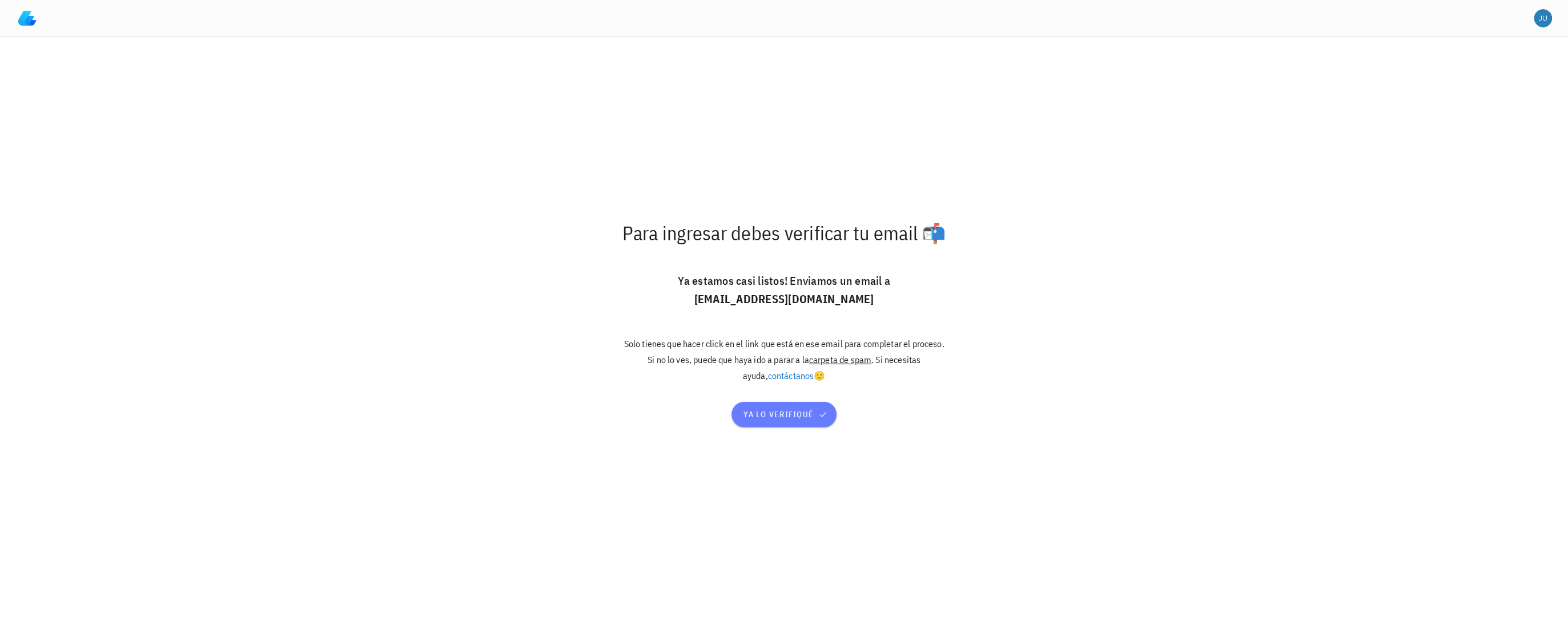
click at [761, 406] on button "ya lo verifiqué" at bounding box center [784, 414] width 104 height 25
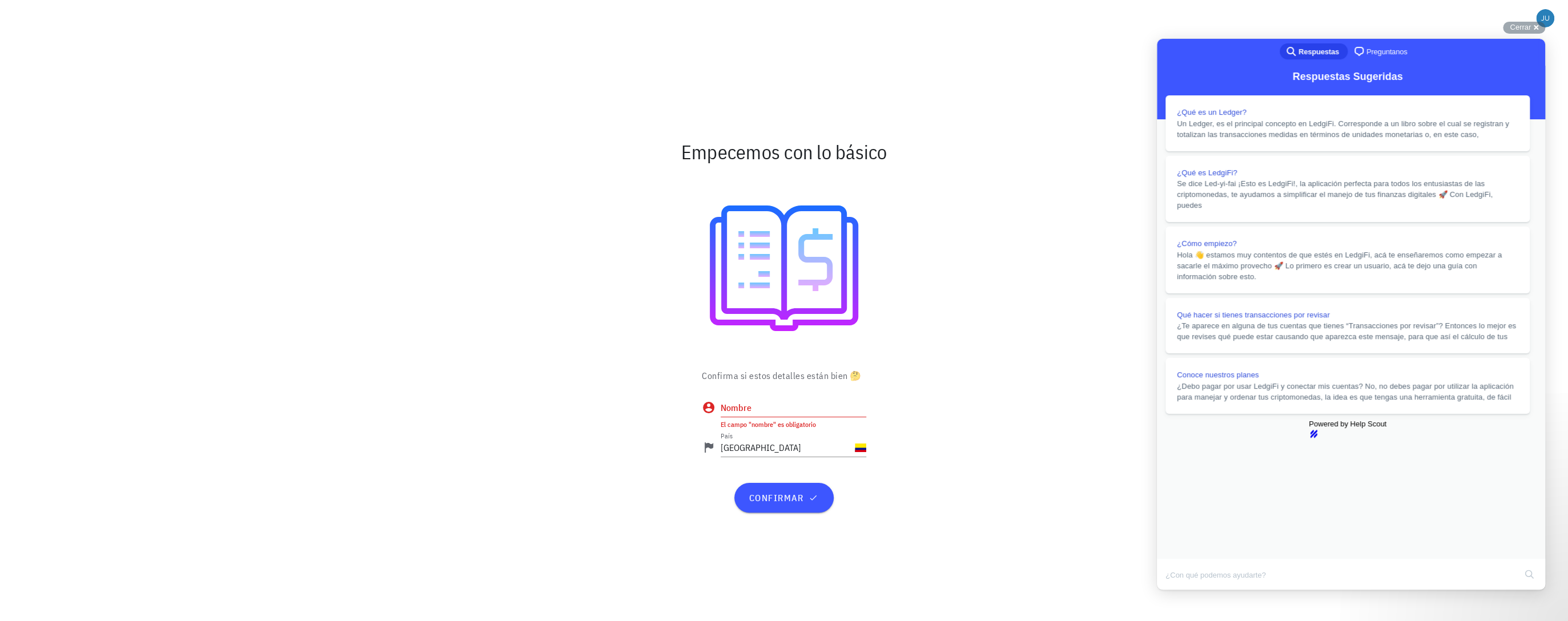
click at [779, 405] on input "Nombre" at bounding box center [793, 407] width 145 height 18
type input "Felipe"
click at [782, 492] on span "confirmar" at bounding box center [783, 498] width 71 height 11
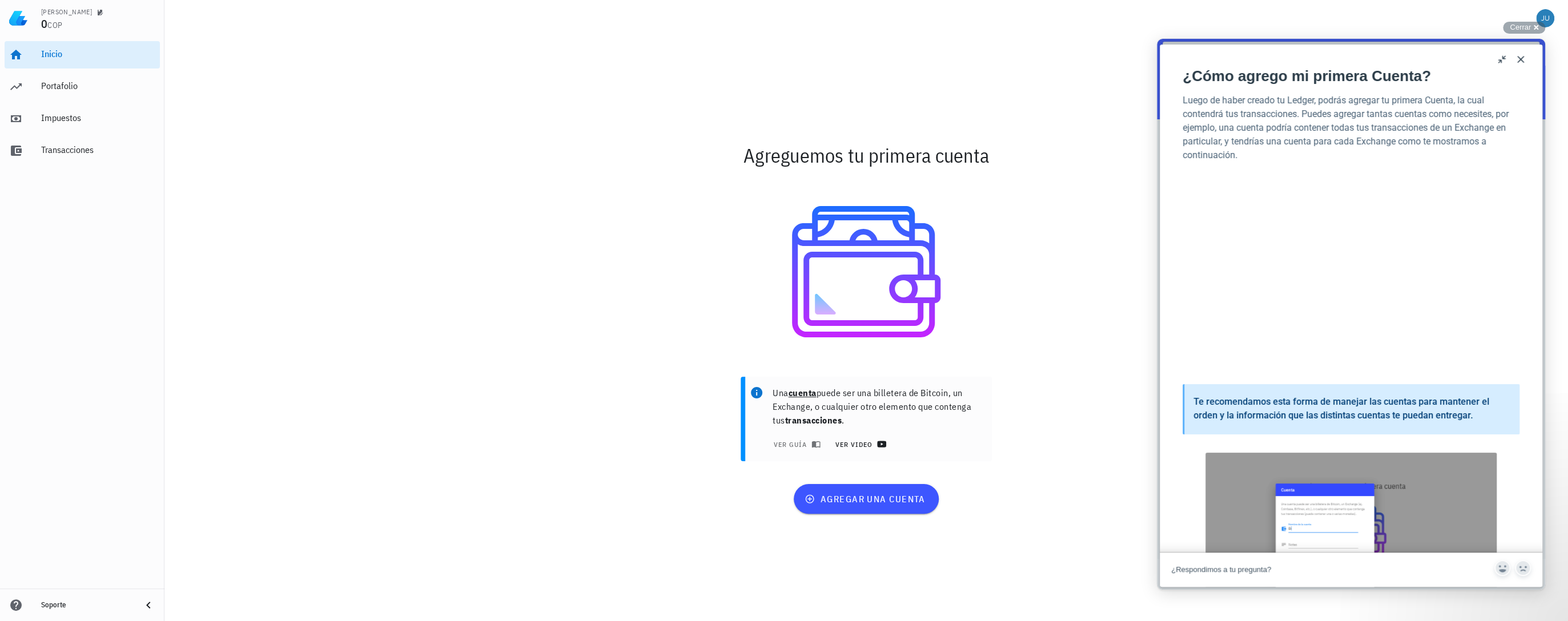
click at [868, 447] on span "ver video" at bounding box center [859, 444] width 49 height 9
click at [852, 498] on span "agregar una cuenta" at bounding box center [865, 499] width 118 height 11
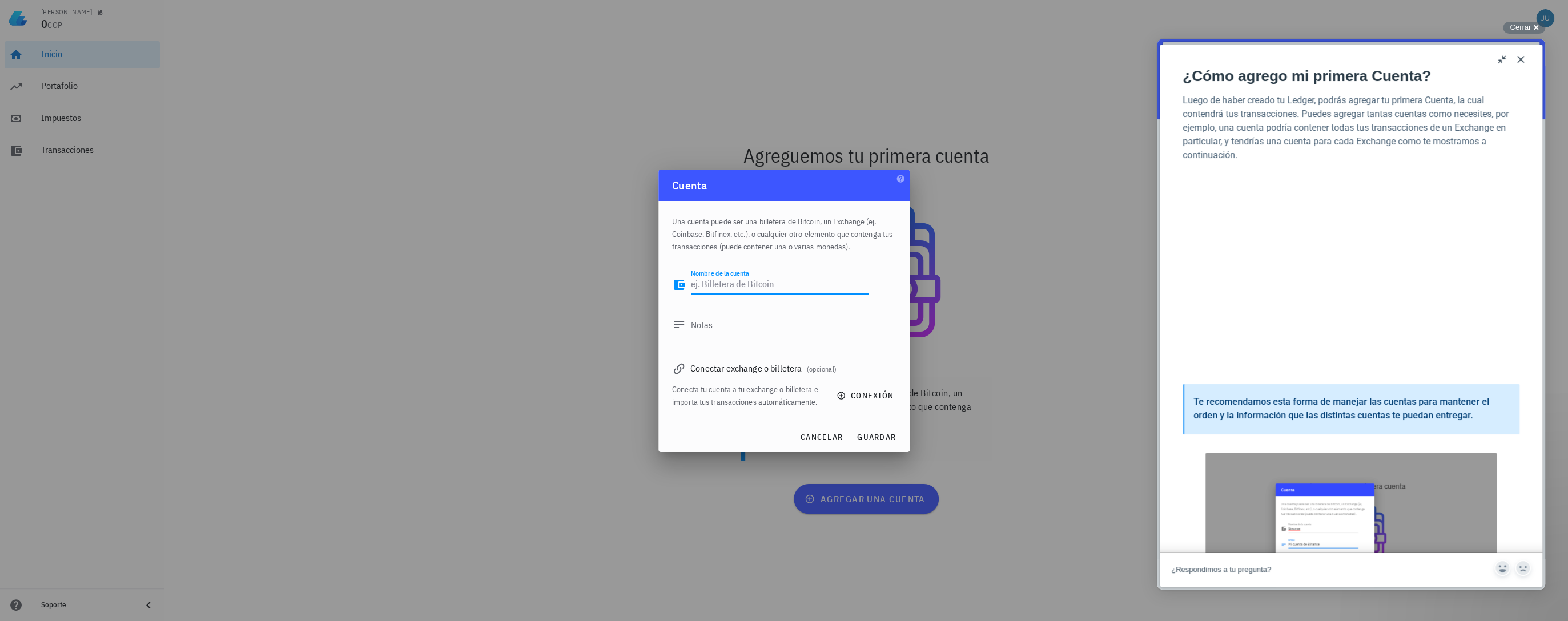
click at [745, 278] on textarea "Nombre de la cuenta" at bounding box center [779, 284] width 178 height 18
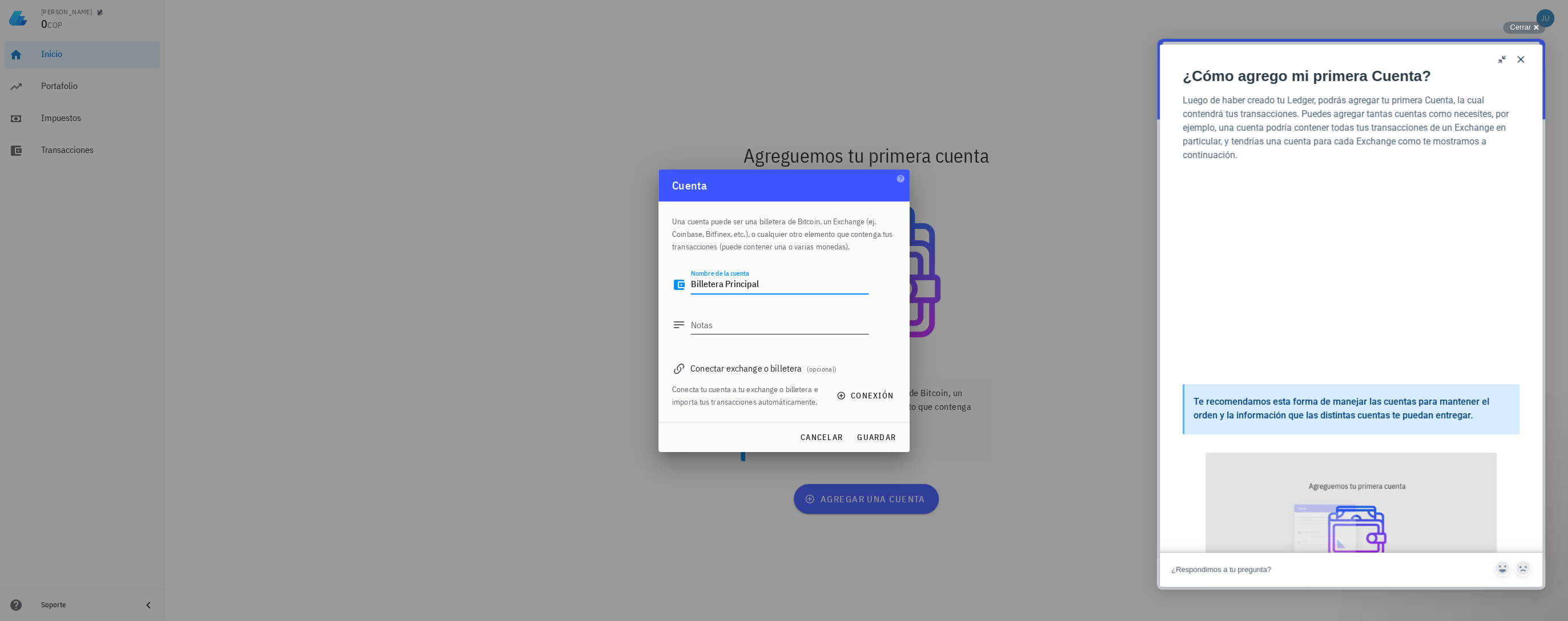
type textarea "Billetera Principal"
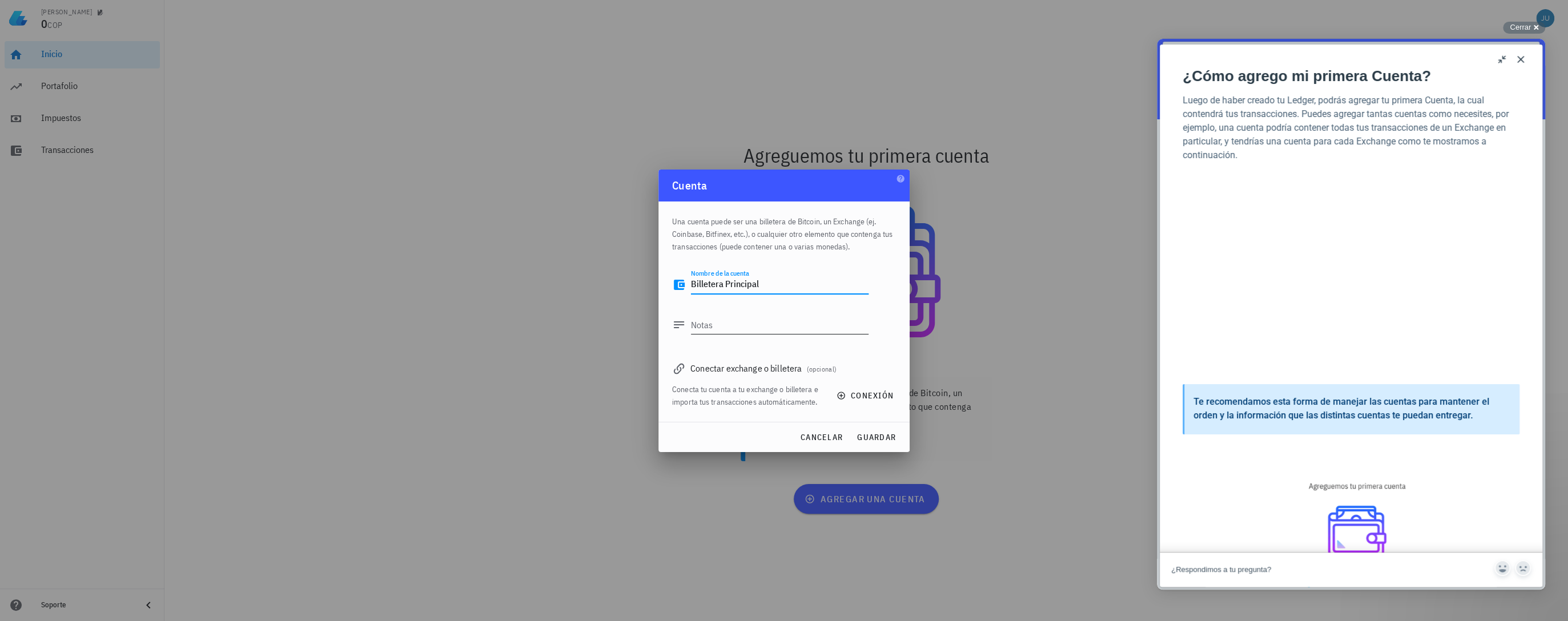
click at [751, 327] on textarea "Notas" at bounding box center [779, 324] width 178 height 18
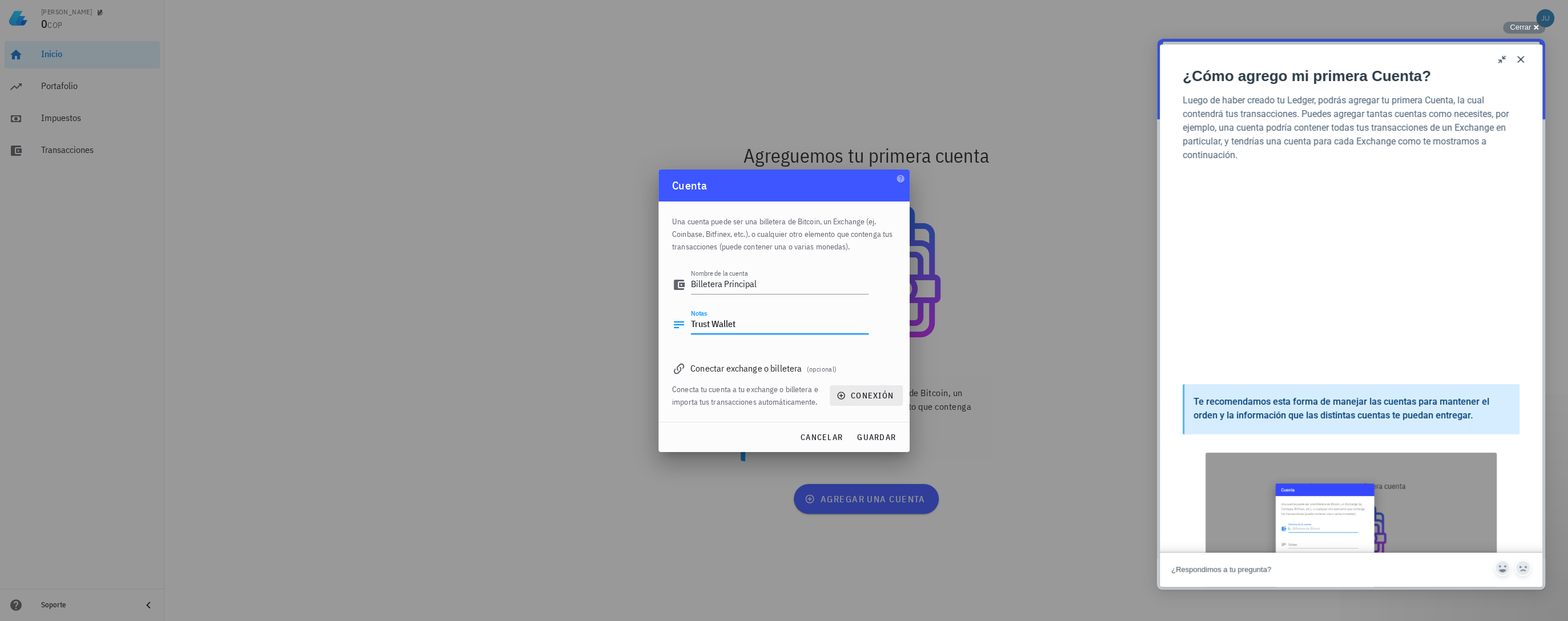
type textarea "Trust Wallet"
click at [860, 394] on span "conexión" at bounding box center [866, 395] width 55 height 10
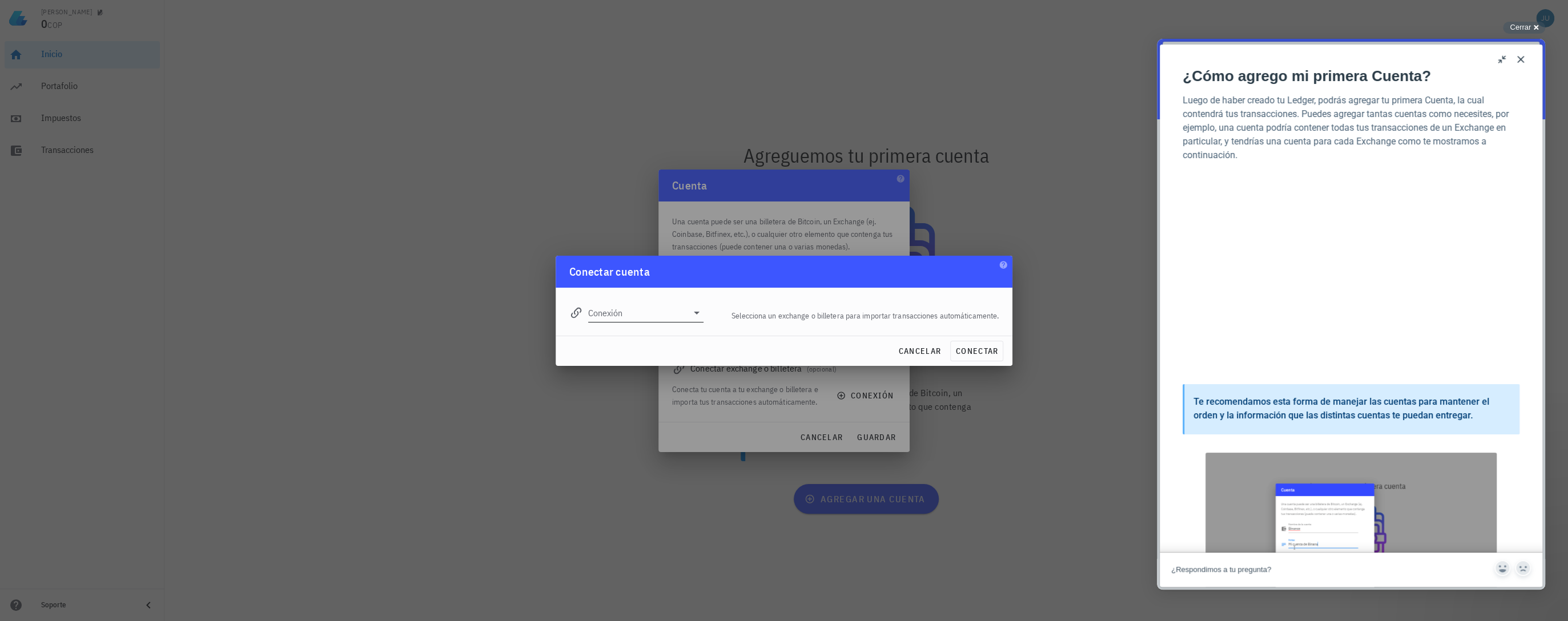
click at [685, 317] on input "Conexión" at bounding box center [637, 312] width 100 height 18
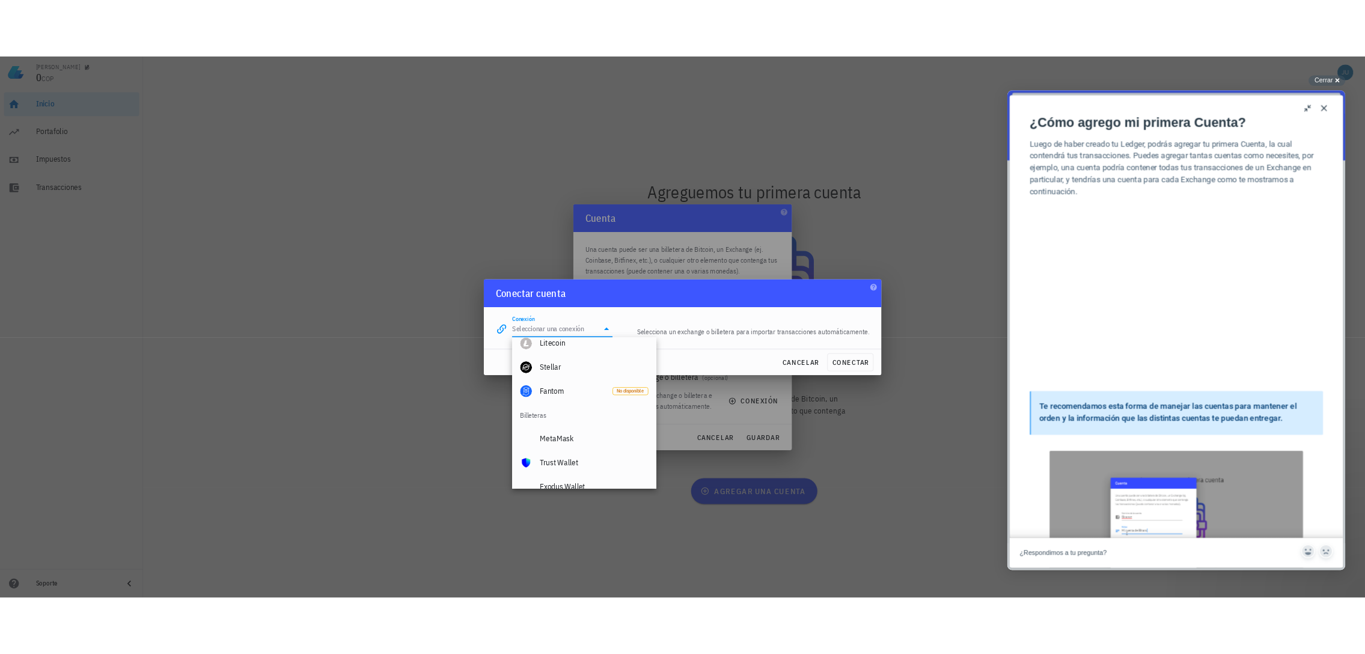
scroll to position [721, 0]
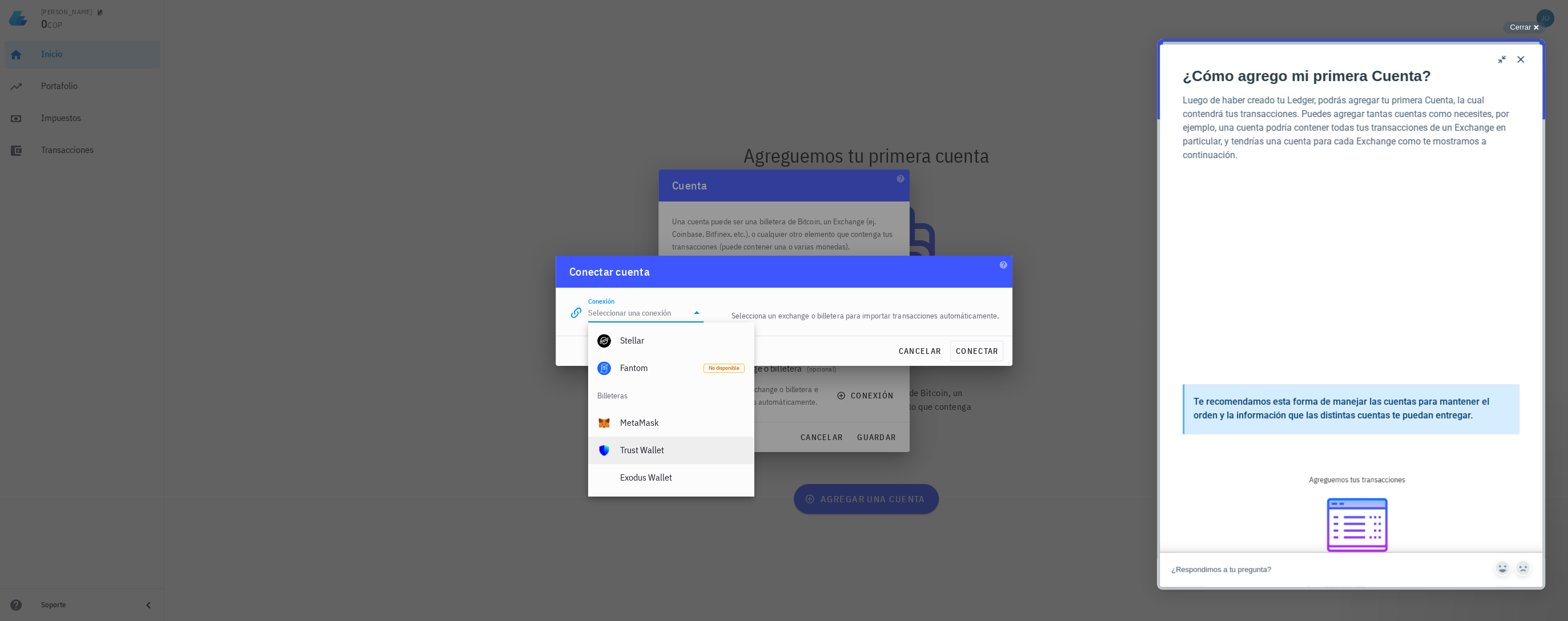
click at [671, 447] on div "Trust Wallet" at bounding box center [682, 449] width 124 height 10
type input "Trust Wallet"
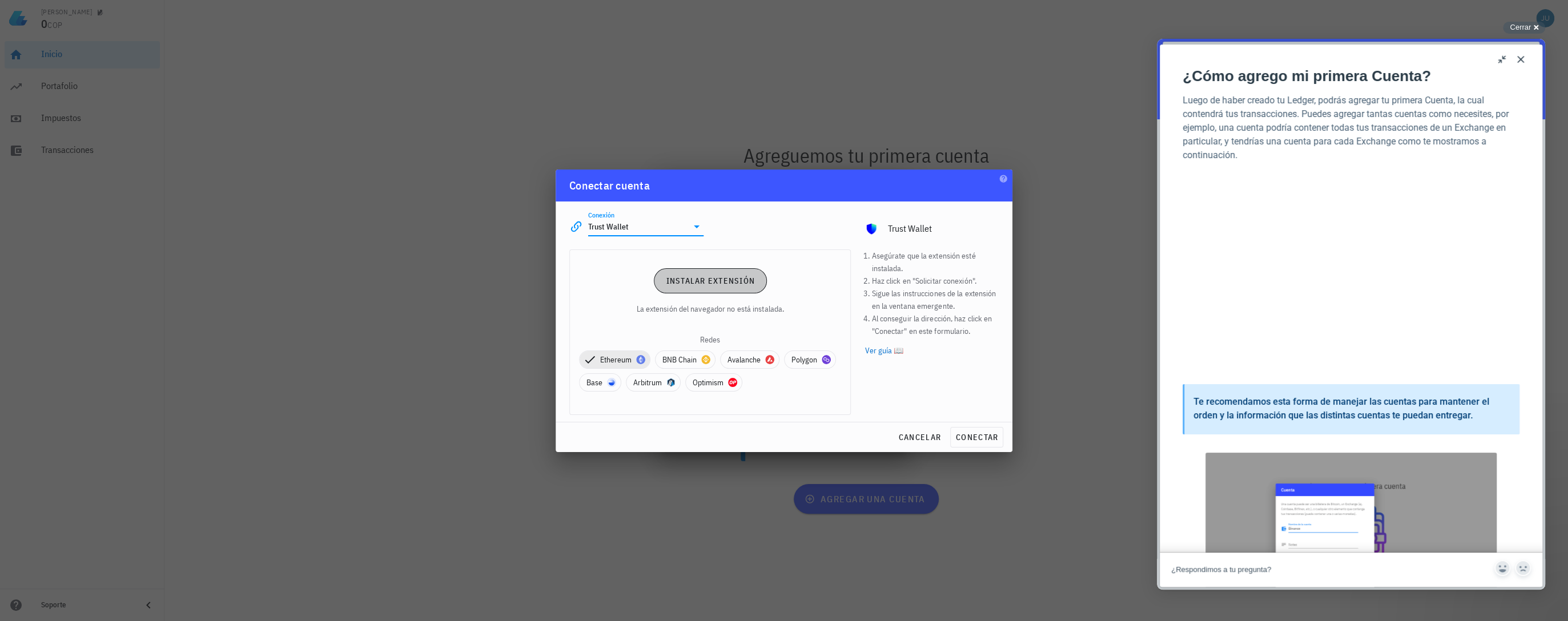
click at [733, 278] on span "Instalar extensión" at bounding box center [709, 280] width 89 height 10
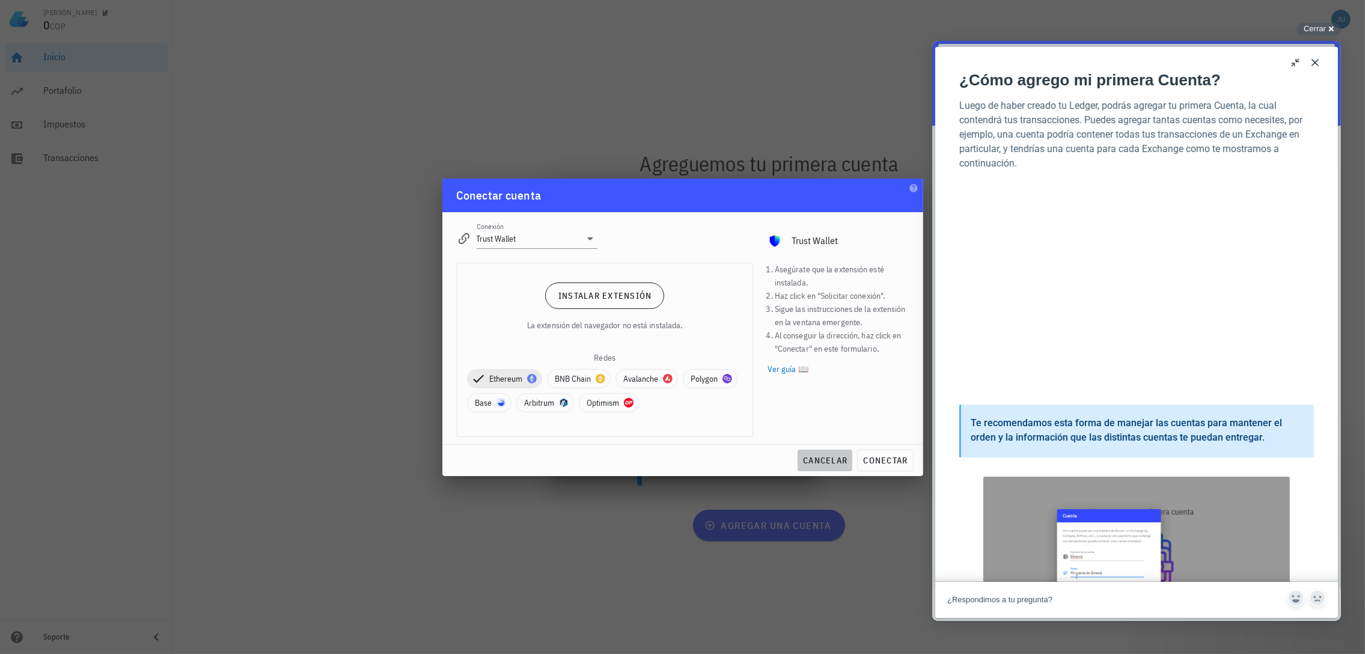
click at [843, 455] on span "cancelar" at bounding box center [825, 460] width 45 height 11
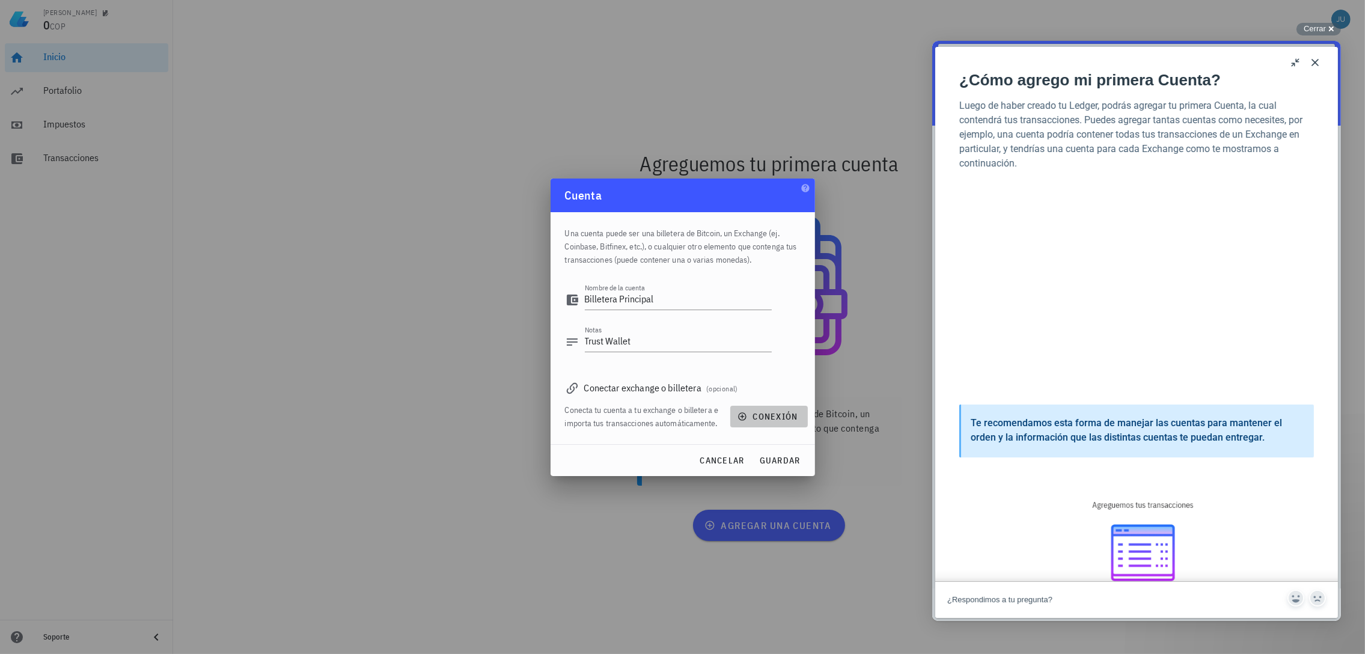
click at [769, 421] on span "conexión" at bounding box center [769, 416] width 58 height 11
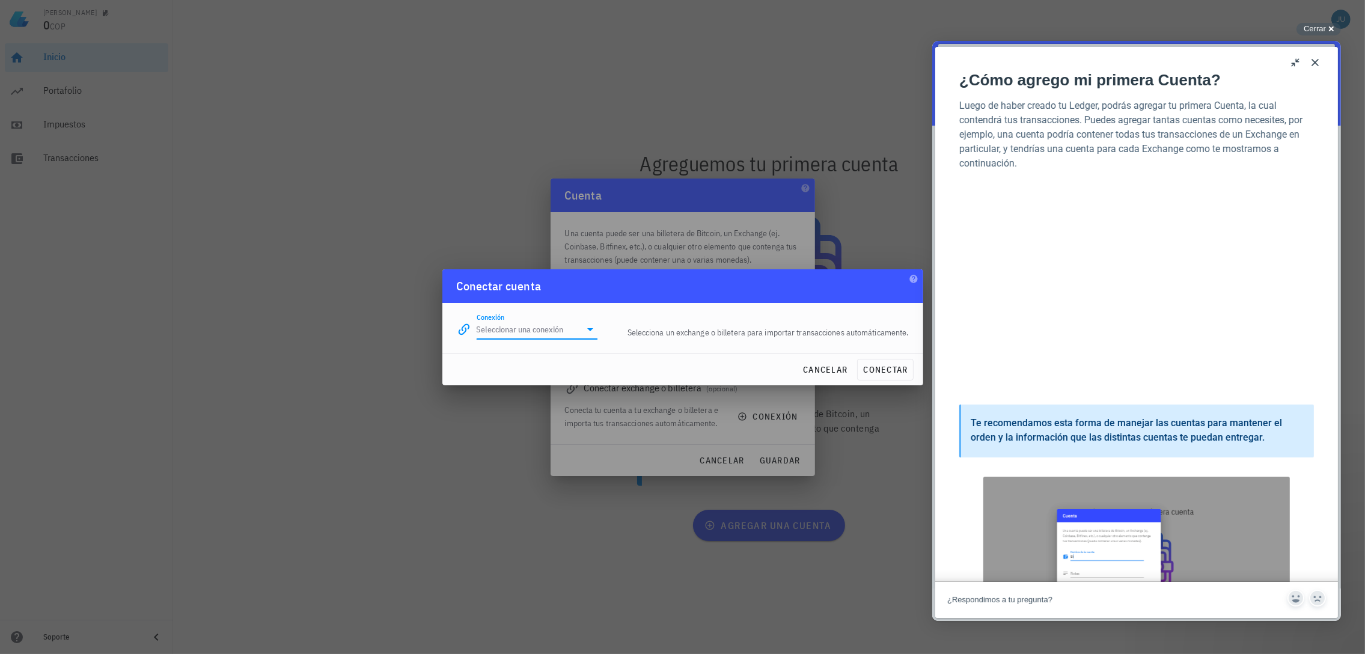
click at [555, 331] on input "Conexión" at bounding box center [529, 329] width 105 height 19
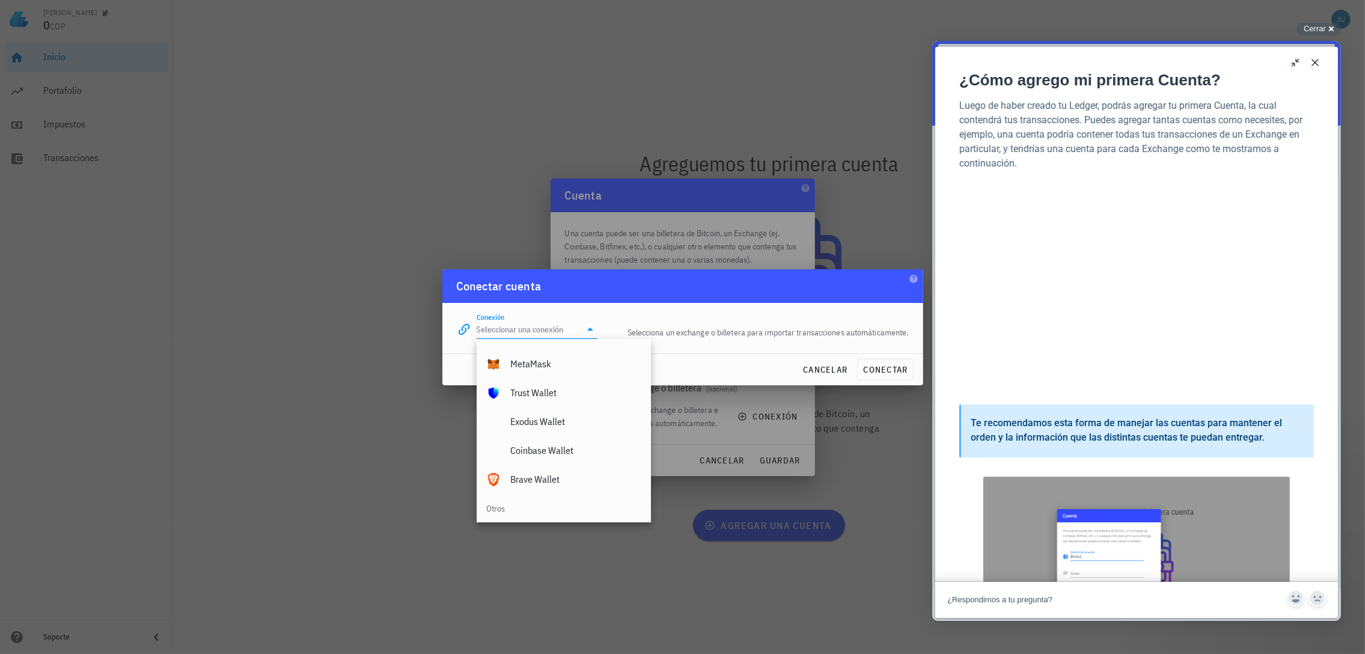
scroll to position [844, 0]
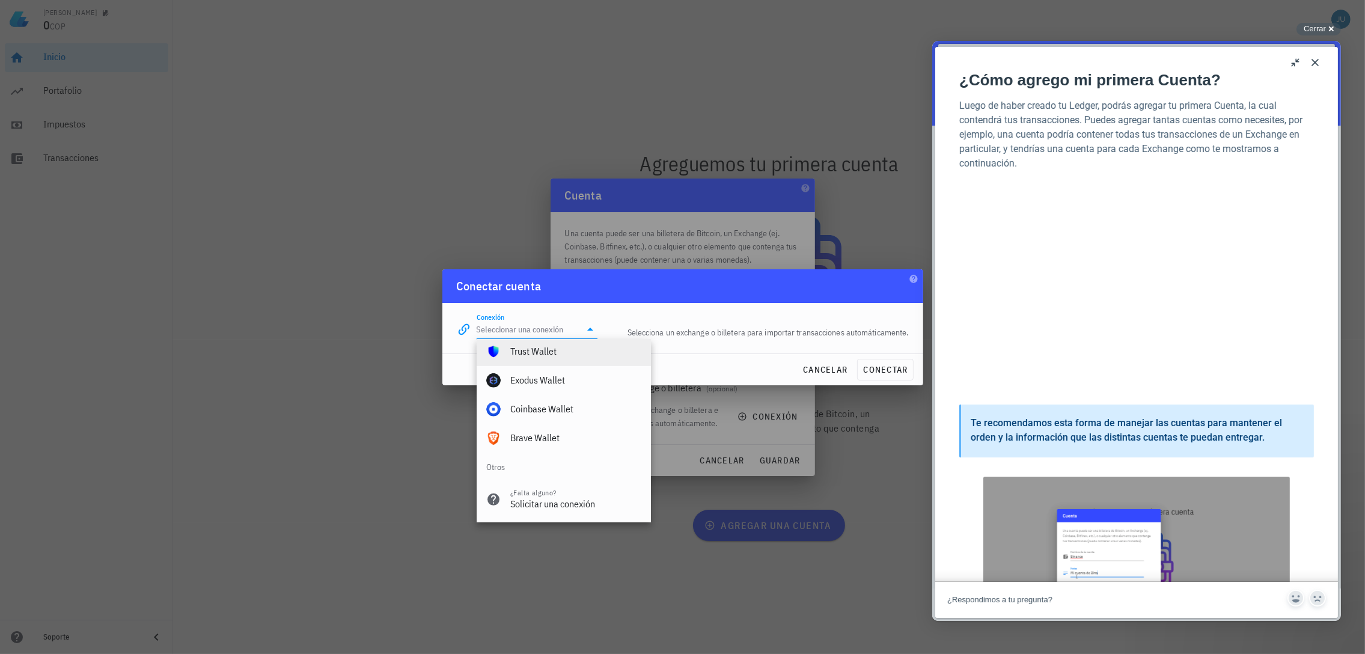
click at [555, 356] on div "Trust Wallet" at bounding box center [575, 351] width 131 height 11
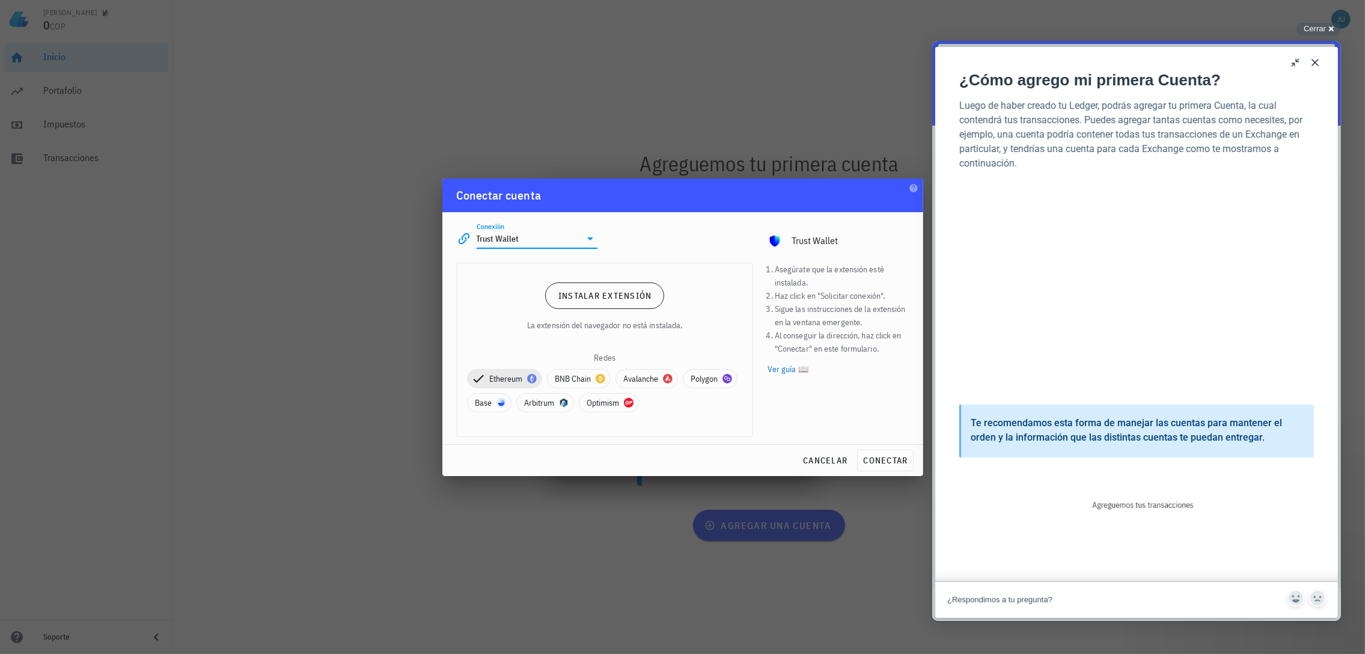
click at [620, 355] on div "Redes" at bounding box center [605, 357] width 276 height 13
click at [604, 353] on div "Redes" at bounding box center [605, 357] width 276 height 13
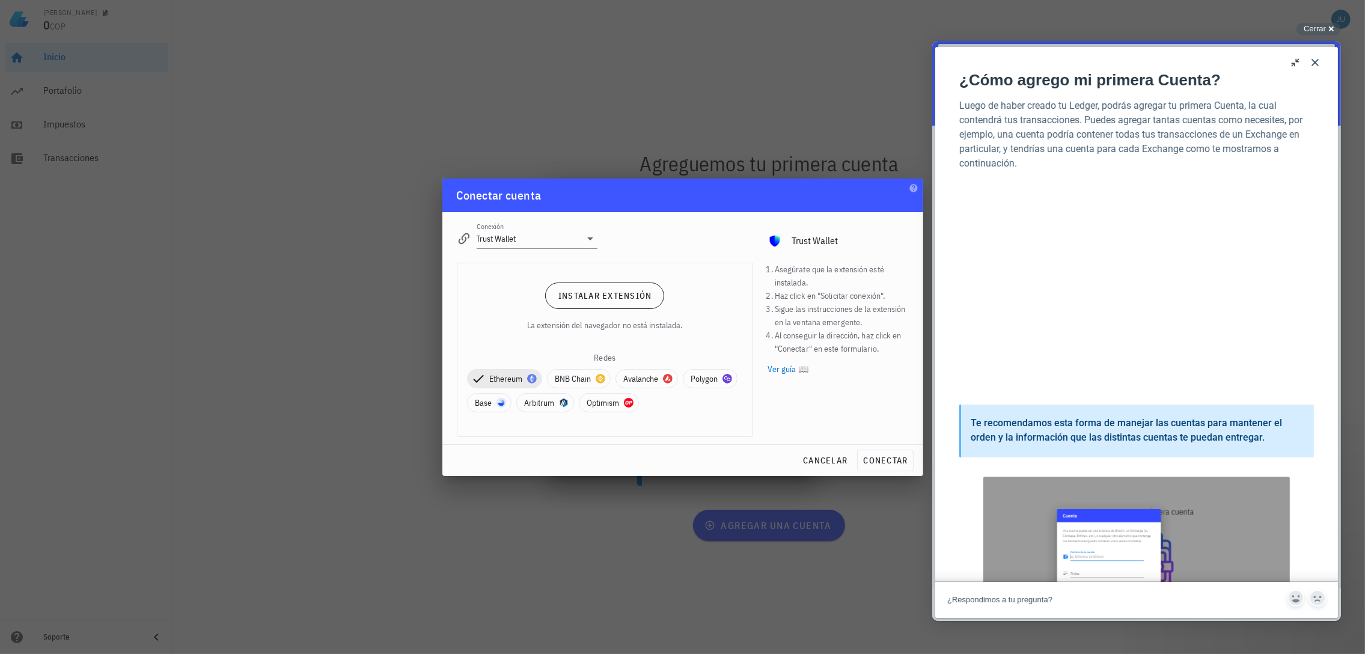
scroll to position [921, 0]
click at [105, 109] on div at bounding box center [682, 327] width 1365 height 654
click at [531, 236] on input "Trust Wallet" at bounding box center [529, 238] width 105 height 19
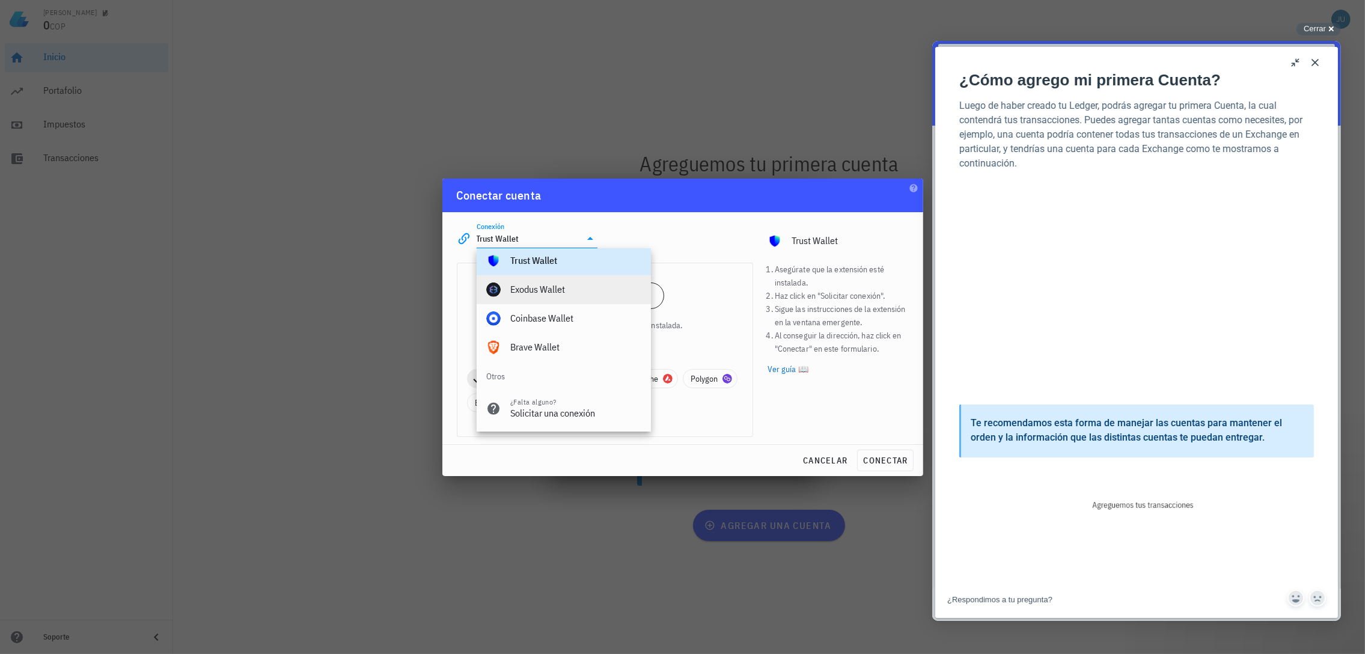
click at [531, 284] on div "Exodus Wallet" at bounding box center [575, 289] width 131 height 11
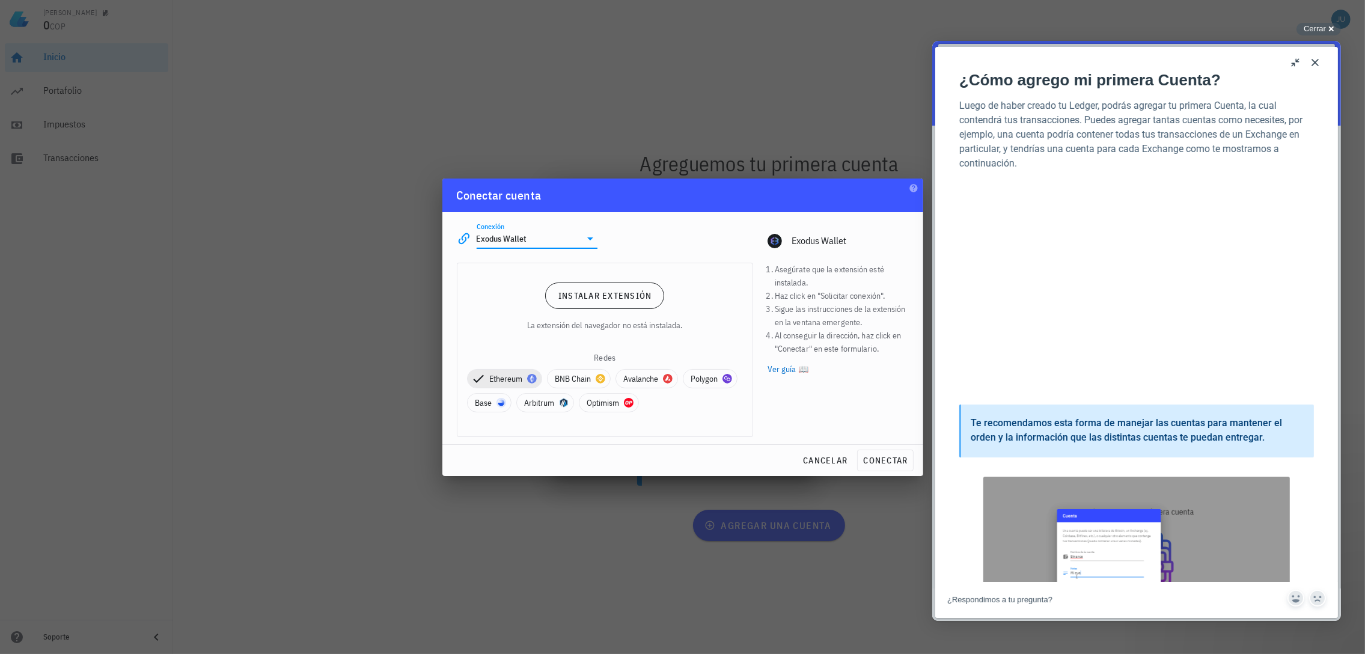
click at [650, 237] on div "Conexión Exodus Wallet editar Exodus Wallet" at bounding box center [683, 233] width 466 height 43
click at [578, 240] on input "Exodus Wallet" at bounding box center [529, 238] width 105 height 19
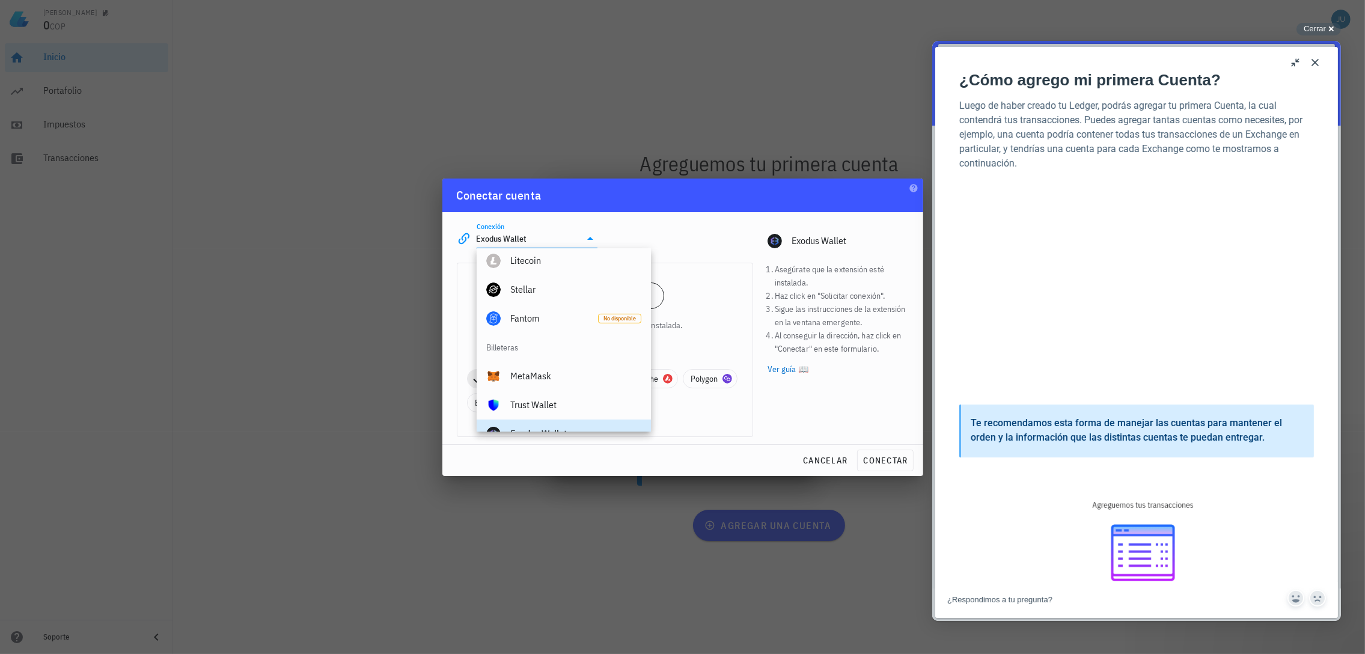
scroll to position [652, 0]
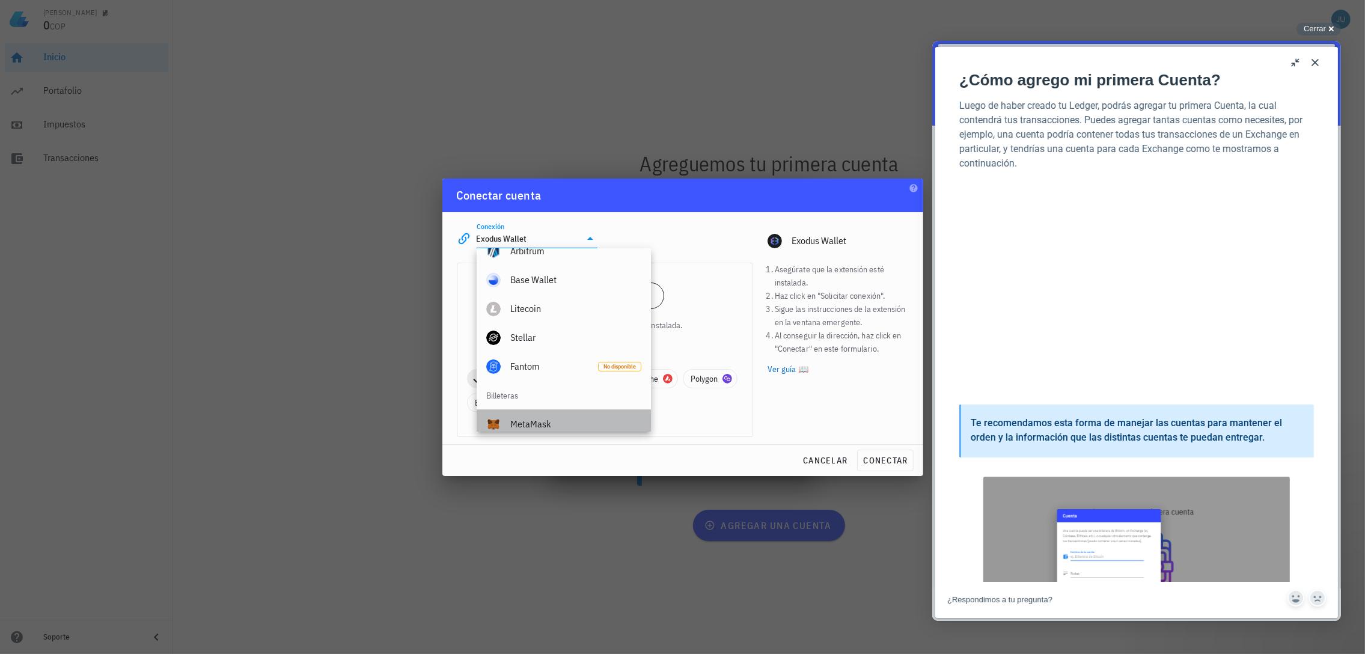
click at [534, 424] on div "MetaMask" at bounding box center [575, 423] width 131 height 11
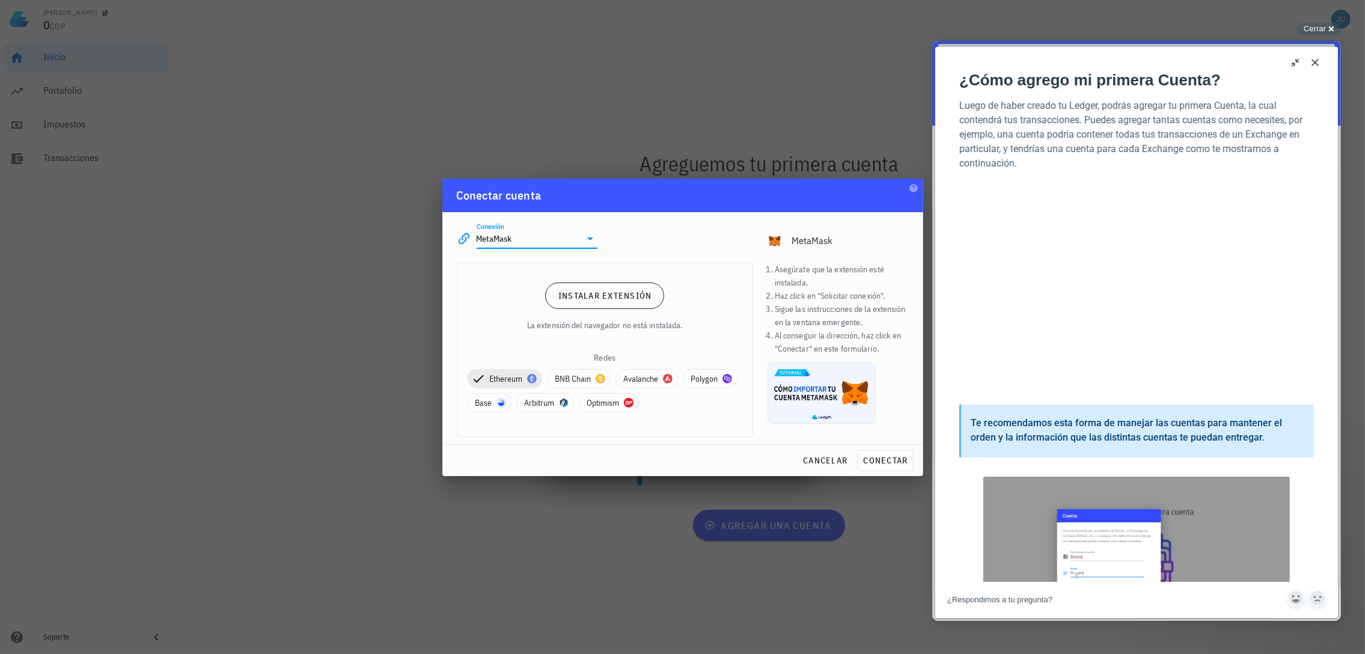
click at [642, 251] on div "Conexión MetaMask editar MetaMask" at bounding box center [683, 233] width 466 height 43
click at [588, 240] on icon at bounding box center [590, 238] width 14 height 14
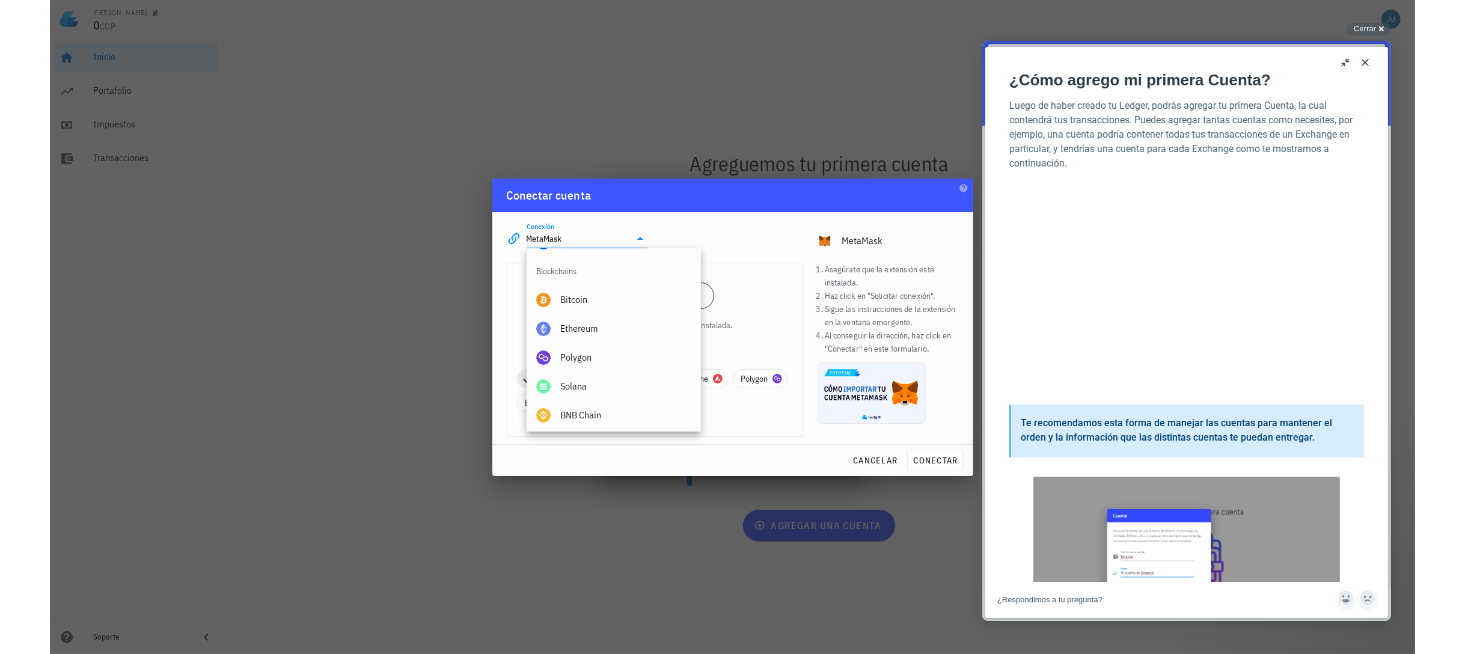
scroll to position [315, 0]
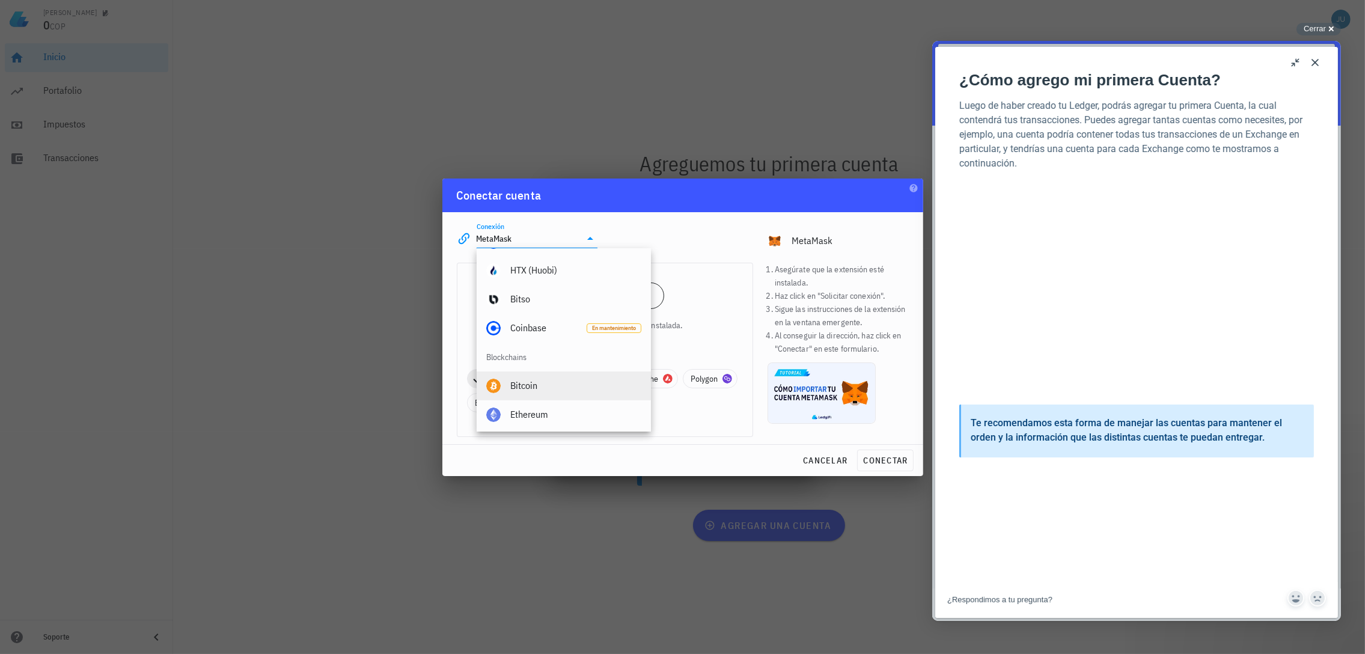
click at [534, 393] on div "Bitcoin" at bounding box center [575, 386] width 131 height 26
type input "Bitcoin"
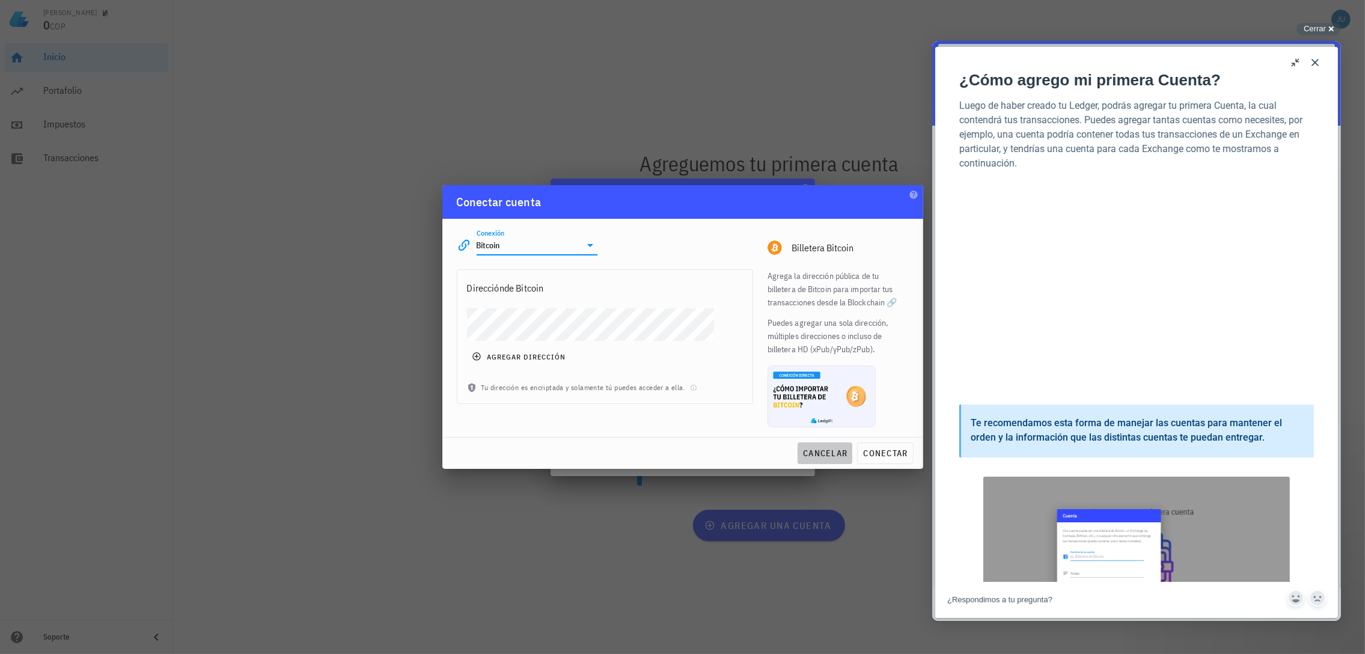
click at [824, 451] on span "cancelar" at bounding box center [825, 453] width 45 height 11
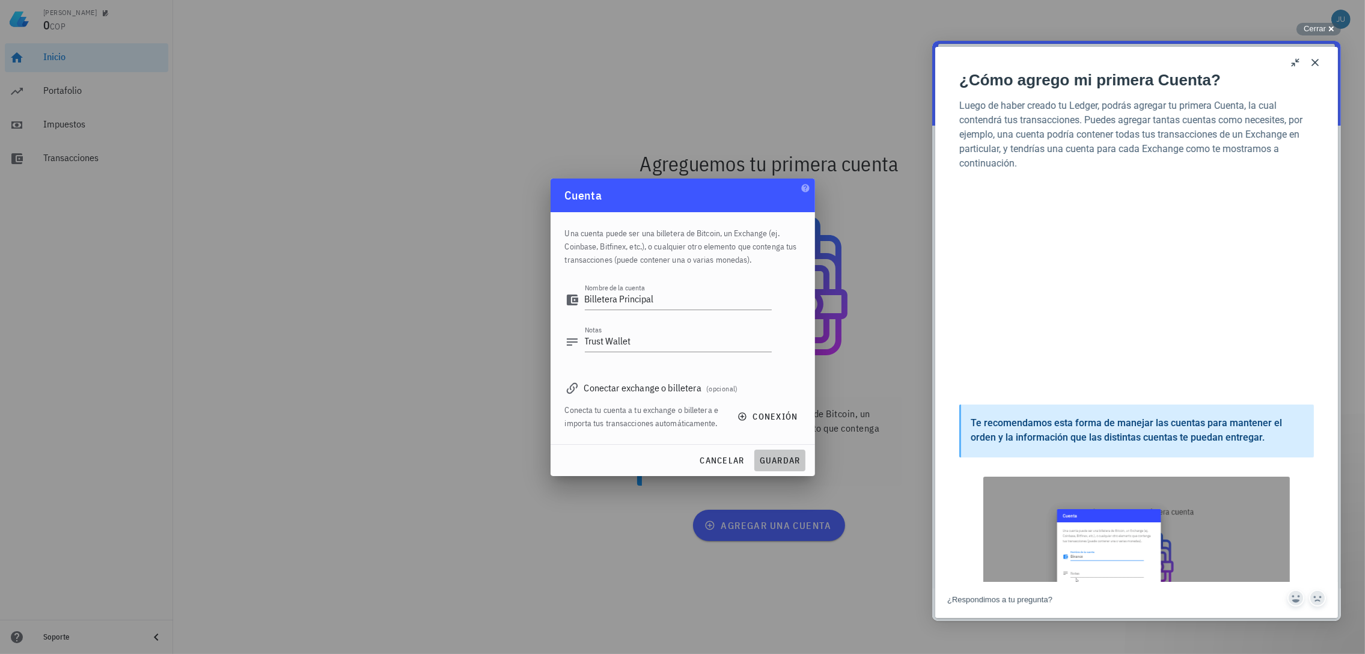
click at [766, 456] on span "guardar" at bounding box center [779, 460] width 41 height 11
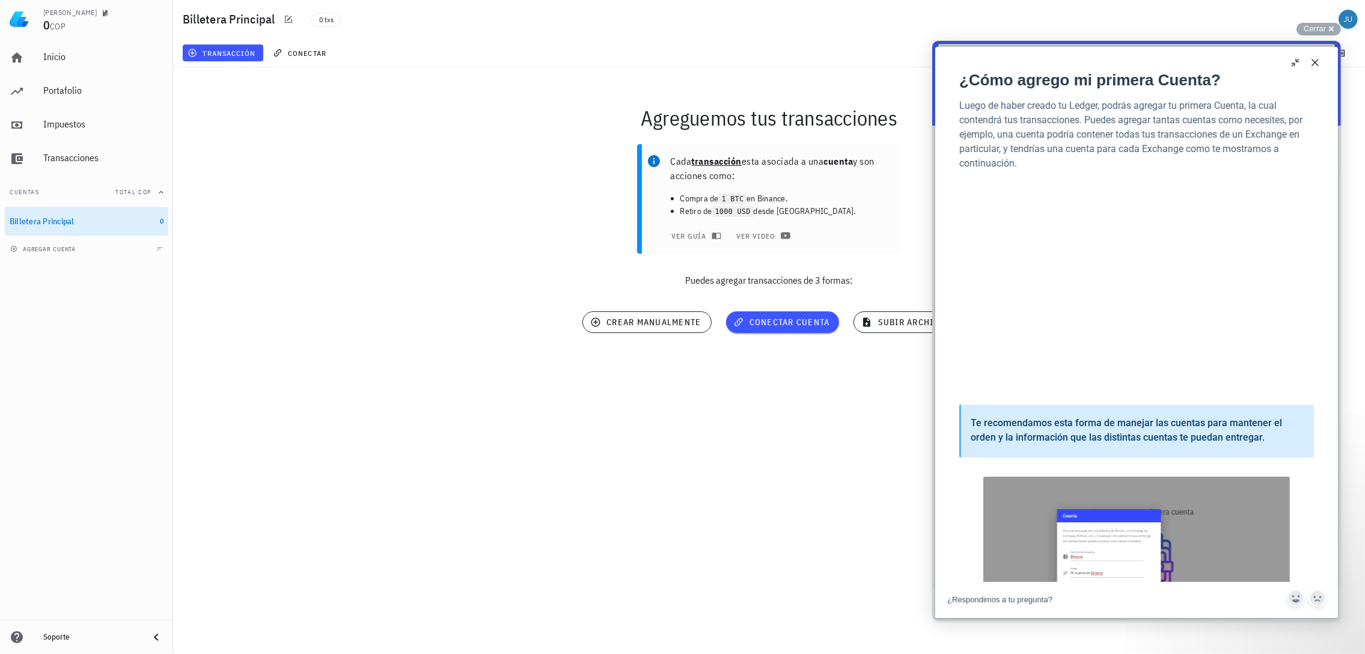
click at [1316, 61] on body "search-medium Respuestas chat-square Preguntanos Respuestas Sugeridas ¿Qué es u…" at bounding box center [1136, 331] width 409 height 580
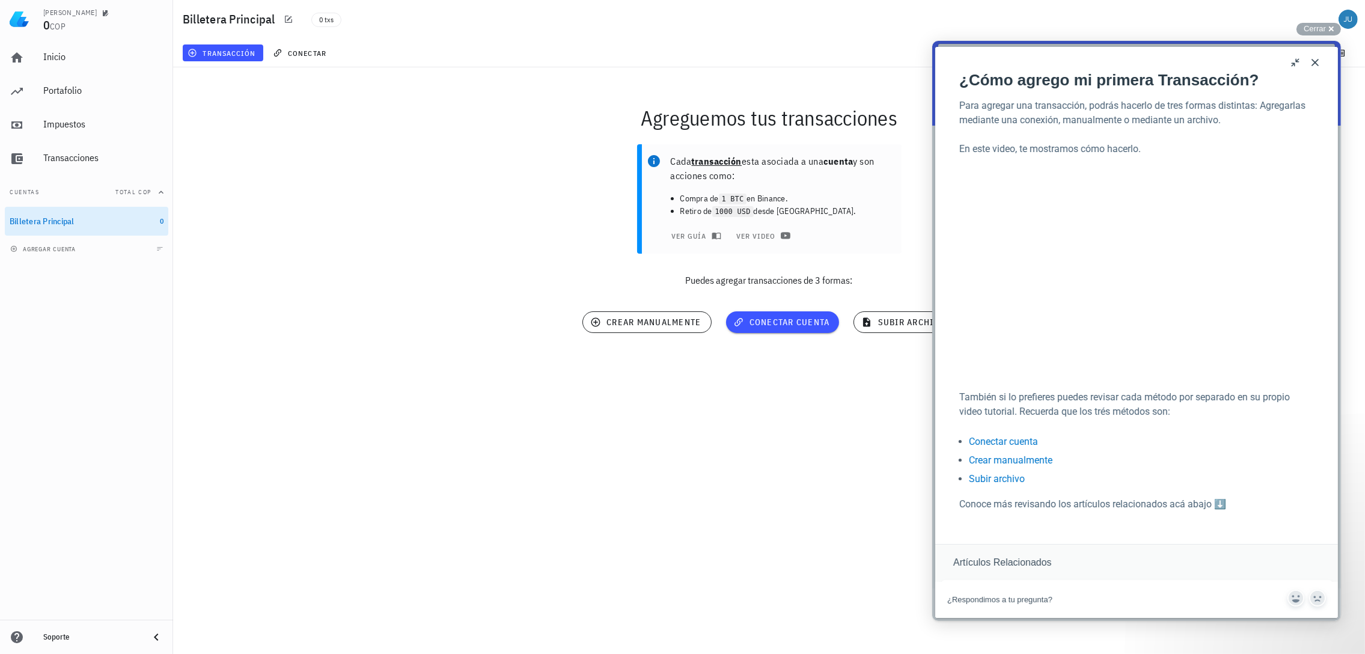
click at [1310, 67] on button "Close" at bounding box center [1314, 62] width 19 height 19
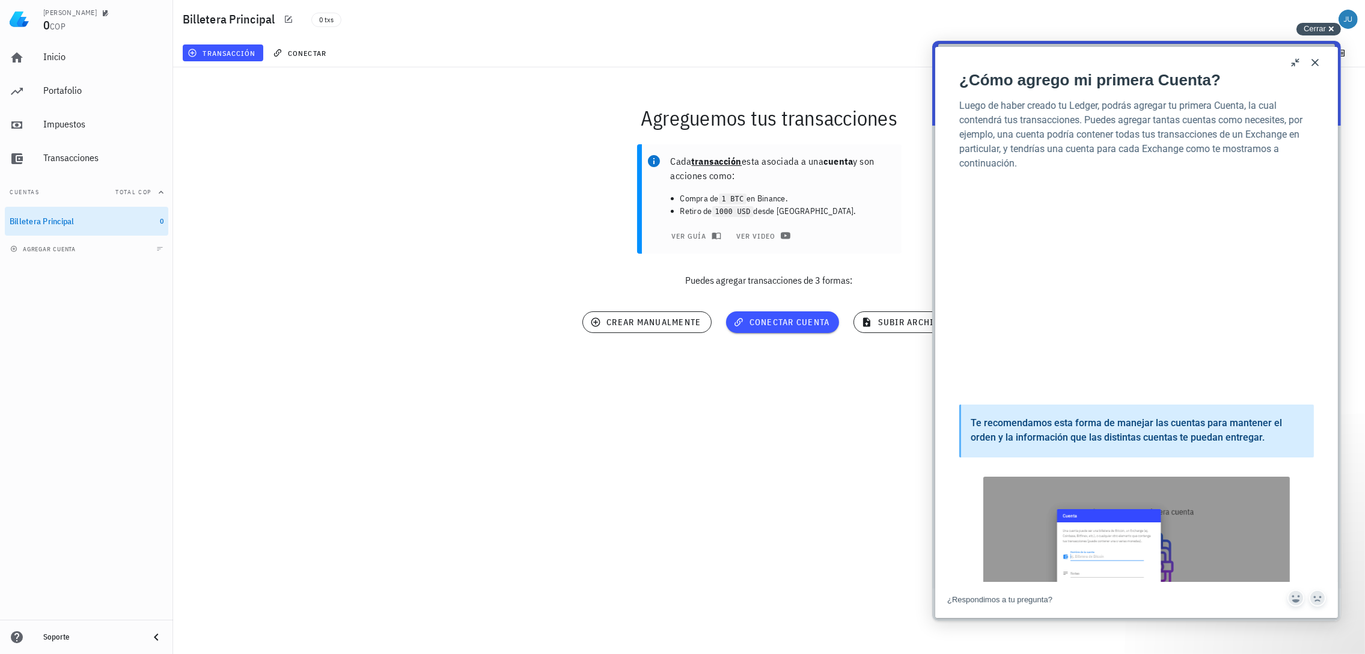
click at [1323, 29] on span "Cerrar" at bounding box center [1315, 28] width 22 height 9
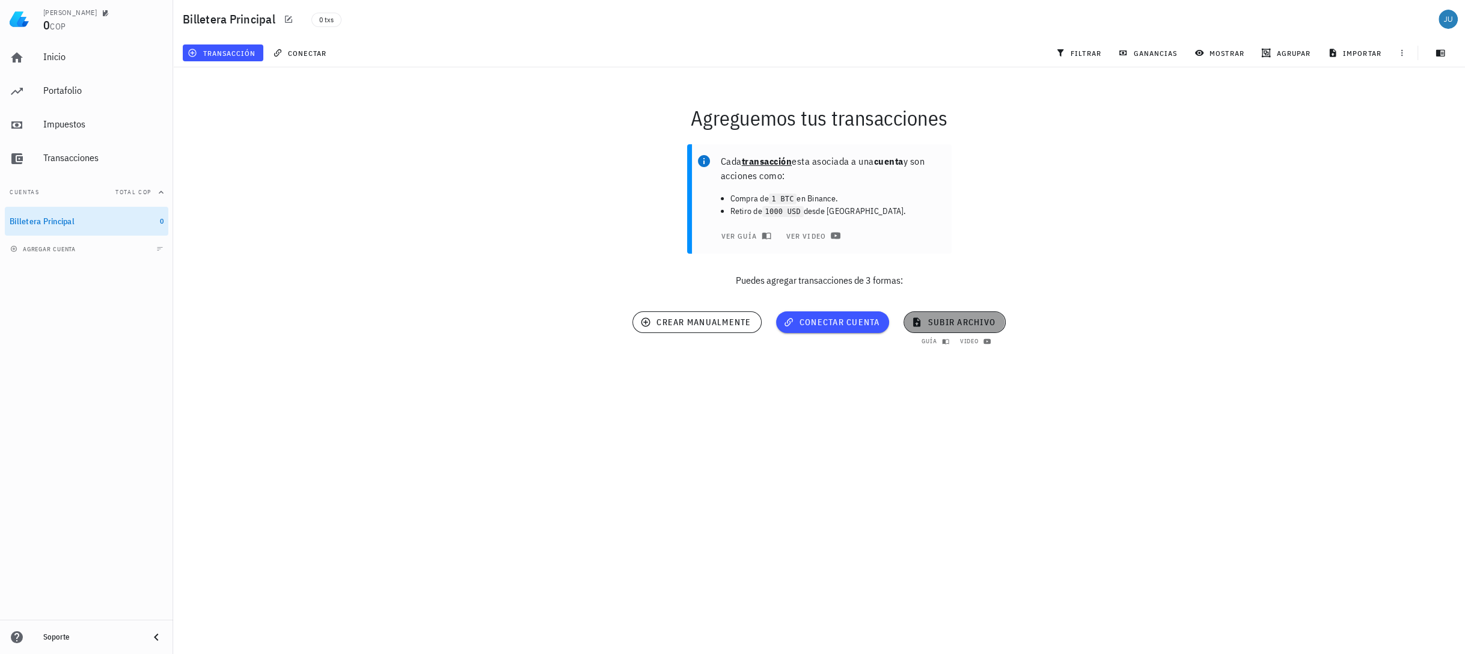
click at [932, 323] on span "subir archivo" at bounding box center [954, 322] width 81 height 11
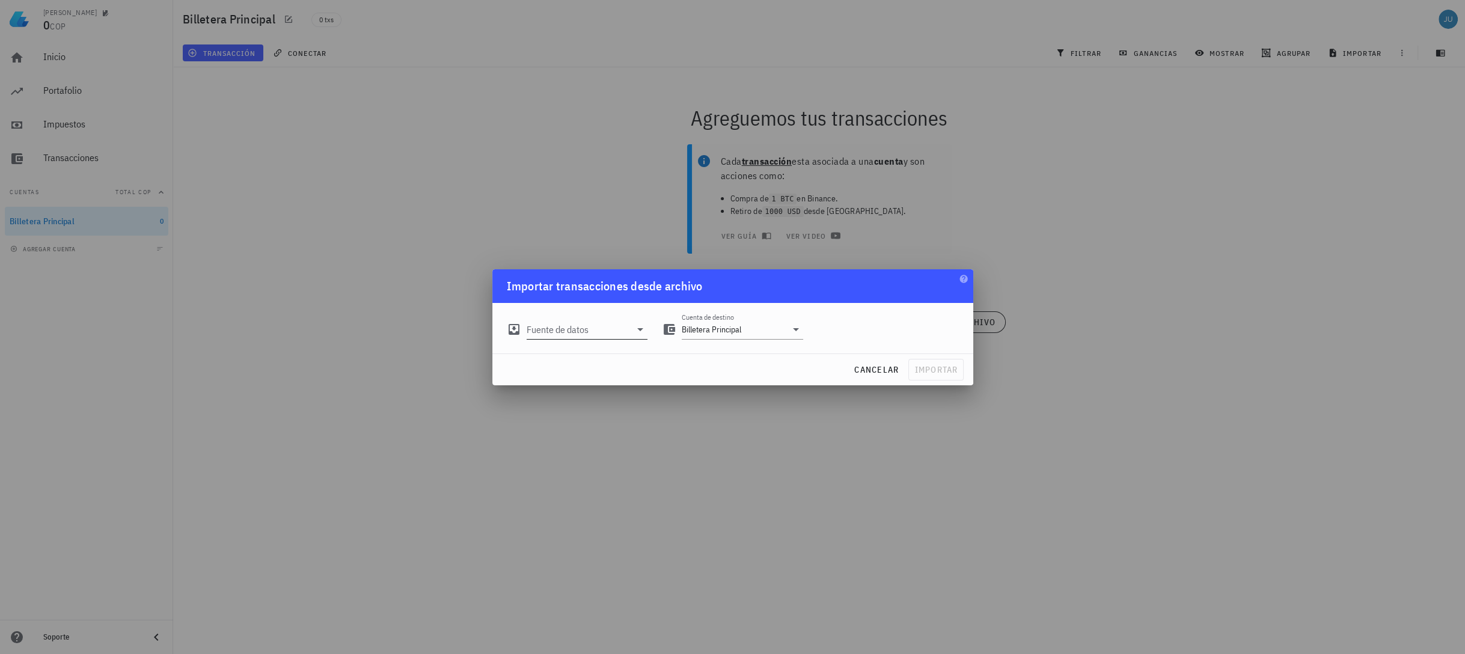
click at [637, 327] on icon at bounding box center [640, 329] width 14 height 14
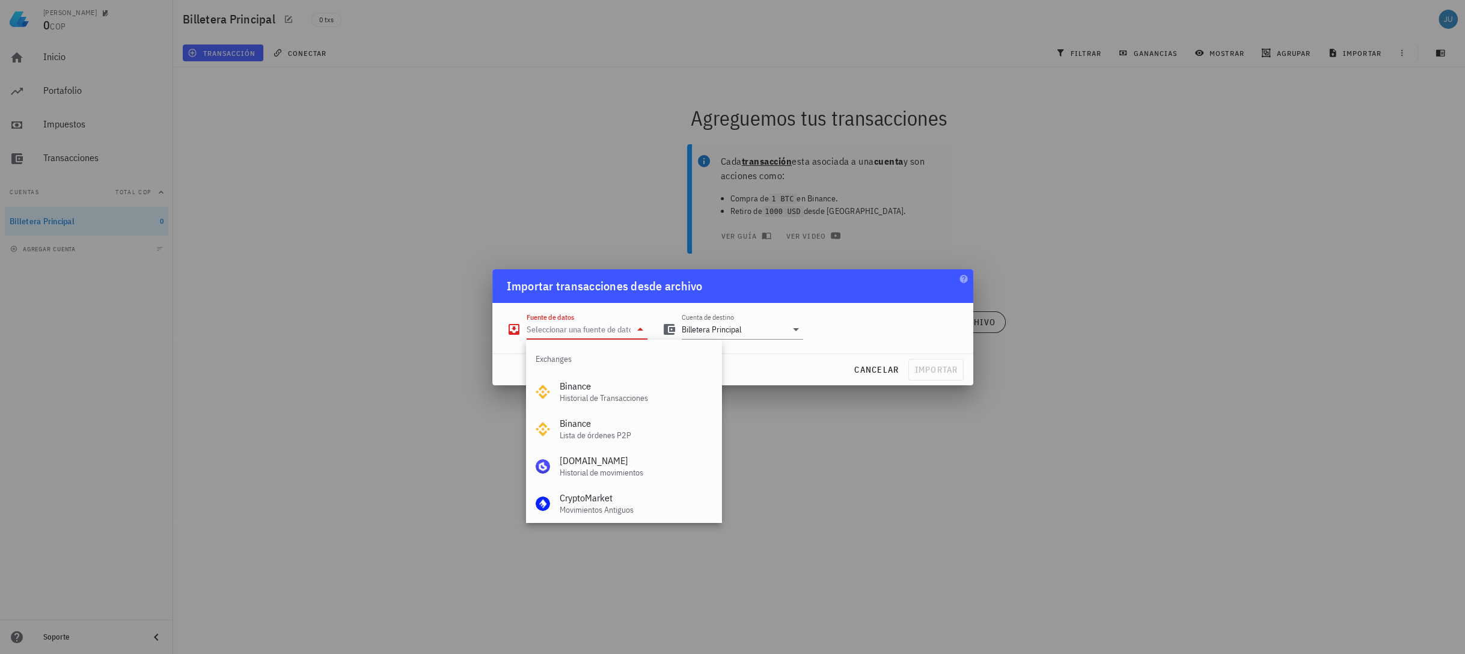
click at [881, 477] on div at bounding box center [732, 327] width 1465 height 654
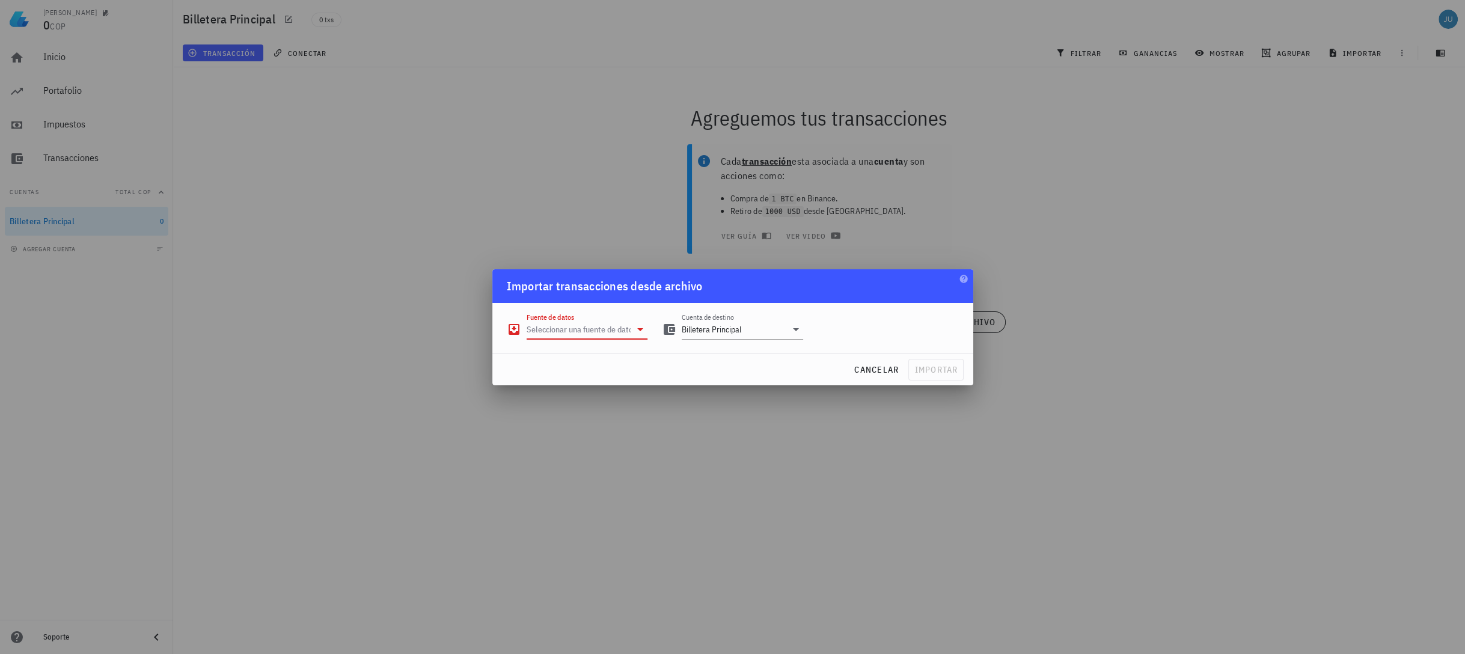
click at [584, 323] on input "Fuente de datos" at bounding box center [579, 329] width 105 height 19
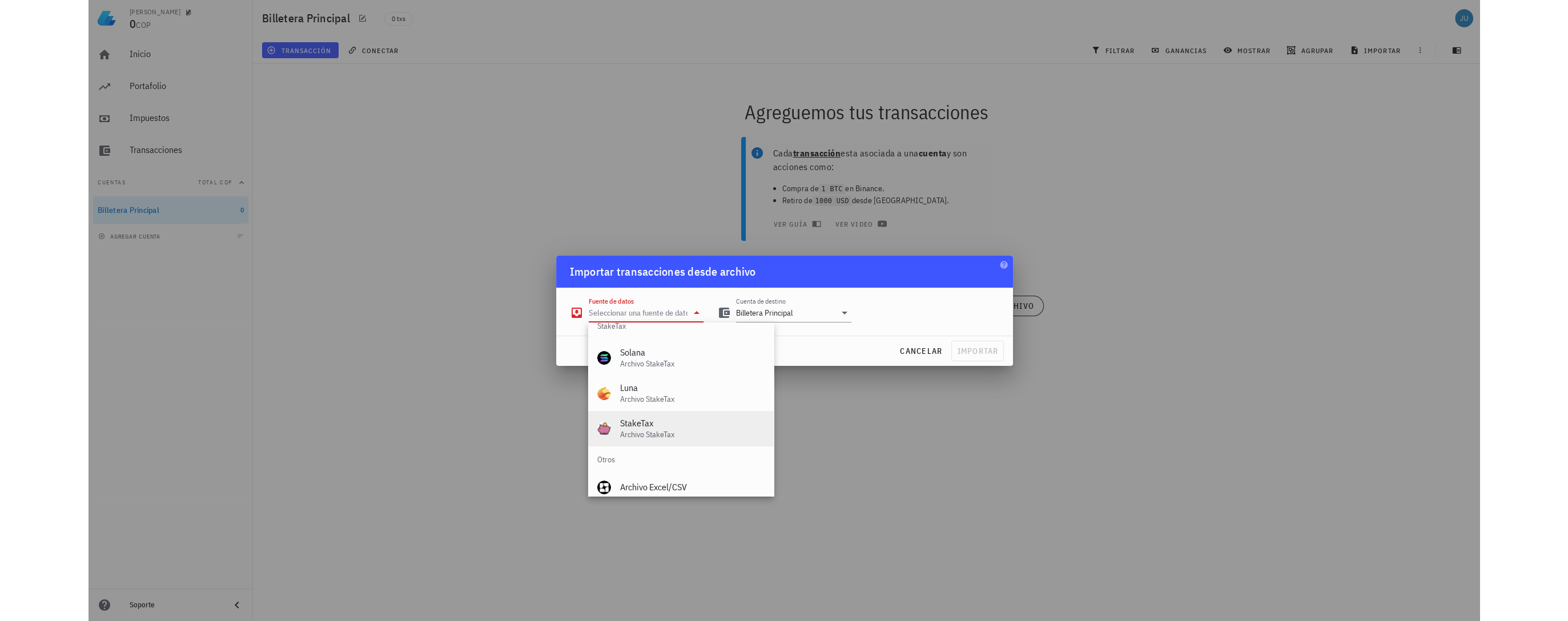
scroll to position [476, 0]
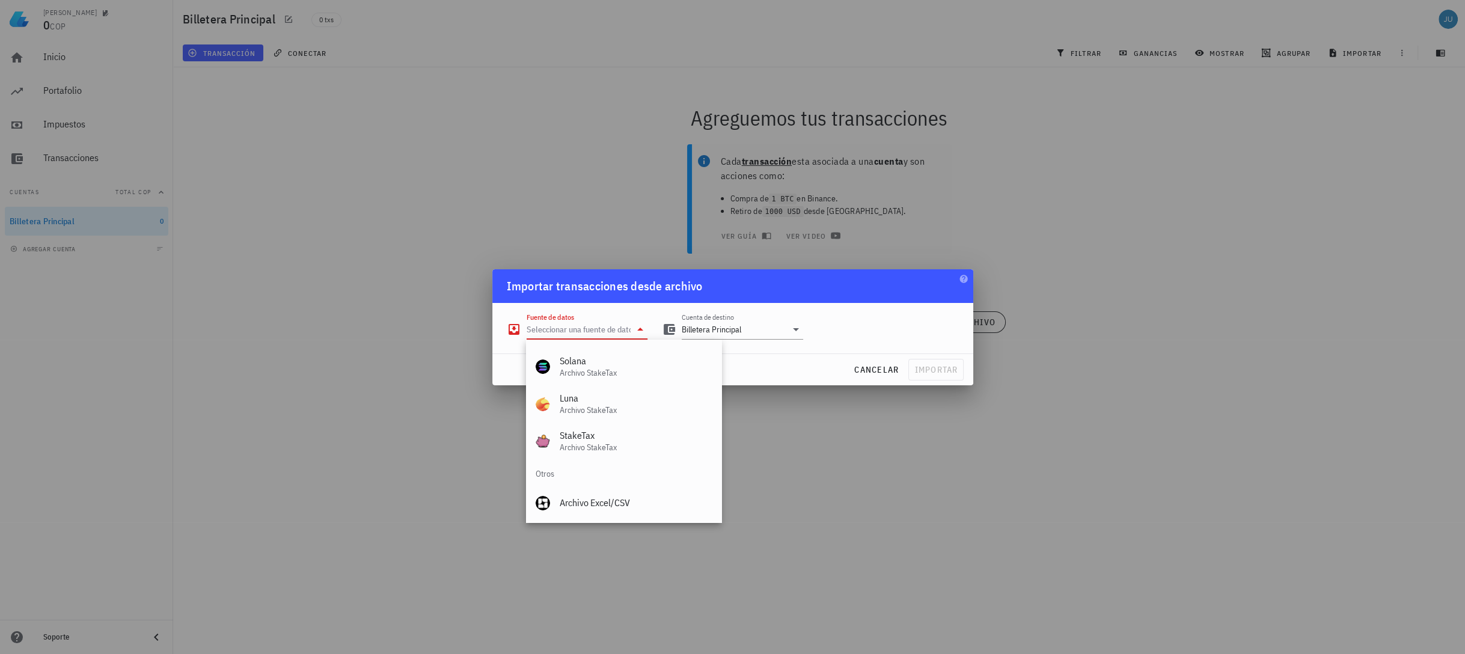
click at [810, 466] on div at bounding box center [732, 327] width 1465 height 654
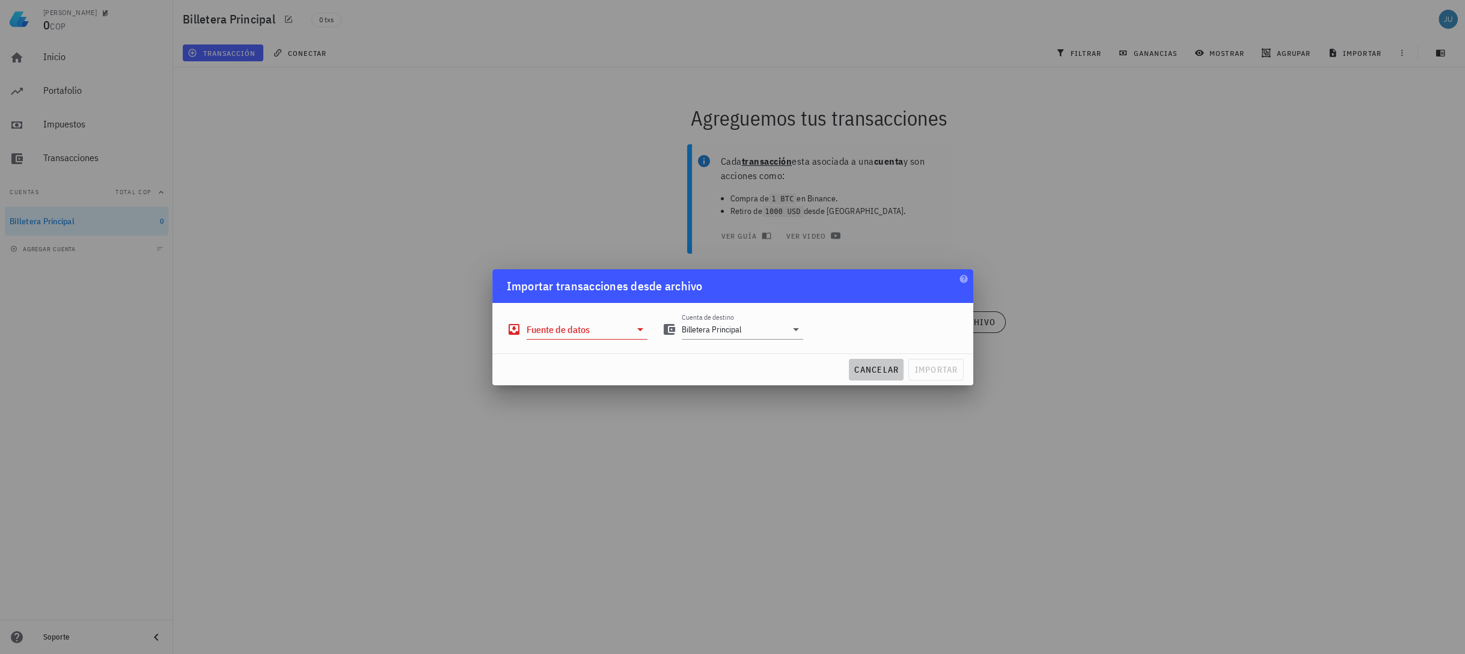
click at [884, 376] on button "cancelar" at bounding box center [876, 370] width 55 height 22
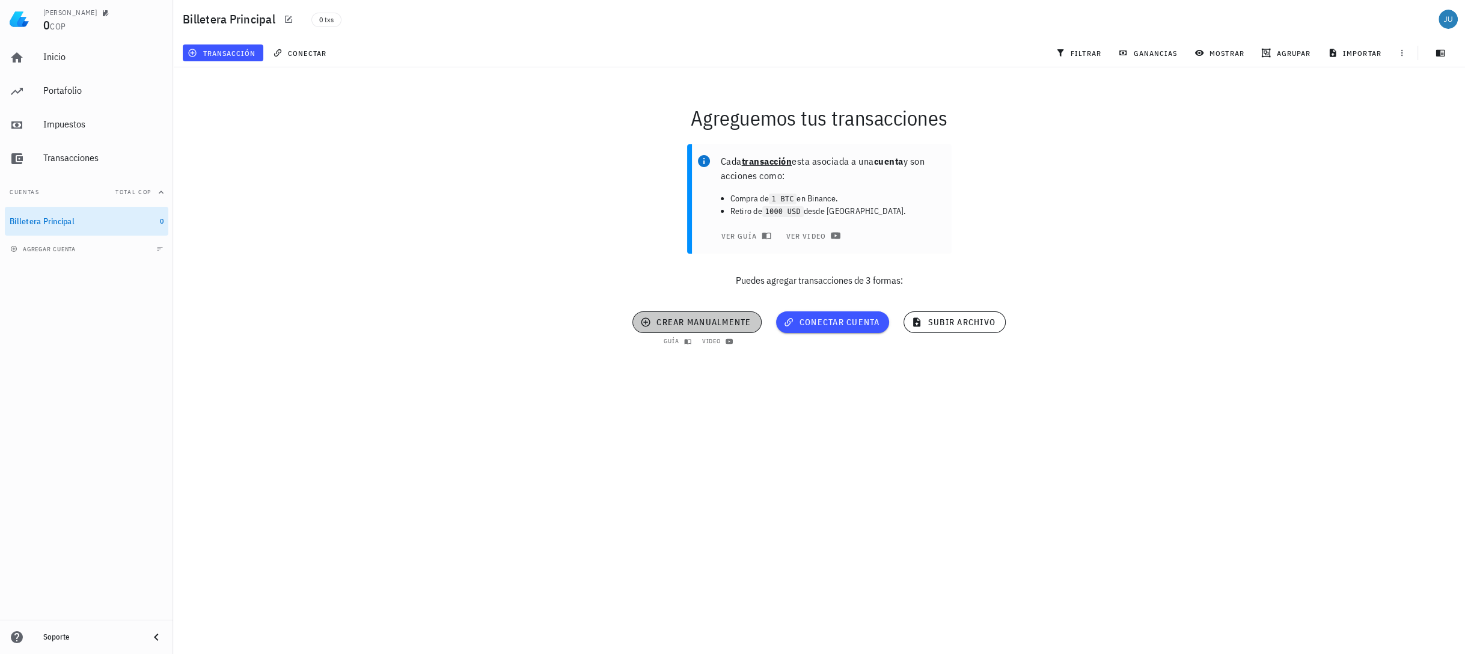
click at [685, 320] on span "crear manualmente" at bounding box center [697, 322] width 108 height 11
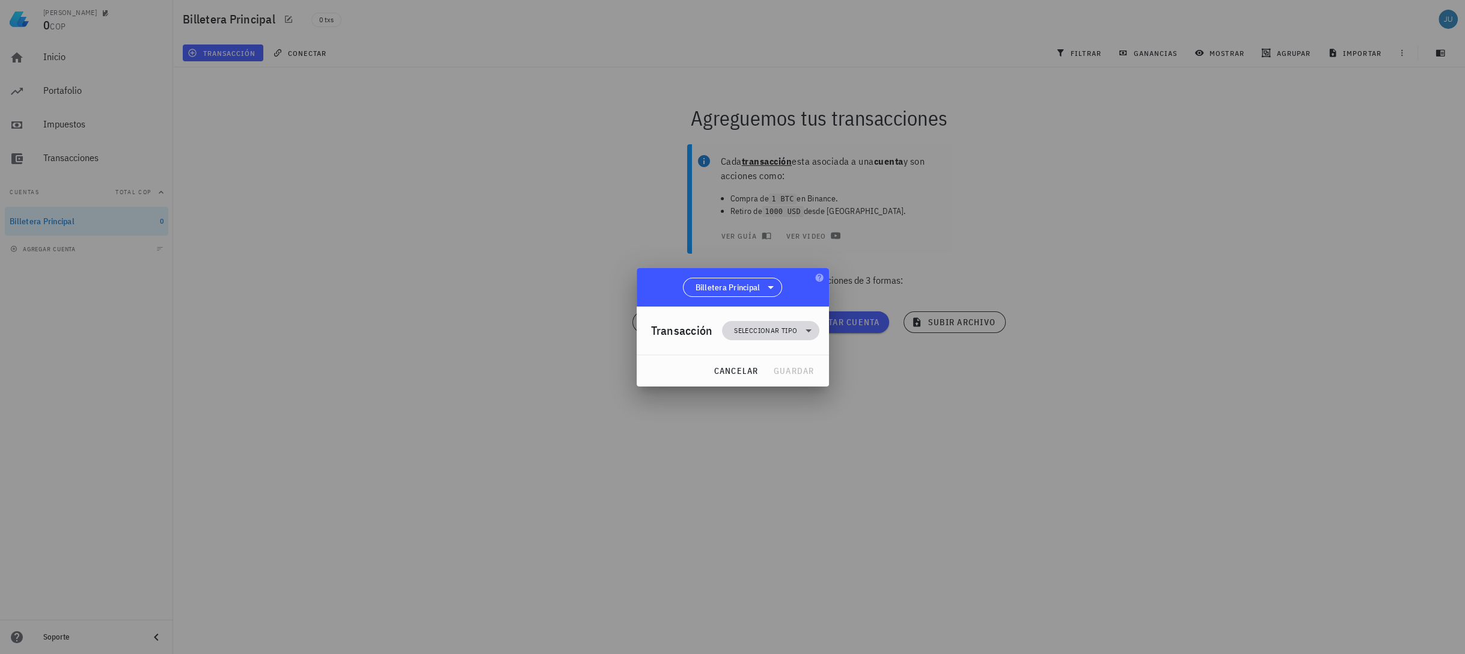
click at [756, 334] on span "Seleccionar tipo" at bounding box center [765, 331] width 63 height 12
click at [786, 364] on div "Compra/Venta" at bounding box center [776, 360] width 47 height 10
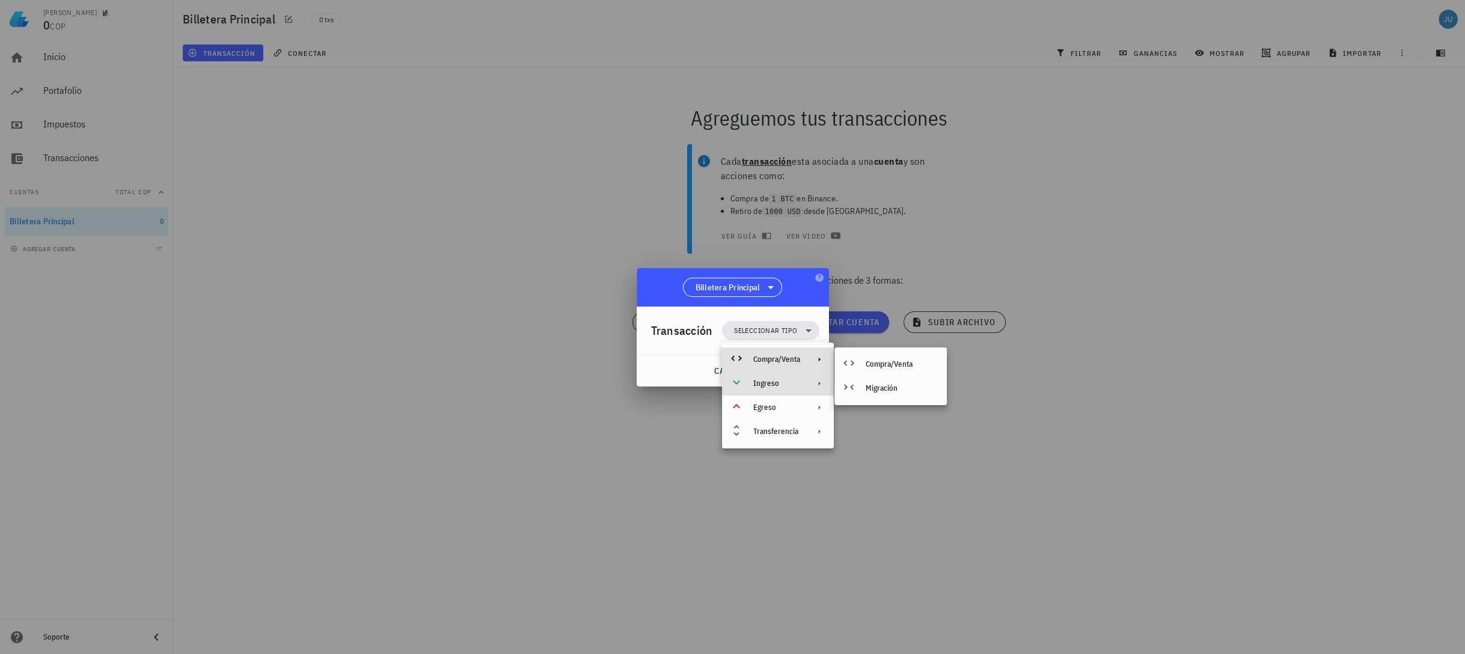
click at [794, 384] on div "Ingreso" at bounding box center [776, 384] width 47 height 10
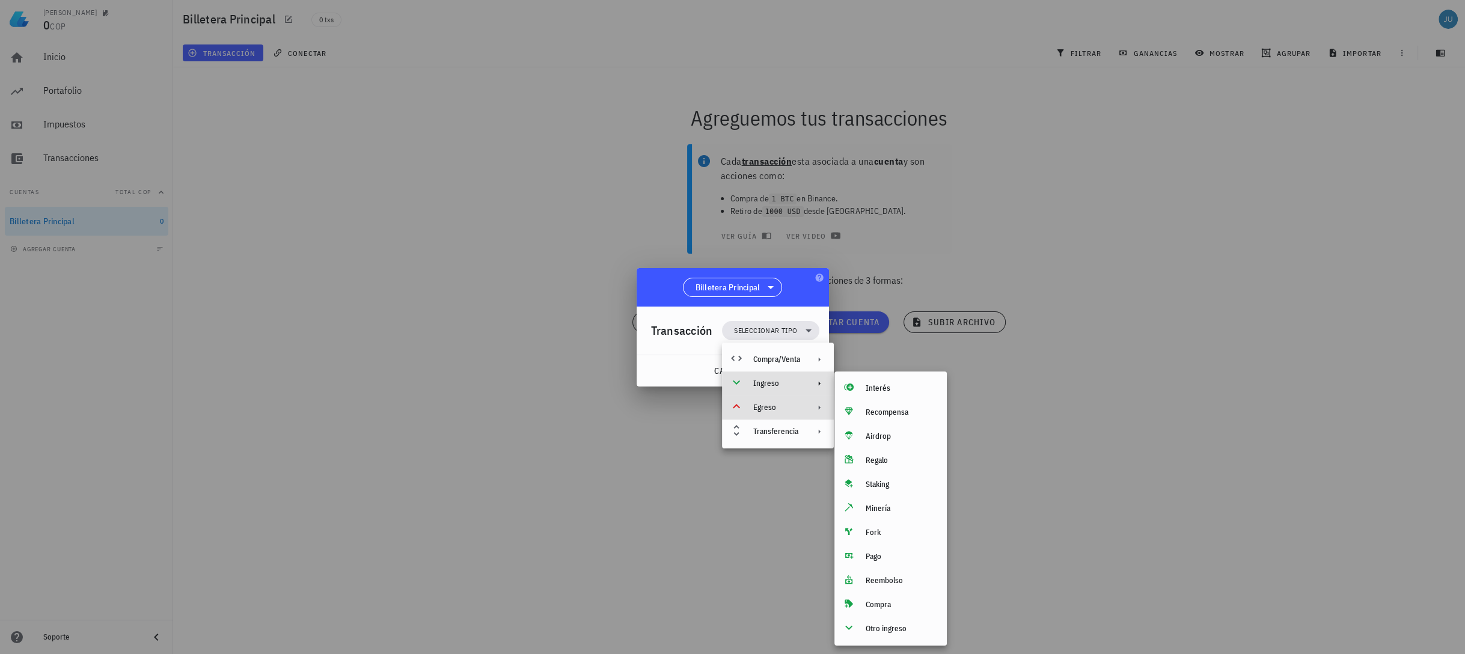
click at [784, 406] on div "Egreso" at bounding box center [776, 408] width 47 height 10
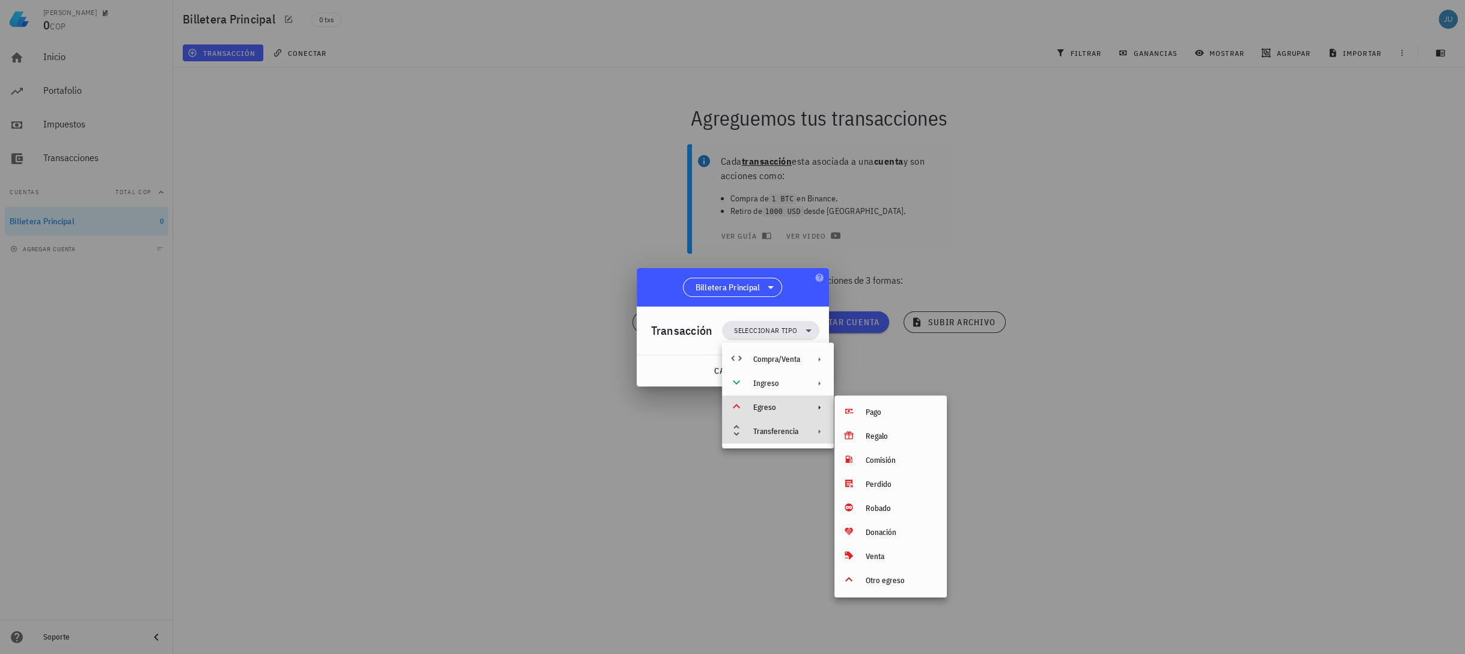
click at [765, 430] on div "Transferencia" at bounding box center [776, 432] width 47 height 10
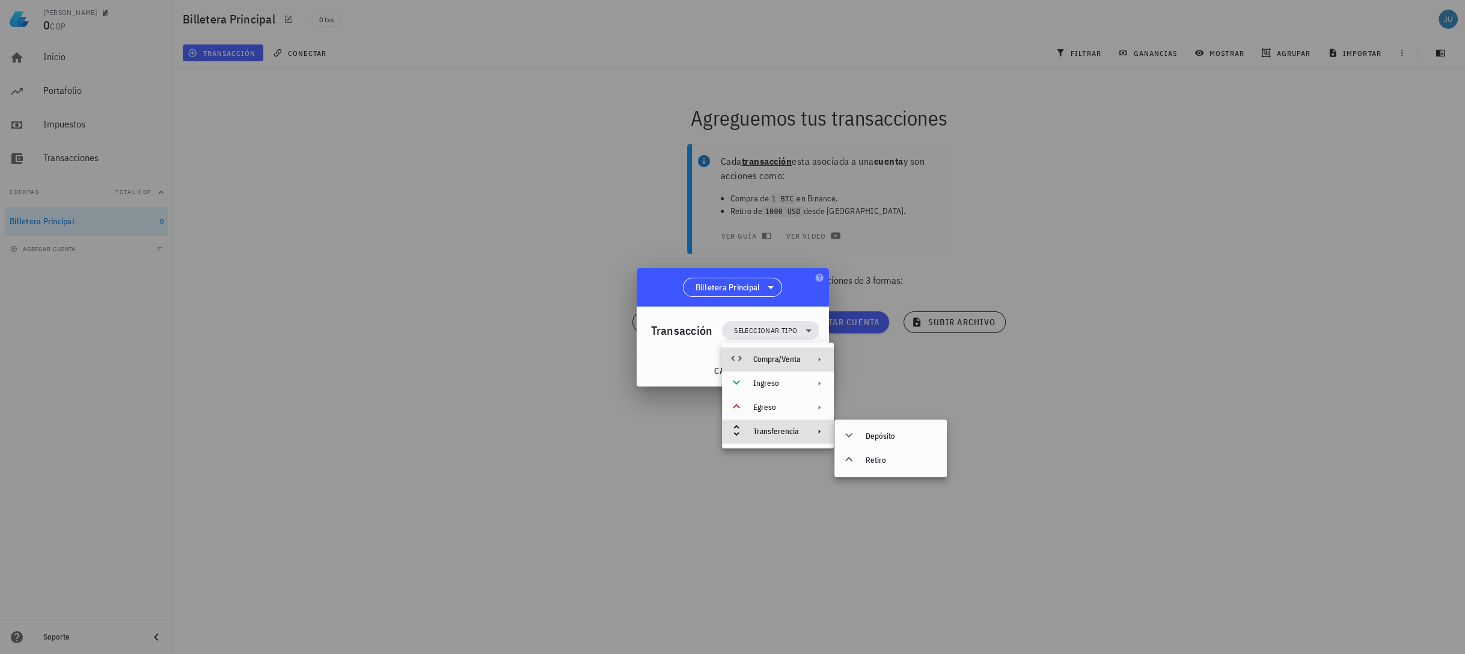
click at [781, 365] on div "Compra/Venta" at bounding box center [778, 359] width 112 height 24
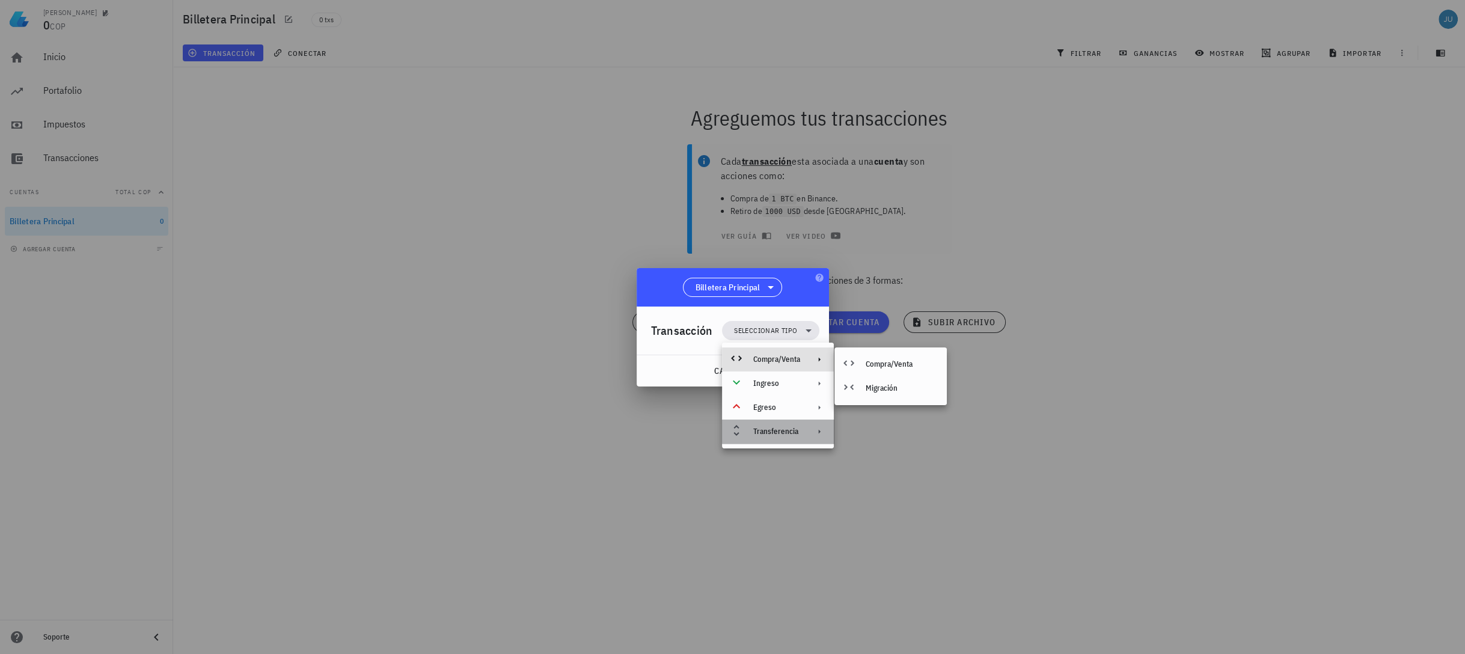
click at [804, 439] on div "Transferencia" at bounding box center [778, 432] width 112 height 24
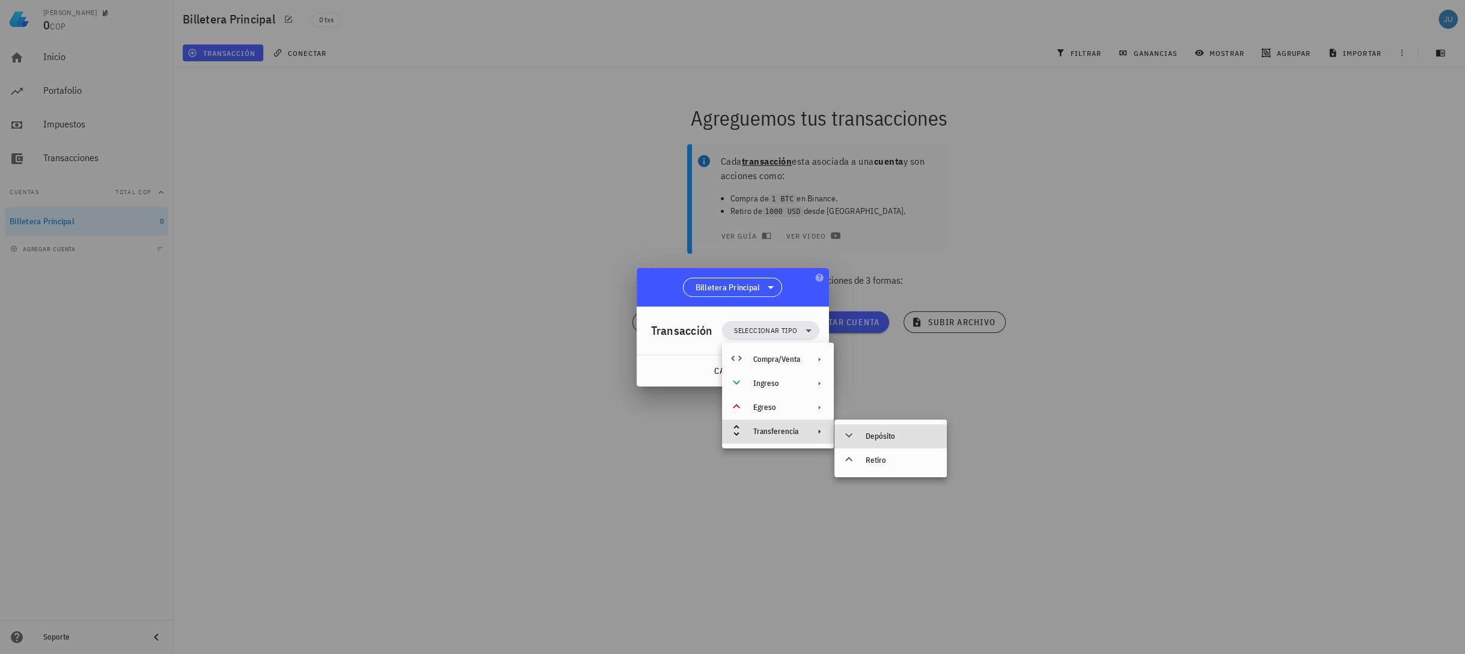
click at [885, 435] on div "Depósito" at bounding box center [902, 437] width 72 height 10
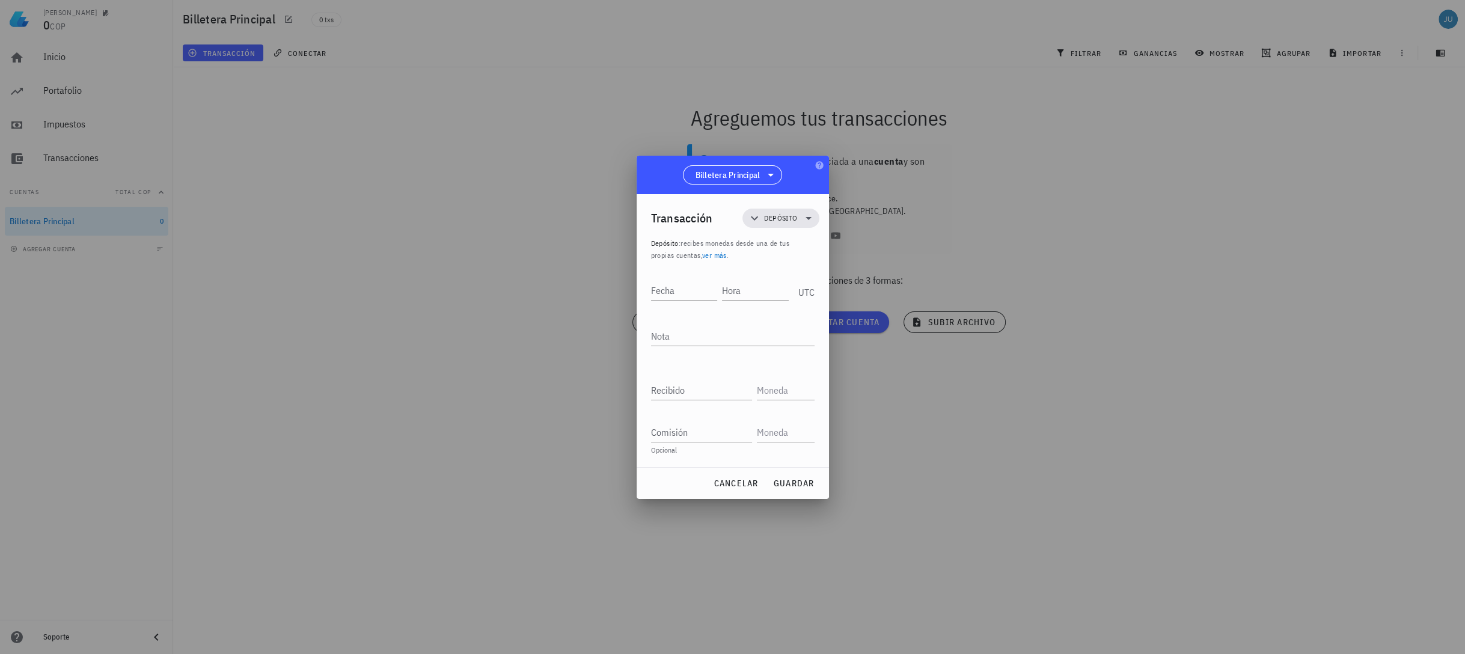
click at [714, 255] on link "ver más" at bounding box center [714, 255] width 25 height 9
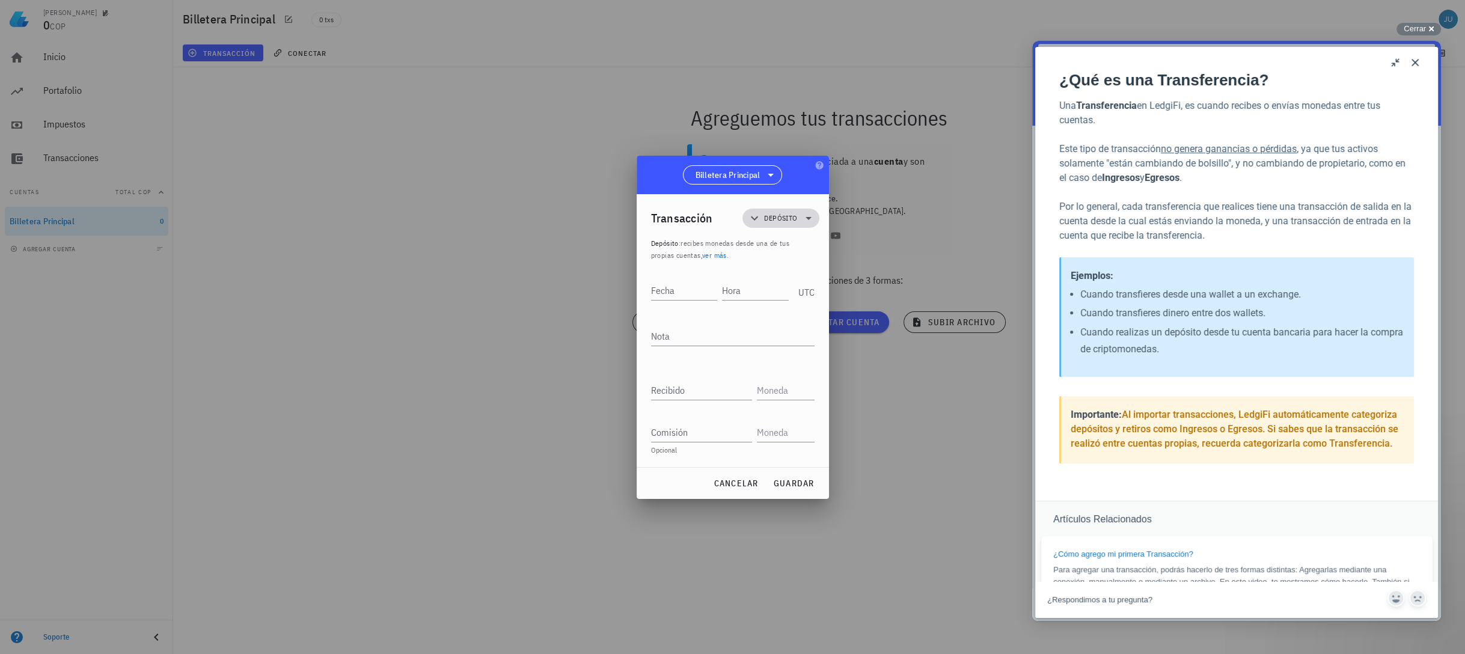
click at [794, 219] on span "Depósito" at bounding box center [780, 218] width 33 height 12
click at [892, 438] on div at bounding box center [732, 327] width 1465 height 654
click at [682, 385] on input "Recibido" at bounding box center [701, 390] width 101 height 19
type input "90"
click at [777, 391] on input "text" at bounding box center [784, 390] width 55 height 19
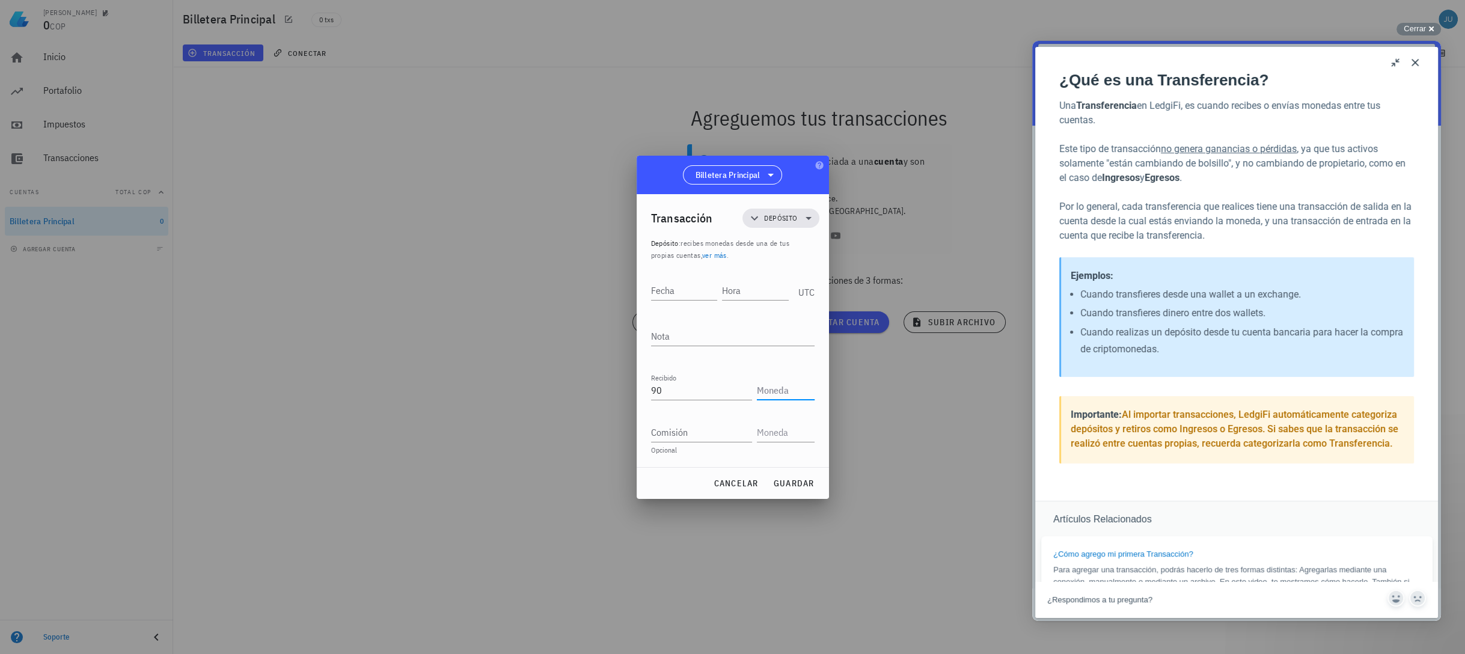
type input "u"
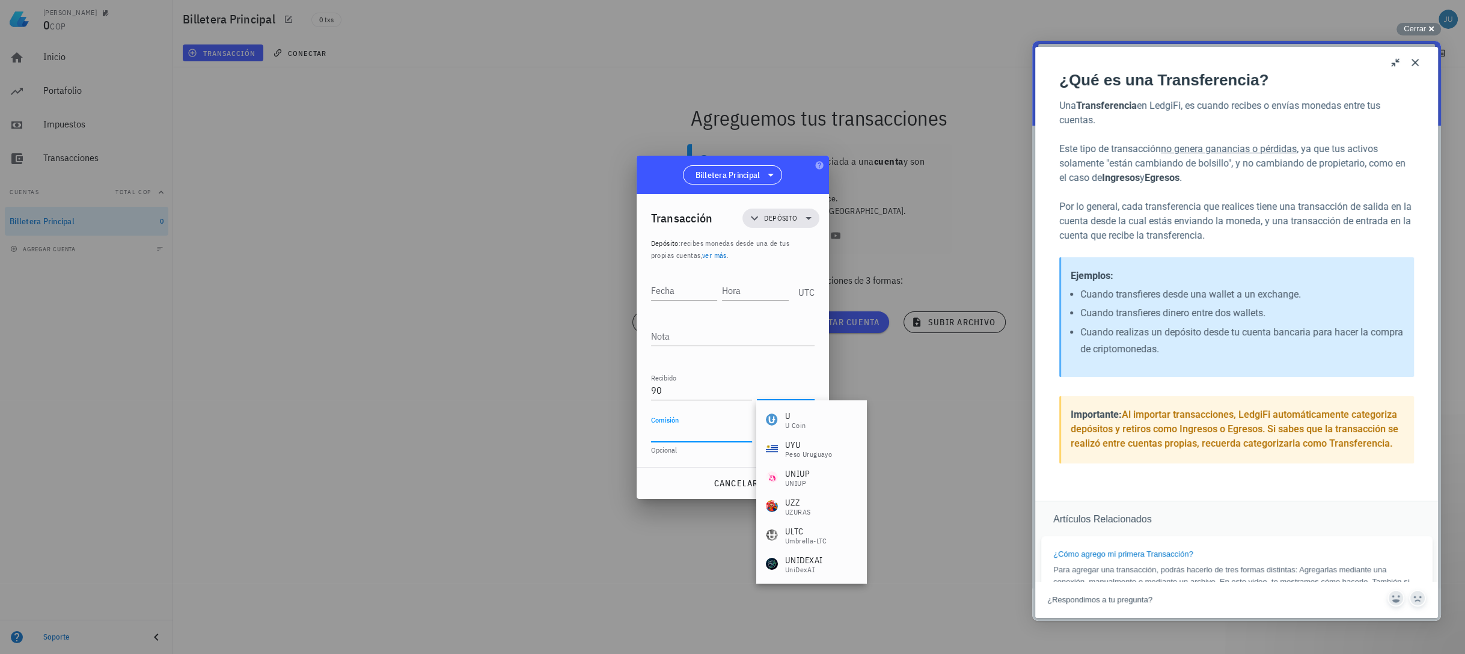
click at [685, 427] on input "Comisión" at bounding box center [701, 432] width 101 height 19
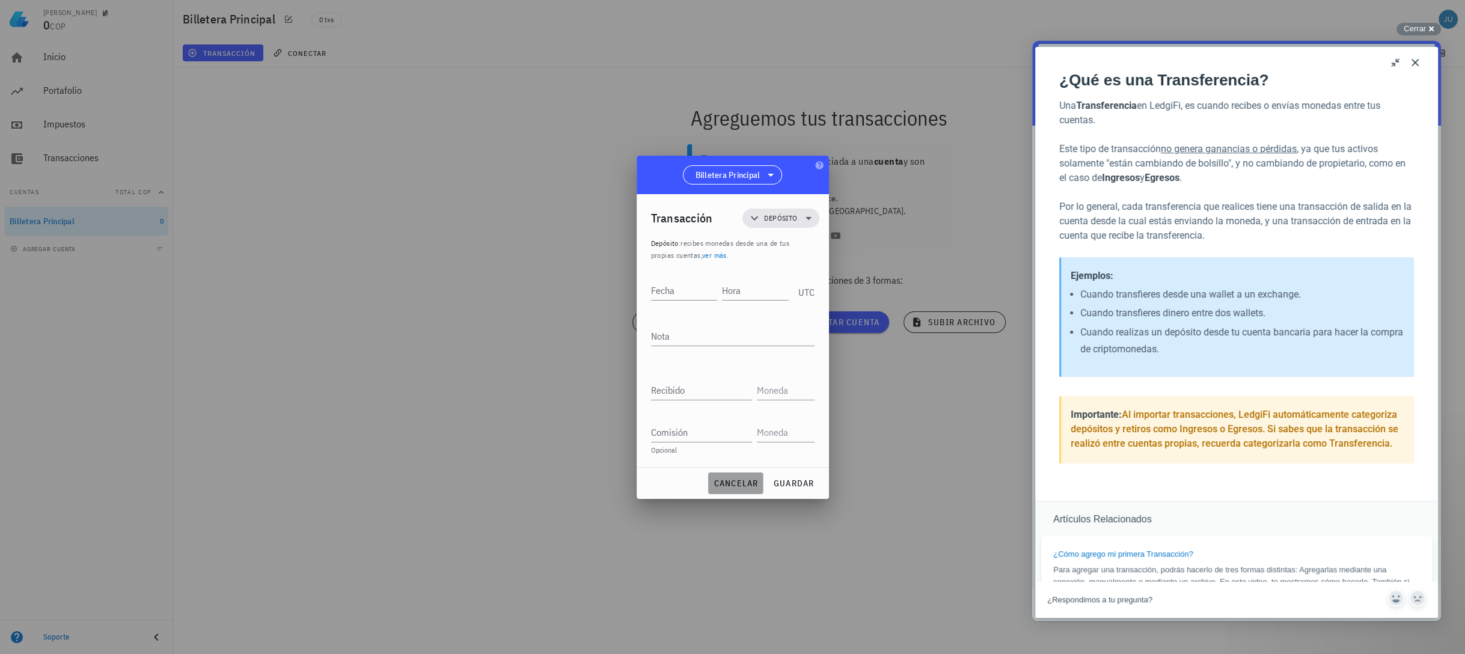
click at [754, 482] on span "cancelar" at bounding box center [735, 483] width 45 height 11
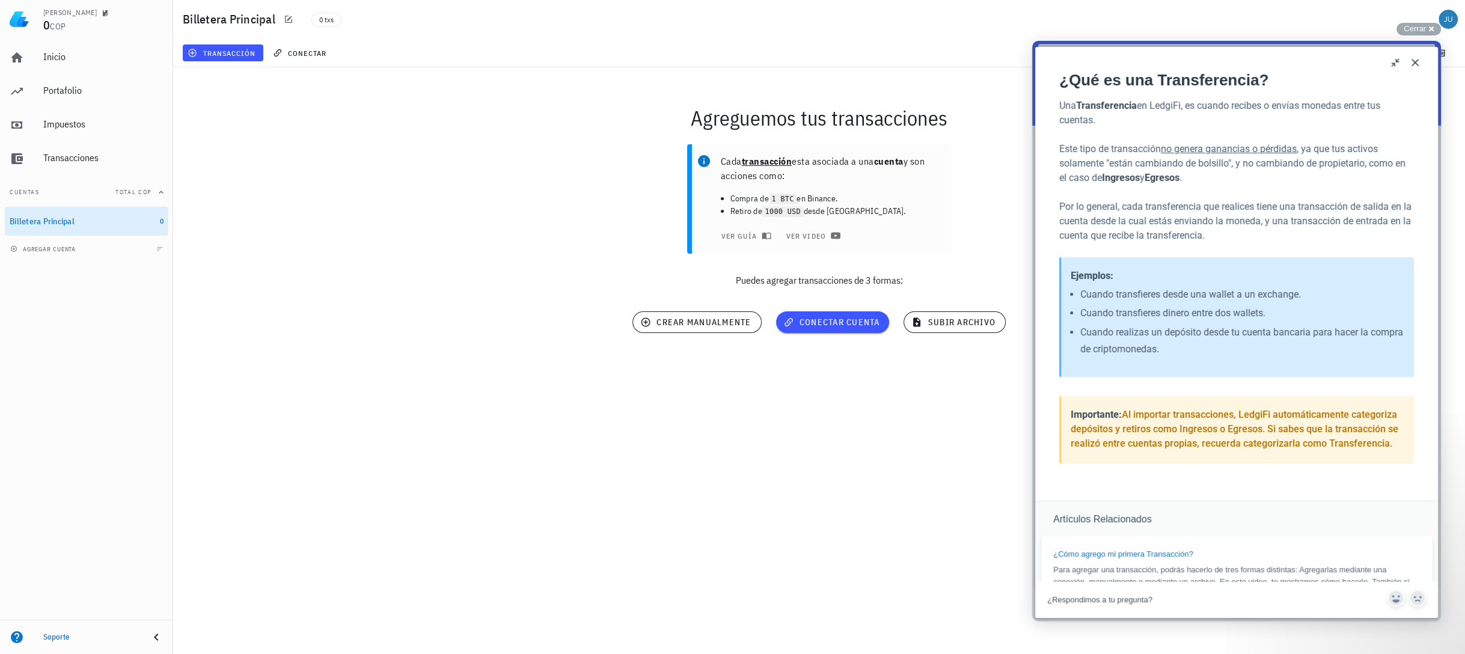
click at [882, 455] on div "Felipe 0 COP Inicio Portafolio Impuestos Transacciones Cuentas Total COP Billet…" at bounding box center [732, 327] width 1465 height 654
click at [1417, 63] on button "Close" at bounding box center [1414, 62] width 19 height 19
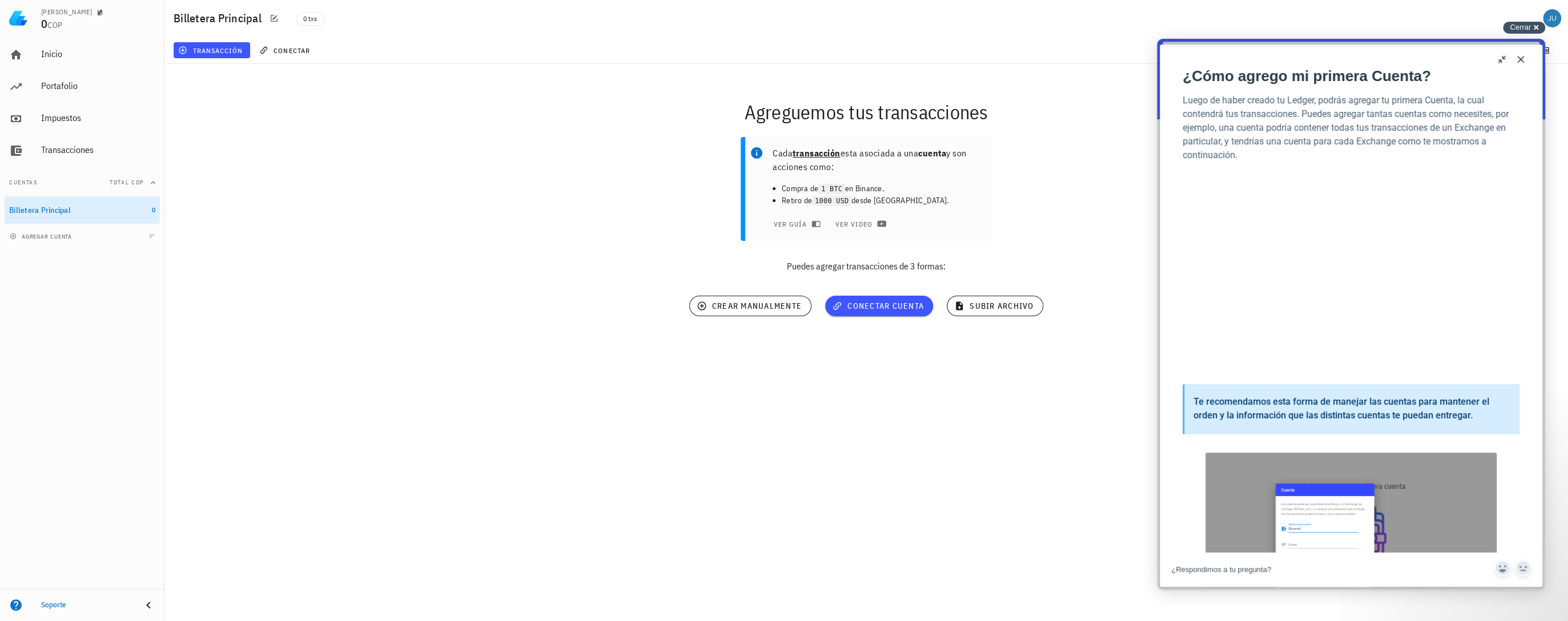
click at [1524, 25] on span "Cerrar" at bounding box center [1520, 27] width 21 height 9
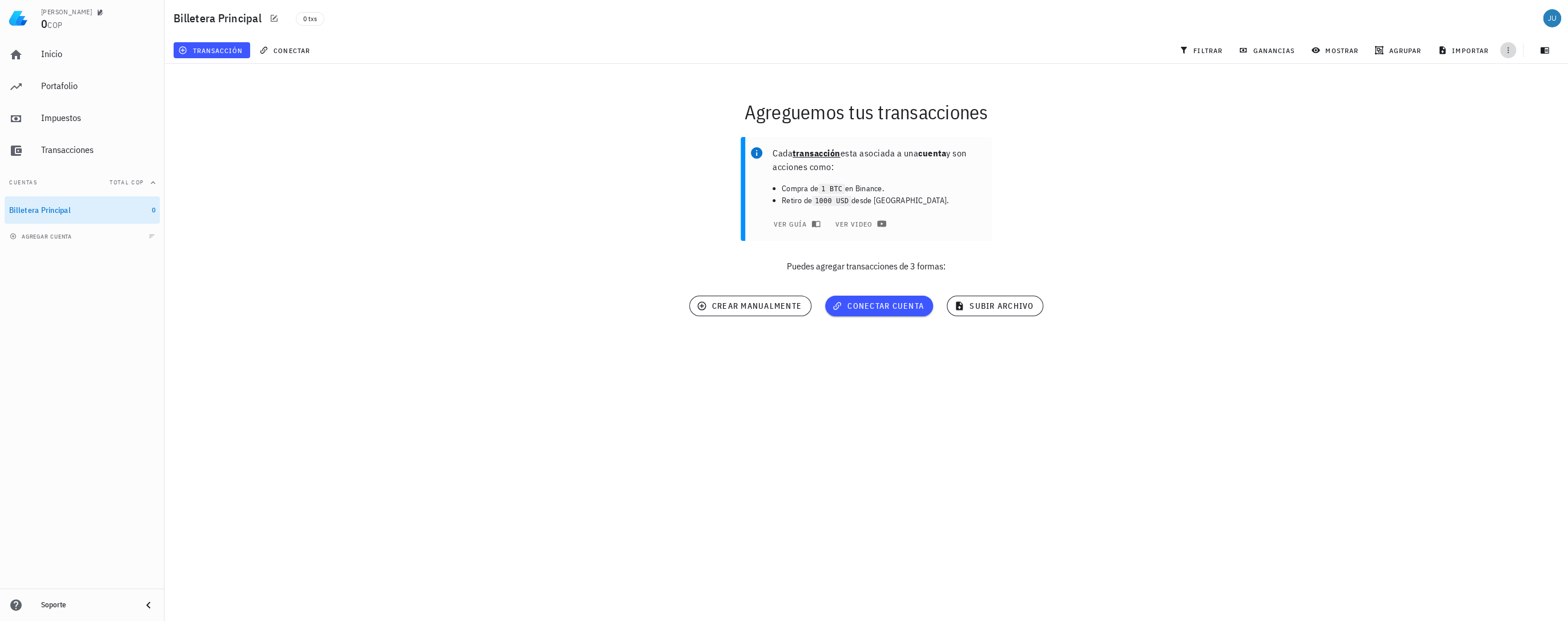
click at [1507, 50] on icon "button" at bounding box center [1508, 50] width 2 height 7
click at [1504, 25] on div "Billetera Principal 0 txs" at bounding box center [866, 18] width 1404 height 36
click at [76, 210] on icon "button" at bounding box center [78, 210] width 7 height 7
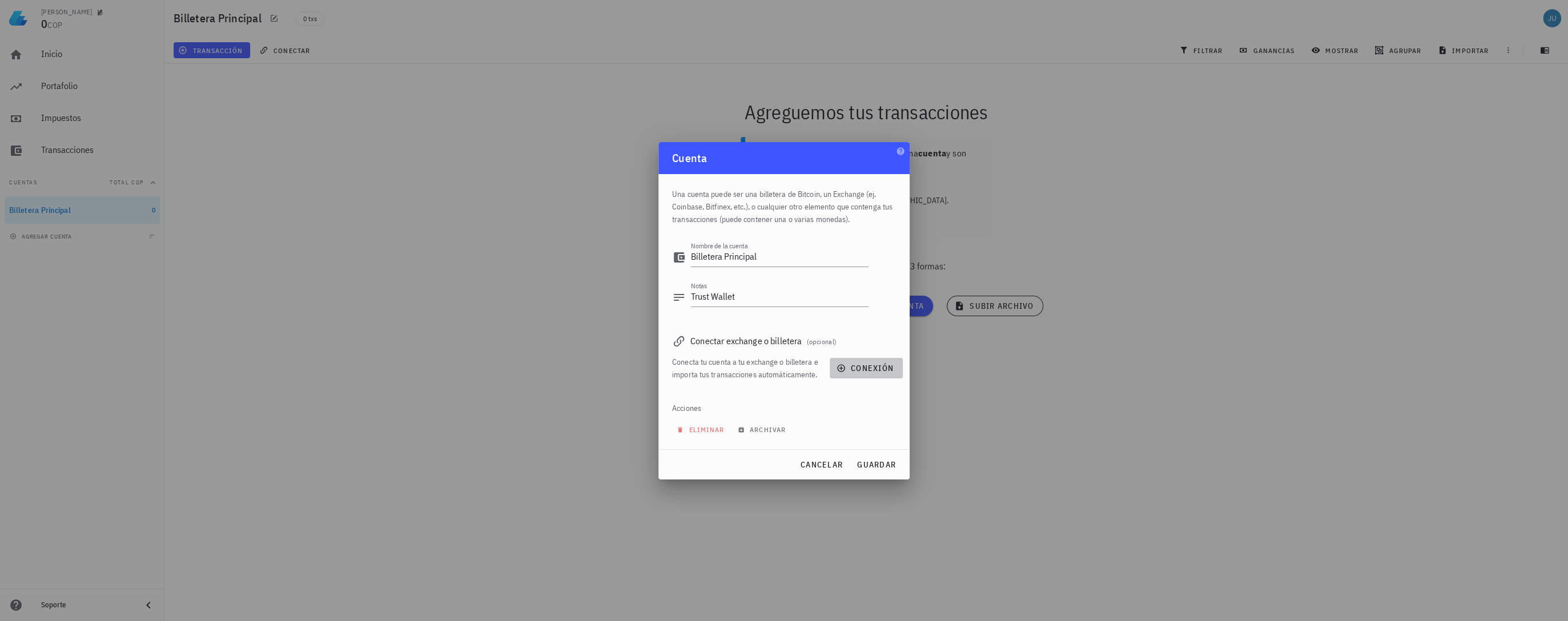
click at [886, 368] on span "conexión" at bounding box center [866, 367] width 55 height 10
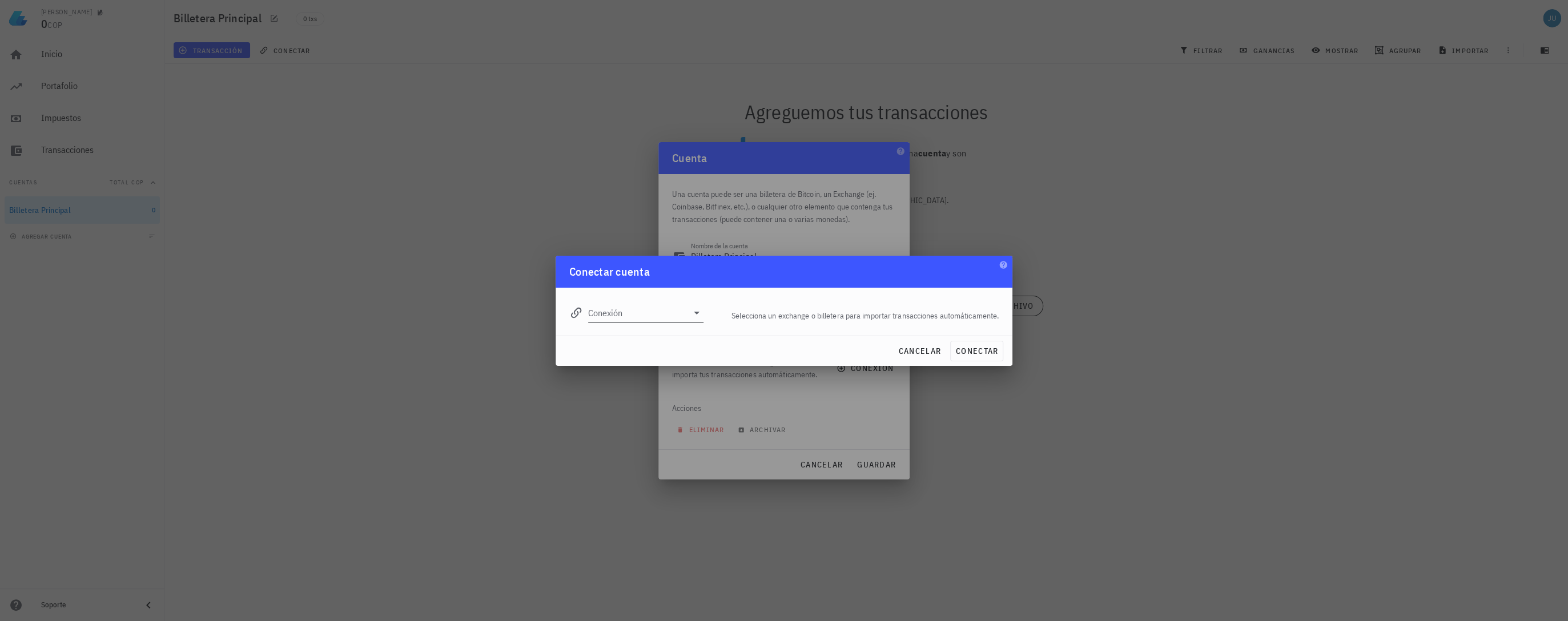
click at [614, 310] on input "Conexión" at bounding box center [637, 312] width 100 height 18
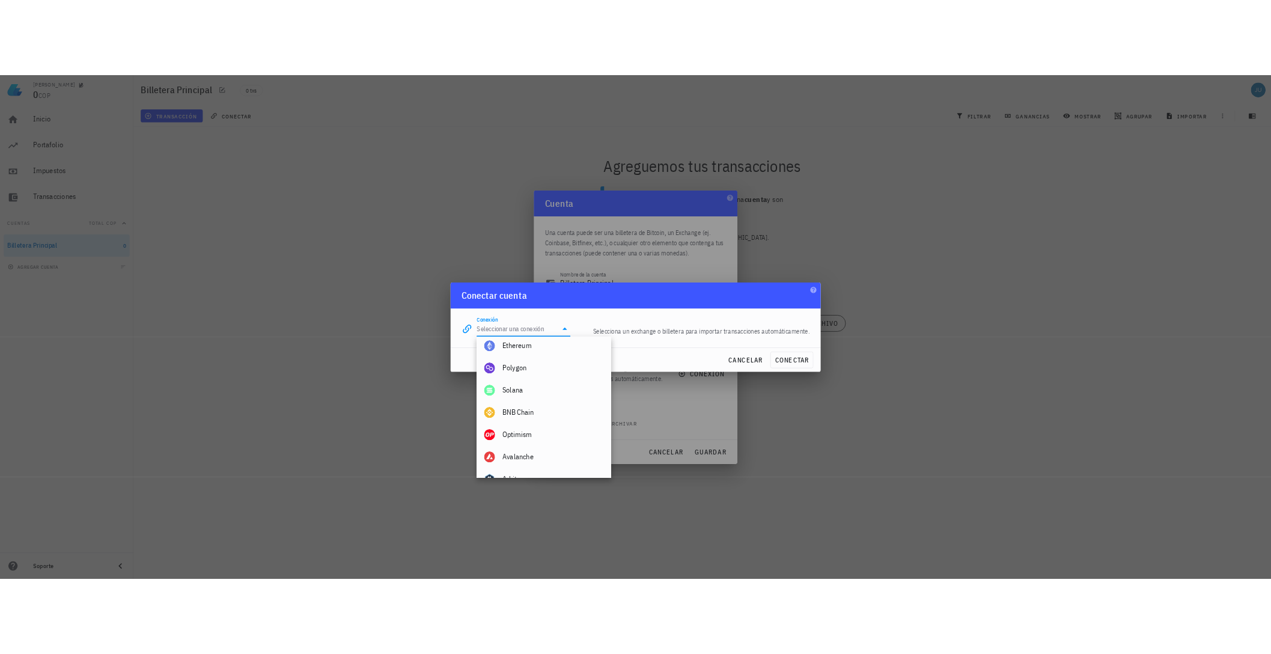
scroll to position [806, 0]
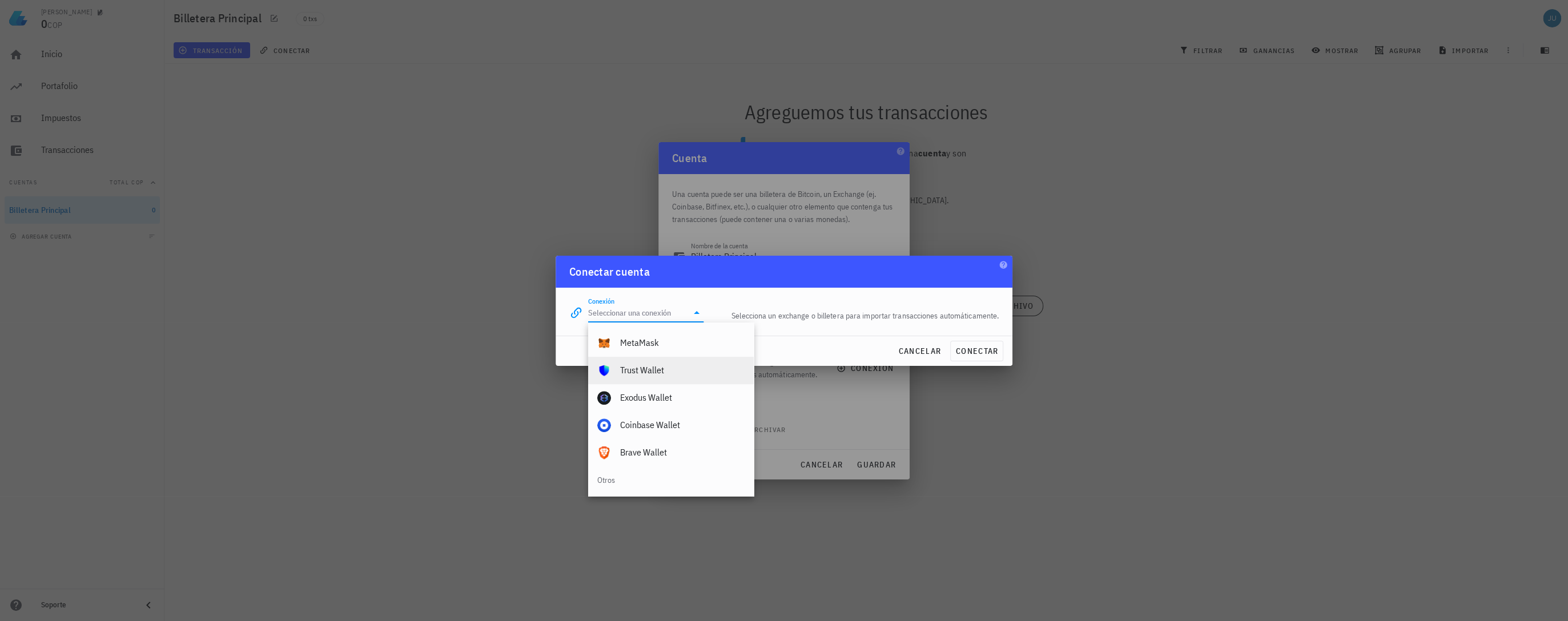
click at [649, 361] on div "Trust Wallet" at bounding box center [682, 370] width 124 height 25
type input "Trust Wallet"
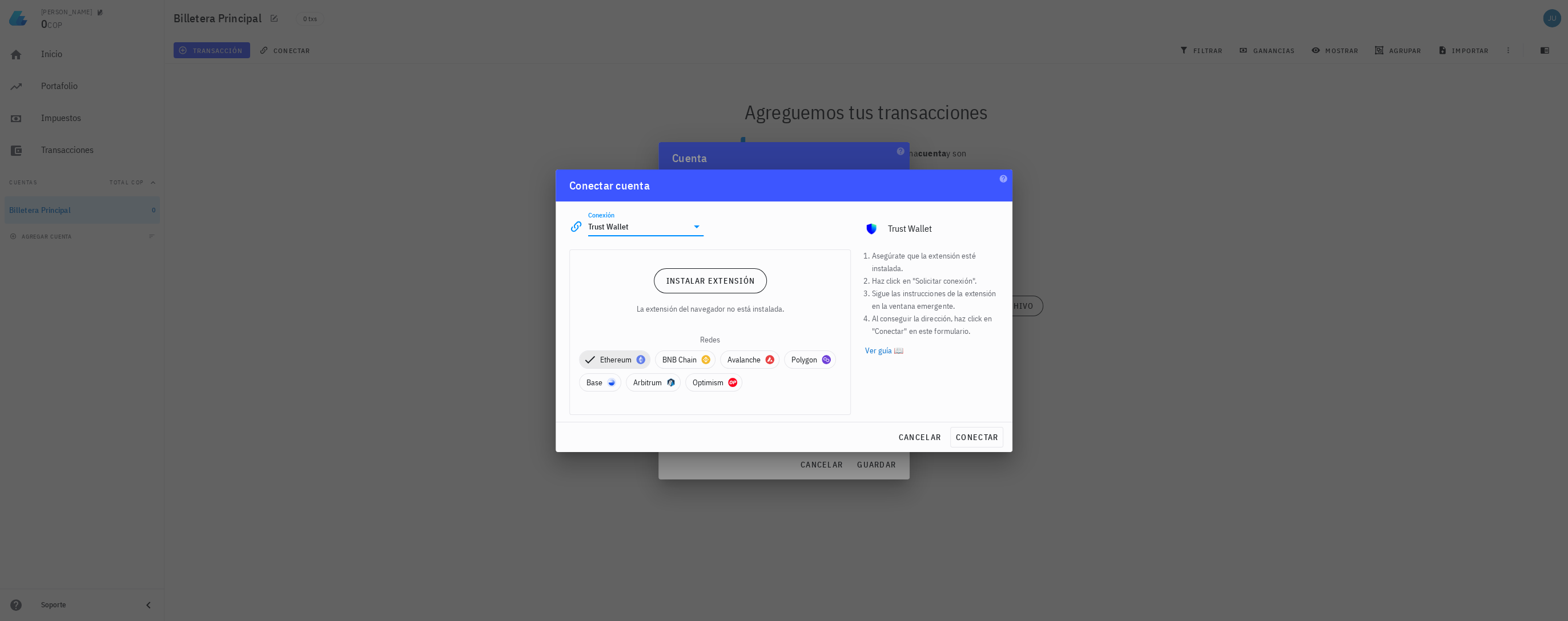
click at [795, 292] on div "Instalar extensión La extensión del navegador no está instalada. Redes Ethereum…" at bounding box center [709, 331] width 280 height 164
click at [724, 292] on link "Instalar extensión" at bounding box center [709, 281] width 113 height 25
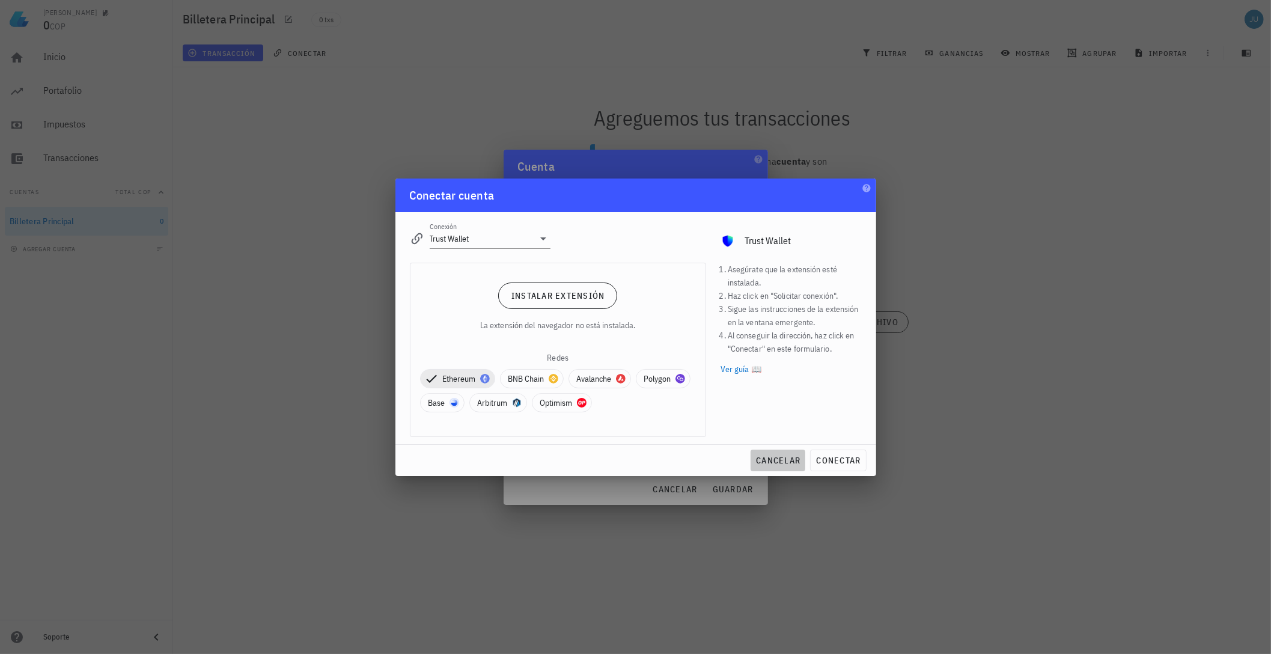
click at [769, 462] on span "cancelar" at bounding box center [778, 460] width 45 height 11
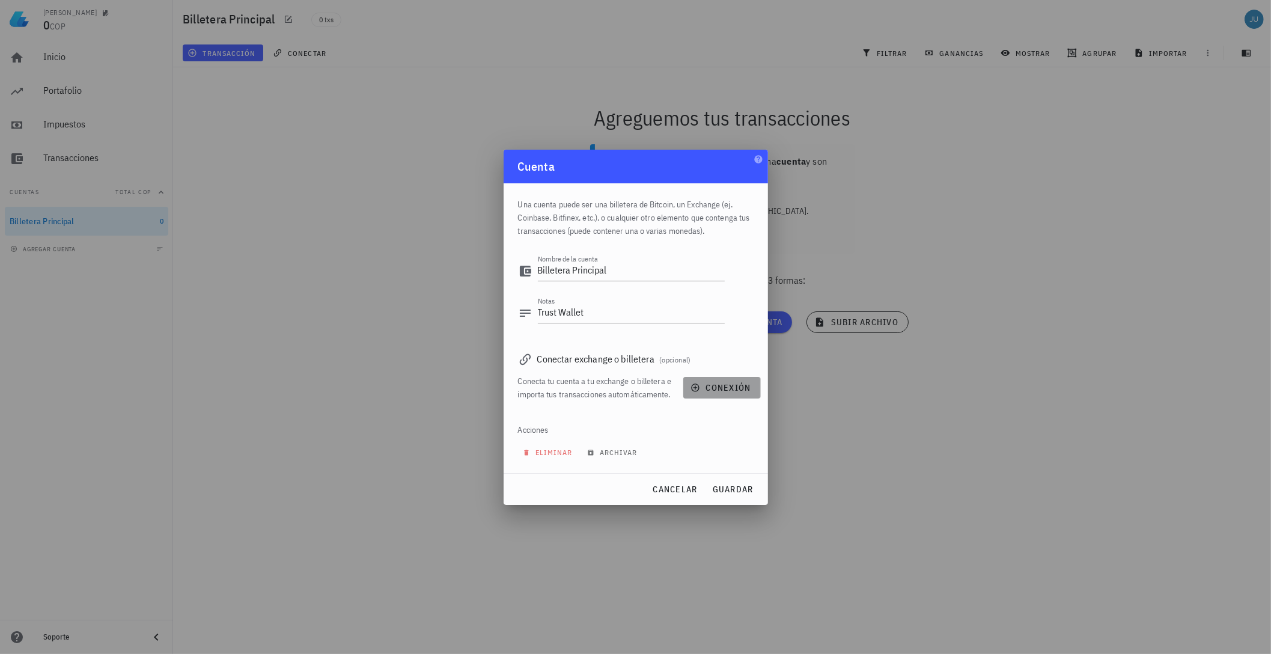
click at [717, 383] on span "conexión" at bounding box center [722, 387] width 58 height 11
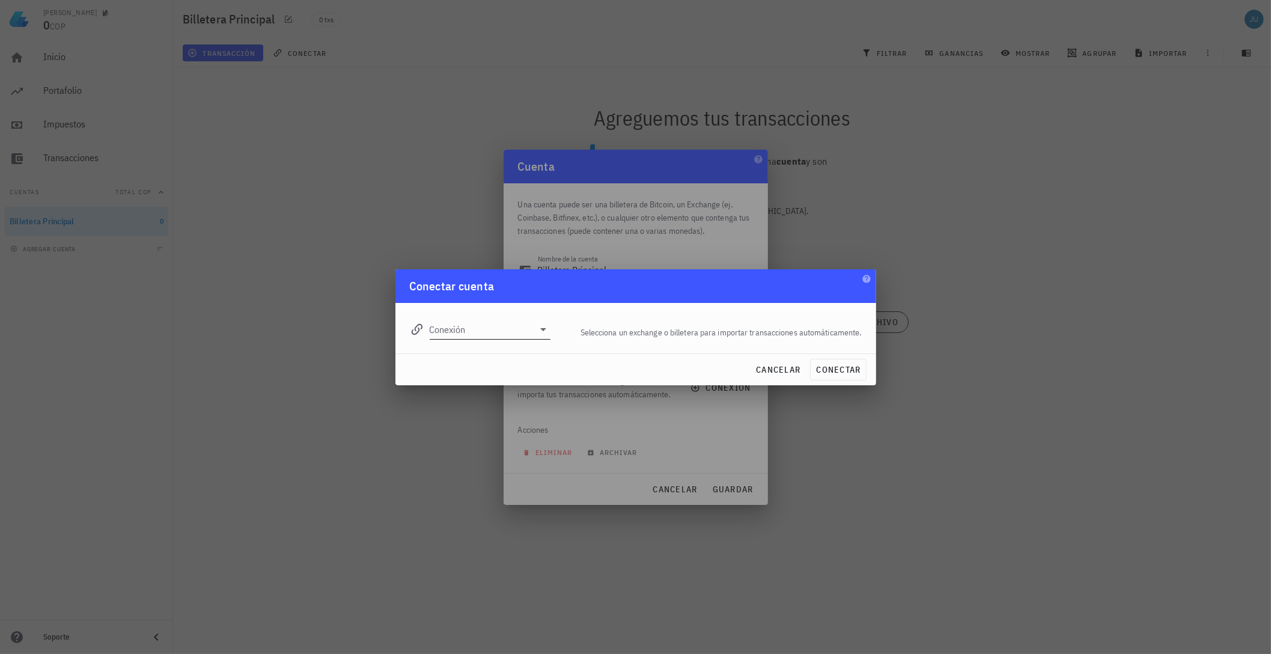
click at [527, 325] on input "Conexión" at bounding box center [482, 329] width 105 height 19
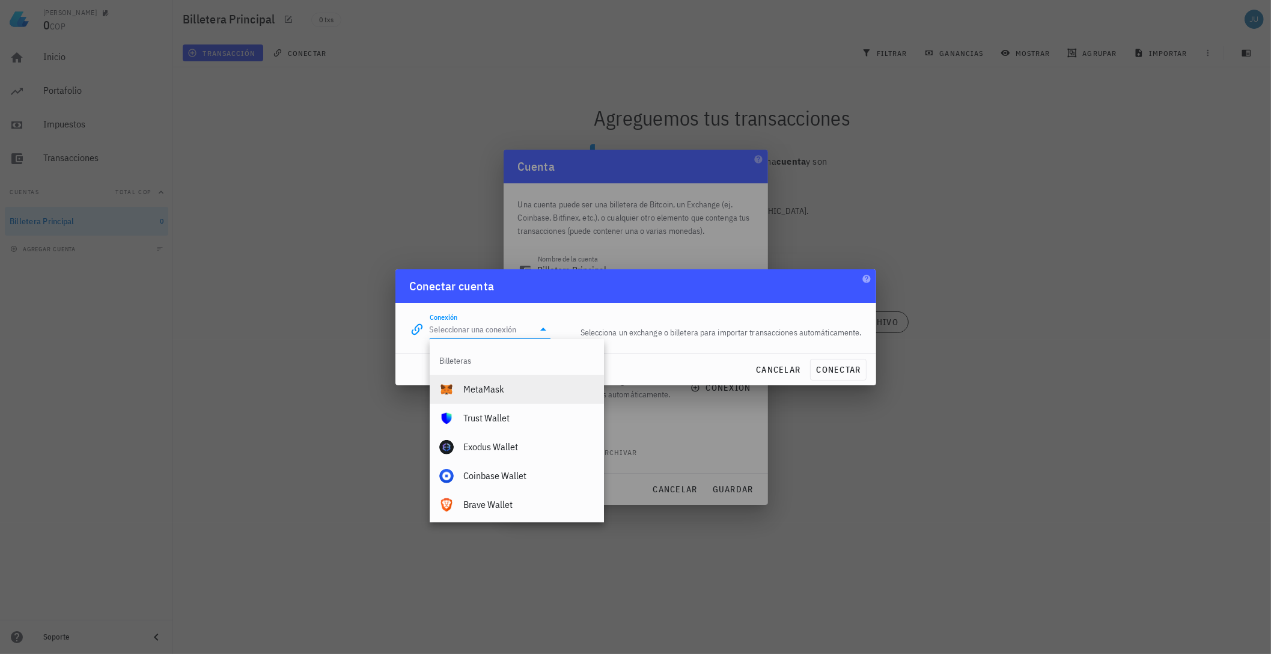
scroll to position [748, 0]
click at [492, 447] on div "Trust Wallet" at bounding box center [528, 447] width 131 height 11
type input "Trust Wallet"
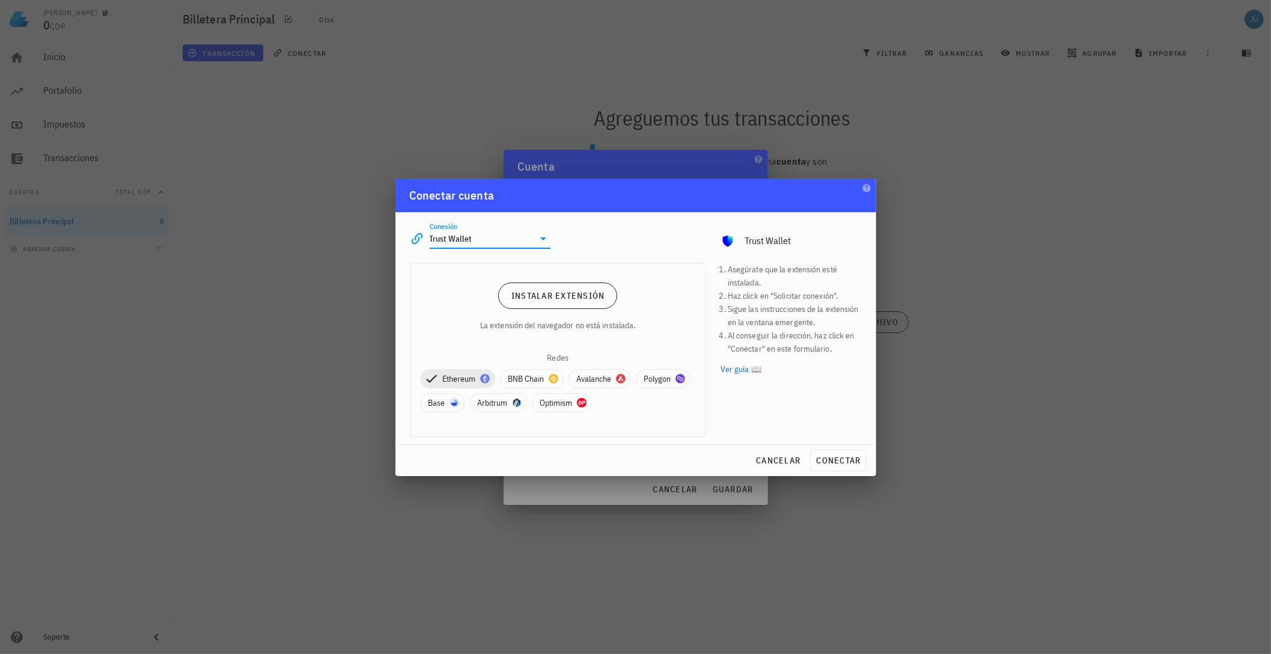
click at [538, 326] on p "La extensión del navegador no está instalada." at bounding box center [558, 325] width 156 height 13
drag, startPoint x: 538, startPoint y: 326, endPoint x: 617, endPoint y: 311, distance: 80.2
click at [617, 311] on div "Instalar extensión La extensión del navegador no está instalada. Redes Ethereum…" at bounding box center [558, 349] width 295 height 173
click at [866, 189] on icon "button" at bounding box center [867, 188] width 8 height 8
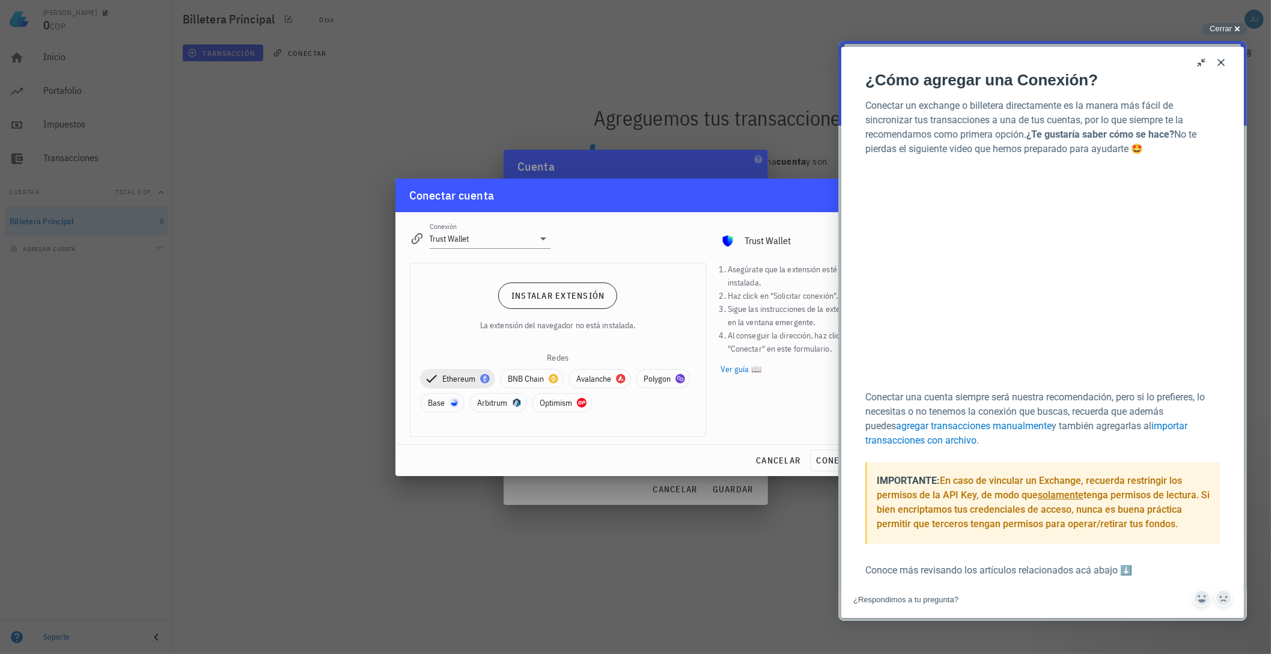
scroll to position [607, 0]
click at [762, 408] on div "Asegúrate que la extensión esté instalada. Haz click en "Solicitar conexión". S…" at bounding box center [792, 349] width 156 height 189
click at [560, 359] on div "Redes" at bounding box center [558, 357] width 276 height 13
click at [524, 379] on span "BNB Chain" at bounding box center [532, 379] width 48 height 18
drag, startPoint x: 550, startPoint y: 383, endPoint x: 542, endPoint y: 388, distance: 10.0
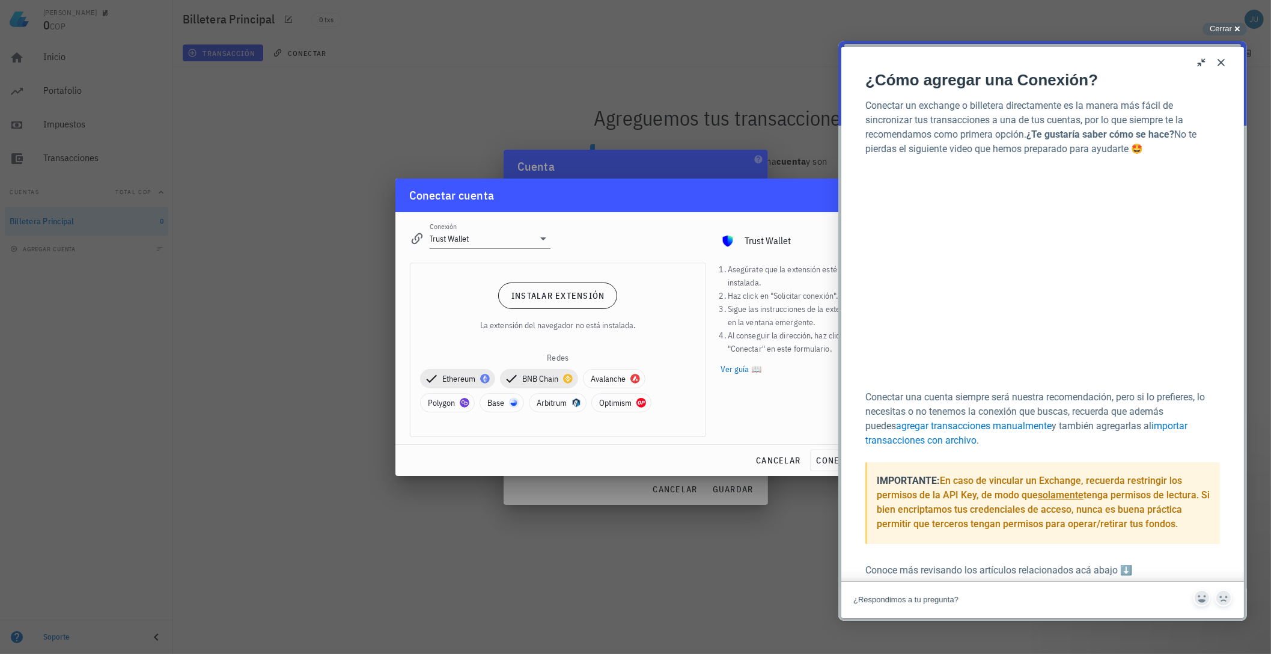
click at [550, 385] on span "BNB Chain" at bounding box center [539, 379] width 63 height 18
click at [477, 388] on div "Ethereum BNB Chain Avalanche Polygon Base Arbitrum Optimism" at bounding box center [558, 390] width 276 height 53
click at [471, 381] on span "Ethereum" at bounding box center [458, 379] width 60 height 18
click at [491, 373] on span "Ethereum" at bounding box center [457, 378] width 75 height 19
click at [482, 374] on div at bounding box center [485, 379] width 10 height 10
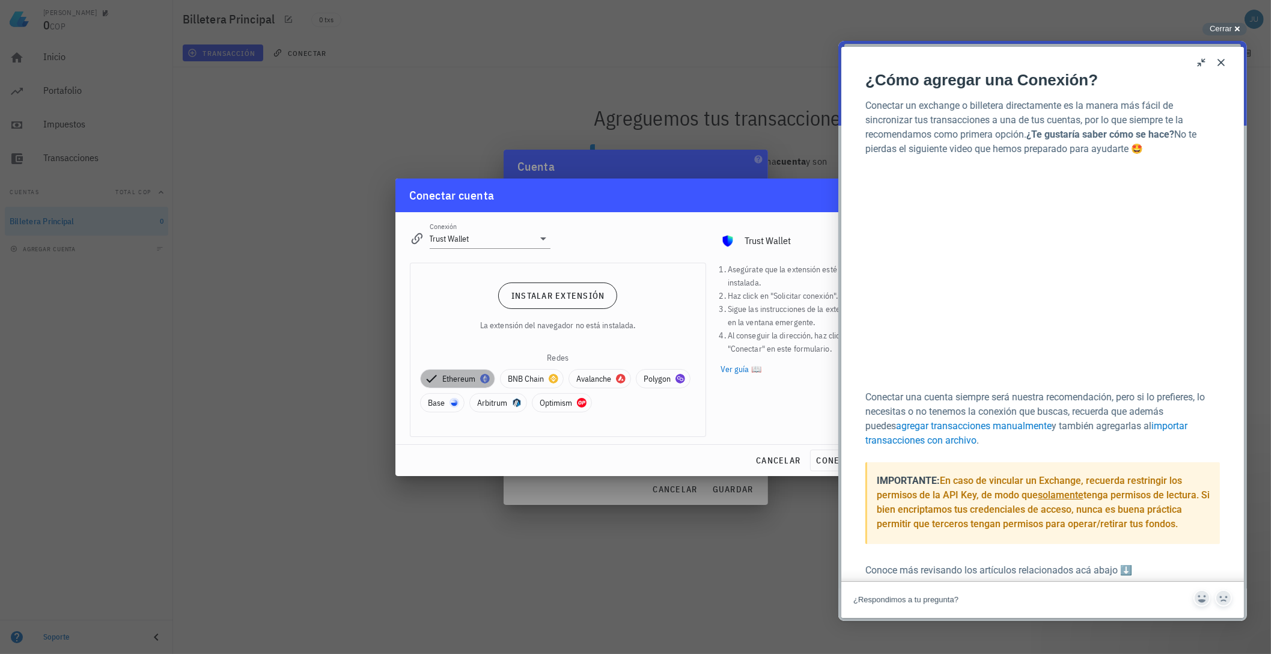
click at [482, 374] on div at bounding box center [485, 379] width 10 height 10
click at [665, 335] on div "Instalar extensión La extensión del navegador no está instalada. Redes Ethereum…" at bounding box center [558, 349] width 295 height 173
click at [1219, 31] on span "Cerrar" at bounding box center [1221, 28] width 22 height 9
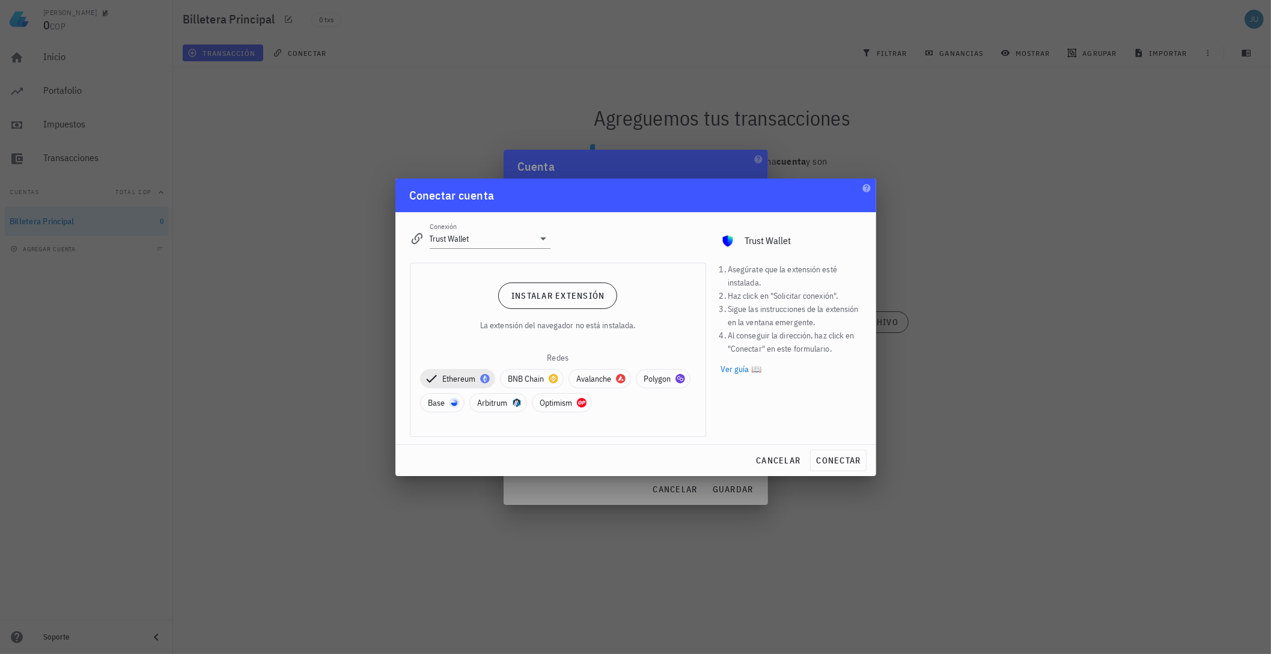
click at [452, 375] on span "Ethereum" at bounding box center [458, 379] width 60 height 18
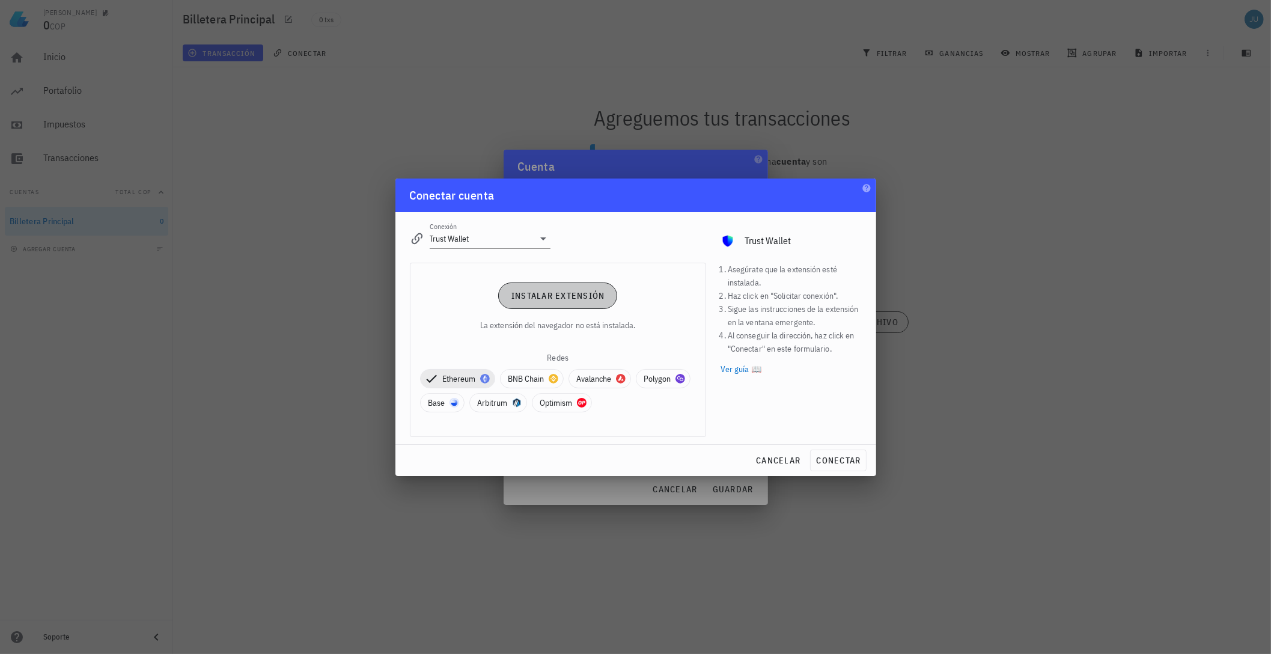
click at [554, 290] on span "Instalar extensión" at bounding box center [558, 295] width 94 height 11
click at [784, 461] on span "cancelar" at bounding box center [778, 460] width 45 height 11
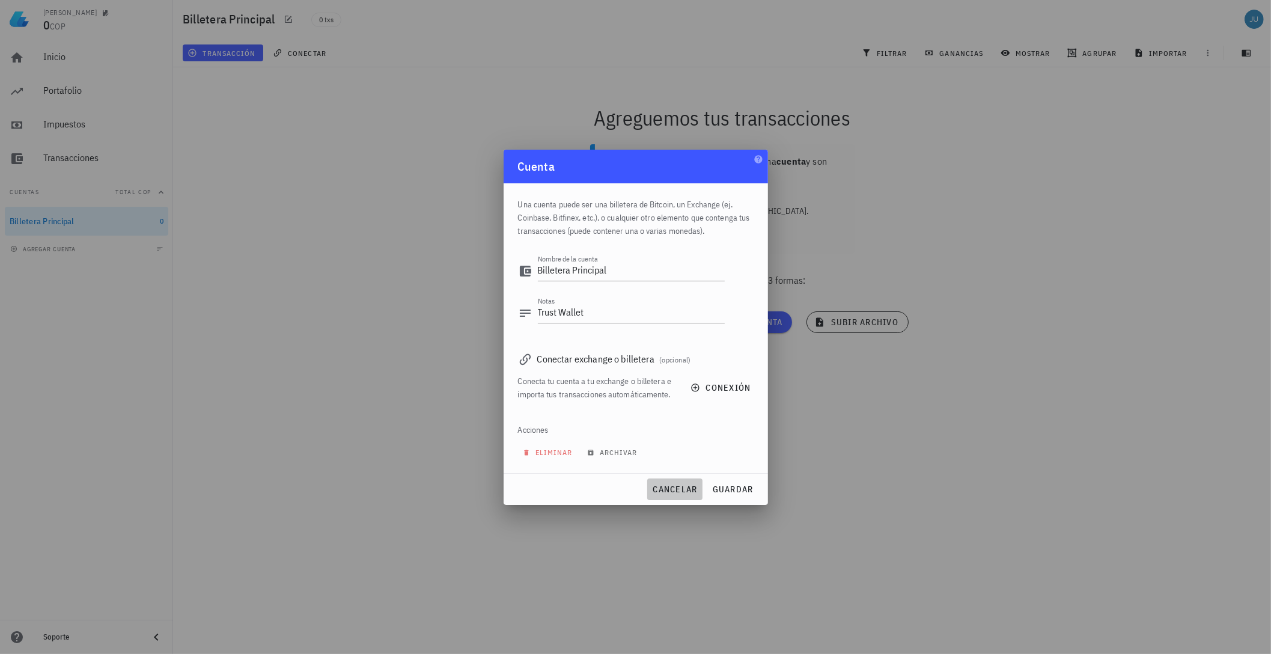
click at [688, 492] on span "cancelar" at bounding box center [674, 489] width 45 height 11
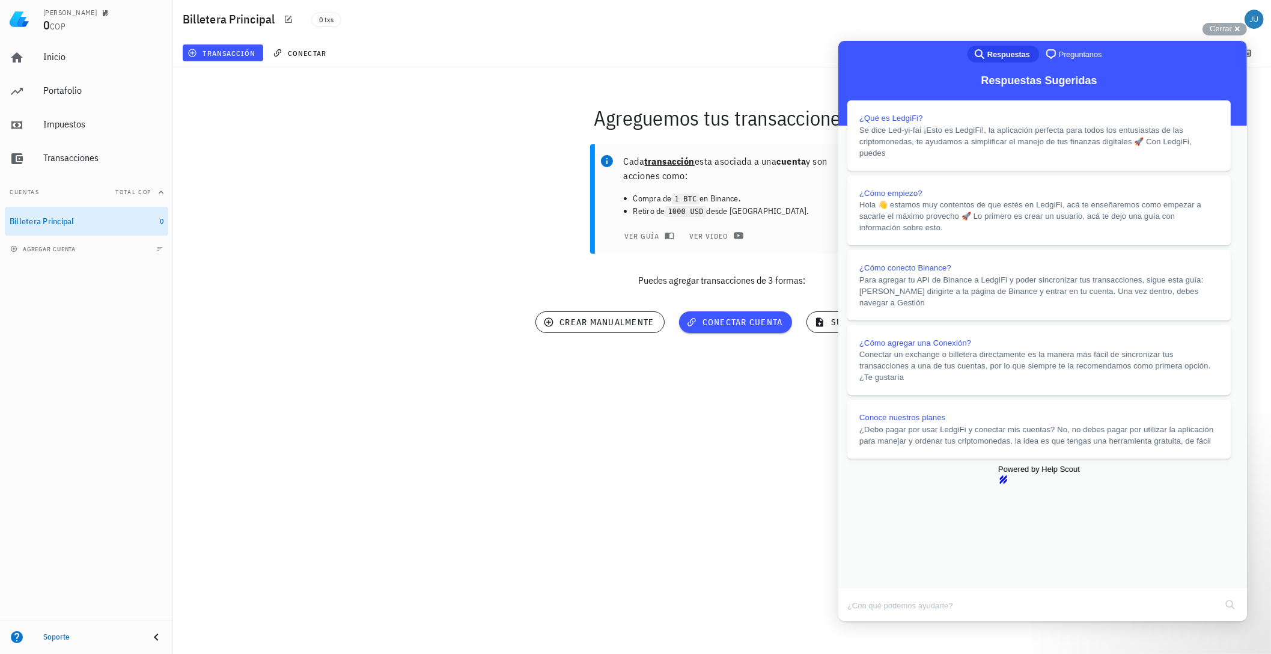
click at [860, 622] on button "Close" at bounding box center [850, 630] width 22 height 16
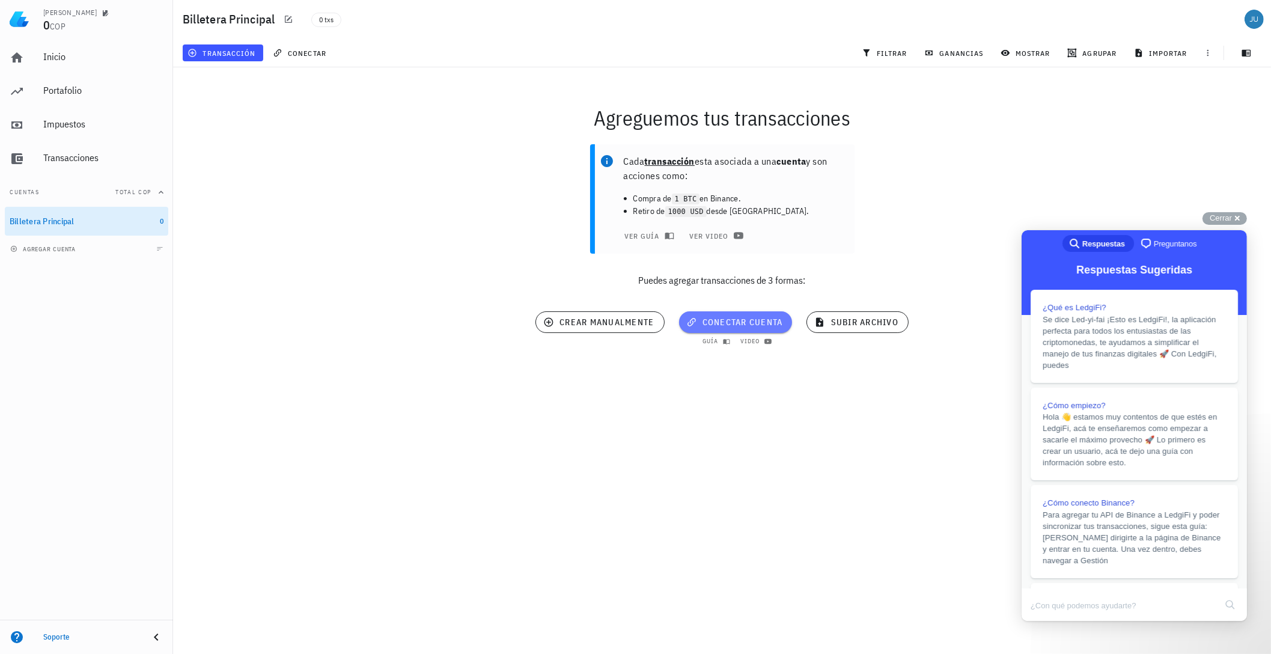
click at [729, 323] on span "conectar cuenta" at bounding box center [736, 322] width 94 height 11
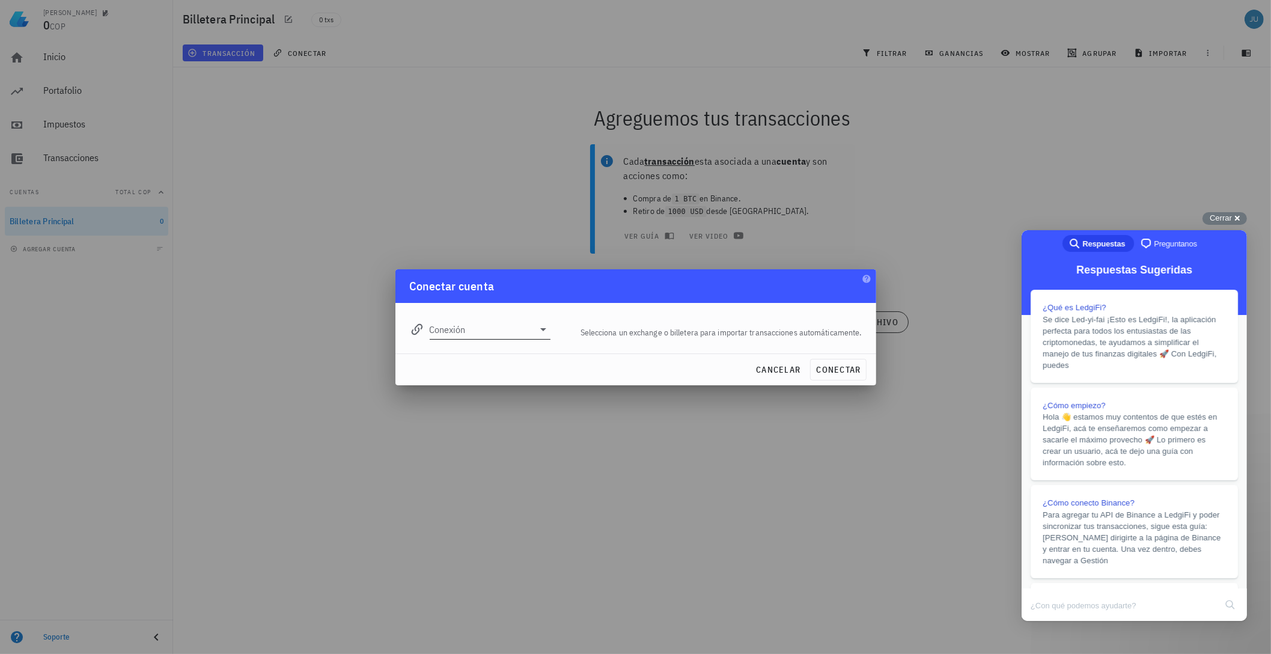
click at [498, 335] on input "Conexión" at bounding box center [482, 329] width 105 height 19
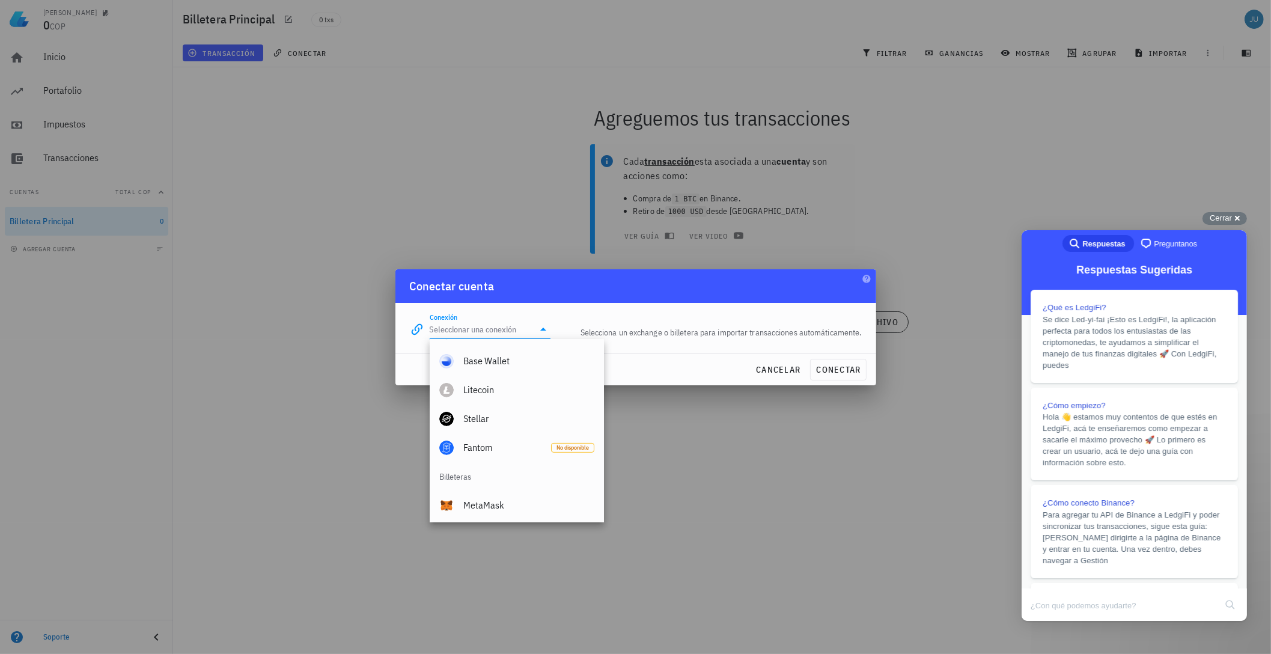
scroll to position [757, 0]
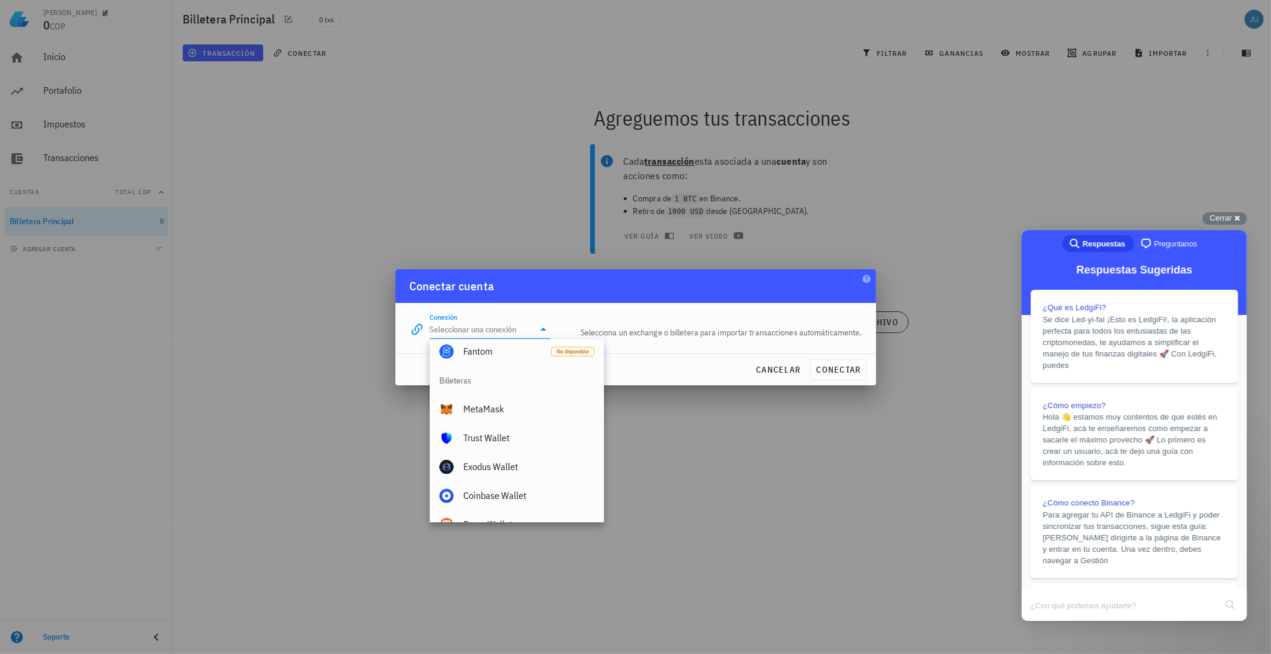
click at [525, 445] on div "Trust Wallet" at bounding box center [528, 438] width 131 height 26
type input "Trust Wallet"
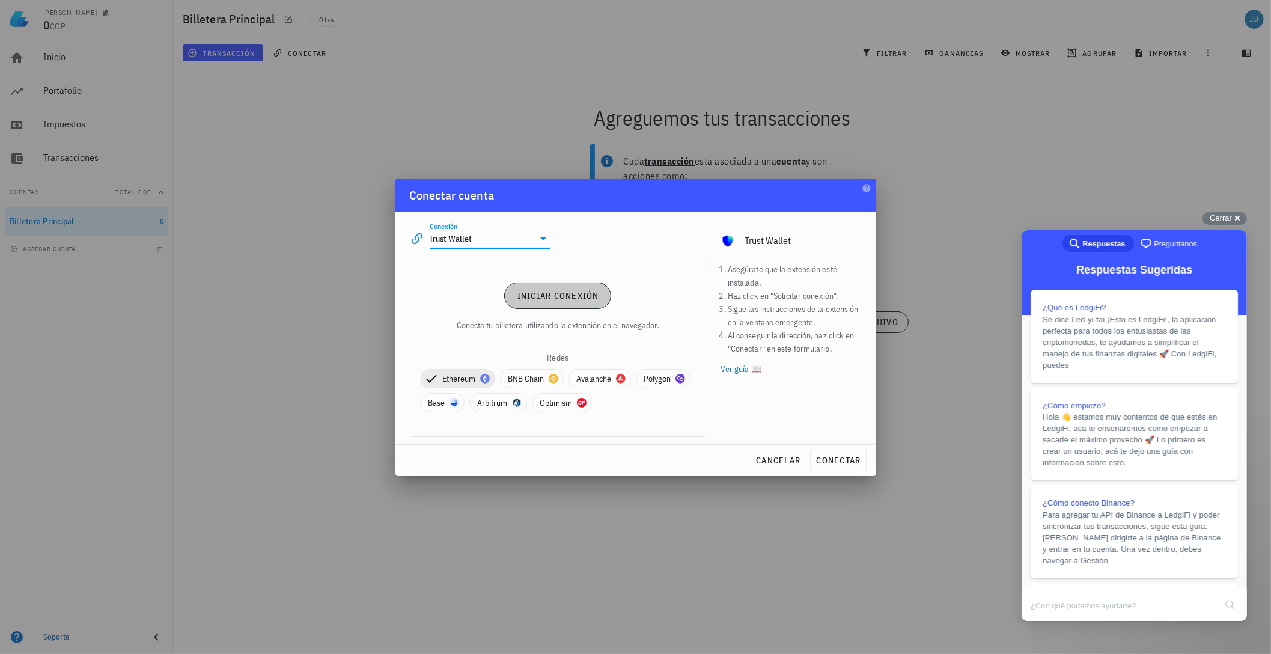
click at [554, 298] on span "Iniciar conexión" at bounding box center [558, 295] width 82 height 11
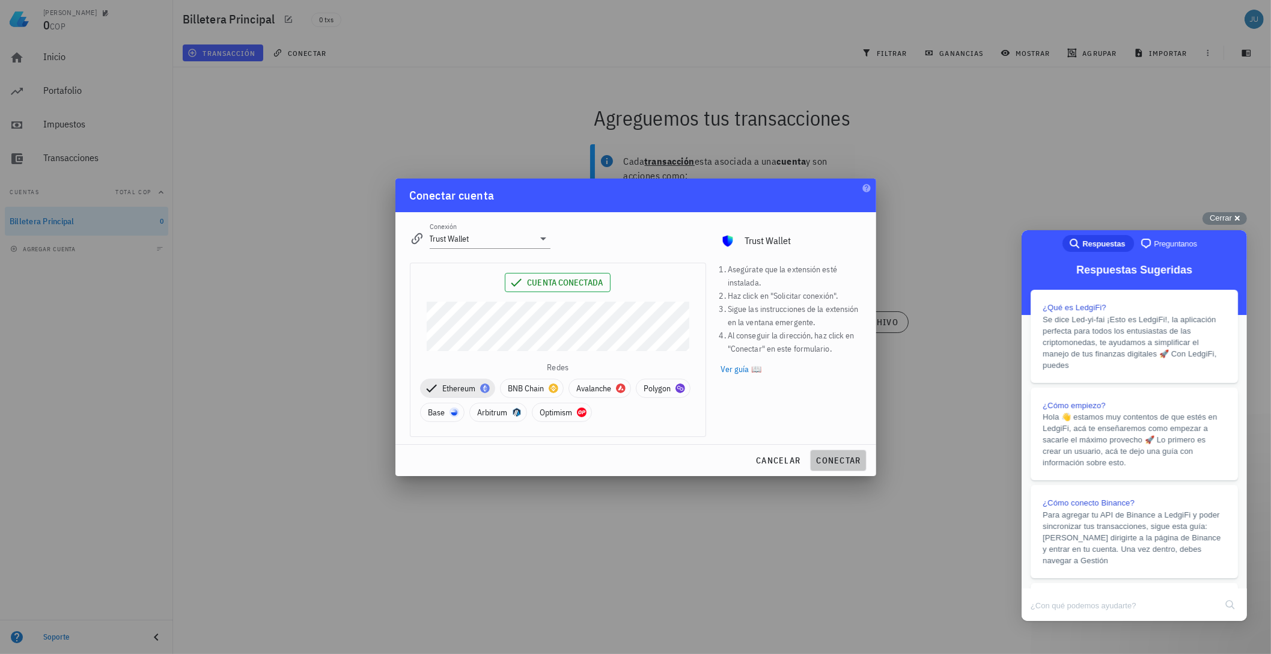
click at [839, 466] on button "conectar" at bounding box center [838, 461] width 56 height 22
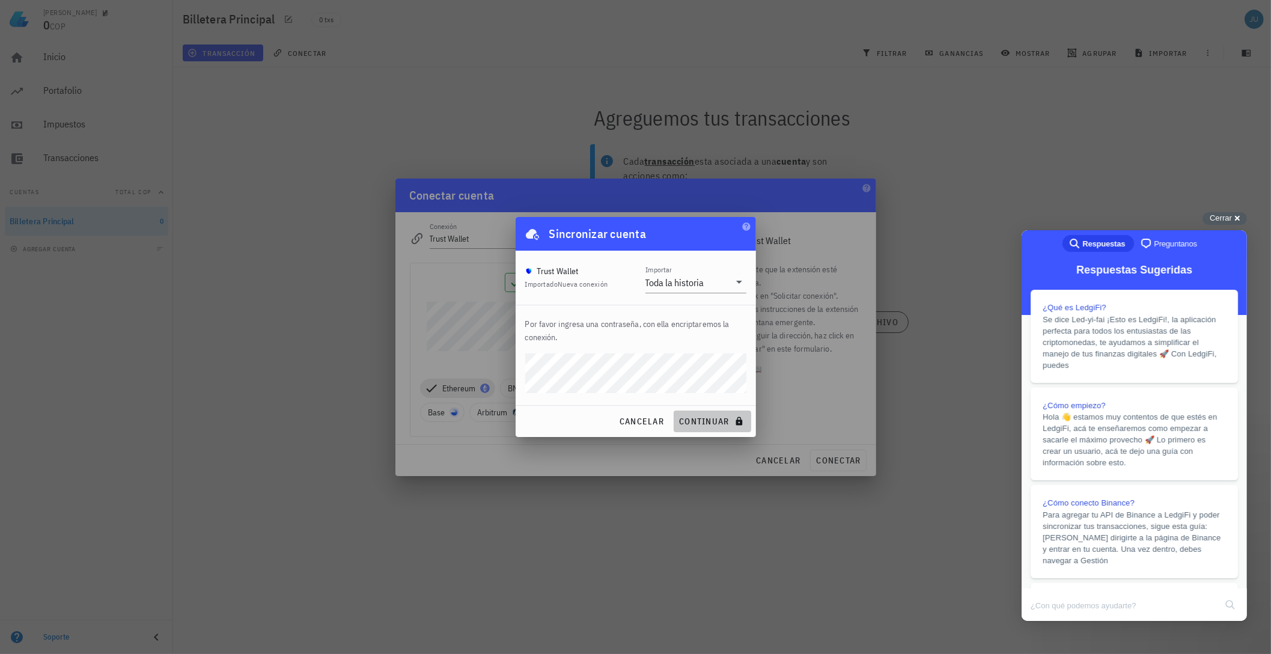
click at [708, 417] on span "continuar" at bounding box center [712, 421] width 67 height 11
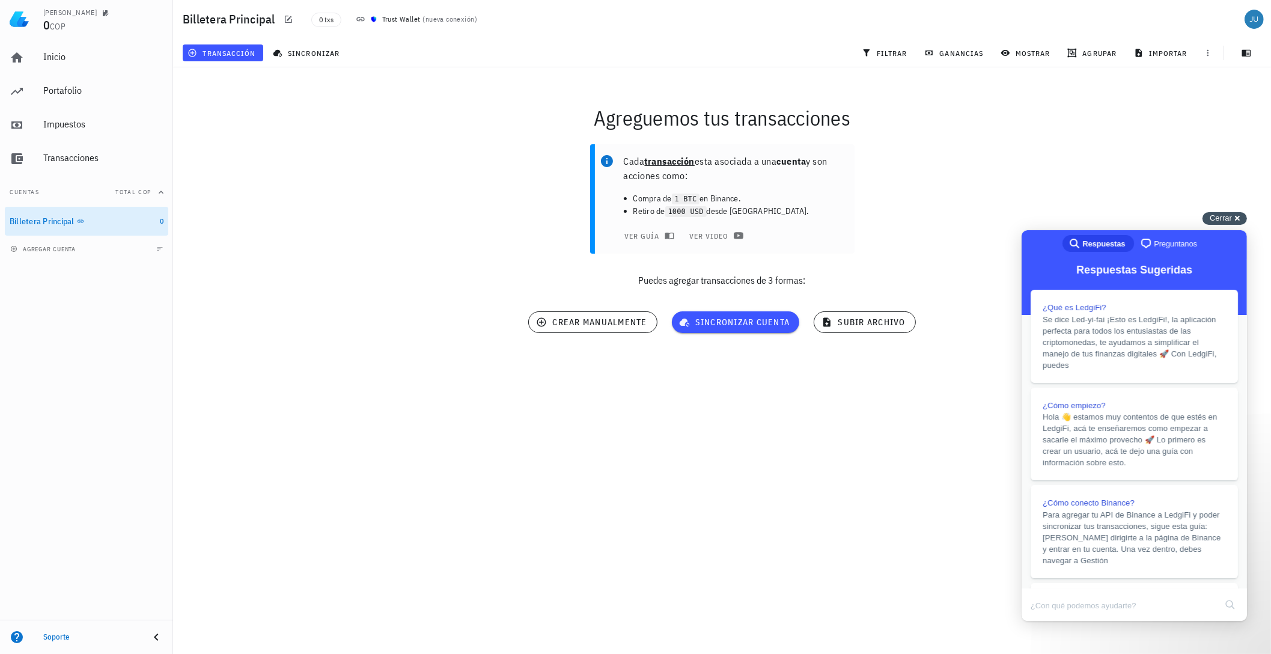
click at [1228, 217] on span "Cerrar" at bounding box center [1221, 217] width 22 height 9
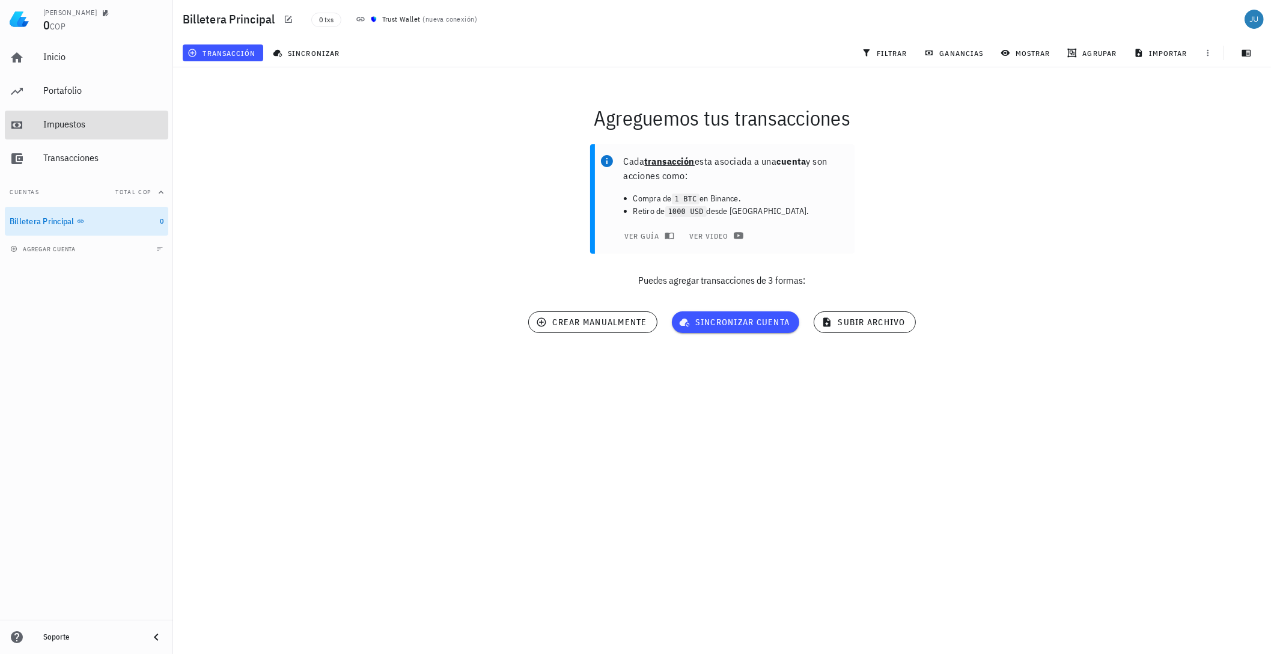
click at [81, 126] on div "Impuestos" at bounding box center [103, 123] width 120 height 11
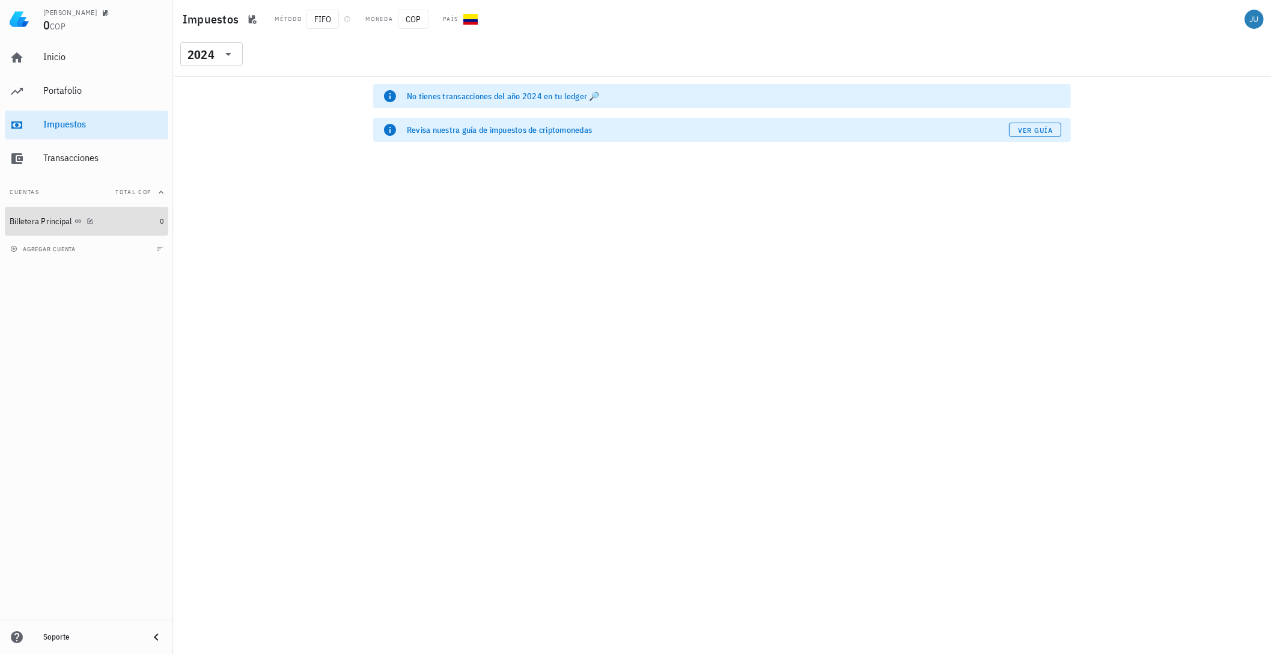
click at [52, 221] on div "Billetera Principal" at bounding box center [41, 221] width 63 height 10
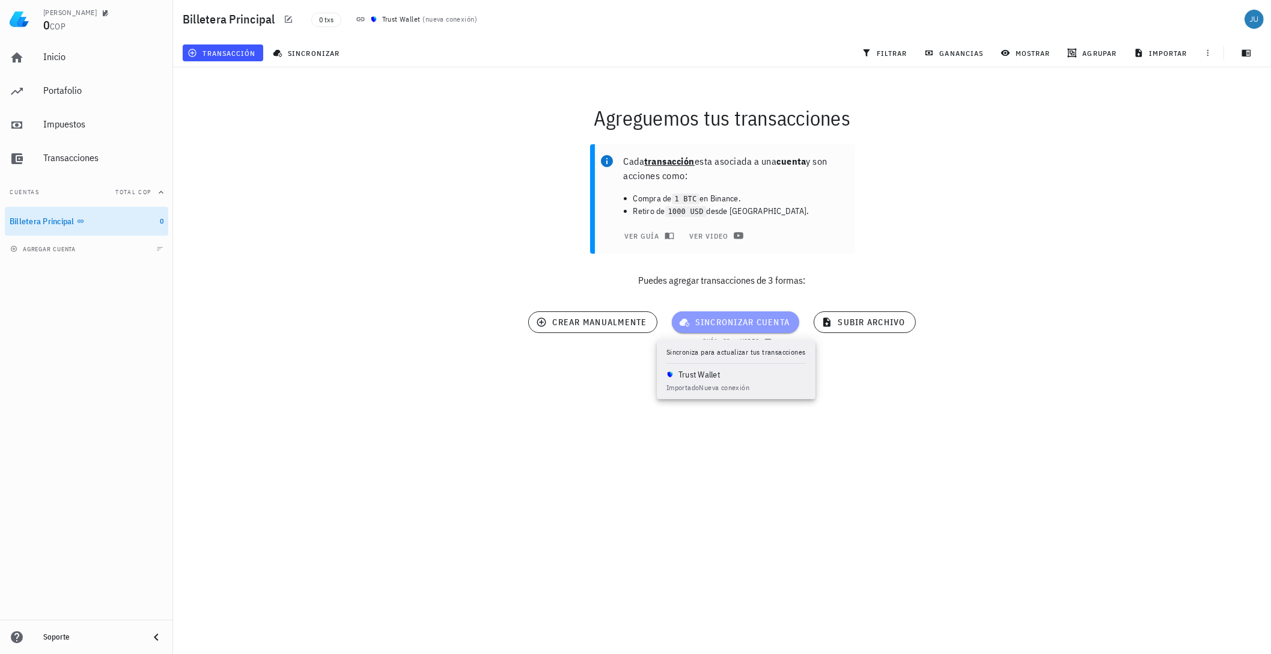
click at [705, 318] on span "sincronizar cuenta" at bounding box center [736, 322] width 109 height 11
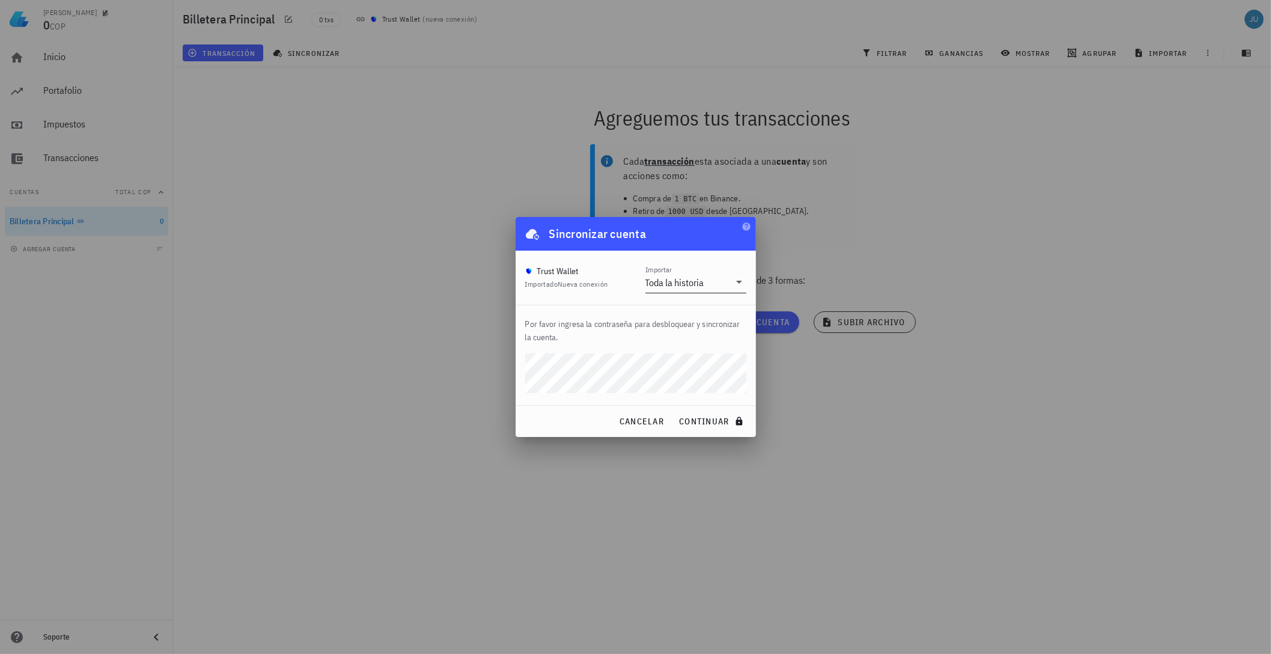
click at [688, 290] on div "Toda la historia" at bounding box center [688, 282] width 84 height 20
click at [678, 314] on div "Intervalo de tiempo" at bounding box center [696, 319] width 82 height 11
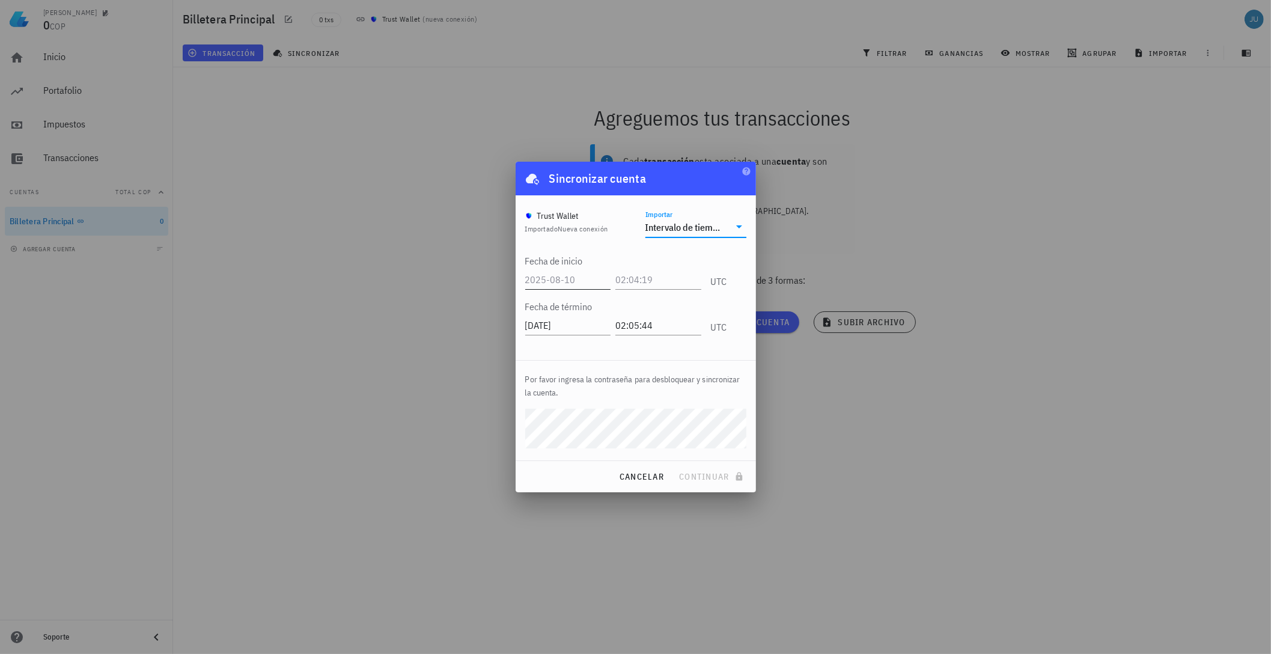
click at [561, 272] on input "text" at bounding box center [568, 279] width 86 height 19
click at [590, 279] on input "text" at bounding box center [569, 279] width 88 height 19
click at [582, 280] on input "text" at bounding box center [569, 279] width 88 height 19
type input "2024-01-01"
click at [676, 270] on input "text" at bounding box center [660, 279] width 83 height 19
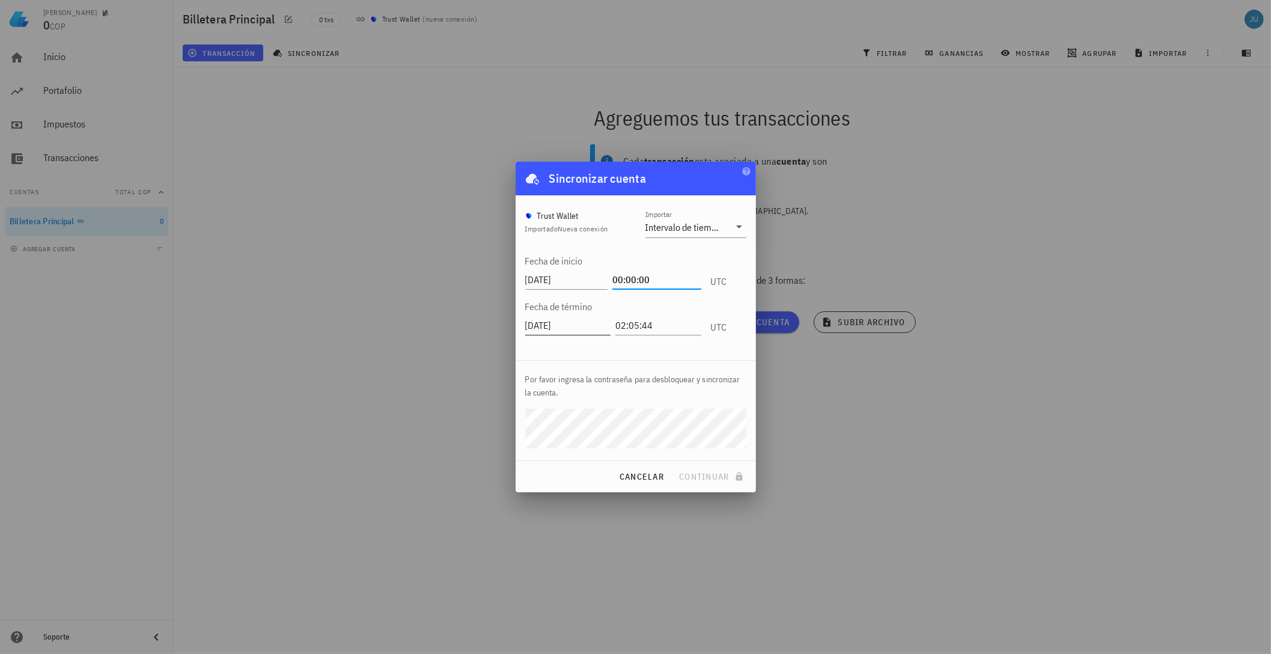
type input "00:00:00"
click at [586, 317] on input "2025-08-10" at bounding box center [569, 325] width 88 height 19
type input "2024-12-31"
click at [649, 325] on input "02:05:44" at bounding box center [657, 325] width 88 height 19
click at [675, 332] on input "02:05:44" at bounding box center [657, 325] width 88 height 19
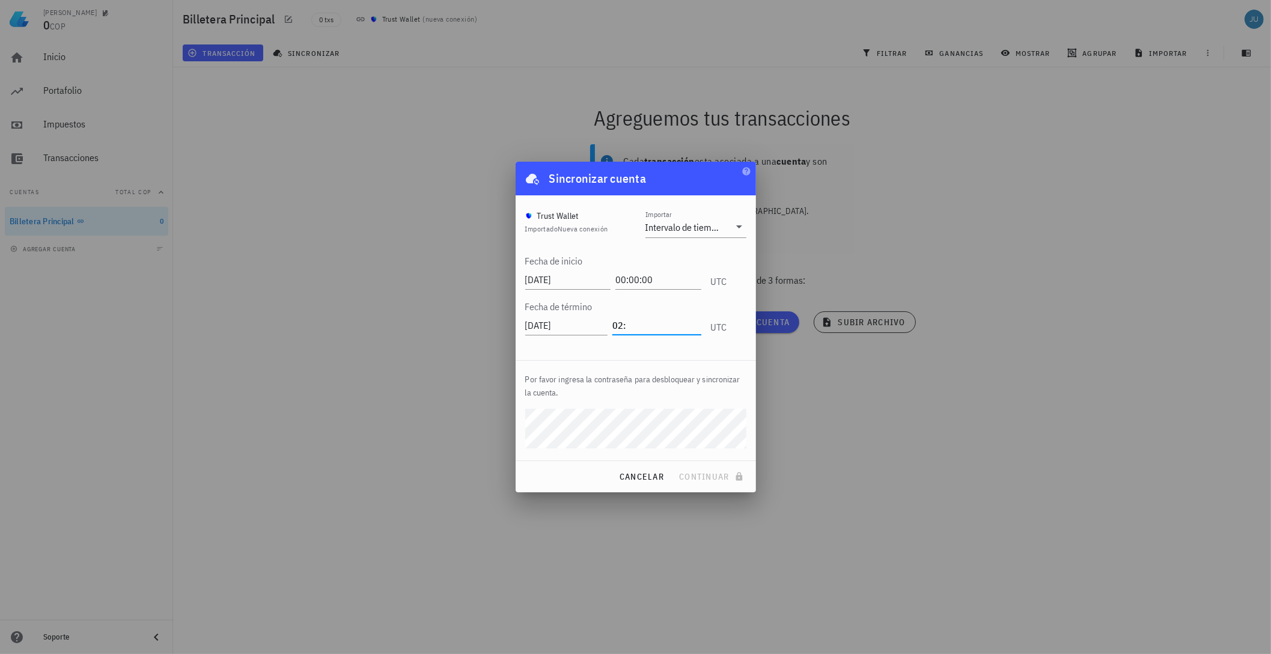
type input "0"
type input "00:00:00"
click at [705, 479] on span "continuar" at bounding box center [712, 476] width 67 height 11
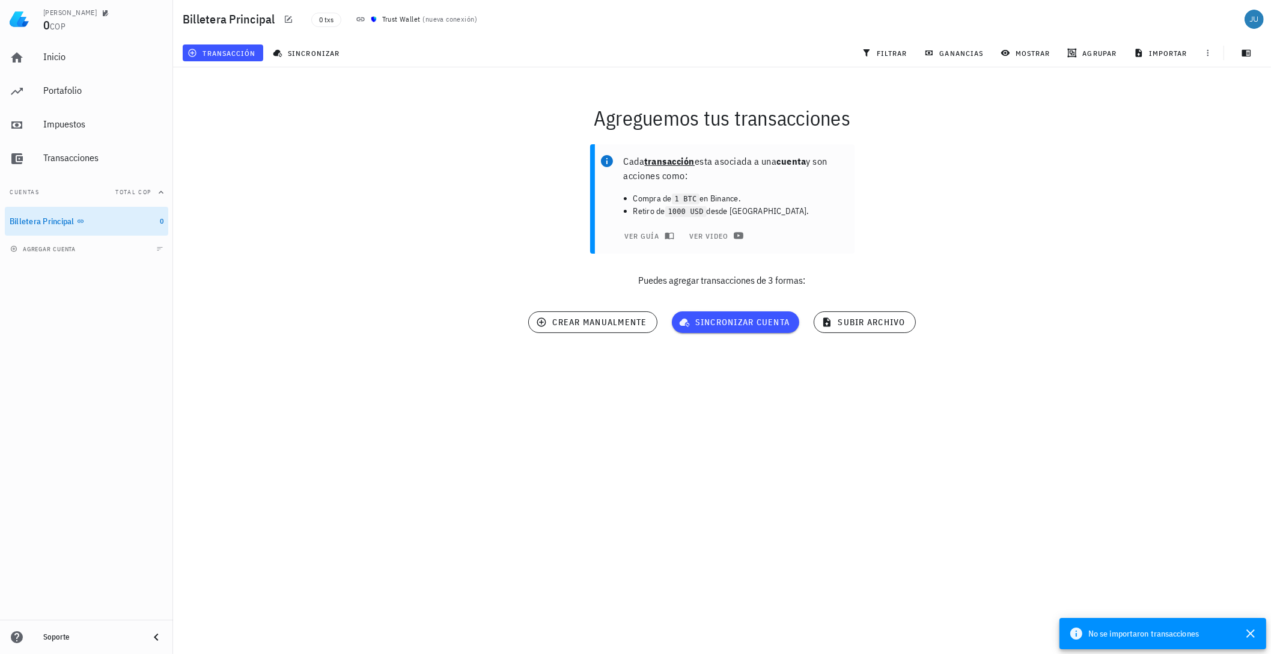
click at [1095, 632] on span "No se importaron transacciones" at bounding box center [1144, 633] width 111 height 13
click at [1076, 630] on icon at bounding box center [1077, 634] width 12 height 12
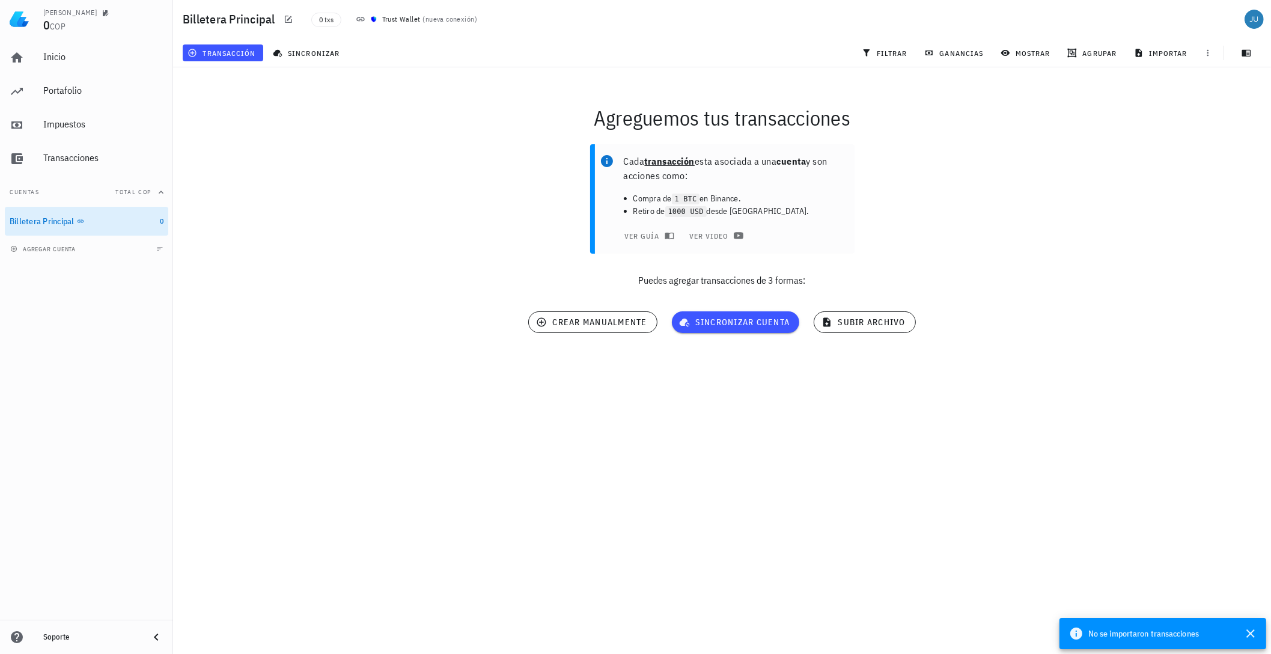
click at [1076, 630] on icon at bounding box center [1077, 634] width 12 height 12
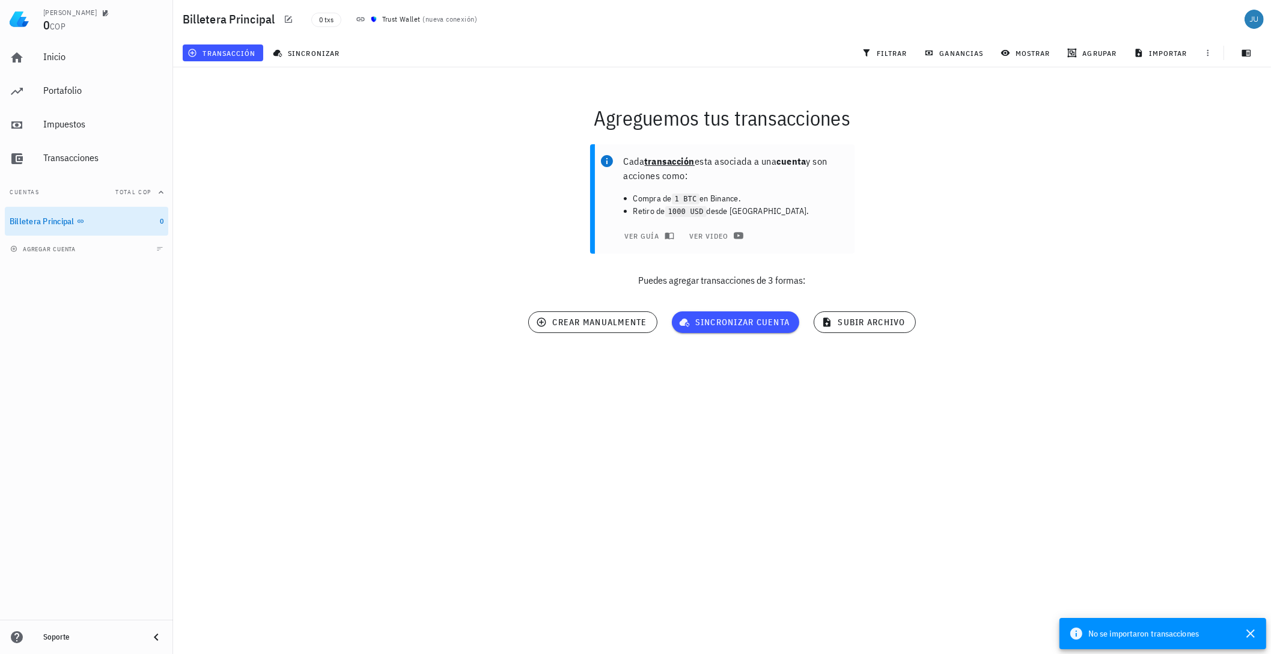
click at [1076, 630] on icon at bounding box center [1077, 634] width 12 height 12
click at [237, 55] on span "transacción" at bounding box center [223, 53] width 66 height 10
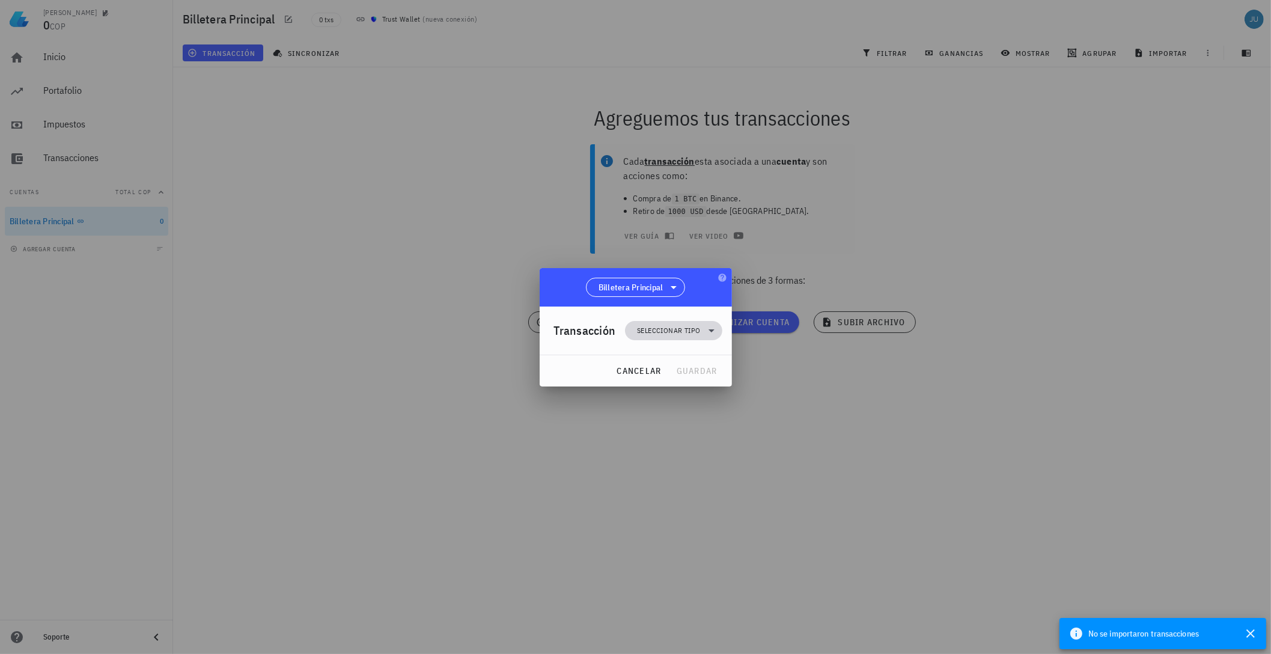
click at [708, 325] on icon at bounding box center [712, 330] width 14 height 14
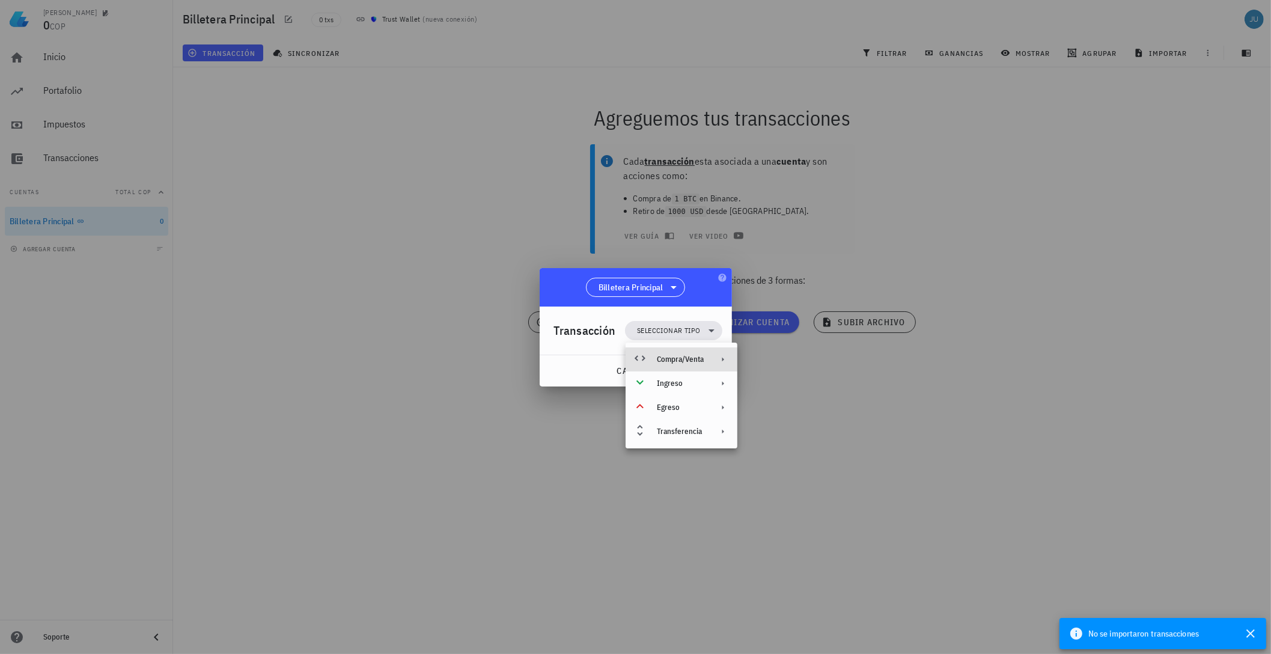
click at [722, 364] on div "Compra/Venta" at bounding box center [682, 359] width 112 height 24
click at [786, 368] on div "Compra/Venta" at bounding box center [805, 364] width 72 height 10
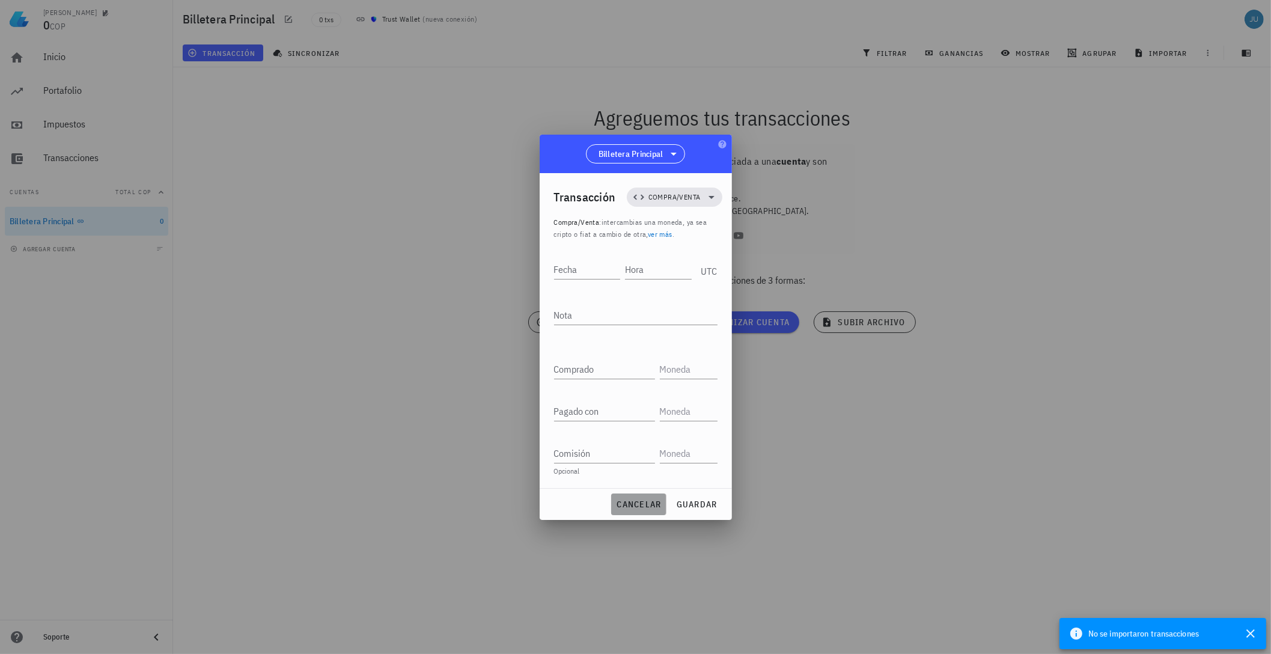
click at [649, 504] on span "cancelar" at bounding box center [638, 504] width 45 height 11
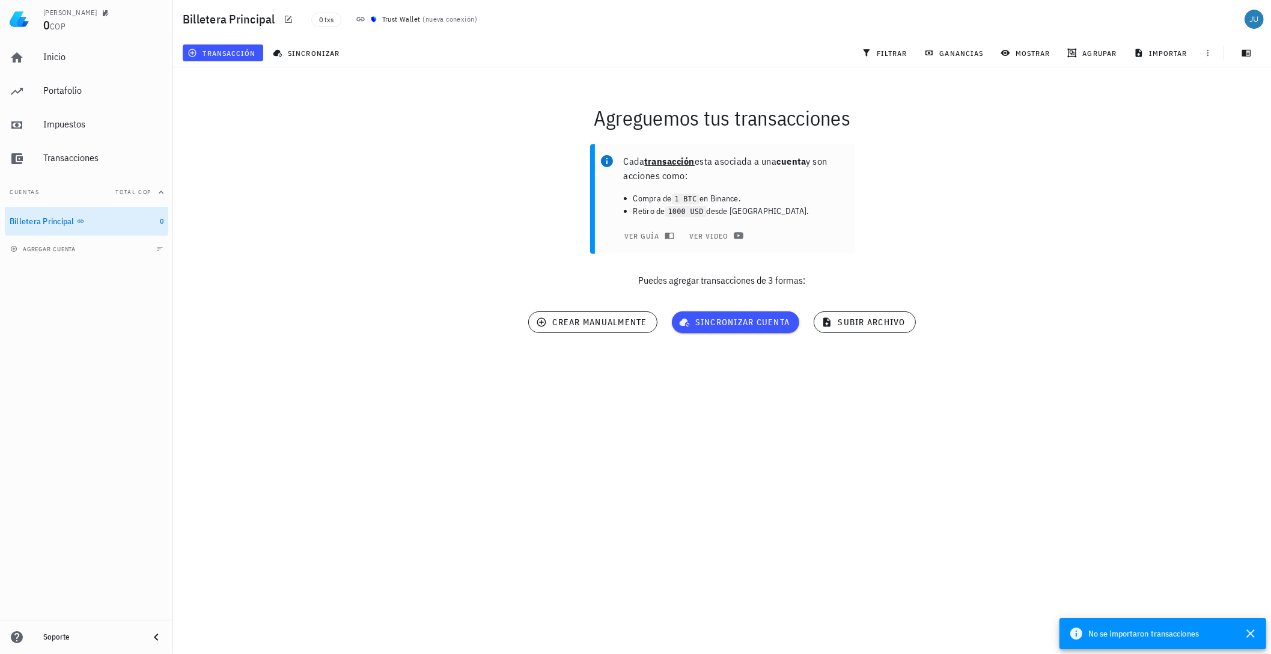
click at [331, 147] on div "Cada transacción esta asociada a una cuenta y son acciones como: Compra de 1 BT…" at bounding box center [722, 220] width 1113 height 167
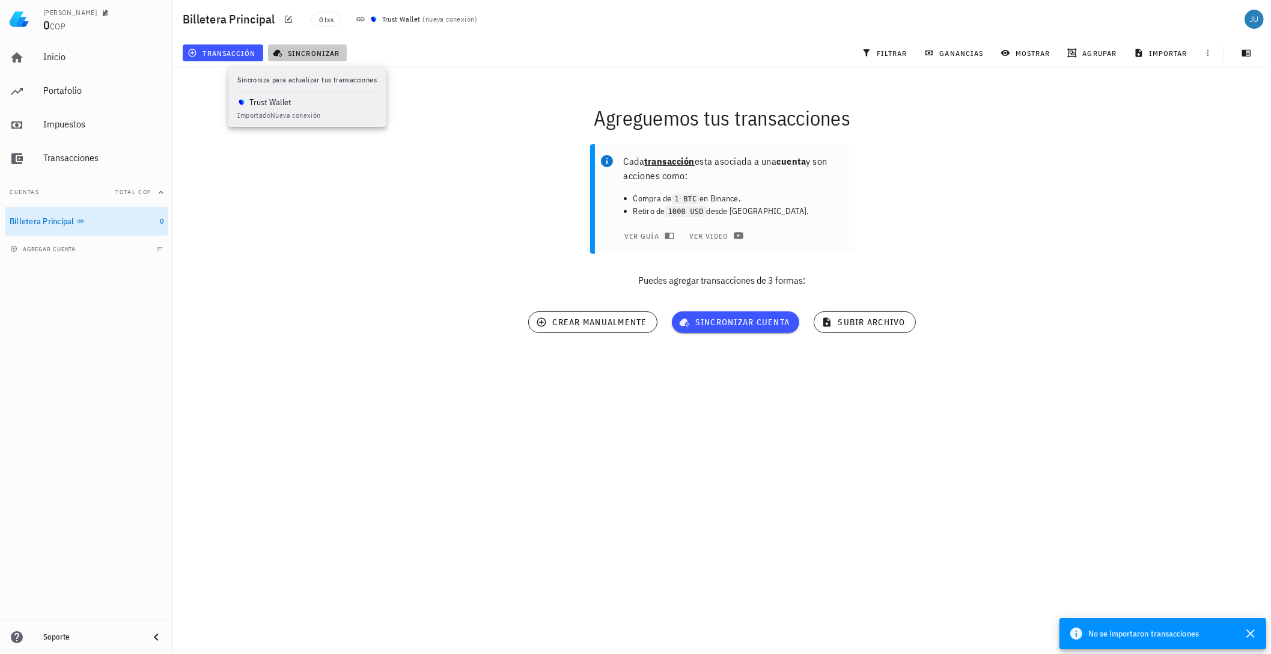
click at [281, 50] on icon "button" at bounding box center [278, 53] width 10 height 10
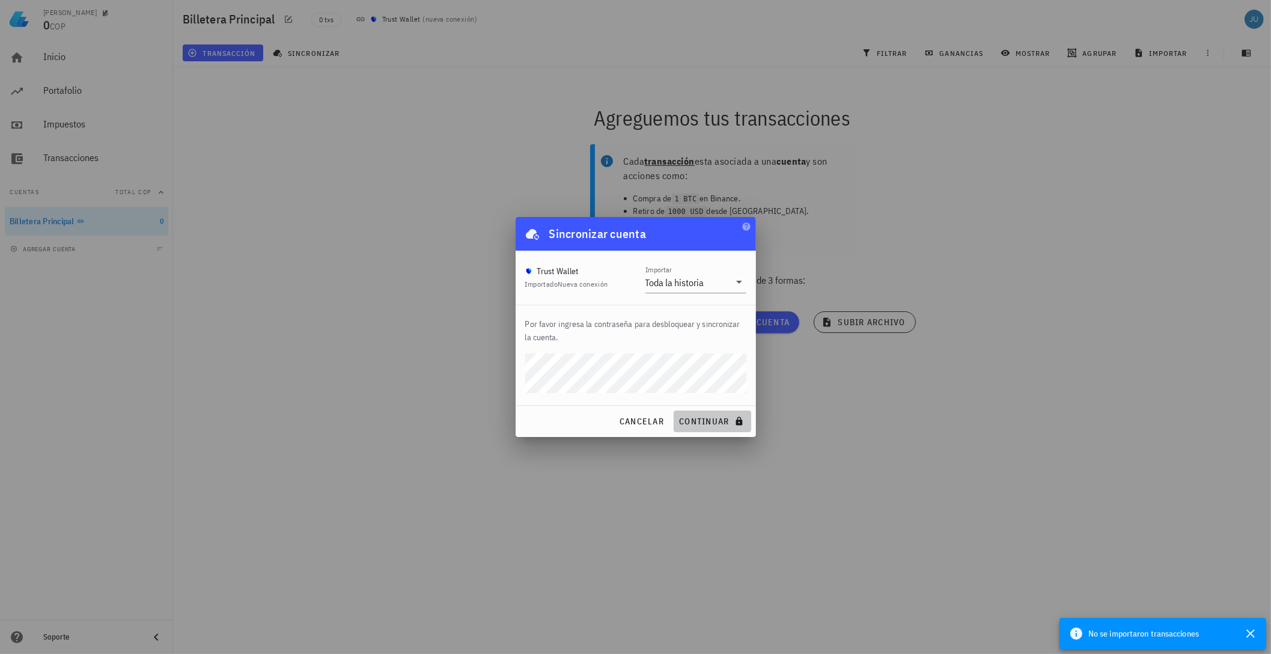
click at [724, 418] on span "continuar" at bounding box center [712, 421] width 67 height 11
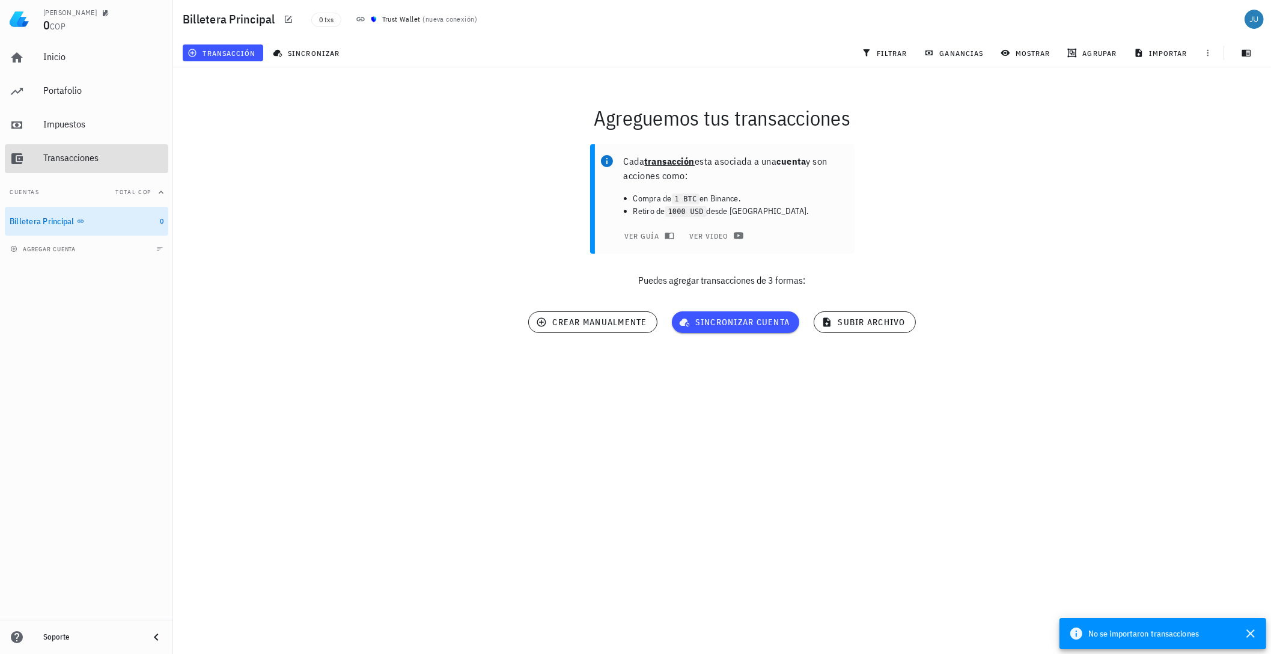
click at [72, 159] on div "Transacciones" at bounding box center [103, 157] width 120 height 11
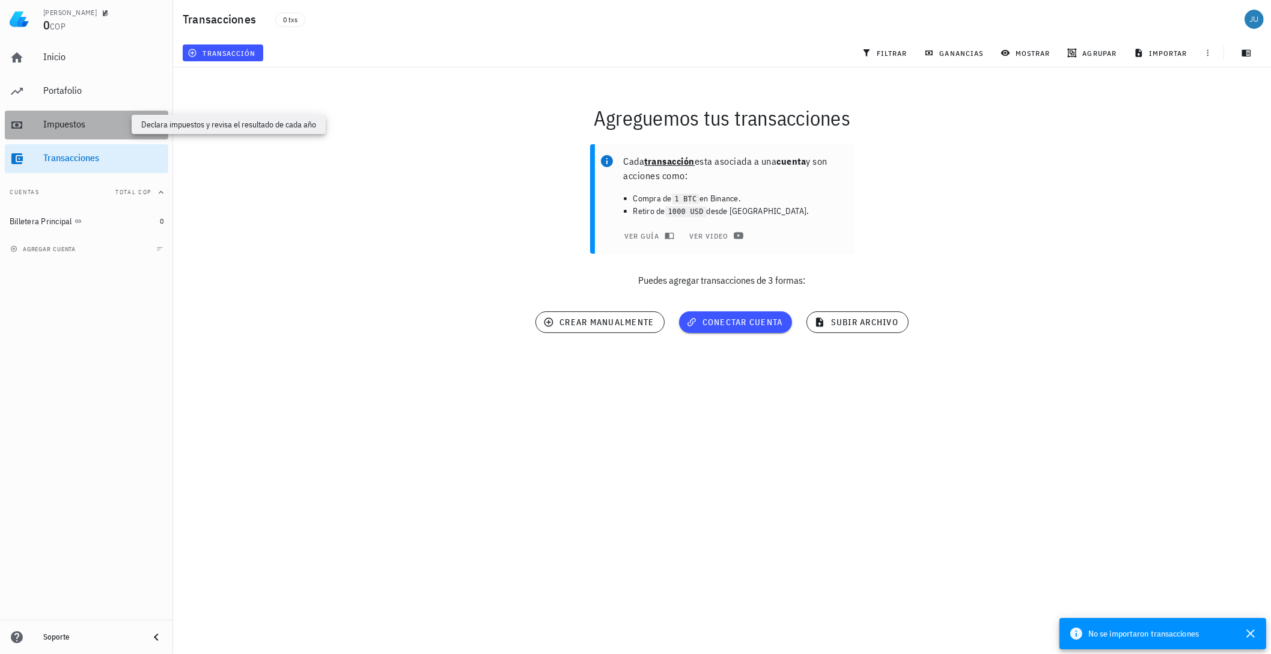
click at [70, 127] on div "Impuestos" at bounding box center [103, 123] width 120 height 11
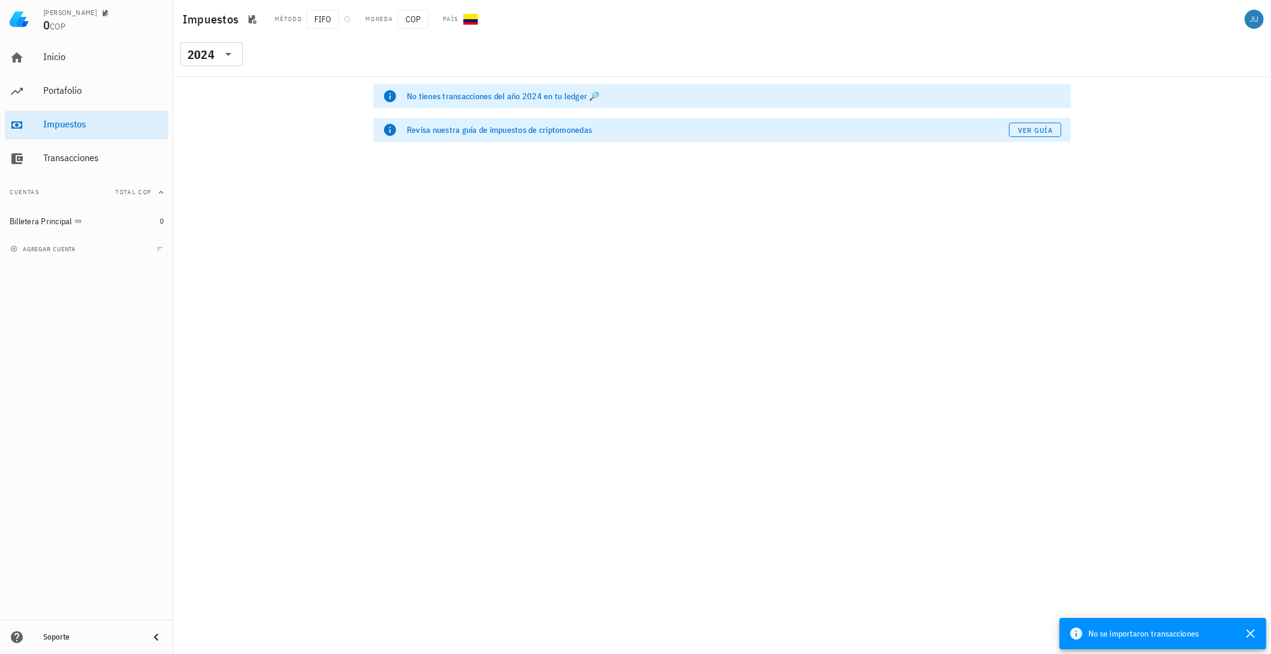
click at [485, 93] on div "No tienes transacciones del año 2024 en tu ledger 🔎" at bounding box center [734, 96] width 655 height 12
click at [1056, 168] on div "No tienes transacciones del año 2024 en tu ledger 🔎 Revisa nuestra guía de impu…" at bounding box center [722, 365] width 1098 height 577
click at [1021, 131] on span "Ver guía" at bounding box center [1036, 130] width 36 height 9
click at [72, 89] on div "Portafolio" at bounding box center [103, 90] width 120 height 11
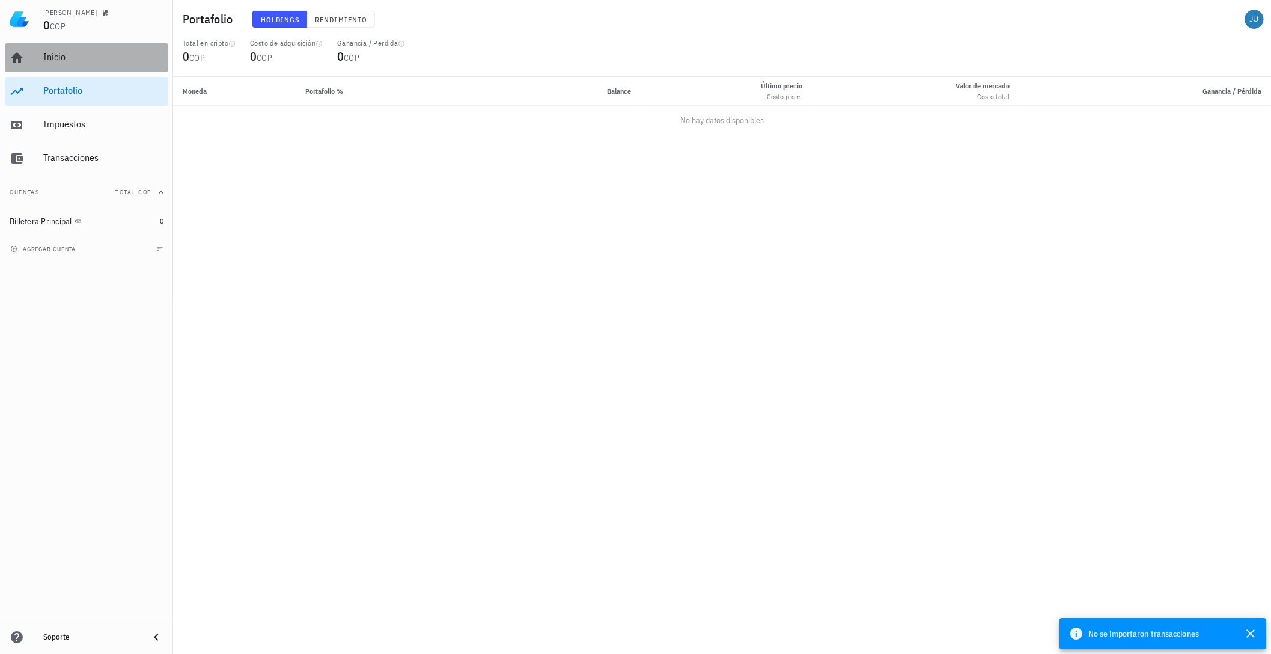
click at [79, 50] on div "Inicio" at bounding box center [103, 57] width 120 height 27
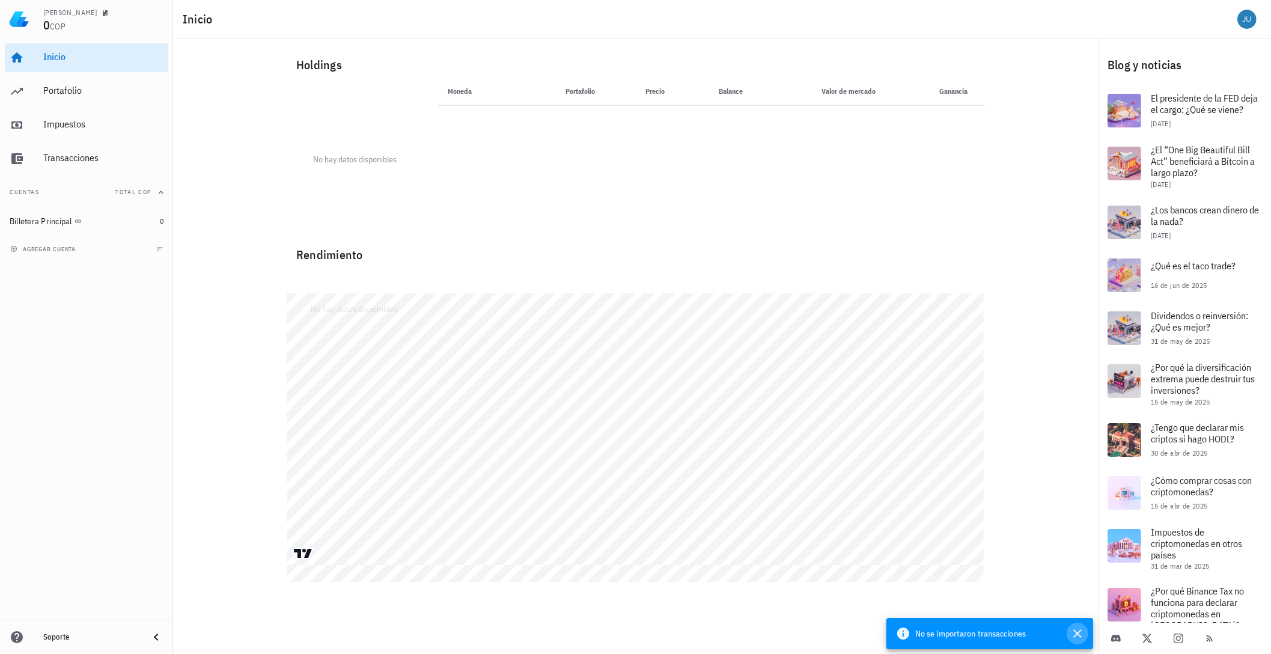
click at [1075, 628] on icon "button" at bounding box center [1078, 633] width 14 height 14
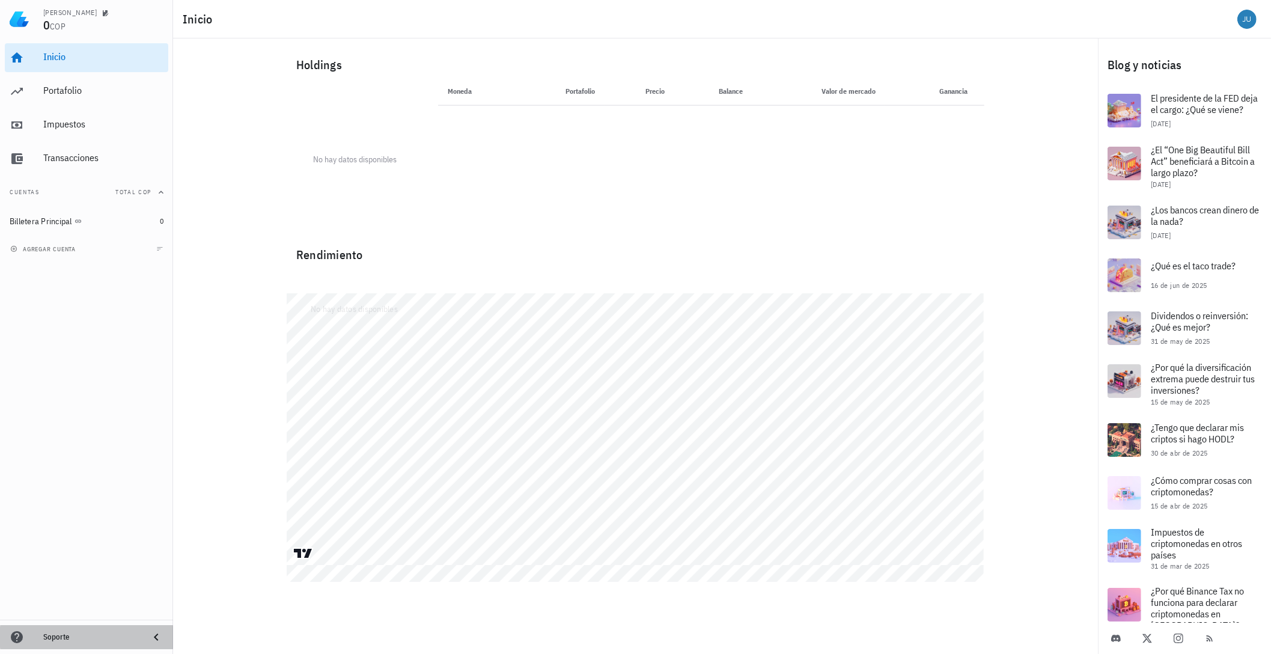
click at [46, 632] on div "Soporte" at bounding box center [91, 637] width 96 height 10
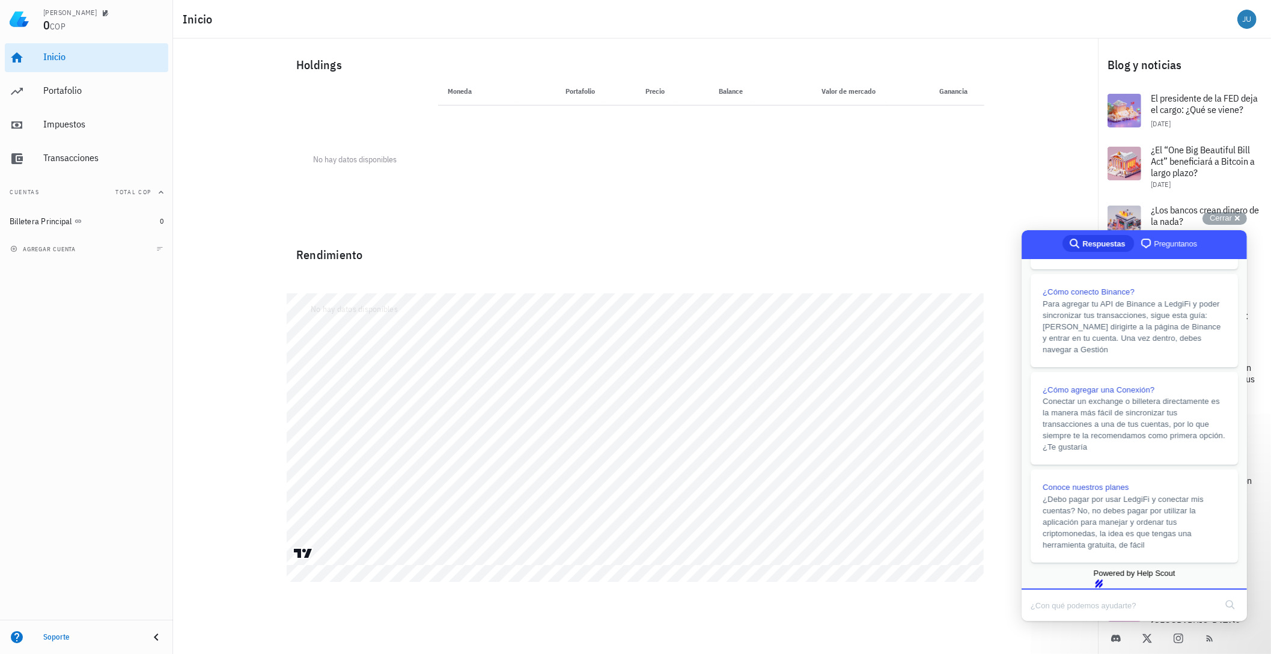
scroll to position [254, 0]
click at [1238, 218] on div "Cerrar cross-small" at bounding box center [1225, 218] width 44 height 13
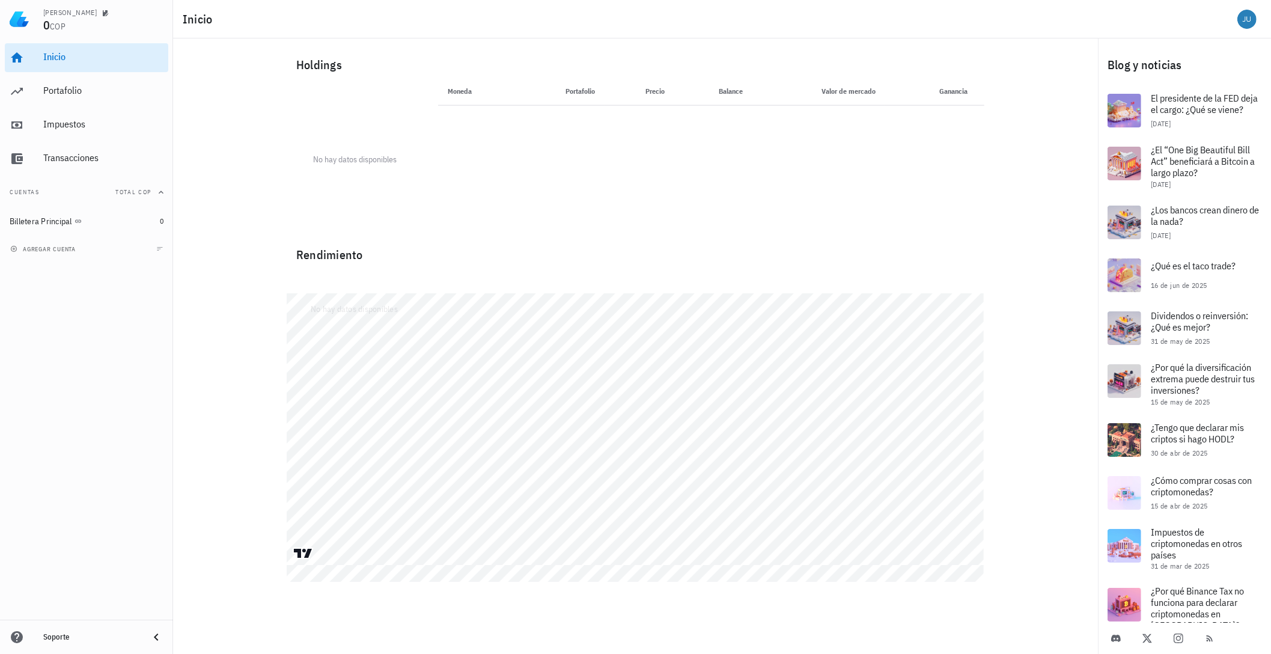
click at [19, 27] on img at bounding box center [19, 19] width 19 height 19
click at [1261, 16] on span "button" at bounding box center [1247, 19] width 29 height 19
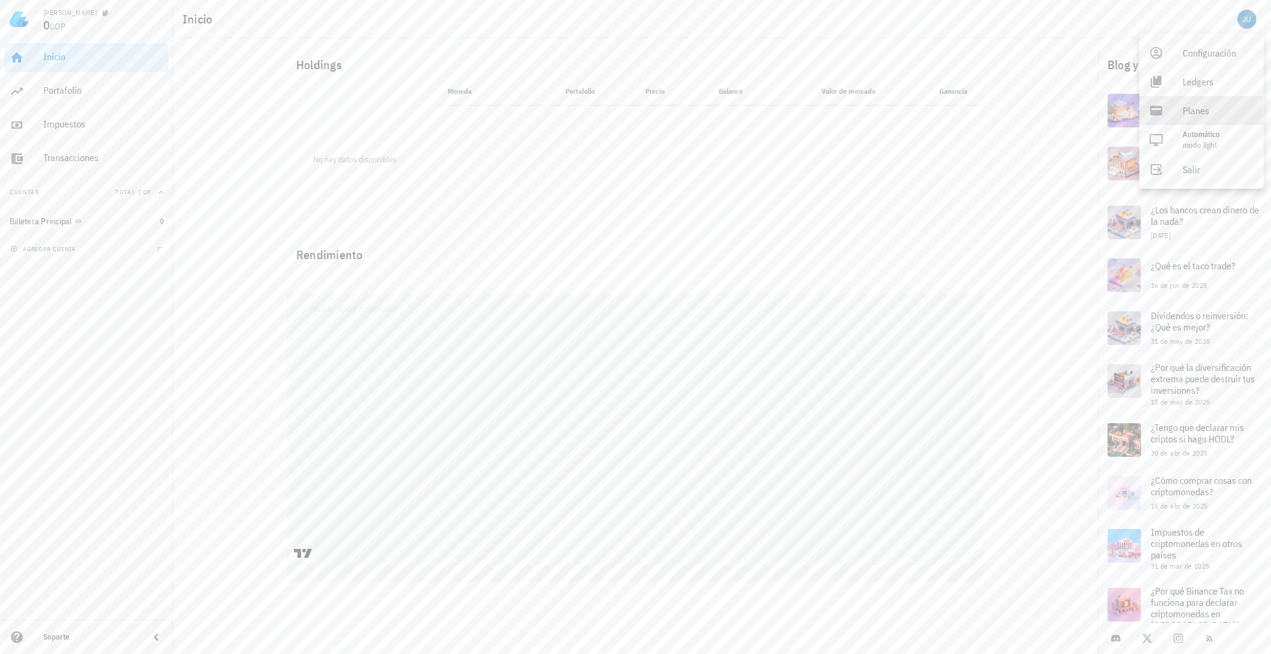
click at [1224, 110] on div "Planes" at bounding box center [1219, 111] width 72 height 24
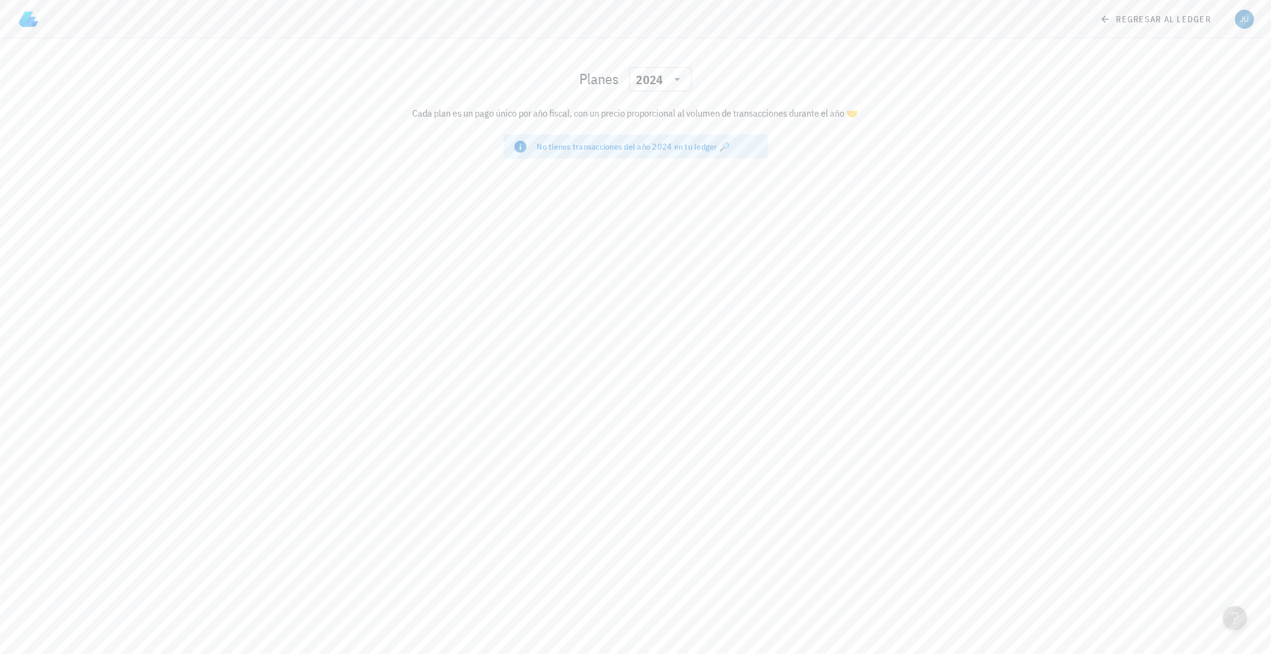
click at [558, 151] on div "No tienes transacciones del año 2024 en tu ledger 🔎" at bounding box center [647, 147] width 221 height 12
click at [663, 77] on div "2024" at bounding box center [652, 79] width 31 height 24
click at [659, 151] on div "2023" at bounding box center [659, 158] width 43 height 19
click at [655, 91] on div "Planes ​ 2023" at bounding box center [636, 79] width 712 height 38
click at [647, 81] on div "2023" at bounding box center [650, 80] width 27 height 12
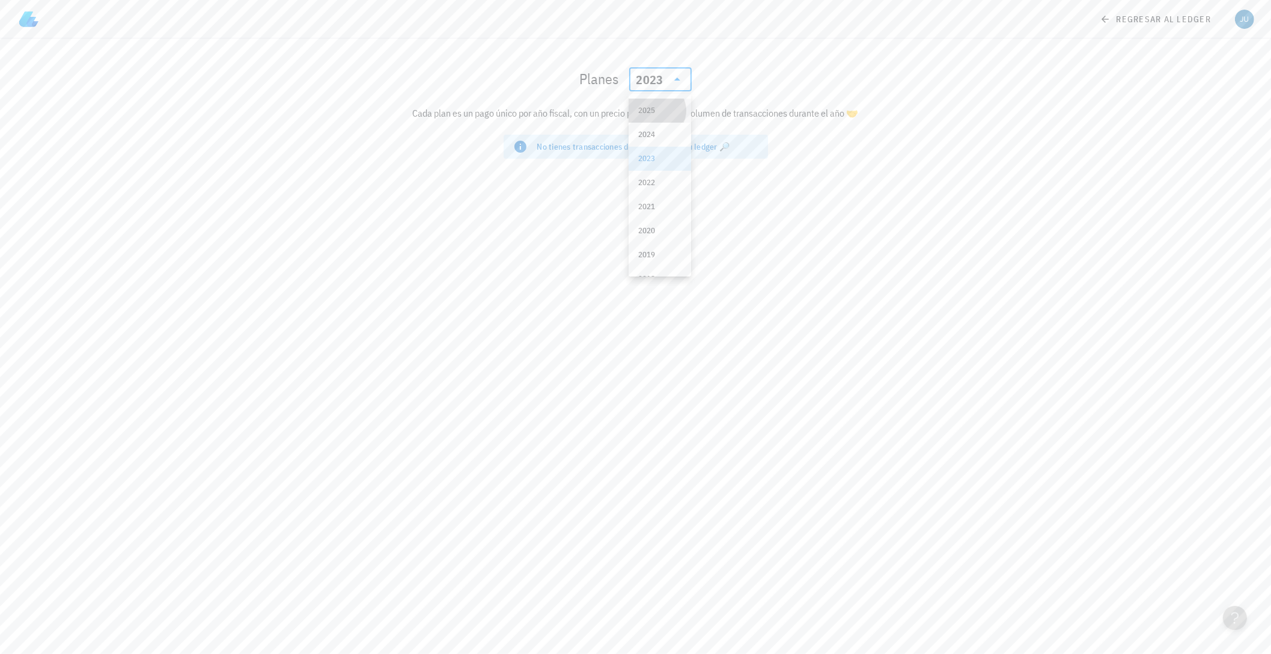
click at [648, 115] on div "2025" at bounding box center [659, 111] width 43 height 10
click at [1101, 18] on link "regresar al ledger" at bounding box center [1157, 19] width 128 height 22
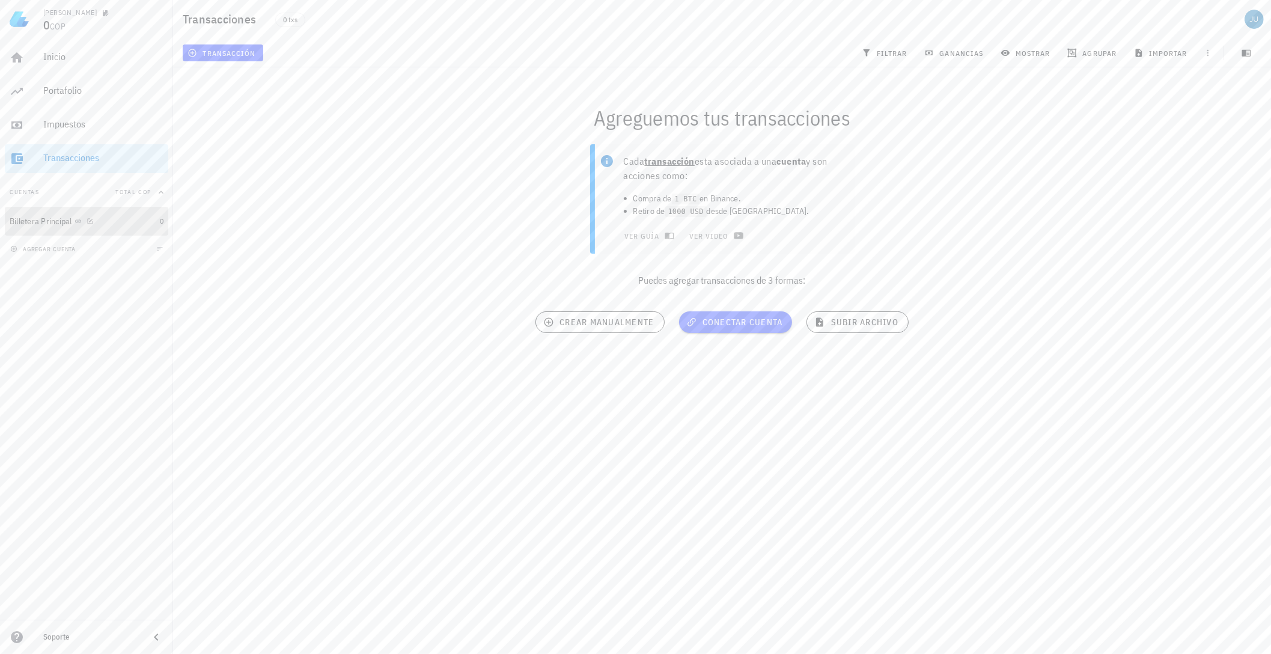
click at [46, 227] on div "Billetera Principal" at bounding box center [82, 222] width 145 height 26
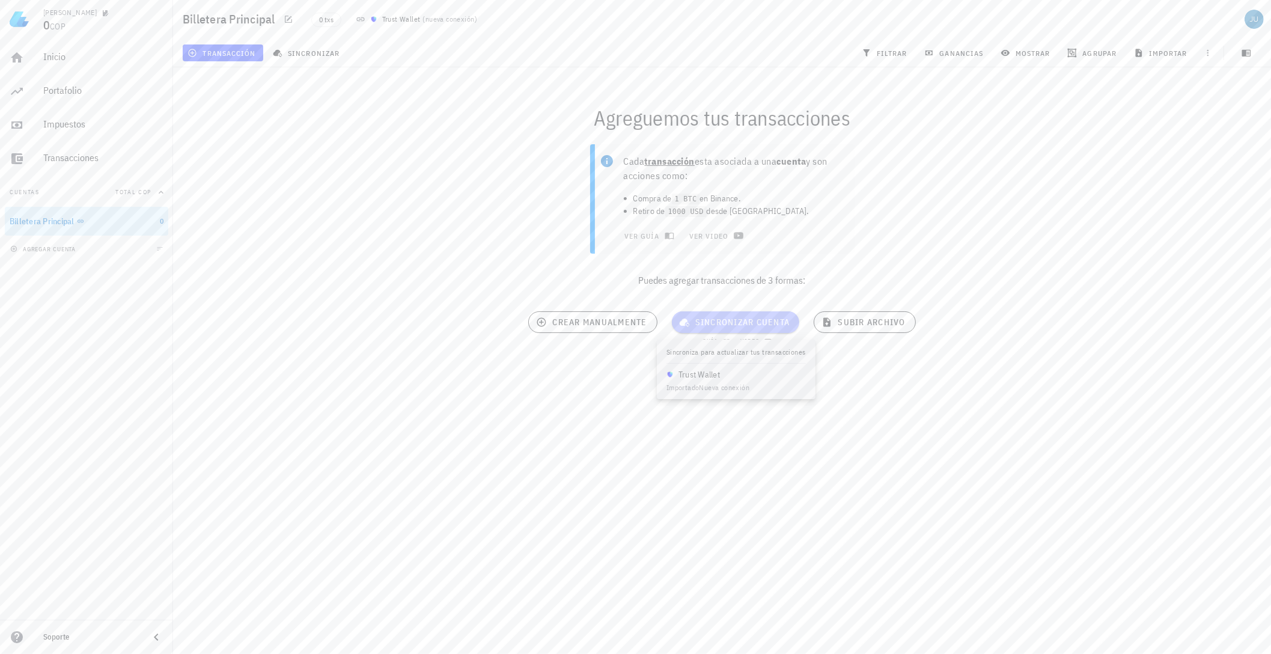
click at [733, 325] on span "sincronizar cuenta" at bounding box center [736, 322] width 109 height 11
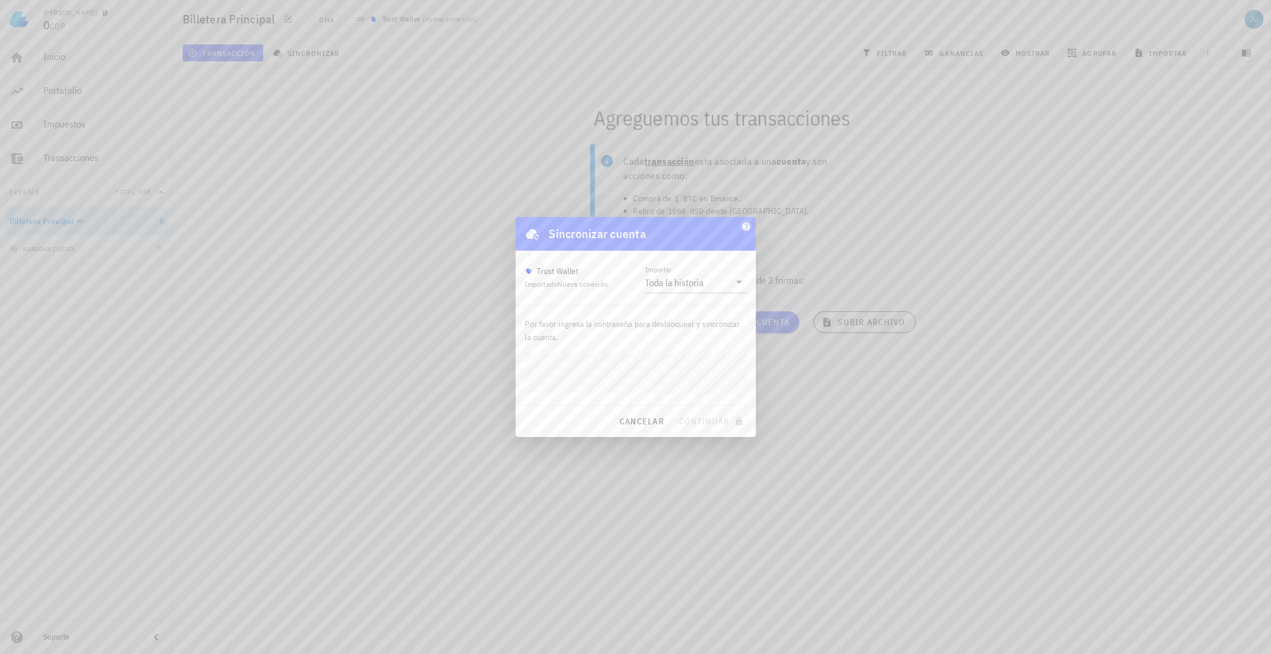
click at [748, 226] on icon "button" at bounding box center [746, 226] width 8 height 8
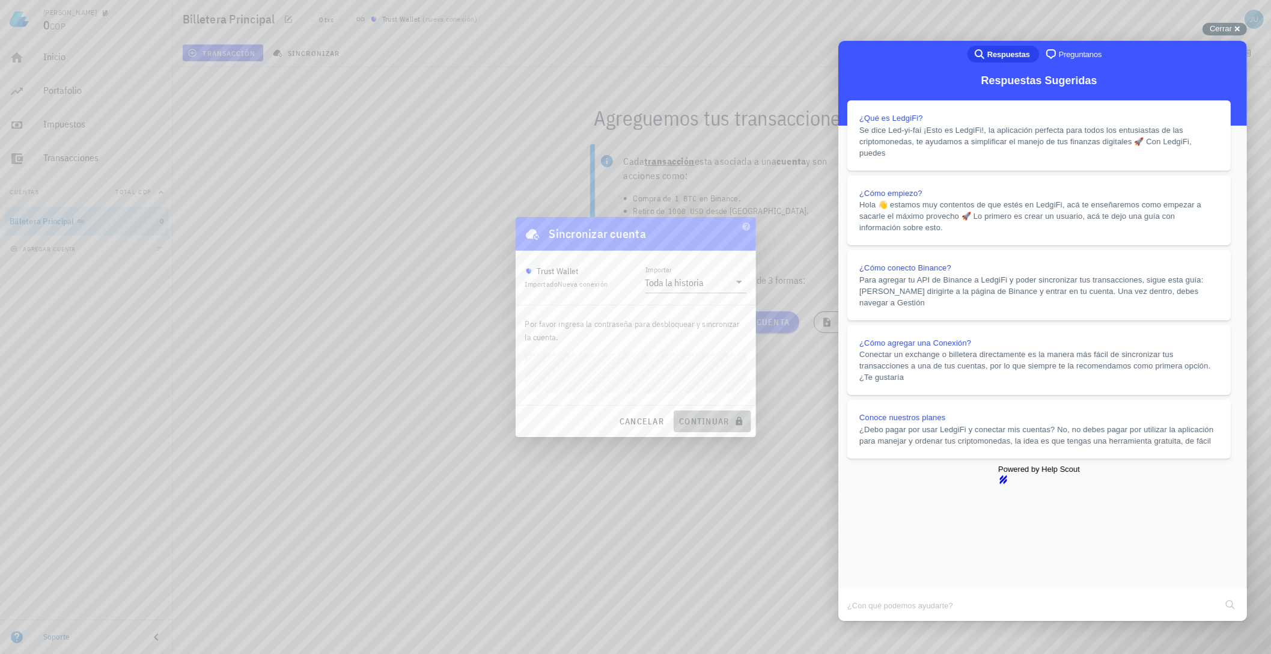
click at [700, 418] on span "continuar" at bounding box center [712, 421] width 67 height 11
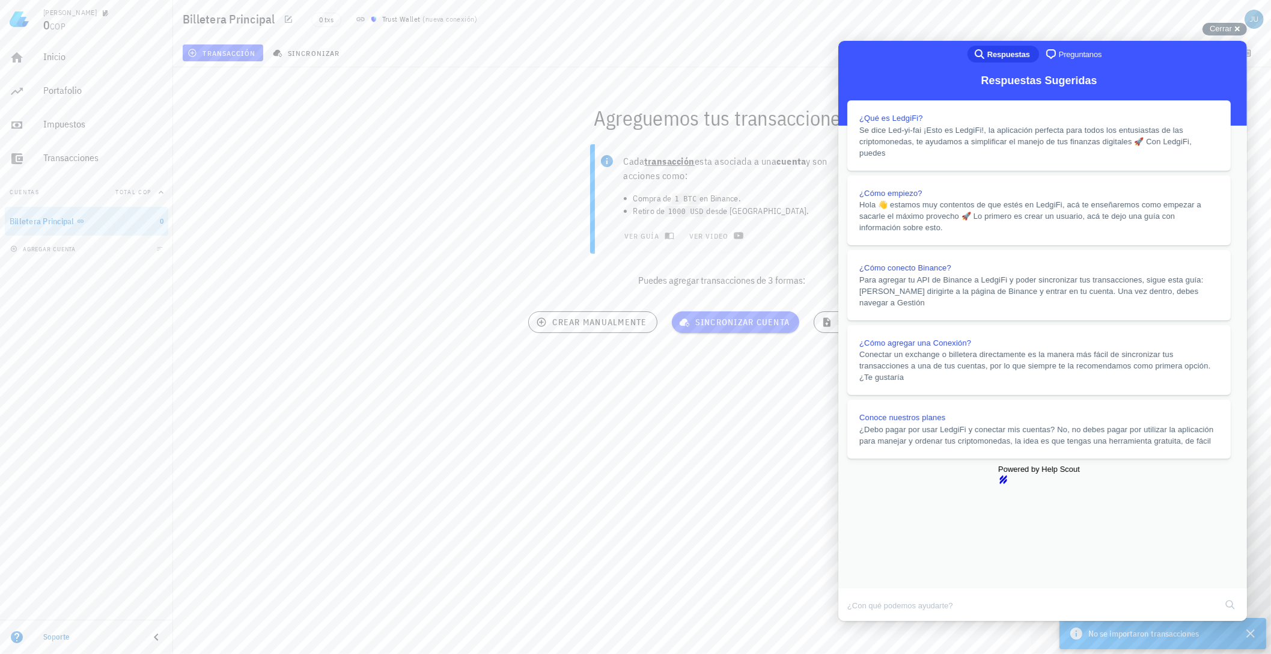
click at [860, 622] on button "Close" at bounding box center [850, 630] width 22 height 16
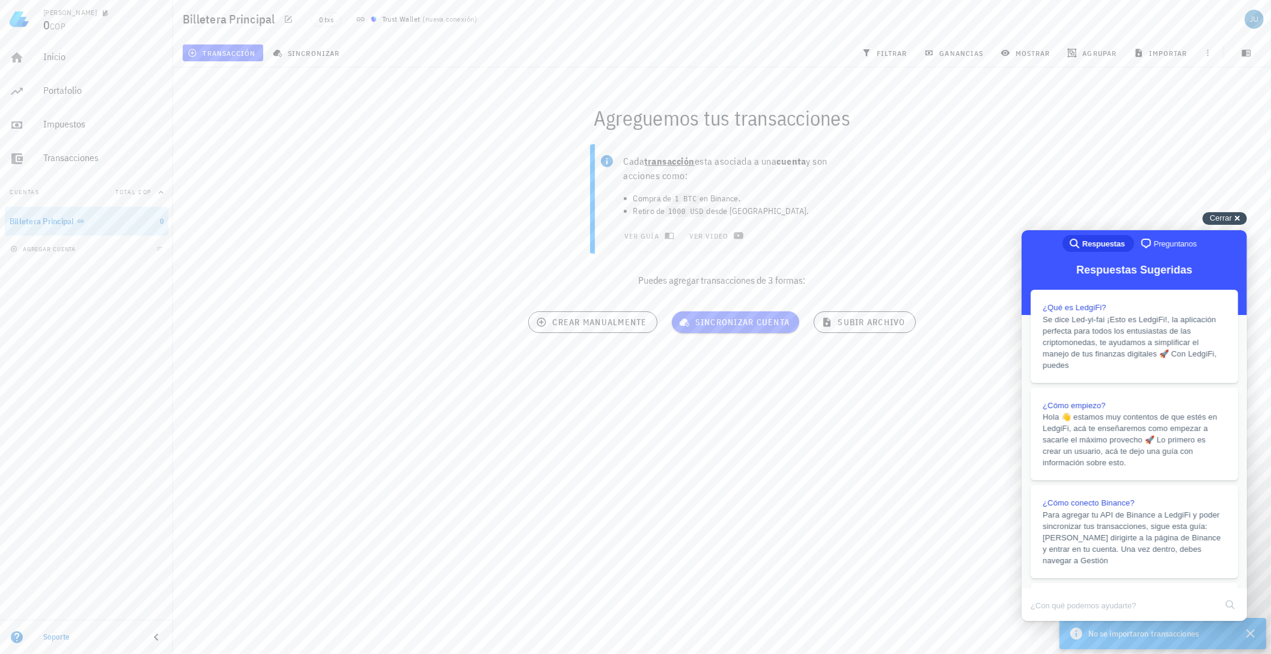
click at [1236, 216] on div "Cerrar cross-small" at bounding box center [1225, 218] width 44 height 13
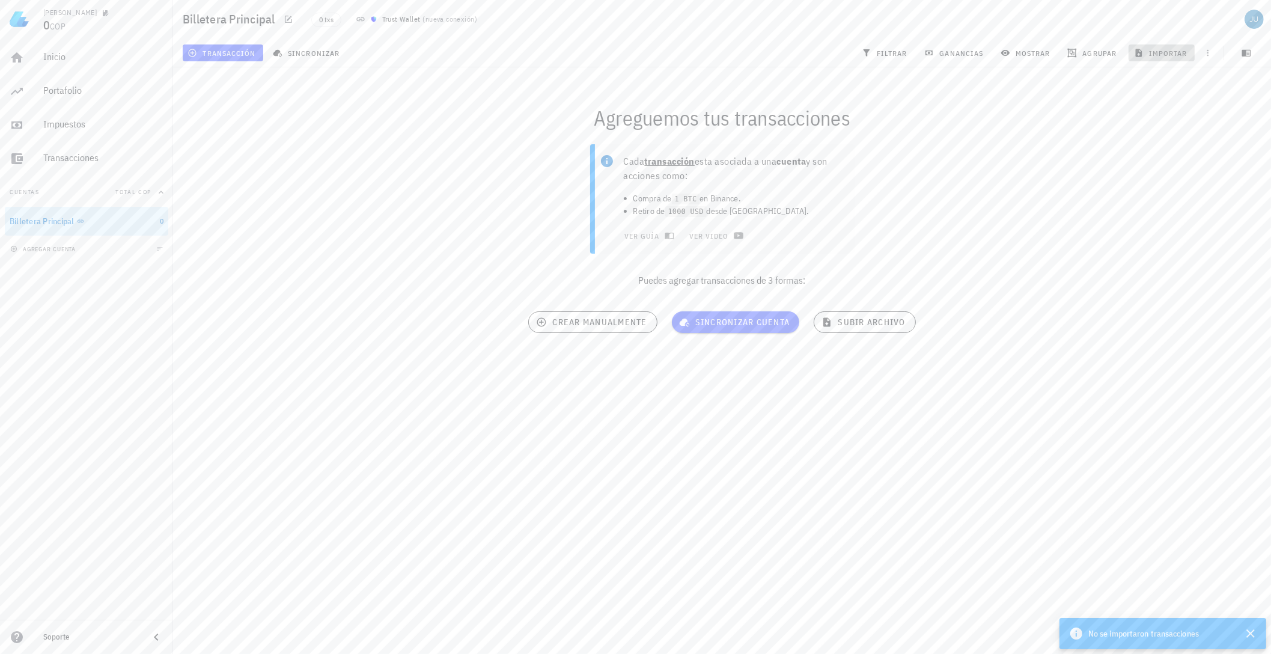
click at [1154, 53] on span "importar" at bounding box center [1162, 53] width 51 height 10
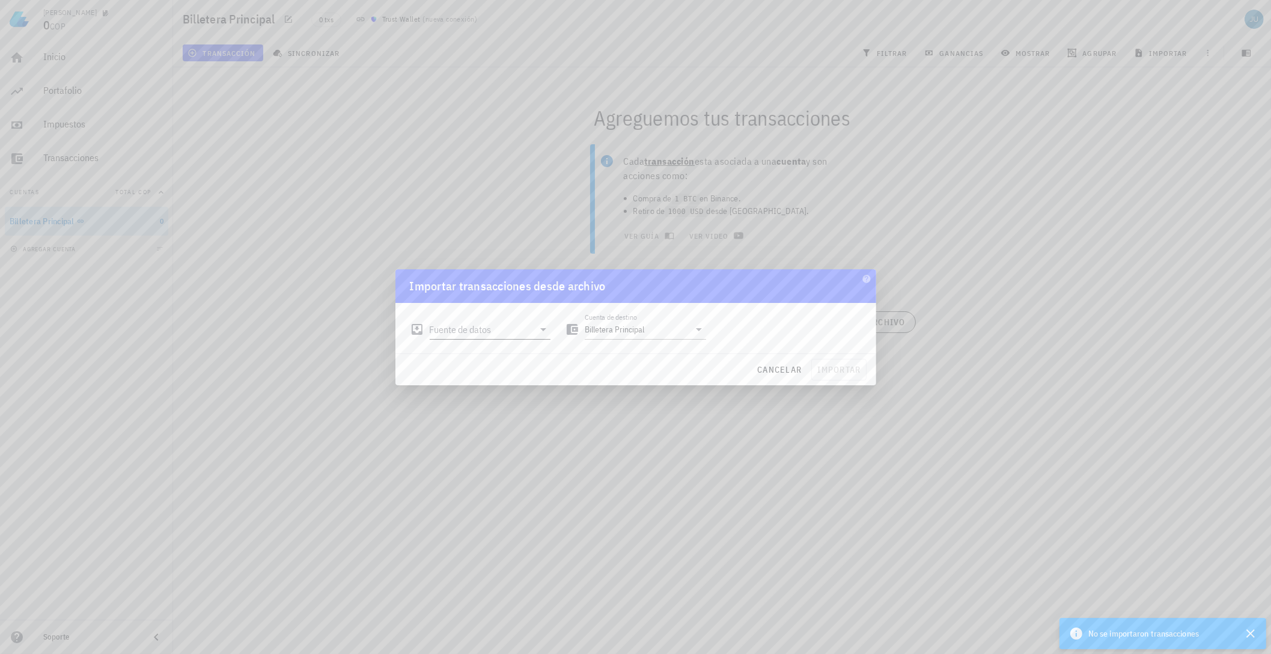
click at [455, 328] on input "Fuente de datos" at bounding box center [482, 329] width 105 height 19
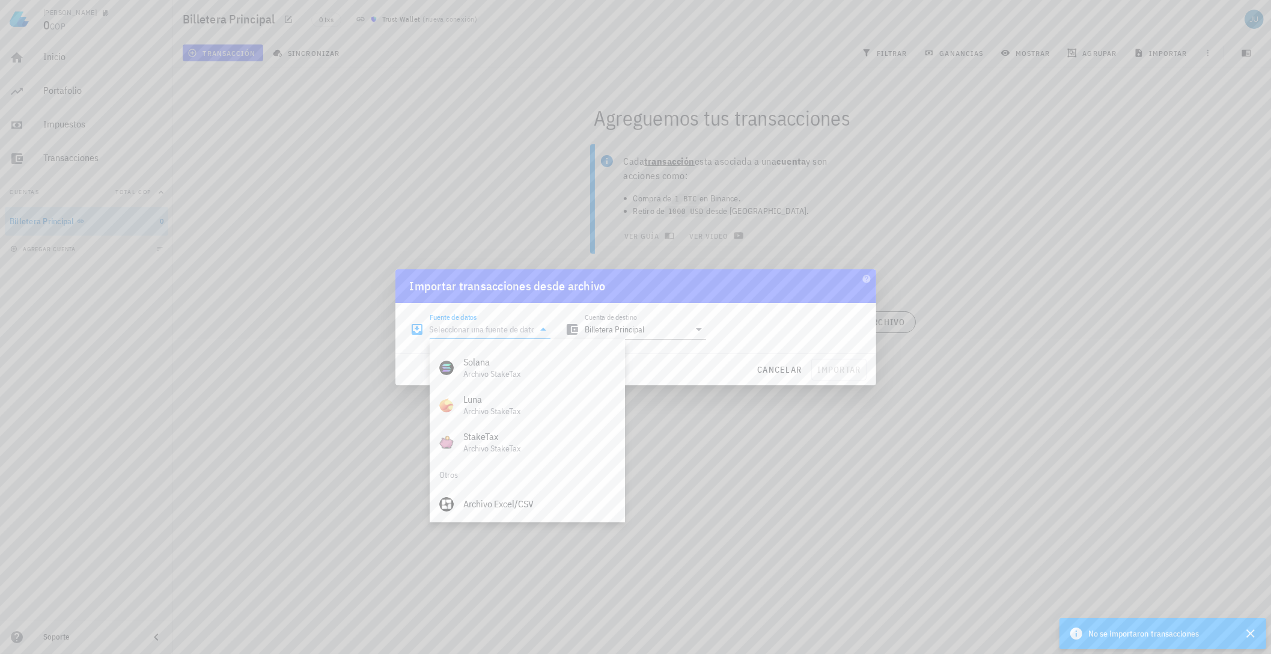
scroll to position [501, 0]
click at [791, 426] on div at bounding box center [635, 327] width 1271 height 654
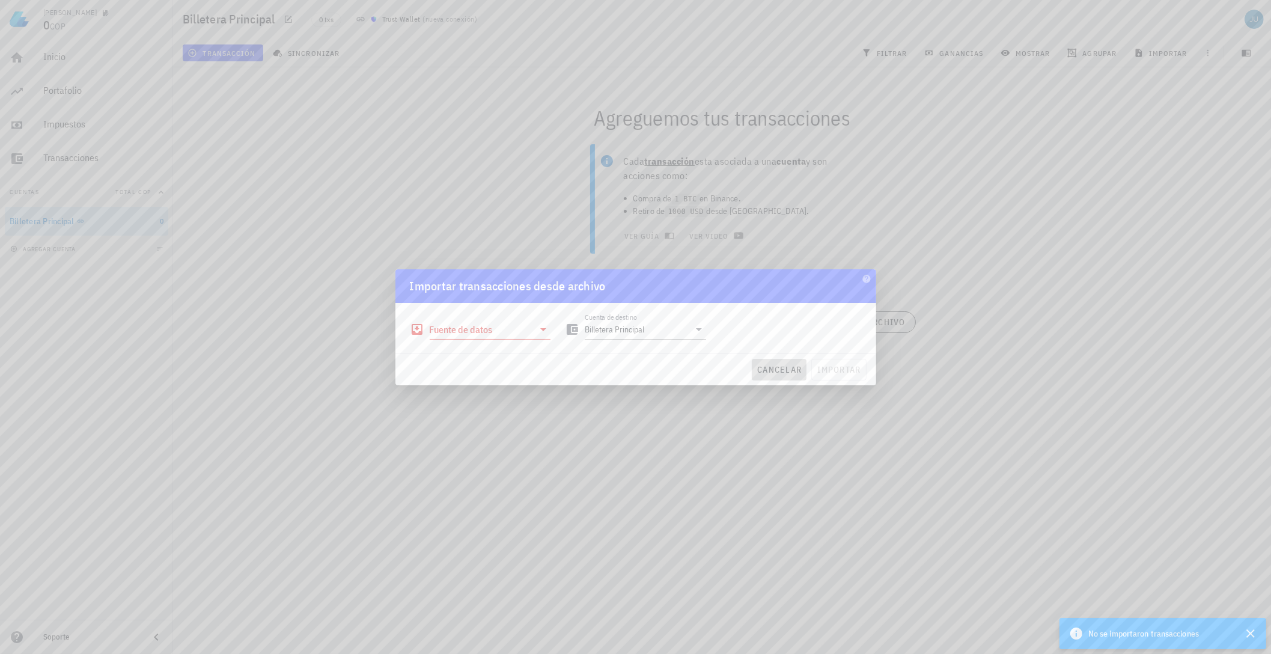
click at [780, 374] on span "cancelar" at bounding box center [779, 369] width 45 height 11
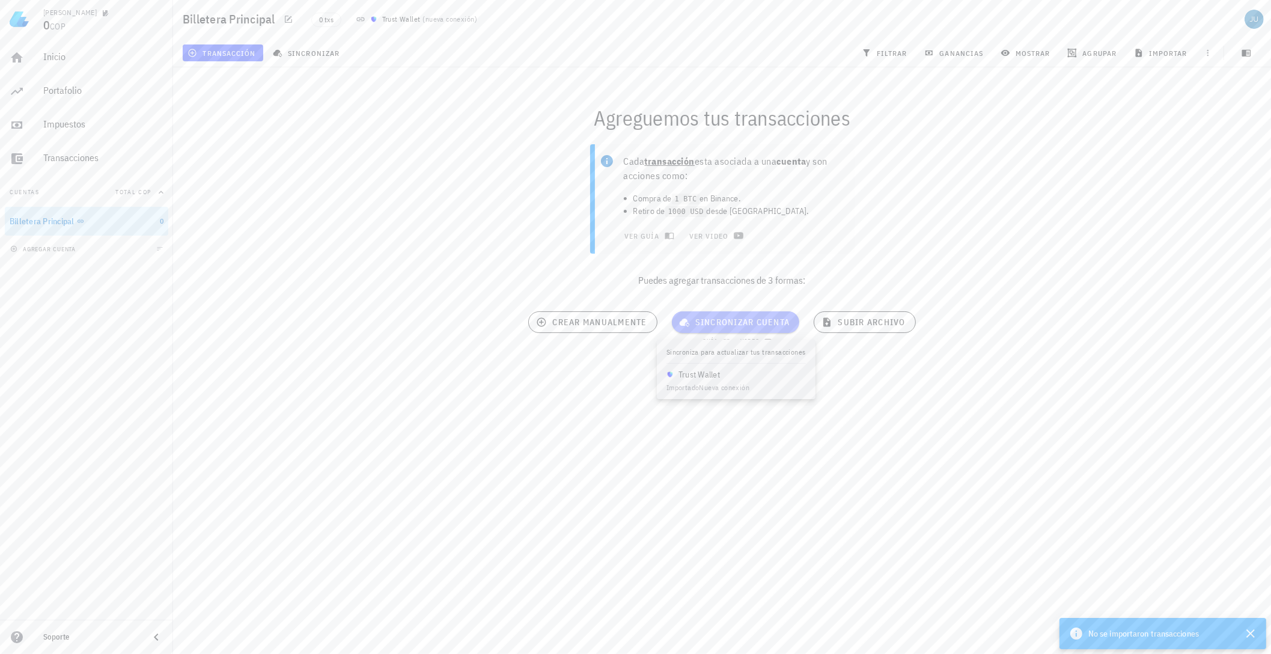
click at [721, 326] on span "sincronizar cuenta" at bounding box center [736, 322] width 109 height 11
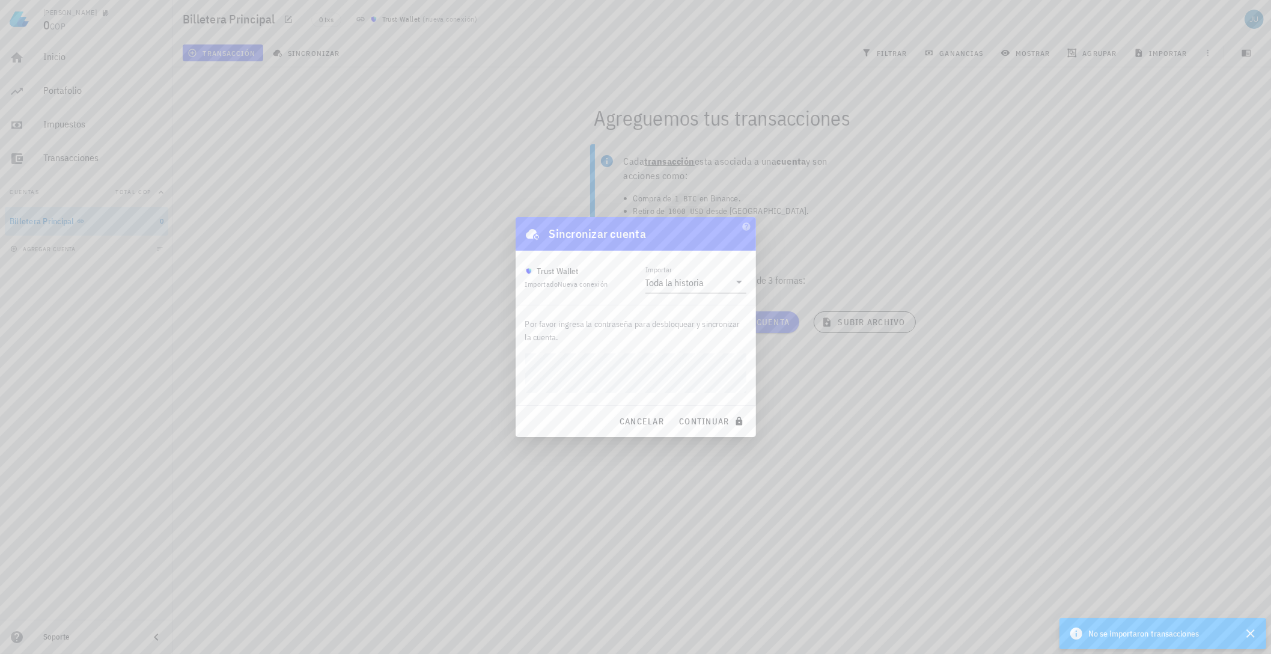
click at [676, 286] on div "Toda la historia" at bounding box center [675, 283] width 59 height 12
click at [676, 286] on div "Toda la historia" at bounding box center [696, 291] width 82 height 11
click at [700, 424] on span "continuar" at bounding box center [712, 421] width 67 height 11
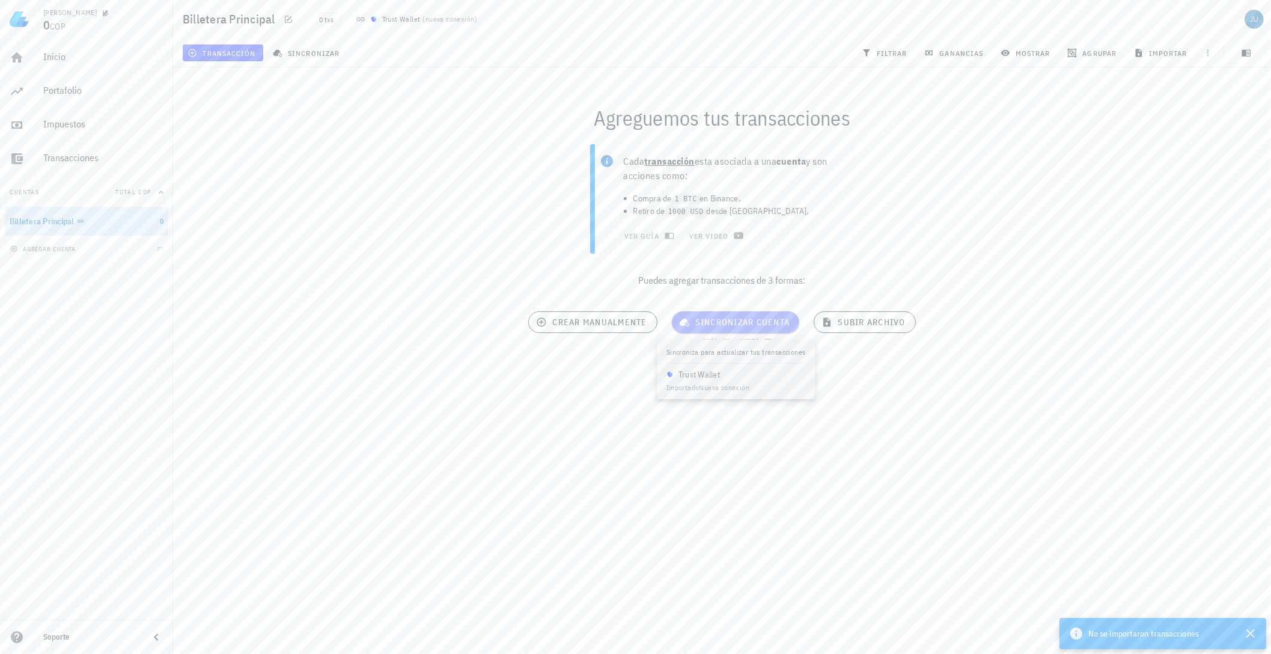
click at [719, 319] on span "sincronizar cuenta" at bounding box center [736, 322] width 109 height 11
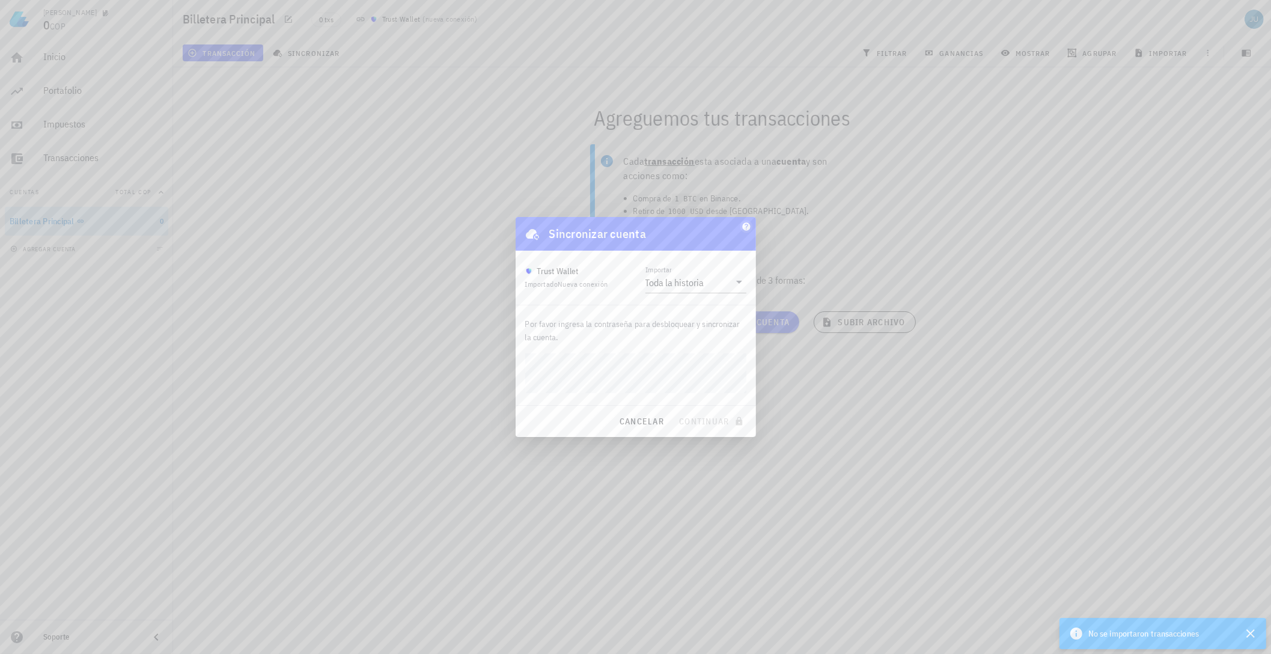
click at [747, 228] on icon "button" at bounding box center [746, 226] width 8 height 8
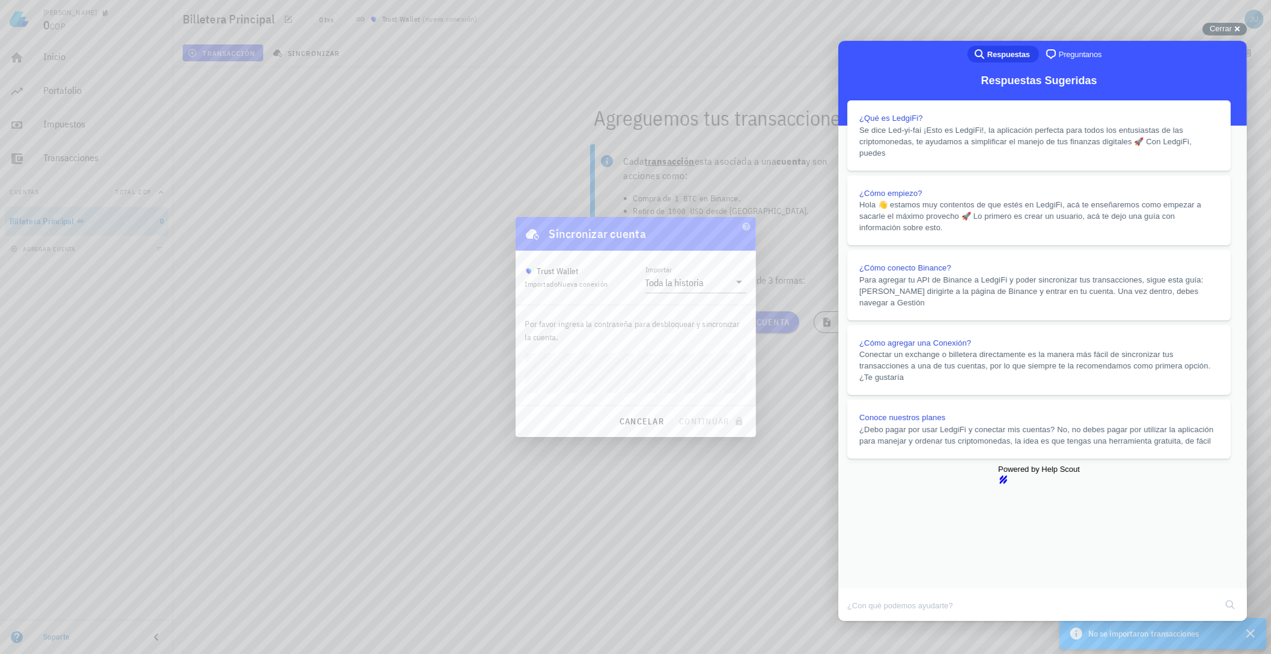
click at [860, 622] on button "Close" at bounding box center [850, 630] width 22 height 16
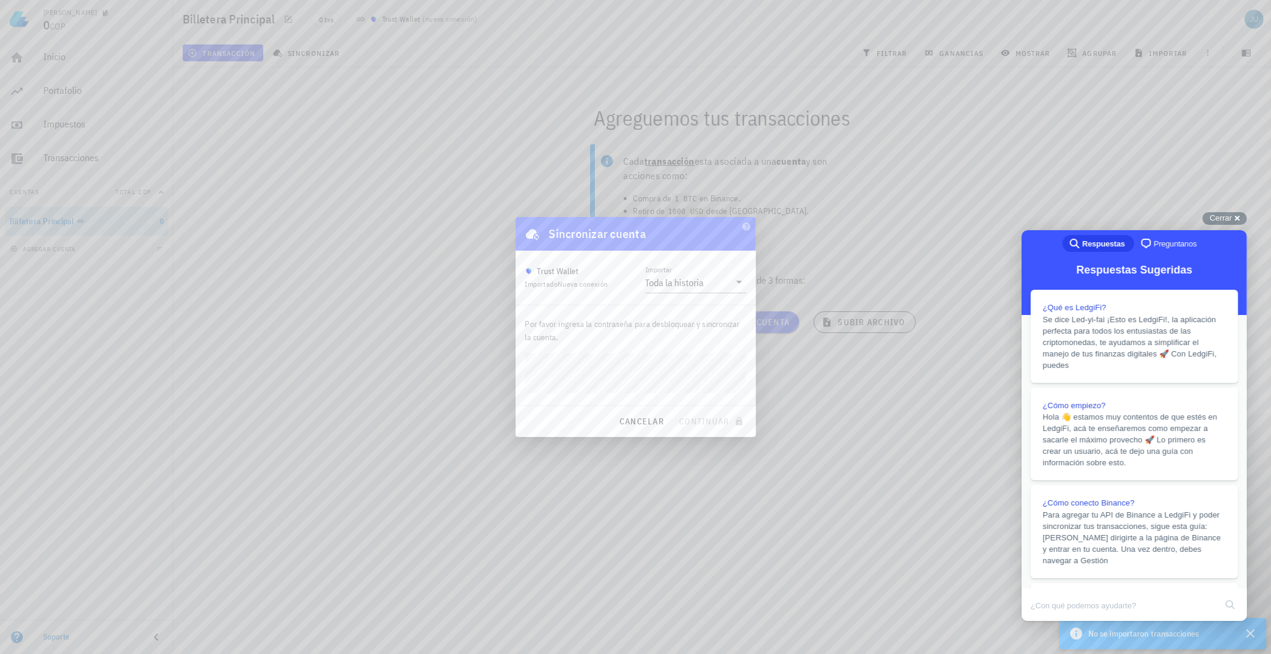
click at [986, 269] on div at bounding box center [635, 327] width 1271 height 654
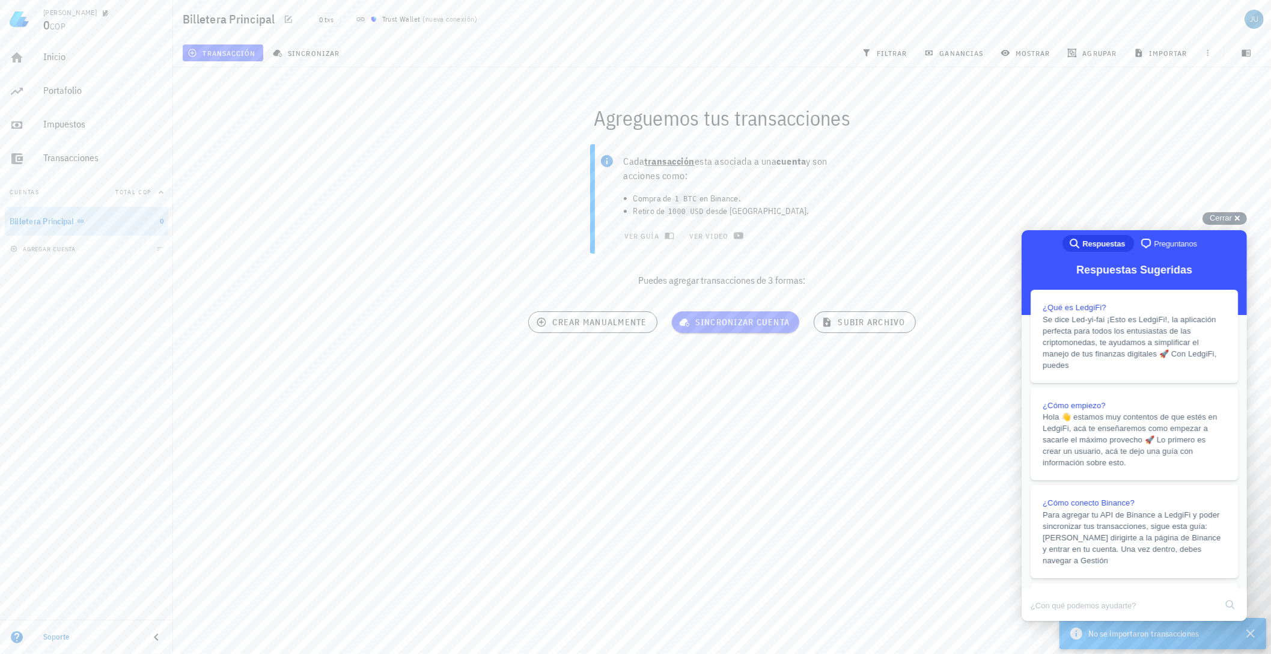
drag, startPoint x: 729, startPoint y: 328, endPoint x: 956, endPoint y: 167, distance: 278.1
click at [956, 167] on div "Cada transacción esta asociada a una cuenta y son acciones como: Compra de 1 BT…" at bounding box center [722, 220] width 1113 height 167
click at [286, 52] on span "sincronizar" at bounding box center [307, 53] width 64 height 10
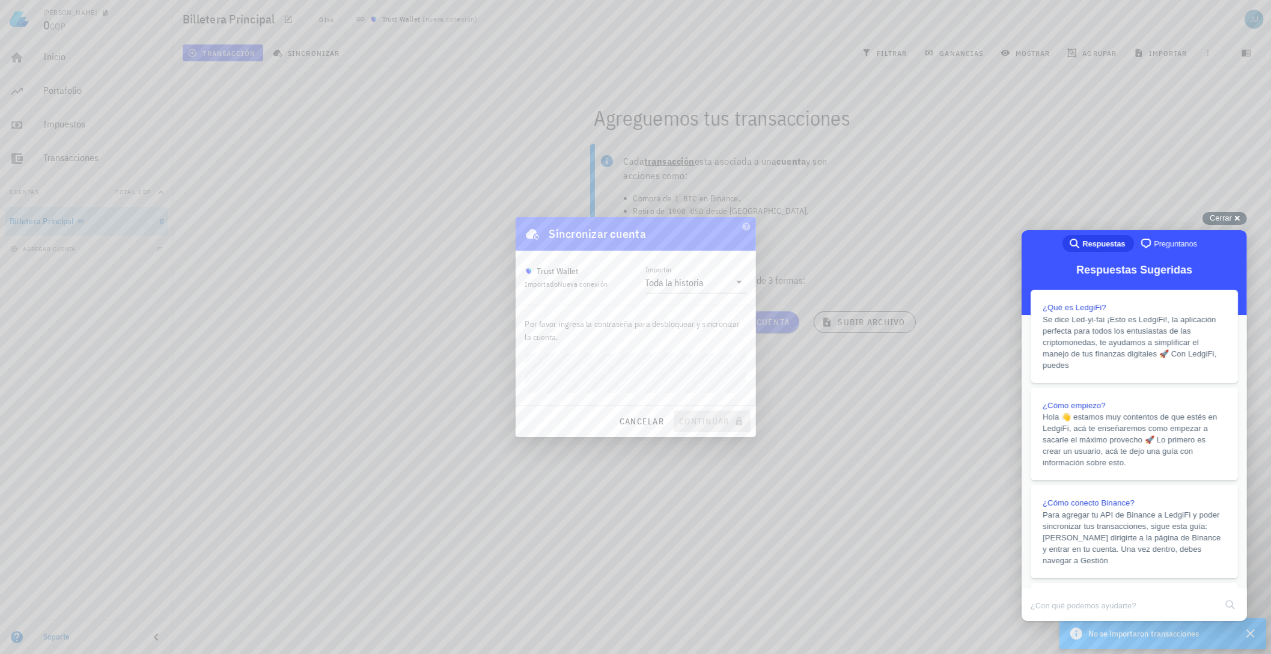
click at [707, 418] on div "cancelar continuar" at bounding box center [636, 421] width 240 height 31
click at [609, 416] on div "cancelar continuar" at bounding box center [636, 421] width 240 height 31
click at [624, 425] on span "cancelar" at bounding box center [641, 421] width 45 height 11
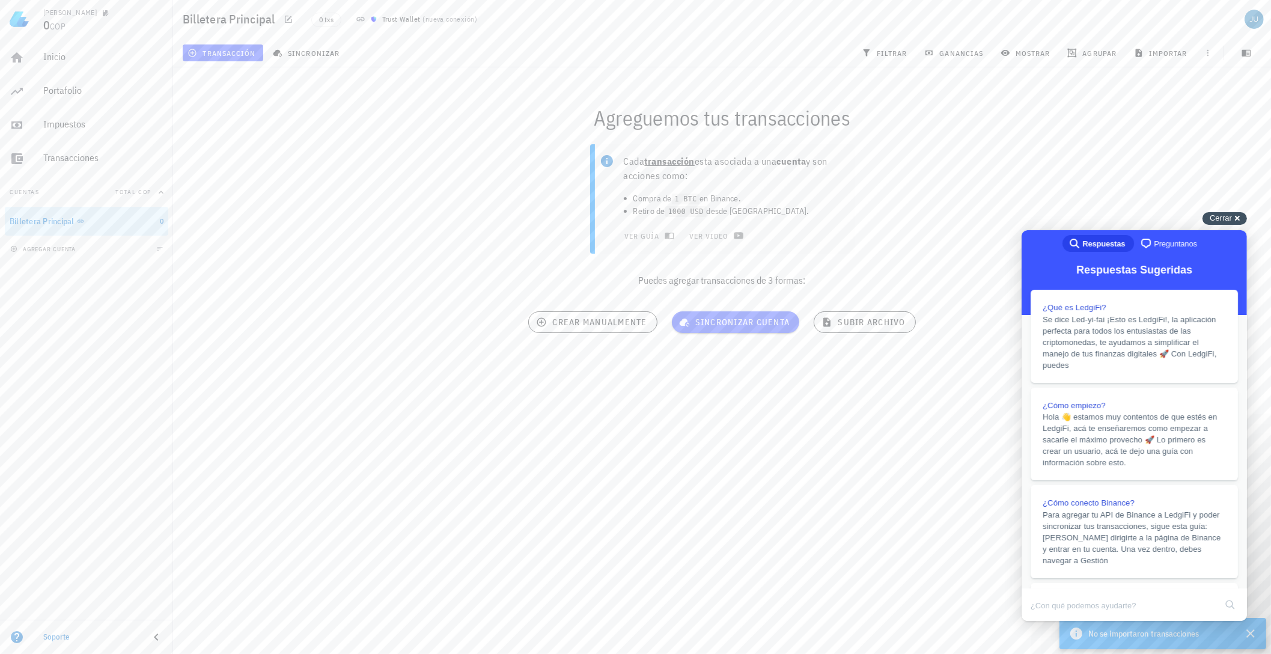
click at [1222, 220] on span "Cerrar" at bounding box center [1221, 217] width 22 height 9
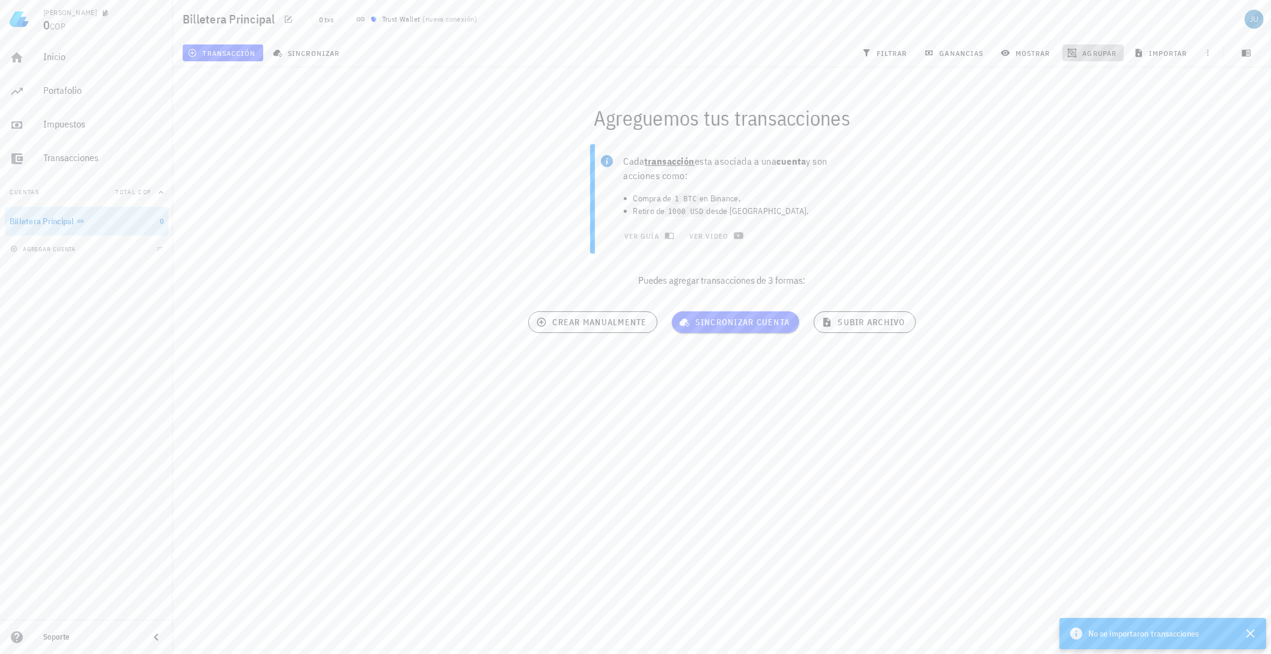
click at [1105, 50] on span "agrupar" at bounding box center [1093, 53] width 47 height 10
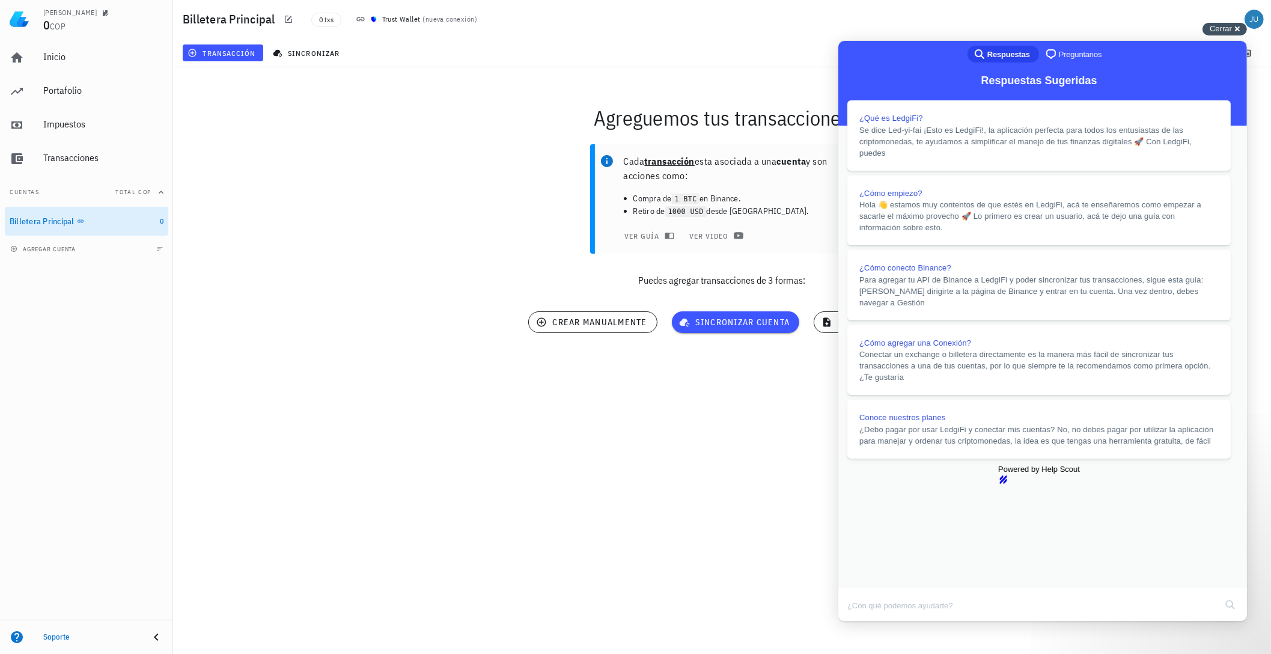
click at [1217, 29] on span "Cerrar" at bounding box center [1221, 28] width 22 height 9
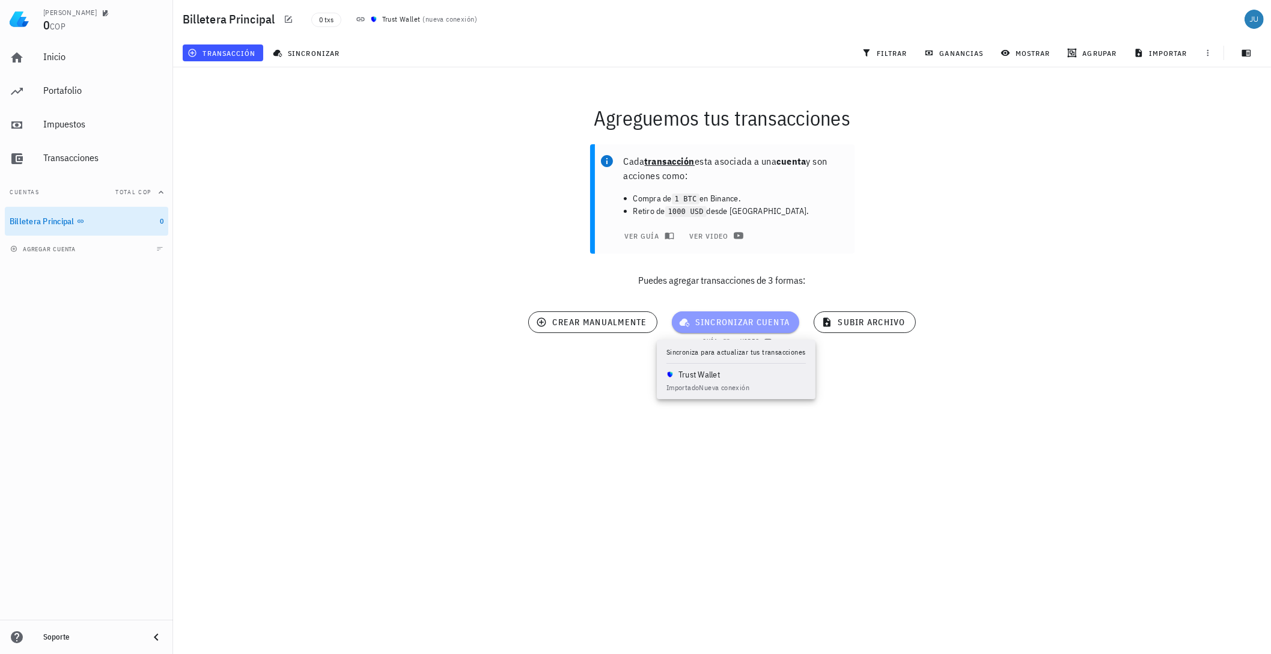
click at [759, 325] on span "sincronizar cuenta" at bounding box center [736, 322] width 109 height 11
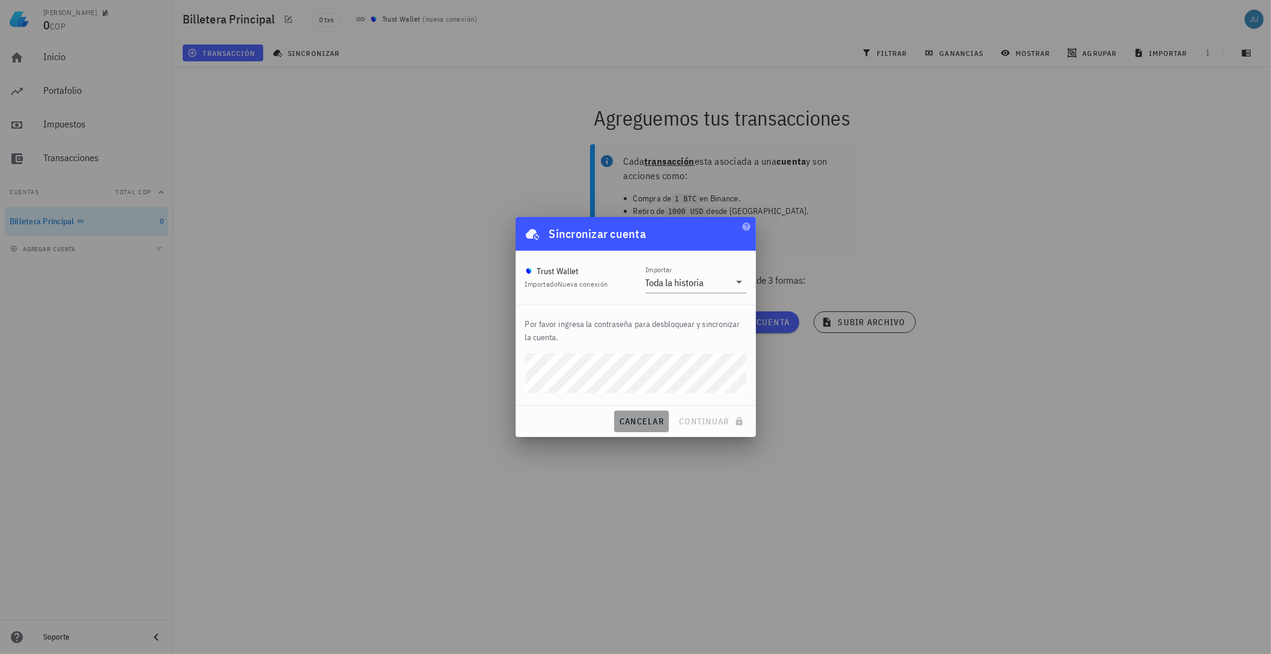
click at [635, 416] on span "cancelar" at bounding box center [641, 421] width 45 height 11
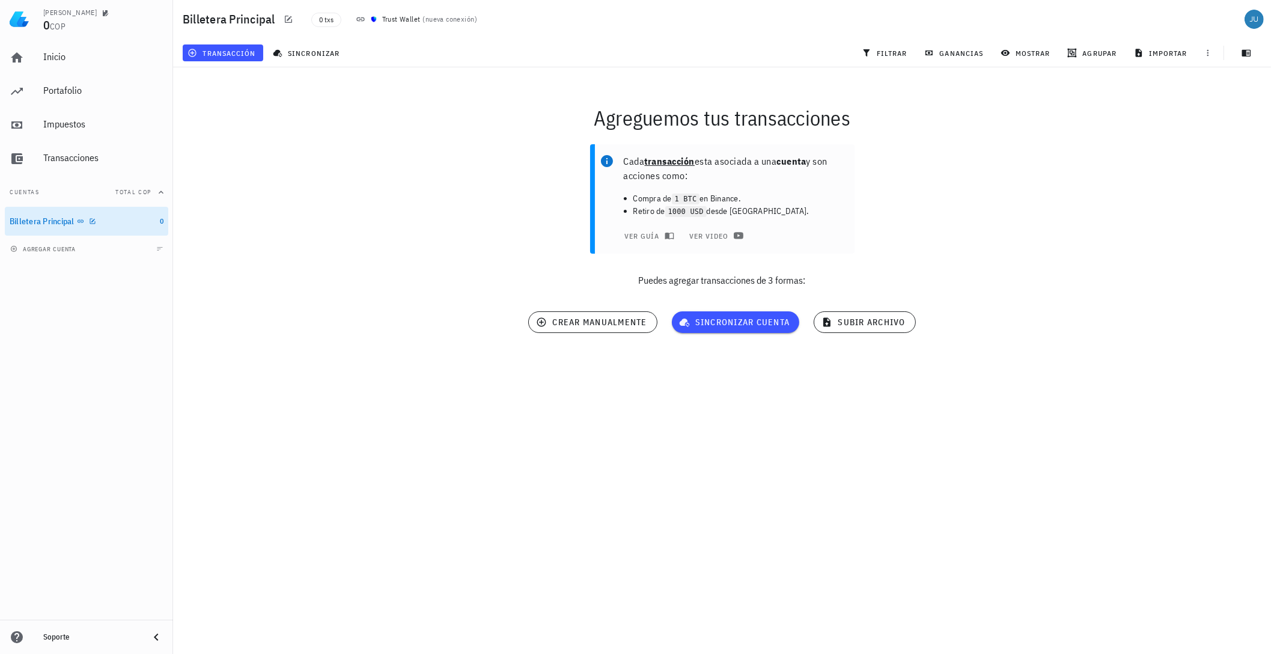
drag, startPoint x: 33, startPoint y: 220, endPoint x: 19, endPoint y: 268, distance: 50.0
click at [19, 268] on div "Inicio Portafolio Impuestos Transacciones Cuentas Total COP Billetera Principal…" at bounding box center [86, 328] width 173 height 581
click at [1209, 52] on icon "button" at bounding box center [1209, 53] width 2 height 7
click at [1197, 141] on div "Cada transacción esta asociada a una cuenta y son acciones como: Compra de 1 BT…" at bounding box center [722, 220] width 1113 height 167
click at [1248, 53] on icon "button" at bounding box center [1247, 53] width 9 height 7
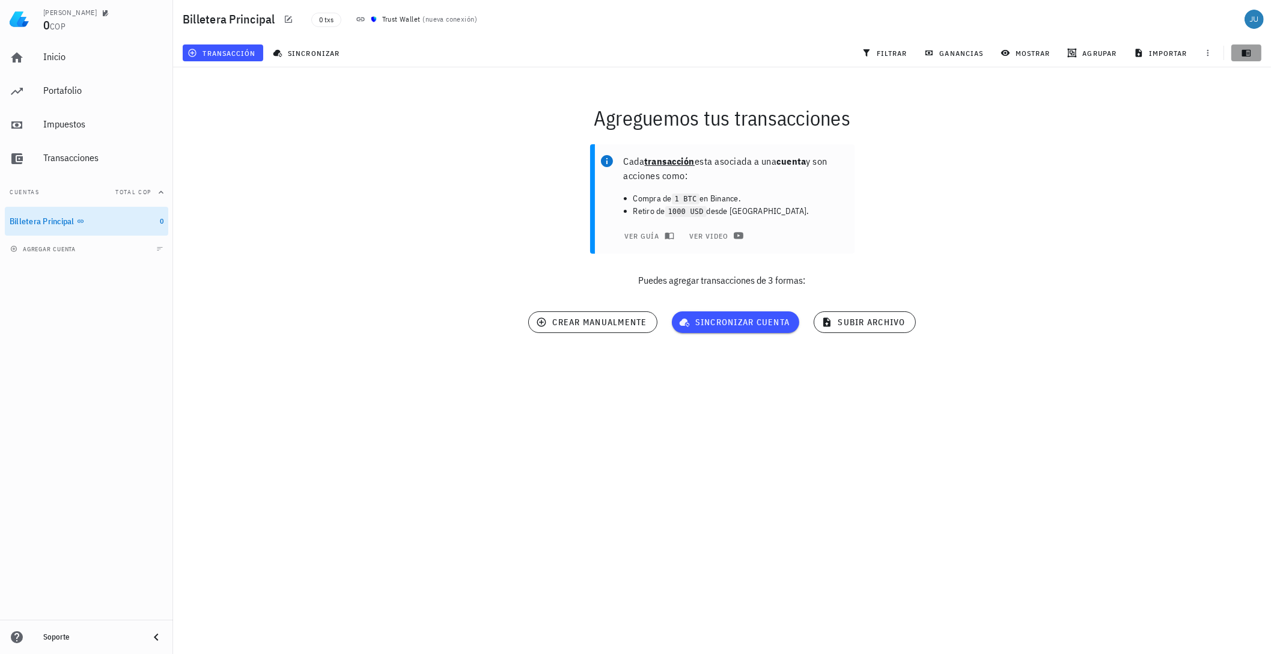
click at [1248, 53] on icon "button" at bounding box center [1247, 53] width 9 height 7
click at [145, 225] on div "Billetera Principal" at bounding box center [82, 221] width 145 height 11
click at [86, 219] on div at bounding box center [90, 221] width 12 height 10
click at [80, 221] on icon at bounding box center [80, 221] width 7 height 7
click at [92, 223] on icon "button" at bounding box center [92, 221] width 7 height 7
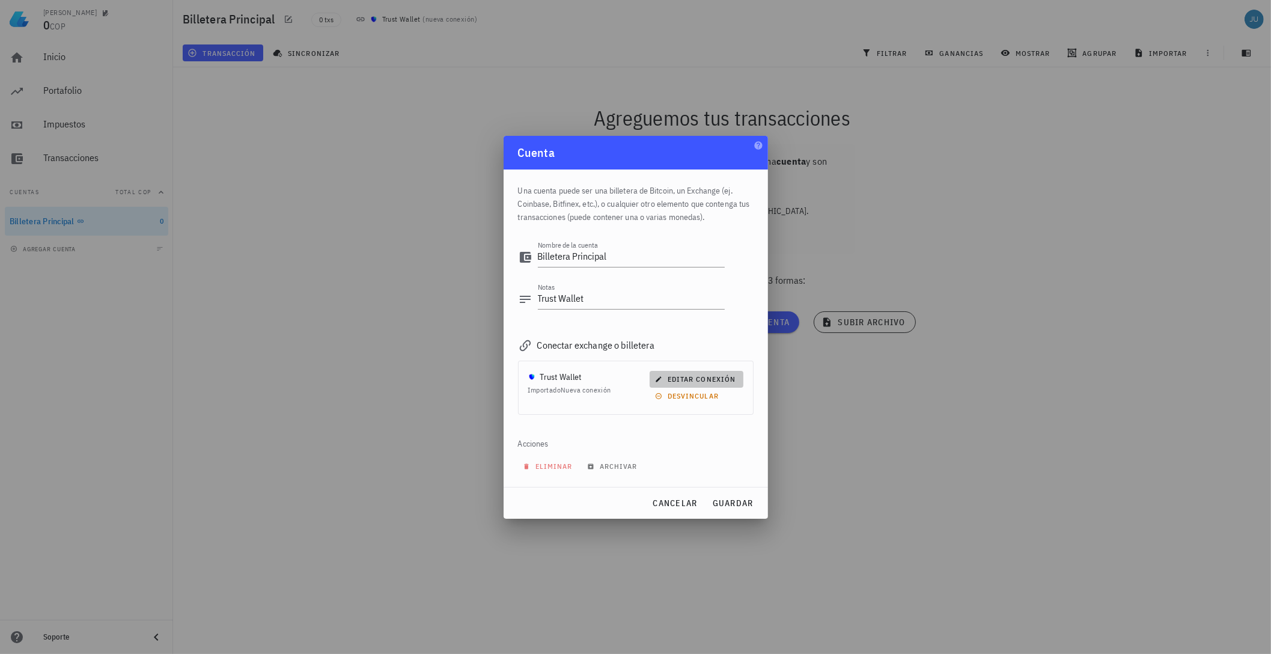
click at [695, 379] on span "editar conexión" at bounding box center [697, 379] width 78 height 9
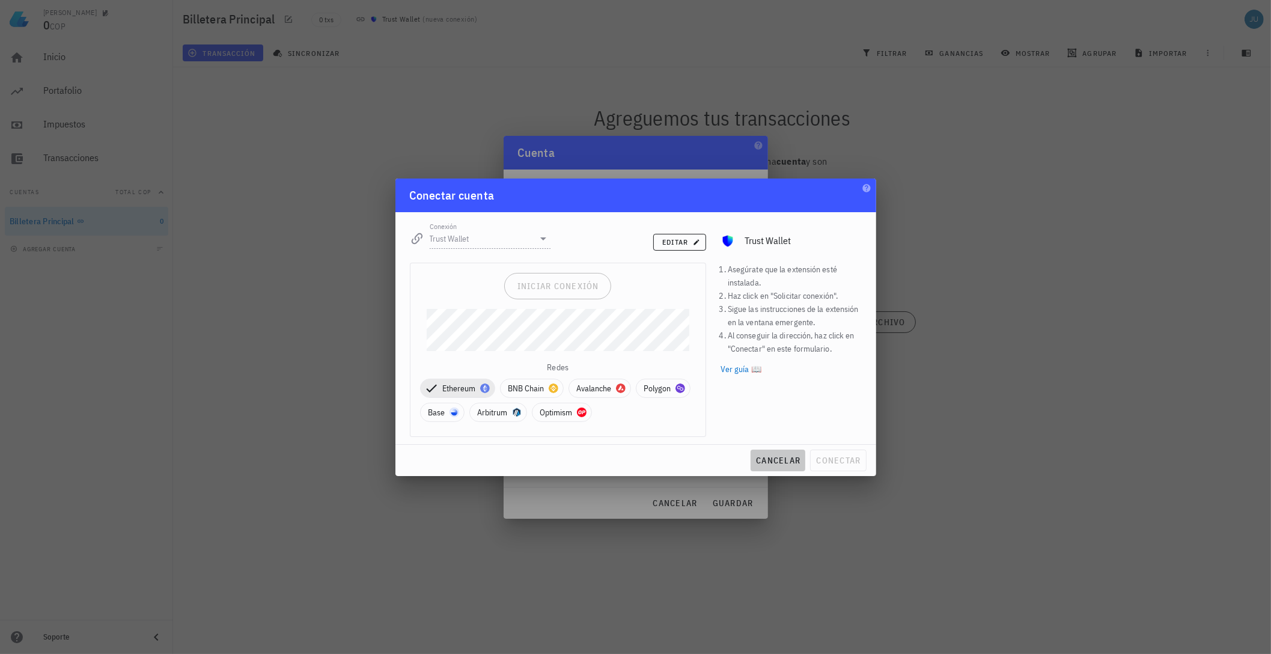
click at [771, 462] on span "cancelar" at bounding box center [778, 460] width 45 height 11
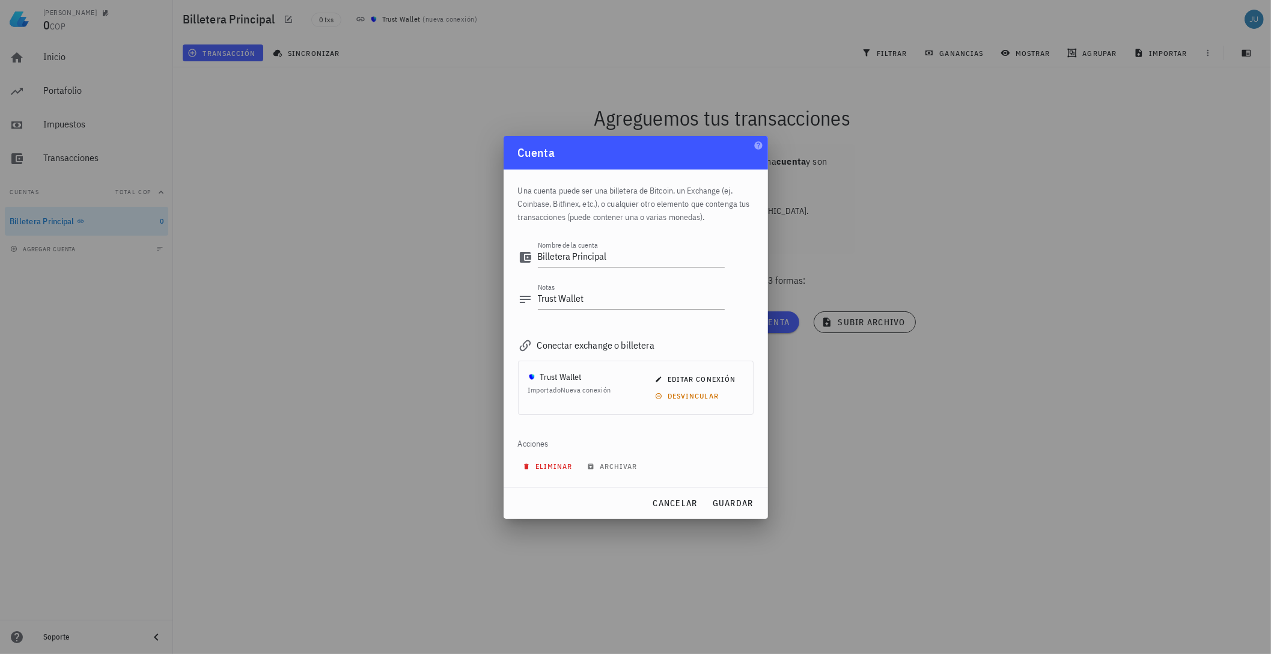
click at [539, 460] on button "eliminar" at bounding box center [549, 466] width 63 height 17
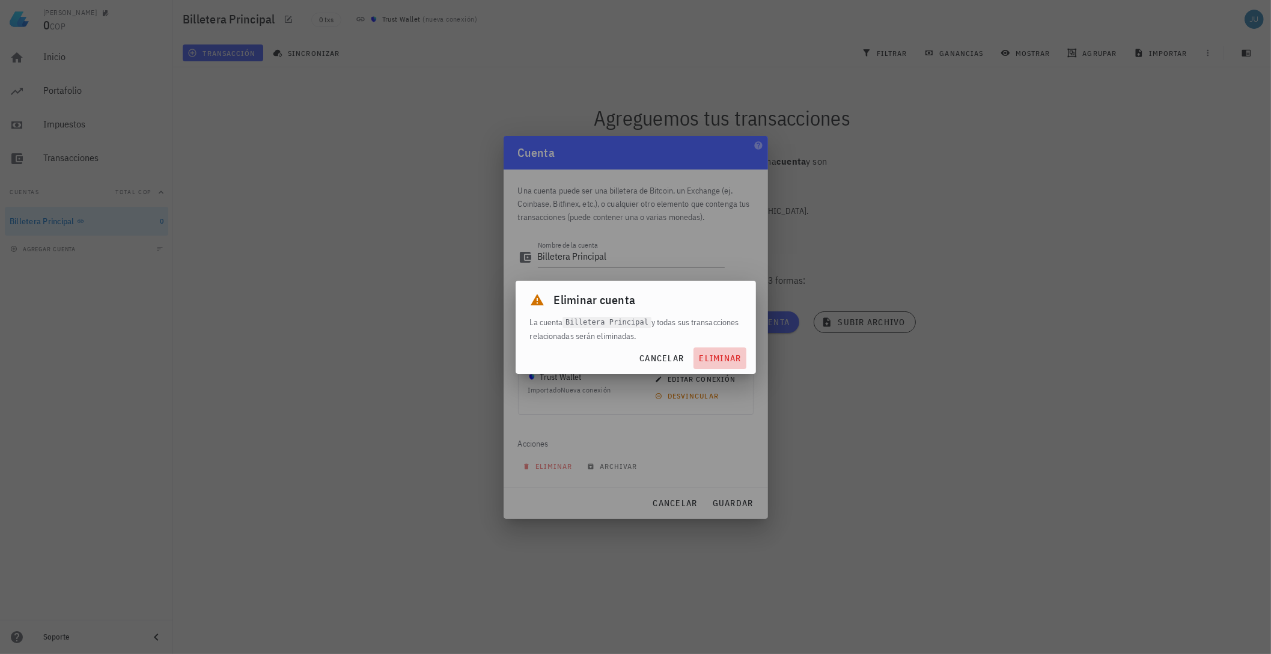
click at [702, 360] on span "eliminar" at bounding box center [720, 358] width 43 height 11
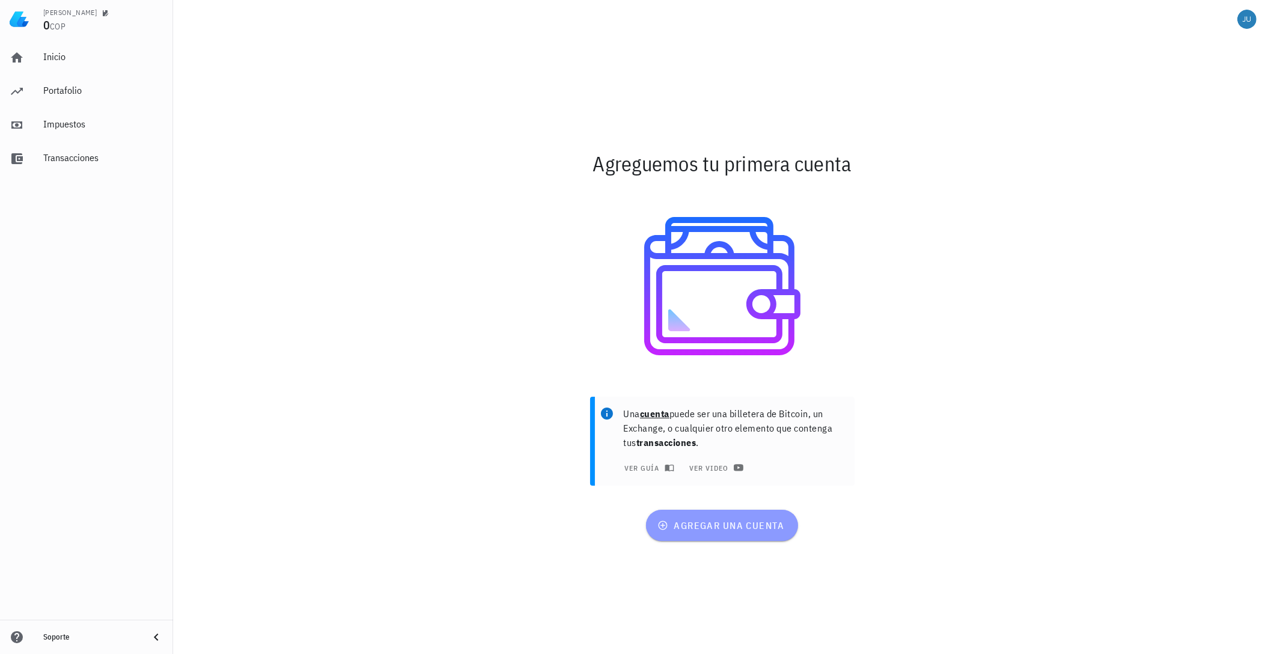
click at [724, 522] on span "agregar una cuenta" at bounding box center [722, 525] width 124 height 12
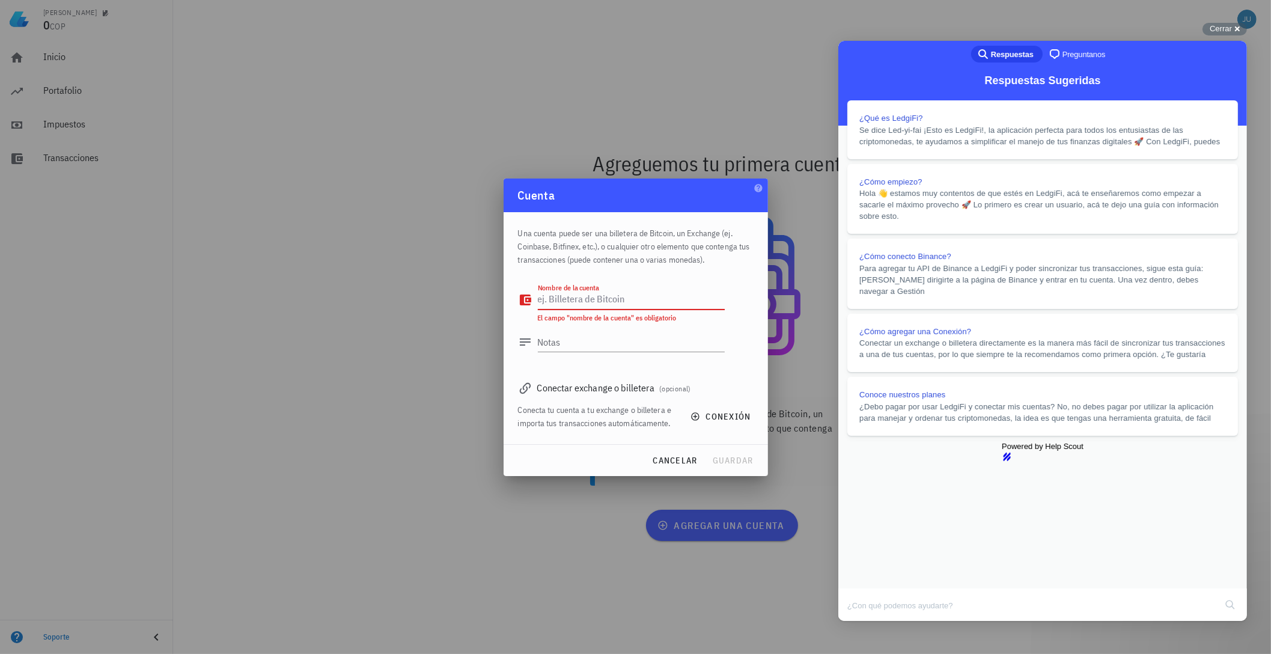
click at [613, 302] on textarea "Nombre de la cuenta" at bounding box center [631, 299] width 187 height 19
click at [552, 305] on textarea "Nombre de la cuenta" at bounding box center [631, 299] width 187 height 19
type textarea "b"
type textarea "Billetera Principal"
click at [627, 343] on textarea "Notas" at bounding box center [631, 341] width 187 height 19
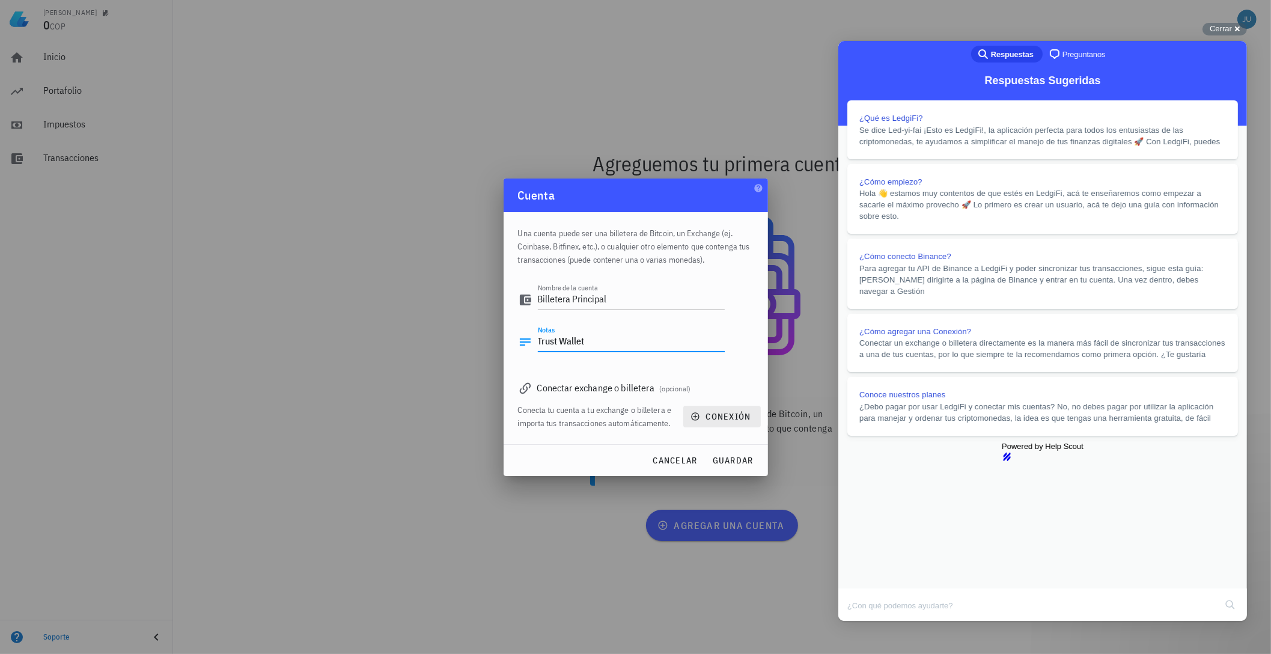
type textarea "Trust Wallet"
click at [717, 417] on span "conexión" at bounding box center [722, 416] width 58 height 11
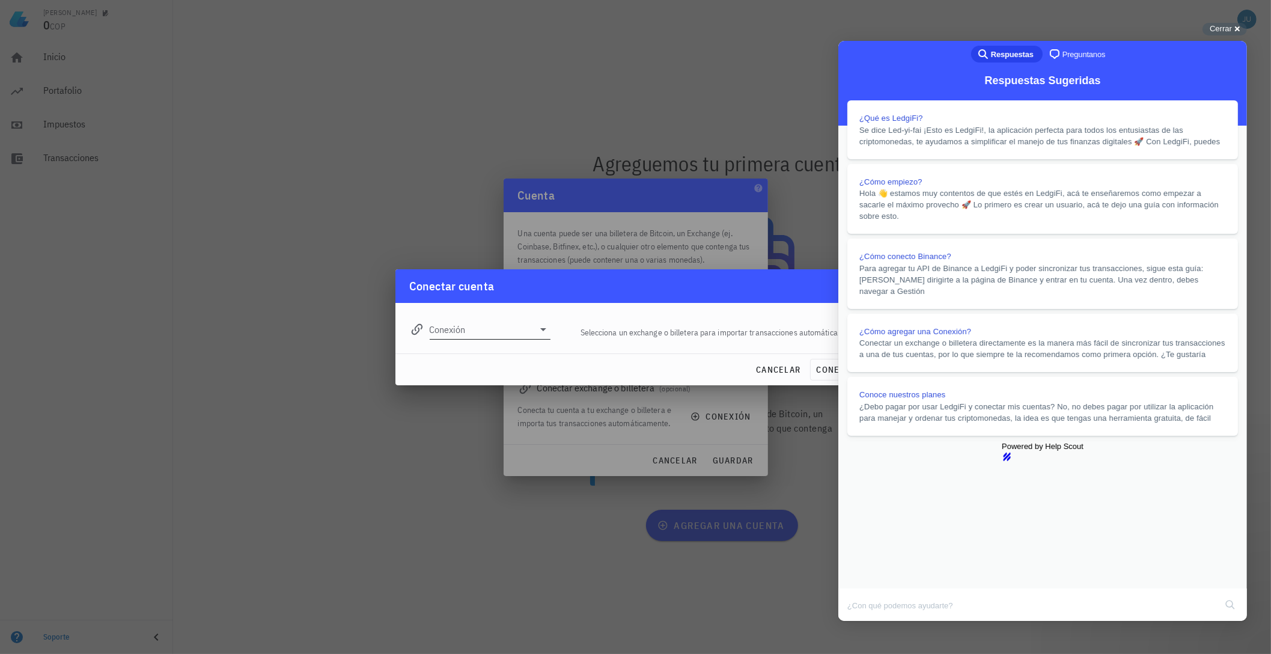
click at [509, 338] on input "Conexión" at bounding box center [482, 329] width 105 height 19
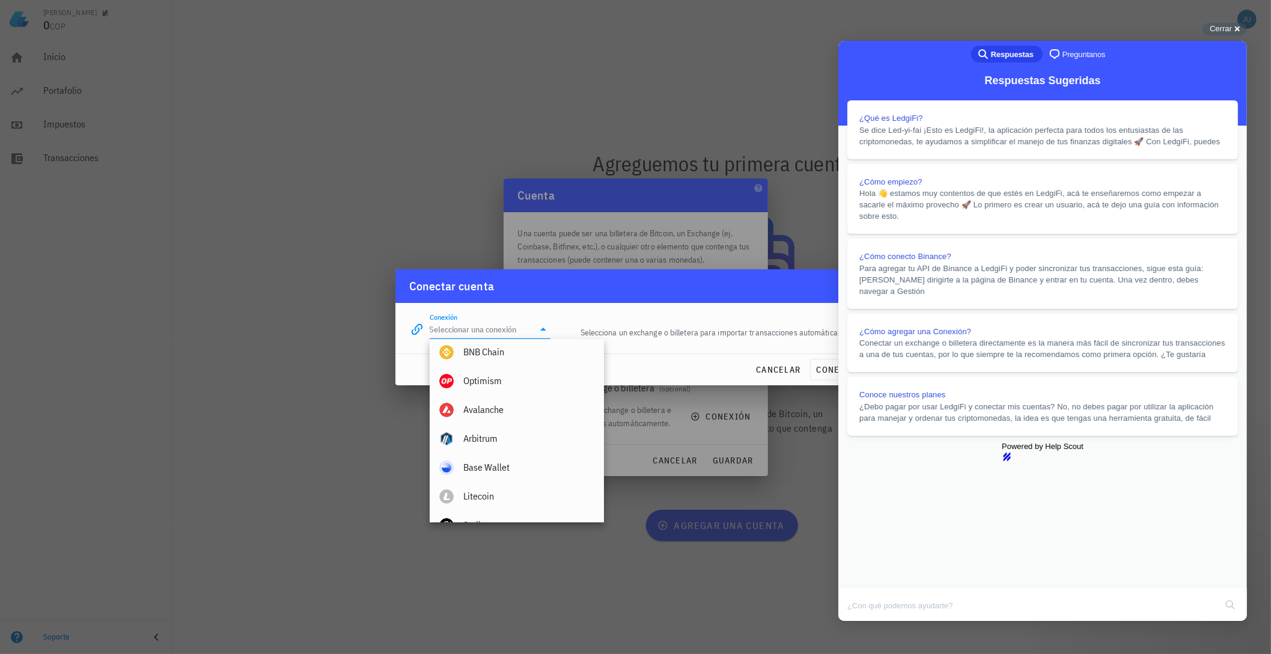
scroll to position [709, 0]
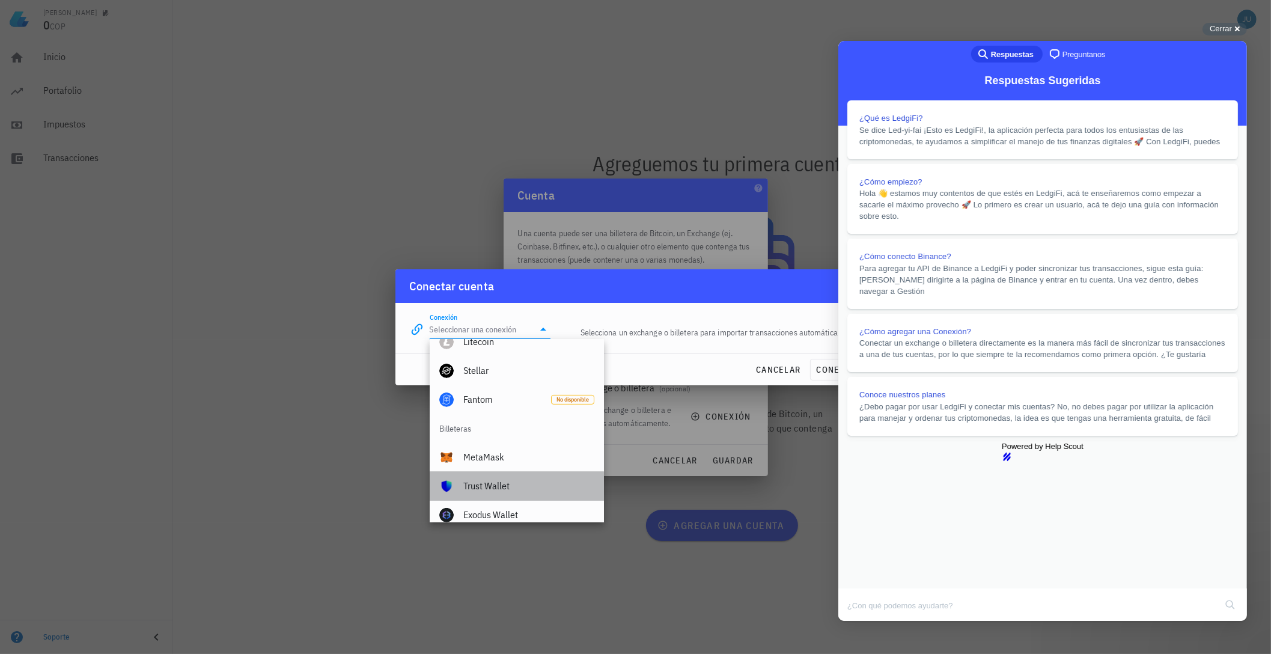
click at [509, 484] on div "Trust Wallet" at bounding box center [528, 485] width 131 height 11
type input "Trust Wallet"
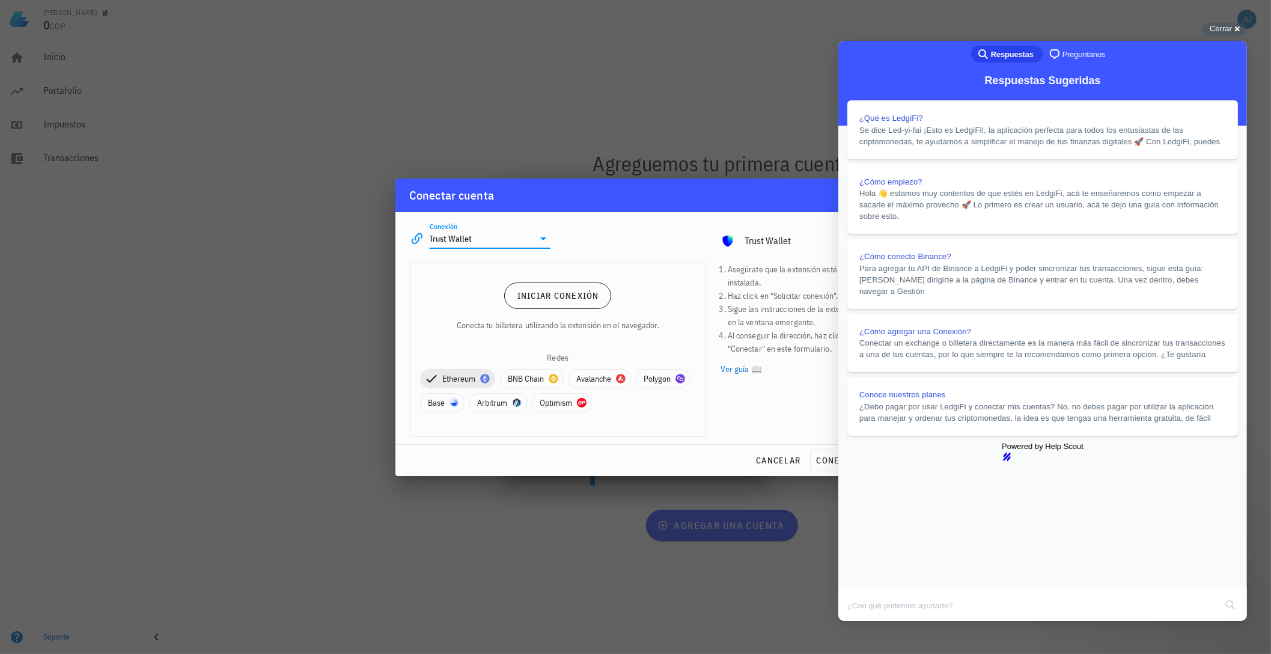
click at [860, 622] on button "Close" at bounding box center [850, 630] width 22 height 16
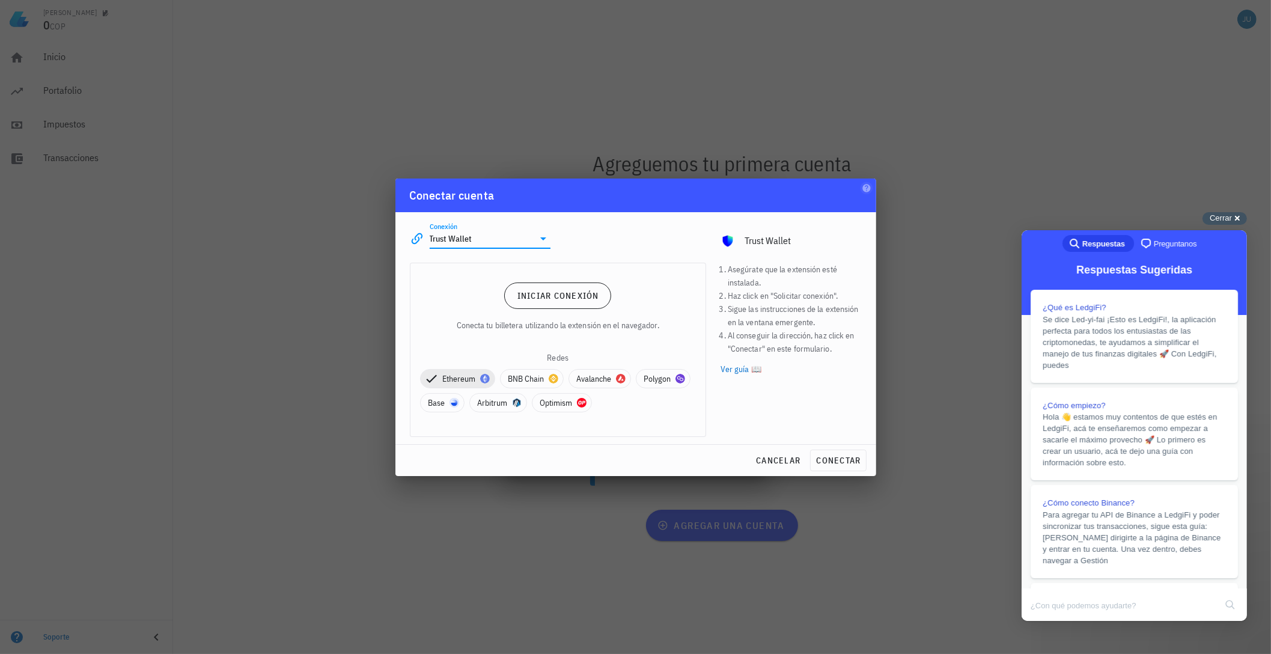
click at [1231, 224] on div "Cerrar cross-small" at bounding box center [1225, 218] width 44 height 13
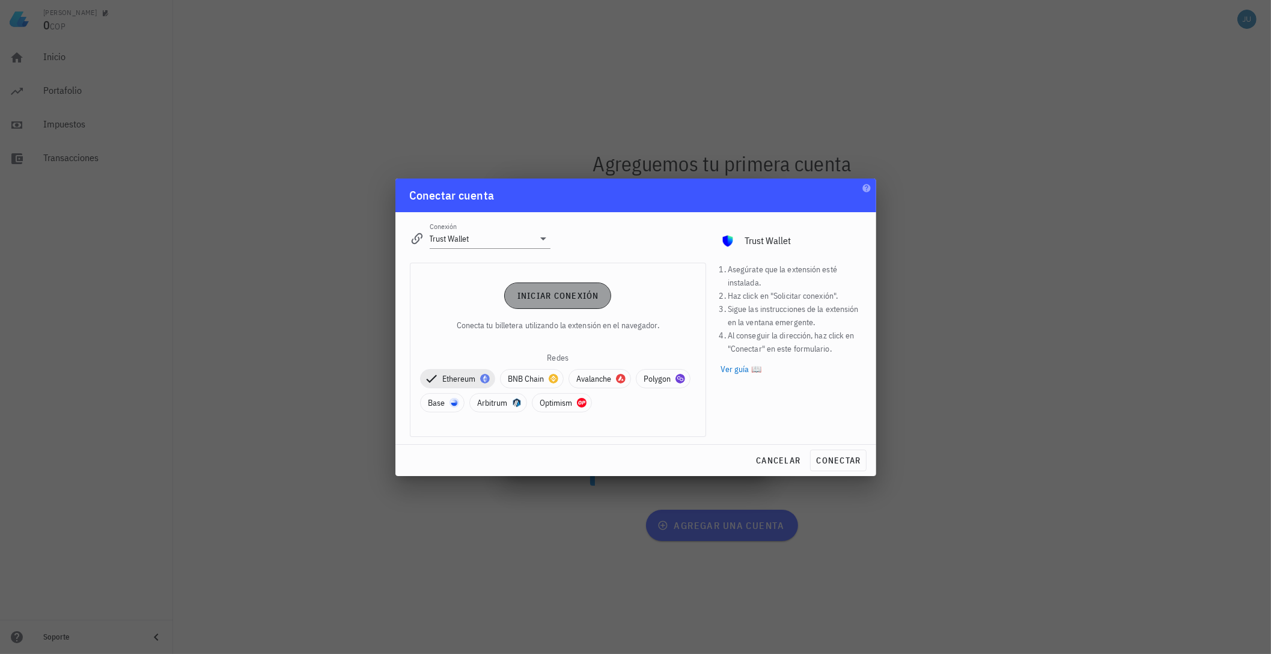
click at [542, 292] on span "Iniciar conexión" at bounding box center [558, 295] width 82 height 11
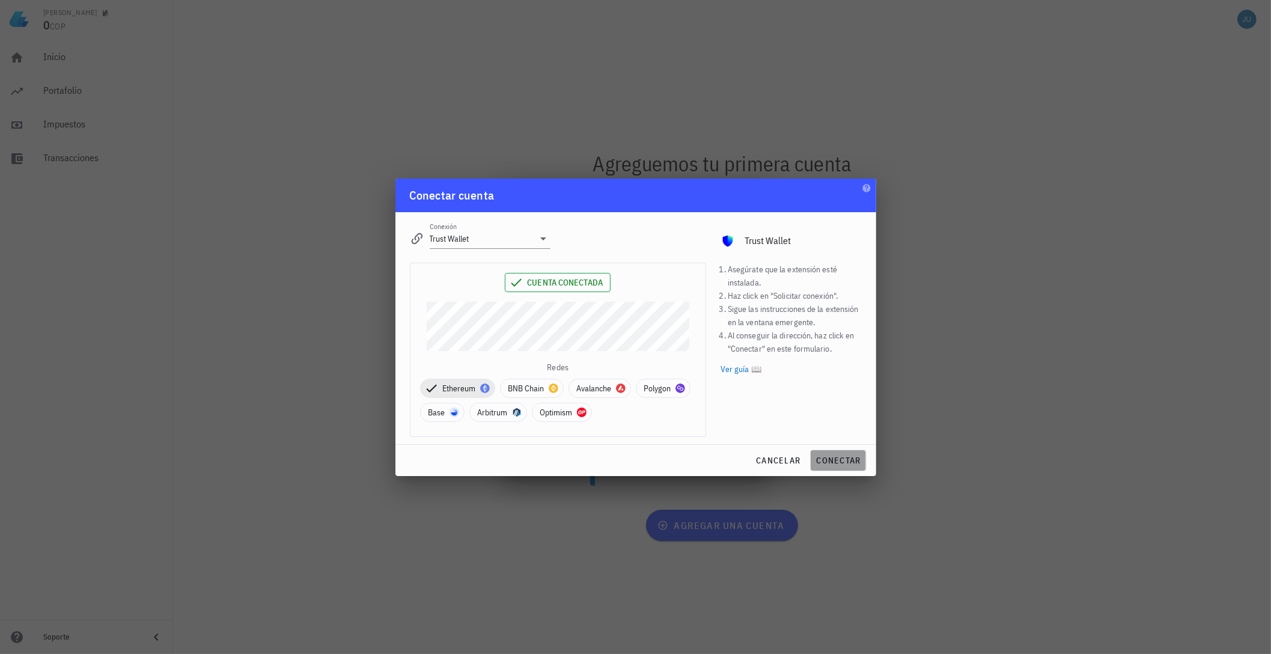
click at [838, 464] on span "conectar" at bounding box center [838, 460] width 45 height 11
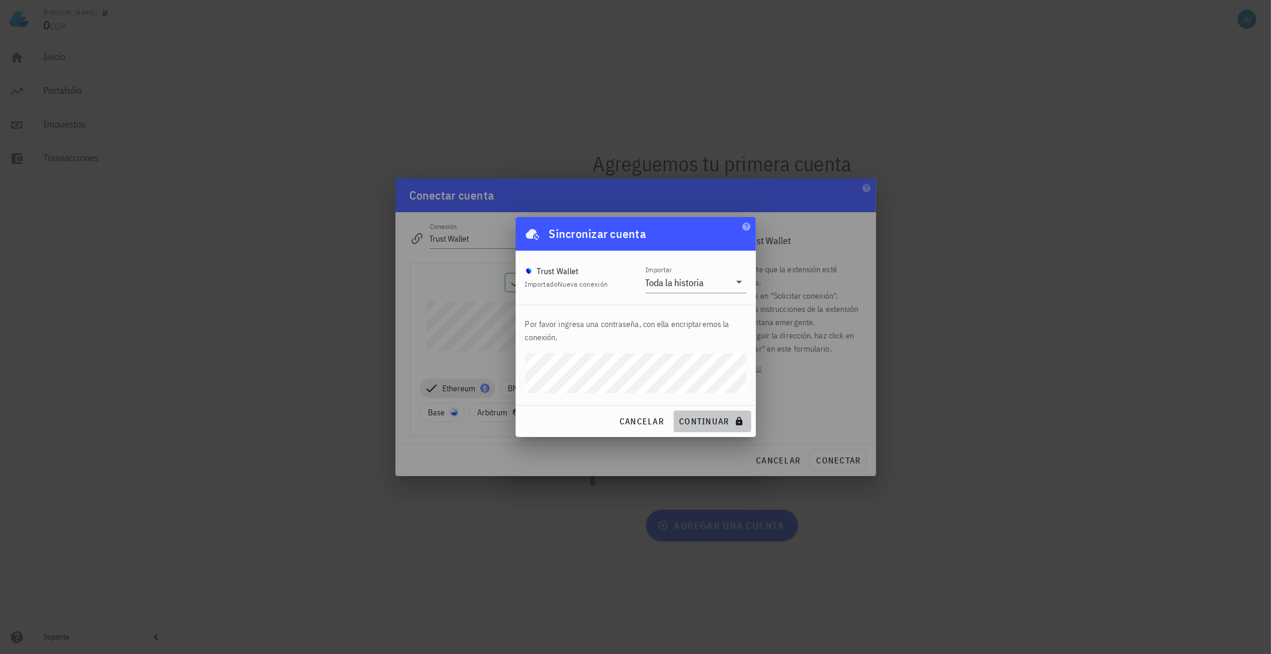
click at [718, 421] on span "continuar" at bounding box center [712, 421] width 67 height 11
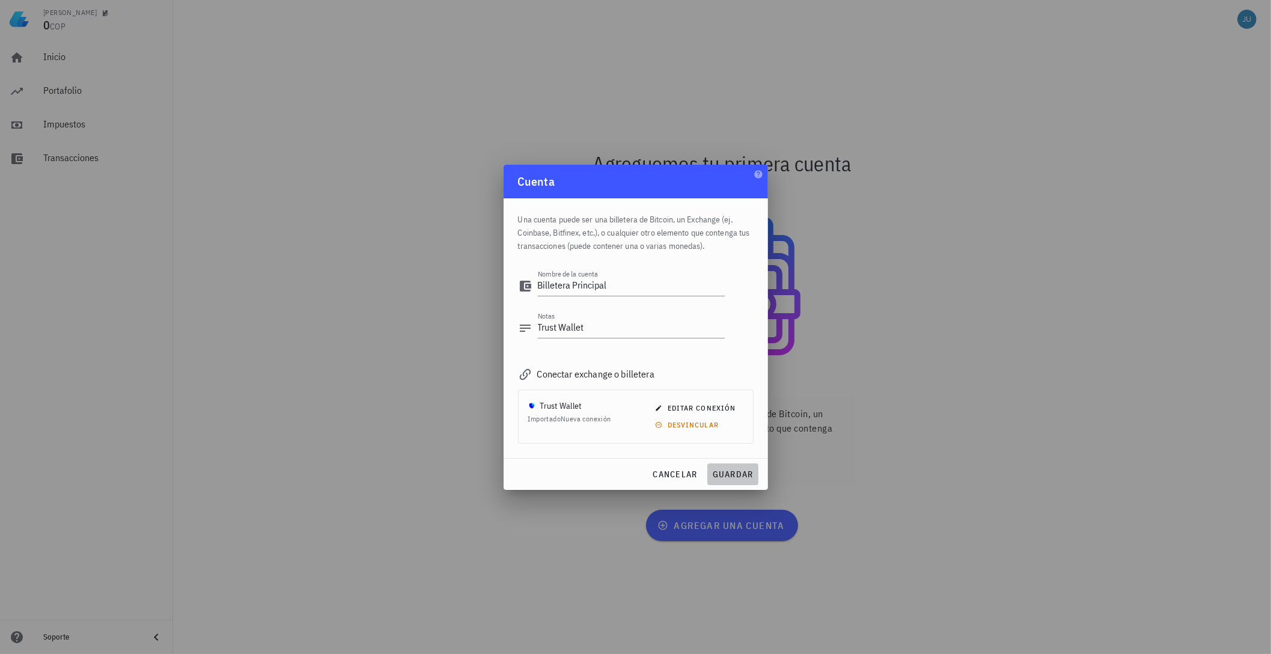
click at [734, 471] on span "guardar" at bounding box center [732, 474] width 41 height 11
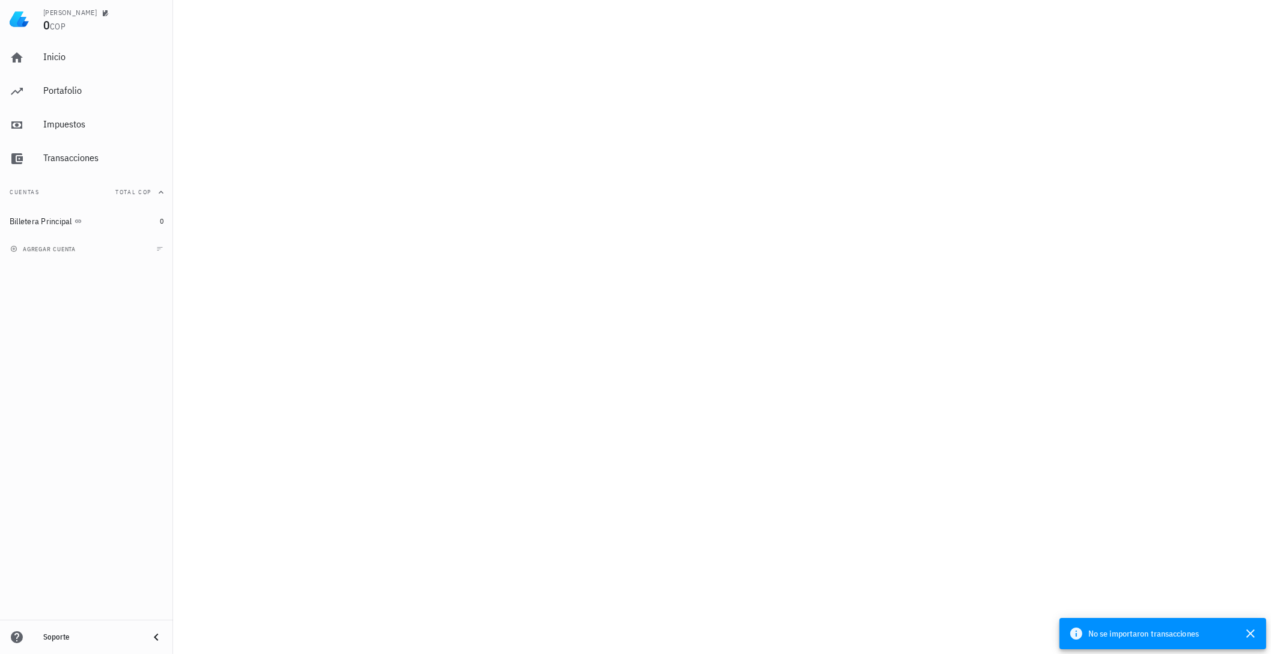
click at [1082, 629] on icon at bounding box center [1076, 633] width 14 height 14
click at [1105, 637] on span "No se importaron transacciones" at bounding box center [1144, 633] width 111 height 13
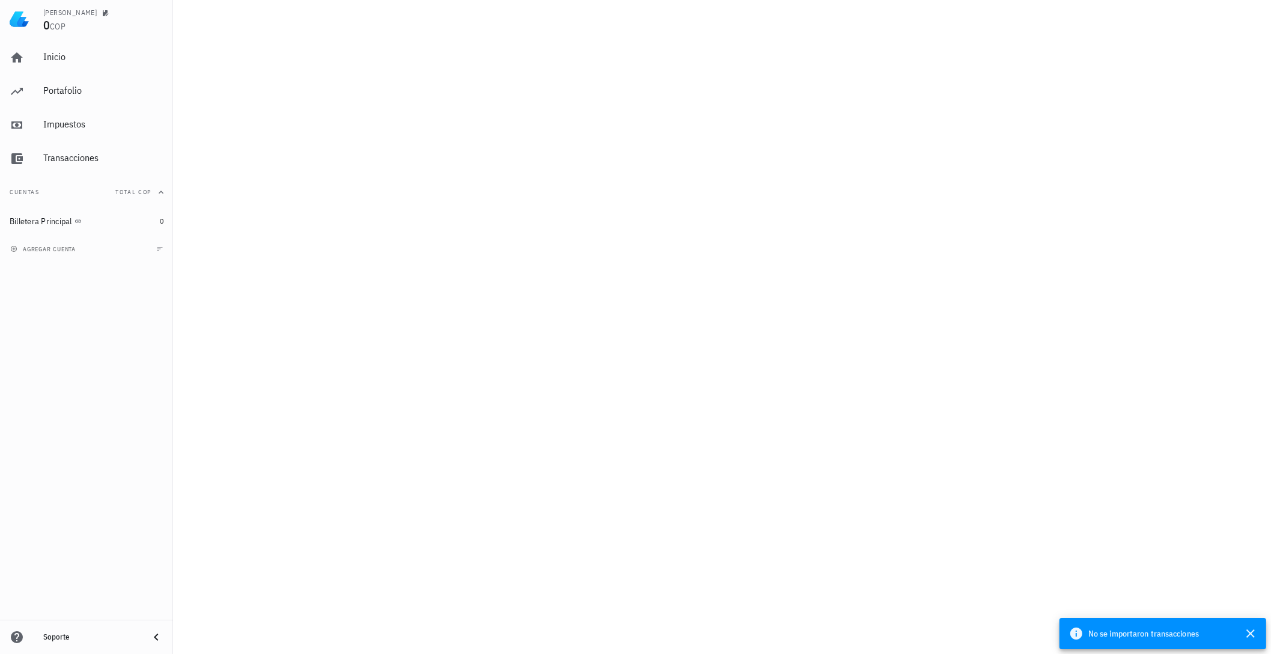
click at [1102, 637] on span "No se importaron transacciones" at bounding box center [1144, 633] width 111 height 13
click at [1101, 636] on span "No se importaron transacciones" at bounding box center [1144, 633] width 111 height 13
click at [46, 221] on div "Billetera Principal" at bounding box center [41, 221] width 63 height 10
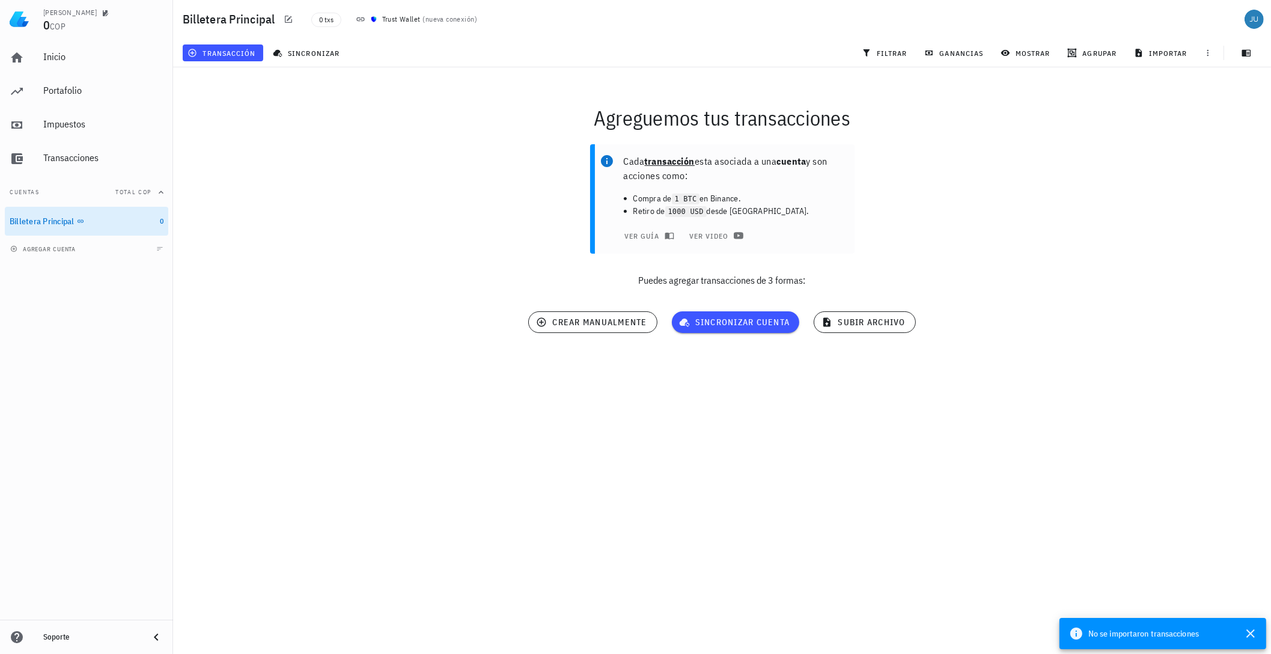
click at [774, 365] on div "Agreguemos tus transacciones Cada transacción esta asociada a una cuenta y son …" at bounding box center [722, 223] width 1113 height 326
click at [846, 322] on span "subir archivo" at bounding box center [864, 322] width 81 height 11
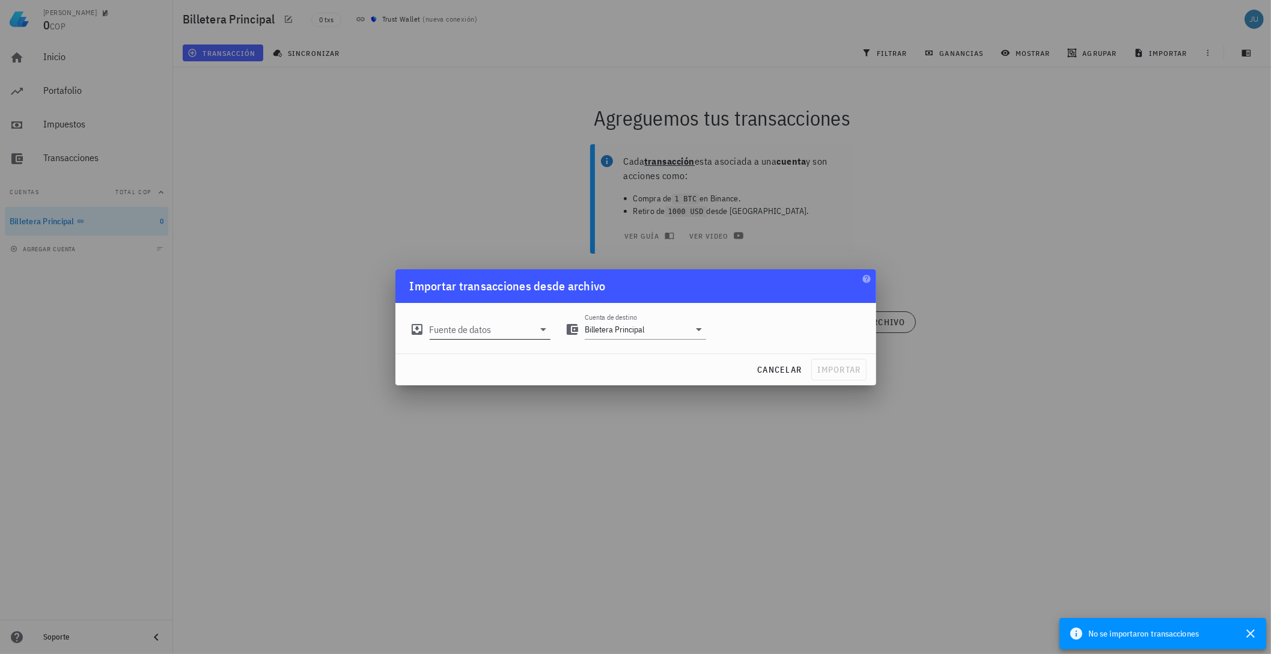
click at [474, 332] on input "Fuente de datos" at bounding box center [482, 329] width 105 height 19
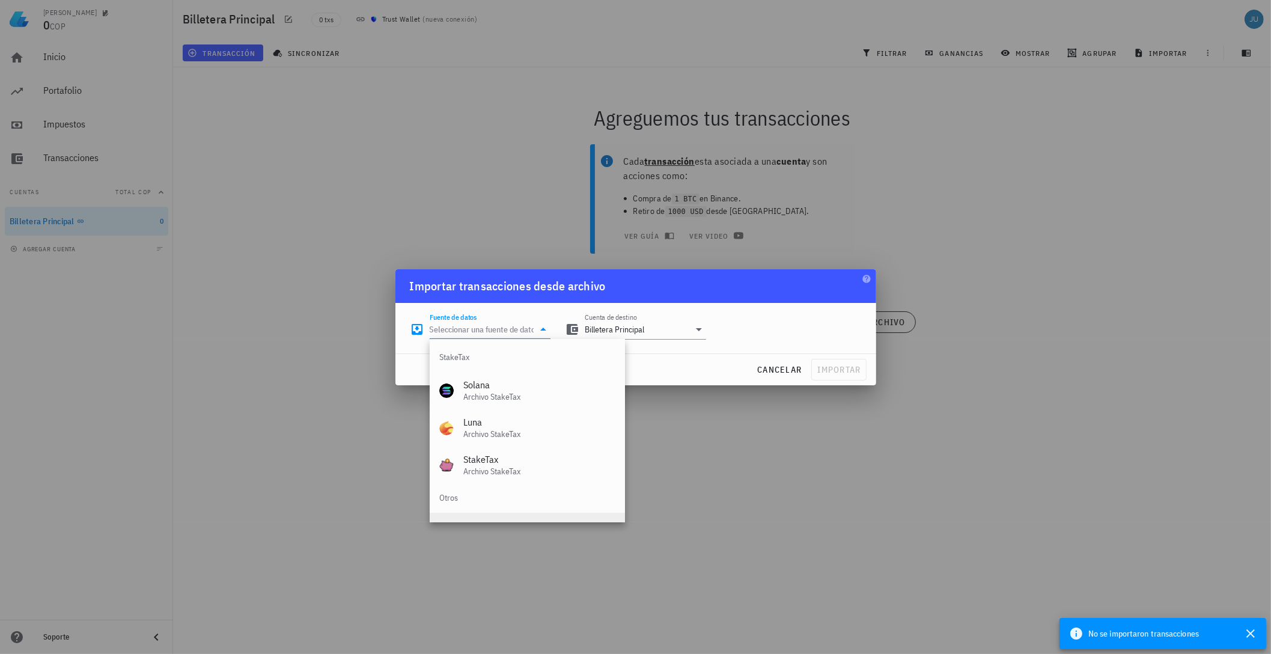
scroll to position [501, 0]
click at [483, 504] on div "Archivo Excel/CSV" at bounding box center [539, 502] width 152 height 11
type input "Archivo Excel/CSV"
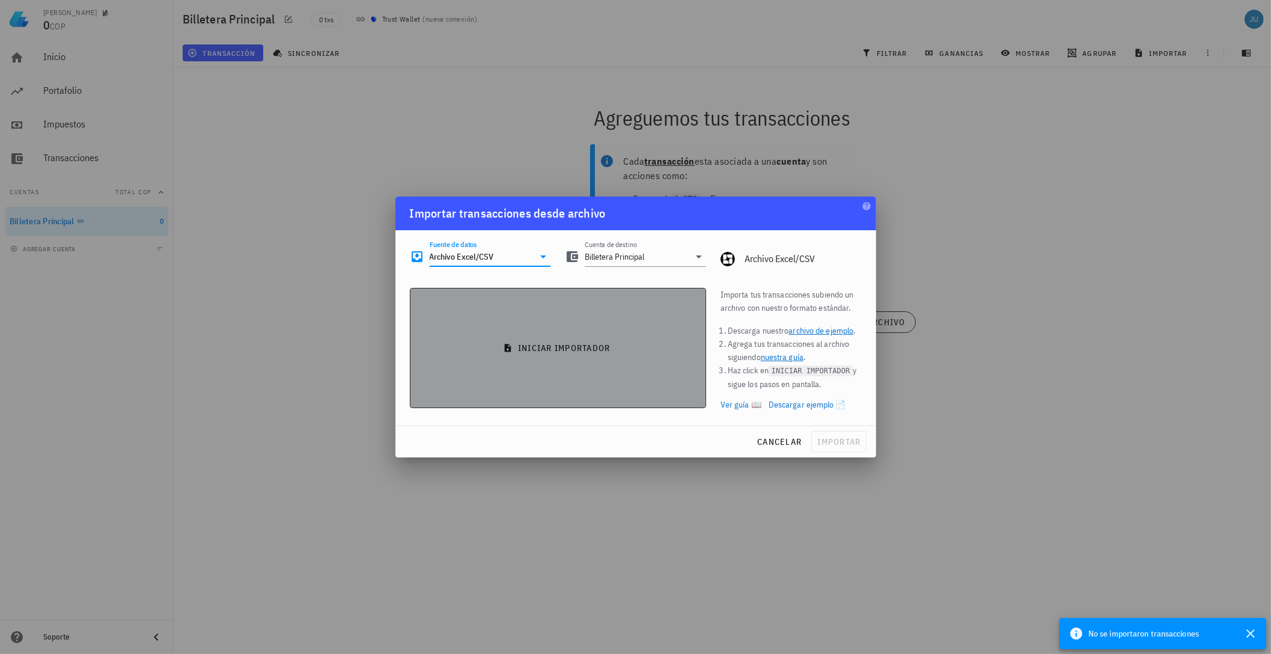
click at [576, 344] on span "iniciar importador" at bounding box center [558, 348] width 276 height 11
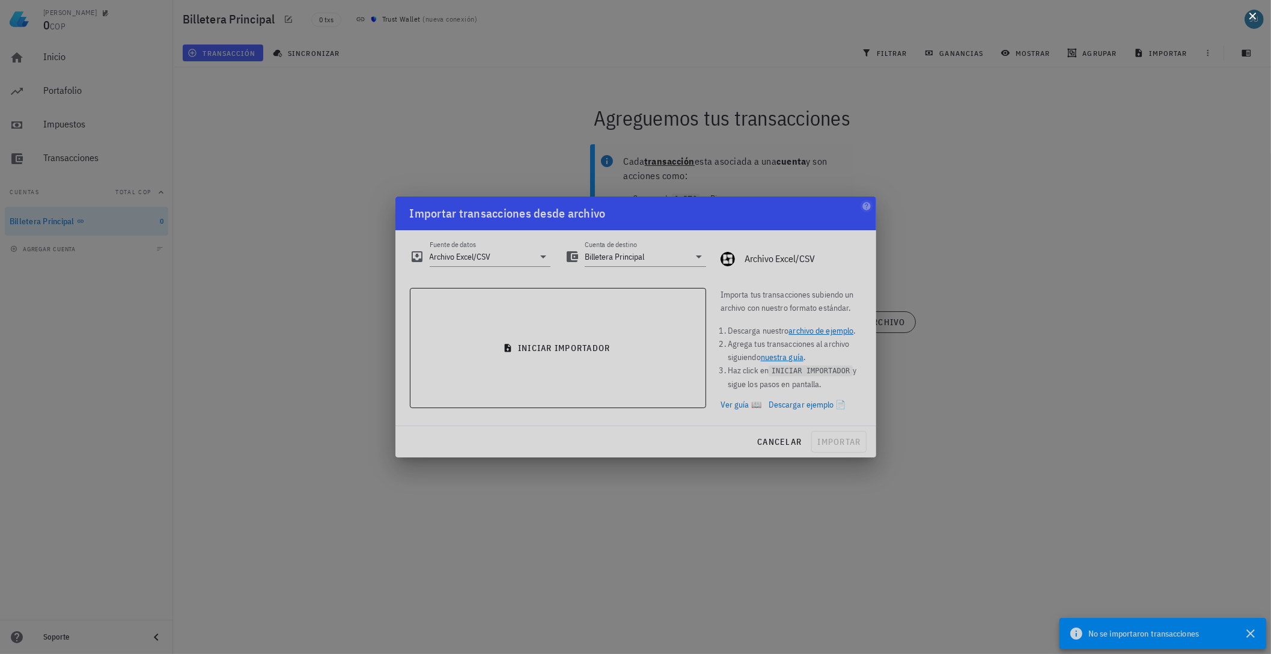
click at [1250, 16] on button at bounding box center [1253, 15] width 12 height 12
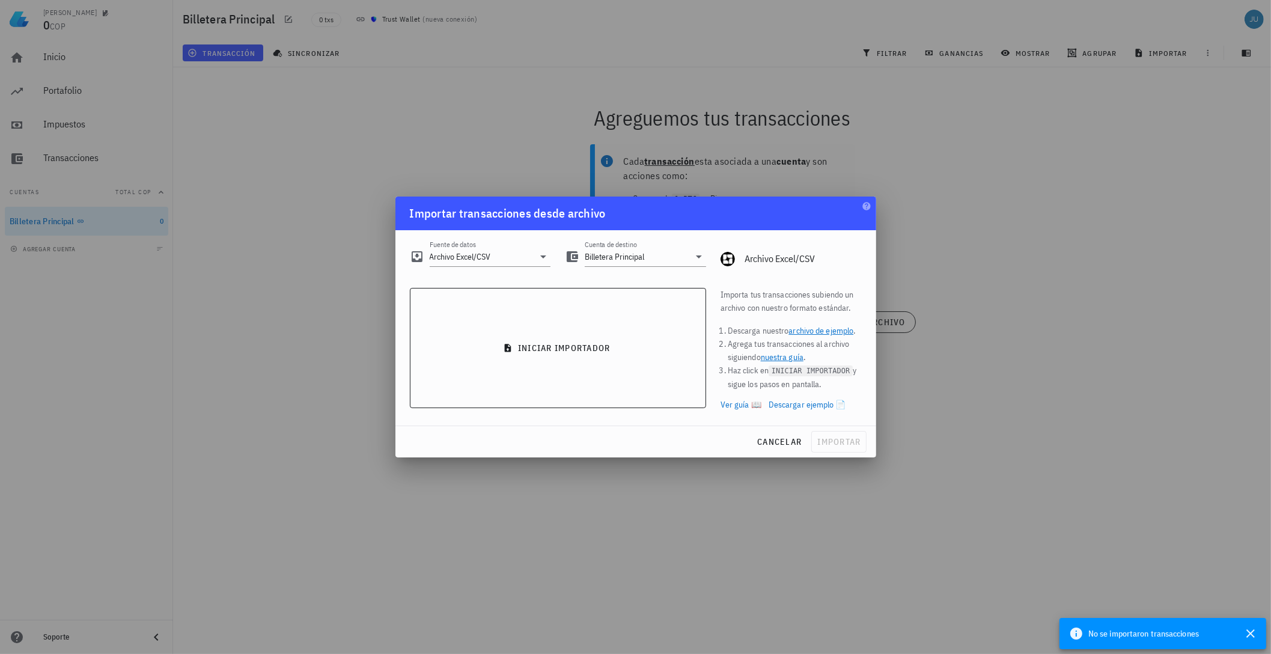
click at [840, 332] on link "archivo de ejemplo" at bounding box center [821, 330] width 65 height 11
click at [784, 447] on span "cancelar" at bounding box center [779, 441] width 45 height 11
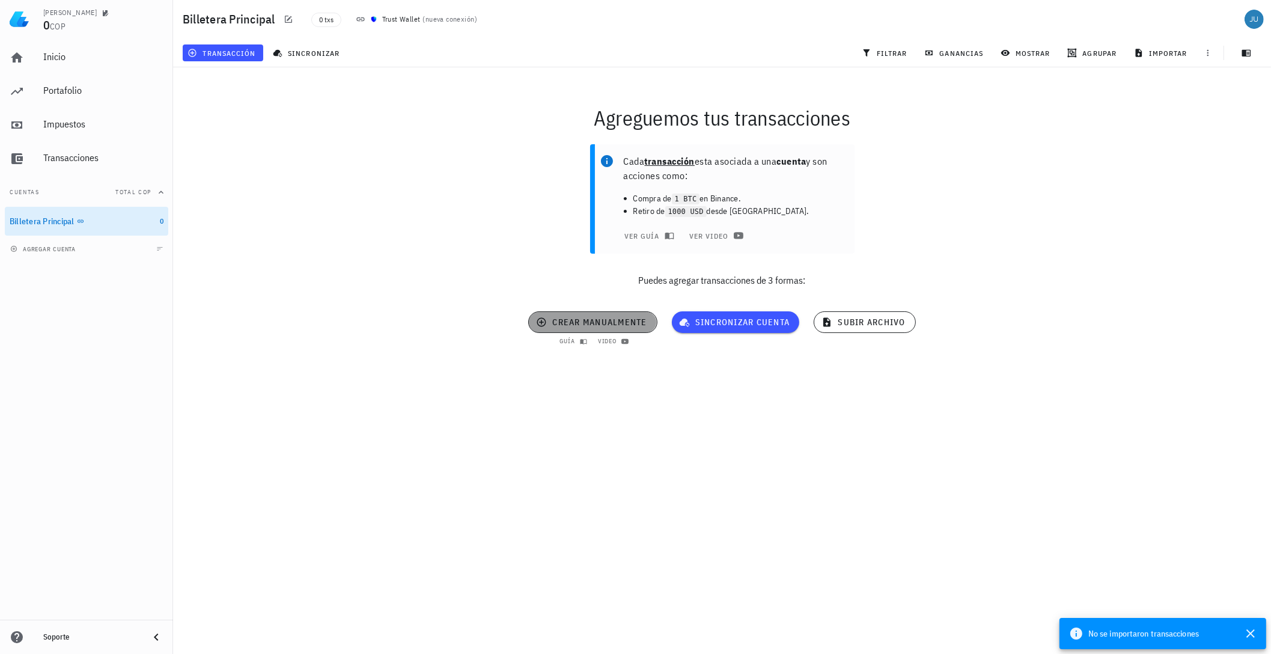
click at [589, 323] on span "crear manualmente" at bounding box center [593, 322] width 108 height 11
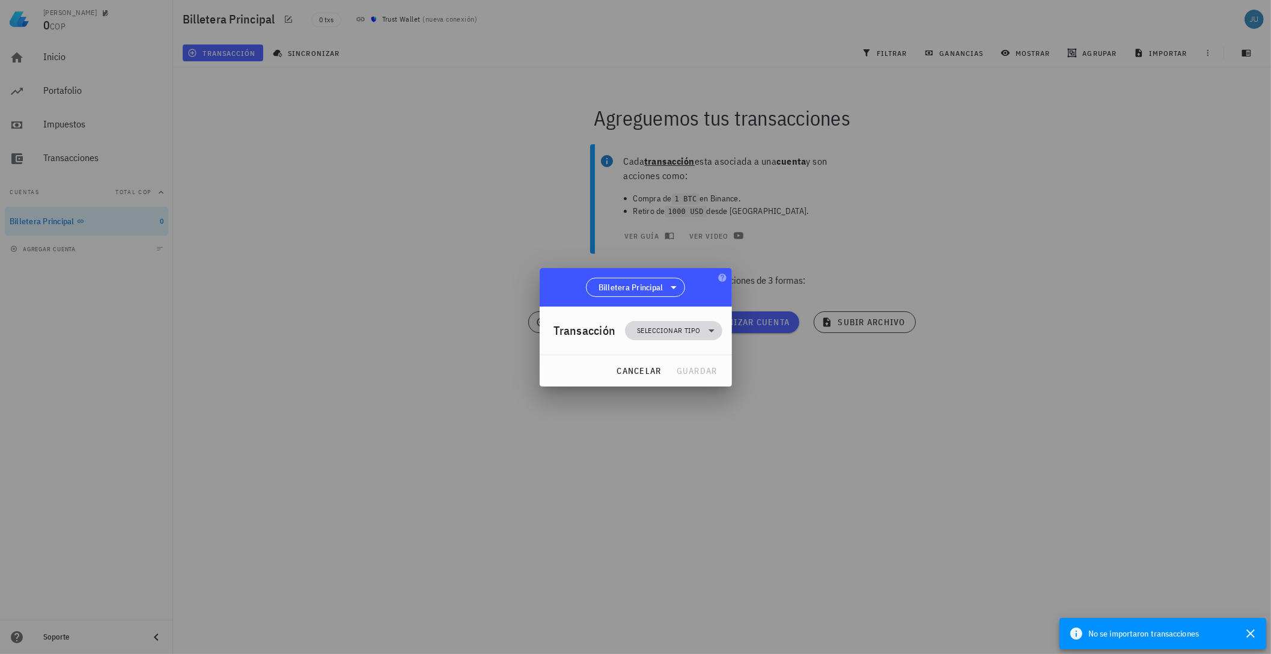
click at [717, 327] on icon at bounding box center [712, 330] width 14 height 14
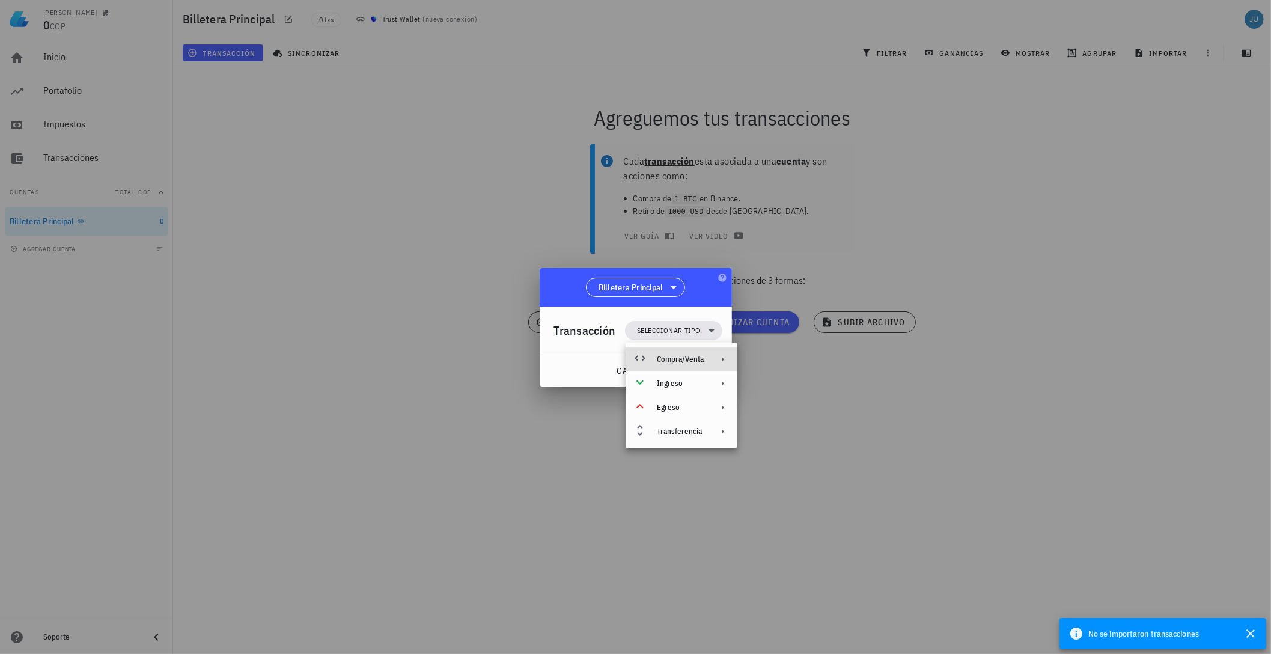
click at [712, 354] on div "Compra/Venta" at bounding box center [682, 359] width 112 height 24
click at [809, 367] on div "Compra/Venta" at bounding box center [805, 364] width 72 height 10
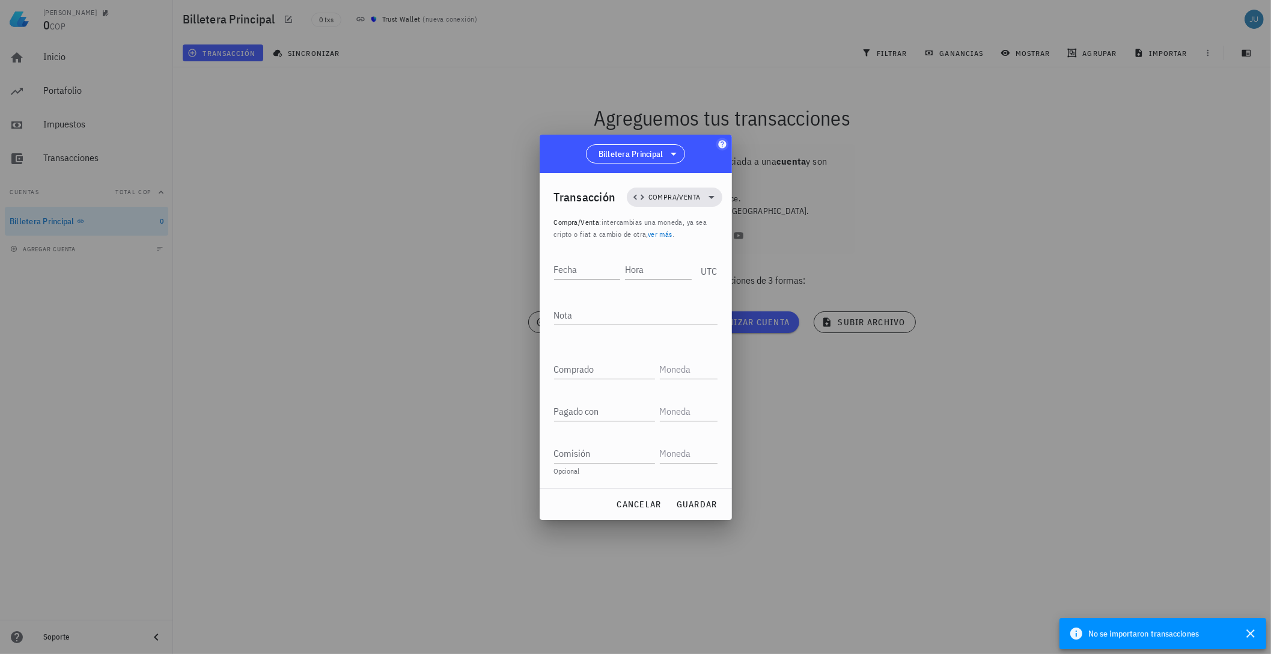
click at [720, 144] on icon "button" at bounding box center [722, 144] width 8 height 8
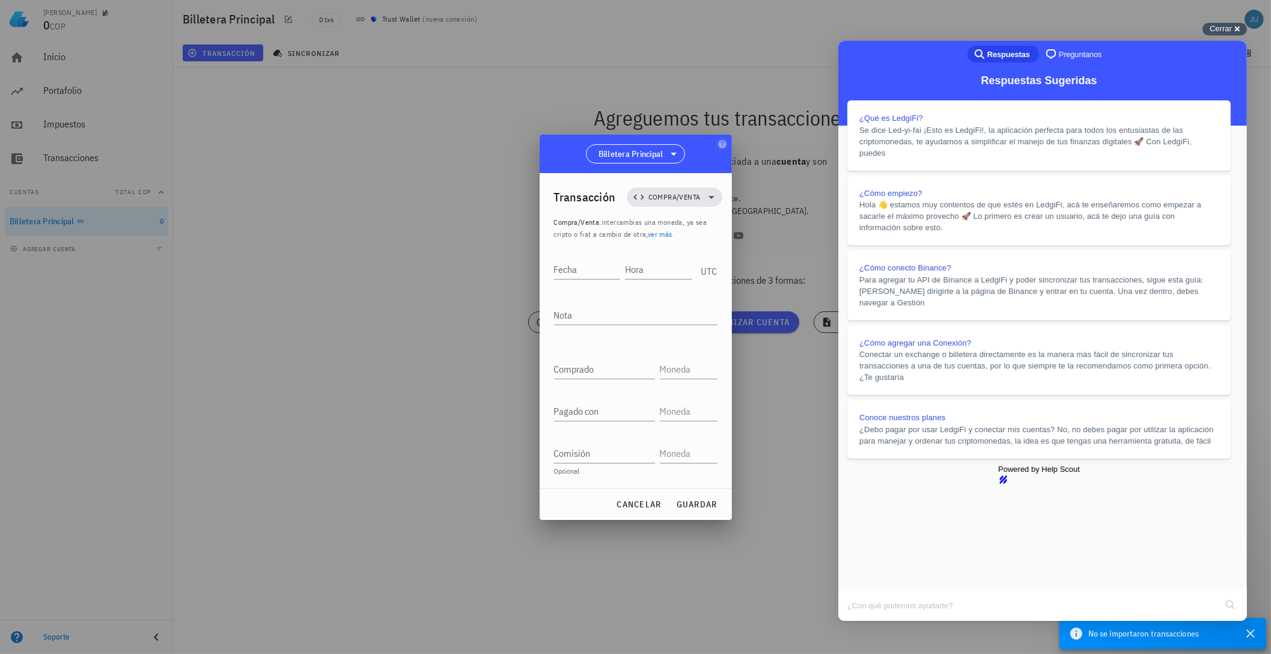
click at [1219, 29] on span "Cerrar" at bounding box center [1221, 28] width 22 height 9
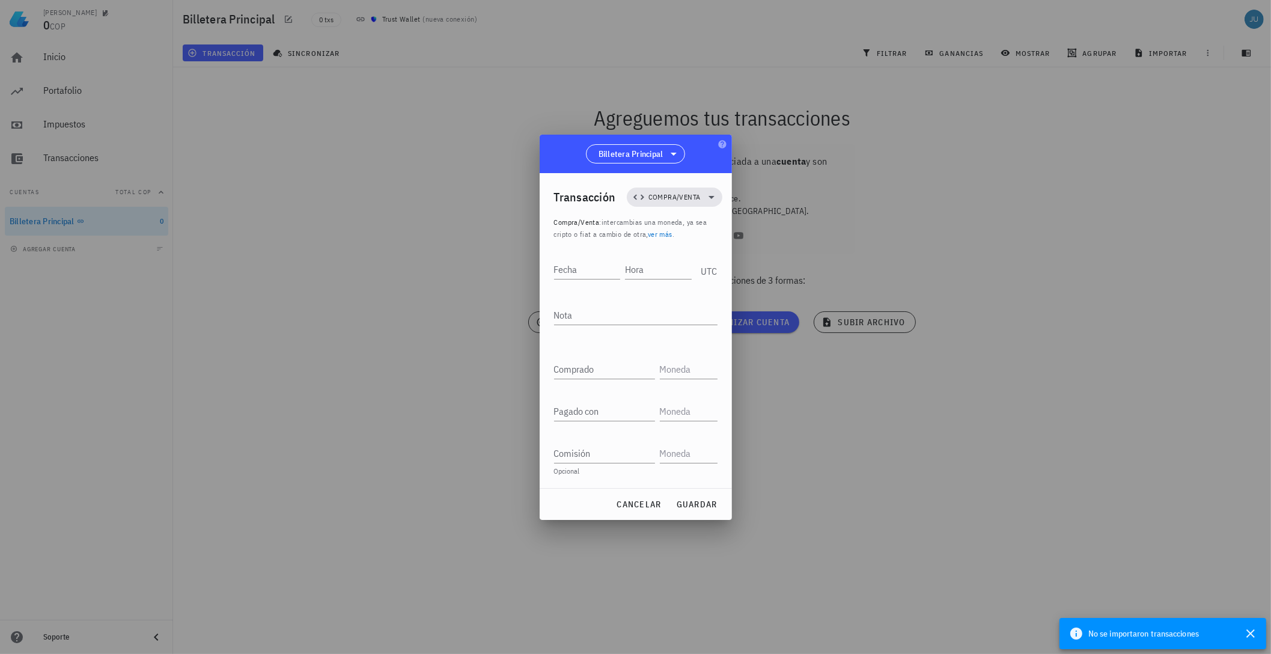
click at [657, 235] on link "ver más" at bounding box center [660, 234] width 25 height 9
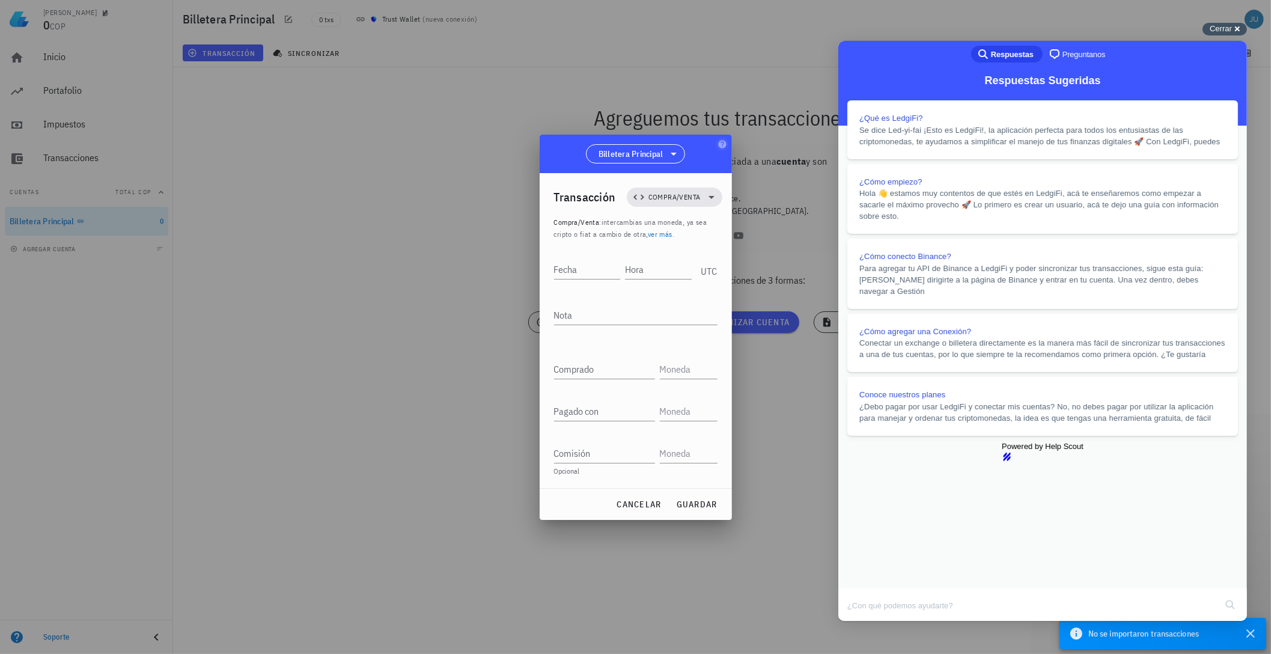
click at [1230, 32] on span "Cerrar" at bounding box center [1221, 28] width 22 height 9
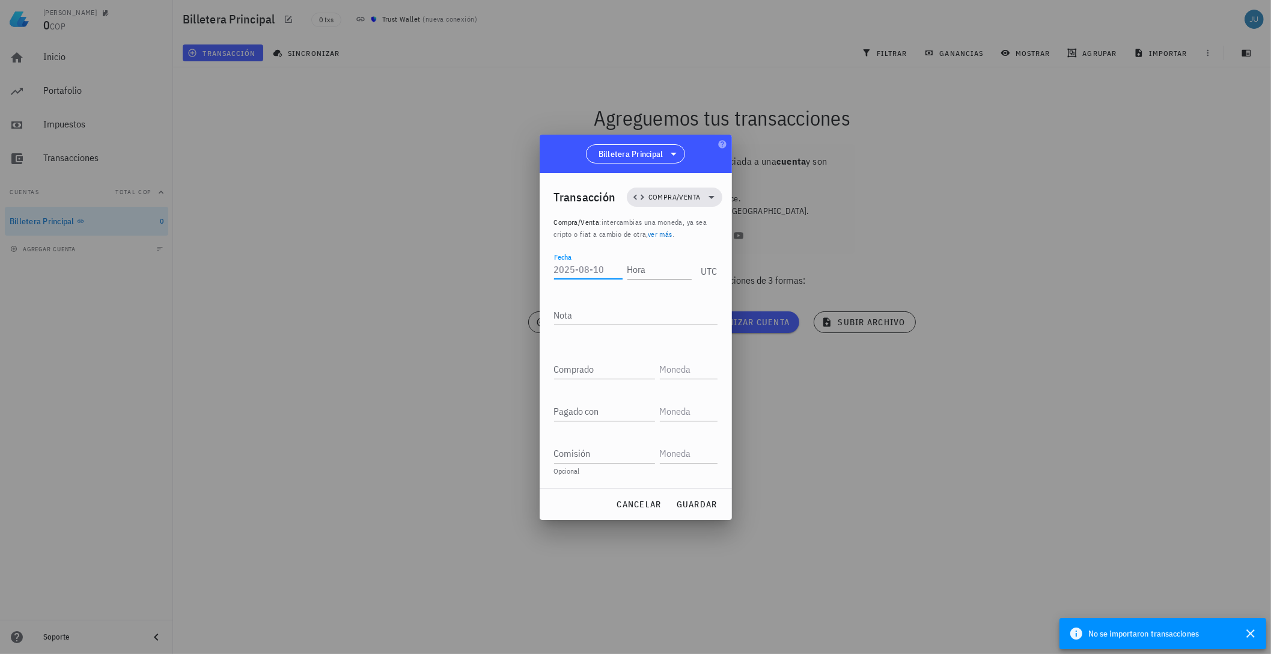
click at [587, 260] on input "Fecha" at bounding box center [588, 269] width 69 height 19
click at [647, 272] on input "Hora" at bounding box center [660, 269] width 64 height 19
click at [578, 265] on input "Fecha" at bounding box center [586, 269] width 64 height 19
click at [594, 312] on textarea "Nota" at bounding box center [636, 314] width 164 height 19
click at [559, 267] on div "Fecha" at bounding box center [587, 269] width 67 height 19
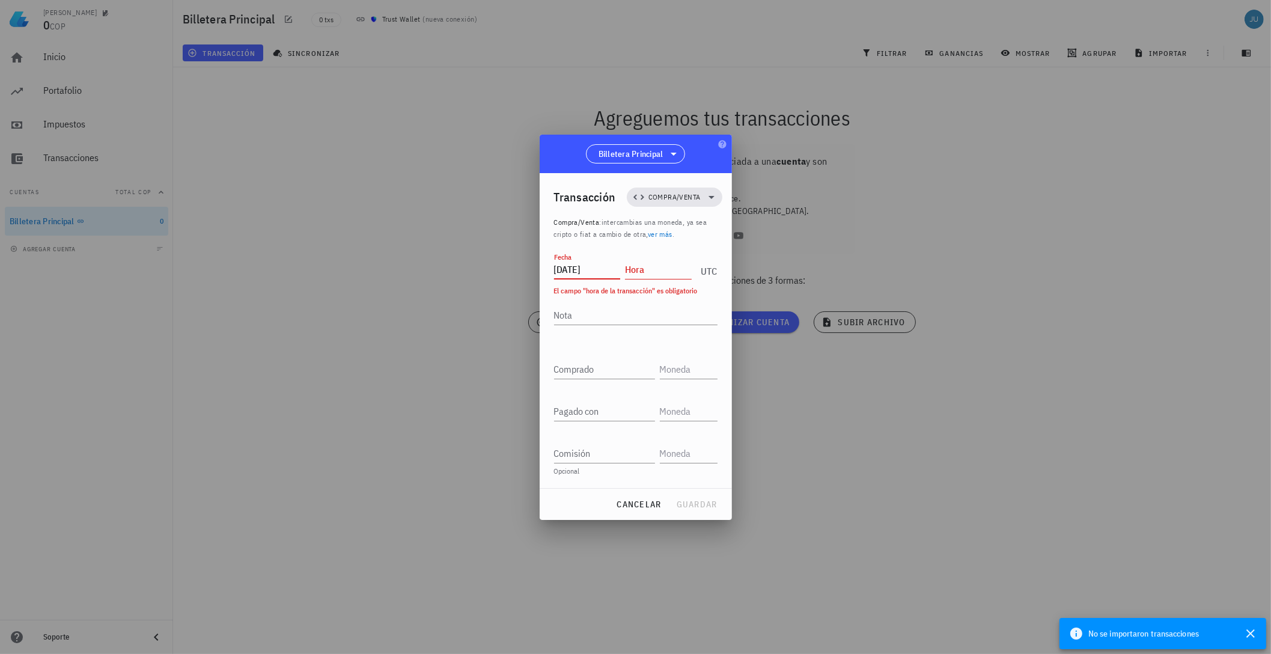
type input "2024-04-21"
click at [677, 265] on input "Hora" at bounding box center [658, 269] width 67 height 19
type input "04:59:30"
click at [590, 365] on input "Comprado" at bounding box center [604, 368] width 101 height 19
click at [659, 206] on span "Compra/Venta" at bounding box center [674, 197] width 81 height 19
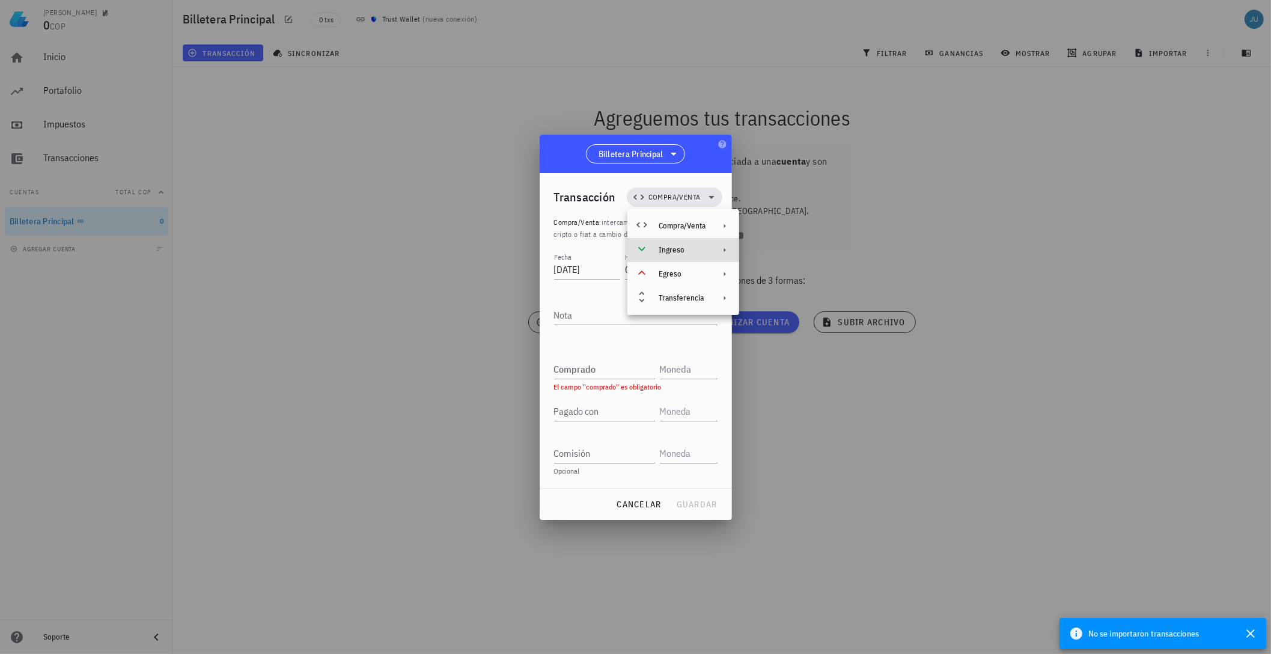
click at [690, 252] on div "Ingreso" at bounding box center [682, 250] width 47 height 10
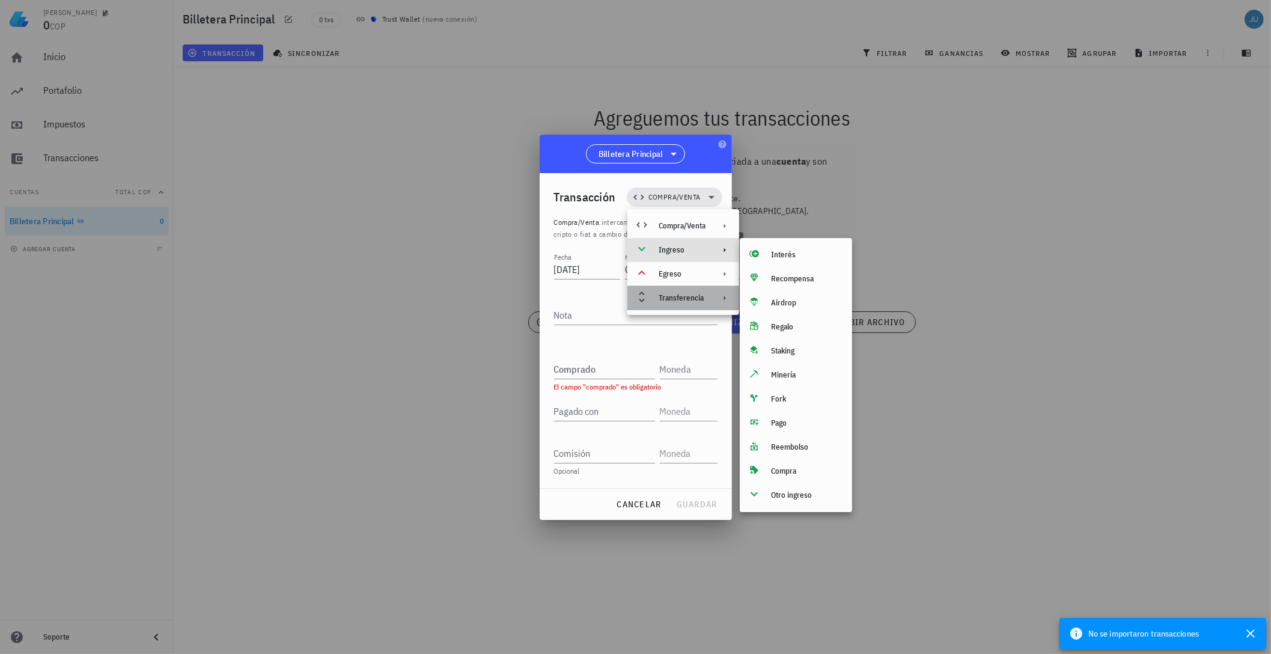
click at [683, 297] on div "Transferencia" at bounding box center [682, 298] width 47 height 10
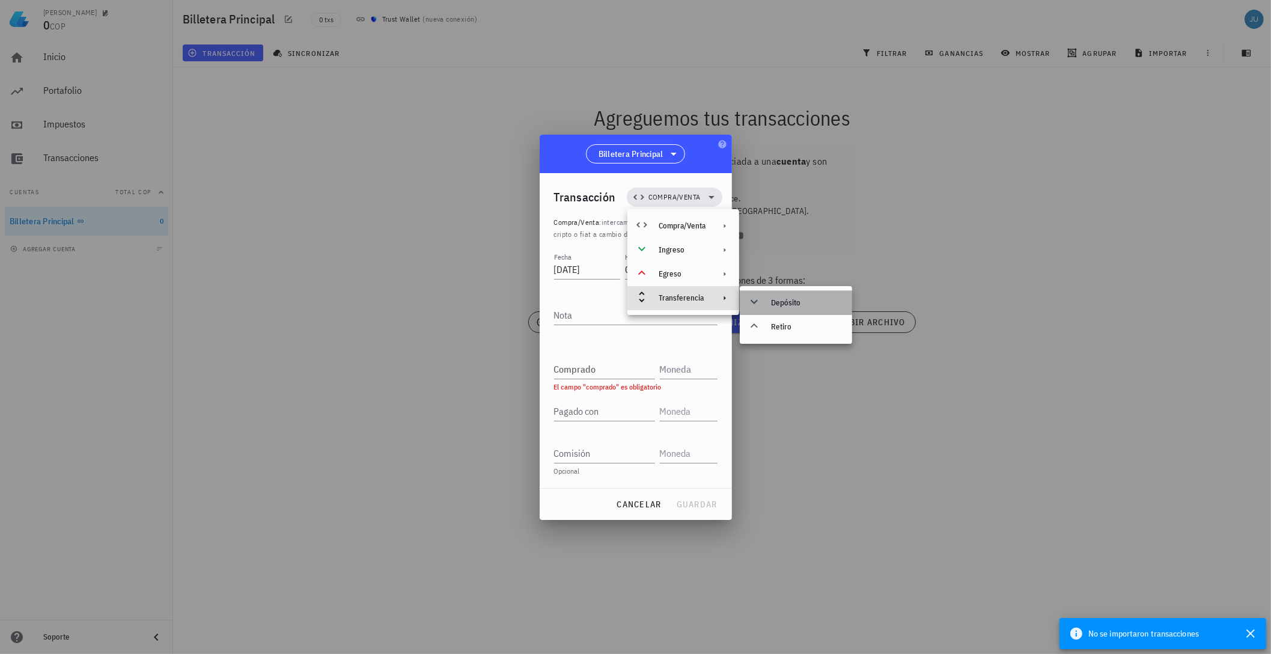
click at [794, 299] on div "Depósito" at bounding box center [807, 303] width 72 height 10
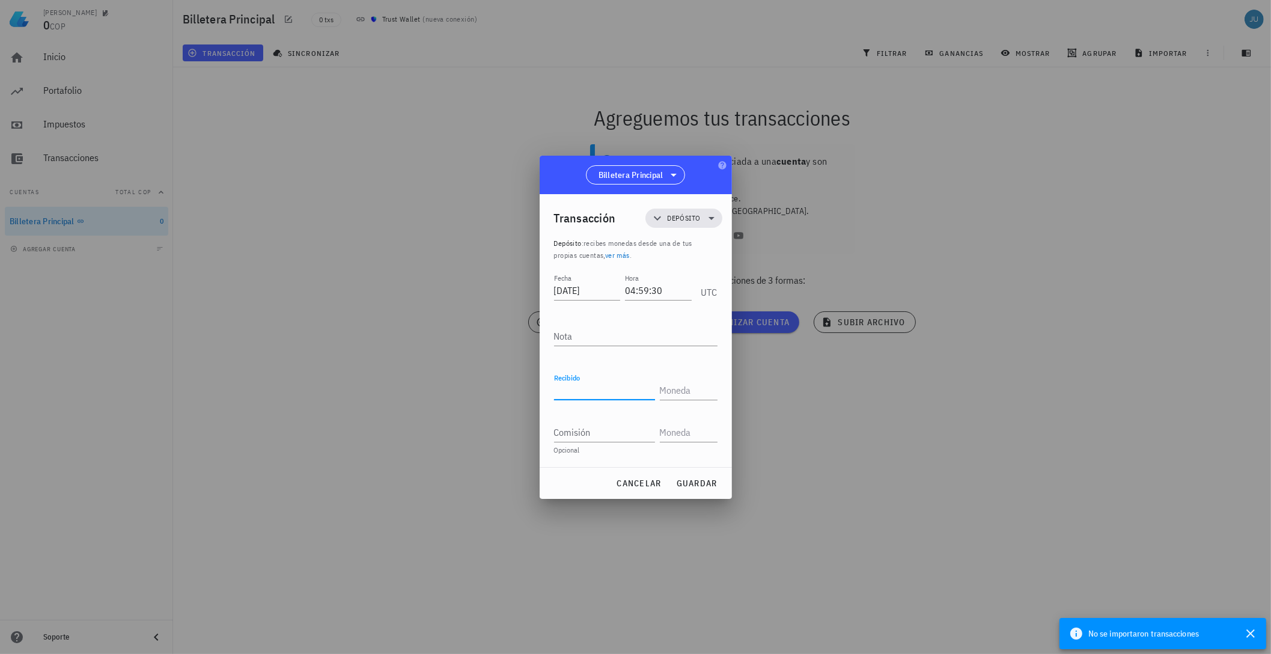
click at [602, 392] on input "Recibido" at bounding box center [604, 390] width 101 height 19
type input "2"
click at [676, 386] on input "text" at bounding box center [687, 390] width 55 height 19
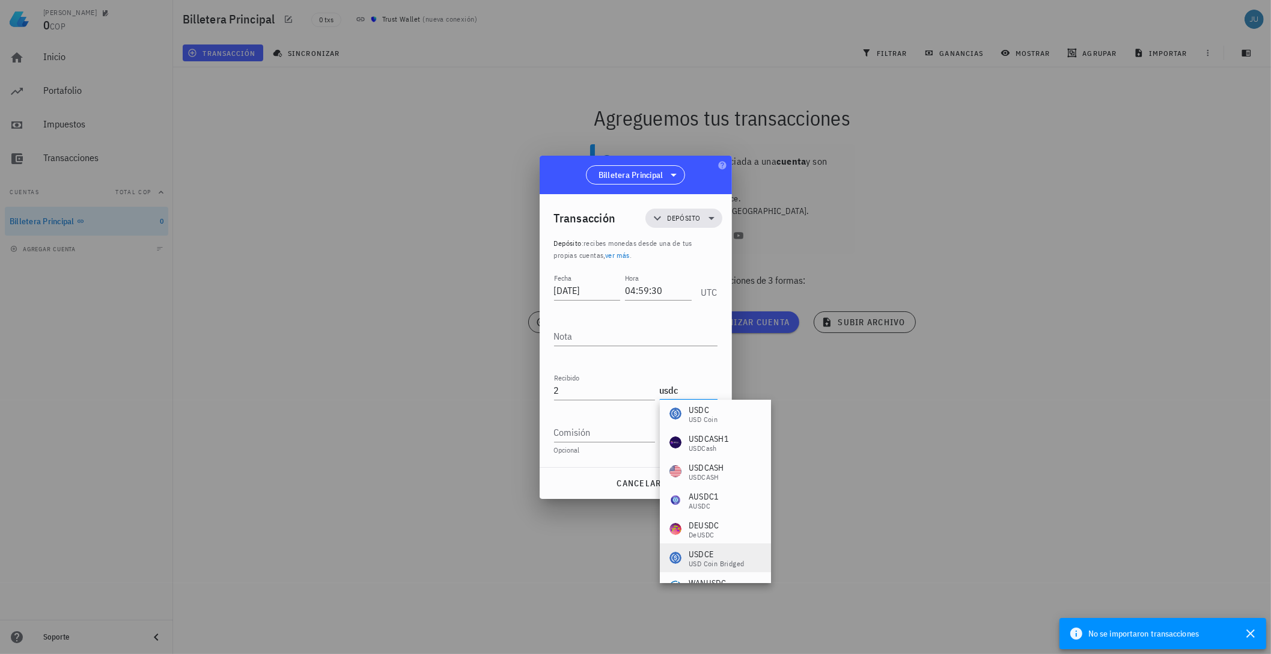
scroll to position [0, 0]
click at [704, 420] on div "USDC" at bounding box center [703, 416] width 29 height 12
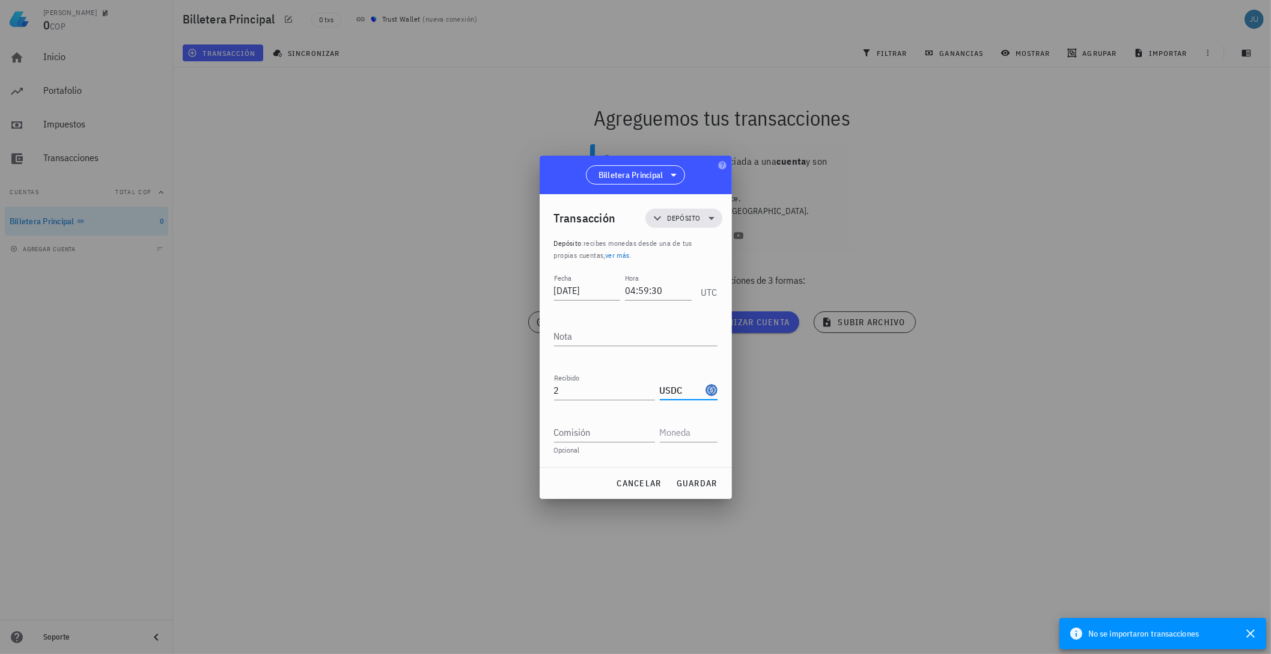
type input "USDC"
click at [604, 429] on input "Comisión" at bounding box center [604, 432] width 101 height 19
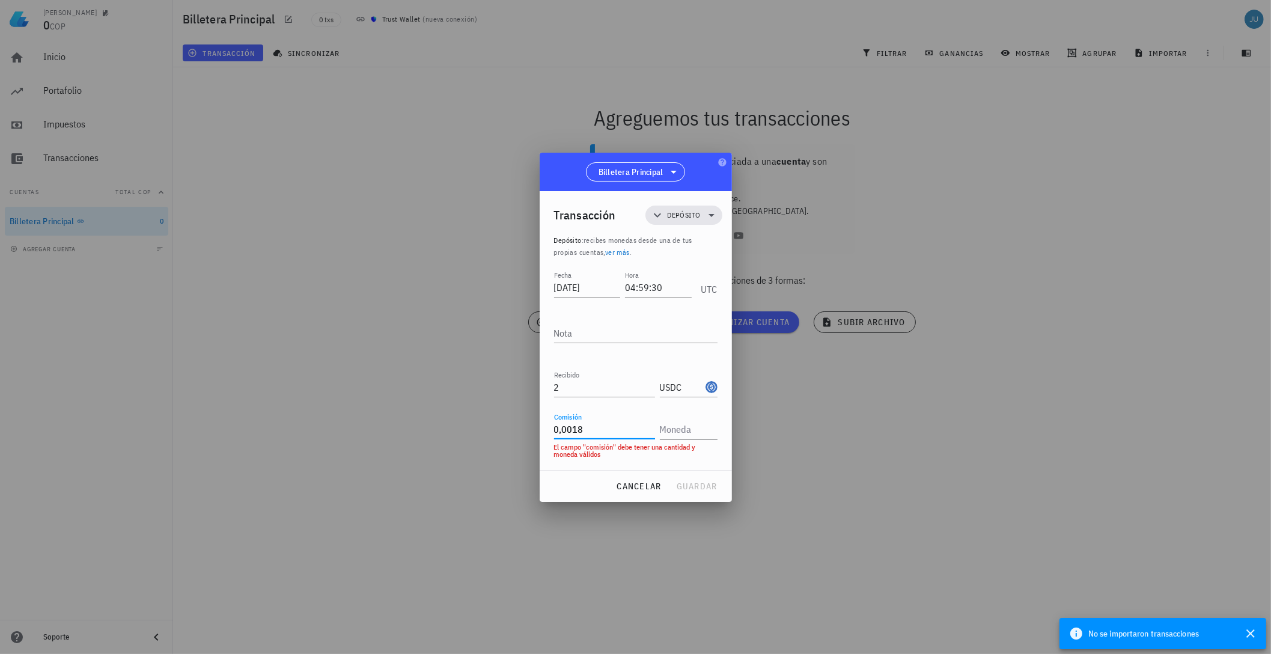
type input "0,0018"
click at [673, 428] on input "text" at bounding box center [687, 429] width 55 height 19
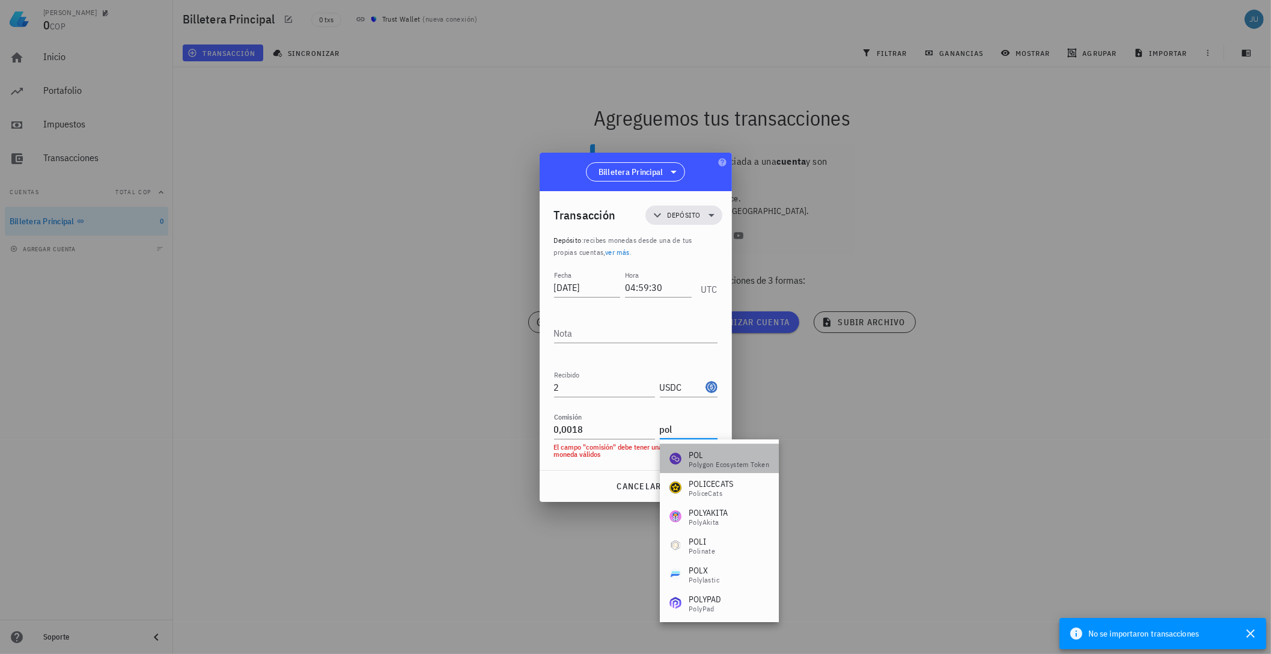
click at [726, 454] on div "POL" at bounding box center [729, 455] width 81 height 12
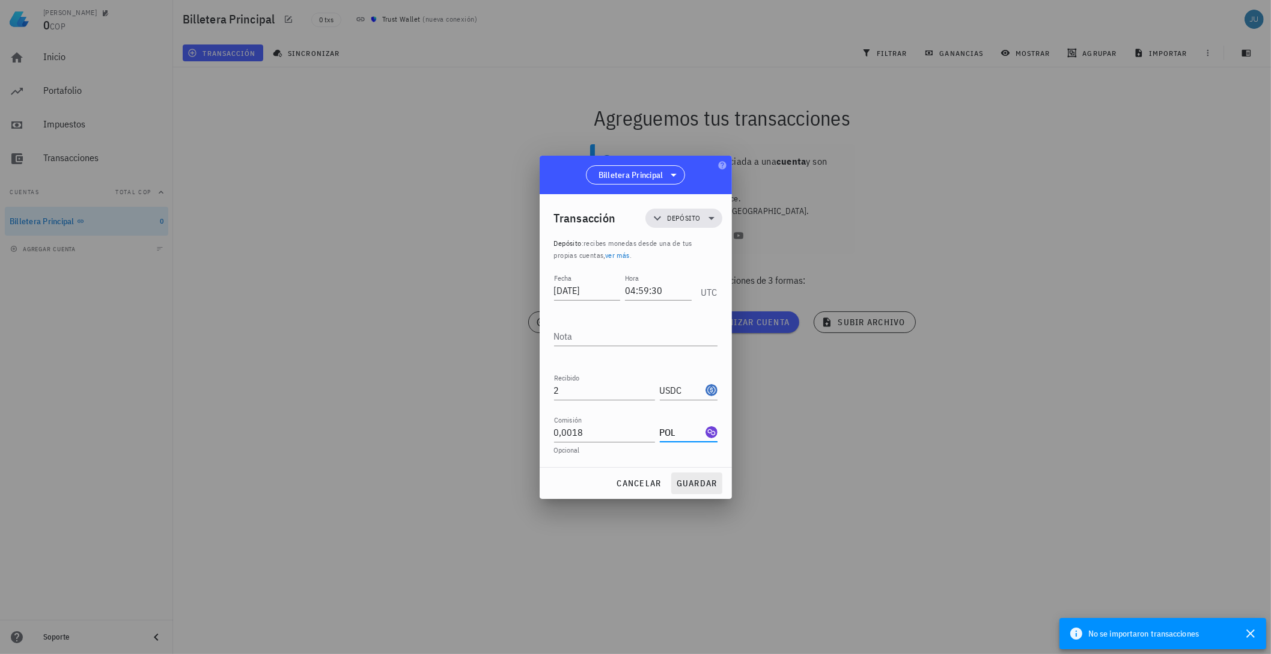
type input "POL"
click at [697, 480] on span "guardar" at bounding box center [696, 483] width 41 height 11
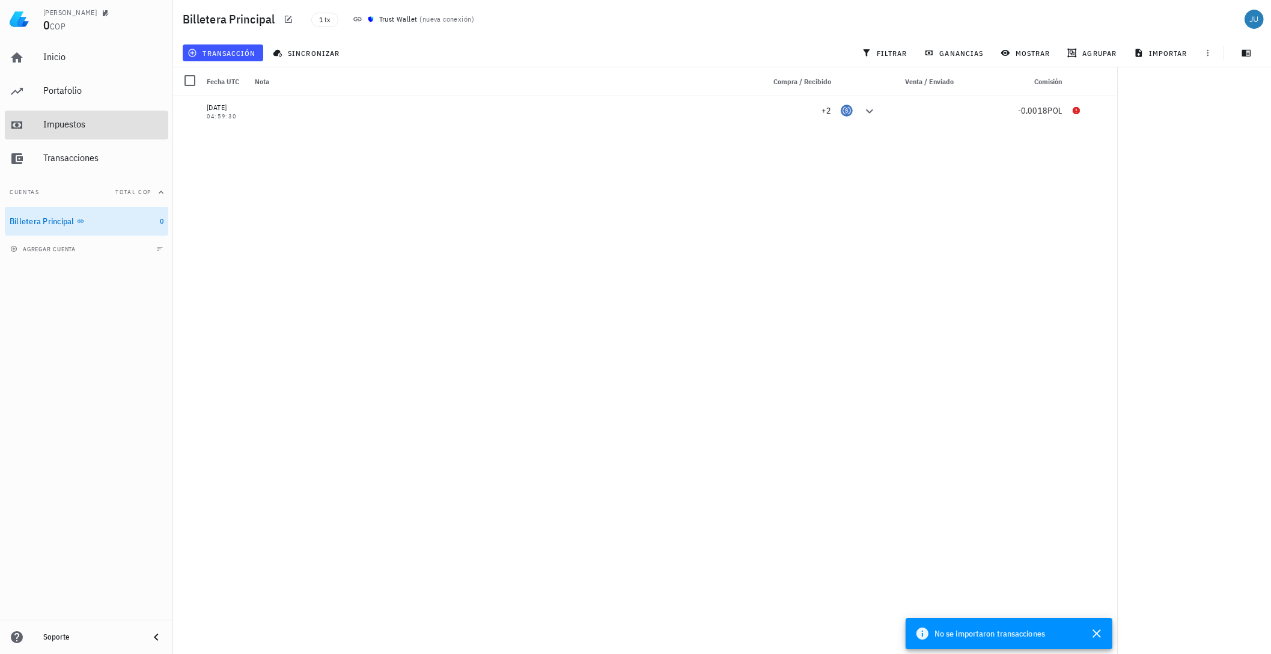
click at [54, 127] on div "Impuestos" at bounding box center [103, 123] width 120 height 11
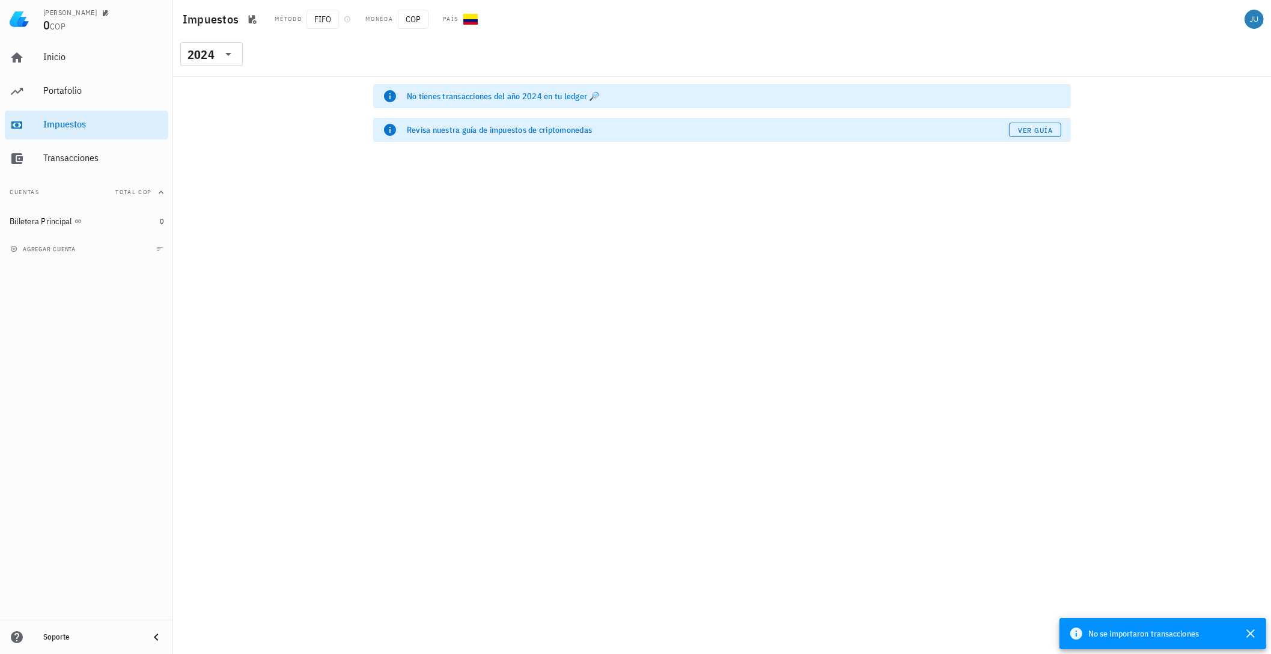
click at [494, 93] on div "No tienes transacciones del año 2024 en tu ledger 🔎" at bounding box center [734, 96] width 655 height 12
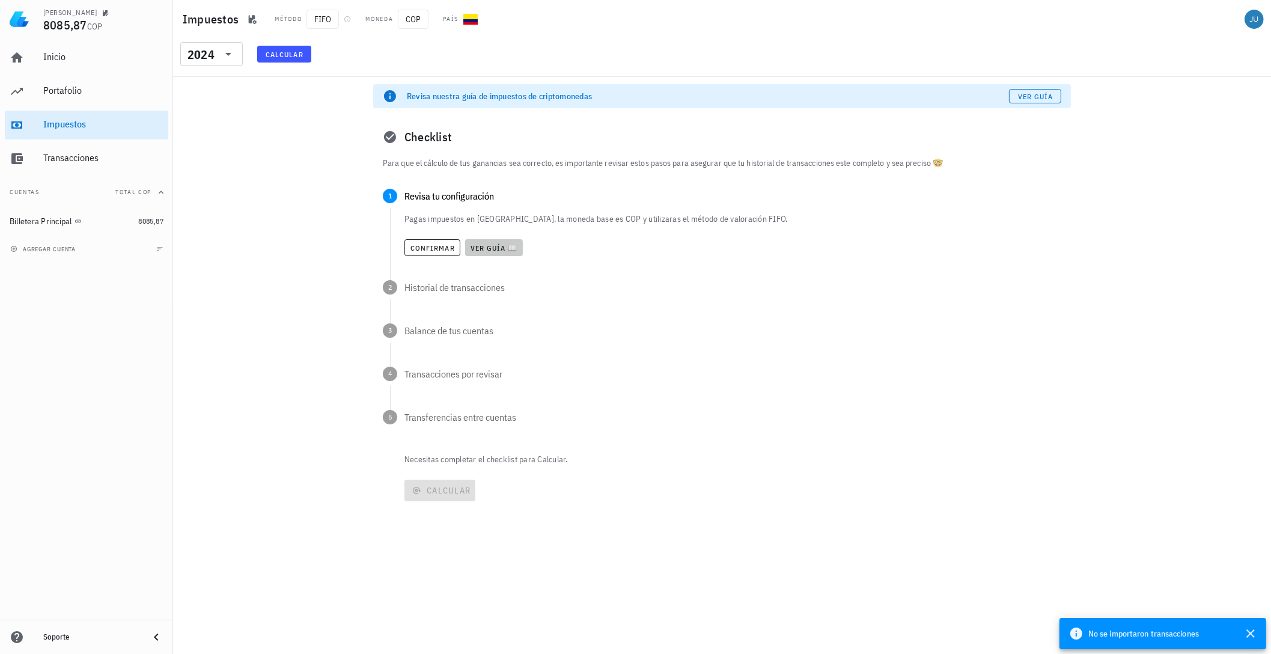
click at [483, 248] on span "Ver guía 📖" at bounding box center [494, 247] width 48 height 9
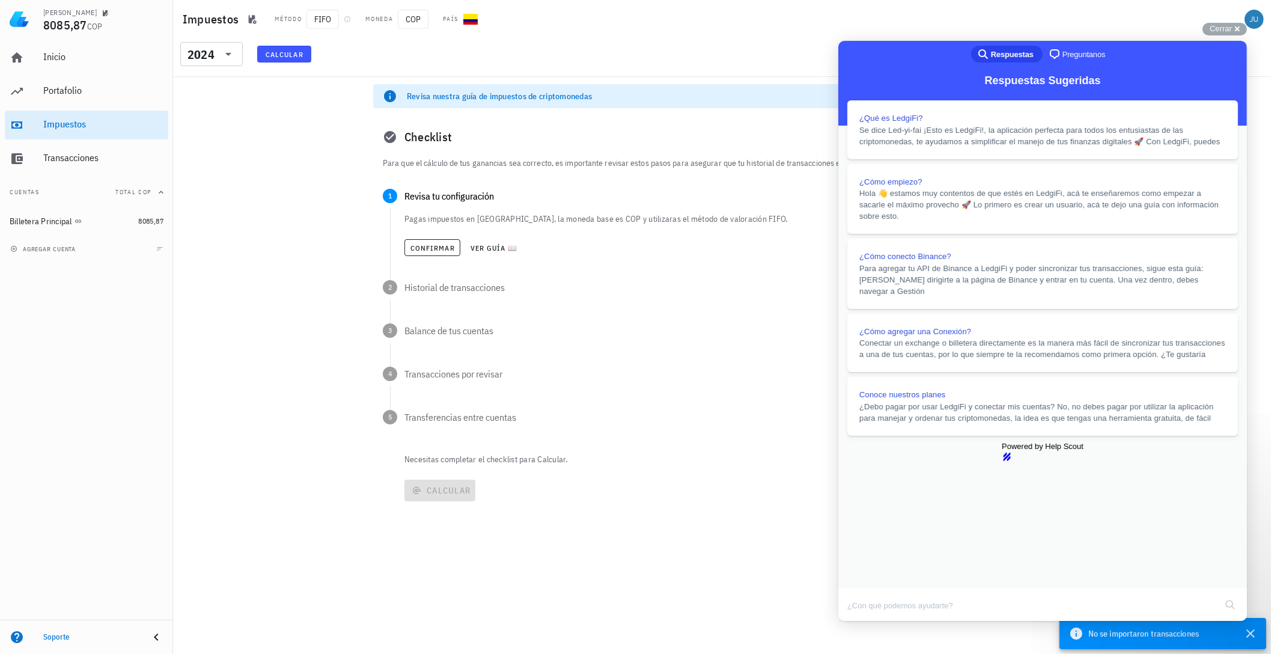
scroll to position [177, 0]
click at [1217, 34] on div "Cerrar cross-small" at bounding box center [1225, 29] width 44 height 13
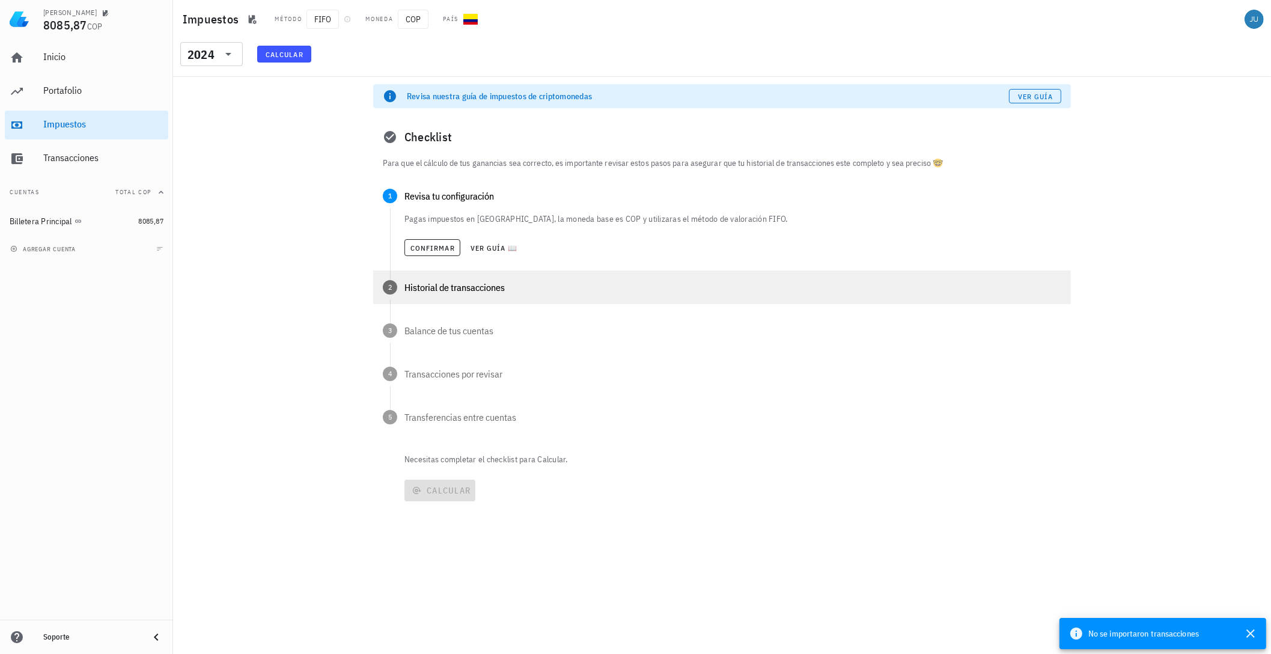
click at [510, 284] on div "Historial de transacciones" at bounding box center [733, 288] width 657 height 10
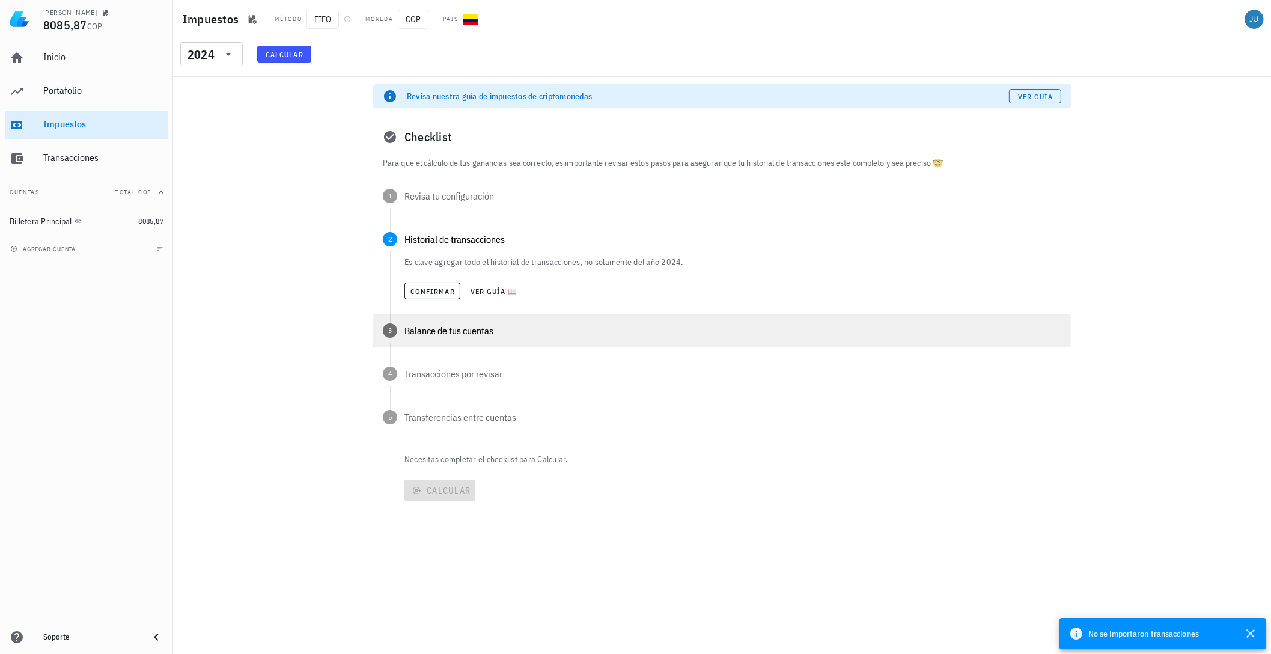
click at [508, 332] on div "Balance de tus cuentas" at bounding box center [733, 331] width 657 height 10
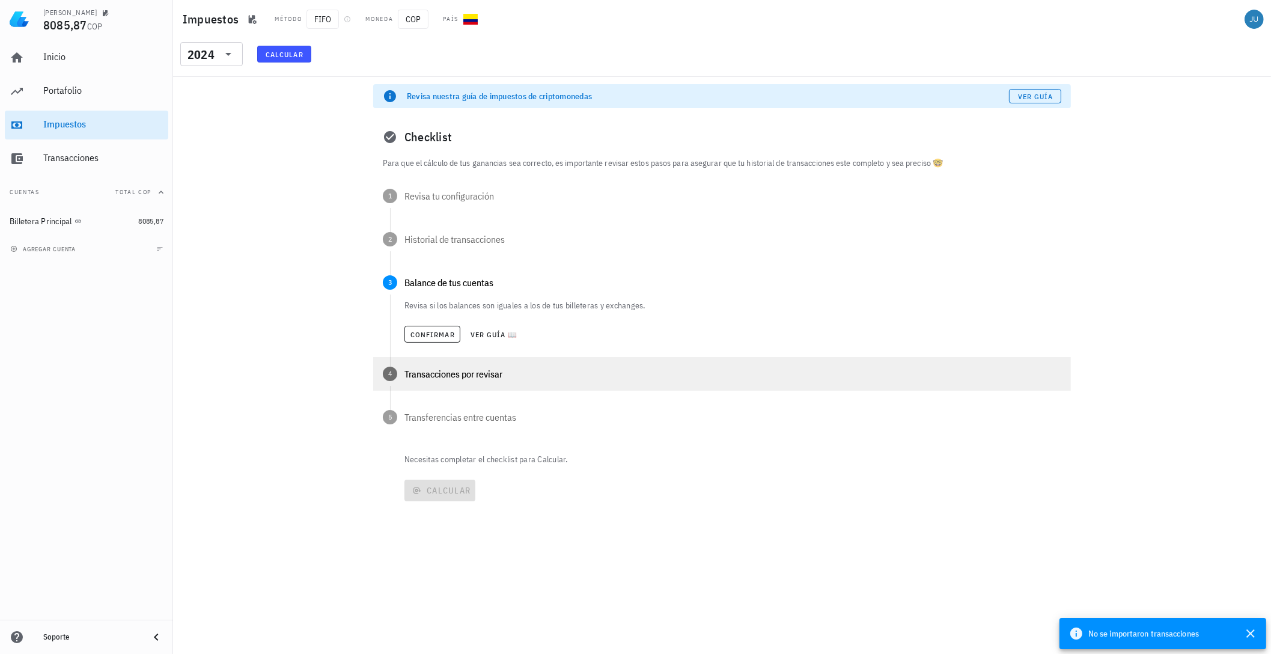
click at [510, 382] on div "4 Transacciones por revisar" at bounding box center [722, 374] width 698 height 34
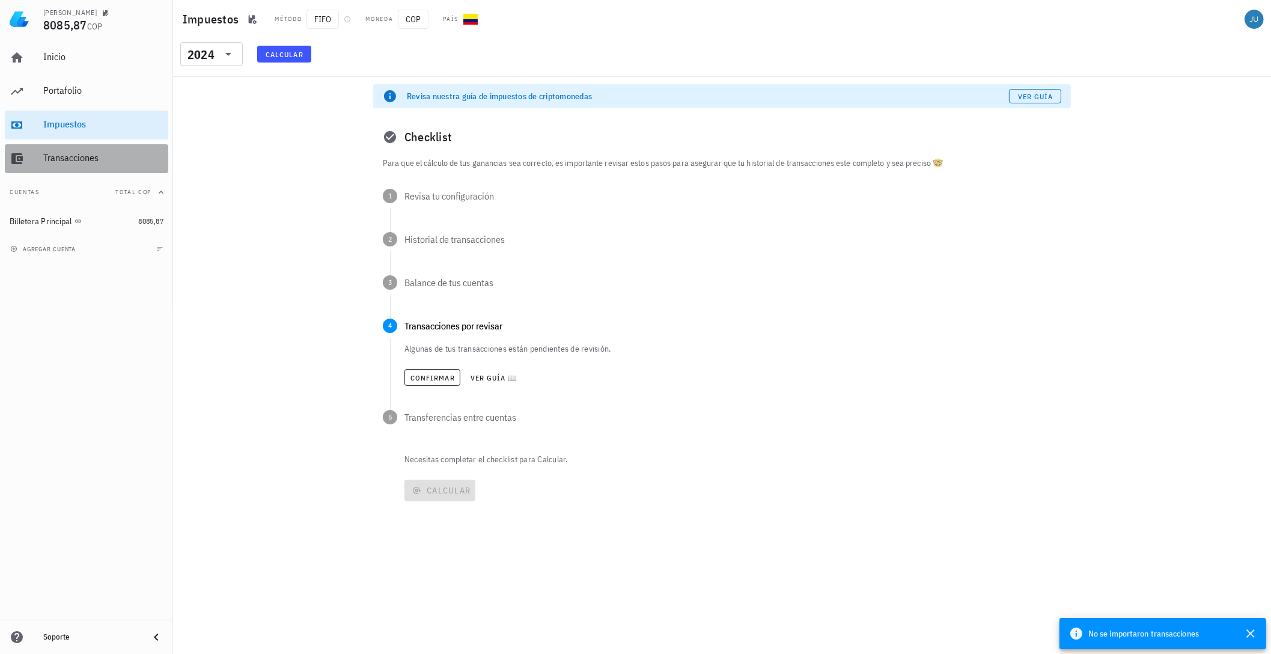
click at [68, 156] on div "Transacciones" at bounding box center [103, 157] width 120 height 11
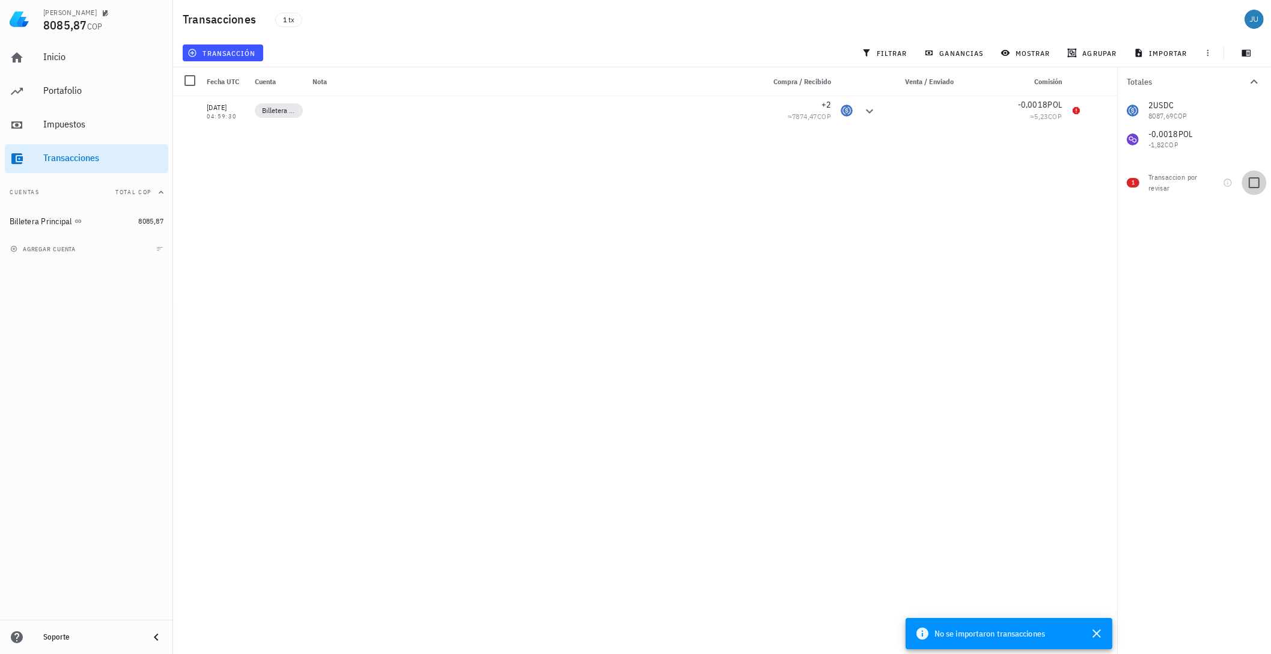
click at [1249, 183] on div at bounding box center [1254, 183] width 20 height 20
checkbox input "true"
click at [1091, 633] on icon "button" at bounding box center [1097, 633] width 14 height 14
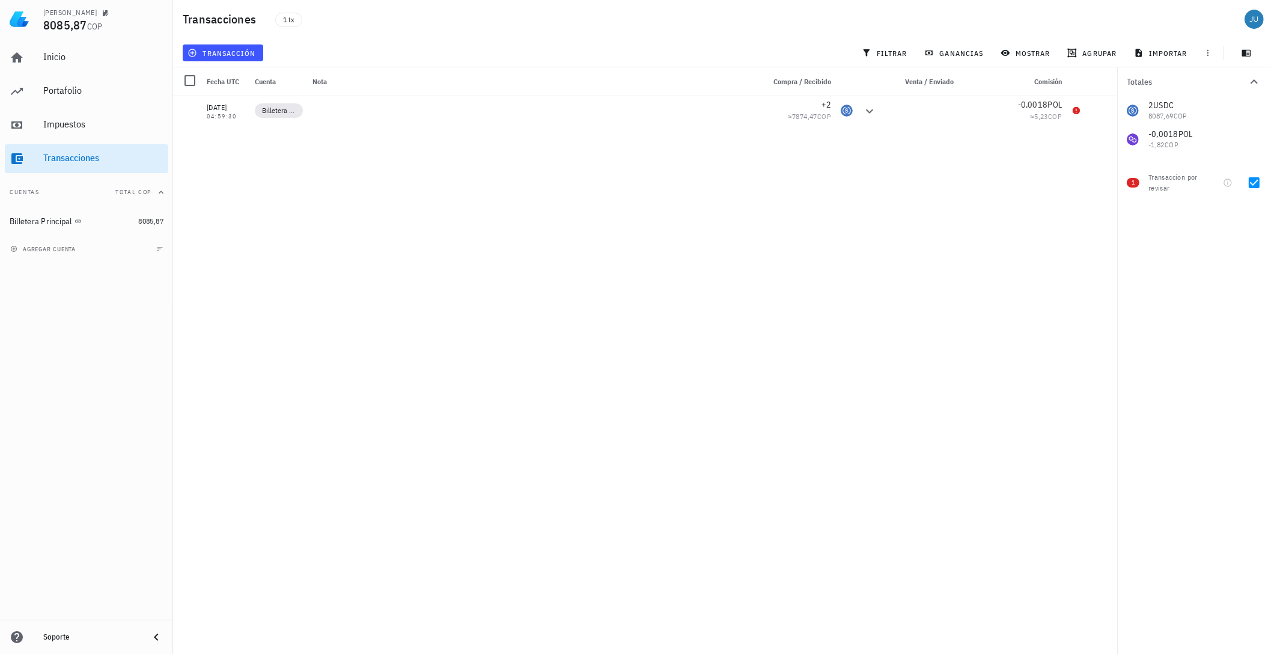
click at [286, 301] on div "21/04/2024 04:59:30 Billetera Principal +2 ≈ 7874,47 COP -0,0018 POL ≈ 5,23 COP" at bounding box center [645, 370] width 944 height 548
click at [1170, 186] on div "Transaccion por revisar" at bounding box center [1174, 183] width 50 height 22
click at [1134, 177] on div "1 Transaccion por revisar" at bounding box center [1195, 180] width 154 height 43
click at [187, 109] on div at bounding box center [190, 109] width 20 height 20
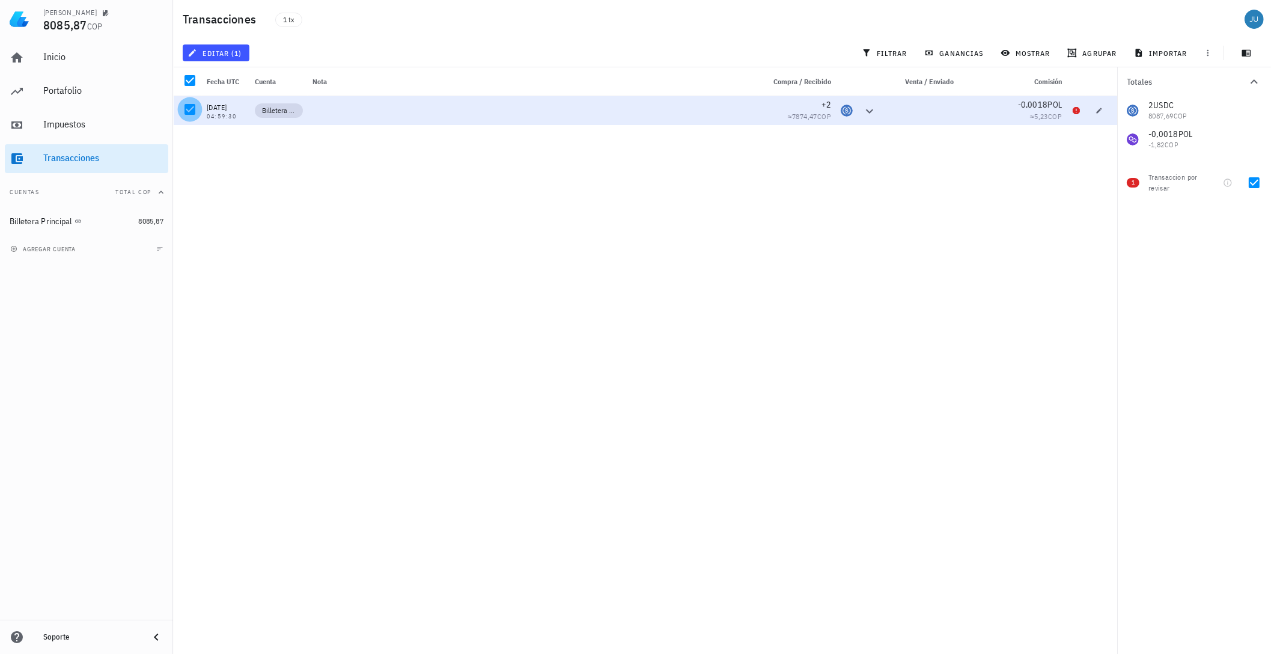
click at [183, 109] on div at bounding box center [190, 109] width 20 height 20
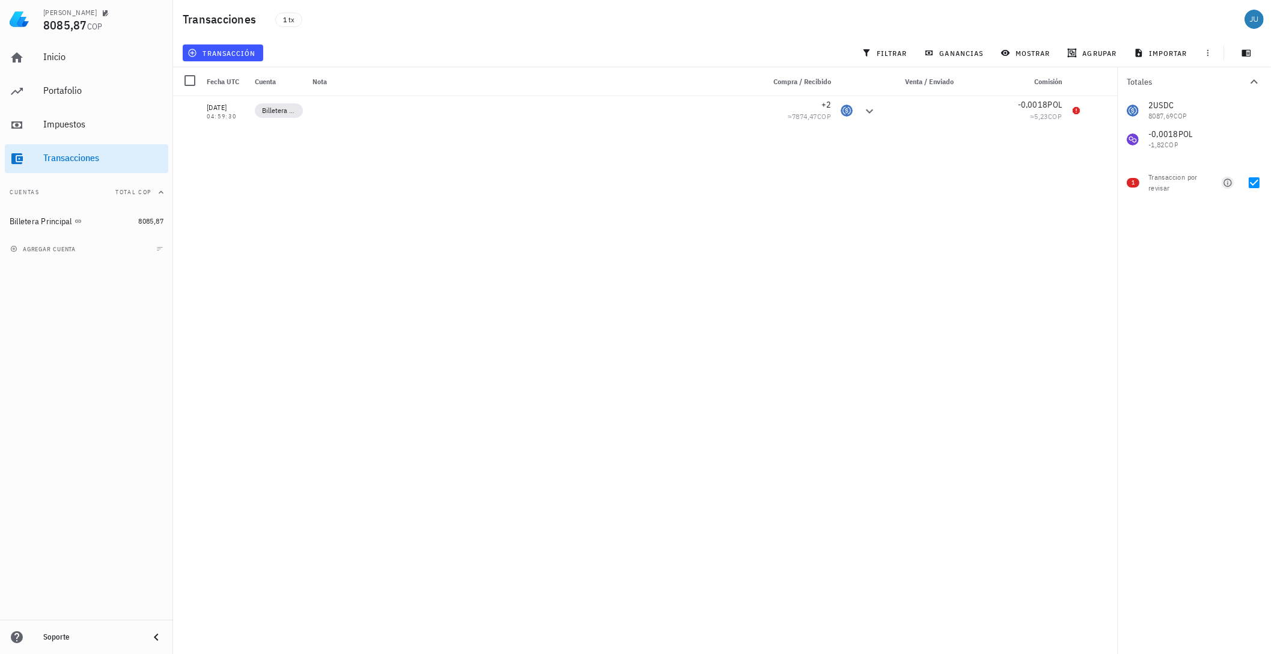
click at [1229, 179] on icon "button" at bounding box center [1228, 183] width 8 height 8
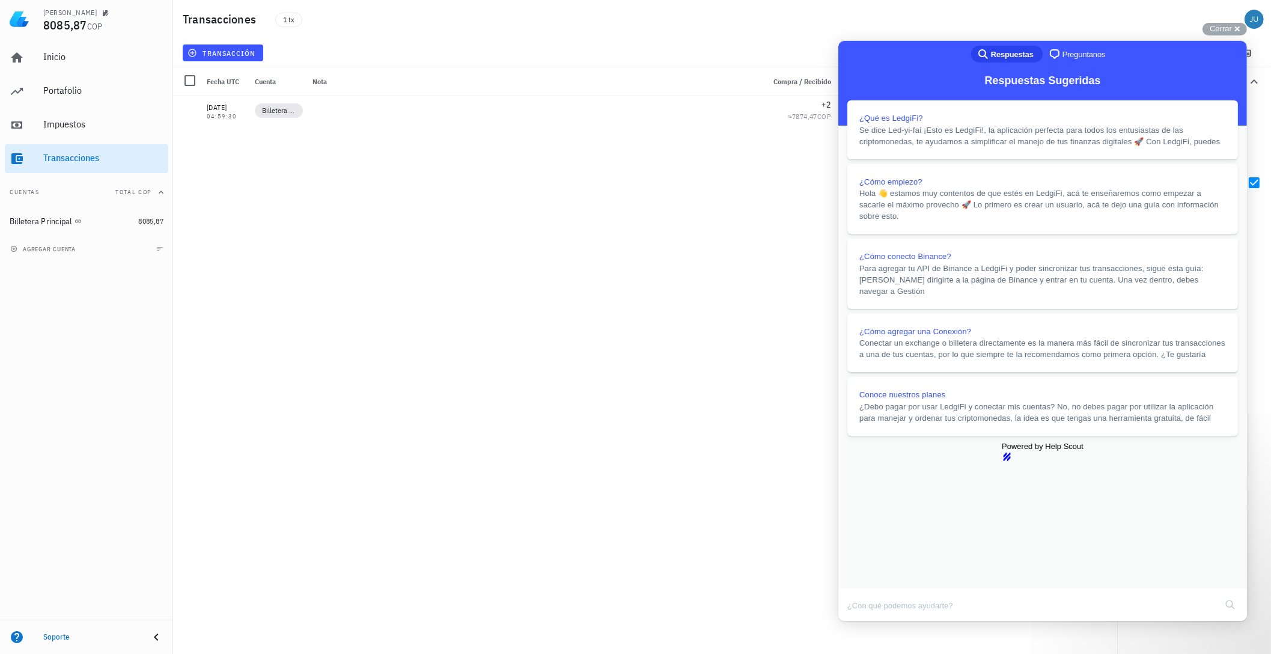
scroll to position [385, 0]
click at [421, 208] on div "21/04/2024 04:59:30 Billetera Principal +2 ≈ 7874,47 COP -0,0018 POL ≈ 5,23 COP" at bounding box center [645, 370] width 944 height 548
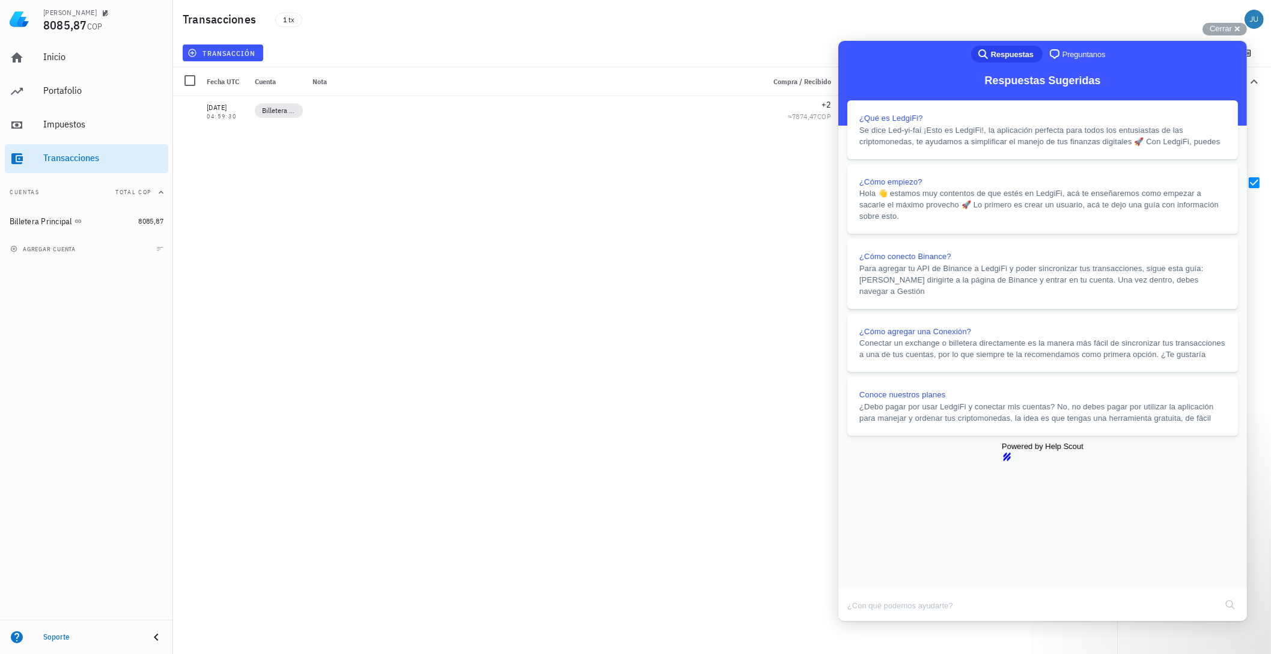
click at [860, 622] on button "Close" at bounding box center [850, 630] width 22 height 16
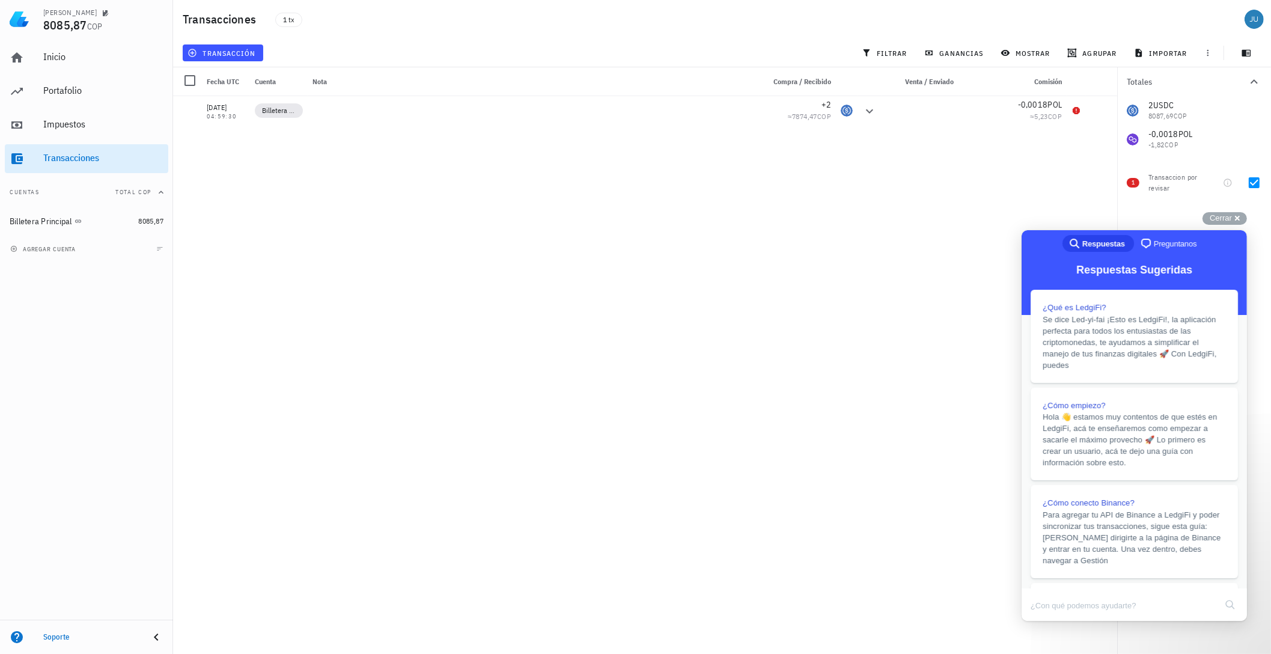
click at [963, 190] on div "21/04/2024 04:59:30 Billetera Principal +2 ≈ 7874,47 COP -0,0018 POL ≈ 5,23 COP" at bounding box center [645, 370] width 944 height 548
click at [1225, 217] on span "Cerrar" at bounding box center [1221, 217] width 22 height 9
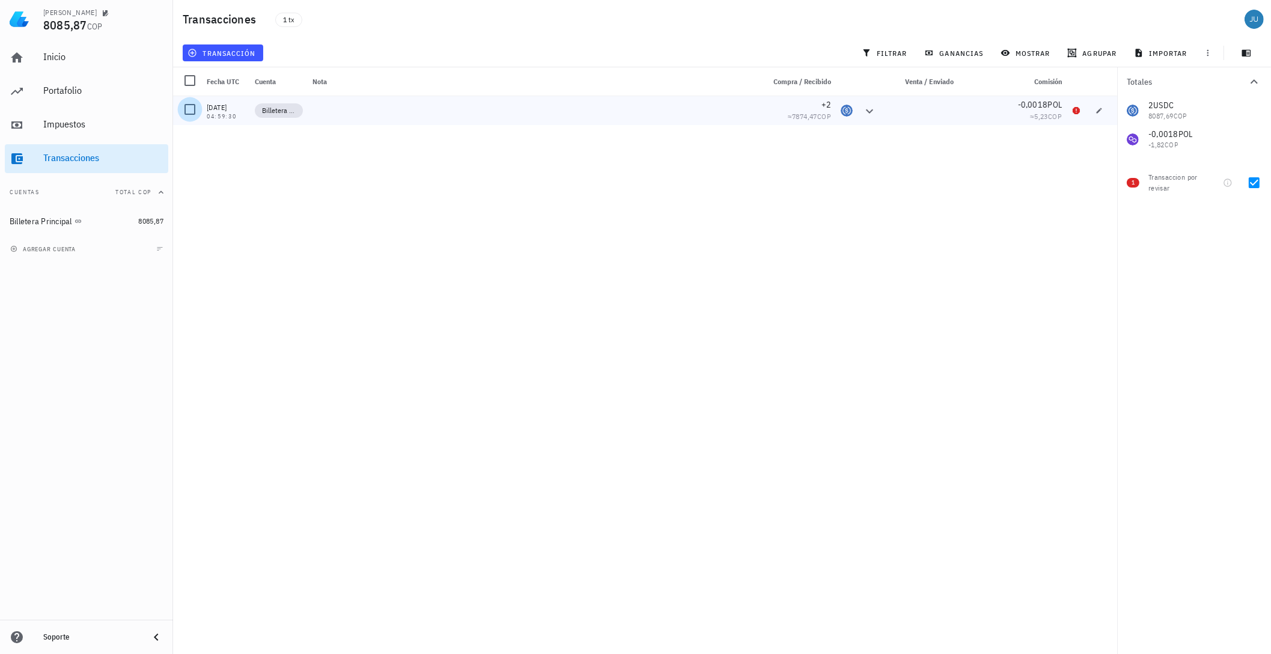
click at [185, 109] on div at bounding box center [190, 109] width 20 height 20
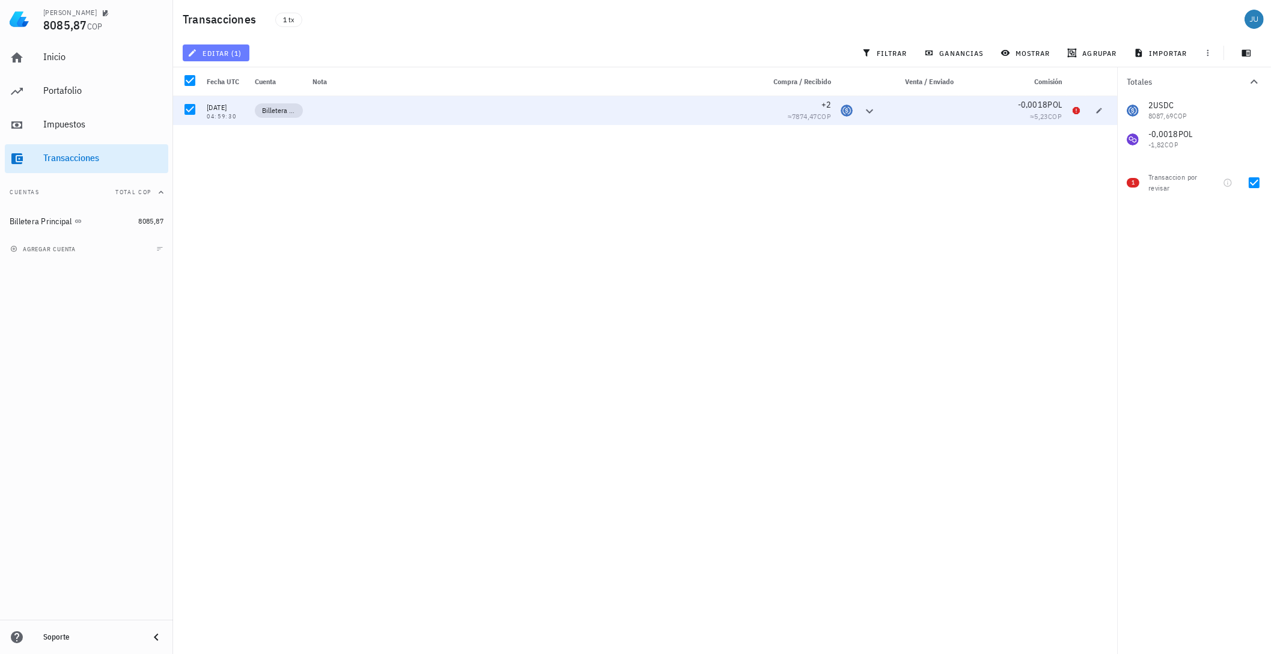
click at [216, 54] on span "editar (1)" at bounding box center [216, 53] width 52 height 10
click at [1099, 111] on icon "button" at bounding box center [1099, 110] width 7 height 7
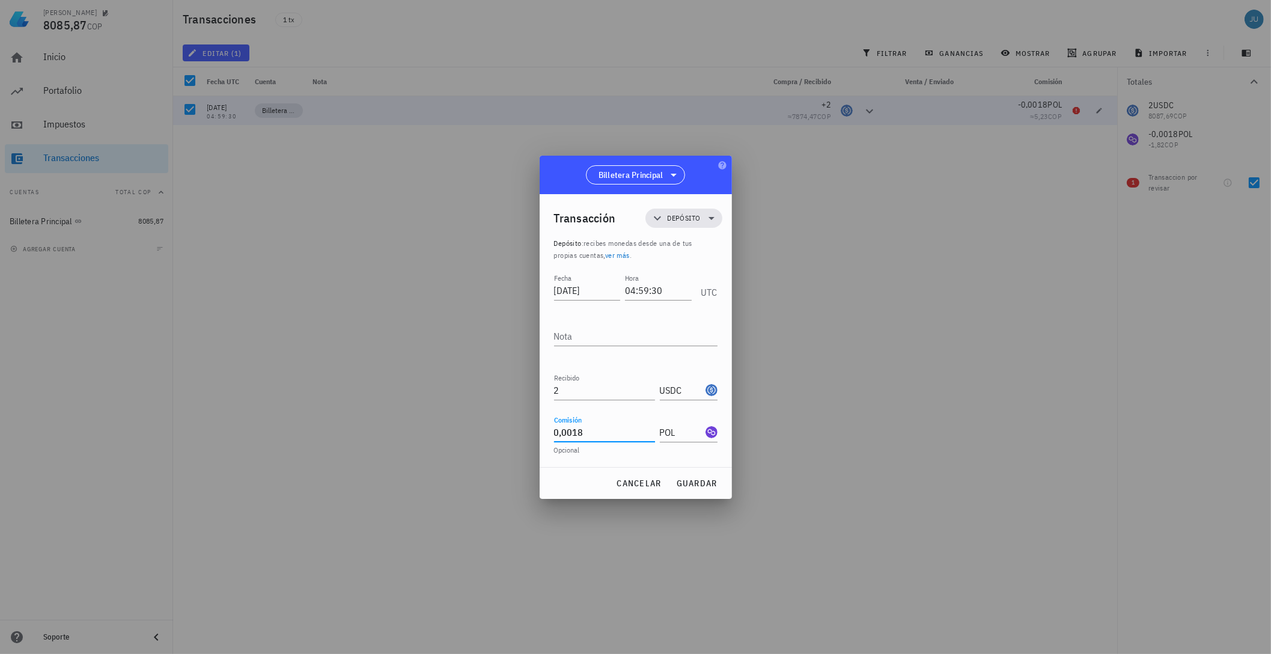
drag, startPoint x: 582, startPoint y: 427, endPoint x: 525, endPoint y: 423, distance: 57.3
click at [525, 423] on div "Felipe 8085,87 COP Inicio Portafolio Impuestos Transacciones Cuentas Total COP …" at bounding box center [635, 327] width 1271 height 654
click at [688, 427] on input "POL" at bounding box center [681, 432] width 43 height 19
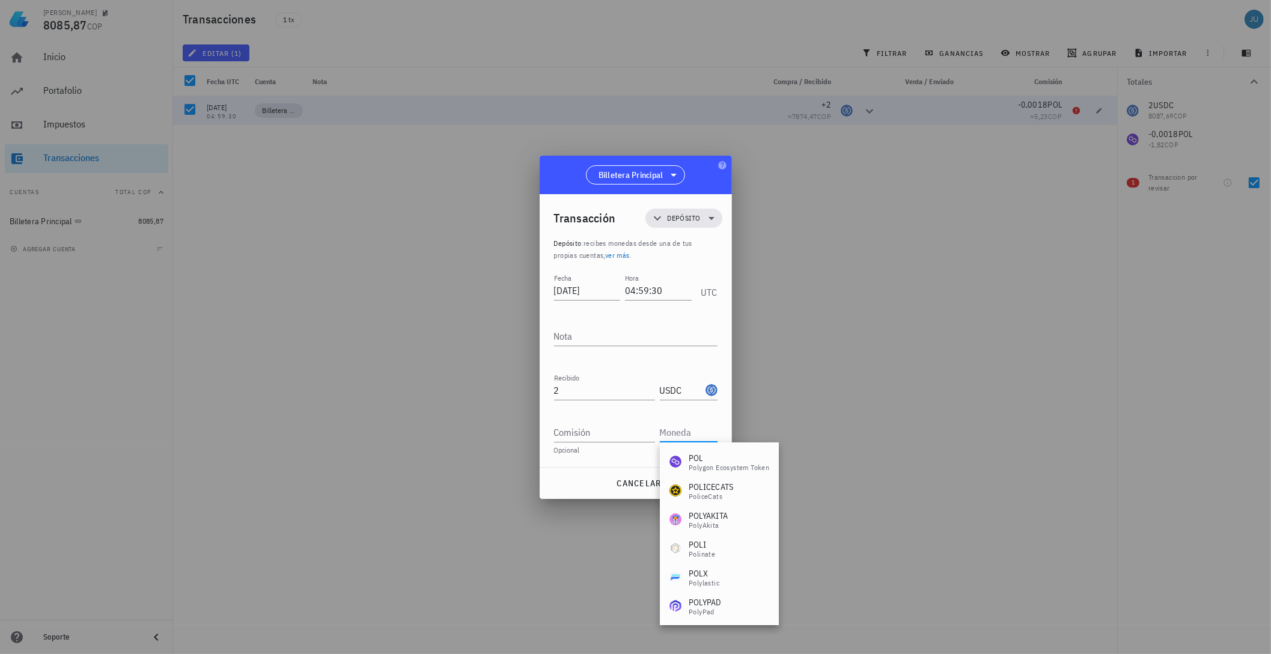
click at [563, 479] on div "cancelar guardar" at bounding box center [636, 483] width 192 height 31
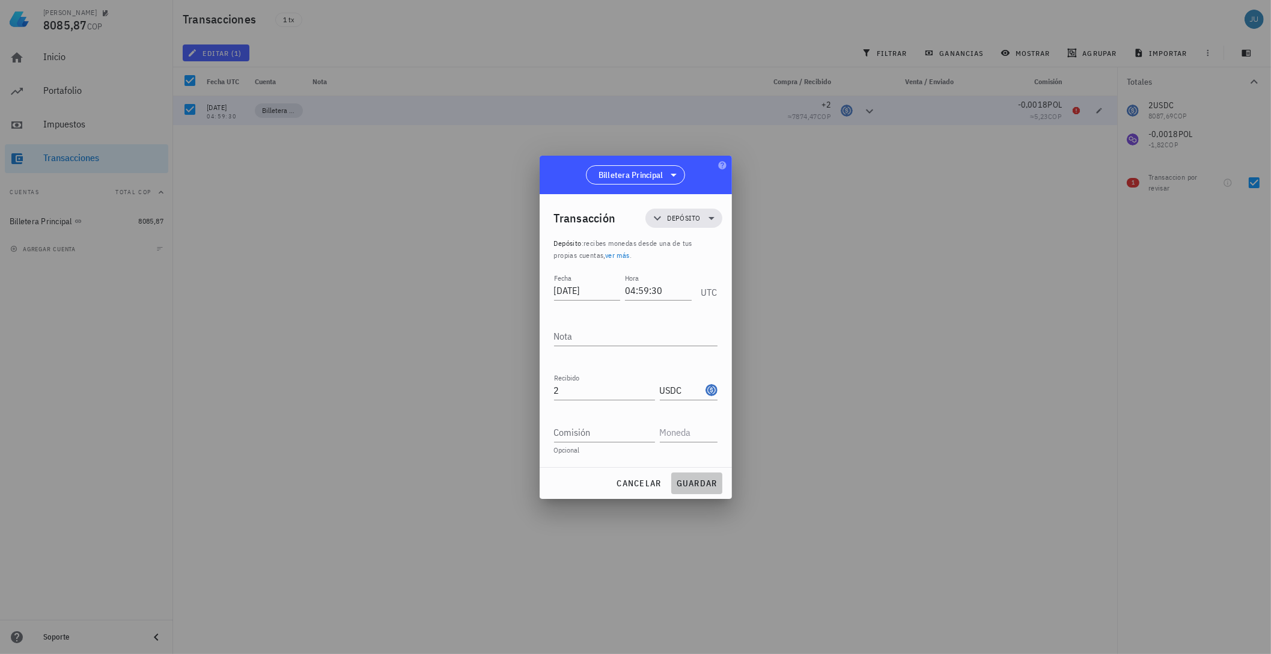
click at [692, 479] on span "guardar" at bounding box center [696, 483] width 41 height 11
type input "0,0018"
type input "POL"
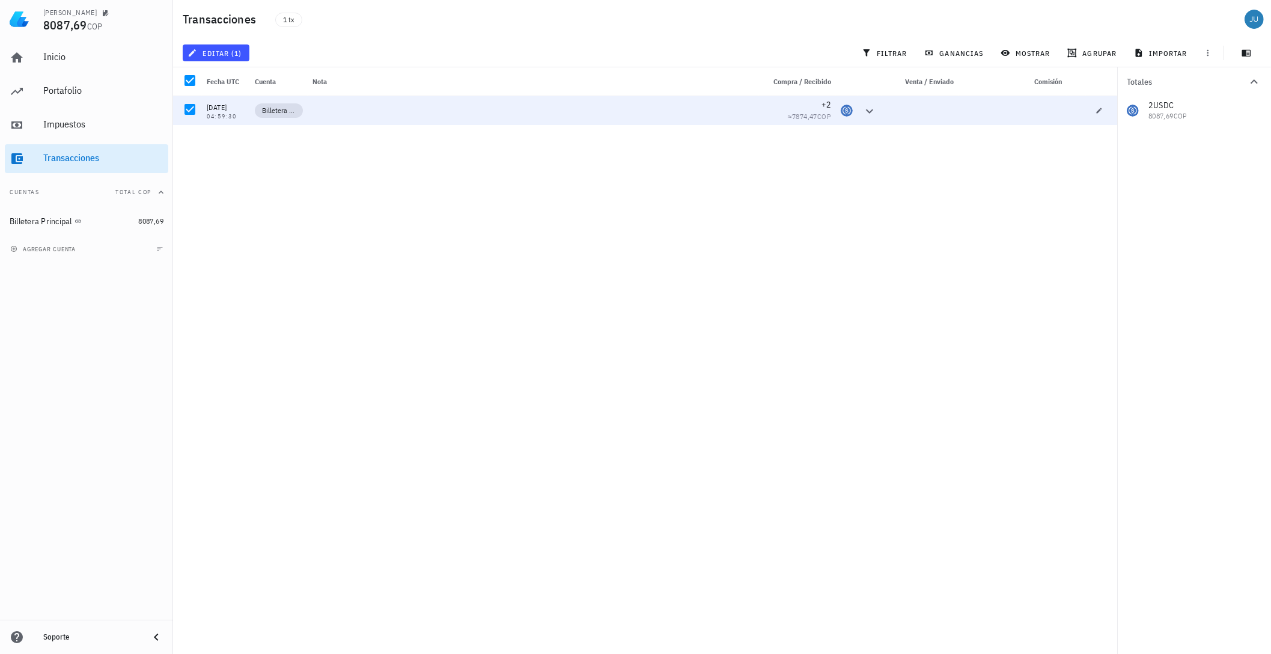
click at [487, 303] on div "21/04/2024 04:59:30 Billetera Principal +2 ≈ 7874,47 COP" at bounding box center [645, 370] width 944 height 548
click at [191, 109] on div at bounding box center [190, 109] width 20 height 20
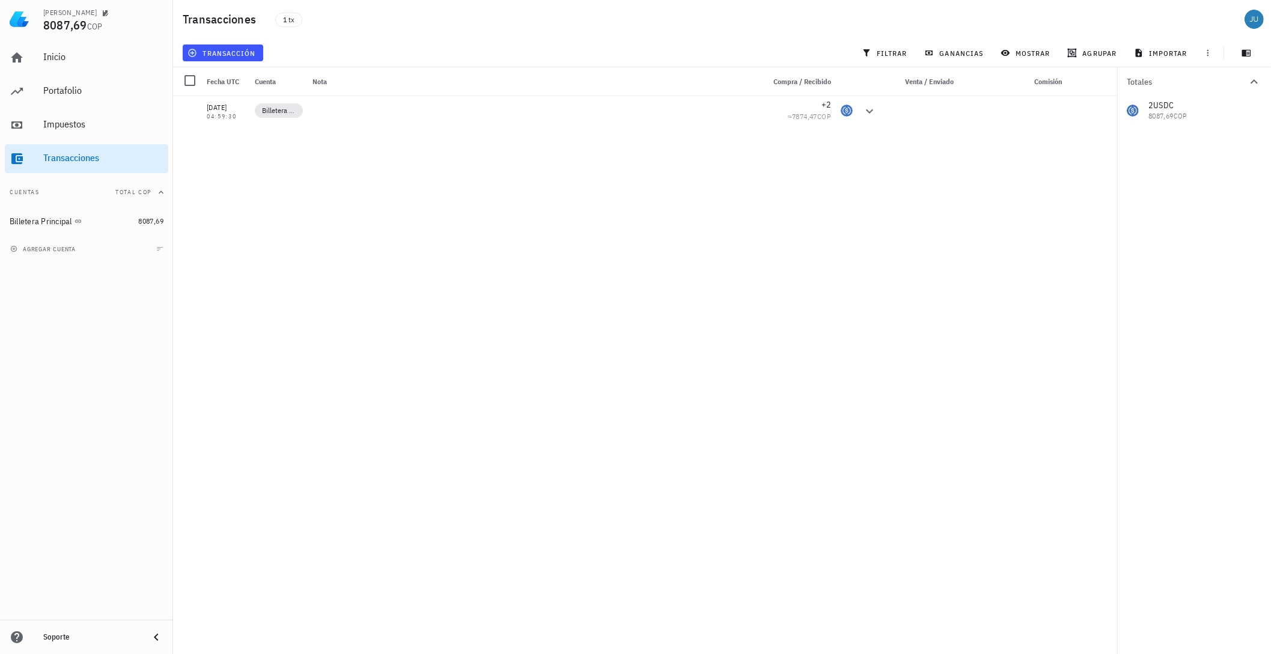
click at [342, 250] on div "21/04/2024 04:59:30 Billetera Principal +2 ≈ 7874,47 COP" at bounding box center [645, 370] width 944 height 548
click at [50, 223] on div "Billetera Principal" at bounding box center [41, 221] width 63 height 10
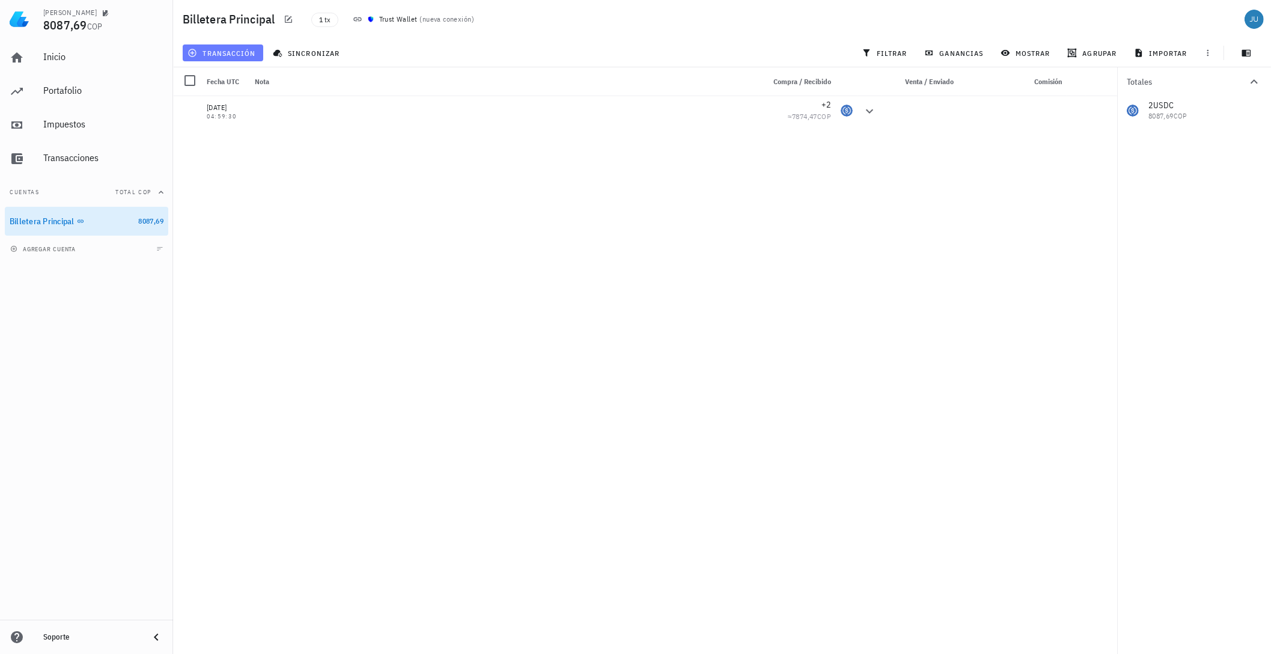
click at [192, 50] on icon "button" at bounding box center [193, 53] width 10 height 10
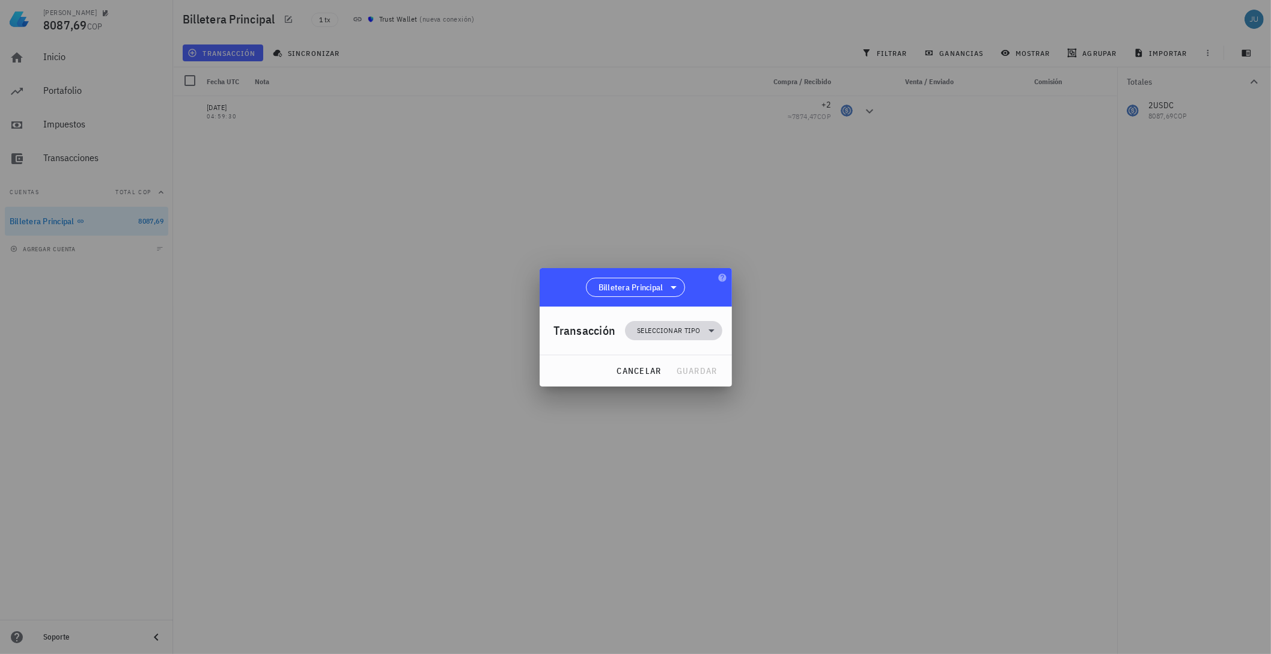
click at [660, 325] on span "Seleccionar tipo" at bounding box center [668, 331] width 63 height 12
click at [693, 426] on div "Transferencia" at bounding box center [682, 432] width 112 height 24
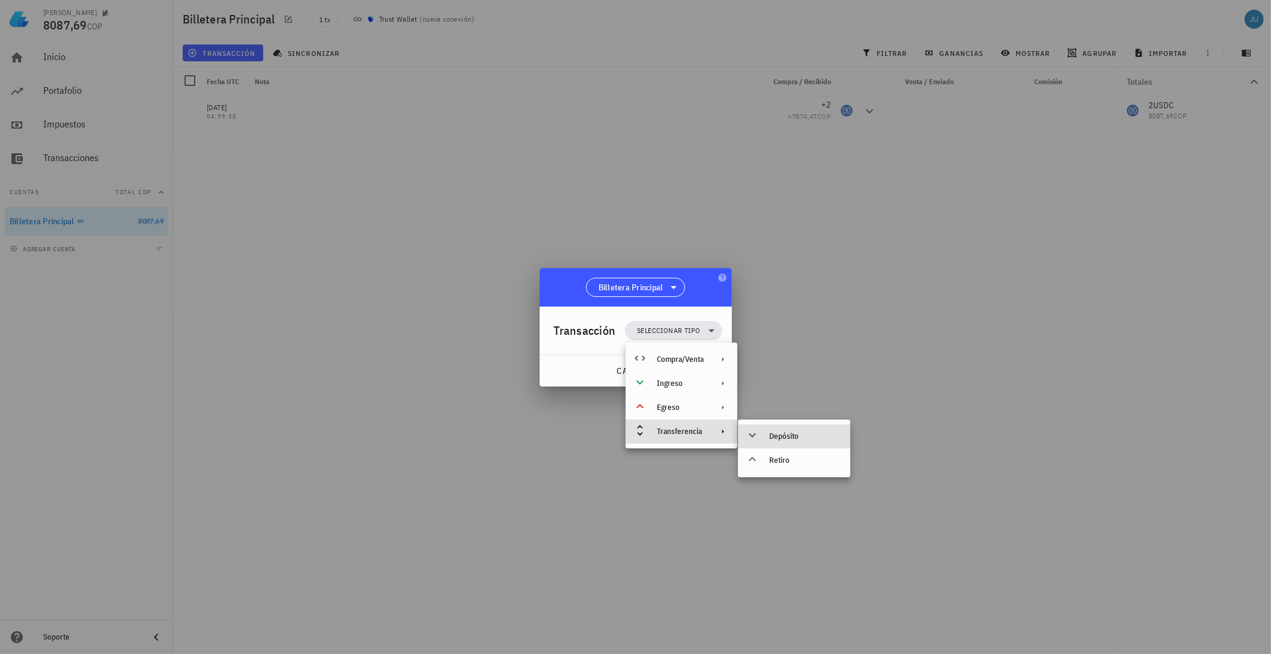
click at [781, 436] on div "Depósito" at bounding box center [805, 437] width 72 height 10
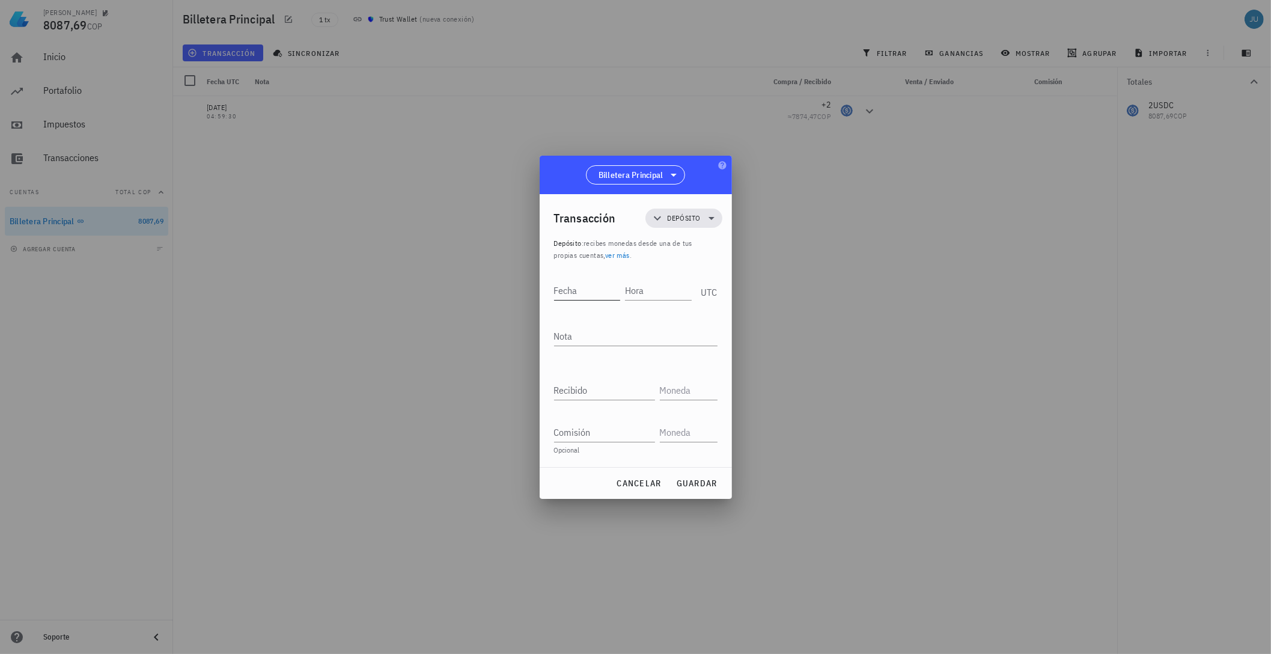
click at [582, 287] on input "Fecha" at bounding box center [587, 290] width 67 height 19
type input "2024-04-22"
click at [661, 275] on div "Hora" at bounding box center [661, 289] width 72 height 30
click at [657, 292] on input "Hora" at bounding box center [658, 290] width 67 height 19
type input "02:11:54"
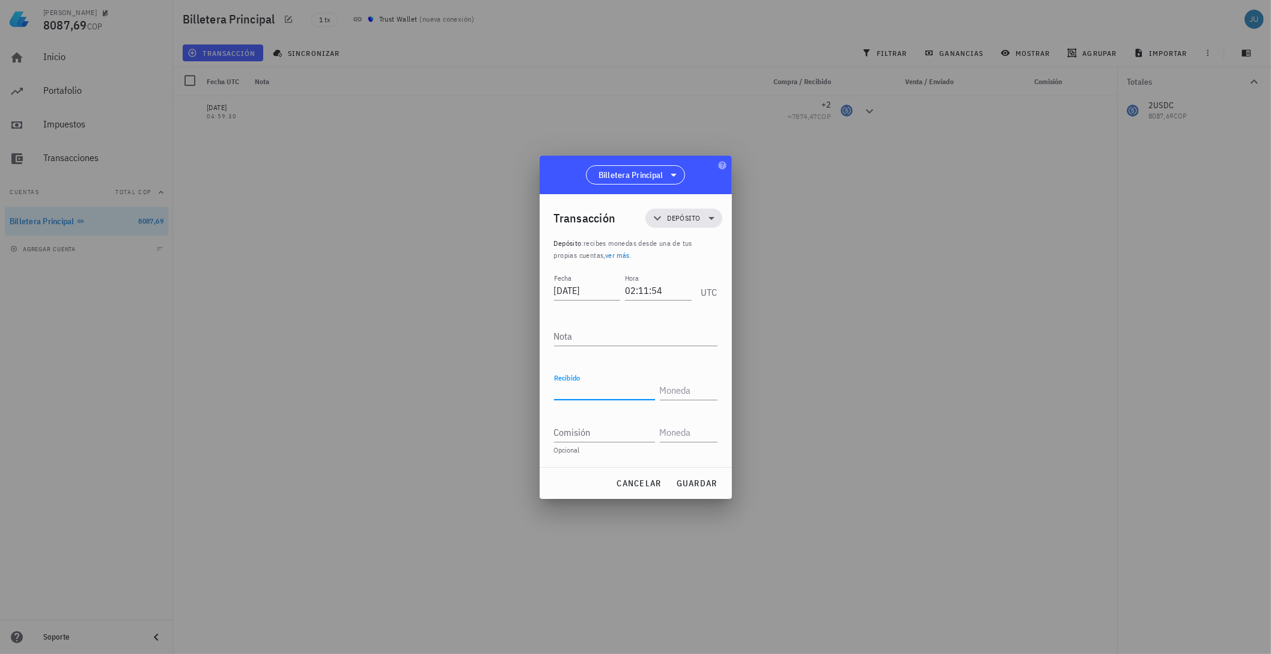
click at [590, 391] on input "Recibido" at bounding box center [604, 390] width 101 height 19
type input "2"
click at [676, 390] on input "text" at bounding box center [687, 390] width 55 height 19
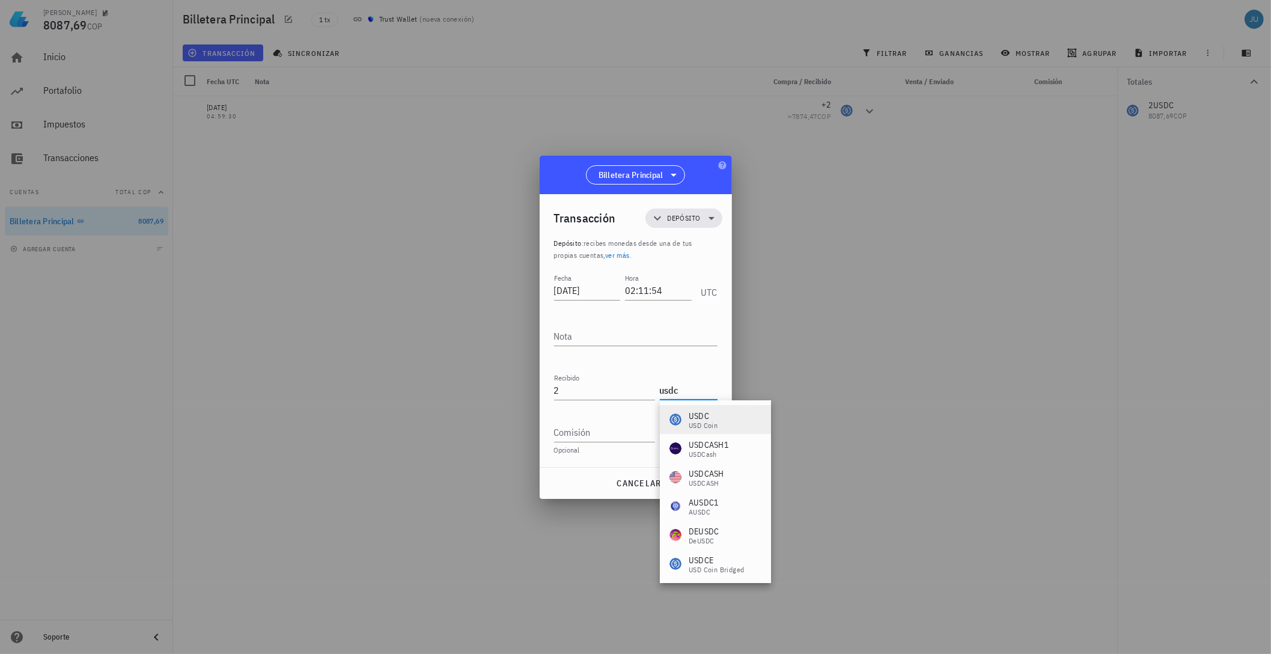
click at [720, 426] on div "USDC USD Coin" at bounding box center [715, 419] width 111 height 29
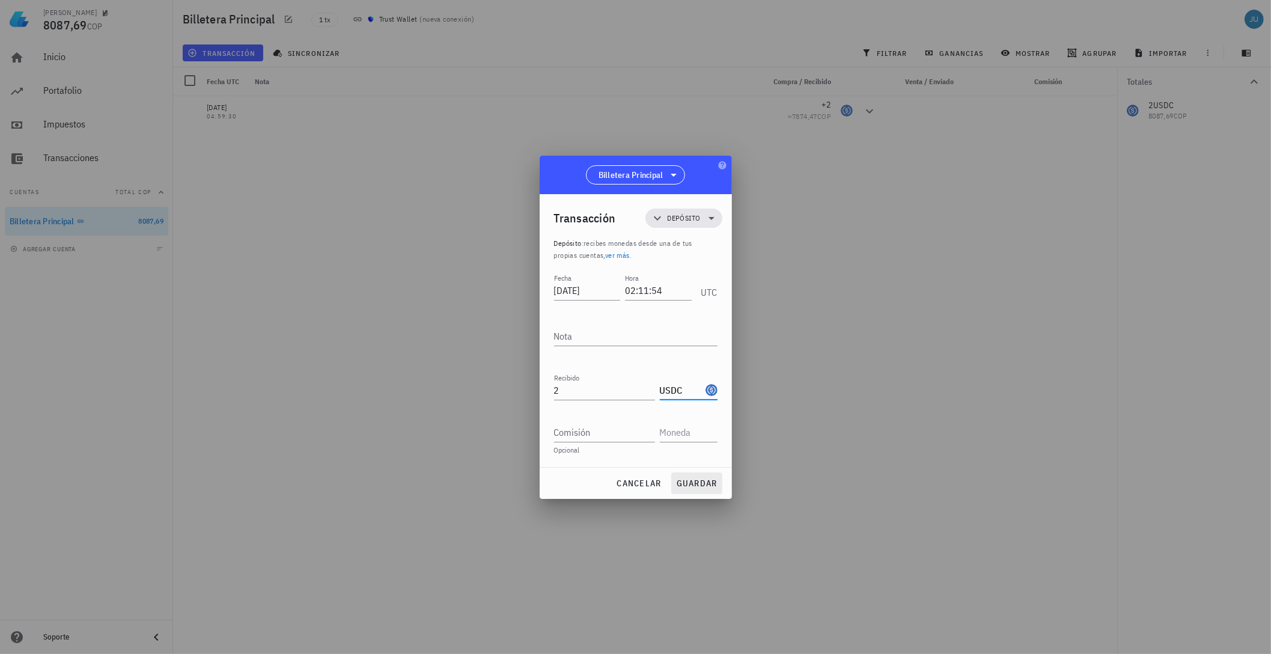
type input "USDC"
click at [701, 480] on span "guardar" at bounding box center [696, 483] width 41 height 11
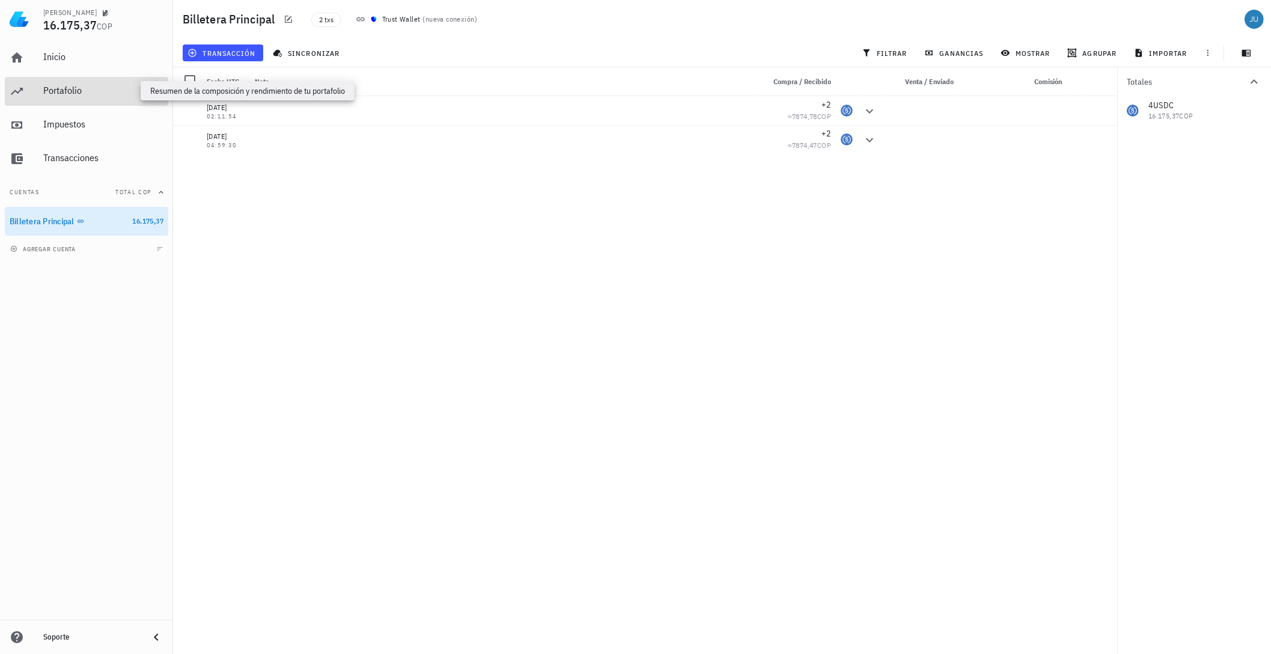
click at [70, 96] on div "Portafolio" at bounding box center [103, 90] width 120 height 11
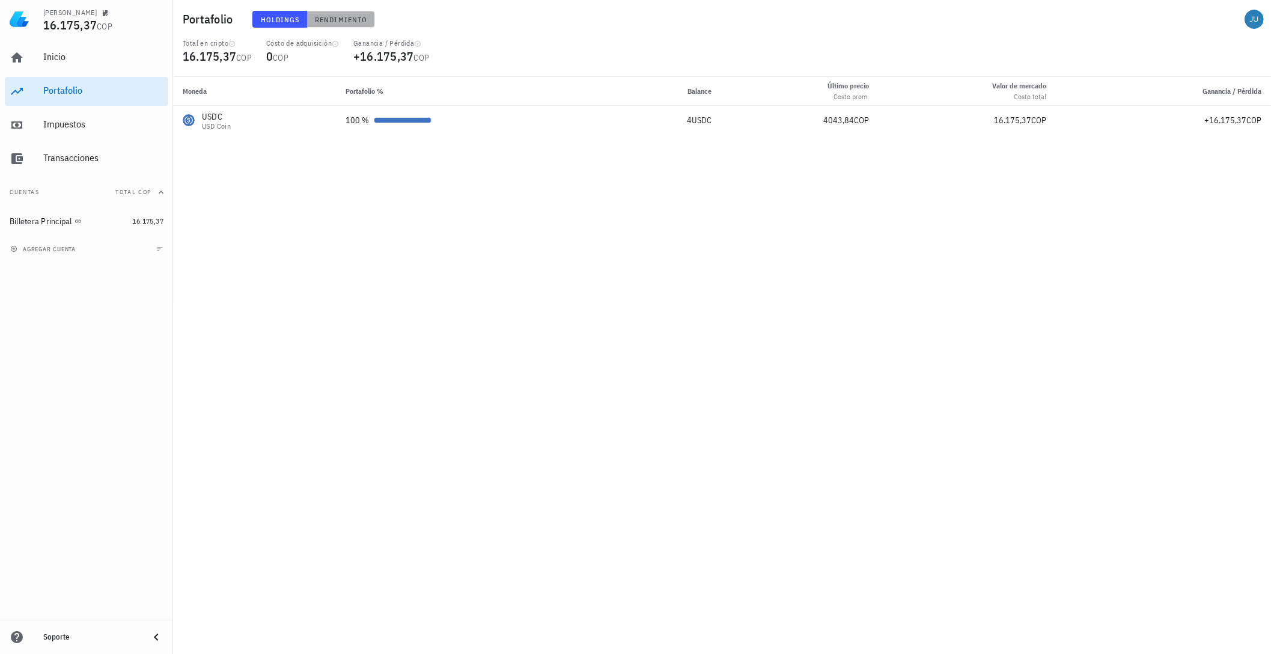
click at [332, 23] on span "Rendimiento" at bounding box center [340, 19] width 53 height 9
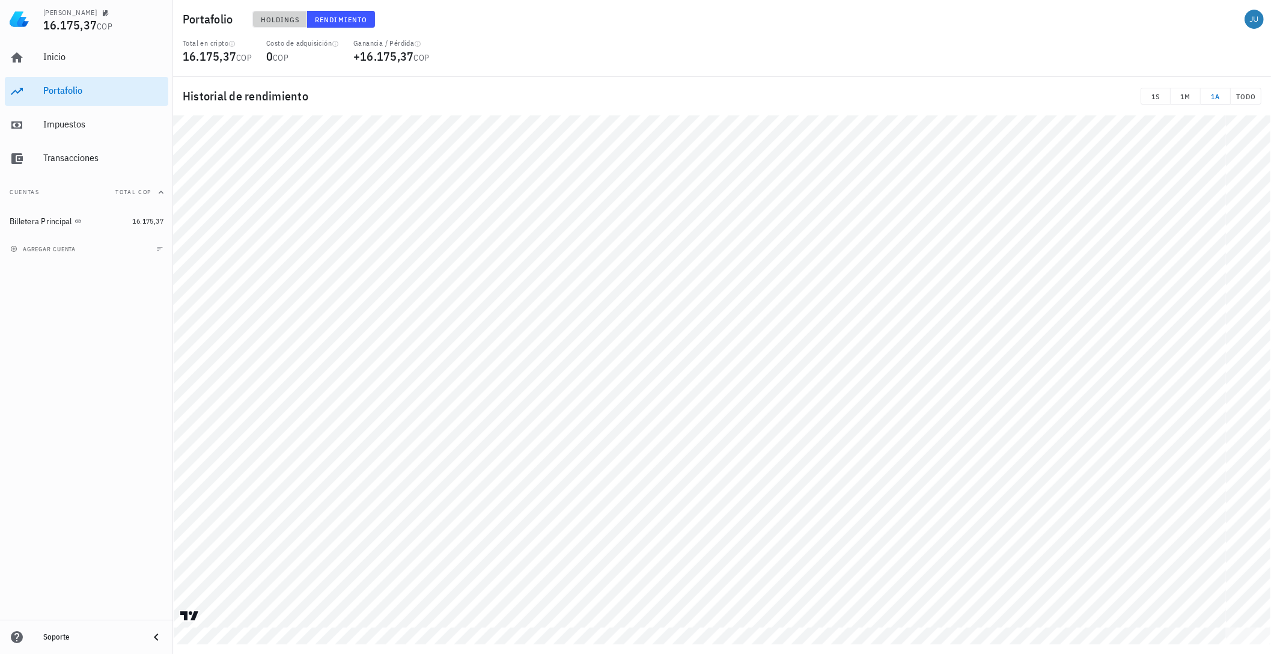
click at [279, 18] on span "Holdings" at bounding box center [280, 19] width 40 height 9
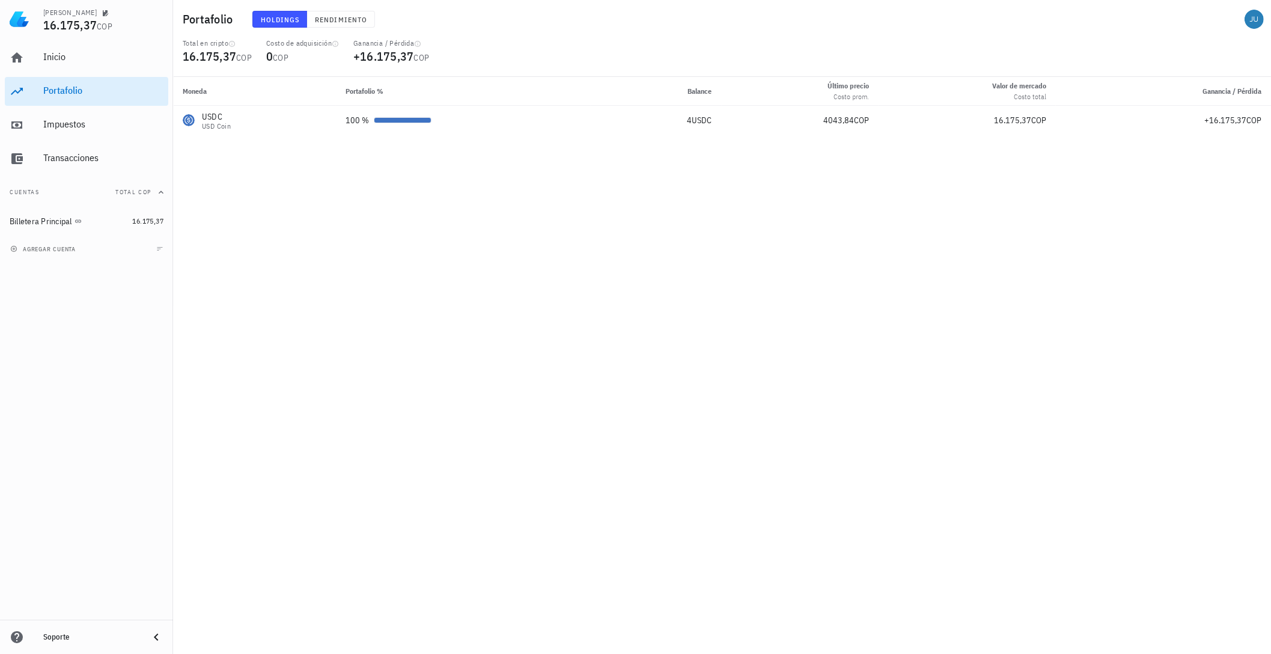
click at [91, 142] on div "Inicio Portafolio Impuestos Transacciones" at bounding box center [87, 107] width 164 height 139
click at [83, 136] on div "Impuestos" at bounding box center [103, 124] width 120 height 27
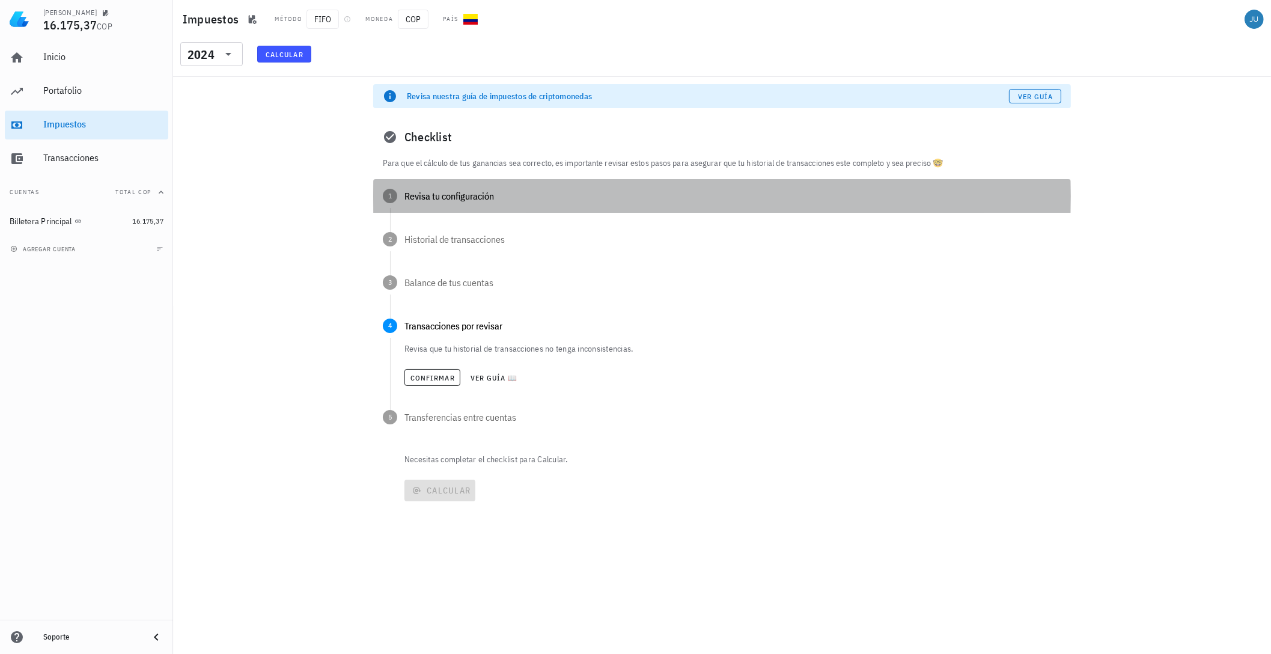
click at [483, 207] on div "1 Revisa tu configuración" at bounding box center [722, 196] width 698 height 34
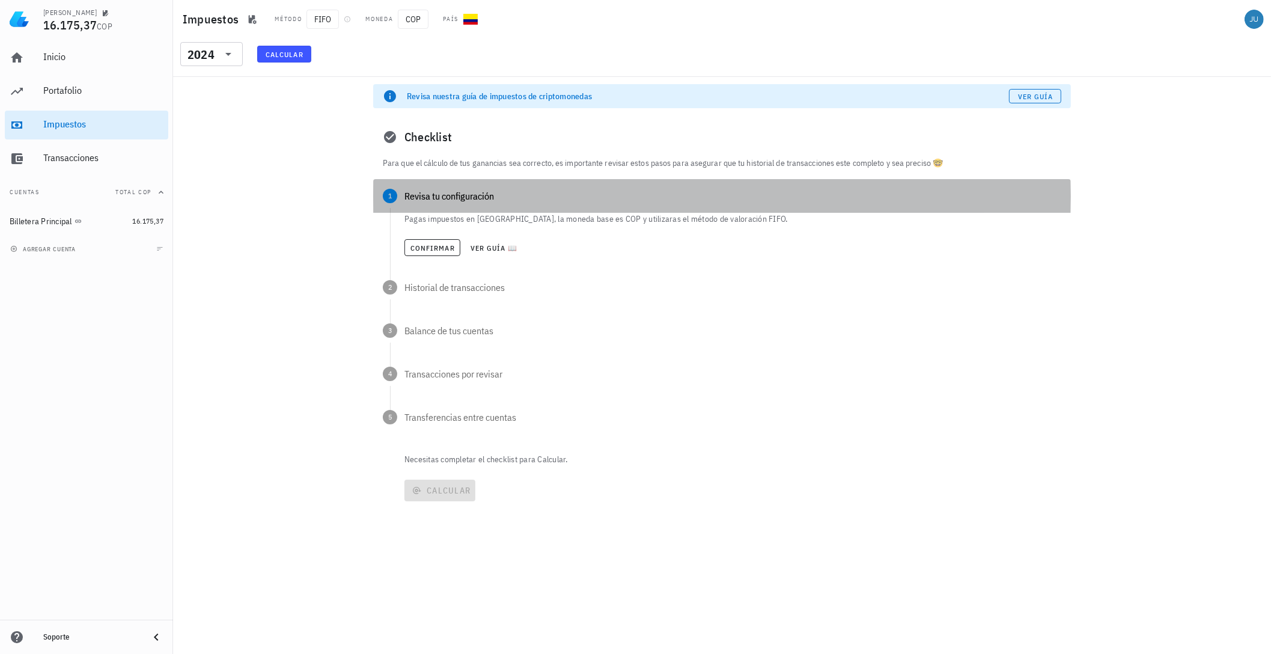
click at [518, 185] on div "1 Revisa tu configuración" at bounding box center [722, 196] width 698 height 34
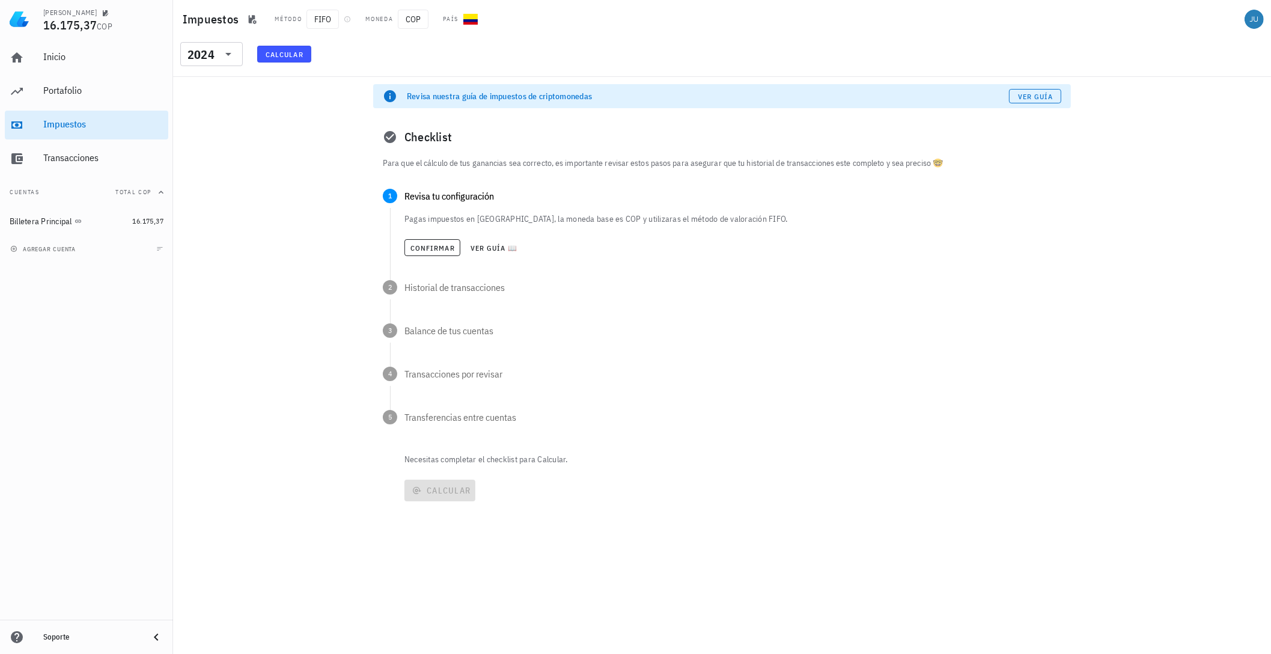
click at [506, 165] on p "Para que el cálculo de tus ganancias sea correcto, es importante revisar estos …" at bounding box center [722, 162] width 679 height 13
click at [87, 102] on div "Portafolio" at bounding box center [103, 91] width 120 height 27
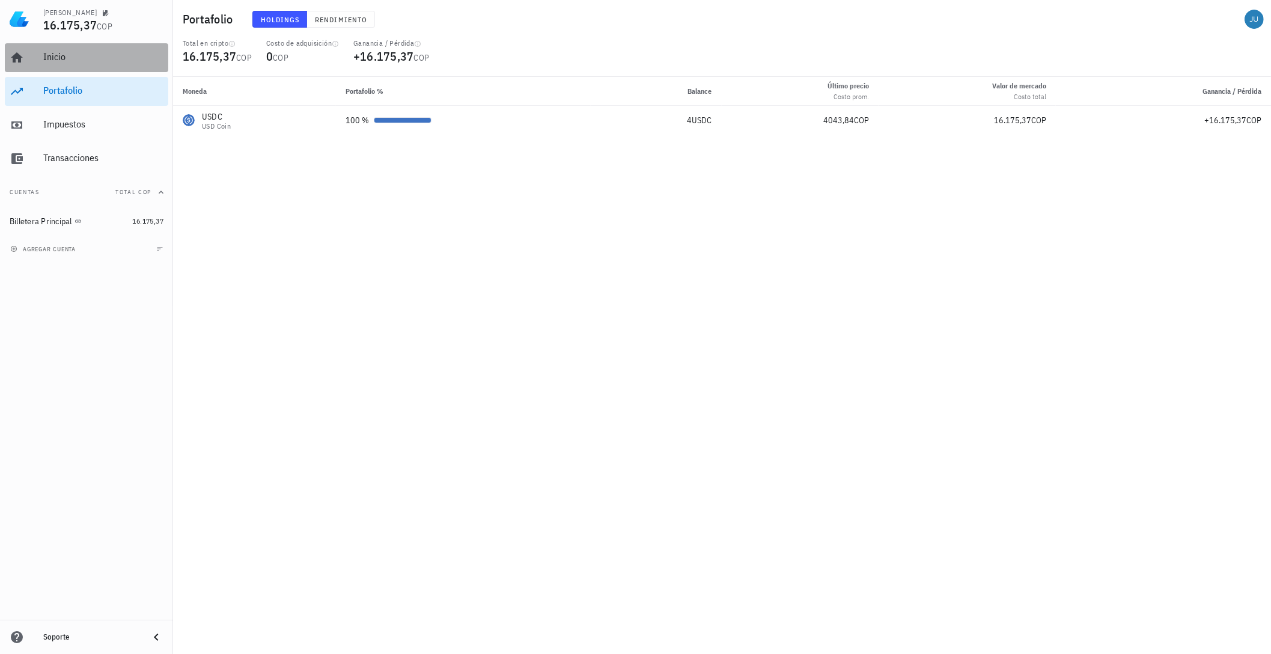
click at [67, 63] on div "Inicio" at bounding box center [103, 56] width 120 height 11
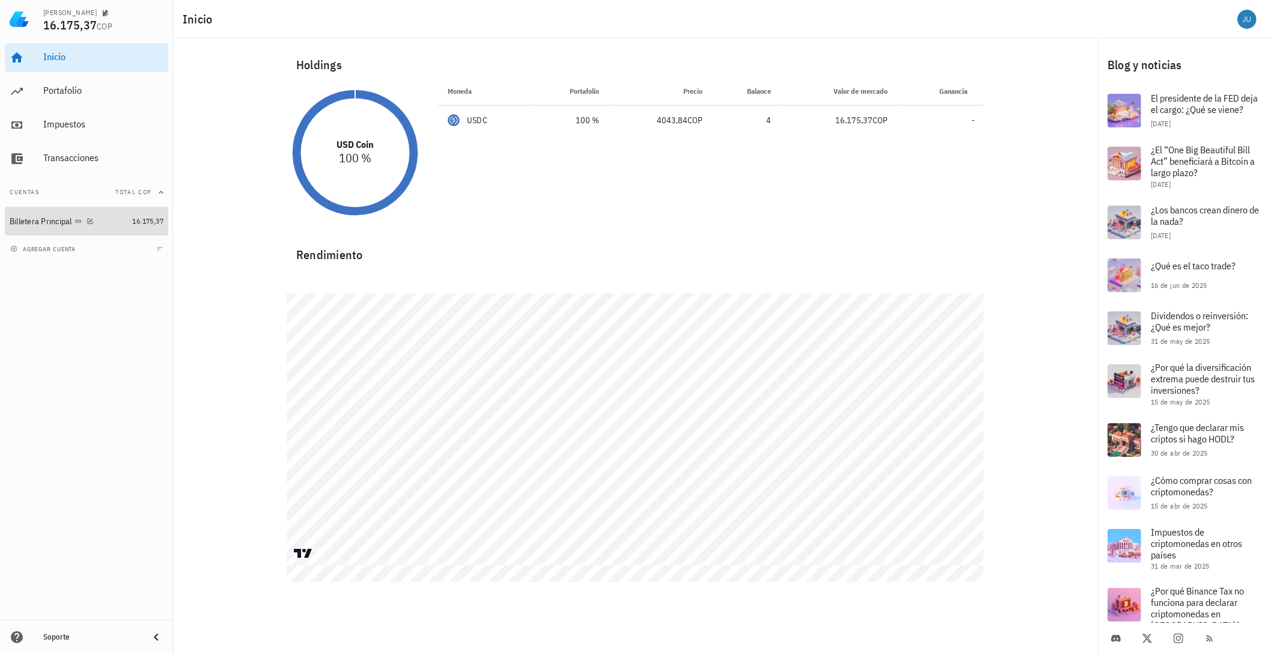
click at [19, 224] on div "Billetera Principal" at bounding box center [41, 221] width 63 height 10
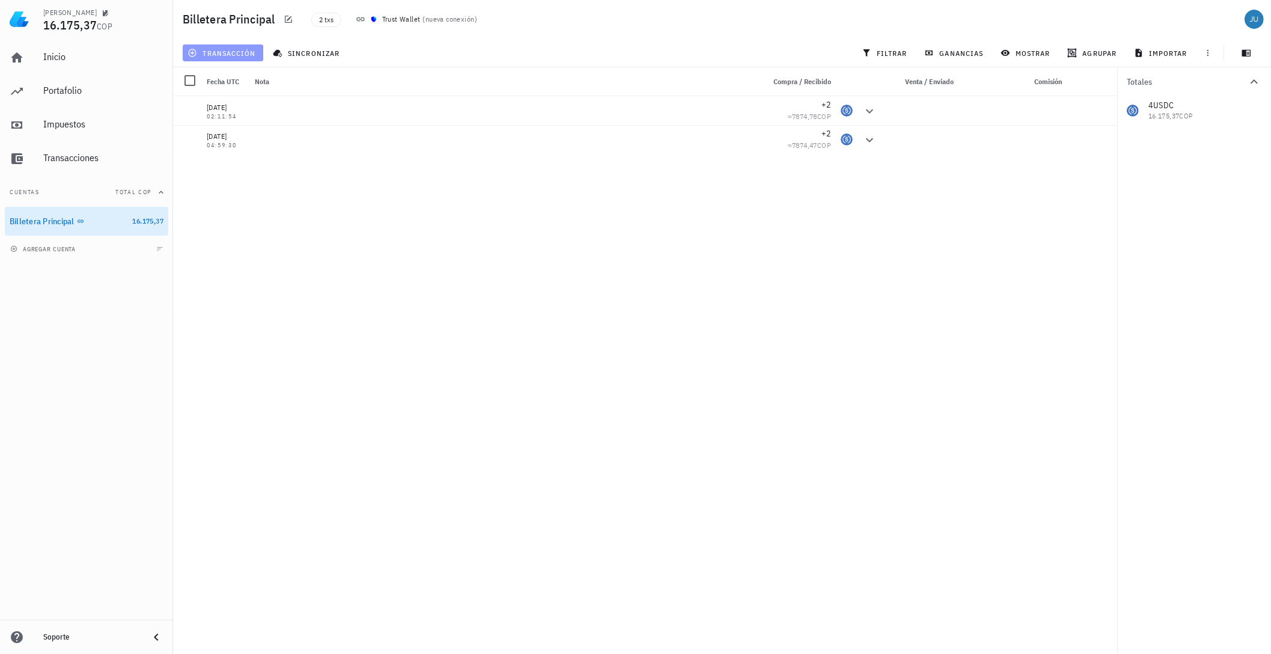
click at [198, 58] on button "transacción" at bounding box center [223, 52] width 81 height 17
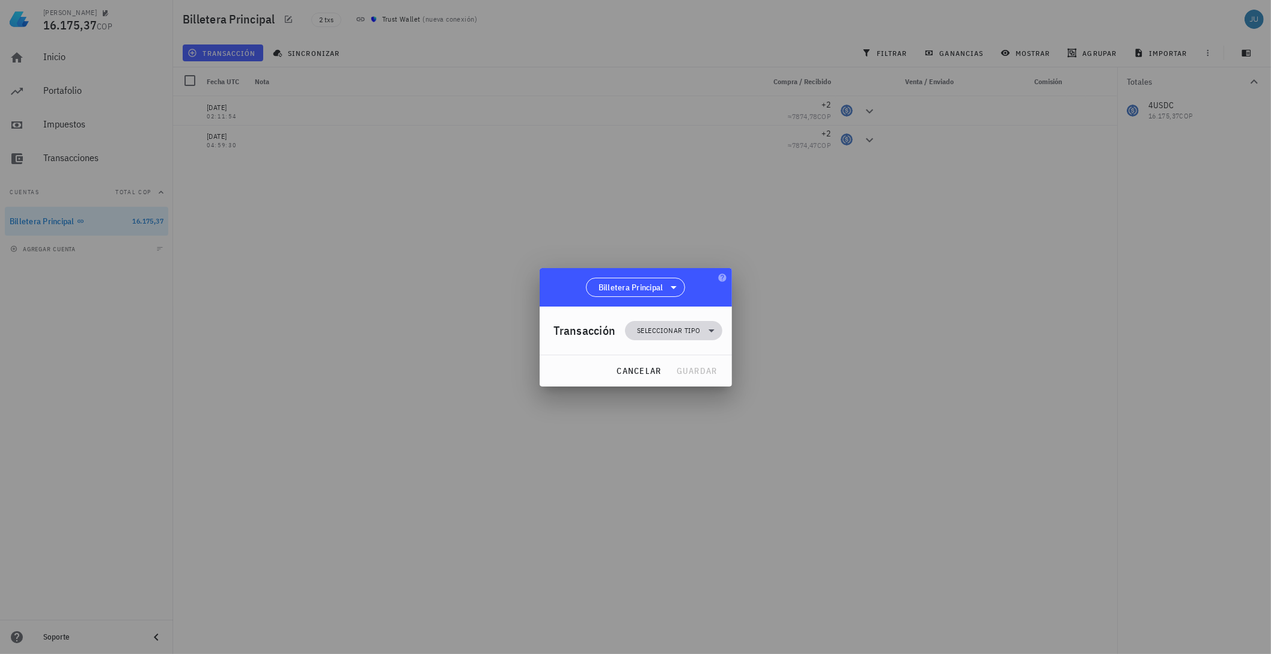
click at [683, 327] on span "Seleccionar tipo" at bounding box center [668, 331] width 63 height 12
click at [702, 382] on div "Ingreso" at bounding box center [680, 384] width 47 height 10
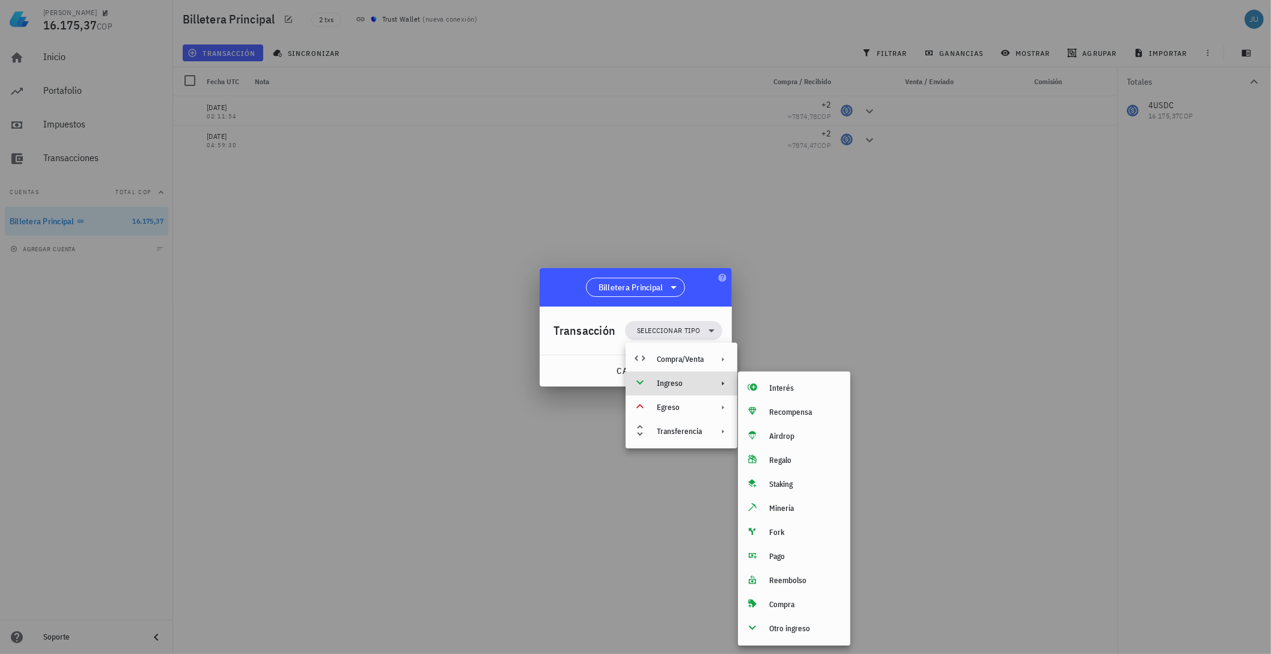
click at [811, 334] on div at bounding box center [635, 327] width 1271 height 654
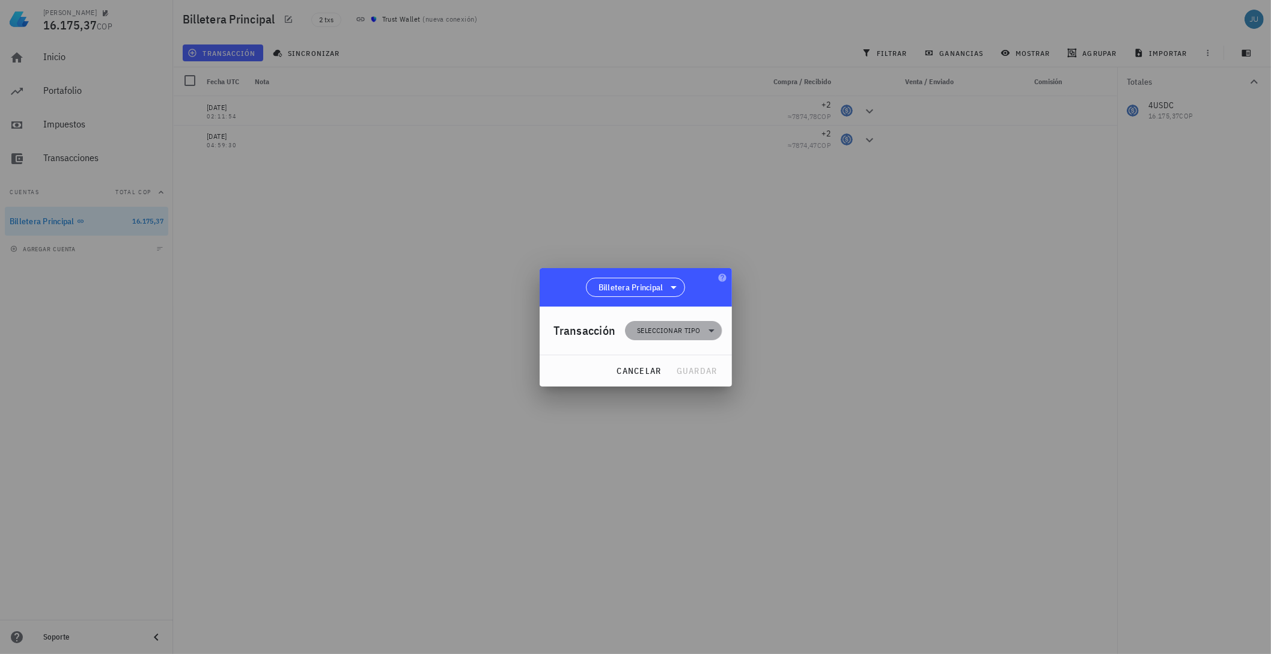
click at [671, 332] on span "Seleccionar tipo" at bounding box center [668, 331] width 63 height 12
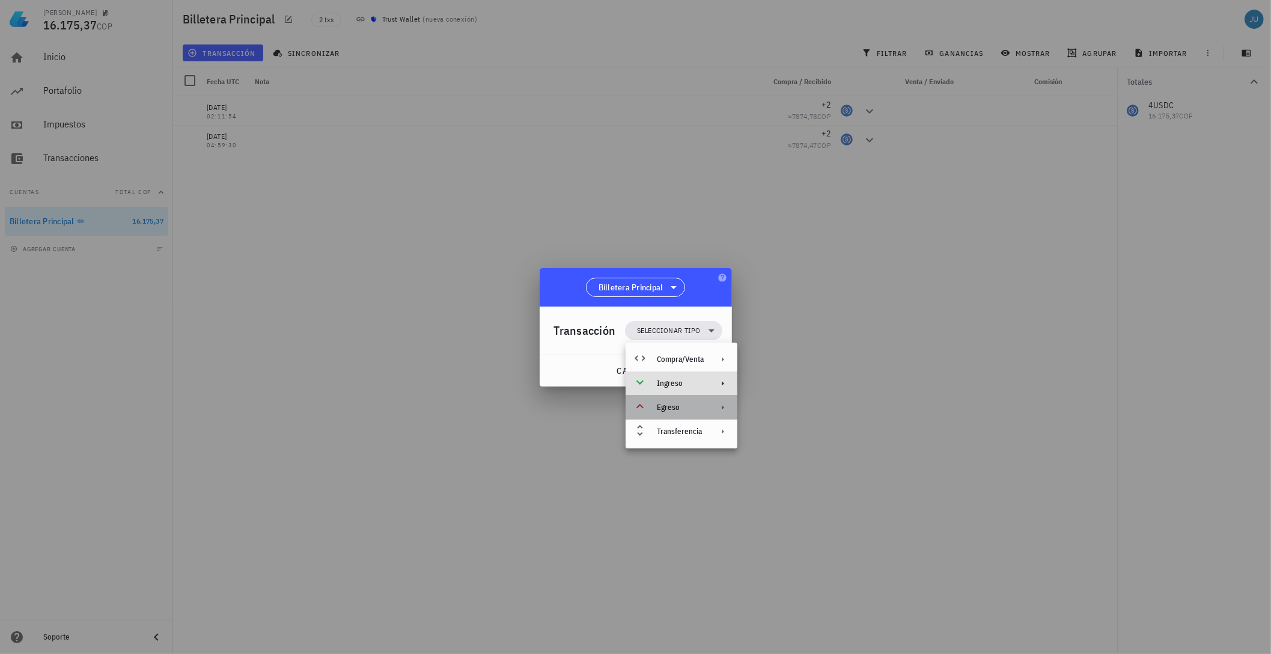
click at [668, 412] on div "Egreso" at bounding box center [680, 408] width 47 height 10
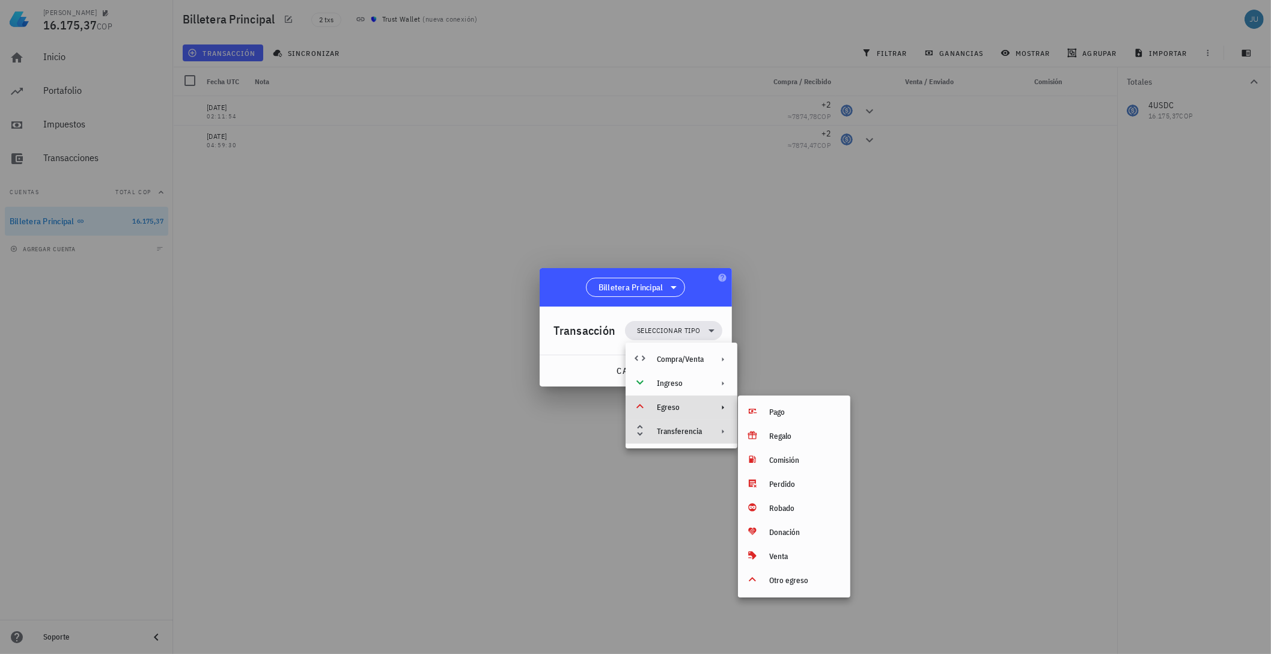
click at [675, 436] on div "Transferencia" at bounding box center [680, 432] width 47 height 10
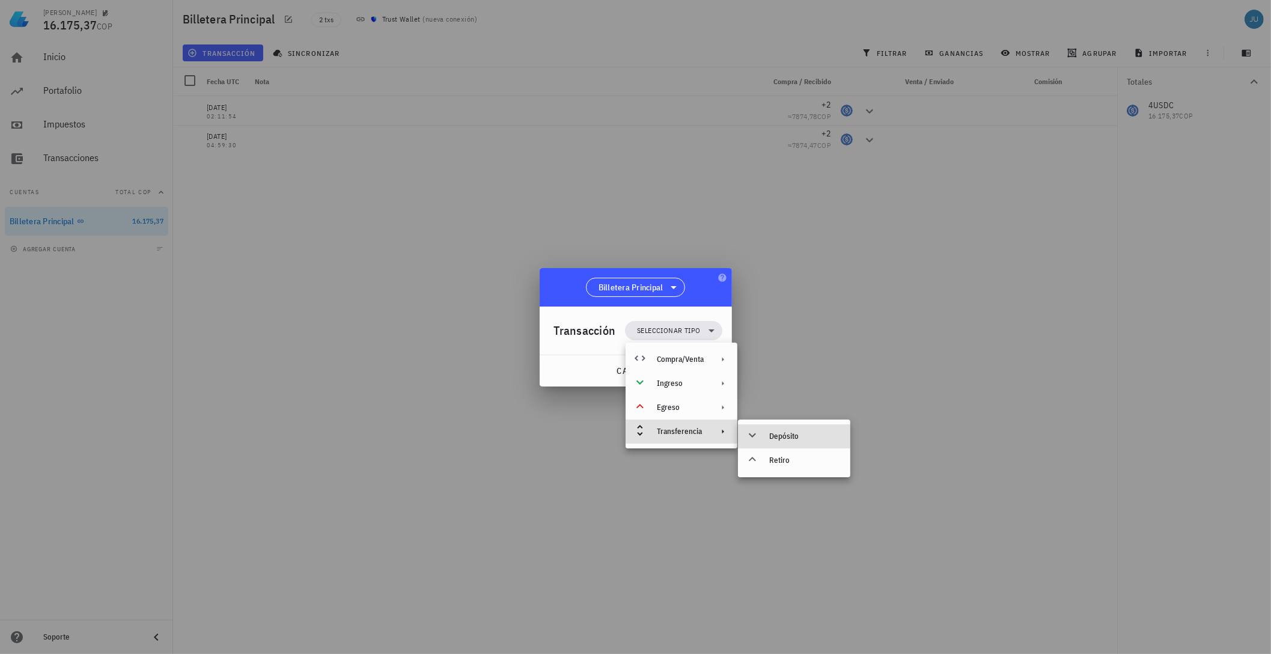
click at [791, 436] on div "Depósito" at bounding box center [805, 437] width 72 height 10
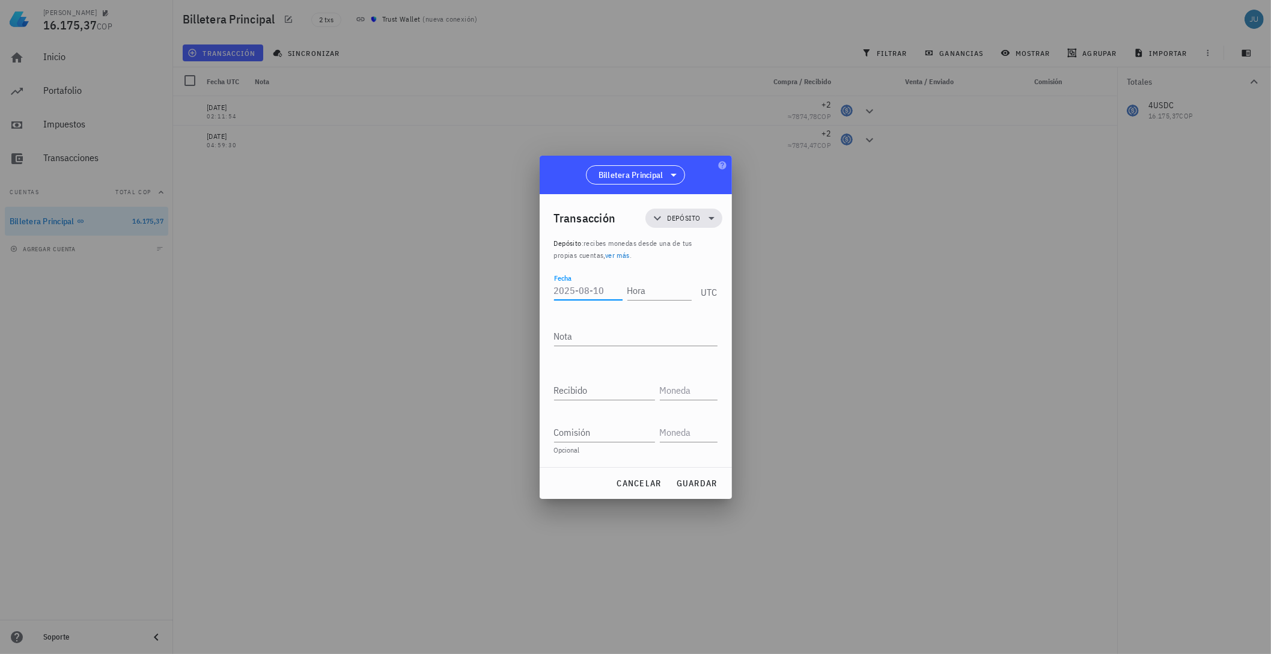
click at [575, 284] on input "Fecha" at bounding box center [588, 290] width 69 height 19
type input "2024-04-23"
click at [668, 287] on input "Hora" at bounding box center [658, 290] width 67 height 19
type input "01:20:08"
click at [575, 383] on div "Recibido" at bounding box center [604, 390] width 101 height 19
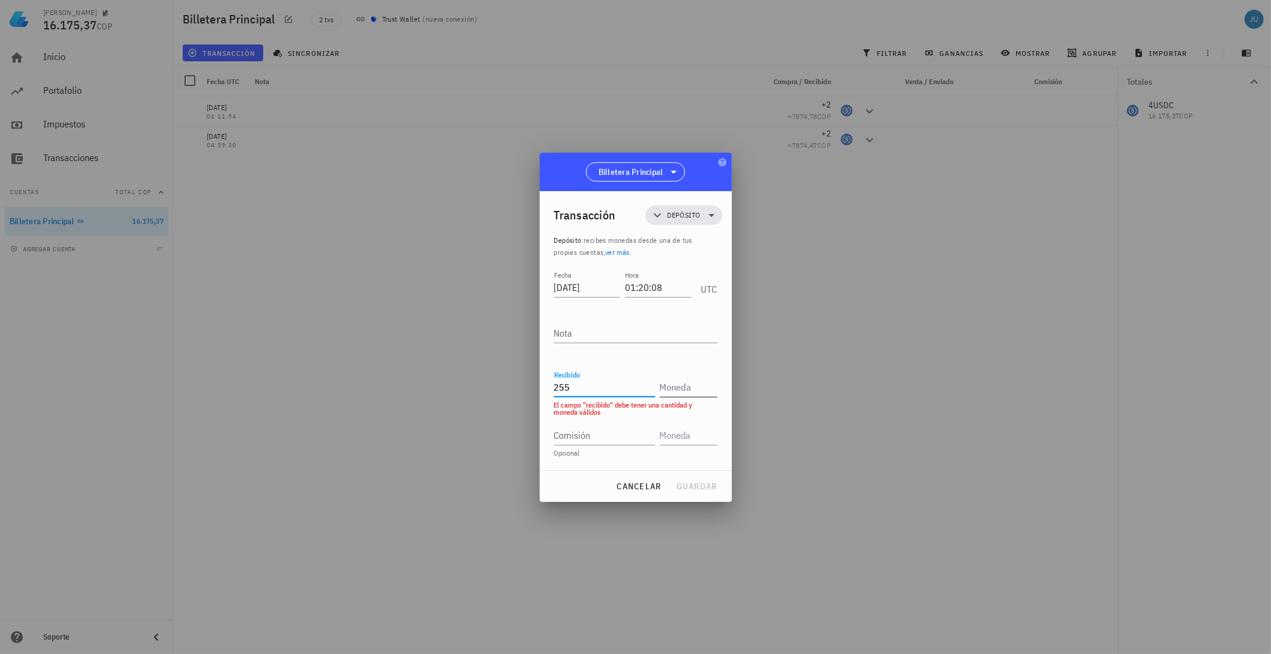
type input "255"
click at [674, 390] on input "text" at bounding box center [687, 387] width 55 height 19
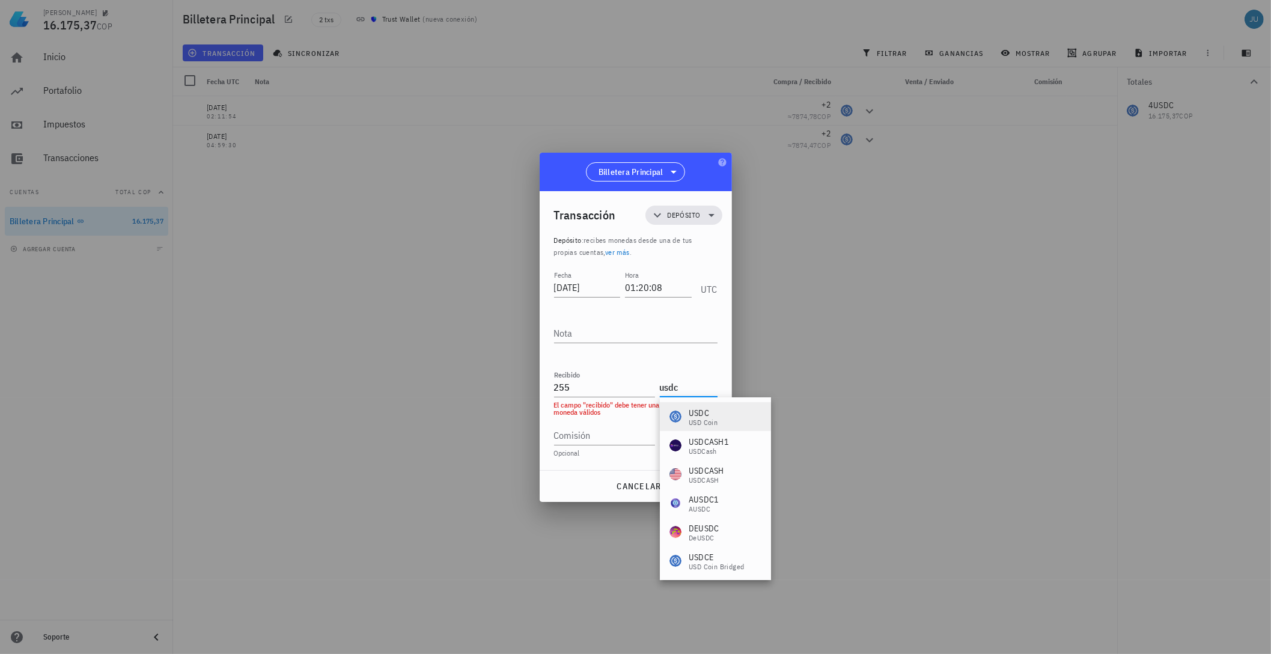
click at [714, 423] on div "USD Coin" at bounding box center [703, 422] width 29 height 7
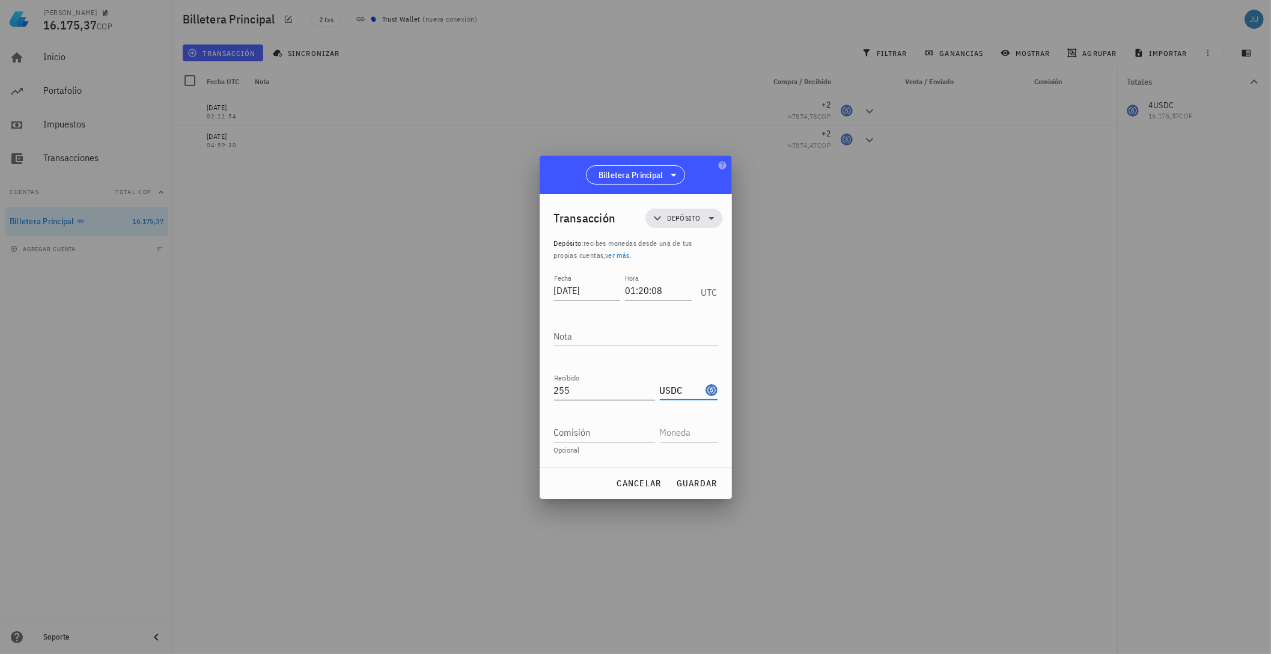
type input "USDC"
click at [609, 397] on input "255" at bounding box center [604, 390] width 101 height 19
type input "255,93"
click at [697, 486] on span "guardar" at bounding box center [696, 483] width 41 height 11
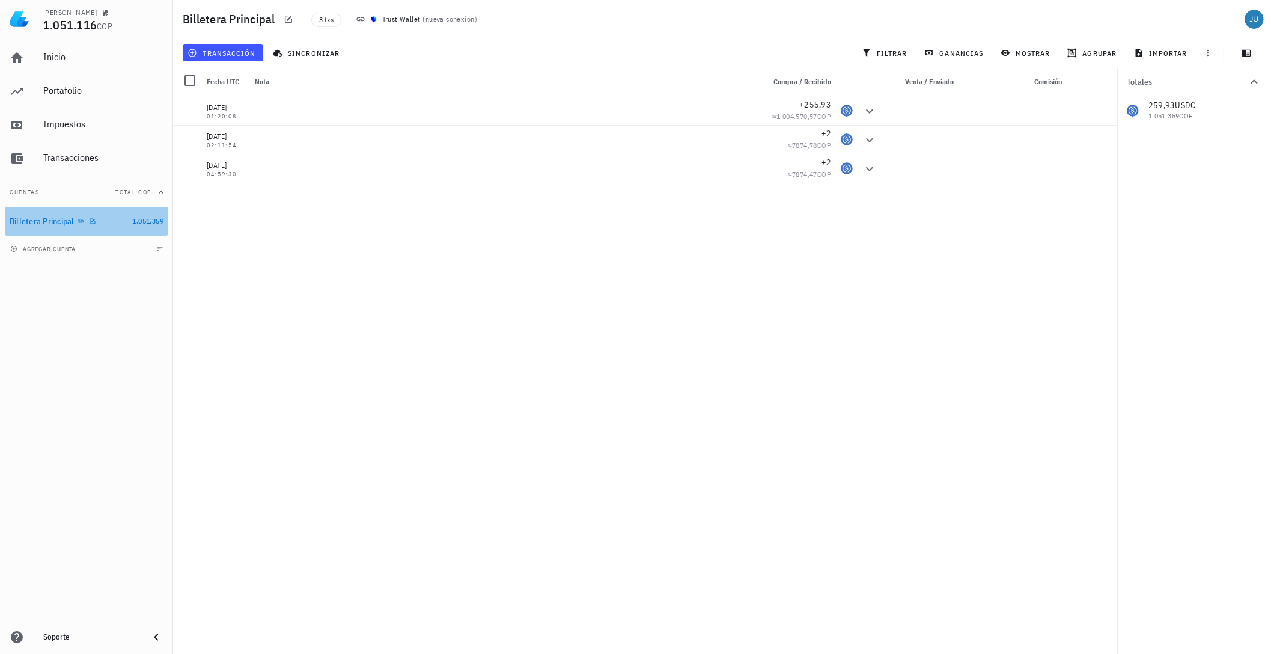
click at [50, 217] on div "Billetera Principal" at bounding box center [42, 221] width 65 height 10
click at [239, 55] on span "transacción" at bounding box center [223, 53] width 66 height 10
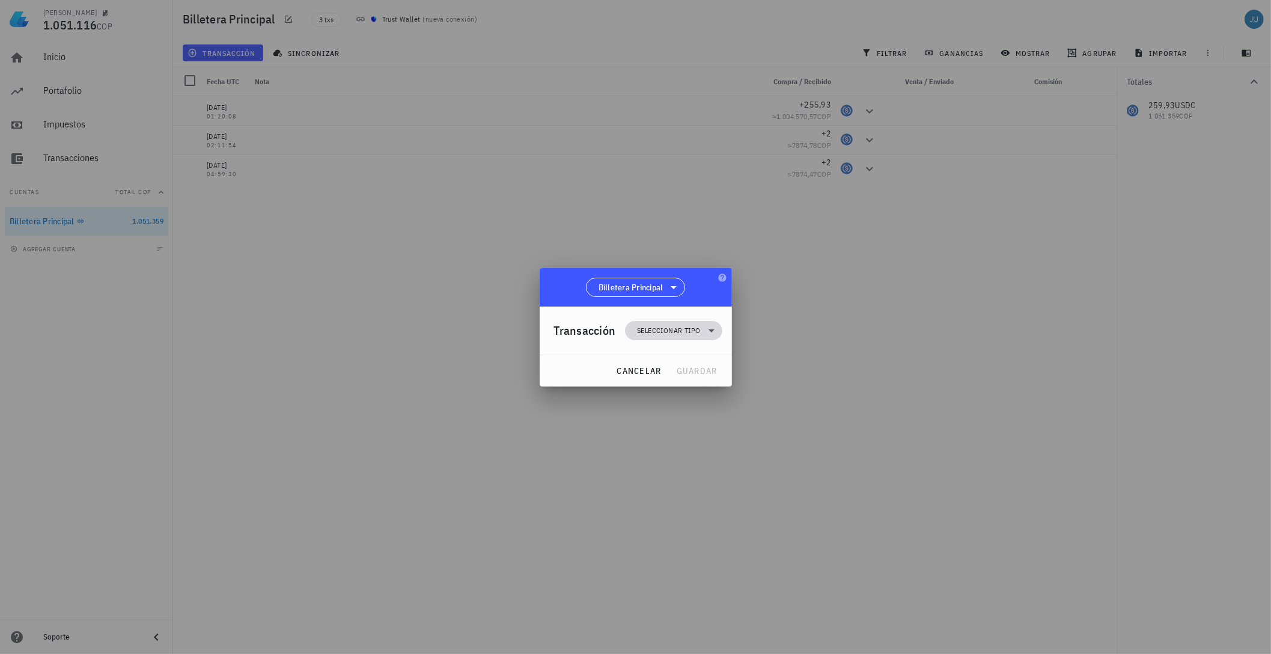
click at [656, 327] on span "Seleccionar tipo" at bounding box center [668, 331] width 63 height 12
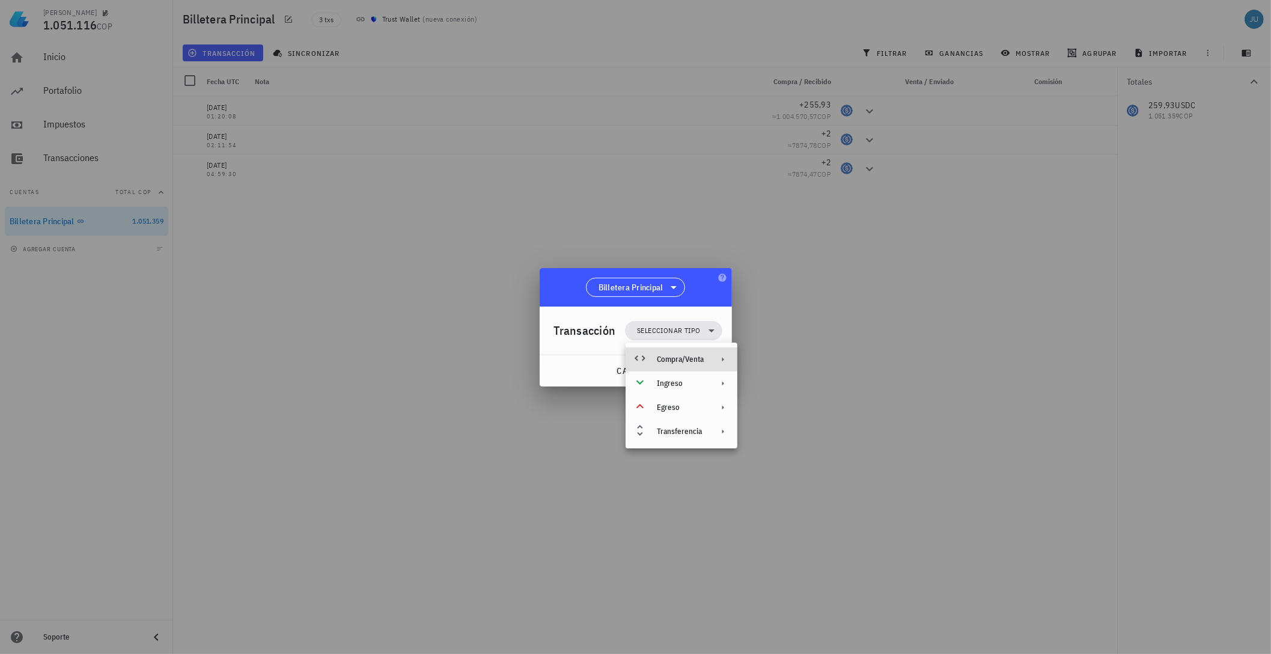
click at [685, 361] on div "Compra/Venta" at bounding box center [680, 360] width 47 height 10
click at [772, 392] on div "Migración" at bounding box center [805, 389] width 72 height 10
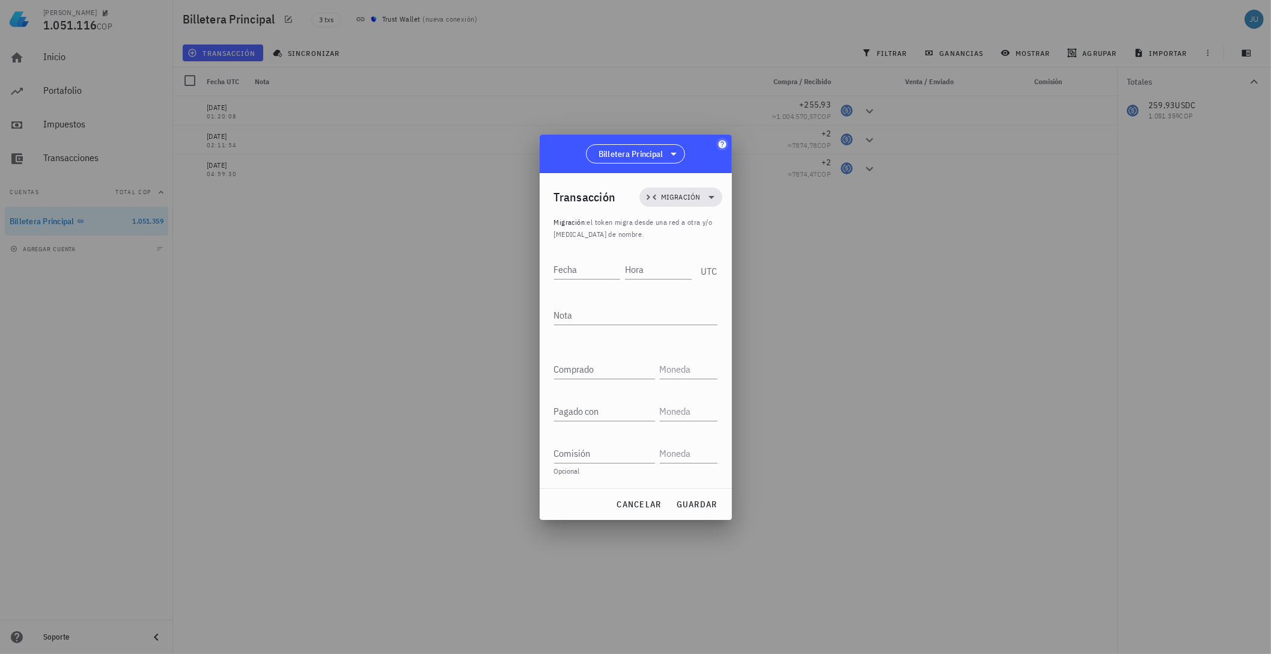
click at [720, 147] on icon "button" at bounding box center [722, 144] width 8 height 8
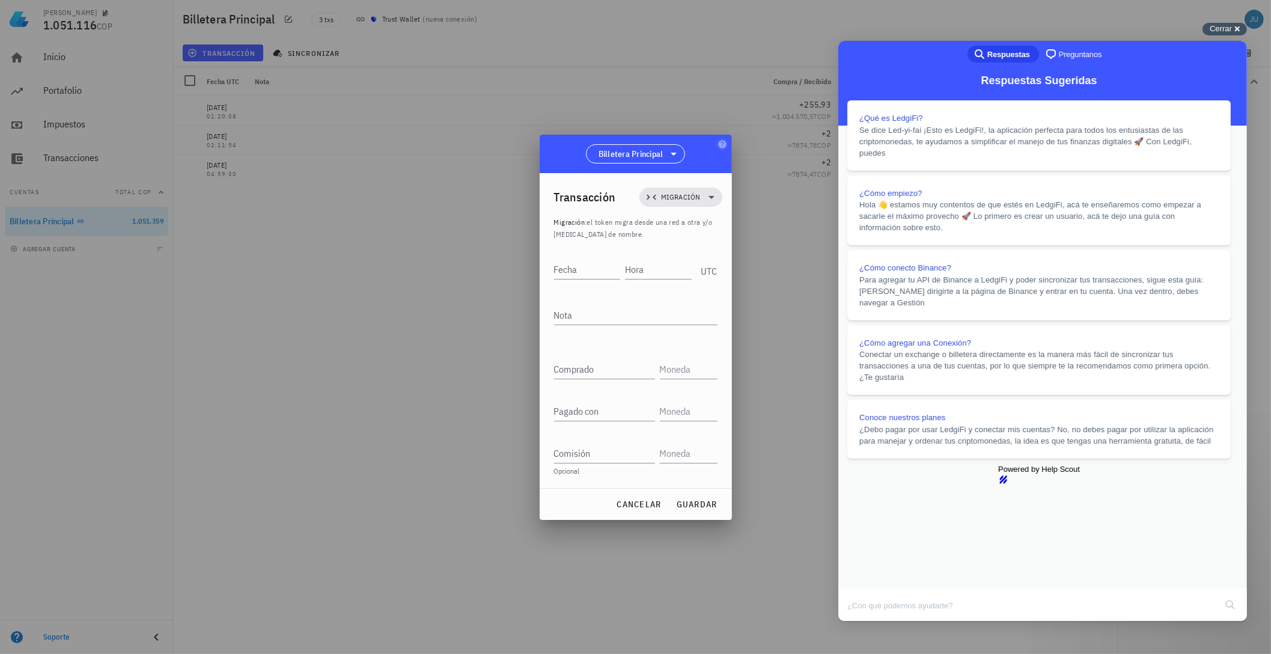
drag, startPoint x: 397, startPoint y: 1, endPoint x: 1236, endPoint y: 34, distance: 839.8
click at [1236, 34] on div "Cerrar cross-small" at bounding box center [1225, 29] width 44 height 13
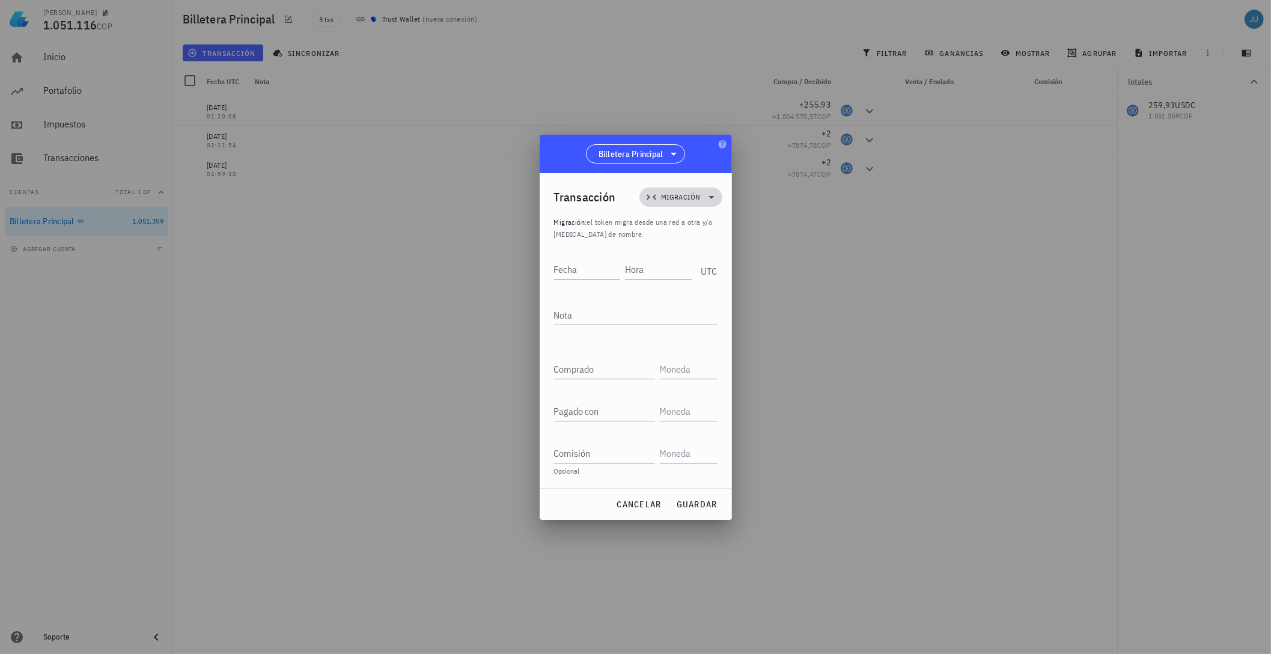
click at [703, 203] on span "Migración" at bounding box center [681, 197] width 69 height 19
click at [700, 306] on div "Transferencia" at bounding box center [696, 298] width 112 height 24
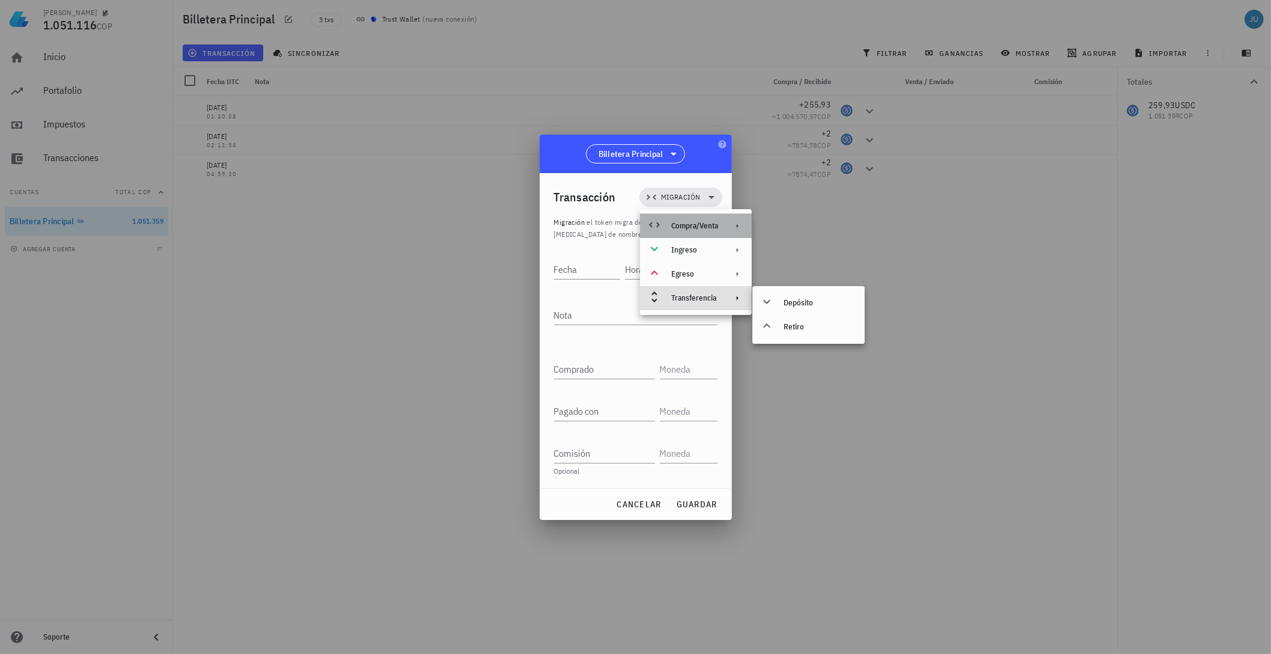
click at [700, 224] on div "Compra/Venta" at bounding box center [694, 226] width 47 height 10
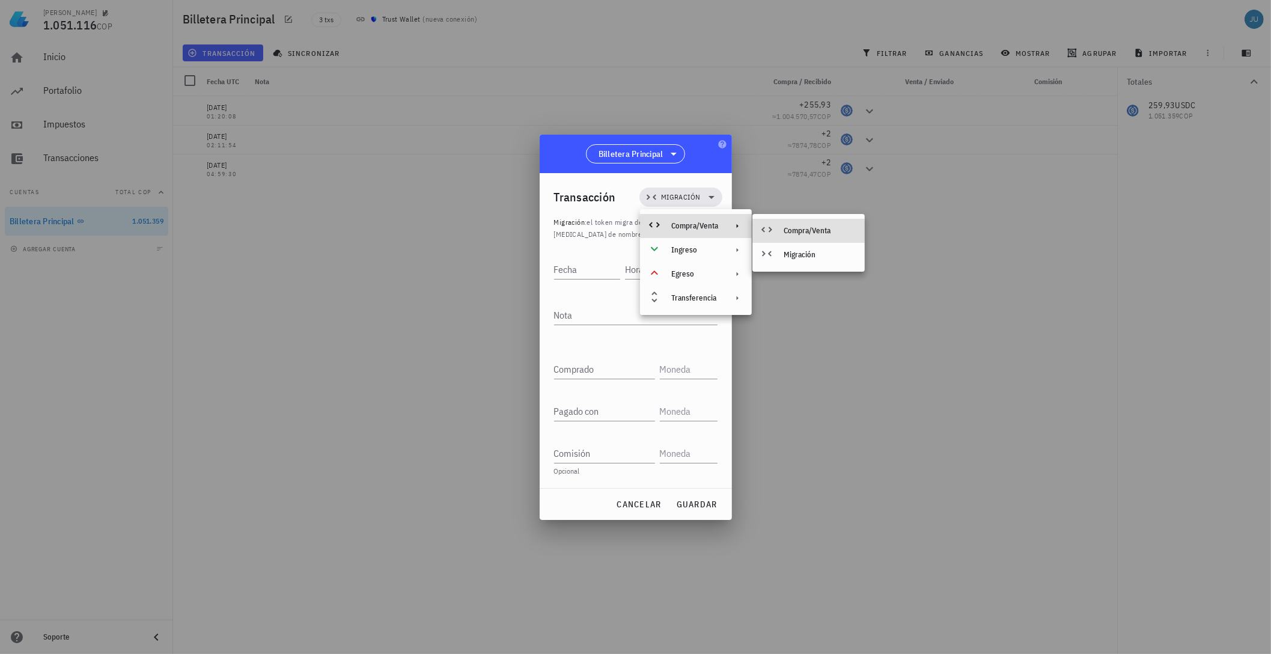
click at [797, 231] on div "Compra/Venta" at bounding box center [820, 231] width 72 height 10
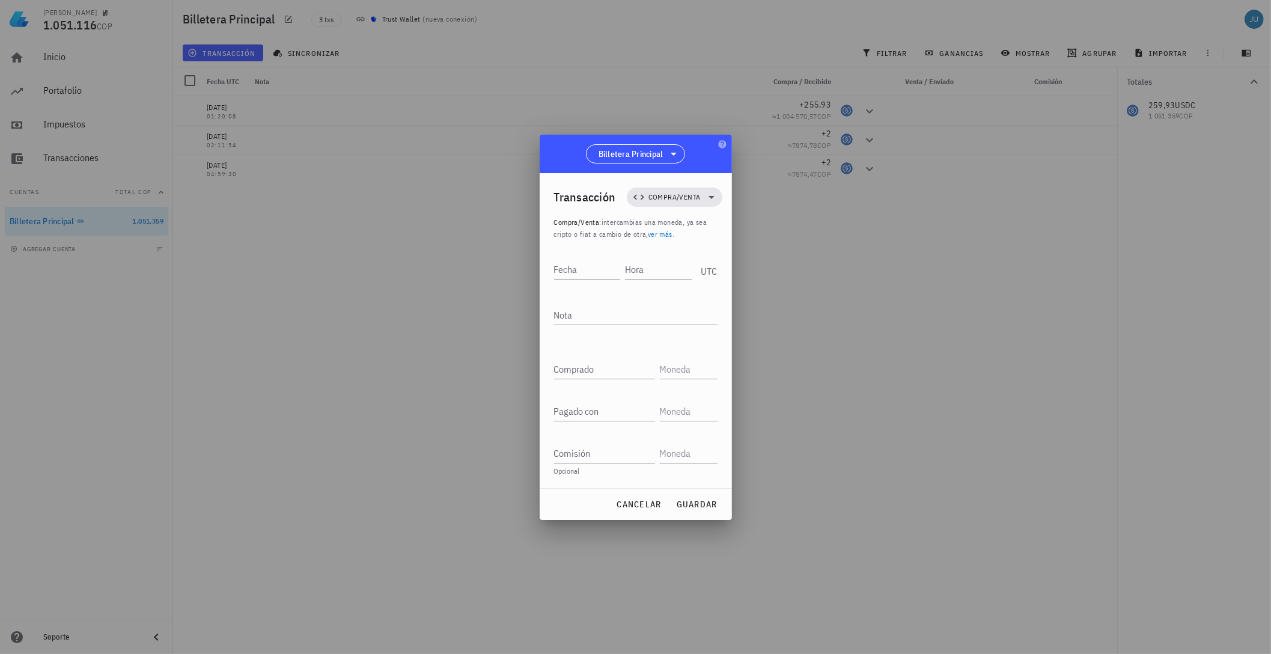
click at [654, 234] on link "ver más" at bounding box center [660, 234] width 25 height 9
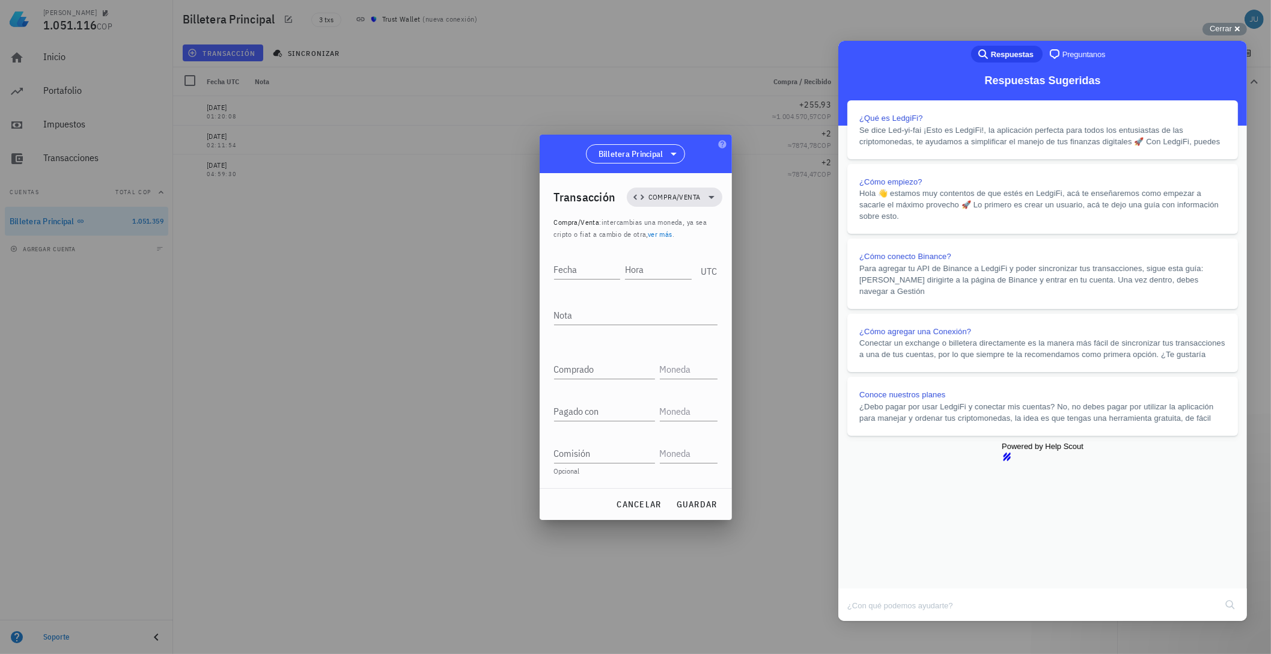
click at [705, 232] on p "Compra/Venta : intercambias una moneda, ya sea cripto o fiat a cambio de otra, …" at bounding box center [636, 228] width 164 height 24
click at [577, 262] on input "Fecha" at bounding box center [587, 269] width 67 height 19
click at [605, 362] on input "Comprado" at bounding box center [604, 368] width 101 height 19
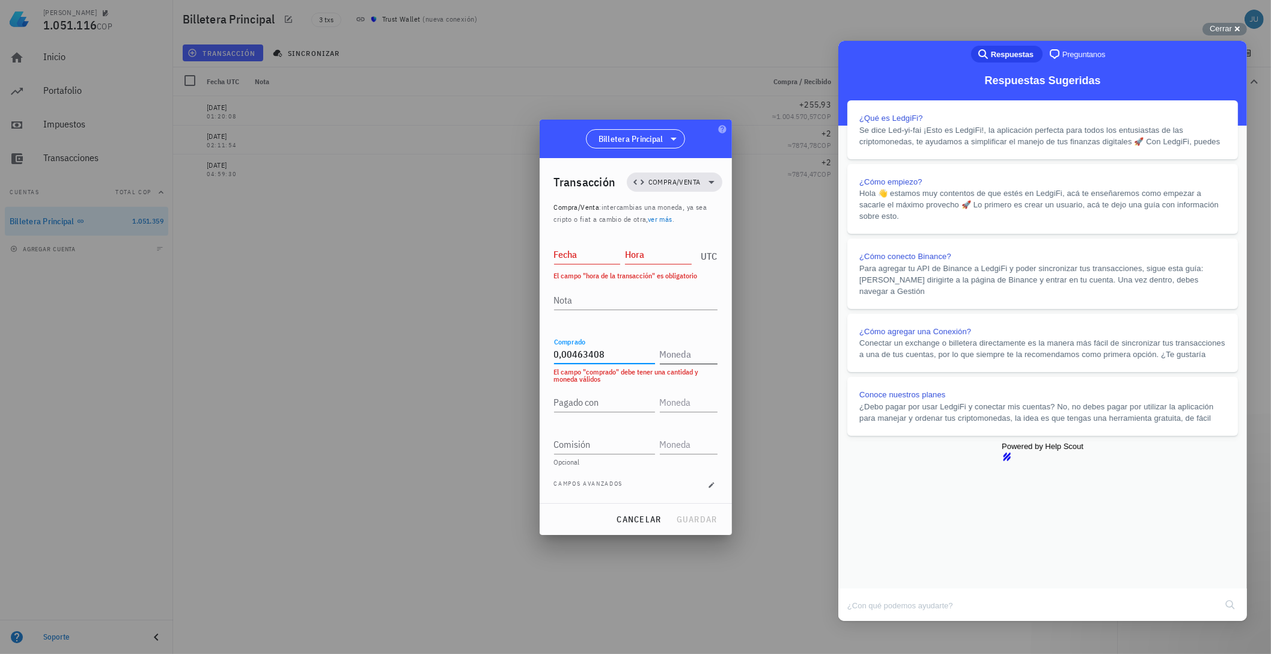
type input "0,00463408"
click at [673, 353] on input "text" at bounding box center [687, 353] width 55 height 19
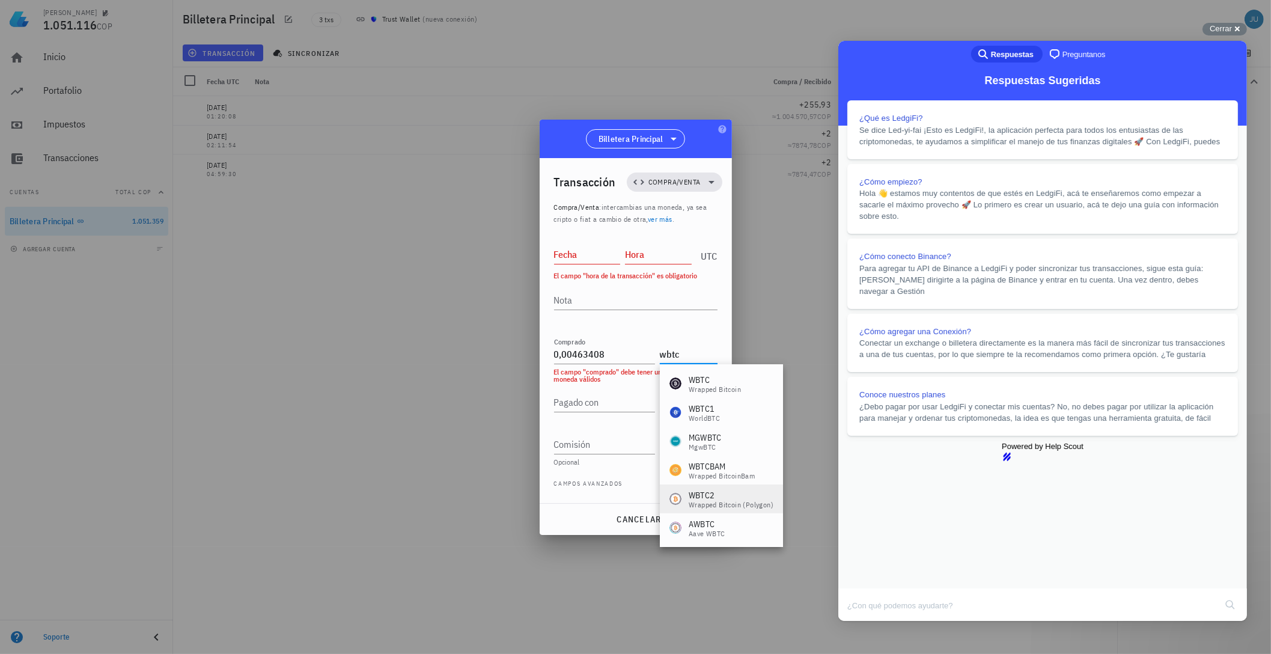
click at [731, 505] on div "Wrapped Bitcoin (Polygon)" at bounding box center [731, 504] width 85 height 7
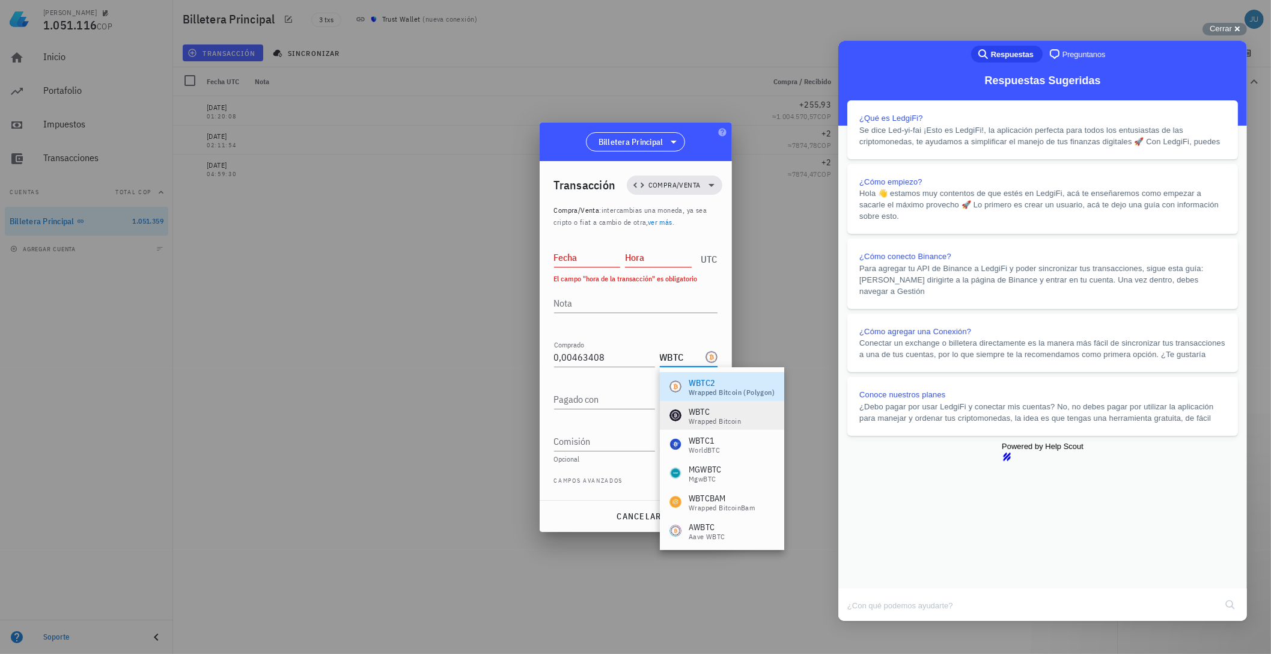
click at [736, 421] on div "Wrapped Bitcoin" at bounding box center [715, 421] width 52 height 7
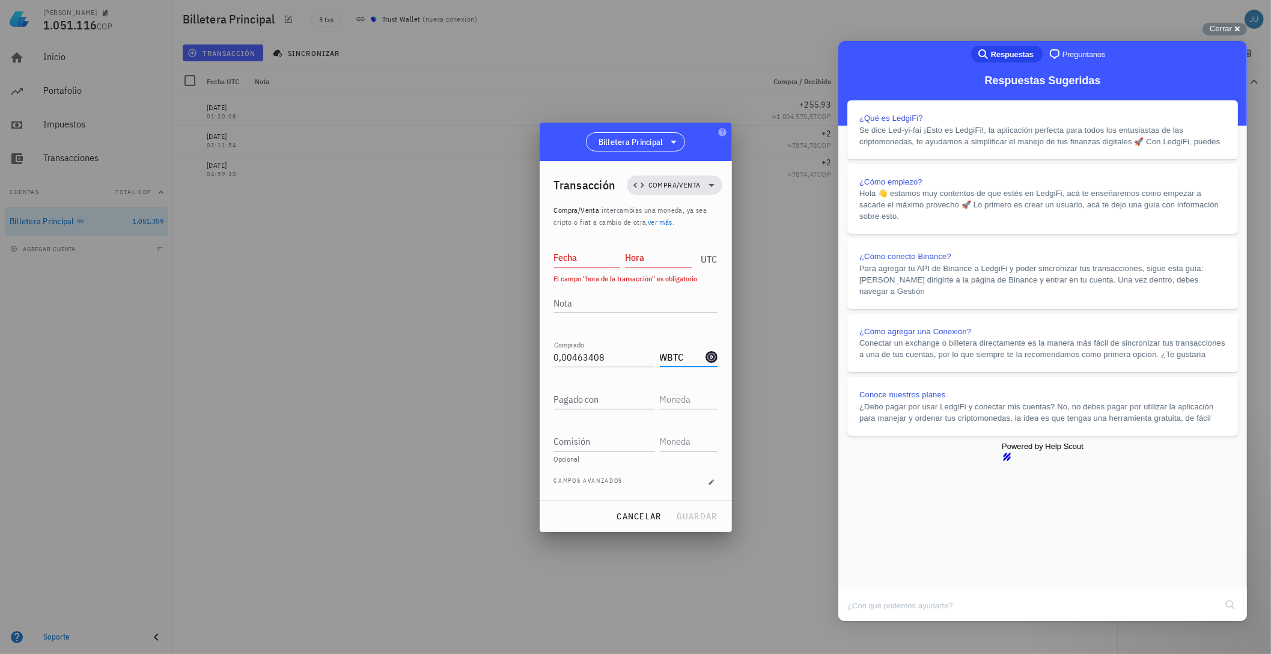
click at [693, 361] on input "WBTC" at bounding box center [681, 356] width 43 height 19
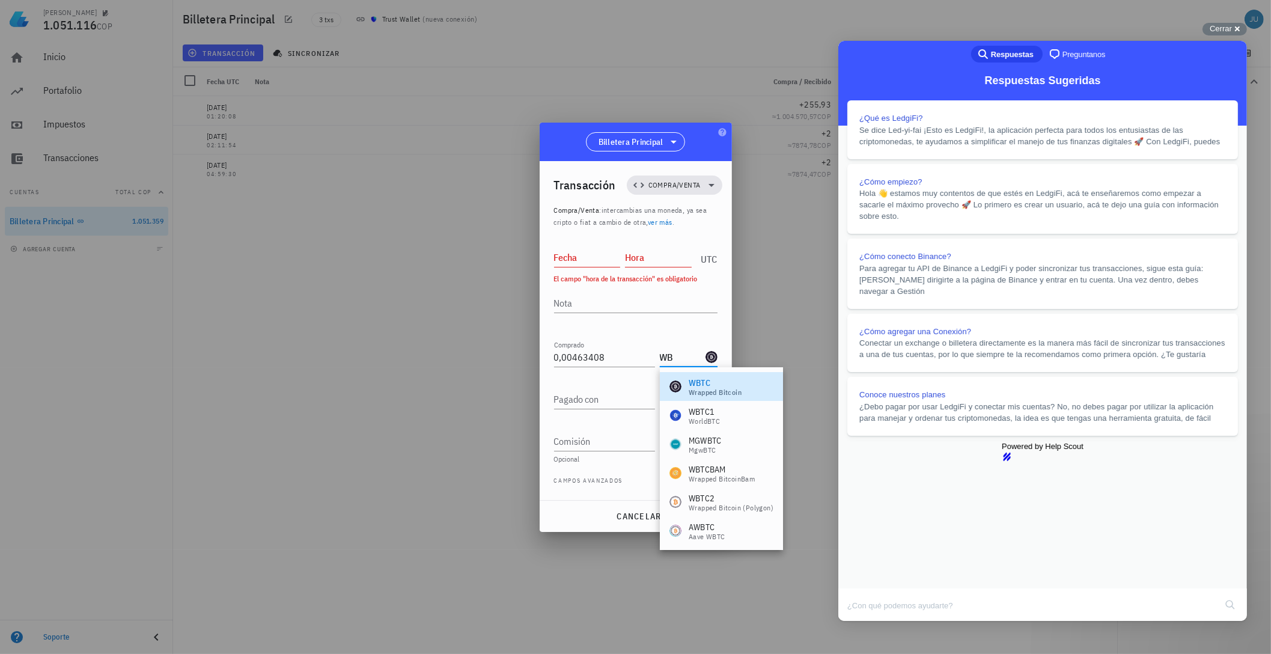
type input "W"
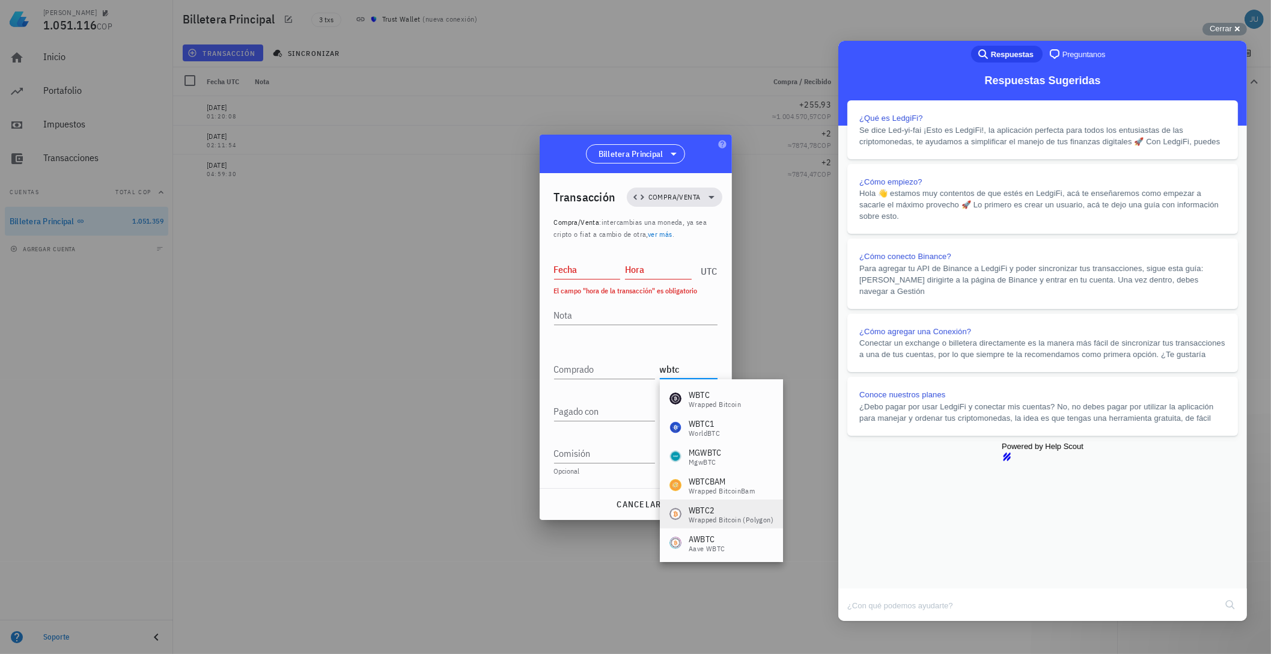
click at [745, 512] on div "WBTC2" at bounding box center [731, 510] width 85 height 12
type input "WBTC2"
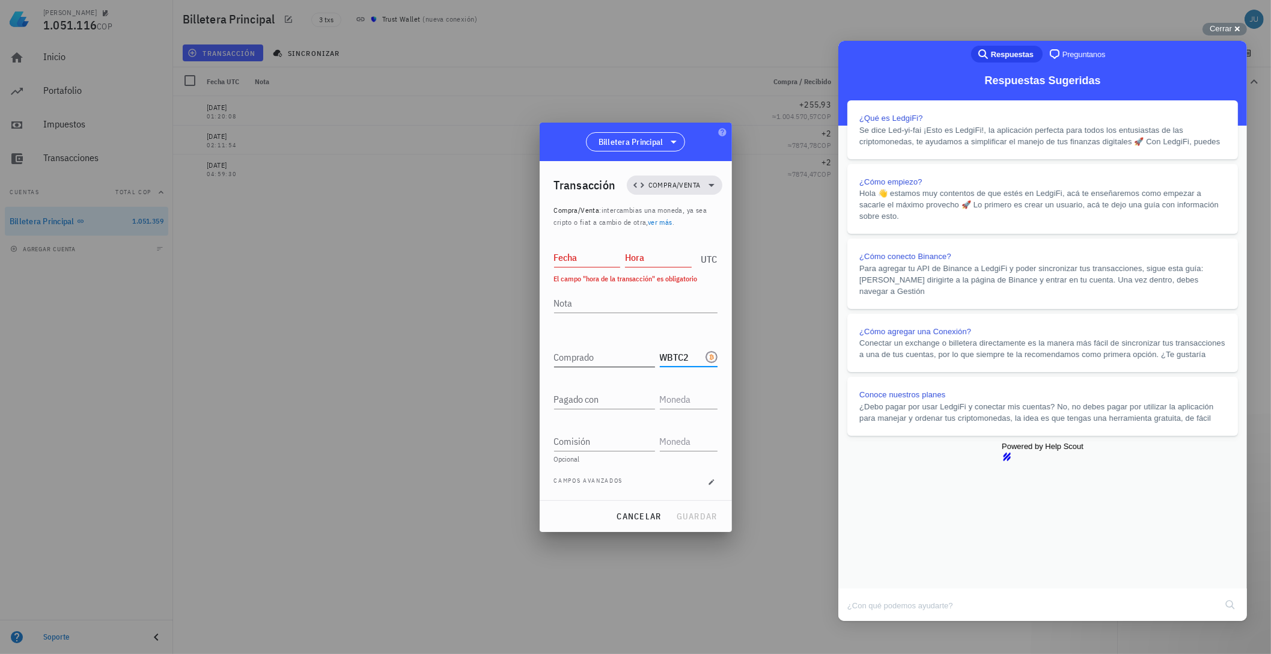
click at [607, 353] on input "Comprado" at bounding box center [604, 356] width 101 height 19
type input "0,00463408"
click at [577, 260] on input "Fecha" at bounding box center [587, 257] width 67 height 19
type input "2024-07-05"
click at [652, 254] on input "Hora" at bounding box center [658, 257] width 67 height 19
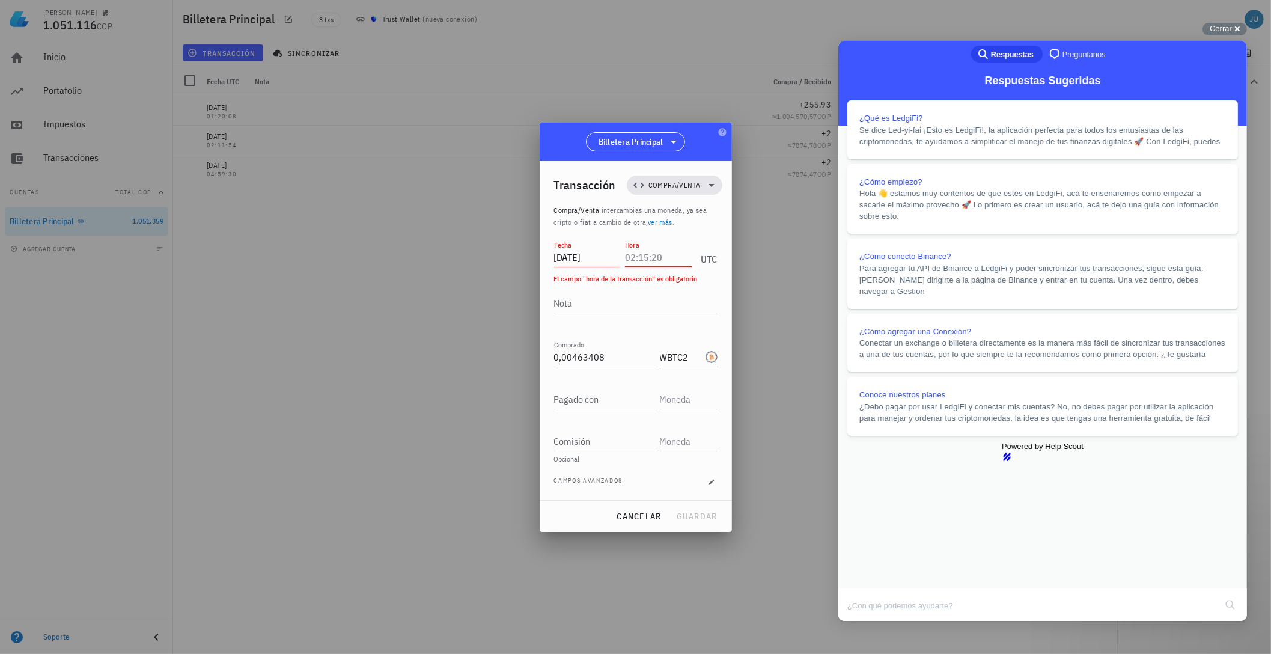
click at [673, 361] on input "WBTC2" at bounding box center [681, 356] width 43 height 19
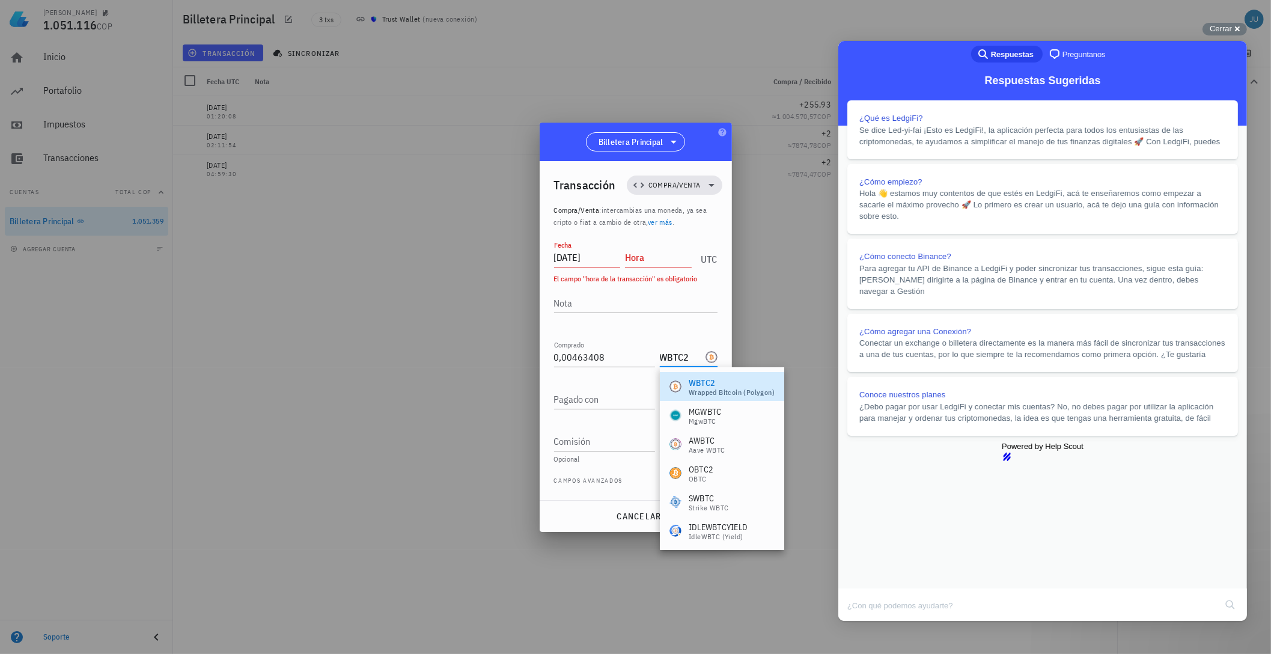
click at [697, 349] on input "WBTC2" at bounding box center [681, 356] width 43 height 19
click at [734, 390] on div "Wrapped Bitcoin (Polygon)" at bounding box center [732, 392] width 86 height 7
type input "WBTC2"
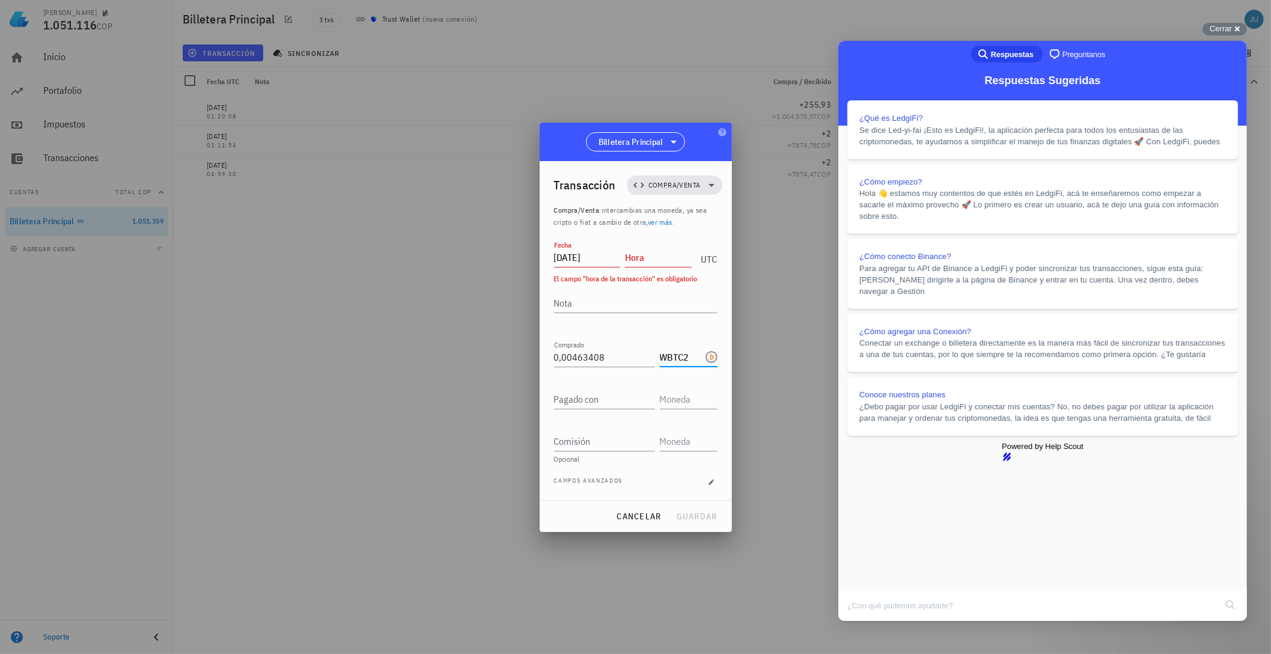
click at [651, 248] on div "Hora" at bounding box center [661, 255] width 72 height 30
click at [651, 260] on input "Hora" at bounding box center [658, 257] width 67 height 19
type input "02:04:53"
click at [577, 395] on div "Pagado con" at bounding box center [604, 399] width 101 height 19
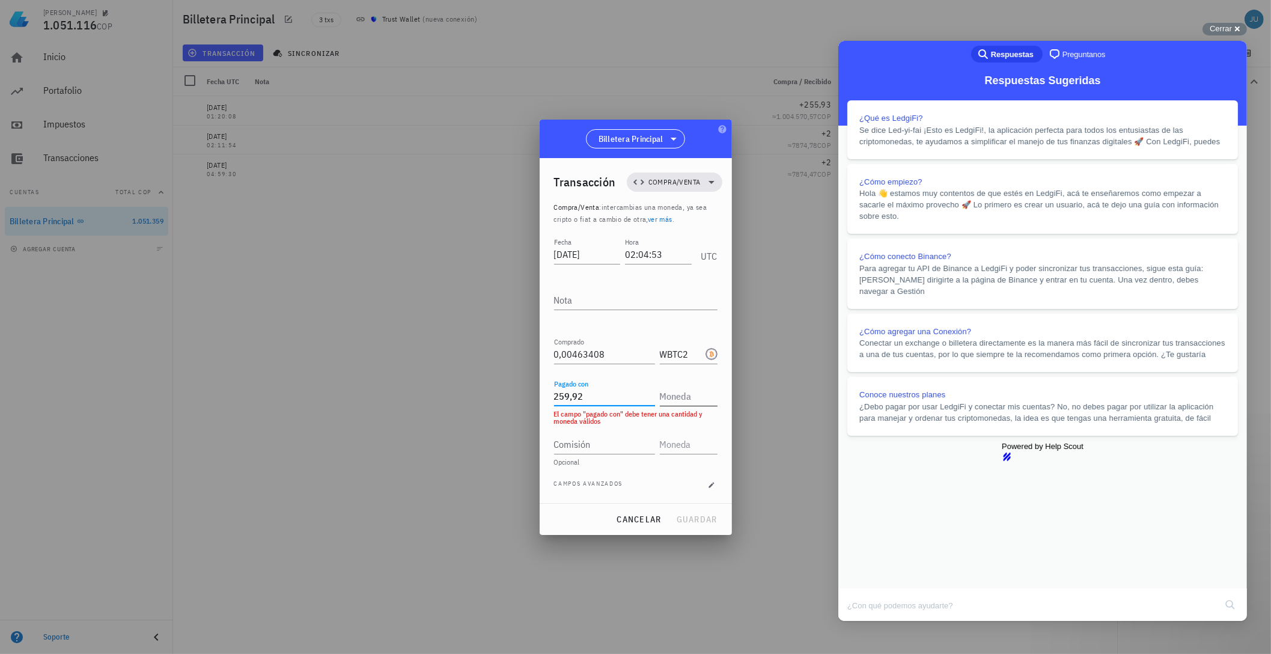
type input "259,92"
click at [682, 399] on input "text" at bounding box center [687, 396] width 55 height 19
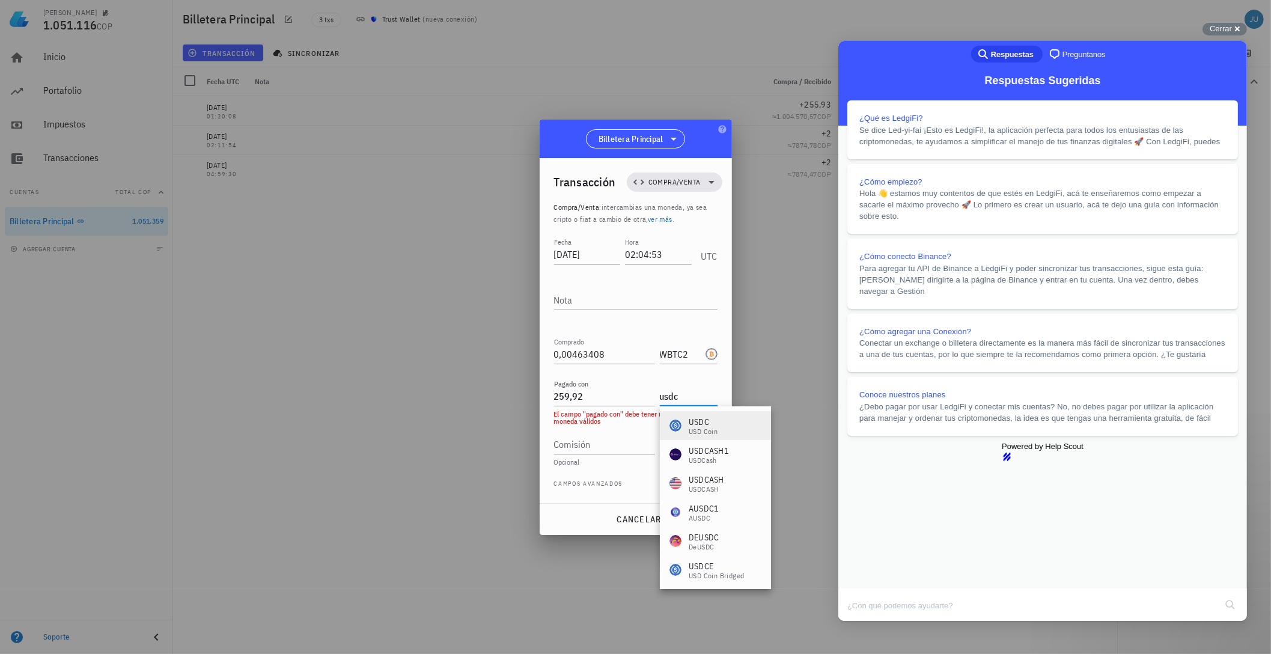
click at [729, 430] on div "USDC USD Coin" at bounding box center [715, 425] width 111 height 29
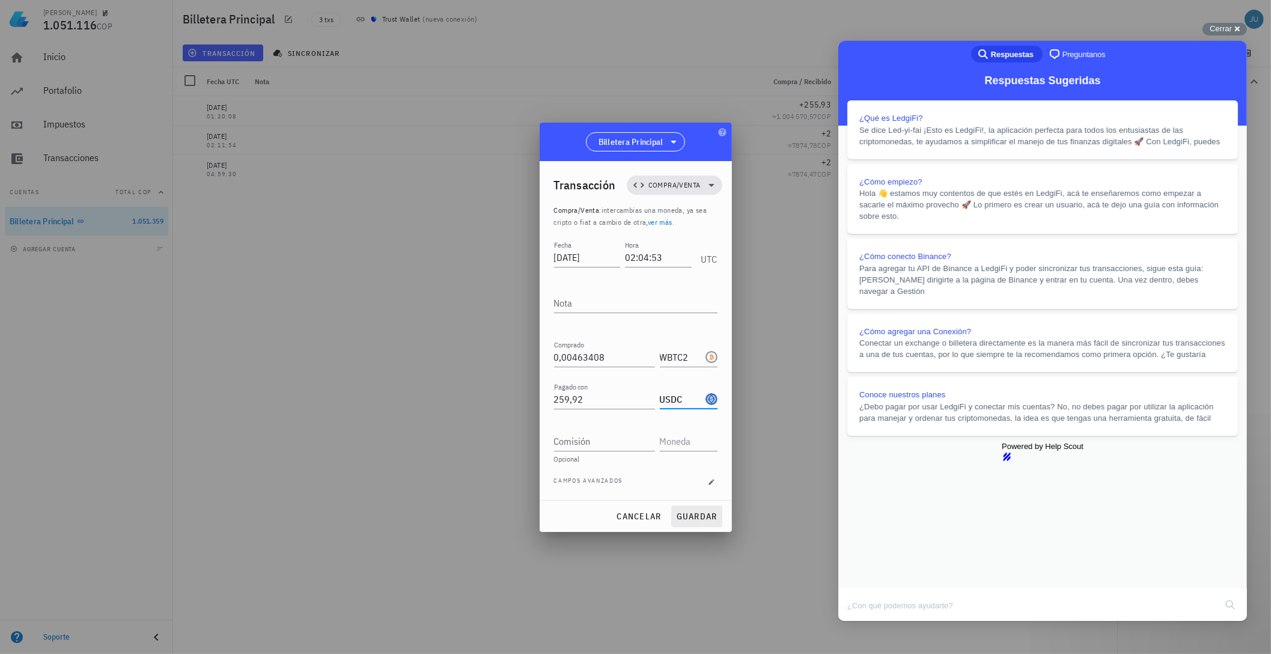
type input "USDC"
click at [695, 512] on span "guardar" at bounding box center [696, 516] width 41 height 11
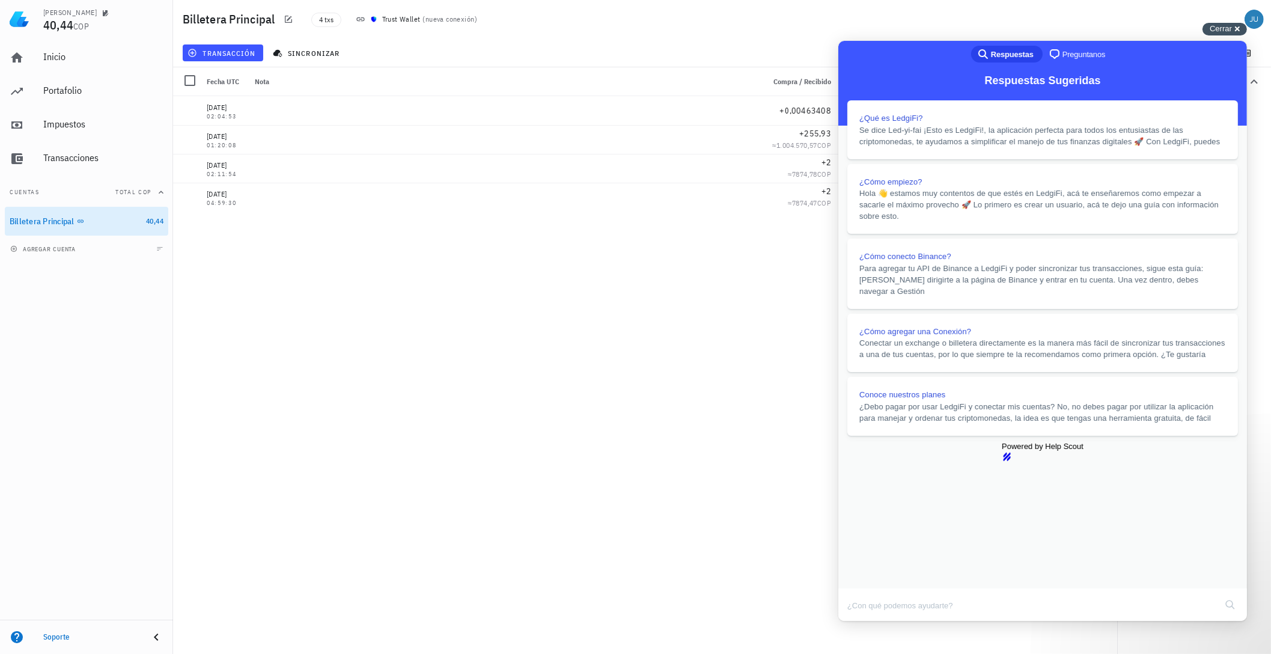
click at [1218, 32] on span "Cerrar" at bounding box center [1221, 28] width 22 height 9
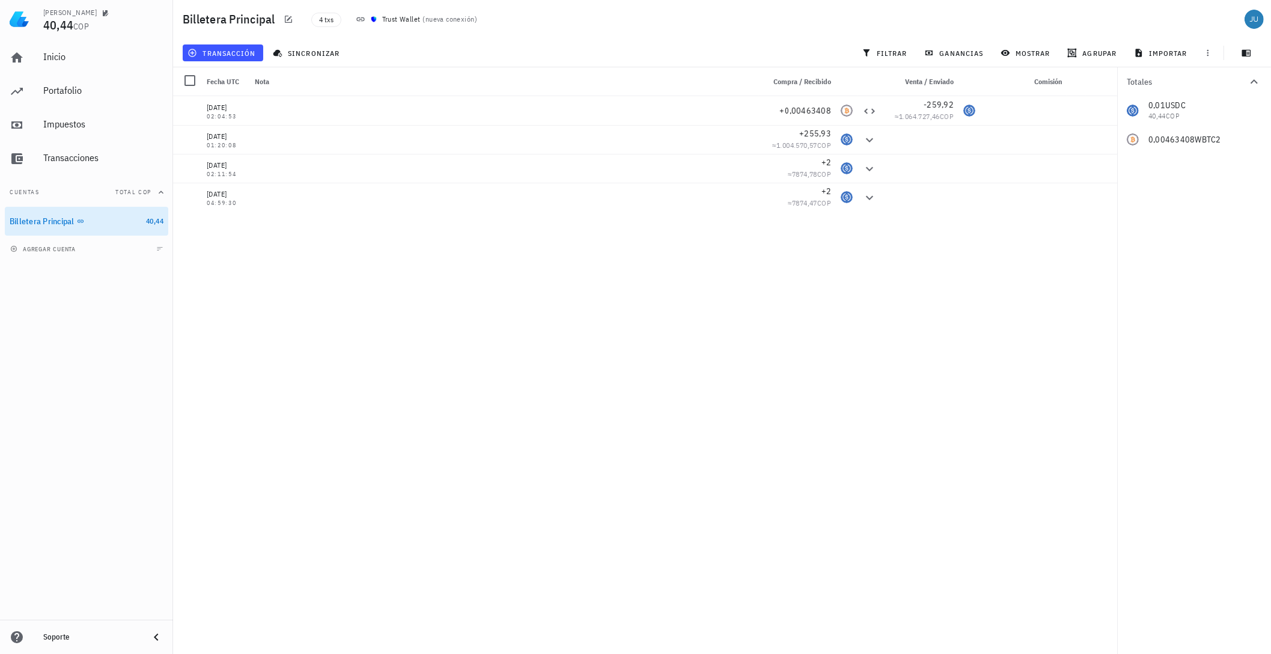
click at [1189, 139] on div "0,01 USDC 40,44 COP 0,00463408 WBTC2" at bounding box center [1195, 125] width 154 height 58
click at [919, 370] on div "05/07/2024 02:04:53 +0,00463408 -259,92 ≈ 1.064.727,46 COP 23/04/2024 01:20:08 …" at bounding box center [645, 370] width 944 height 548
click at [1151, 138] on div "0,01 USDC 40,44 COP 0,00463408 WBTC2" at bounding box center [1195, 125] width 154 height 58
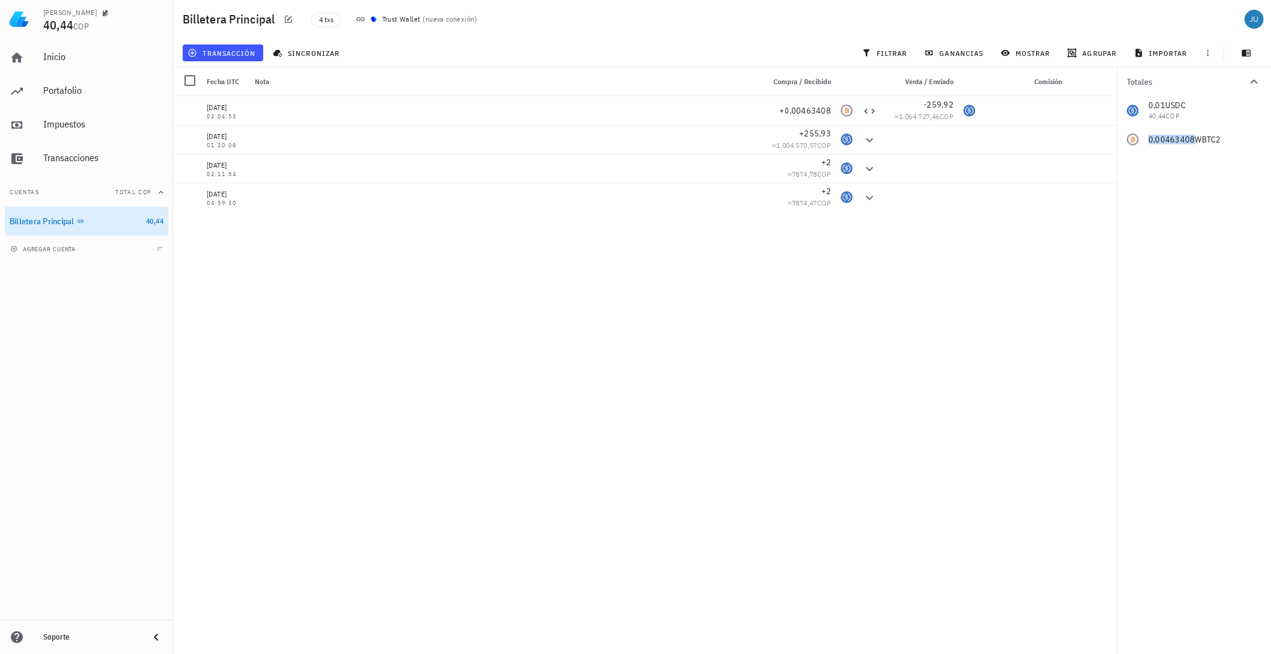
click at [1151, 138] on div "0,01 USDC 40,44 COP 0,00463408 WBTC2" at bounding box center [1195, 125] width 154 height 58
drag, startPoint x: 1151, startPoint y: 138, endPoint x: 1175, endPoint y: 182, distance: 50.9
click at [1175, 182] on div "Totales 0,01 USDC 40,44 COP 0,00463408 WBTC2" at bounding box center [1195, 360] width 154 height 587
click at [57, 31] on div "Felipe 40,44 COP" at bounding box center [103, 19] width 120 height 38
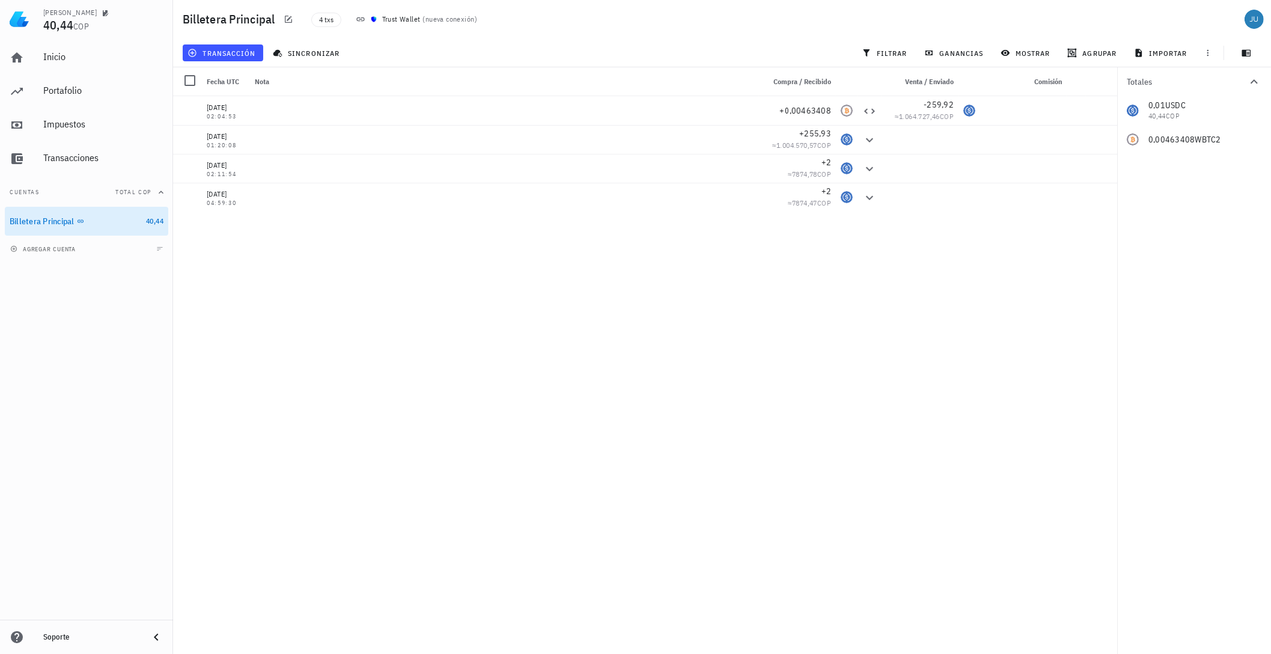
click at [349, 345] on div "05/07/2024 02:04:53 +0,00463408 -259,92 ≈ 1.064.727,46 COP 23/04/2024 01:20:08 …" at bounding box center [645, 370] width 944 height 548
click at [331, 20] on span "4 txs" at bounding box center [326, 19] width 14 height 13
click at [331, 19] on span "4 txs" at bounding box center [326, 19] width 14 height 13
click at [322, 23] on span "4 txs" at bounding box center [326, 19] width 14 height 13
click at [329, 21] on span "4 txs" at bounding box center [326, 19] width 14 height 13
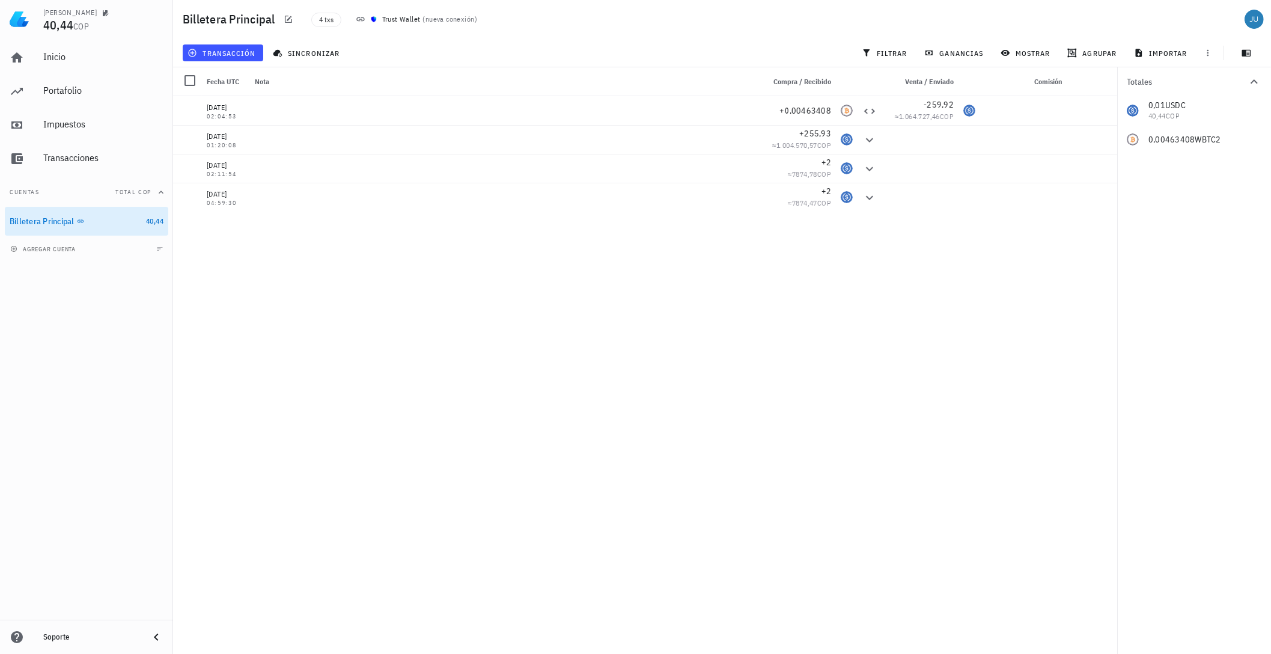
click at [445, 17] on span "nueva conexión" at bounding box center [450, 18] width 49 height 9
click at [323, 17] on span "4 txs" at bounding box center [326, 19] width 14 height 13
drag, startPoint x: 323, startPoint y: 17, endPoint x: 310, endPoint y: 43, distance: 29.3
click at [310, 43] on div "sincronizar" at bounding box center [308, 53] width 84 height 22
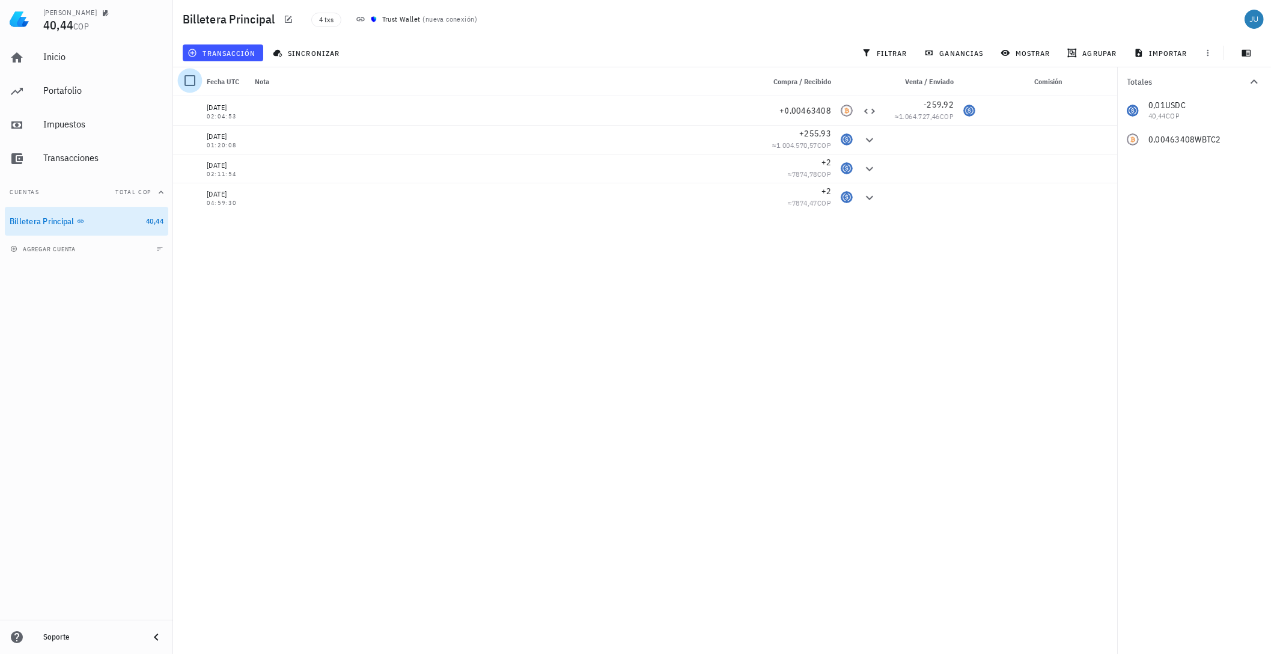
click at [194, 82] on div at bounding box center [190, 80] width 20 height 20
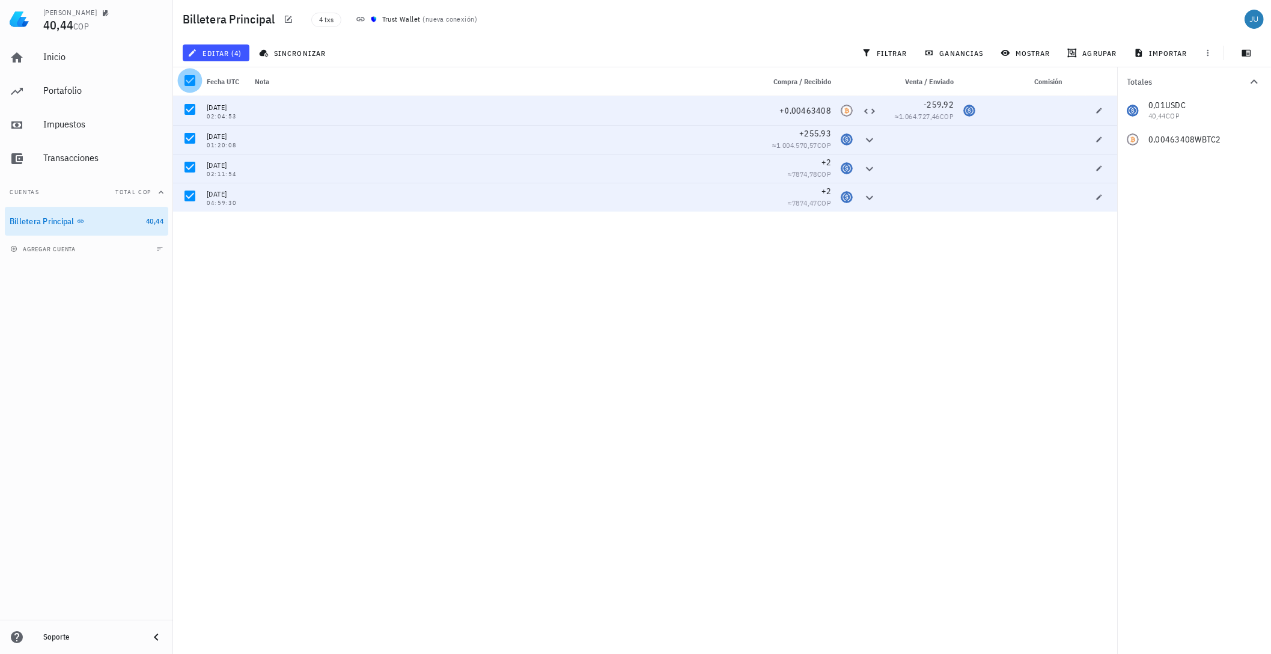
click at [194, 82] on div at bounding box center [190, 80] width 20 height 20
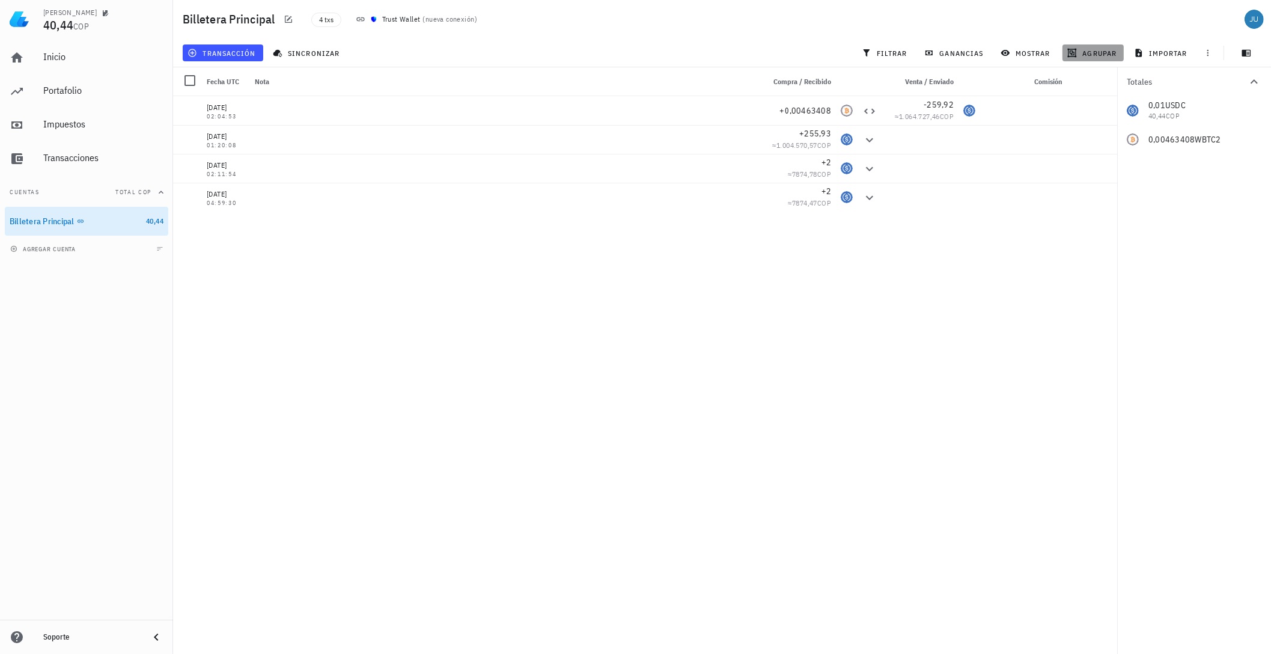
click at [1099, 59] on button "agrupar" at bounding box center [1093, 52] width 61 height 17
click at [1078, 173] on div "Año" at bounding box center [1099, 177] width 53 height 10
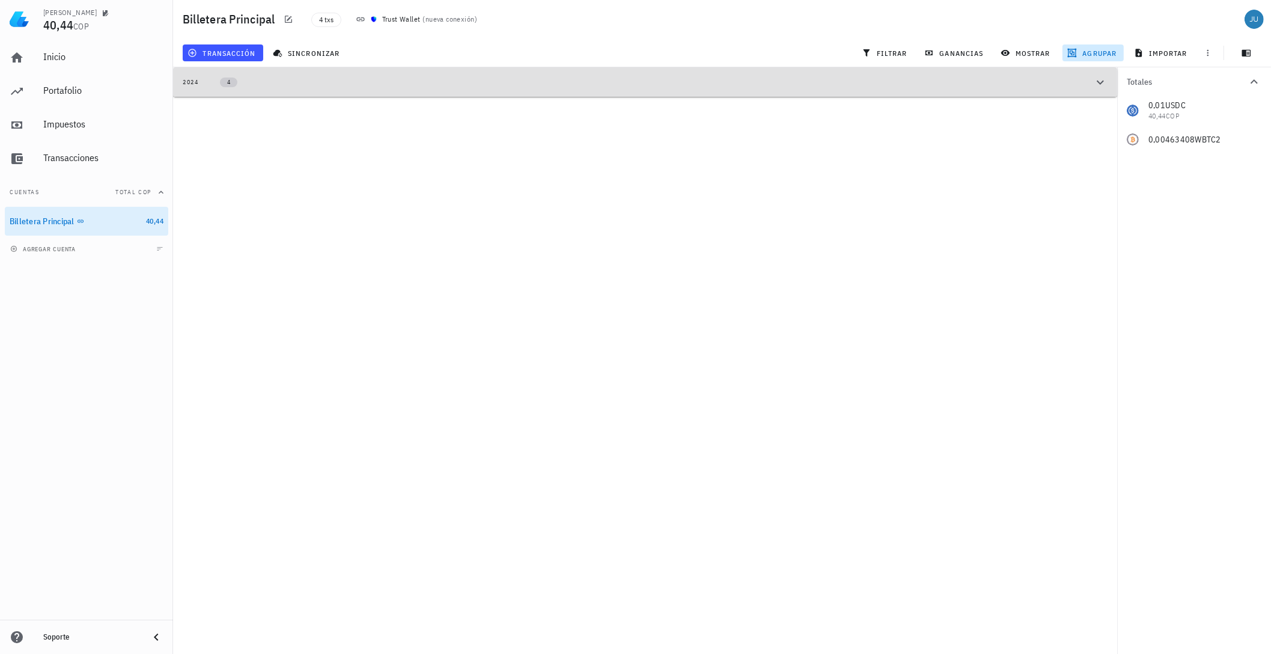
click at [1056, 95] on button "2024 4" at bounding box center [645, 81] width 944 height 29
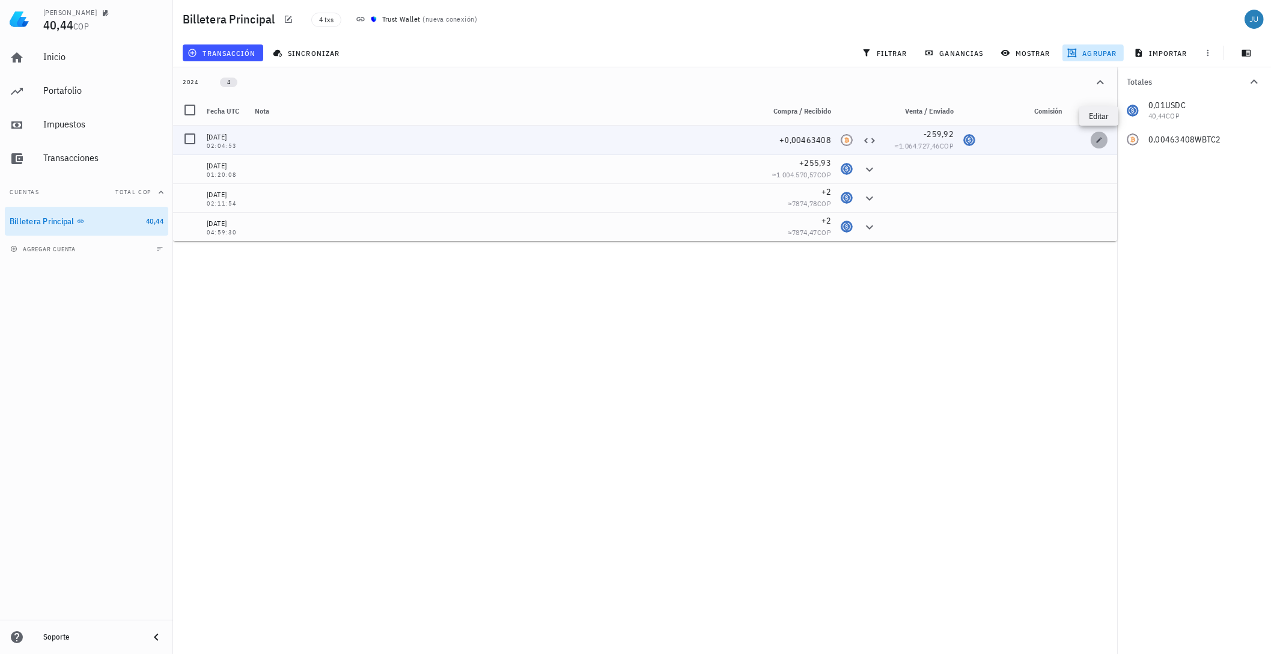
click at [1102, 144] on button "button" at bounding box center [1099, 140] width 17 height 17
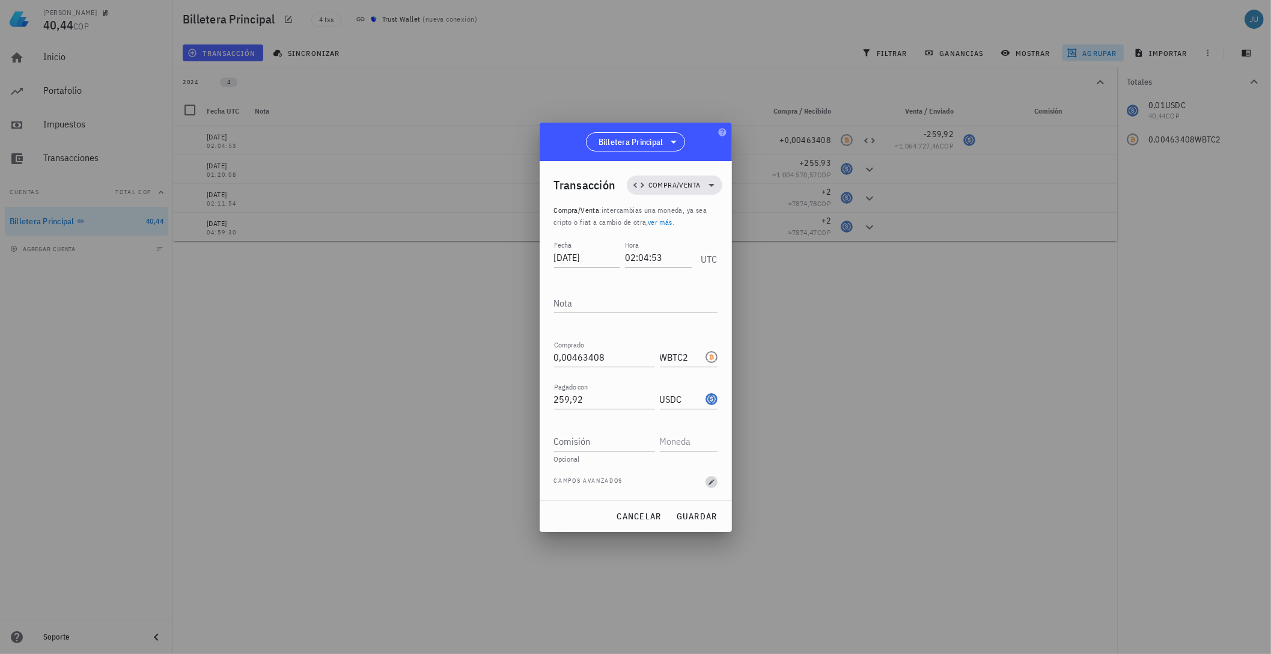
click at [707, 480] on span "button" at bounding box center [712, 482] width 12 height 7
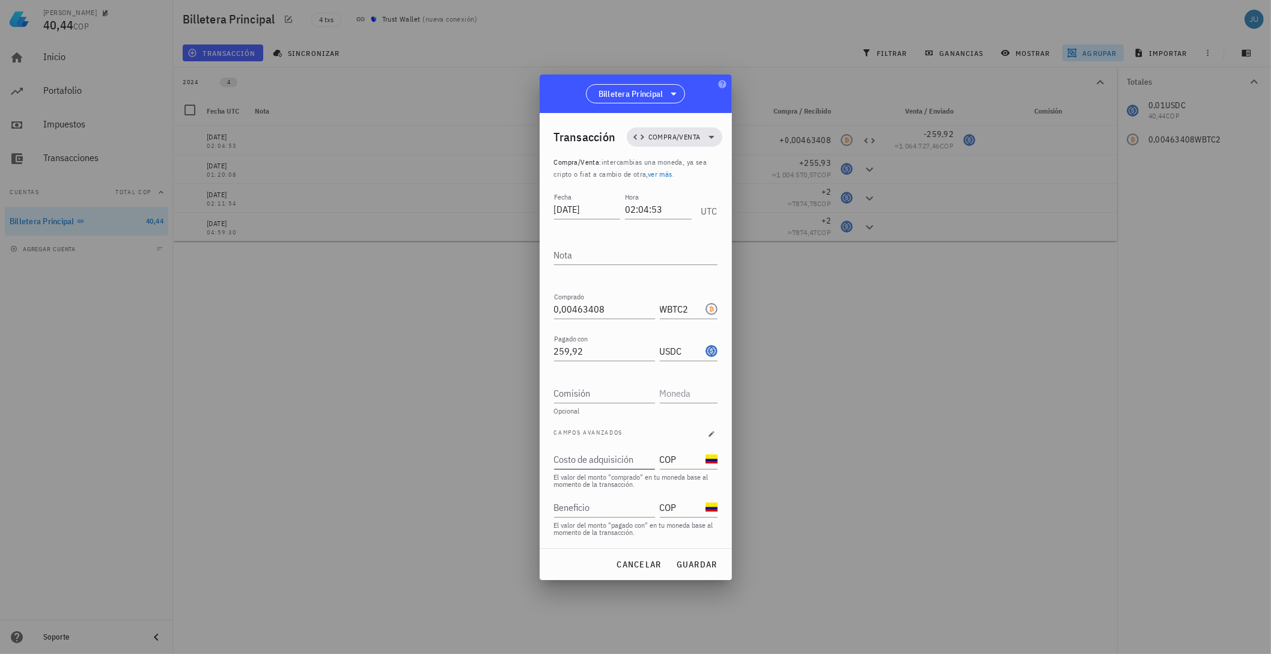
click at [608, 458] on input "Costo de adquisición" at bounding box center [603, 459] width 99 height 19
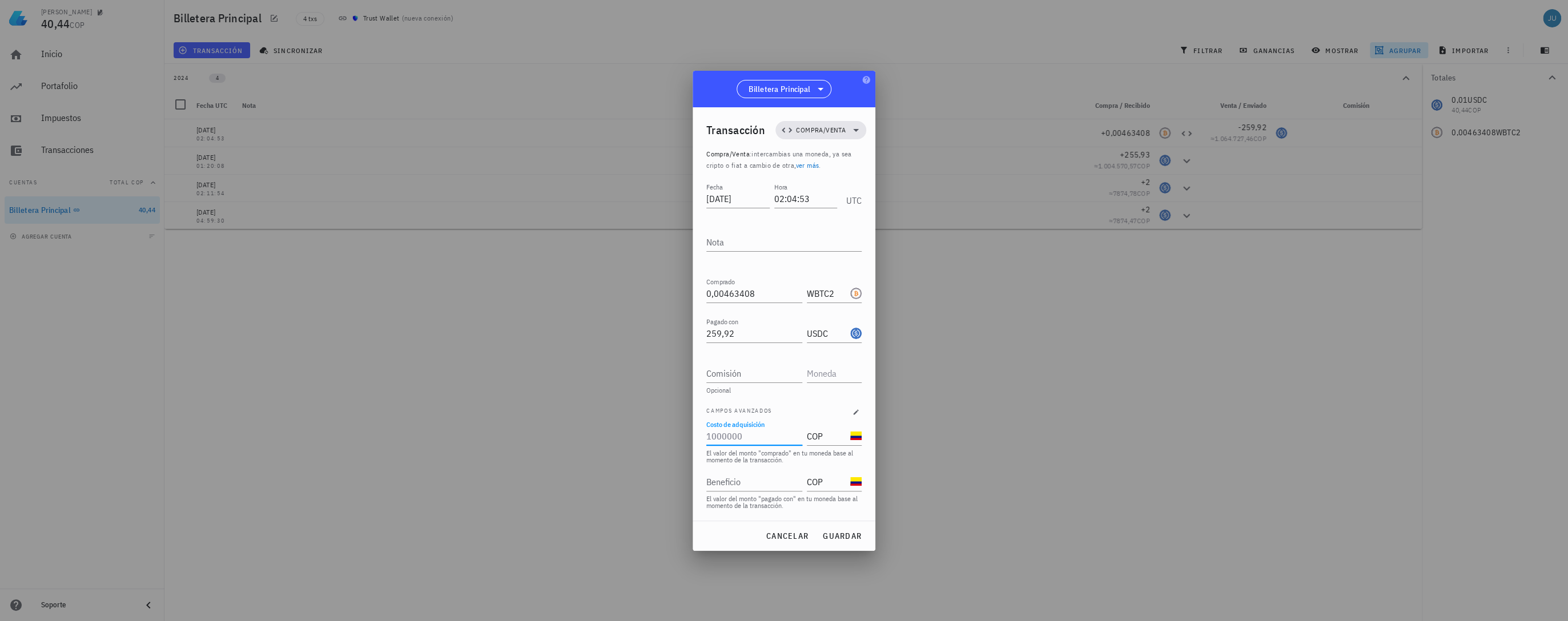
click at [740, 436] on input "Costo de adquisición" at bounding box center [753, 436] width 94 height 18
click at [729, 439] on input "Costo de adquisición" at bounding box center [753, 436] width 94 height 18
type input "1.064.039"
click at [724, 475] on div "Beneficio" at bounding box center [753, 481] width 94 height 18
type input "1.064.039"
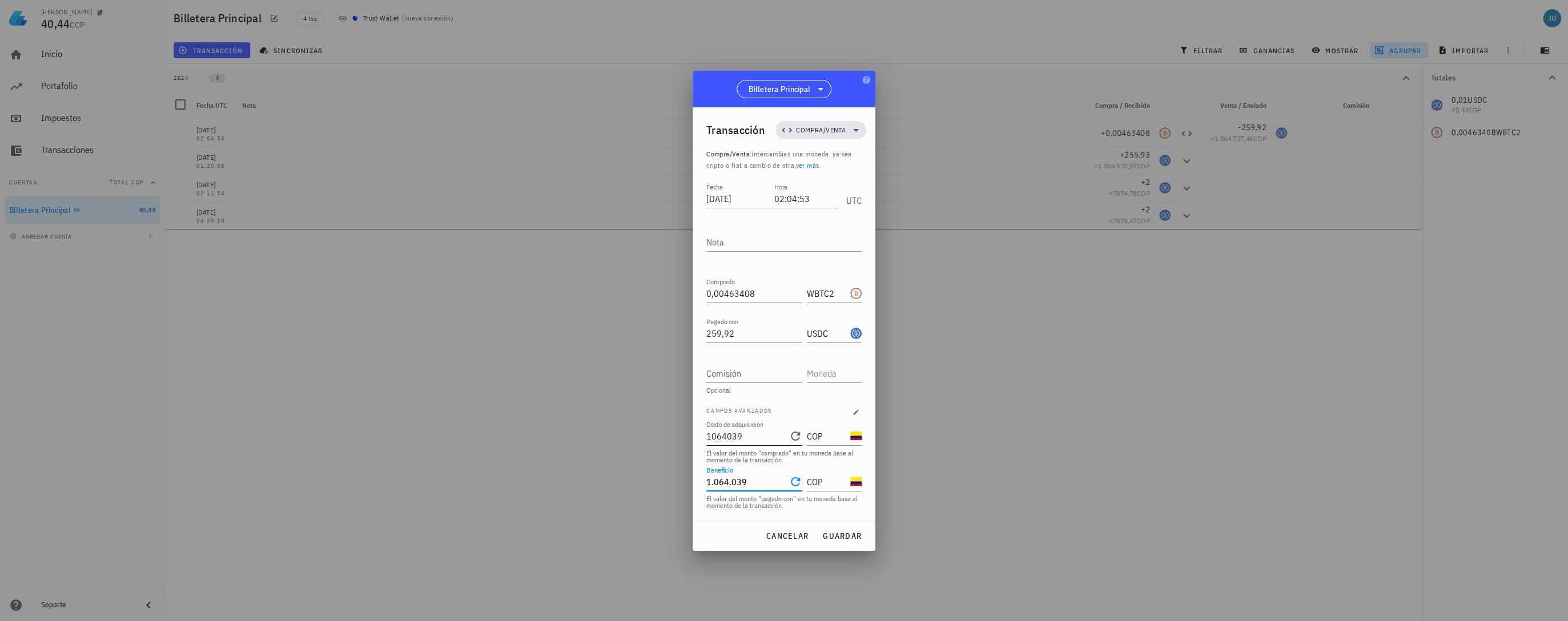
click at [755, 436] on input "1064039" at bounding box center [746, 436] width 80 height 18
type input "1.064.039"
click at [851, 533] on span "guardar" at bounding box center [841, 536] width 39 height 10
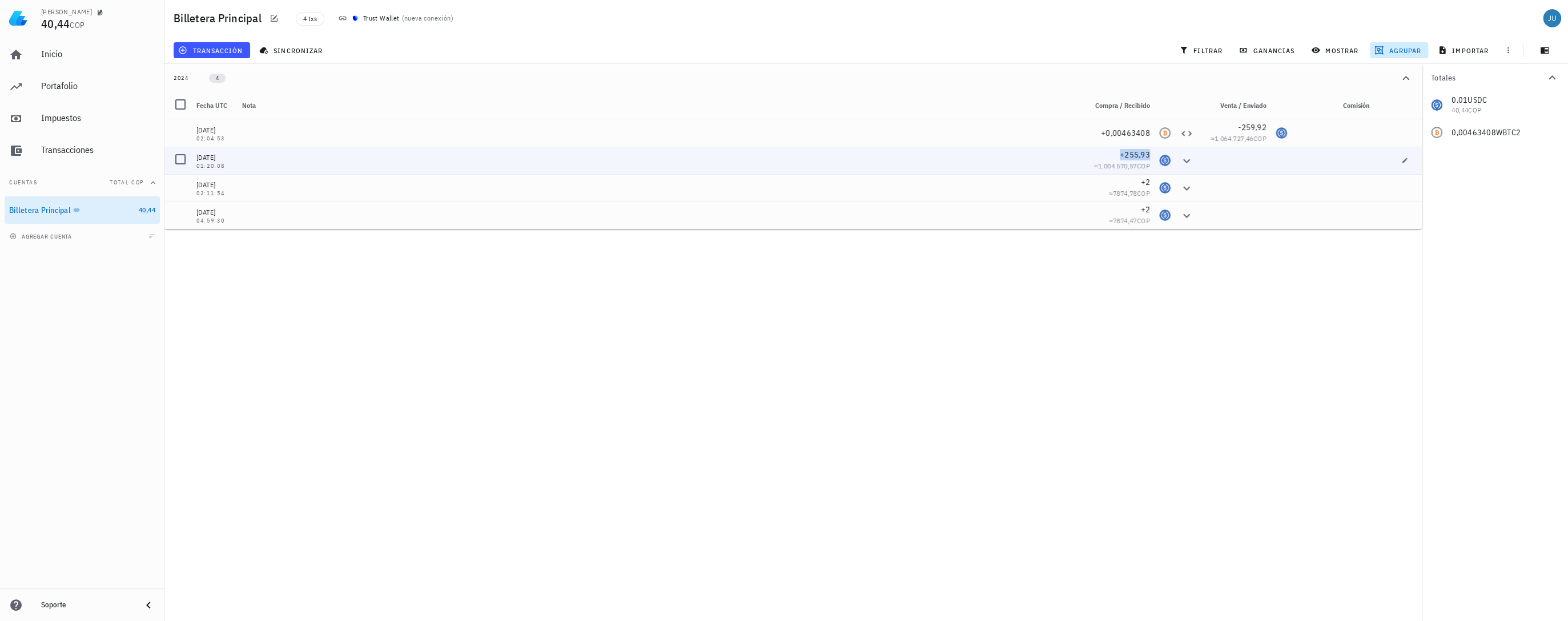
click at [1126, 158] on span "+255,93" at bounding box center [1135, 154] width 30 height 10
click at [1135, 273] on div "Felipe 40,44 COP Inicio Portafolio Impuestos Transacciones Cuentas Total COP Bi…" at bounding box center [784, 310] width 1568 height 621
click at [210, 54] on span "transacción" at bounding box center [212, 50] width 63 height 9
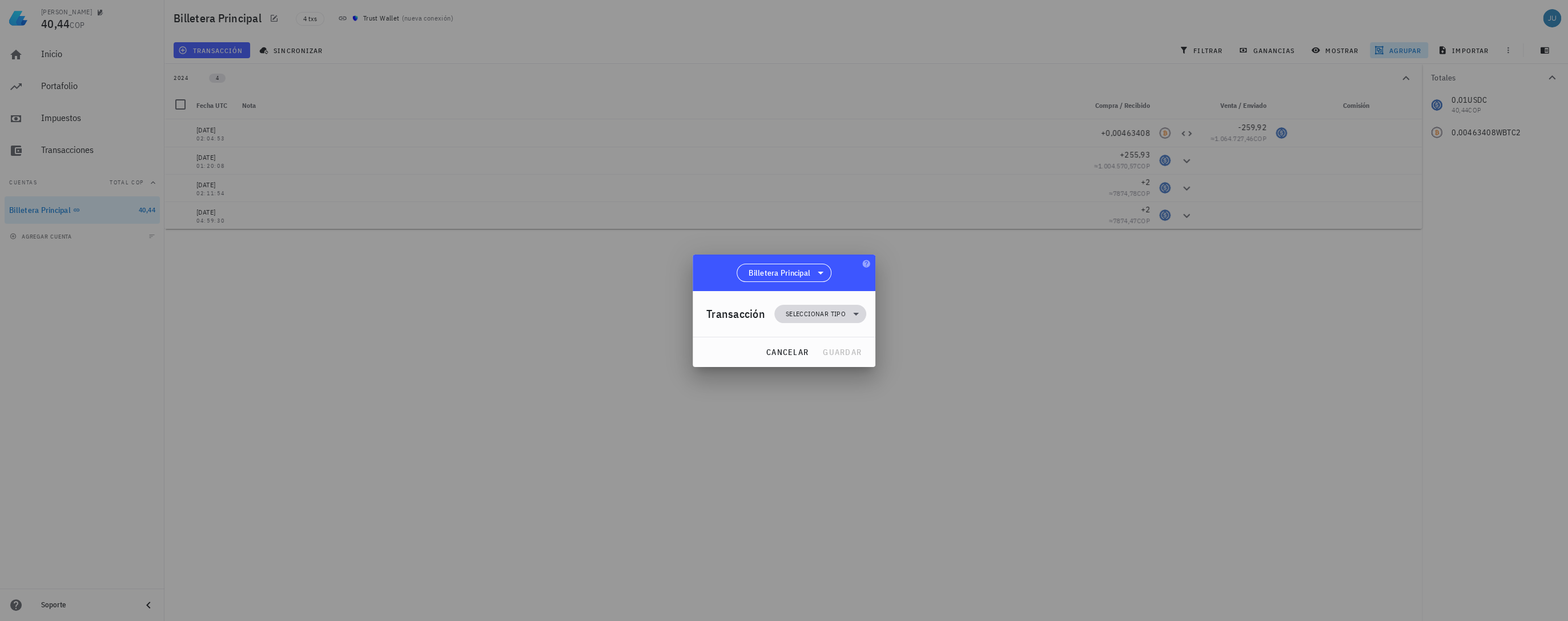
click at [803, 322] on span "Seleccionar tipo" at bounding box center [820, 313] width 78 height 18
click at [836, 407] on div "Transferencia" at bounding box center [825, 410] width 45 height 9
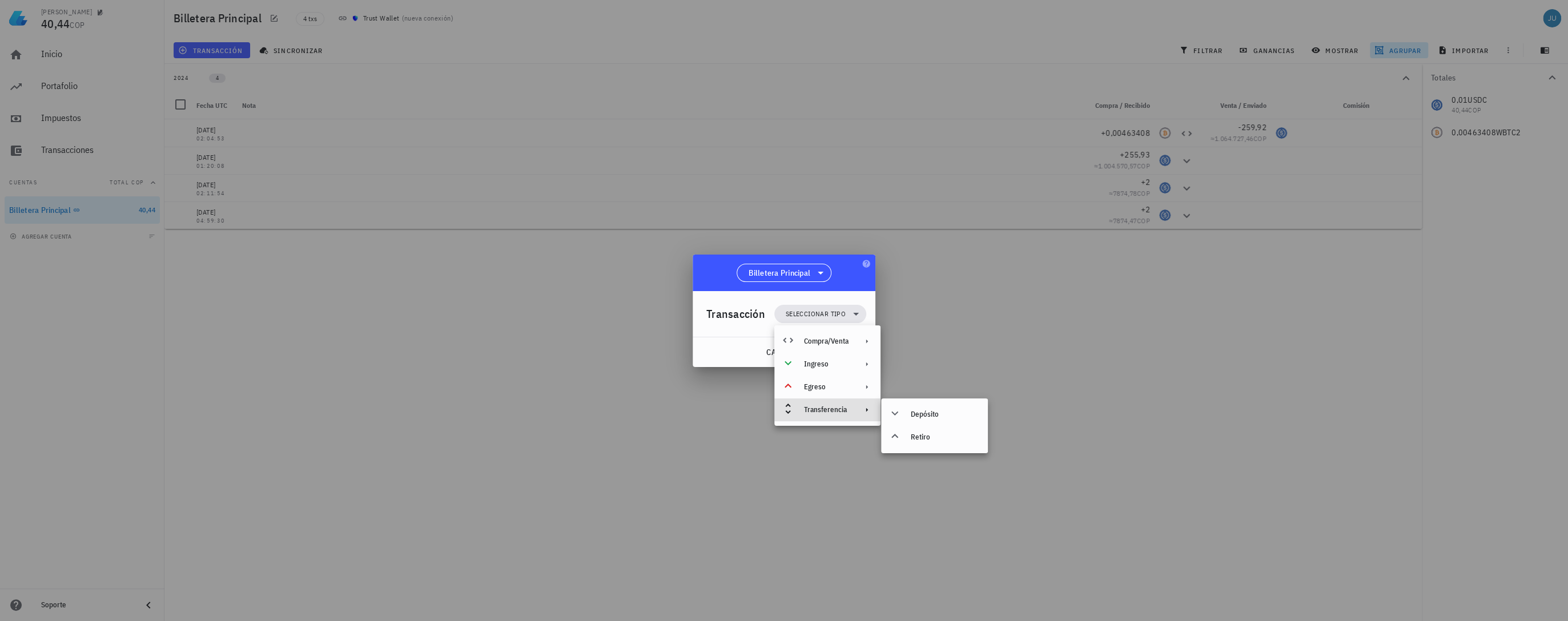
click at [945, 389] on div at bounding box center [784, 310] width 1568 height 621
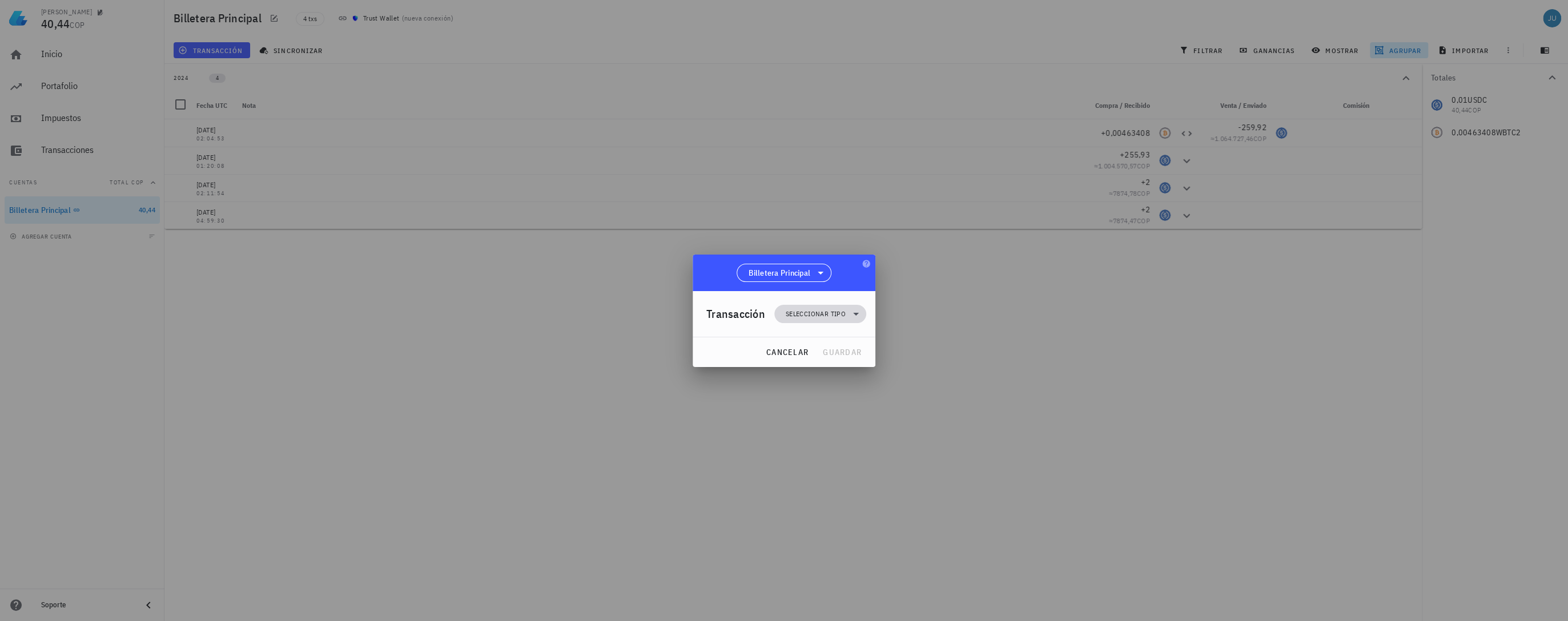
click at [824, 316] on span "Seleccionar tipo" at bounding box center [815, 314] width 60 height 11
click at [837, 411] on div "Transferencia" at bounding box center [825, 410] width 45 height 9
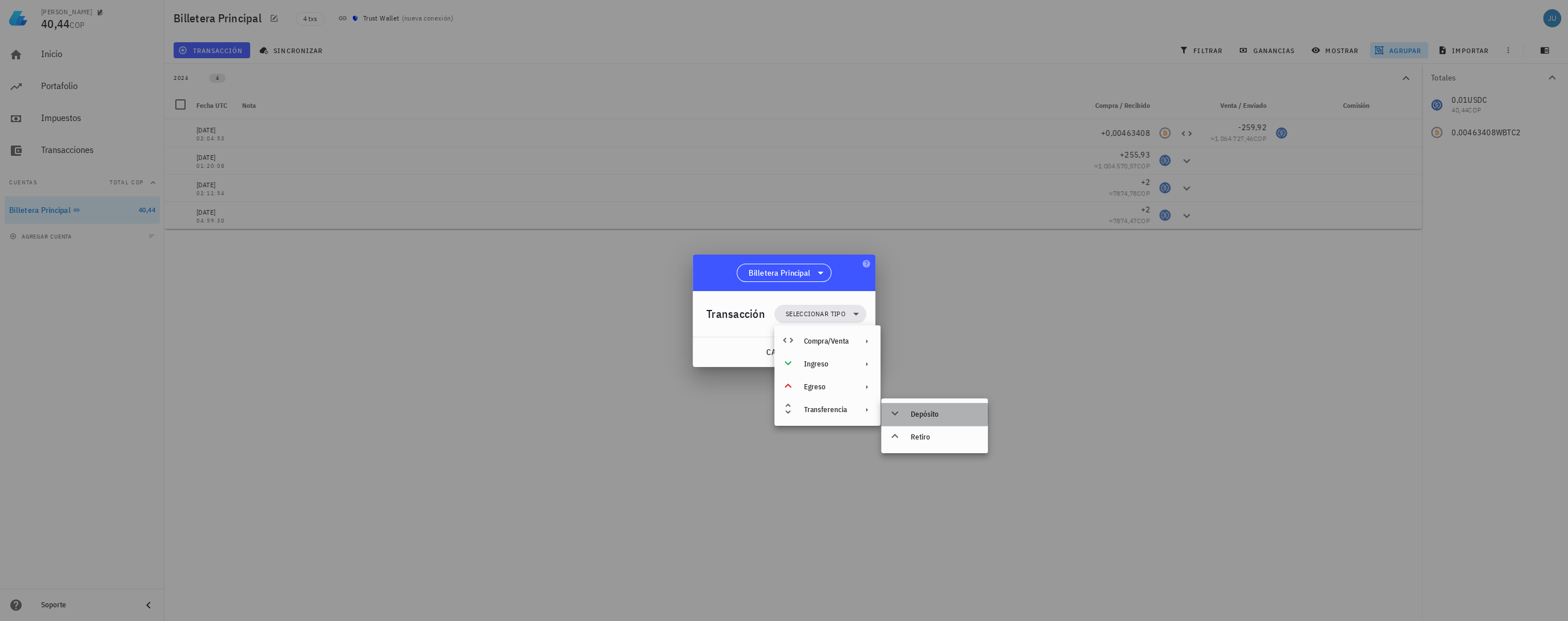
click at [922, 414] on div "Depósito" at bounding box center [945, 415] width 68 height 9
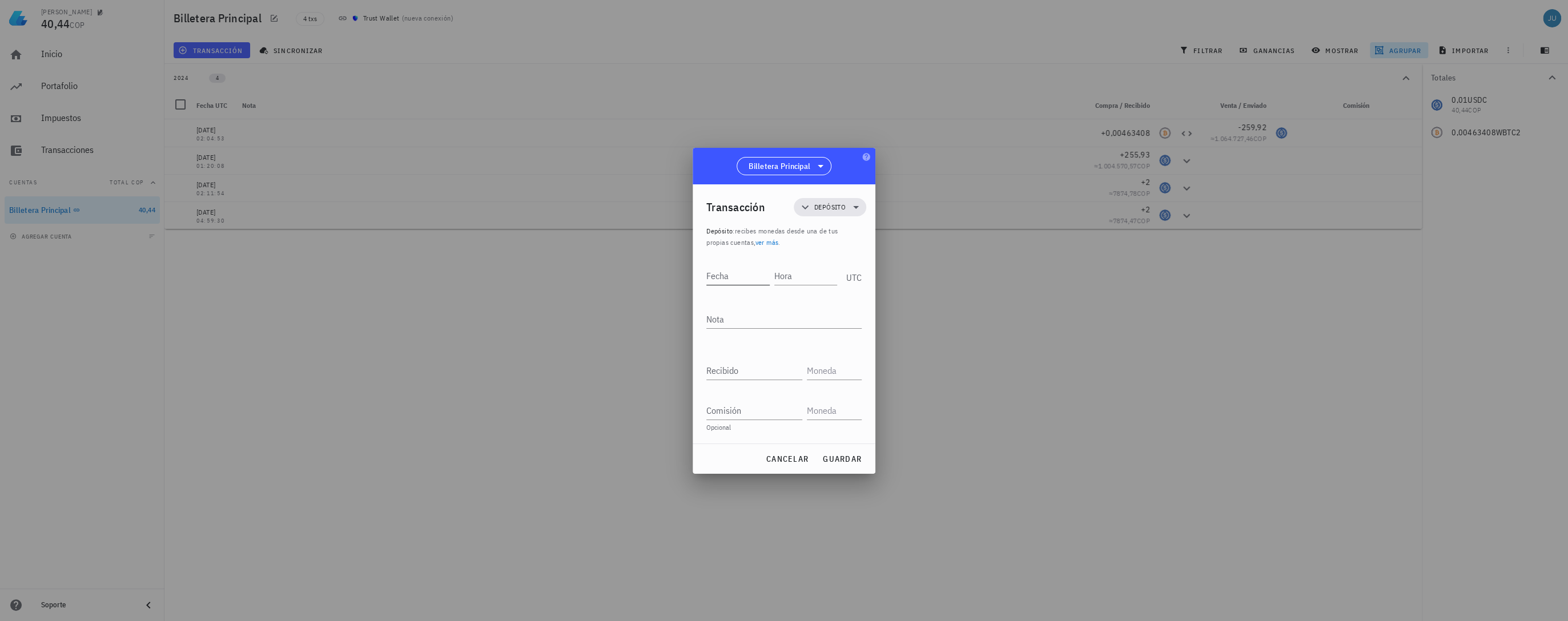
click at [734, 267] on input "Fecha" at bounding box center [738, 275] width 64 height 18
type input "2025-05-07"
click at [784, 276] on input "Hora" at bounding box center [804, 275] width 66 height 18
type input "02:01:00"
click at [745, 373] on input "Recibido" at bounding box center [754, 370] width 96 height 18
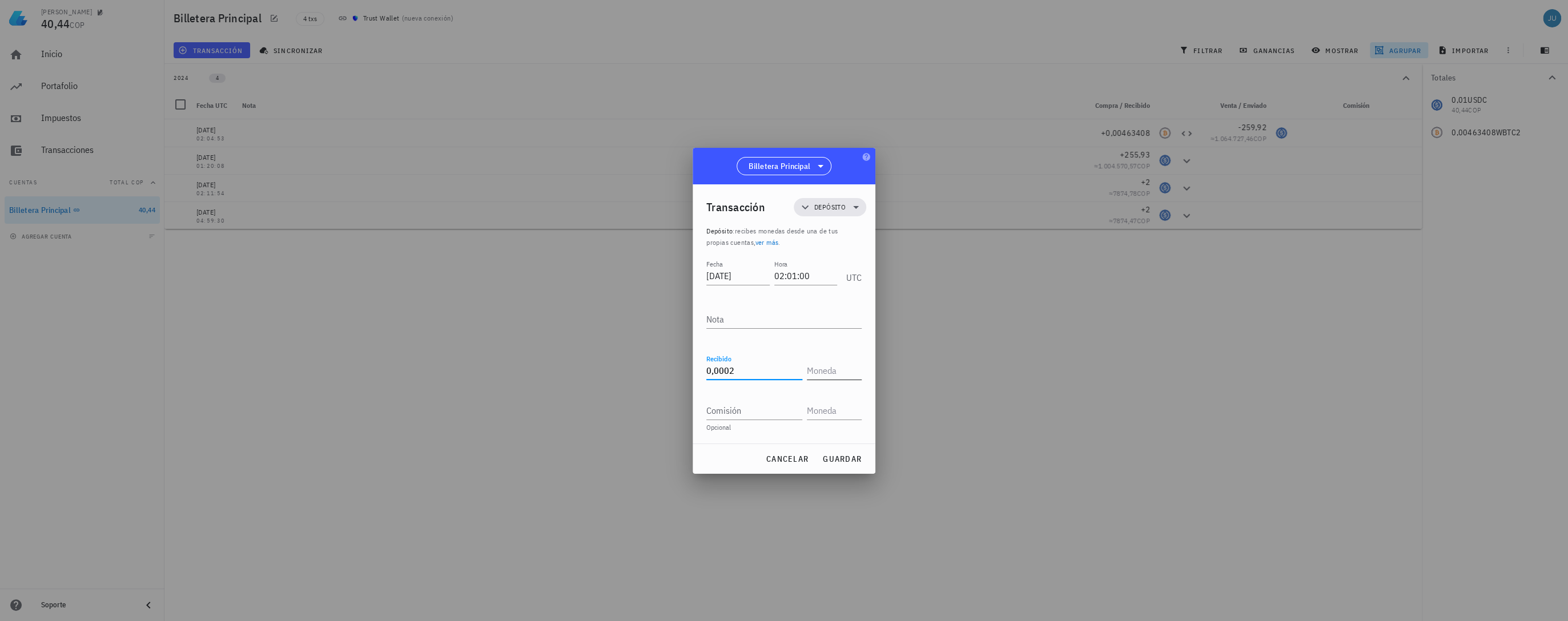
type input "0,0002"
click at [813, 372] on input "text" at bounding box center [832, 370] width 52 height 18
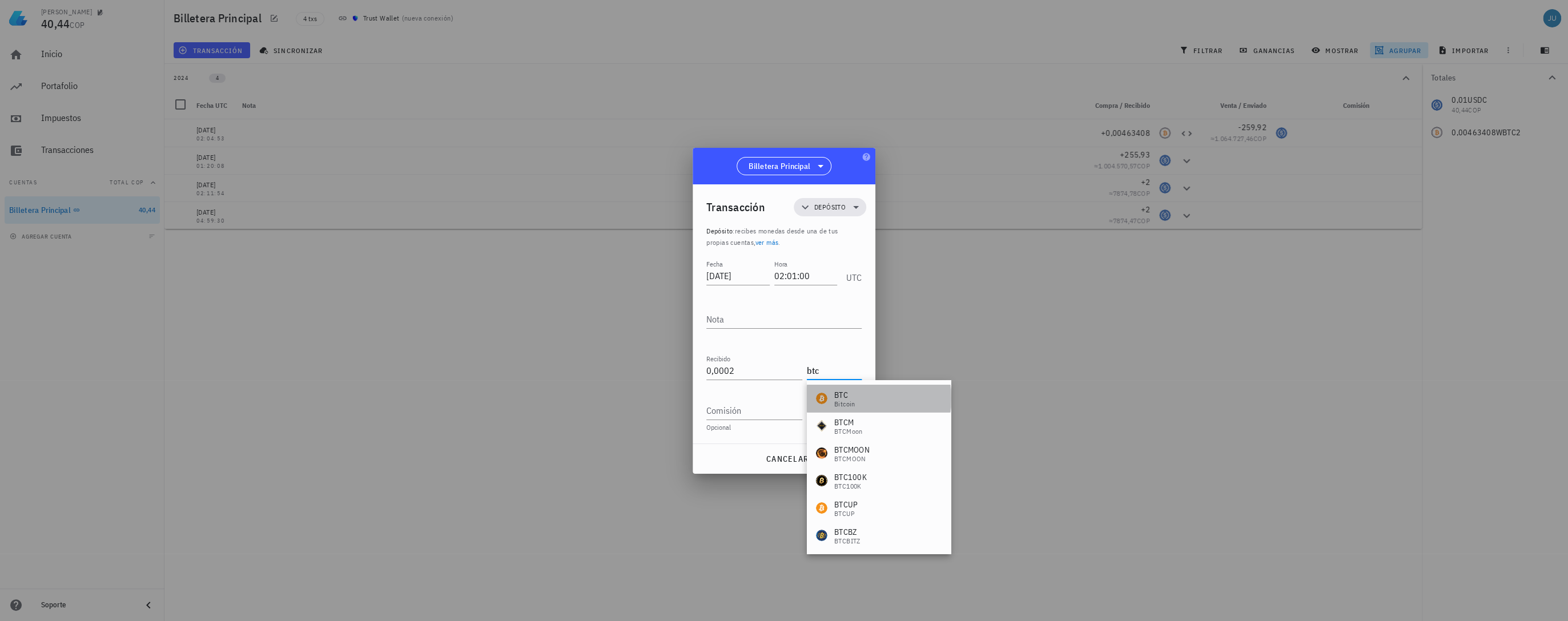
click at [860, 390] on div "BTC Bitcoin" at bounding box center [878, 398] width 143 height 28
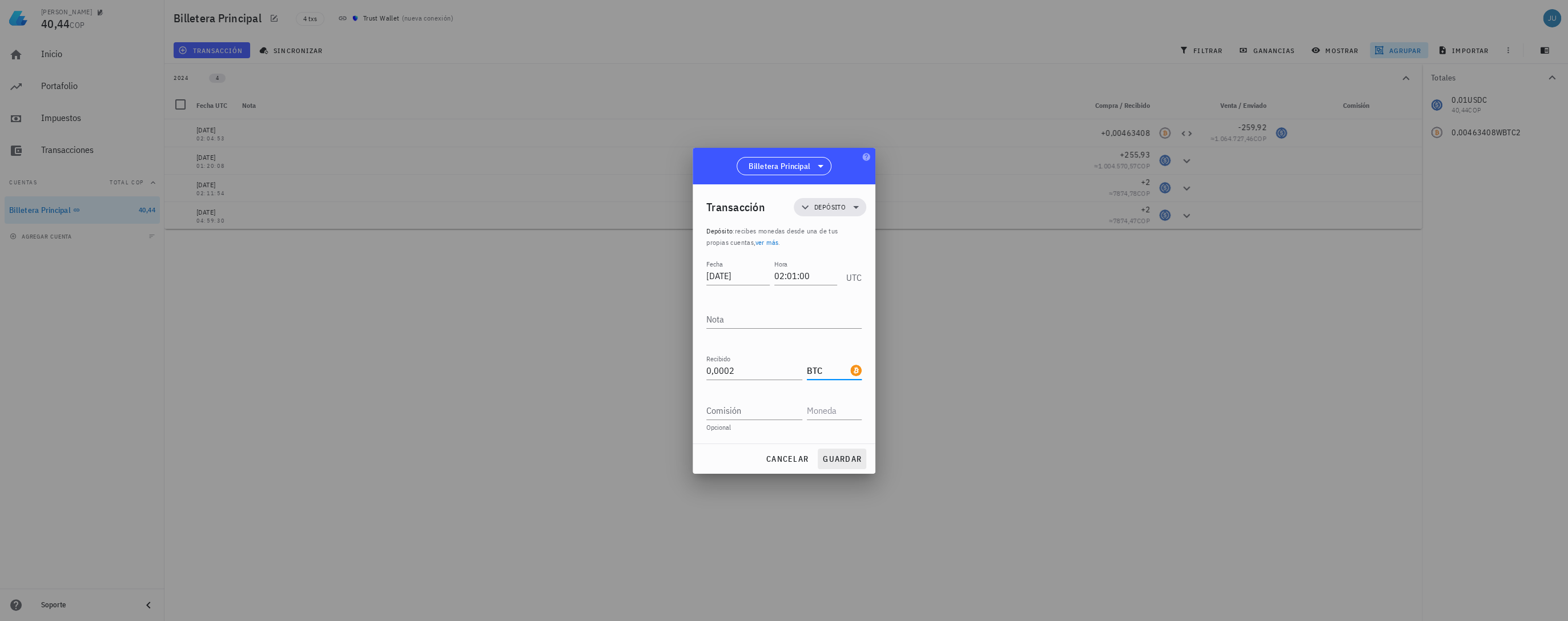
type input "BTC"
click at [841, 464] on button "guardar" at bounding box center [841, 459] width 48 height 21
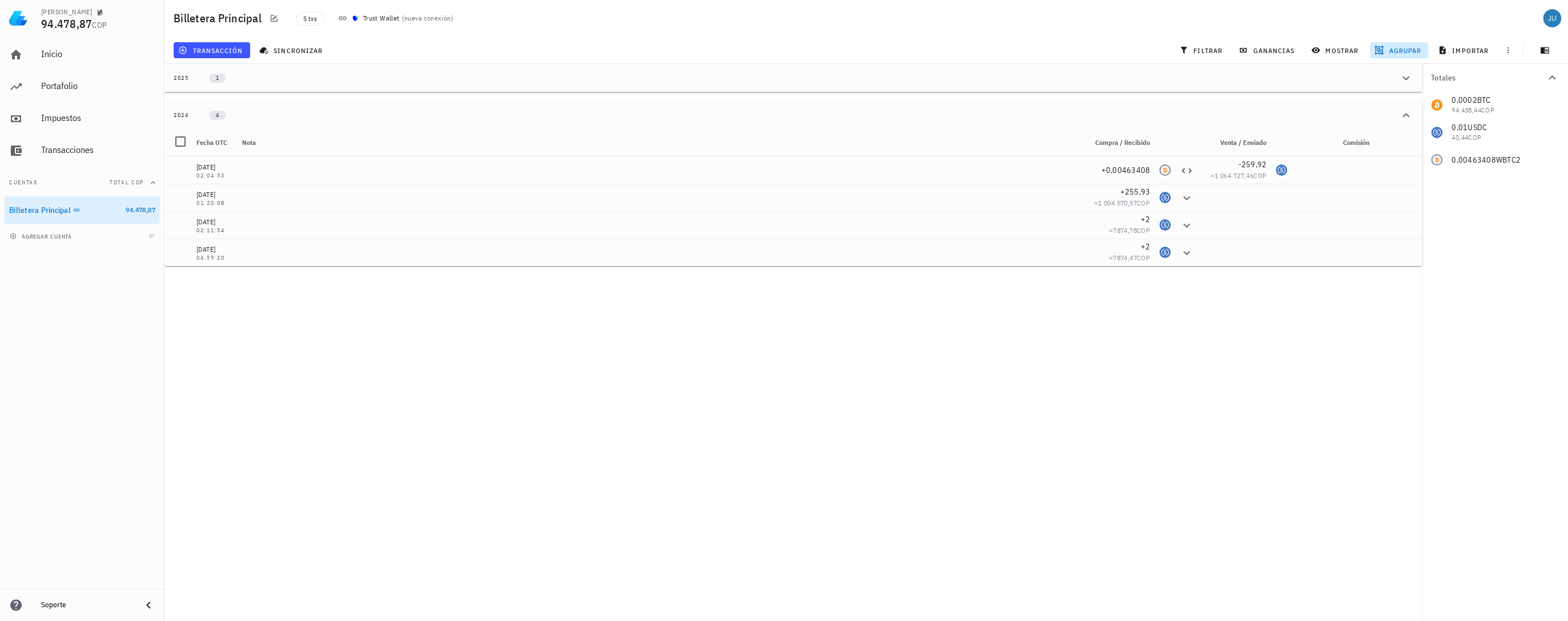
click at [1207, 153] on div "0,0002 BTC 94.438,44 COP 0,01 USDC 40,44 COP 0,00463408 WBTC2" at bounding box center [1495, 132] width 146 height 83
click at [1207, 161] on div "0,0002 BTC 94.438,44 COP 0,01 USDC 40,44 COP 0,00463408 WBTC2" at bounding box center [1495, 132] width 146 height 83
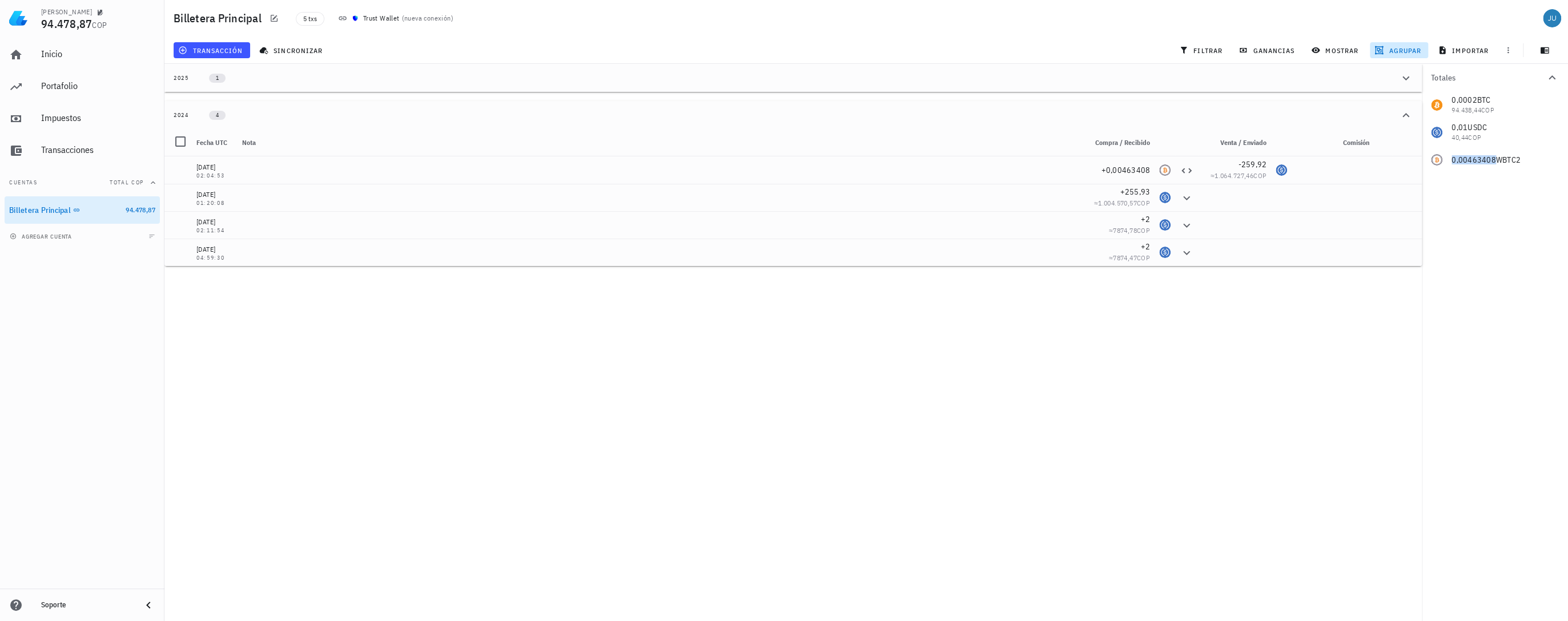
click at [1207, 161] on div "0,0002 BTC 94.438,44 COP 0,01 USDC 40,44 COP 0,00463408 WBTC2" at bounding box center [1495, 132] width 146 height 83
click at [1207, 166] on div at bounding box center [1332, 170] width 83 height 28
click at [1207, 167] on div "USDC-icon" at bounding box center [1281, 170] width 11 height 11
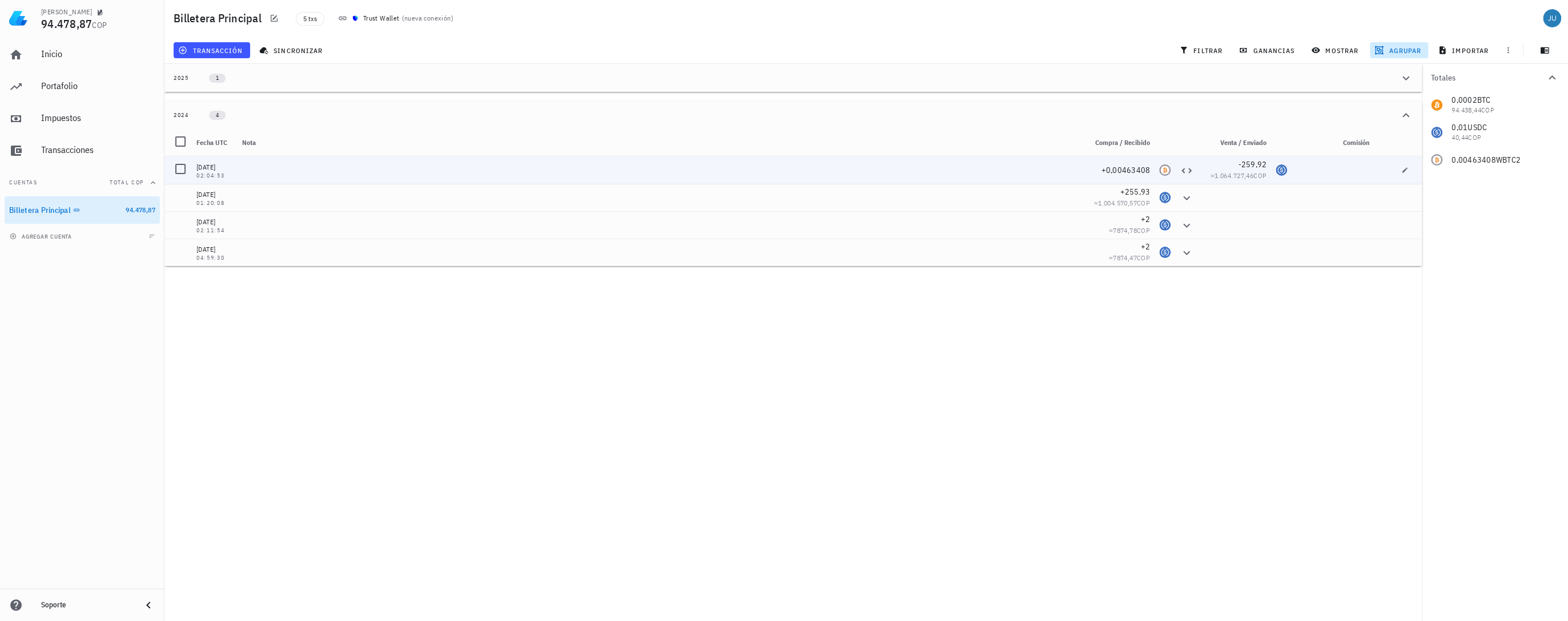
click at [199, 174] on div "02:04:53" at bounding box center [215, 176] width 36 height 6
click at [1207, 171] on span "button" at bounding box center [1404, 170] width 16 height 7
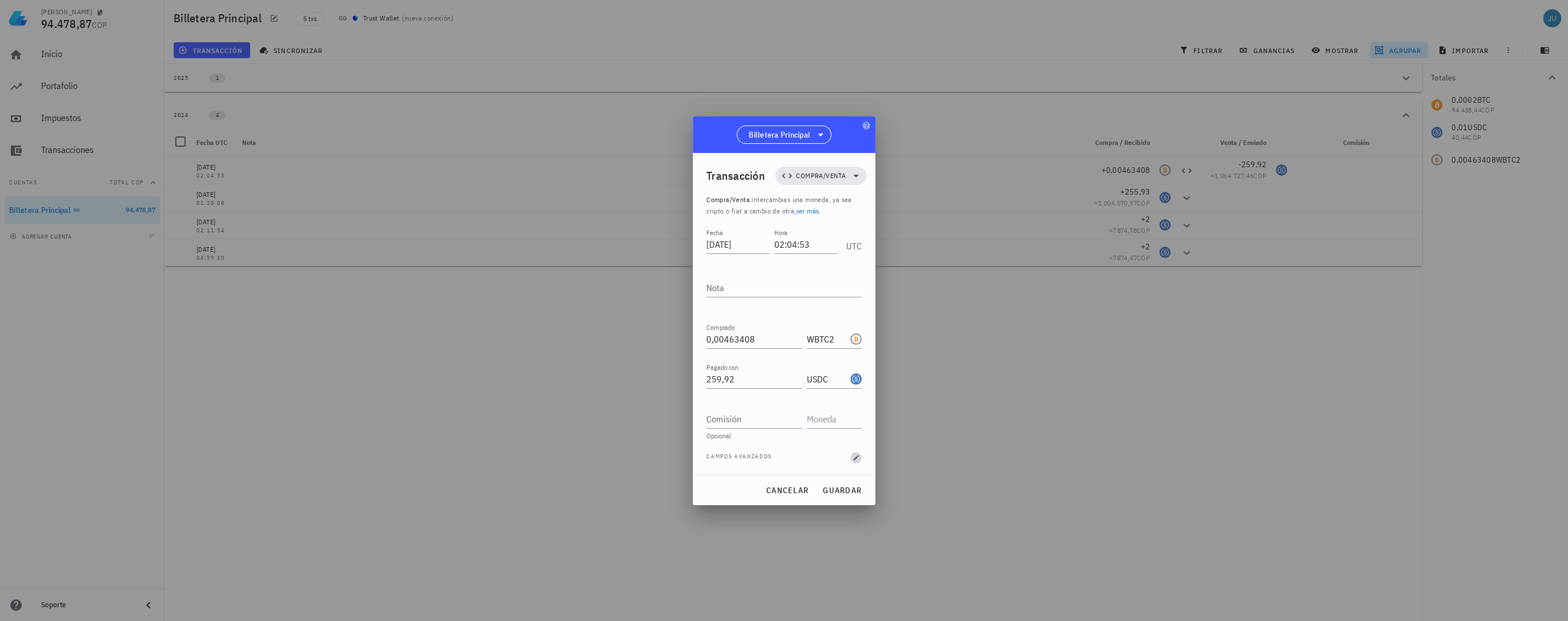
click at [858, 455] on icon "button" at bounding box center [856, 458] width 7 height 7
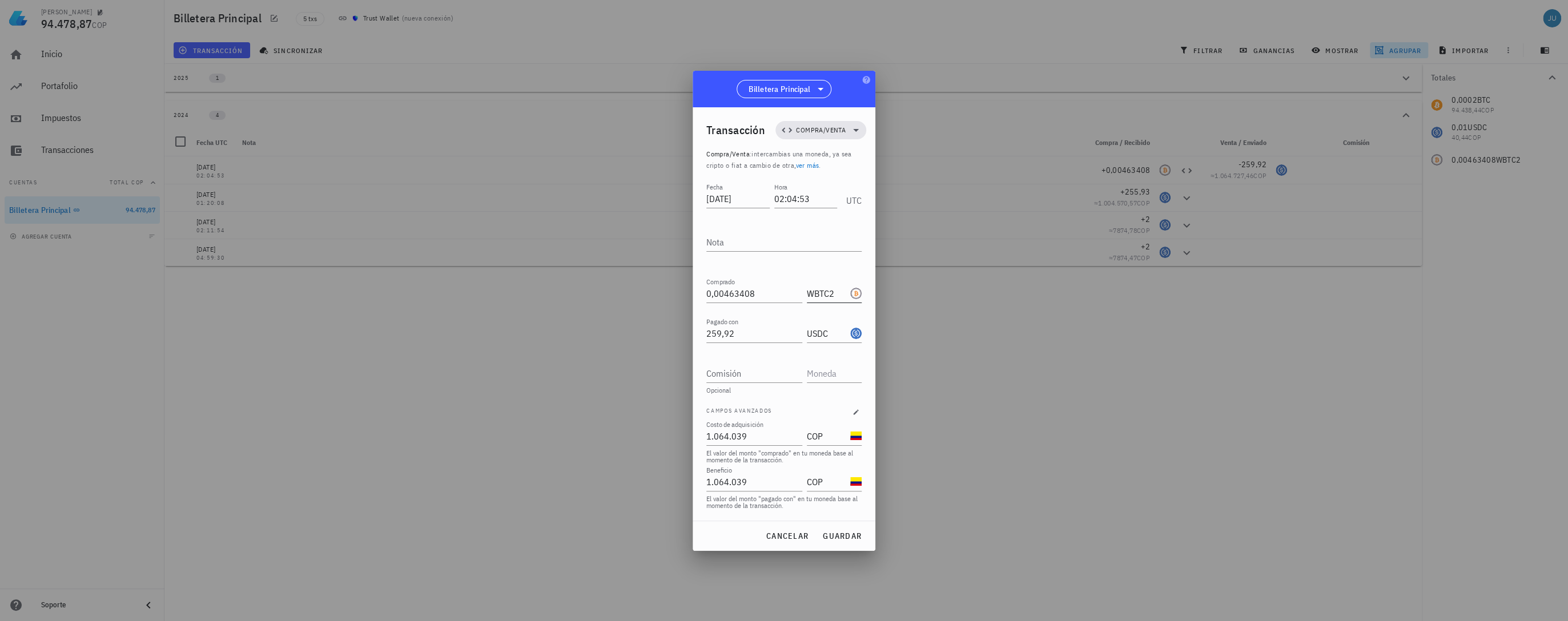
click at [848, 297] on div at bounding box center [855, 292] width 13 height 12
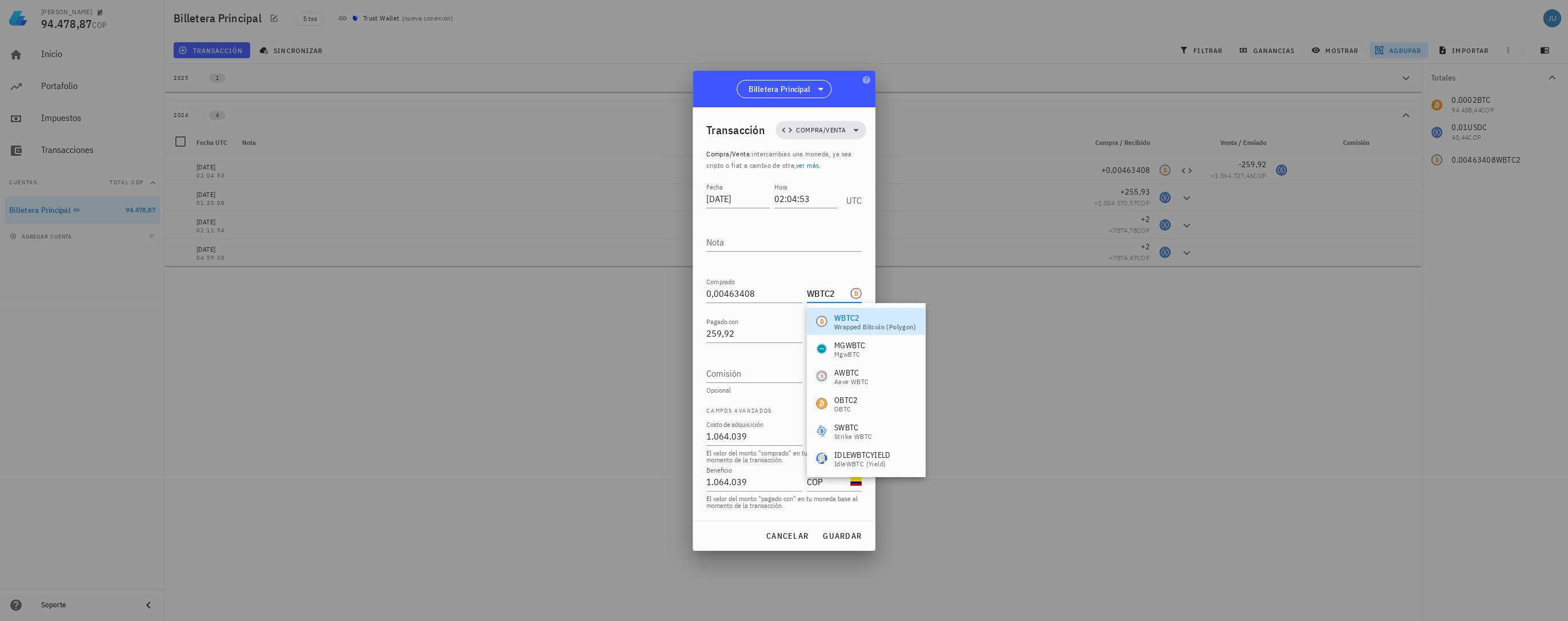
click at [863, 327] on div "Wrapped Bitcoin (Polygon)" at bounding box center [875, 327] width 82 height 7
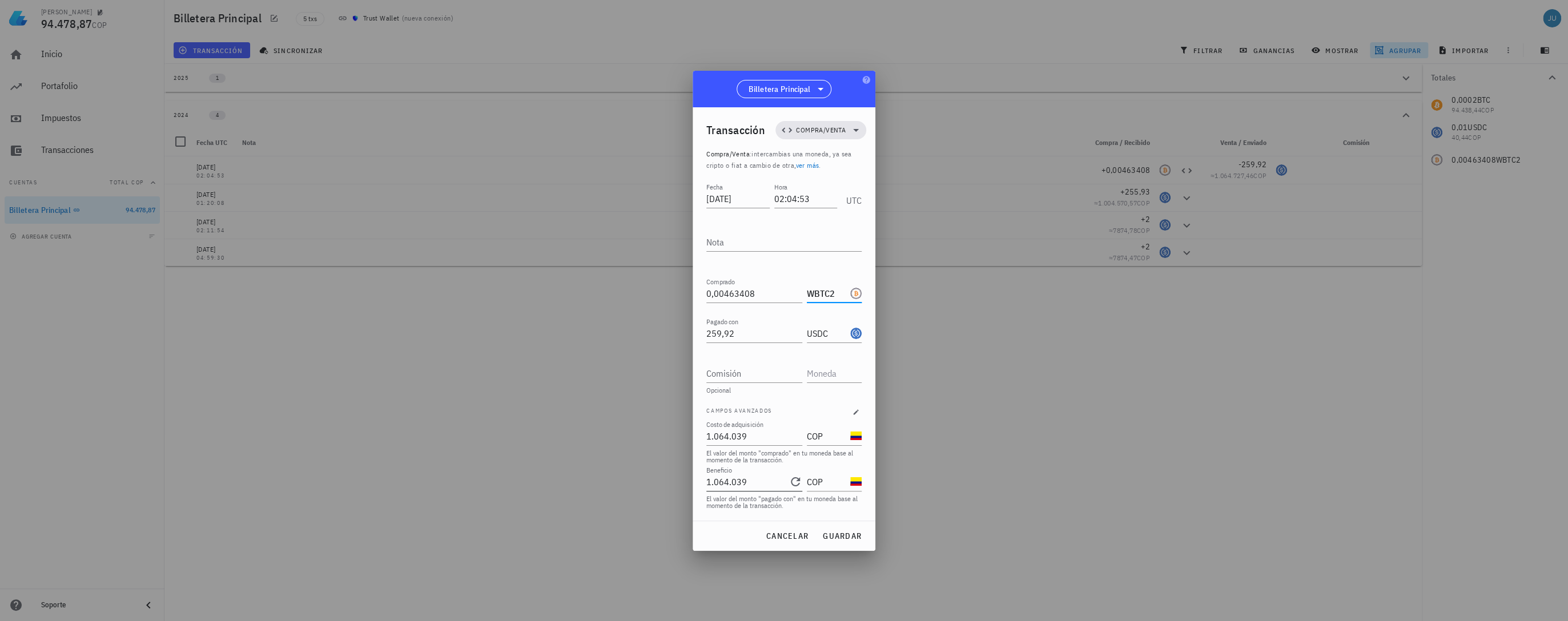
type input "1064039"
click at [749, 473] on input "1064039" at bounding box center [746, 481] width 80 height 18
drag, startPoint x: 748, startPoint y: 480, endPoint x: 696, endPoint y: 481, distance: 52.0
click at [696, 481] on div "Transacción Compra/Venta Compra/Venta : intercambias una moneda, ya sea cripto …" at bounding box center [784, 313] width 182 height 413
click at [832, 536] on span "guardar" at bounding box center [841, 536] width 39 height 10
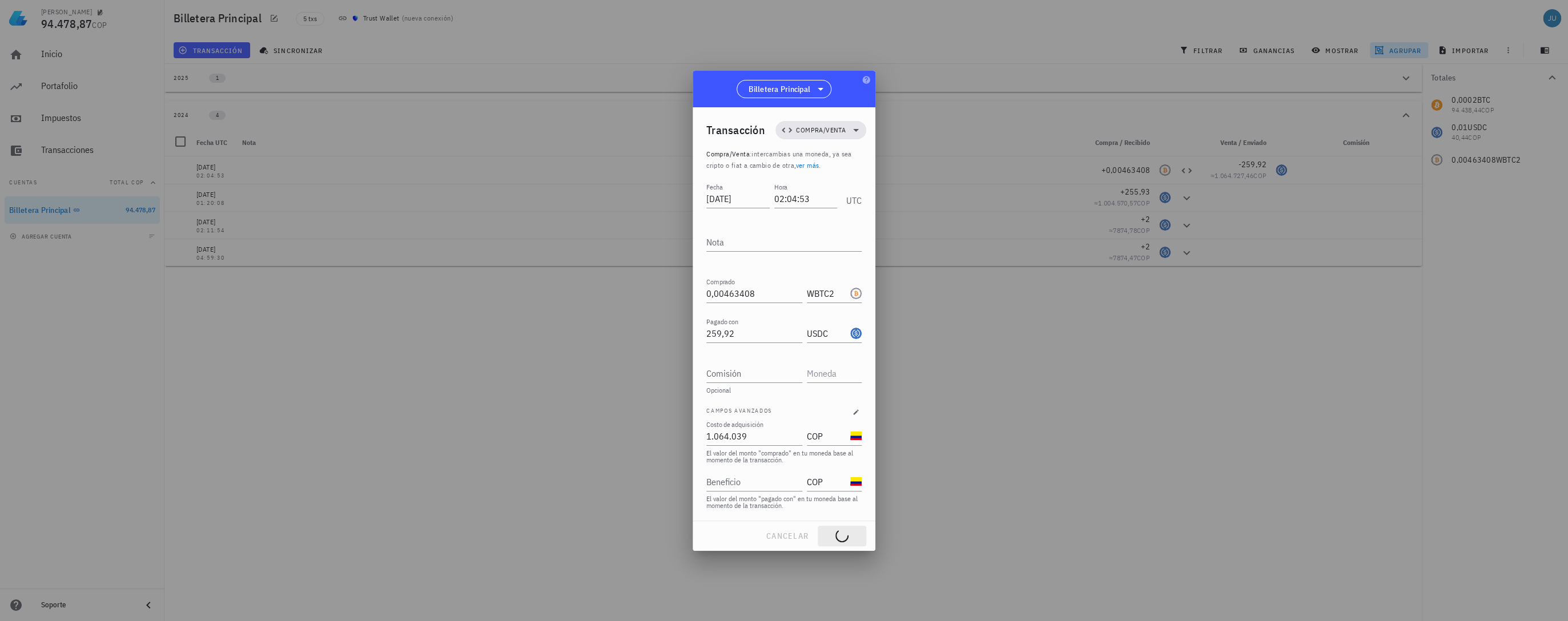
type input "1.064.039"
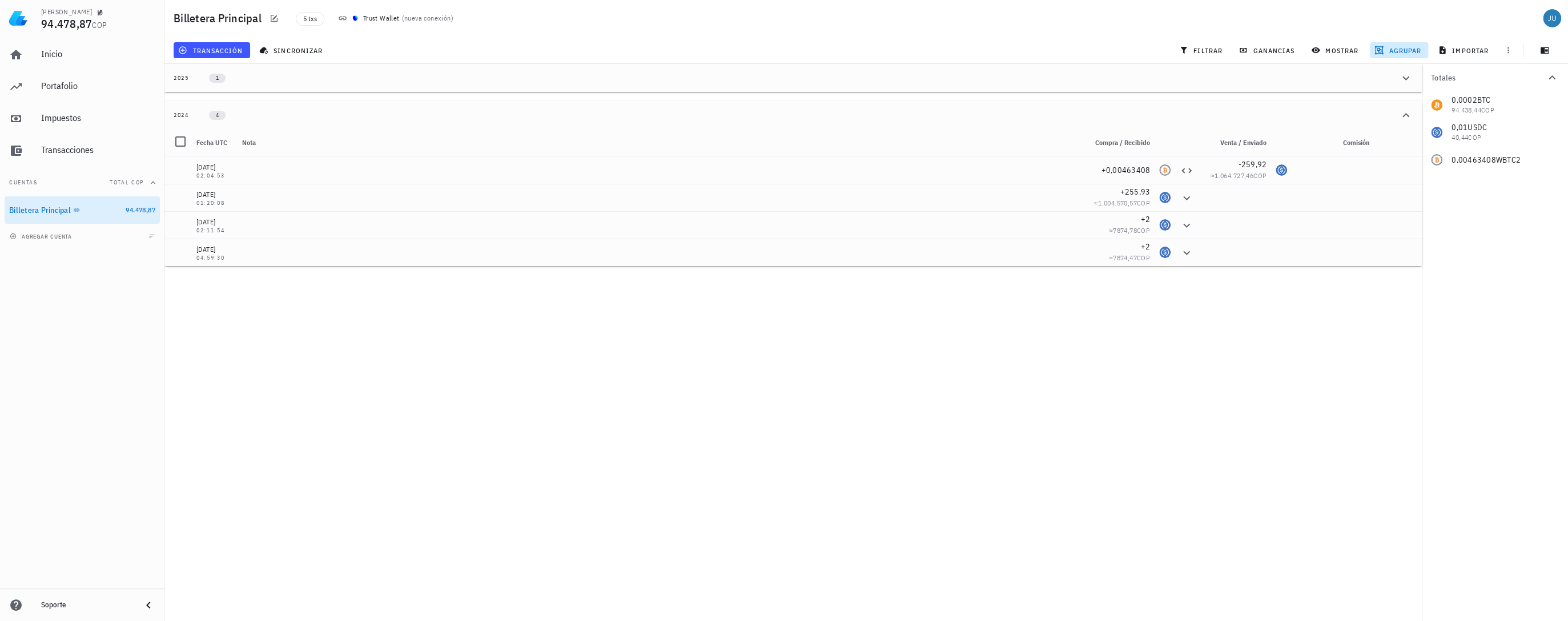
click at [1207, 101] on div "0,0002 BTC 94.438,44 COP 0,01 USDC 40,44 COP 0,00463408 WBTC2" at bounding box center [1495, 132] width 146 height 83
click at [1207, 100] on div "0,0002 BTC 94.438,44 COP 0,01 USDC 40,44 COP 0,00463408 WBTC2" at bounding box center [1495, 132] width 146 height 83
click at [85, 149] on div "Transacciones" at bounding box center [98, 149] width 114 height 10
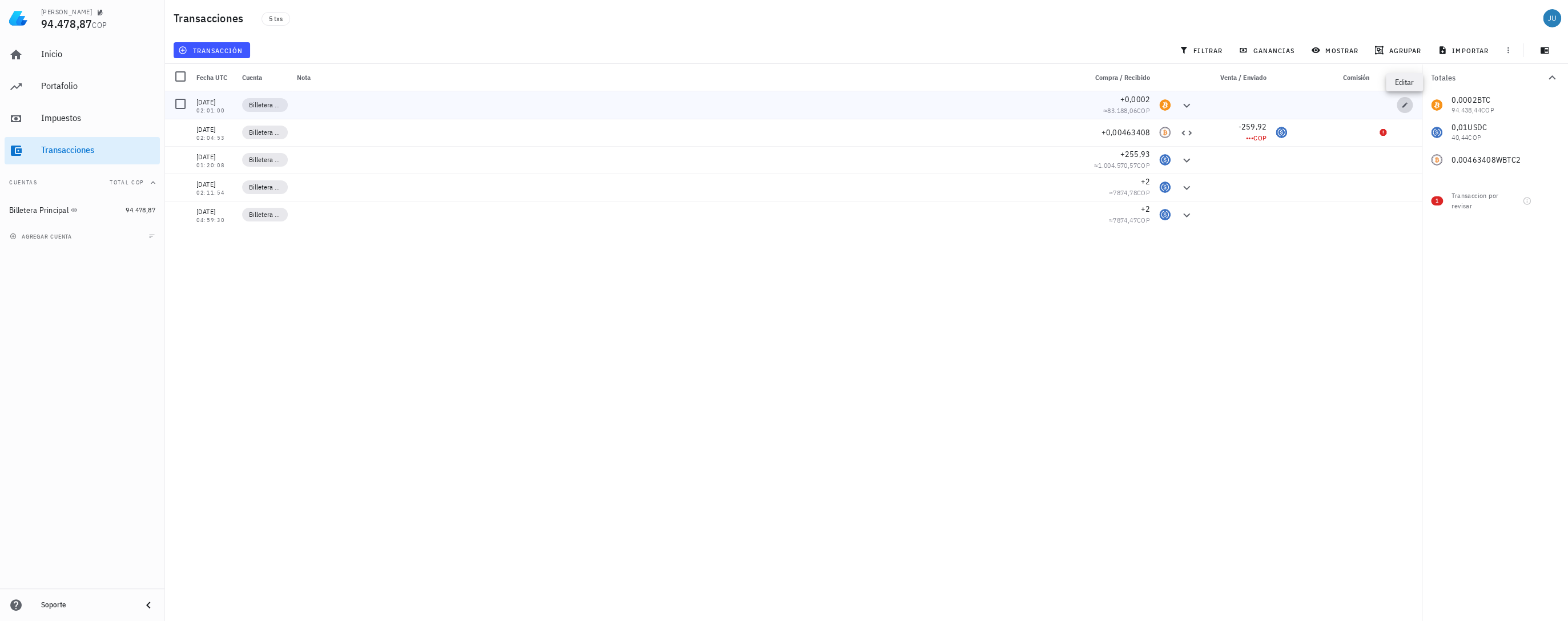
click at [1207, 107] on span "button" at bounding box center [1404, 104] width 16 height 7
type input "2025-05-07"
type input "02:01:00"
type input "0,0002"
type input "BTC"
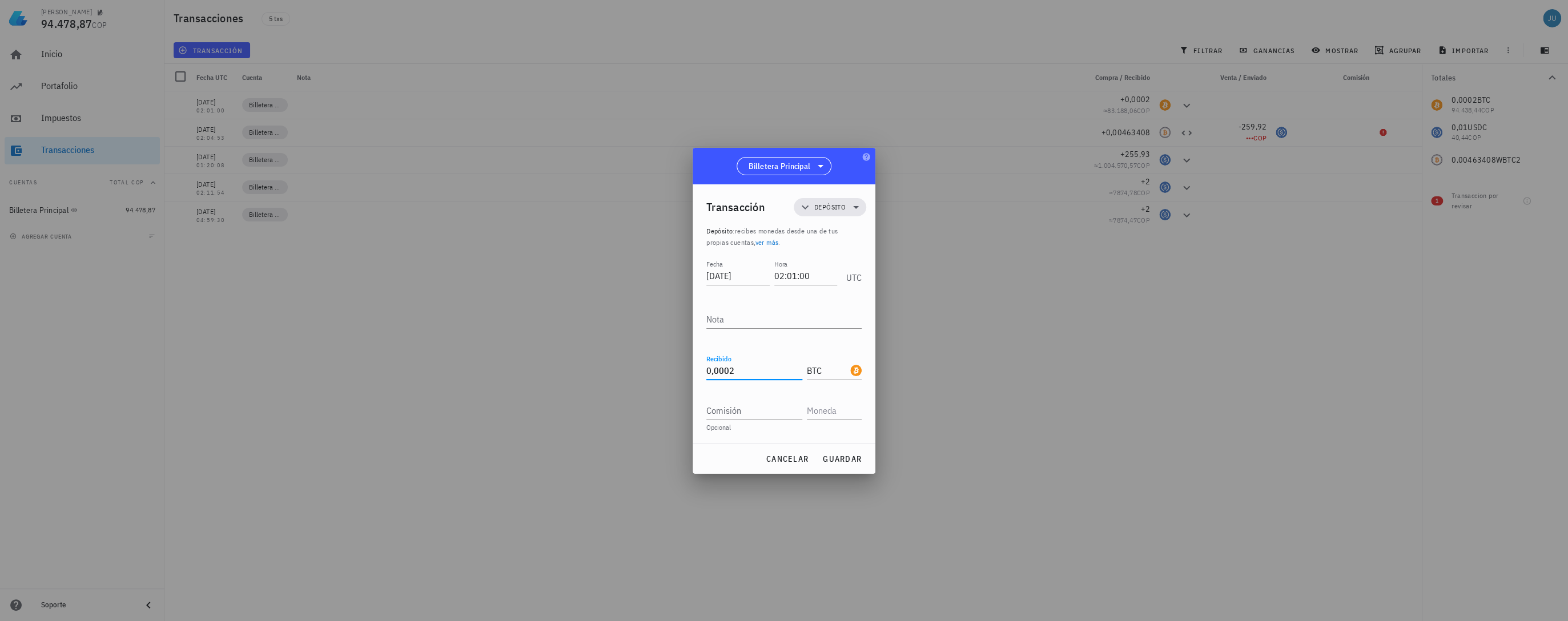
drag, startPoint x: 747, startPoint y: 372, endPoint x: 668, endPoint y: 371, distance: 79.0
click at [676, 371] on div "Felipe 94.478,87 COP Inicio Portafolio Impuestos Transacciones Cuentas Total CO…" at bounding box center [784, 310] width 1568 height 621
click at [1176, 352] on div at bounding box center [784, 310] width 1568 height 621
click at [802, 457] on span "cancelar" at bounding box center [786, 459] width 43 height 10
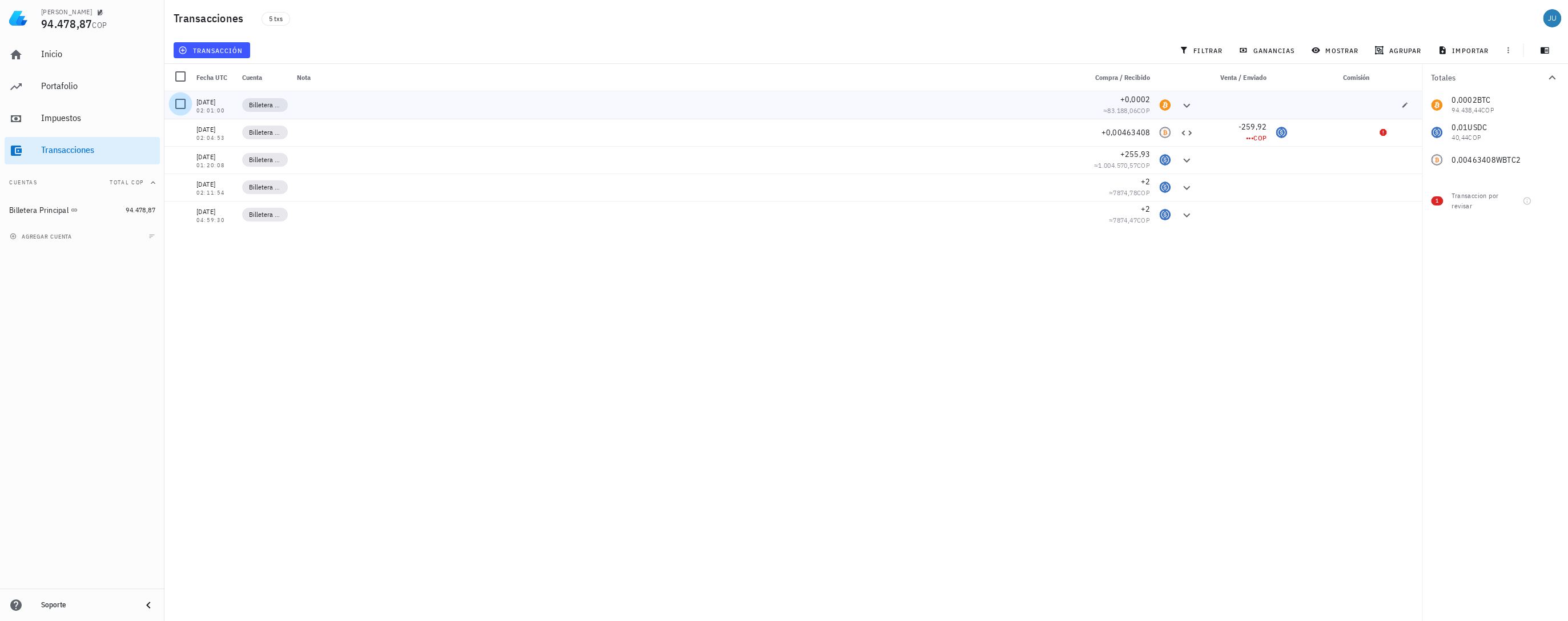
click at [179, 103] on div at bounding box center [180, 104] width 19 height 19
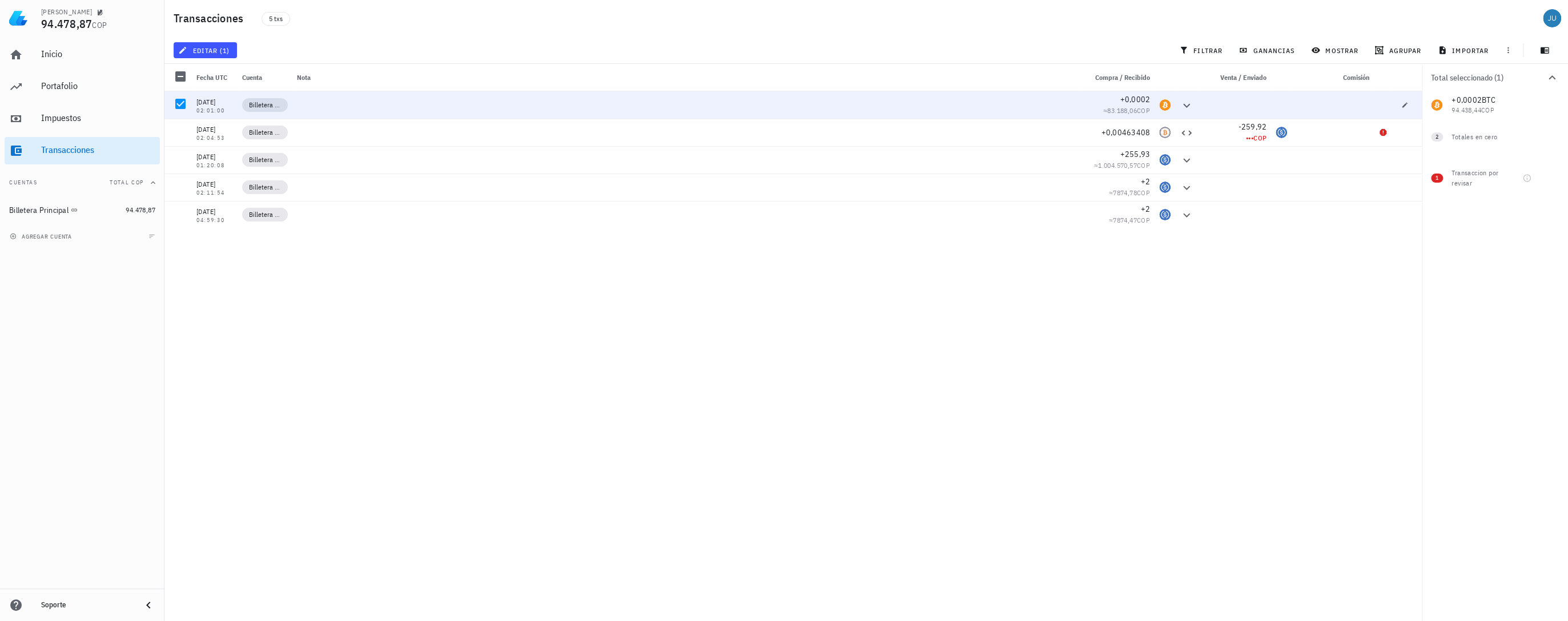
drag, startPoint x: 185, startPoint y: 108, endPoint x: 538, endPoint y: 229, distance: 373.2
click at [538, 229] on div "07/05/2025 02:01:00 Billetera Principal +0,0002 ≈ 83.188,06 COP 05/07/2024 02:0…" at bounding box center [793, 351] width 1257 height 520
click at [1181, 109] on icon at bounding box center [1186, 105] width 13 height 13
click at [1187, 106] on icon at bounding box center [1186, 105] width 7 height 4
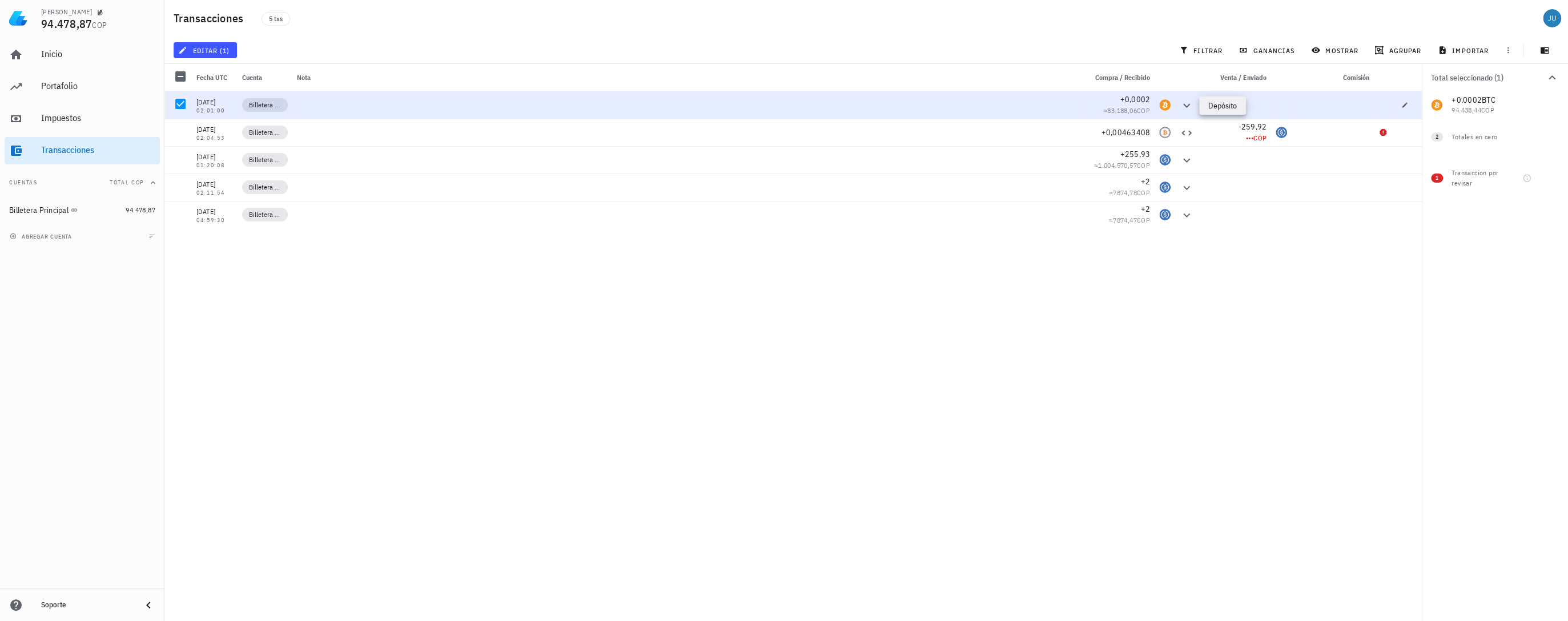
drag, startPoint x: 1187, startPoint y: 106, endPoint x: 1196, endPoint y: 130, distance: 25.6
click at [1187, 106] on icon at bounding box center [1186, 105] width 13 height 13
click at [1185, 135] on icon at bounding box center [1186, 133] width 13 height 13
click at [1207, 132] on icon at bounding box center [1382, 132] width 7 height 7
click at [1207, 171] on div "1 Transaccion por revisar" at bounding box center [1495, 176] width 146 height 41
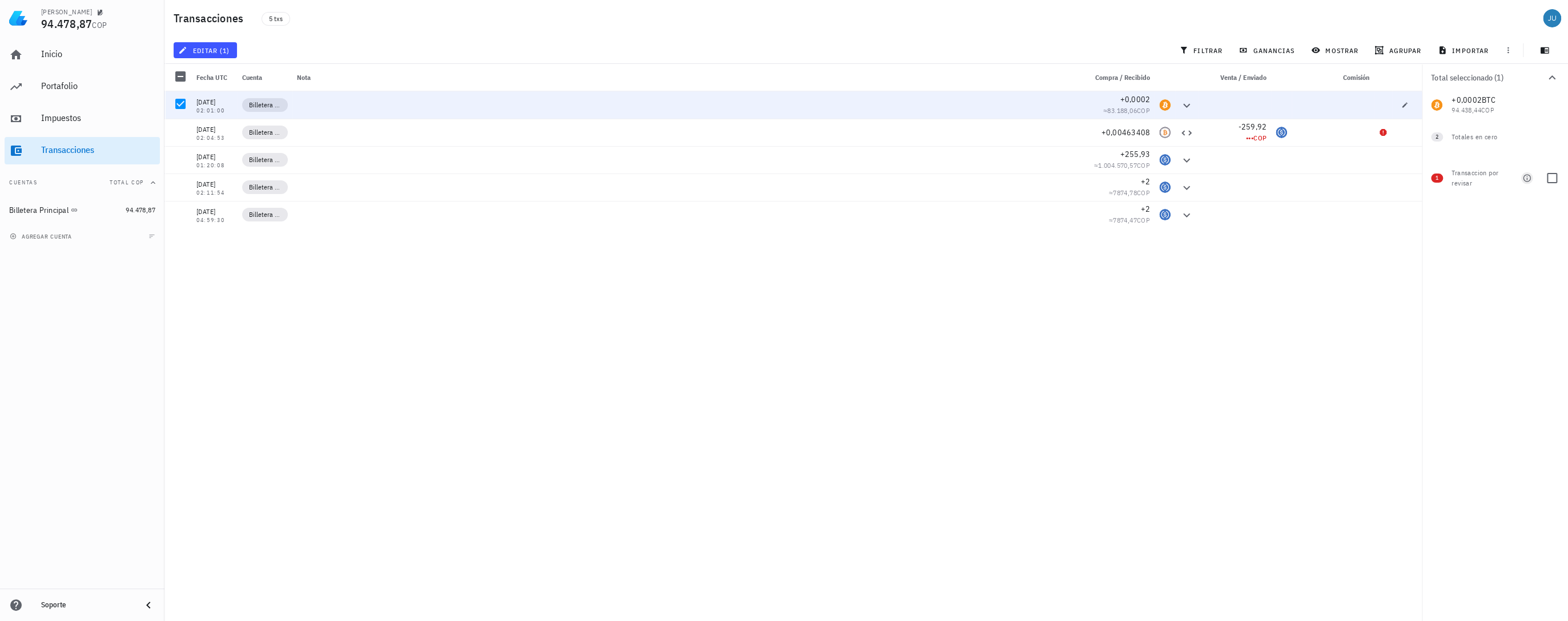
click at [1207, 179] on icon "button" at bounding box center [1526, 178] width 8 height 8
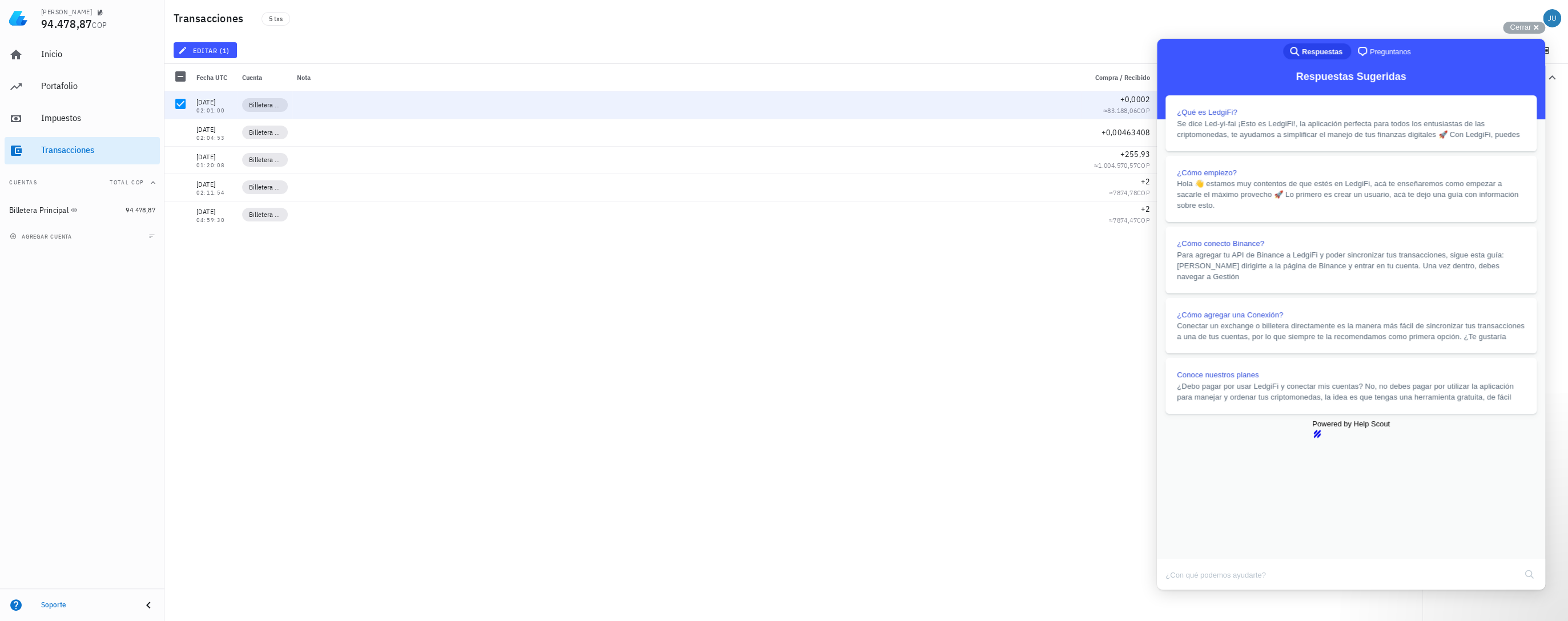
scroll to position [91, 0]
click at [1178, 591] on button "Close" at bounding box center [1168, 598] width 21 height 15
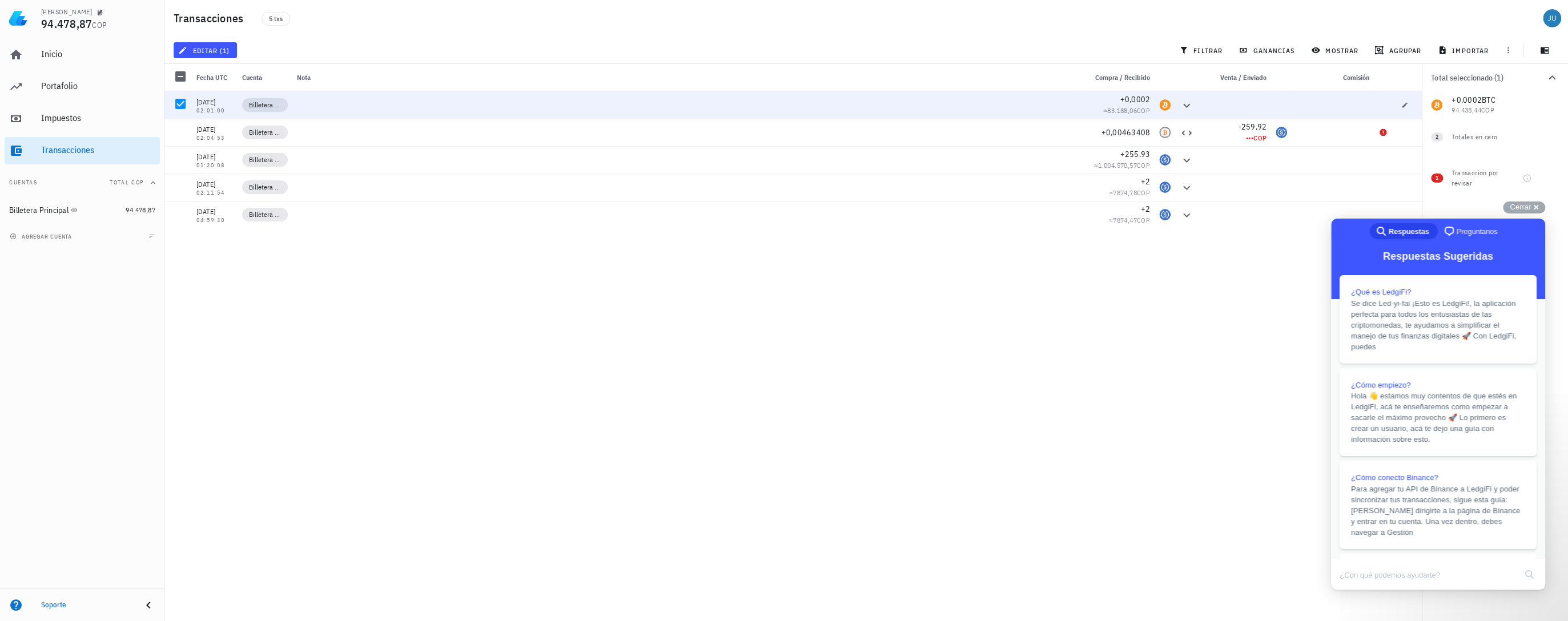
click at [1207, 344] on div "07/05/2025 02:01:00 Billetera Principal +0,0002 ≈ 83.188,06 COP 05/07/2024 02:0…" at bounding box center [793, 351] width 1257 height 520
click at [1207, 137] on span "COP" at bounding box center [1260, 138] width 13 height 9
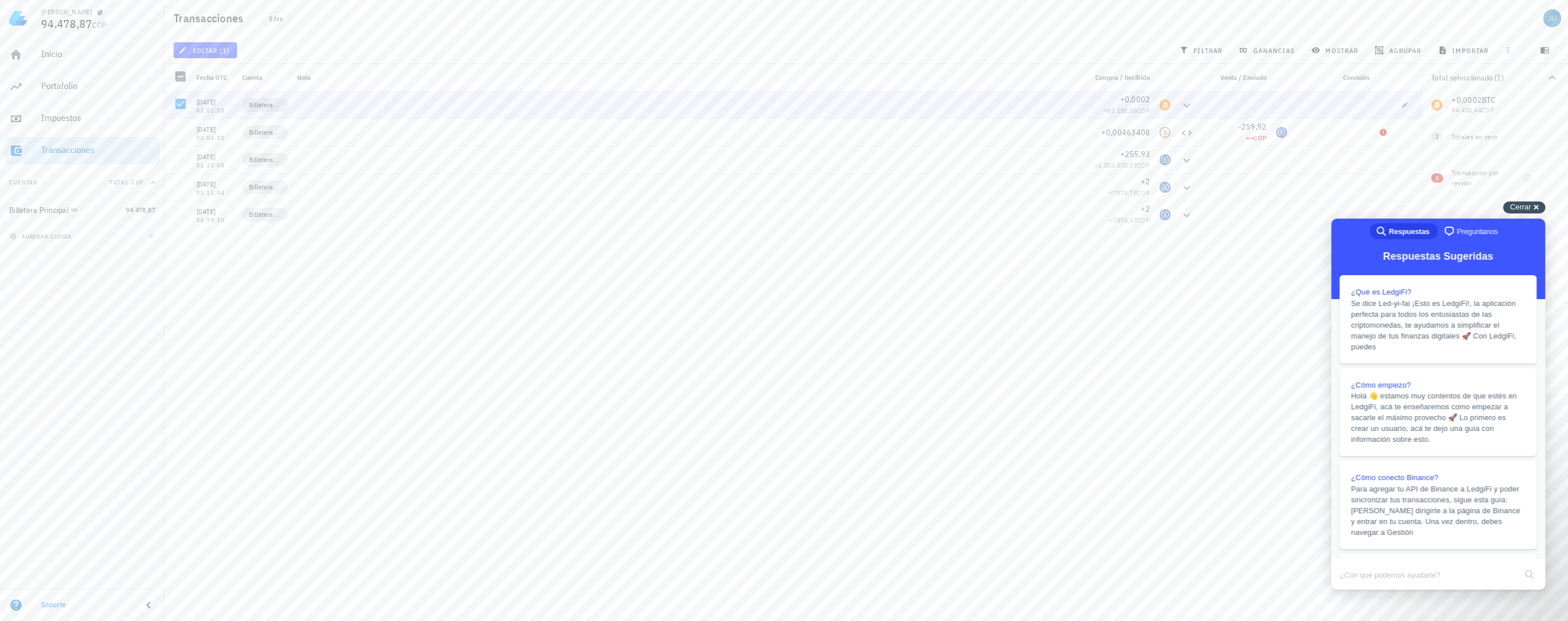
click at [1207, 211] on span "Cerrar" at bounding box center [1520, 206] width 21 height 9
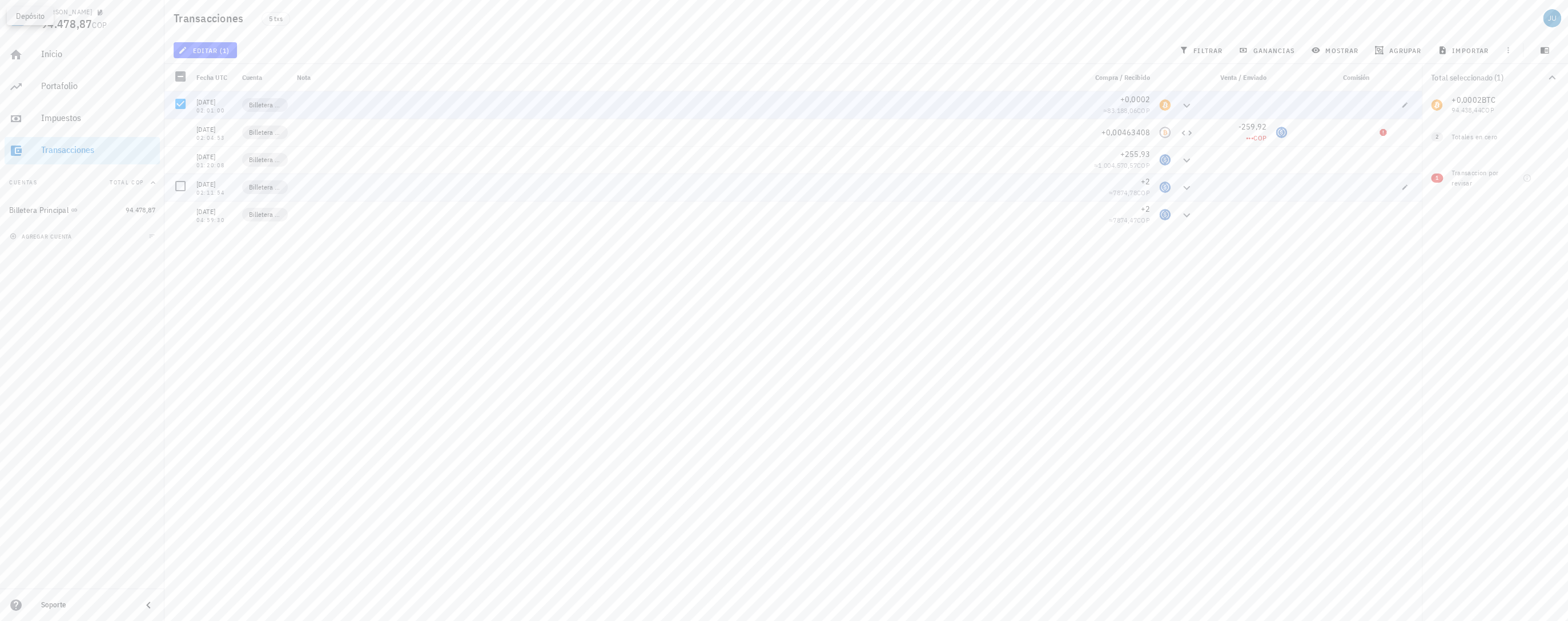
click at [1178, 179] on div at bounding box center [1186, 187] width 23 height 28
drag, startPoint x: 1138, startPoint y: 179, endPoint x: 1142, endPoint y: 191, distance: 12.6
click at [1140, 179] on div "+2" at bounding box center [1117, 181] width 64 height 11
click at [1143, 206] on span "+2" at bounding box center [1145, 209] width 9 height 10
click at [1142, 206] on span "+2" at bounding box center [1145, 209] width 9 height 10
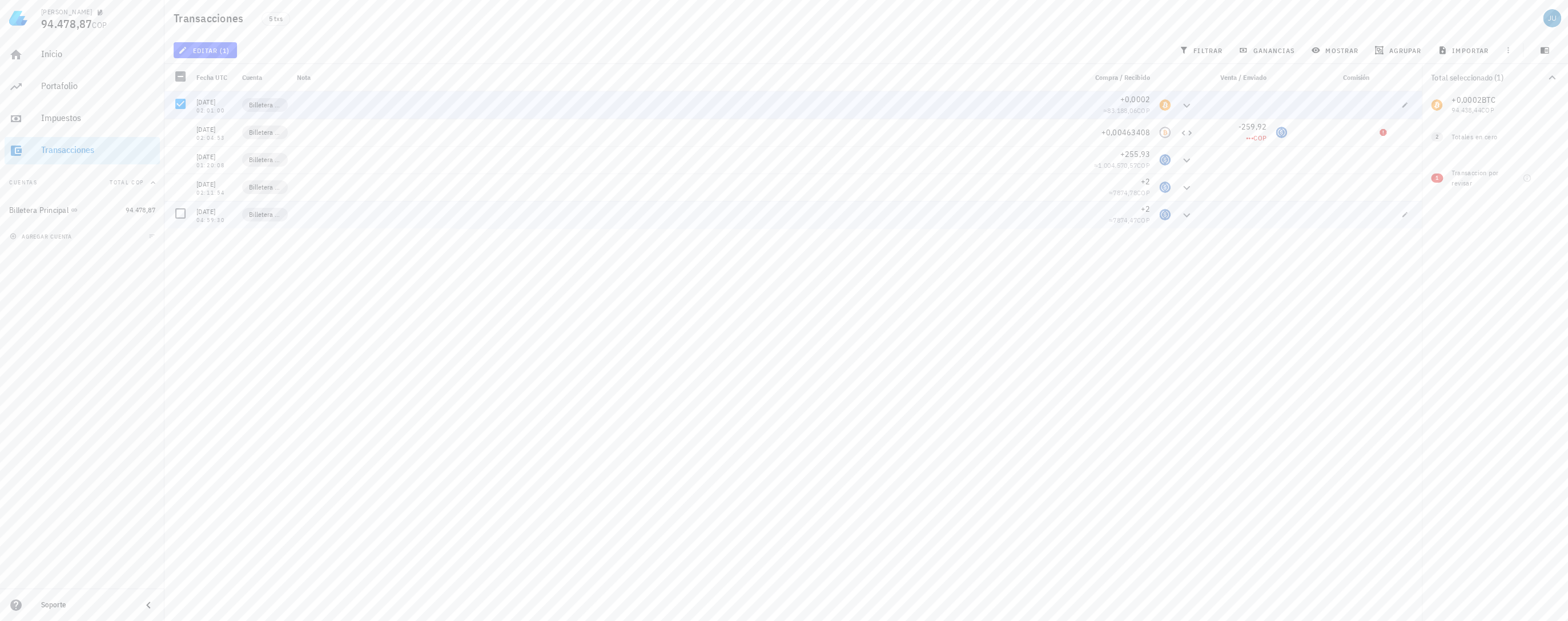
click at [1134, 218] on span "≈ 7874,47 COP" at bounding box center [1128, 219] width 41 height 9
drag, startPoint x: 1133, startPoint y: 217, endPoint x: 1123, endPoint y: 129, distance: 88.6
click at [1123, 129] on span "+0,00463408" at bounding box center [1125, 132] width 49 height 10
click at [256, 104] on span "Billetera Principal" at bounding box center [265, 105] width 32 height 11
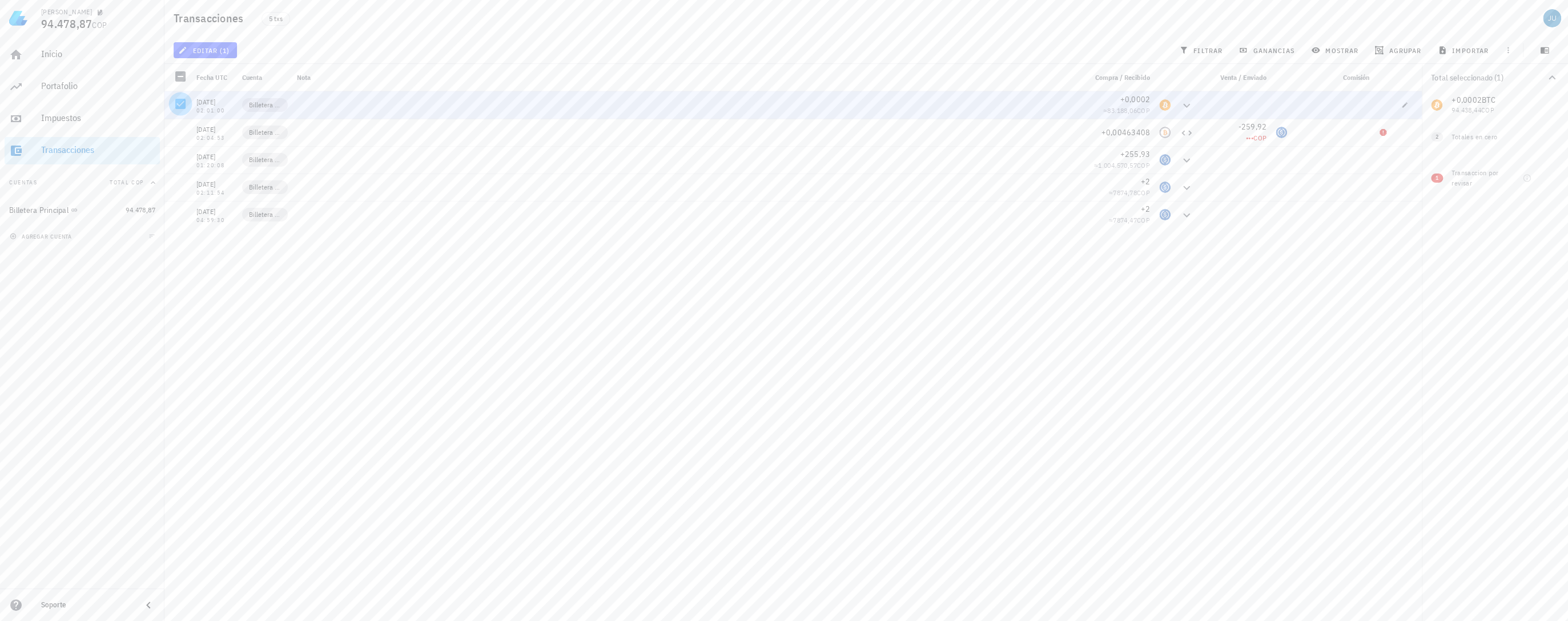
click at [184, 105] on div at bounding box center [180, 104] width 19 height 19
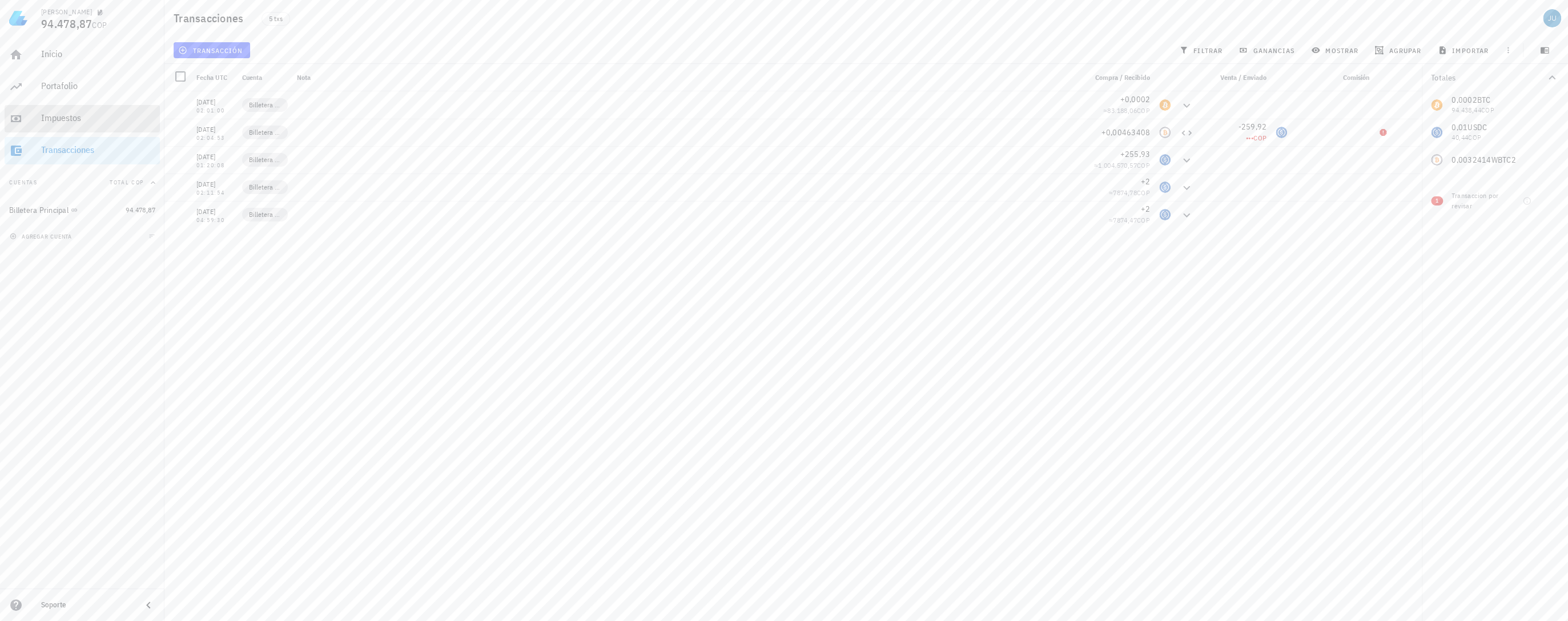
click at [63, 117] on div "Impuestos" at bounding box center [98, 117] width 114 height 10
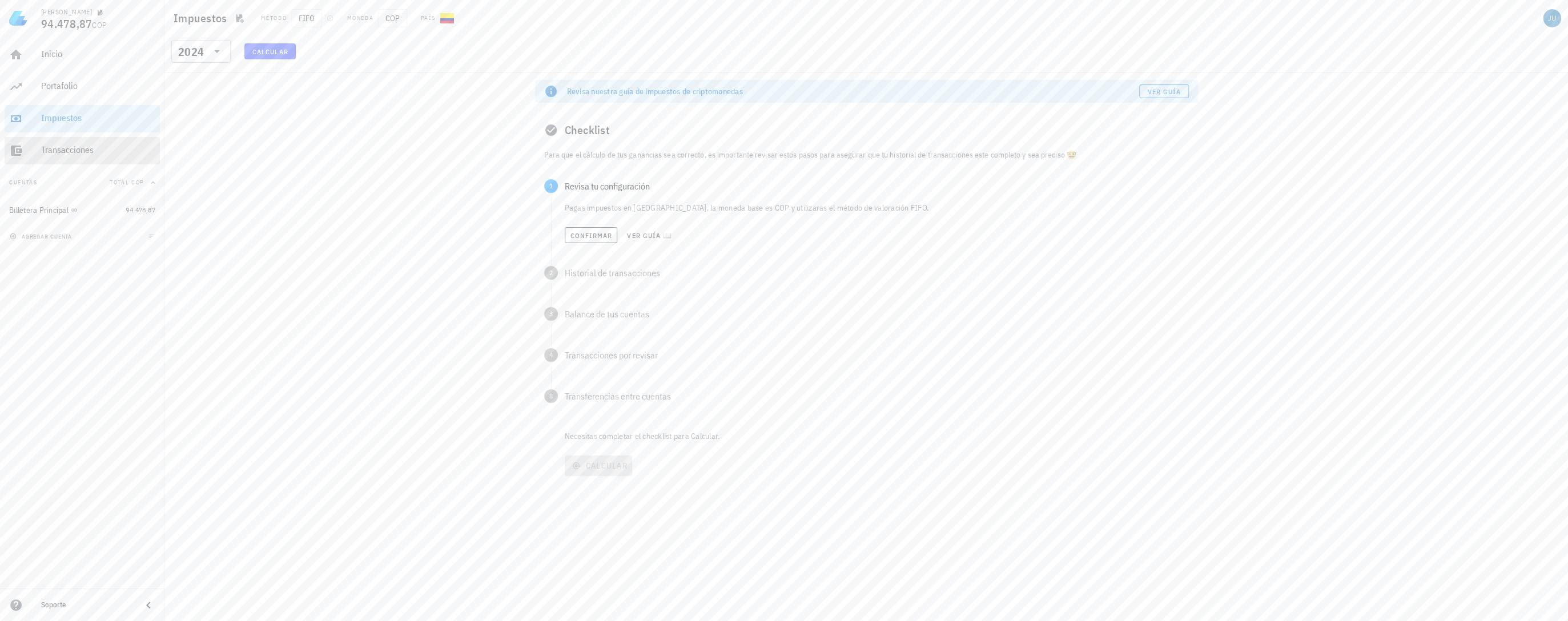
click at [66, 147] on div "Transacciones" at bounding box center [98, 149] width 114 height 10
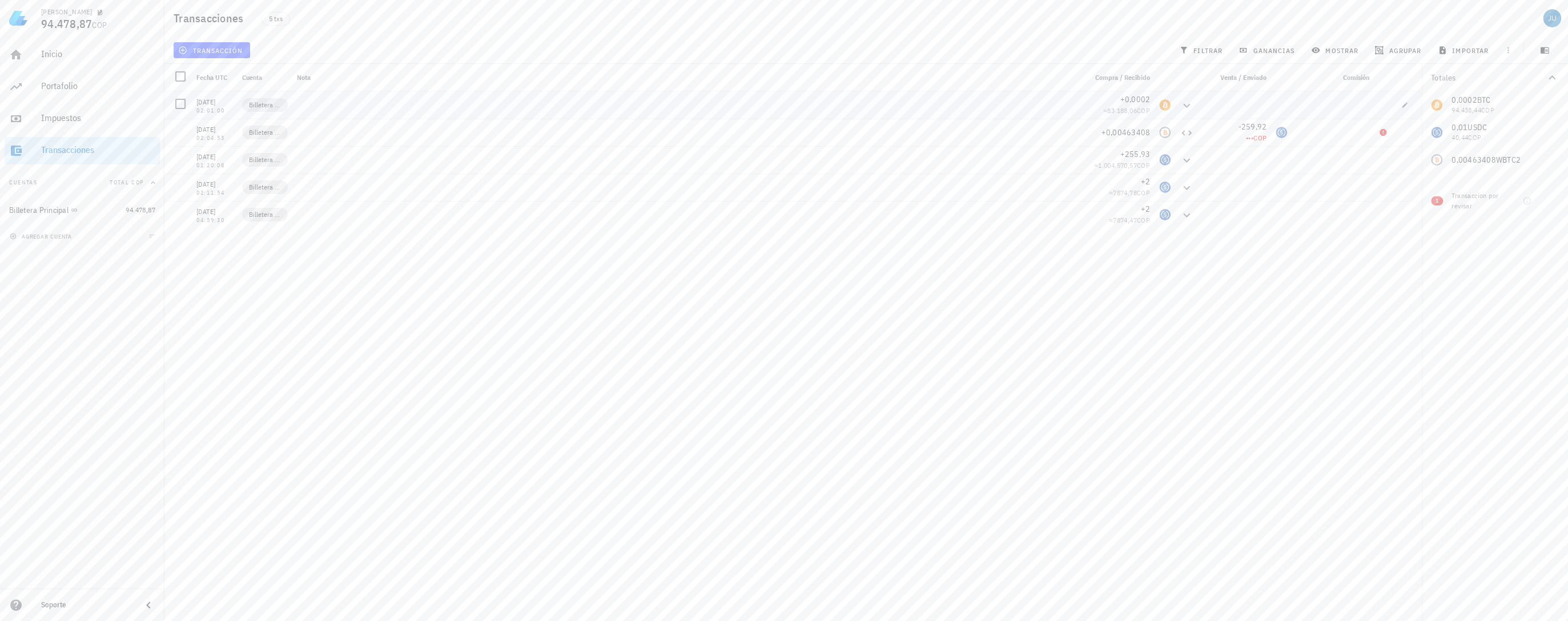
click at [1207, 102] on div at bounding box center [1234, 104] width 73 height 28
click at [179, 99] on div at bounding box center [180, 104] width 19 height 19
click at [1207, 133] on div at bounding box center [1552, 137] width 19 height 19
checkbox input "true"
click at [1207, 133] on div "+0,0002 BTC 94.438,44 COP 0 USDC 0 WBTC2" at bounding box center [1495, 132] width 146 height 83
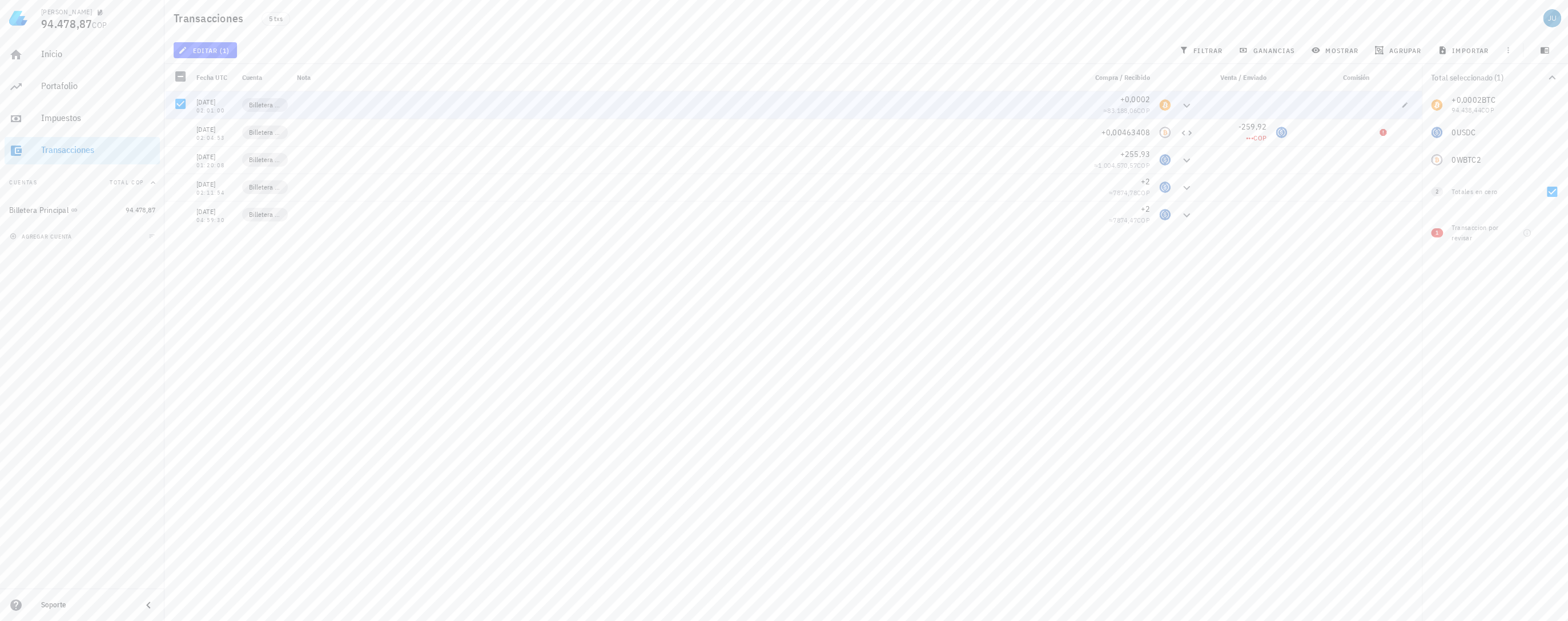
click at [1207, 159] on div "+0,0002 BTC 94.438,44 COP 0 USDC 0 WBTC2" at bounding box center [1495, 132] width 146 height 83
click at [1207, 192] on div "Totales en cero" at bounding box center [1493, 192] width 85 height 10
click at [1207, 234] on div "Transaccion por revisar" at bounding box center [1475, 233] width 47 height 21
click at [1207, 231] on div at bounding box center [1552, 233] width 19 height 19
checkbox input "true"
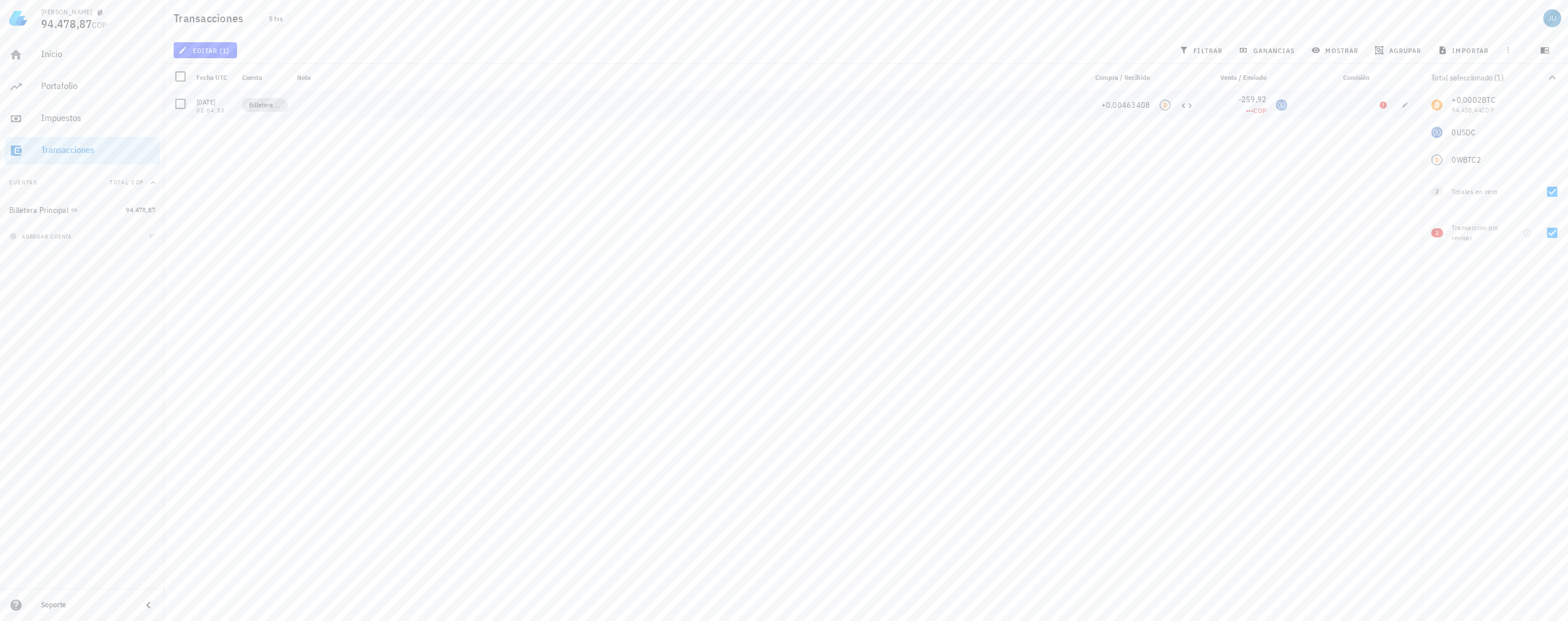
click at [252, 103] on span "Billetera Principal" at bounding box center [265, 105] width 32 height 11
click at [1207, 106] on span "•••" at bounding box center [1250, 110] width 8 height 9
drag, startPoint x: 1241, startPoint y: 106, endPoint x: 1201, endPoint y: 174, distance: 78.9
click at [1201, 174] on div "07/05/2025 02:01:00 Billetera Principal +0,0002 ≈ 83.188,06 COP 05/07/2024 02:0…" at bounding box center [793, 351] width 1257 height 520
click at [1207, 109] on span "COP" at bounding box center [1260, 110] width 13 height 9
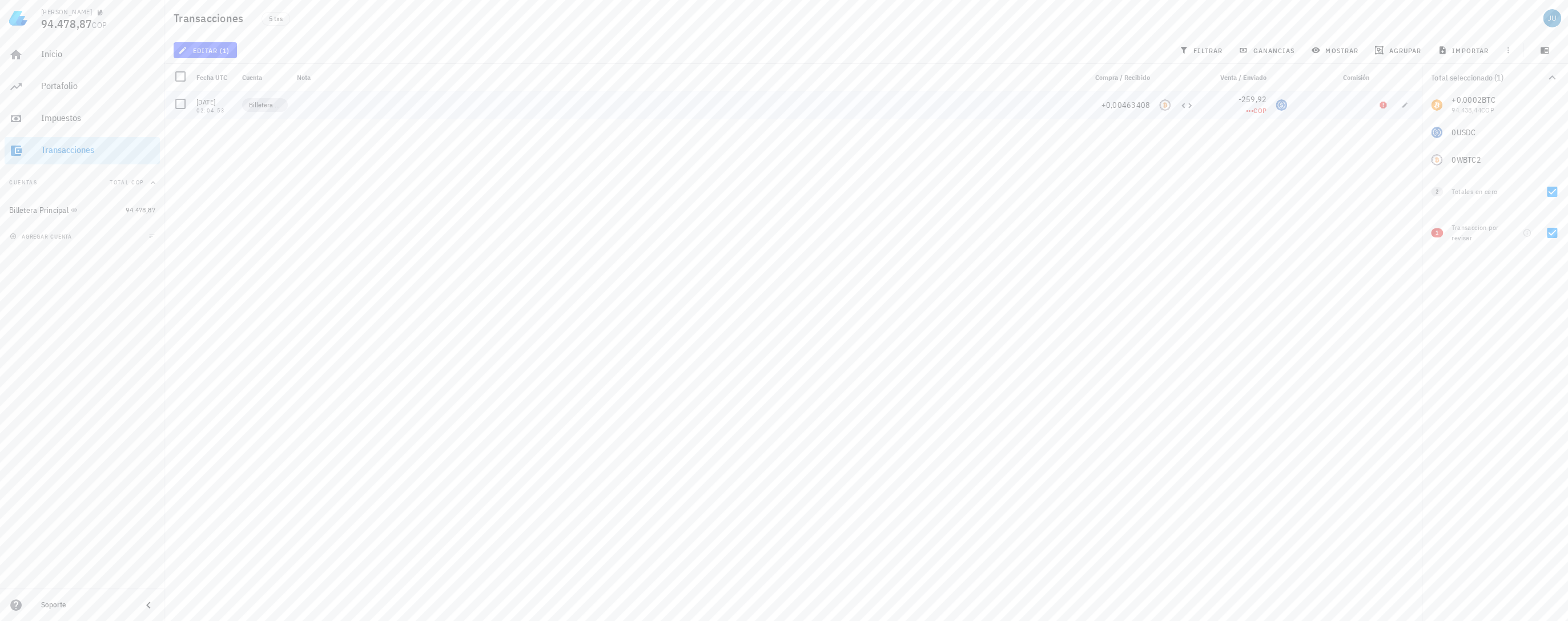
click at [1207, 113] on span "COP" at bounding box center [1260, 110] width 13 height 9
click at [1179, 89] on link "Cambiar plan" at bounding box center [1169, 91] width 41 height 9
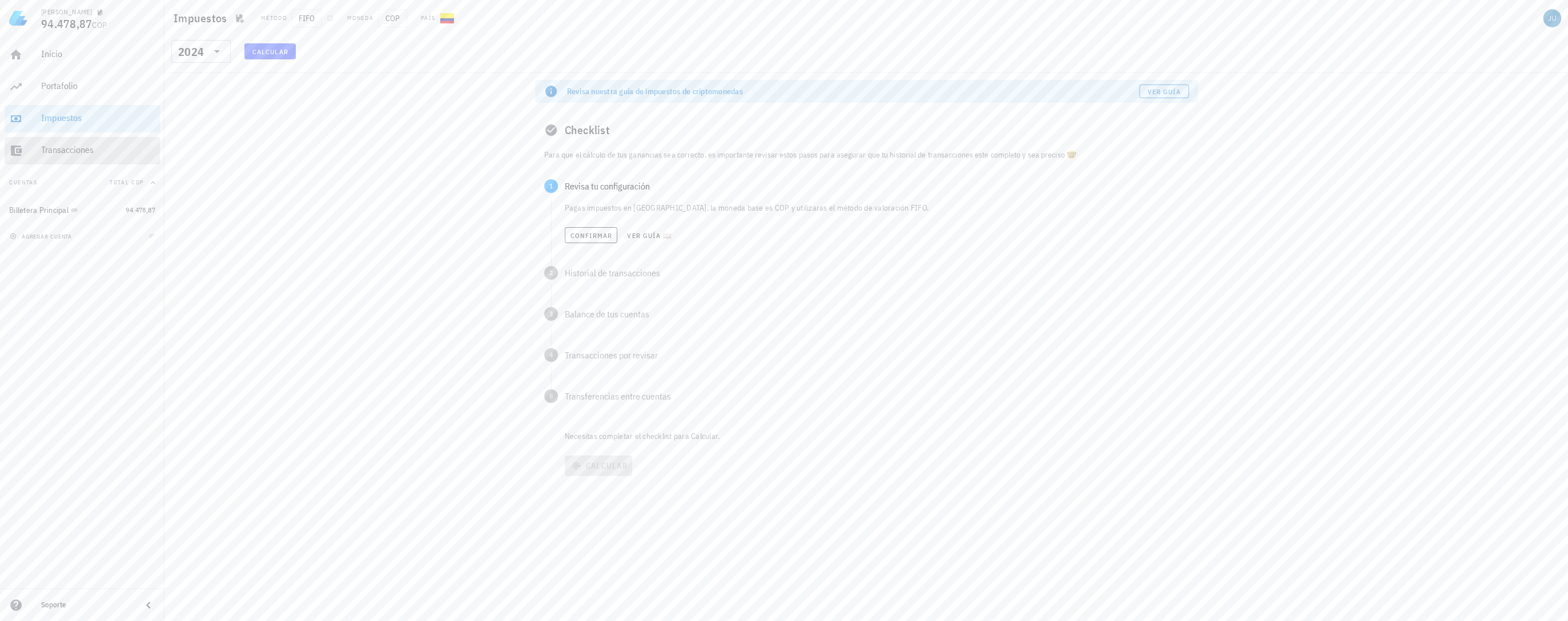
click at [95, 153] on div "Transacciones" at bounding box center [98, 149] width 114 height 10
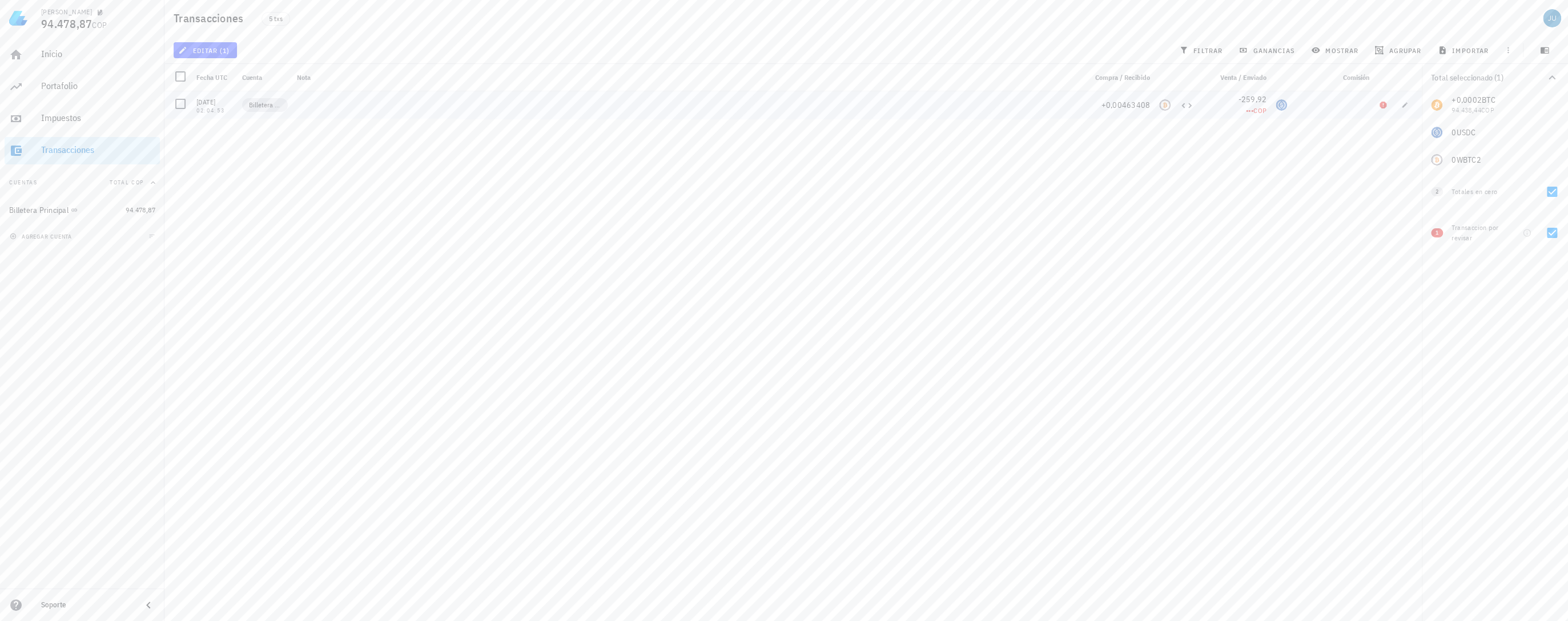
click at [1207, 105] on div at bounding box center [1382, 104] width 18 height 28
click at [1207, 111] on div at bounding box center [1404, 104] width 16 height 16
click at [1207, 102] on icon "button" at bounding box center [1404, 104] width 7 height 7
type input "2024-07-05"
type input "02:04:53"
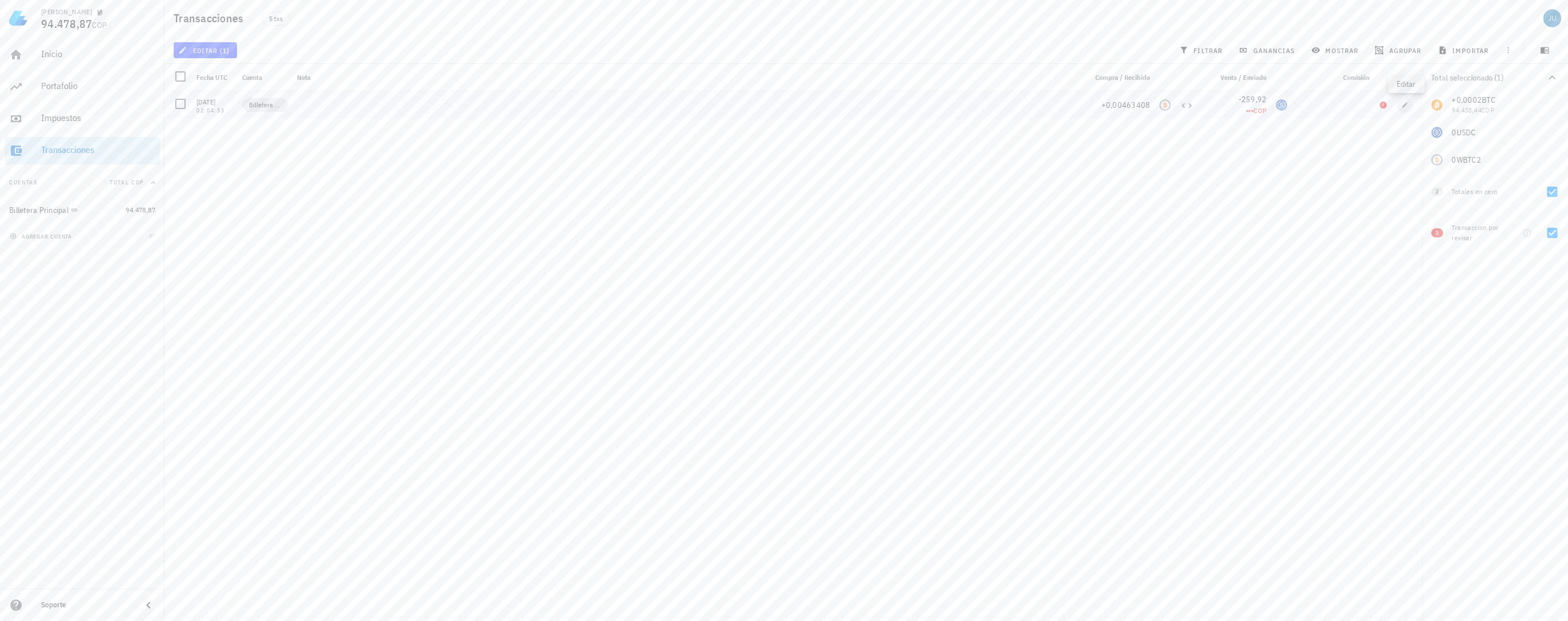
type input "0,00463408"
type input "WBTC2"
type input "259,92"
type input "USDC"
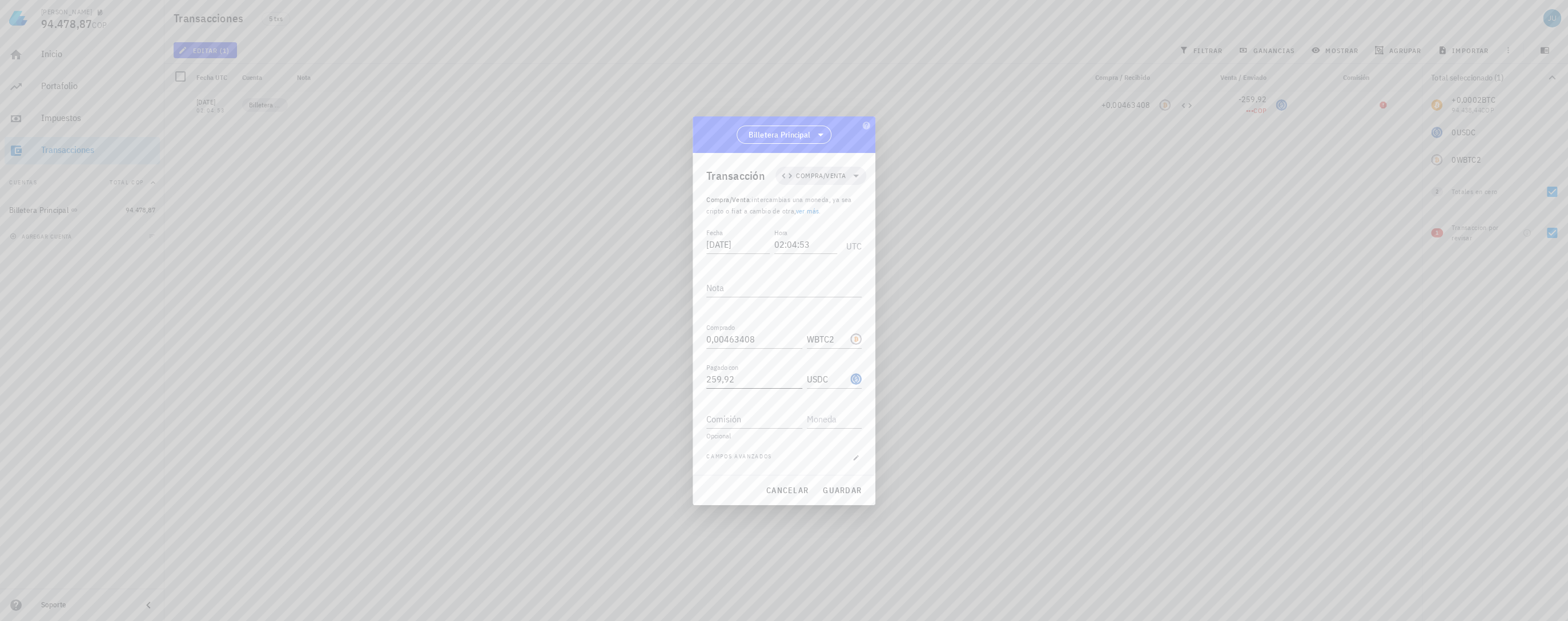
click at [756, 385] on input "259,92" at bounding box center [754, 379] width 96 height 18
click at [838, 497] on button "guardar" at bounding box center [841, 491] width 48 height 21
type input "259,92"
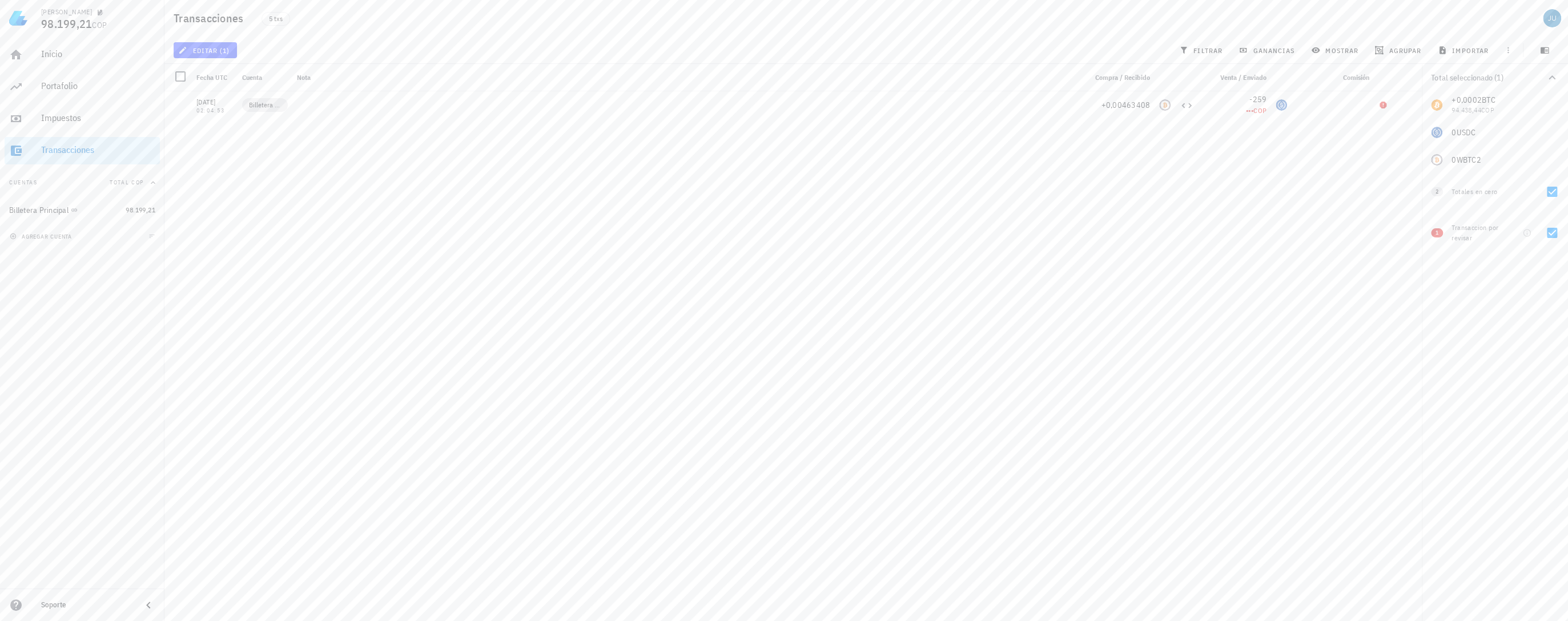
click at [1091, 295] on div "07/05/2025 02:01:00 Billetera Principal +0,0002 ≈ 83.188,06 COP 05/07/2024 02:0…" at bounding box center [793, 351] width 1257 height 520
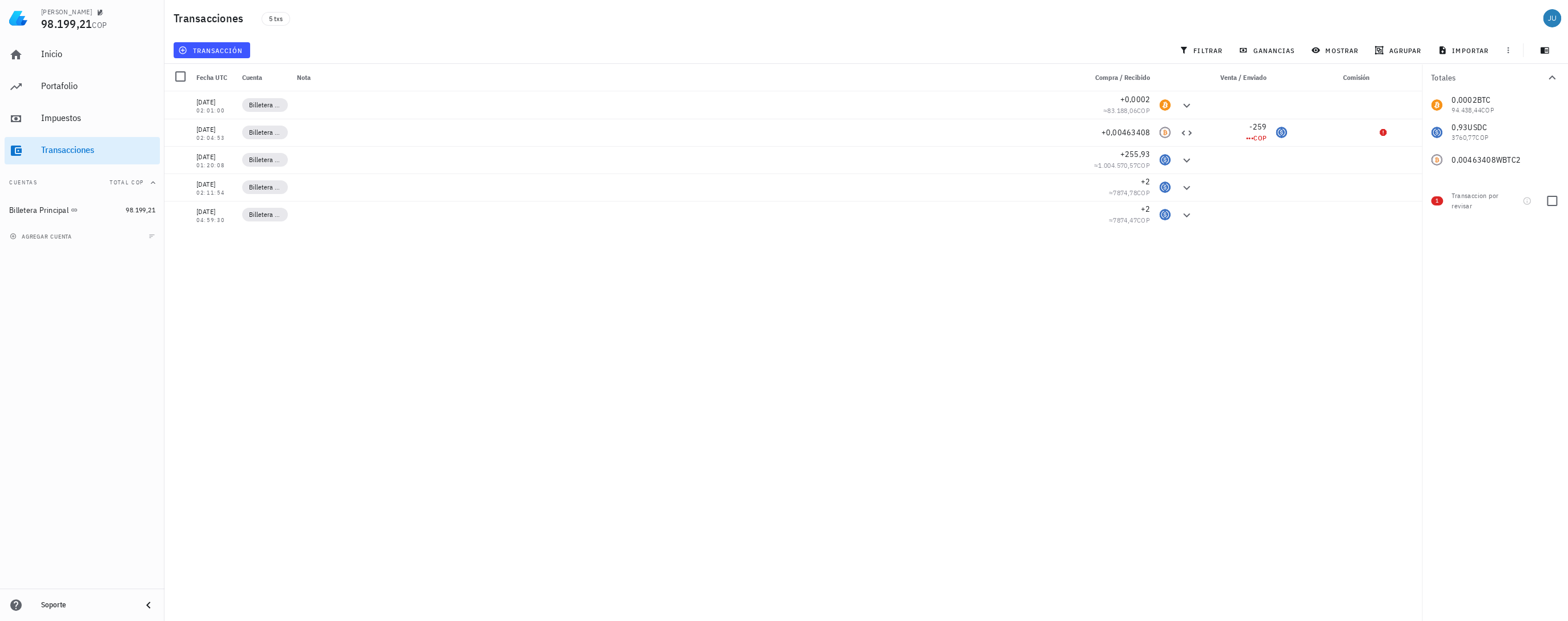
click at [1475, 193] on div "Transaccion por revisar" at bounding box center [1475, 201] width 47 height 21
click at [1528, 201] on icon "button" at bounding box center [1527, 201] width 9 height 9
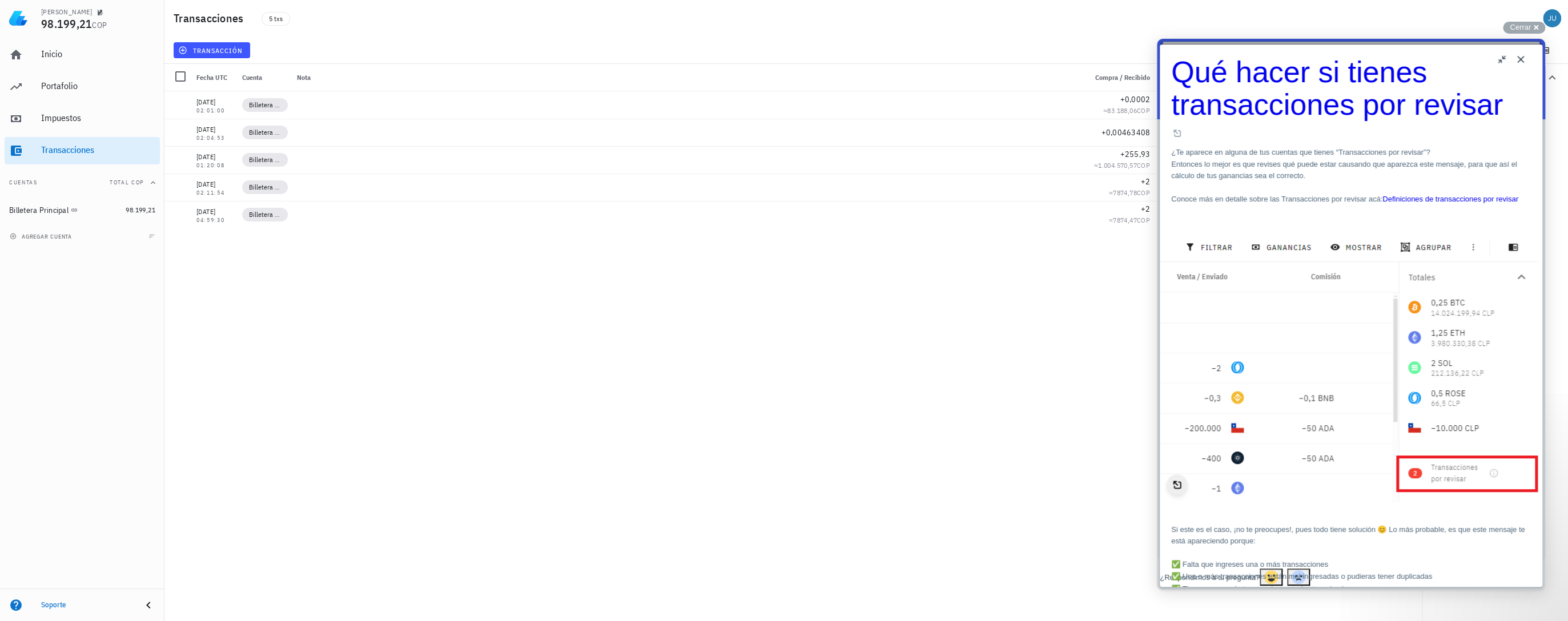
scroll to position [228, 0]
click at [1524, 59] on button "Close" at bounding box center [1520, 59] width 18 height 18
click at [667, 373] on div "[DATE] 02:01:00 Billetera Principal +0,0002 ≈ 83.188,06 COP [DATE] 02:04:53 Bil…" at bounding box center [793, 351] width 1257 height 520
click at [1518, 60] on button "Close" at bounding box center [1520, 59] width 18 height 18
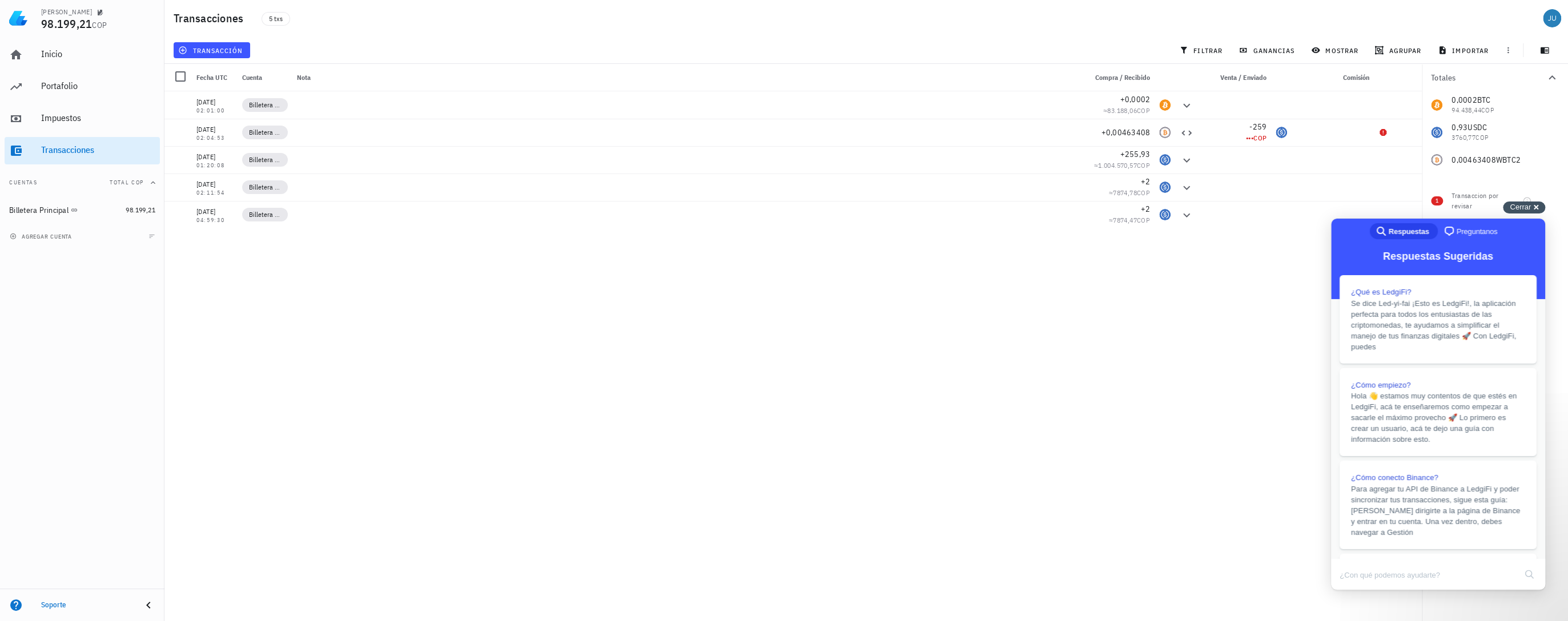
click at [1523, 205] on span "Cerrar" at bounding box center [1520, 206] width 21 height 9
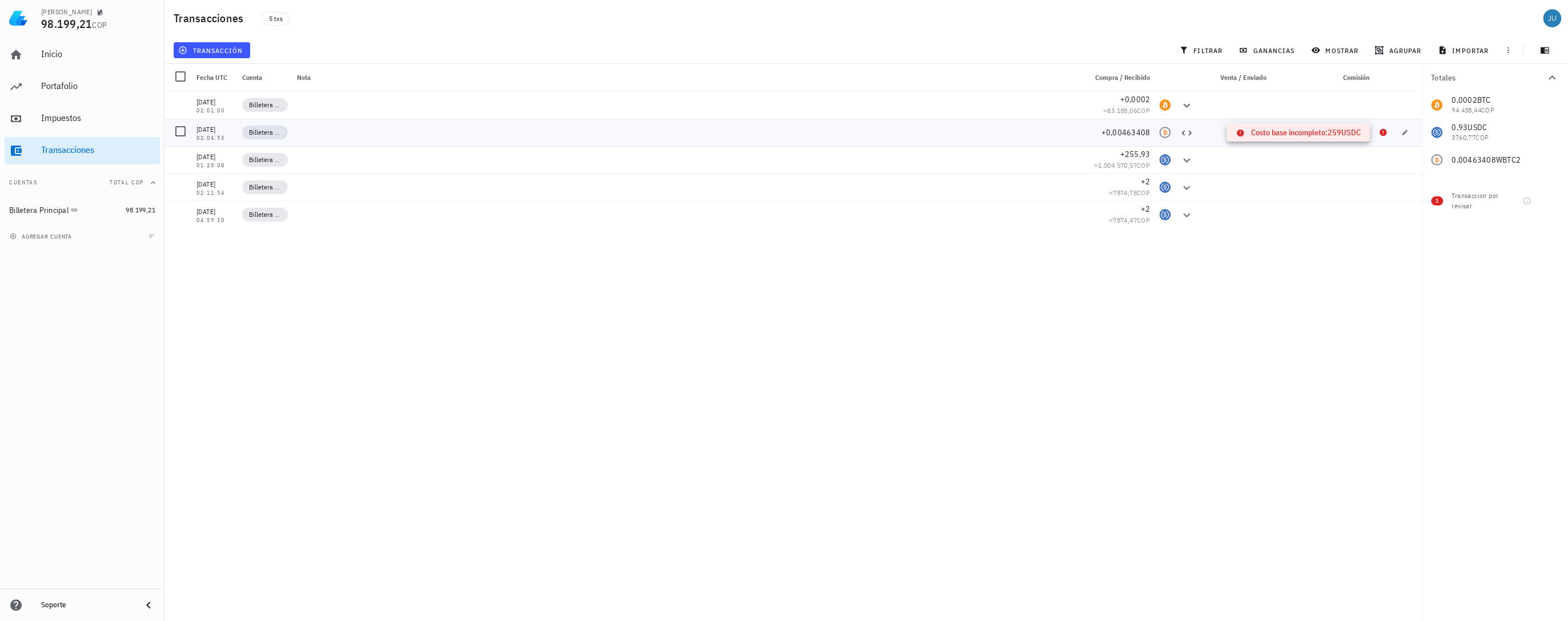
click at [1385, 128] on icon at bounding box center [1383, 133] width 9 height 9
click at [1407, 128] on button "button" at bounding box center [1404, 132] width 16 height 16
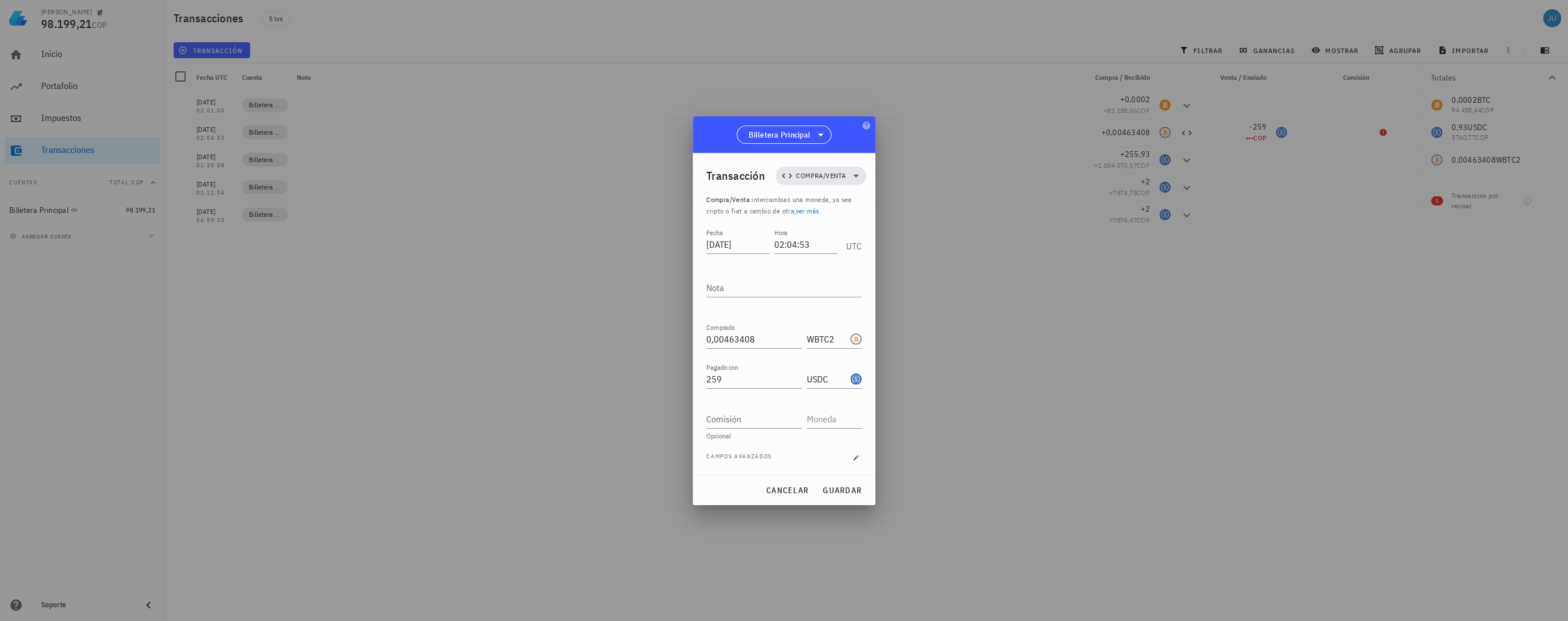
click at [833, 204] on p "Compra/Venta : intercambias una moneda, ya sea cripto o fiat a cambio de otra, …" at bounding box center [784, 205] width 156 height 23
click at [857, 455] on icon "button" at bounding box center [856, 458] width 7 height 7
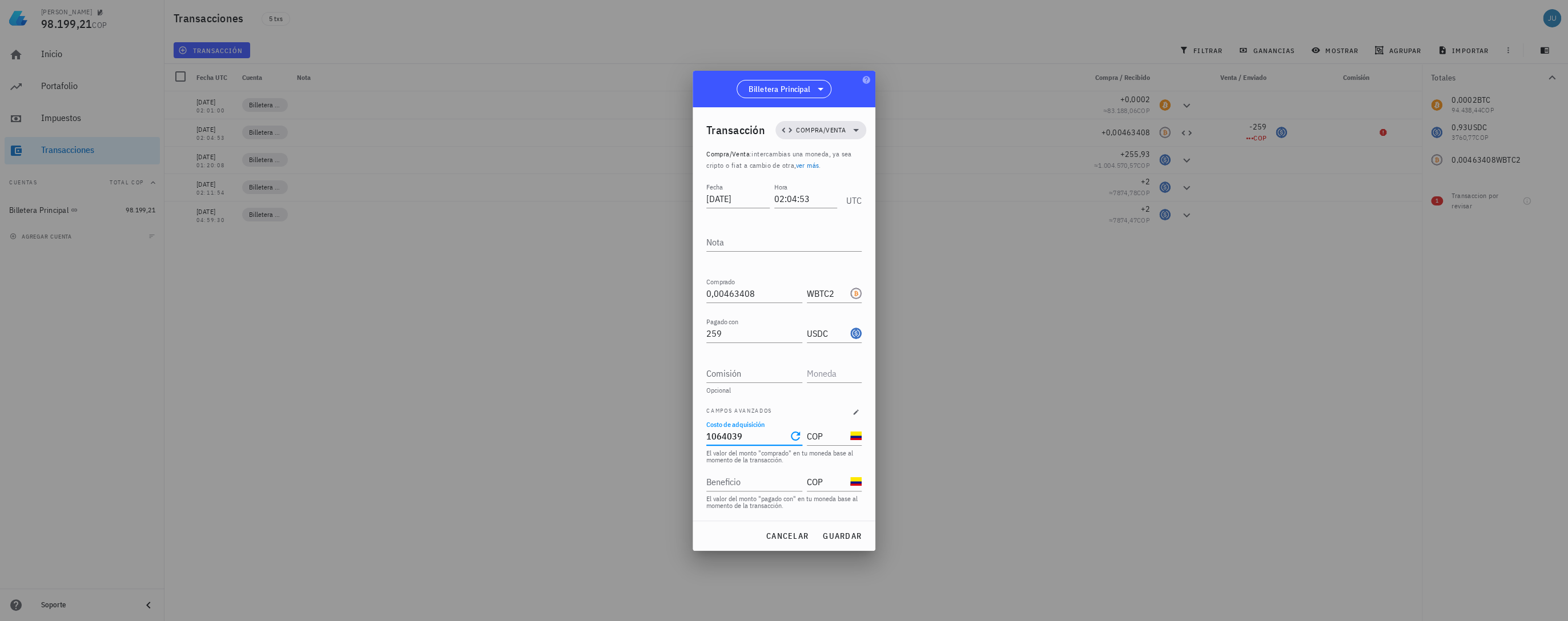
drag, startPoint x: 752, startPoint y: 430, endPoint x: 690, endPoint y: 430, distance: 62.0
click at [690, 430] on div "[PERSON_NAME] 98.199,21 COP Inicio [GEOGRAPHIC_DATA] Impuestos [GEOGRAPHIC_DATA…" at bounding box center [784, 310] width 1568 height 621
type input "1.064.039"
click at [733, 478] on div "Beneficio" at bounding box center [753, 481] width 94 height 18
paste input "1064039"
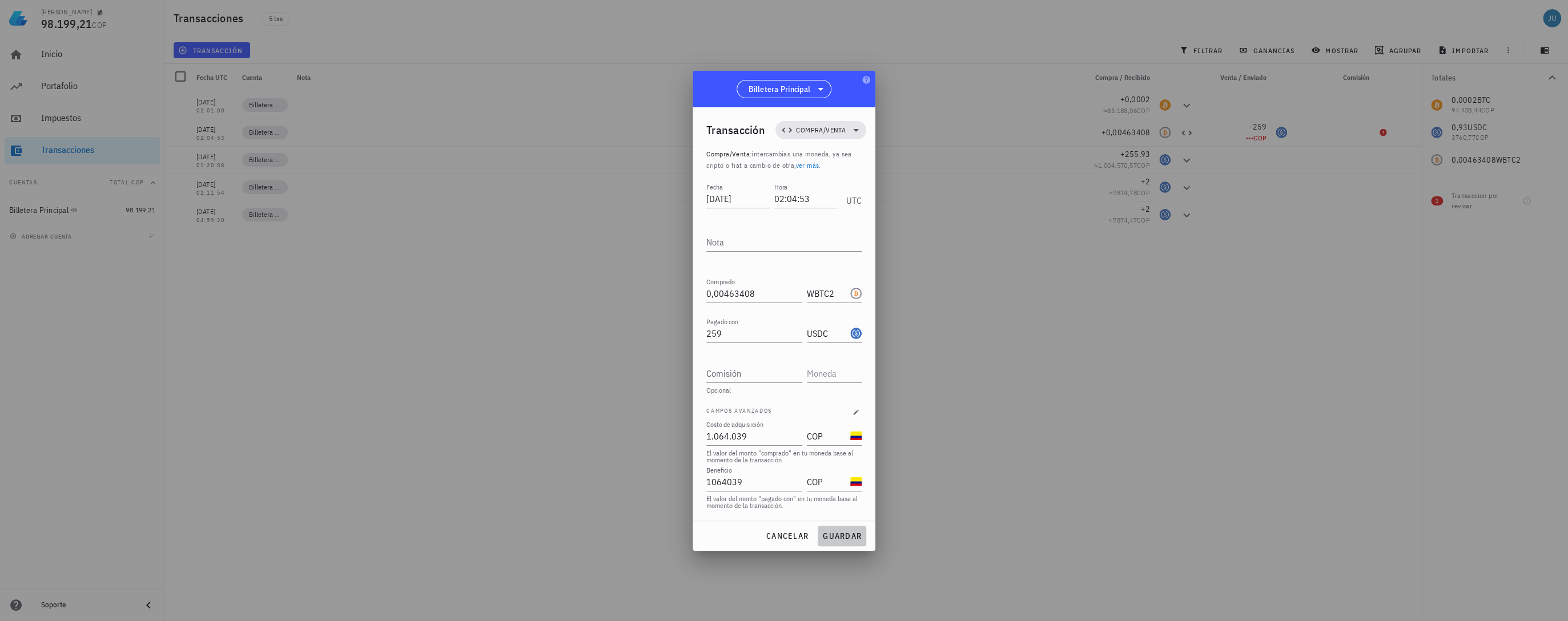
type input "1.064.039"
click at [824, 538] on span "guardar" at bounding box center [841, 536] width 39 height 10
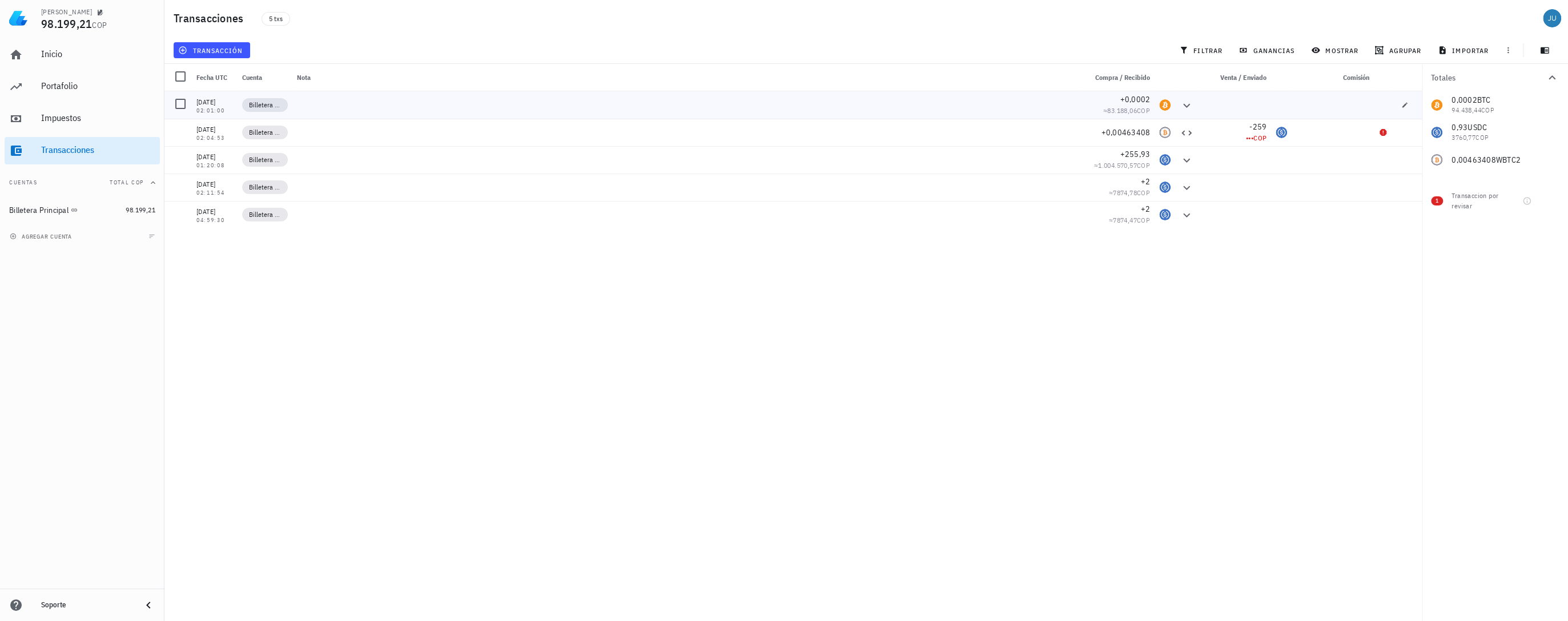
click at [1143, 108] on span "COP" at bounding box center [1143, 110] width 13 height 9
click at [180, 80] on div at bounding box center [180, 76] width 19 height 19
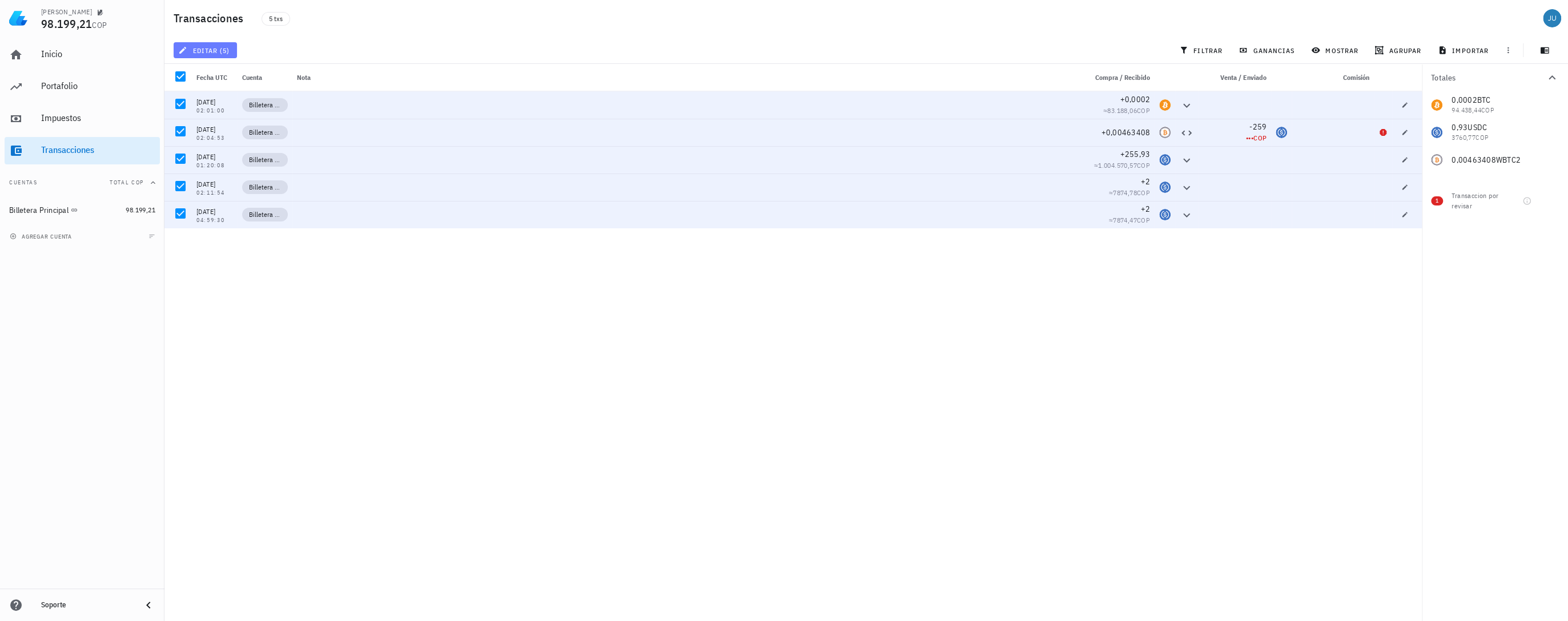
click at [182, 47] on icon "button" at bounding box center [183, 50] width 9 height 9
click at [205, 248] on div "[DATE] 02:01:00 Billetera Principal +0,0002 ≈ 83.188,06 COP [DATE] 02:04:53 Bil…" at bounding box center [793, 351] width 1257 height 520
click at [183, 86] on div at bounding box center [180, 76] width 19 height 19
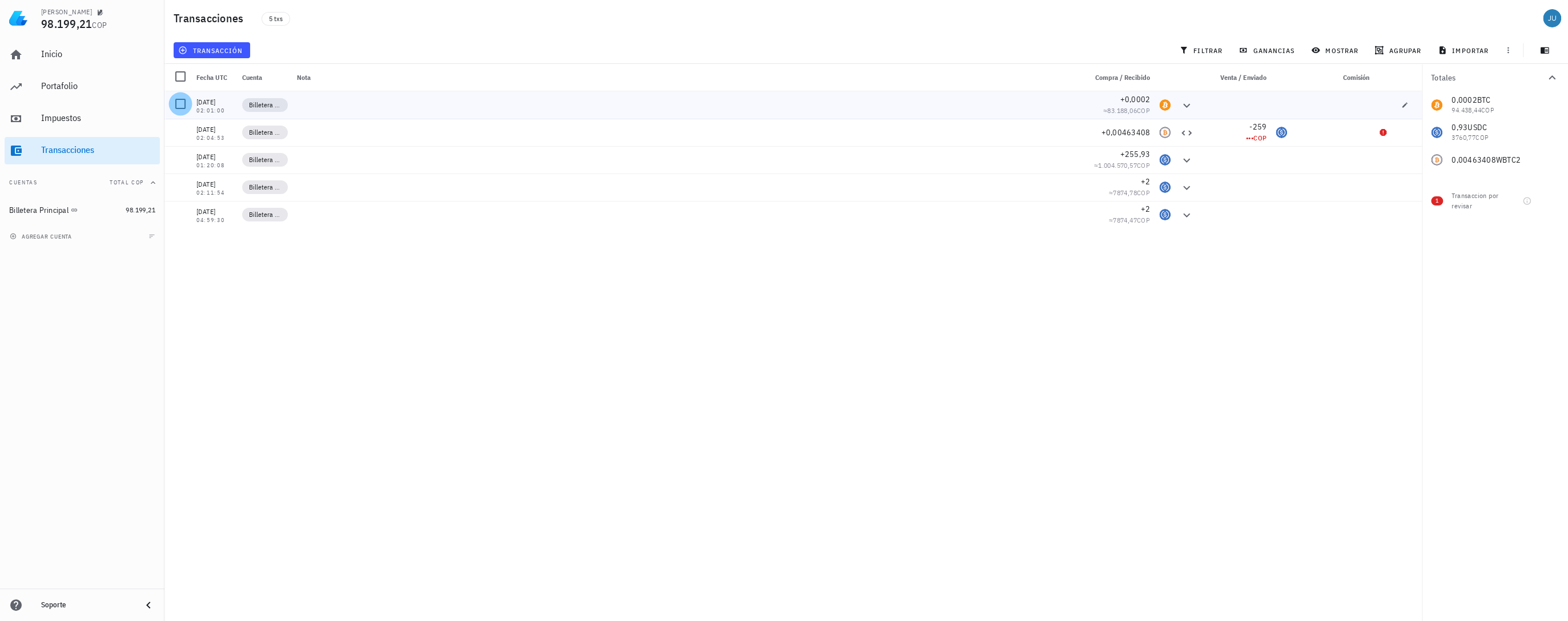
click at [182, 106] on div at bounding box center [180, 104] width 19 height 19
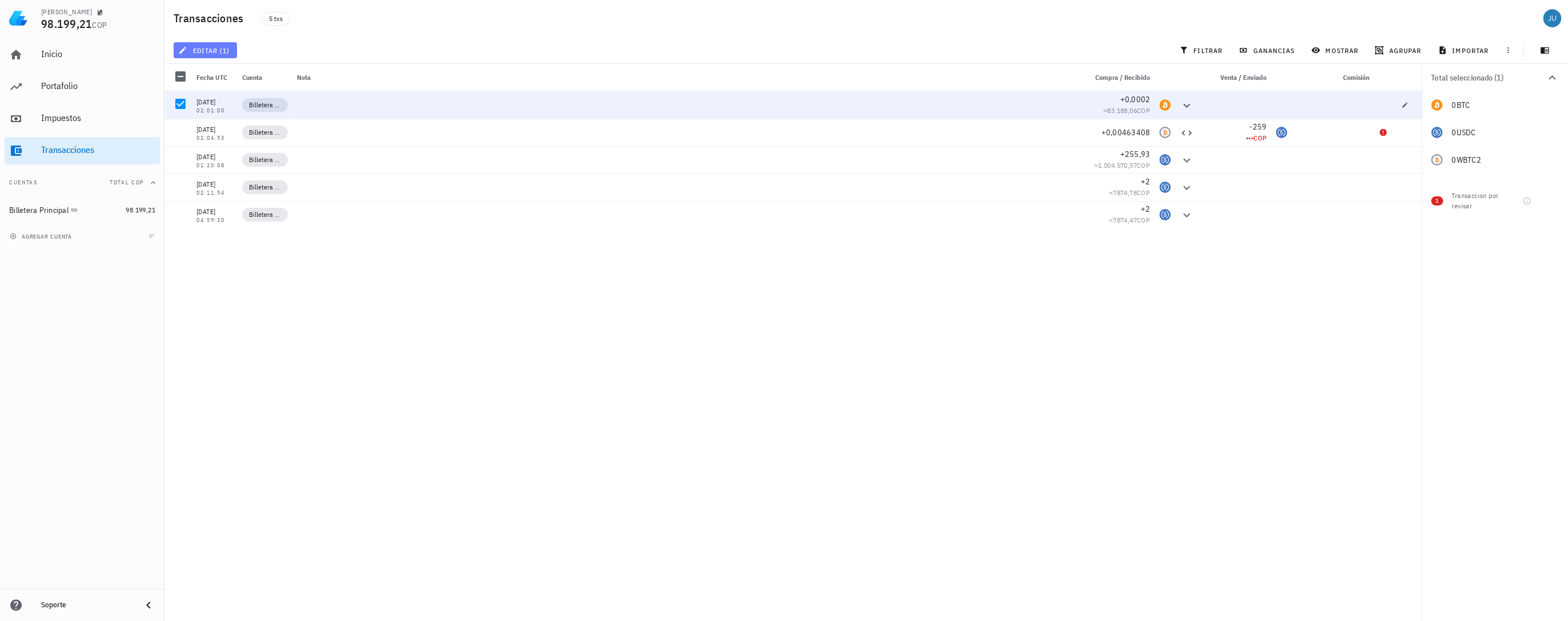
click at [200, 45] on button "editar (1)" at bounding box center [205, 49] width 64 height 16
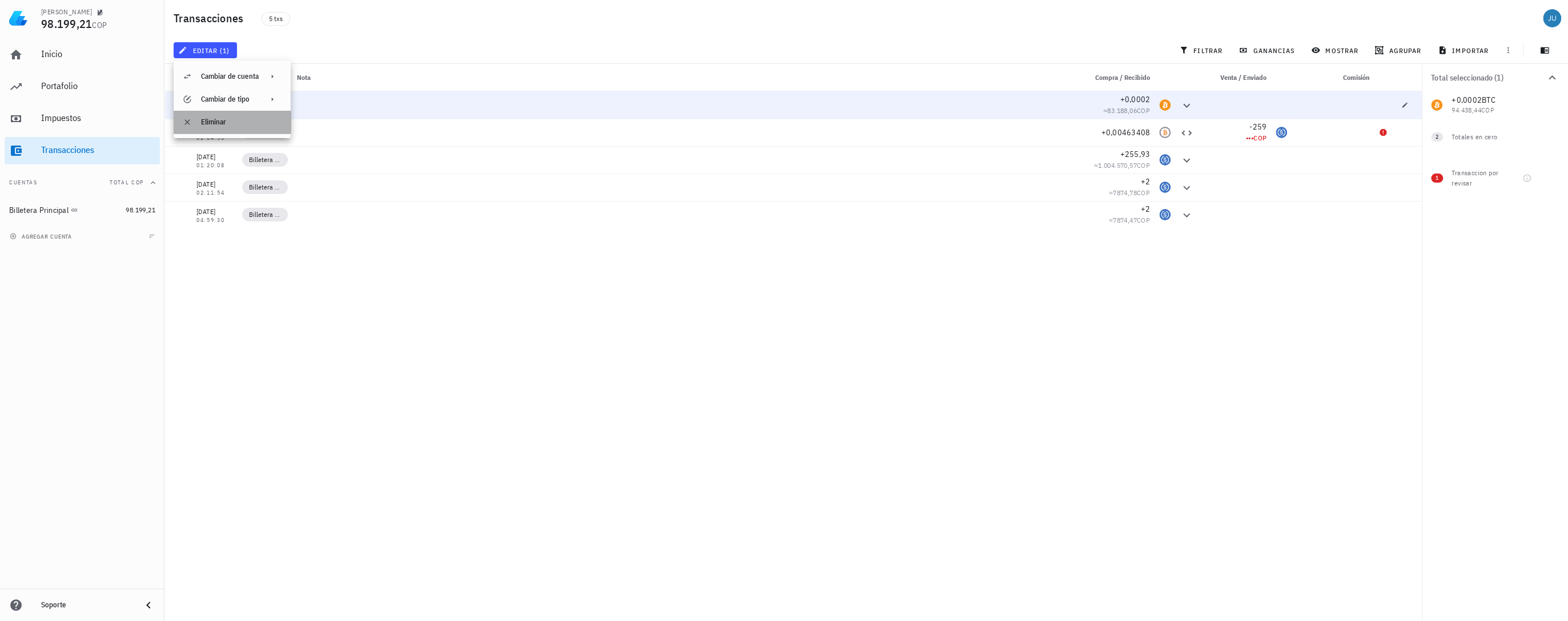
click at [227, 125] on div "Eliminar" at bounding box center [241, 122] width 81 height 9
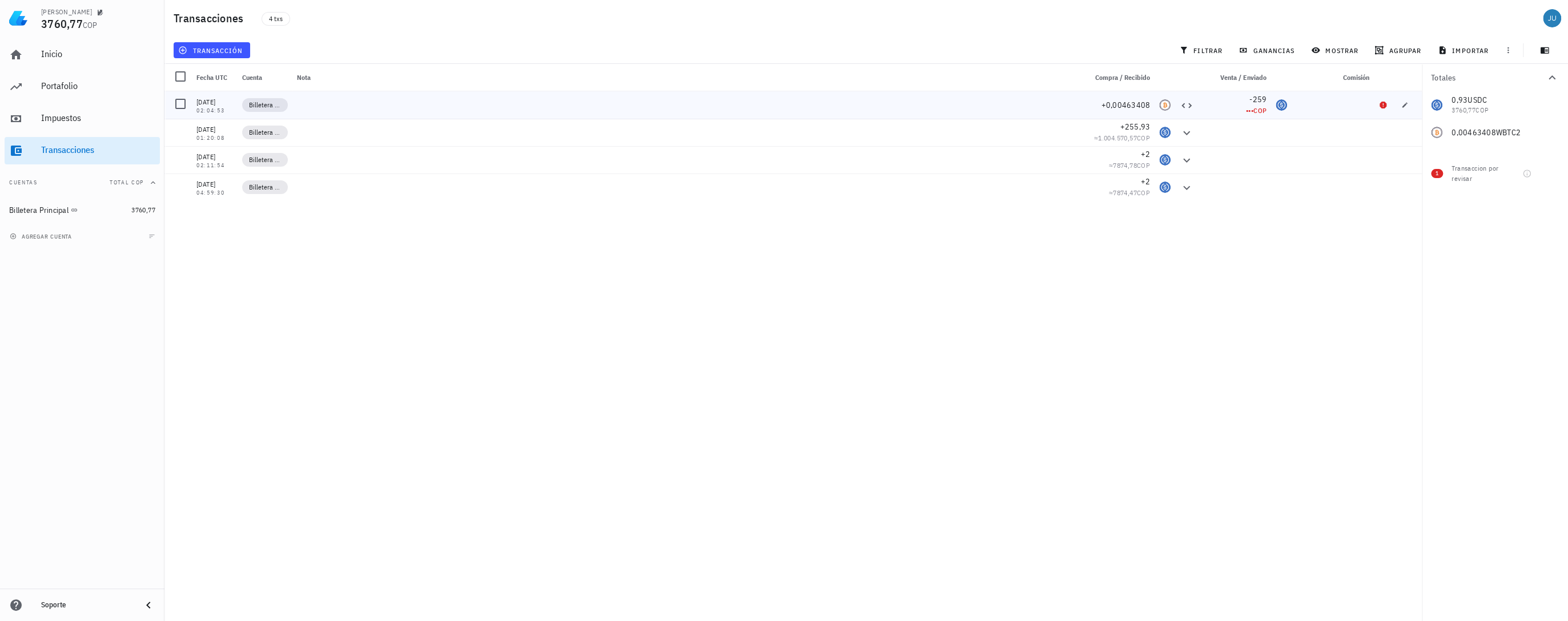
click at [1262, 105] on div "••• COP" at bounding box center [1234, 111] width 64 height 11
click at [1382, 104] on icon at bounding box center [1383, 105] width 9 height 9
click at [1404, 105] on icon "button" at bounding box center [1404, 104] width 5 height 5
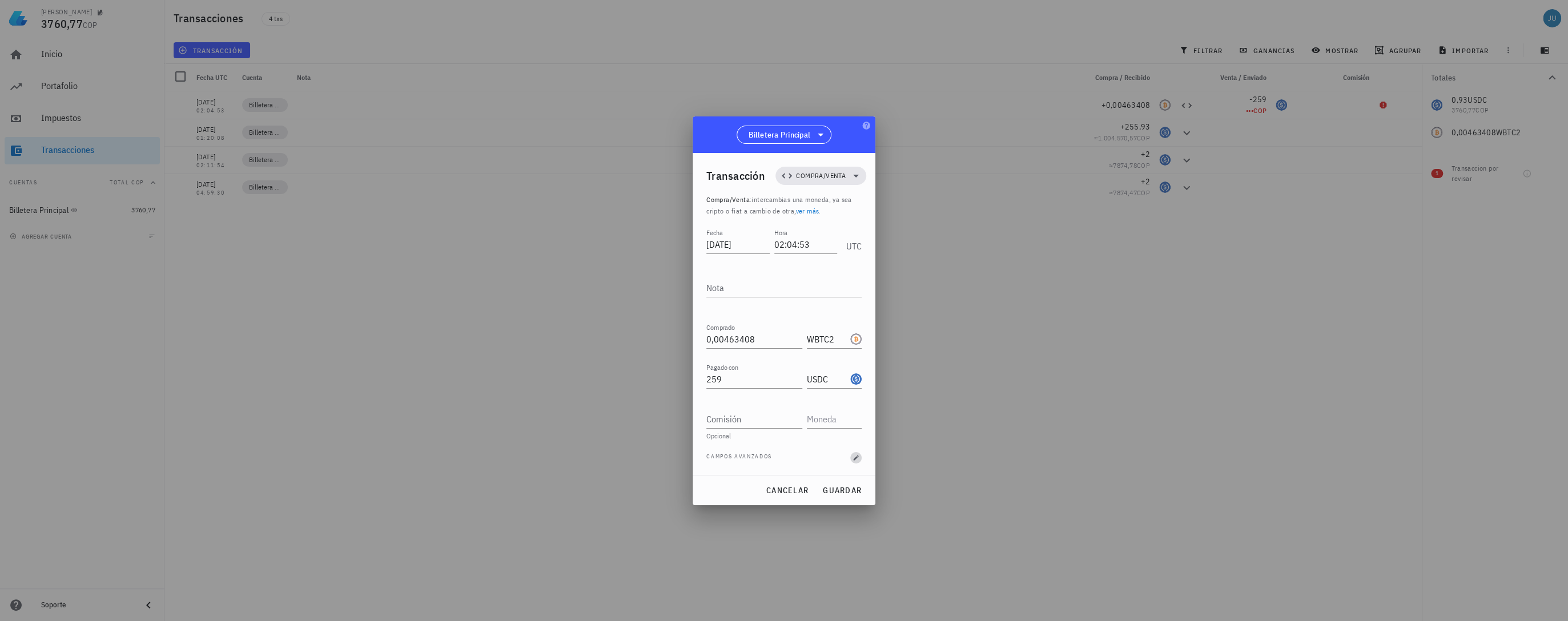
click at [850, 459] on span "button" at bounding box center [856, 458] width 11 height 7
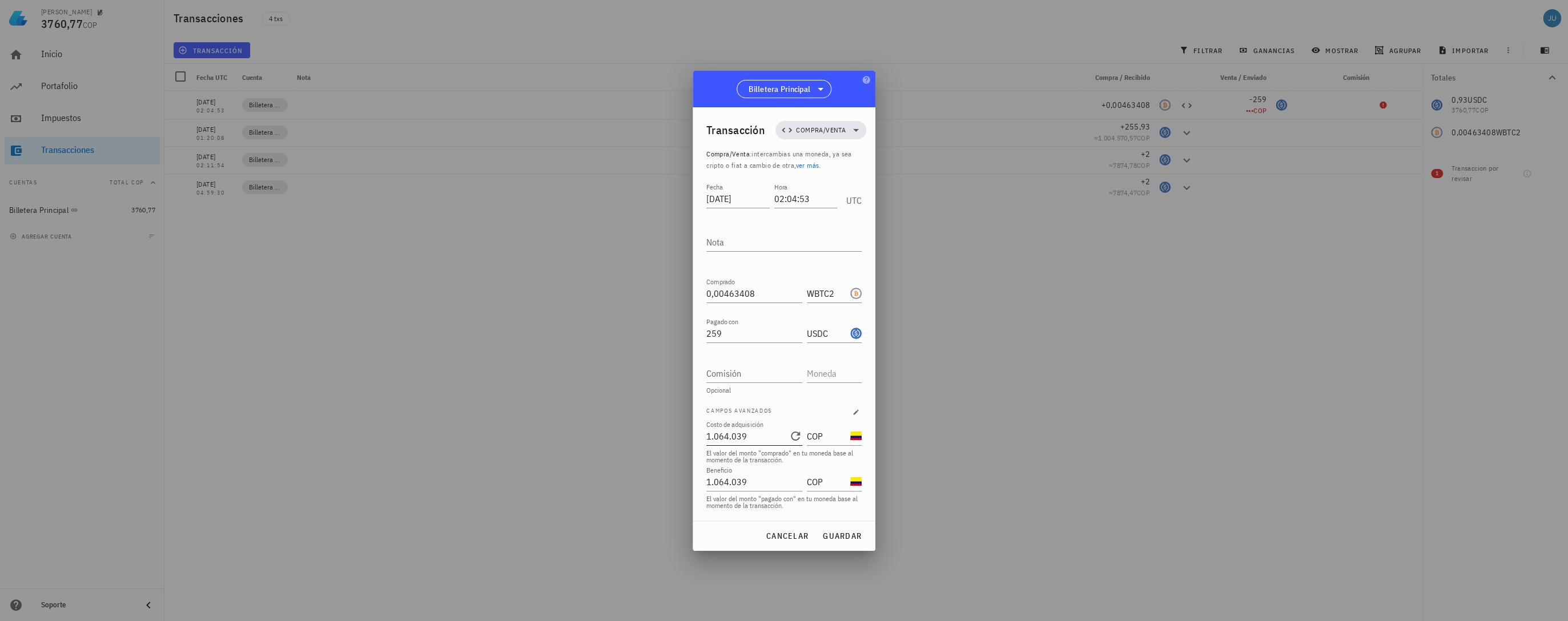
type input "1064039"
drag, startPoint x: 757, startPoint y: 430, endPoint x: 682, endPoint y: 430, distance: 75.0
click at [682, 430] on div "[PERSON_NAME] 3760,77 COP Inicio [GEOGRAPHIC_DATA] Impuestos [GEOGRAPHIC_DATA] …" at bounding box center [784, 310] width 1568 height 621
type input "1064039"
drag, startPoint x: 746, startPoint y: 474, endPoint x: 680, endPoint y: 468, distance: 66.3
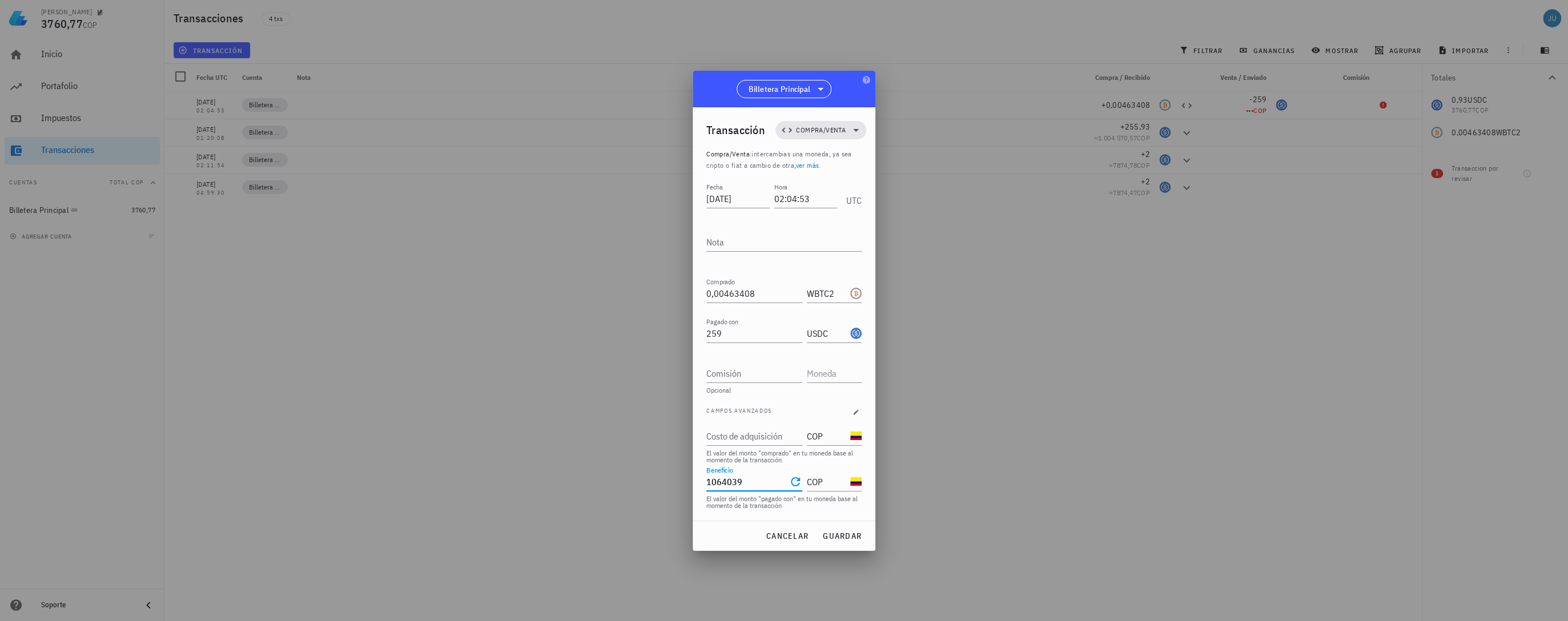
click at [680, 468] on div "[PERSON_NAME] 3760,77 COP Inicio [GEOGRAPHIC_DATA] Impuestos [GEOGRAPHIC_DATA] …" at bounding box center [784, 310] width 1568 height 621
click at [833, 536] on span "guardar" at bounding box center [841, 536] width 39 height 10
type input "1.064.039"
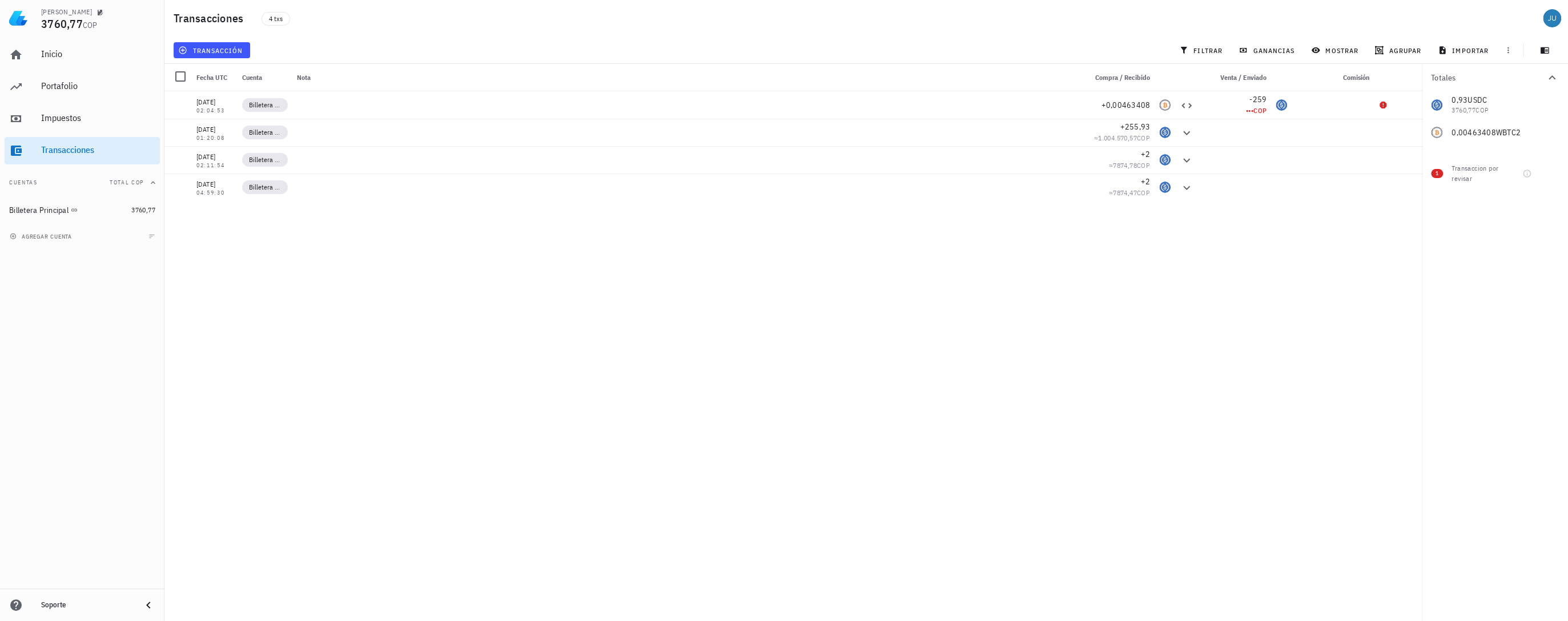
click at [1260, 208] on div "[DATE] 02:01:00 Billetera Principal +0,0002 ≈ 83.188,06 COP [DATE] 02:04:53 Bil…" at bounding box center [793, 351] width 1257 height 520
click at [1410, 103] on span "button" at bounding box center [1404, 104] width 16 height 7
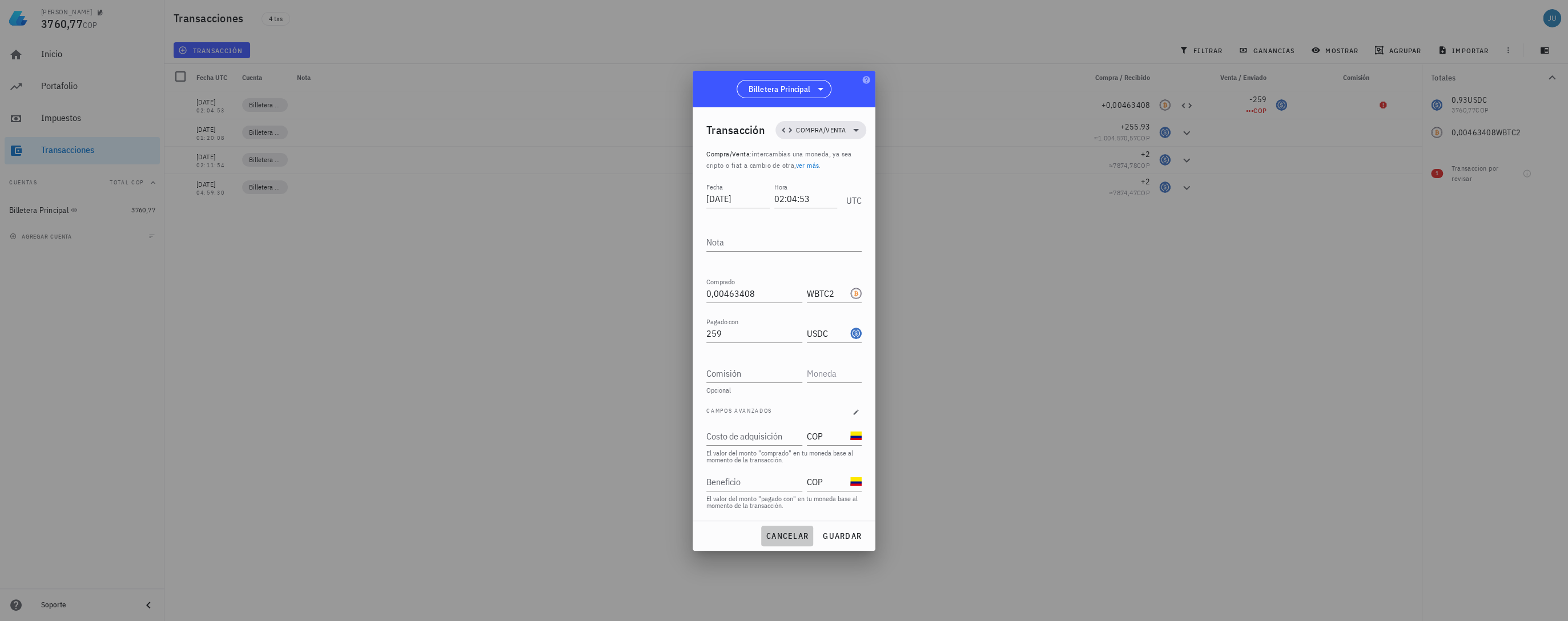
click at [797, 532] on span "cancelar" at bounding box center [786, 536] width 43 height 10
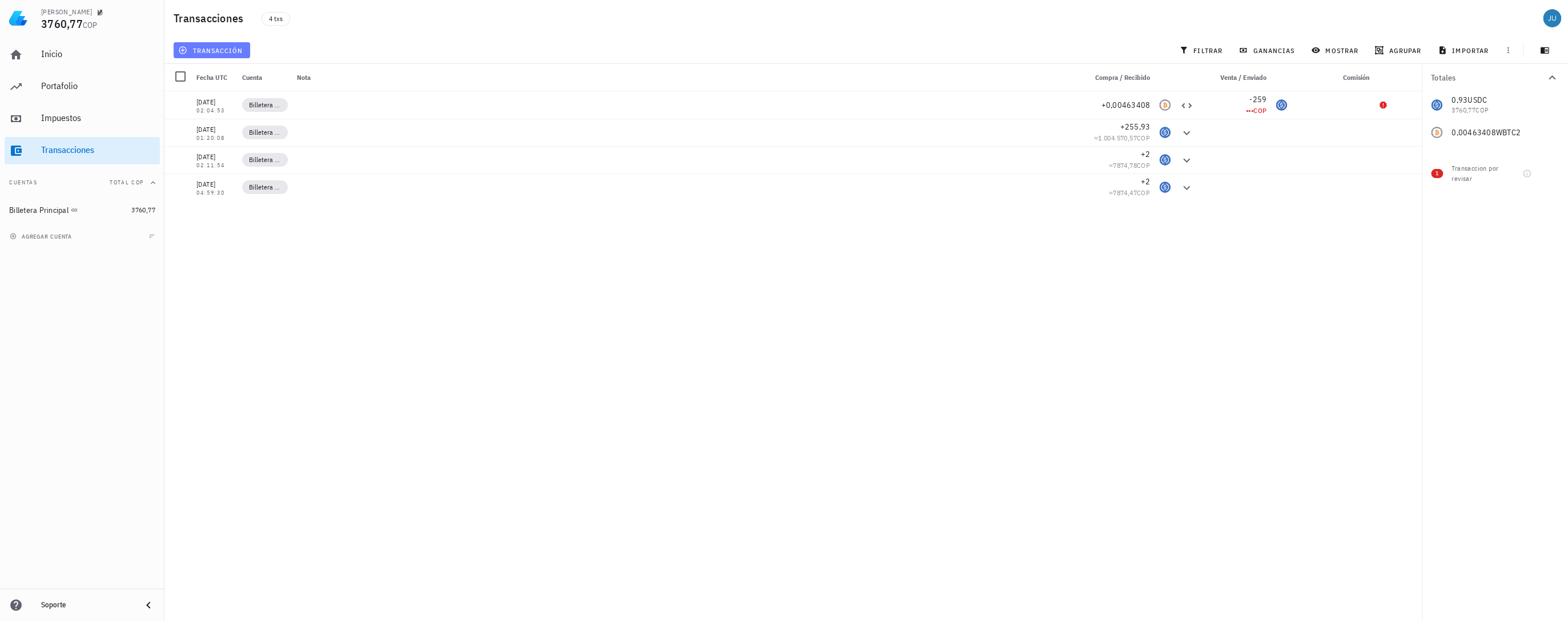
click at [194, 48] on span "transacción" at bounding box center [212, 50] width 63 height 9
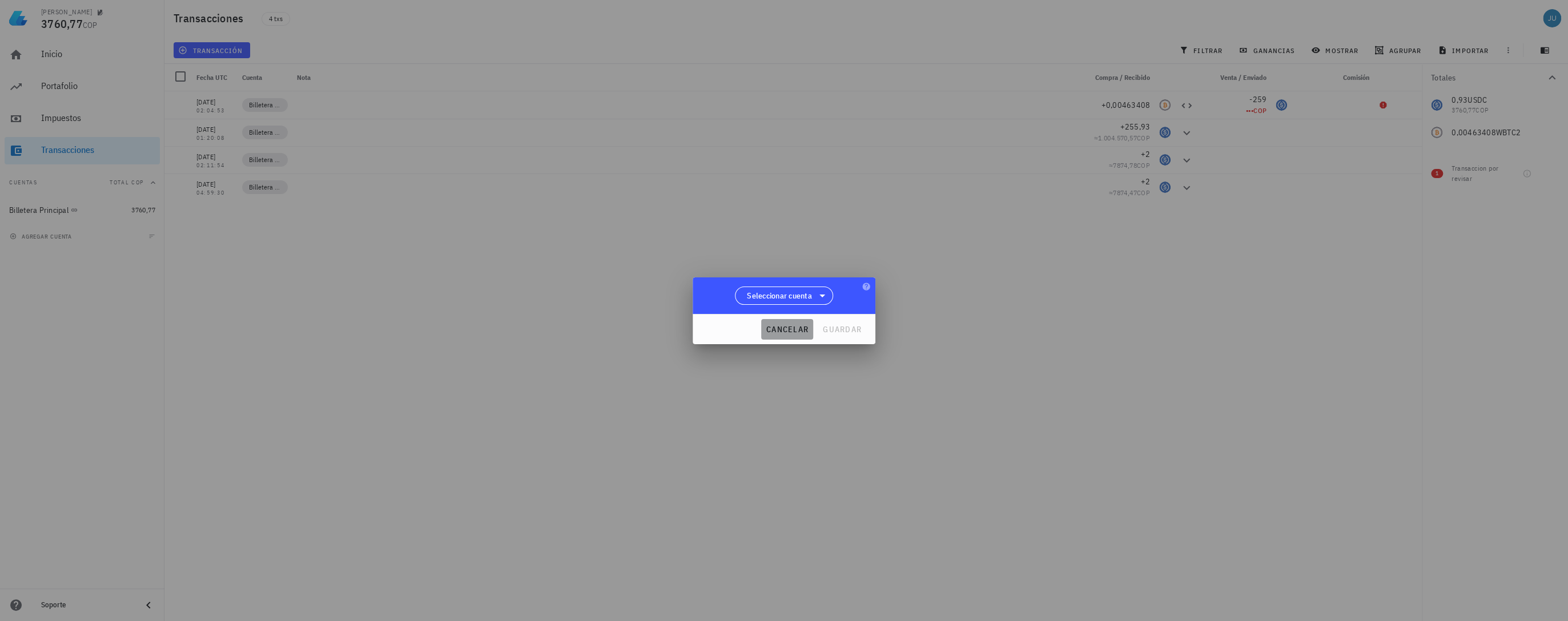
click at [800, 332] on span "cancelar" at bounding box center [786, 329] width 43 height 10
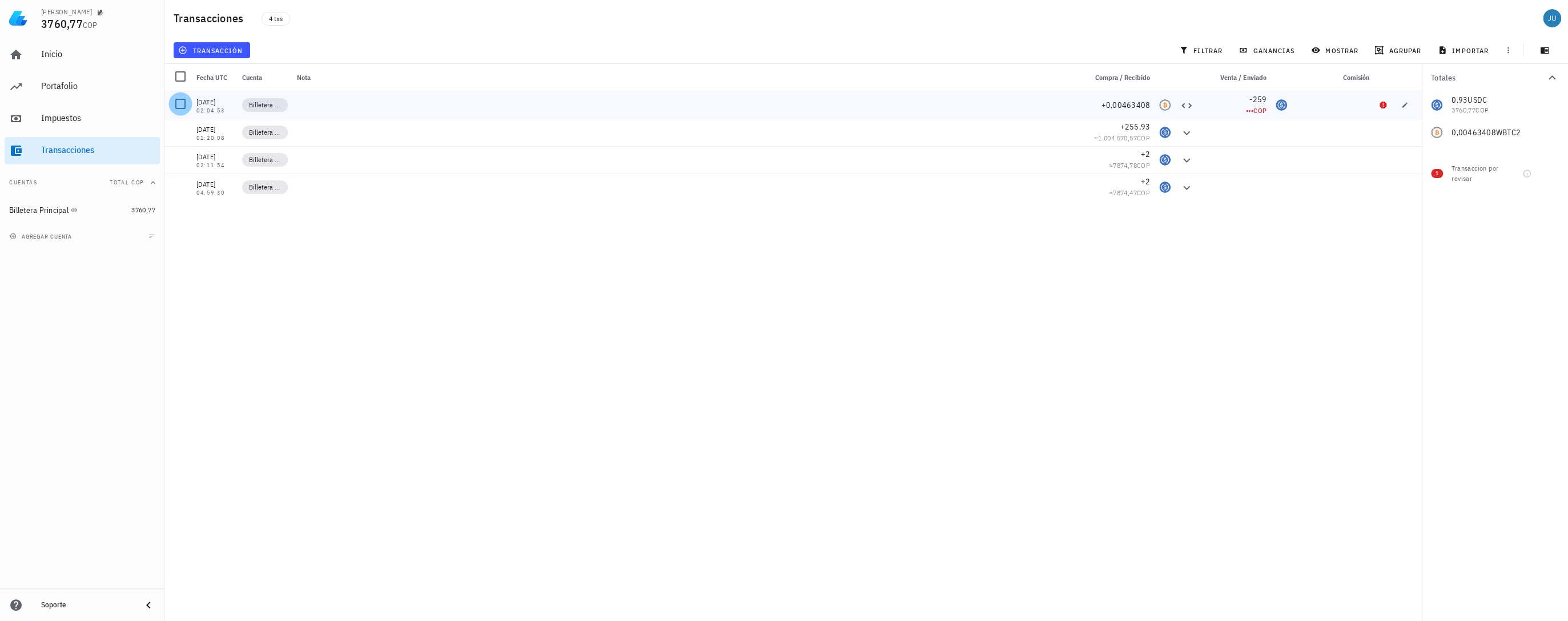
drag, startPoint x: 185, startPoint y: 106, endPoint x: 184, endPoint y: 97, distance: 9.1
click at [184, 106] on div at bounding box center [180, 104] width 19 height 19
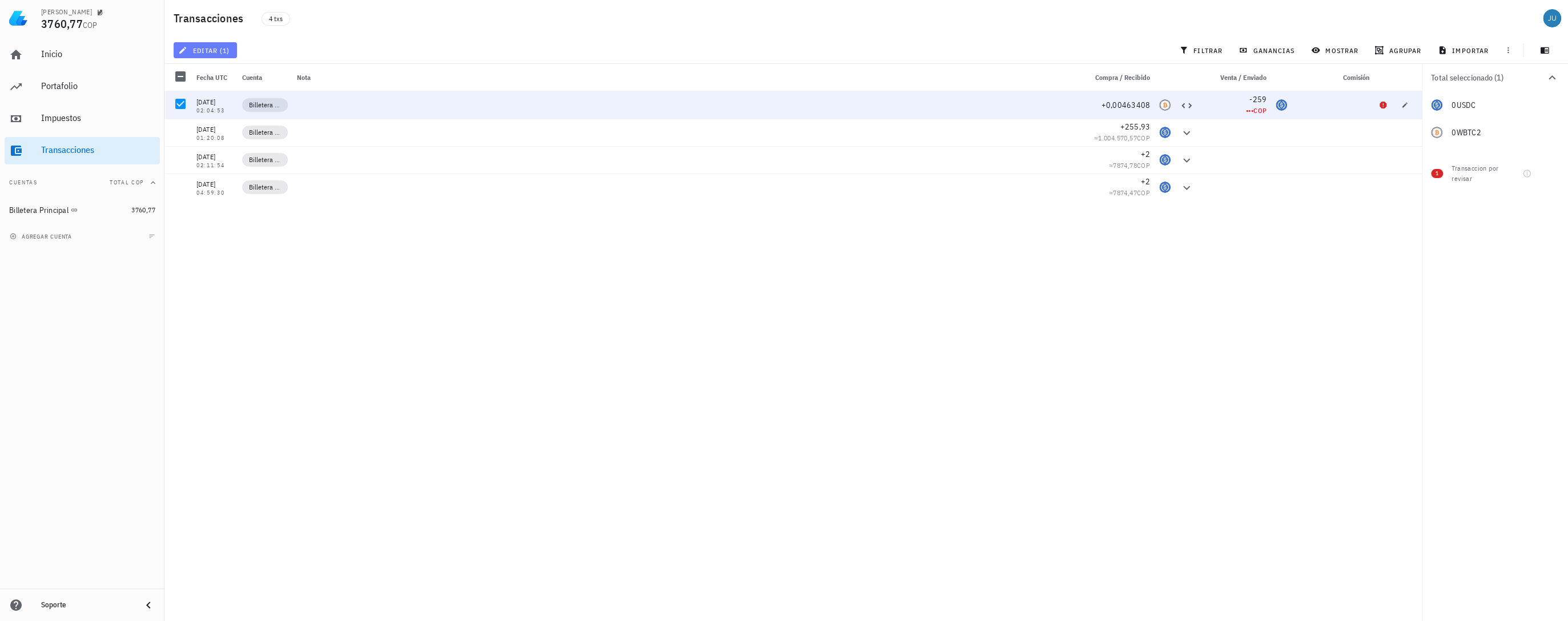
click at [200, 49] on span "editar (1)" at bounding box center [205, 50] width 49 height 9
click at [220, 103] on div "Cambiar de tipo" at bounding box center [230, 100] width 58 height 9
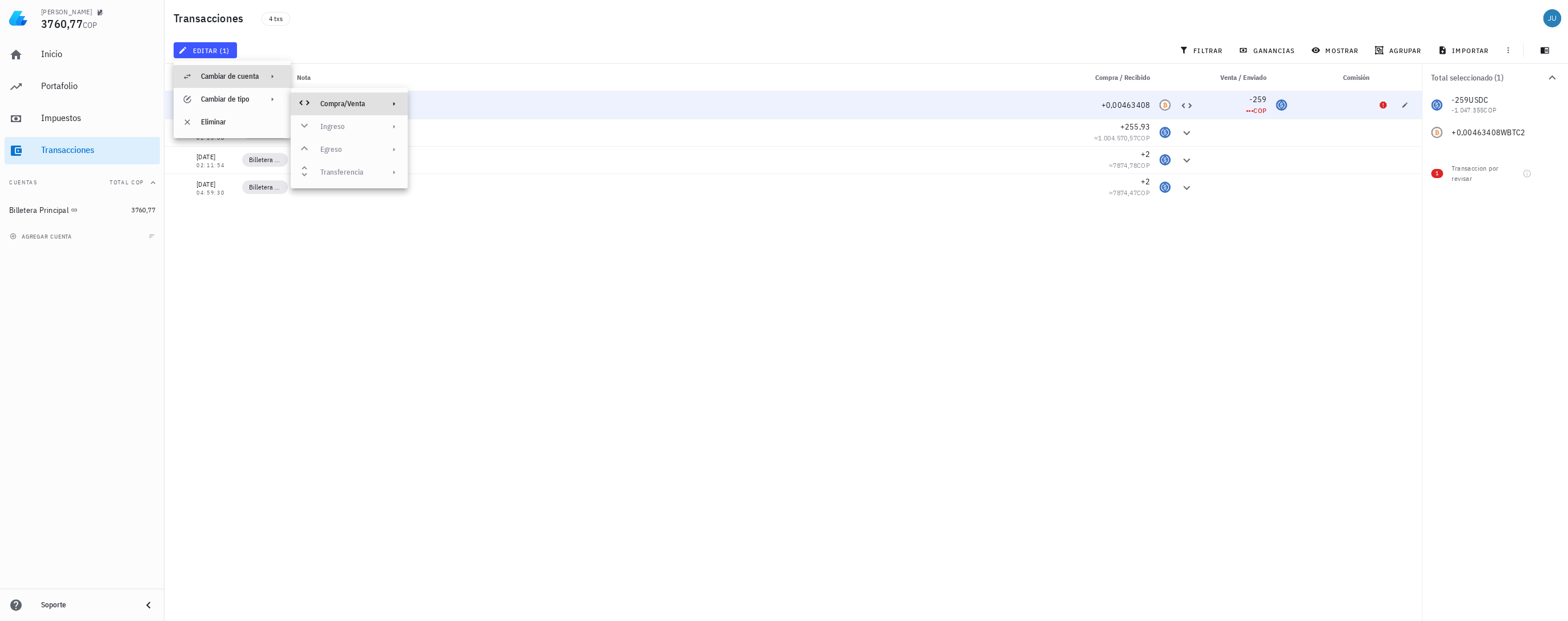
click at [239, 74] on div "Cambiar de cuenta" at bounding box center [230, 77] width 58 height 9
click at [248, 102] on div "Cambiar de tipo" at bounding box center [230, 100] width 58 height 9
click at [397, 104] on icon at bounding box center [394, 104] width 9 height 9
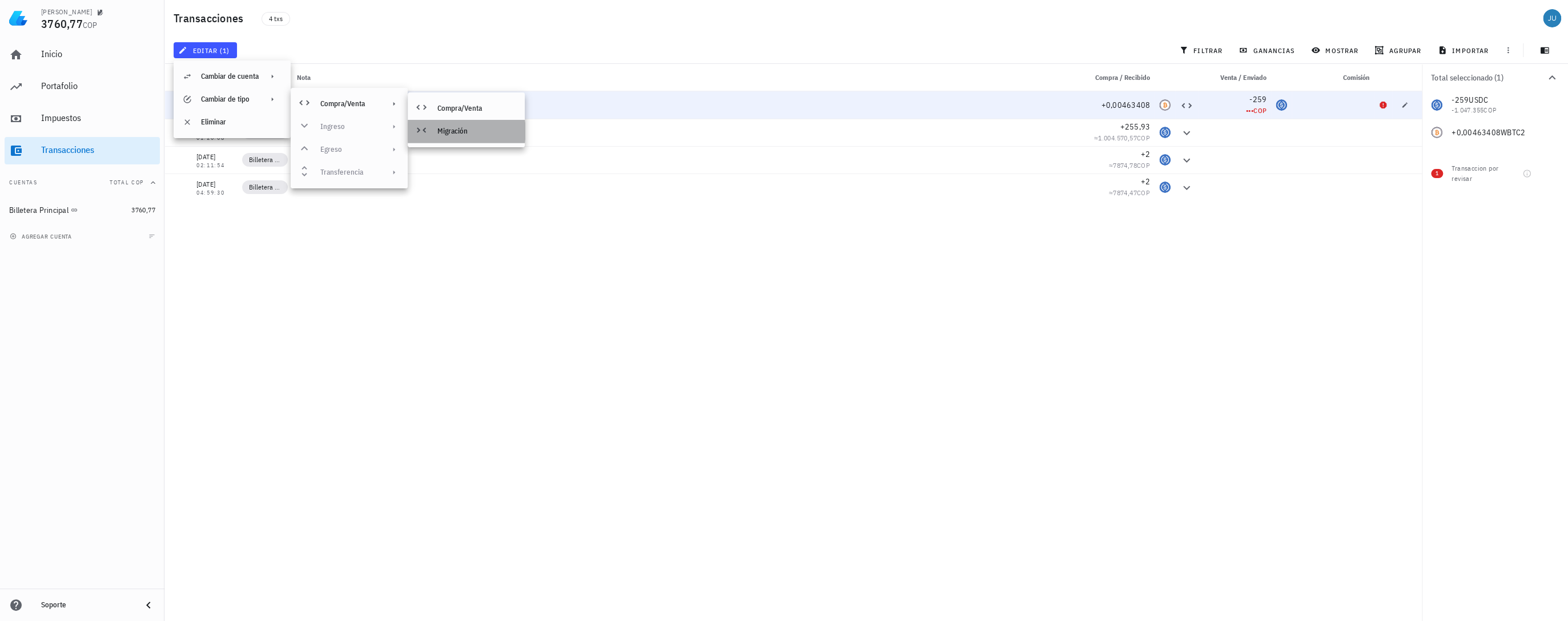
click at [470, 135] on div "Migración" at bounding box center [476, 131] width 78 height 9
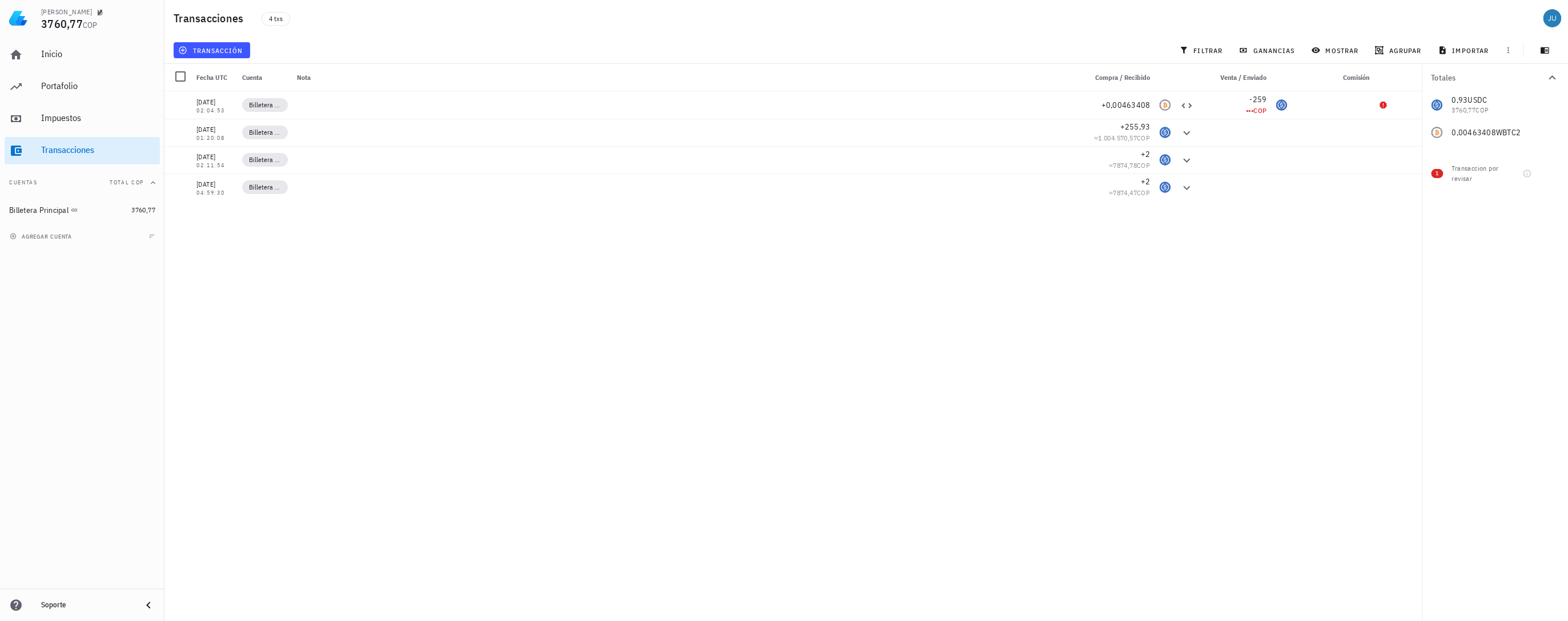
click at [850, 252] on div "[DATE] 02:01:00 Billetera Principal +0,0002 ≈ 83.188,06 COP [DATE] 02:04:53 Bil…" at bounding box center [793, 351] width 1257 height 520
click at [187, 105] on div at bounding box center [180, 104] width 19 height 19
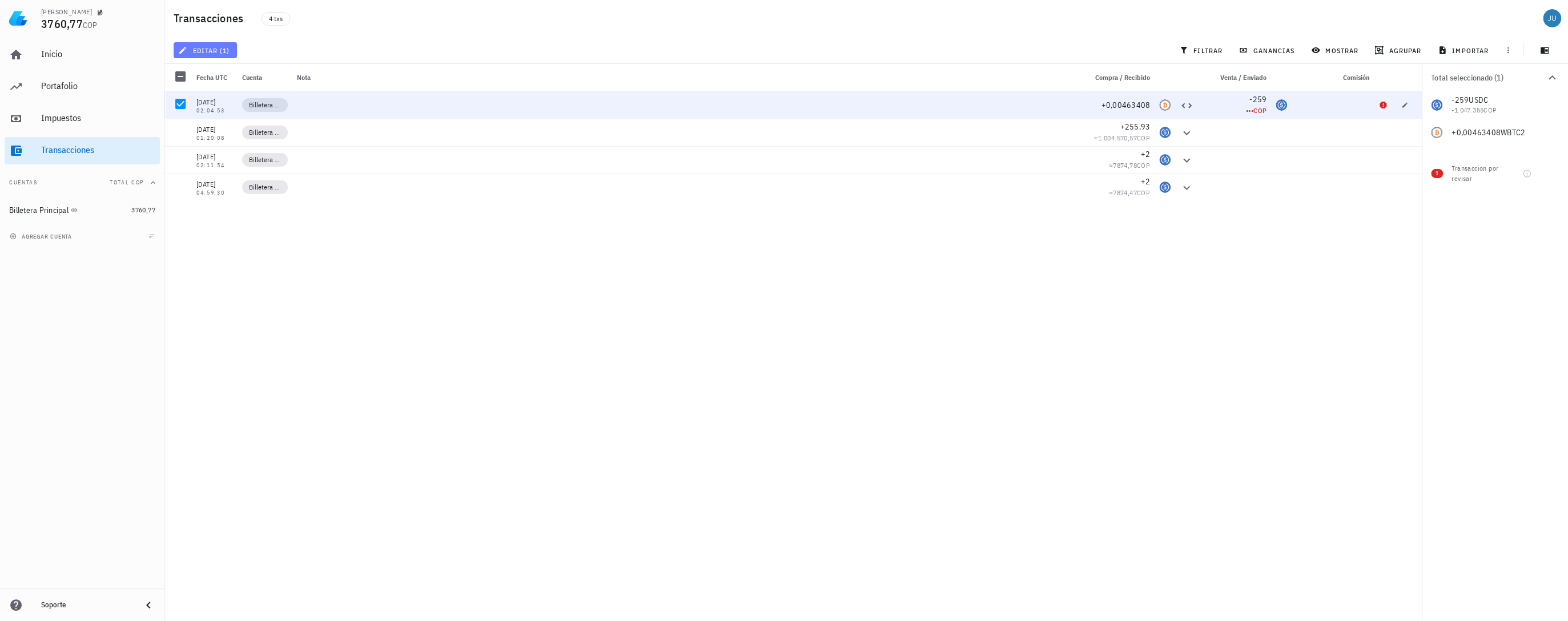
click at [215, 51] on span "editar (1)" at bounding box center [205, 50] width 49 height 9
click at [240, 125] on div "Eliminar" at bounding box center [241, 122] width 81 height 9
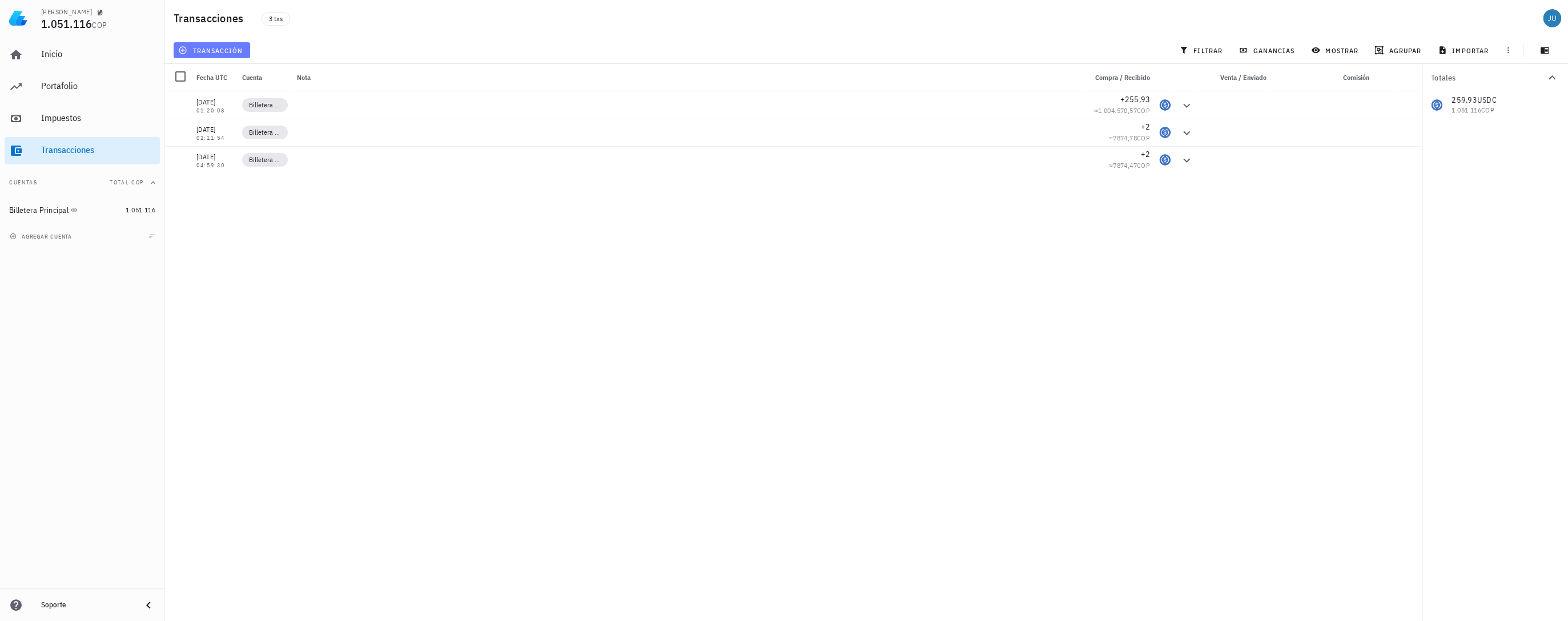
click at [223, 47] on span "transacción" at bounding box center [212, 50] width 63 height 9
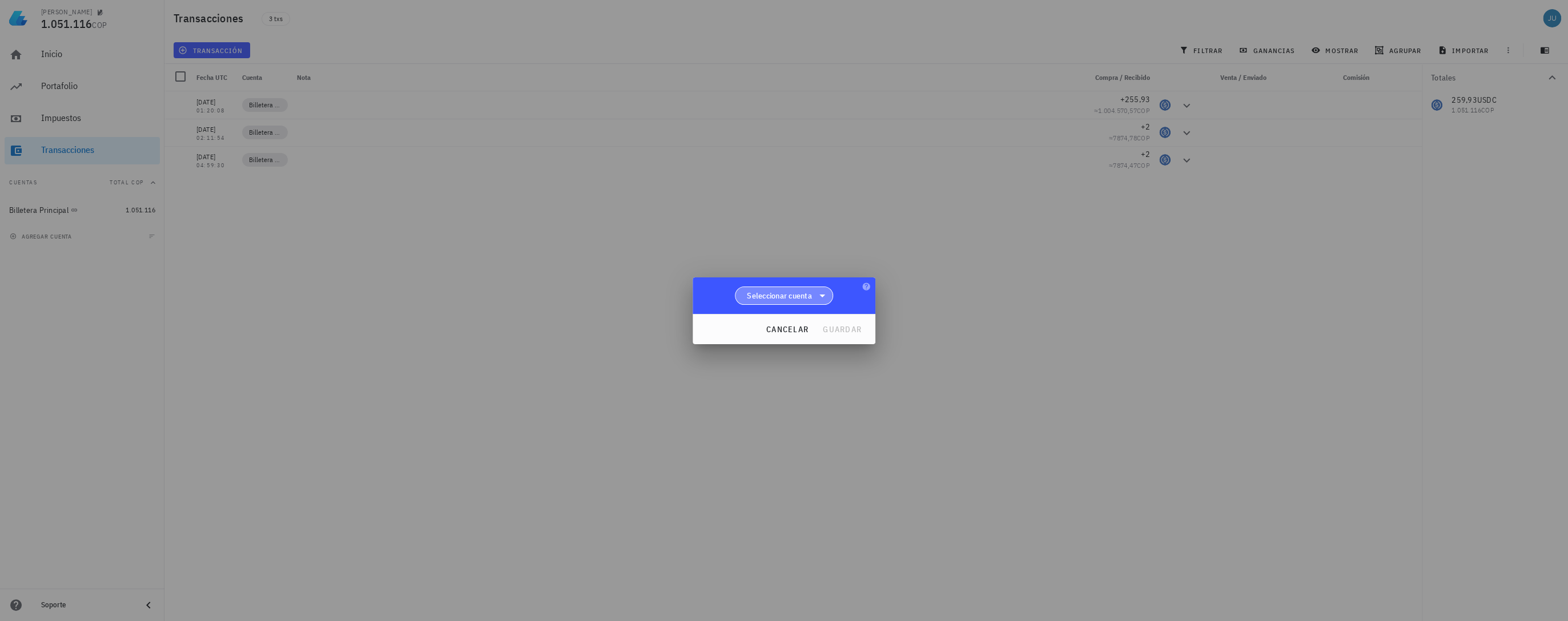
click at [797, 290] on span "Seleccionar cuenta" at bounding box center [779, 295] width 66 height 11
click at [782, 325] on div "Billetera Principal" at bounding box center [784, 325] width 80 height 10
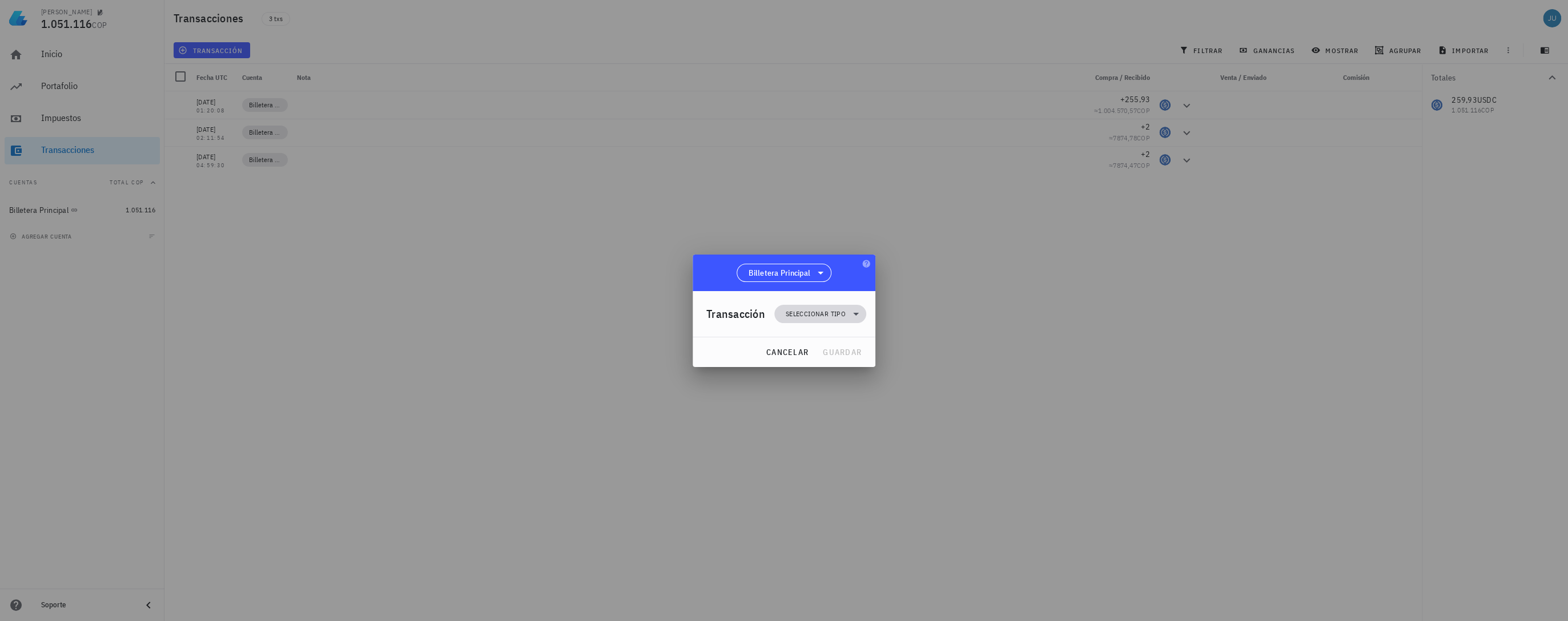
click at [808, 314] on span "Seleccionar tipo" at bounding box center [815, 314] width 60 height 11
click at [834, 400] on div "Transferencia" at bounding box center [827, 410] width 106 height 23
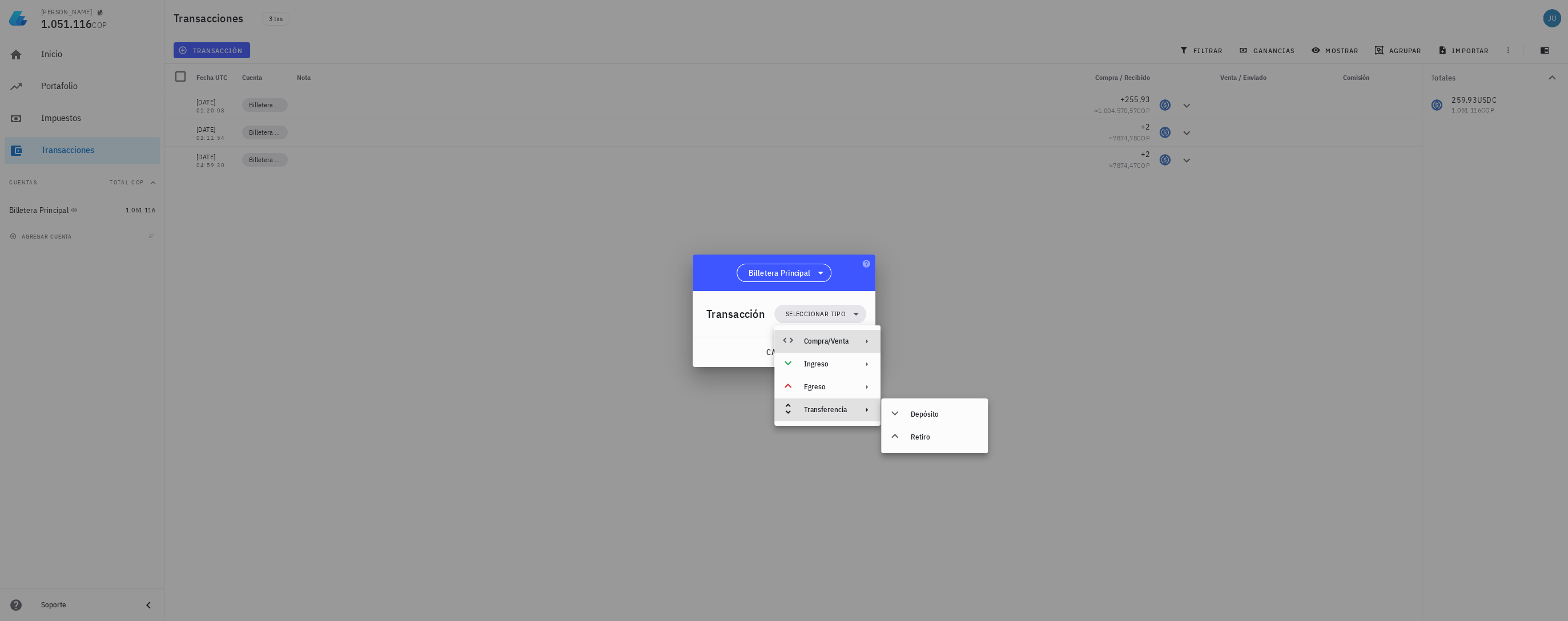
click at [834, 347] on div "Compra/Venta" at bounding box center [827, 341] width 106 height 23
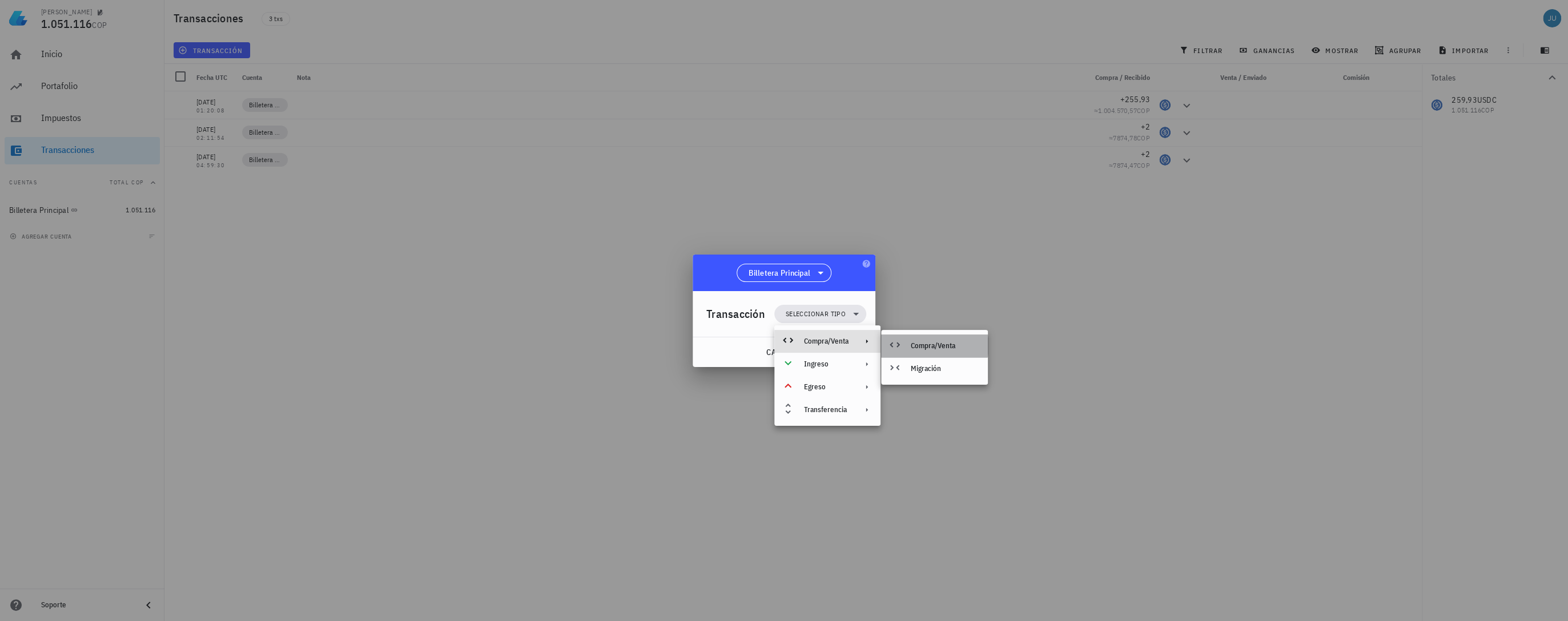
click at [941, 348] on div "Compra/Venta" at bounding box center [945, 346] width 68 height 9
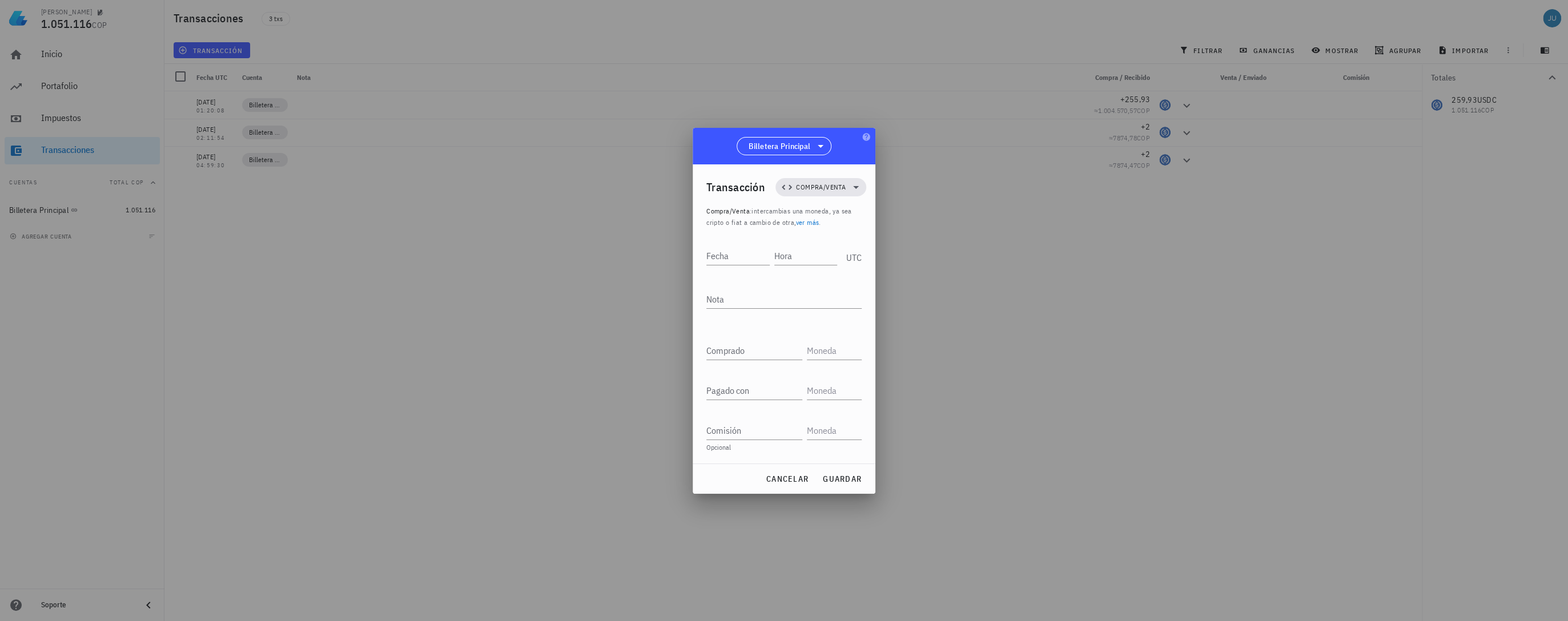
click at [811, 223] on link "ver más" at bounding box center [806, 222] width 24 height 9
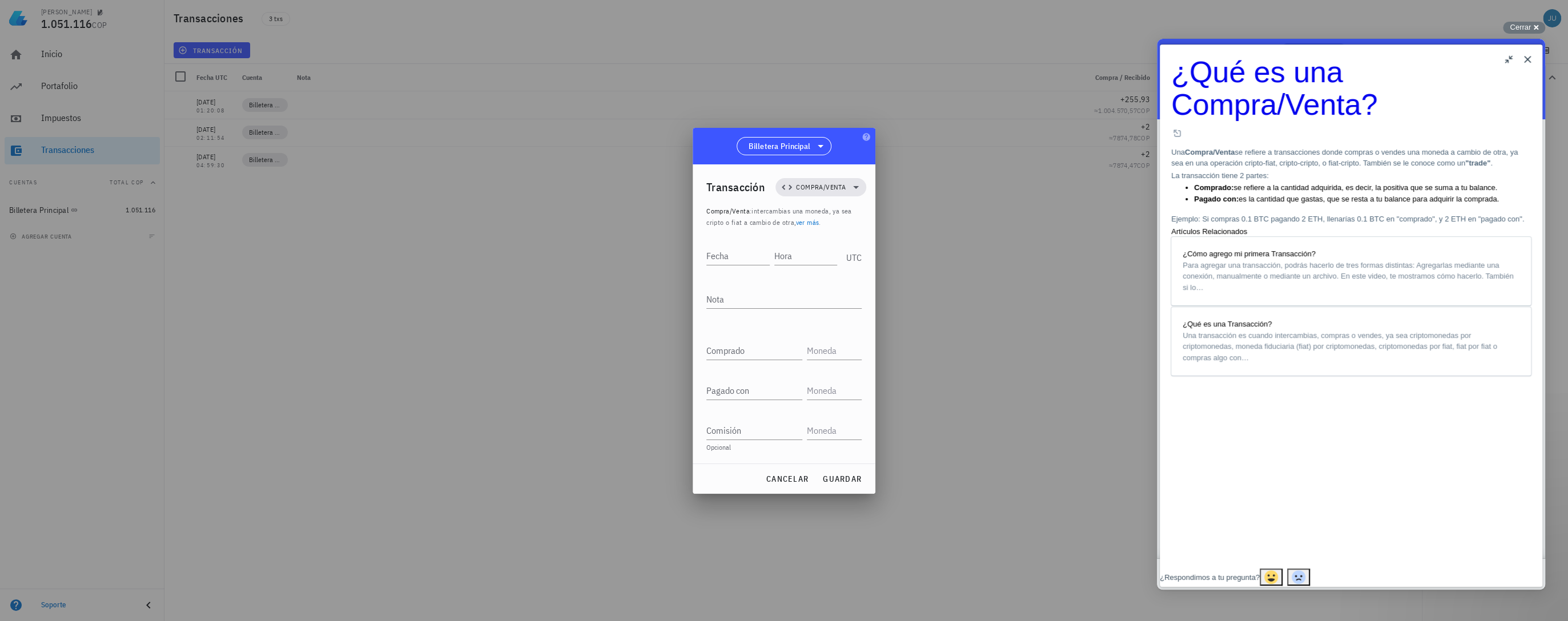
click at [1523, 57] on button "Close" at bounding box center [1526, 59] width 18 height 18
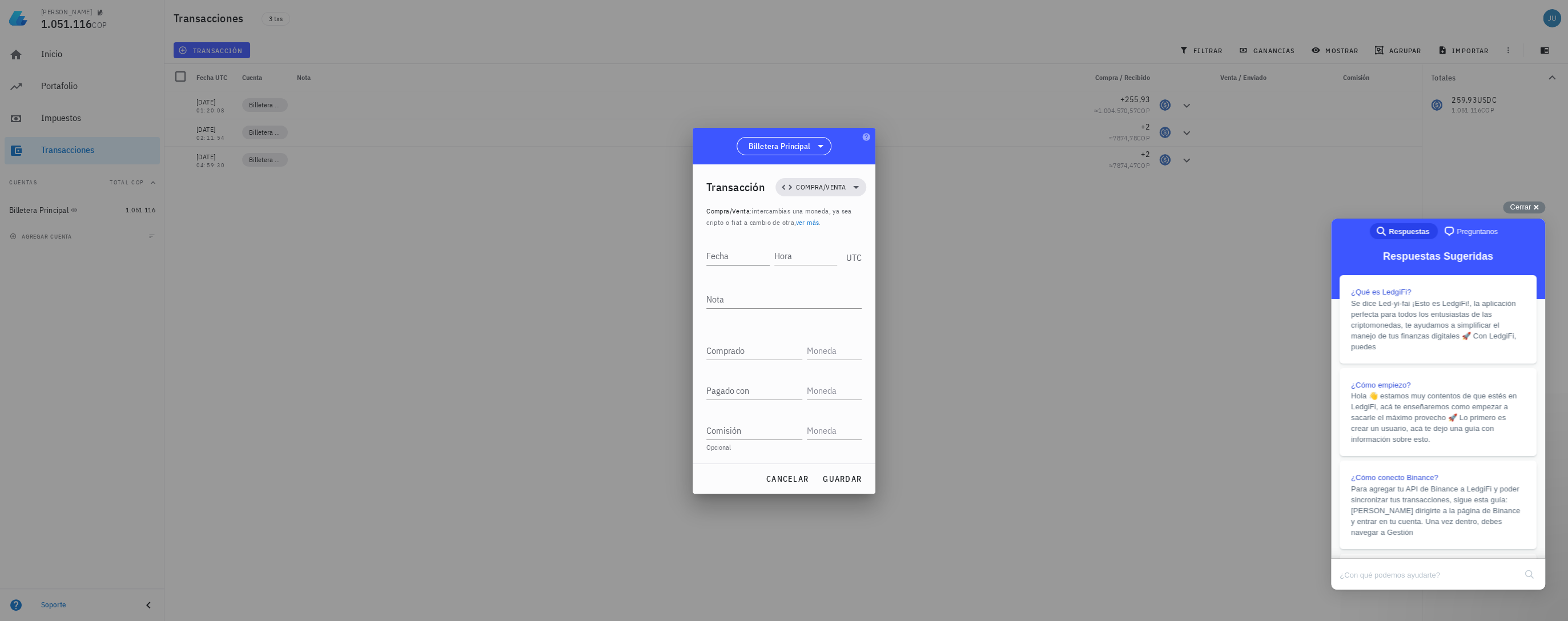
click at [747, 261] on input "Fecha" at bounding box center [738, 255] width 64 height 18
type input "[DATE]"
click at [795, 252] on input "Hora" at bounding box center [805, 255] width 64 height 18
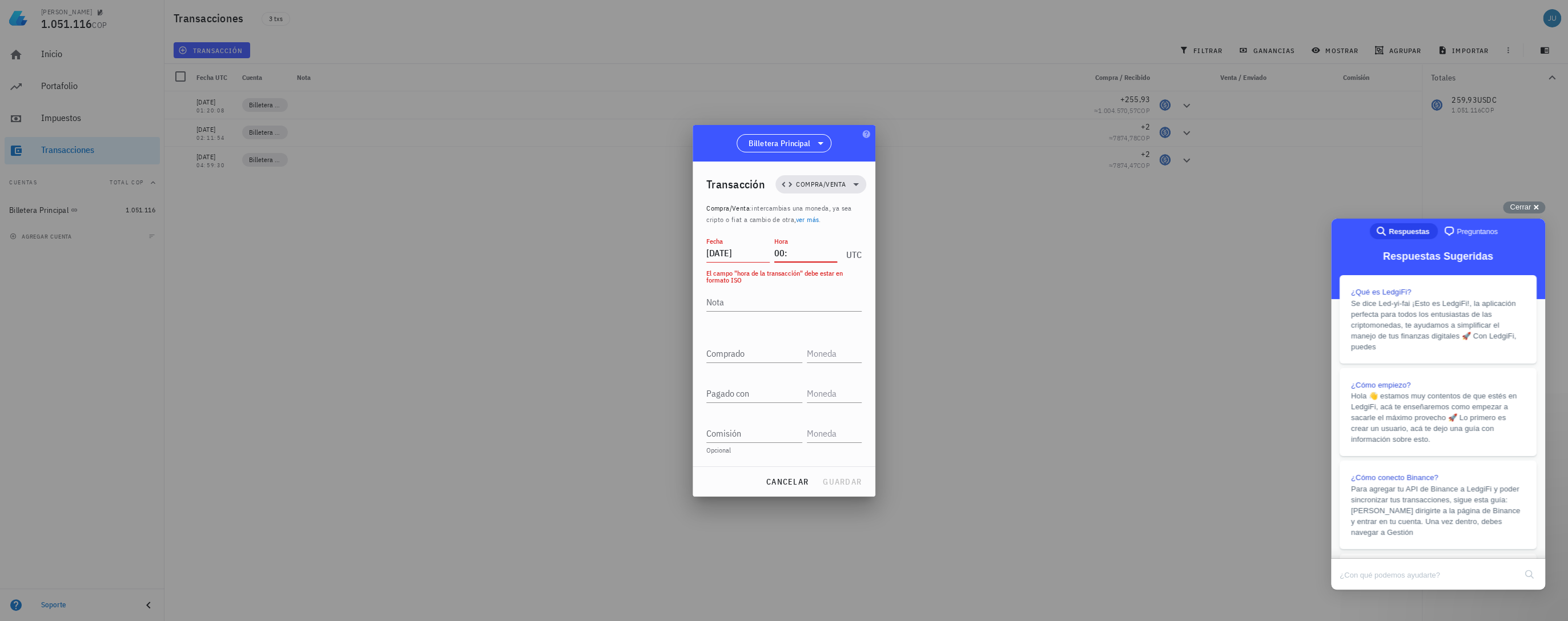
type input "0"
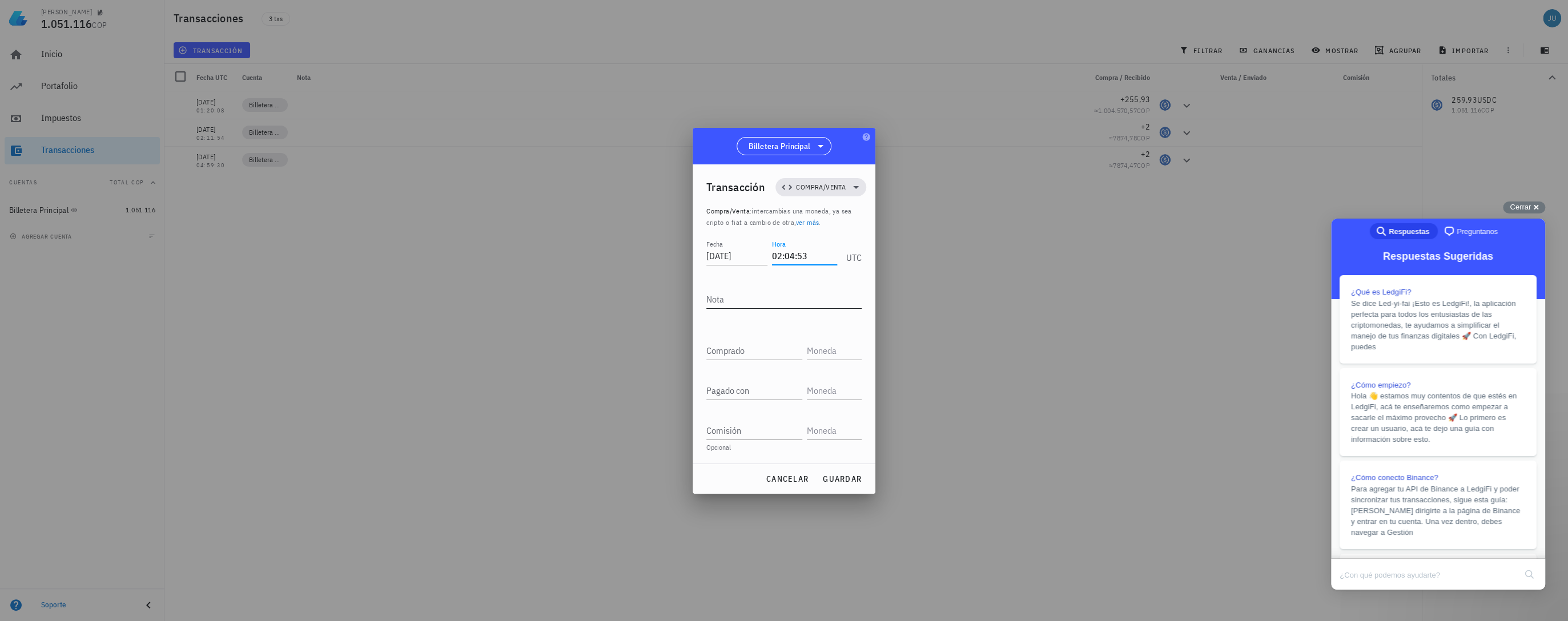
type input "02:04:53"
click at [748, 303] on textarea "Nota" at bounding box center [784, 298] width 156 height 18
click at [729, 348] on div "Comprado" at bounding box center [754, 349] width 96 height 18
click at [812, 222] on link "ver más" at bounding box center [806, 222] width 24 height 9
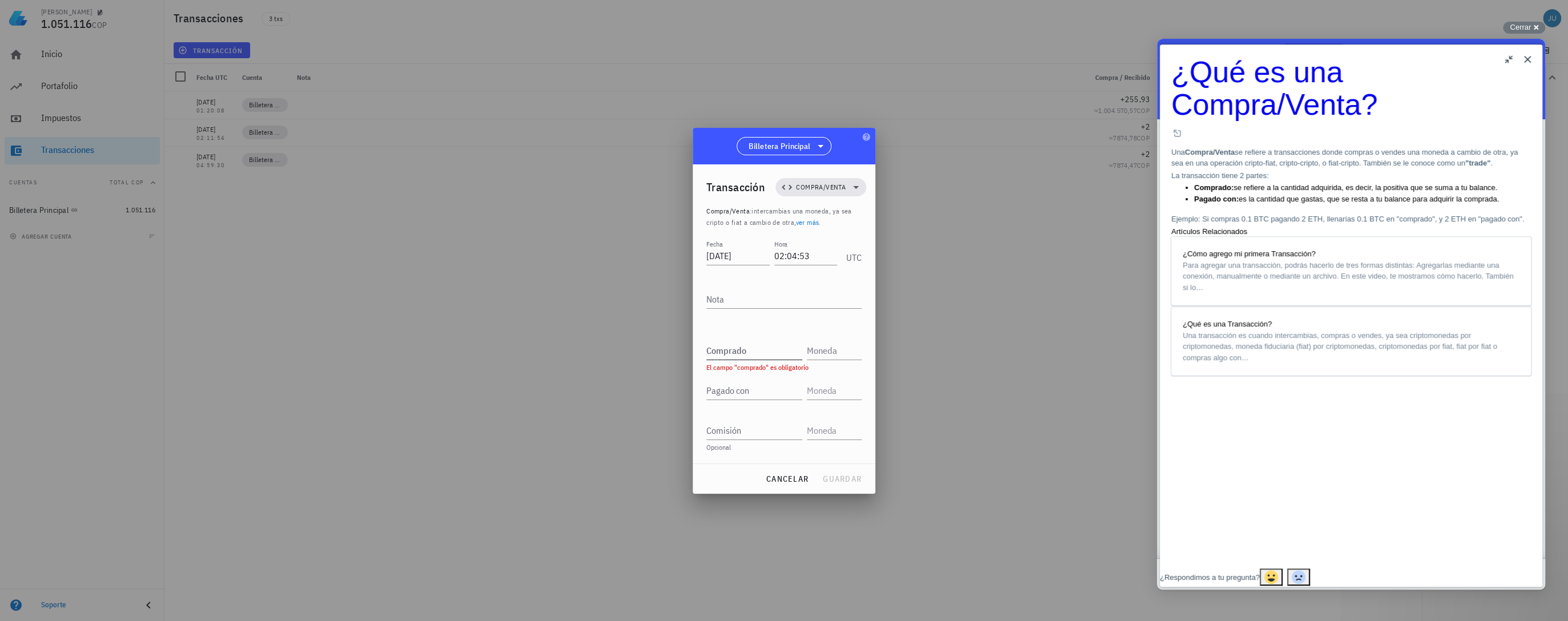
click at [724, 349] on div "Comprado" at bounding box center [754, 349] width 96 height 18
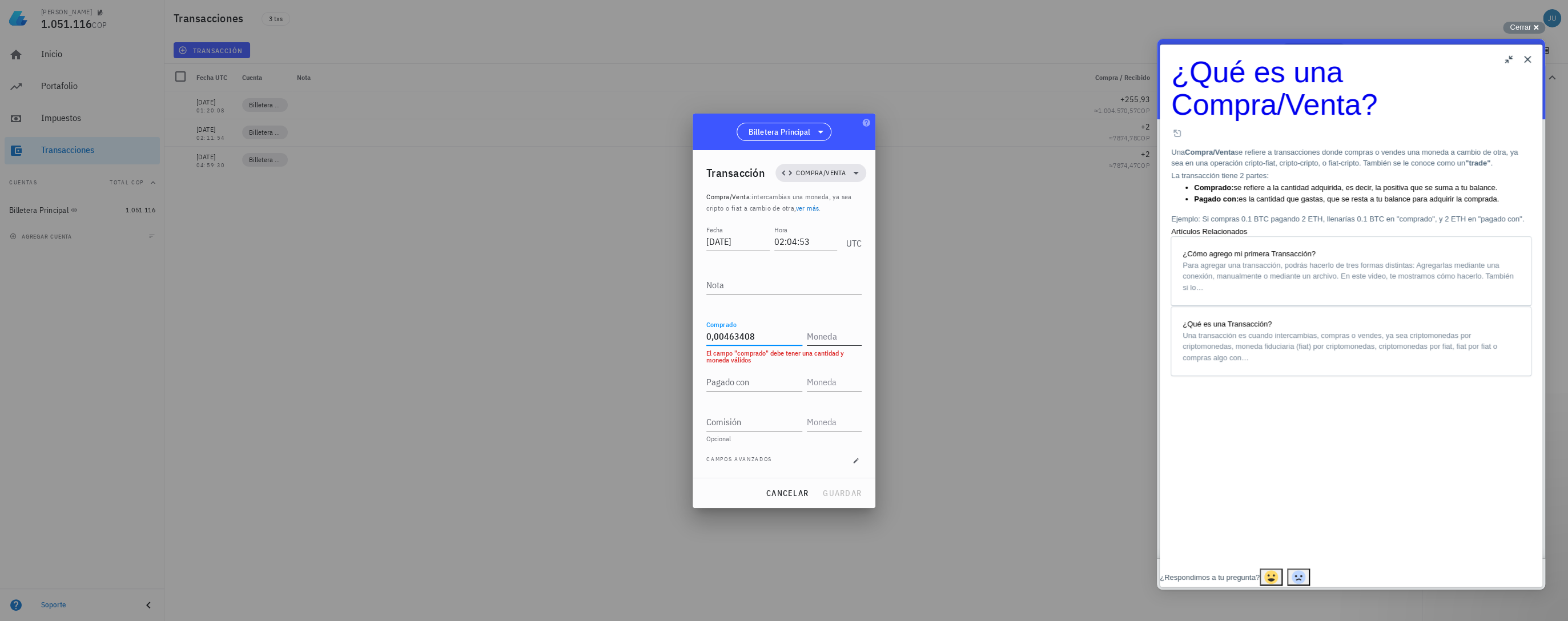
type input "0,00463408"
click at [822, 333] on input "text" at bounding box center [832, 335] width 52 height 18
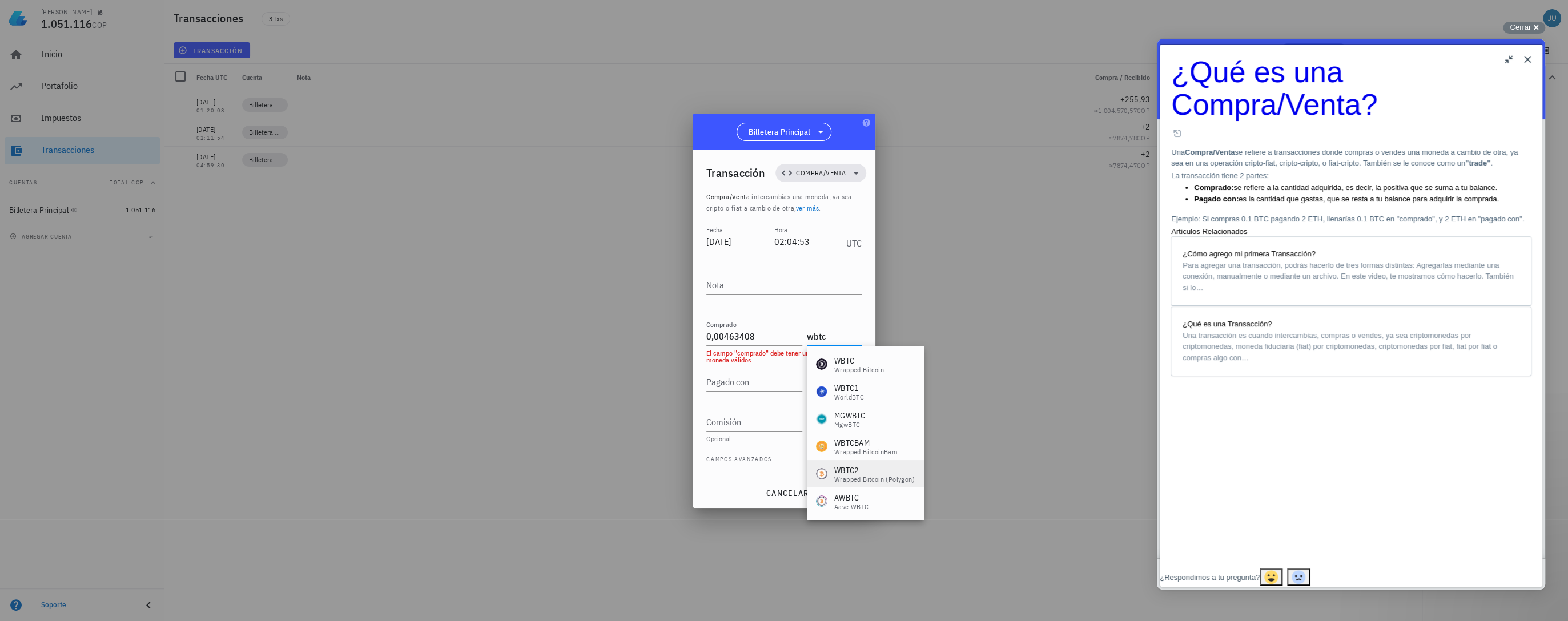
click at [893, 479] on div "Wrapped Bitcoin (Polygon)" at bounding box center [874, 479] width 81 height 7
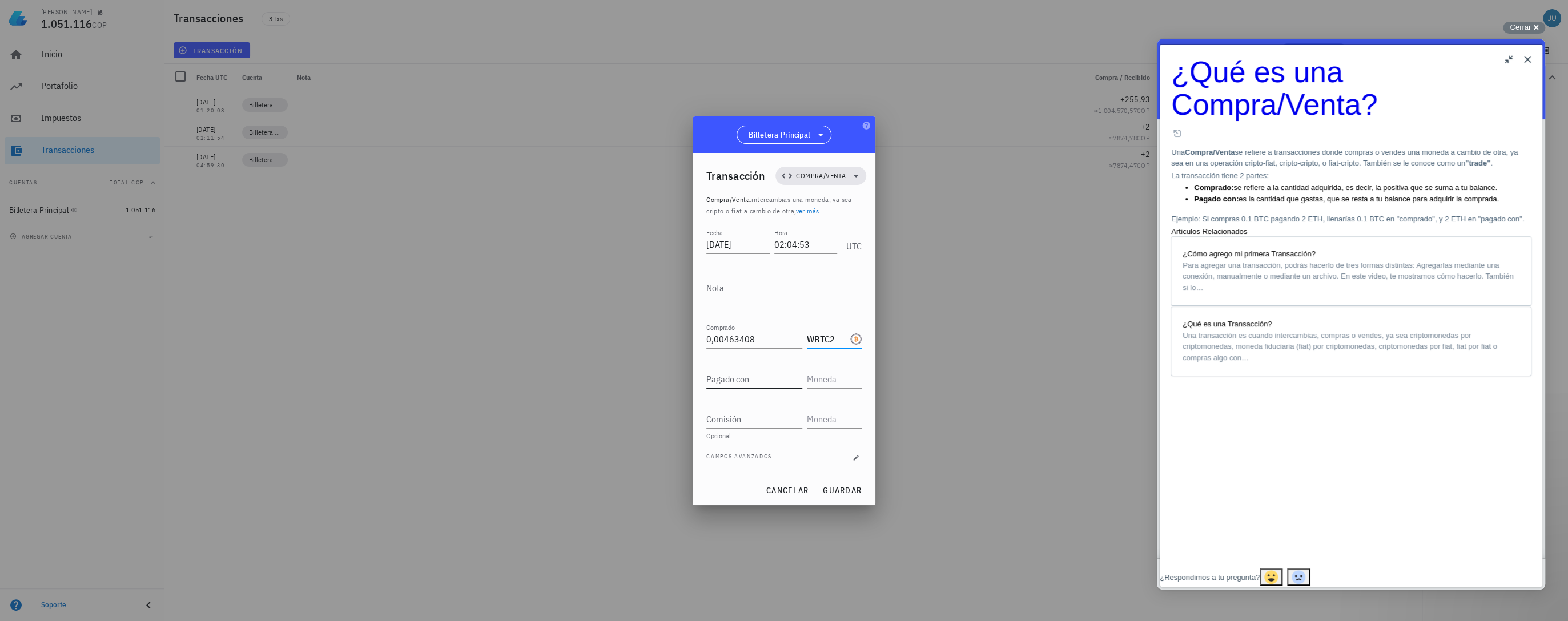
type input "WBTC2"
click at [757, 382] on input "Pagado con" at bounding box center [754, 379] width 96 height 18
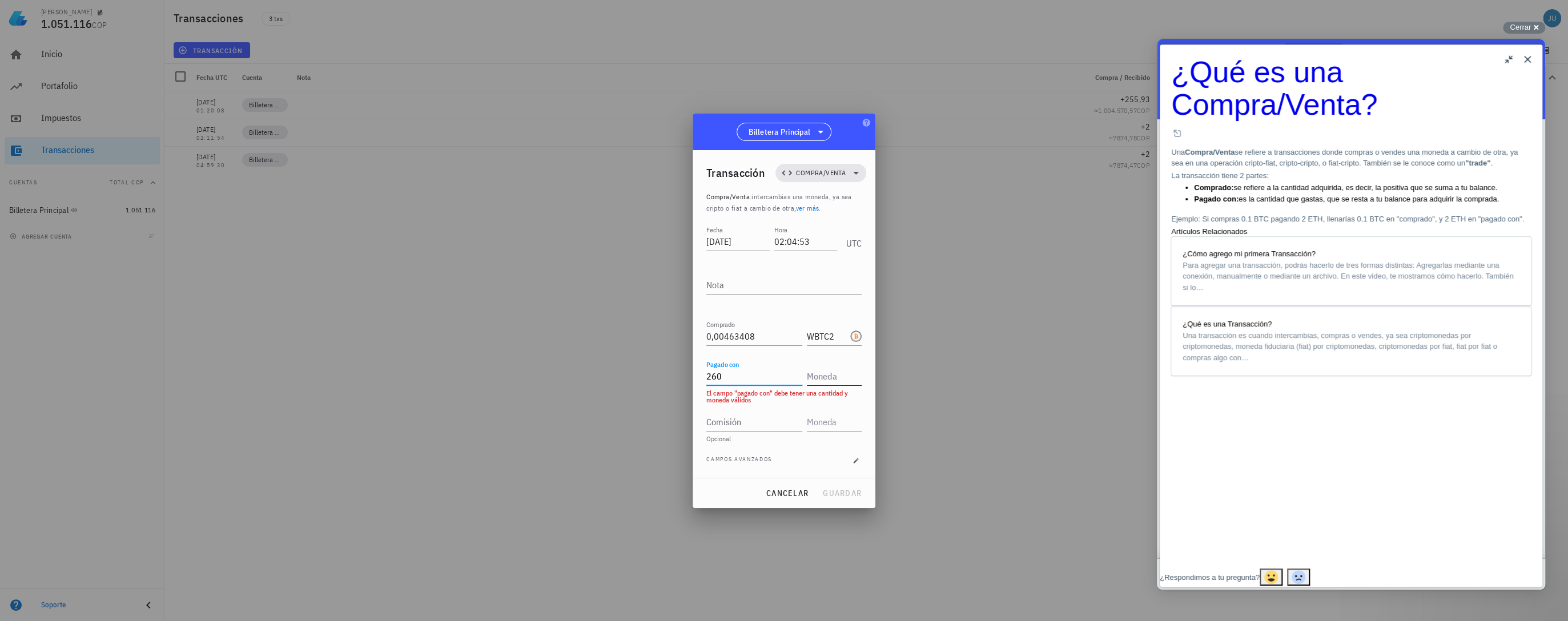
type input "260"
click at [822, 376] on input "text" at bounding box center [832, 376] width 52 height 18
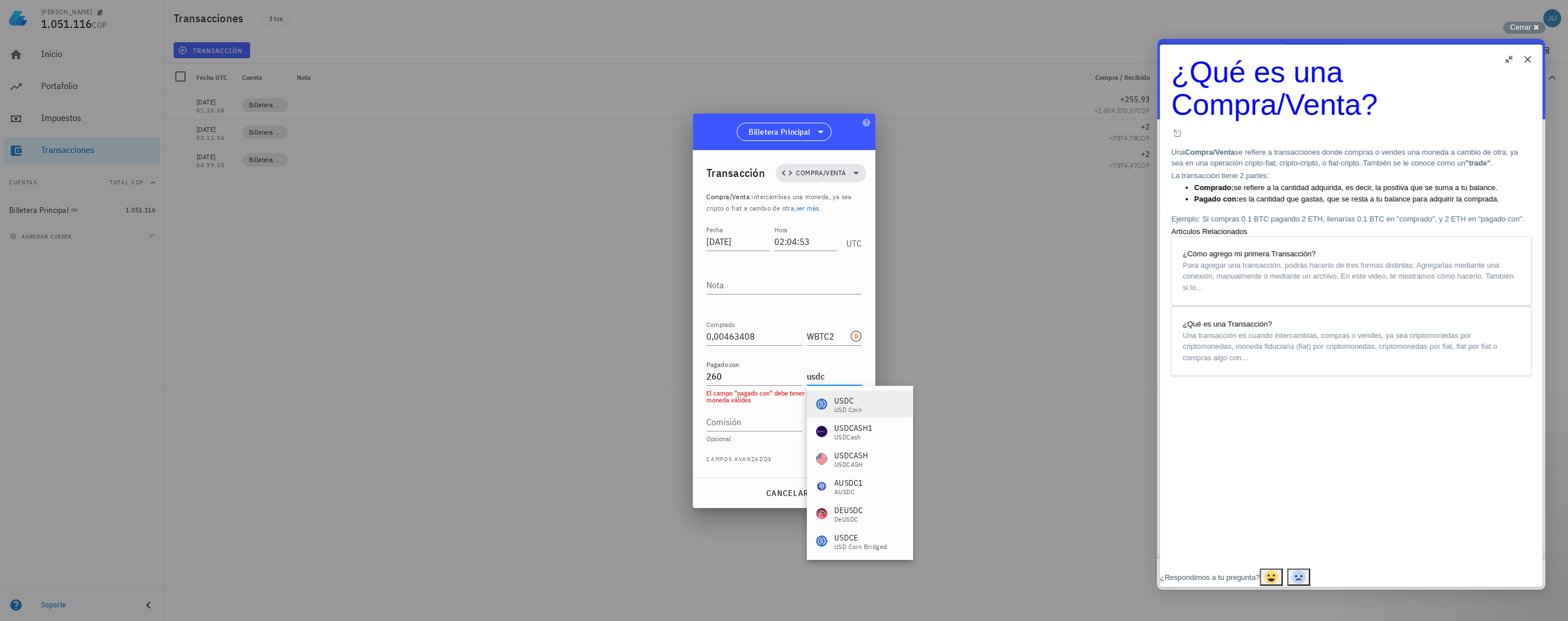
click at [856, 411] on div "USD Coin" at bounding box center [847, 409] width 28 height 7
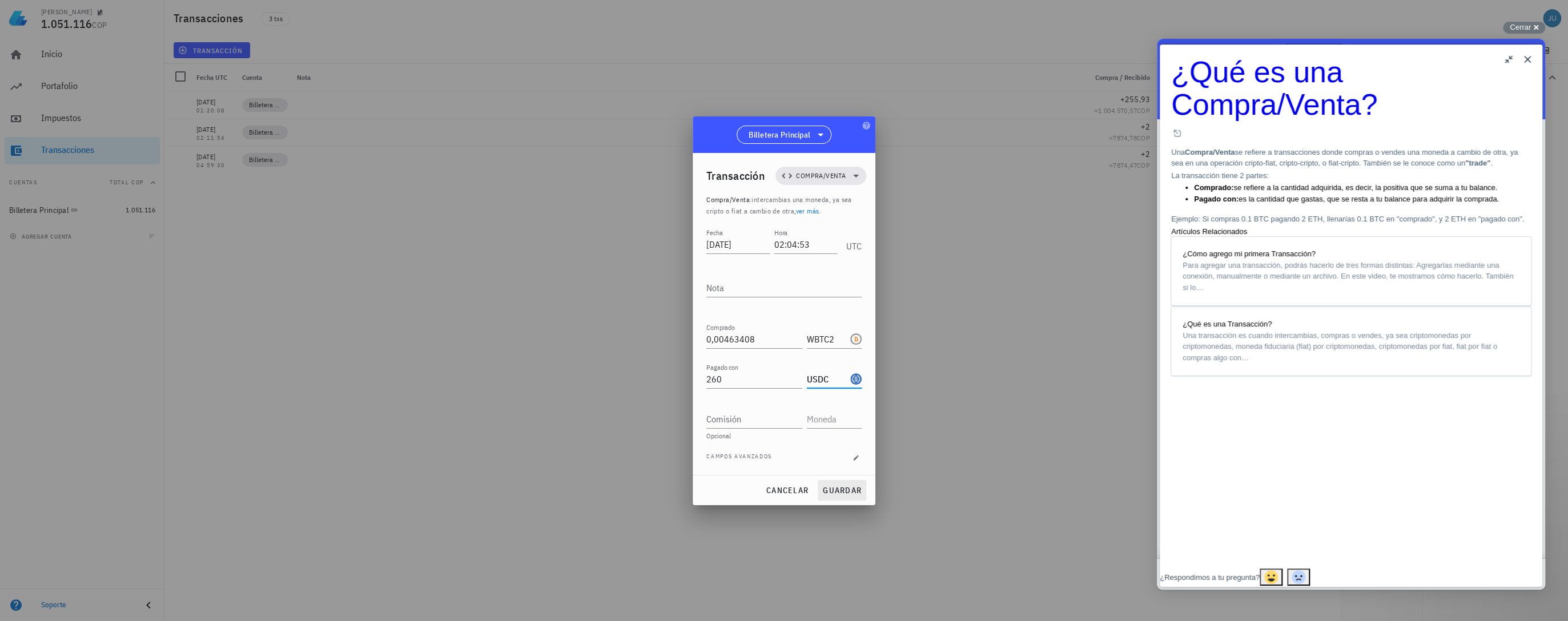
type input "USDC"
click at [838, 489] on span "guardar" at bounding box center [841, 490] width 39 height 10
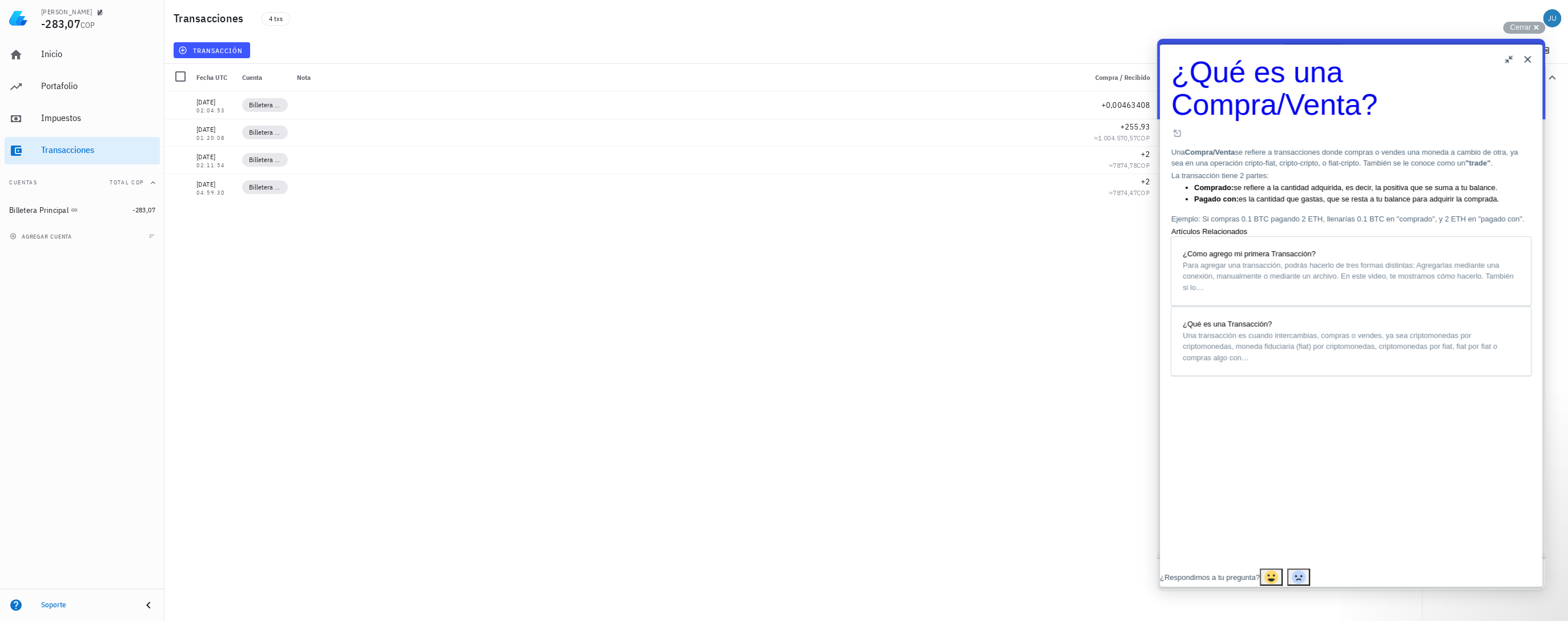
click at [1523, 61] on button "Close" at bounding box center [1526, 59] width 18 height 18
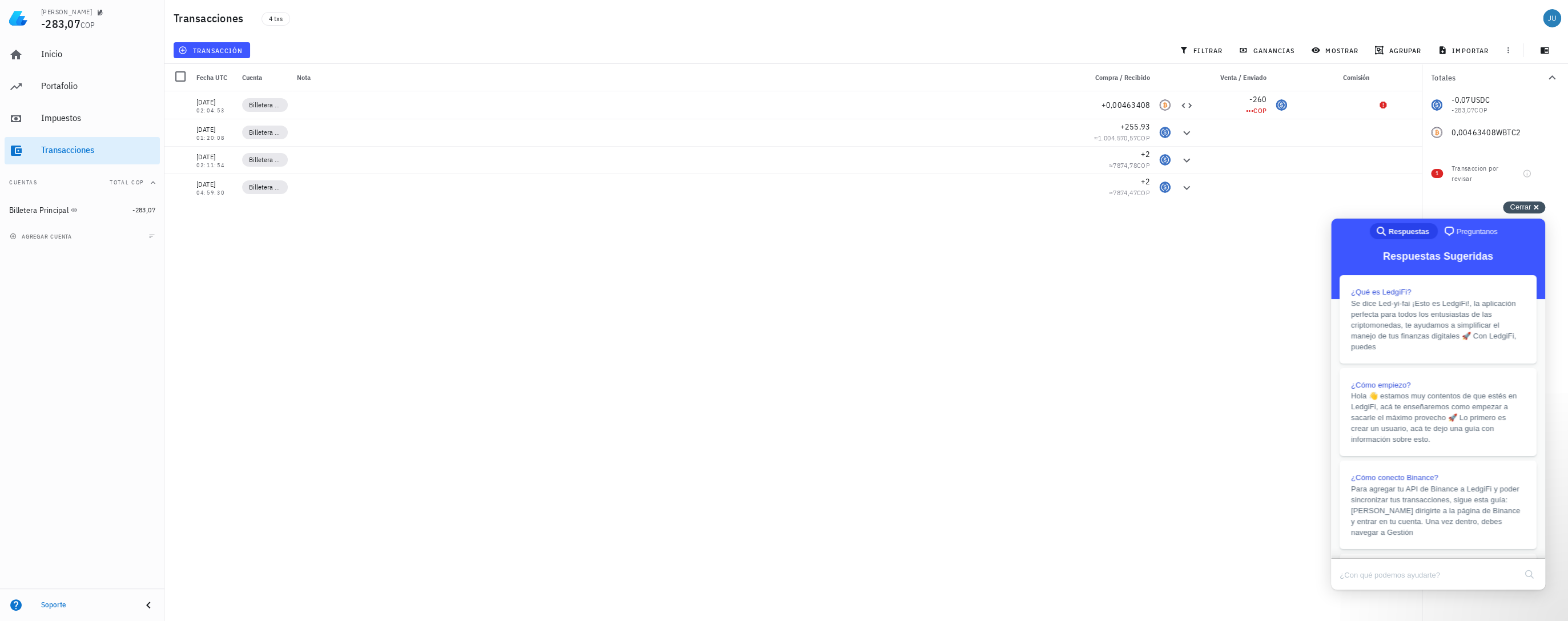
click at [1517, 208] on span "Cerrar" at bounding box center [1520, 206] width 21 height 9
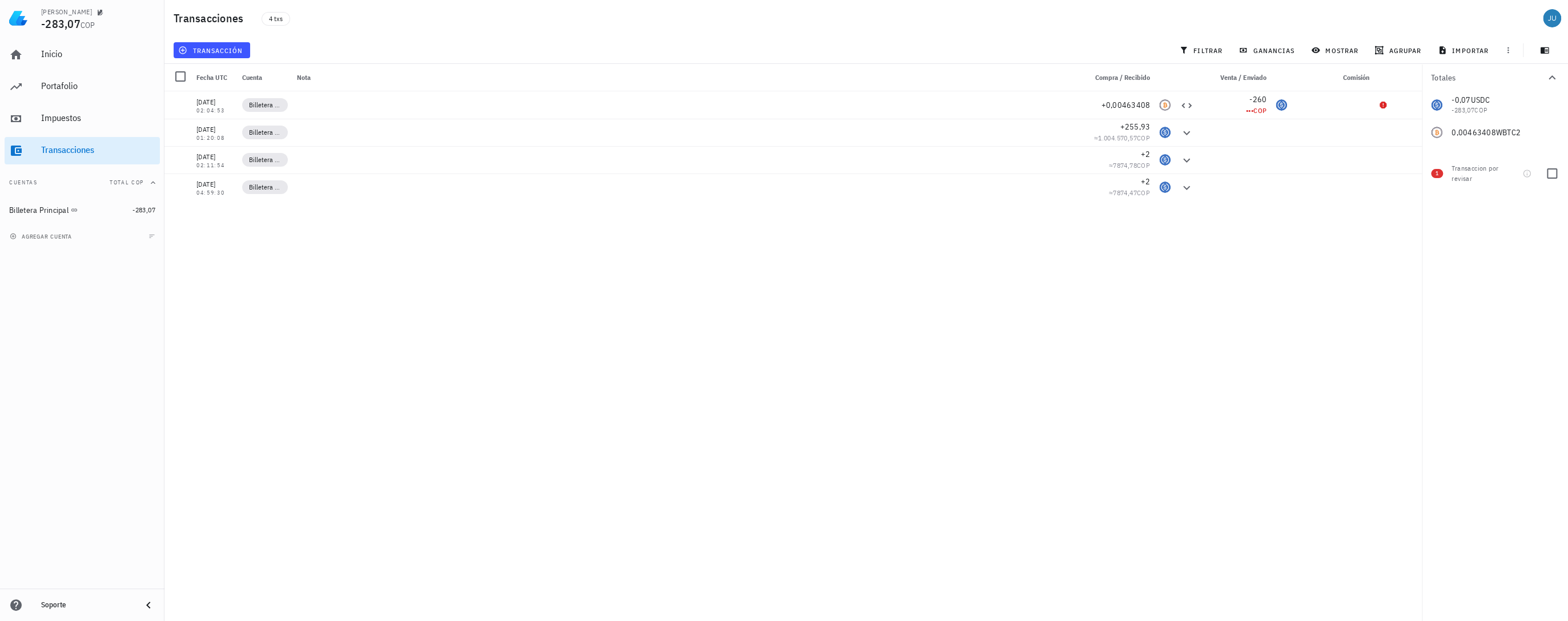
click at [1442, 175] on span "1" at bounding box center [1436, 174] width 12 height 9
click at [1524, 174] on icon "button" at bounding box center [1527, 174] width 9 height 9
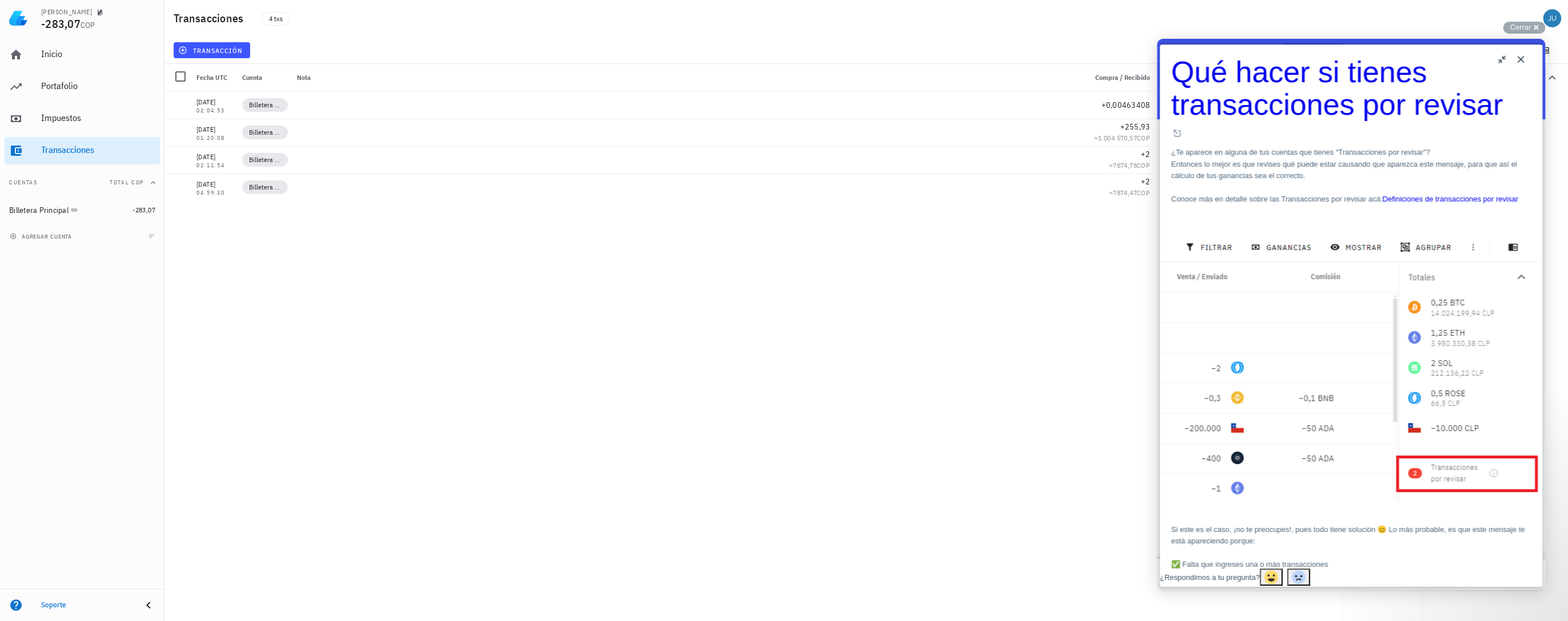
click at [1521, 58] on button "Close" at bounding box center [1520, 59] width 18 height 18
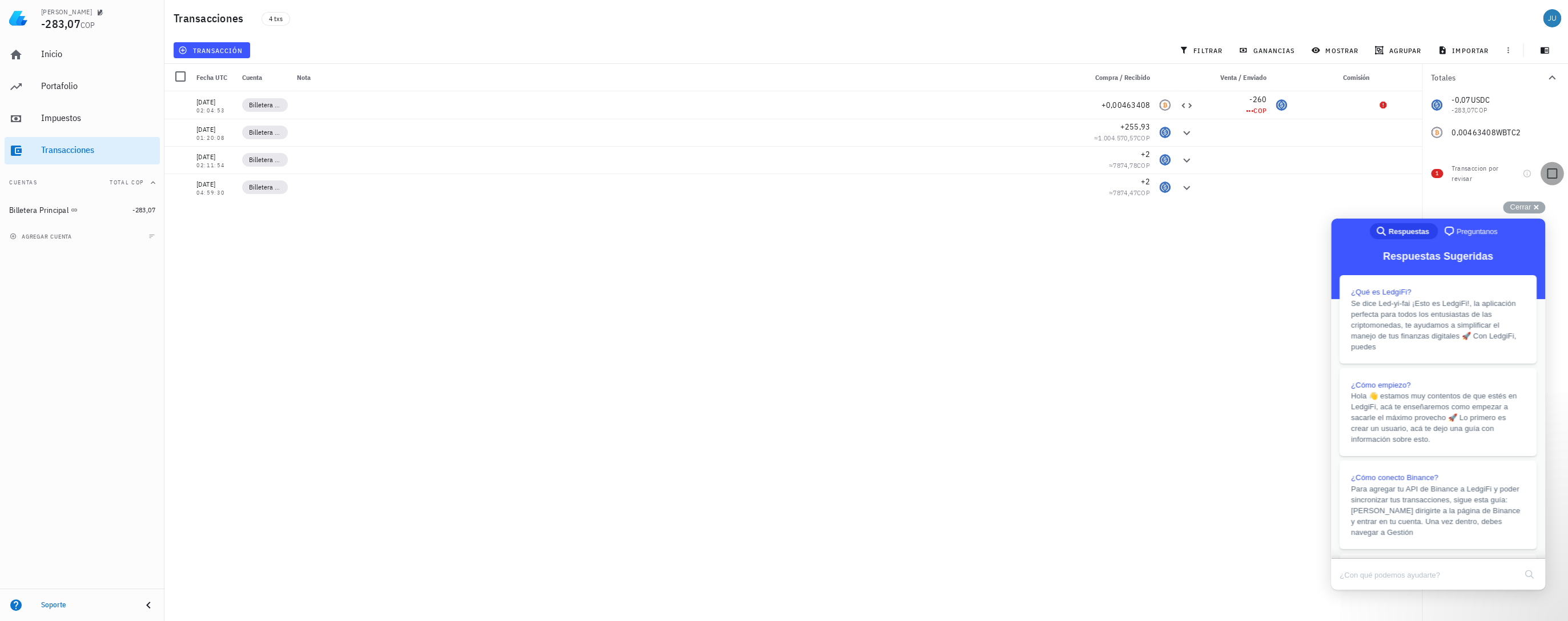
click at [1553, 170] on div at bounding box center [1552, 174] width 19 height 19
click at [1252, 104] on div "-260" at bounding box center [1234, 100] width 64 height 11
click at [1273, 171] on div "07/05/2025 02:01:00 Billetera Principal +0,0002 ≈ 83.188,06 COP 05/07/2025 02:0…" at bounding box center [793, 351] width 1257 height 520
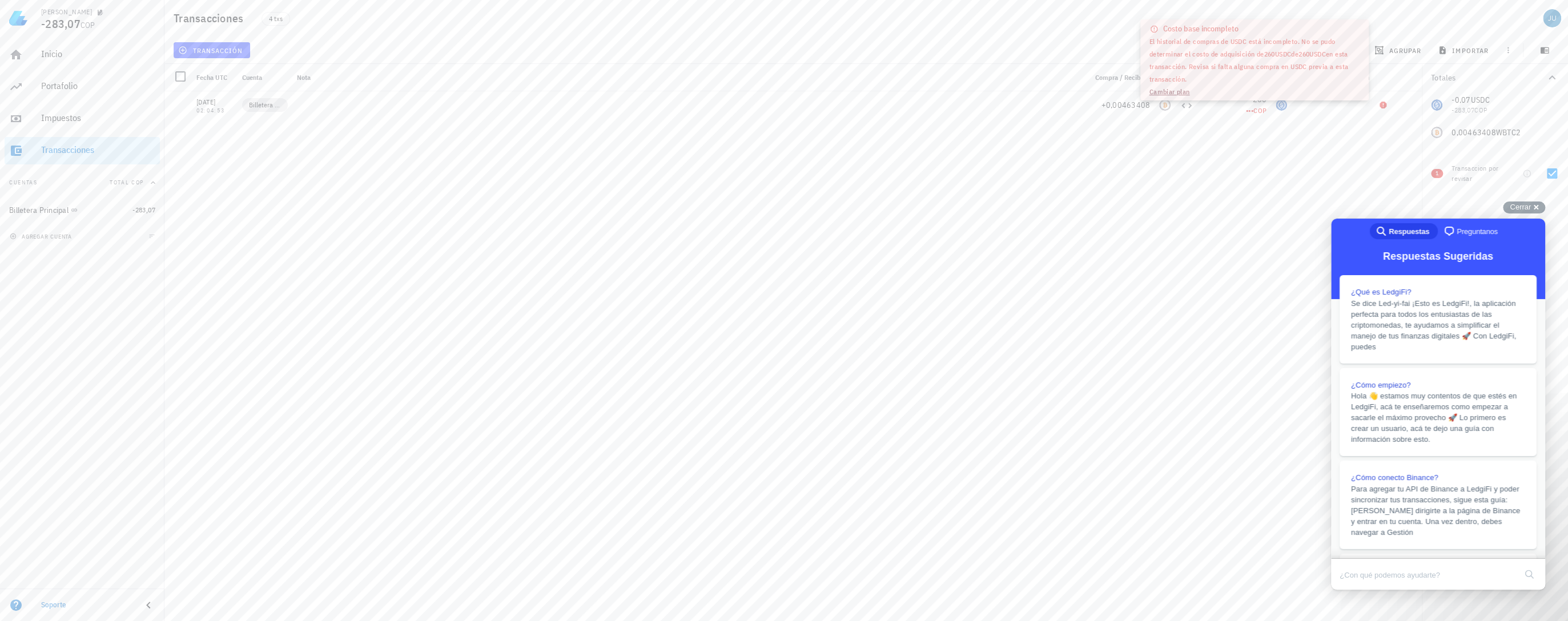
click at [1351, 180] on div "07/05/2025 02:01:00 Billetera Principal +0,0002 ≈ 83.188,06 COP 05/07/2025 02:0…" at bounding box center [793, 351] width 1257 height 520
click at [1551, 179] on div at bounding box center [1552, 174] width 19 height 19
checkbox input "false"
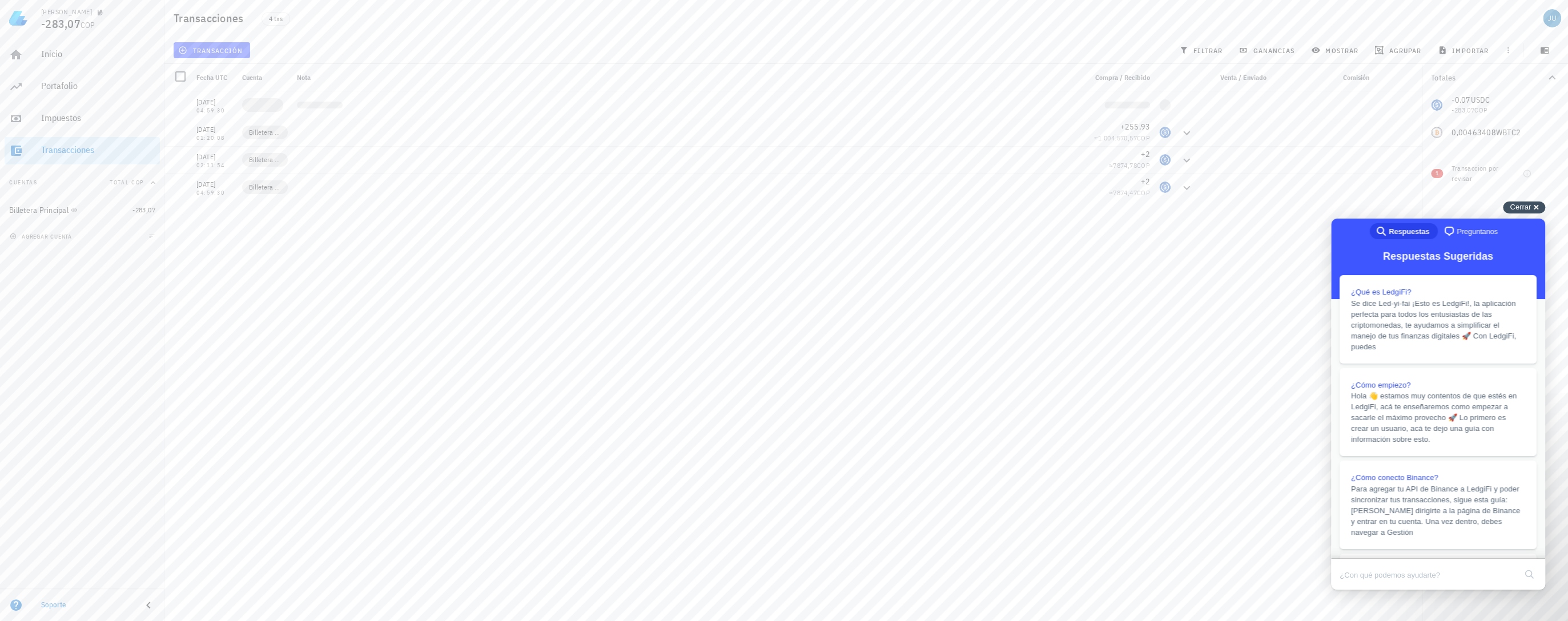
click at [1528, 205] on span "Cerrar" at bounding box center [1520, 206] width 21 height 9
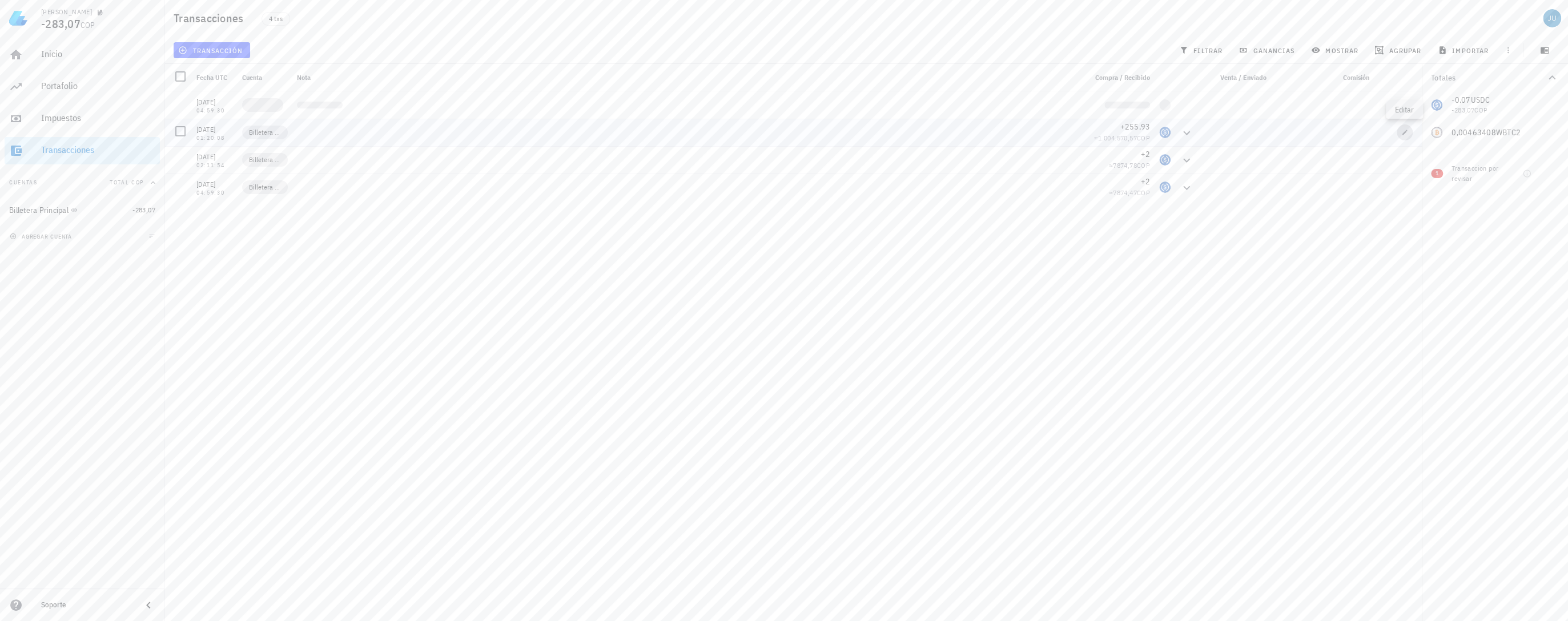
click at [1407, 132] on icon "button" at bounding box center [1404, 132] width 7 height 7
type input "2024-04-23"
type input "01:20:08"
type input "255,93"
type input "USDC"
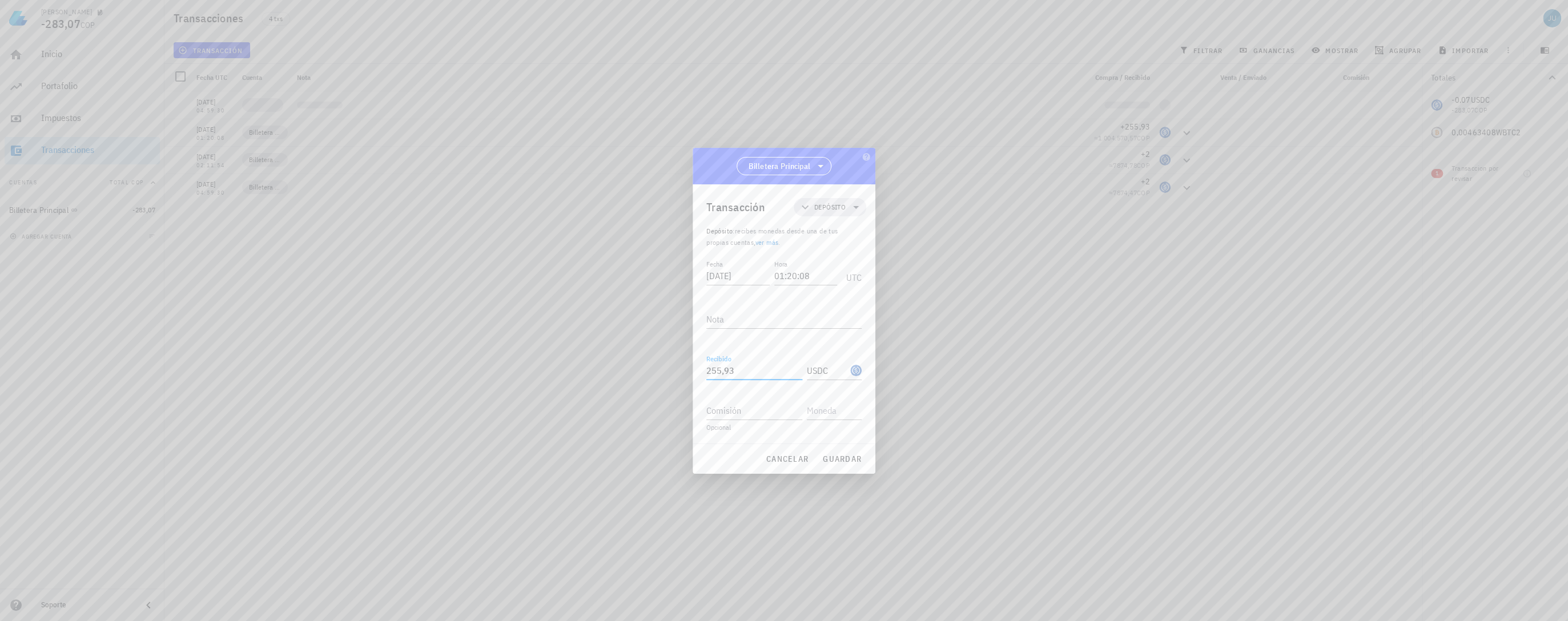
click at [740, 368] on input "255,93" at bounding box center [754, 370] width 96 height 18
click at [838, 459] on span "guardar" at bounding box center [841, 459] width 39 height 10
type input "255,93"
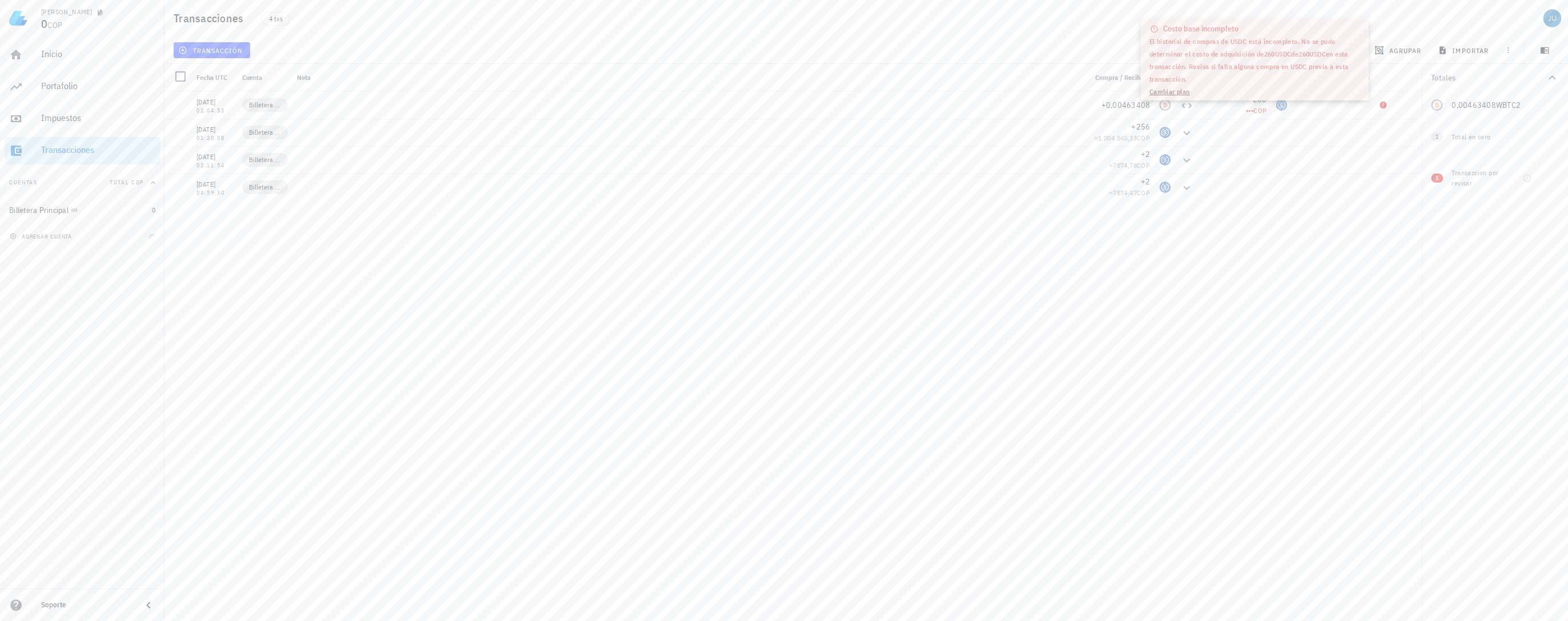
click at [1274, 226] on div "07/05/2025 02:01:00 Billetera Principal +0,0002 ≈ 83.188,06 COP 05/07/2025 02:0…" at bounding box center [793, 351] width 1257 height 520
click at [1405, 104] on icon "button" at bounding box center [1404, 104] width 7 height 7
type input "[DATE]"
type input "02:04:53"
type input "0,00463408"
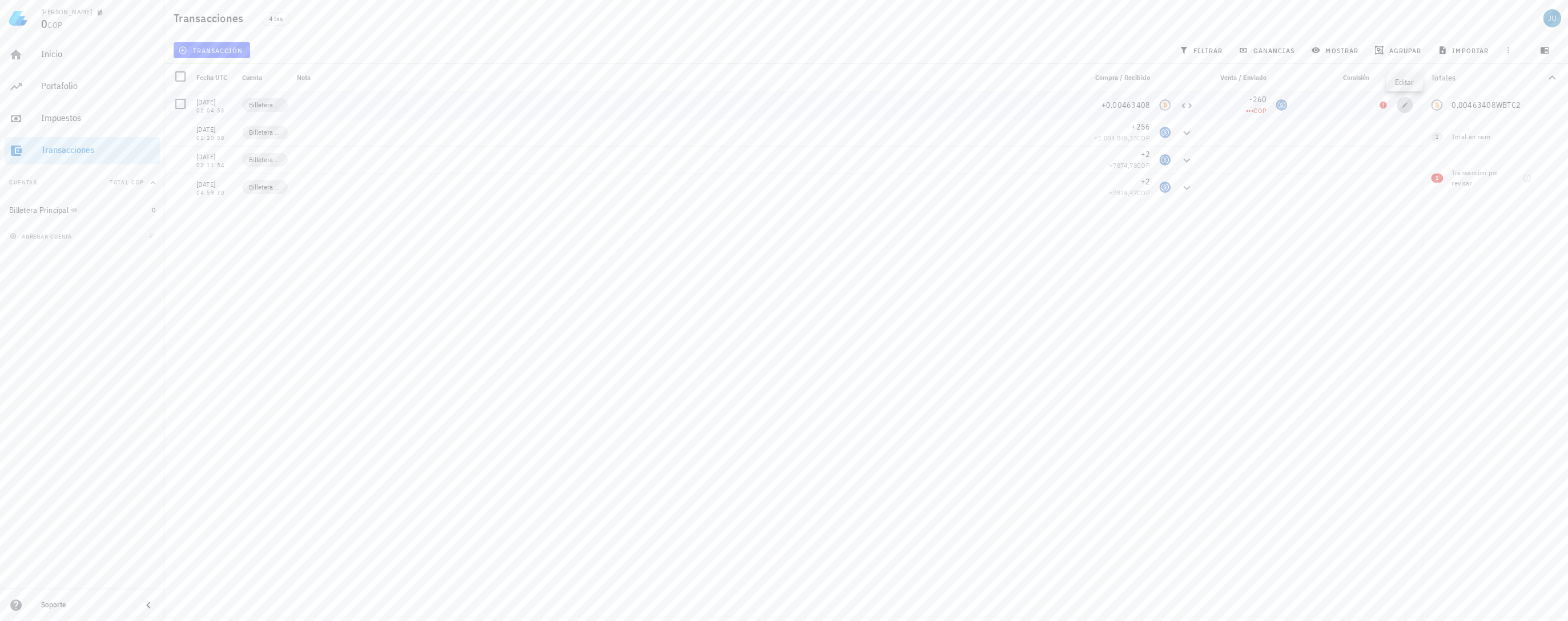
type input "WBTC2"
type input "260"
type input "USDC"
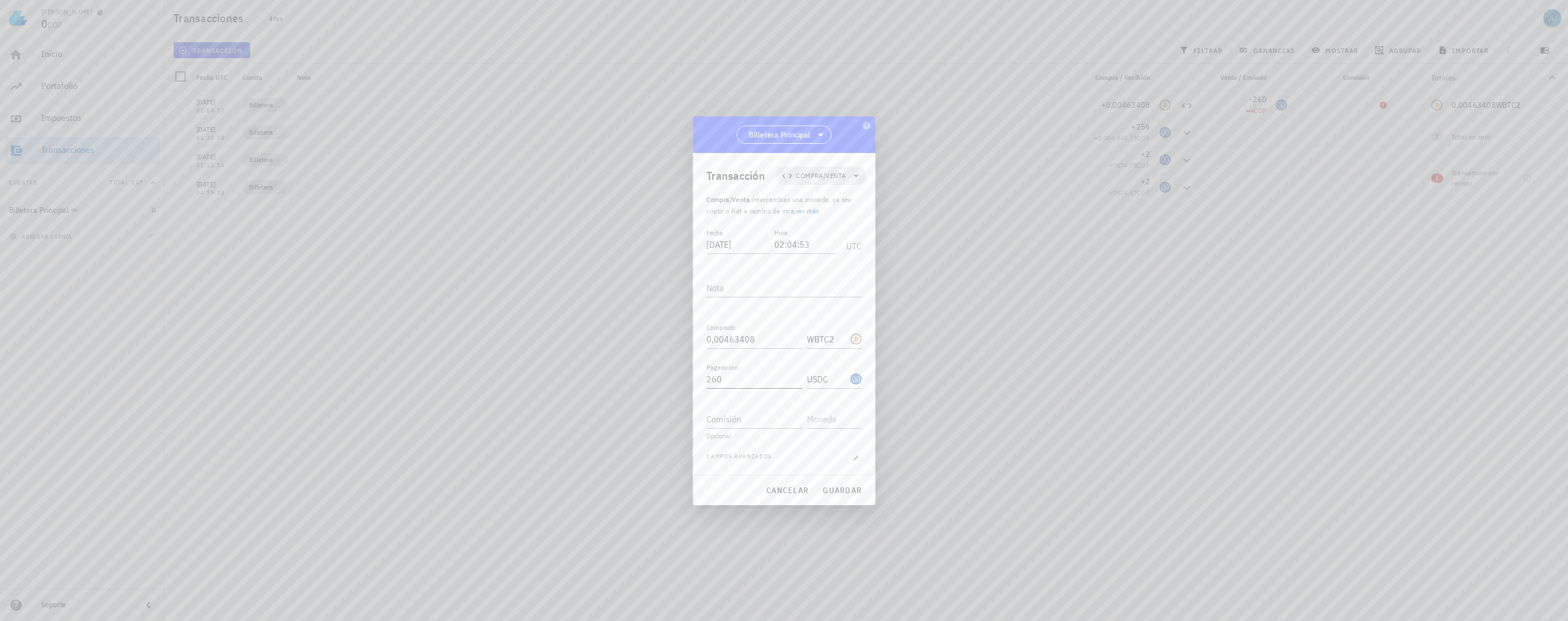
click at [749, 373] on input "260" at bounding box center [754, 379] width 96 height 18
click at [842, 487] on span "guardar" at bounding box center [841, 490] width 39 height 10
type input "260"
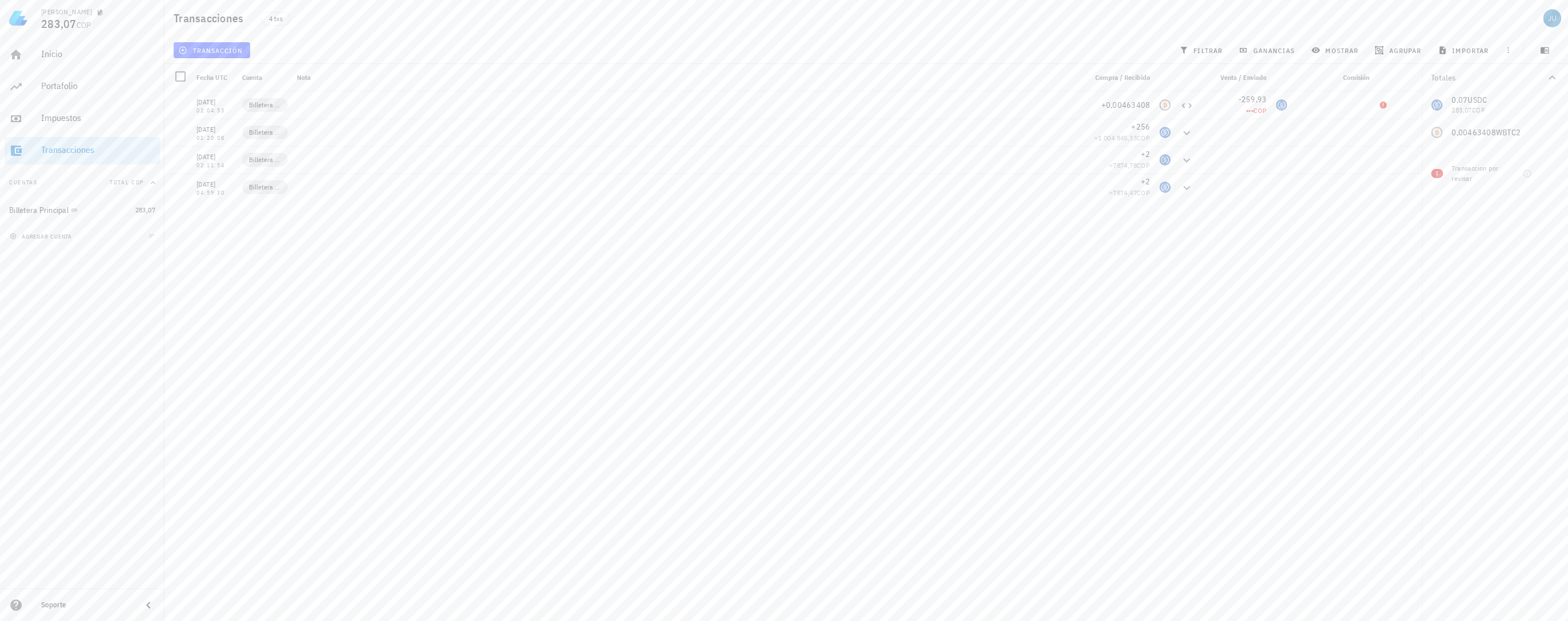
click at [1296, 201] on div "07/05/2025 02:01:00 Billetera Principal +0,0002 ≈ 83.188,06 COP 05/07/2025 02:0…" at bounding box center [793, 351] width 1257 height 520
click at [260, 105] on span "Billetera Principal" at bounding box center [265, 105] width 32 height 11
click at [182, 79] on div at bounding box center [180, 76] width 19 height 19
click at [213, 48] on span "editar (4)" at bounding box center [205, 50] width 49 height 9
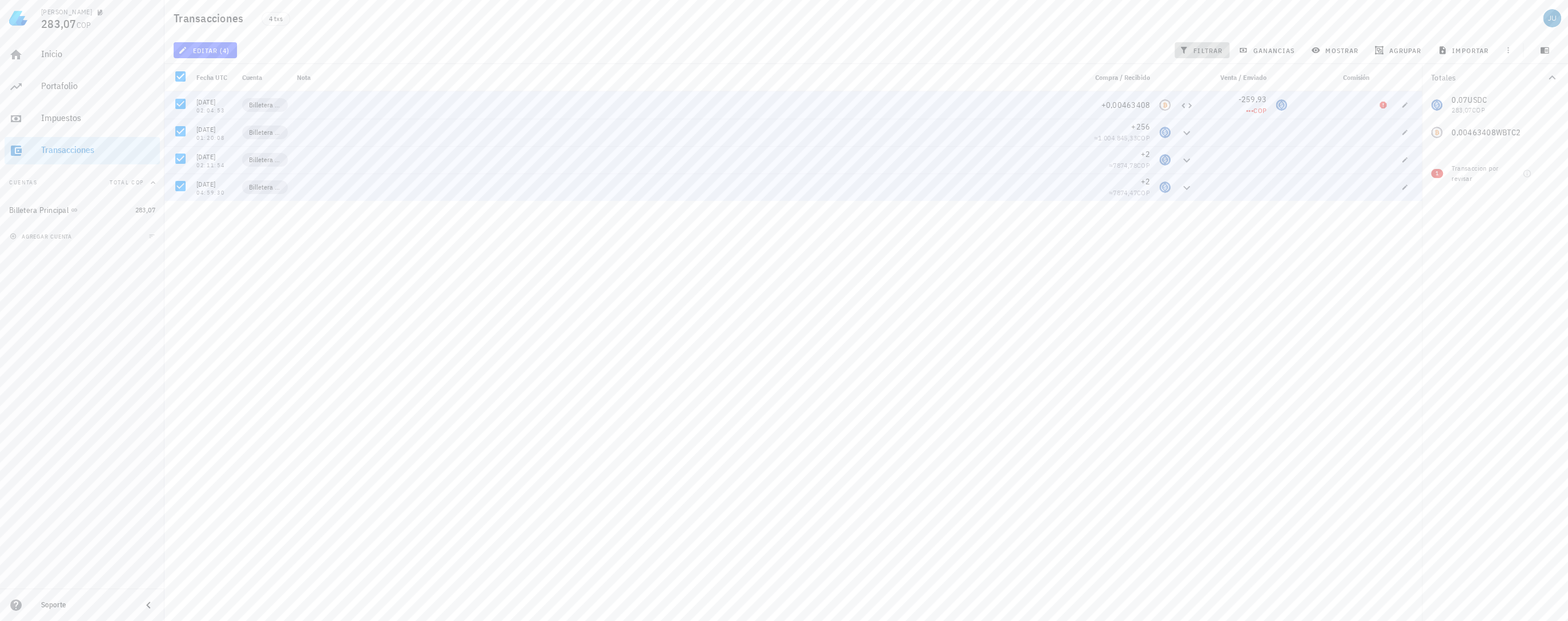
click at [1198, 52] on span "filtrar" at bounding box center [1201, 50] width 41 height 9
click at [1240, 278] on div "07/05/2025 02:01:00 Billetera Principal +0,0002 ≈ 83.188,06 COP 05/07/2025 02:0…" at bounding box center [793, 351] width 1257 height 520
click at [1124, 273] on div "07/05/2025 02:01:00 Billetera Principal +0,0002 ≈ 83.188,06 COP 05/07/2025 02:0…" at bounding box center [793, 351] width 1257 height 520
click at [1404, 135] on icon "button" at bounding box center [1404, 132] width 7 height 7
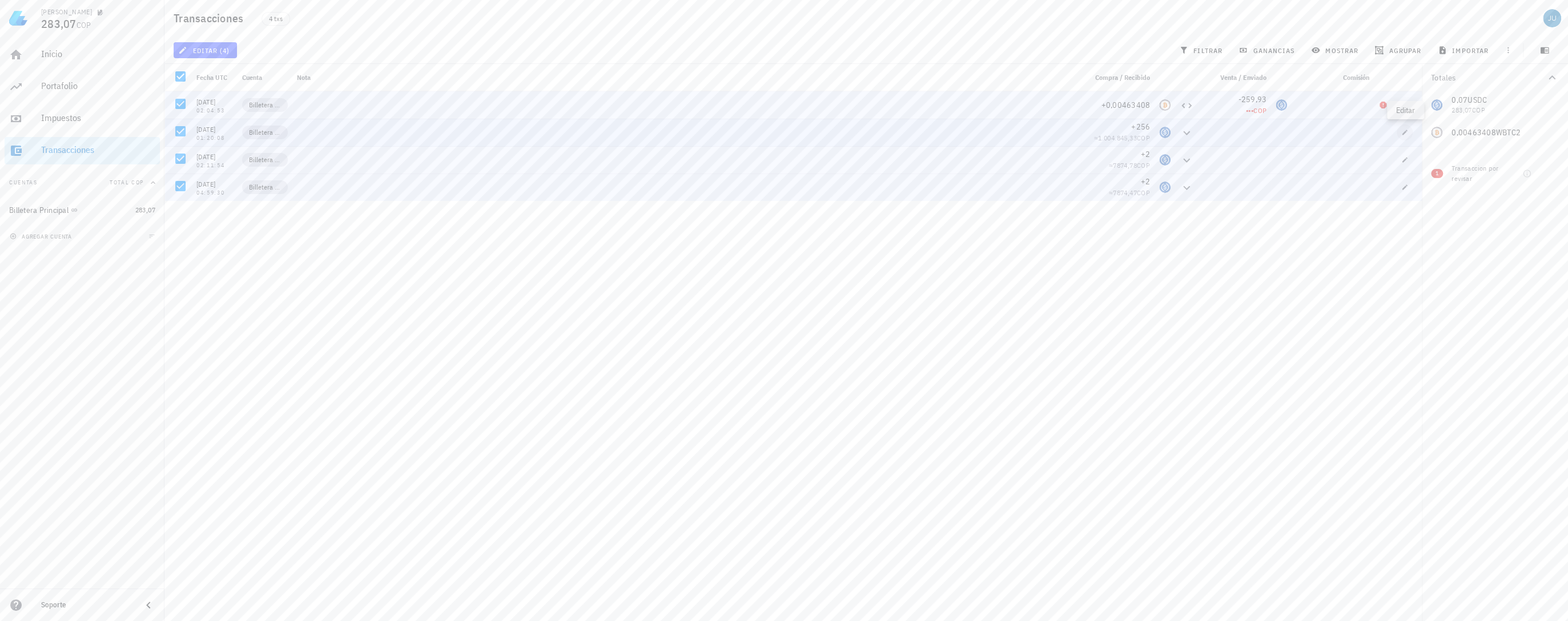
type input "2024-04-23"
type input "01:20:08"
type input "256"
type input "USDC"
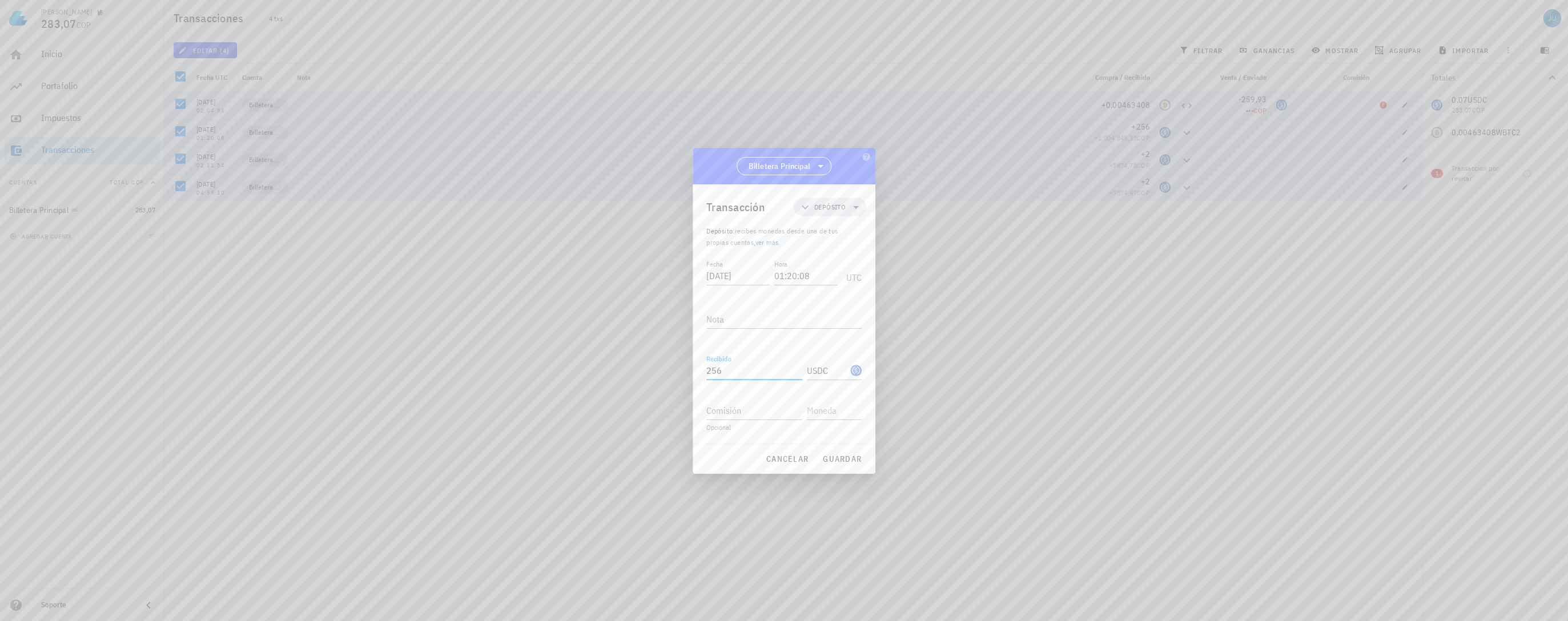
click at [740, 370] on input "256" at bounding box center [754, 370] width 96 height 18
click at [730, 433] on div "Fecha 2024-04-23 Hora 01:20:08 UTC Nota Recibido 255,94 USDC Enviado Comisión O…" at bounding box center [784, 350] width 156 height 186
click at [837, 460] on span "guardar" at bounding box center [841, 459] width 39 height 10
type input "256"
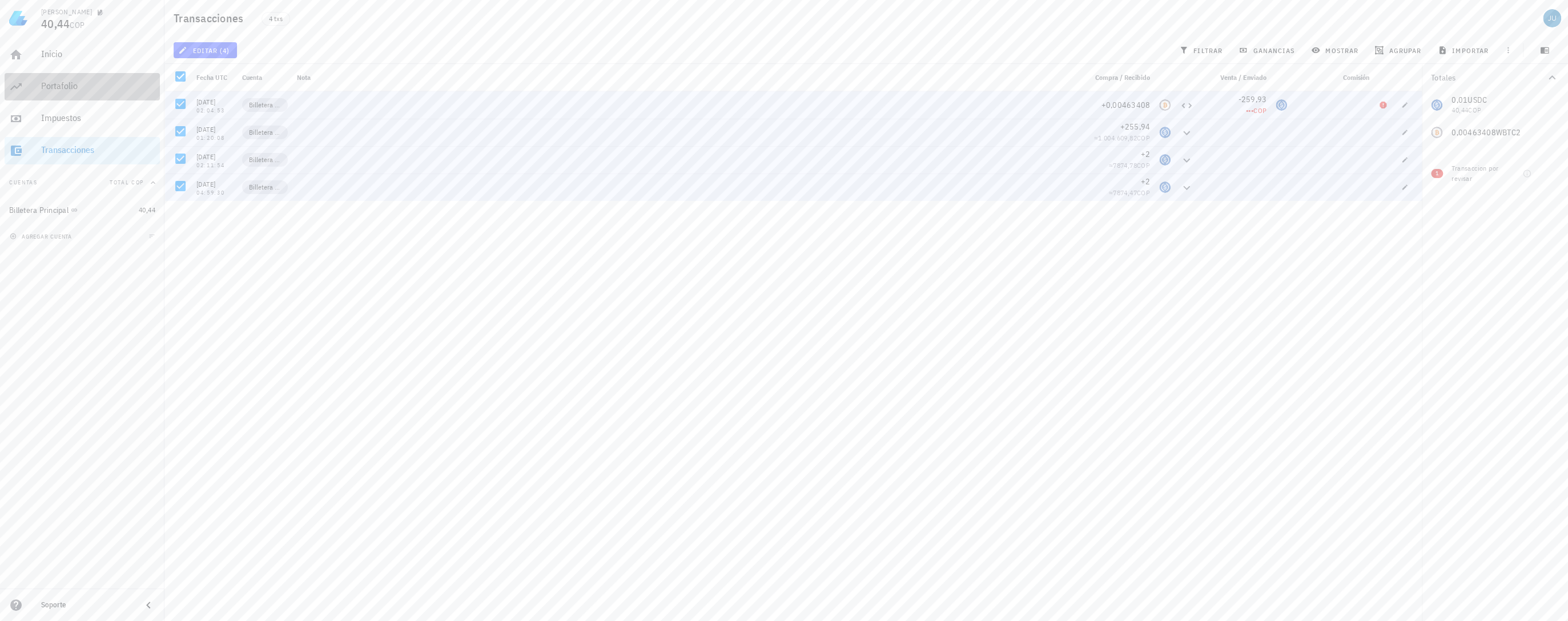
click at [60, 85] on div "Portafolio" at bounding box center [98, 85] width 114 height 10
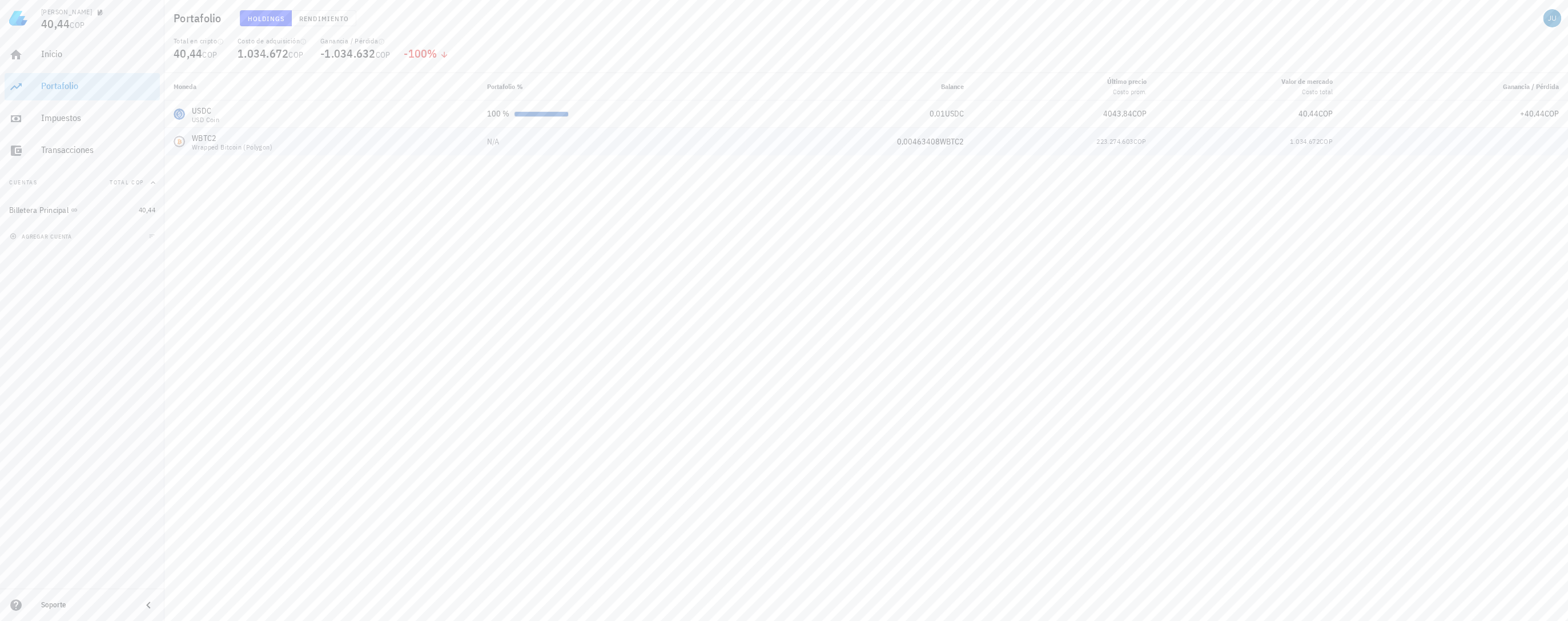
click at [487, 138] on span "N/A" at bounding box center [493, 141] width 12 height 10
click at [1294, 149] on td "1.034.672 COP" at bounding box center [1249, 141] width 186 height 28
click at [434, 51] on span "%" at bounding box center [432, 53] width 9 height 15
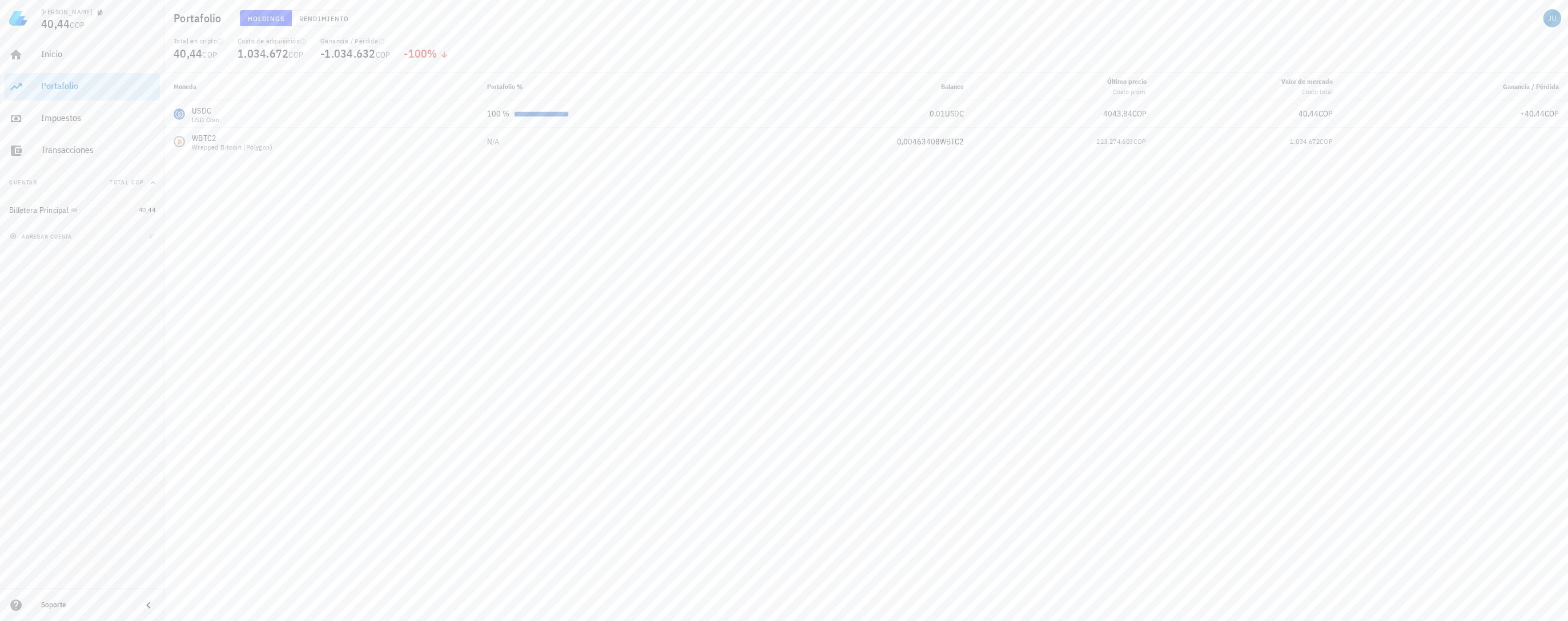
drag, startPoint x: 434, startPoint y: 51, endPoint x: 369, endPoint y: 232, distance: 192.3
click at [369, 232] on div "Moneda Portafolio % Balance Último precio Costo prom. Valor de mercado Costo to…" at bounding box center [866, 347] width 1404 height 548
click at [60, 52] on div "Inicio" at bounding box center [98, 53] width 114 height 10
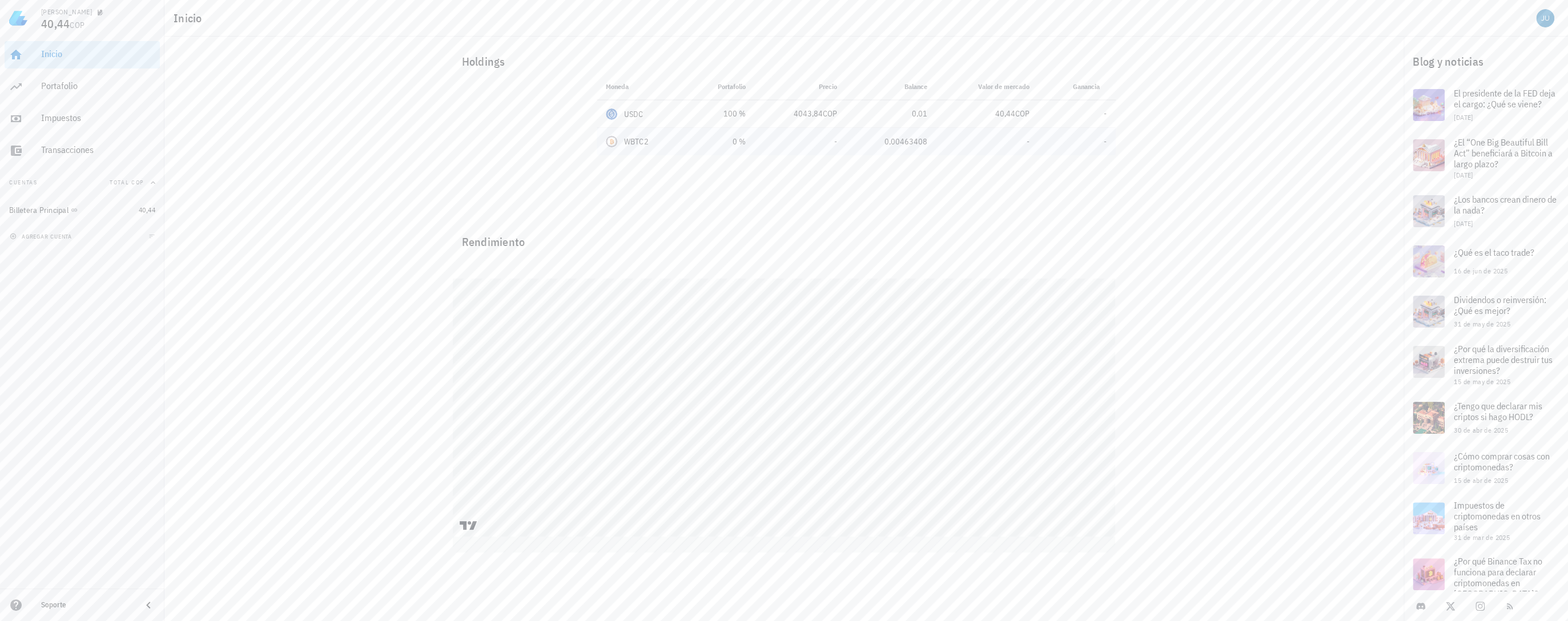
click at [831, 135] on td "-" at bounding box center [801, 141] width 91 height 28
click at [735, 144] on div "0 %" at bounding box center [721, 141] width 49 height 12
click at [679, 135] on td "WBTC2" at bounding box center [641, 141] width 90 height 28
click at [637, 137] on div "WBTC2" at bounding box center [636, 141] width 25 height 11
click at [52, 80] on div "Portafolio" at bounding box center [98, 86] width 114 height 26
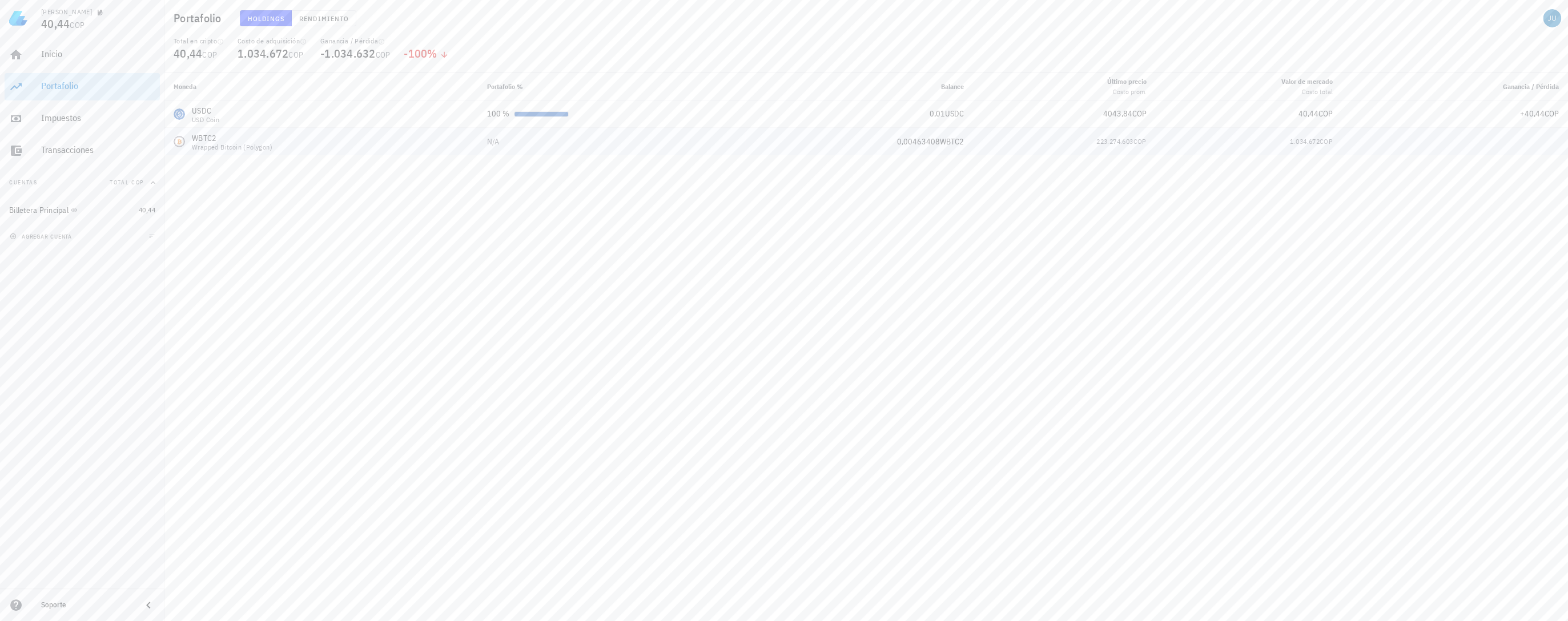
click at [210, 141] on div "WBTC2" at bounding box center [232, 138] width 81 height 11
click at [179, 142] on div "WBTC2-icon" at bounding box center [179, 141] width 11 height 11
click at [437, 141] on div "WBTC2 Wrapped Bitcoin (Polygon)" at bounding box center [321, 141] width 295 height 18
click at [489, 114] on div "100 %" at bounding box center [498, 114] width 22 height 12
drag, startPoint x: 489, startPoint y: 114, endPoint x: 121, endPoint y: 114, distance: 368.0
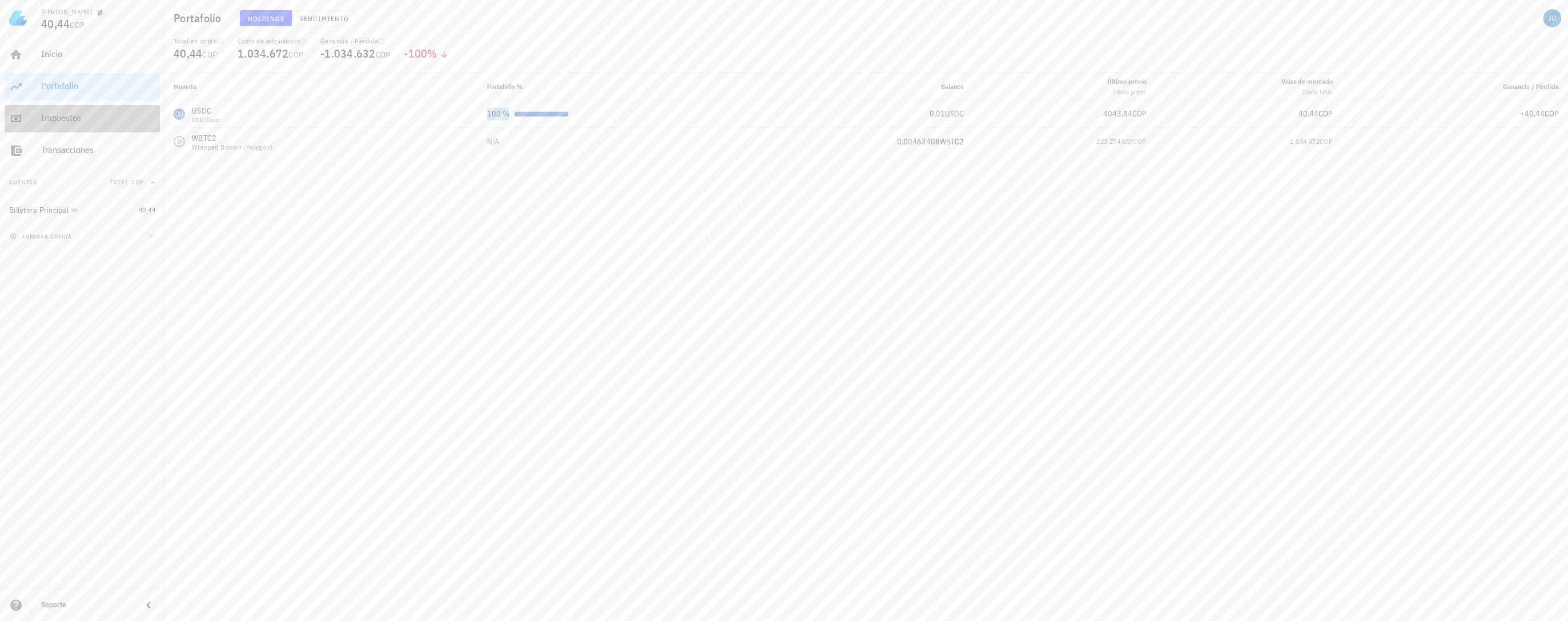
click at [121, 114] on div "Impuestos" at bounding box center [98, 117] width 114 height 10
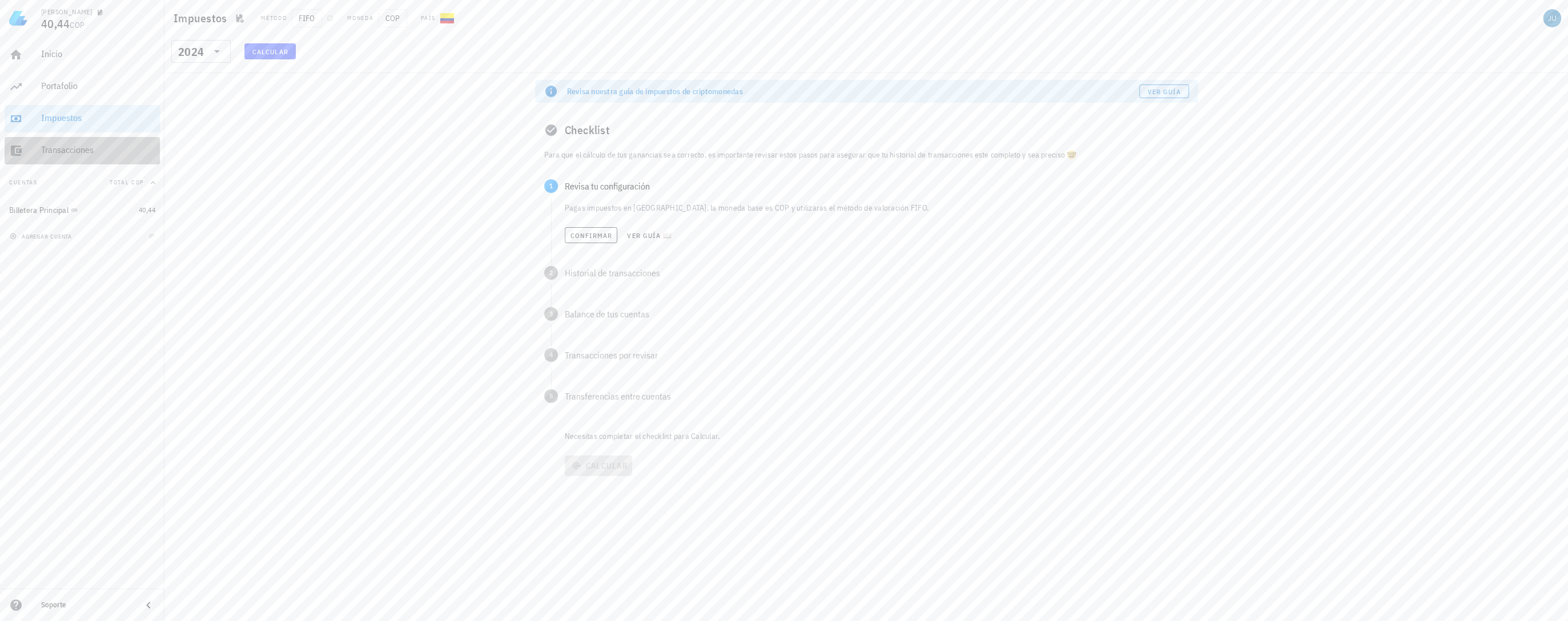
click at [79, 144] on div "Transacciones" at bounding box center [98, 149] width 114 height 10
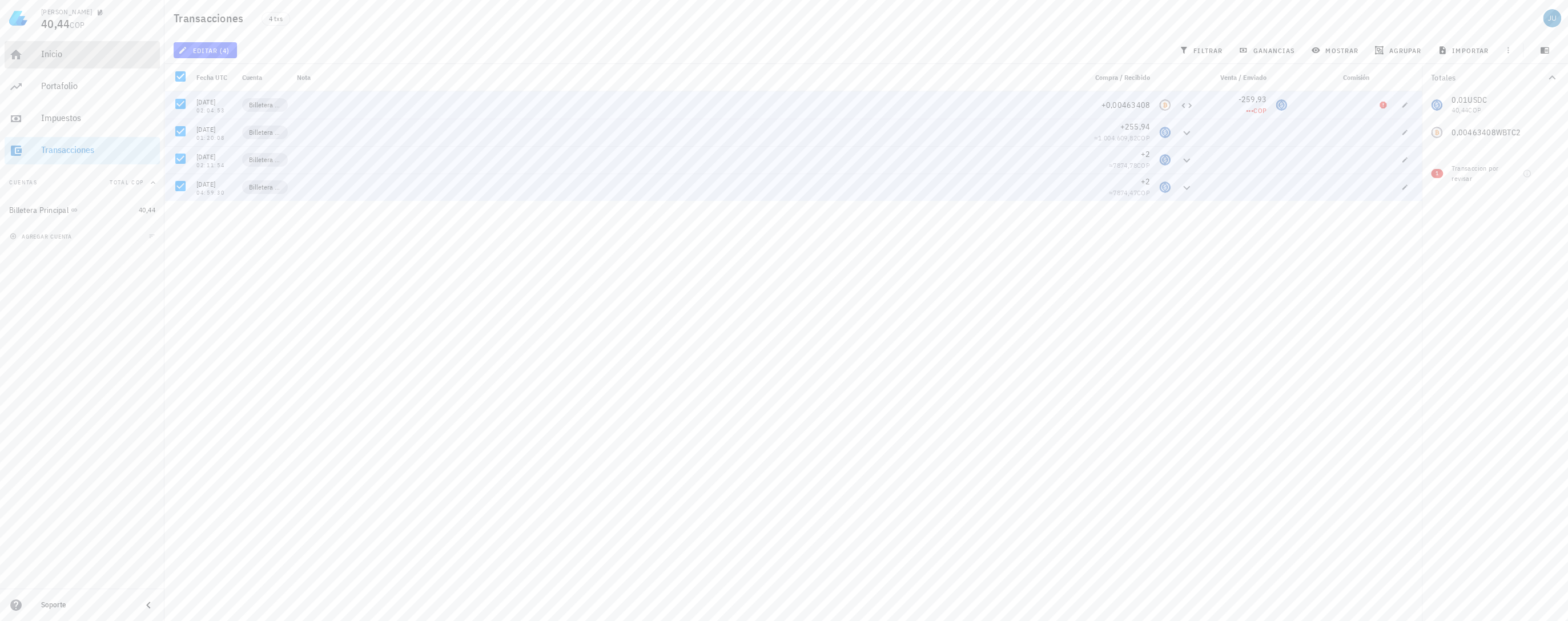
click at [55, 50] on div "Inicio" at bounding box center [98, 53] width 114 height 10
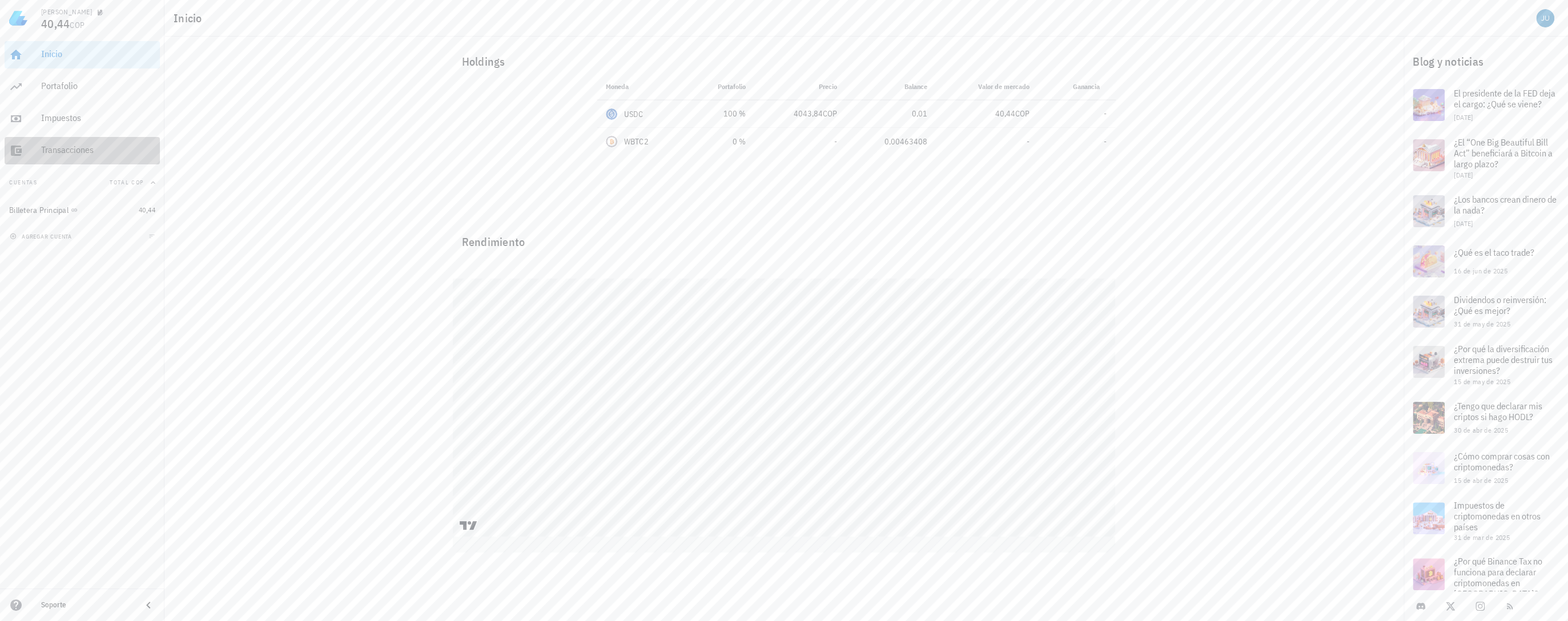
click at [45, 160] on div "Transacciones" at bounding box center [98, 150] width 114 height 26
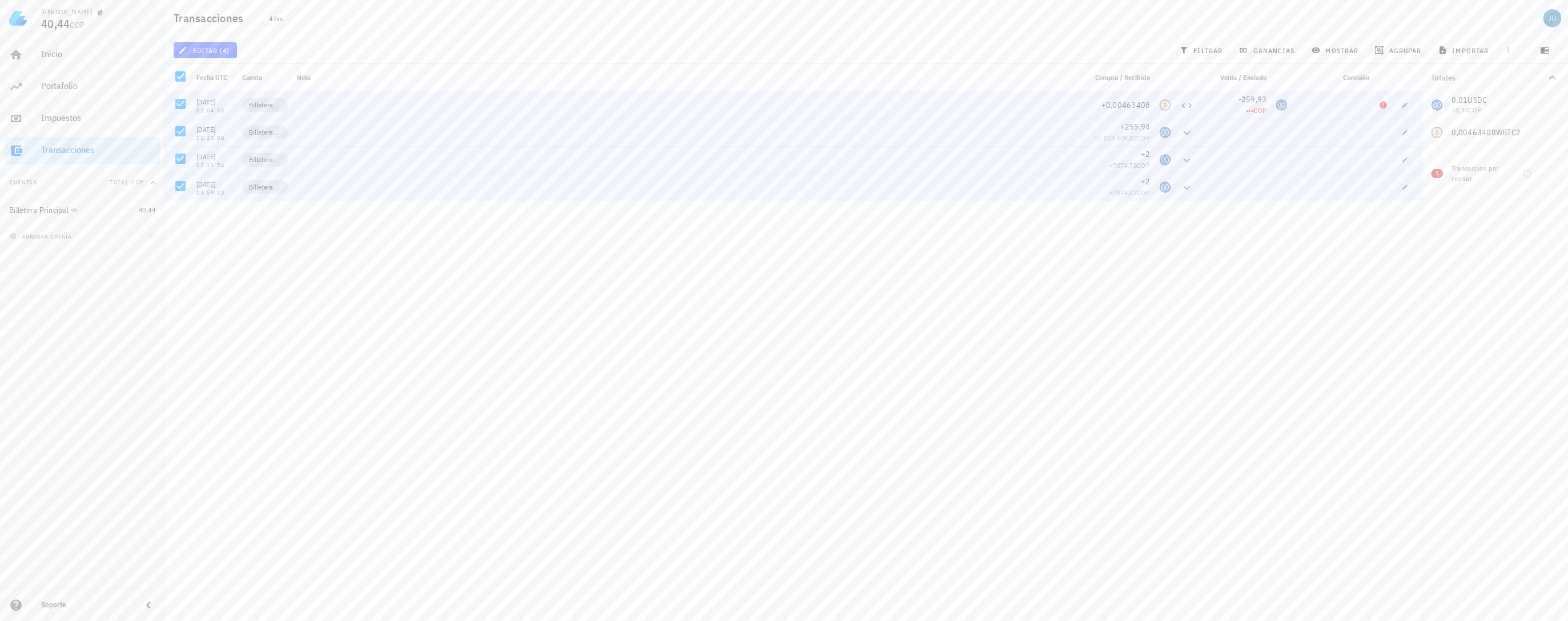
click at [1241, 252] on div "07/05/2025 02:01:00 Billetera Principal +0,0002 ≈ 83.188,06 COP 05/07/2025 02:0…" at bounding box center [793, 351] width 1257 height 520
click at [52, 216] on div "Billetera Principal" at bounding box center [72, 211] width 125 height 25
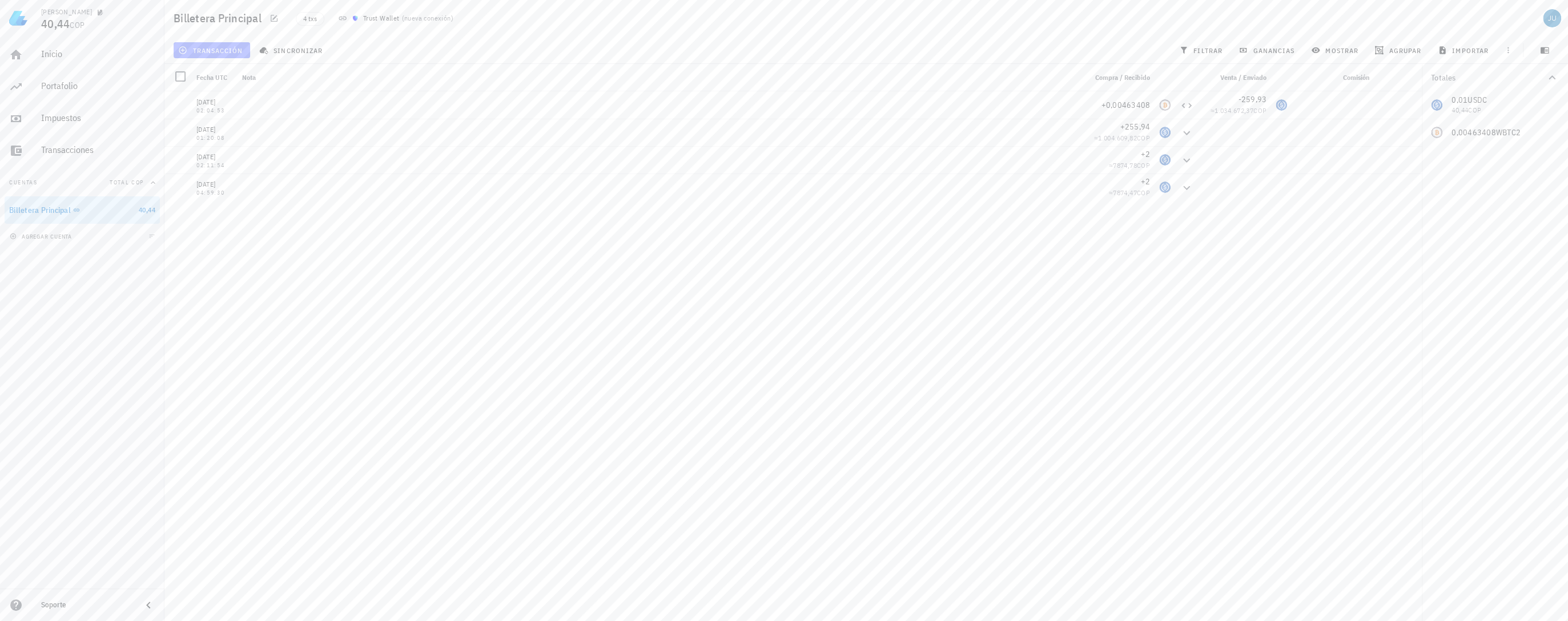
click at [215, 52] on span "transacción" at bounding box center [212, 50] width 63 height 9
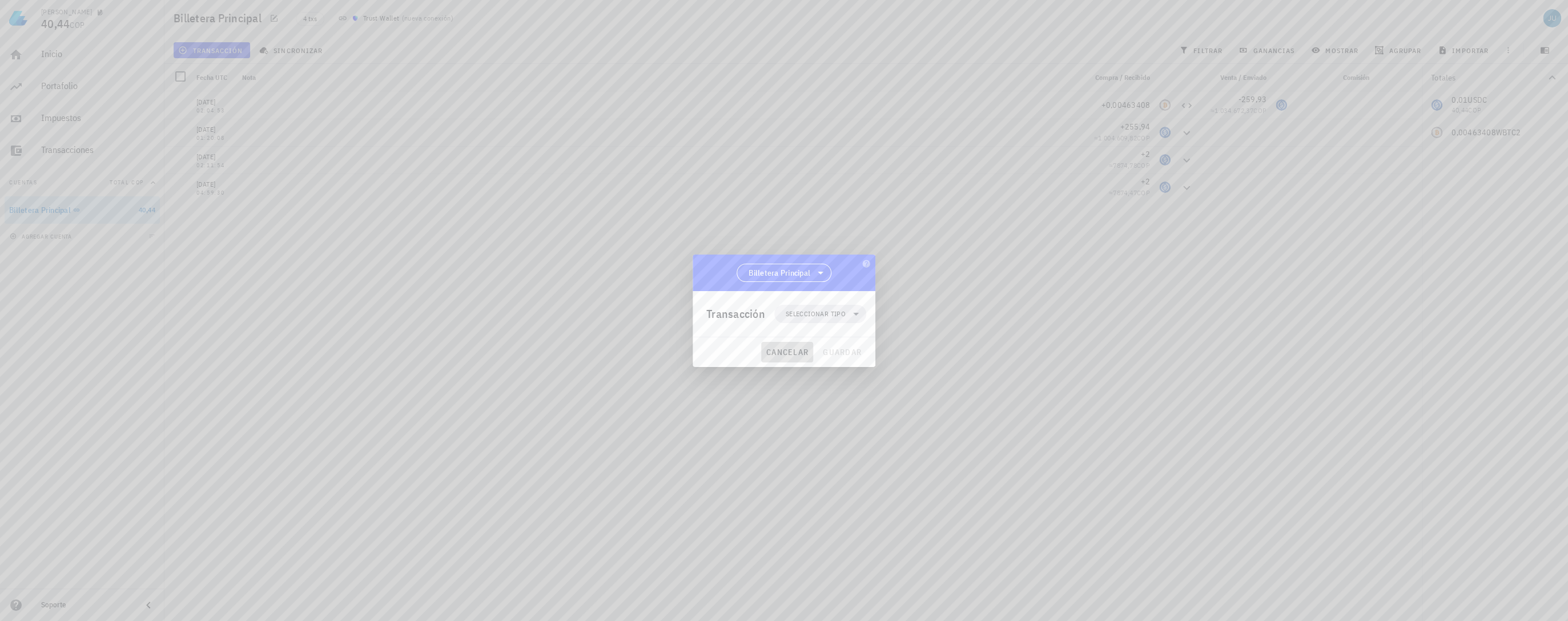
click at [794, 348] on span "cancelar" at bounding box center [786, 351] width 43 height 10
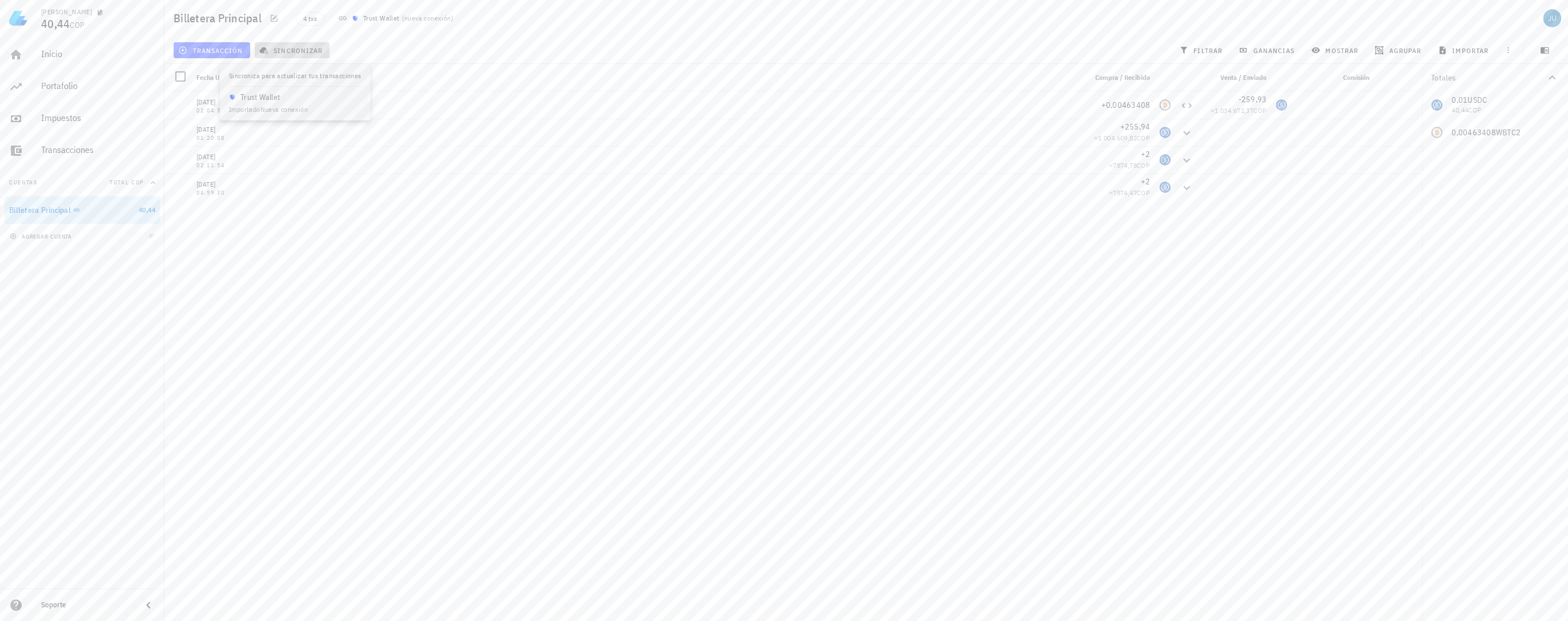
click at [295, 47] on span "sincronizar" at bounding box center [292, 50] width 61 height 9
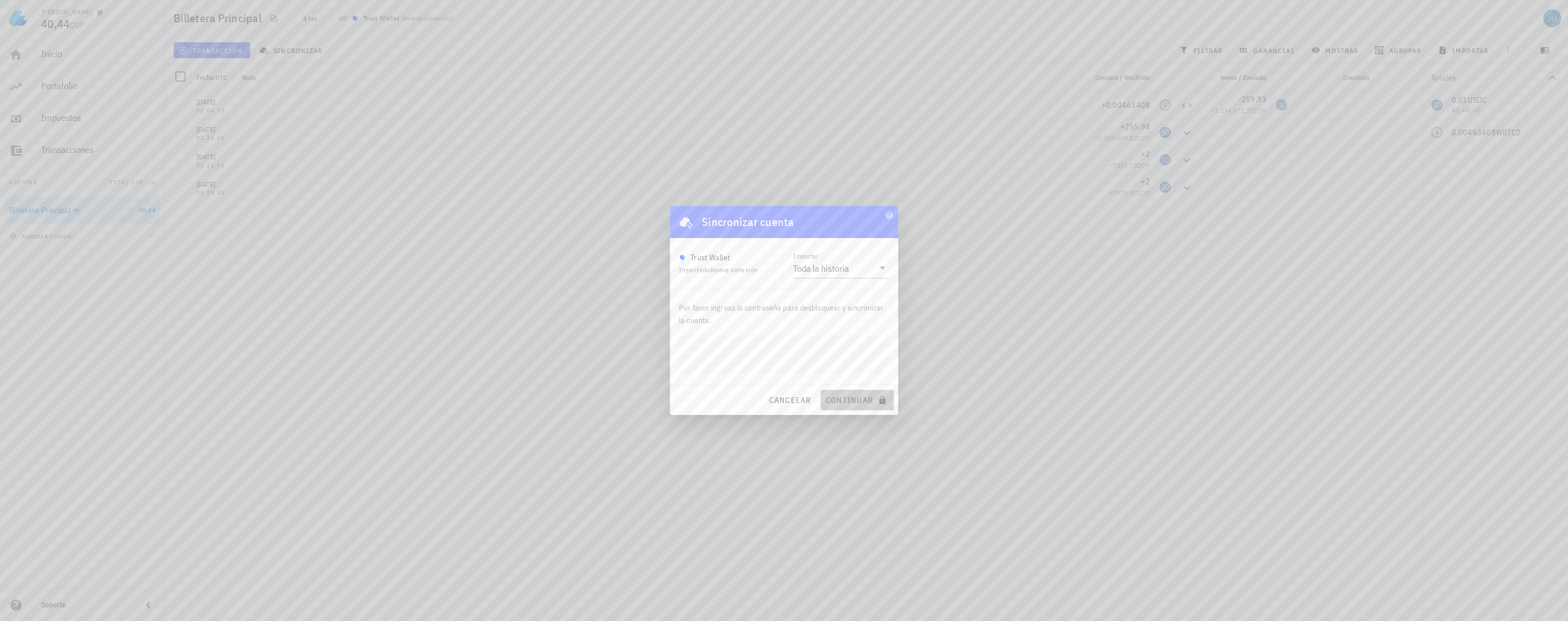
click at [847, 400] on span "continuar" at bounding box center [857, 400] width 64 height 10
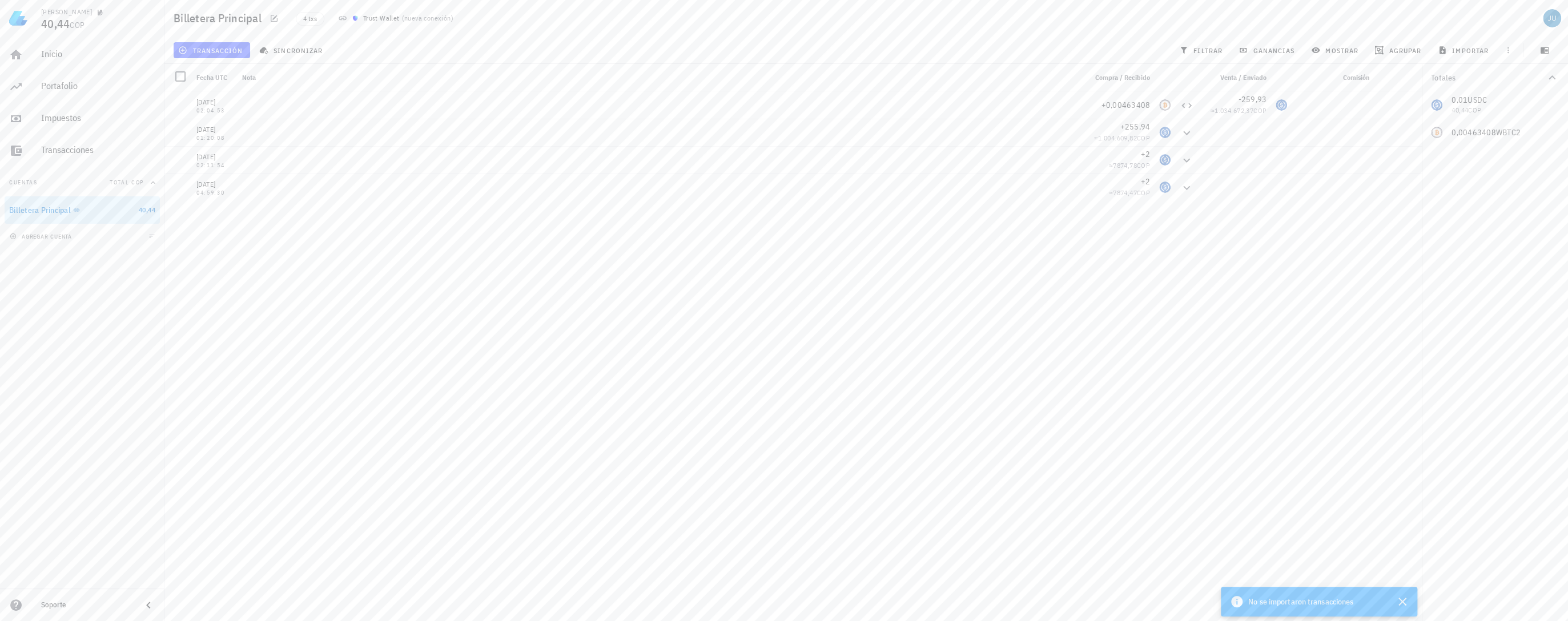
click at [1297, 304] on div "05/07/2025 02:04:53 +0,00463408 -259,93 ≈ 1.034.672,37 COP 23/04/2024 01:20:08 …" at bounding box center [793, 351] width 1257 height 520
click at [77, 212] on icon at bounding box center [76, 210] width 7 height 7
click at [89, 206] on div at bounding box center [85, 210] width 11 height 9
click at [85, 208] on icon "button" at bounding box center [87, 210] width 7 height 7
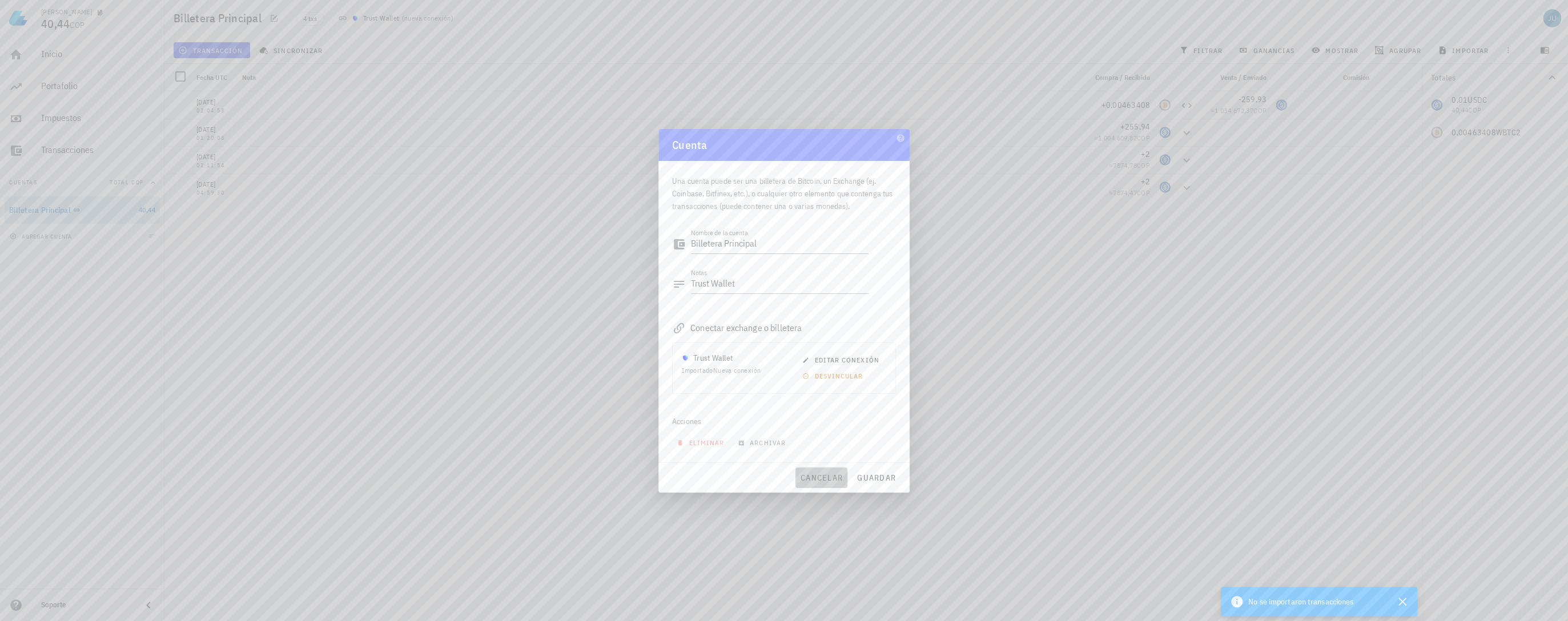
click at [814, 478] on span "cancelar" at bounding box center [821, 478] width 43 height 10
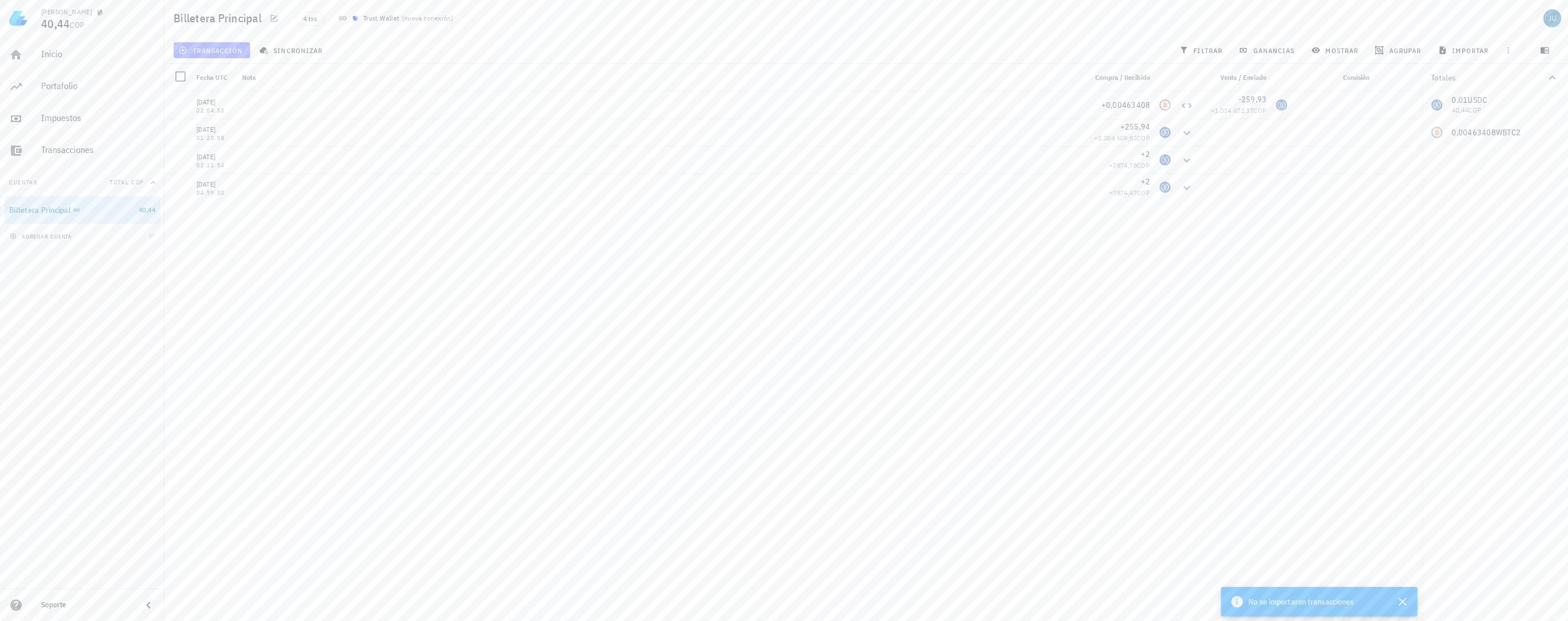
click at [201, 52] on span "transacción" at bounding box center [212, 50] width 63 height 9
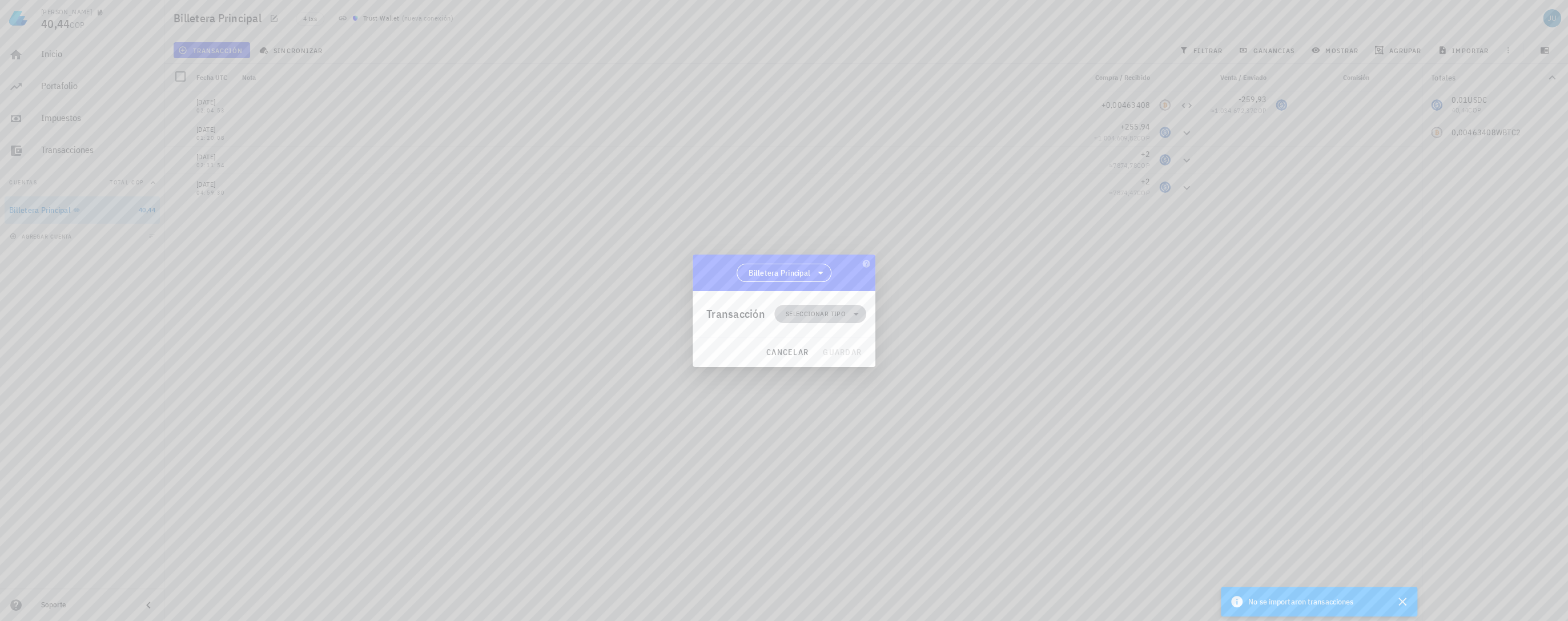
click at [841, 312] on span "Seleccionar tipo" at bounding box center [815, 314] width 60 height 11
click at [821, 275] on icon at bounding box center [821, 273] width 13 height 13
click at [858, 267] on div "Billetera Principal" at bounding box center [784, 273] width 182 height 36
click at [479, 310] on div at bounding box center [784, 310] width 1568 height 621
drag, startPoint x: 50, startPoint y: 309, endPoint x: 64, endPoint y: 258, distance: 52.9
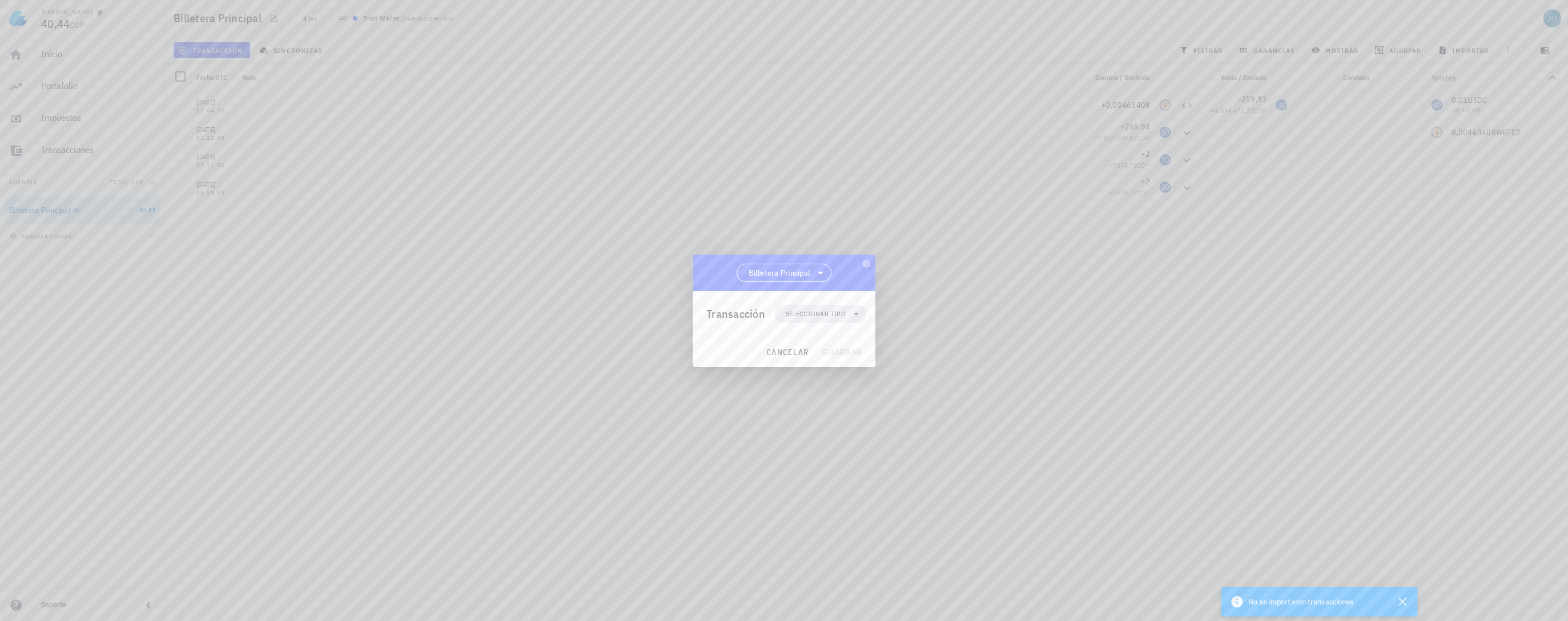
click at [48, 309] on div at bounding box center [784, 310] width 1568 height 621
click at [797, 349] on span "cancelar" at bounding box center [786, 351] width 43 height 10
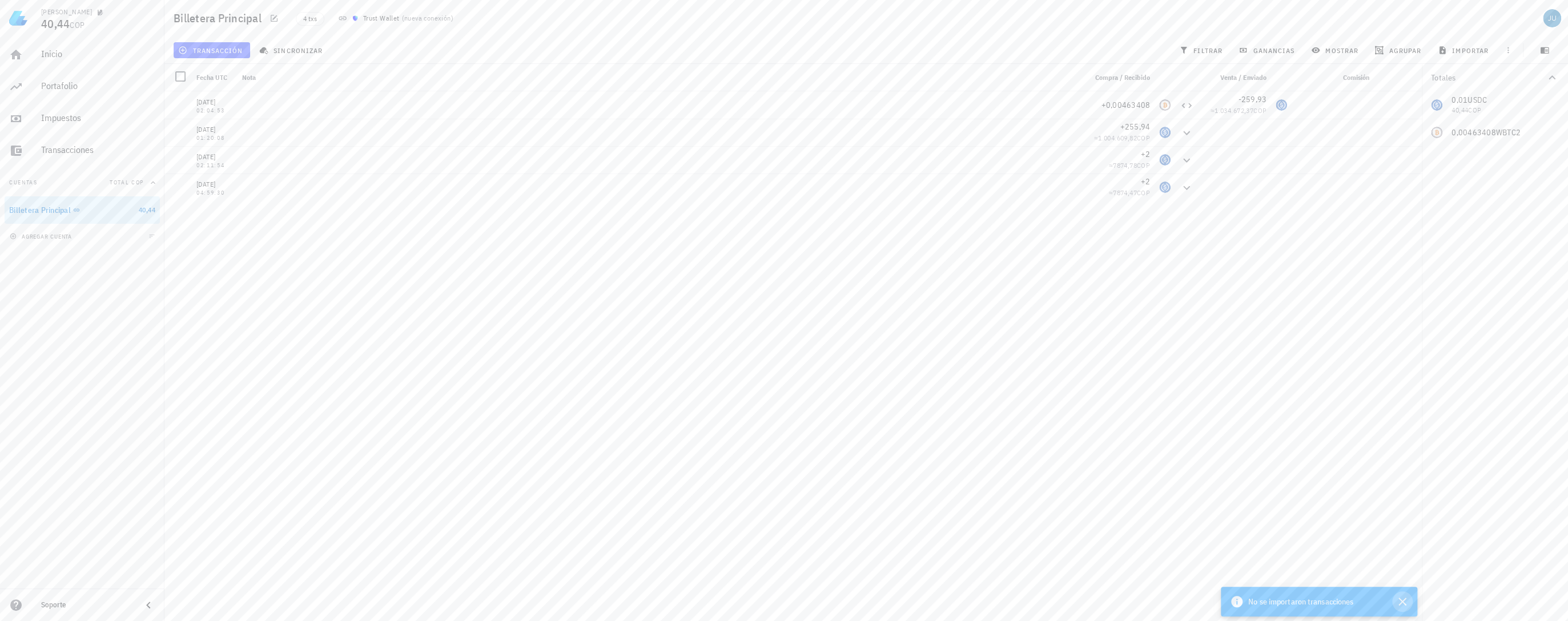
click at [1402, 606] on icon "button" at bounding box center [1402, 601] width 13 height 13
click at [1338, 476] on div "05/07/2025 02:04:53 +0,00463408 -259,93 ≈ 1.034.672,37 COP 23/04/2024 01:20:08 …" at bounding box center [793, 351] width 1257 height 520
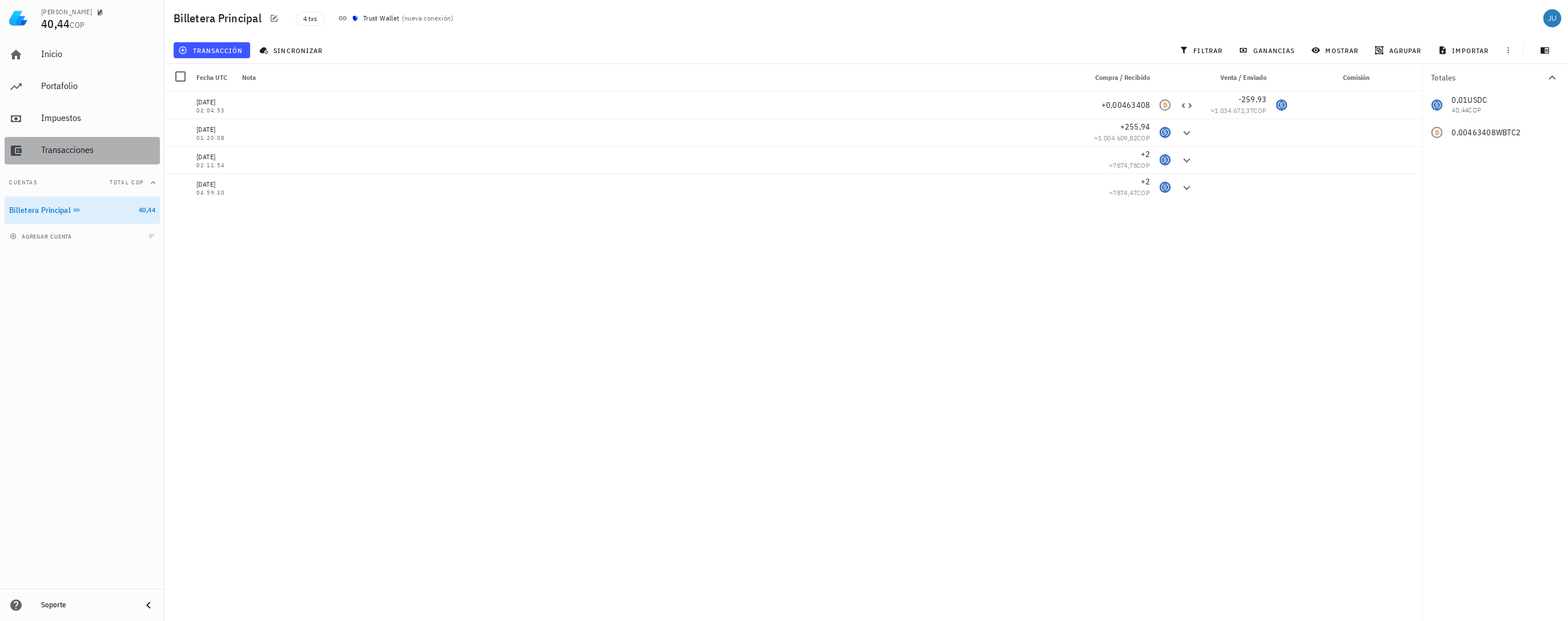
click at [71, 156] on div "Transacciones" at bounding box center [98, 150] width 114 height 26
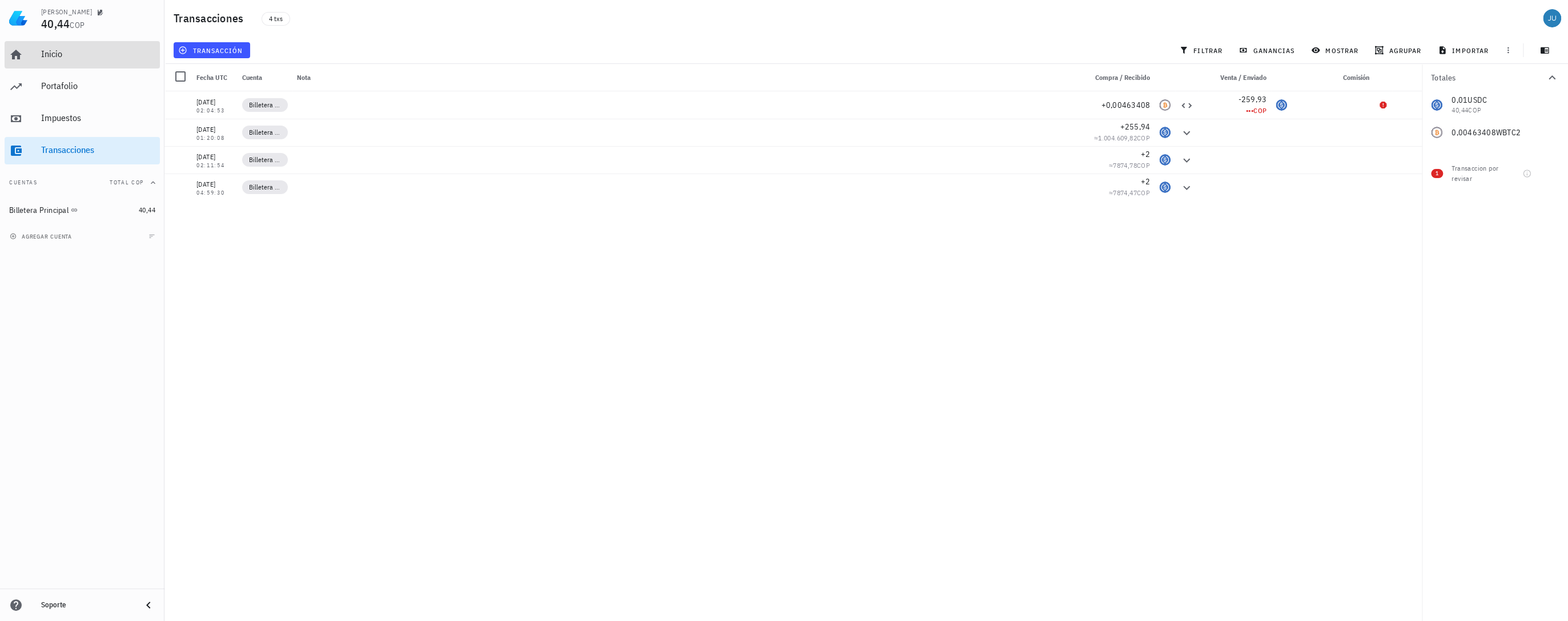
click at [62, 58] on div "Inicio" at bounding box center [98, 53] width 114 height 10
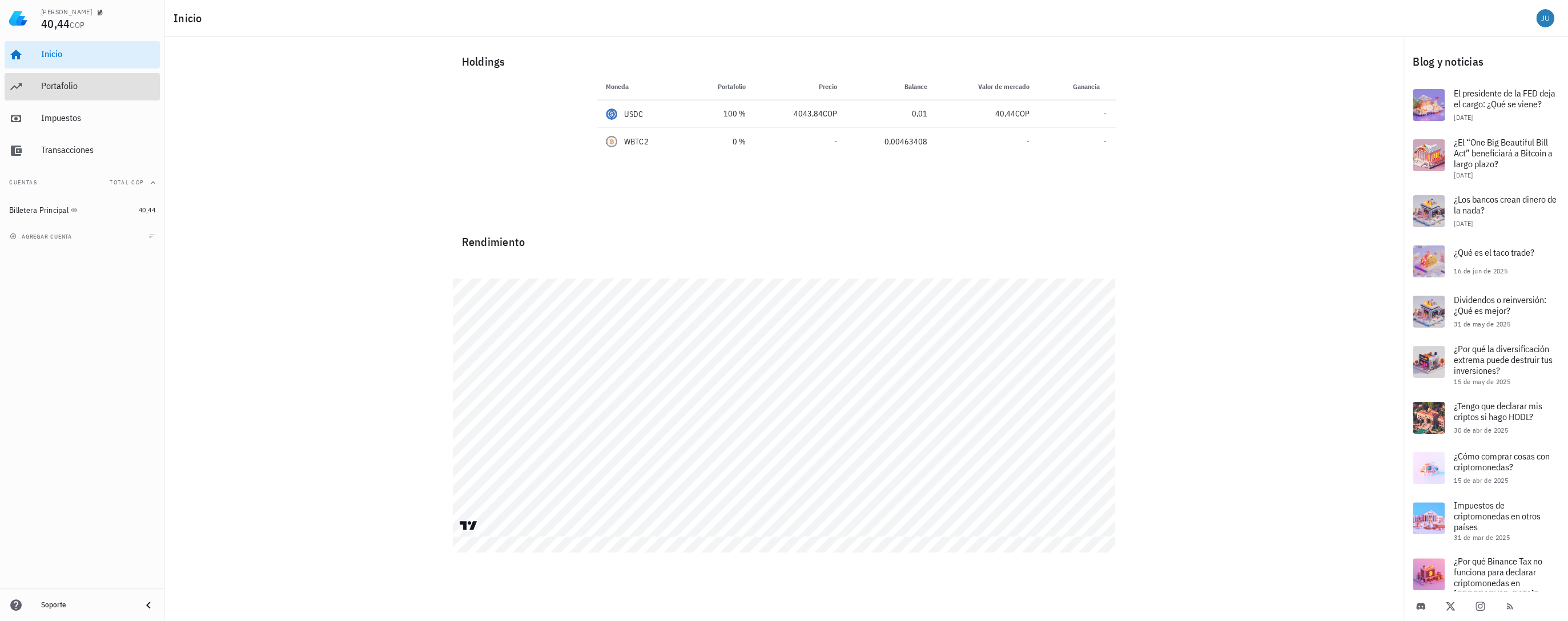
click at [61, 86] on div "Portafolio" at bounding box center [98, 85] width 114 height 10
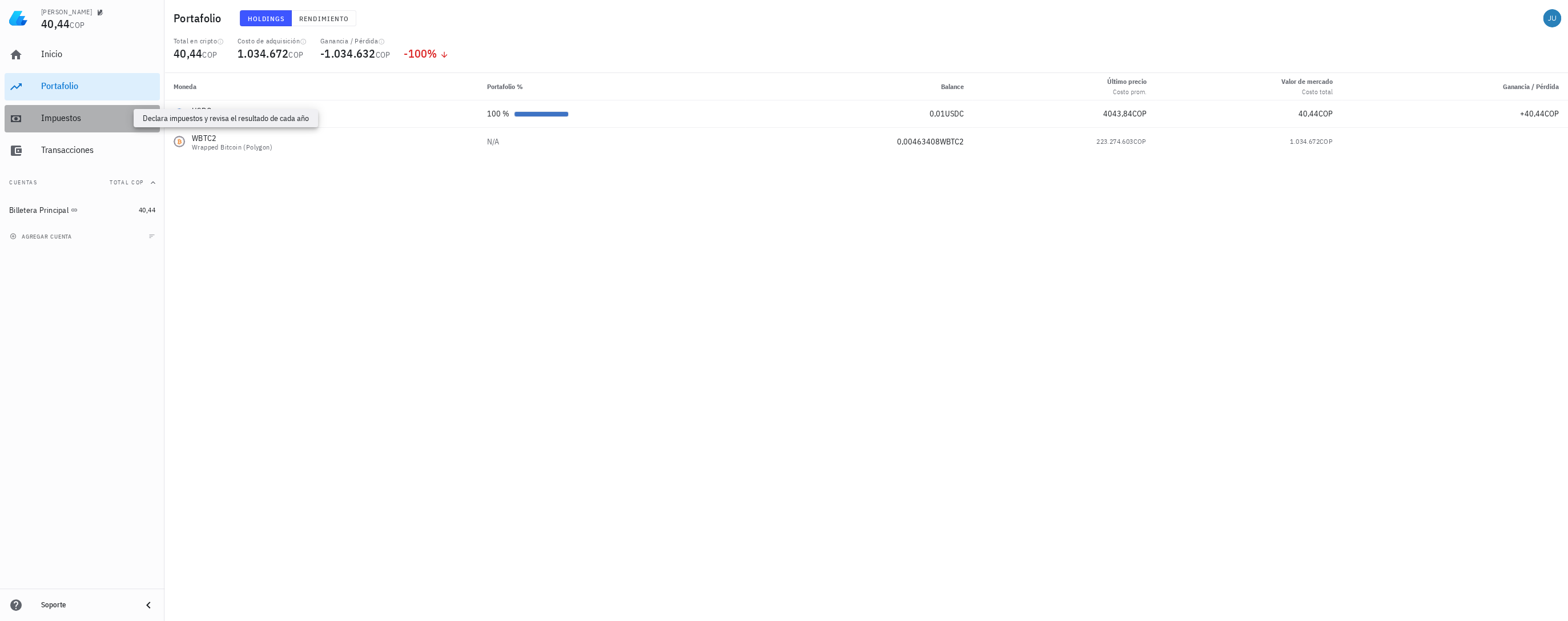
click at [66, 121] on div "Impuestos" at bounding box center [98, 117] width 114 height 10
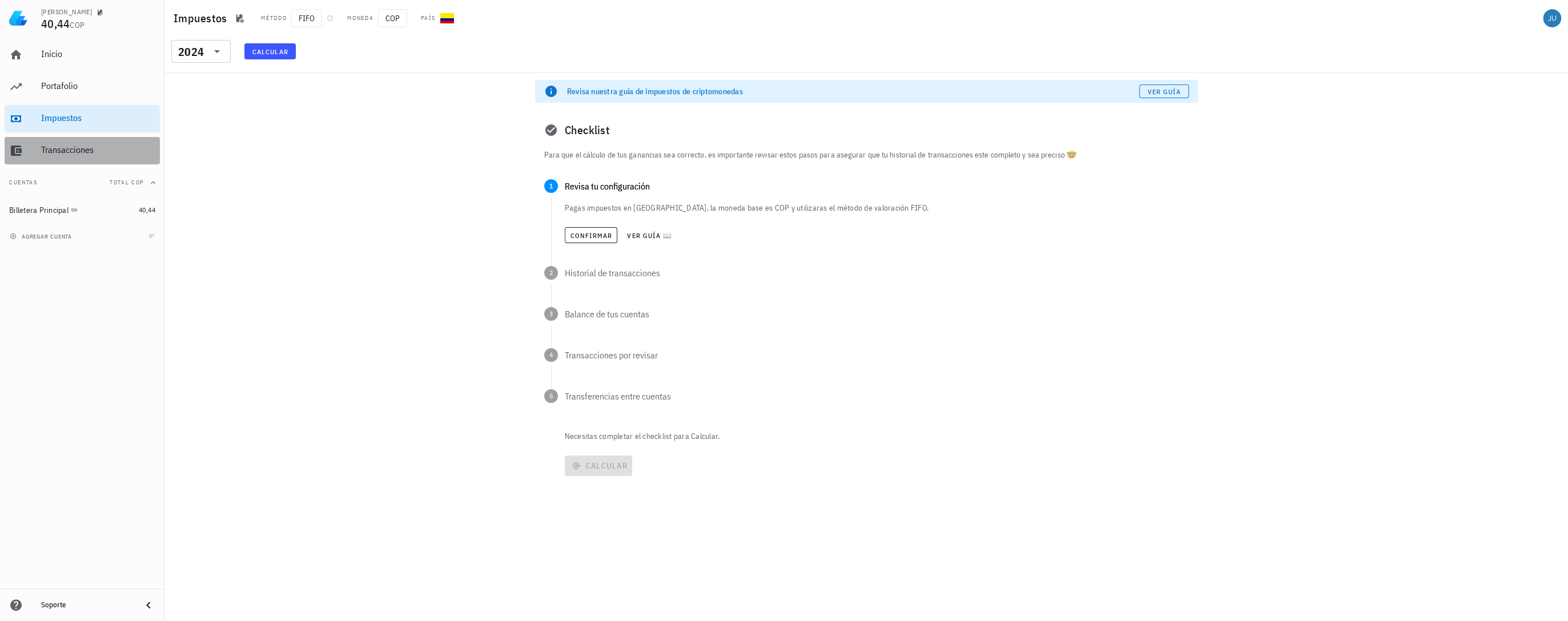
click at [64, 140] on div "Transacciones" at bounding box center [98, 150] width 114 height 26
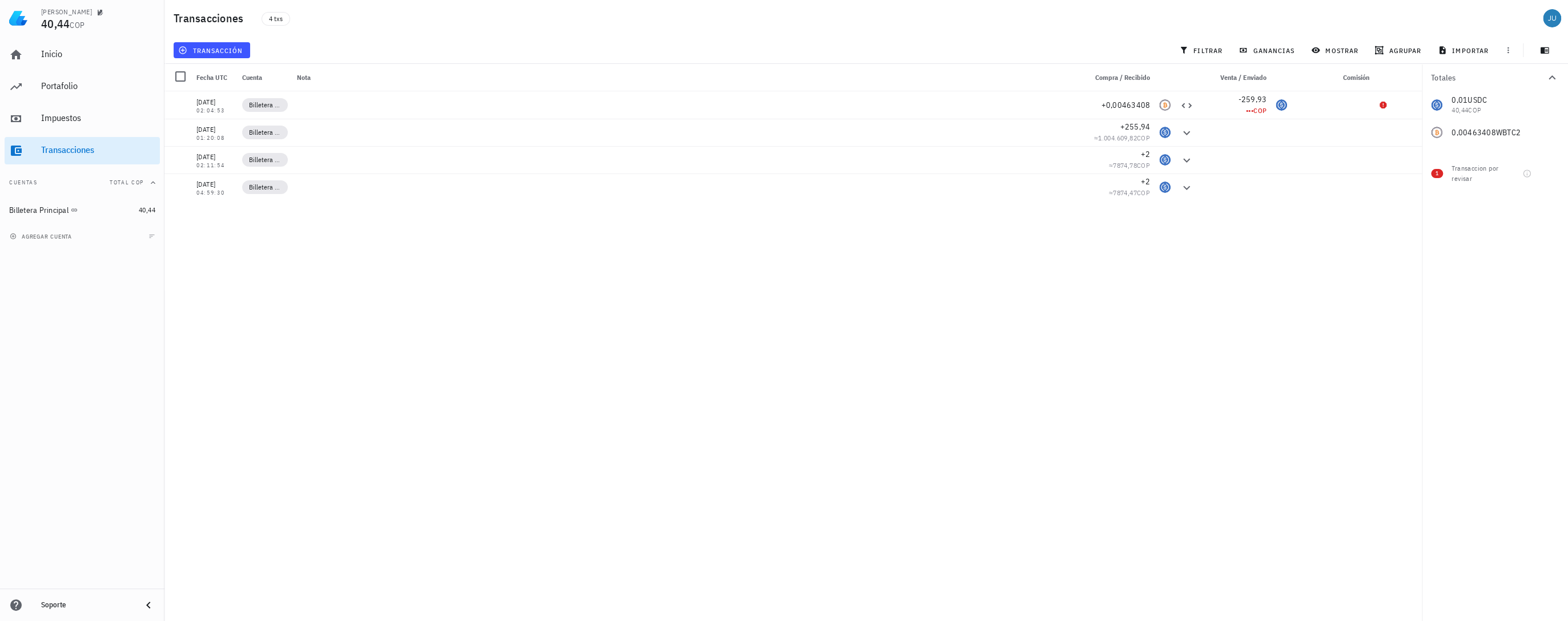
click at [838, 335] on div "[DATE] 02:04:53 Billetera Principal +0,00463408 -259,93 ••• COP [DATE] 01:20:08…" at bounding box center [793, 351] width 1257 height 520
click at [1276, 100] on div "USDC-icon" at bounding box center [1281, 105] width 11 height 11
click at [1378, 105] on icon at bounding box center [1383, 105] width 9 height 9
click at [1400, 101] on button "button" at bounding box center [1404, 104] width 16 height 16
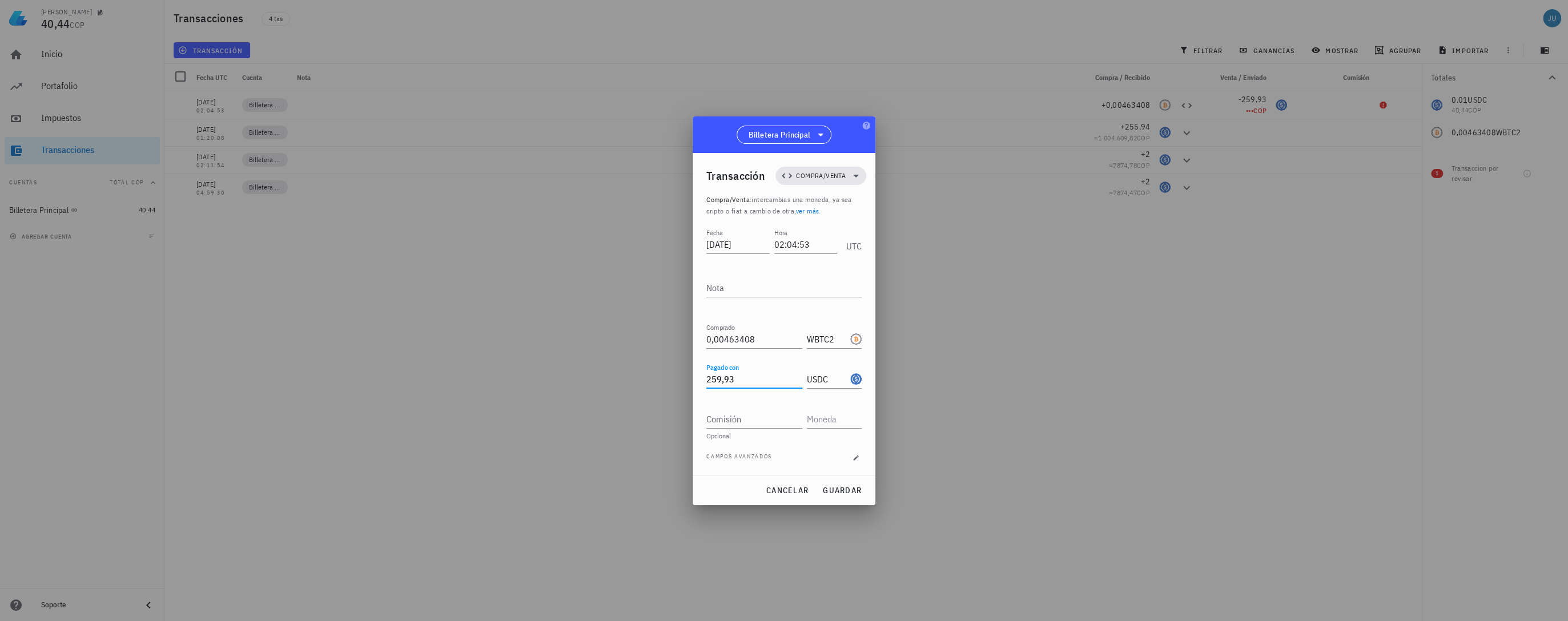
drag, startPoint x: 737, startPoint y: 383, endPoint x: 693, endPoint y: 382, distance: 44.0
click at [693, 382] on div "Transacción Compra/Venta Compra/Venta : intercambias una moneda, ya sea cripto …" at bounding box center [784, 313] width 182 height 322
click at [847, 496] on button "guardar" at bounding box center [841, 491] width 48 height 21
type input "259,93"
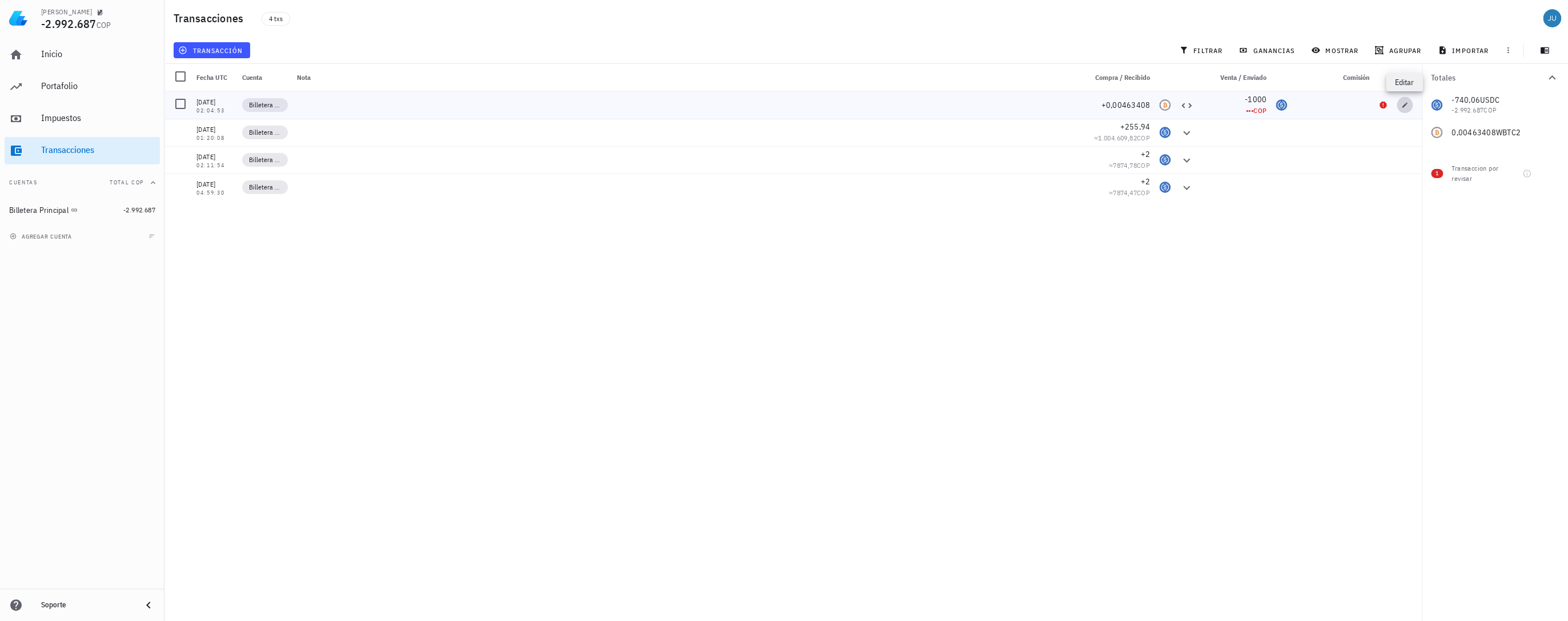
click at [1405, 104] on icon "button" at bounding box center [1404, 104] width 5 height 5
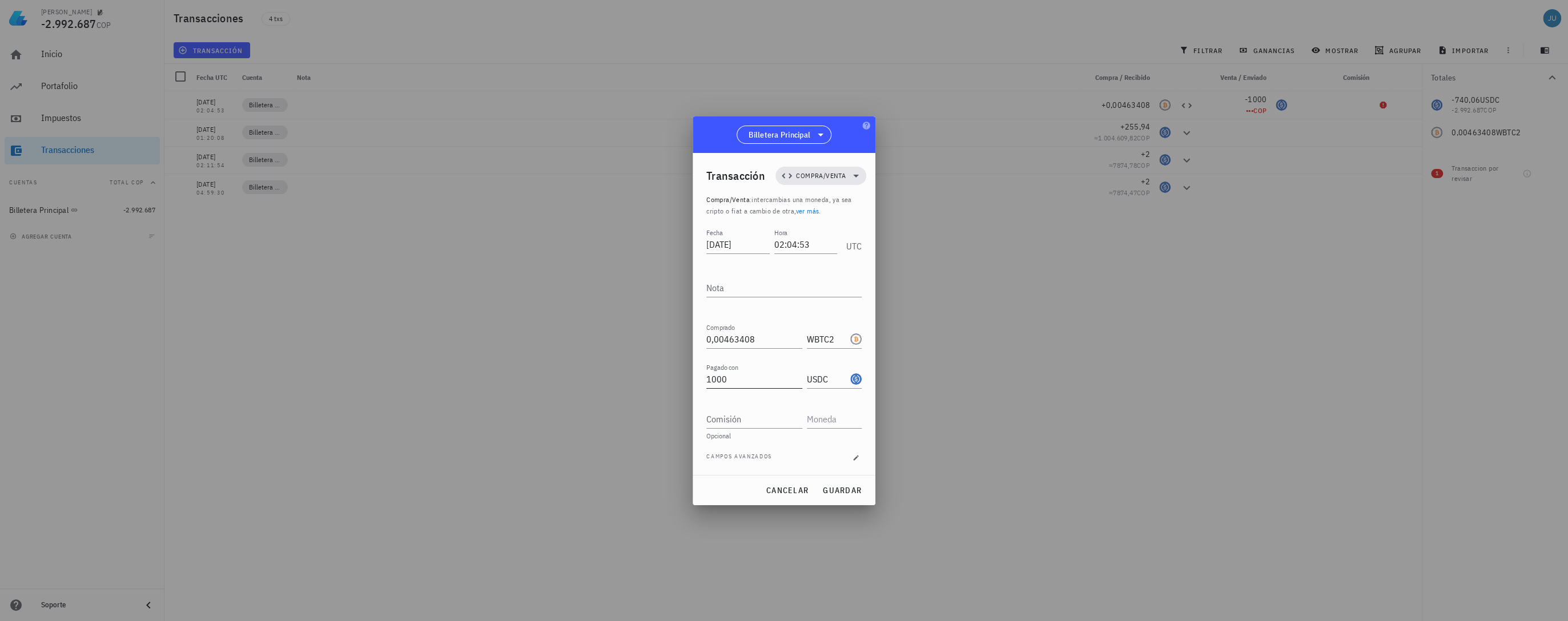
click at [728, 379] on input "1000" at bounding box center [754, 379] width 96 height 18
type input "1"
click at [853, 491] on span "guardar" at bounding box center [841, 490] width 39 height 10
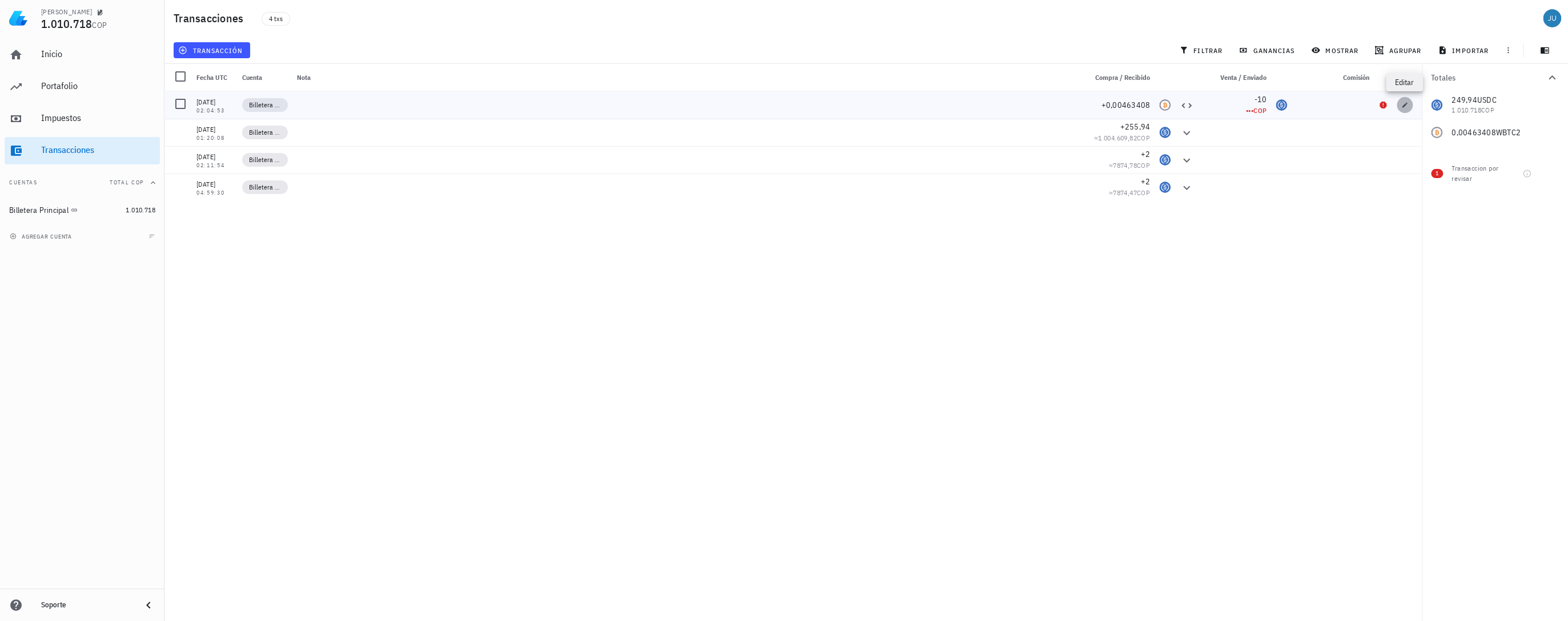
click at [1404, 105] on icon "button" at bounding box center [1404, 104] width 5 height 5
type input "10"
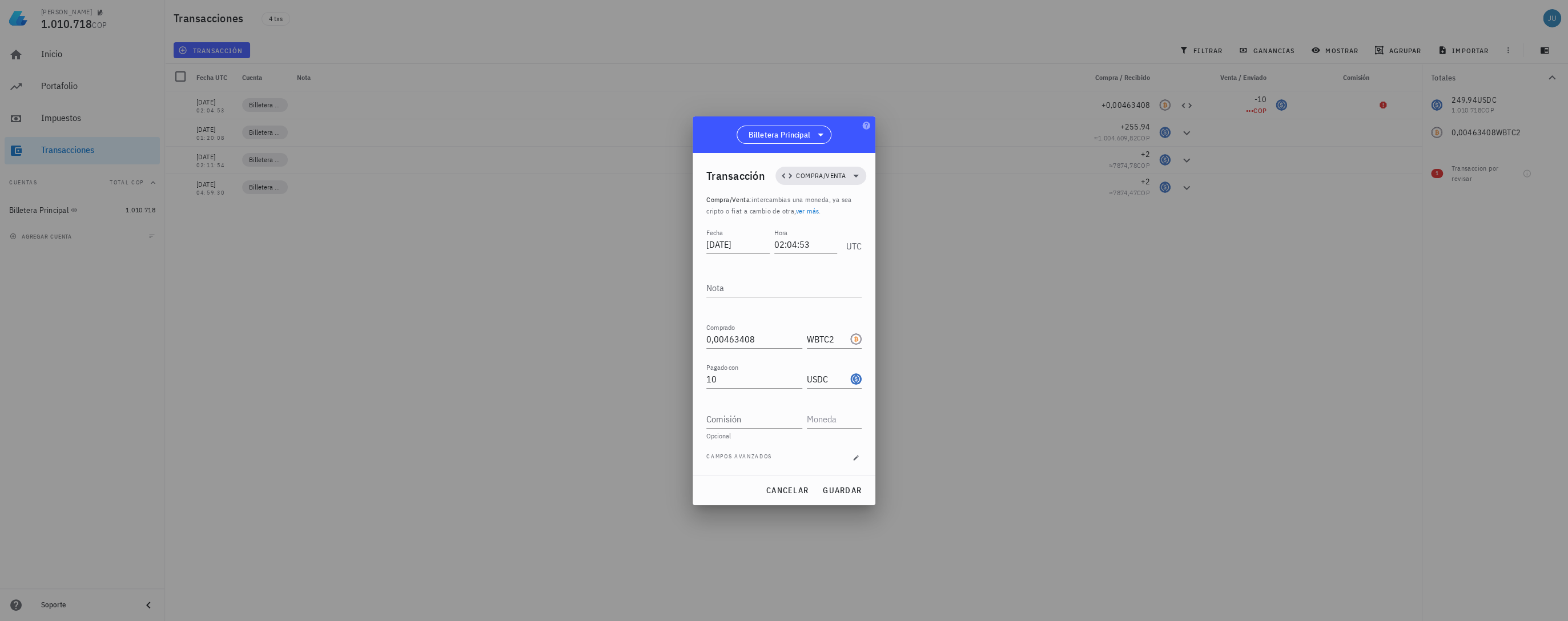
drag, startPoint x: 1383, startPoint y: 143, endPoint x: 1381, endPoint y: 112, distance: 31.1
click at [1382, 143] on div at bounding box center [784, 310] width 1568 height 621
click at [791, 487] on span "cancelar" at bounding box center [786, 490] width 43 height 10
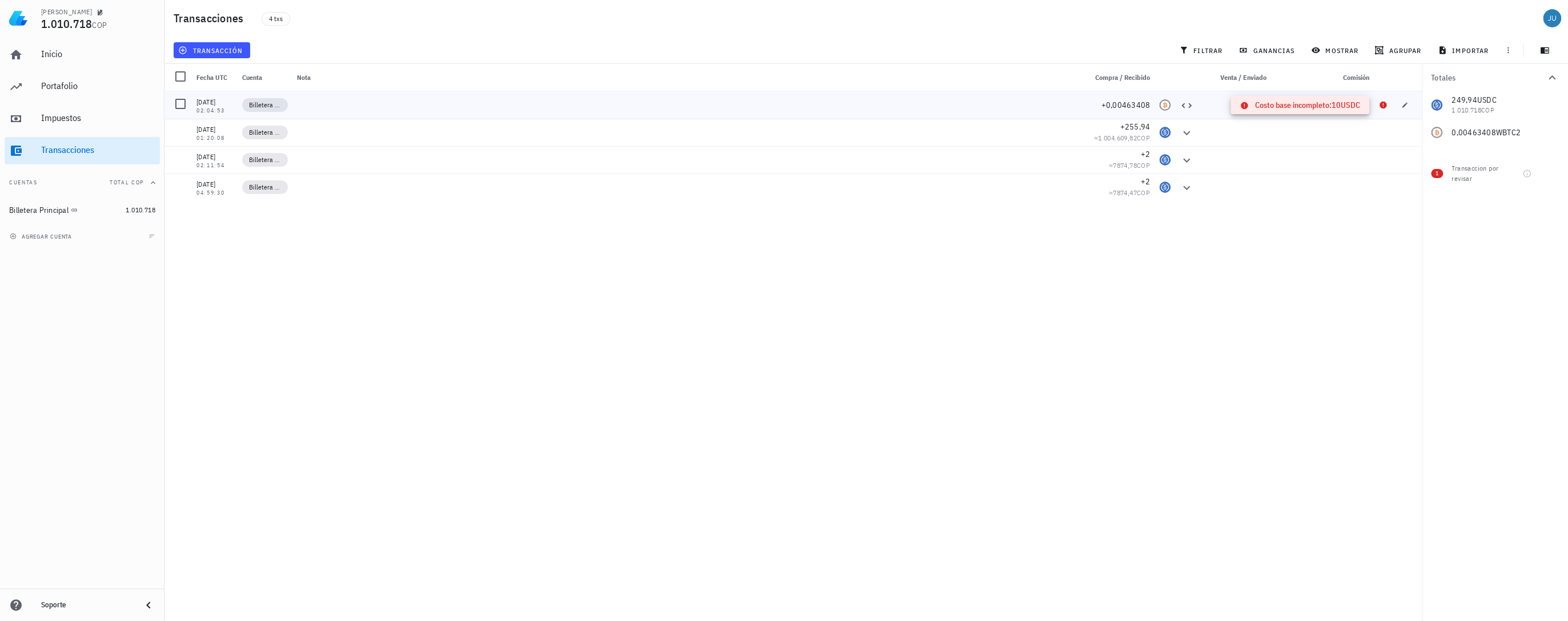
click at [1384, 105] on icon at bounding box center [1382, 104] width 7 height 7
click at [1401, 104] on icon "button" at bounding box center [1404, 104] width 7 height 7
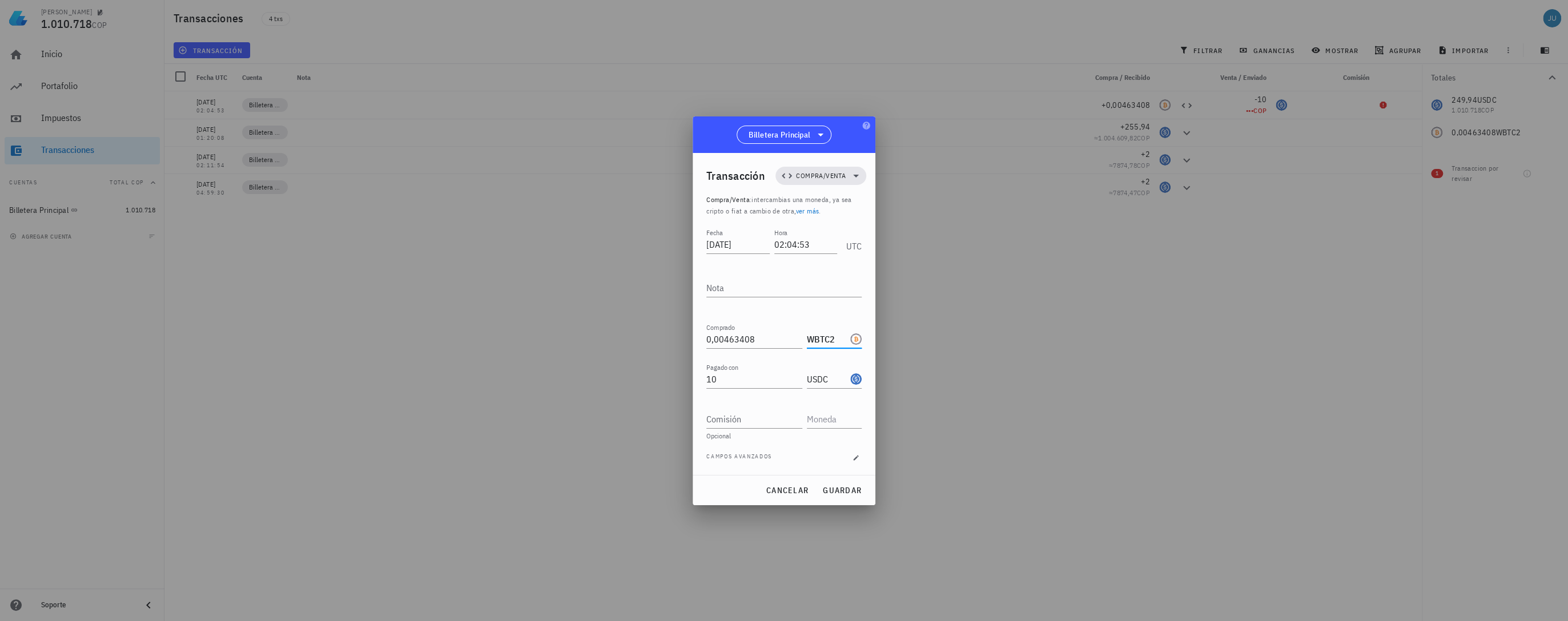
click at [832, 337] on input "WBTC2" at bounding box center [826, 338] width 41 height 18
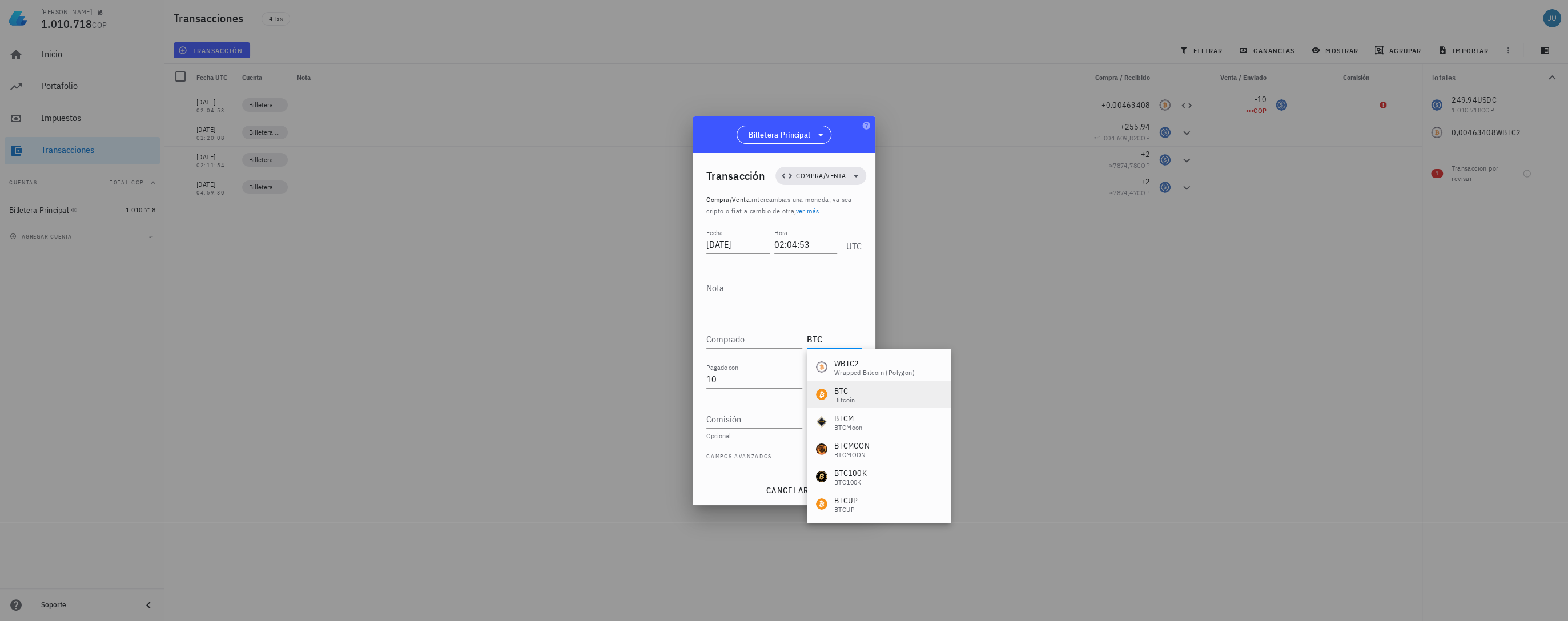
click at [861, 400] on div "BTC Bitcoin" at bounding box center [878, 394] width 143 height 28
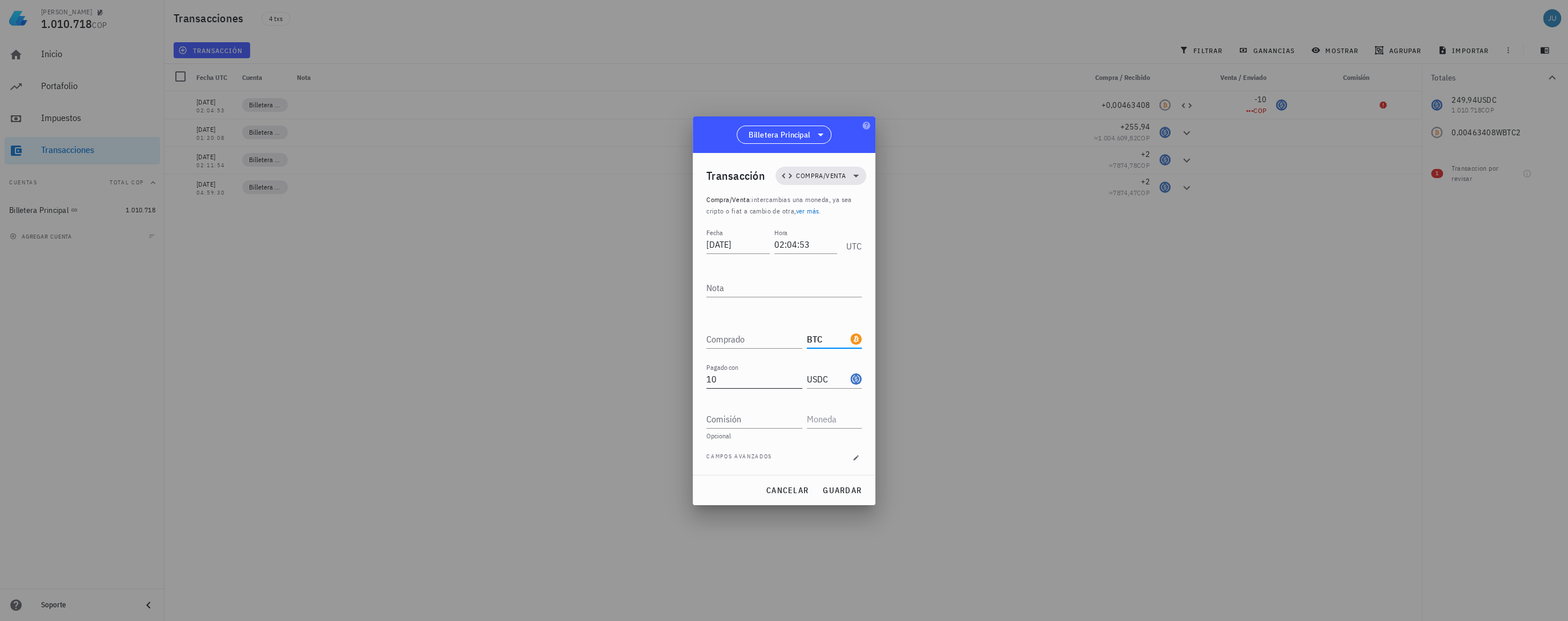
type input "BTC"
click at [724, 383] on input "10" at bounding box center [754, 379] width 96 height 18
type input "1"
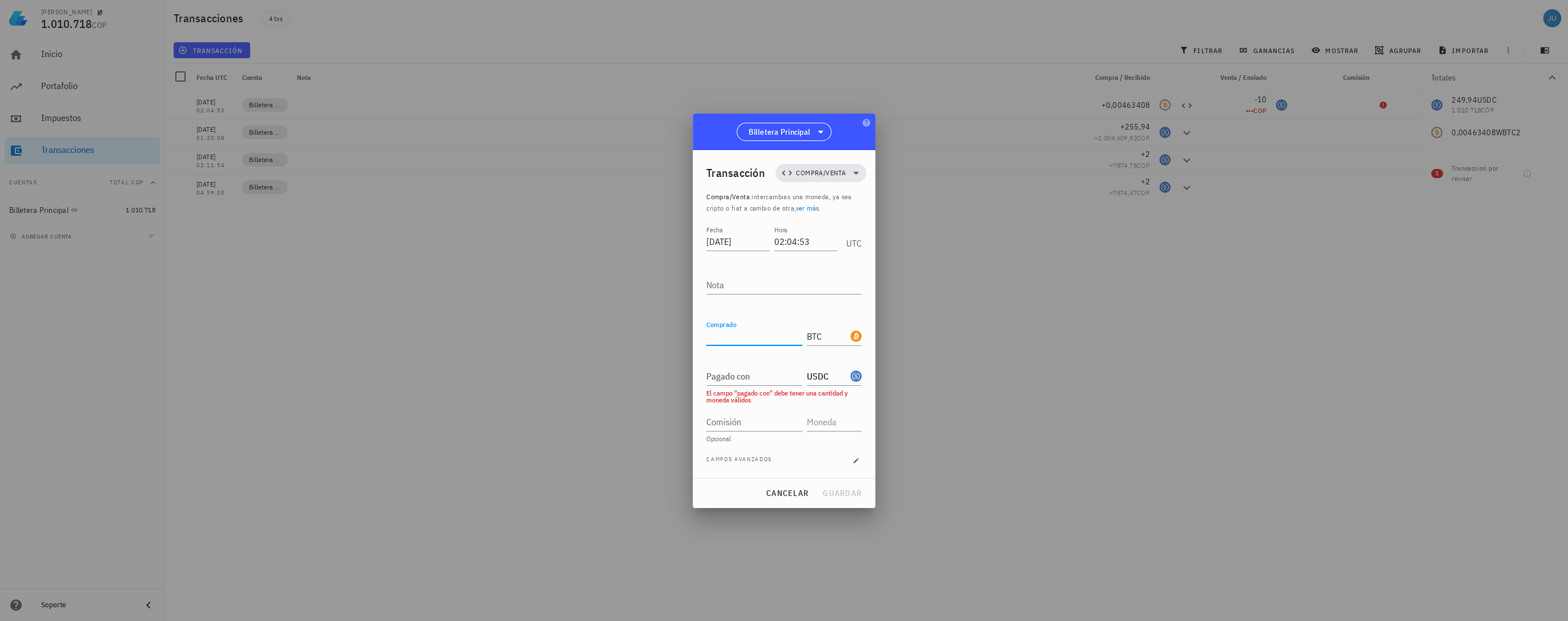
click at [708, 331] on div "Comprado" at bounding box center [754, 335] width 96 height 18
type input "0,0046"
click at [737, 373] on input "Pagado con" at bounding box center [754, 376] width 96 height 18
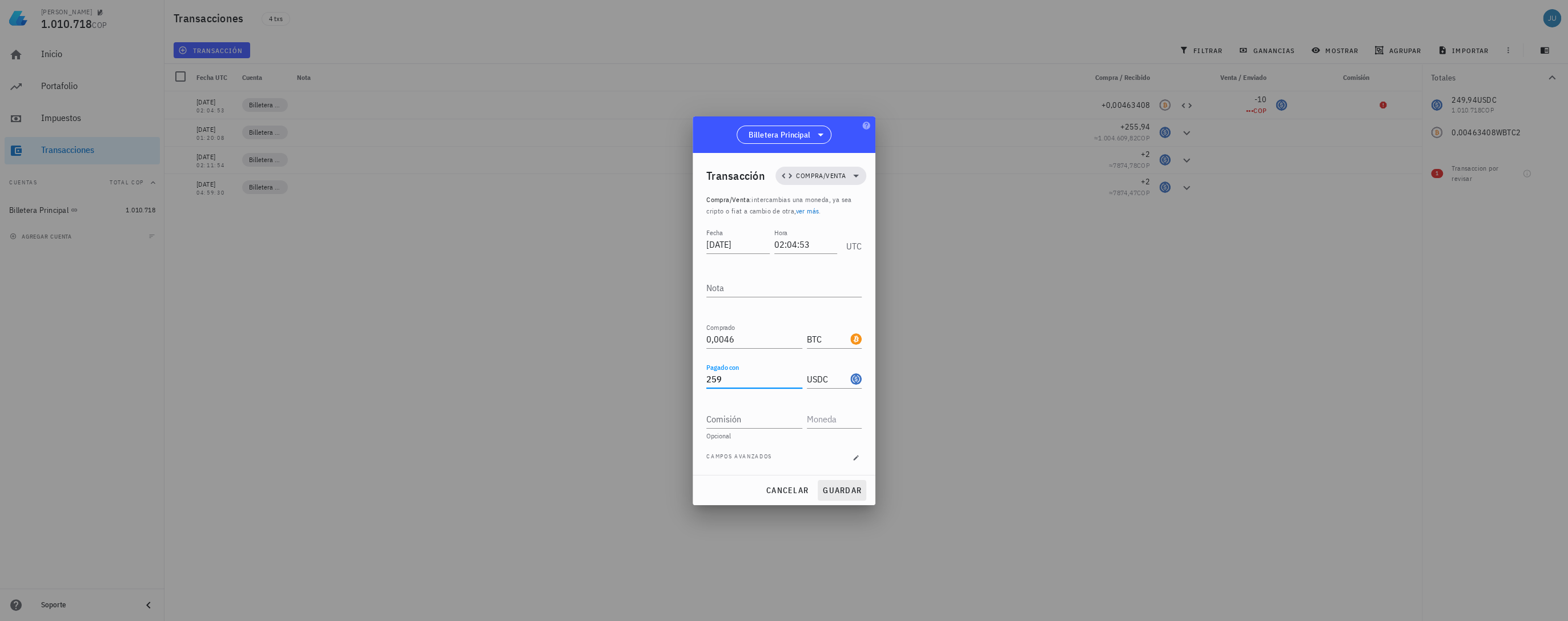
type input "259"
click at [838, 487] on span "guardar" at bounding box center [841, 490] width 39 height 10
type input "0,00463408"
type input "WBTC2"
type input "10"
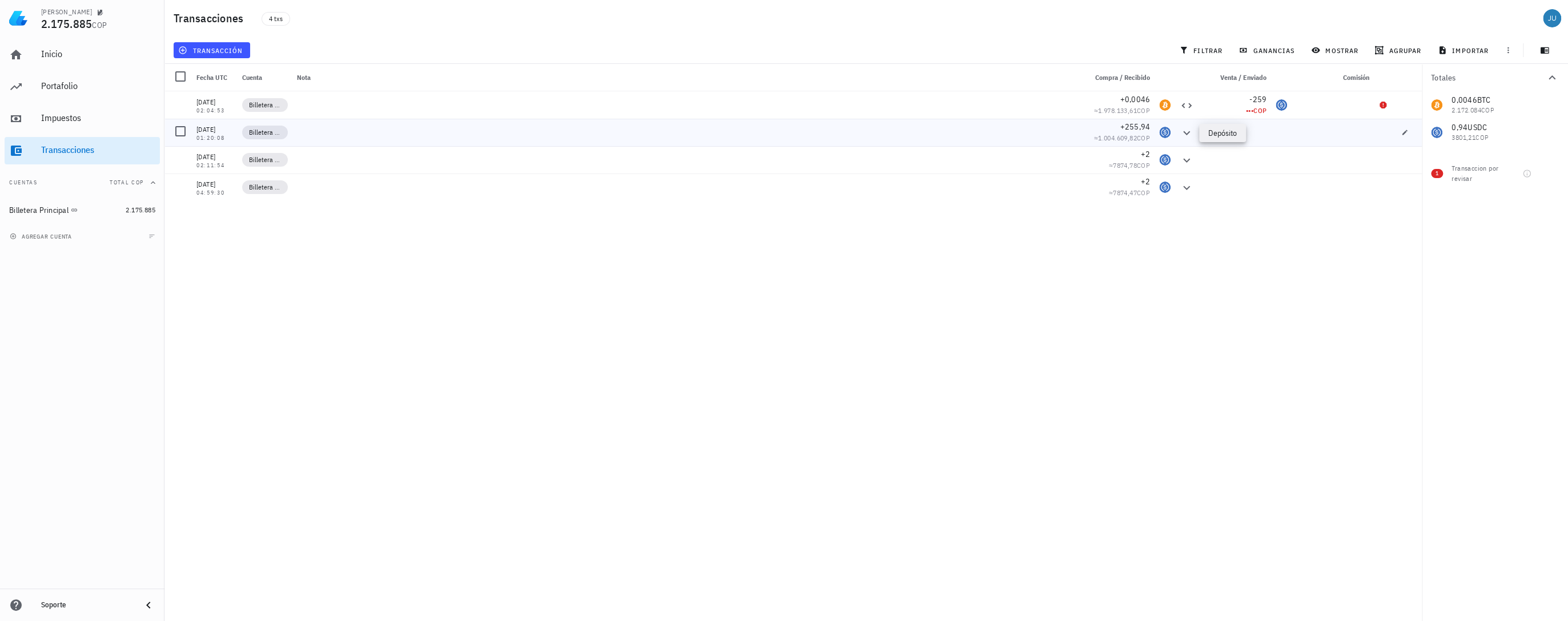
click at [1187, 132] on icon at bounding box center [1186, 133] width 7 height 4
click at [1181, 106] on icon at bounding box center [1186, 105] width 13 height 13
click at [1475, 170] on div "Transaccion por revisar" at bounding box center [1475, 174] width 47 height 21
click at [1557, 169] on div at bounding box center [1552, 174] width 19 height 19
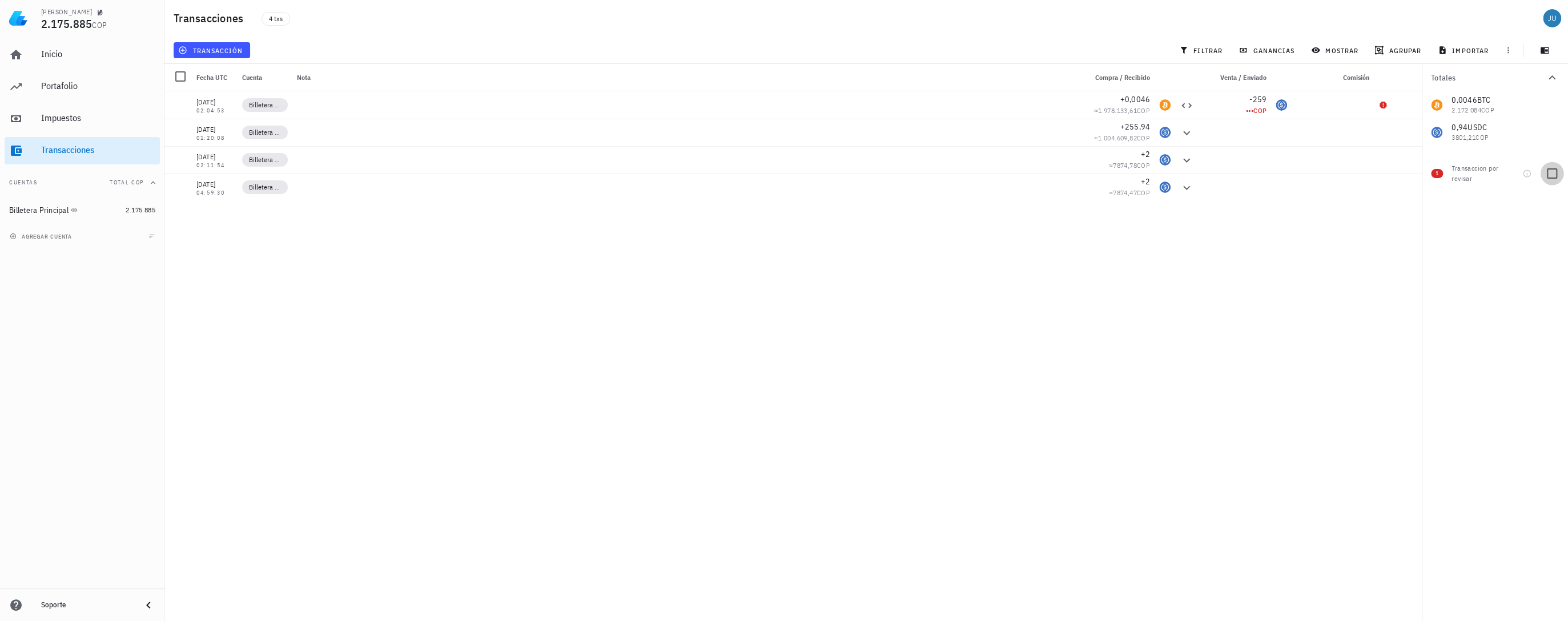
checkbox input "true"
click at [1447, 174] on div "1 Transaccion por revisar" at bounding box center [1495, 171] width 146 height 41
click at [1483, 173] on div "Transaccion por revisar" at bounding box center [1475, 174] width 47 height 21
click at [1407, 106] on icon "button" at bounding box center [1404, 104] width 7 height 7
type input "0,0046"
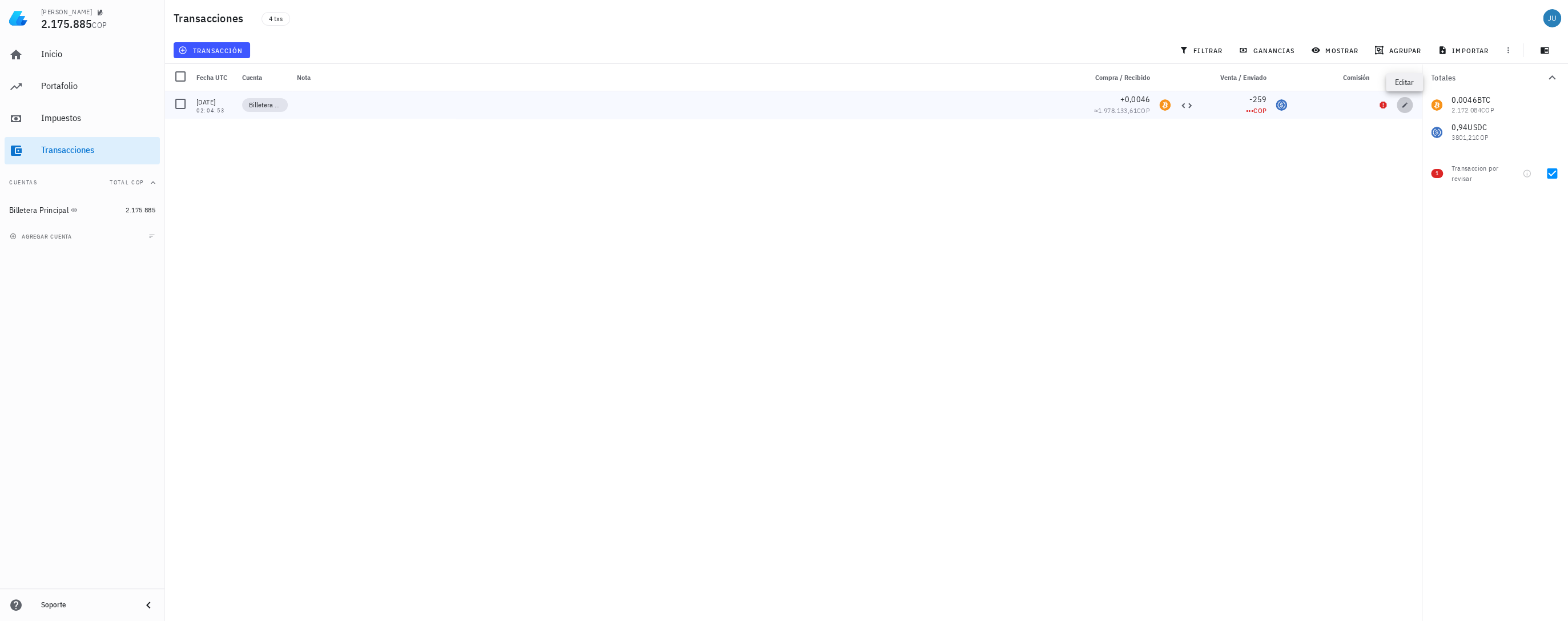
type input "BTC"
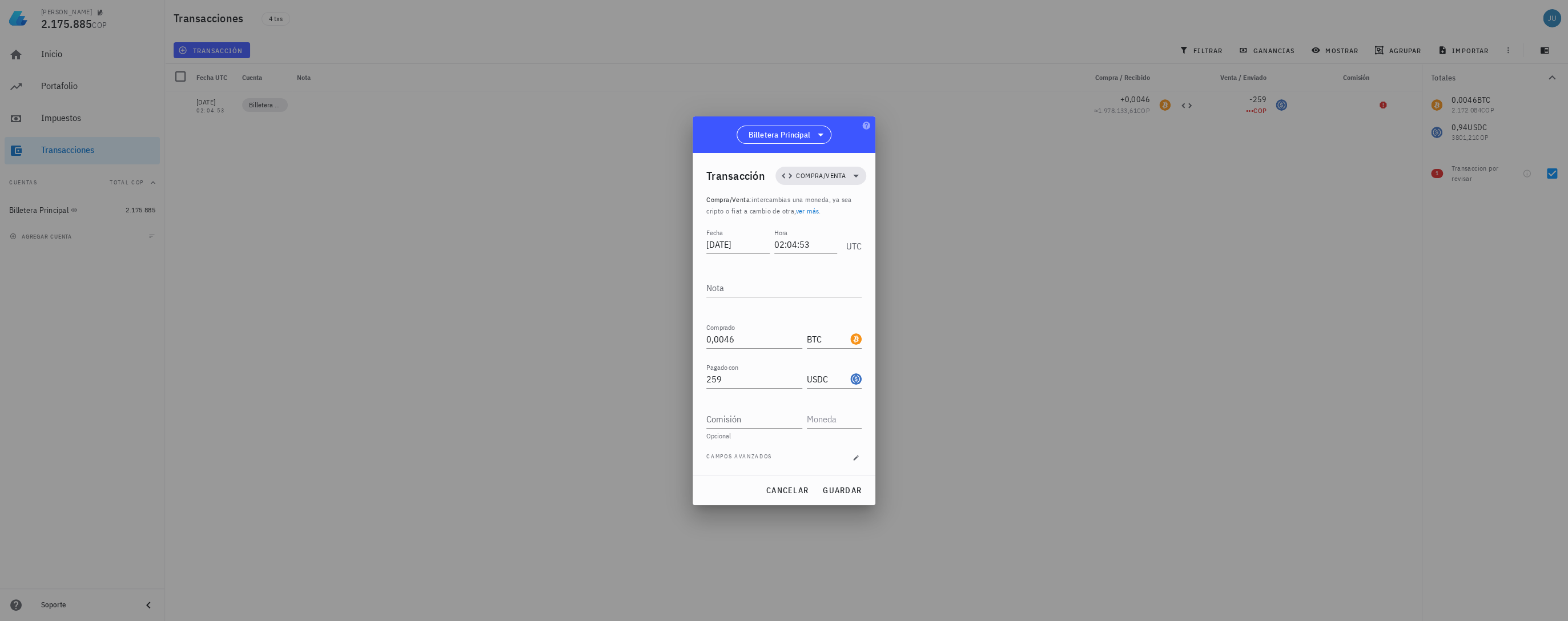
click at [1364, 147] on div at bounding box center [784, 310] width 1568 height 621
click at [797, 495] on span "cancelar" at bounding box center [786, 490] width 43 height 10
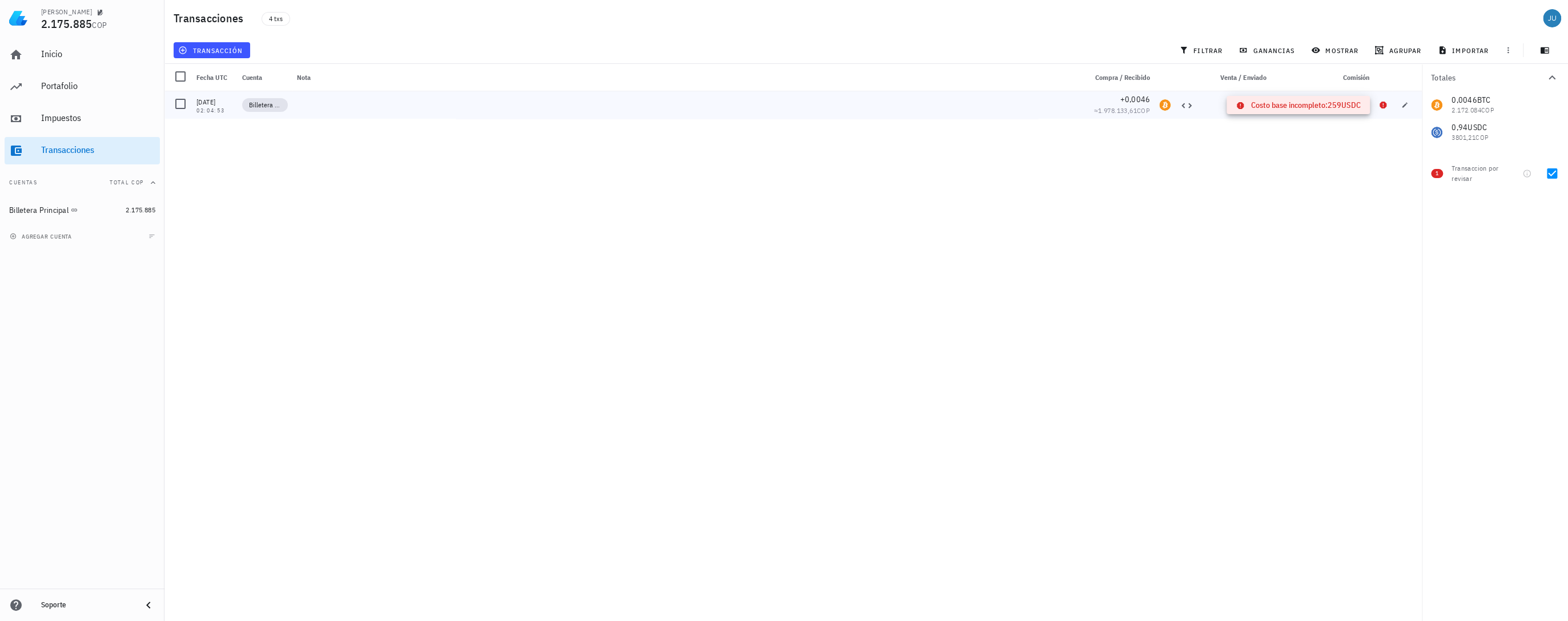
click at [1384, 107] on icon at bounding box center [1382, 104] width 7 height 7
click at [1172, 338] on div "05/07/2025 02:04:53 Billetera Principal +0,0046 ≈ 1.978.133,61 COP -259 ••• COP…" at bounding box center [793, 351] width 1257 height 520
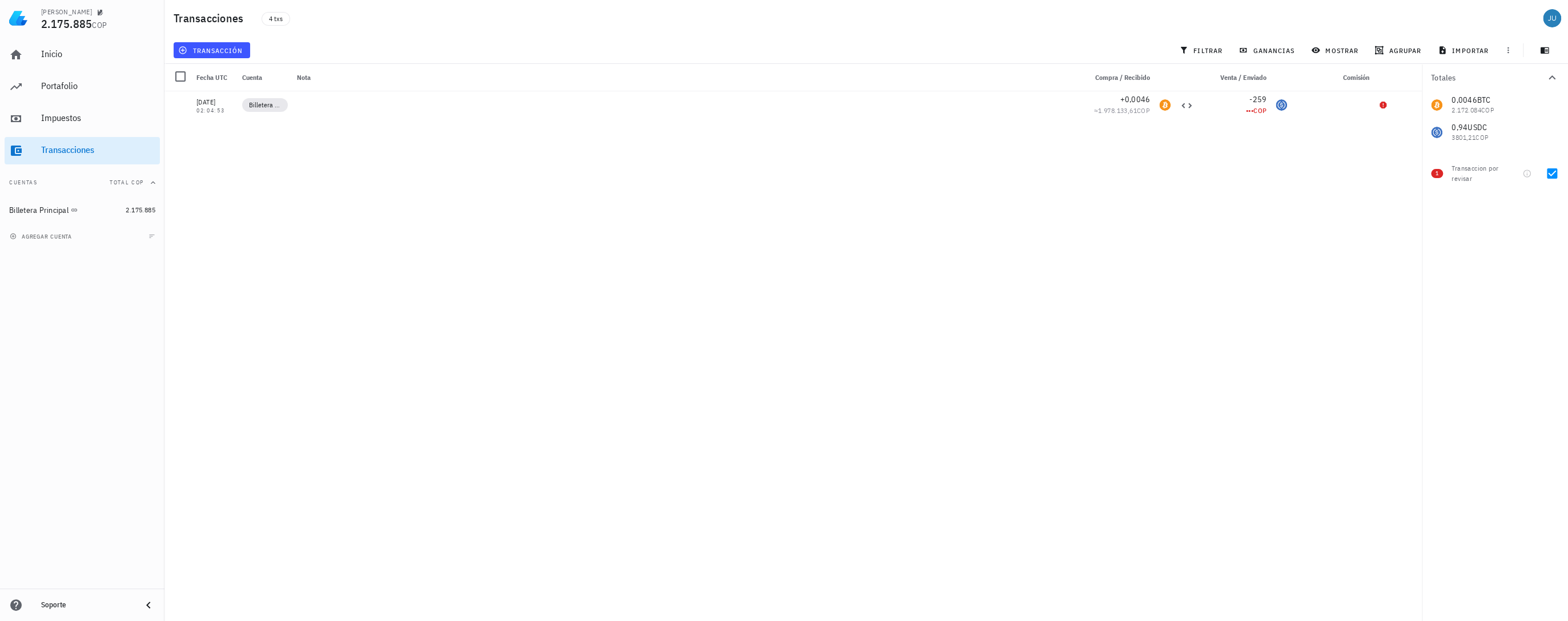
click at [1494, 132] on div "0,0046 BTC 2.172.084 COP 0,94 USDC 3801,21 COP" at bounding box center [1495, 119] width 146 height 55
click at [1136, 95] on span "+0,0046" at bounding box center [1135, 99] width 30 height 10
drag, startPoint x: 1136, startPoint y: 95, endPoint x: 1369, endPoint y: 128, distance: 235.3
click at [1359, 130] on div "05/07/2025 02:04:53 Billetera Principal +0,0046 ≈ 1.978.133,61 COP -259 ••• COP…" at bounding box center [793, 351] width 1257 height 520
click at [1408, 104] on span "button" at bounding box center [1404, 104] width 16 height 7
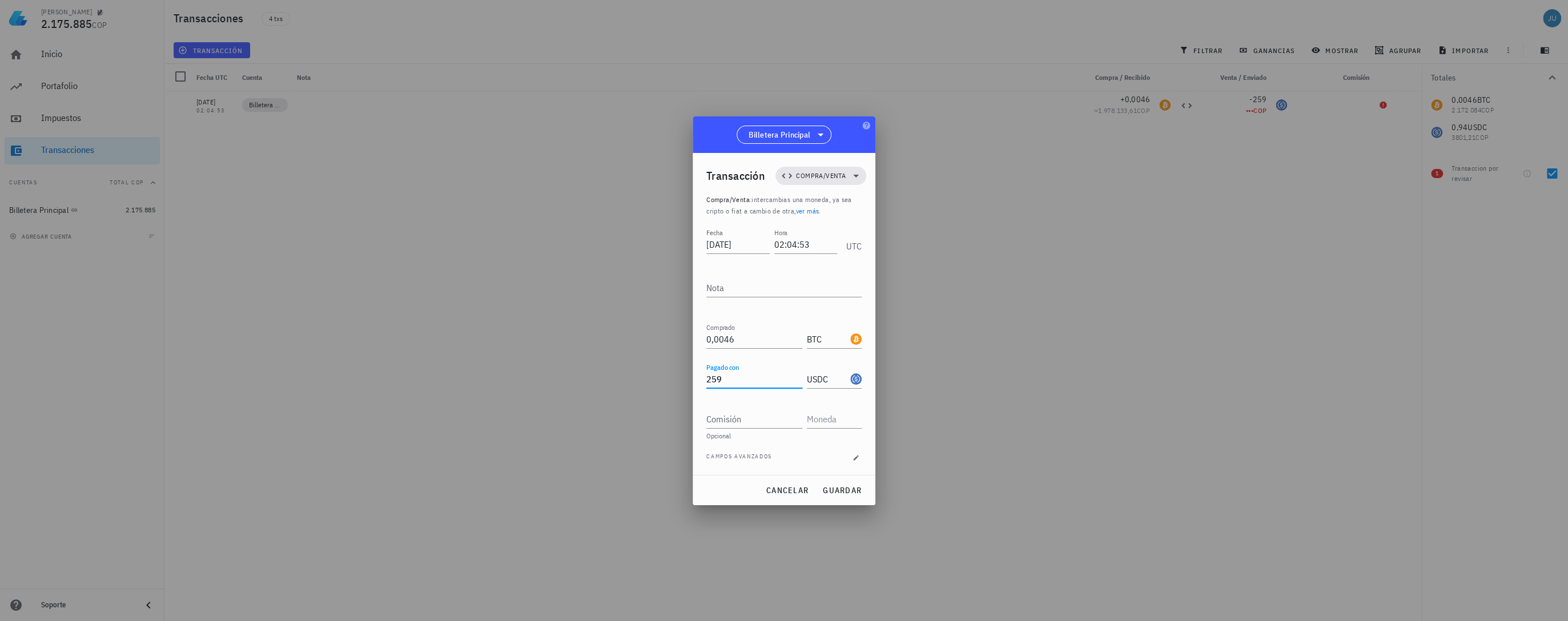
click at [747, 383] on input "259" at bounding box center [754, 379] width 96 height 18
click at [847, 491] on span "guardar" at bounding box center [841, 490] width 39 height 10
type input "259"
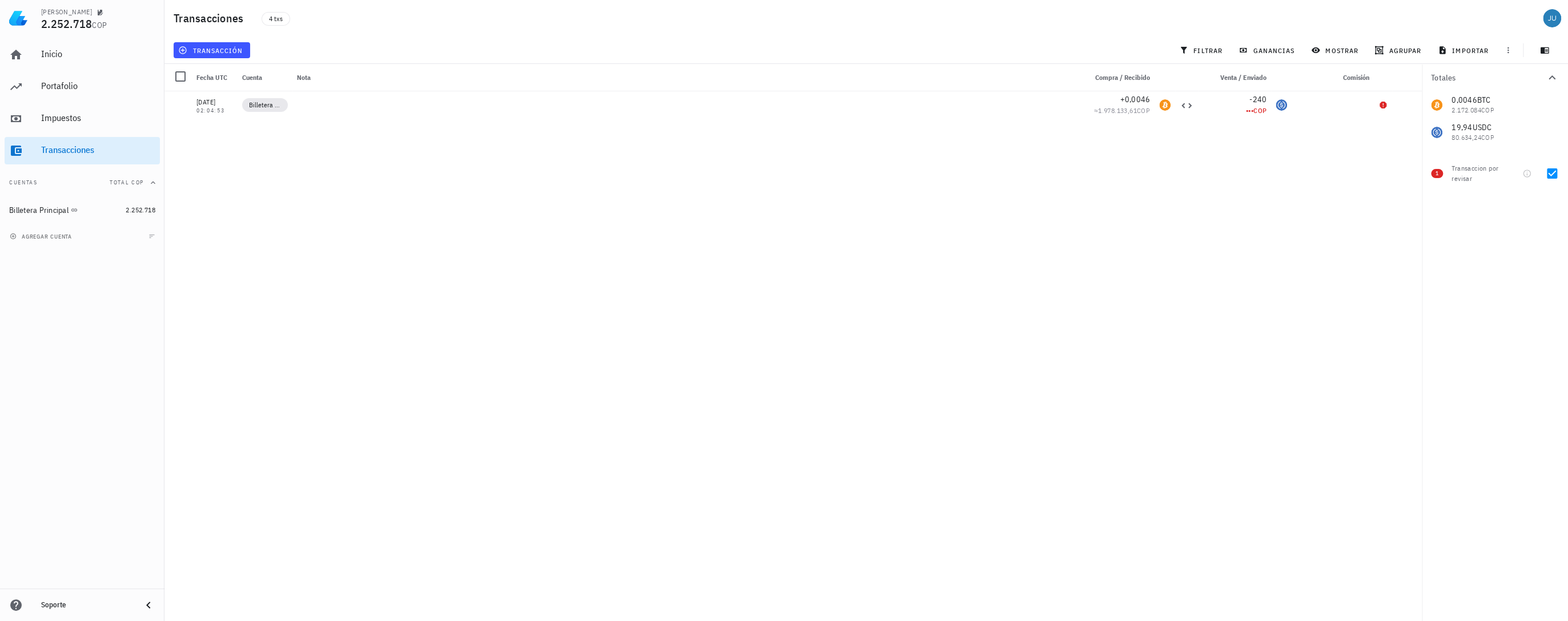
click at [1030, 436] on div "05/07/2025 02:04:53 Billetera Principal +0,0046 ≈ 1.978.133,61 COP -240 ••• COP…" at bounding box center [793, 351] width 1257 height 520
click at [1548, 176] on div at bounding box center [1552, 174] width 19 height 19
checkbox input "false"
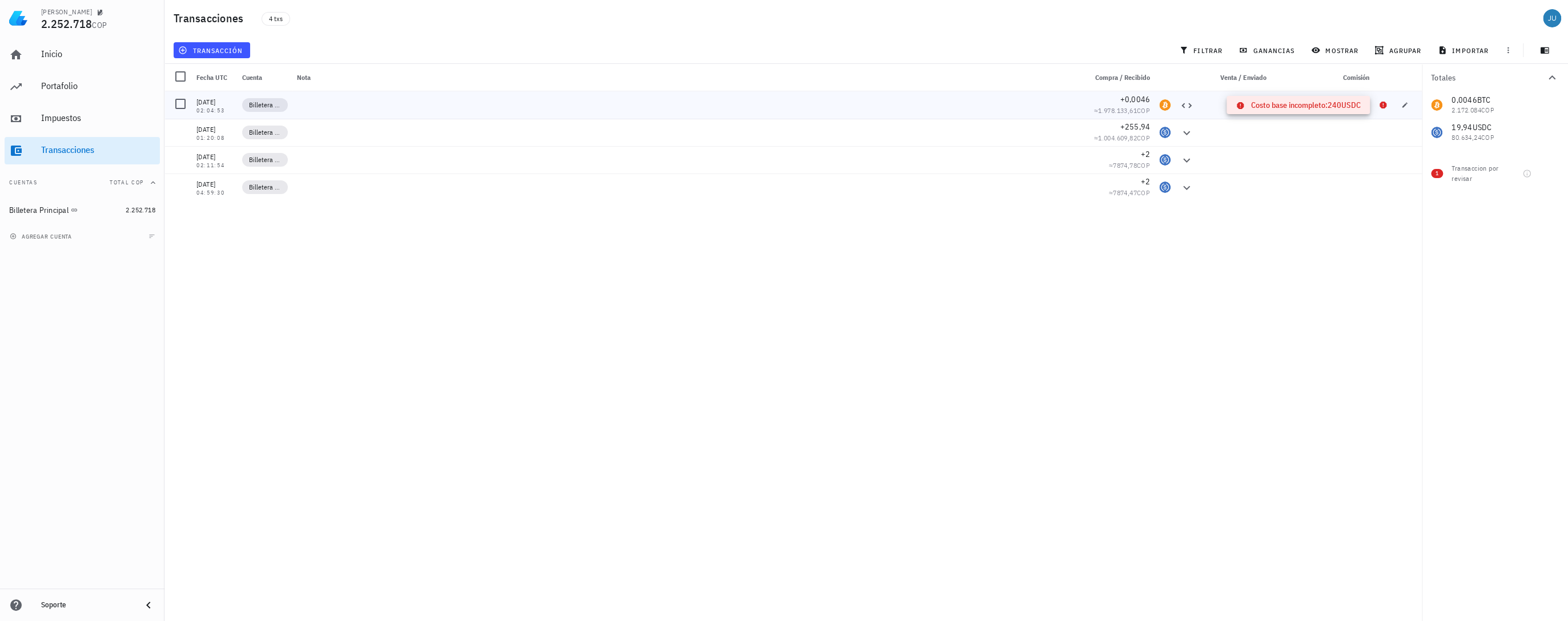
click at [1381, 105] on icon at bounding box center [1382, 104] width 7 height 7
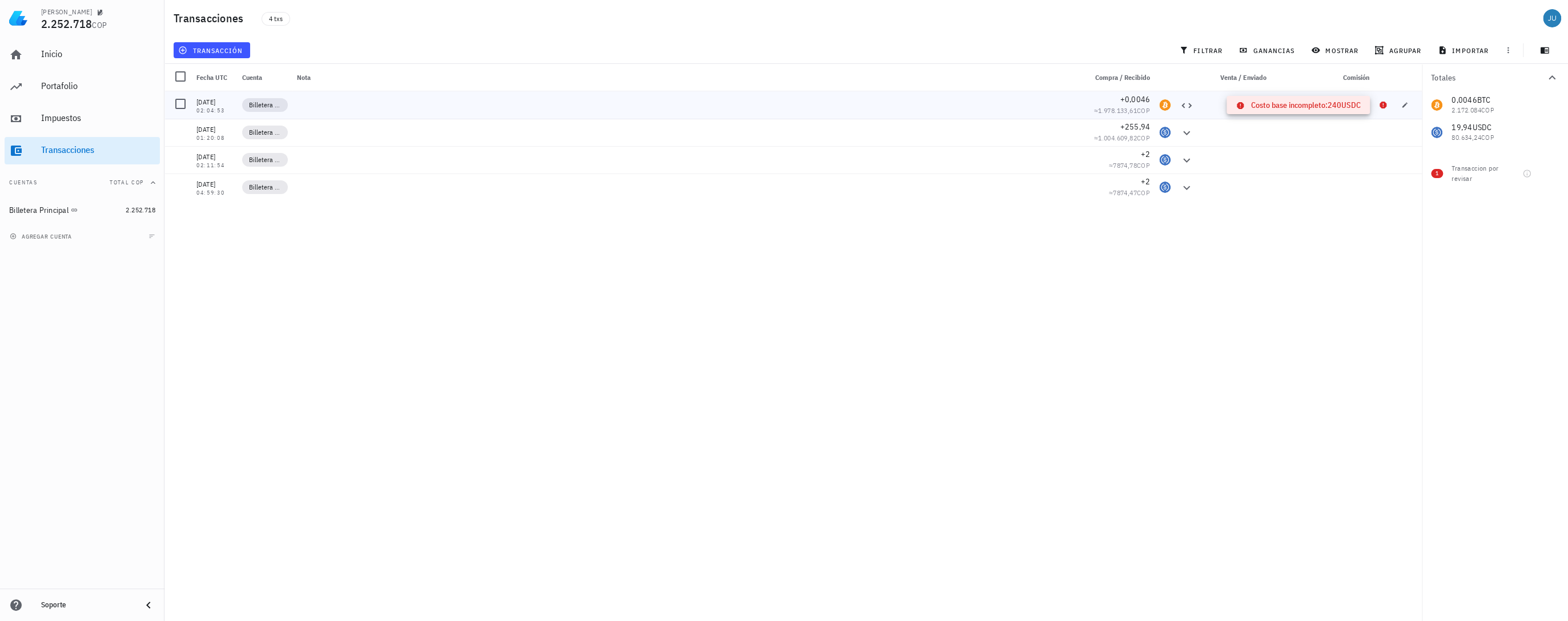
click at [1381, 105] on icon at bounding box center [1382, 104] width 7 height 7
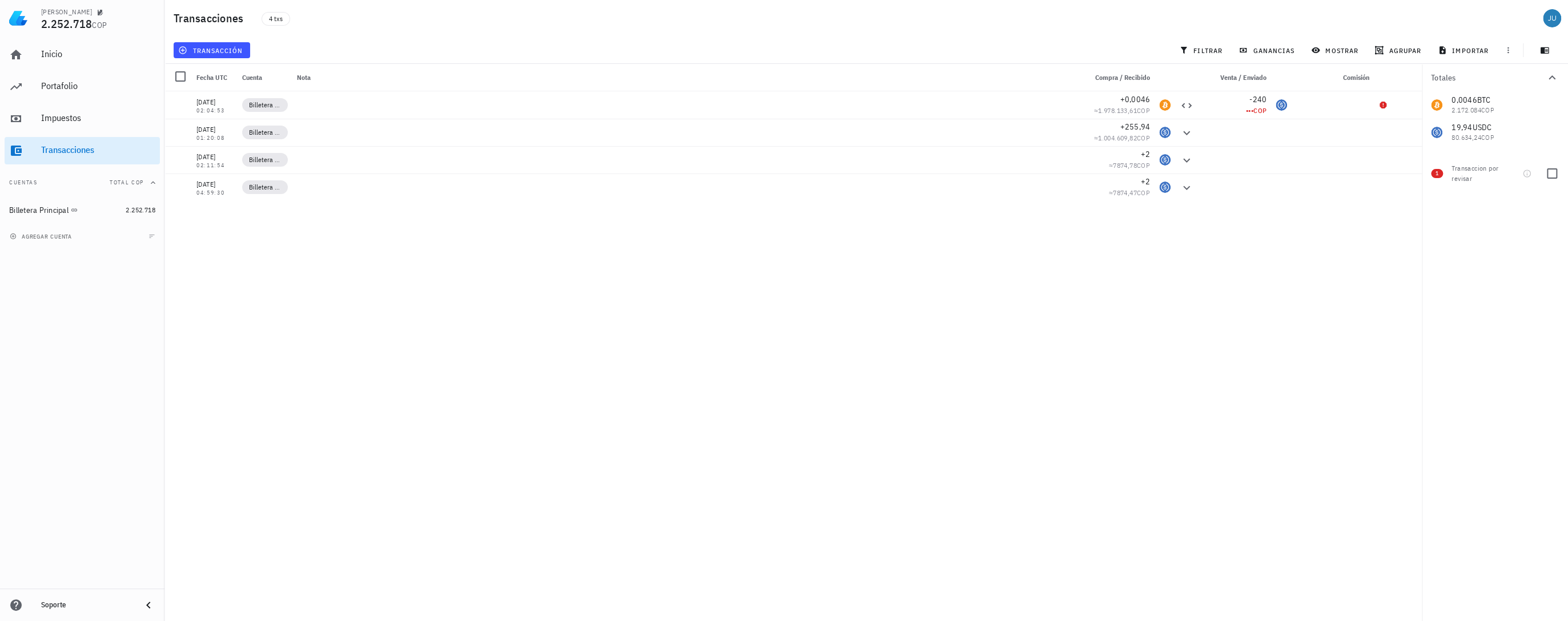
click at [1477, 170] on div "Transaccion por revisar" at bounding box center [1475, 174] width 47 height 21
click at [1434, 170] on span "1" at bounding box center [1436, 174] width 12 height 9
click at [1315, 224] on div "[DATE] 02:04:53 Billetera Principal +0,0046 ≈ 1.978.133,61 COP -240 ••• COP [DA…" at bounding box center [793, 351] width 1257 height 520
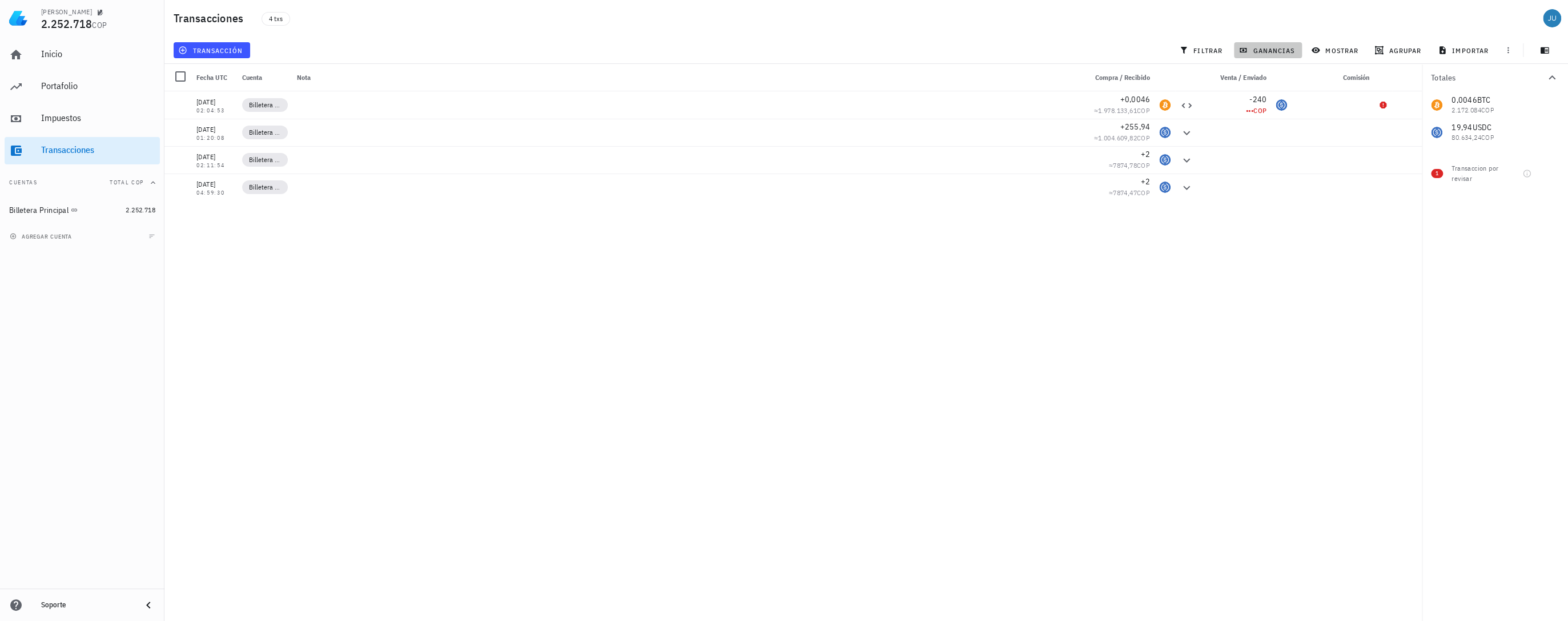
click at [1275, 46] on span "ganancias" at bounding box center [1267, 50] width 54 height 9
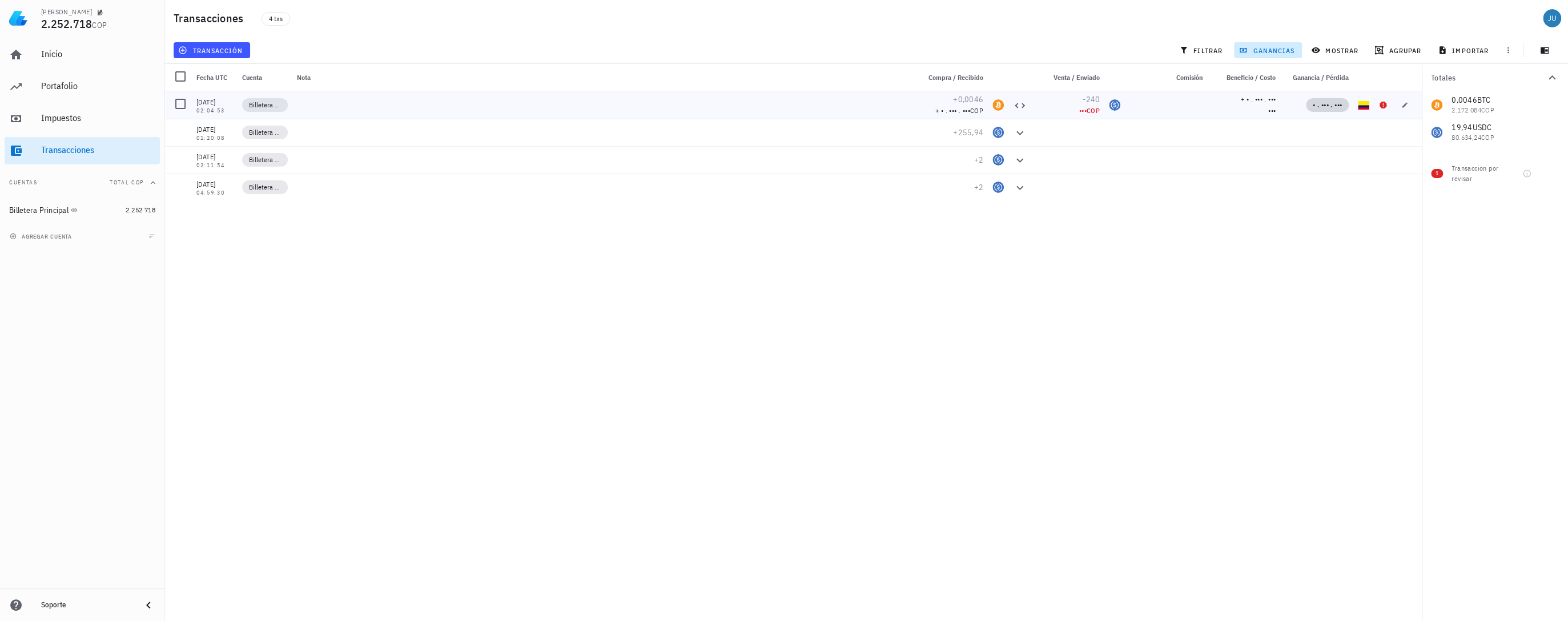
click at [1317, 107] on span "• . ••• . •••" at bounding box center [1327, 104] width 29 height 9
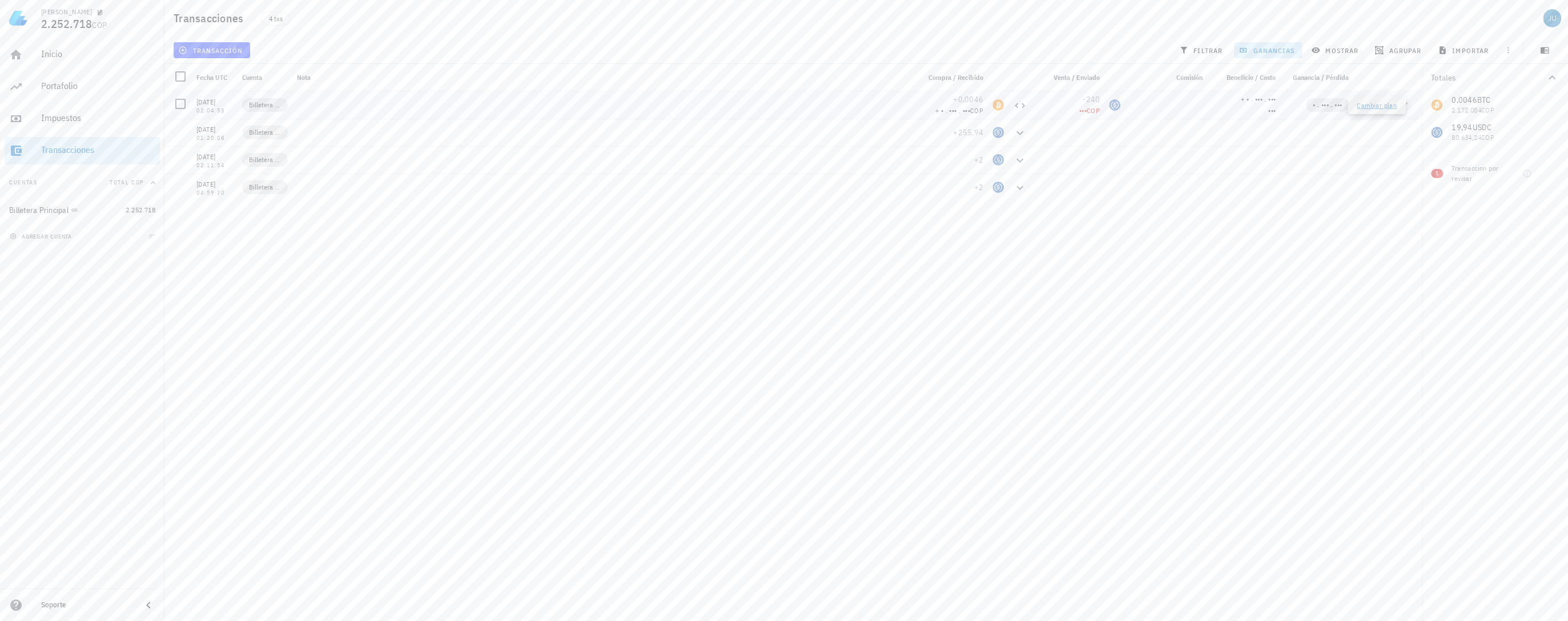
drag, startPoint x: 1317, startPoint y: 107, endPoint x: 1267, endPoint y: 109, distance: 50.0
click at [1268, 109] on span "•••" at bounding box center [1272, 110] width 8 height 9
click at [1325, 106] on span "• . ••• . •••" at bounding box center [1327, 104] width 29 height 9
drag, startPoint x: 1325, startPoint y: 106, endPoint x: 1368, endPoint y: 104, distance: 43.0
click at [1368, 104] on link "Cambiar plan" at bounding box center [1376, 104] width 40 height 9
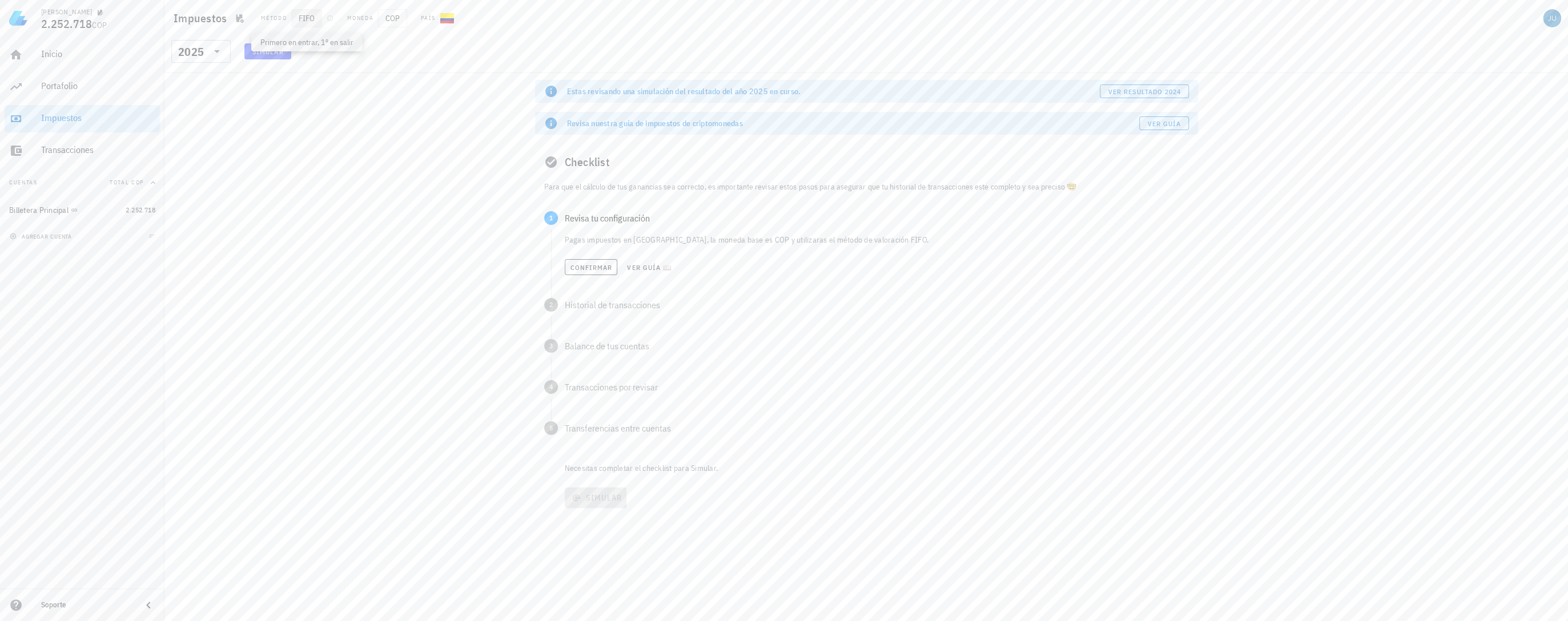
click at [295, 19] on span "FIFO" at bounding box center [307, 18] width 30 height 18
click at [318, 26] on span "FIFO" at bounding box center [307, 18] width 30 height 18
click at [328, 17] on icon "button" at bounding box center [330, 18] width 7 height 7
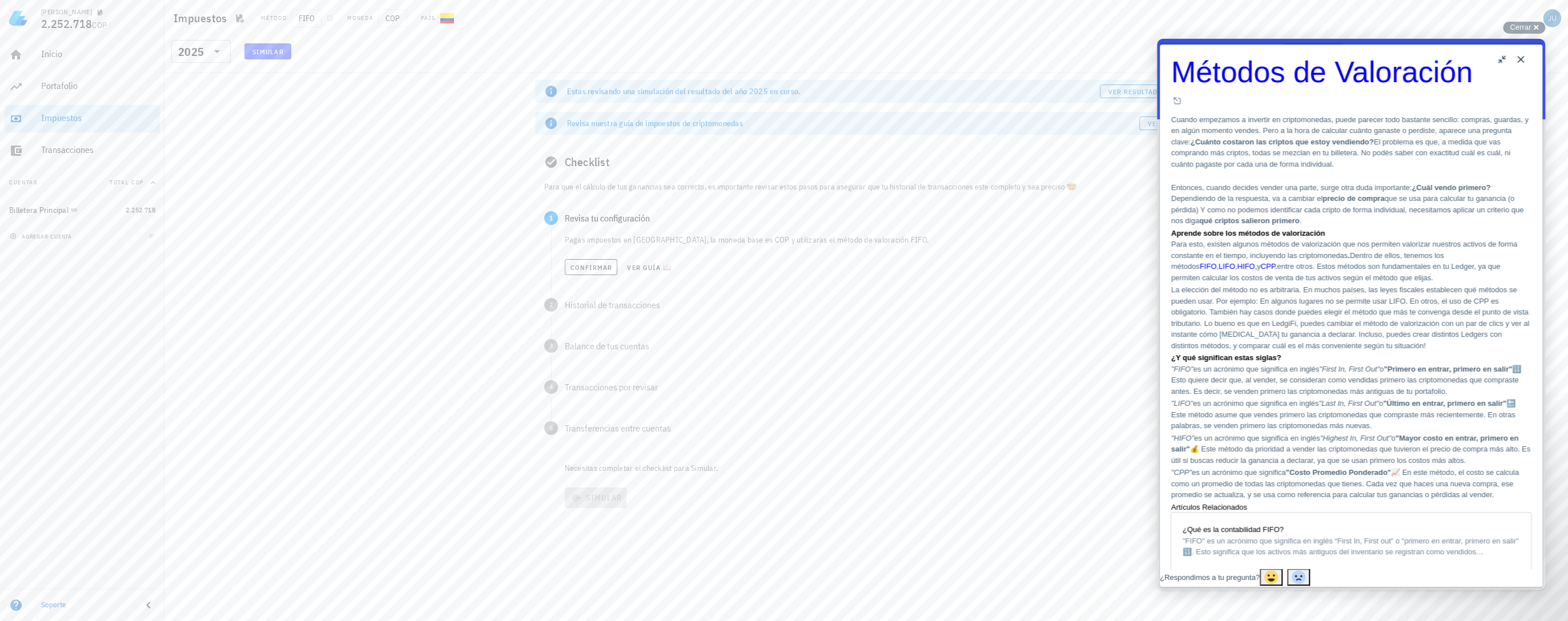
click at [1525, 63] on button "Close" at bounding box center [1520, 59] width 18 height 18
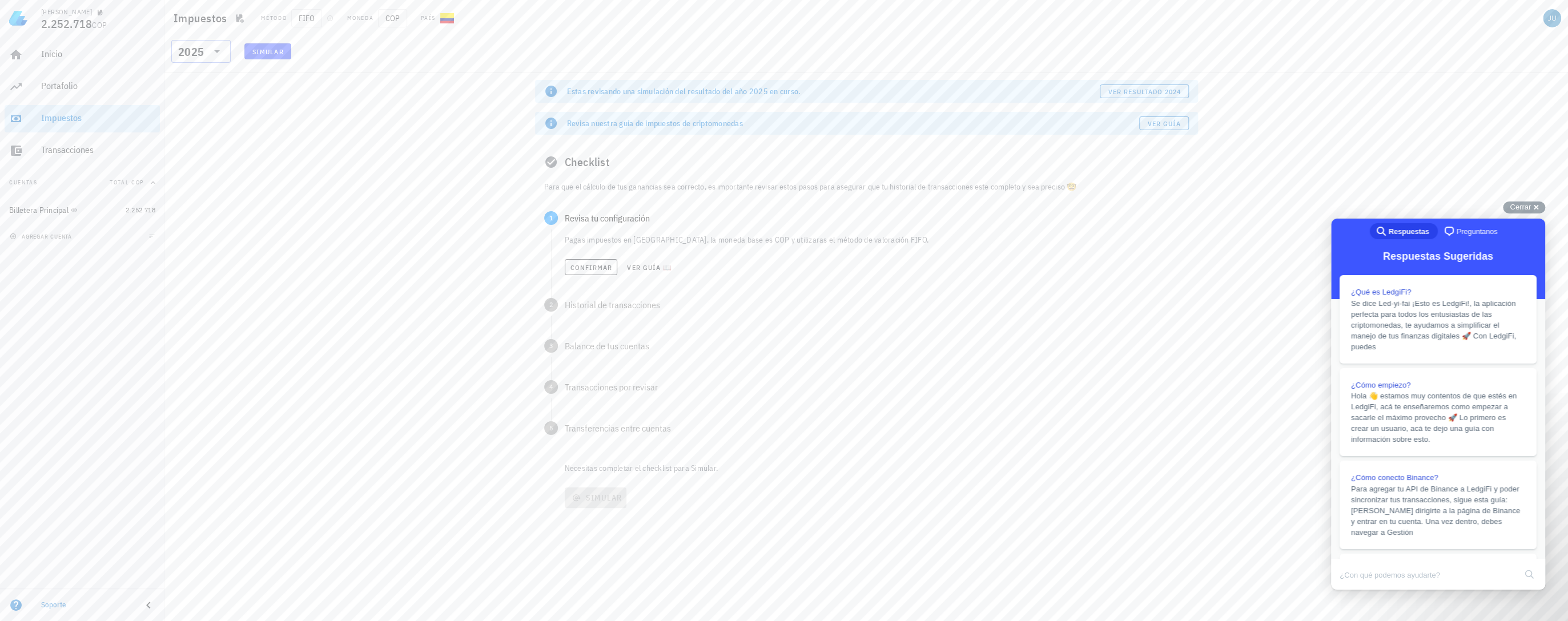
click at [218, 48] on icon at bounding box center [217, 51] width 13 height 13
click at [190, 112] on div "2024" at bounding box center [200, 104] width 41 height 18
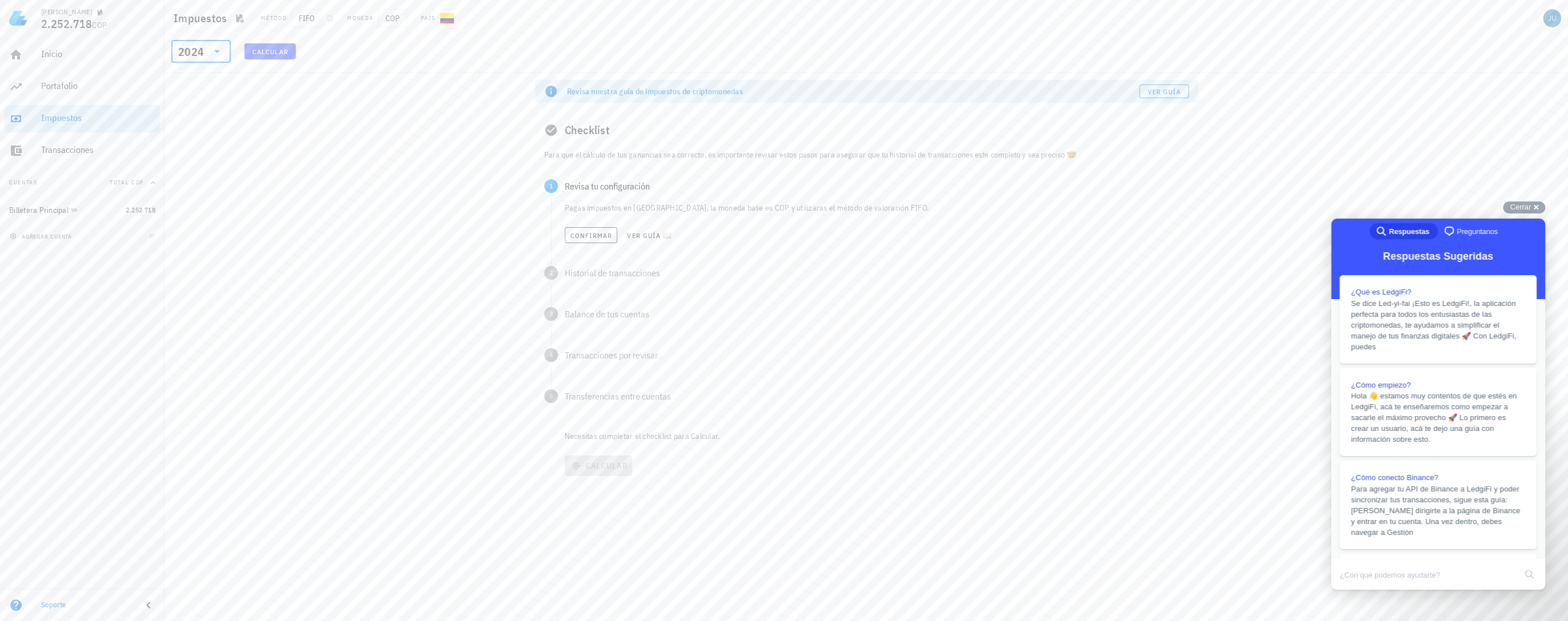
click at [213, 57] on icon at bounding box center [217, 51] width 13 height 13
click at [194, 80] on div "2025" at bounding box center [200, 82] width 41 height 9
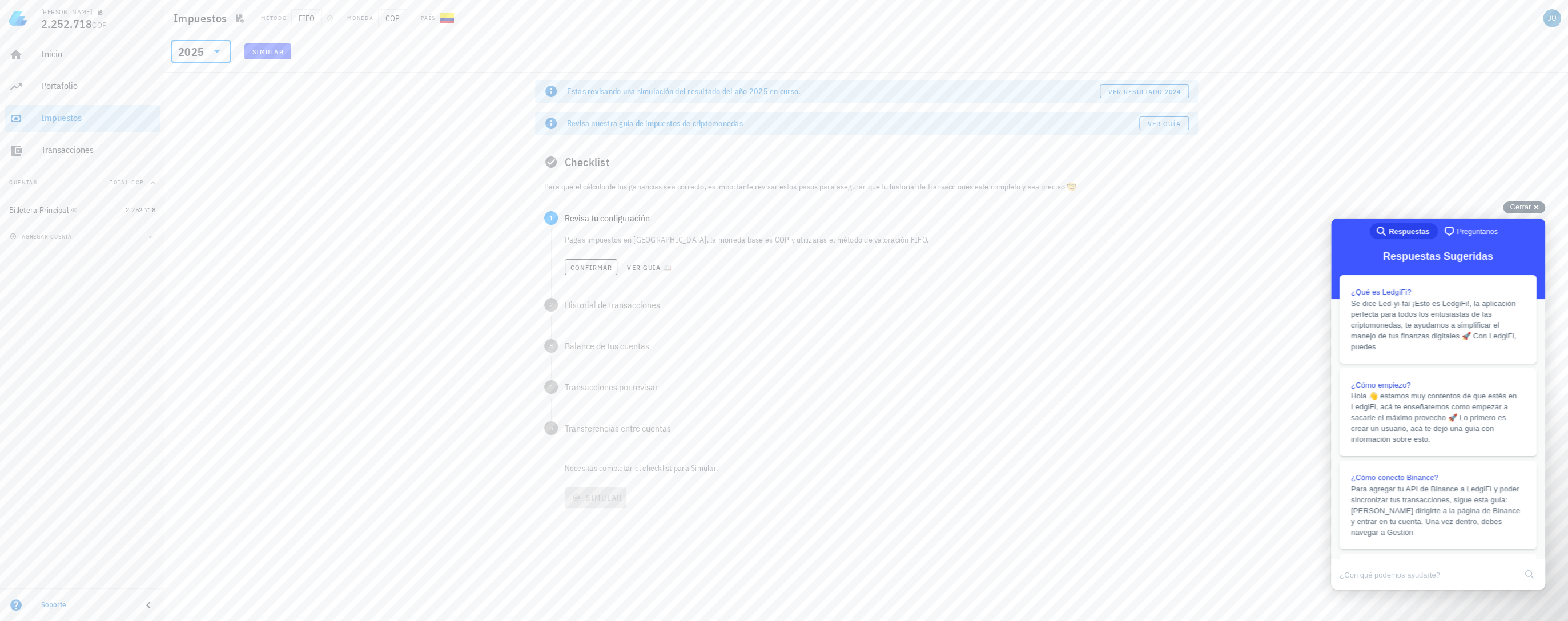
click at [265, 49] on span "Simular" at bounding box center [268, 51] width 32 height 9
click at [204, 59] on div "2025" at bounding box center [193, 51] width 29 height 23
click at [208, 103] on div "2024" at bounding box center [200, 104] width 41 height 9
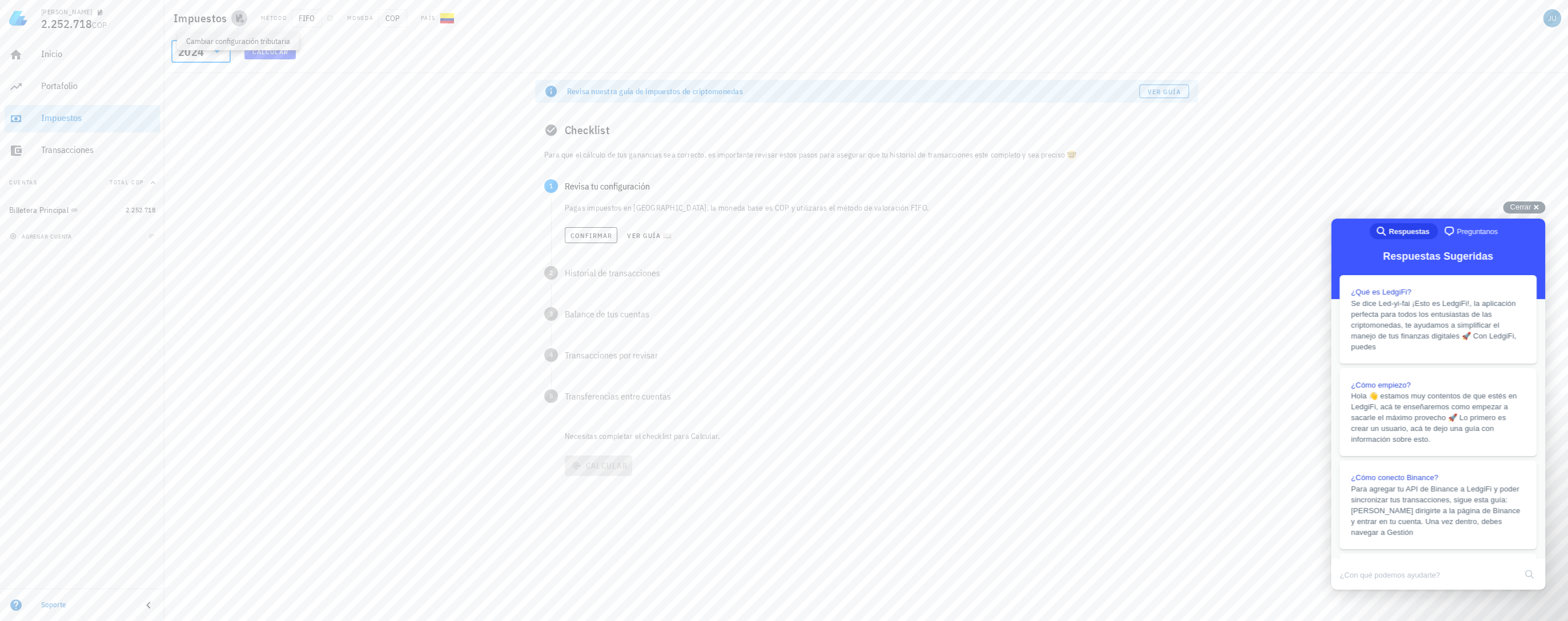
click at [236, 18] on icon "button" at bounding box center [240, 18] width 8 height 9
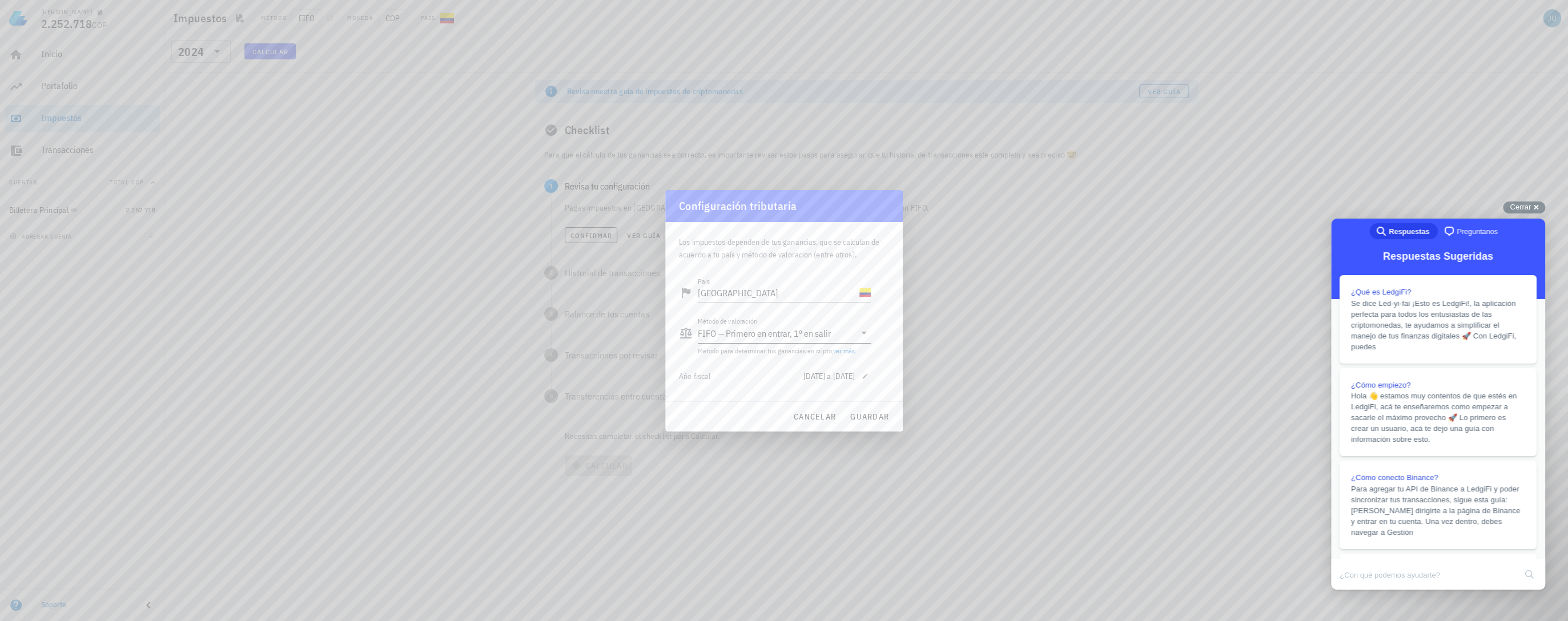
click at [859, 334] on icon at bounding box center [863, 332] width 13 height 13
click at [859, 334] on div "FIFO — Primero en entrar, 1º en salir" at bounding box center [784, 342] width 155 height 25
click at [823, 415] on span "cancelar" at bounding box center [814, 416] width 43 height 10
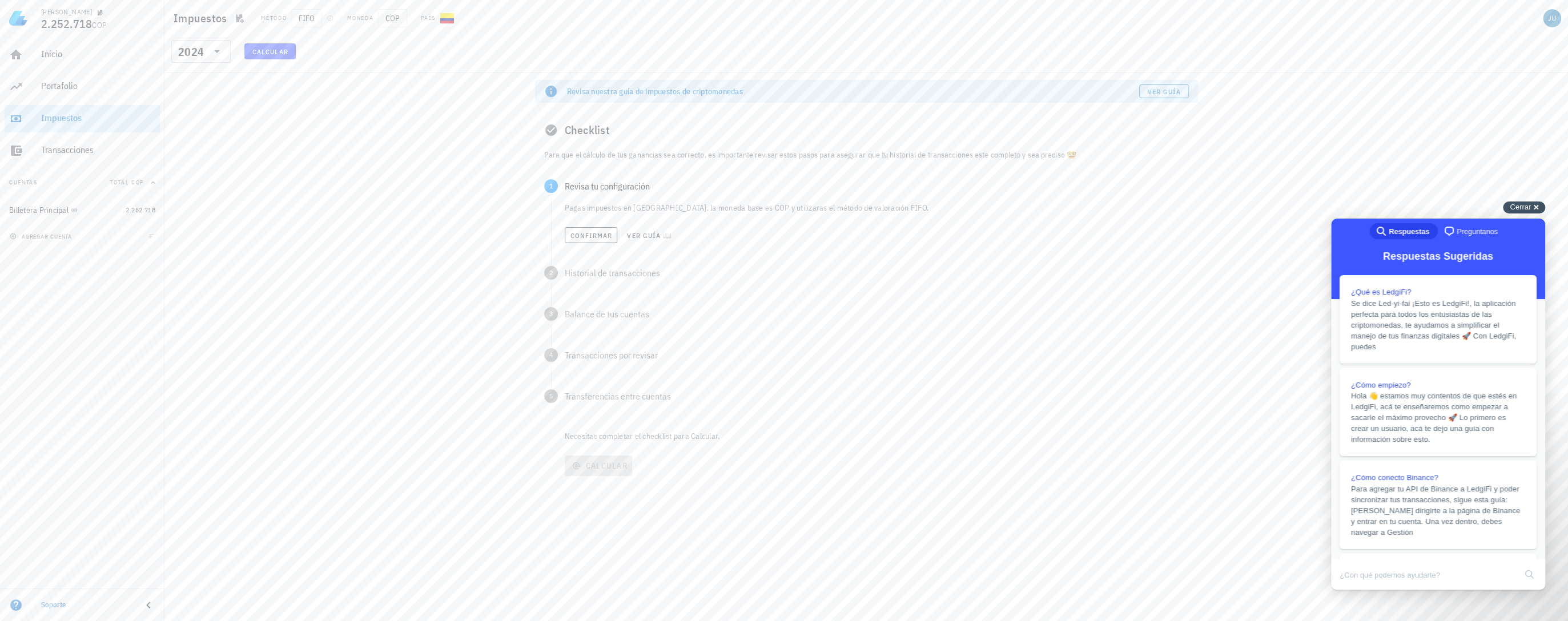
click at [1526, 206] on span "Cerrar" at bounding box center [1520, 206] width 21 height 9
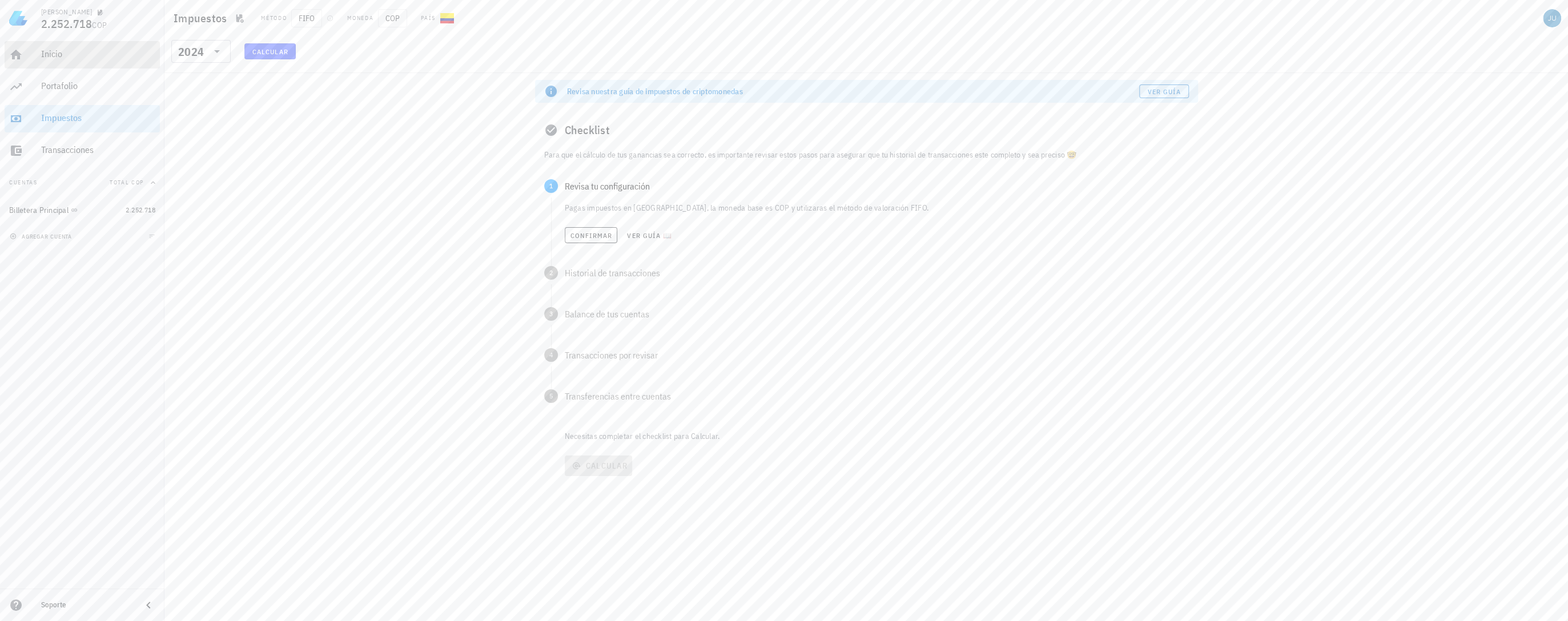
click at [51, 58] on div "Inicio" at bounding box center [98, 53] width 114 height 10
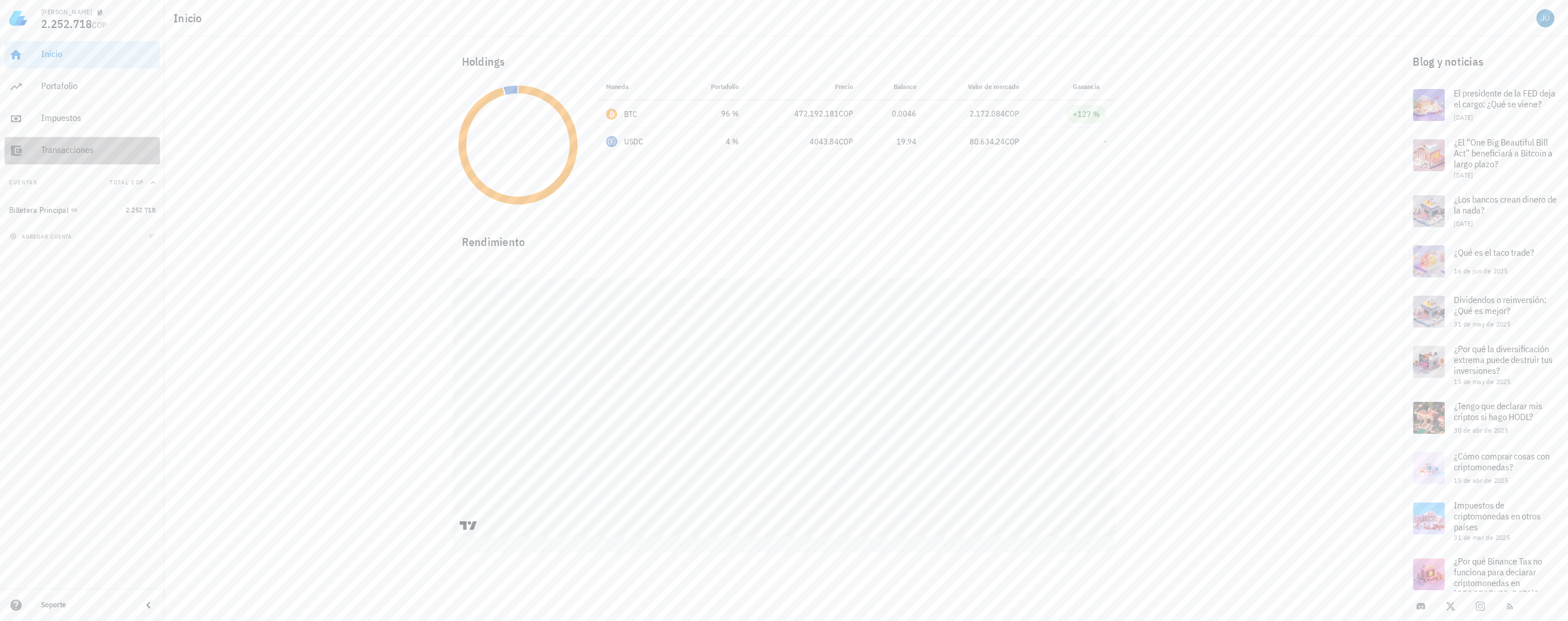
click at [43, 160] on div "Transacciones" at bounding box center [98, 150] width 114 height 26
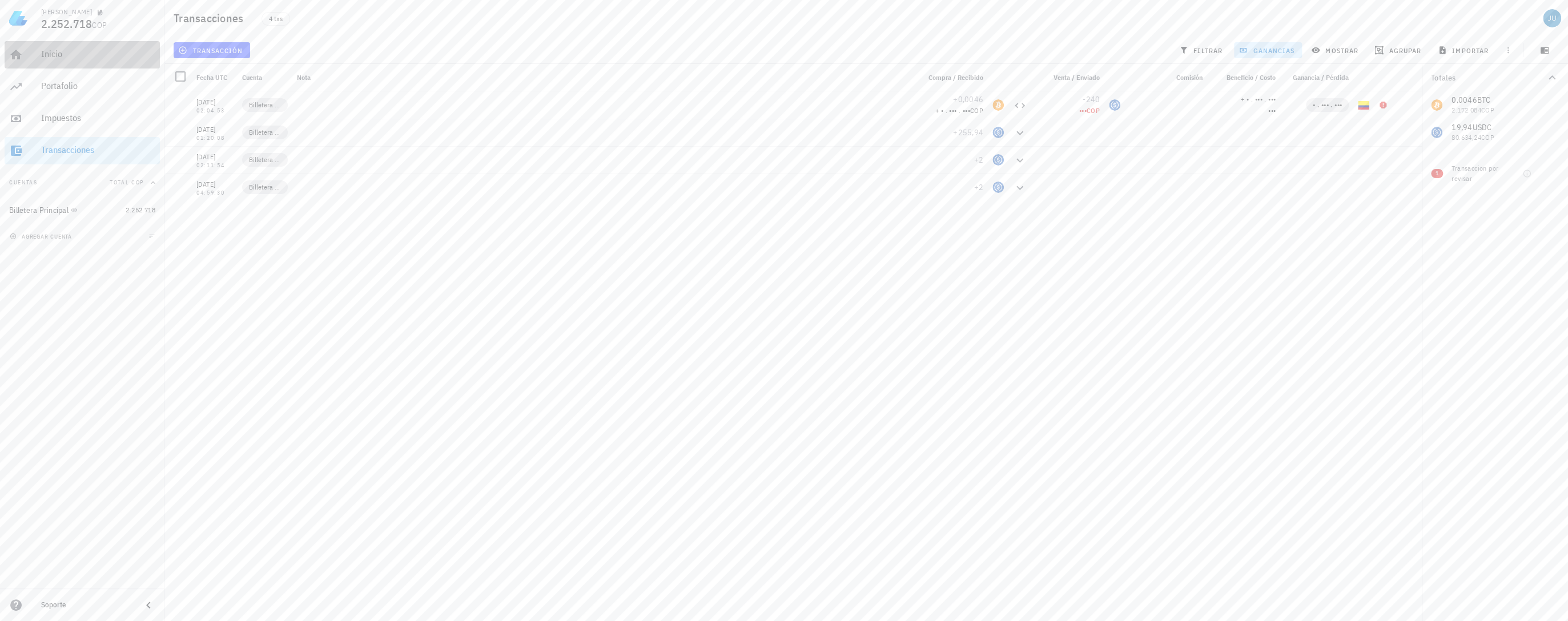
click at [66, 49] on div "Inicio" at bounding box center [98, 53] width 114 height 10
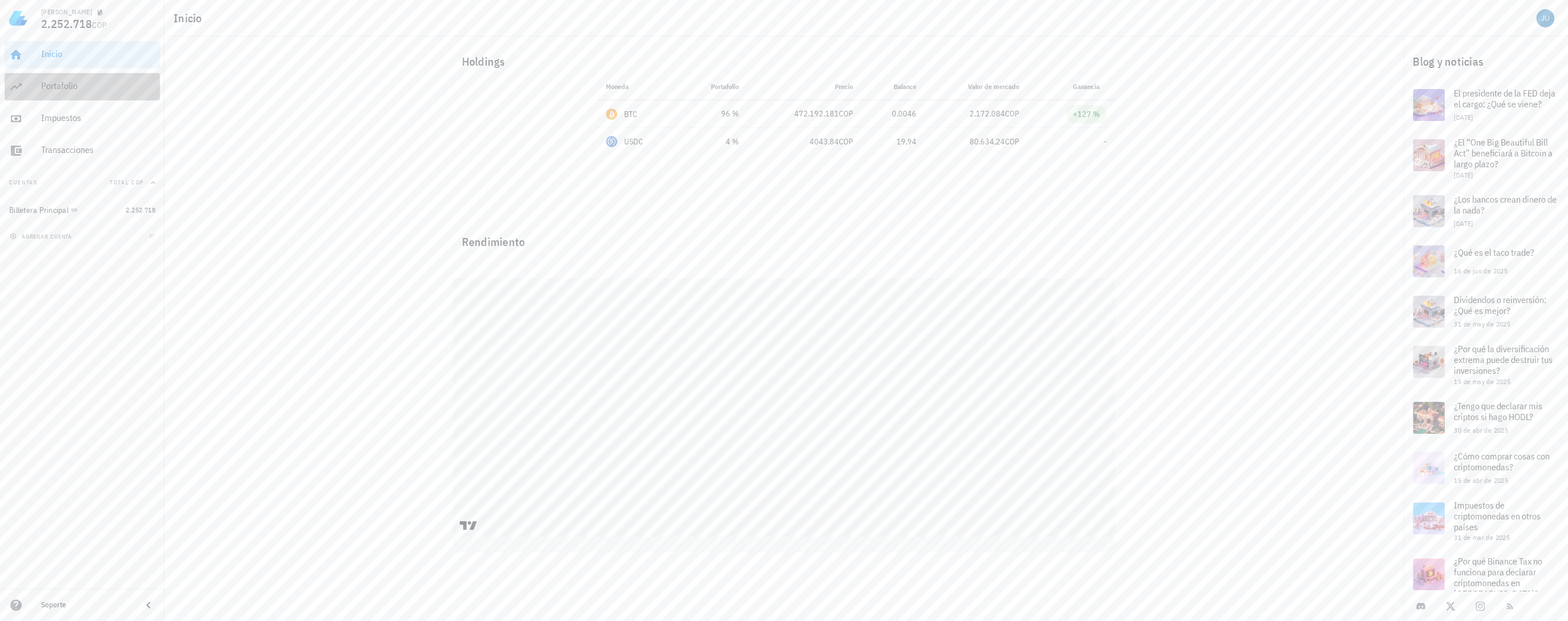
click at [72, 91] on div "Portafolio" at bounding box center [98, 86] width 114 height 26
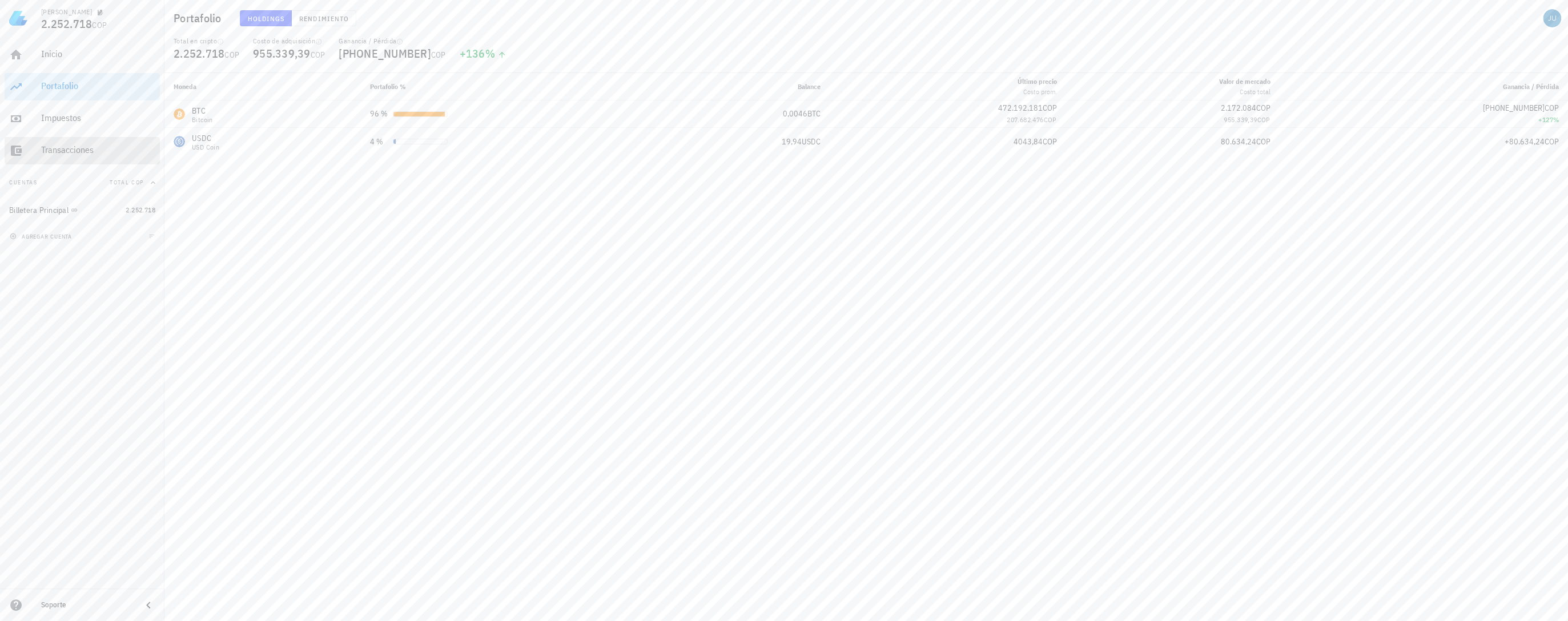
click at [85, 151] on div "Transacciones" at bounding box center [98, 149] width 114 height 10
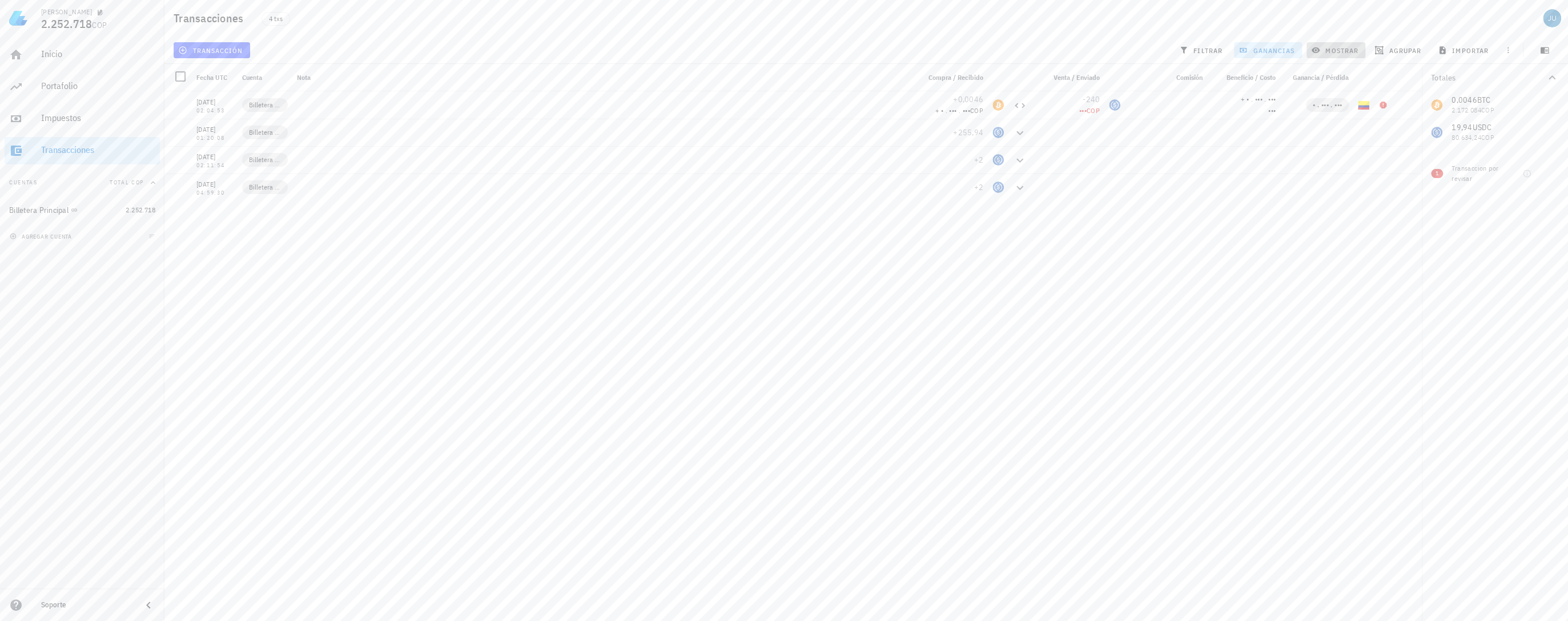
click at [1343, 52] on span "mostrar" at bounding box center [1335, 50] width 45 height 9
click at [1265, 48] on span "ganancias" at bounding box center [1267, 50] width 54 height 9
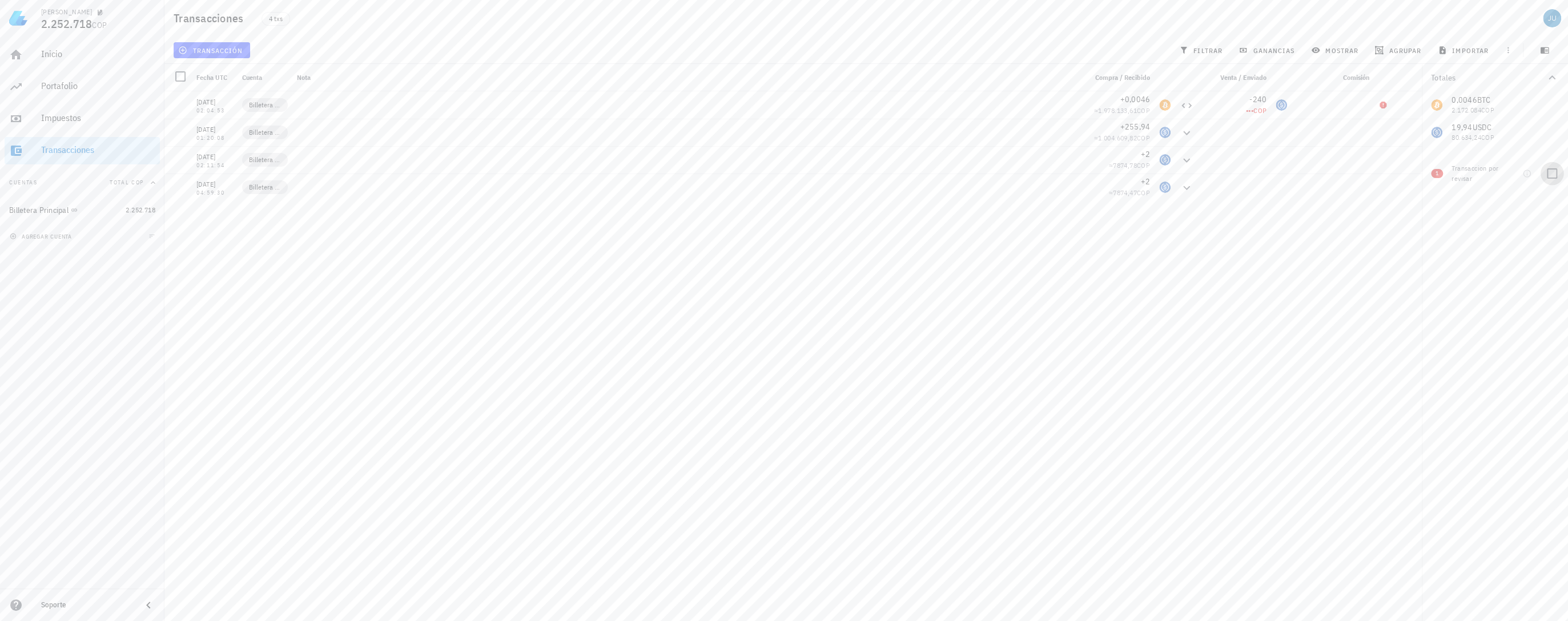
click at [1546, 173] on div at bounding box center [1552, 174] width 19 height 19
checkbox input "true"
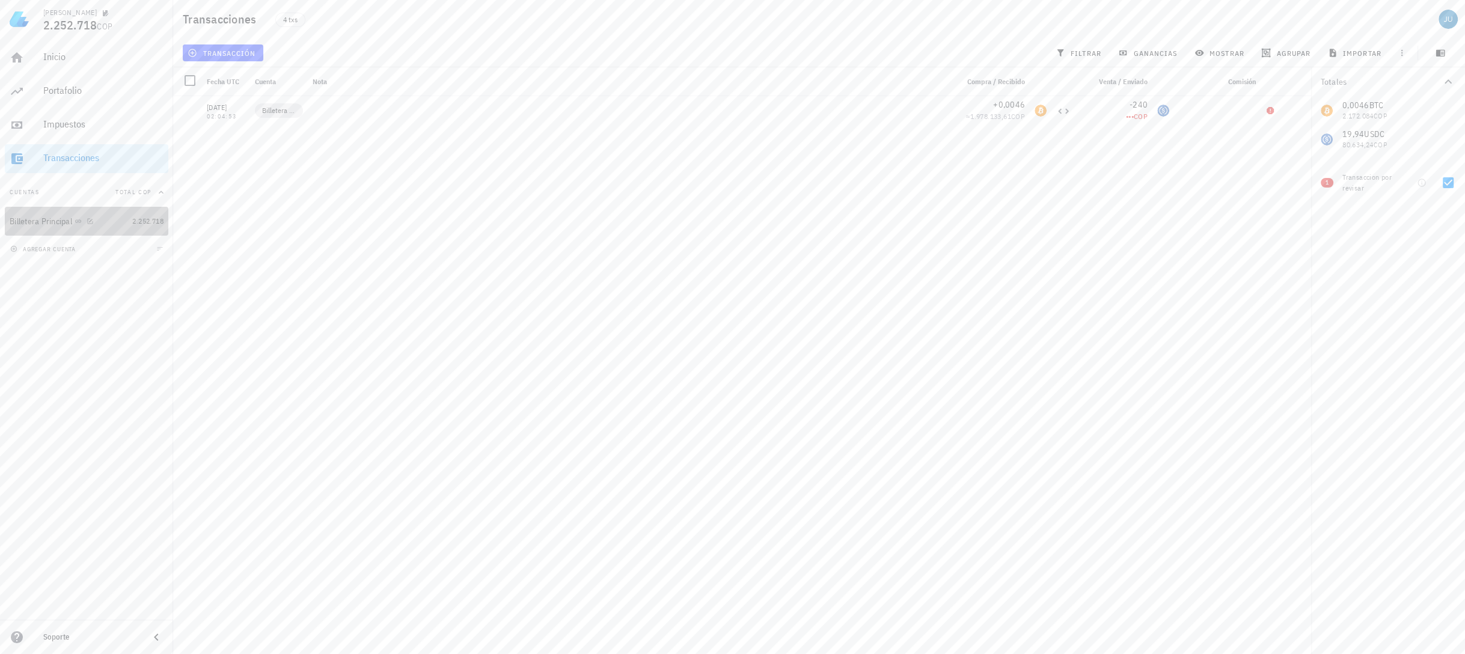
click at [54, 218] on div "Billetera Principal" at bounding box center [41, 221] width 63 height 10
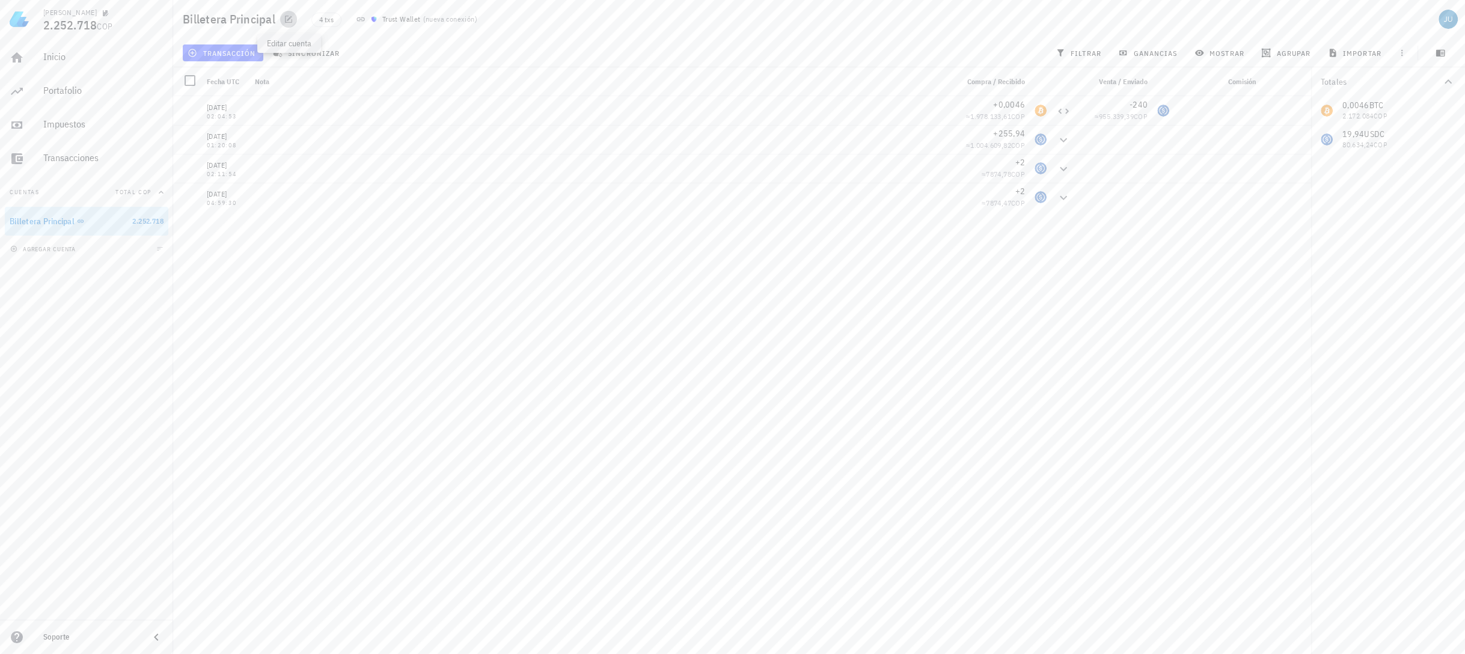
click at [285, 21] on icon "button" at bounding box center [288, 19] width 7 height 7
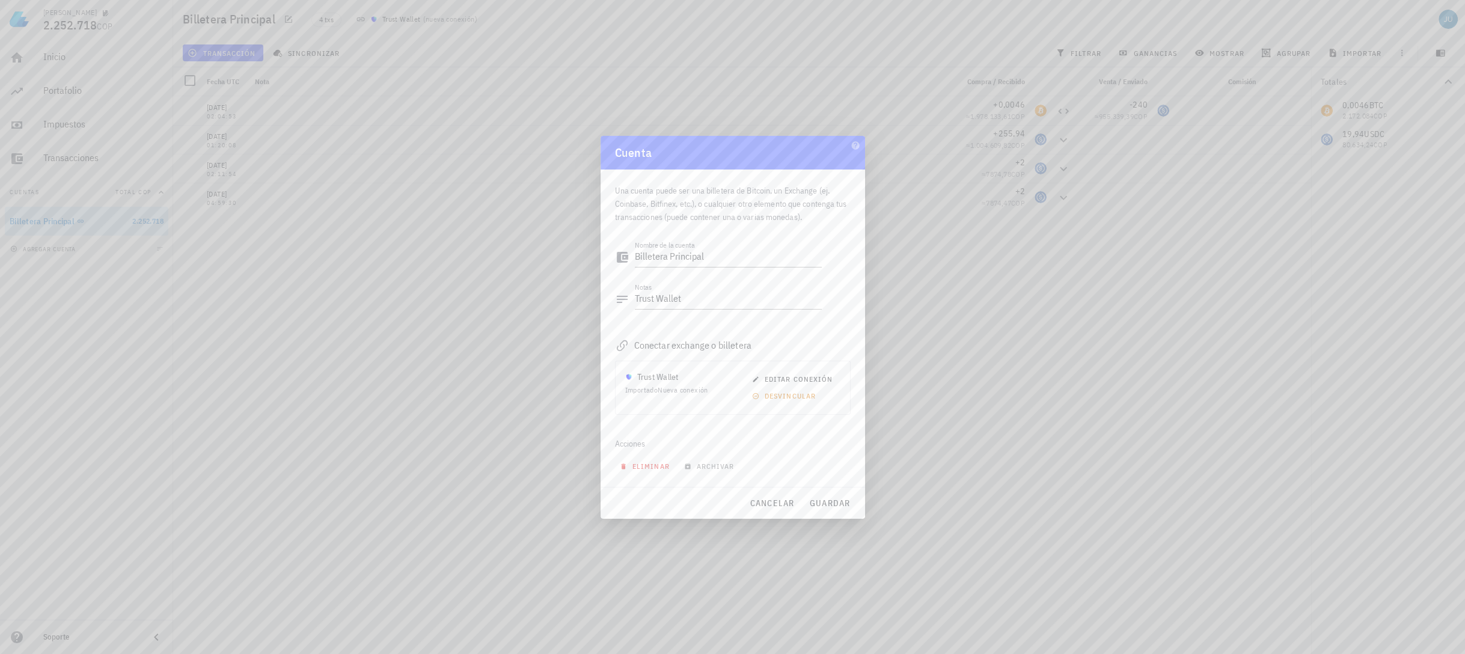
click at [652, 465] on span "eliminar" at bounding box center [645, 466] width 47 height 9
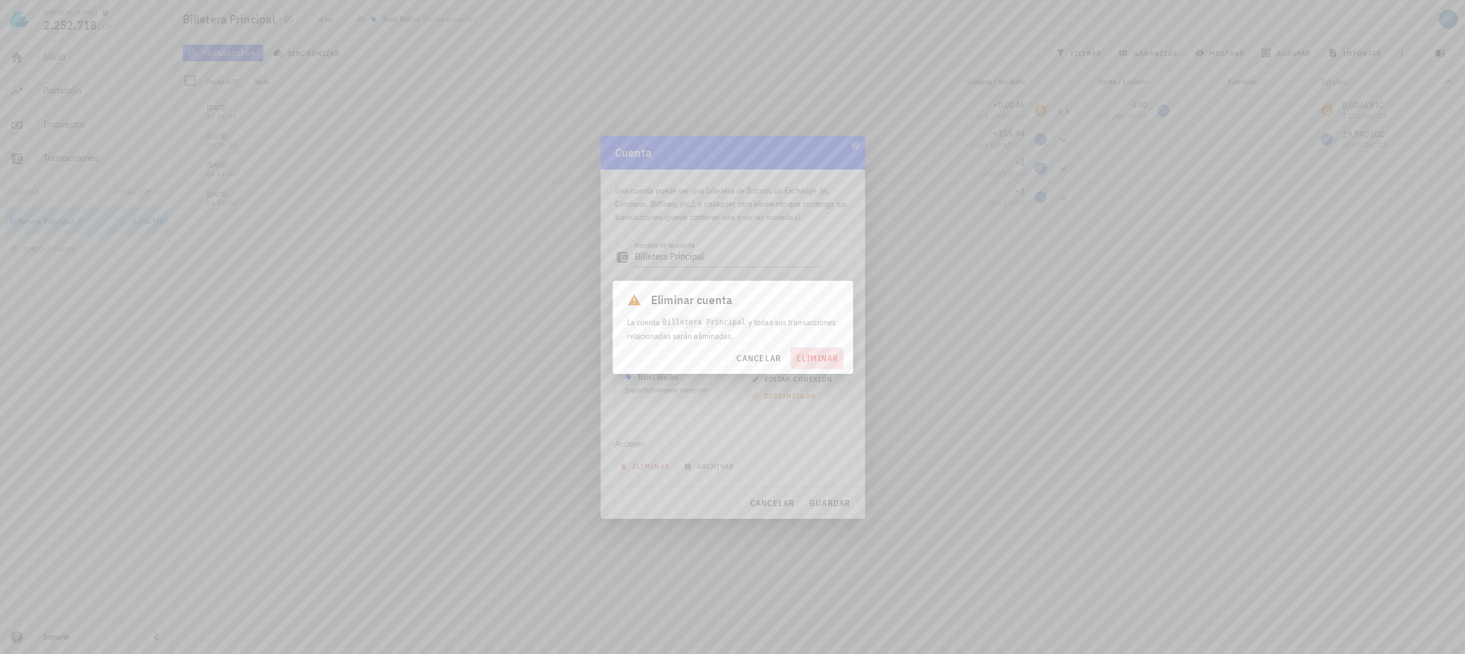
click at [824, 365] on button "eliminar" at bounding box center [817, 358] width 52 height 22
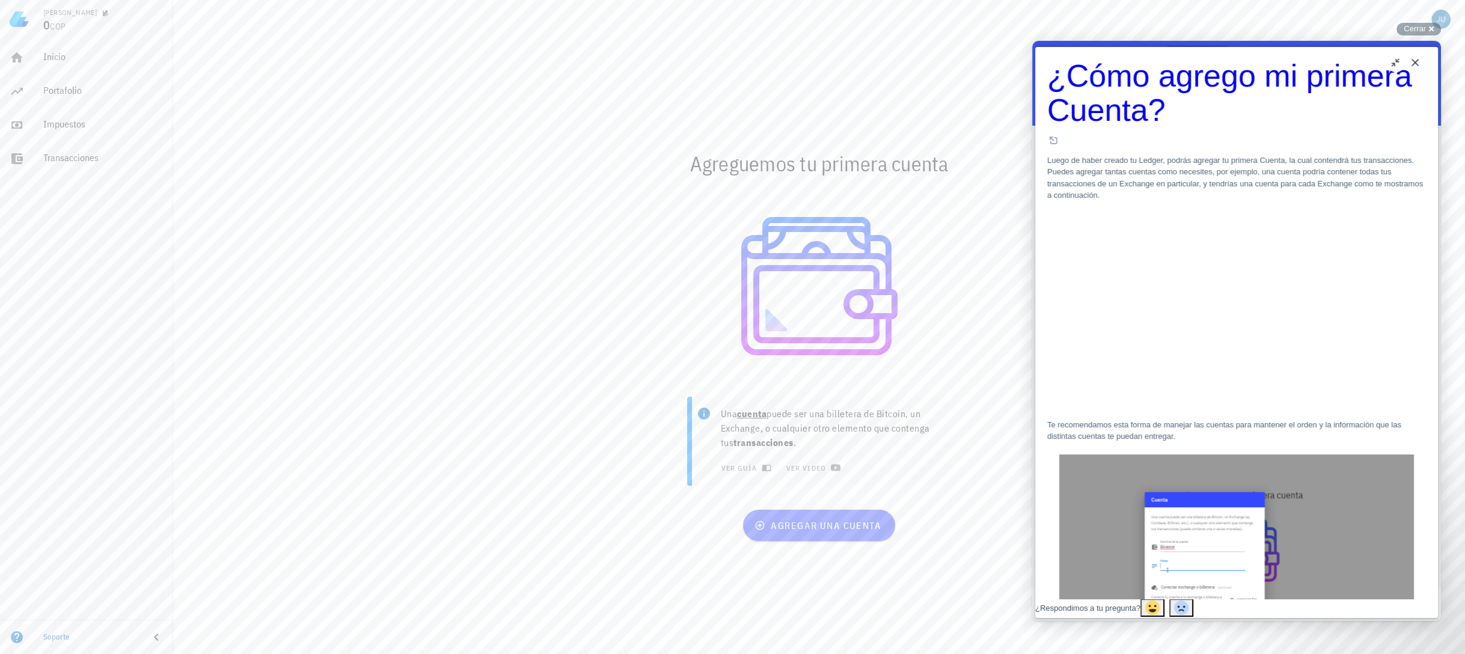
click at [1414, 63] on button "Close" at bounding box center [1414, 62] width 19 height 19
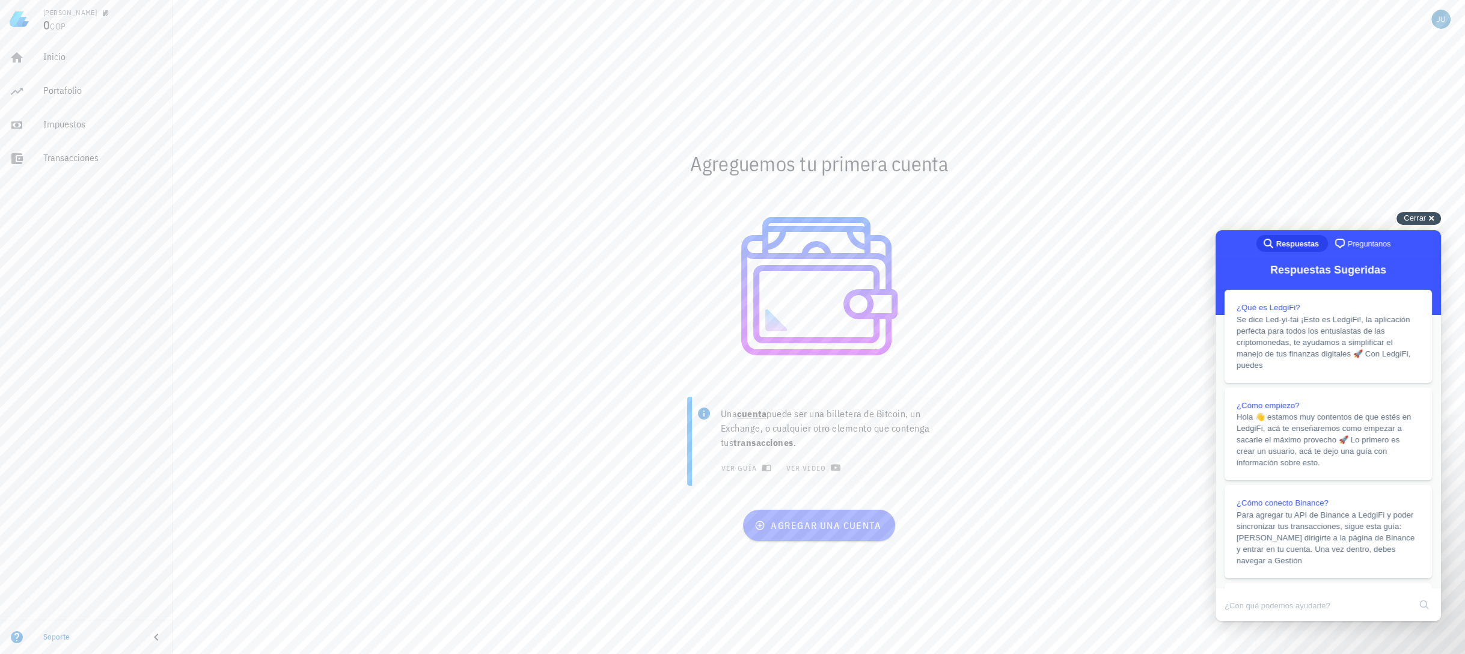
click at [1412, 213] on span "Cerrar" at bounding box center [1415, 217] width 22 height 9
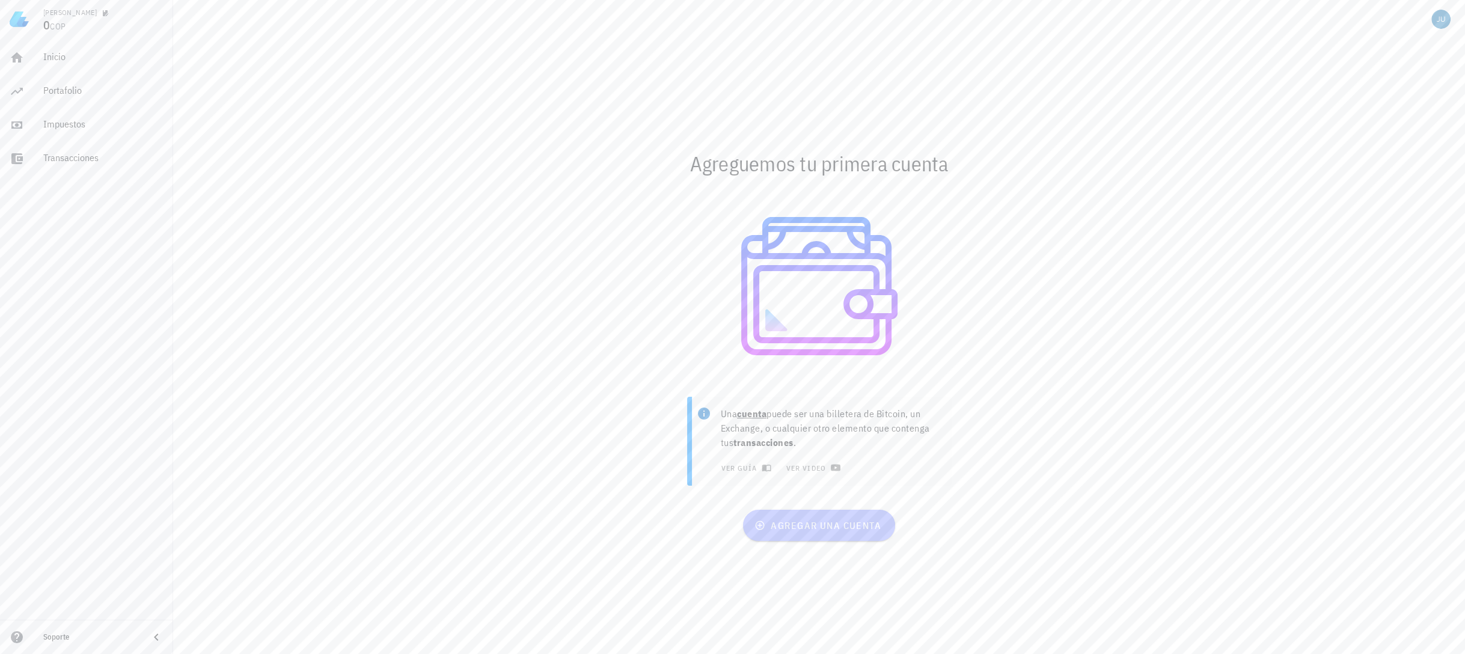
click at [809, 531] on span "agregar una cuenta" at bounding box center [819, 525] width 124 height 12
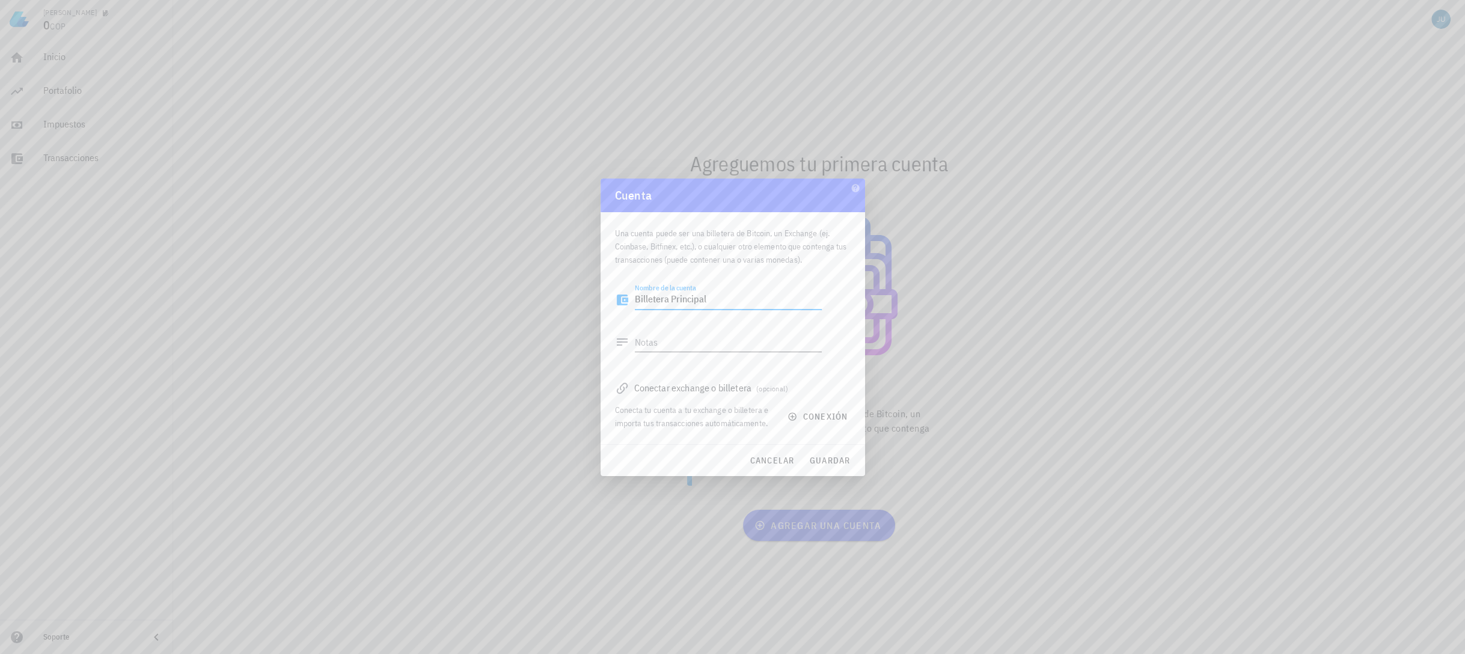
type textarea "Billetera Principal"
click at [686, 340] on textarea "Notas" at bounding box center [728, 341] width 187 height 19
click at [690, 345] on textarea "Notas" at bounding box center [728, 341] width 187 height 19
click at [826, 416] on span "conexión" at bounding box center [819, 416] width 58 height 11
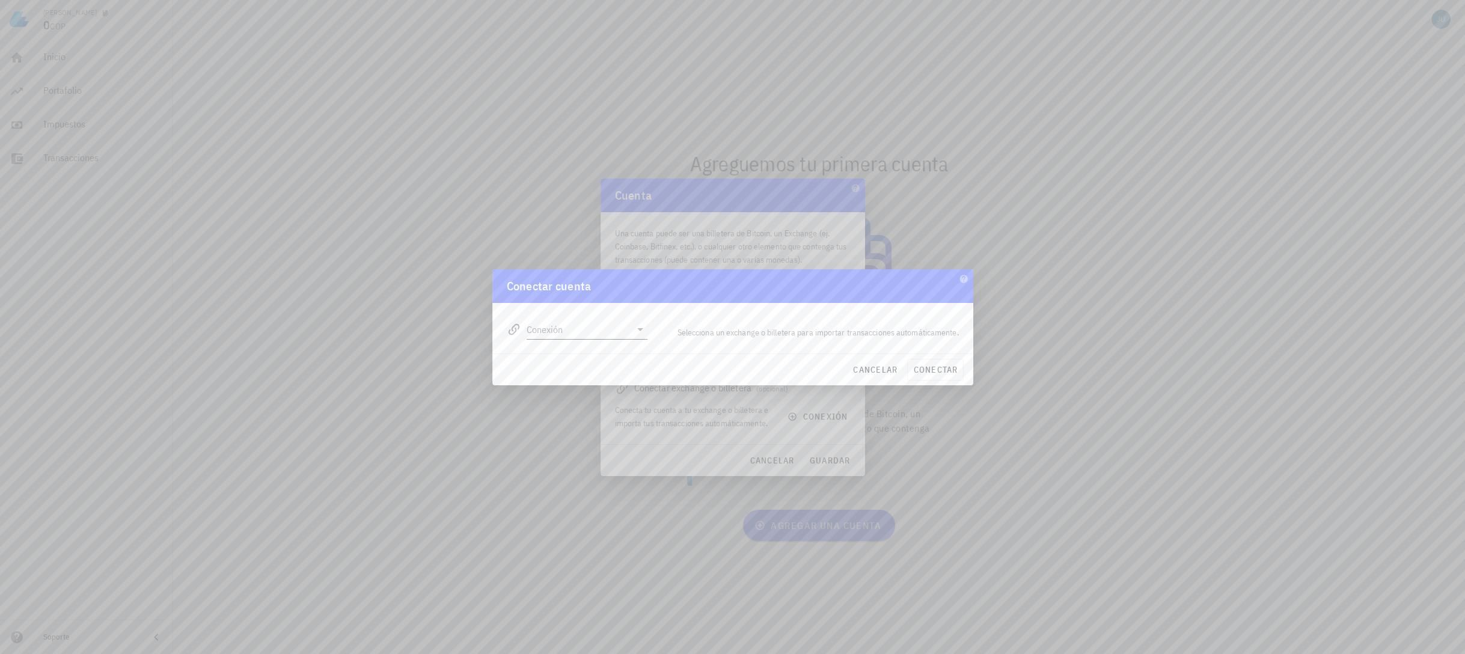
click at [600, 326] on input "Conexión" at bounding box center [579, 329] width 105 height 19
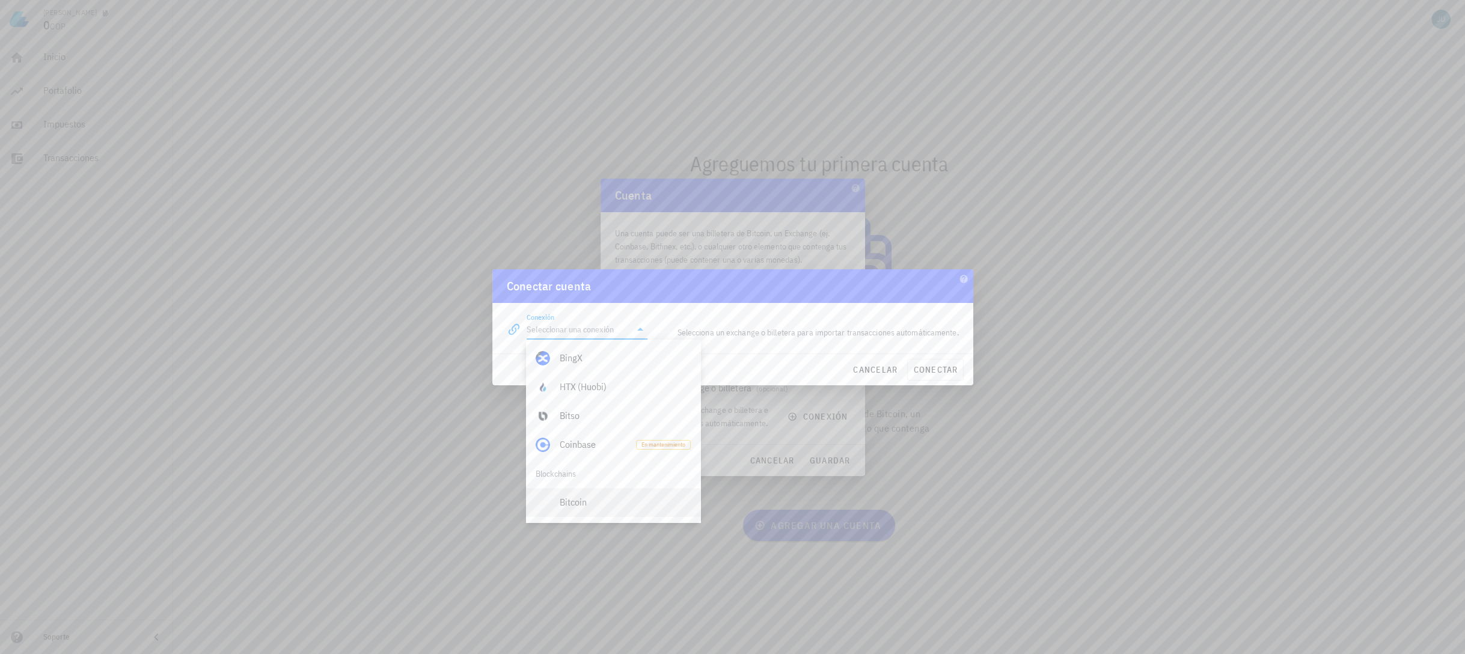
scroll to position [433, 0]
click at [625, 410] on div "Polygon" at bounding box center [625, 416] width 131 height 26
type input "Polygon"
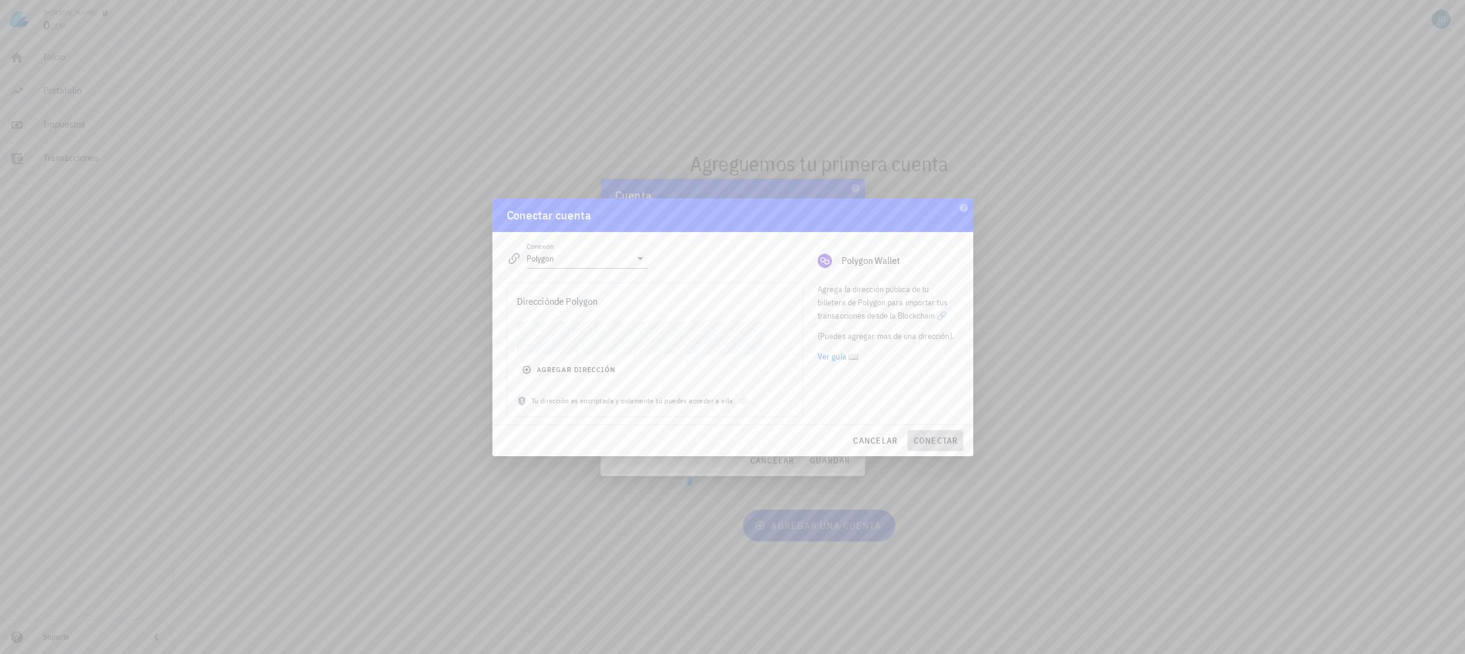
click at [932, 433] on button "conectar" at bounding box center [935, 441] width 56 height 22
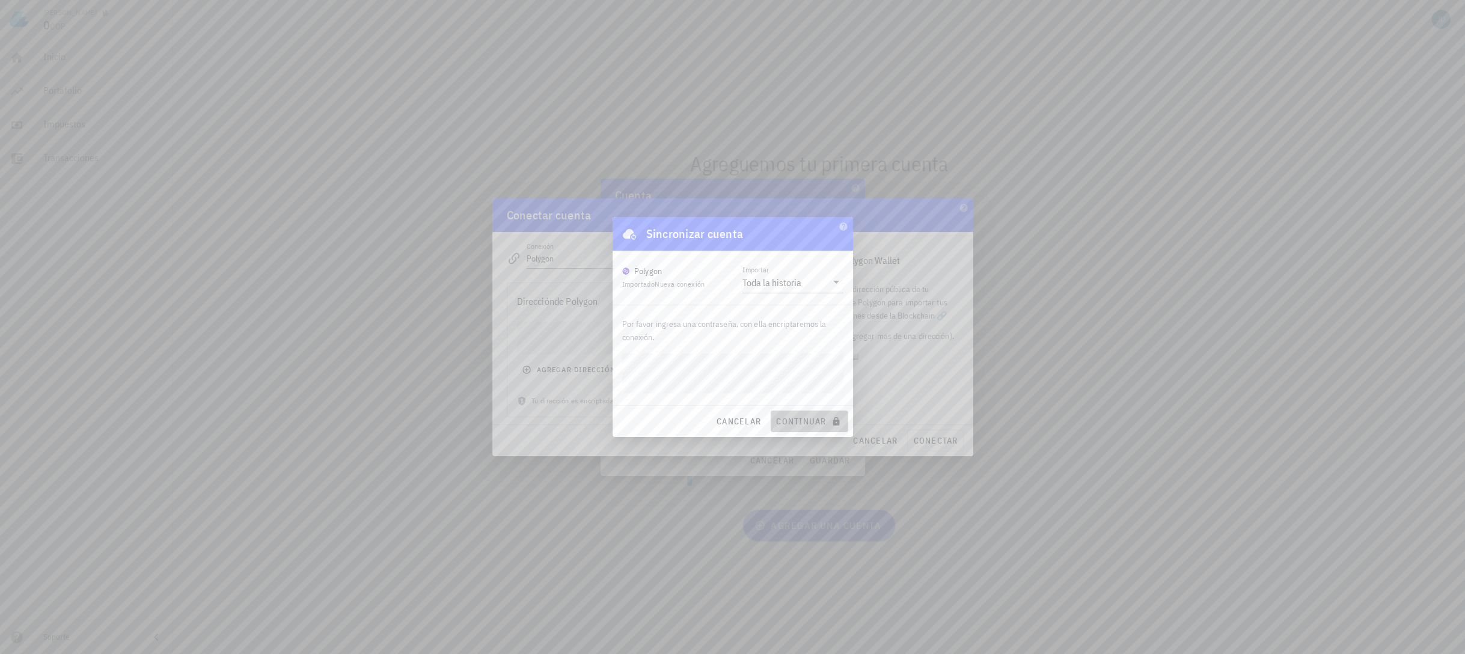
click at [817, 418] on span "continuar" at bounding box center [808, 421] width 67 height 11
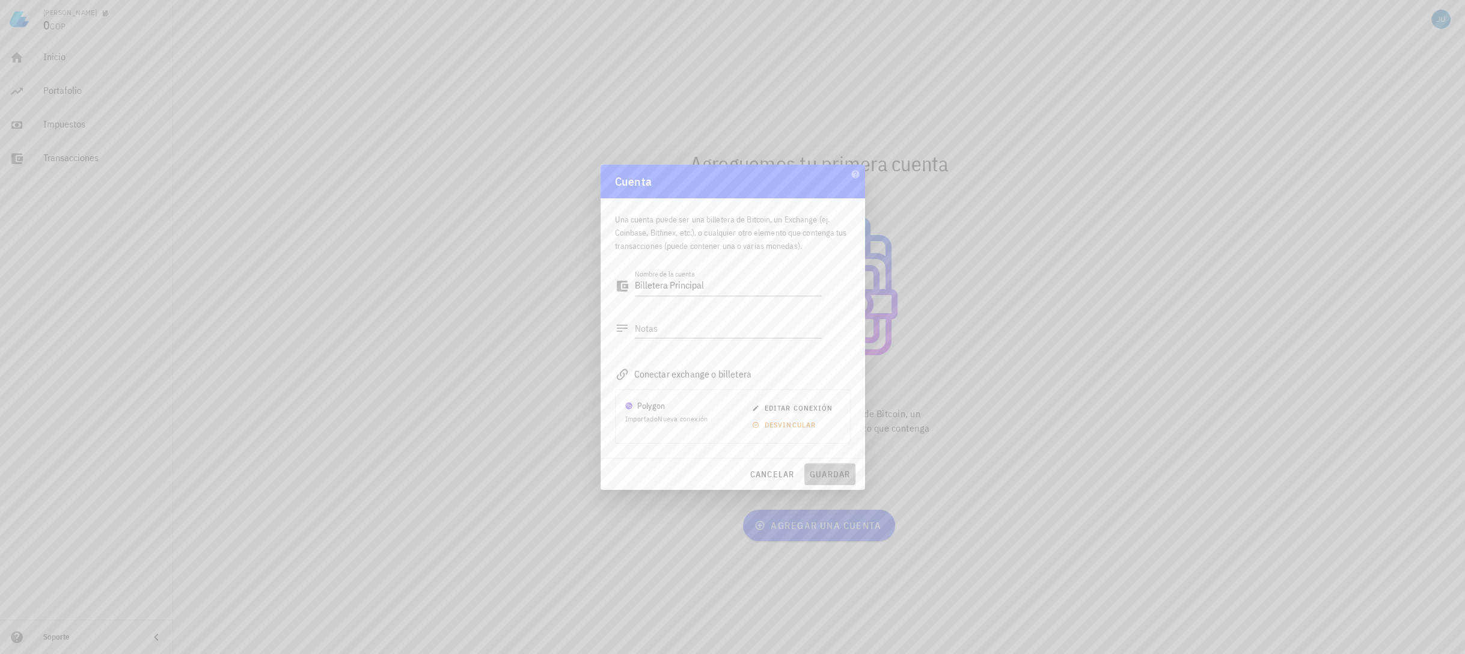
click at [834, 477] on span "guardar" at bounding box center [829, 474] width 41 height 11
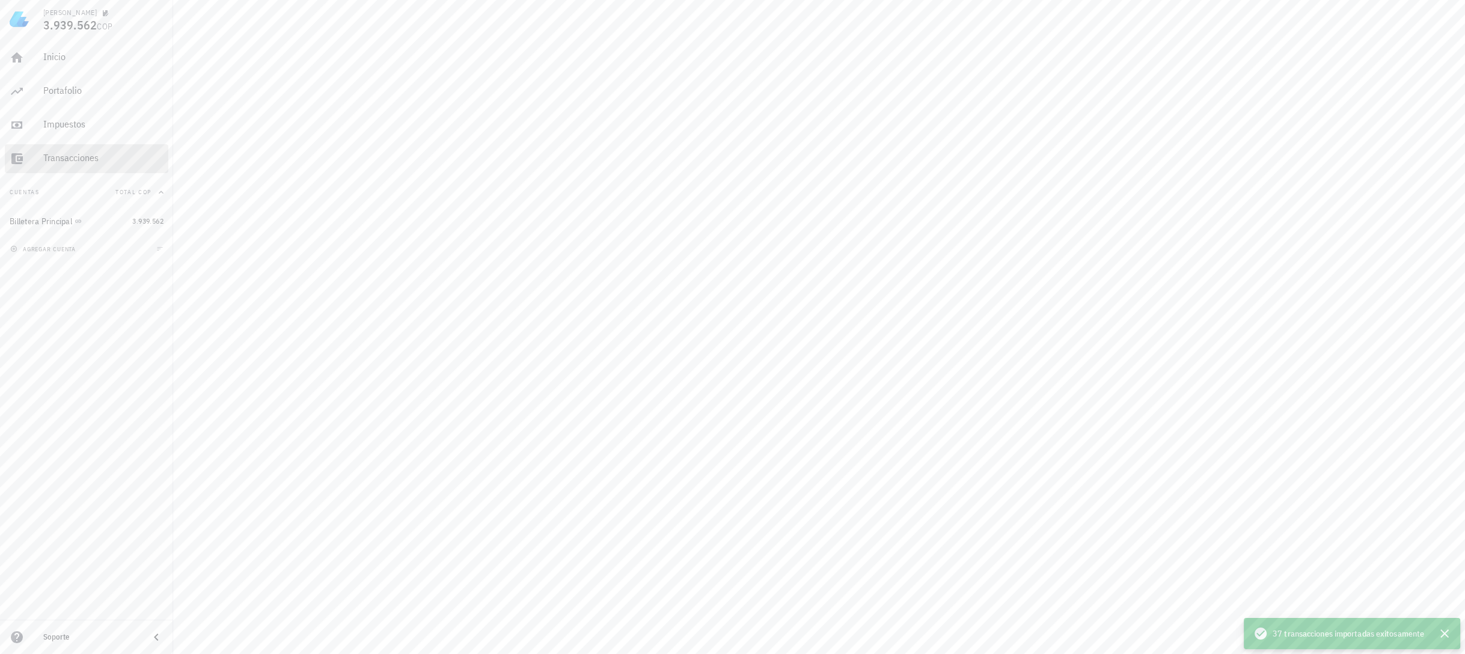
click at [81, 159] on div "Transacciones" at bounding box center [103, 157] width 120 height 11
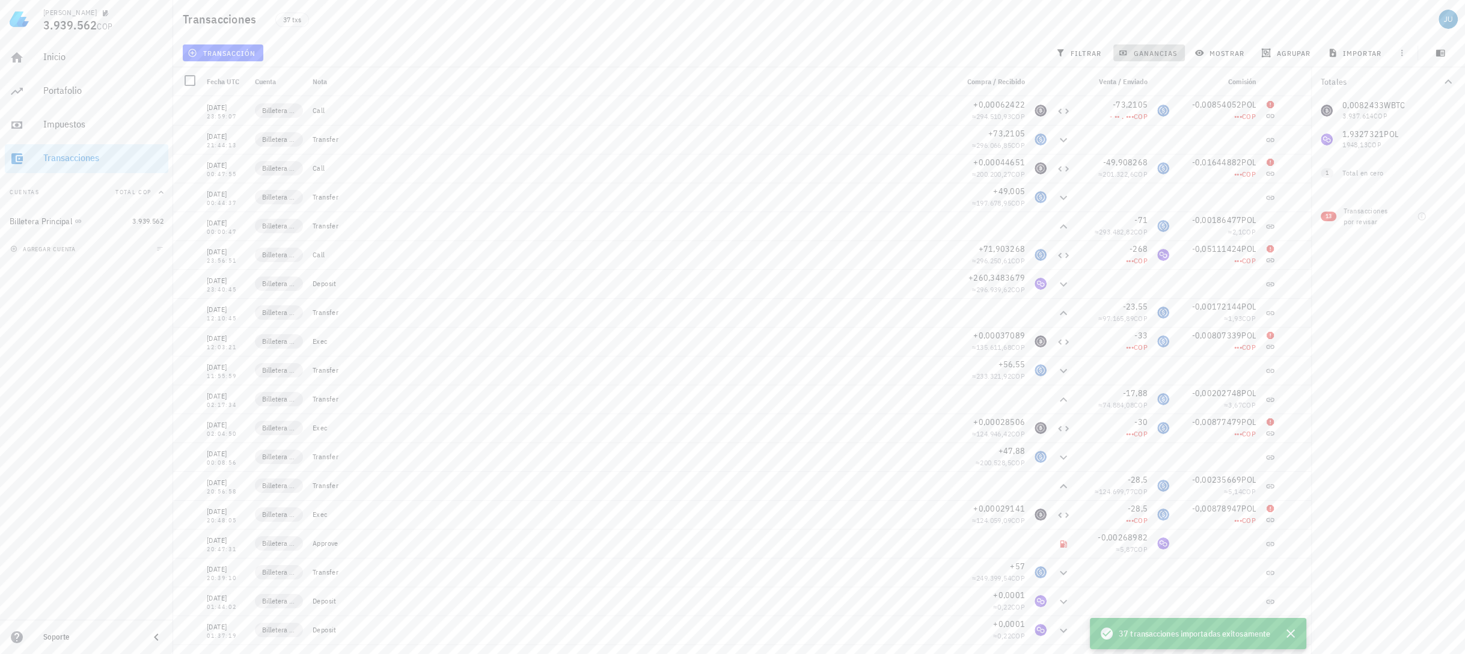
click at [1145, 53] on span "ganancias" at bounding box center [1149, 53] width 57 height 10
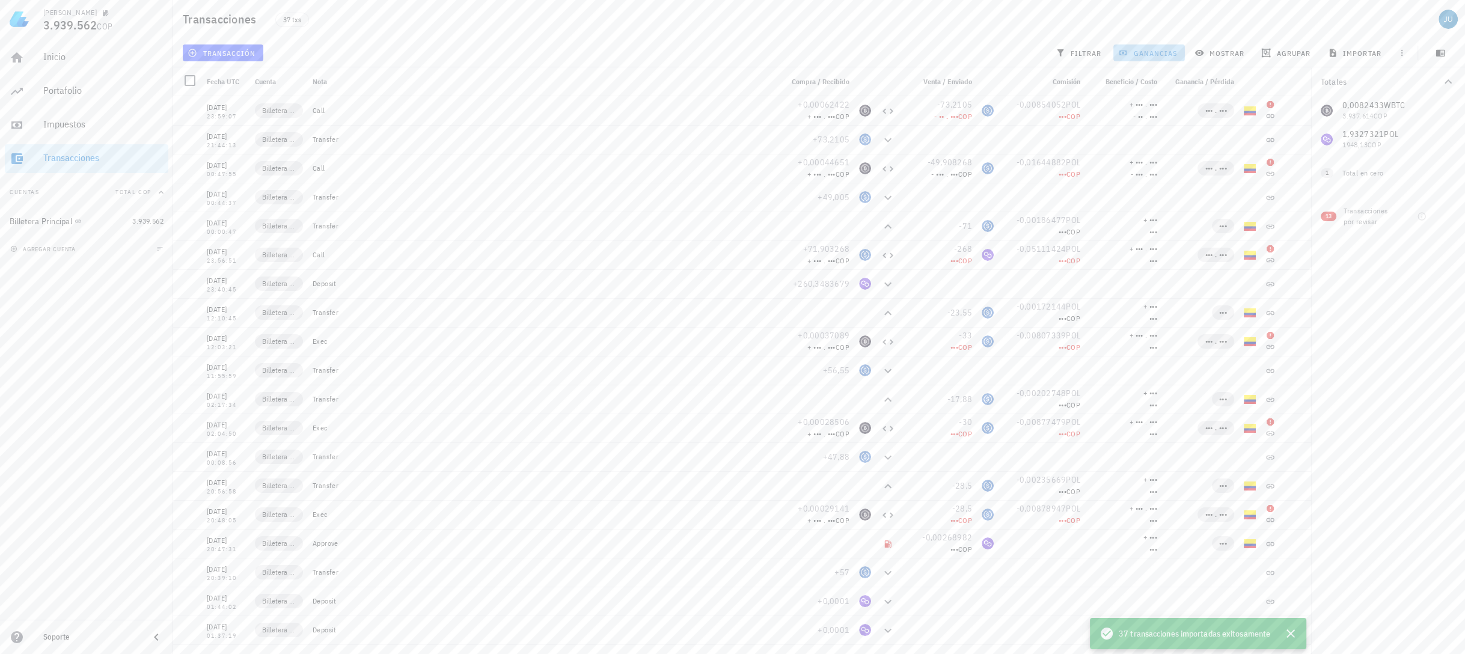
click at [1145, 53] on span "ganancias" at bounding box center [1149, 53] width 57 height 10
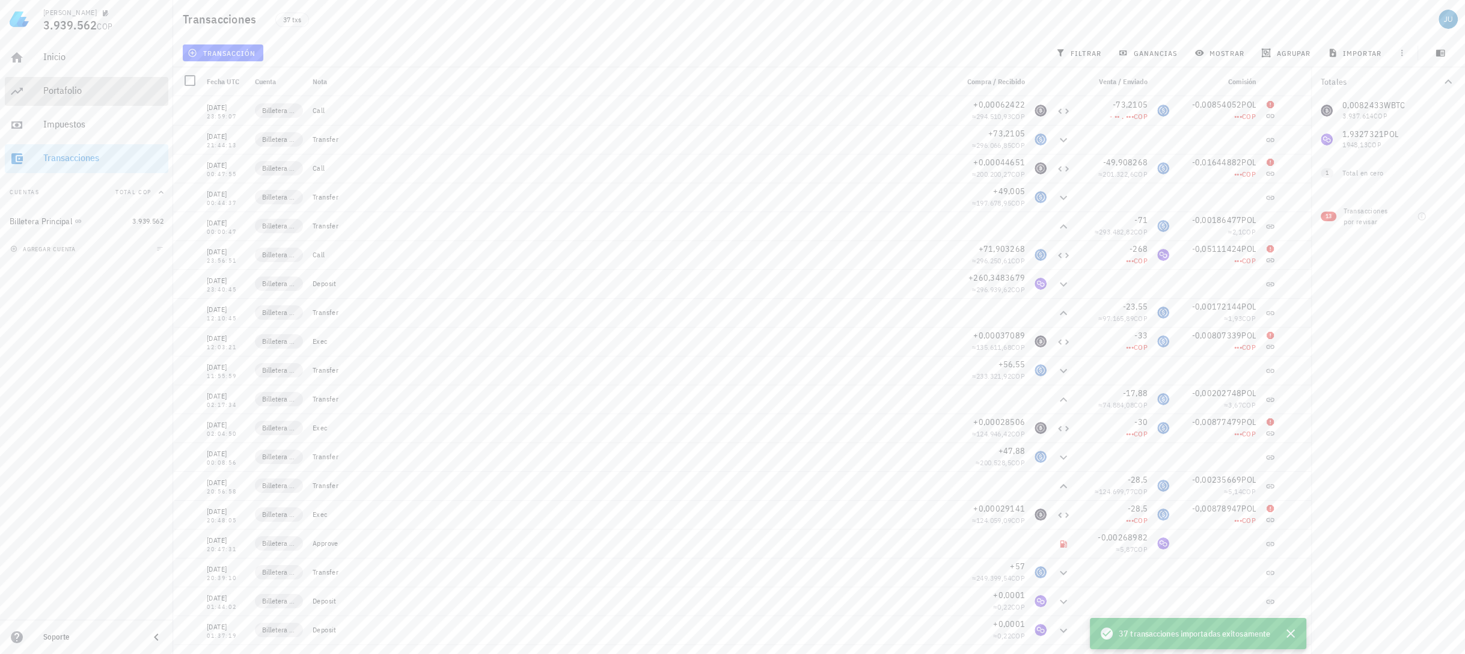
click at [62, 85] on div "Portafolio" at bounding box center [103, 90] width 120 height 11
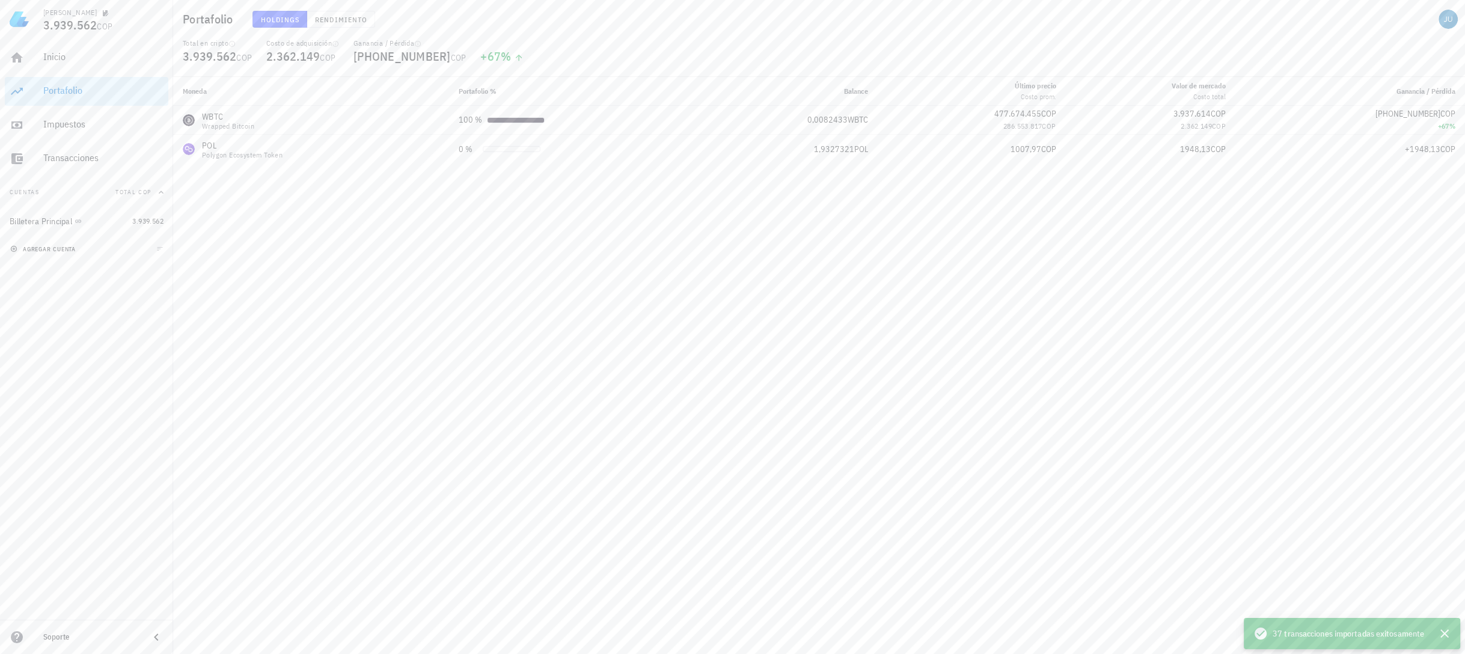
click at [50, 247] on span "agregar cuenta" at bounding box center [44, 249] width 63 height 8
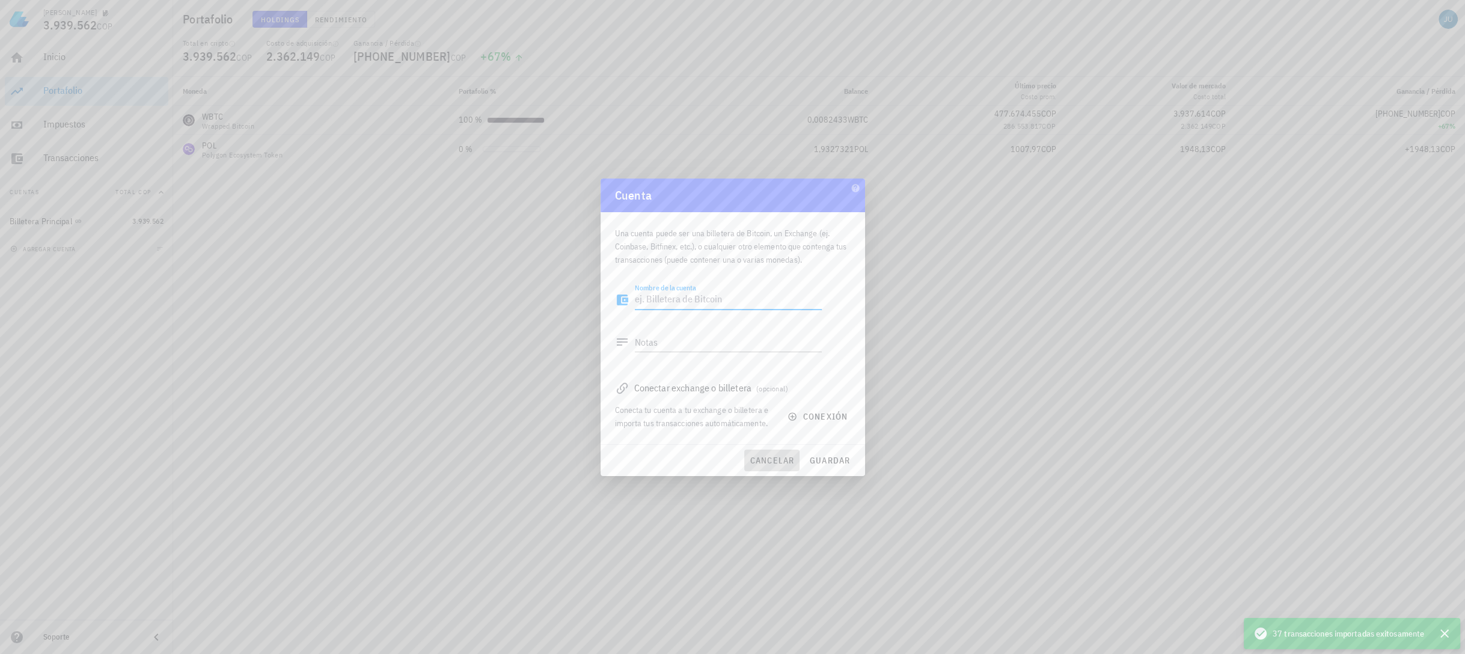
click at [770, 459] on span "cancelar" at bounding box center [771, 460] width 45 height 11
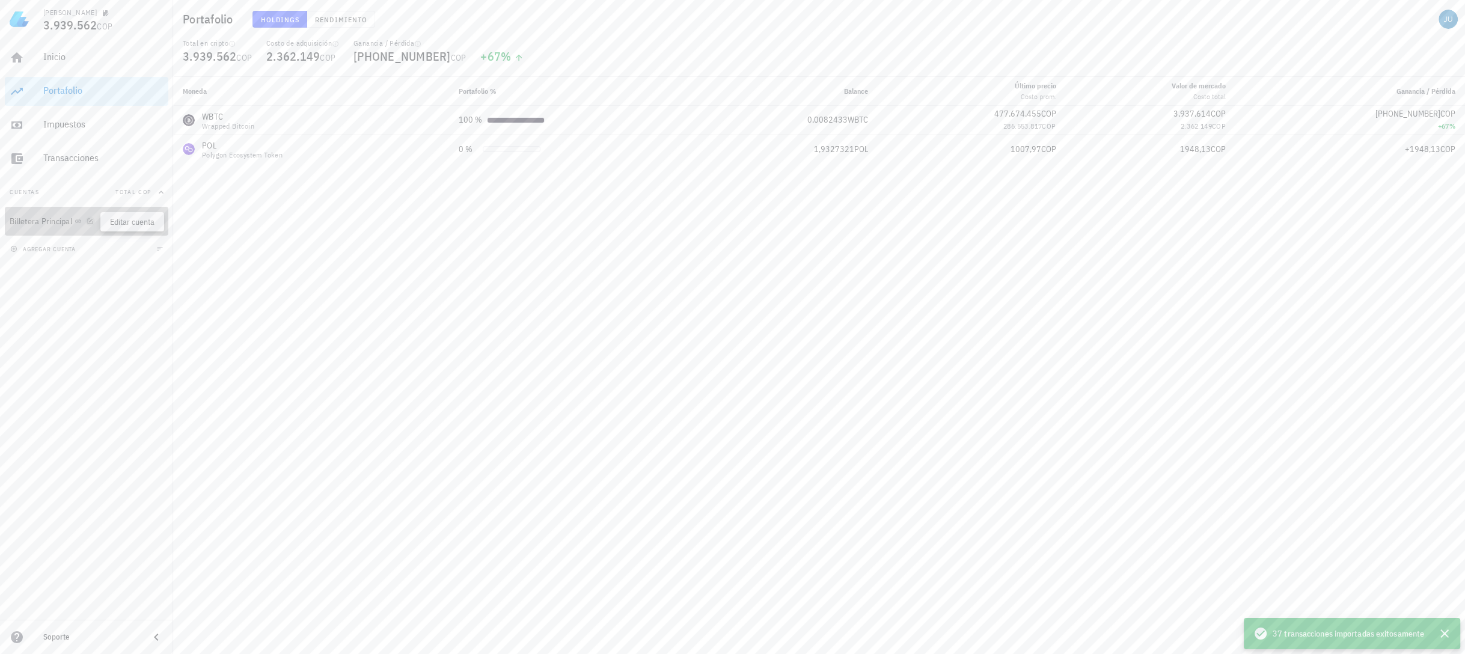
click at [91, 221] on icon "button" at bounding box center [90, 221] width 7 height 7
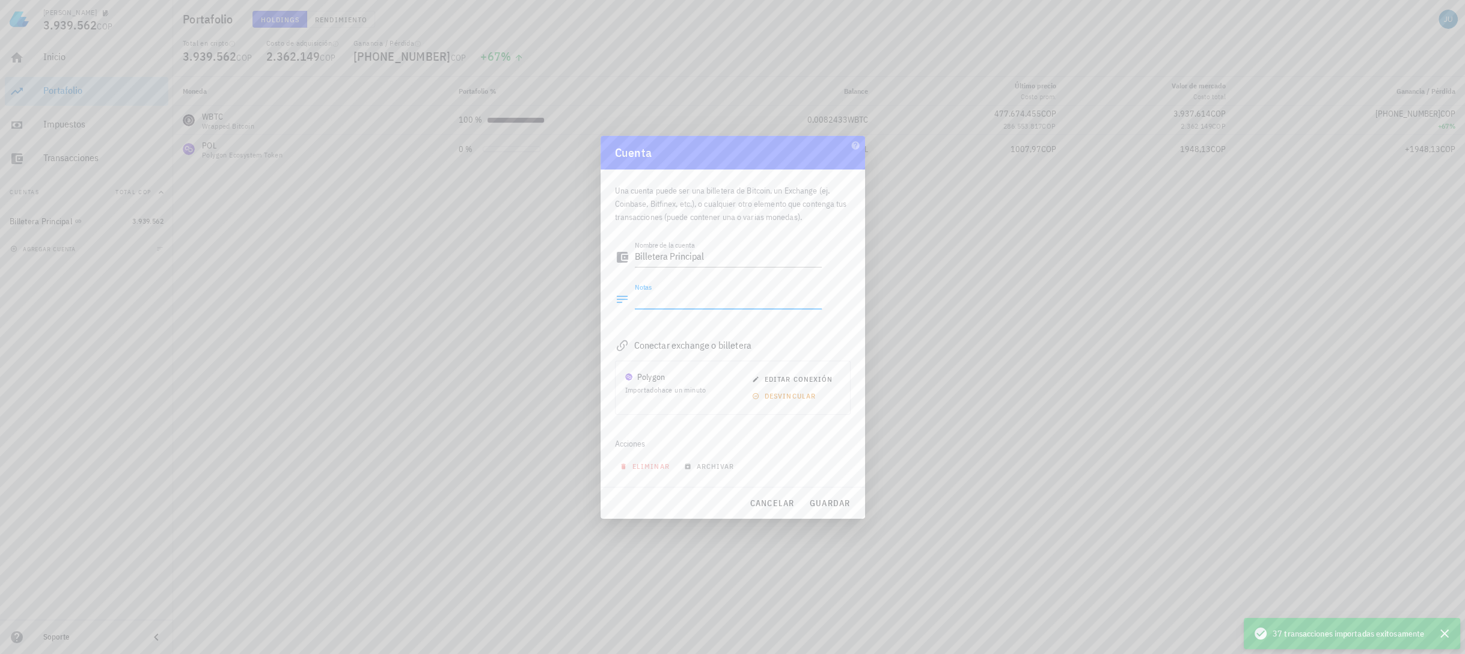
click at [701, 296] on textarea "Notas" at bounding box center [728, 299] width 187 height 19
drag, startPoint x: 708, startPoint y: 246, endPoint x: 706, endPoint y: 252, distance: 6.3
click at [706, 252] on div "Nombre de la cuenta Billetera Principal" at bounding box center [718, 260] width 207 height 40
drag, startPoint x: 706, startPoint y: 252, endPoint x: 605, endPoint y: 260, distance: 101.3
click at [605, 260] on div "Una cuenta puede ser una billetera de Bitcoin, un Exchange (ej. Coinbase, Bitfi…" at bounding box center [733, 328] width 265 height 317
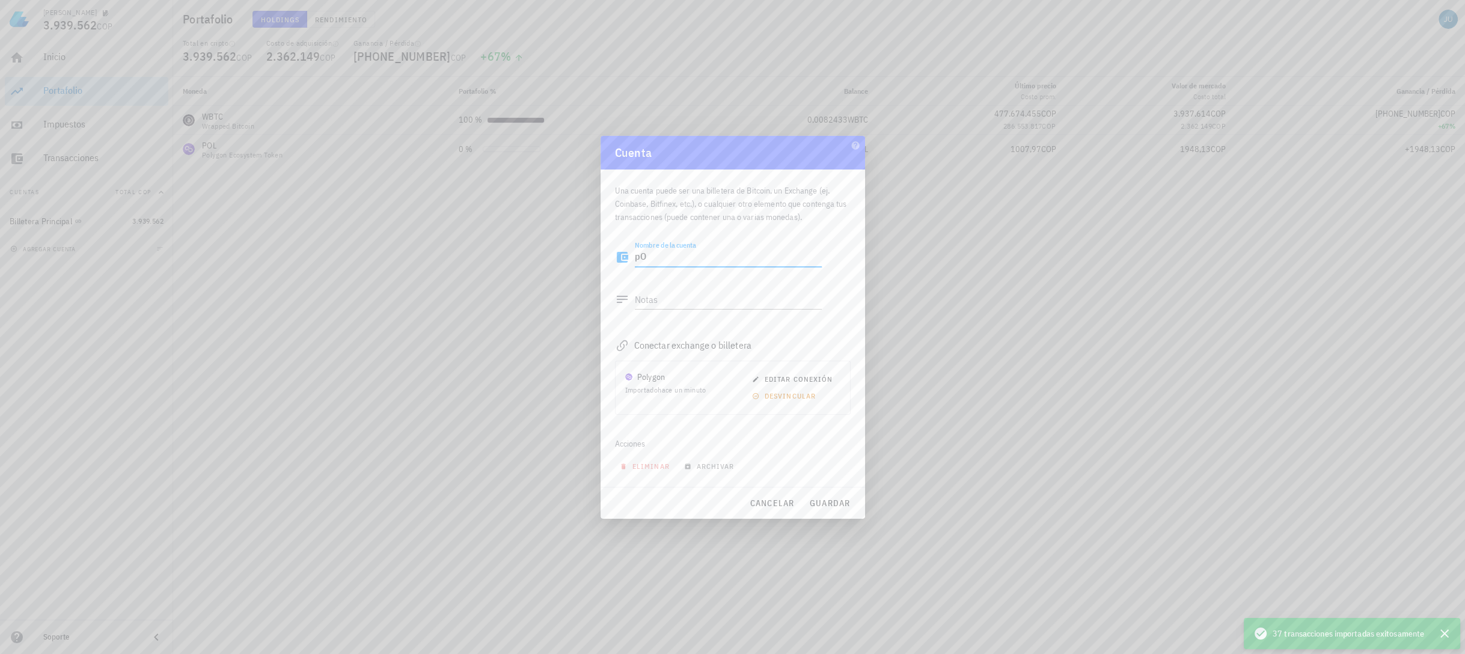
type textarea "p"
type textarea "POLYGON"
click at [831, 506] on span "guardar" at bounding box center [829, 503] width 41 height 11
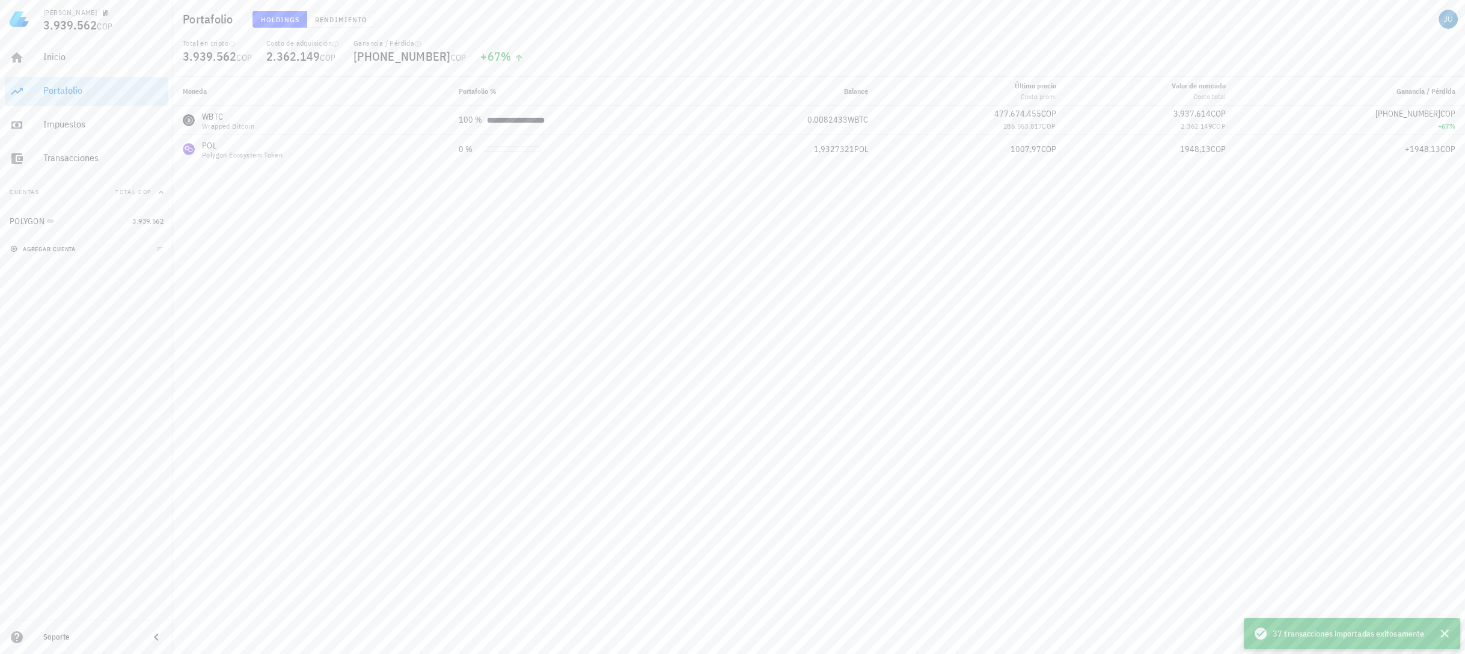
click at [17, 245] on span "agregar cuenta" at bounding box center [44, 249] width 63 height 8
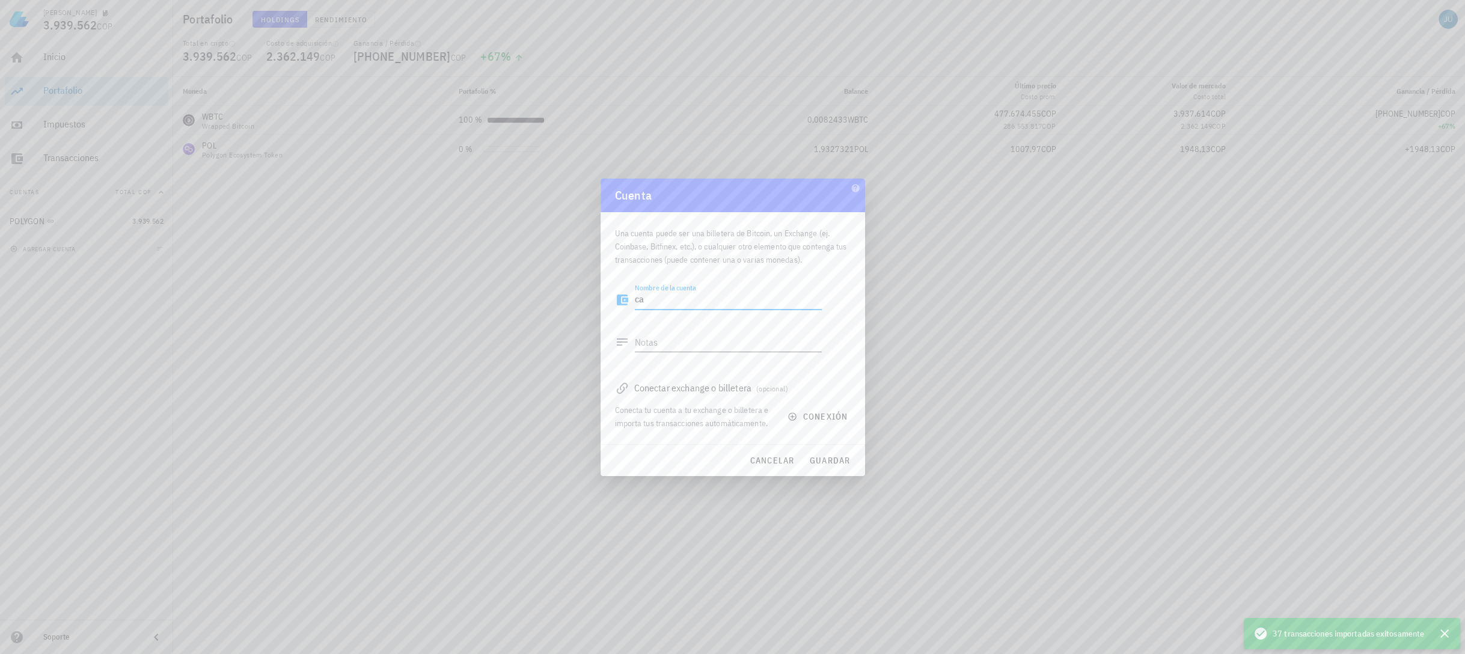
type textarea "c"
type textarea "CARDANO"
click at [824, 423] on button "conexión" at bounding box center [818, 417] width 77 height 22
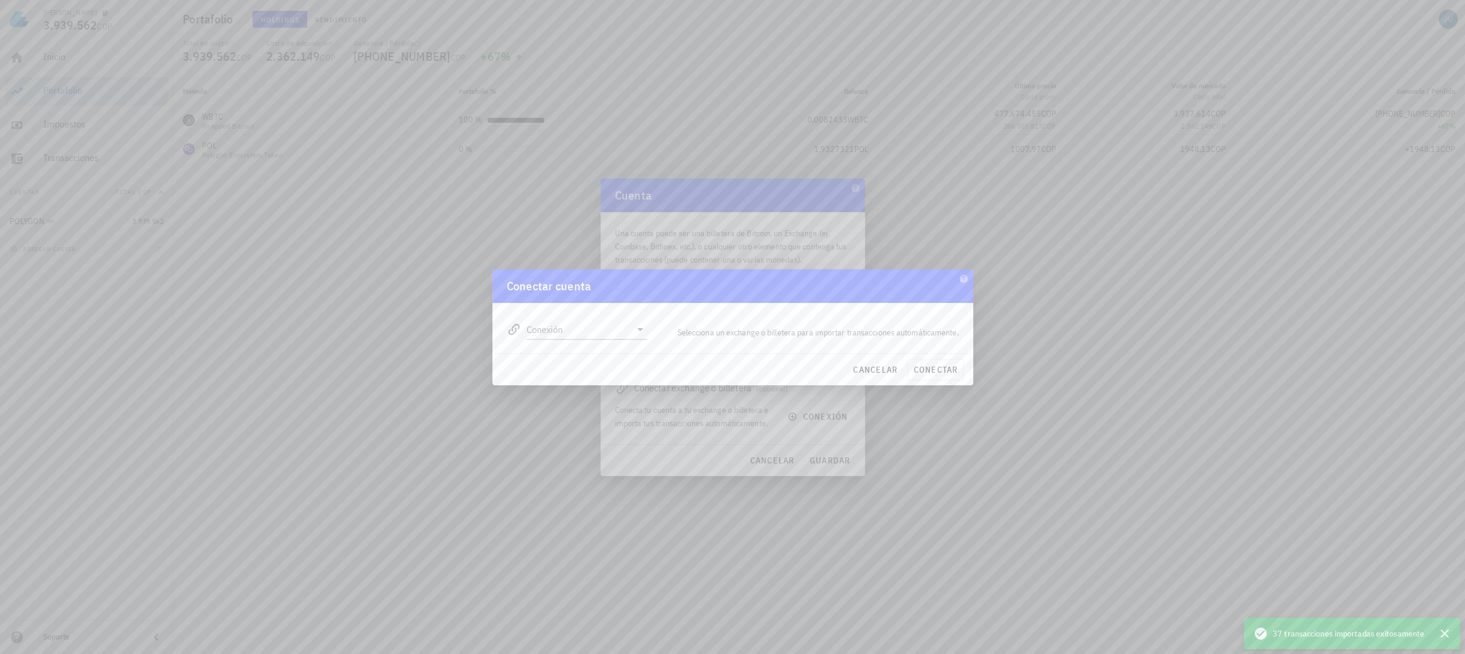
click at [617, 339] on div "Conexión" at bounding box center [578, 324] width 156 height 43
click at [620, 329] on input "Conexión" at bounding box center [579, 329] width 105 height 19
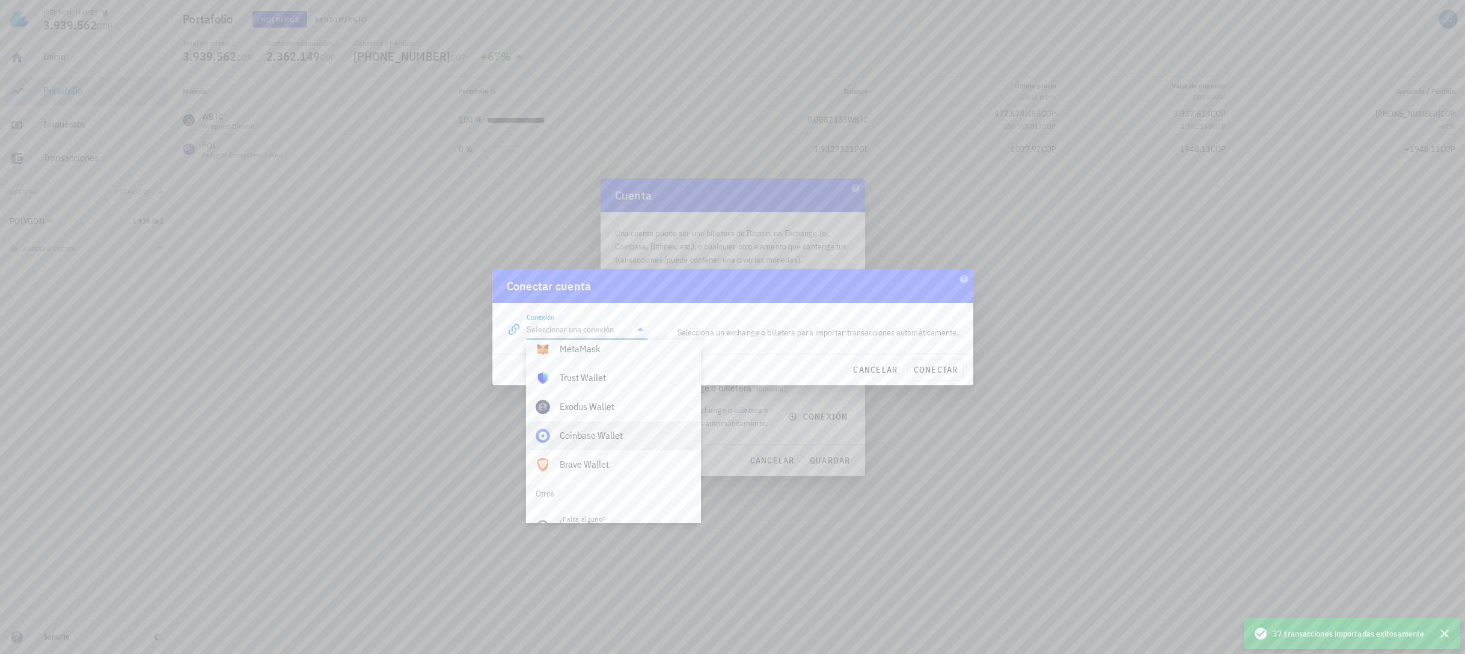
scroll to position [844, 0]
click at [611, 506] on div "Solicitar una conexión" at bounding box center [625, 503] width 131 height 11
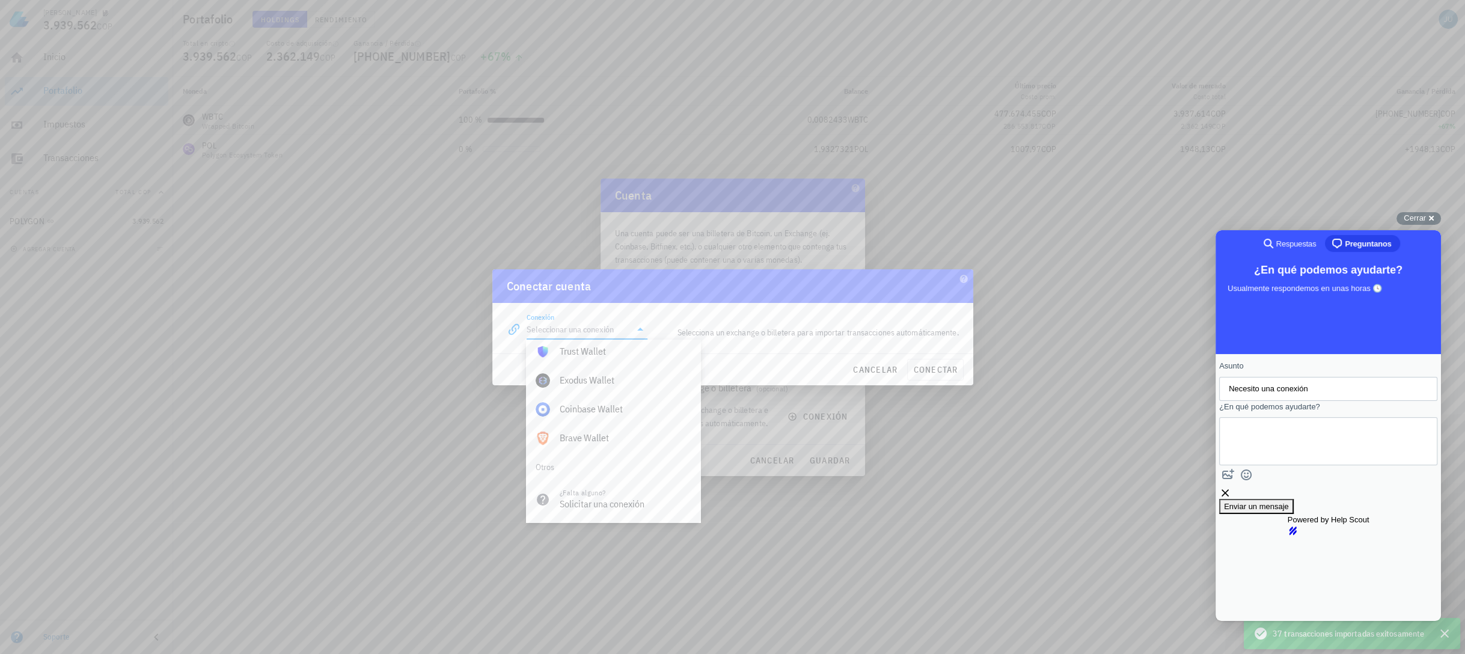
click at [1287, 394] on input "Necesito una conexión" at bounding box center [1328, 389] width 199 height 22
click at [1345, 397] on input "Necesito una conexión" at bounding box center [1328, 389] width 199 height 22
click at [1291, 439] on textarea "¿En qué podemos ayudarte?" at bounding box center [1283, 441] width 109 height 47
type textarea "Necesito una conexión con Cardano"
click at [1289, 513] on span "Enviar un mensaje" at bounding box center [1256, 517] width 65 height 9
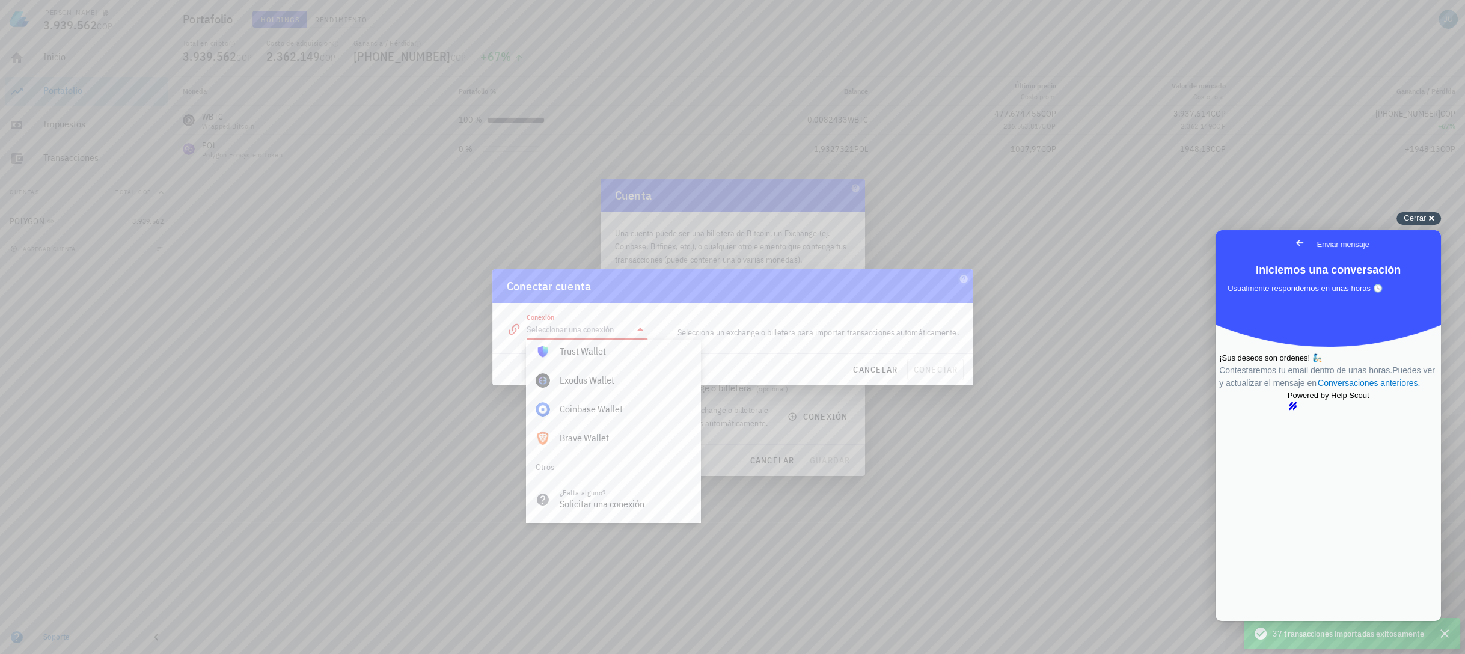
click at [1402, 213] on div "Cerrar cross-small" at bounding box center [1418, 218] width 44 height 13
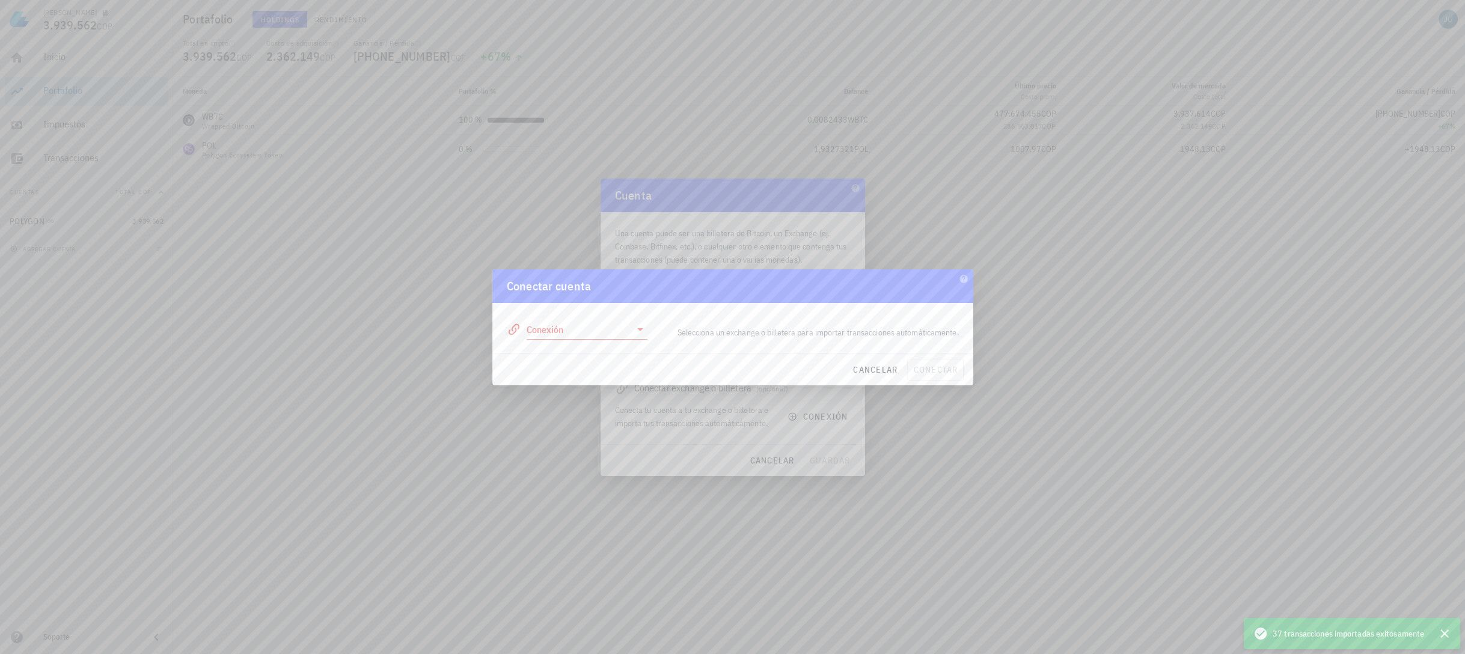
click at [641, 327] on icon at bounding box center [640, 329] width 14 height 14
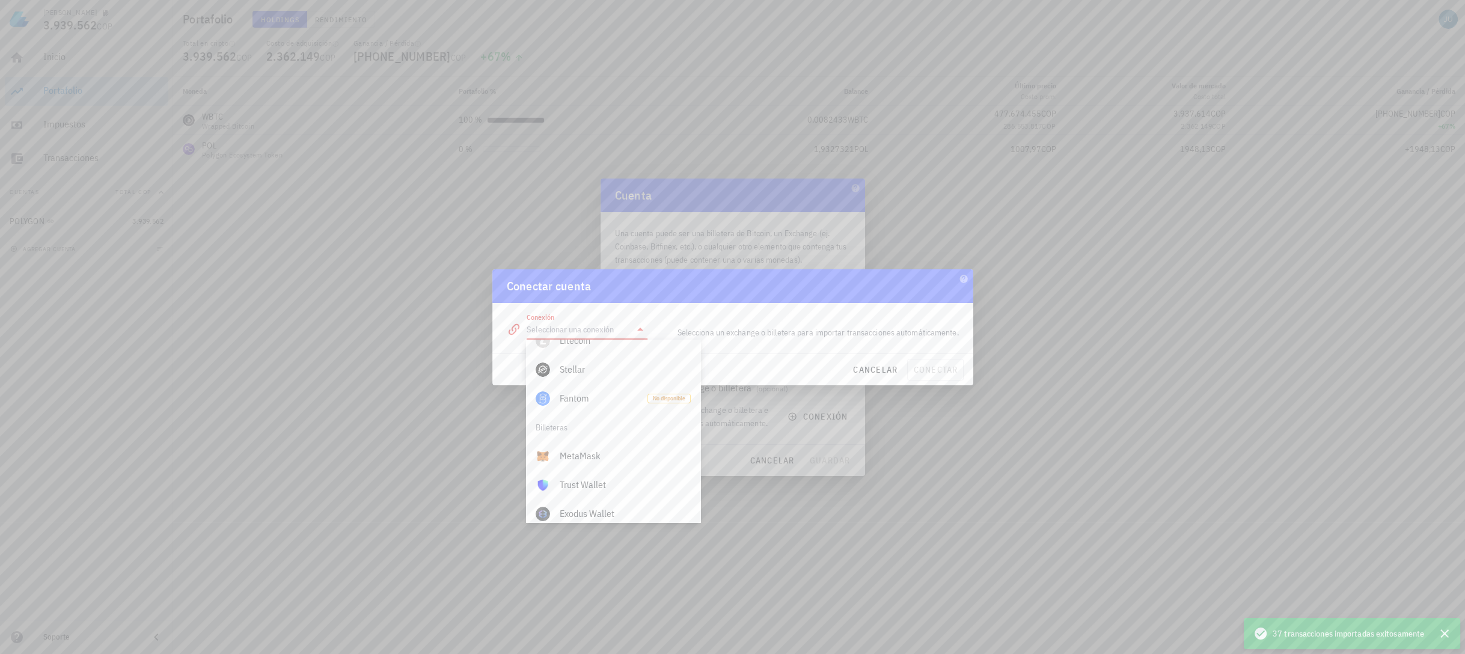
scroll to position [700, 0]
click at [601, 495] on div "Trust Wallet" at bounding box center [625, 495] width 131 height 11
type input "Trust Wallet"
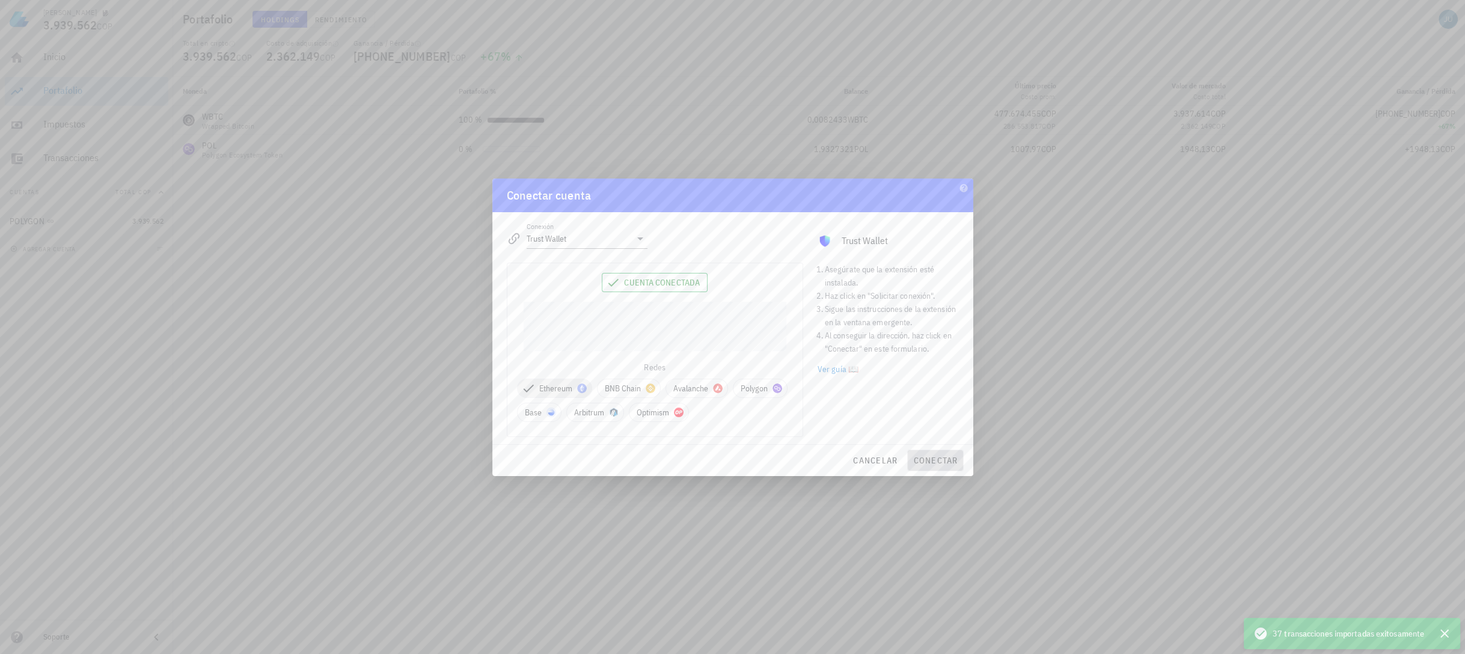
click at [937, 456] on span "conectar" at bounding box center [935, 460] width 45 height 11
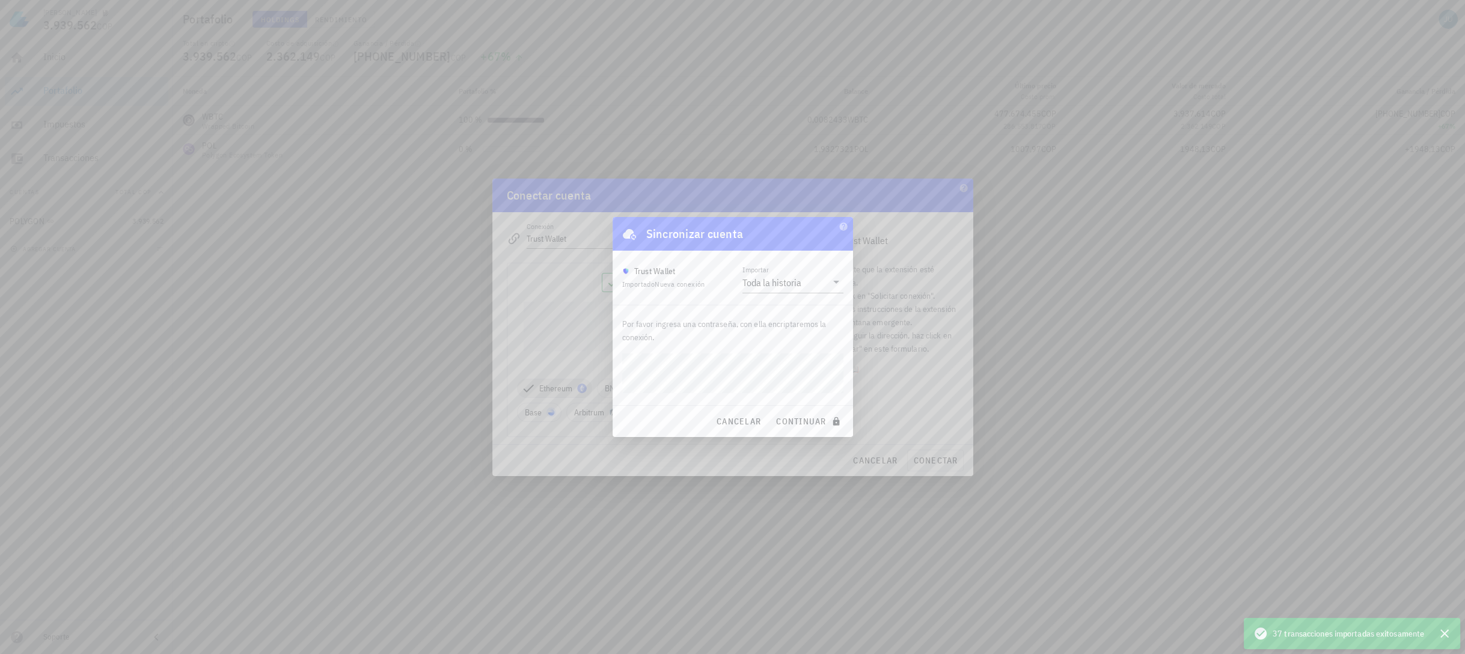
drag, startPoint x: 707, startPoint y: 350, endPoint x: 620, endPoint y: 363, distance: 87.5
click at [620, 363] on div "Por favor ingresa una contraseña, con ella encriptaremos la conexión." at bounding box center [733, 355] width 240 height 100
click at [807, 425] on span "continuar" at bounding box center [808, 421] width 67 height 11
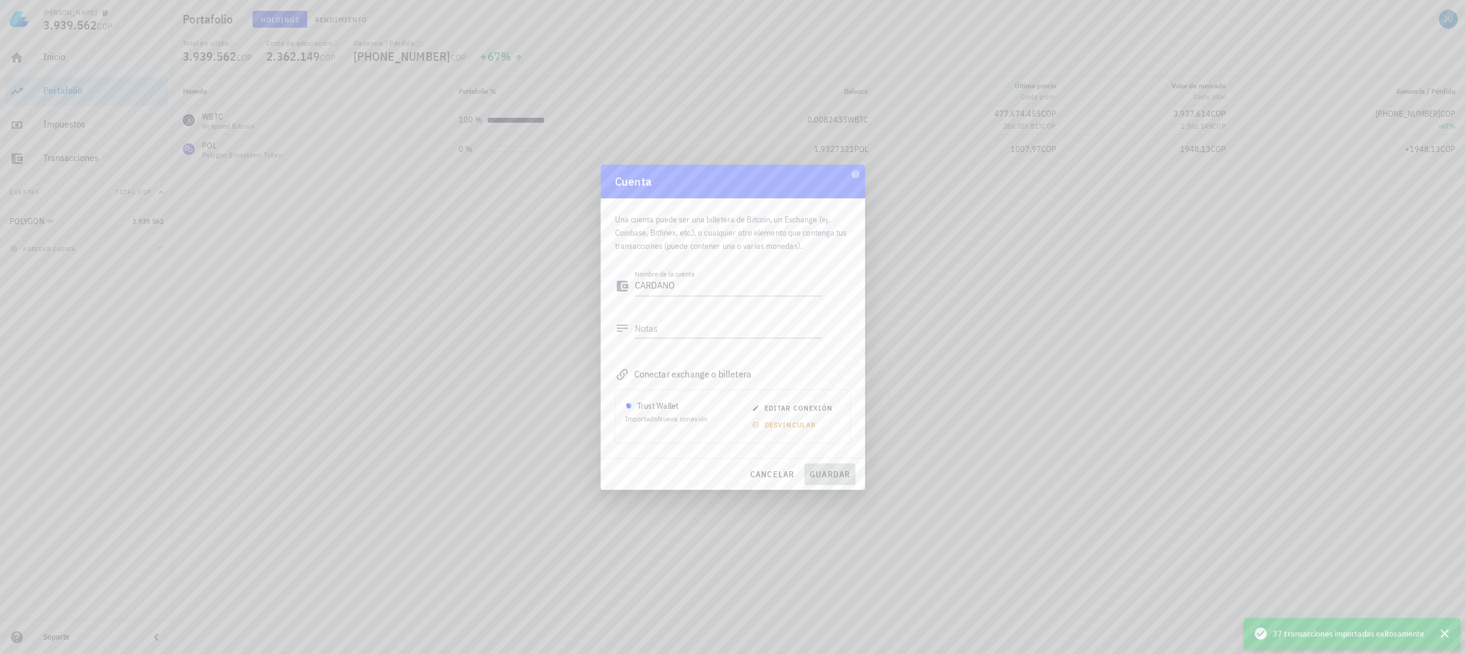
click at [834, 476] on span "guardar" at bounding box center [829, 474] width 41 height 11
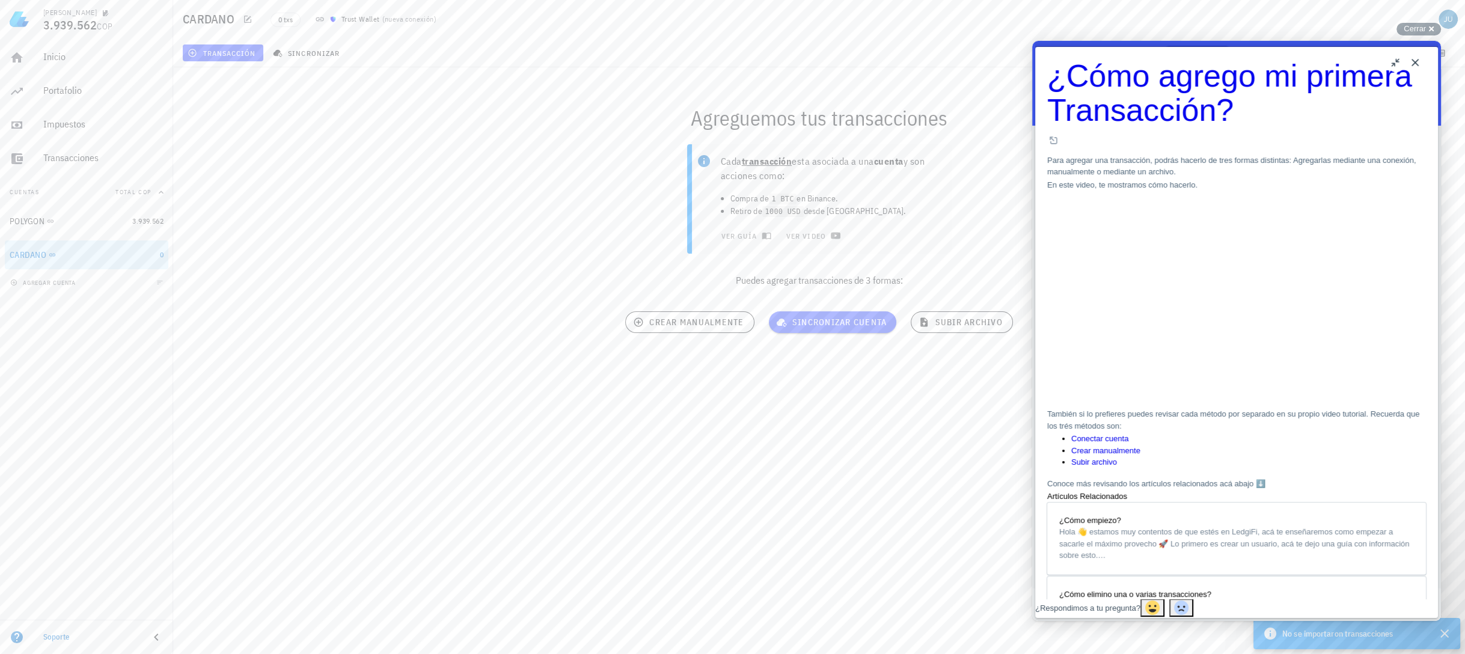
click at [1414, 60] on button "Close" at bounding box center [1414, 62] width 19 height 19
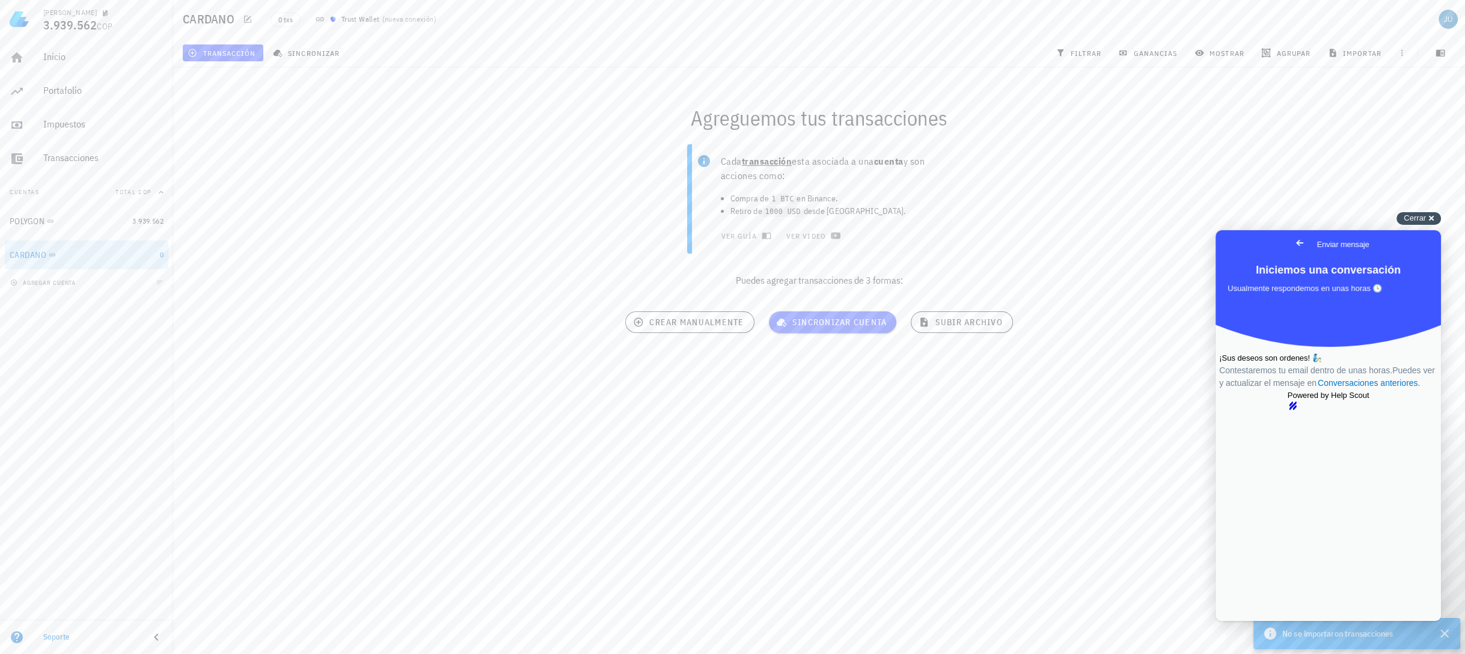
click at [1418, 222] on span "Cerrar" at bounding box center [1415, 217] width 22 height 9
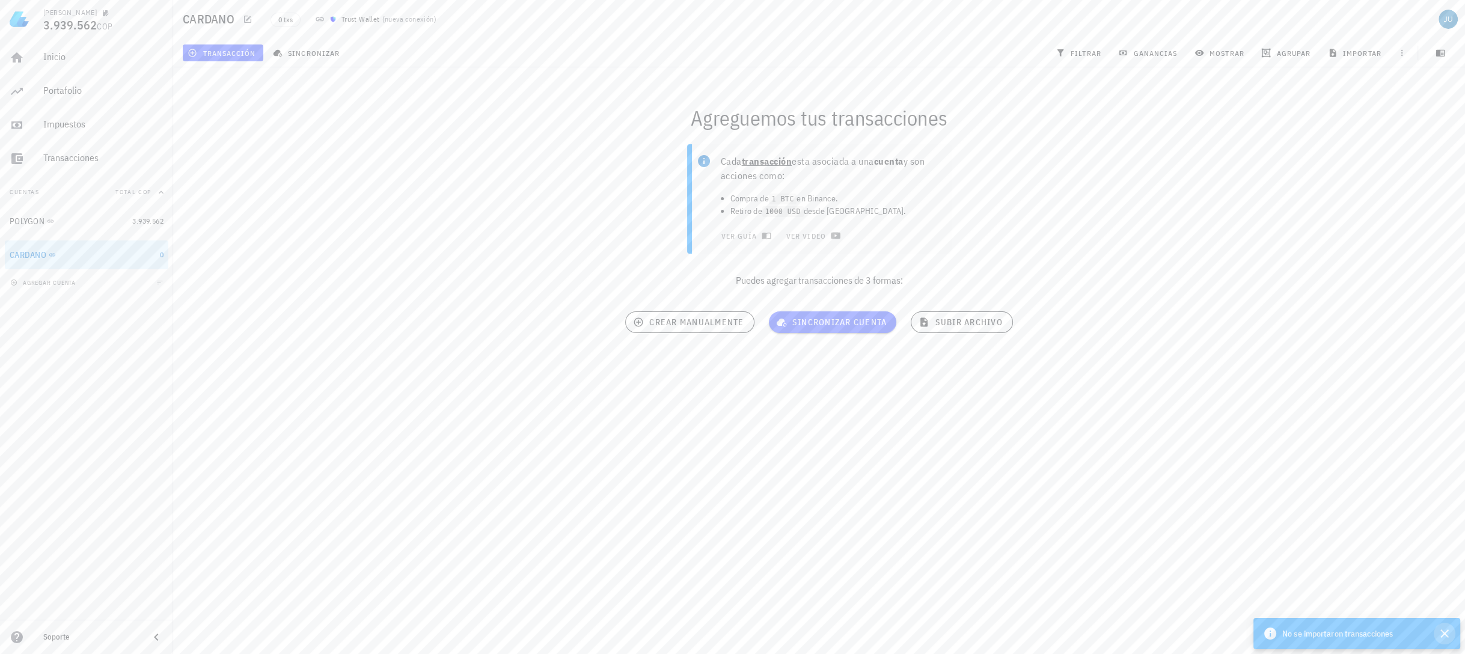
click at [1440, 629] on icon "button" at bounding box center [1444, 633] width 14 height 14
click at [1056, 243] on div "Cada transacción esta asociada a una cuenta y son acciones como: Compra de 1 BT…" at bounding box center [819, 220] width 1306 height 167
click at [65, 161] on div "Transacciones" at bounding box center [103, 157] width 120 height 11
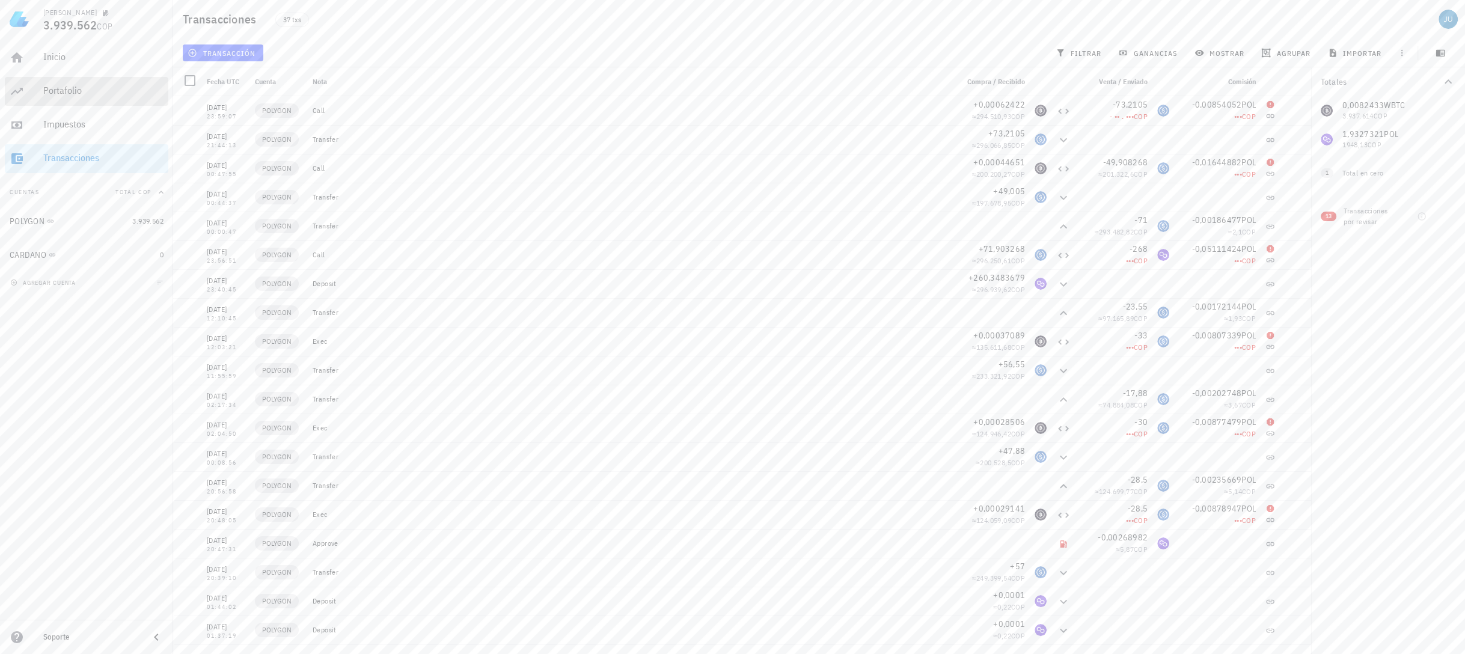
click at [81, 97] on div "Portafolio" at bounding box center [103, 91] width 120 height 27
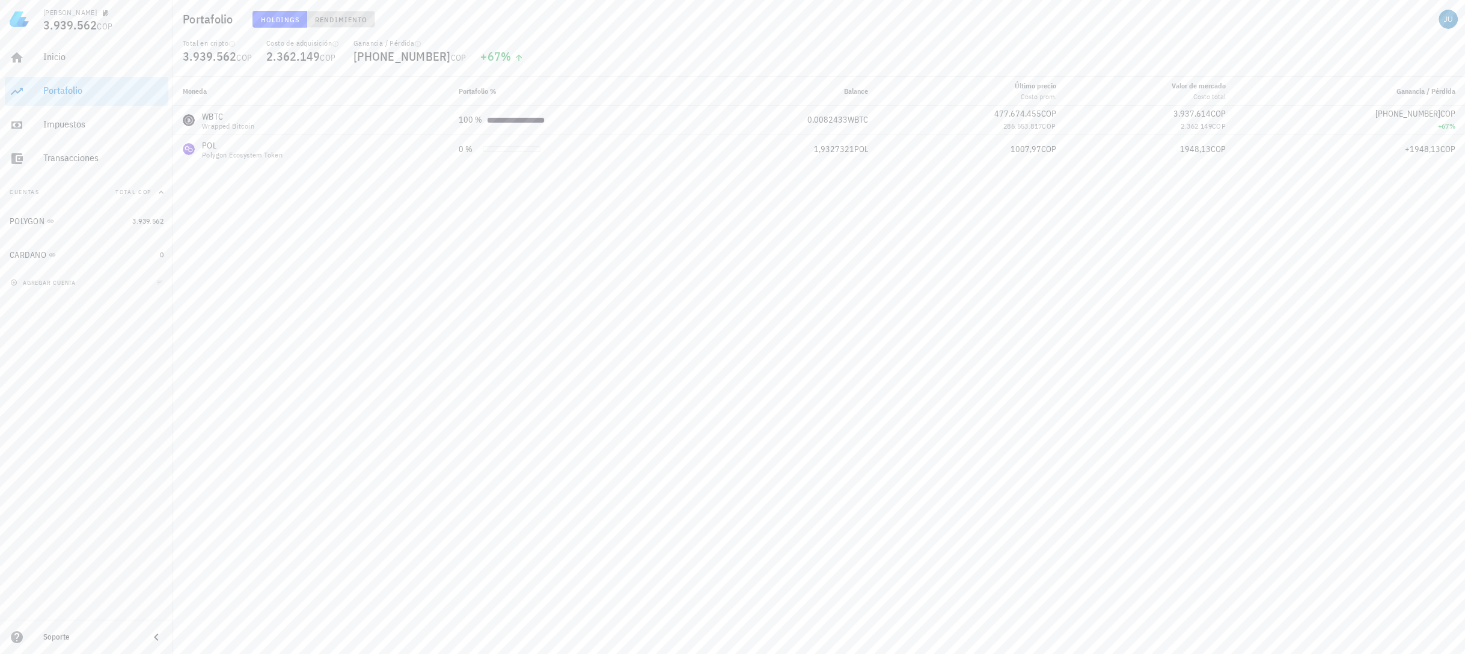
click at [350, 22] on span "Rendimiento" at bounding box center [340, 19] width 53 height 9
click at [282, 17] on span "Holdings" at bounding box center [280, 19] width 40 height 9
click at [70, 125] on div "Impuestos" at bounding box center [103, 123] width 120 height 11
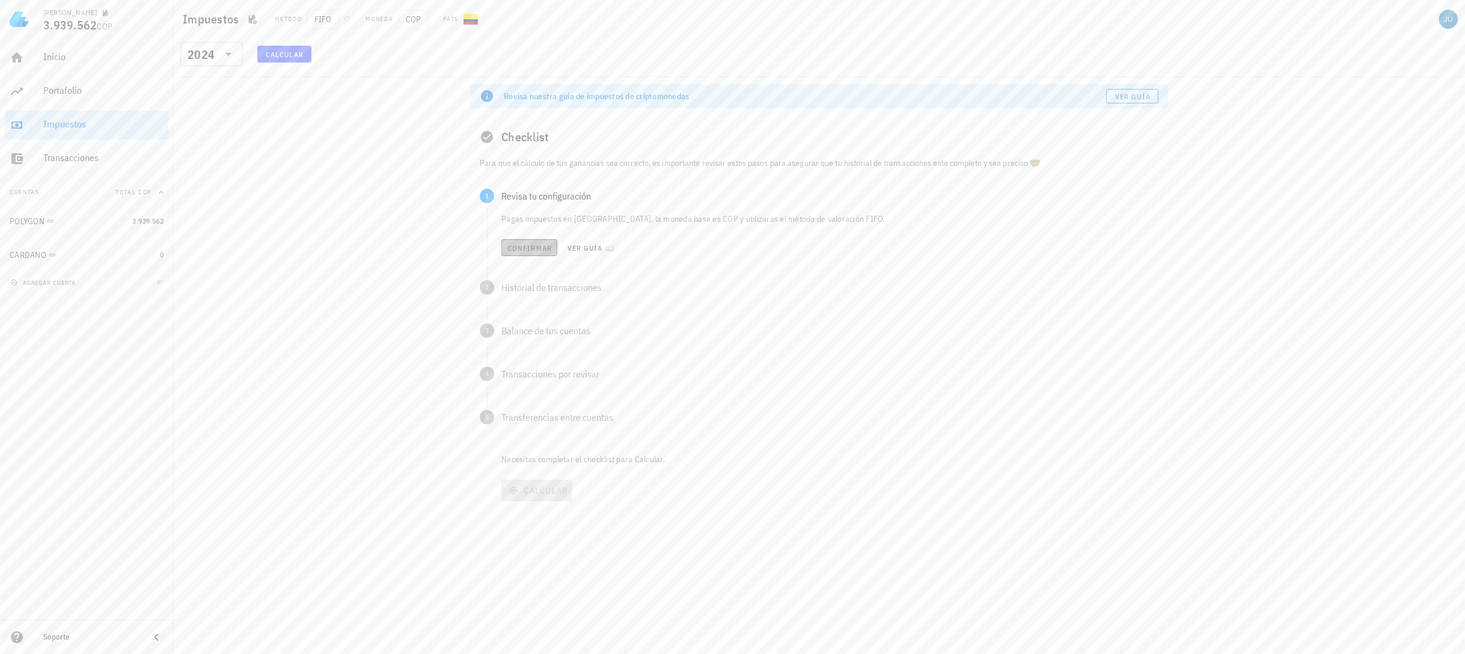
click at [530, 252] on button "Confirmar" at bounding box center [529, 247] width 56 height 17
click at [580, 284] on button "Ver guía 📖" at bounding box center [591, 291] width 58 height 17
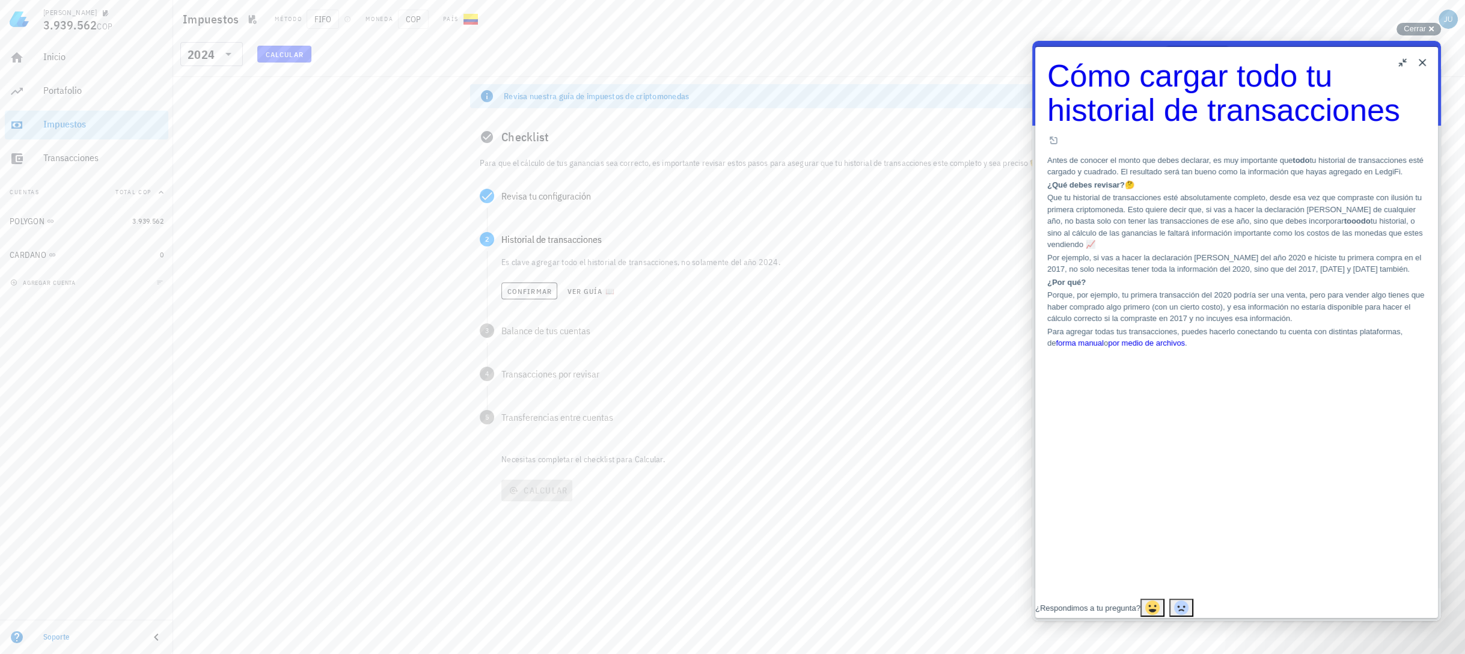
click at [1418, 65] on button "Close" at bounding box center [1422, 62] width 19 height 19
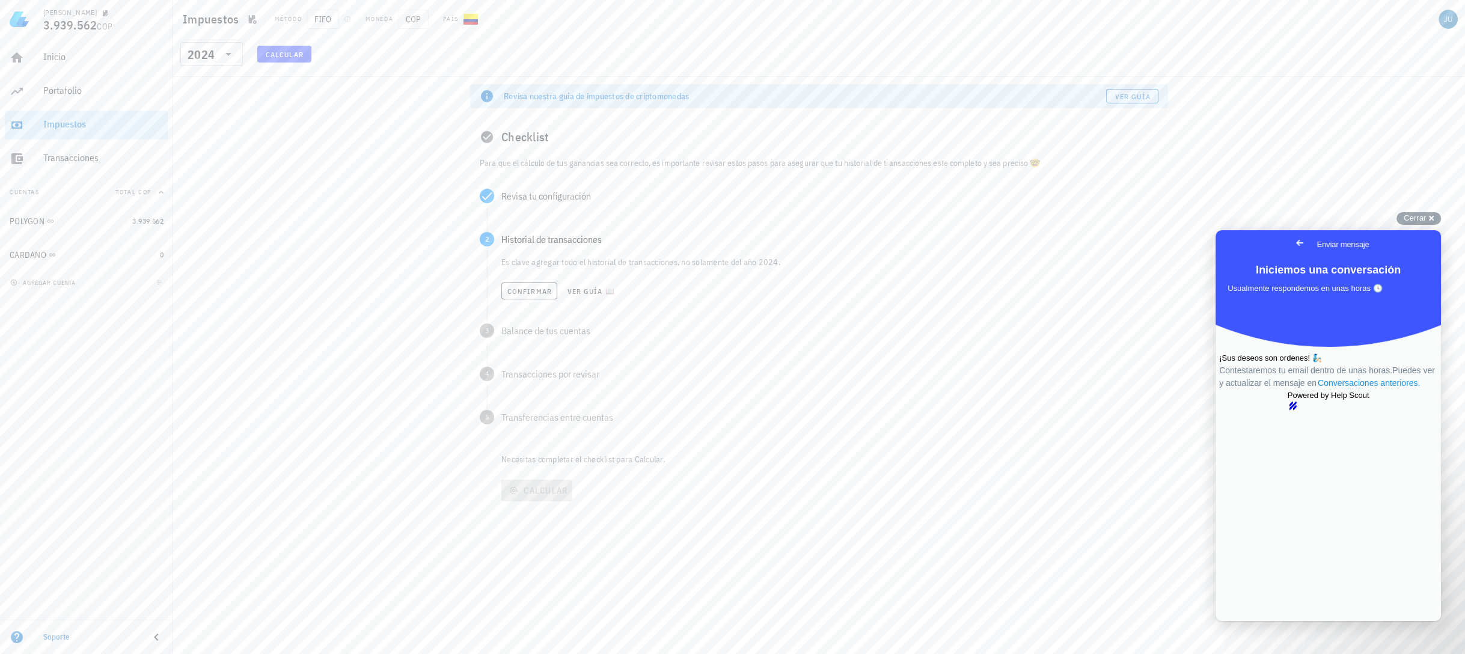
click at [1328, 390] on link "Conversaciones anteriores ." at bounding box center [1368, 383] width 105 height 13
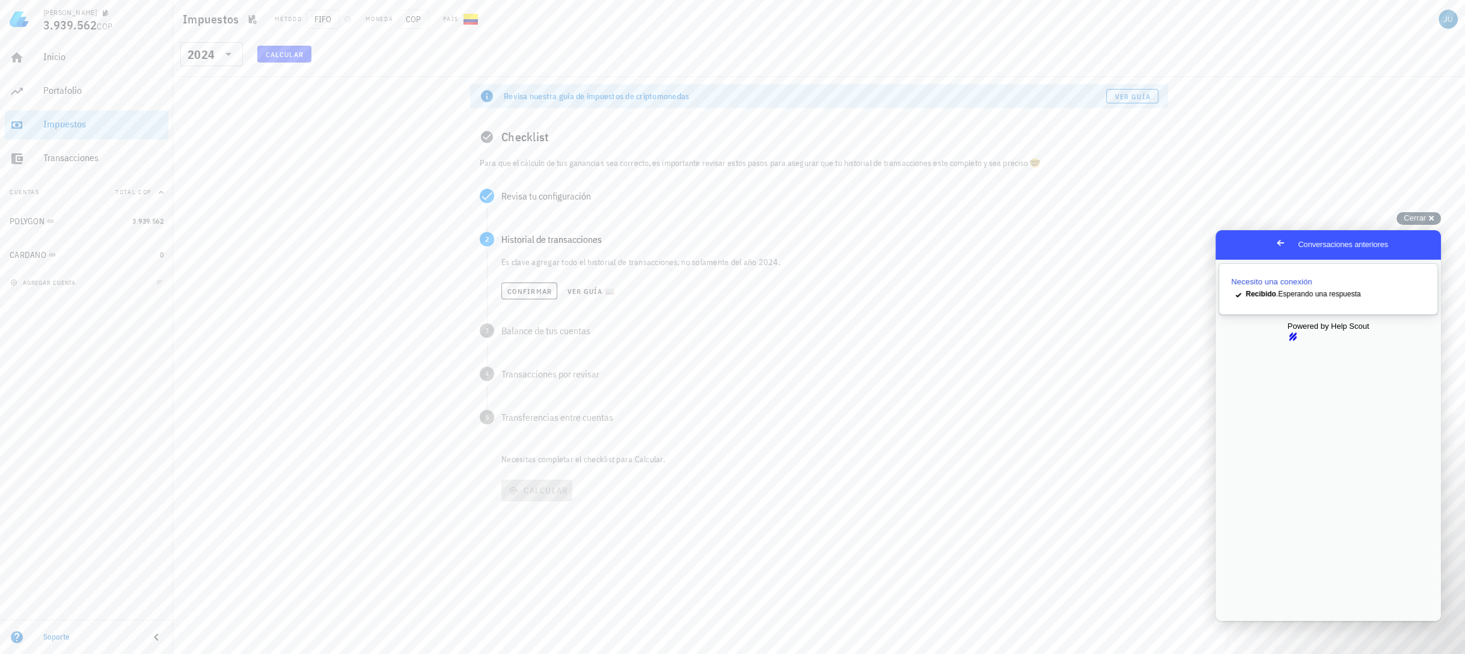
click at [1271, 274] on link "Necesito una conexión checkmark Recibido . Esperando una respuesta" at bounding box center [1328, 289] width 218 height 50
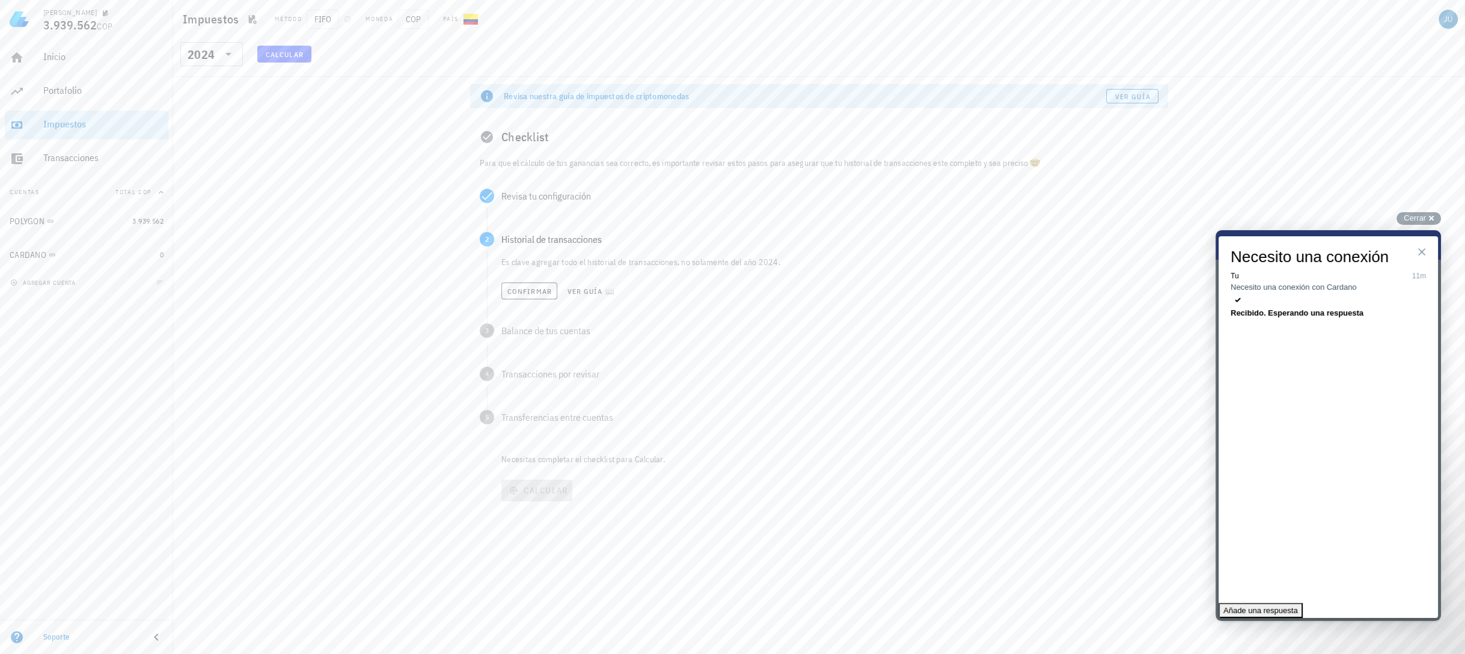
click at [1422, 255] on button "Close" at bounding box center [1421, 251] width 19 height 19
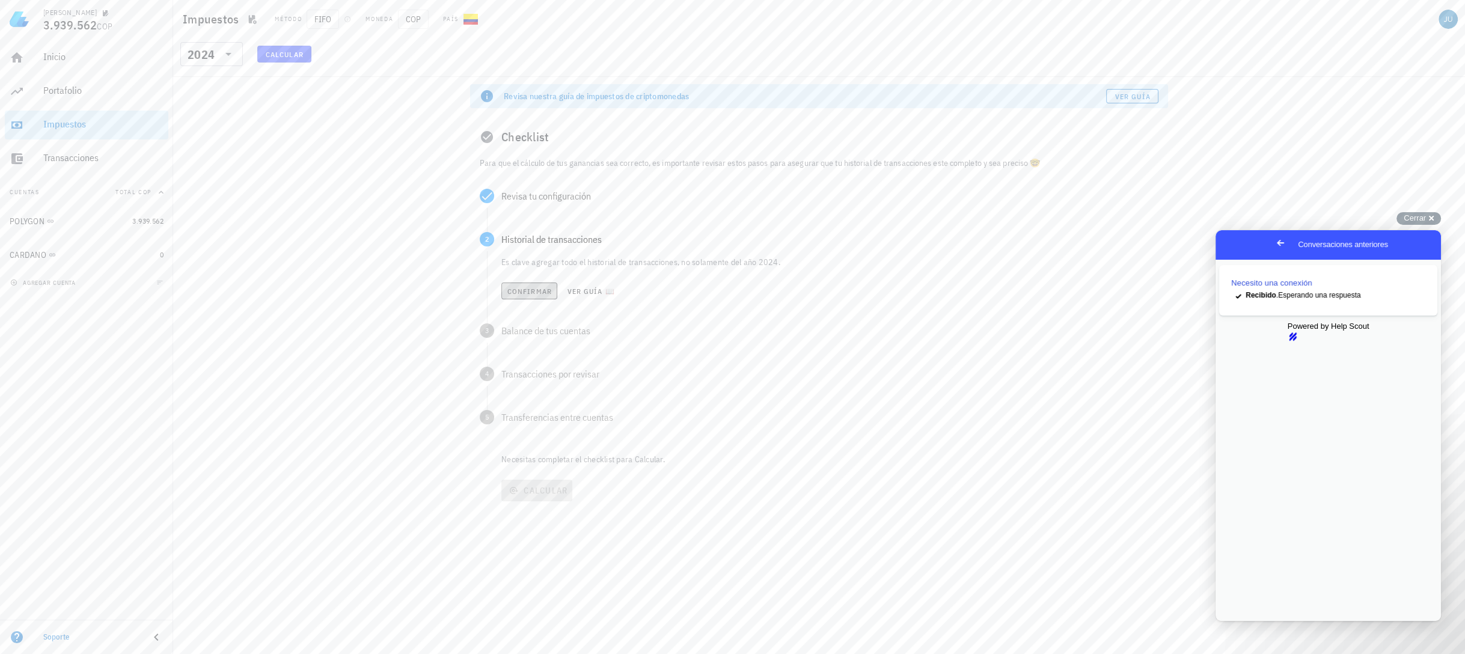
click at [536, 291] on span "Confirmar" at bounding box center [529, 291] width 45 height 9
click at [524, 334] on span "Confirmar" at bounding box center [529, 334] width 45 height 9
click at [540, 375] on span "Confirmar" at bounding box center [529, 377] width 45 height 9
click at [813, 393] on code "Transferencia" at bounding box center [798, 392] width 71 height 11
click at [75, 159] on div "Transacciones" at bounding box center [103, 157] width 120 height 11
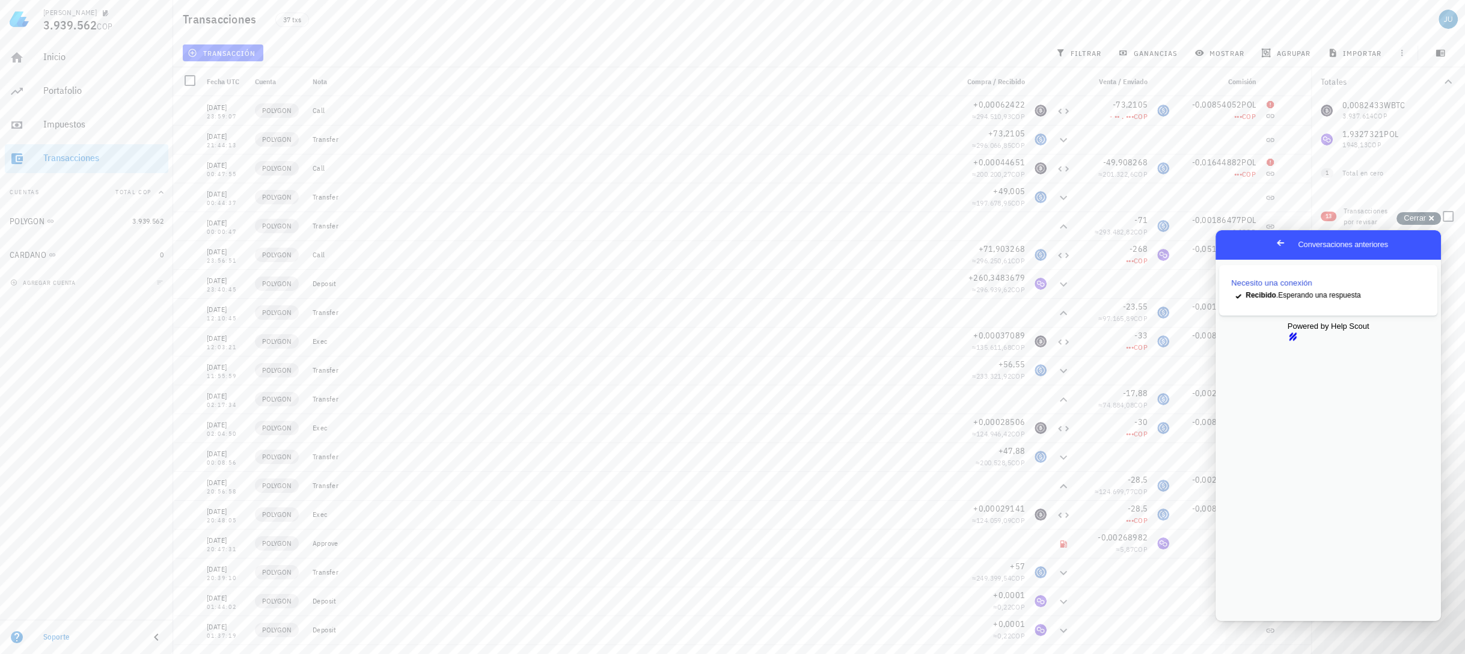
click at [1338, 213] on div "13 Transacciones por revisar" at bounding box center [1388, 213] width 154 height 43
click at [1427, 221] on div "Cerrar cross-small" at bounding box center [1418, 218] width 44 height 13
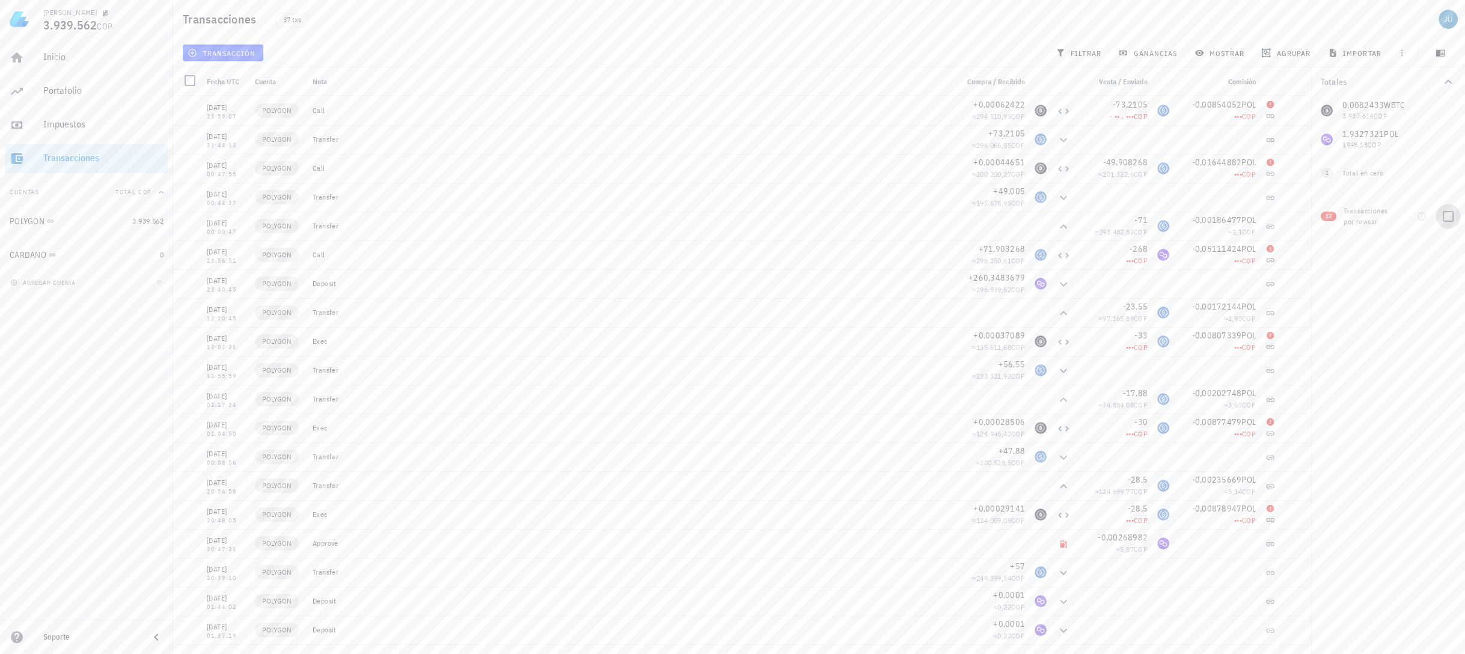
click at [1448, 214] on div at bounding box center [1448, 216] width 20 height 20
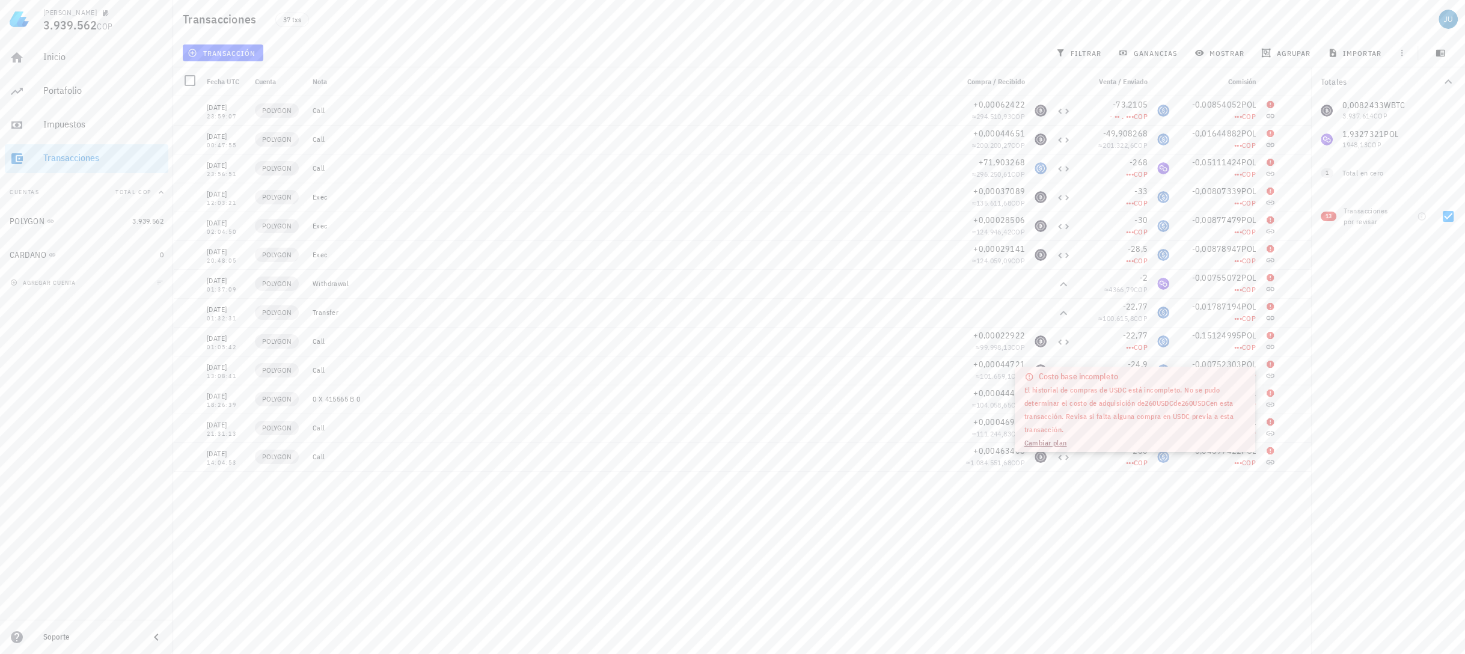
click at [1122, 512] on div "09/08/2025 23:59:07 POLYGON Call +0,00062422 ≈ 294.510,93 COP -73,2105 - •• . •…" at bounding box center [742, 370] width 1138 height 548
click at [1366, 171] on div "Total en cero" at bounding box center [1386, 173] width 89 height 11
click at [1455, 218] on div at bounding box center [1448, 216] width 20 height 20
checkbox input "false"
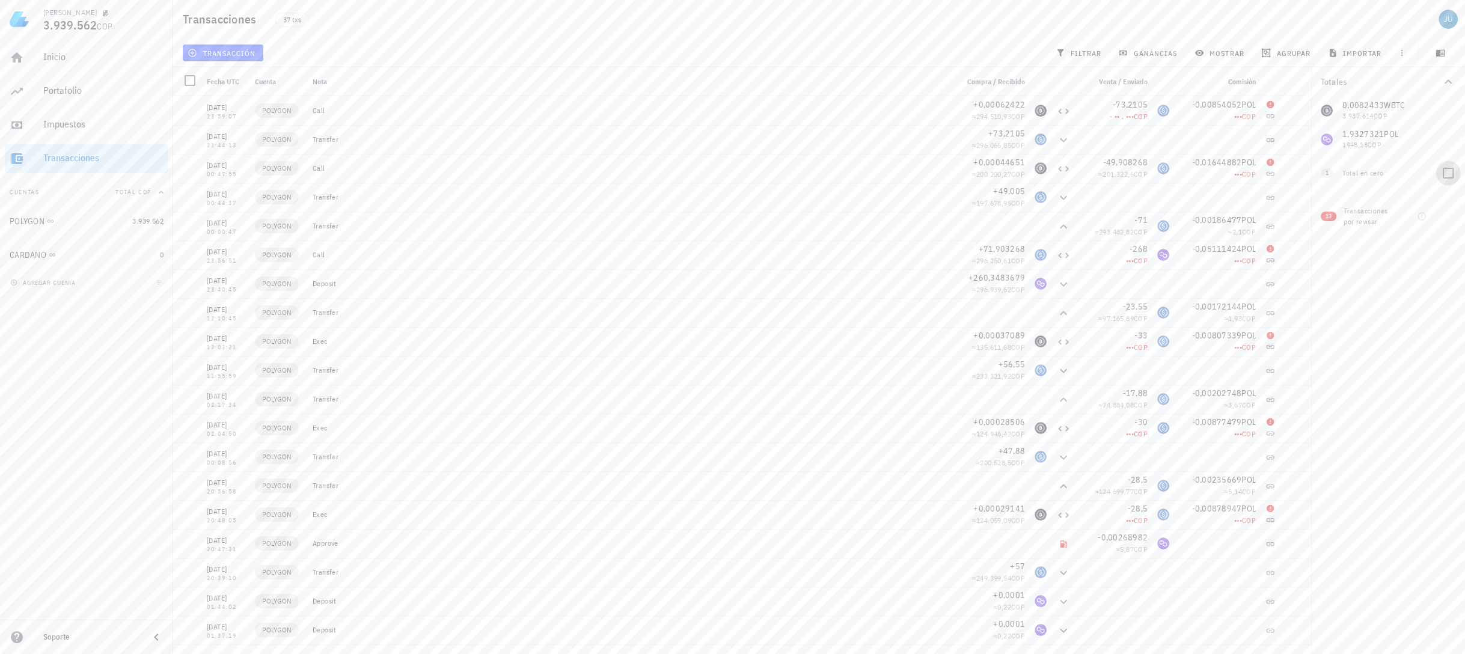
click at [1446, 174] on div at bounding box center [1448, 173] width 20 height 20
click at [1452, 208] on div at bounding box center [1448, 202] width 20 height 20
checkbox input "false"
click at [1344, 168] on div "Total en cero" at bounding box center [1386, 173] width 89 height 11
click at [1333, 171] on span "1" at bounding box center [1327, 173] width 13 height 10
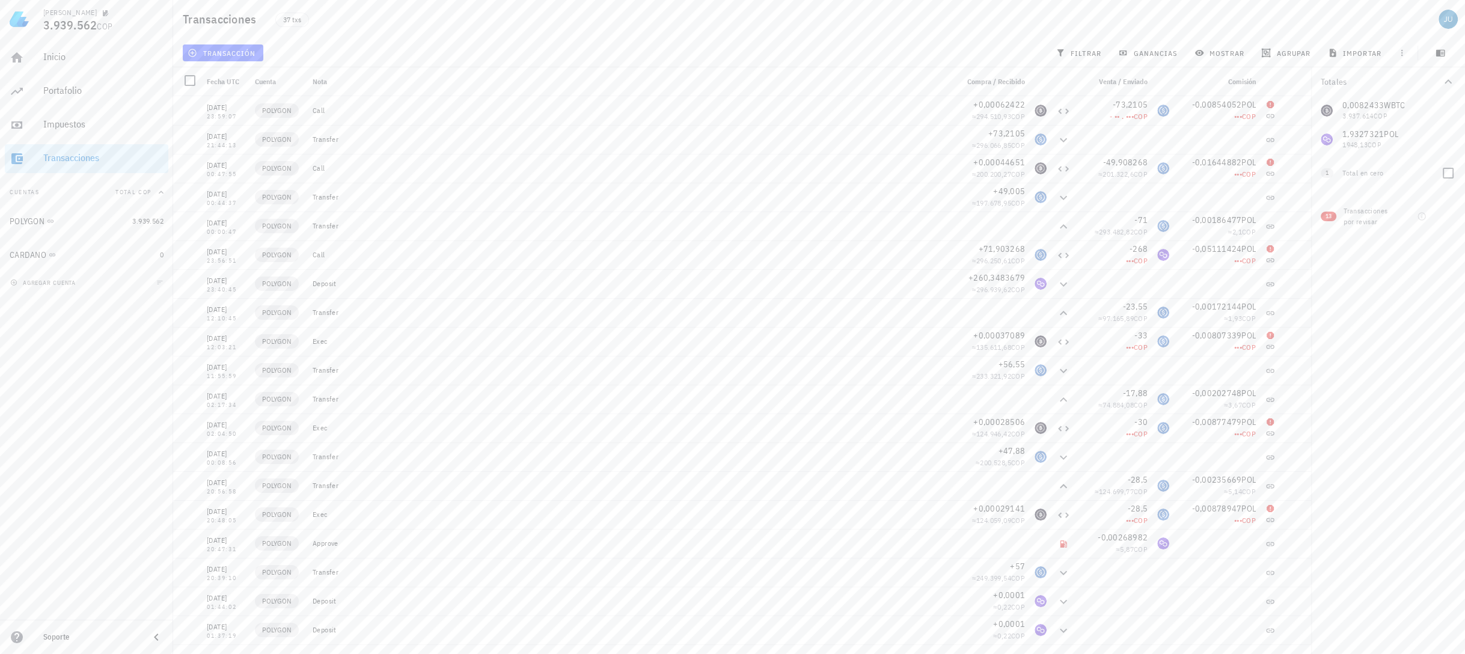
click at [1333, 170] on div "1" at bounding box center [1328, 173] width 14 height 10
click at [1329, 173] on span "1" at bounding box center [1327, 173] width 13 height 10
click at [1351, 171] on div "Total en cero" at bounding box center [1386, 173] width 89 height 11
click at [1378, 319] on div "Totales 0,0082433 WBTC 3.937.614 COP 1,9327321 POL 1948,13 COP 0 USDC 0 COP 1 T…" at bounding box center [1388, 360] width 154 height 587
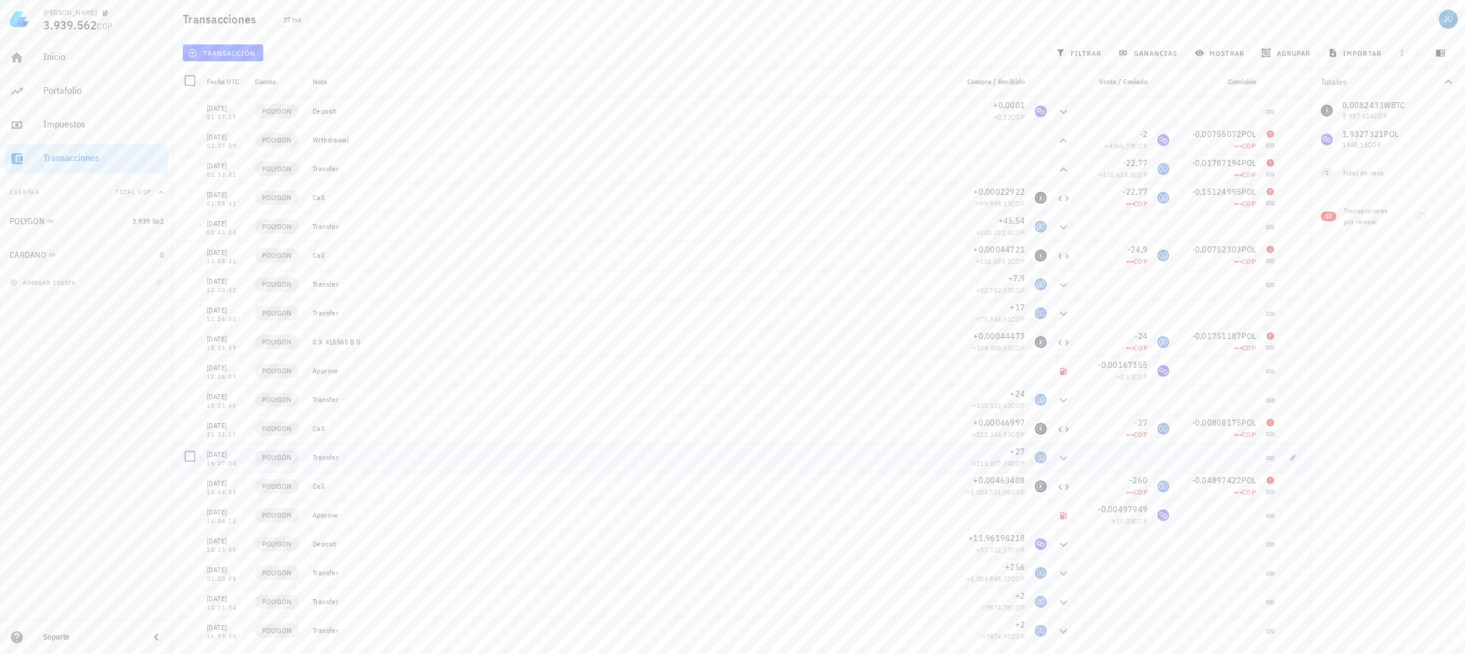
scroll to position [519, 0]
click at [1059, 514] on icon at bounding box center [1064, 515] width 10 height 10
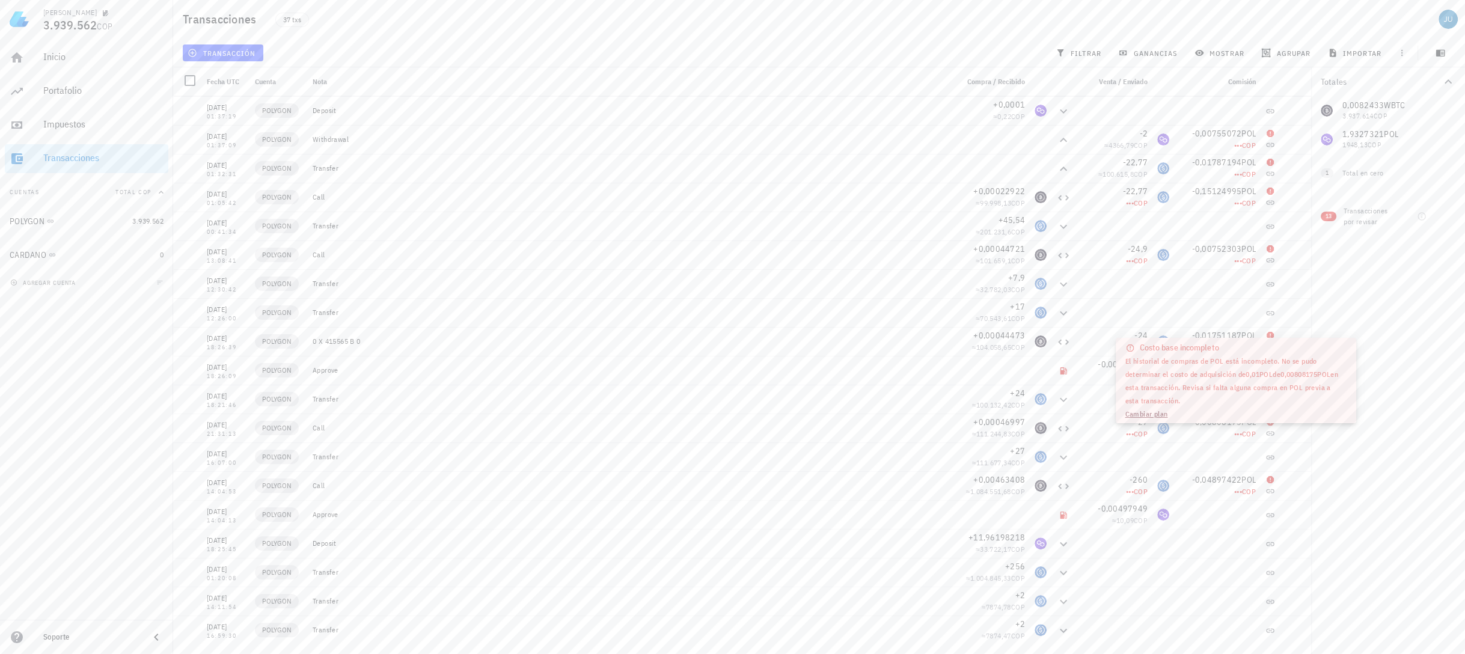
click at [1160, 414] on link "Cambiar plan" at bounding box center [1146, 413] width 43 height 9
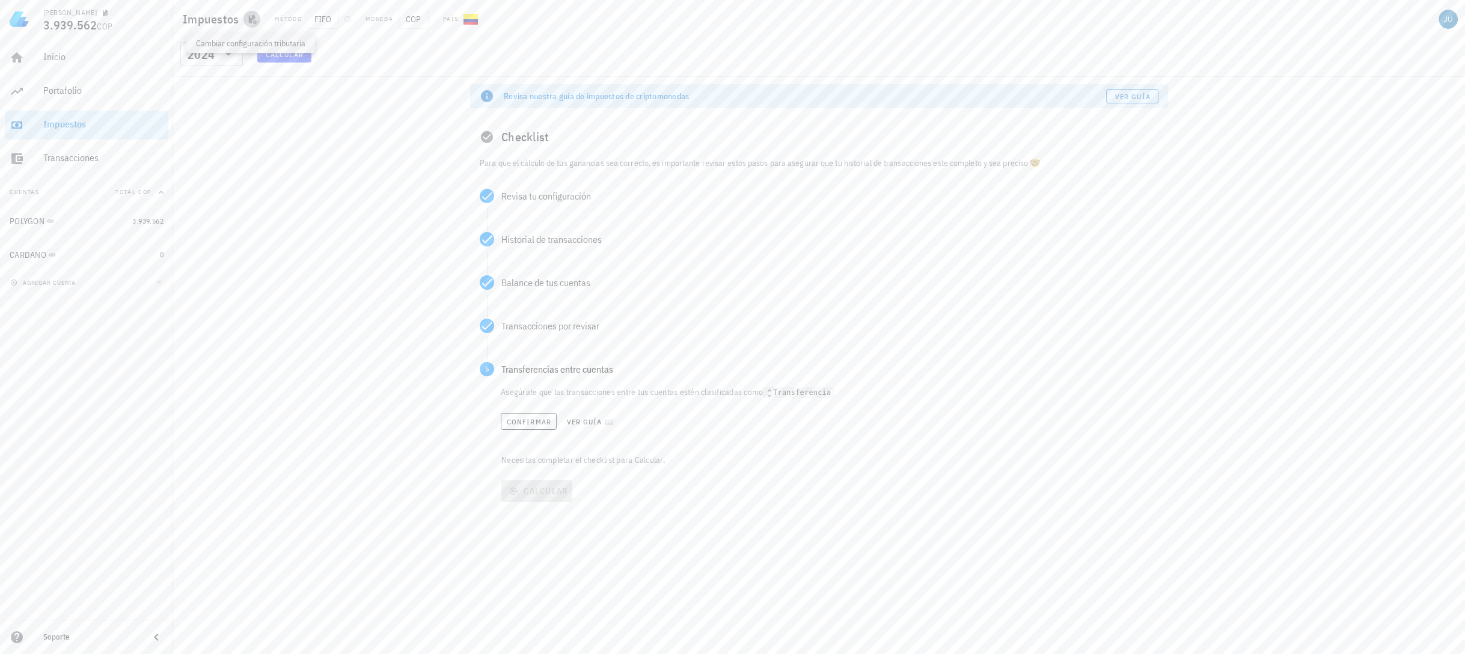
click at [250, 16] on icon "button" at bounding box center [252, 19] width 10 height 10
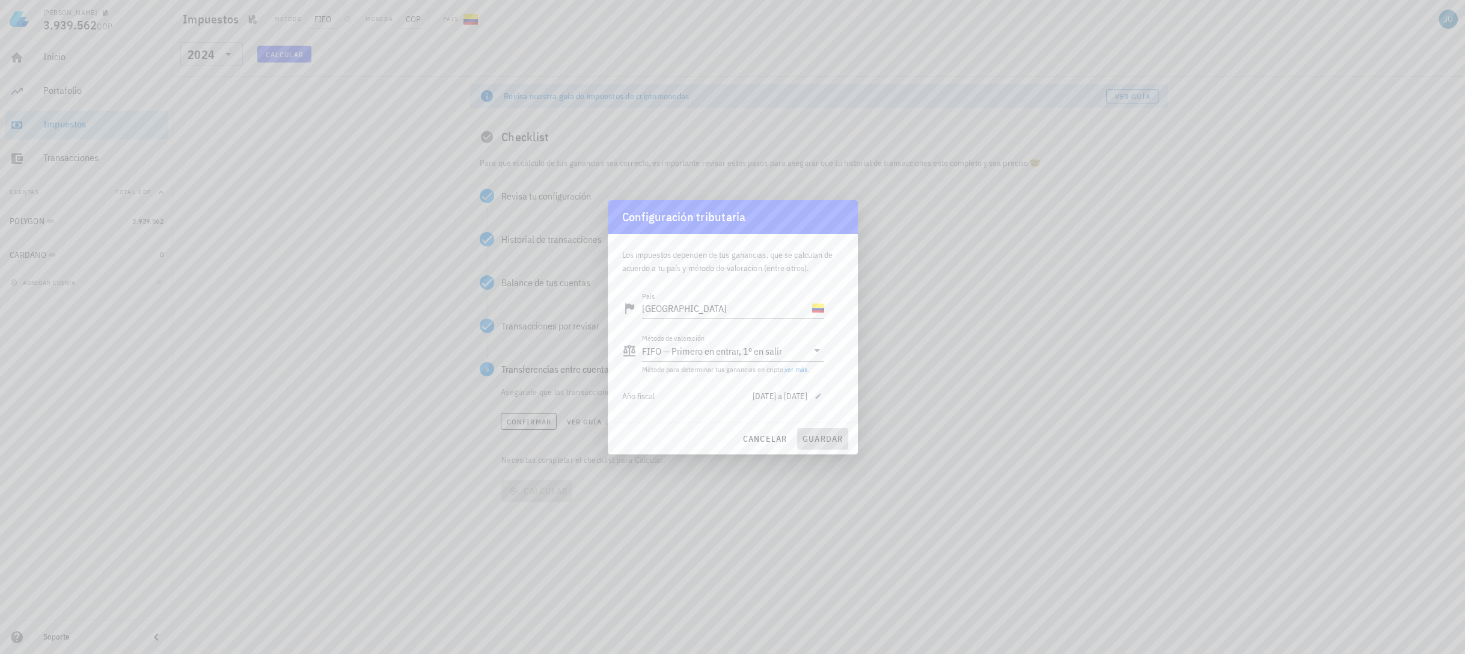
click at [819, 433] on span "guardar" at bounding box center [822, 438] width 41 height 11
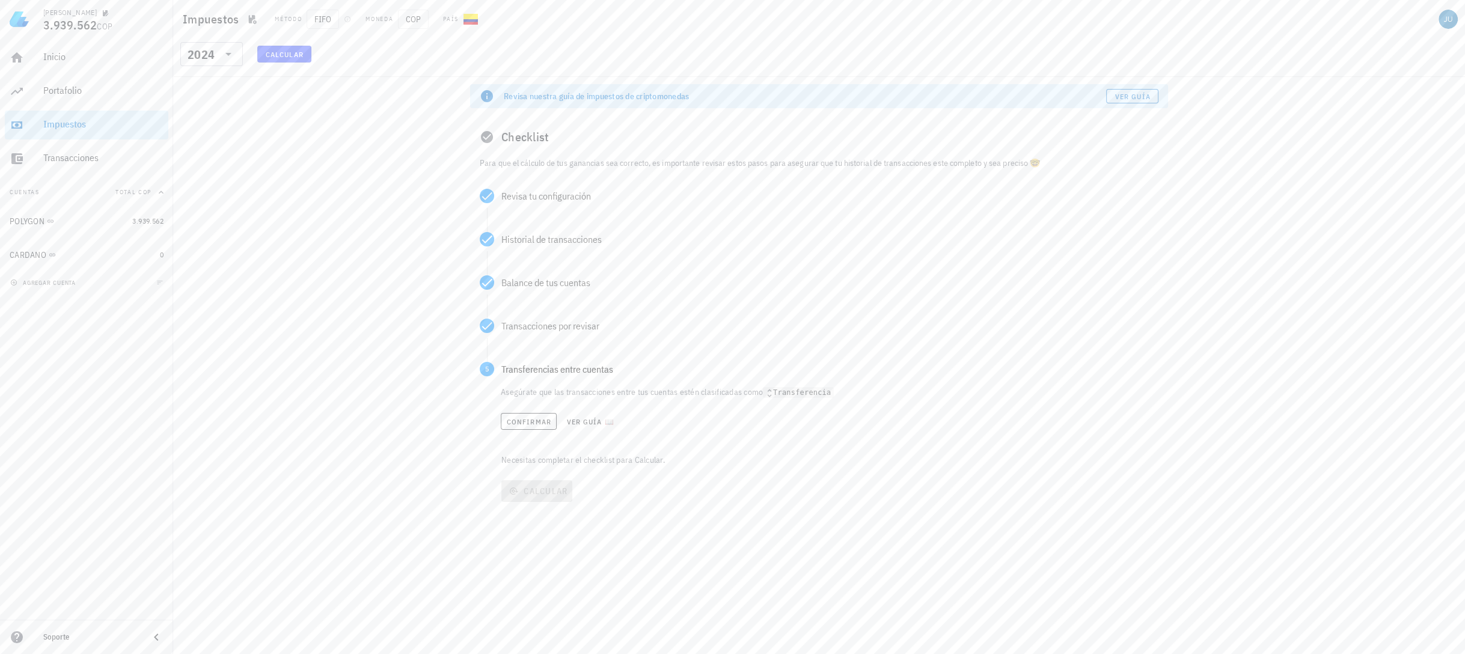
click at [241, 20] on h1 "Impuestos" at bounding box center [213, 19] width 61 height 19
click at [249, 19] on icon "button" at bounding box center [253, 19] width 8 height 9
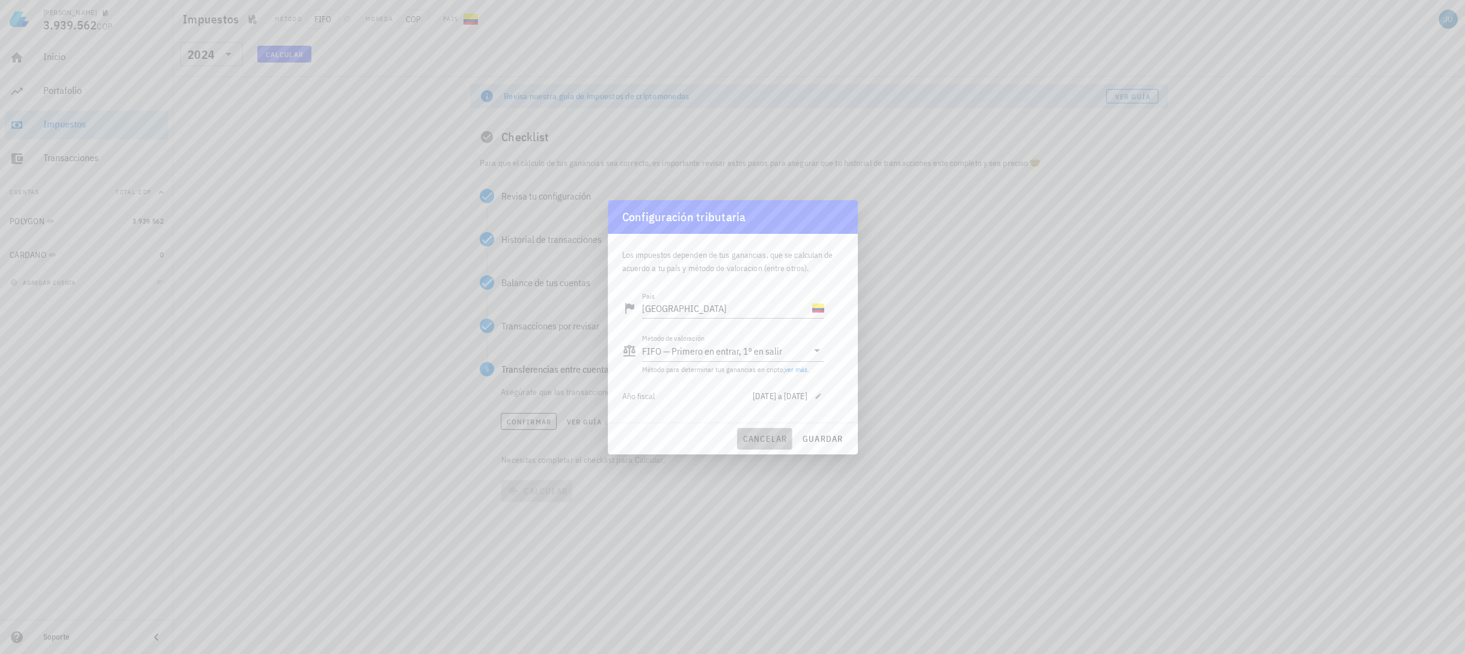
click at [765, 441] on span "cancelar" at bounding box center [764, 438] width 45 height 11
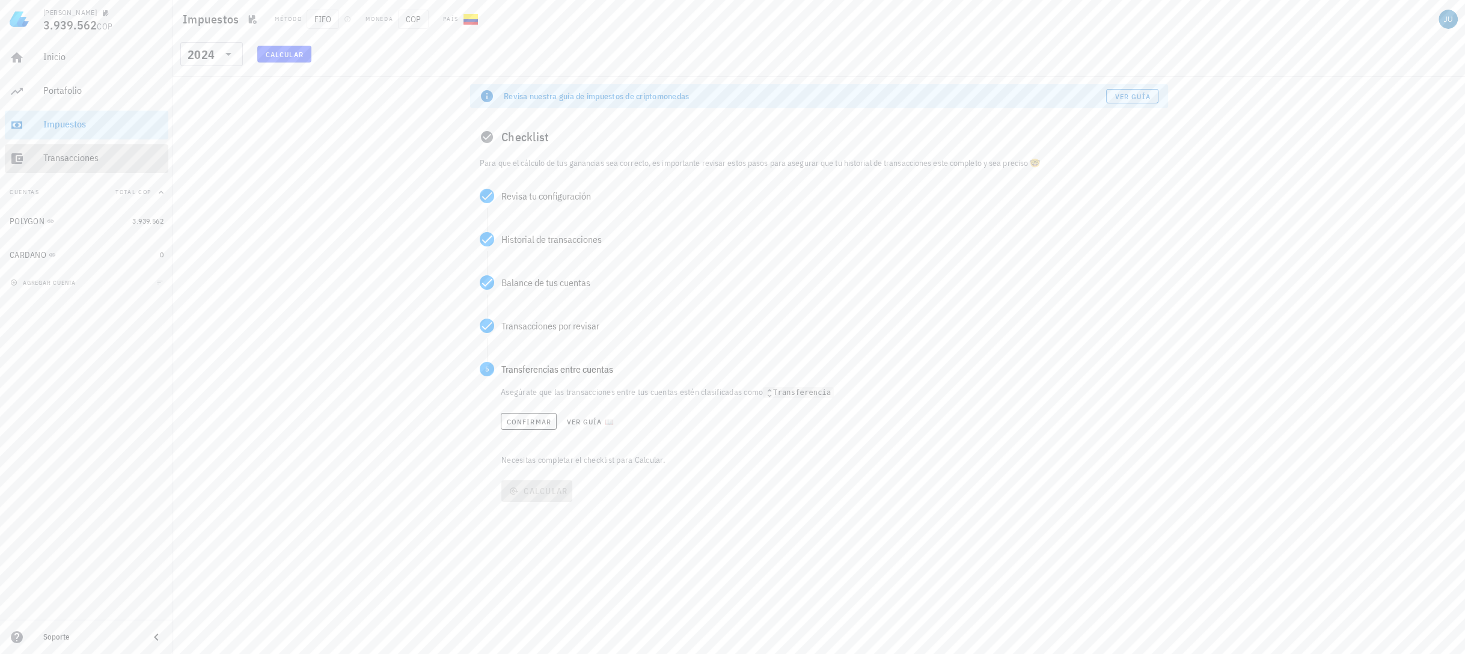
click at [94, 159] on div "Transacciones" at bounding box center [103, 157] width 120 height 11
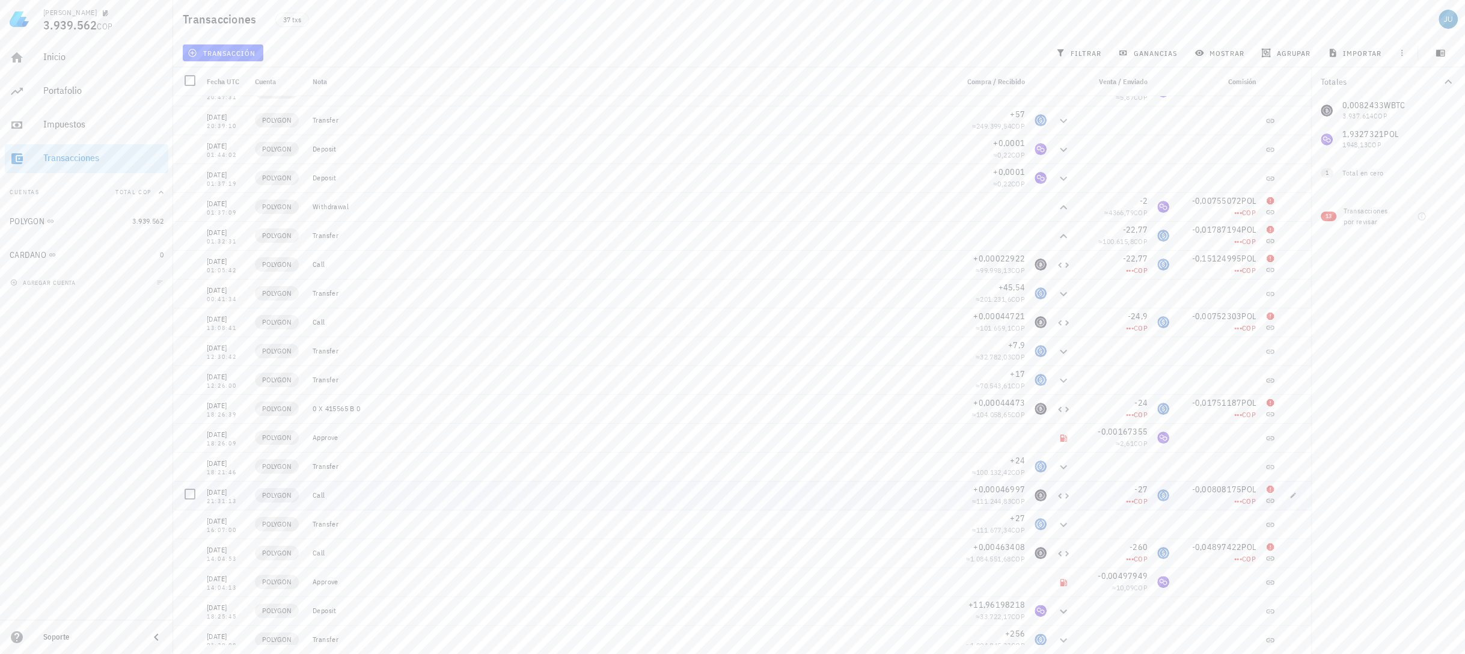
scroll to position [519, 0]
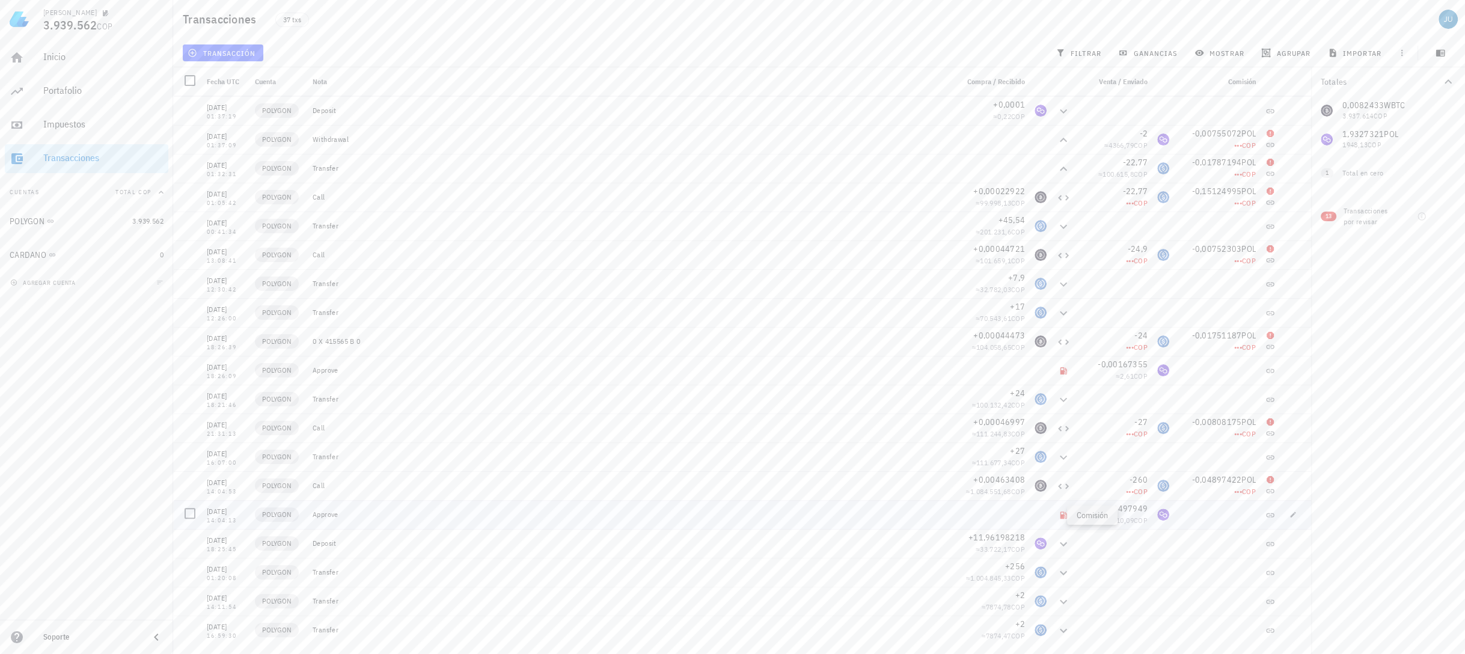
click at [1060, 513] on icon at bounding box center [1063, 515] width 7 height 7
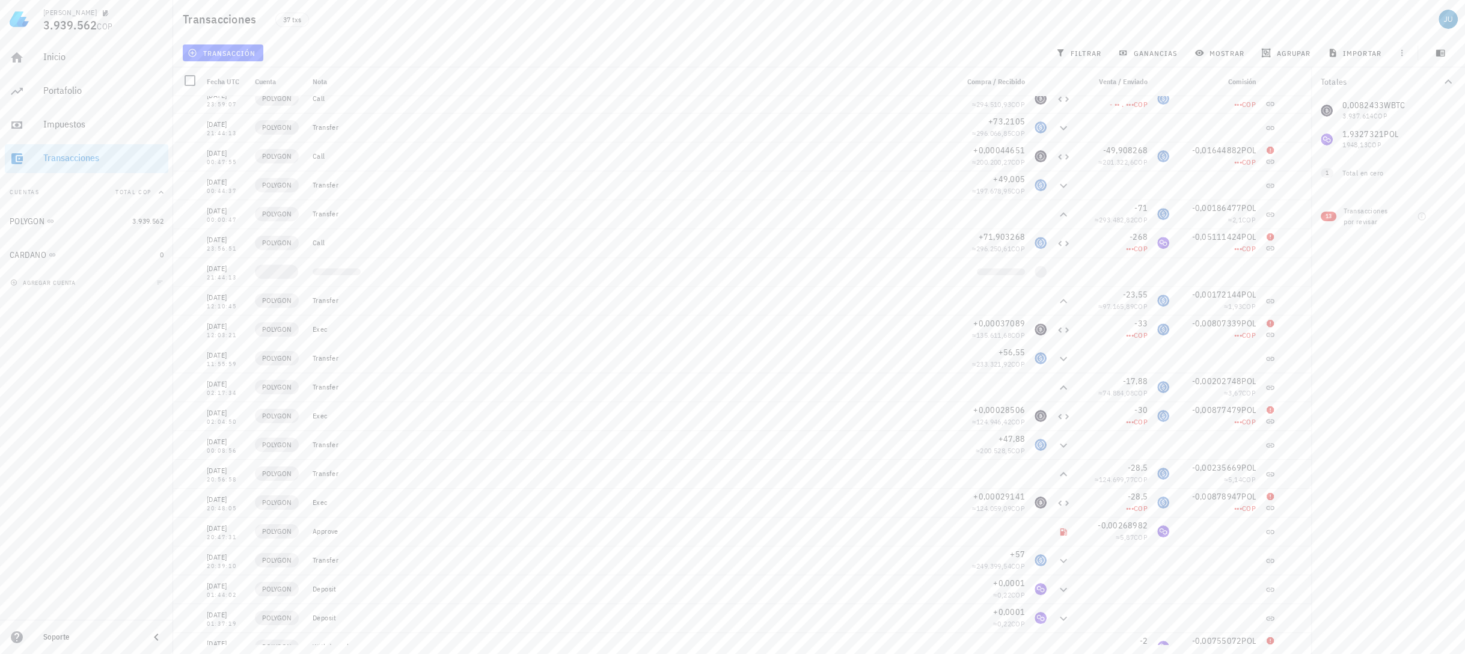
scroll to position [0, 0]
click at [36, 252] on div "CARDANO" at bounding box center [28, 255] width 37 height 10
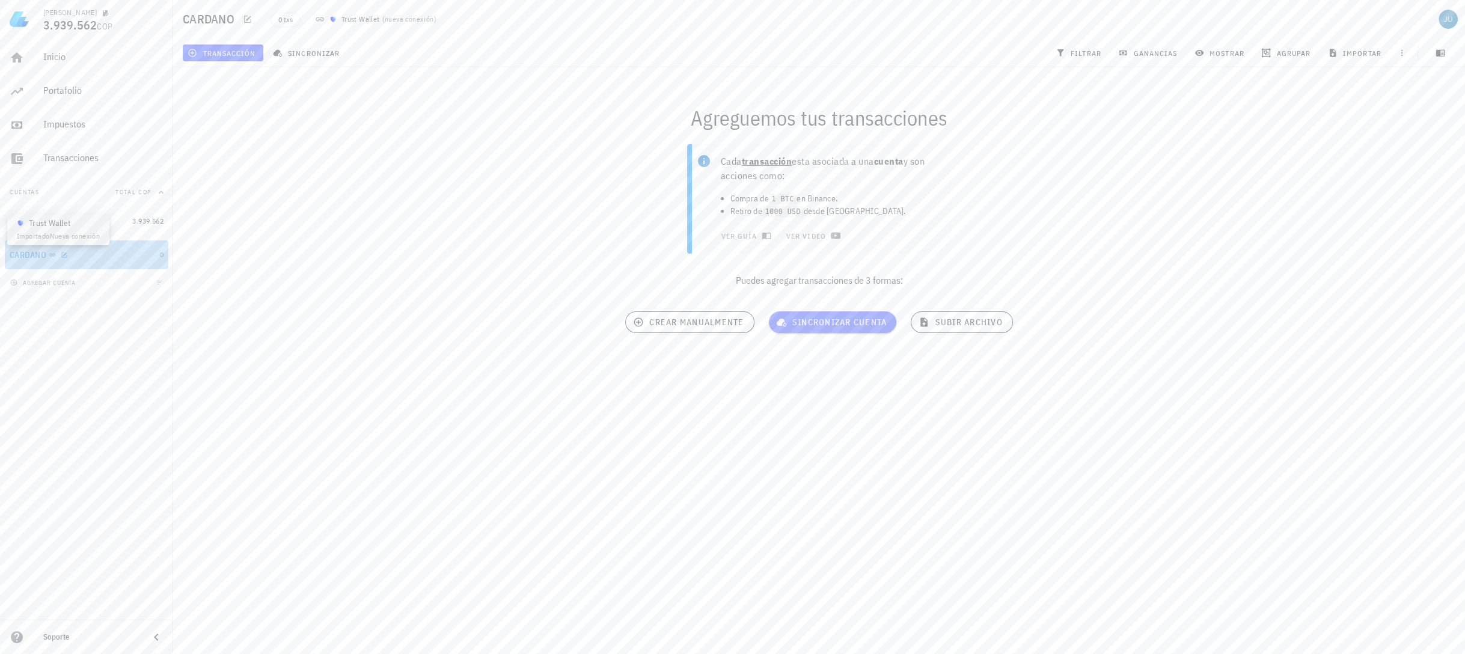
click at [50, 255] on icon at bounding box center [52, 254] width 6 height 3
click at [62, 255] on icon "button" at bounding box center [63, 254] width 5 height 5
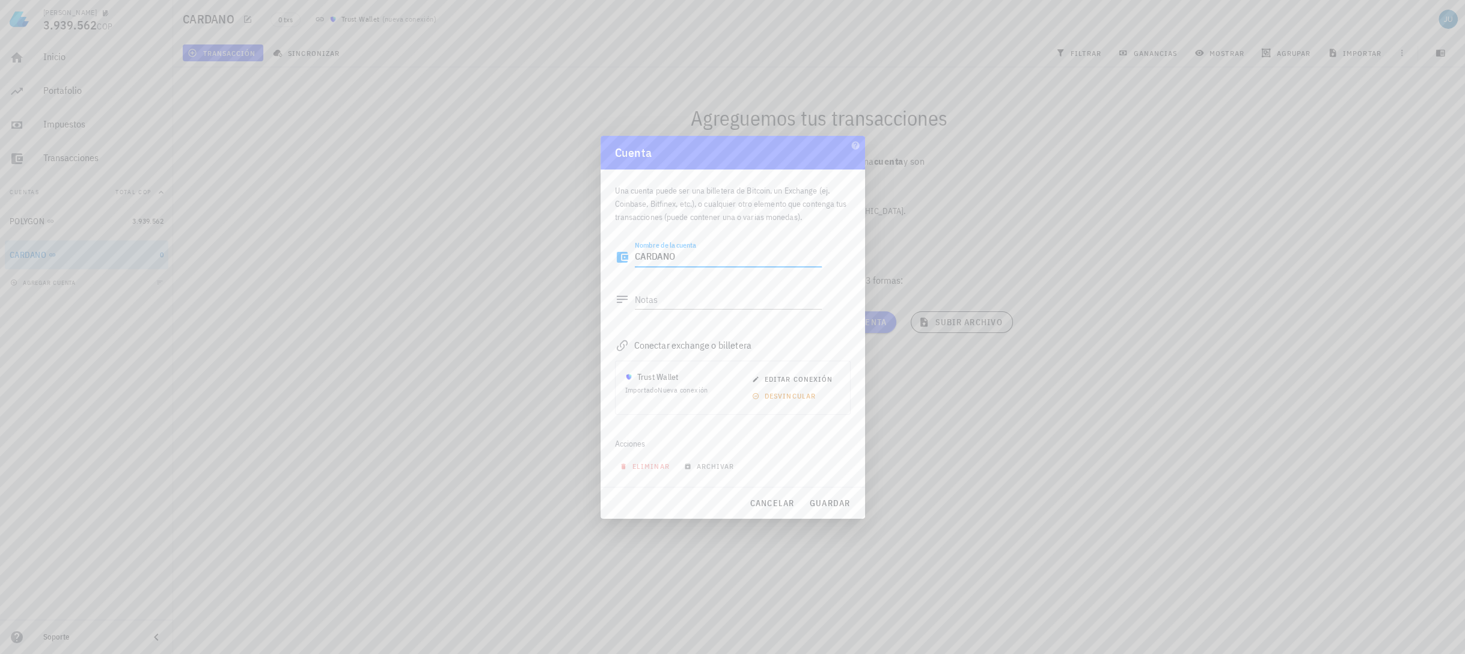
click at [756, 252] on textarea "CARDANO" at bounding box center [728, 257] width 187 height 19
type textarea "C"
type textarea "BINANCE"
click at [790, 376] on span "editar conexión" at bounding box center [793, 379] width 78 height 9
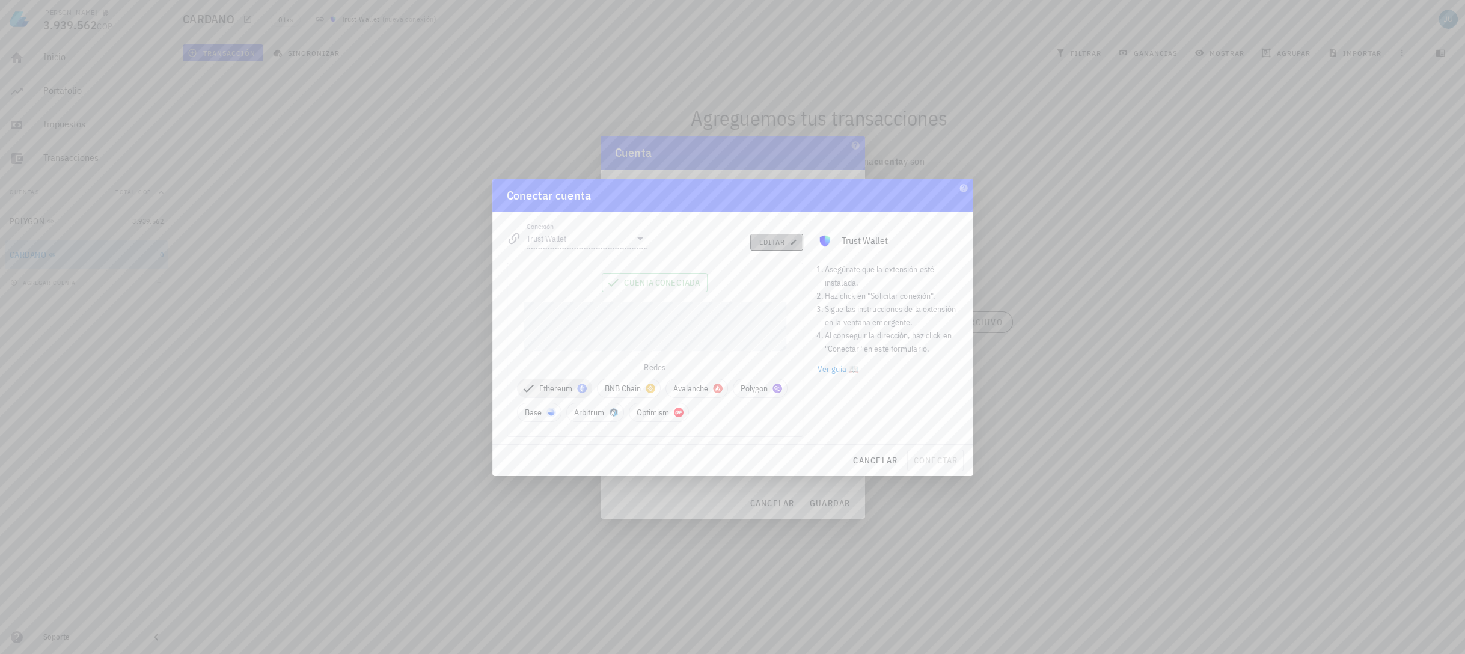
click at [781, 242] on span "editar" at bounding box center [777, 241] width 37 height 9
click at [633, 230] on div "Conexión Trust Wallet" at bounding box center [587, 238] width 121 height 19
click at [627, 297] on div "Binance" at bounding box center [625, 296] width 131 height 11
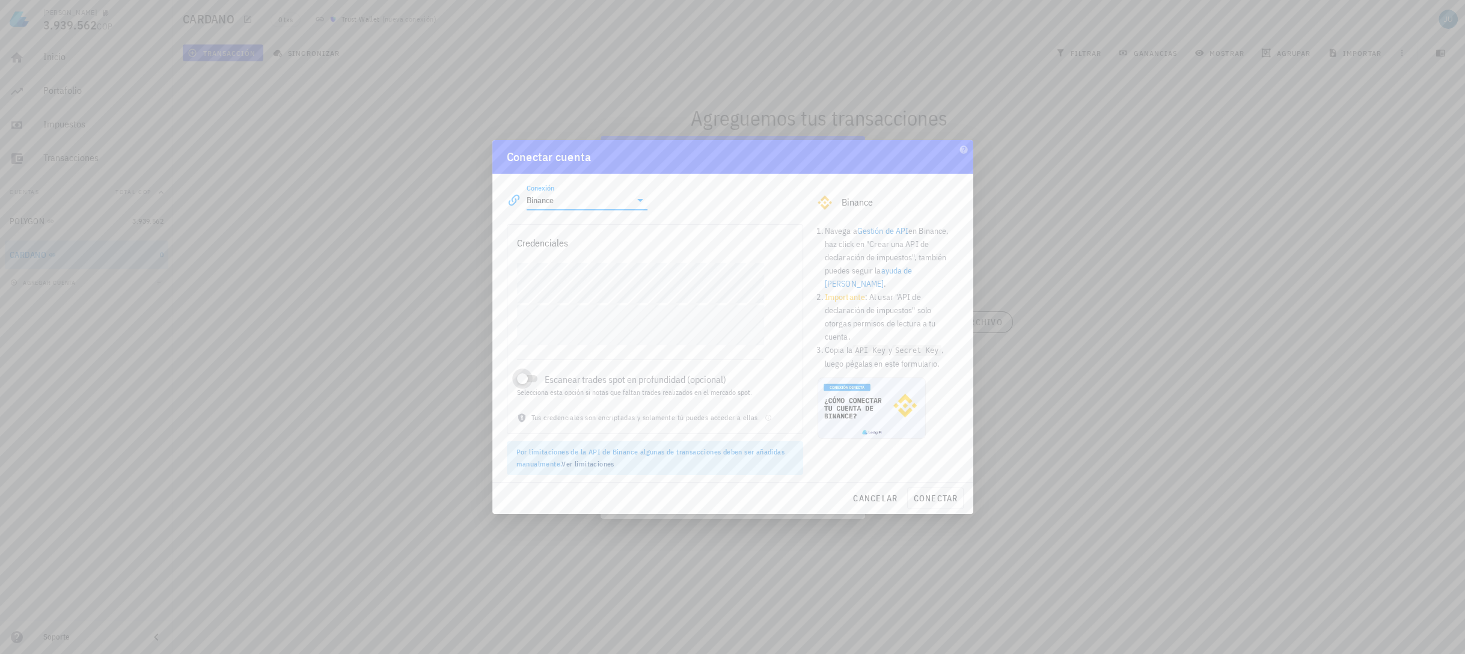
click at [527, 376] on div at bounding box center [522, 378] width 17 height 17
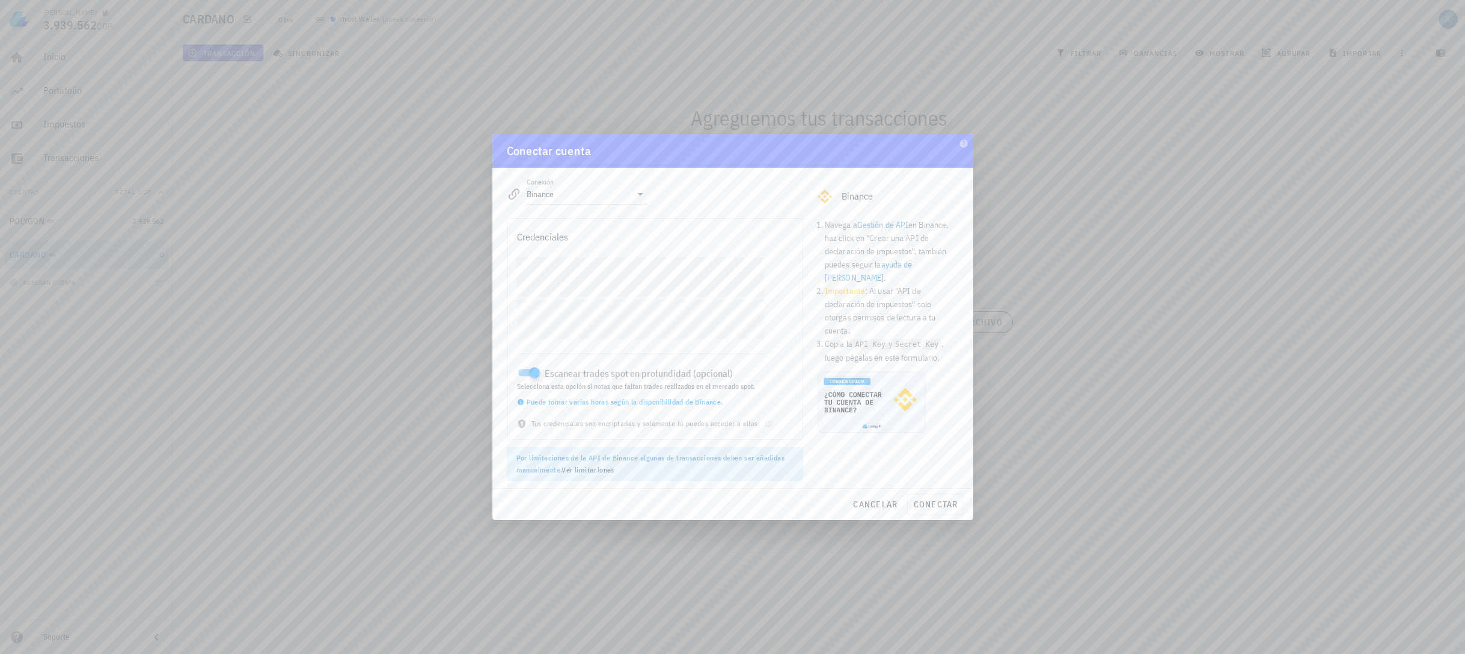
click at [597, 468] on link "Ver limitaciones" at bounding box center [587, 469] width 52 height 9
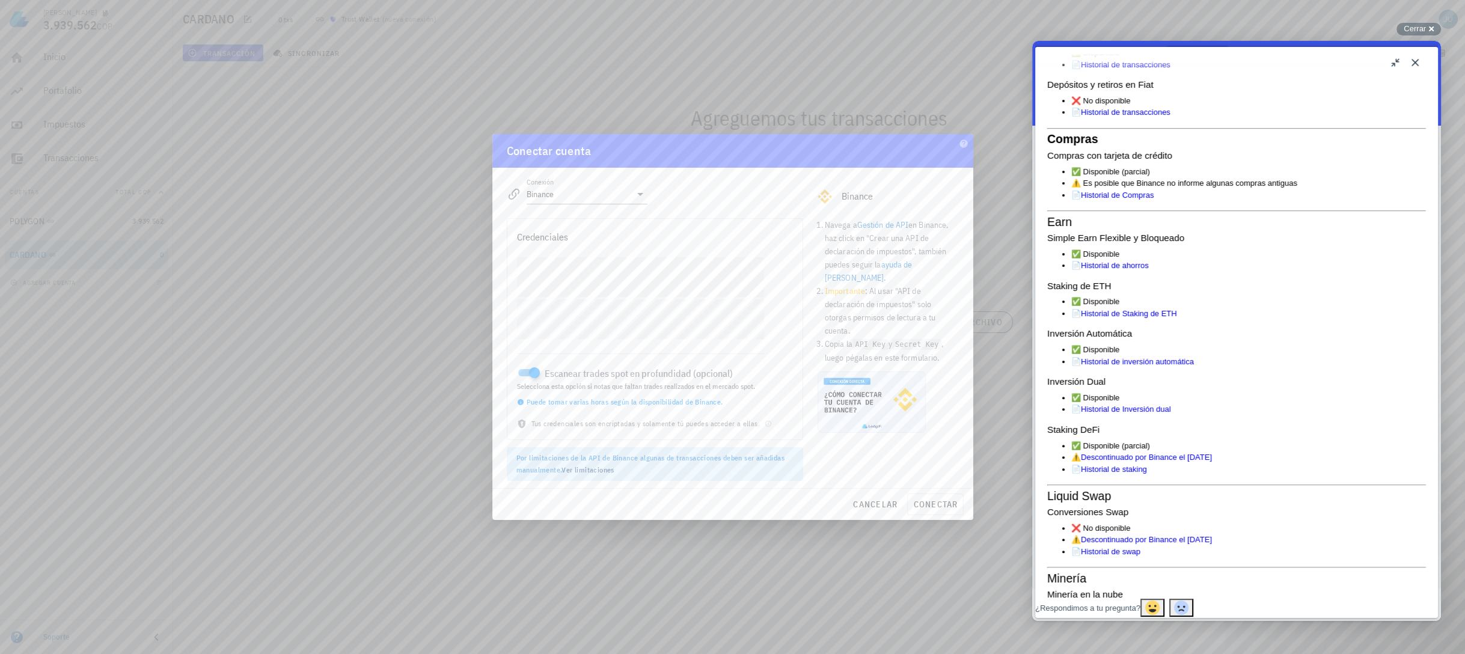
scroll to position [625, 0]
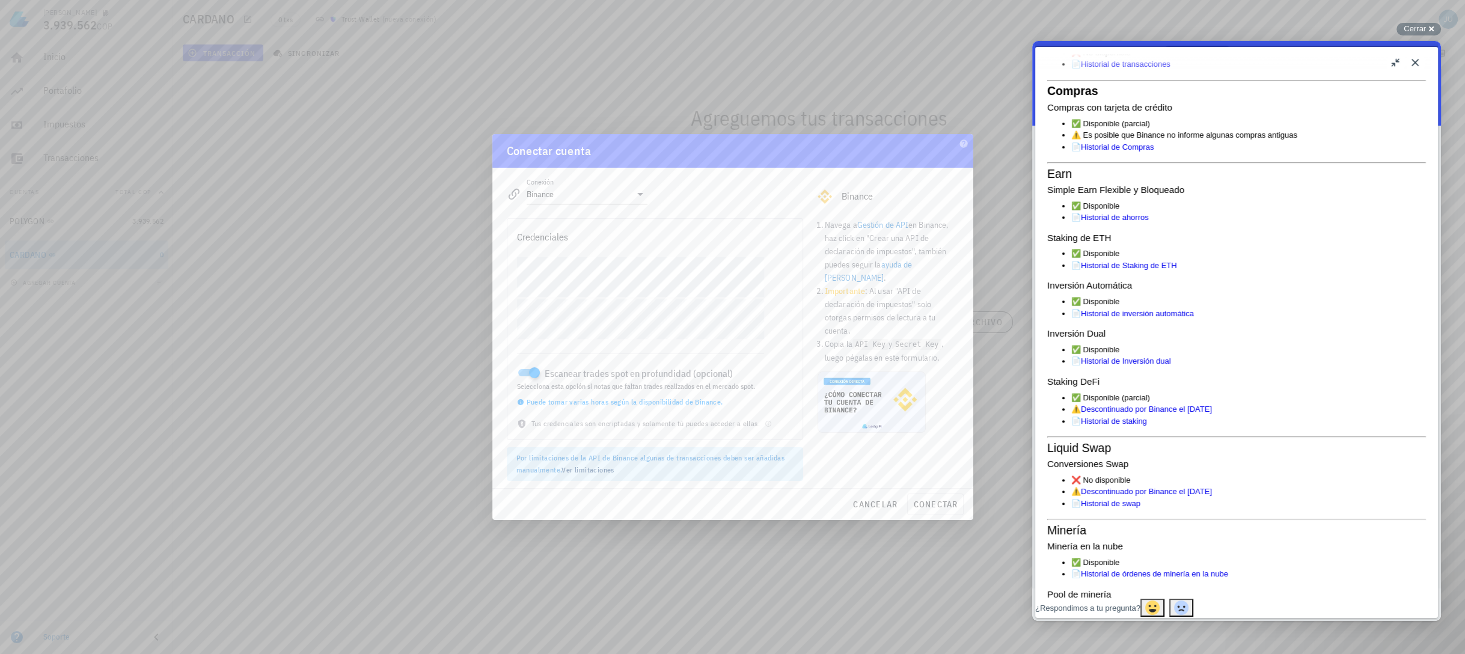
click at [1164, 69] on link "Historial de transacciones" at bounding box center [1126, 64] width 90 height 9
click at [868, 221] on link "Gestión de API" at bounding box center [882, 224] width 51 height 11
click at [938, 503] on span "conectar" at bounding box center [935, 504] width 45 height 11
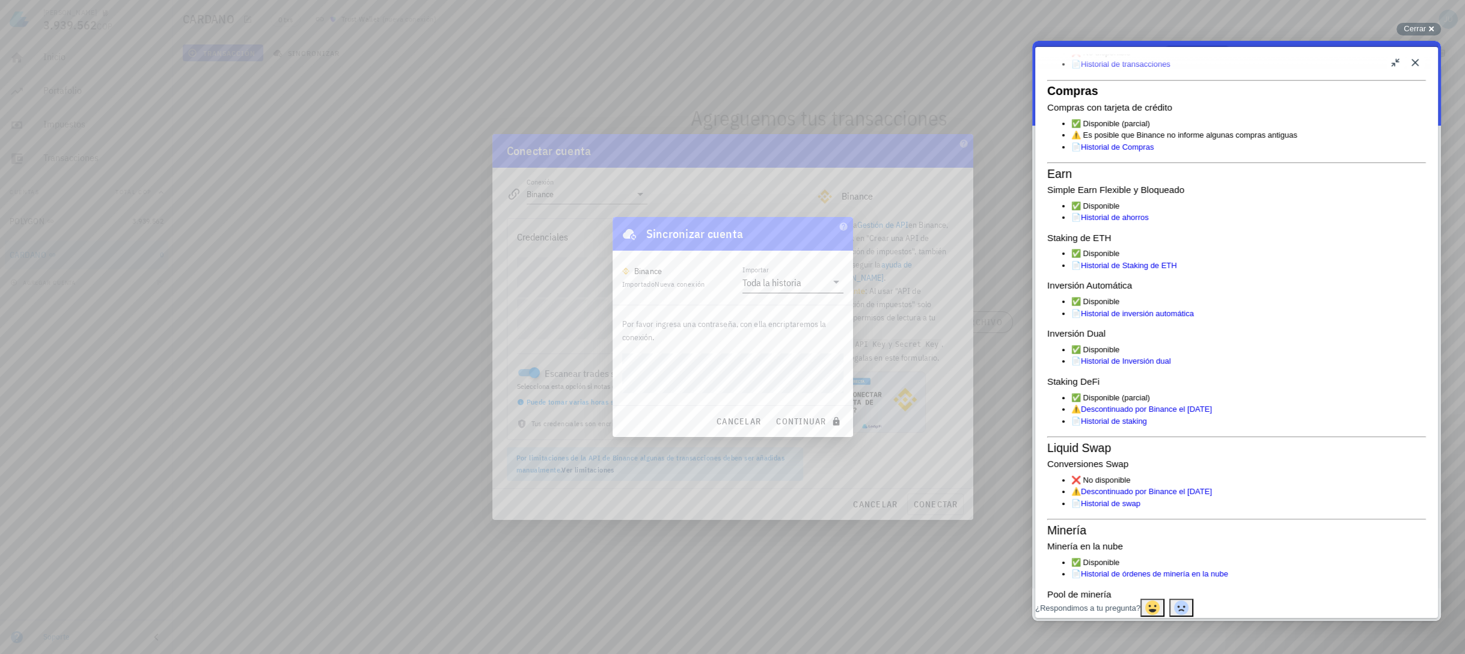
click at [794, 282] on div "Toda la historia" at bounding box center [771, 283] width 59 height 12
click at [794, 282] on div "Toda la historia" at bounding box center [792, 291] width 82 height 26
click at [798, 425] on span "continuar" at bounding box center [808, 421] width 67 height 11
type input "Trust Wallet"
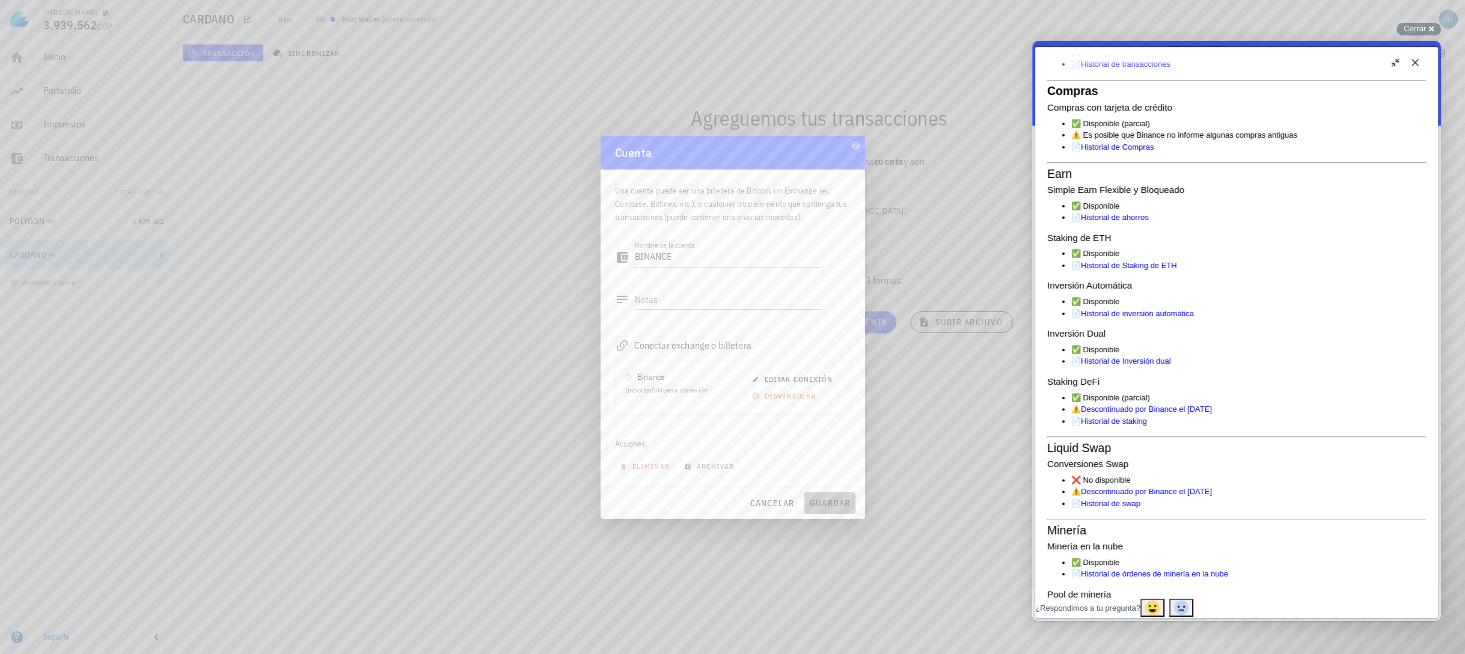
click at [828, 498] on span "guardar" at bounding box center [829, 503] width 41 height 11
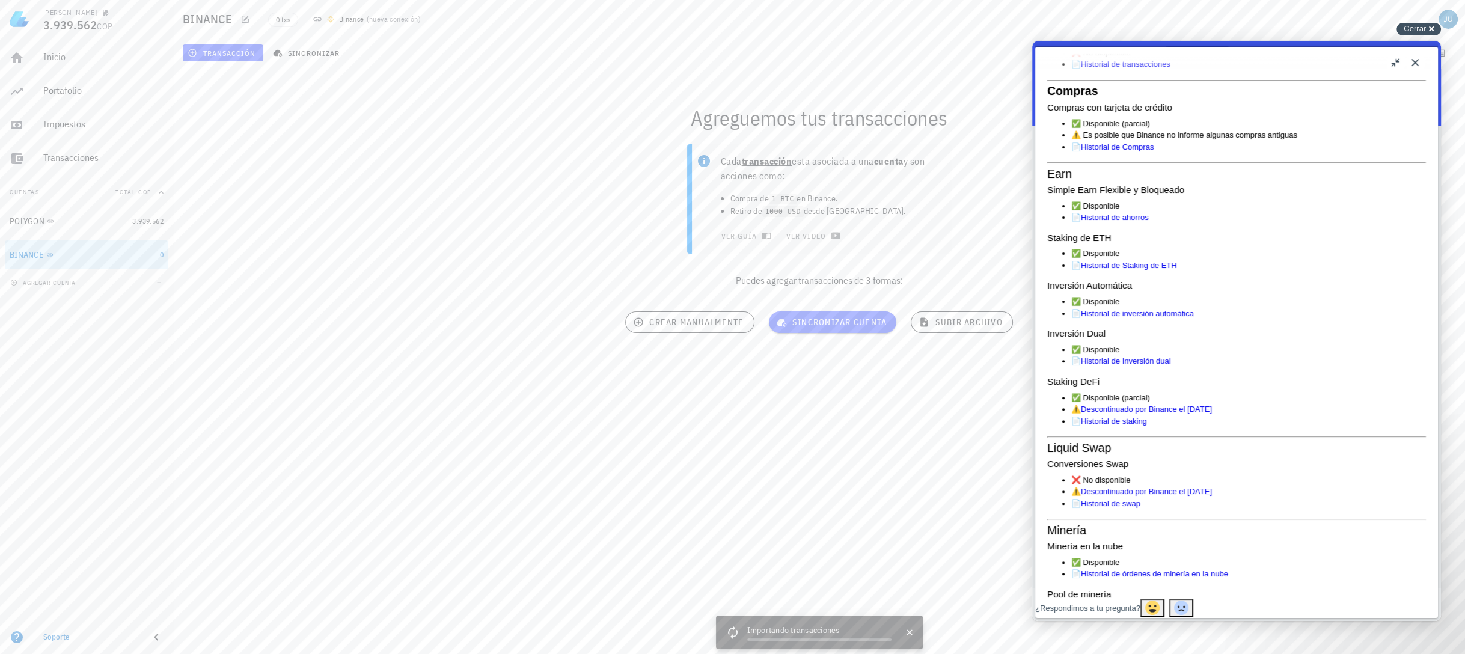
click at [1420, 28] on span "Cerrar" at bounding box center [1415, 28] width 22 height 9
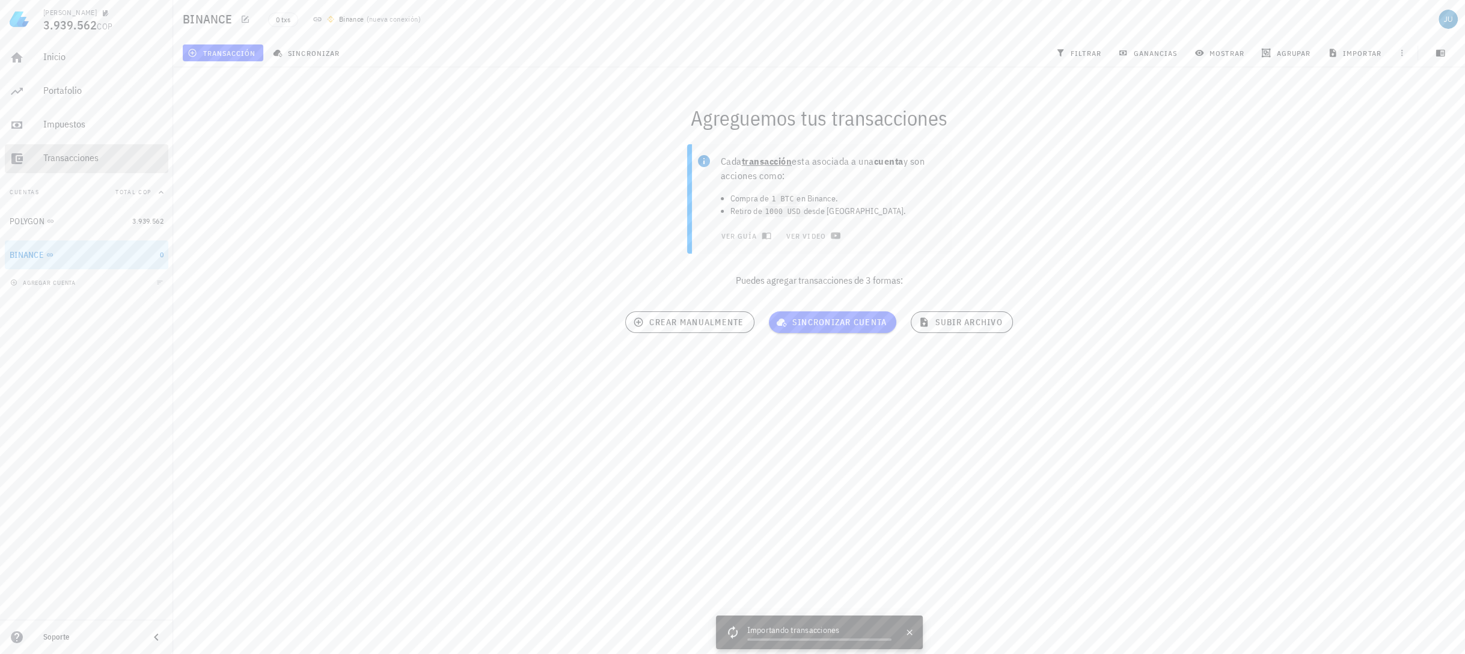
click at [75, 154] on div "Transacciones" at bounding box center [103, 157] width 120 height 11
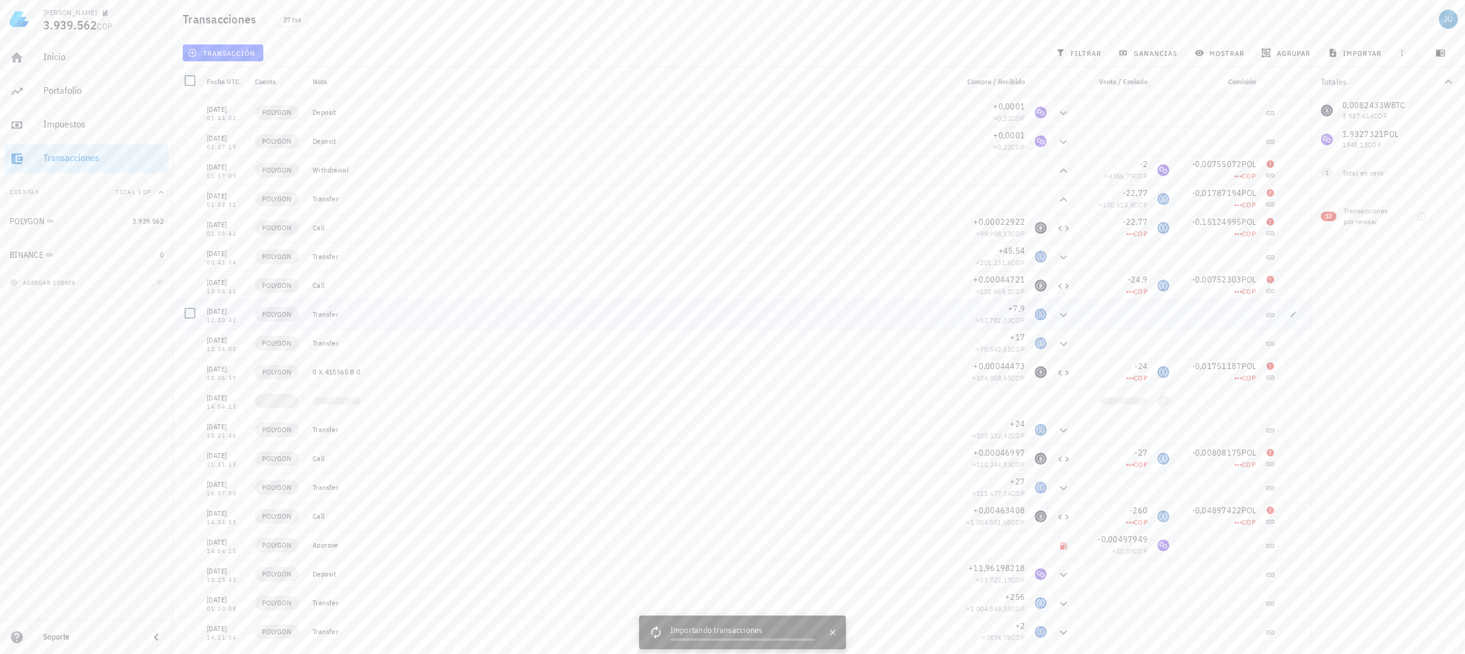
scroll to position [519, 0]
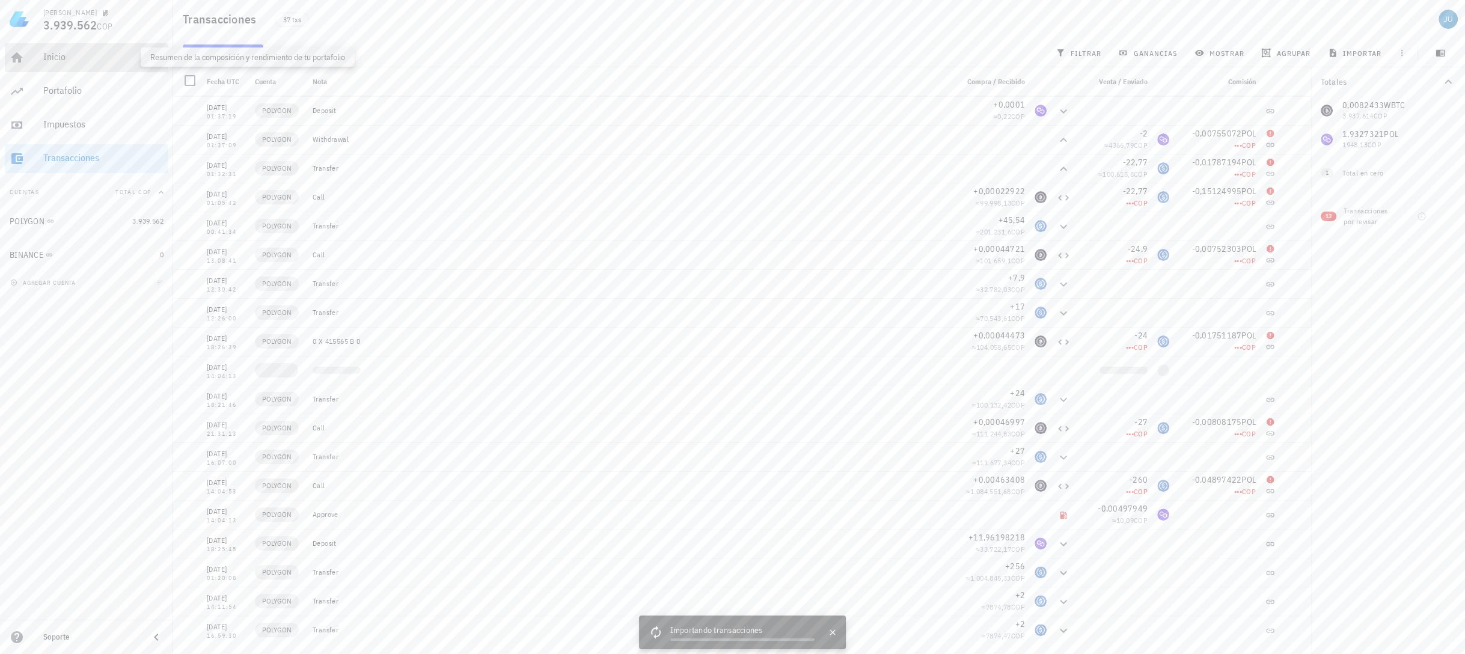
click at [78, 58] on div "Inicio" at bounding box center [103, 56] width 120 height 11
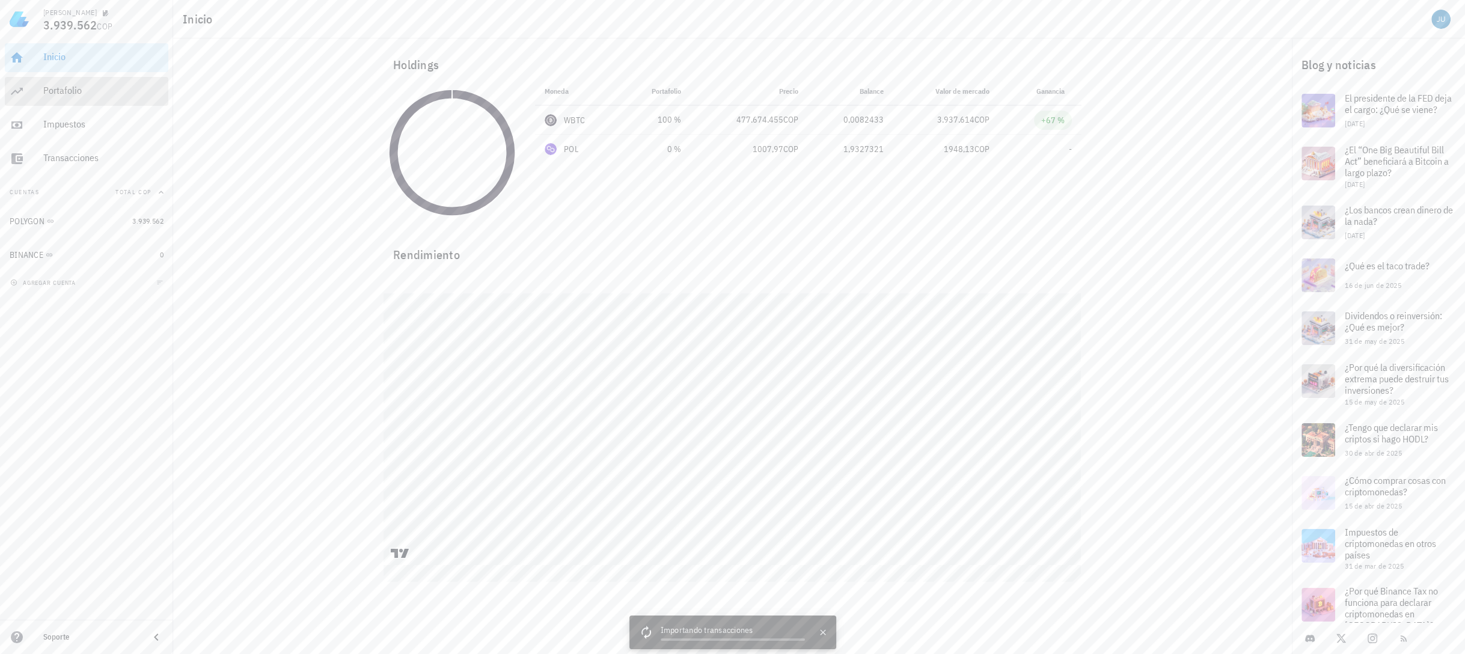
click at [65, 99] on div "Portafolio" at bounding box center [103, 91] width 120 height 27
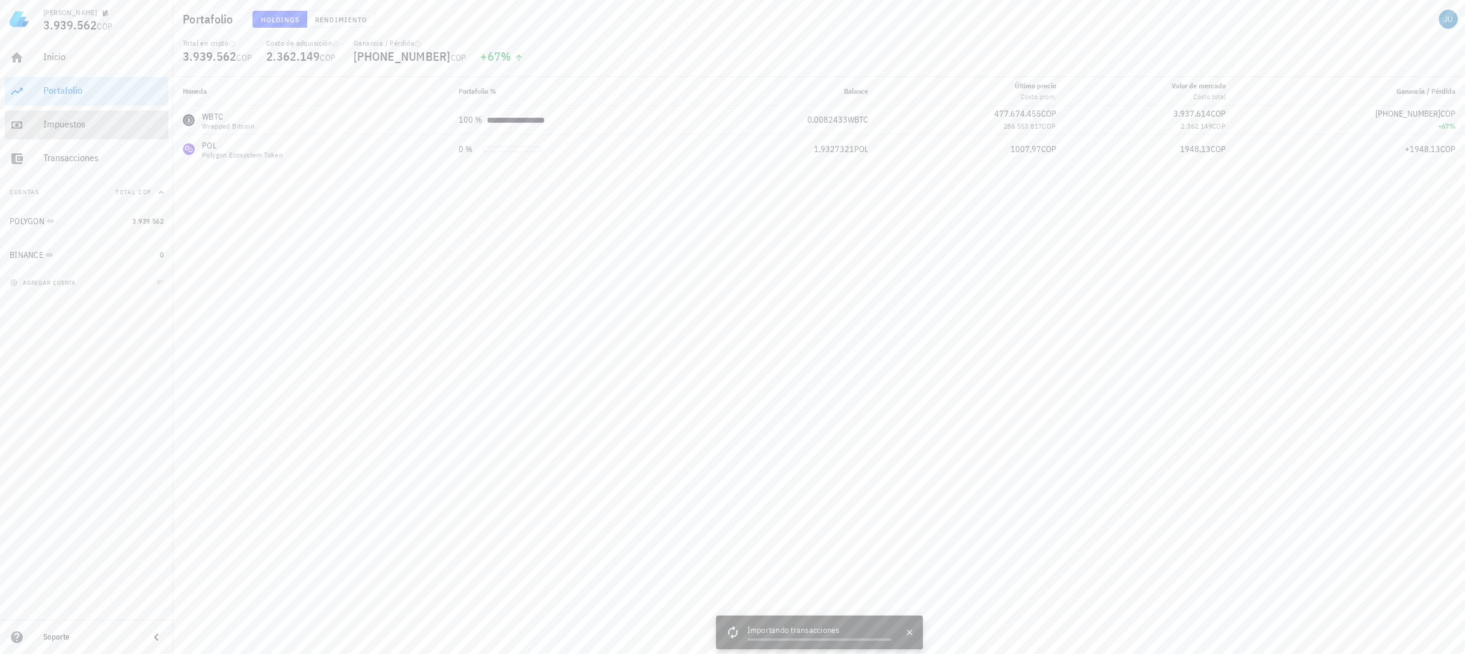
click at [77, 130] on div "Impuestos" at bounding box center [103, 123] width 120 height 11
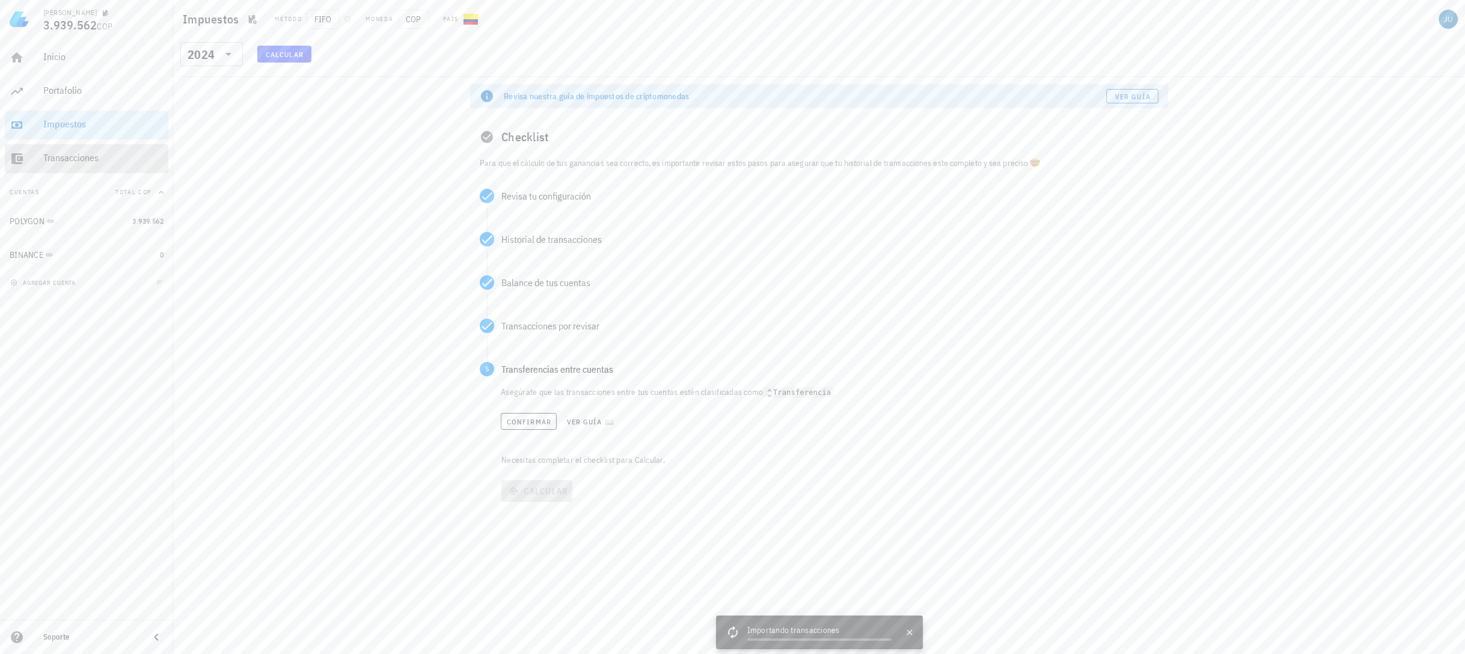
click at [75, 164] on div "Transacciones" at bounding box center [103, 158] width 120 height 27
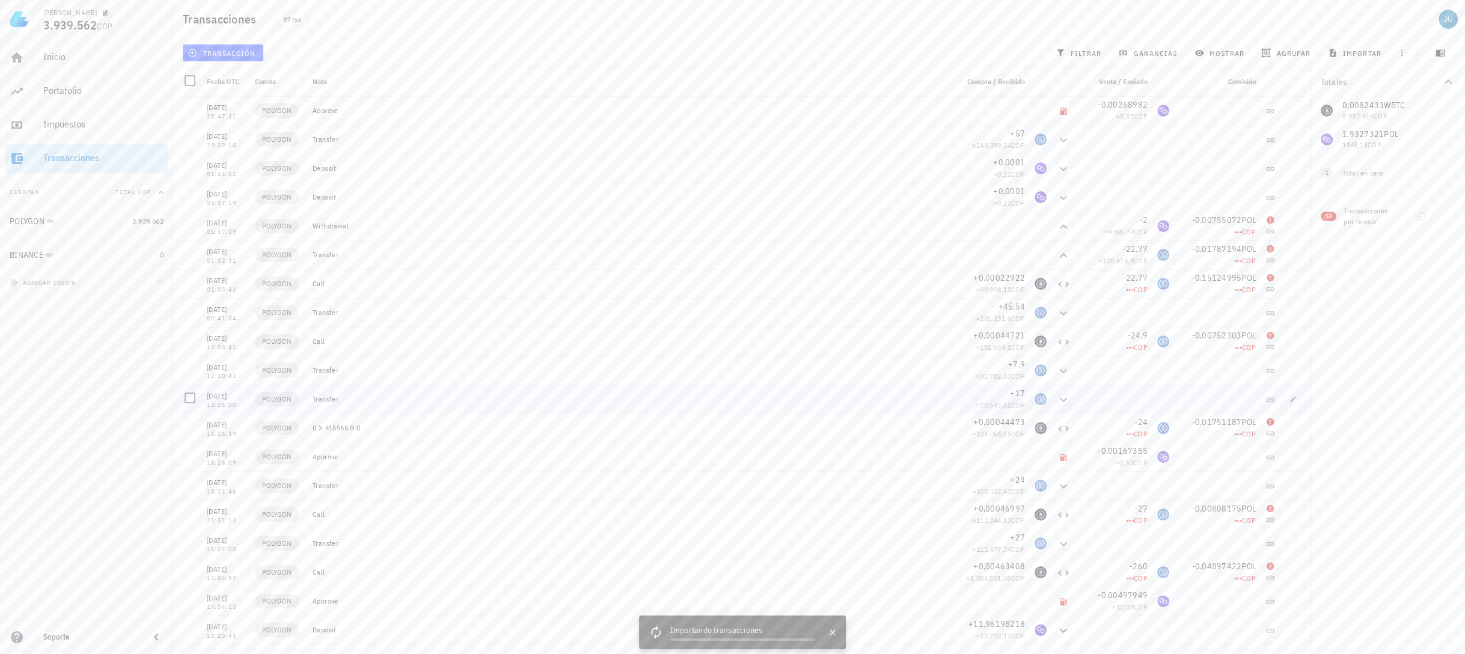
scroll to position [519, 0]
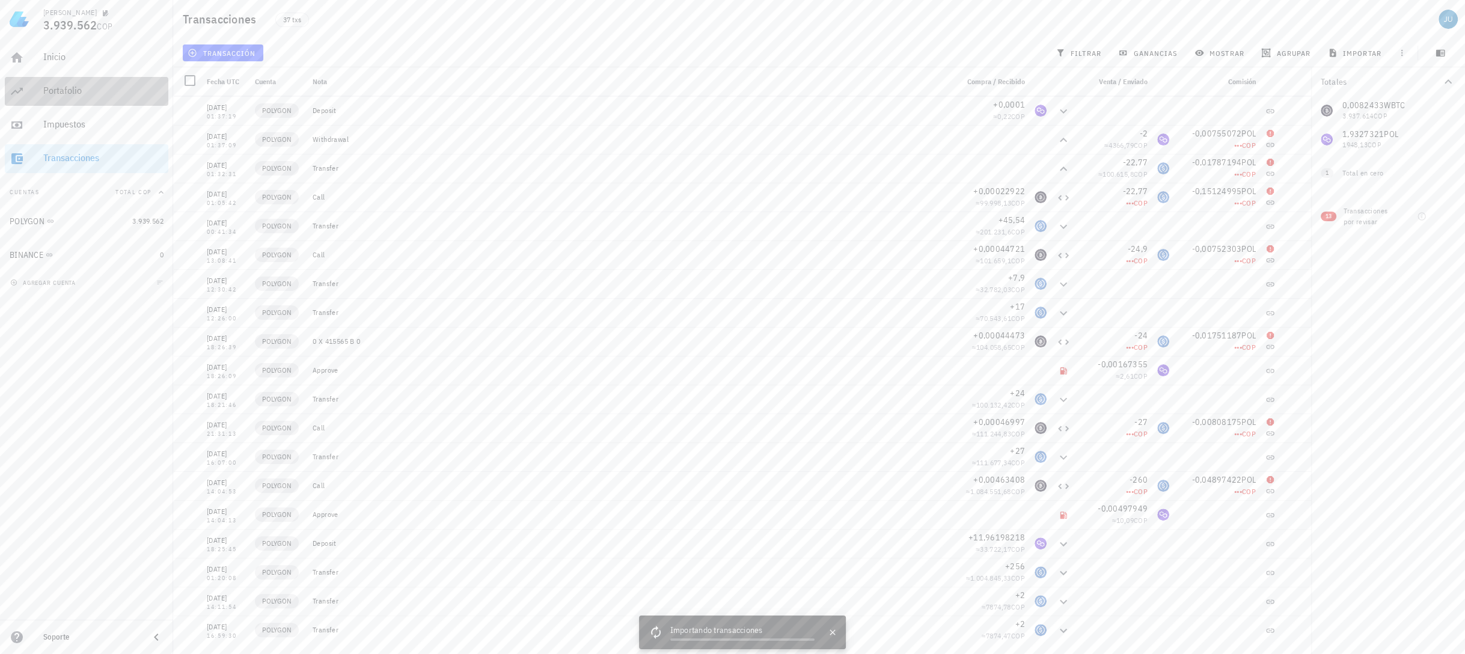
click at [82, 97] on div "Portafolio" at bounding box center [103, 91] width 120 height 27
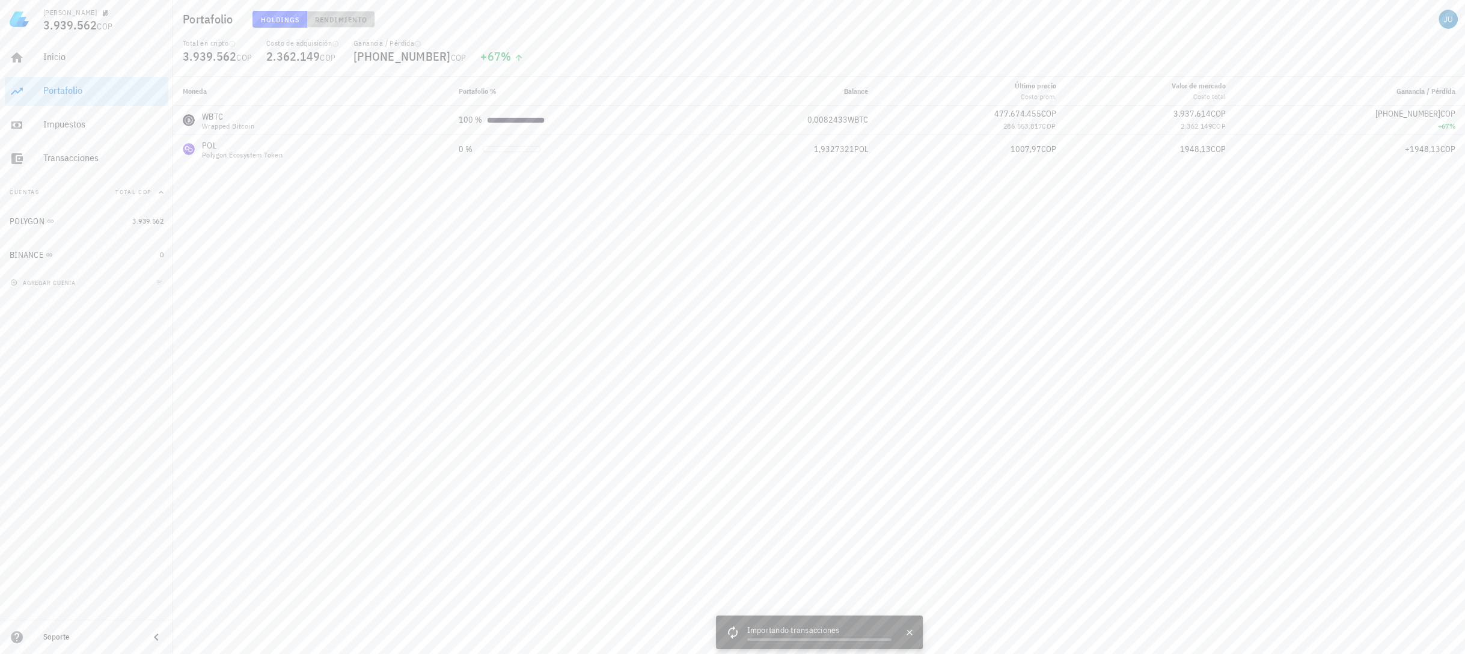
click at [335, 22] on span "Rendimiento" at bounding box center [340, 19] width 53 height 9
click at [1377, 100] on span "1M" at bounding box center [1379, 96] width 20 height 9
click at [1406, 98] on span "1A" at bounding box center [1409, 96] width 20 height 9
click at [1436, 94] on span "TODO" at bounding box center [1440, 96] width 20 height 9
click at [280, 21] on span "Holdings" at bounding box center [280, 19] width 40 height 9
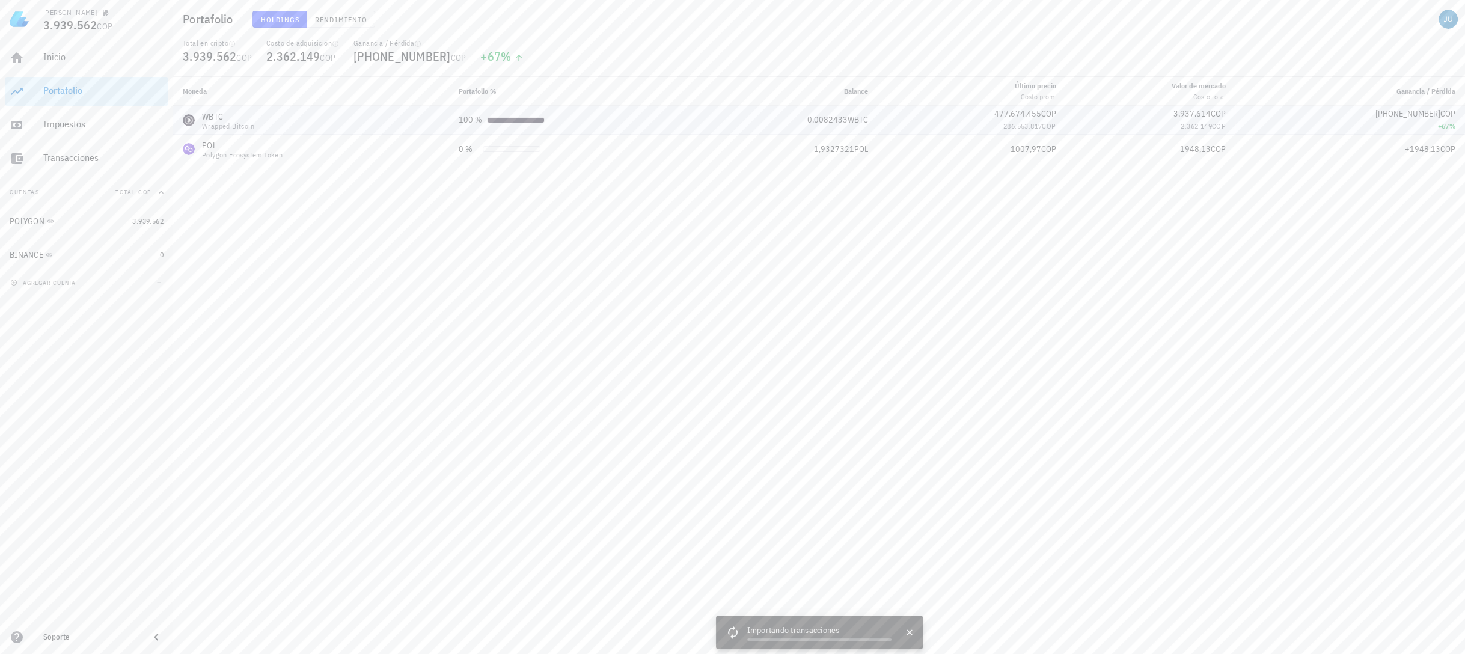
click at [227, 118] on div "WBTC" at bounding box center [228, 117] width 52 height 12
click at [542, 122] on div at bounding box center [516, 120] width 57 height 5
click at [81, 158] on div "Transacciones" at bounding box center [103, 157] width 120 height 11
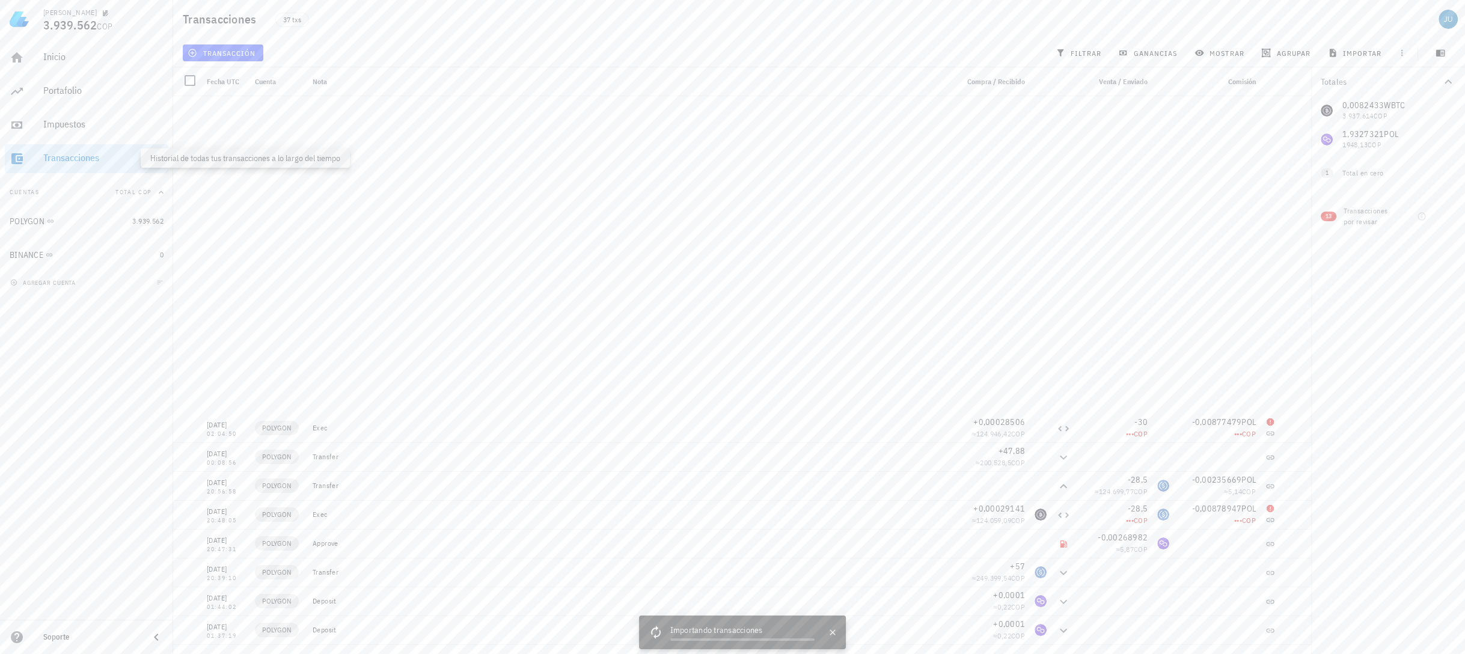
scroll to position [452, 0]
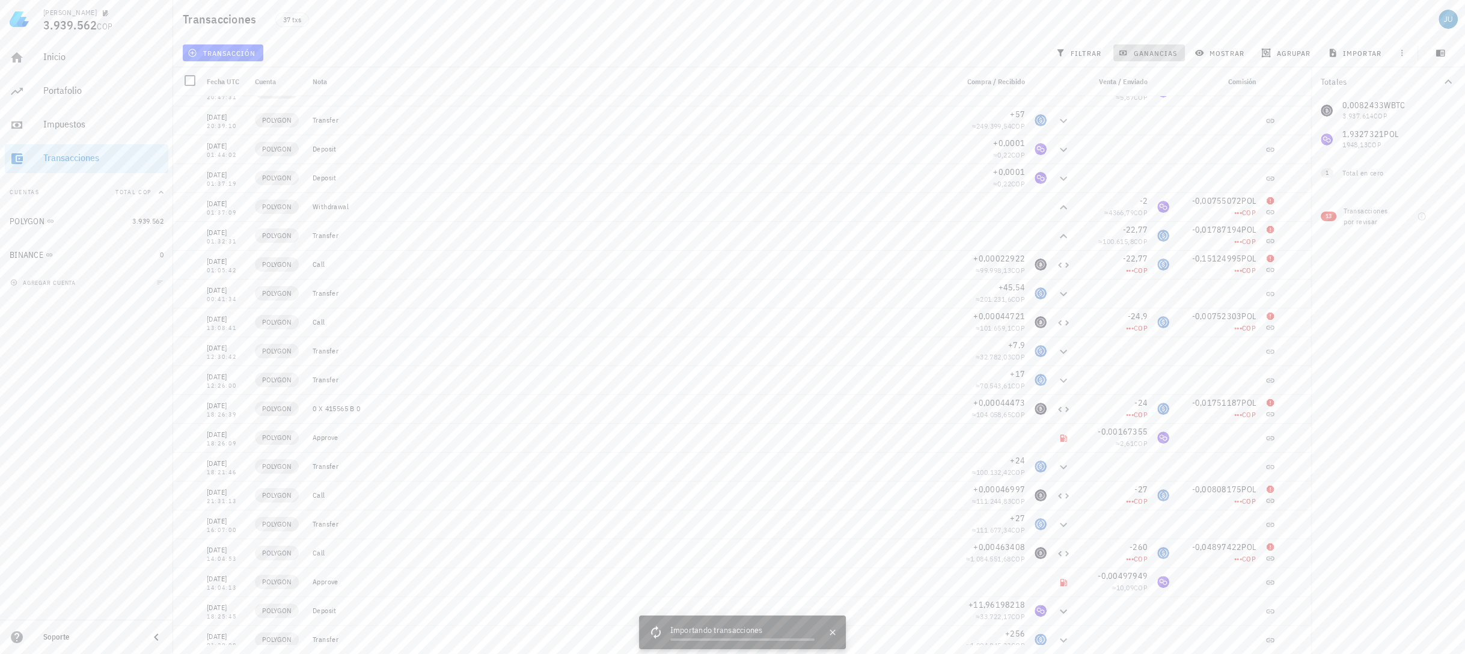
click at [1164, 53] on span "ganancias" at bounding box center [1149, 53] width 57 height 10
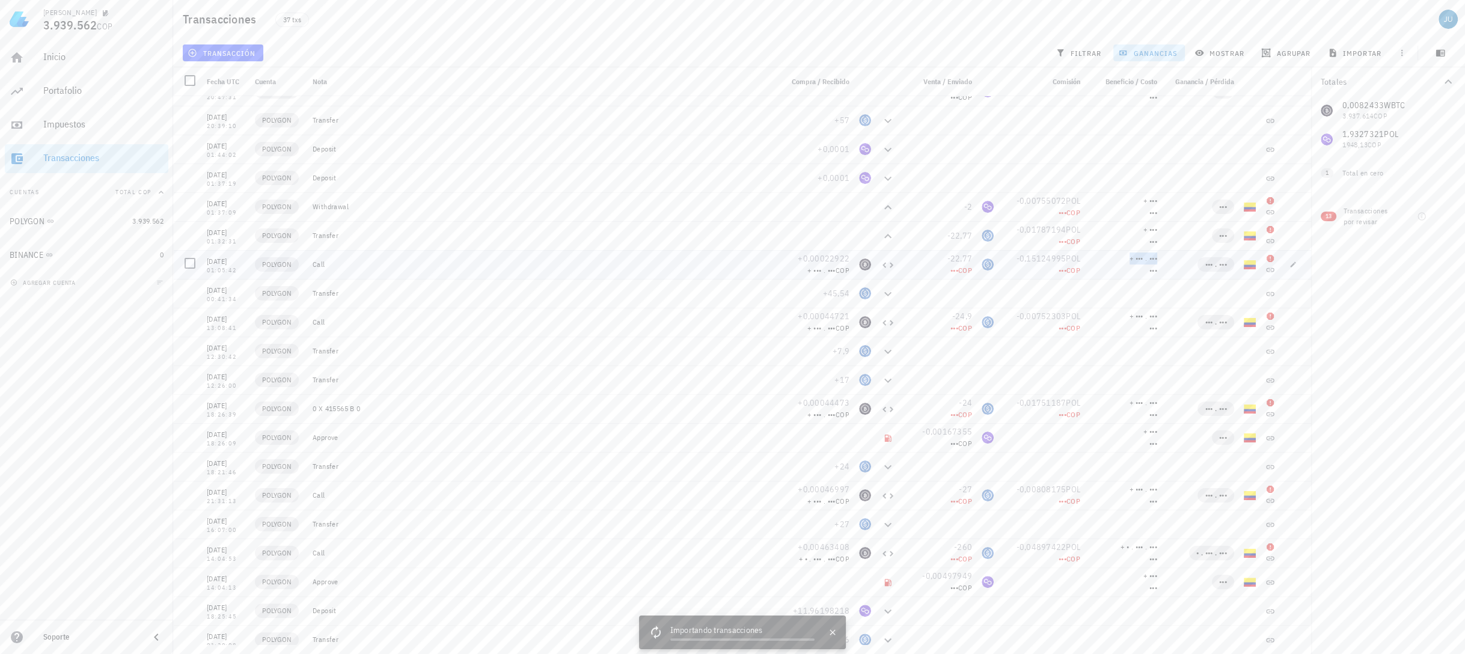
click at [1137, 261] on span "+ ••• . •••" at bounding box center [1144, 258] width 28 height 9
drag, startPoint x: 1137, startPoint y: 261, endPoint x: 1176, endPoint y: 265, distance: 39.8
click at [1176, 265] on link "Cambiar plan" at bounding box center [1187, 265] width 42 height 9
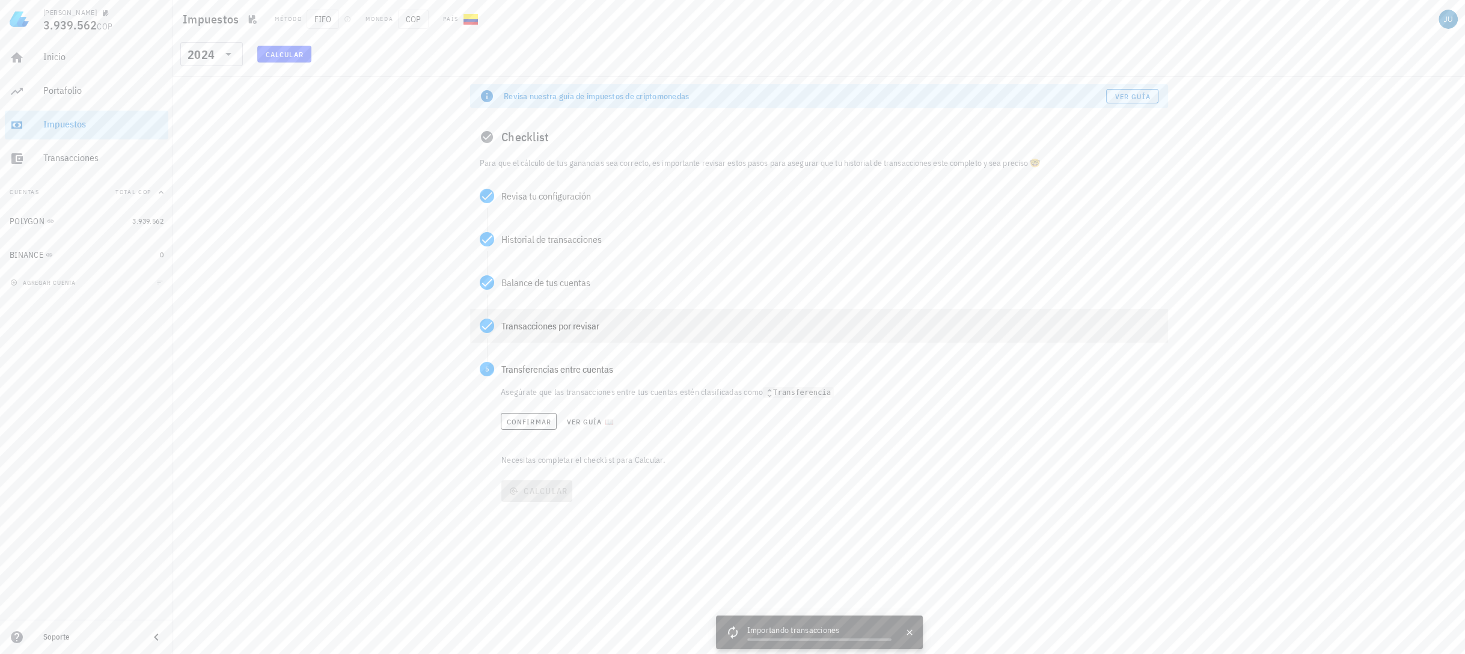
click at [558, 329] on div "Transacciones por revisar" at bounding box center [829, 326] width 657 height 10
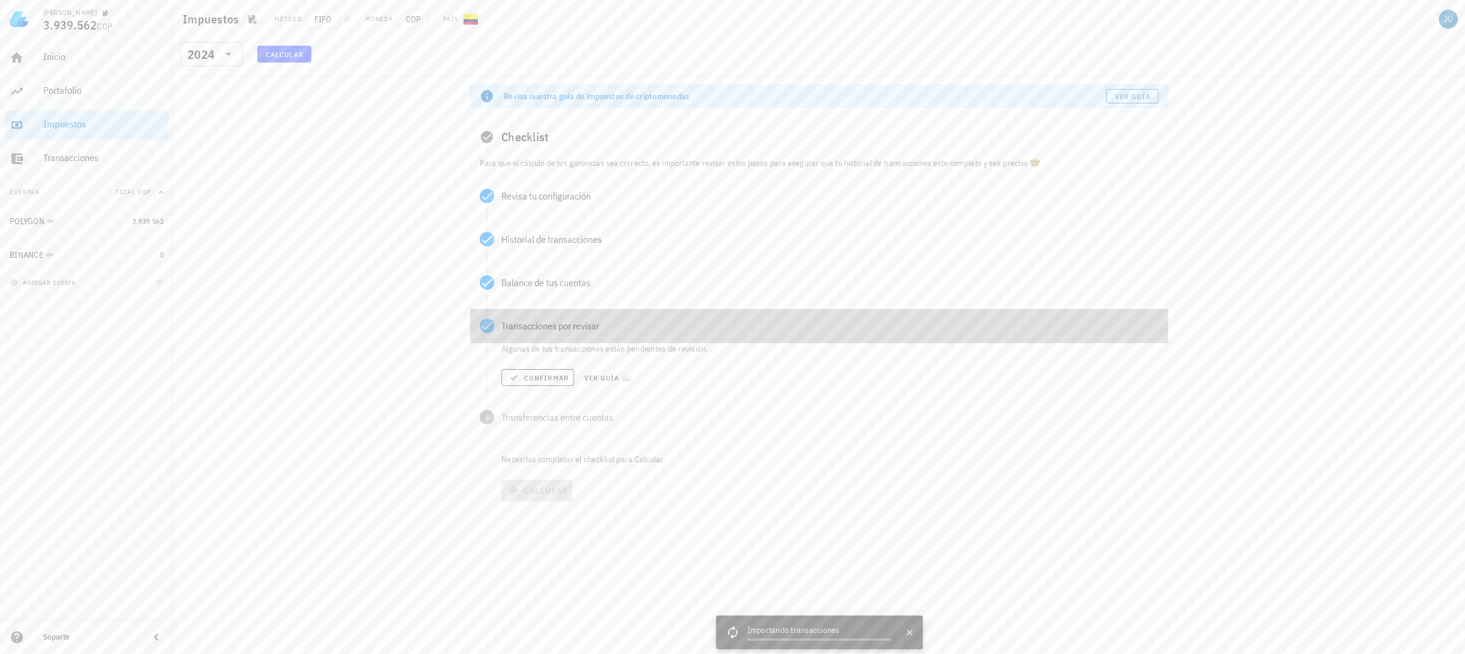
click at [558, 329] on div "Transacciones por revisar" at bounding box center [829, 326] width 657 height 10
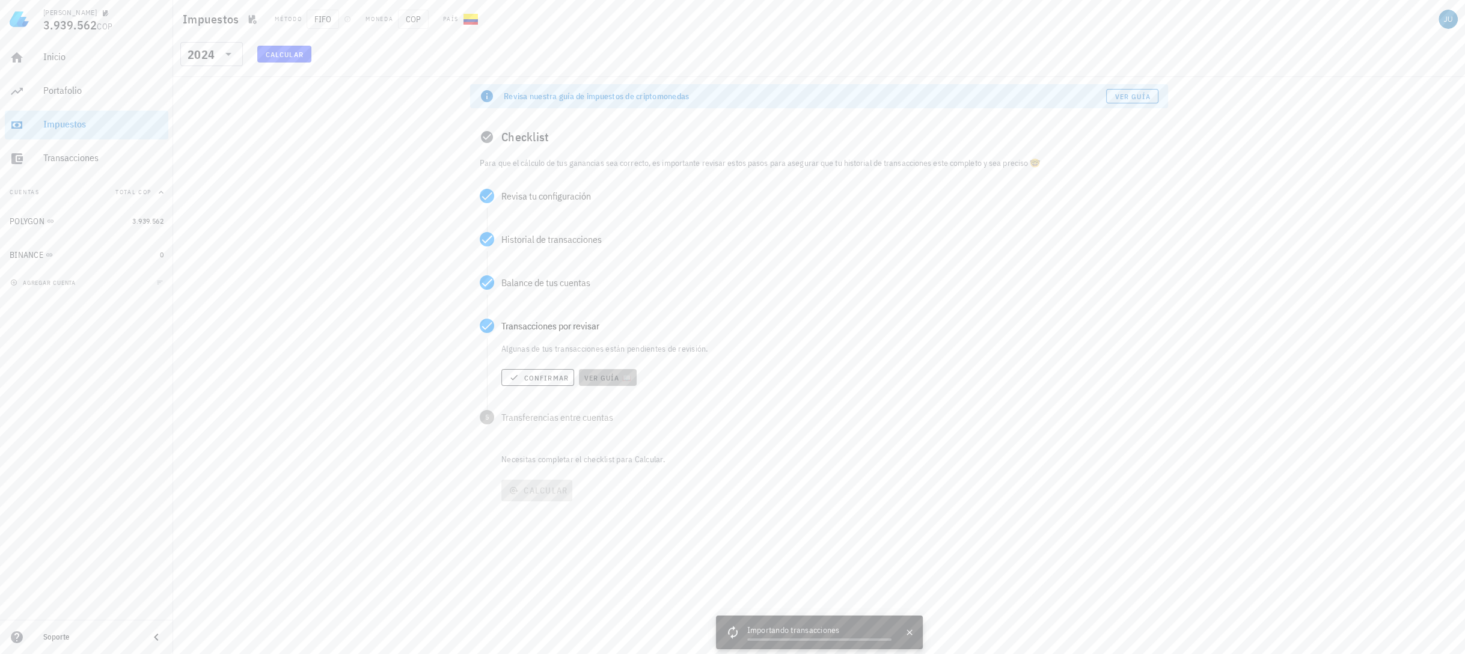
click at [602, 375] on span "Ver guía 📖" at bounding box center [608, 377] width 48 height 9
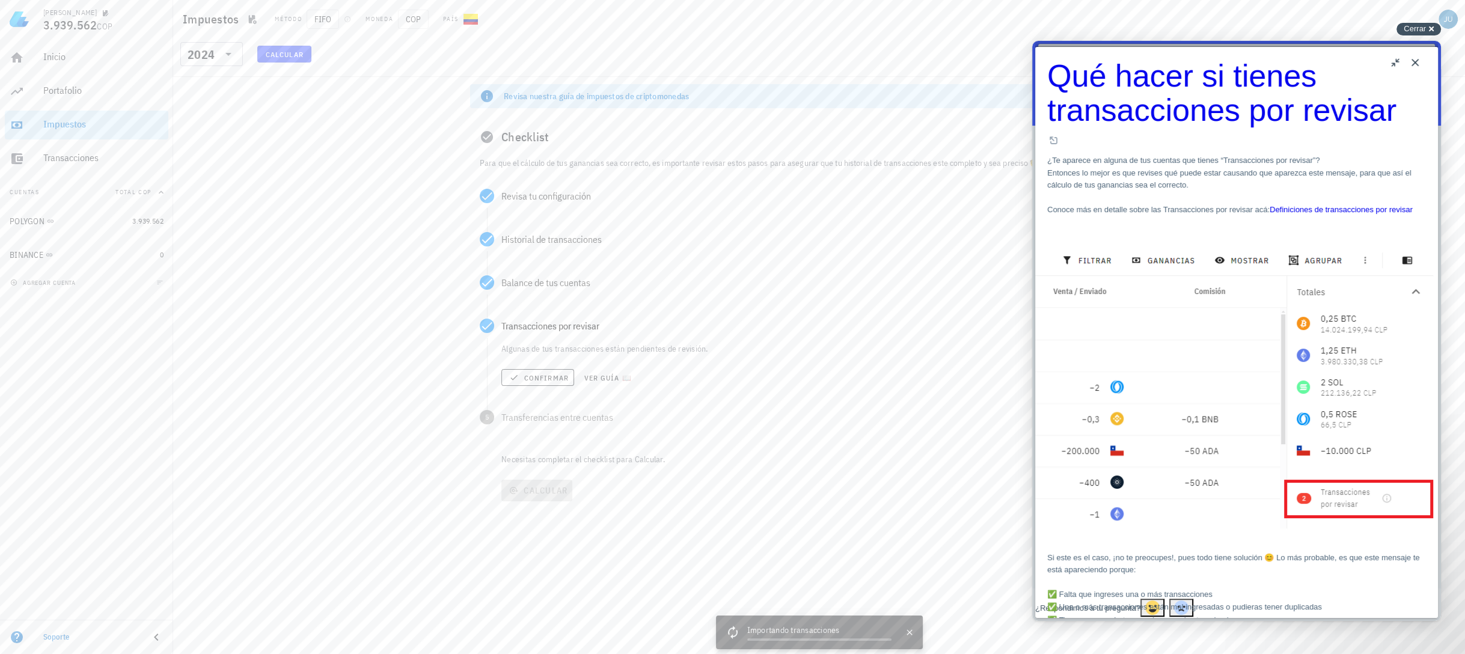
click at [1421, 30] on span "Cerrar" at bounding box center [1415, 28] width 22 height 9
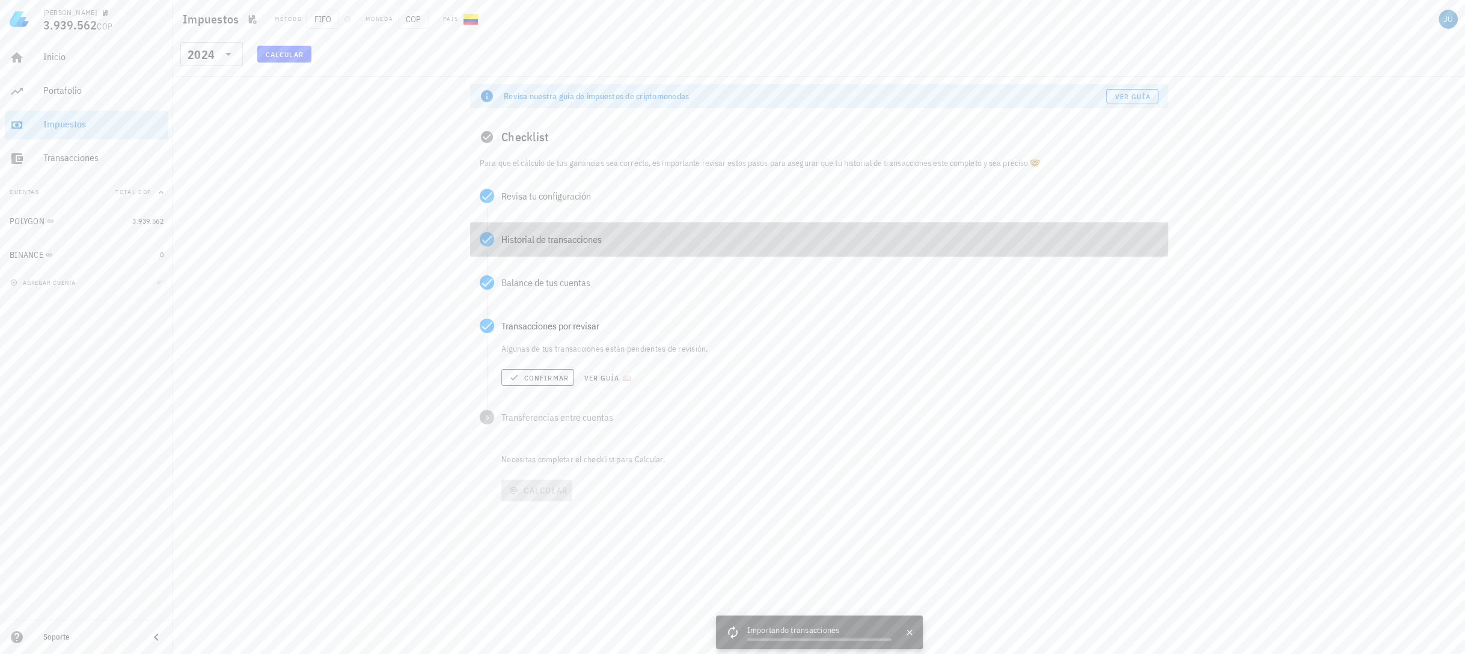
click at [552, 251] on div "Historial de transacciones" at bounding box center [819, 239] width 698 height 34
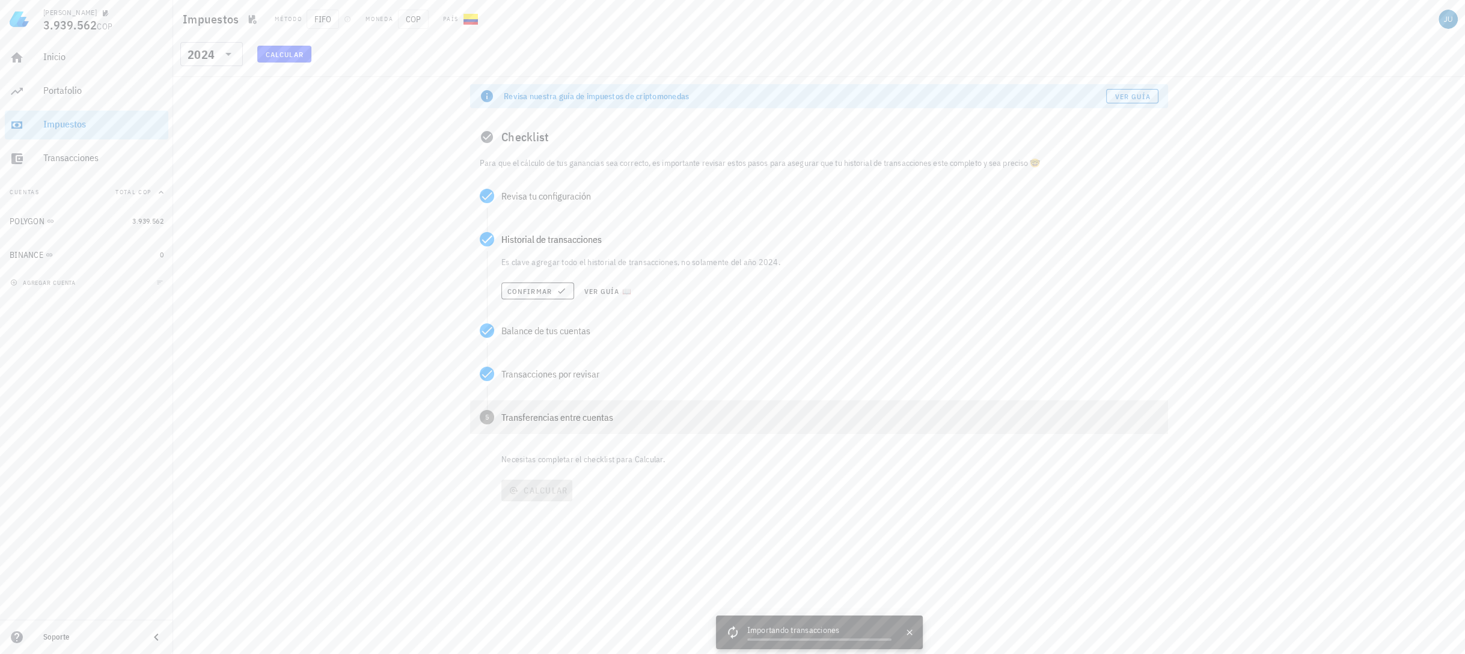
click at [574, 410] on div "5 Transferencias entre cuentas" at bounding box center [819, 417] width 698 height 34
click at [204, 50] on div "2024" at bounding box center [201, 55] width 27 height 12
click at [215, 84] on div "2025" at bounding box center [211, 86] width 43 height 10
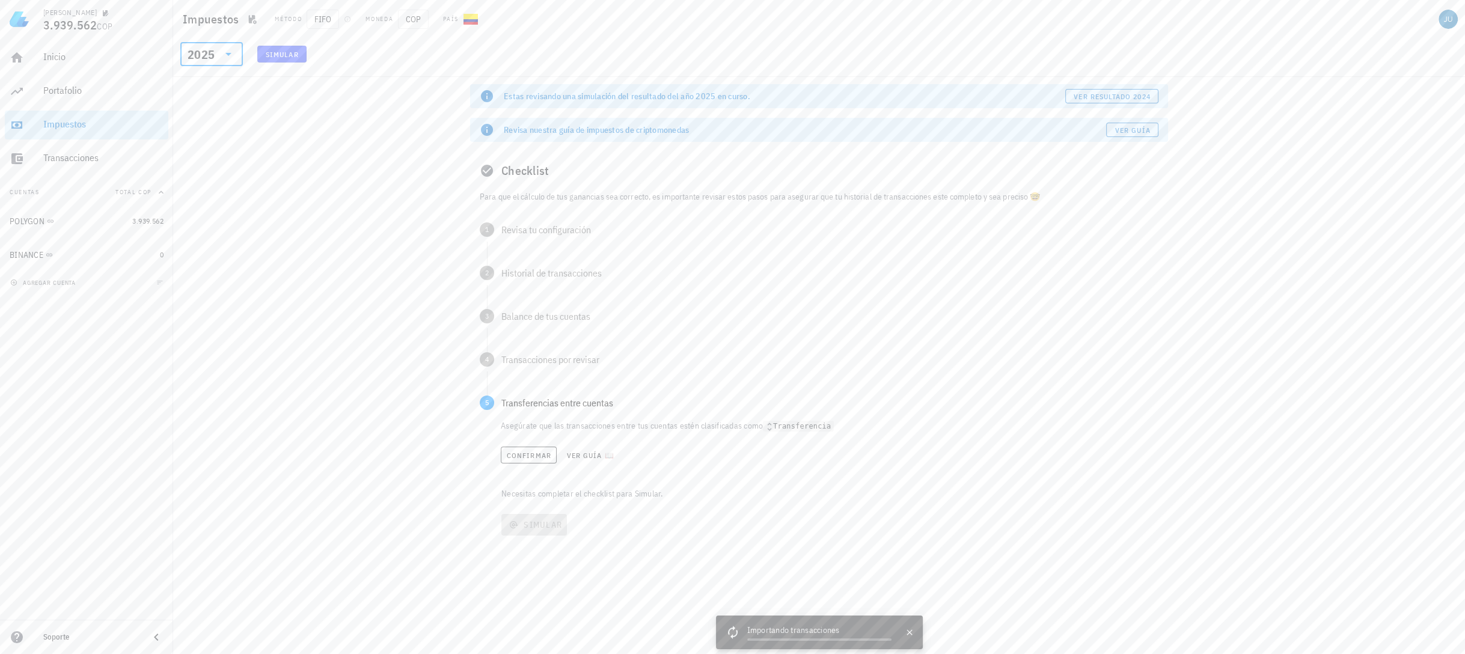
click at [206, 61] on div "2025" at bounding box center [203, 54] width 31 height 24
click at [222, 109] on div "2024" at bounding box center [211, 110] width 43 height 10
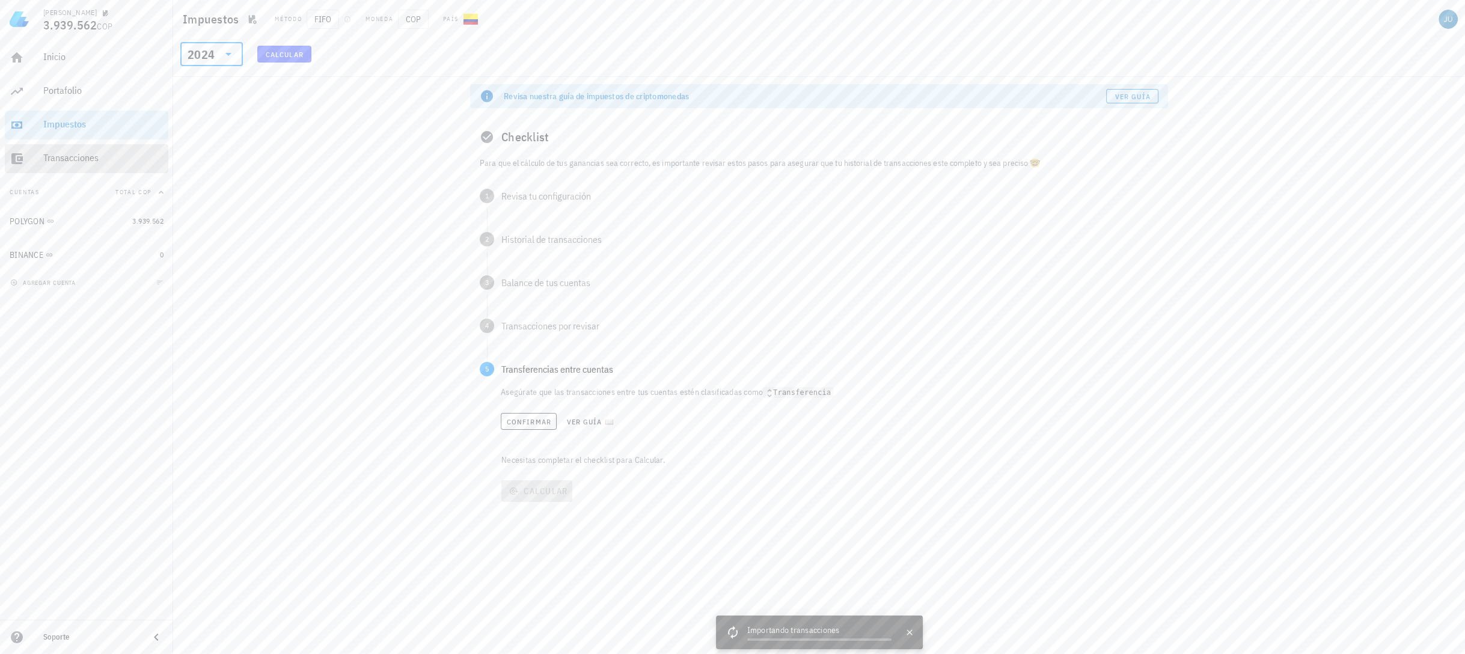
click at [78, 169] on div "Transacciones" at bounding box center [103, 158] width 120 height 27
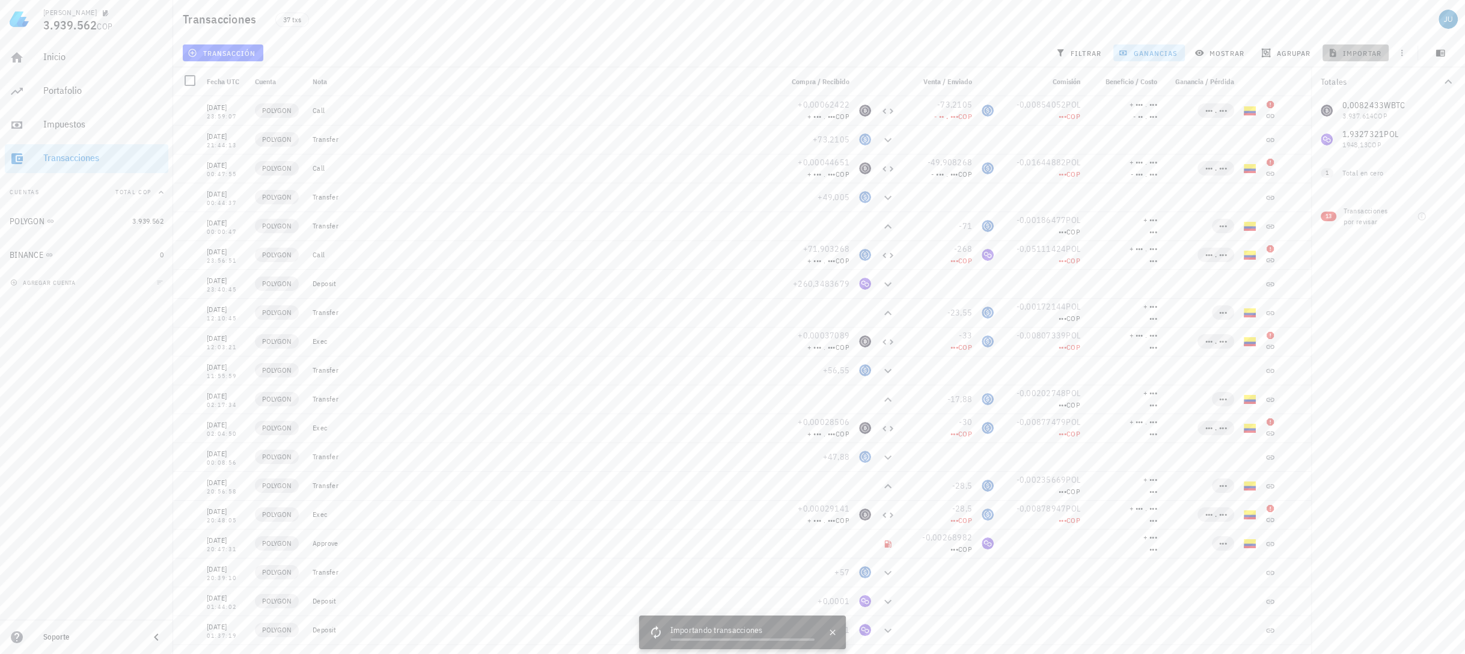
click at [1377, 50] on span "importar" at bounding box center [1355, 53] width 51 height 10
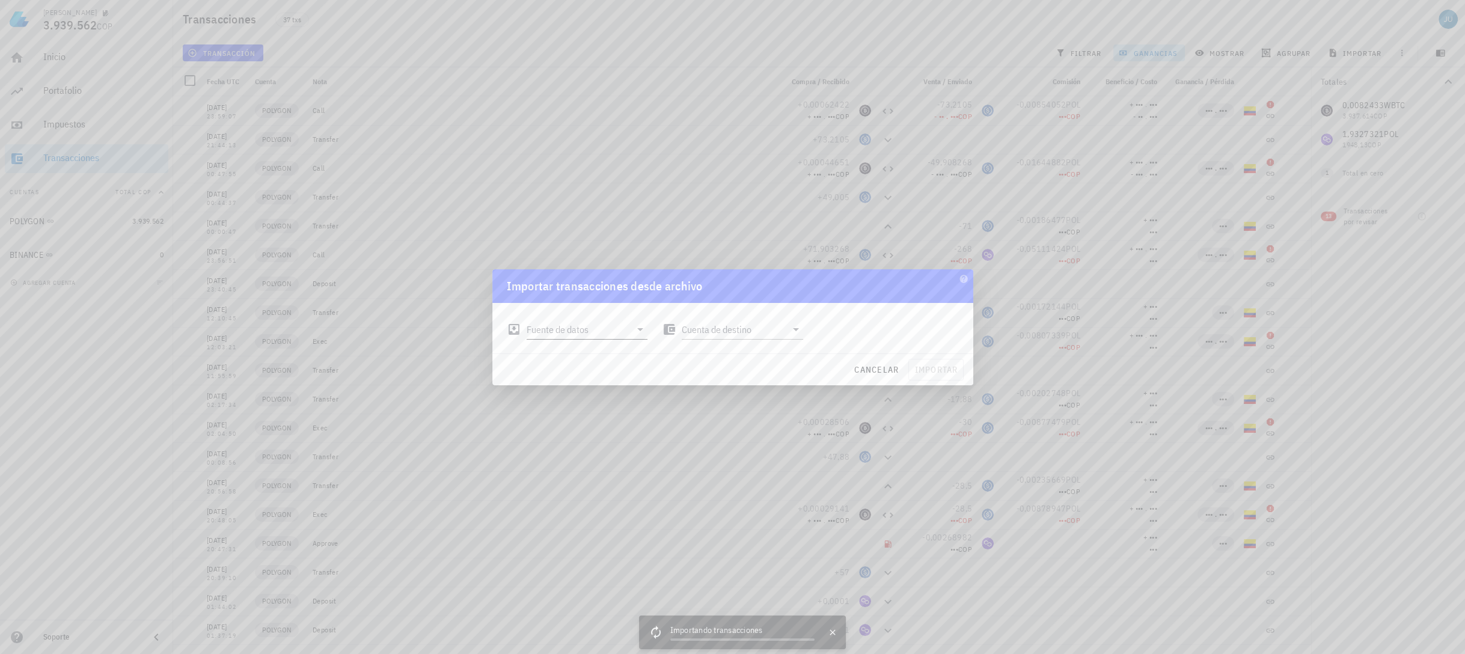
click at [601, 320] on input "Fuente de datos" at bounding box center [579, 329] width 105 height 19
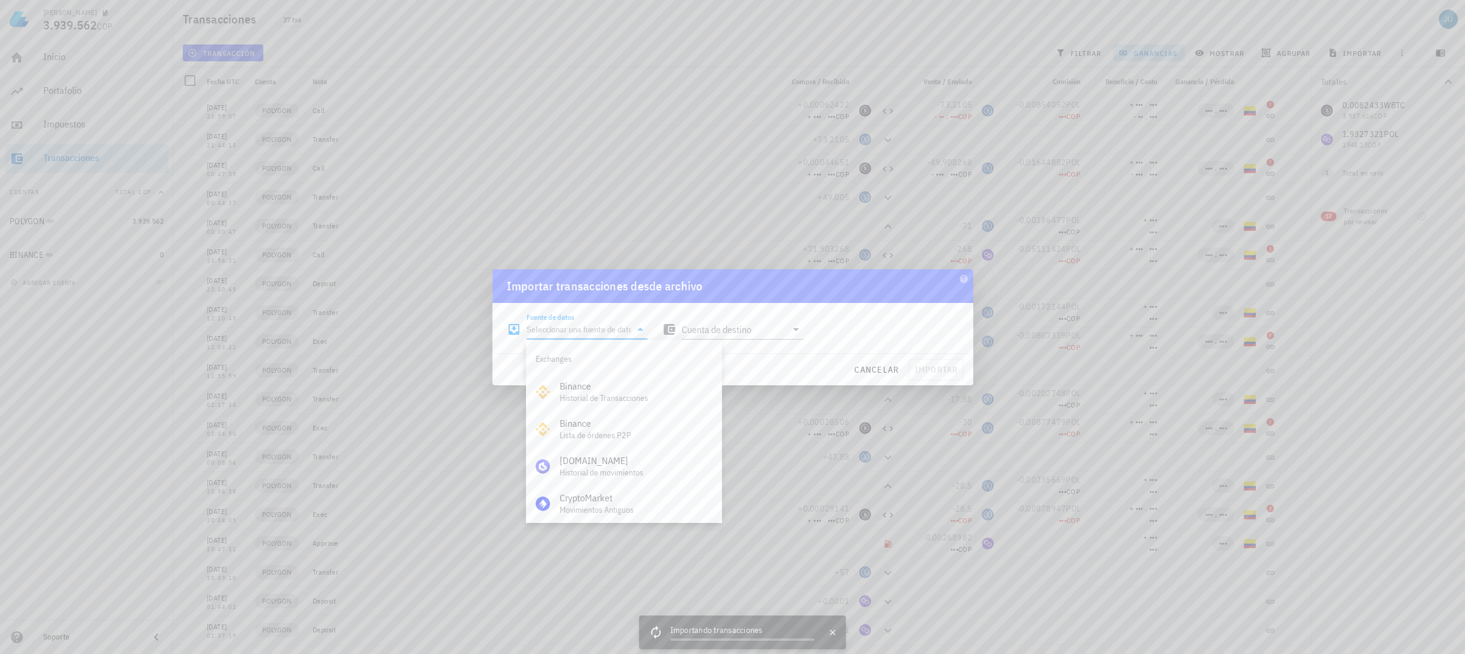
click at [601, 320] on input "Fuente de datos" at bounding box center [579, 329] width 105 height 19
click at [654, 386] on div "Binance" at bounding box center [636, 386] width 152 height 11
type input "Binance"
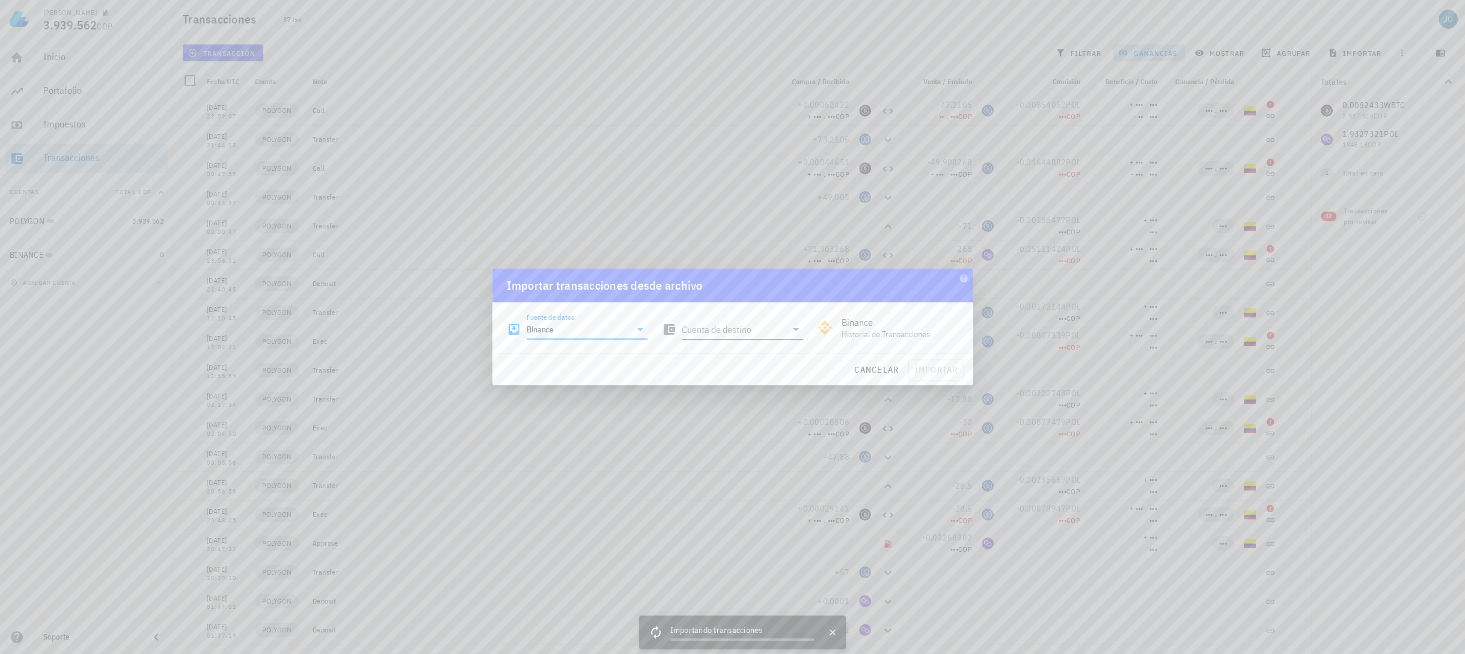
click at [705, 329] on input "Cuenta de destino" at bounding box center [734, 329] width 105 height 19
click at [866, 373] on span "cancelar" at bounding box center [876, 369] width 45 height 11
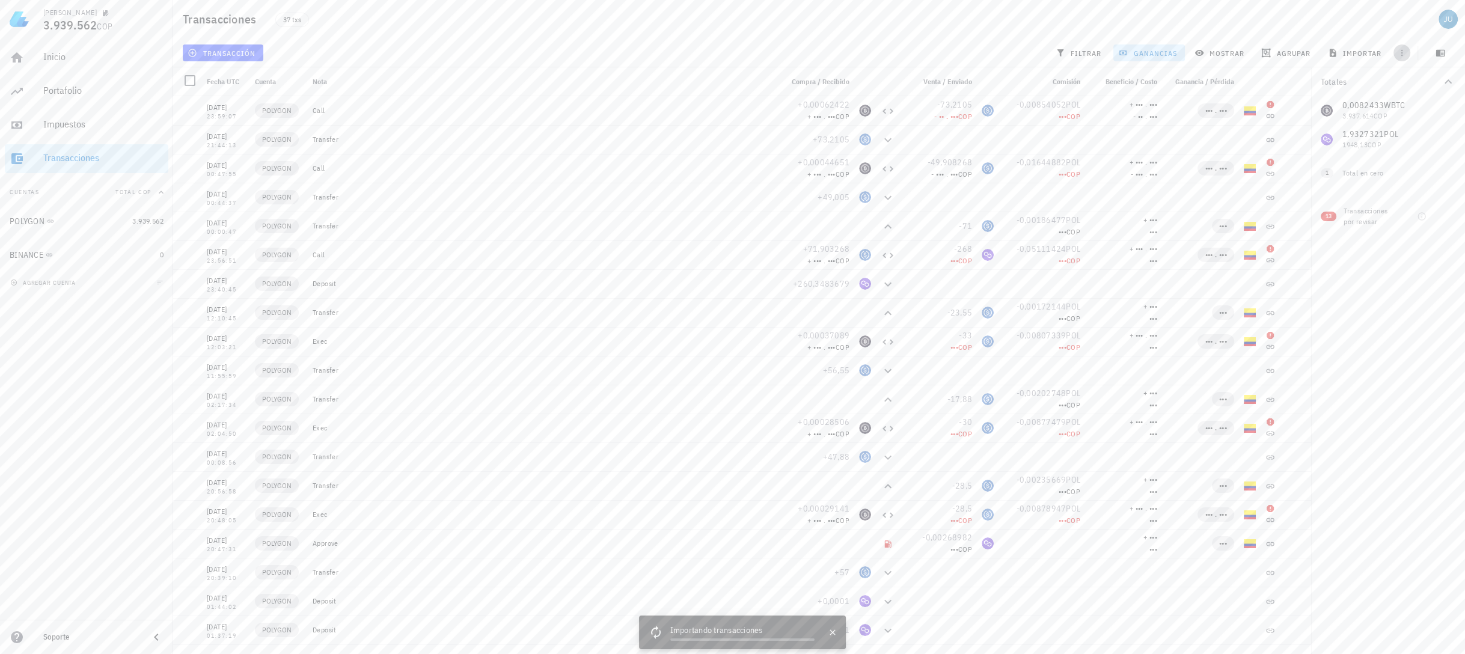
click at [1402, 54] on icon "button" at bounding box center [1402, 53] width 10 height 10
click at [1416, 79] on span "exportar" at bounding box center [1415, 83] width 50 height 10
click at [1404, 50] on icon "button" at bounding box center [1402, 53] width 10 height 10
click at [1056, 20] on div "Transacciones 37 txs" at bounding box center [819, 19] width 1292 height 38
click at [1397, 56] on icon "button" at bounding box center [1402, 53] width 10 height 10
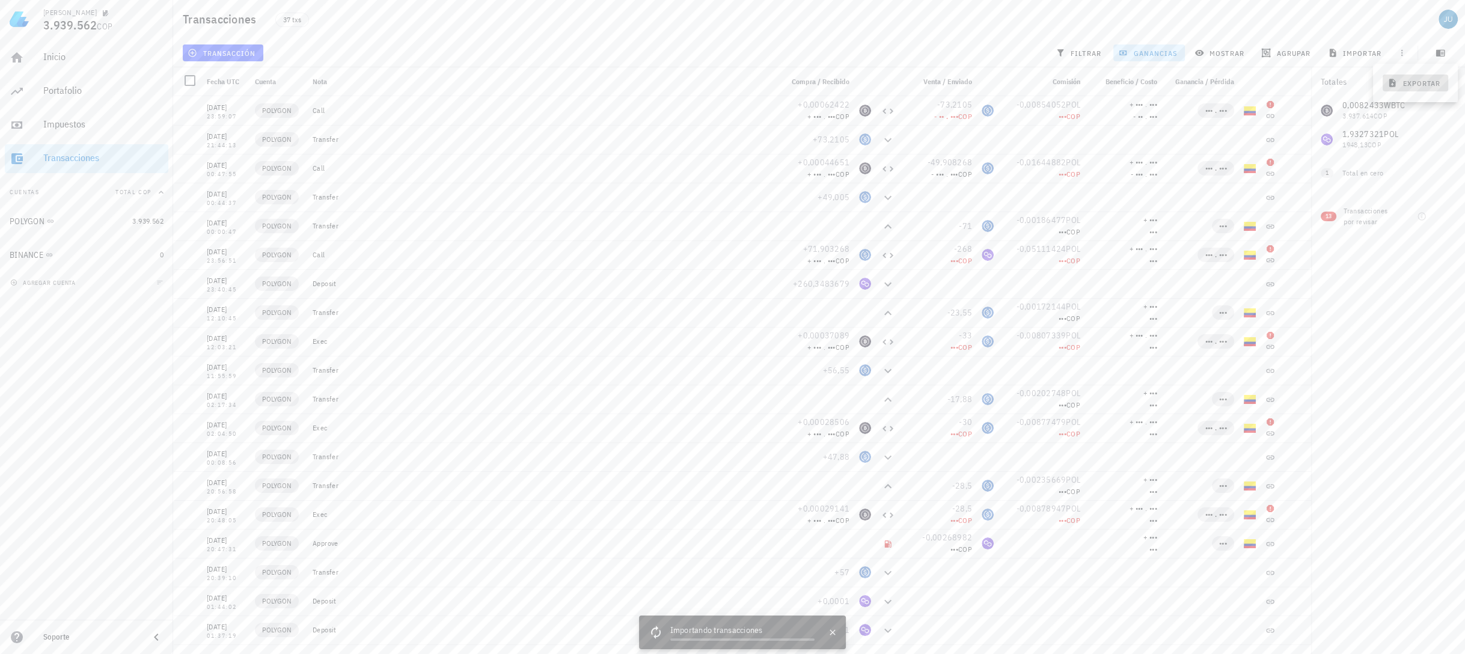
click at [1410, 81] on span "exportar" at bounding box center [1415, 83] width 50 height 10
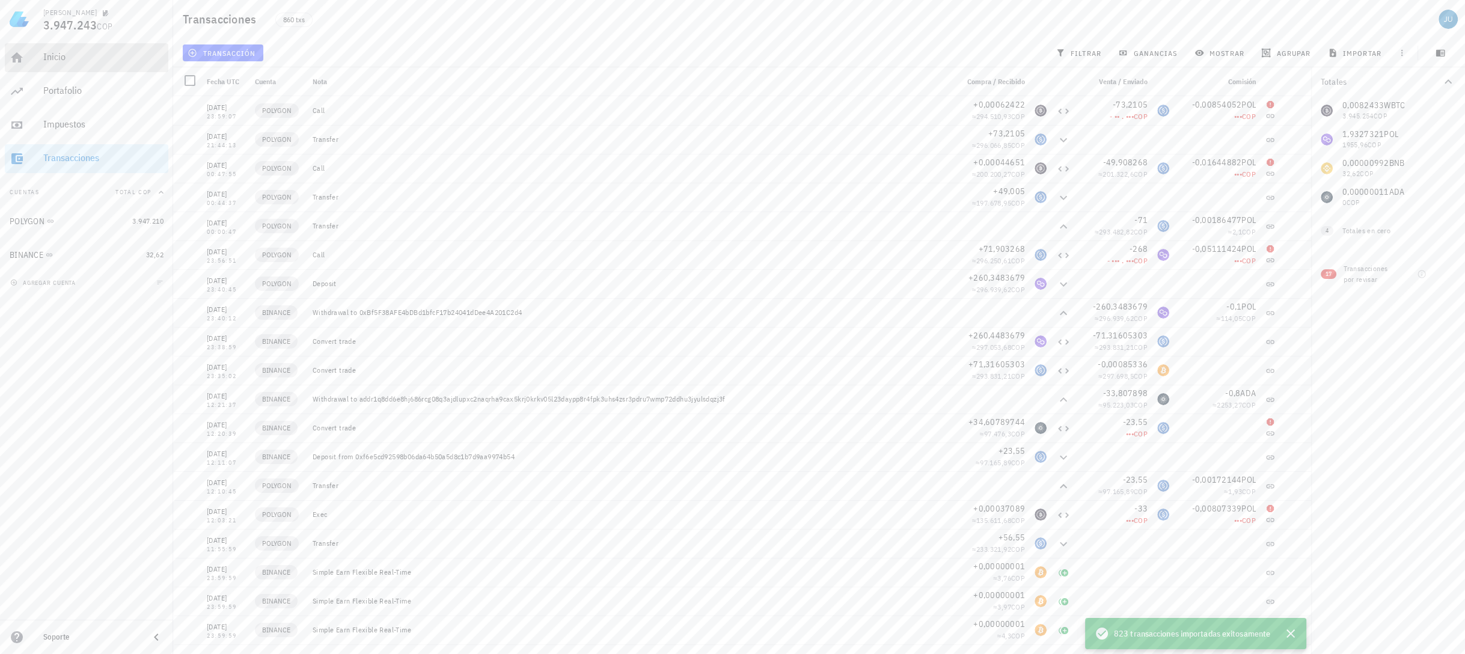
click at [94, 67] on div "Inicio" at bounding box center [103, 57] width 120 height 27
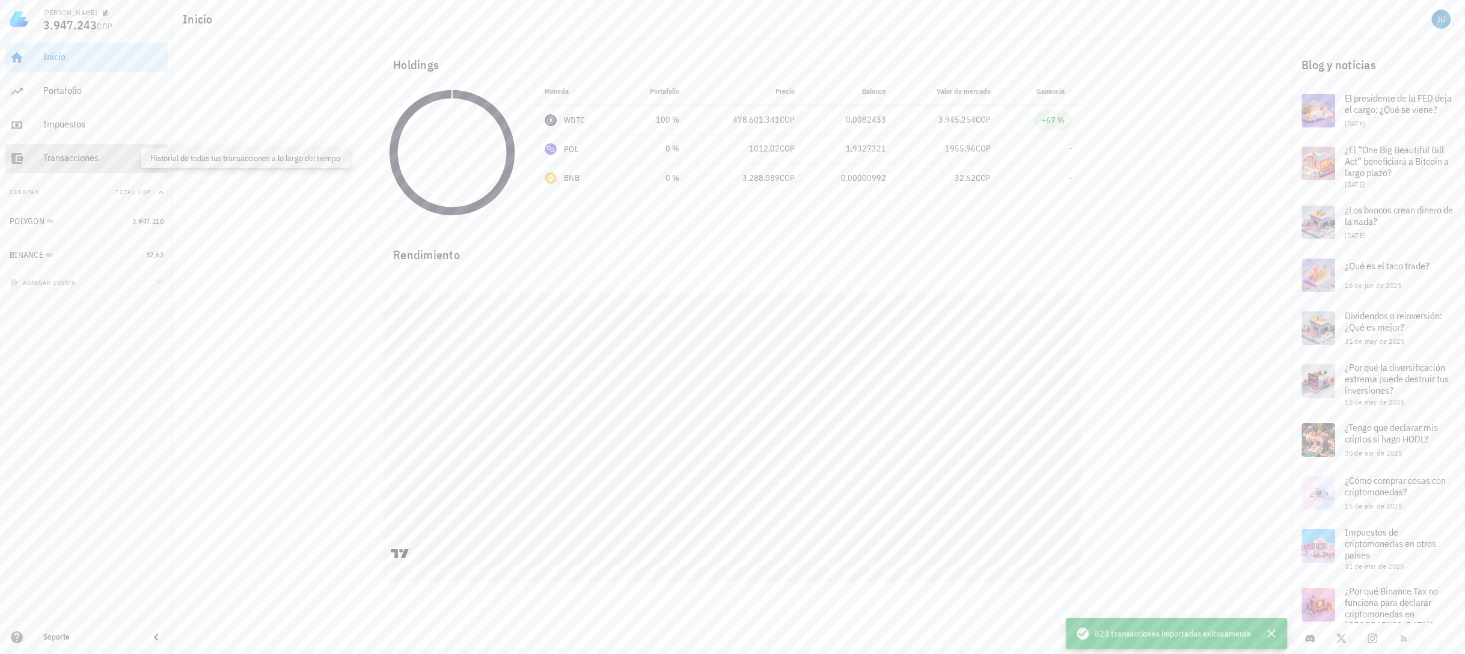
click at [79, 159] on div "Transacciones" at bounding box center [103, 157] width 120 height 11
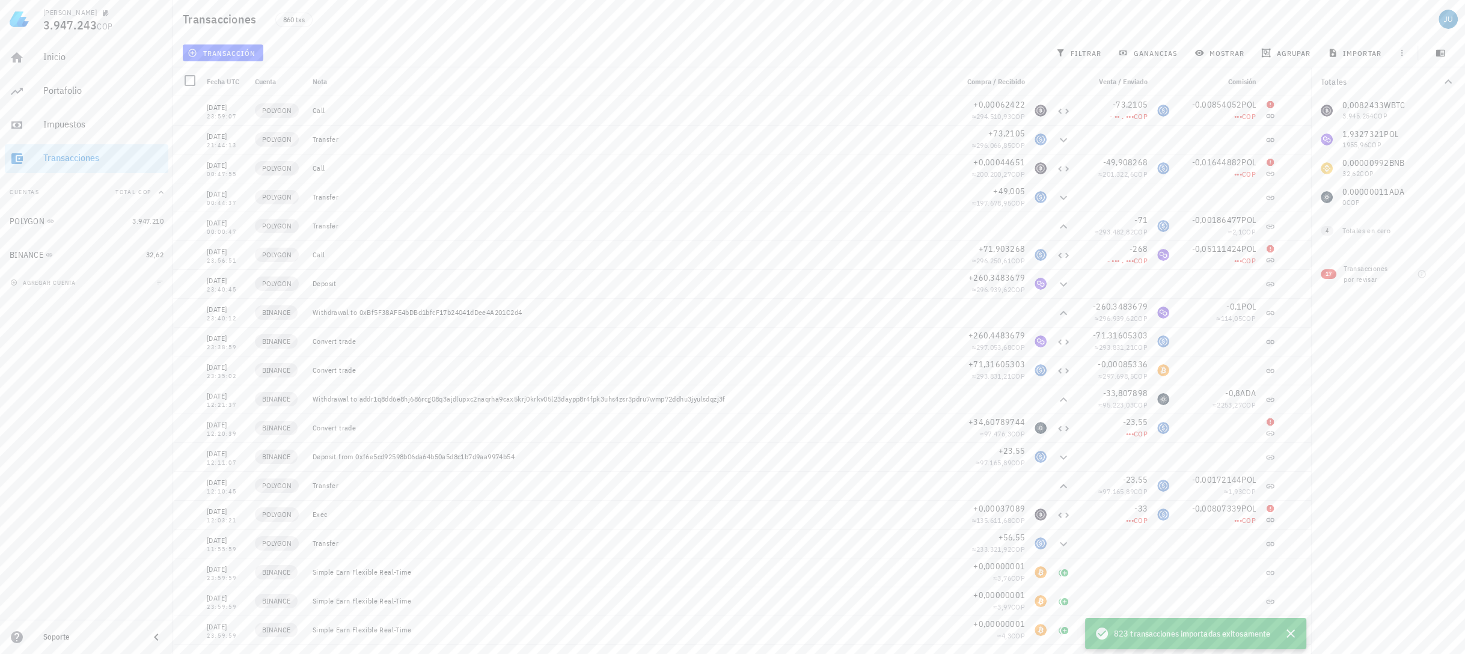
click at [1187, 634] on span "823 transacciones importadas exitosamente" at bounding box center [1192, 633] width 156 height 13
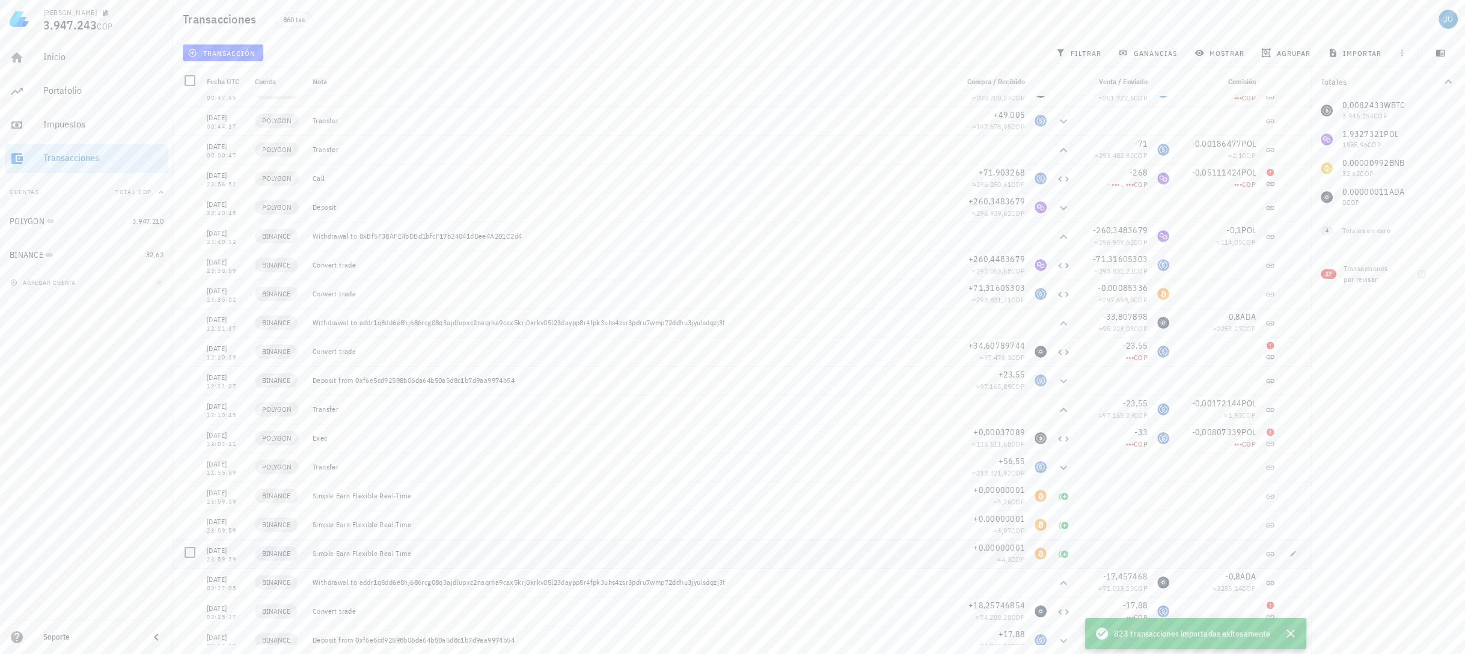
scroll to position [96, 0]
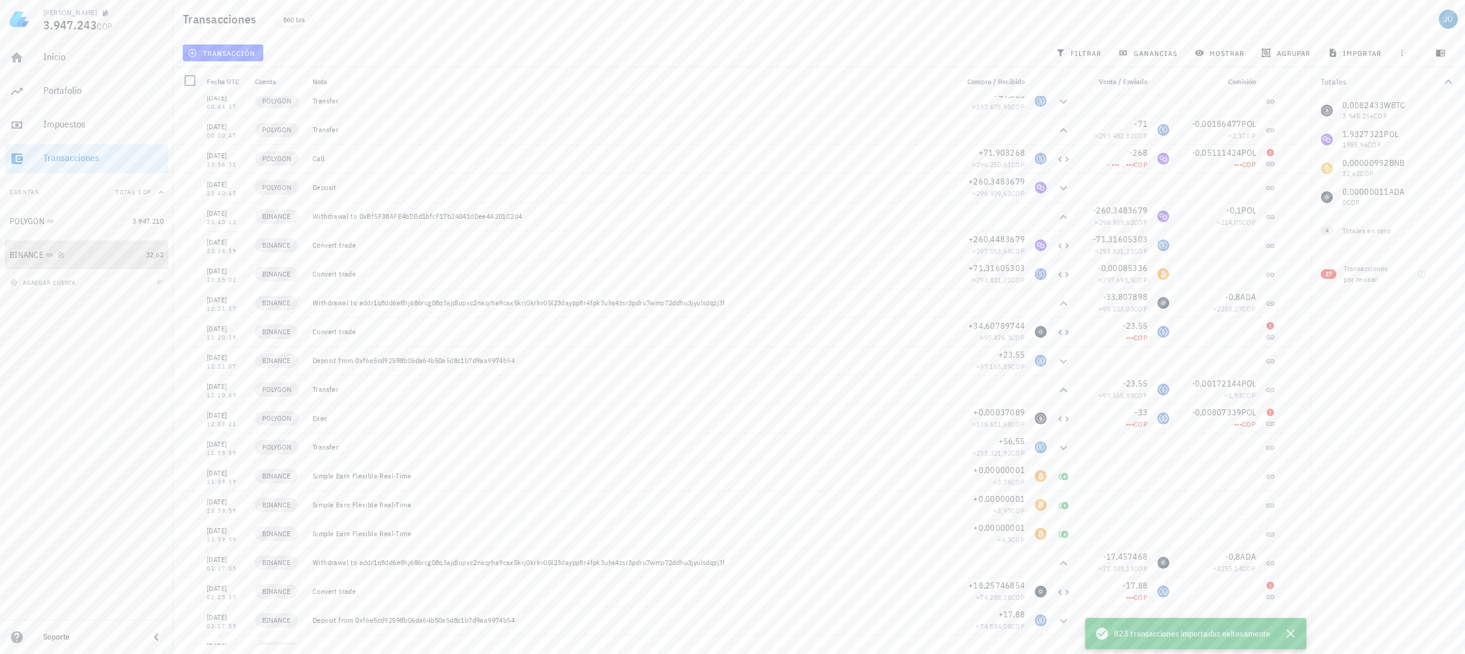
click at [103, 257] on div "BINANCE" at bounding box center [76, 254] width 132 height 11
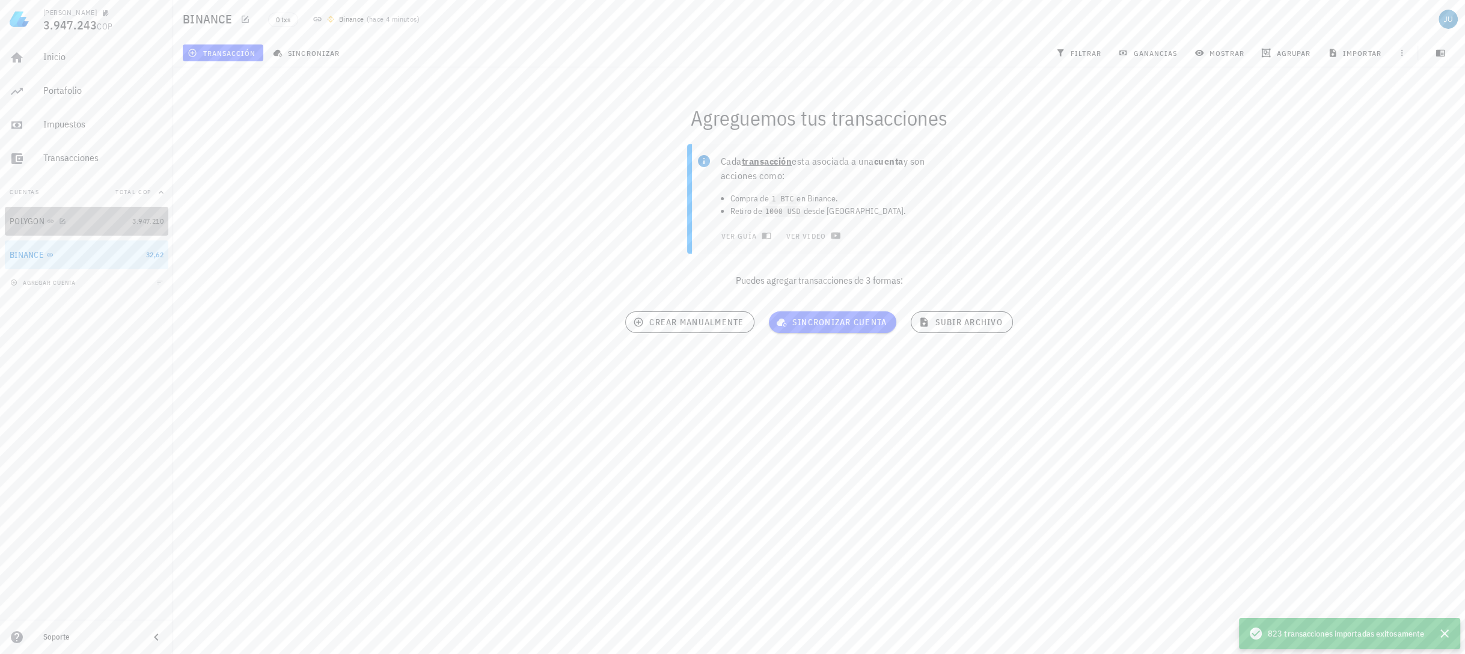
click at [32, 216] on div "POLYGON" at bounding box center [27, 221] width 35 height 10
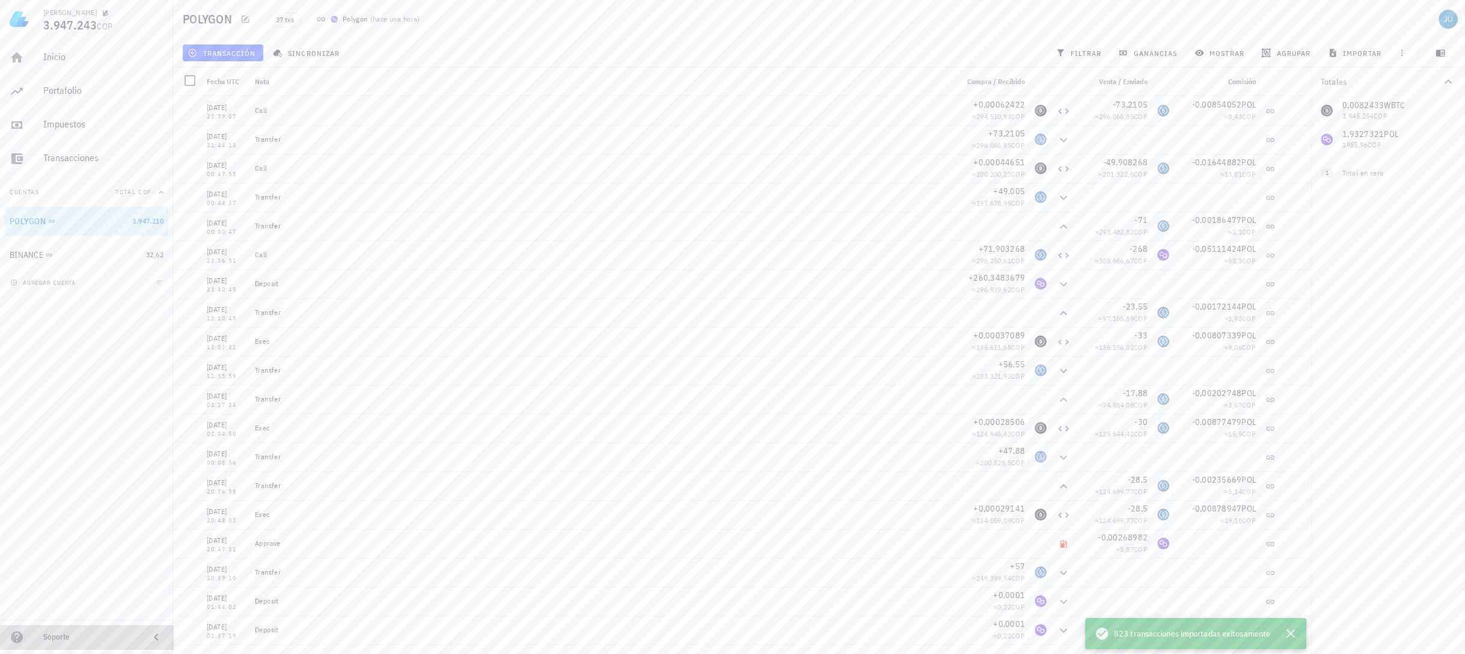
click at [19, 637] on icon at bounding box center [17, 637] width 12 height 12
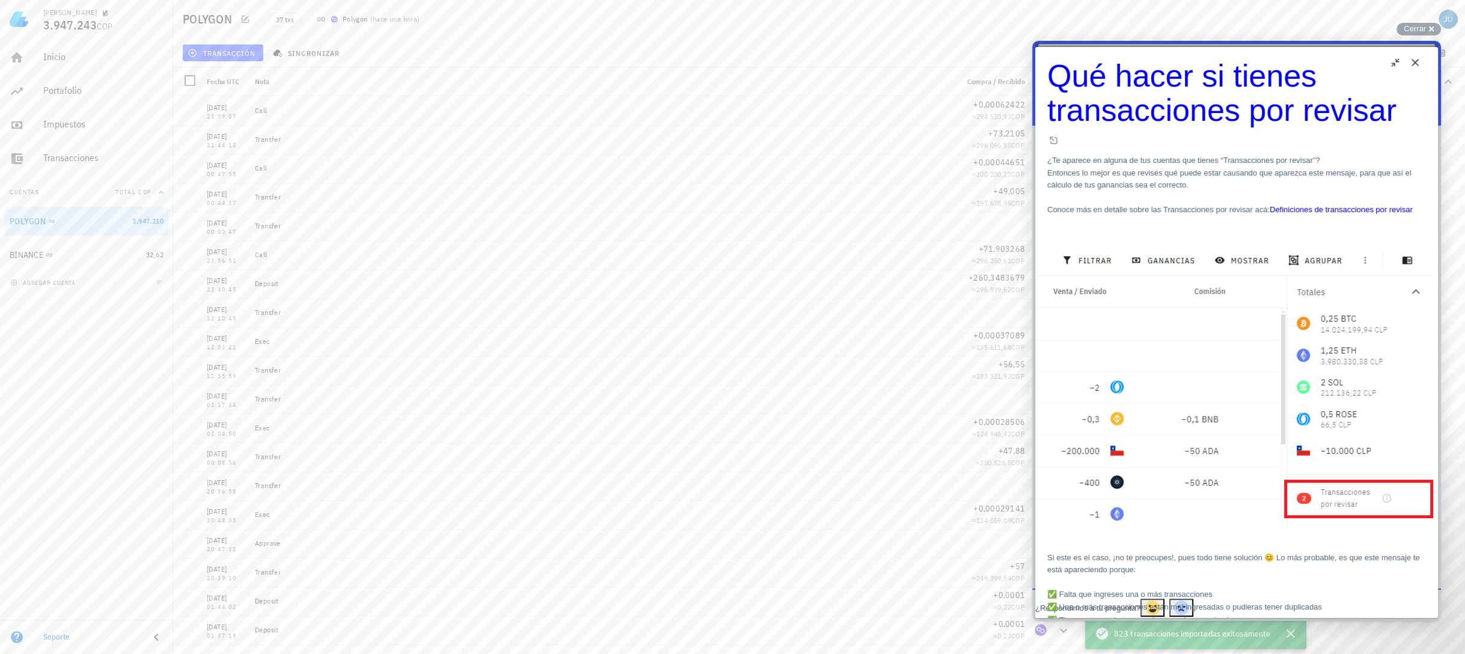
click at [19, 637] on icon at bounding box center [17, 637] width 12 height 12
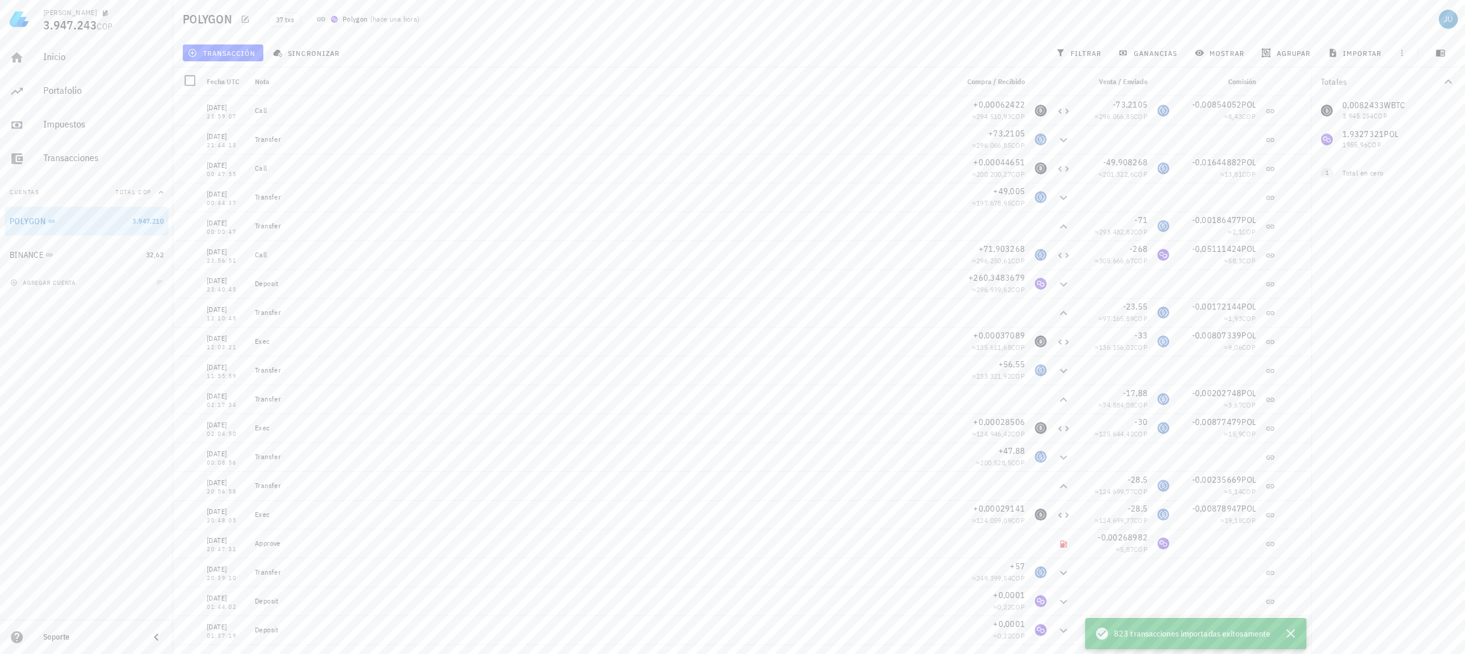
click at [19, 637] on icon at bounding box center [17, 637] width 12 height 12
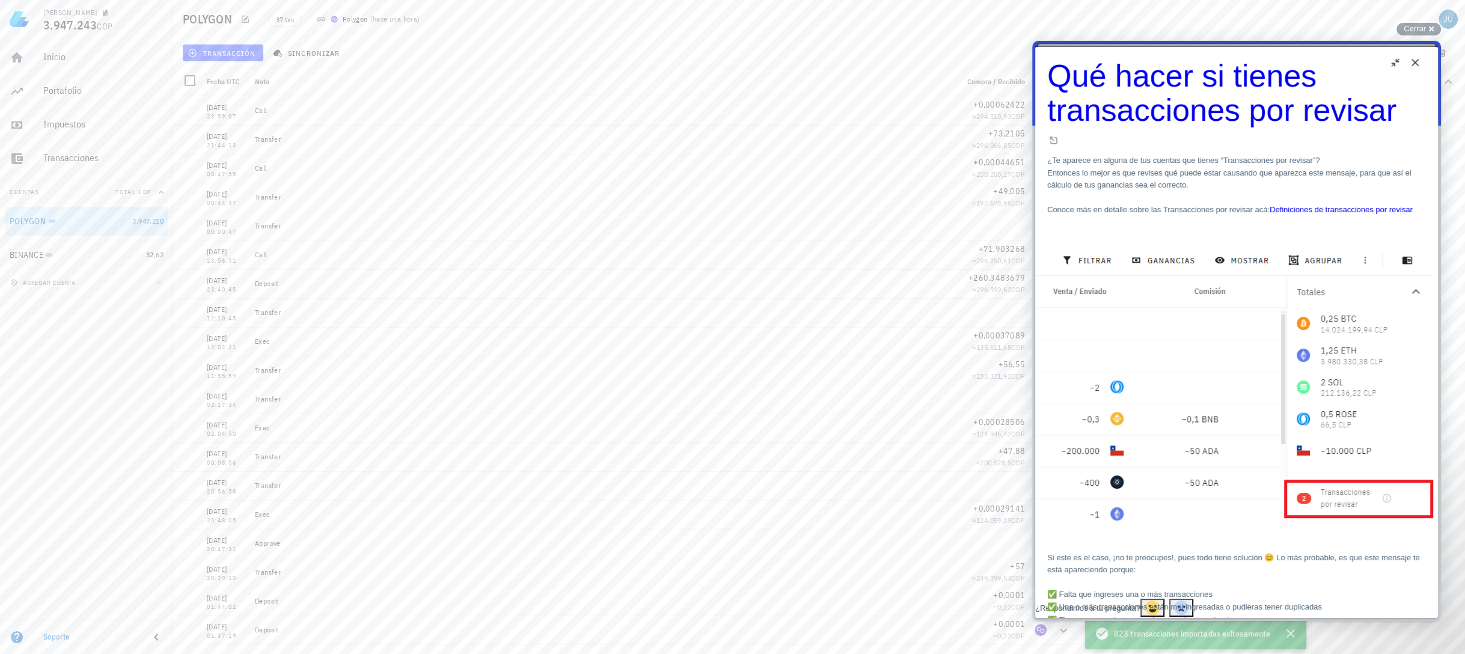
click at [1419, 65] on button "Close" at bounding box center [1414, 62] width 19 height 19
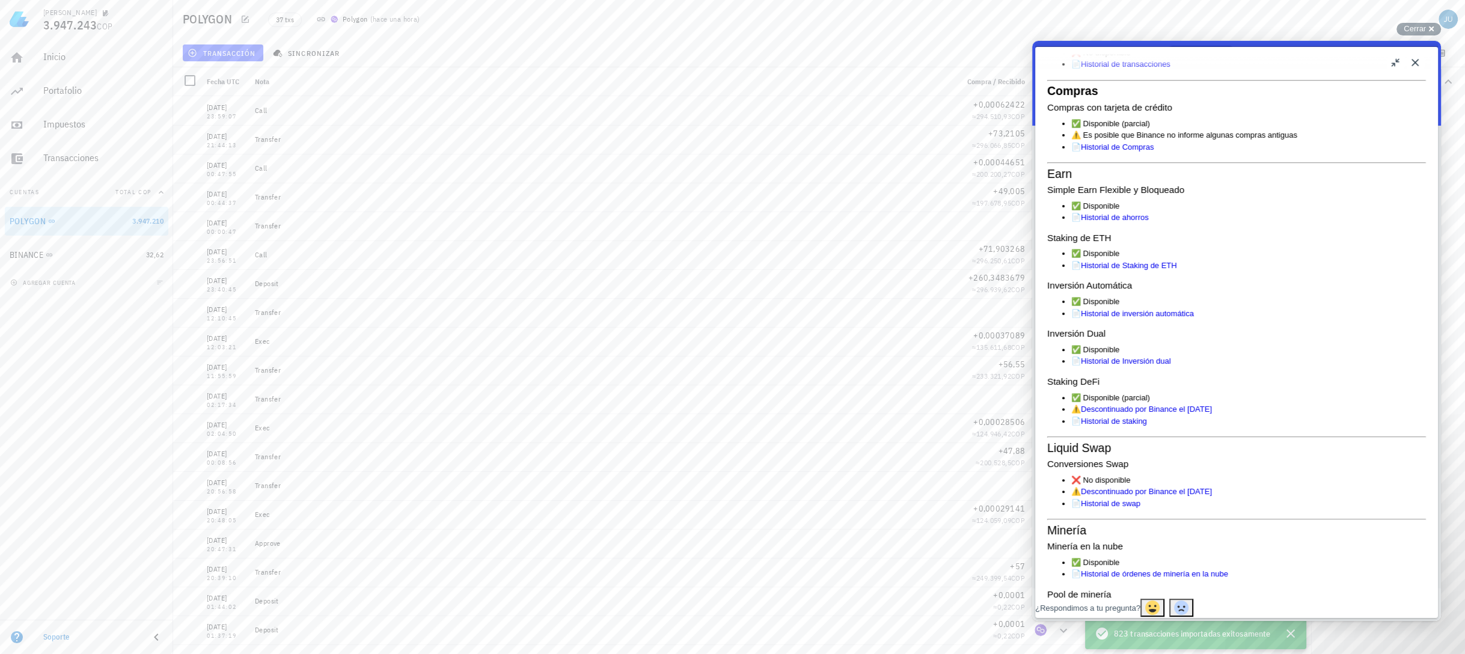
click at [1415, 64] on button "Close" at bounding box center [1414, 62] width 19 height 19
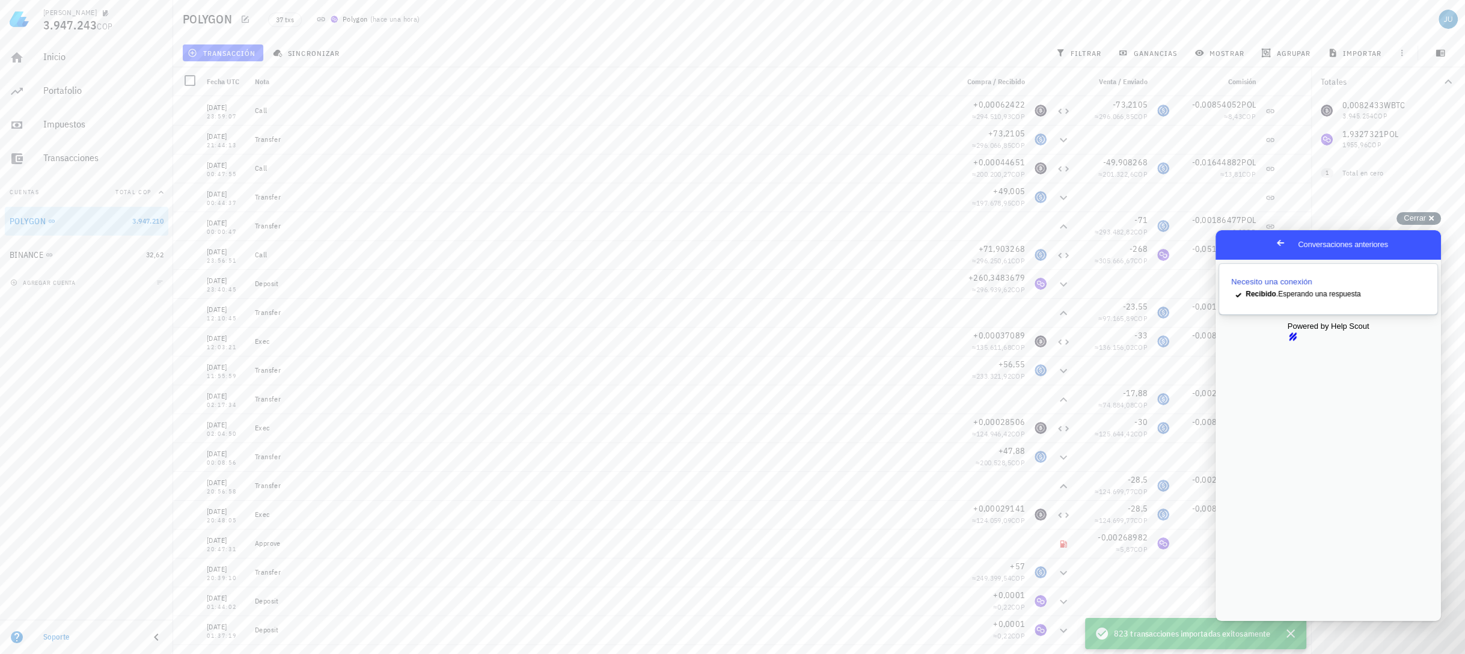
click at [1341, 286] on div "Necesito una conexión" at bounding box center [1328, 282] width 194 height 12
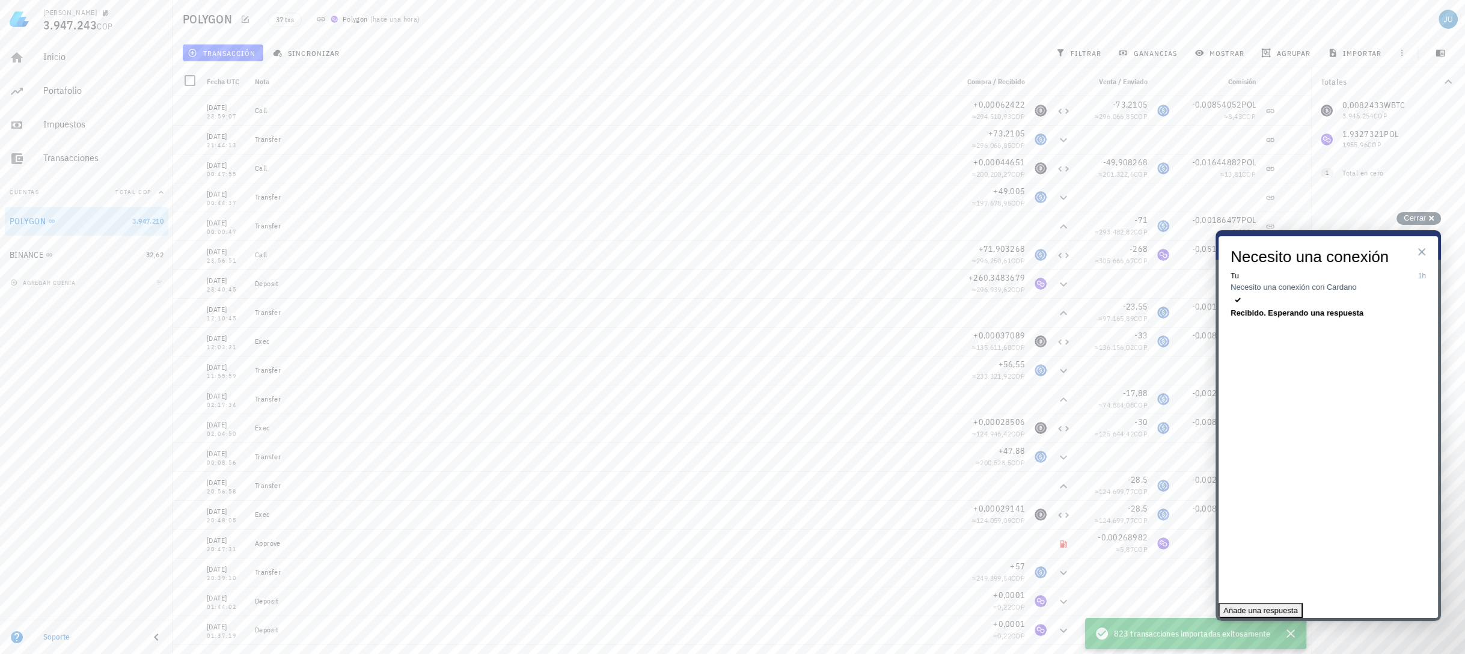
click at [1422, 255] on button "Close" at bounding box center [1421, 251] width 19 height 19
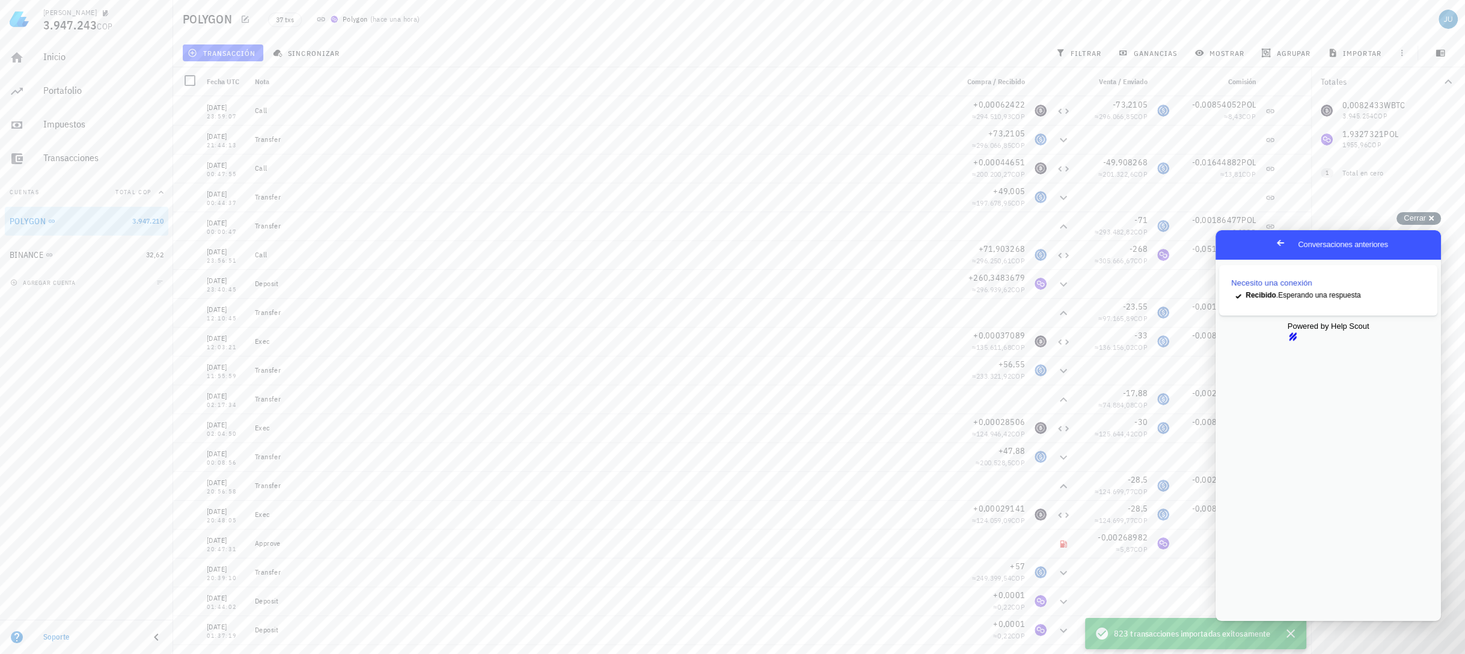
click at [1273, 242] on span "Go back" at bounding box center [1280, 243] width 14 height 14
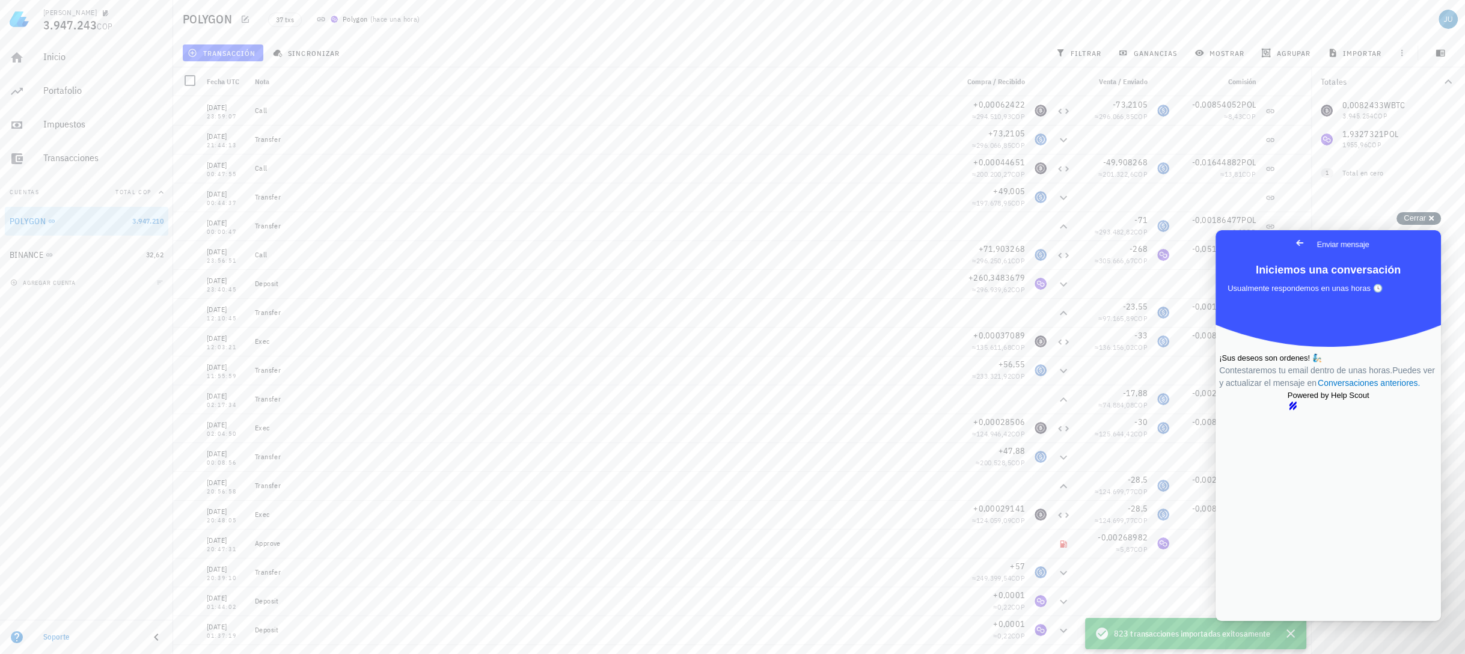
click at [1292, 242] on span "Go back" at bounding box center [1299, 243] width 14 height 14
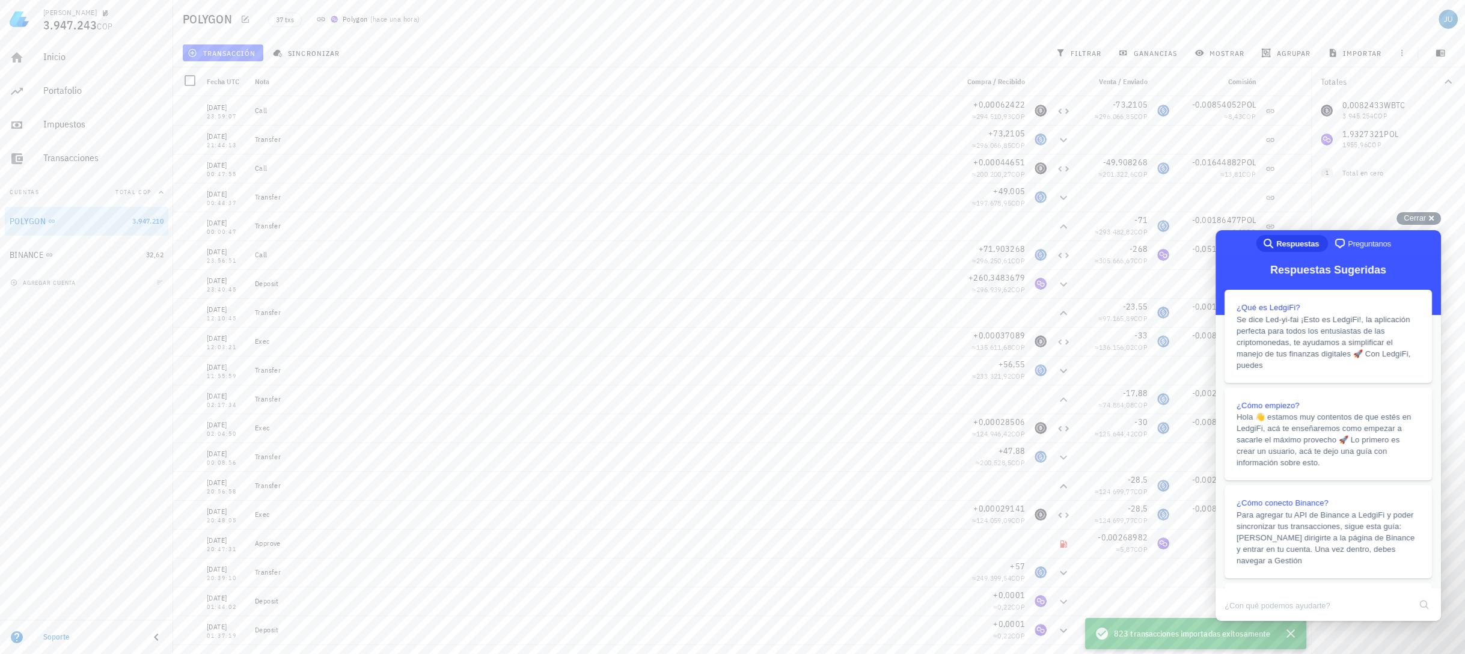
click at [1229, 242] on div "search-medium Respuestas chat-square Preguntanos" at bounding box center [1328, 244] width 225 height 29
click at [1421, 222] on span "Cerrar" at bounding box center [1415, 217] width 22 height 9
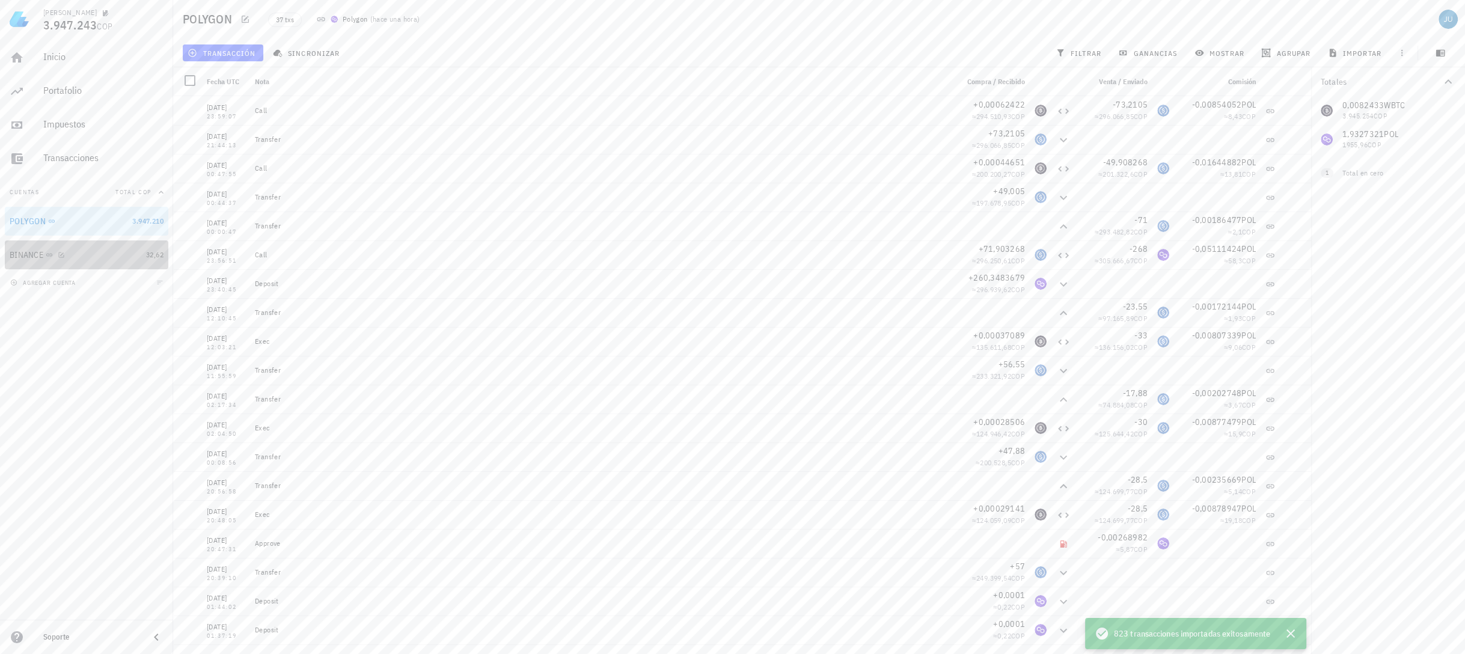
click at [25, 248] on div "BINANCE" at bounding box center [76, 255] width 132 height 26
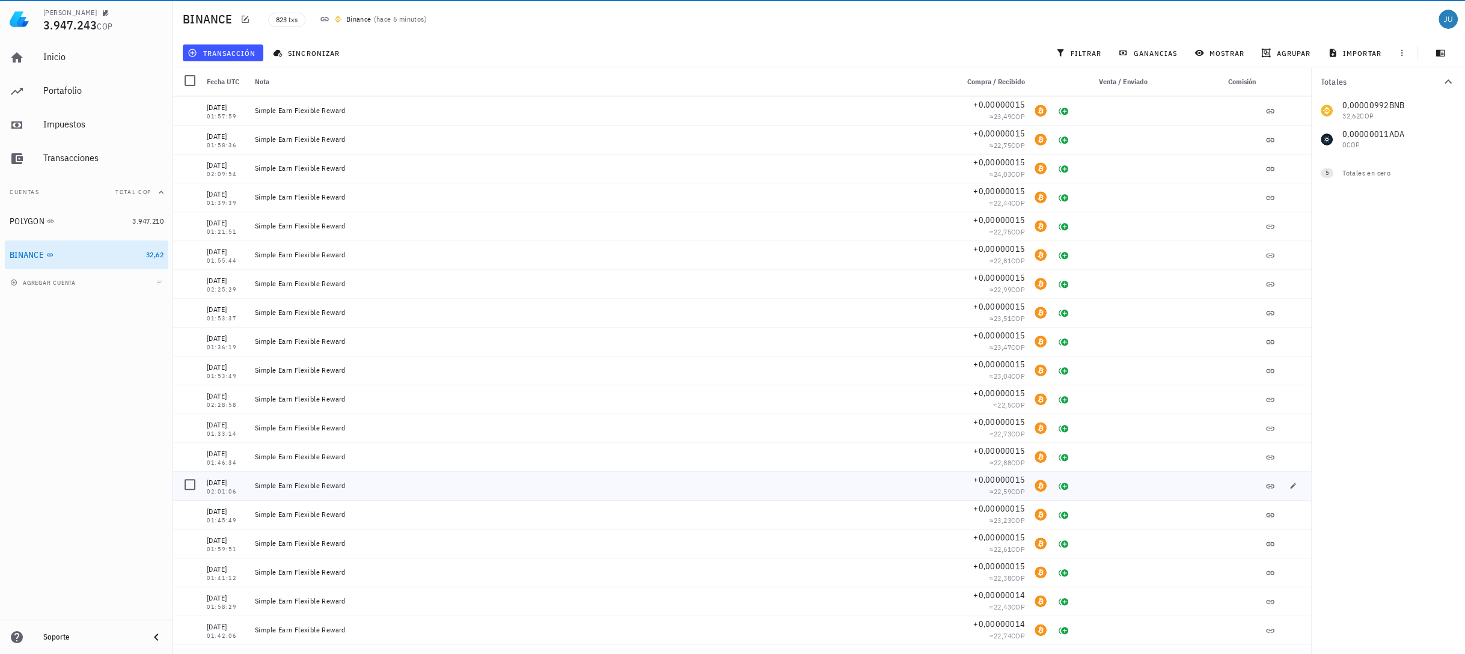
scroll to position [15649, 0]
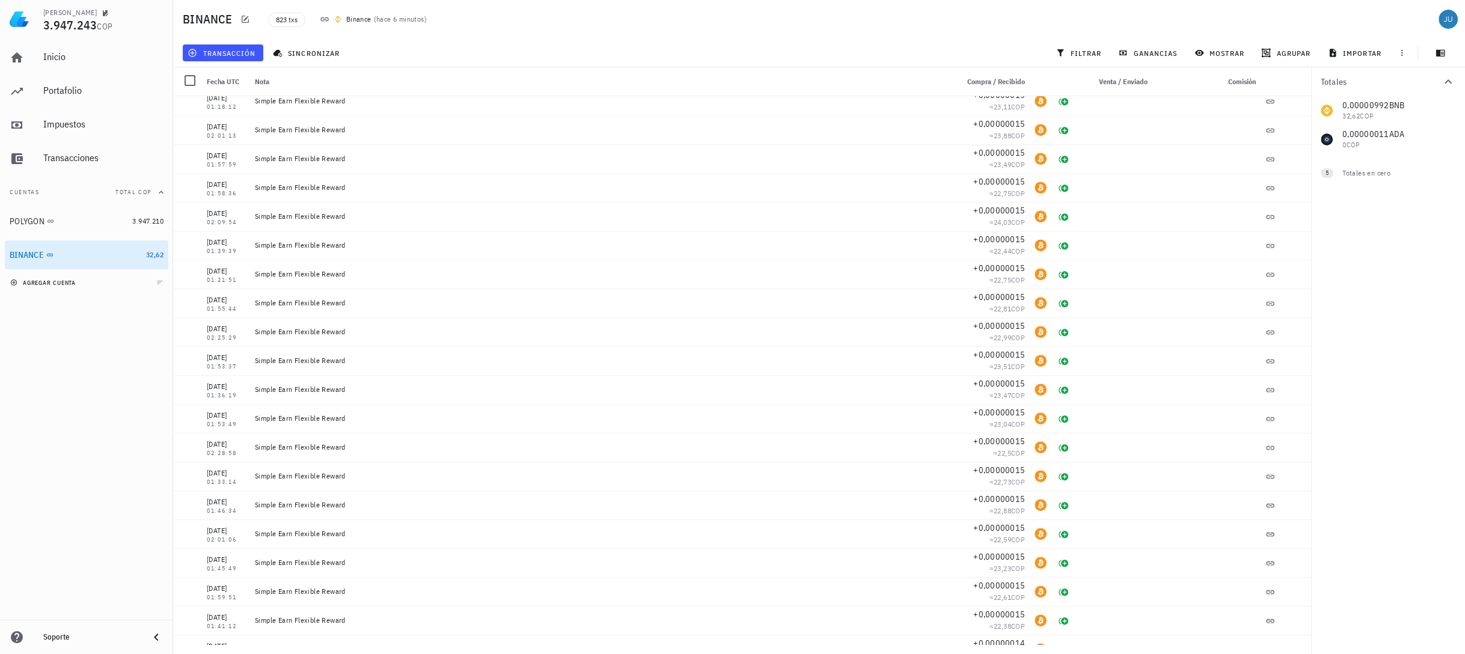
click at [15, 281] on icon "button" at bounding box center [13, 282] width 7 height 7
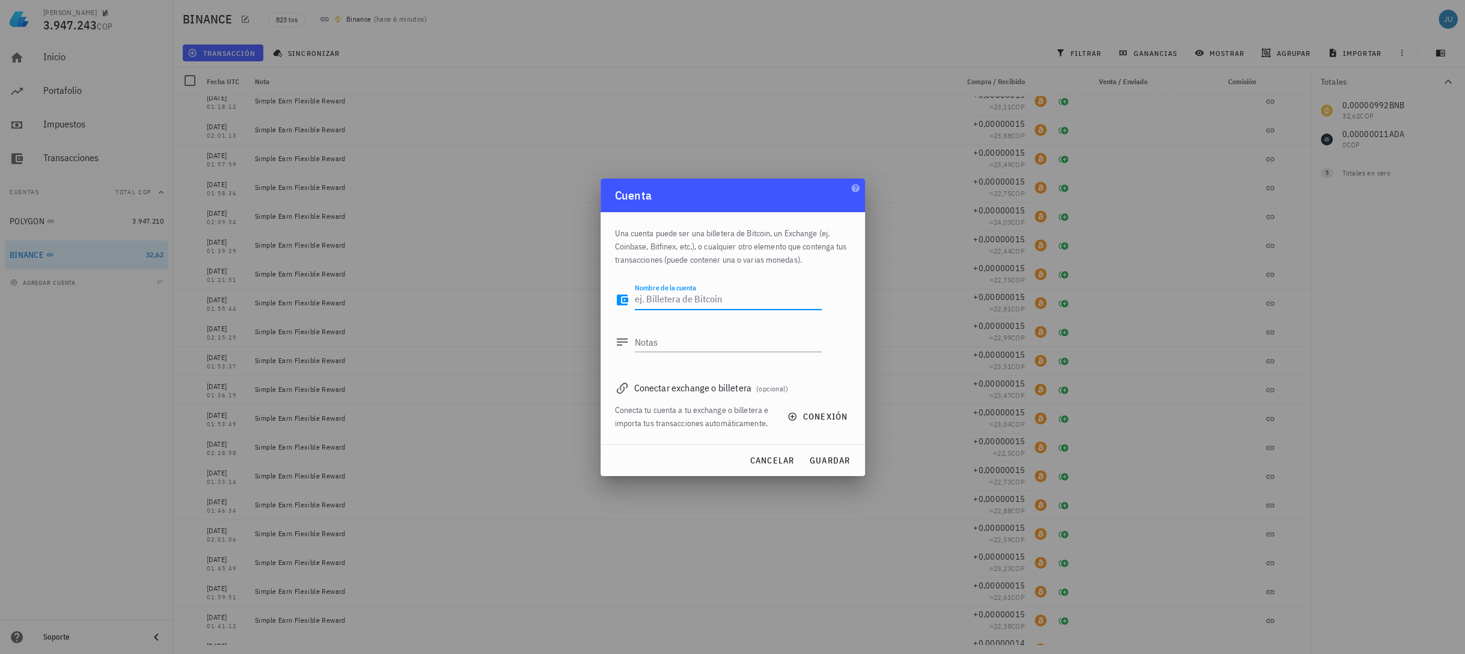
click at [688, 301] on textarea "Nombre de la cuenta" at bounding box center [728, 299] width 187 height 19
type textarea "c"
type textarea "CARDANO"
click at [841, 457] on span "guardar" at bounding box center [829, 460] width 41 height 11
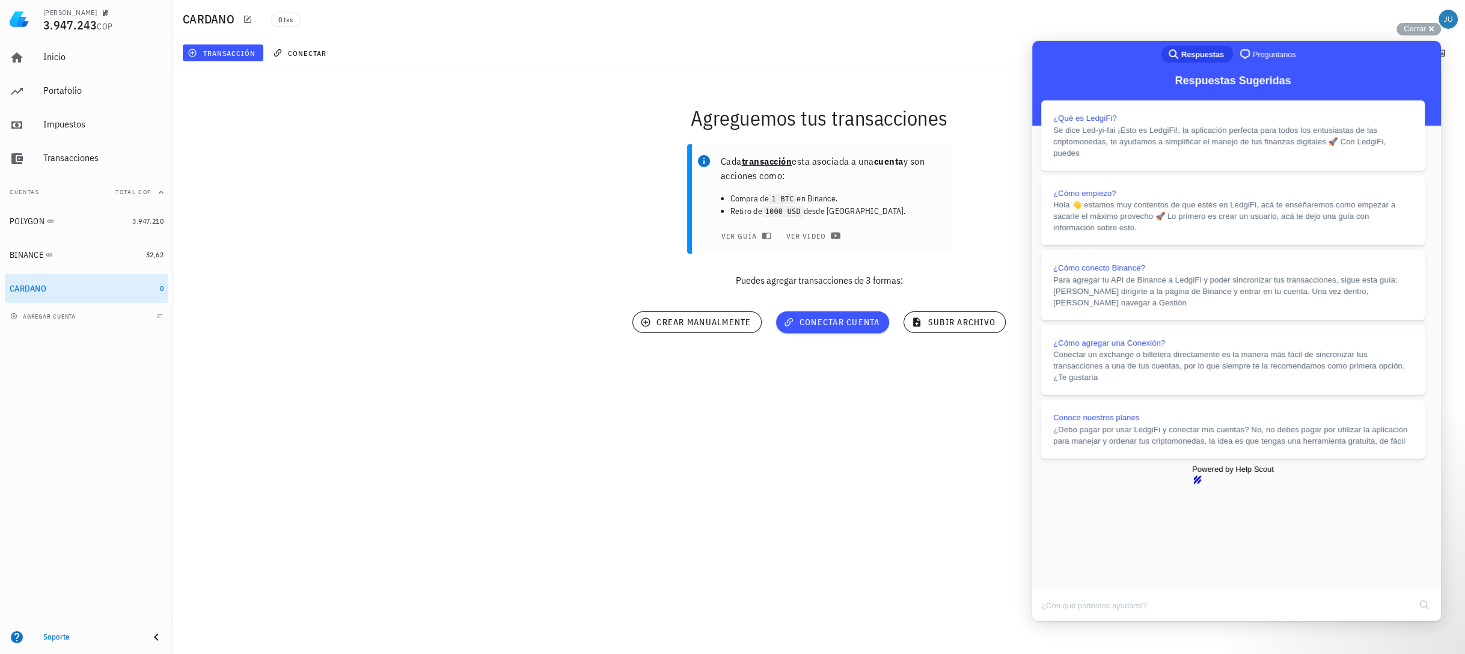
click at [1054, 622] on button "Close" at bounding box center [1044, 630] width 22 height 16
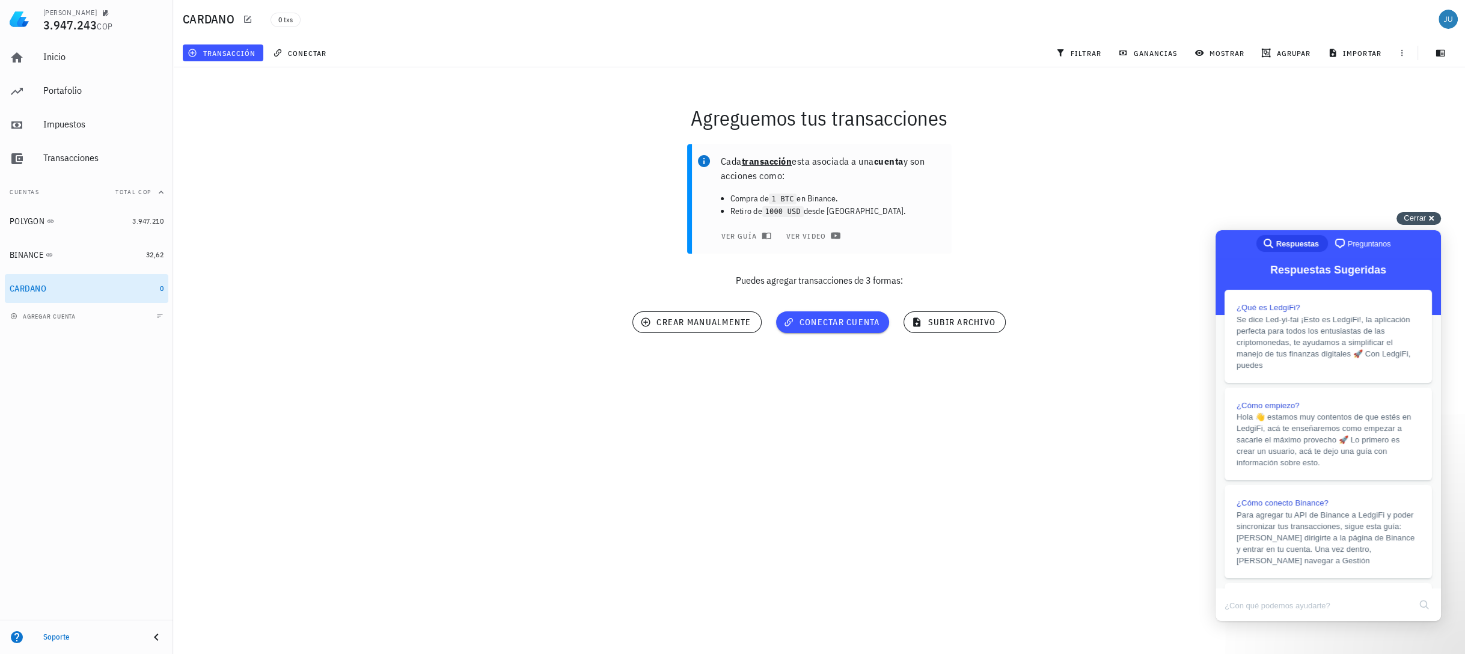
click at [1427, 221] on div "Cerrar cross-small" at bounding box center [1418, 218] width 44 height 13
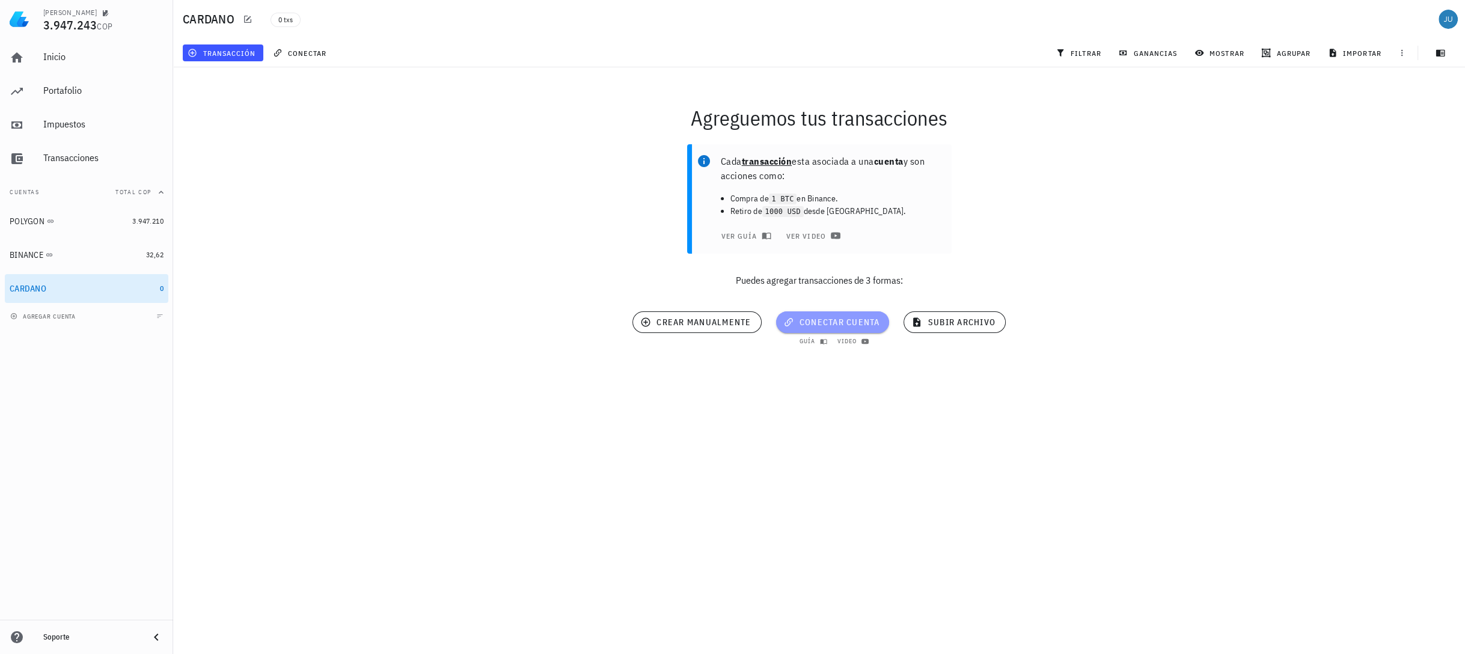
click at [805, 318] on span "conectar cuenta" at bounding box center [833, 322] width 94 height 11
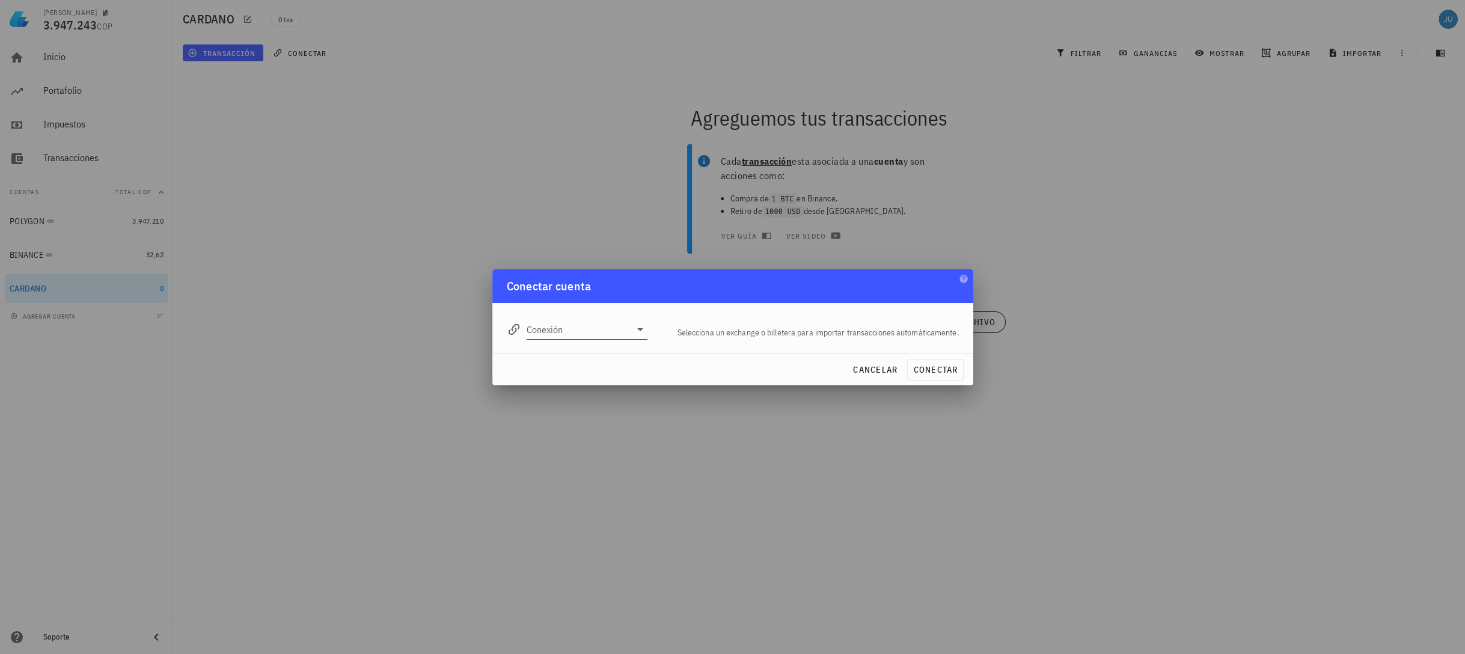
click at [641, 338] on div "Conexión" at bounding box center [587, 329] width 121 height 19
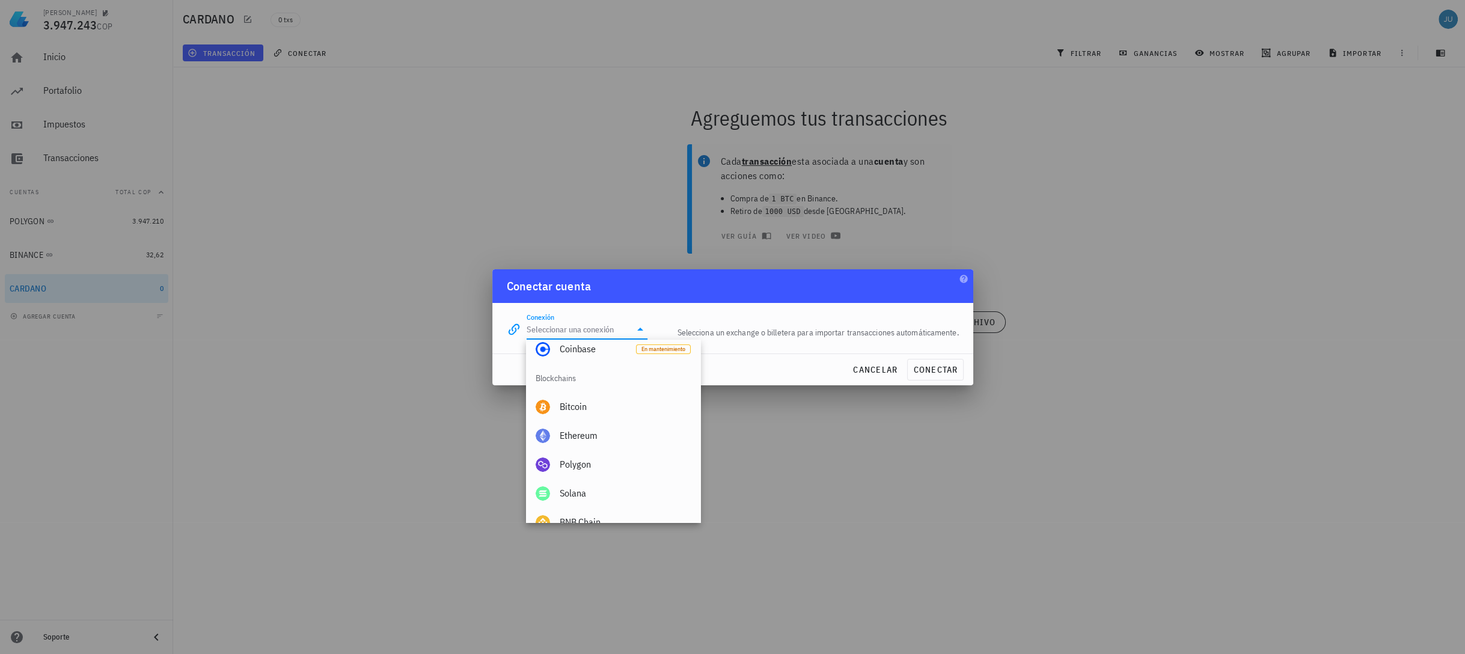
scroll to position [337, 0]
click at [868, 374] on span "cancelar" at bounding box center [874, 369] width 45 height 11
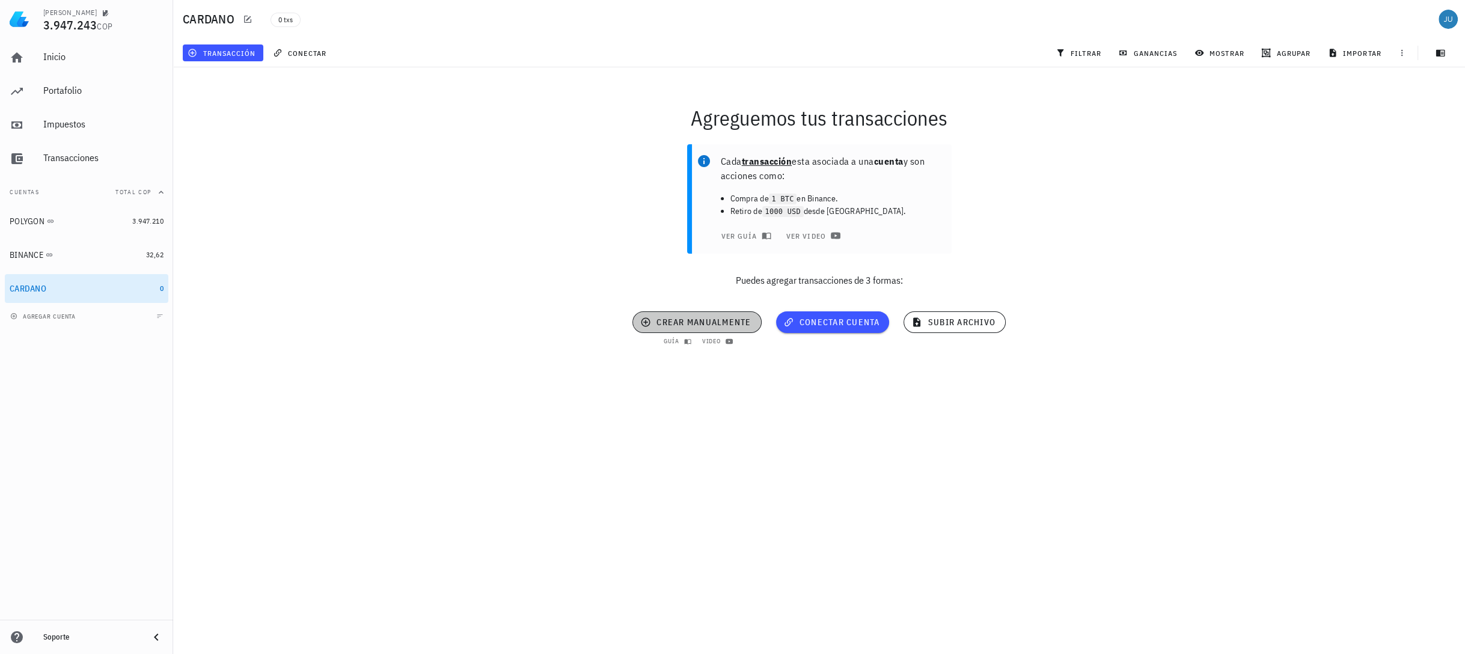
click at [700, 323] on span "crear manualmente" at bounding box center [697, 322] width 108 height 11
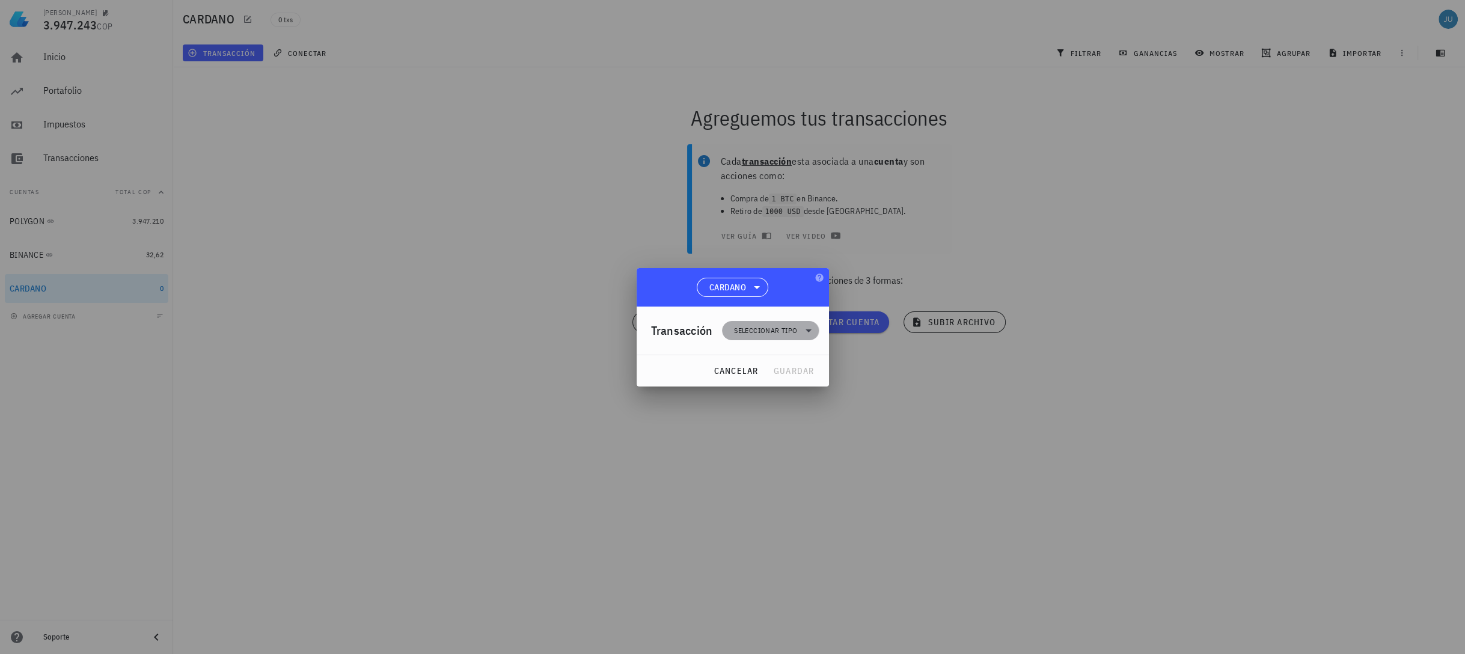
click at [771, 332] on span "Seleccionar tipo" at bounding box center [765, 331] width 63 height 12
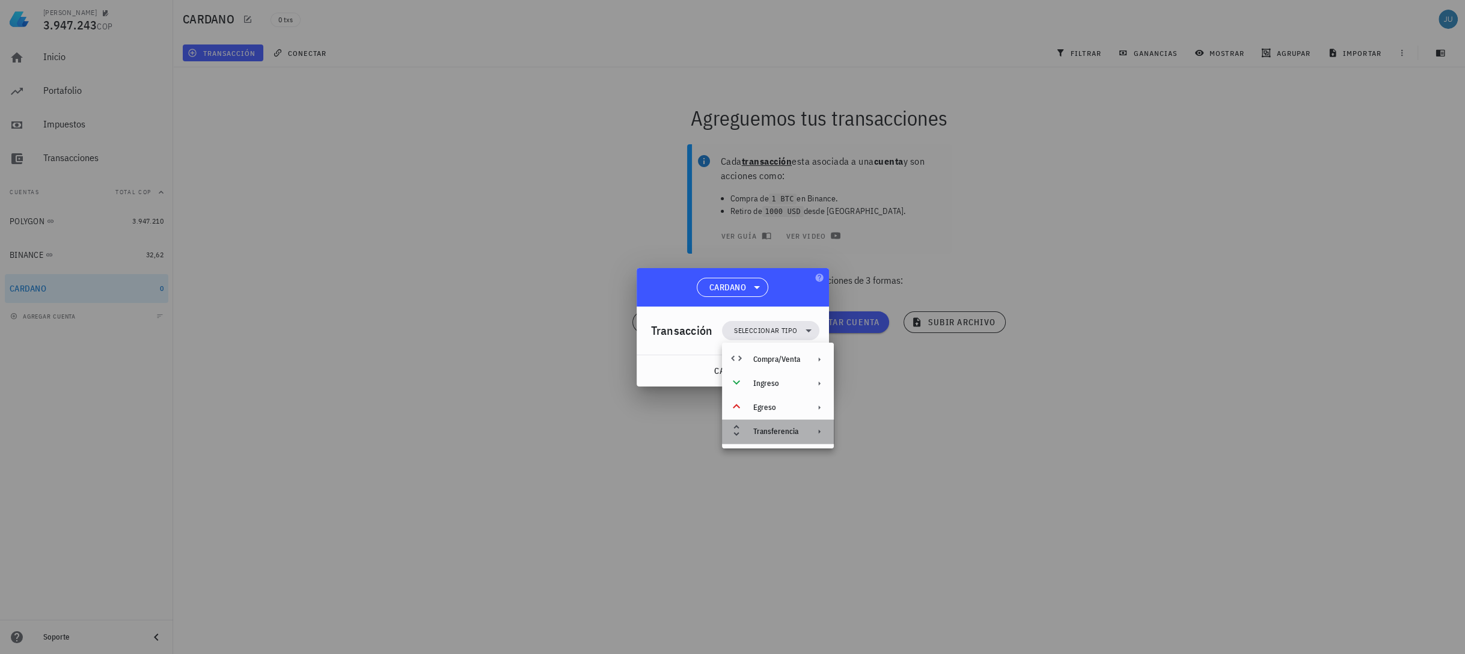
click at [798, 427] on div "Transferencia" at bounding box center [776, 432] width 47 height 10
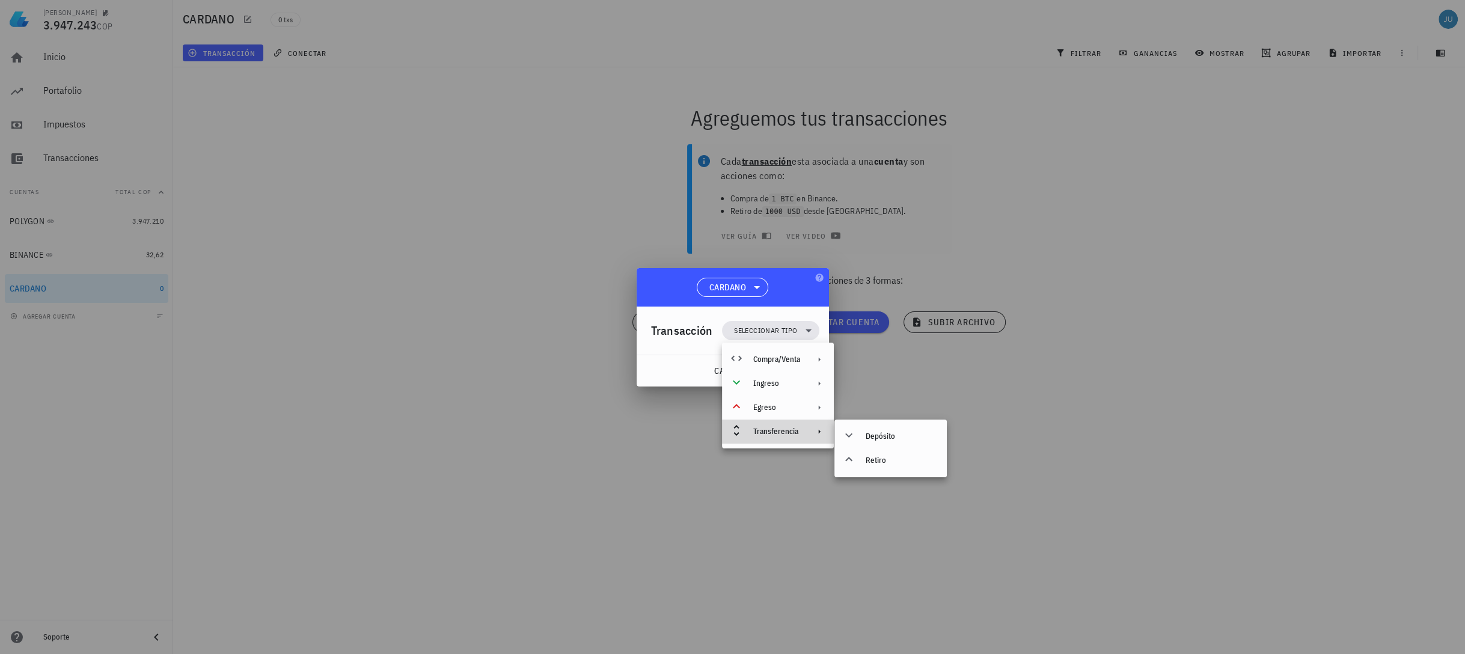
click at [798, 427] on div "Transferencia" at bounding box center [776, 432] width 47 height 10
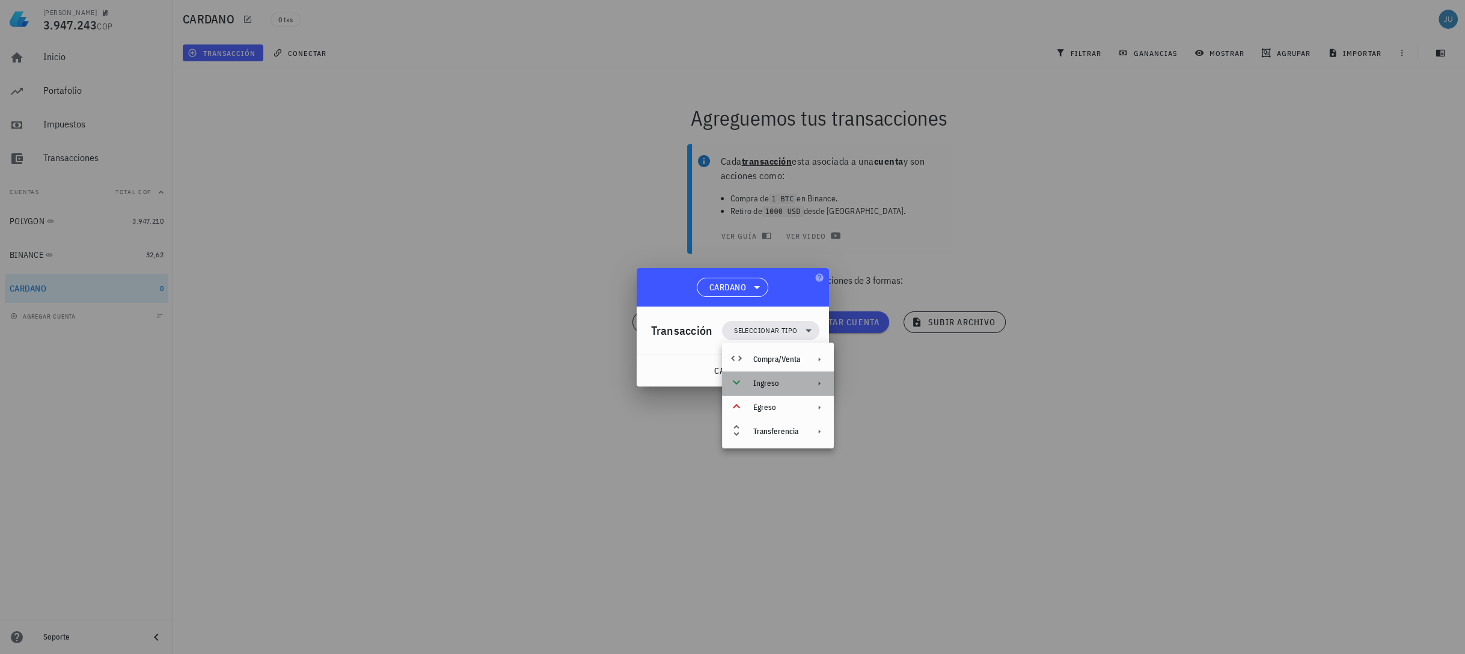
click at [795, 392] on div "Ingreso" at bounding box center [778, 384] width 112 height 24
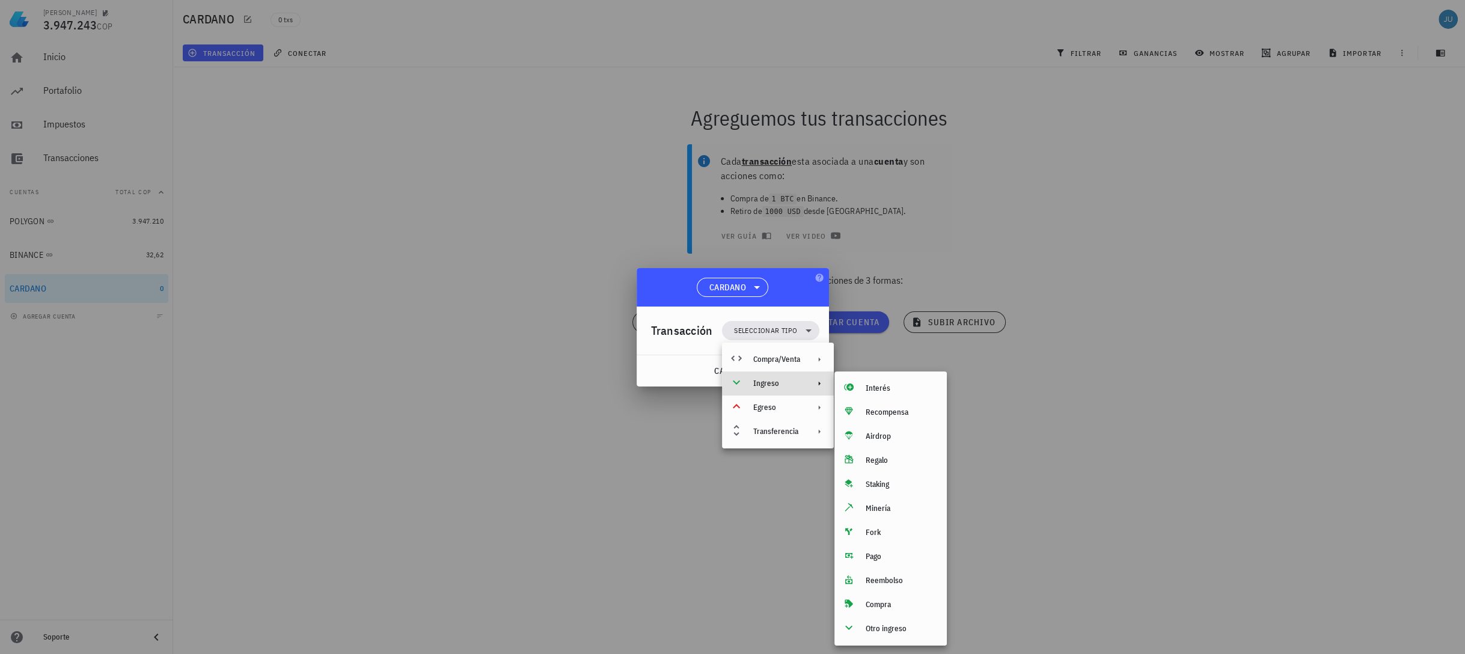
click at [1130, 486] on div at bounding box center [732, 327] width 1465 height 654
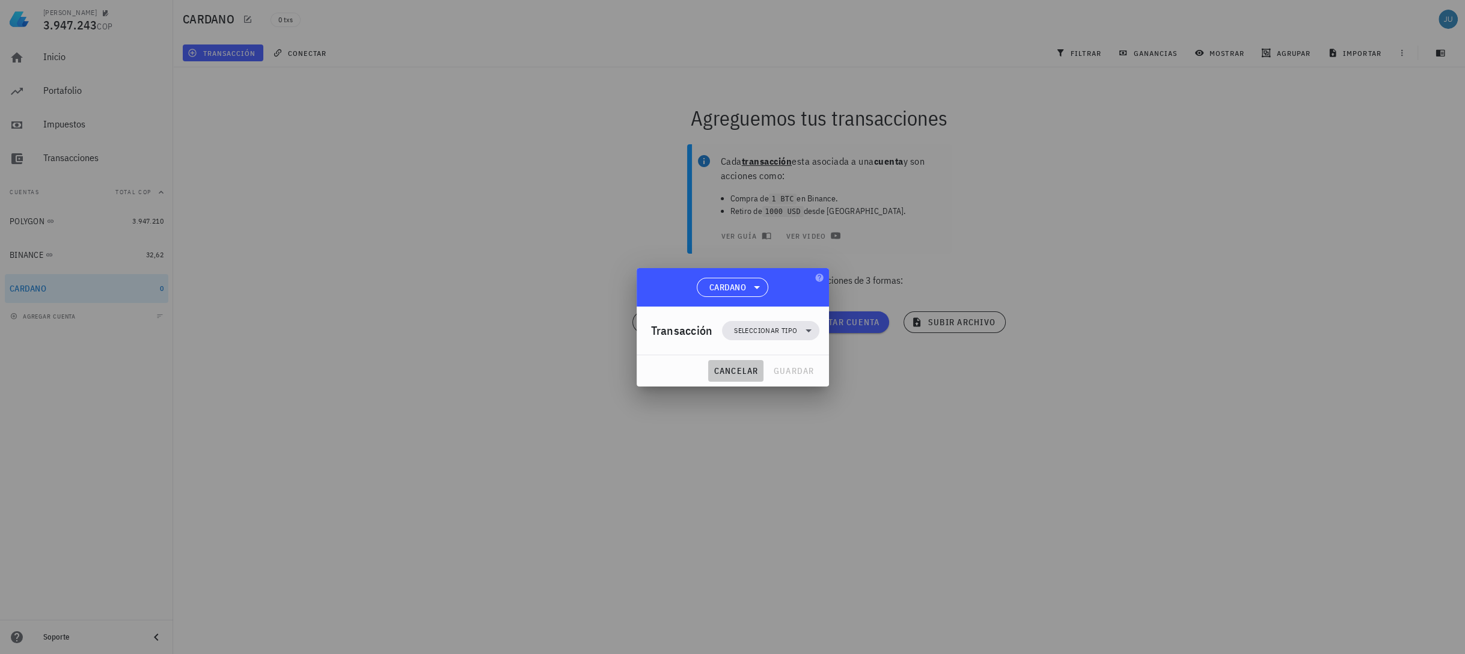
click at [761, 368] on button "cancelar" at bounding box center [735, 371] width 55 height 22
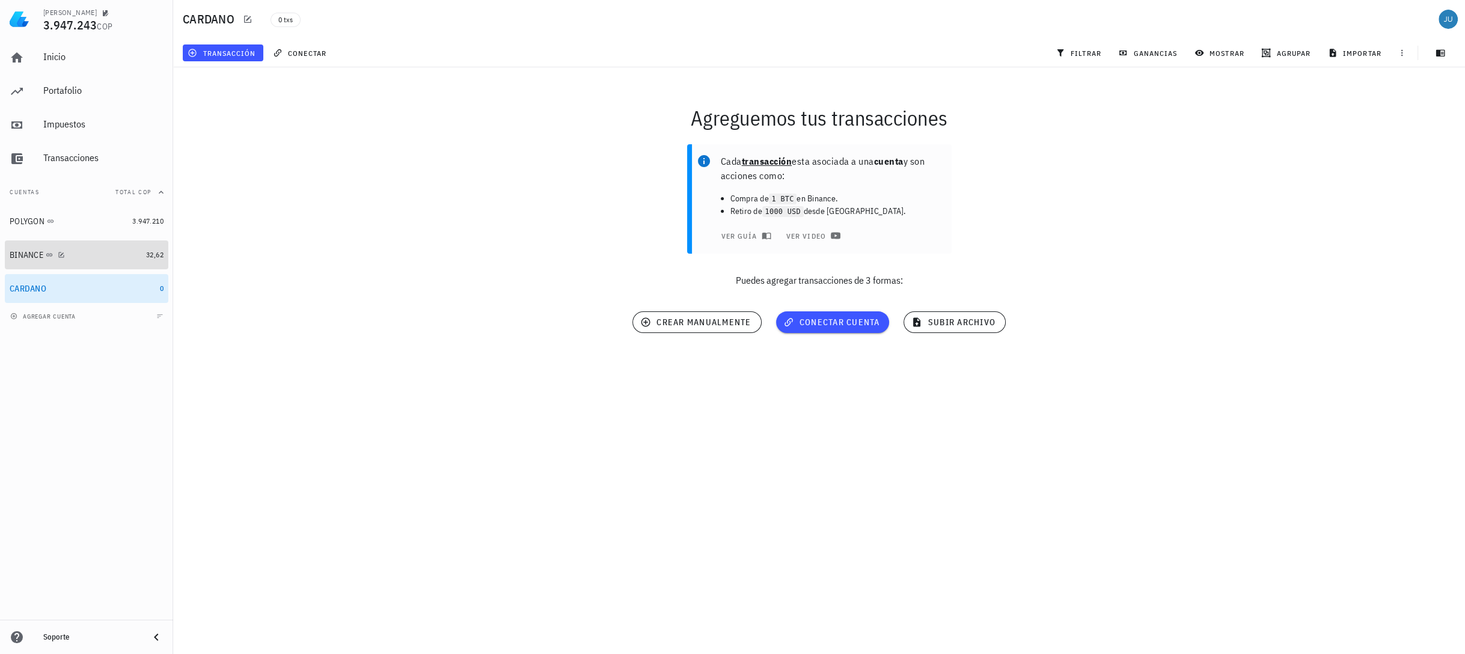
click at [28, 255] on div "BINANCE" at bounding box center [27, 255] width 34 height 10
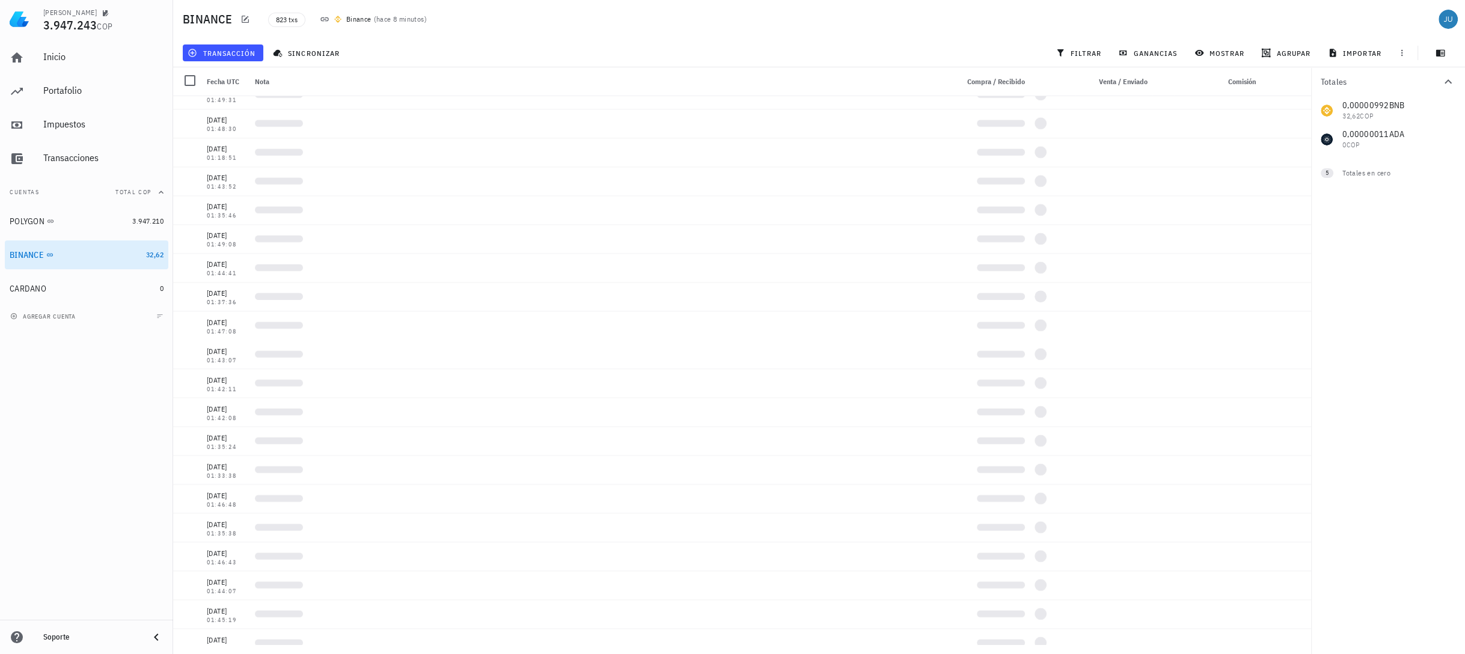
scroll to position [7589, 0]
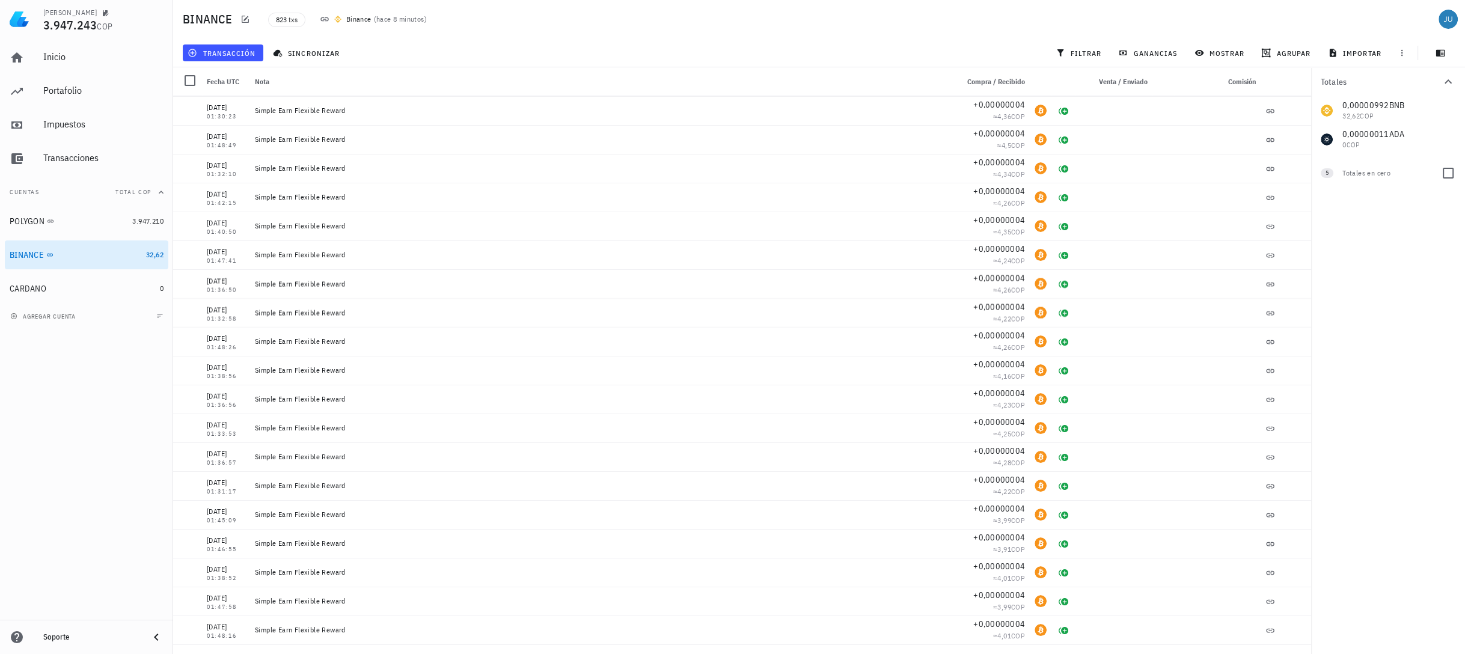
click at [1342, 169] on div "Totales en cero" at bounding box center [1386, 173] width 89 height 11
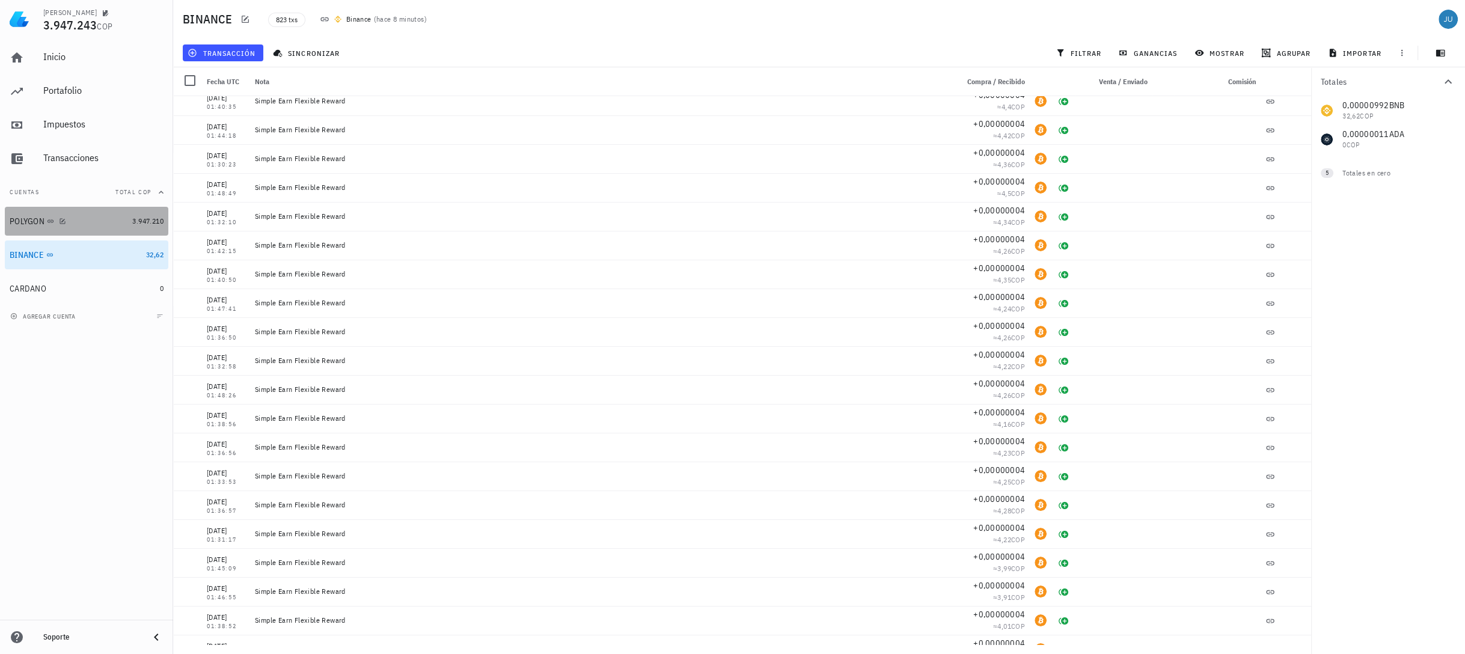
click at [25, 226] on div "POLYGON" at bounding box center [27, 221] width 35 height 10
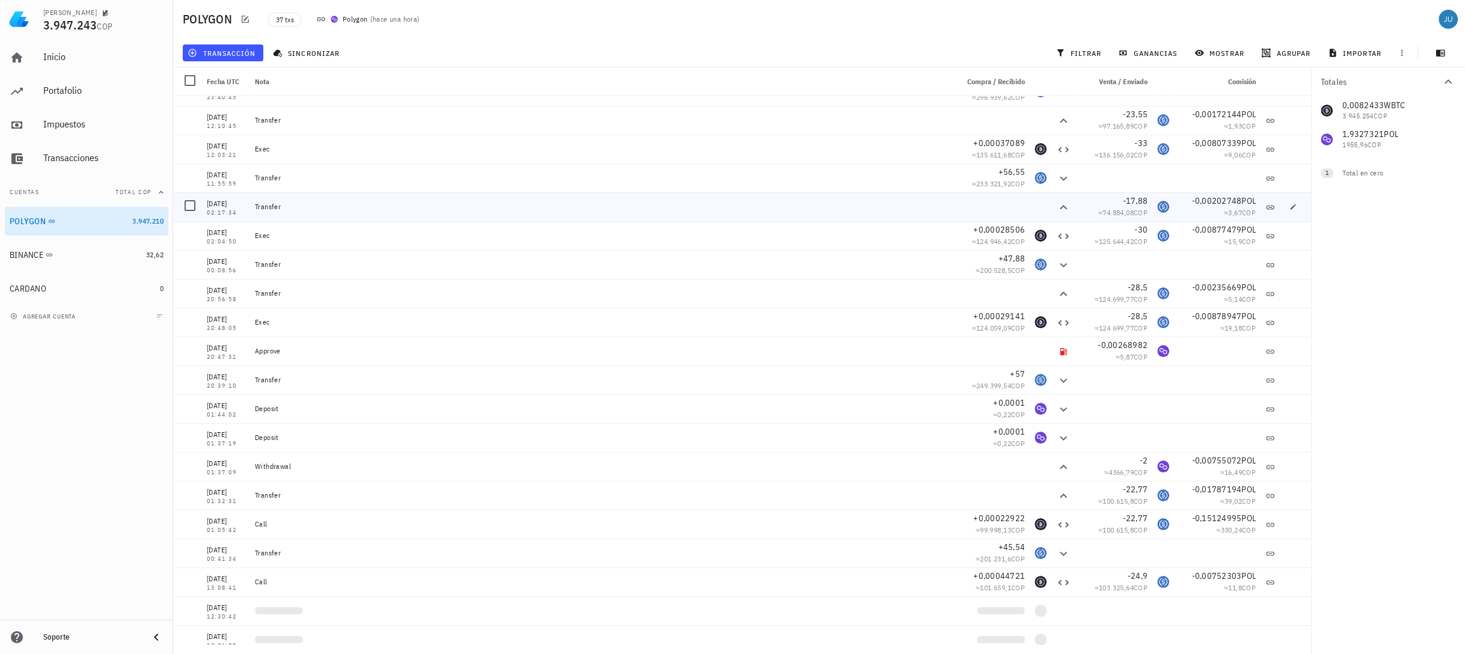
scroll to position [433, 0]
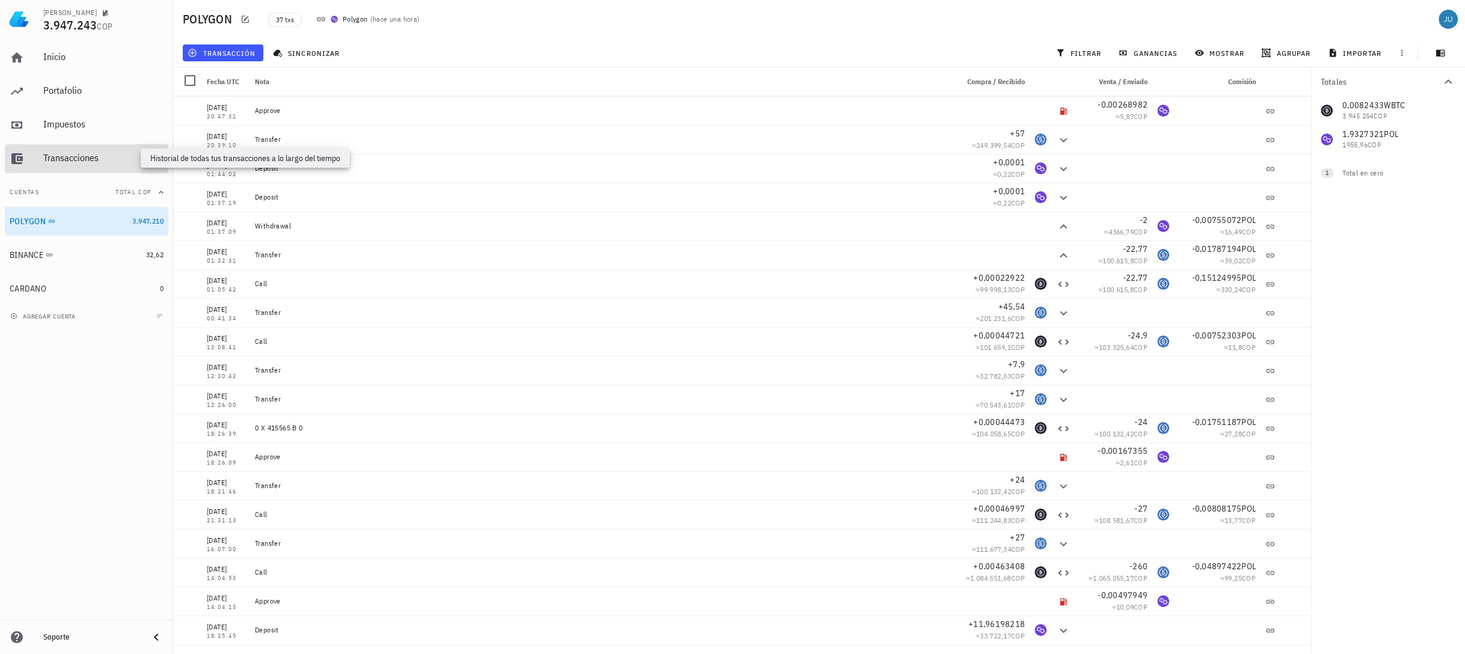
click at [73, 155] on div "Transacciones" at bounding box center [103, 157] width 120 height 11
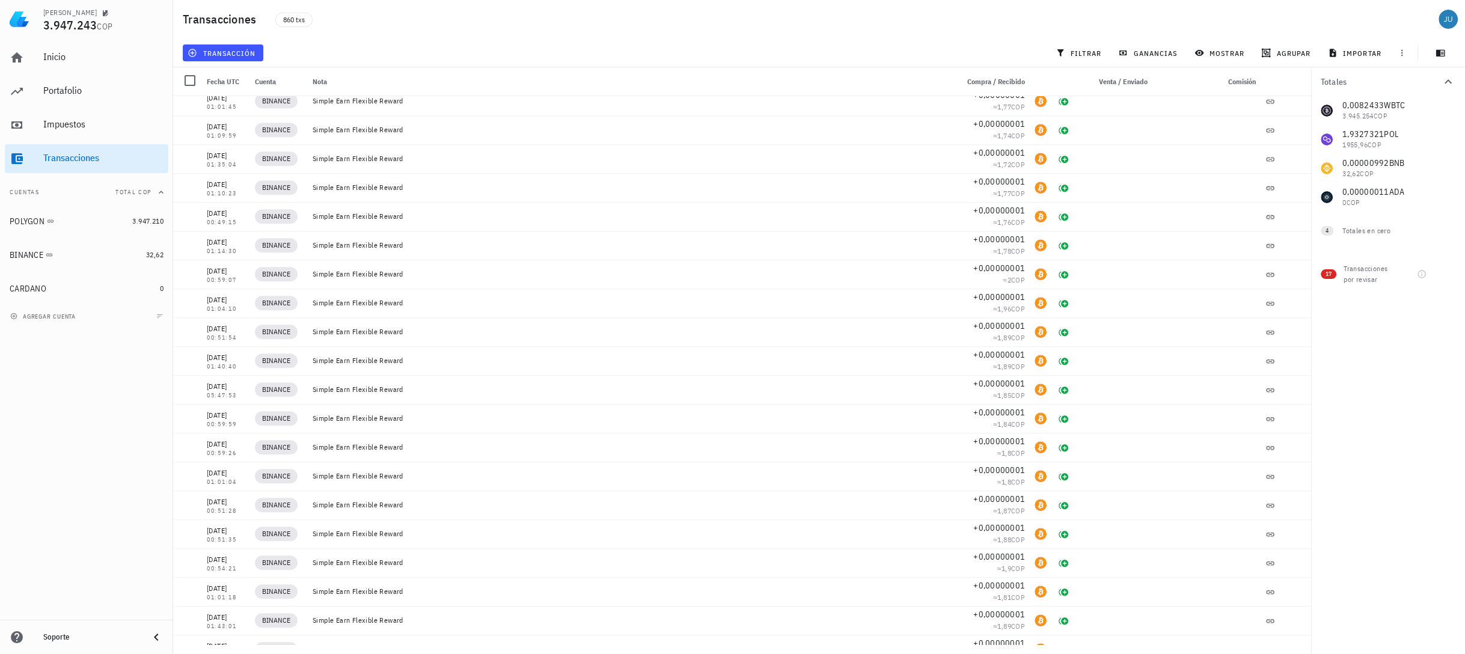
scroll to position [23353, 0]
click at [1443, 280] on div at bounding box center [1448, 274] width 20 height 20
checkbox input "true"
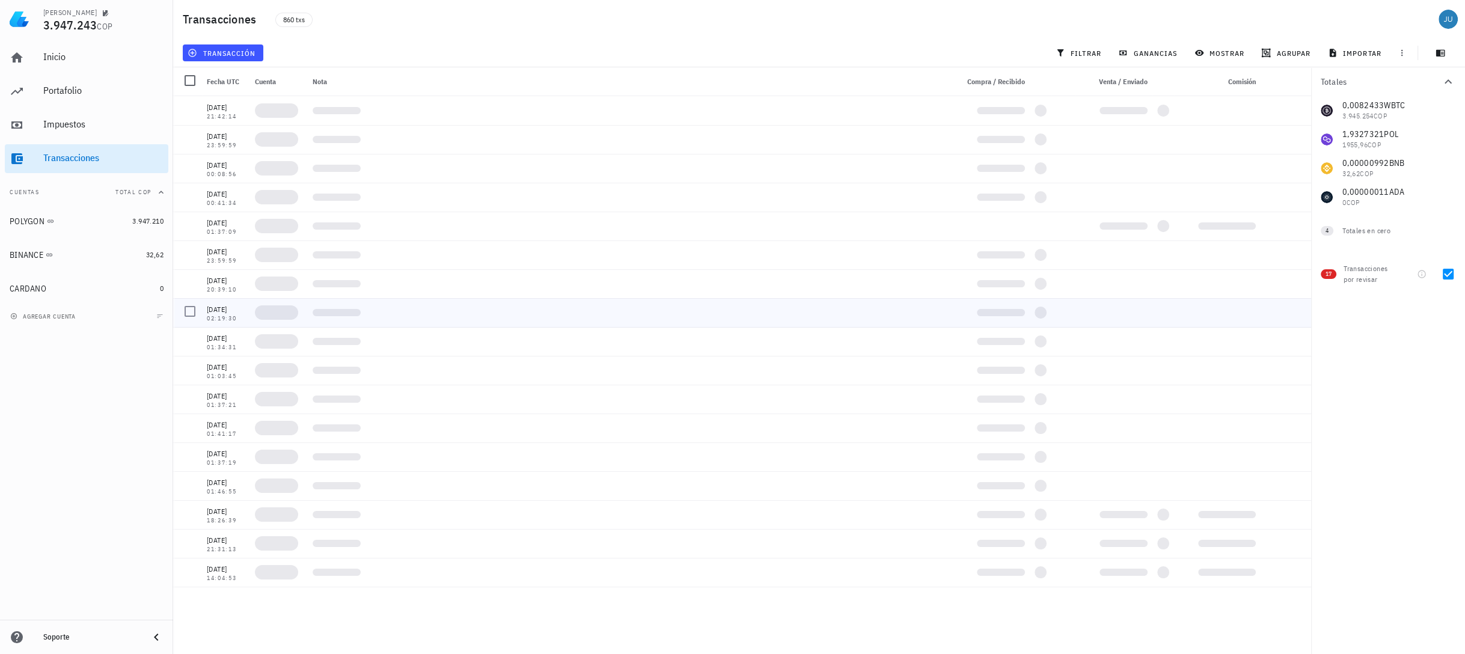
scroll to position [0, 0]
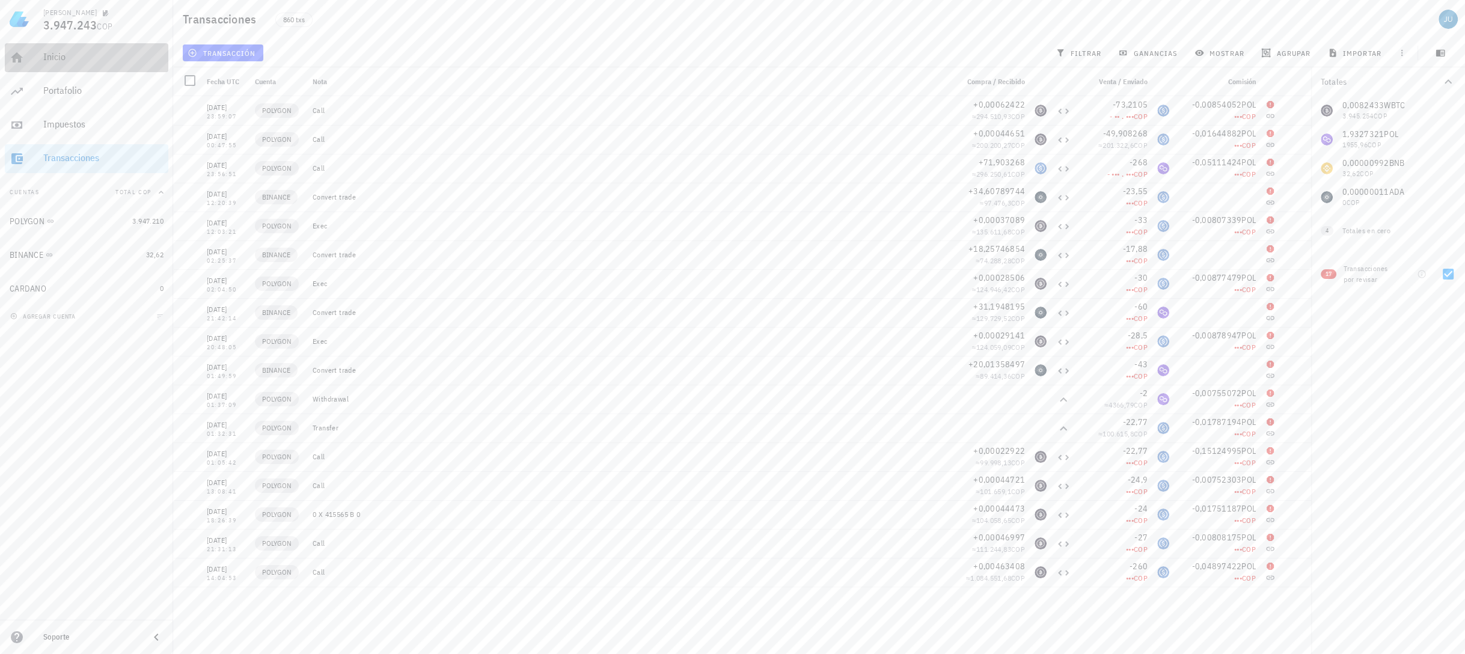
click at [72, 65] on div "Inicio" at bounding box center [103, 57] width 120 height 27
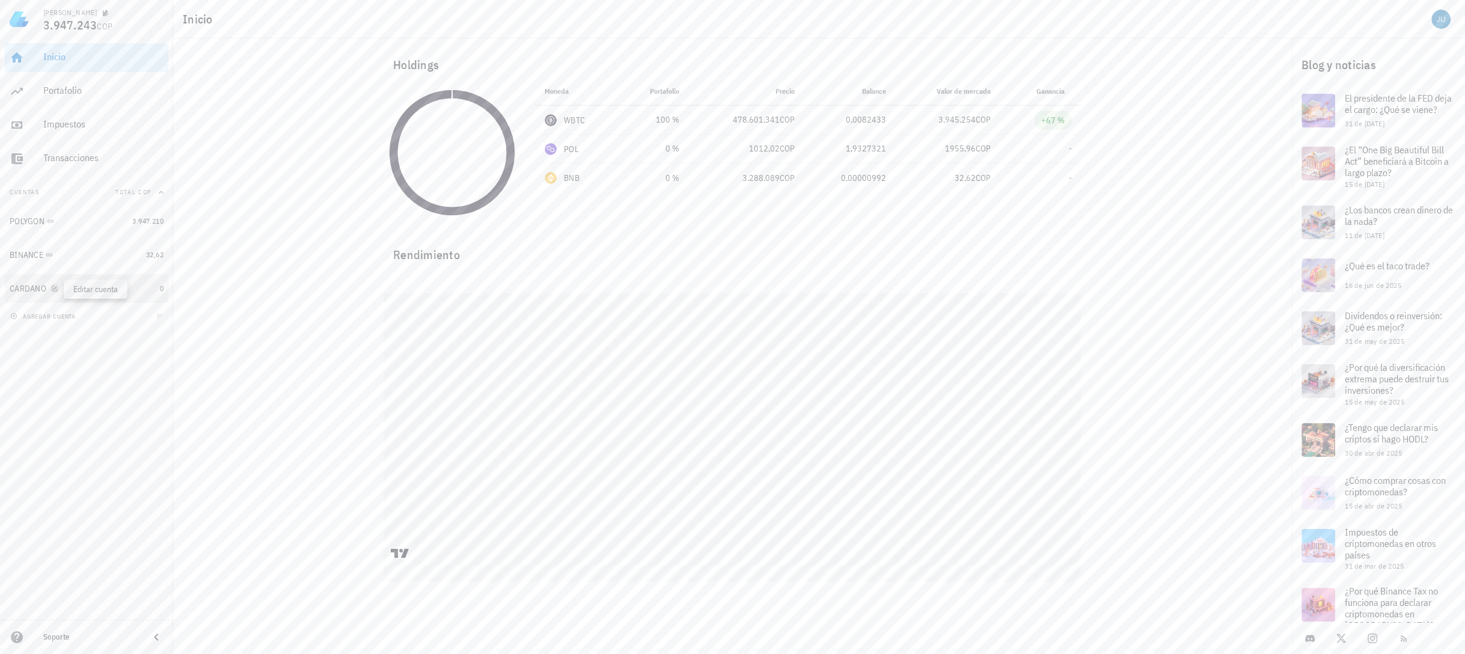
click at [55, 290] on icon "button" at bounding box center [54, 288] width 7 height 7
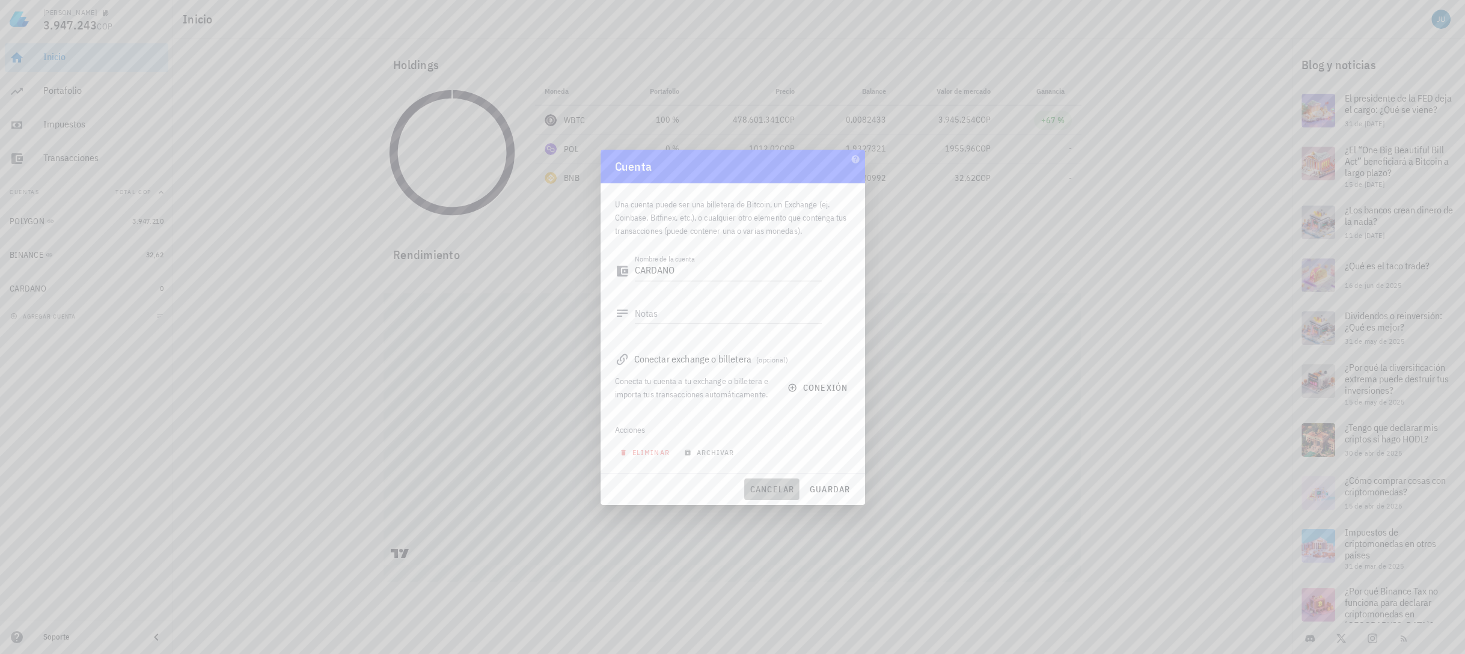
click at [767, 484] on span "cancelar" at bounding box center [771, 489] width 45 height 11
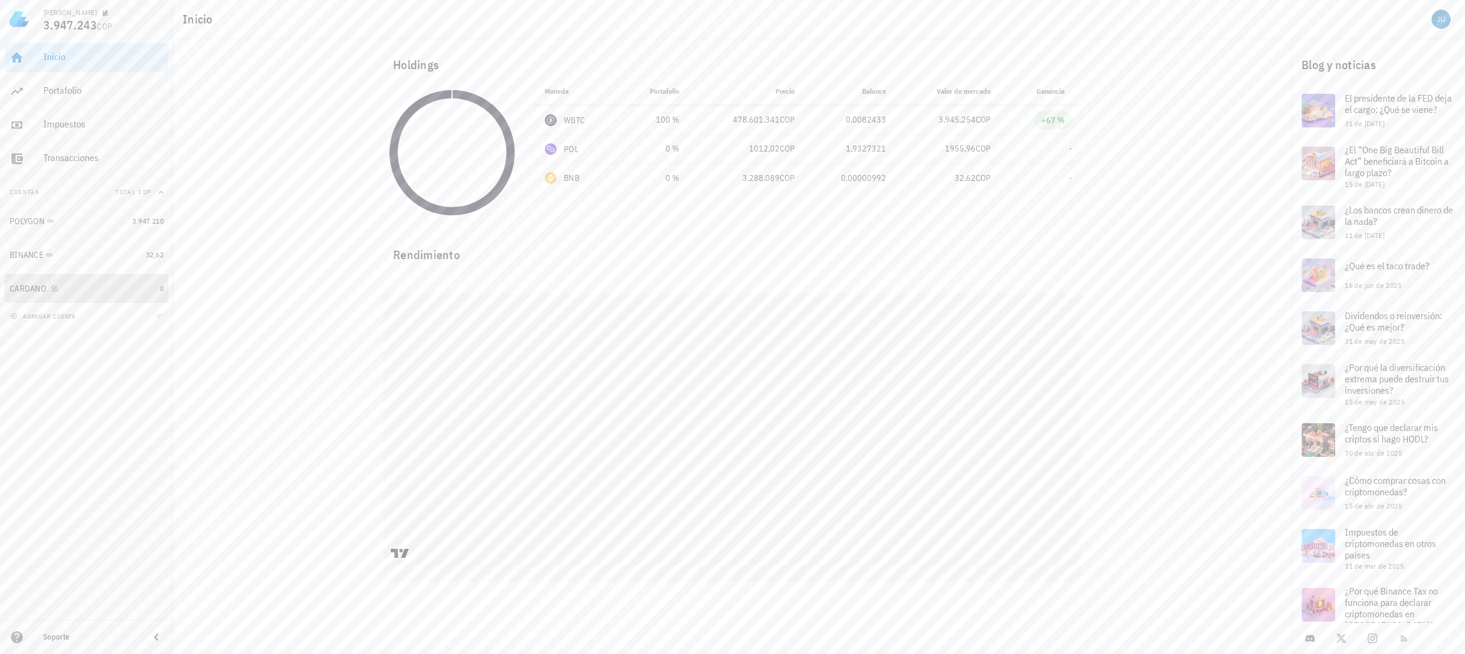
click at [33, 295] on div "CARDANO" at bounding box center [82, 289] width 145 height 26
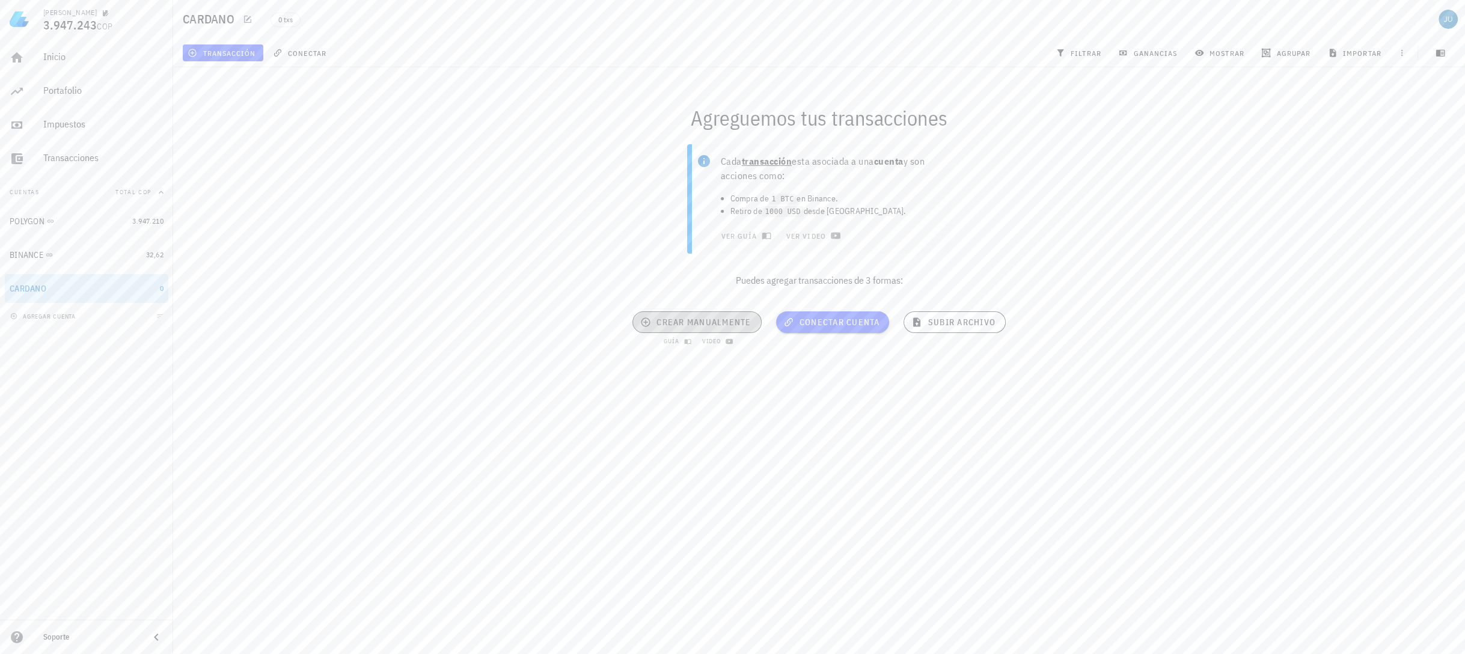
click at [688, 325] on span "crear manualmente" at bounding box center [697, 322] width 108 height 11
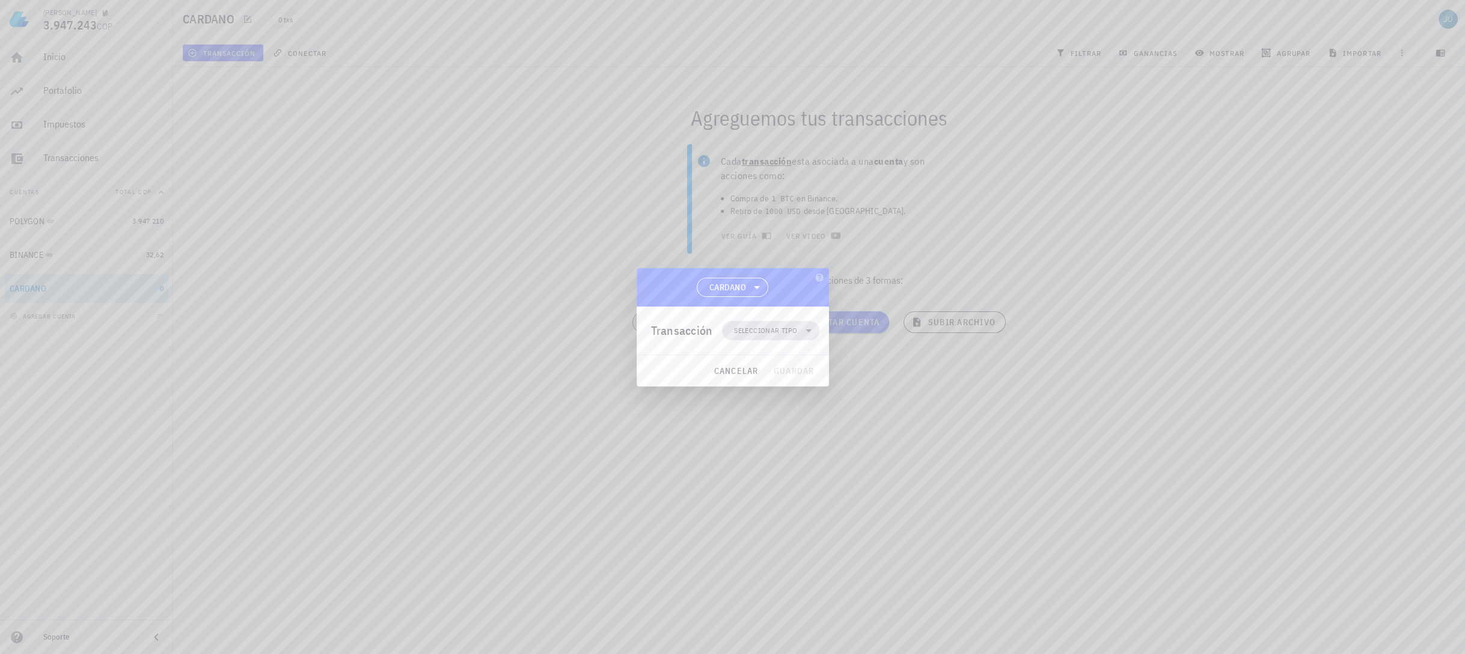
click at [801, 327] on icon at bounding box center [808, 330] width 14 height 14
click at [806, 382] on div "Ingreso" at bounding box center [778, 384] width 112 height 24
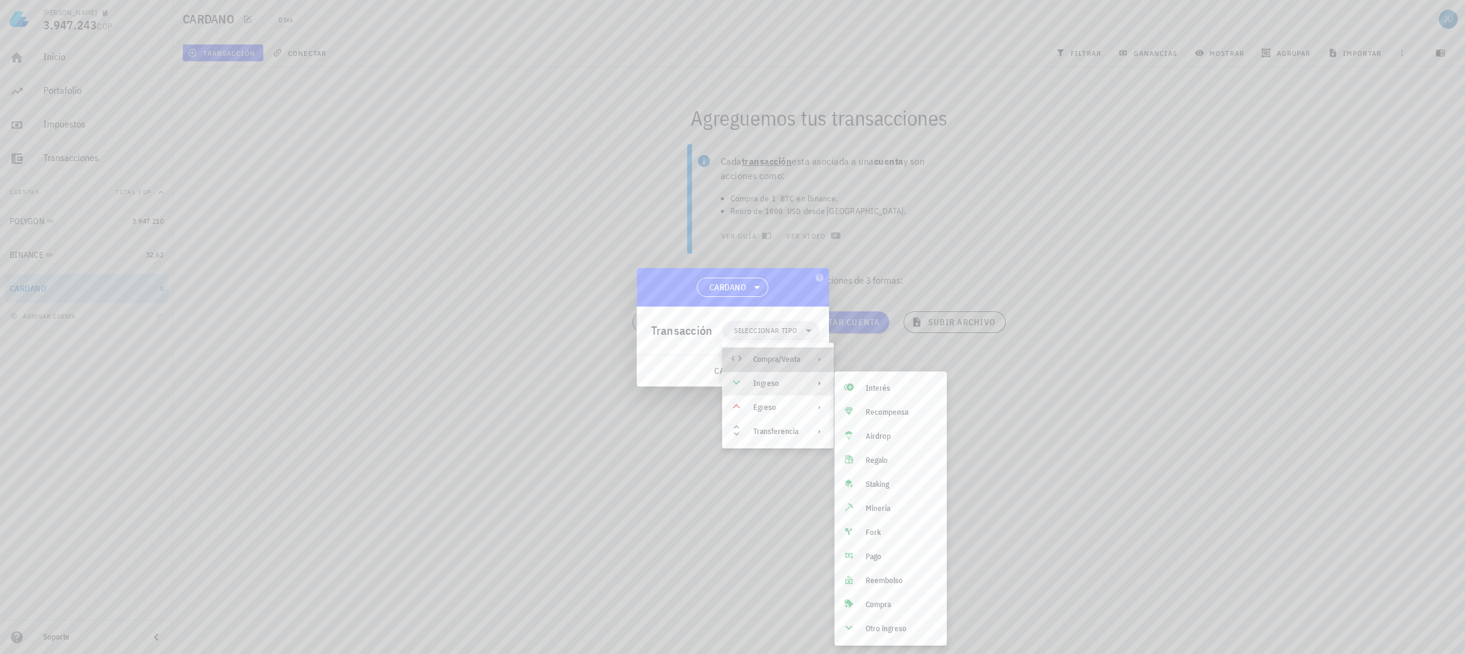
click at [787, 356] on div "Compra/Venta" at bounding box center [776, 360] width 47 height 10
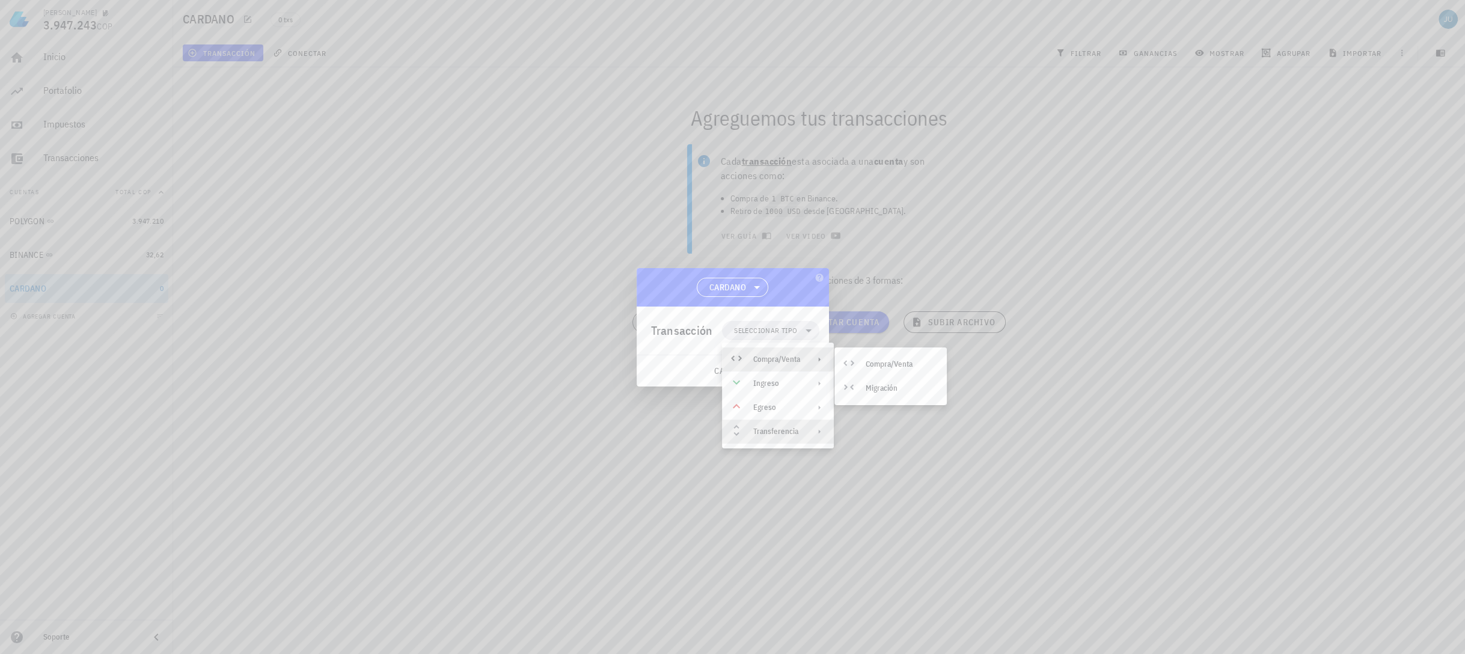
click at [800, 430] on div "Transferencia" at bounding box center [776, 432] width 47 height 10
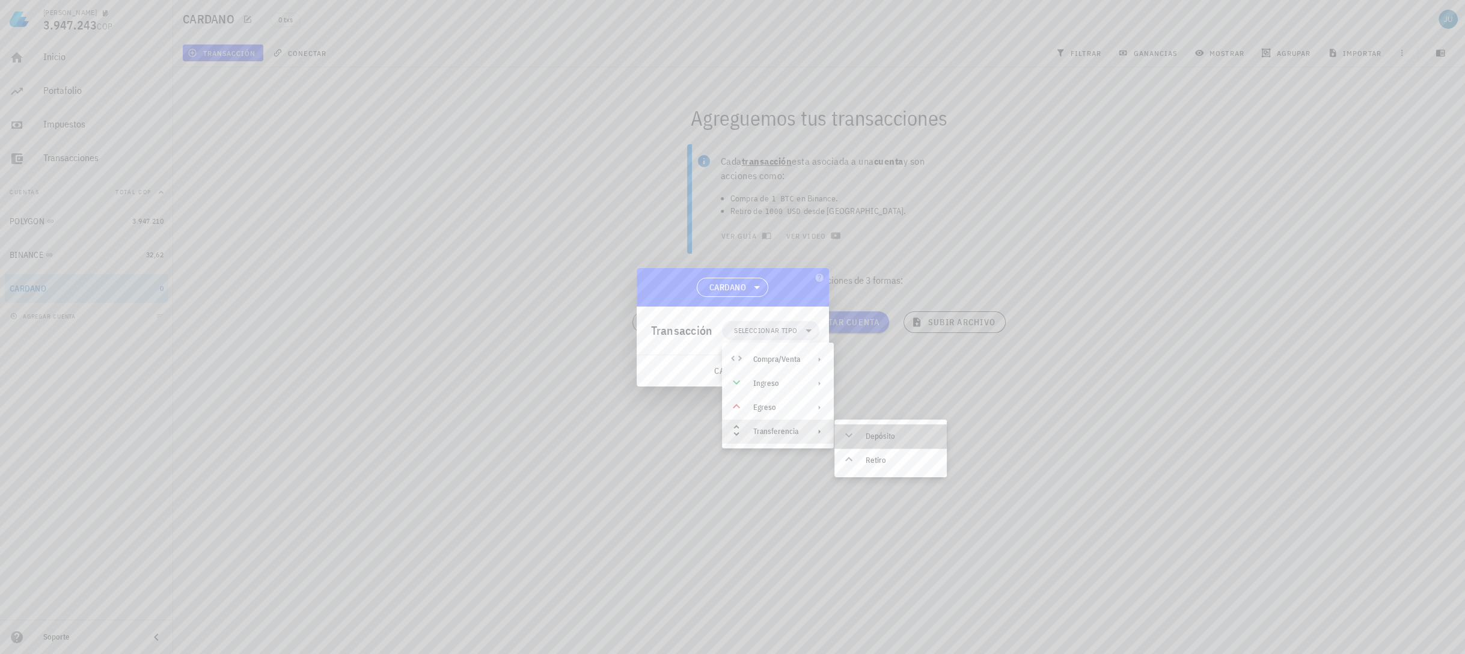
click at [868, 437] on div "Depósito" at bounding box center [902, 437] width 72 height 10
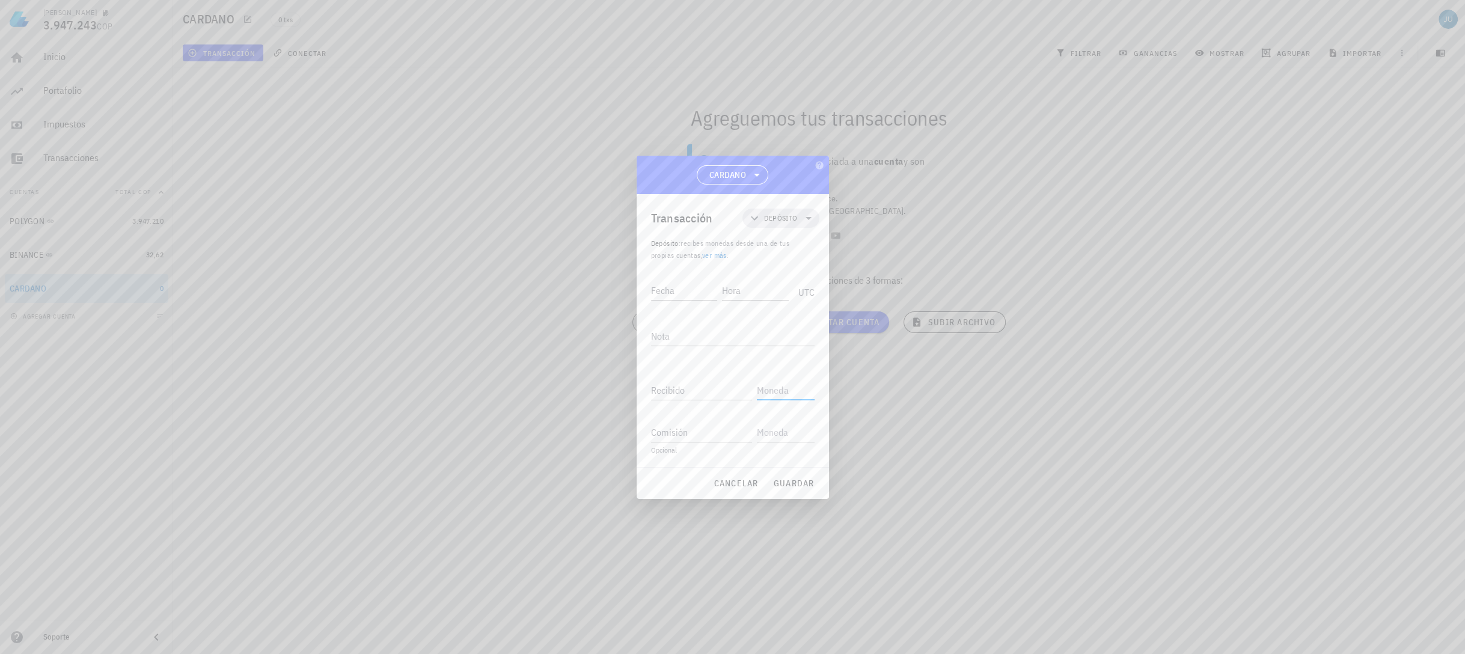
click at [772, 395] on input "text" at bounding box center [784, 390] width 55 height 19
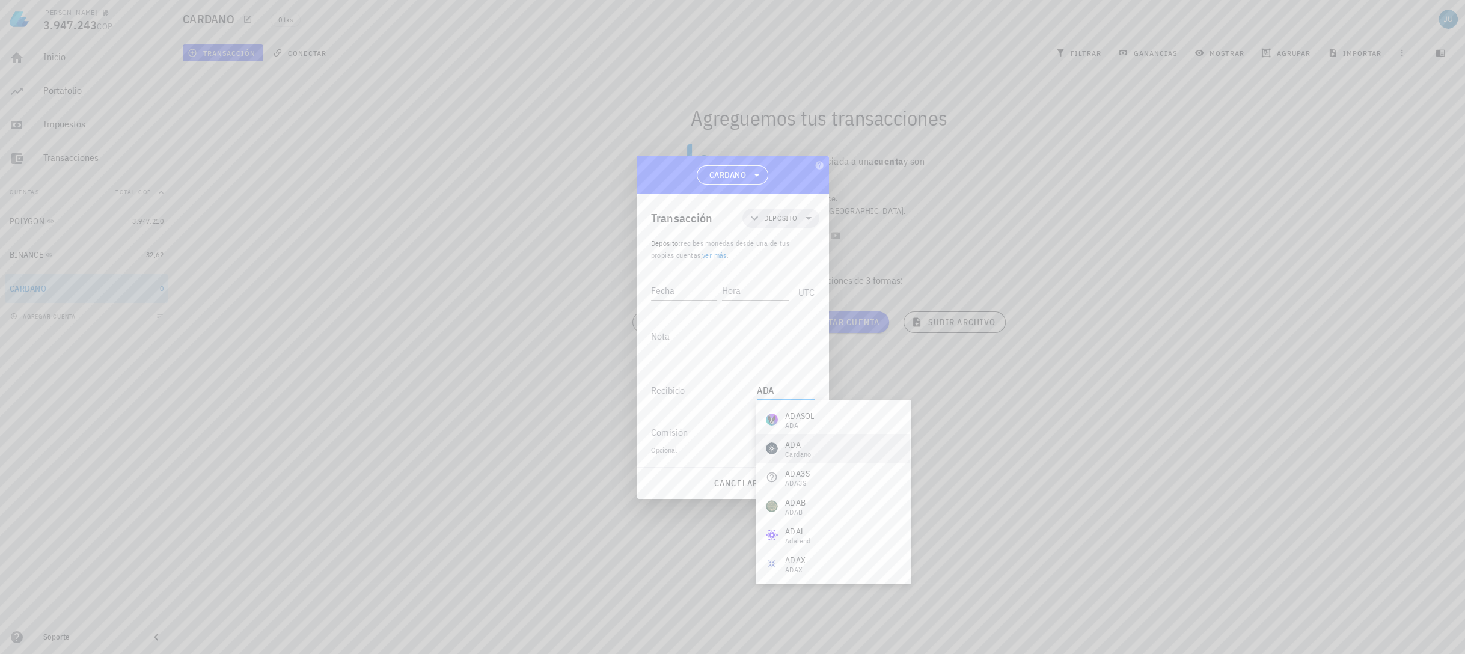
click at [803, 451] on div "Cardano" at bounding box center [798, 454] width 26 height 7
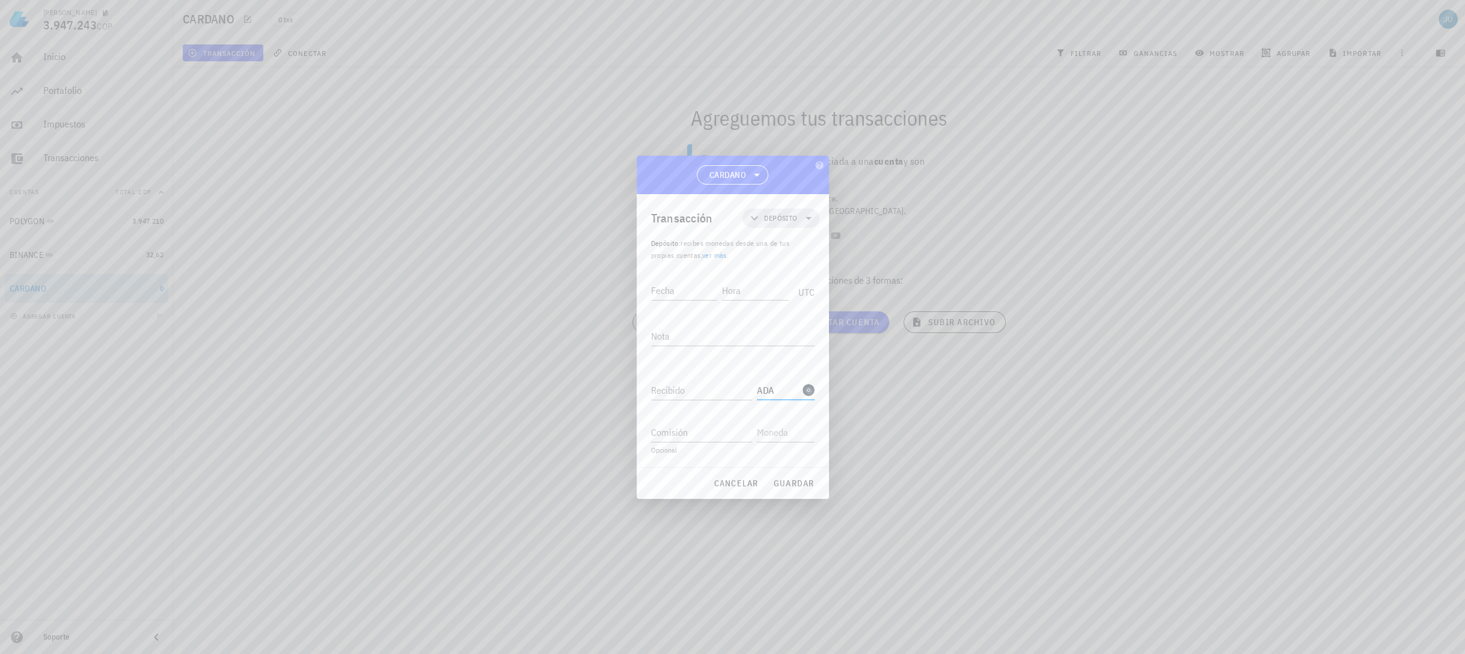
type input "ADA"
click at [712, 254] on link "ver más" at bounding box center [714, 255] width 25 height 9
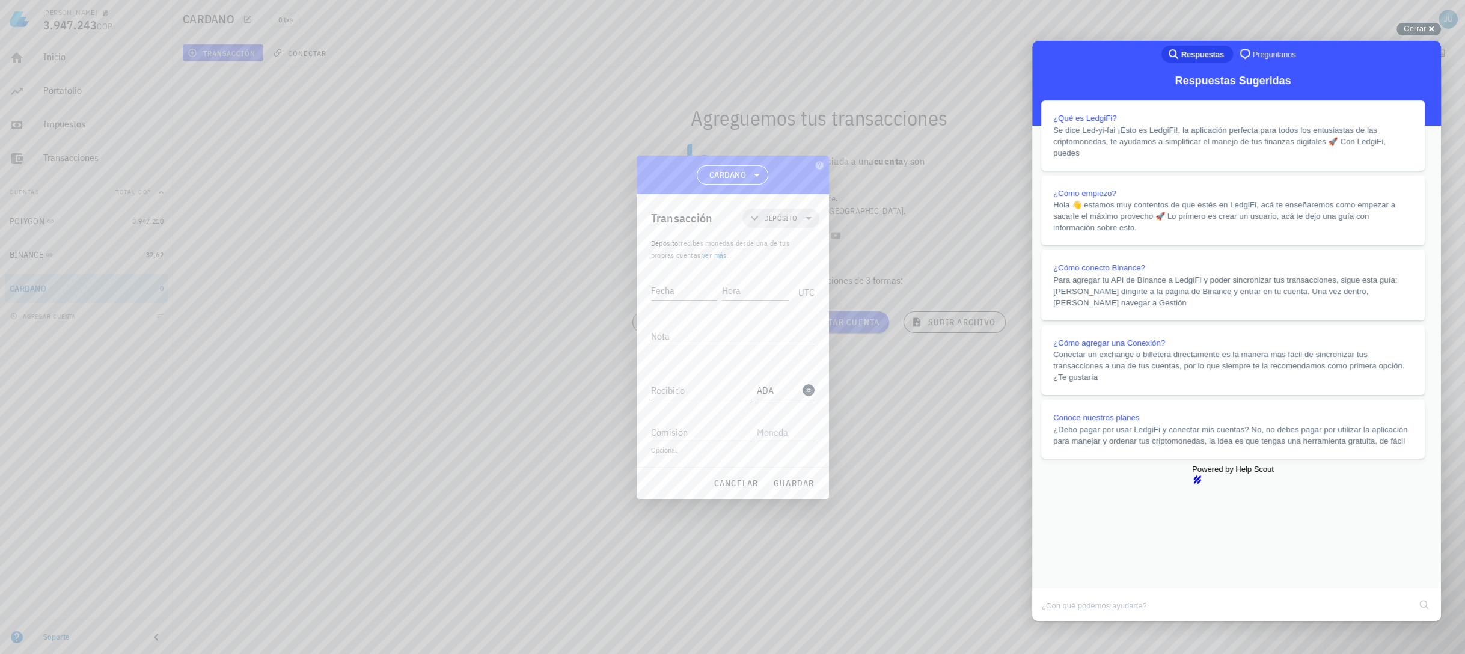
click at [684, 378] on div "Recibido" at bounding box center [704, 386] width 106 height 26
click at [676, 389] on input "Recibido" at bounding box center [701, 390] width 101 height 19
click at [747, 492] on button "cancelar" at bounding box center [735, 487] width 55 height 22
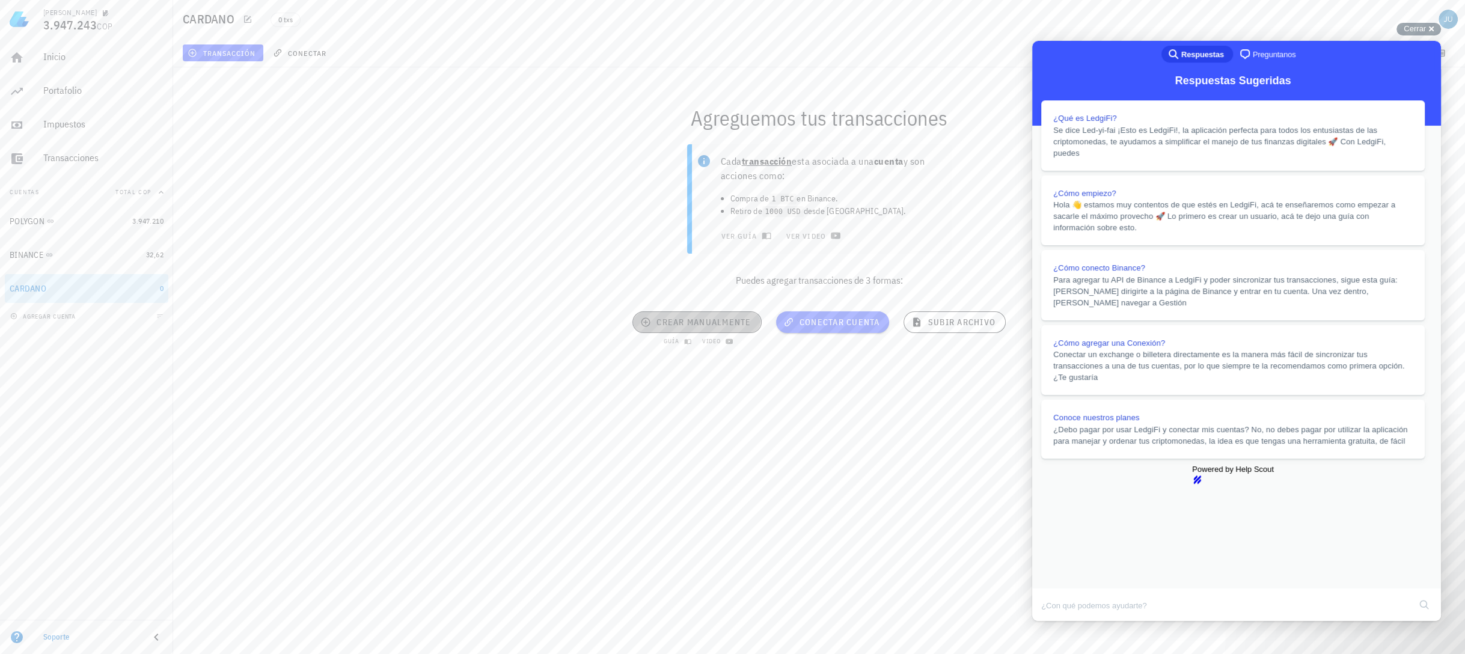
click at [685, 328] on button "crear manualmente" at bounding box center [696, 322] width 129 height 22
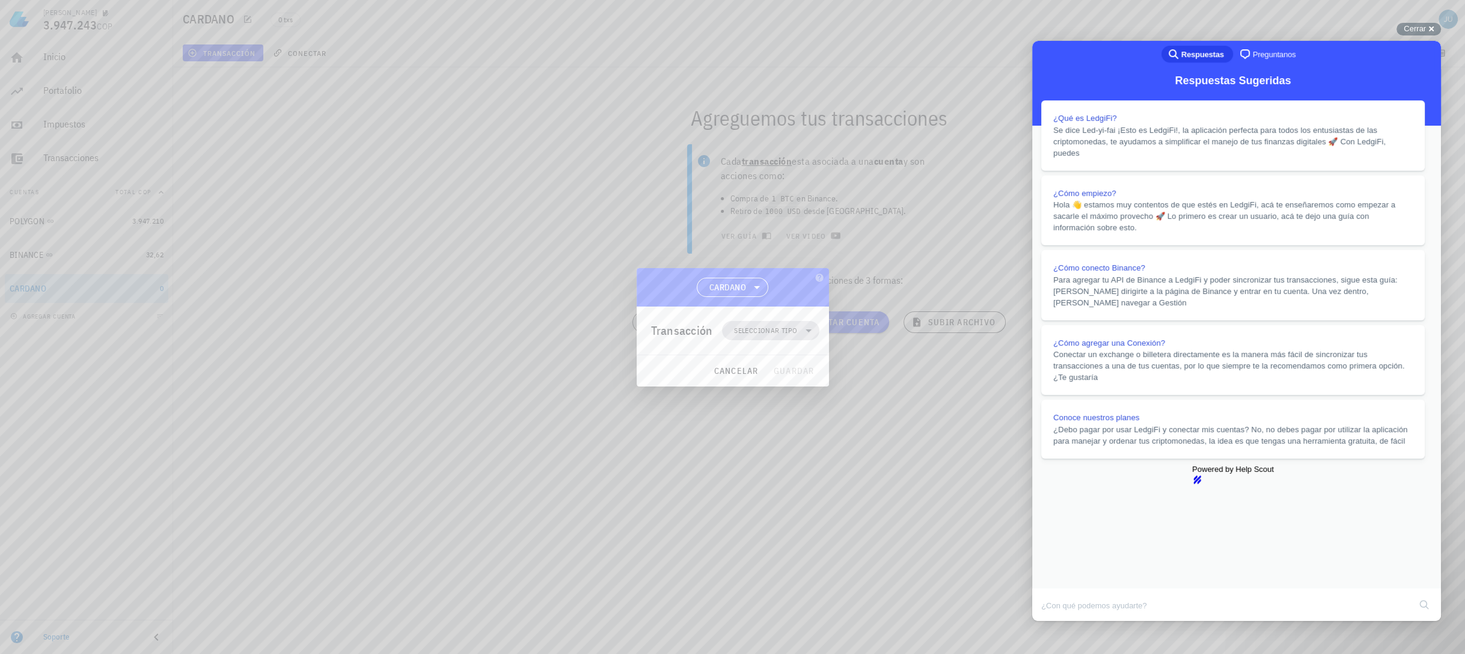
click at [760, 334] on span "Seleccionar tipo" at bounding box center [765, 331] width 63 height 12
click at [798, 430] on div "Transferencia" at bounding box center [776, 432] width 47 height 10
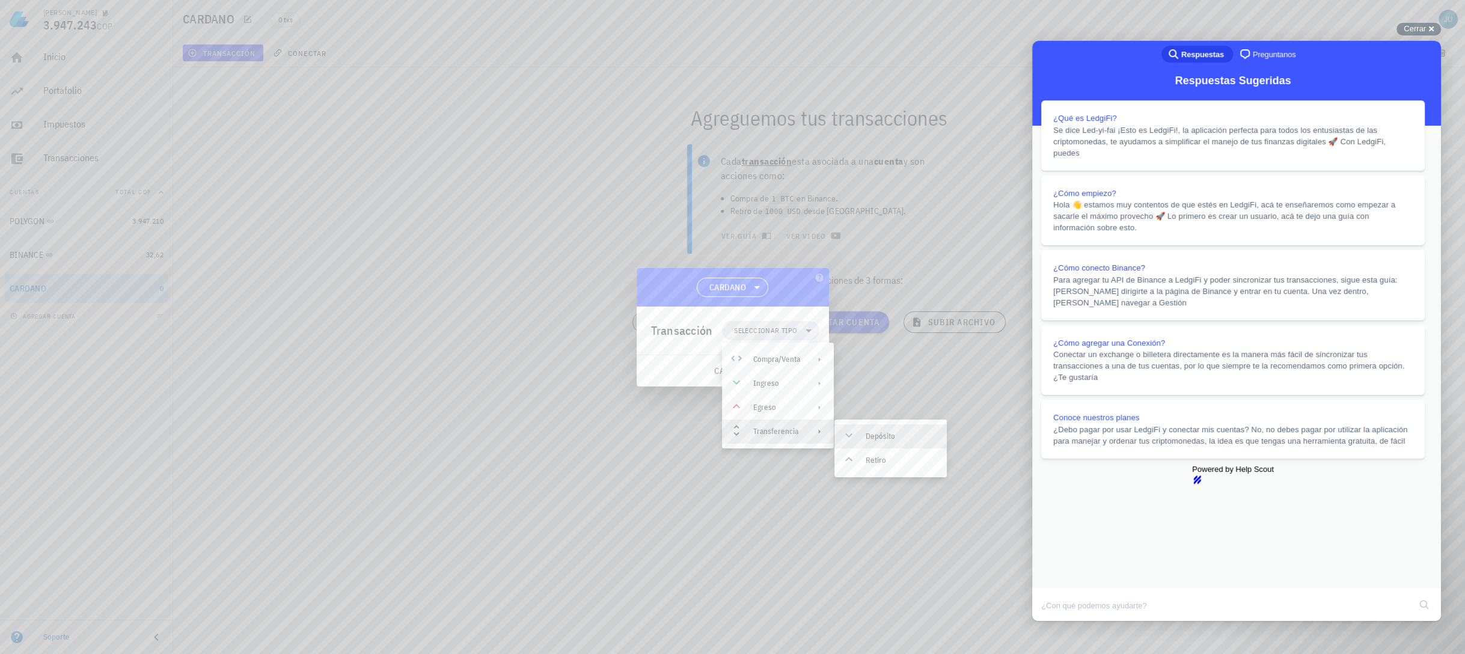
click at [886, 440] on div "Depósito" at bounding box center [902, 437] width 72 height 10
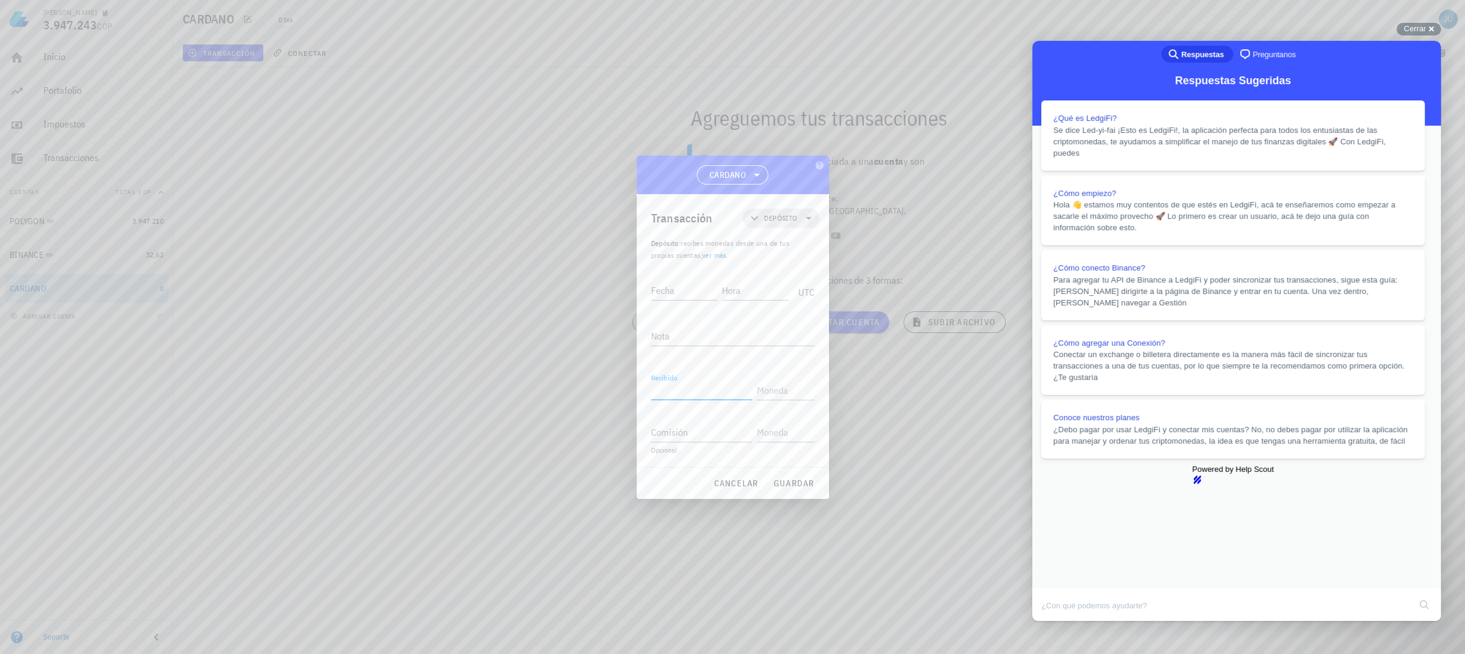
click at [680, 385] on input "Recibido" at bounding box center [701, 390] width 101 height 19
type input "36,6"
click at [783, 380] on input "text" at bounding box center [784, 387] width 55 height 19
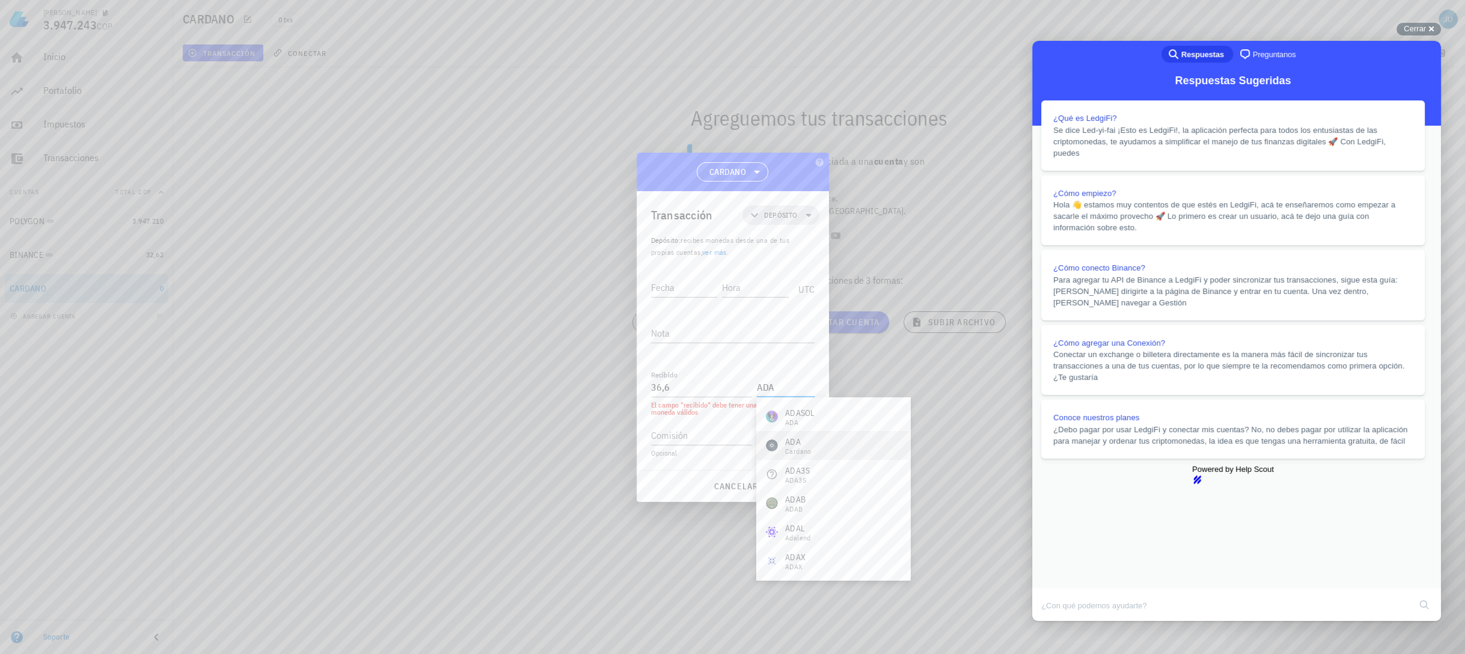
click at [815, 451] on div "ADA Cardano" at bounding box center [833, 445] width 154 height 29
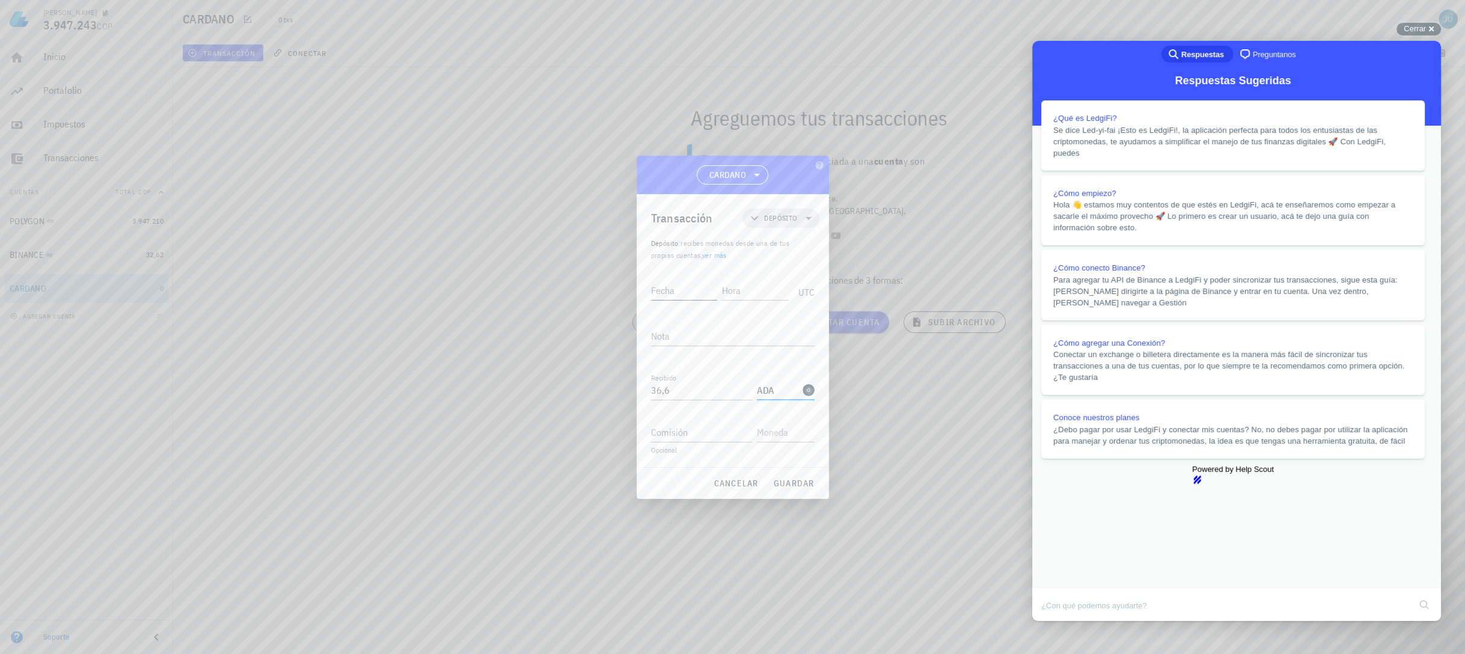
type input "ADA"
click at [680, 286] on input "Fecha" at bounding box center [685, 290] width 69 height 19
type input "2025-02-26"
click at [700, 388] on input "36,6" at bounding box center [701, 390] width 101 height 19
type input "36,6"
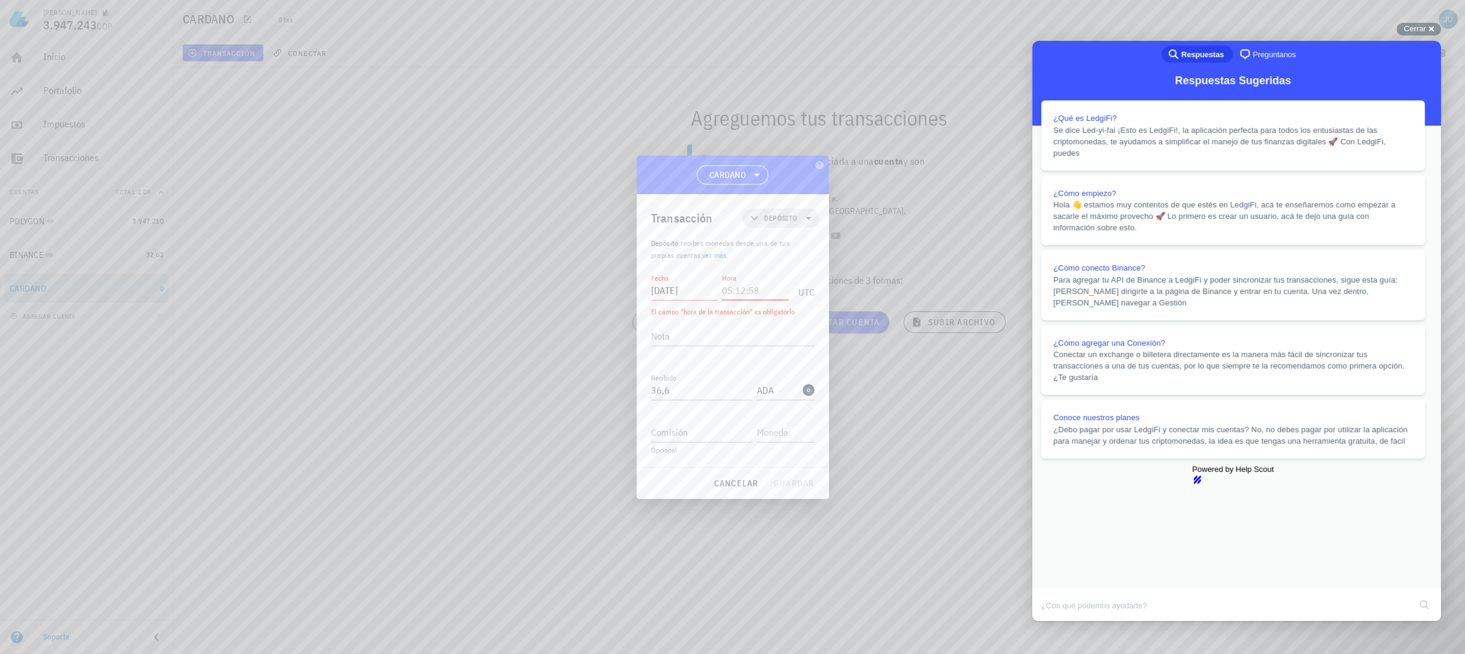
click at [741, 283] on input "Hora" at bounding box center [755, 290] width 67 height 19
type input "12:20:50"
click at [808, 488] on button "guardar" at bounding box center [793, 483] width 51 height 22
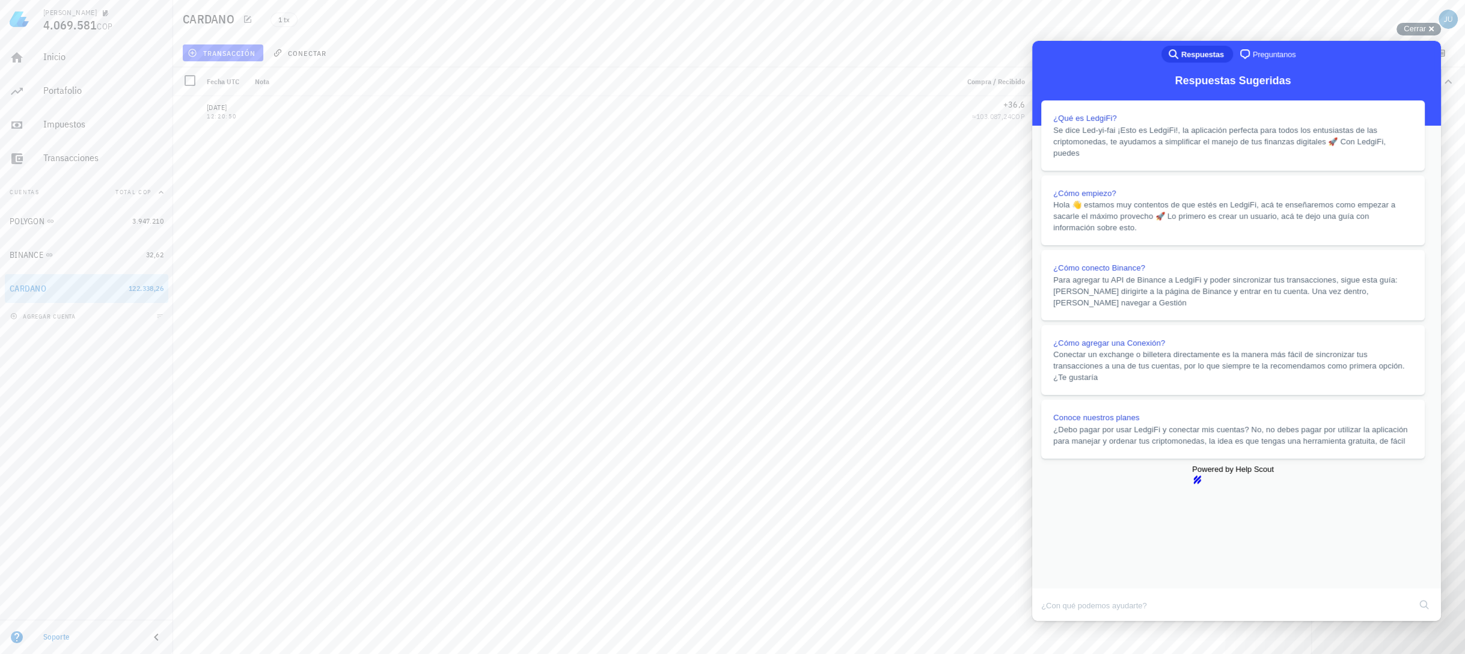
click at [1054, 622] on button "Close" at bounding box center [1044, 630] width 22 height 16
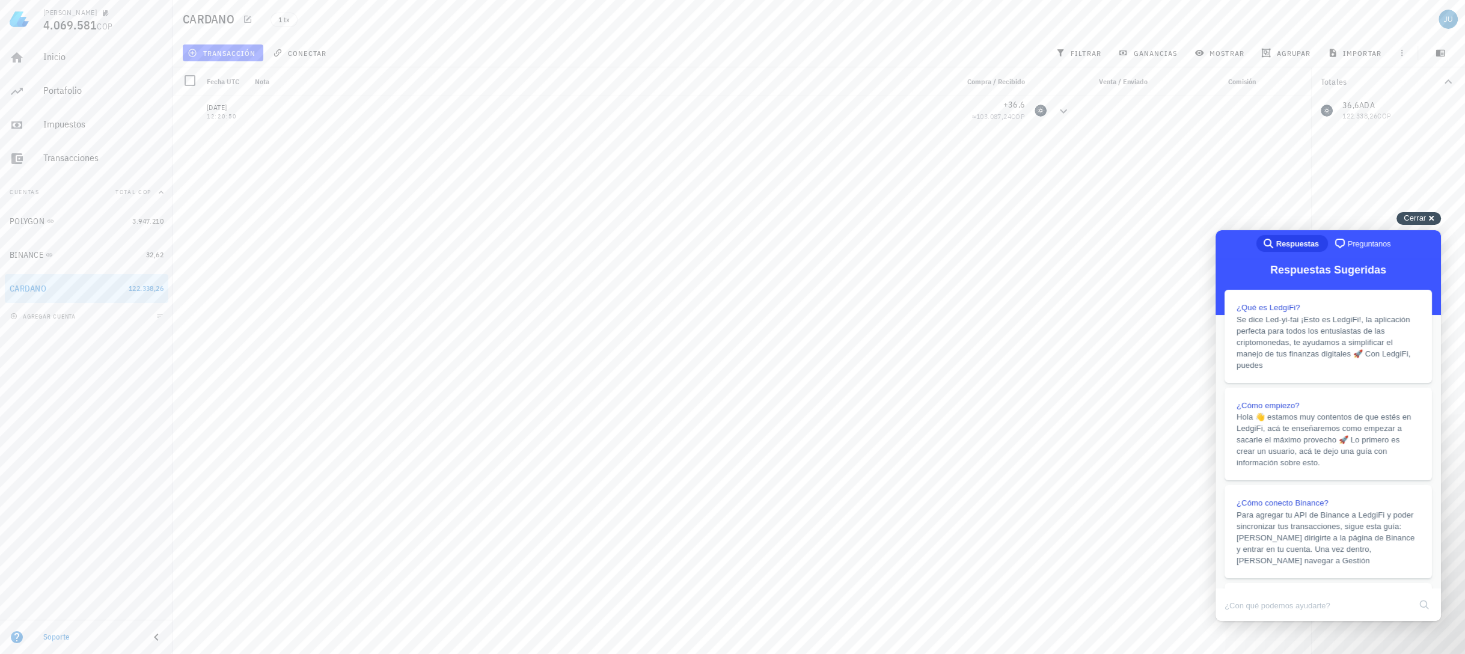
click at [1430, 219] on div "Cerrar cross-small" at bounding box center [1418, 218] width 44 height 13
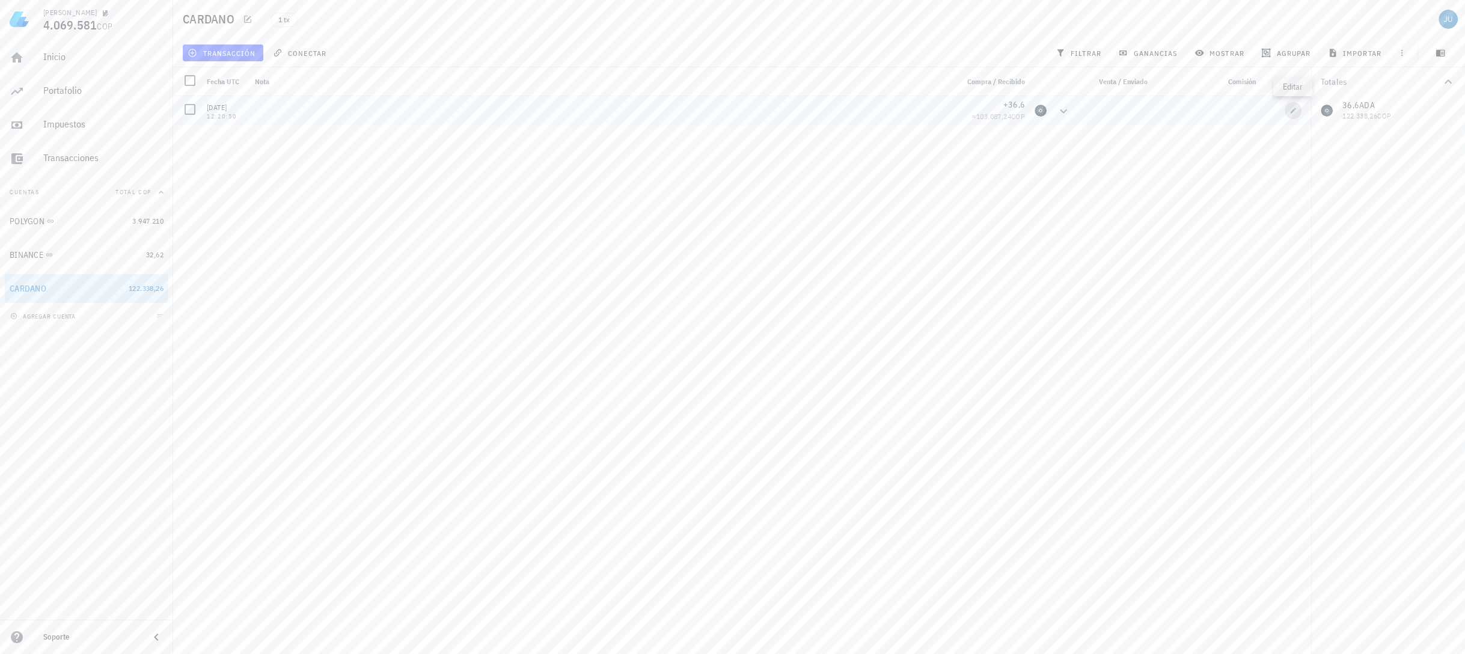
click at [1291, 111] on icon "button" at bounding box center [1293, 110] width 5 height 5
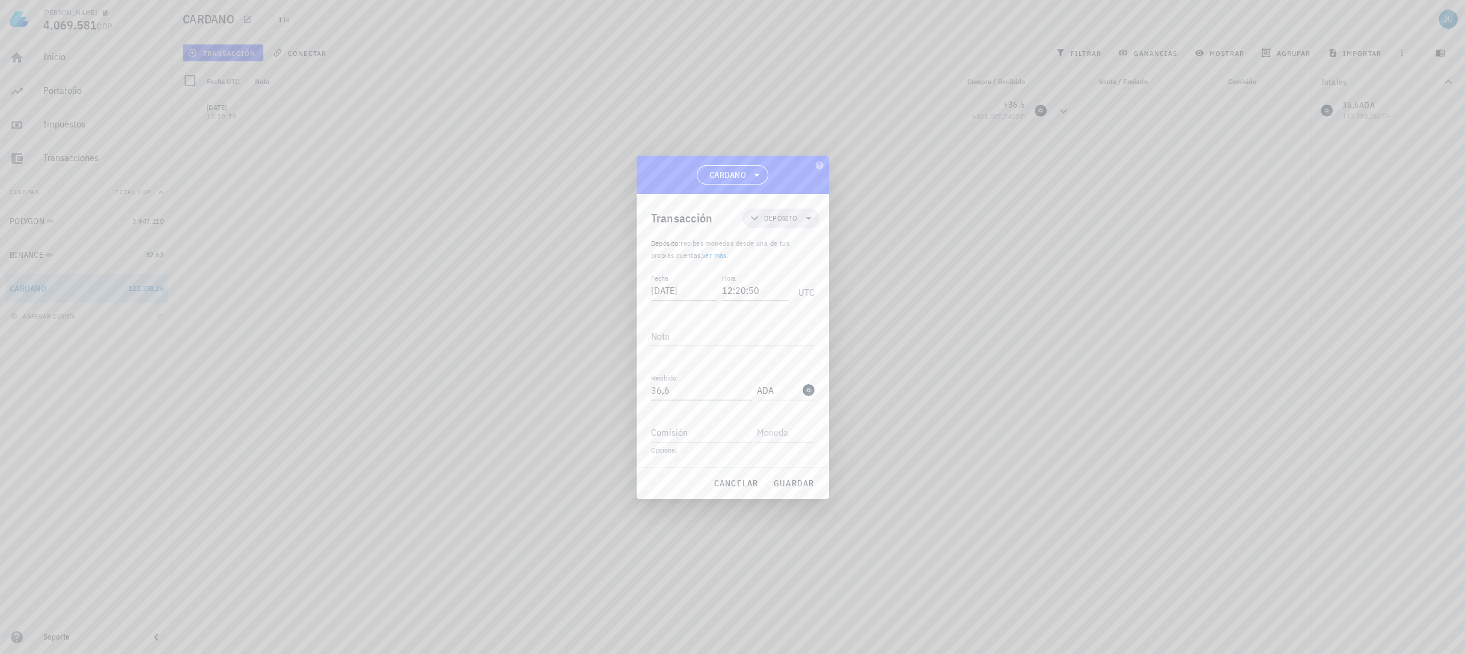
click at [676, 387] on input "36,6" at bounding box center [701, 390] width 101 height 19
click at [781, 483] on span "guardar" at bounding box center [793, 483] width 41 height 11
type input "36,6"
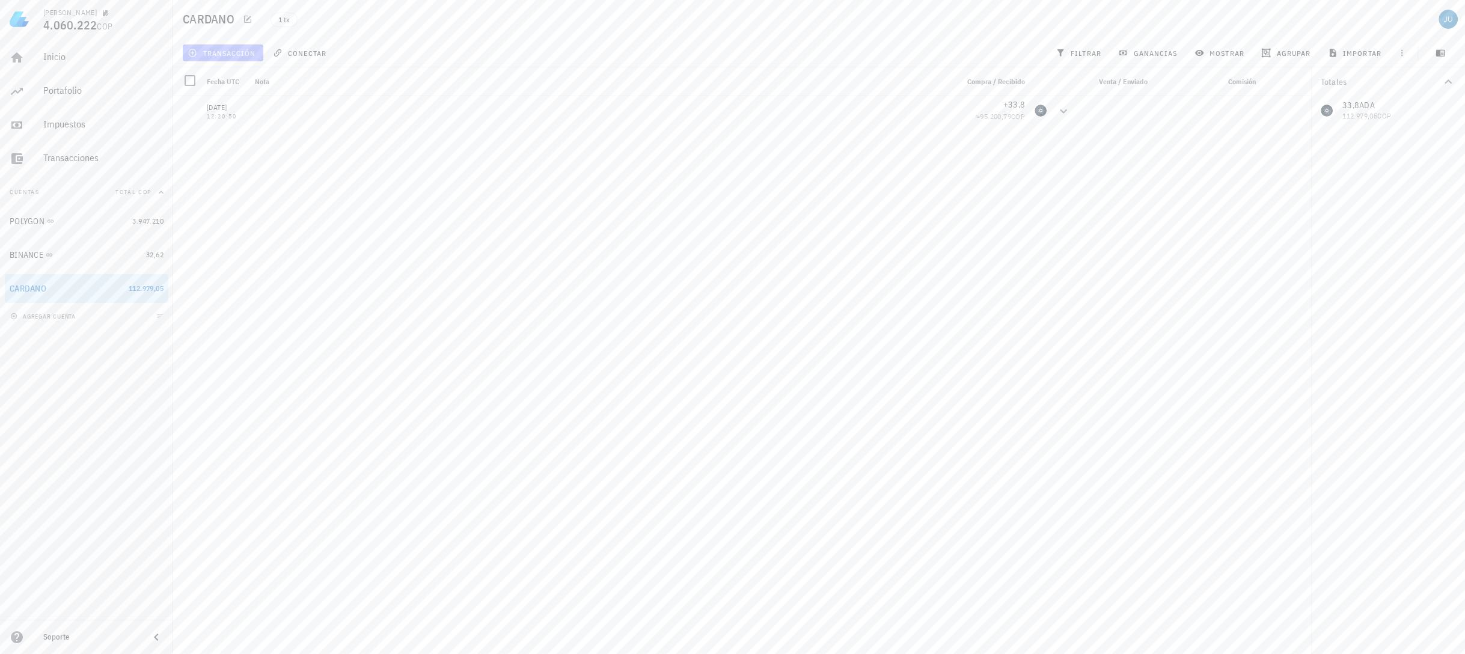
click at [225, 55] on span "transacción" at bounding box center [223, 53] width 66 height 10
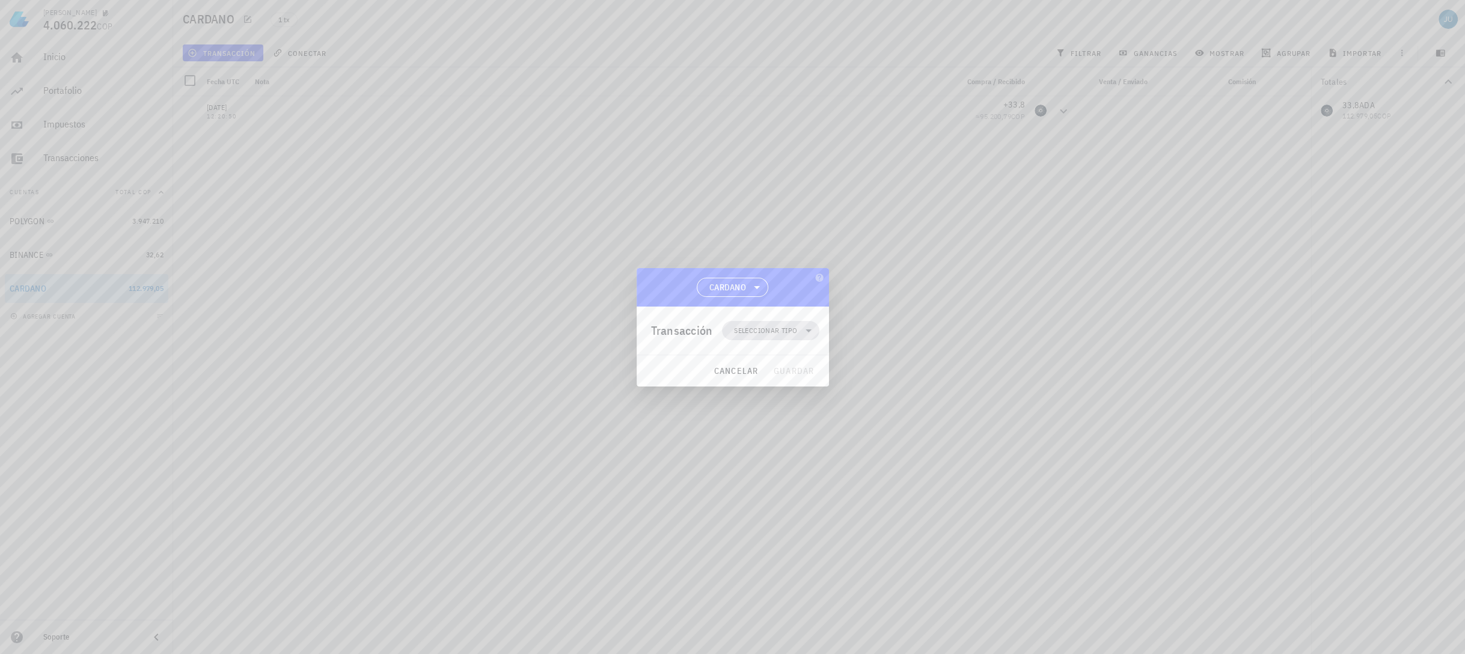
click at [754, 329] on span "Seleccionar tipo" at bounding box center [765, 331] width 63 height 12
click at [781, 428] on div "Transferencia" at bounding box center [776, 432] width 47 height 10
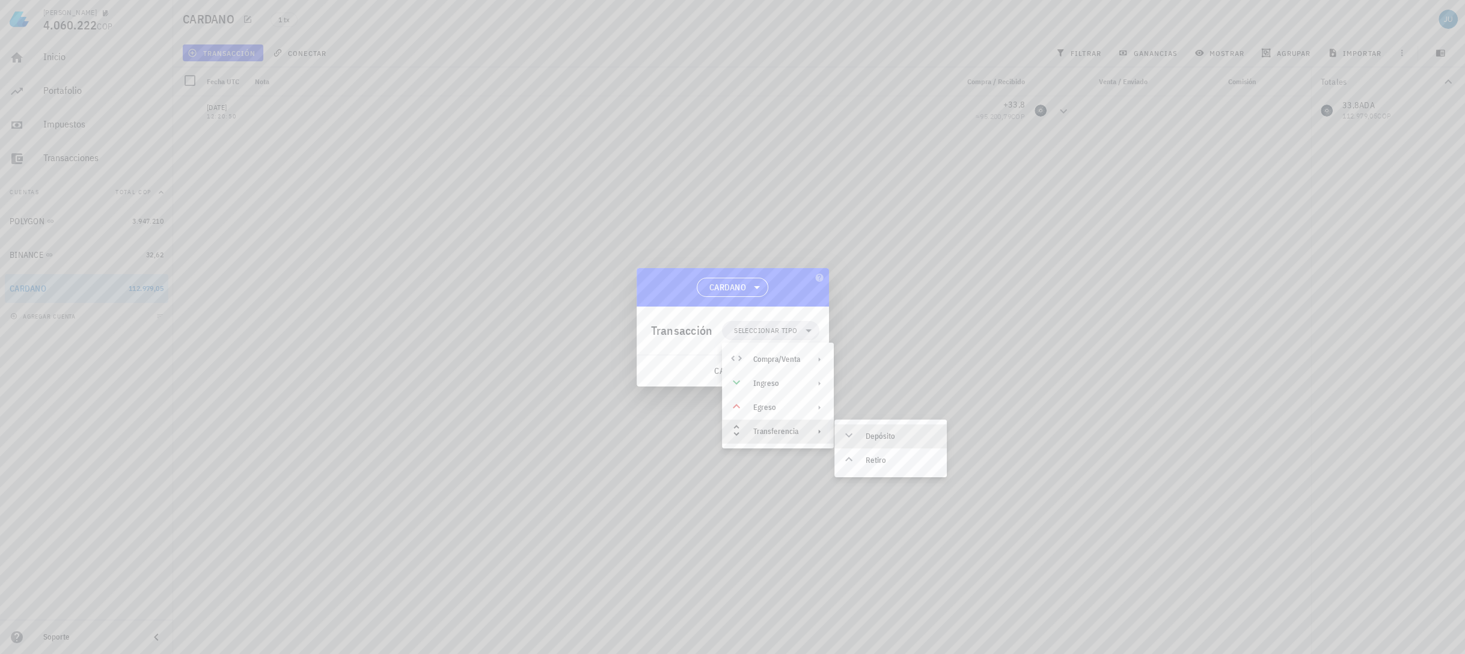
click at [881, 439] on div "Depósito" at bounding box center [902, 437] width 72 height 10
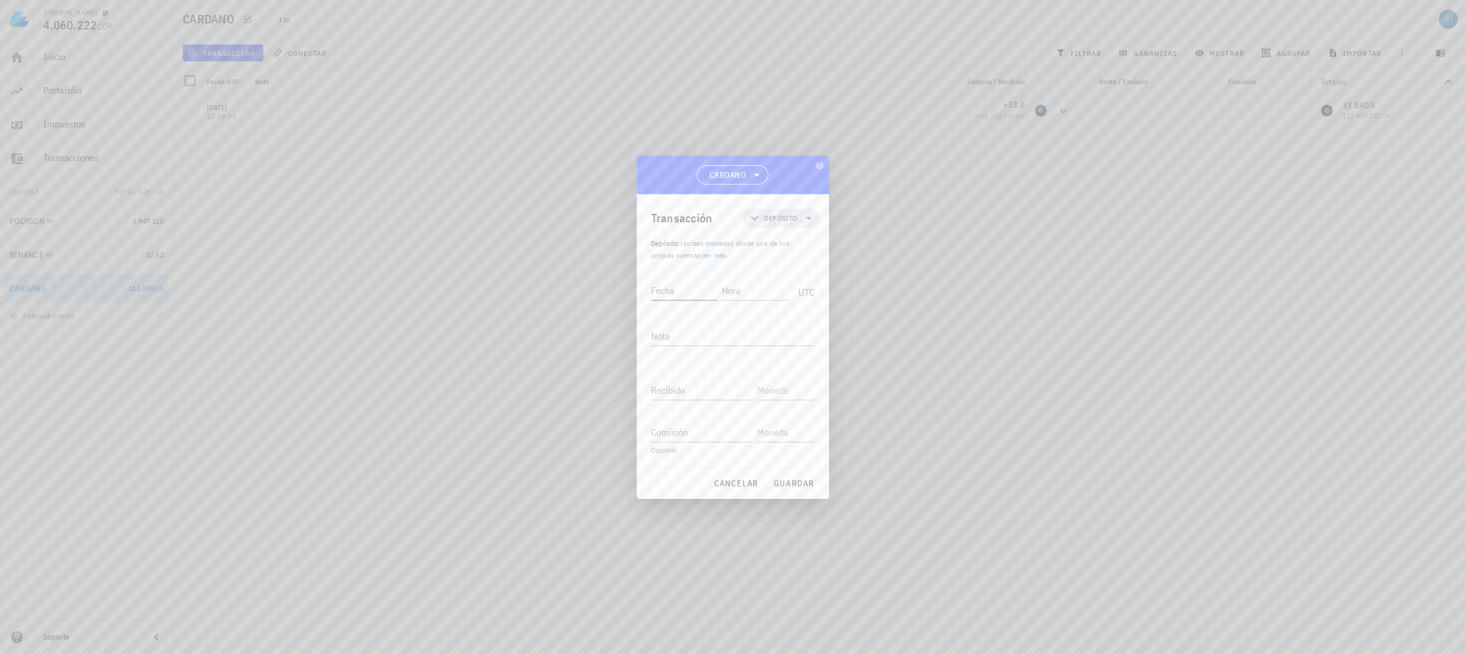
click at [668, 286] on input "Fecha" at bounding box center [684, 290] width 67 height 19
type input "2025-01-25"
click at [747, 291] on input "Hora" at bounding box center [755, 290] width 67 height 19
type input "02:25:51"
click at [682, 379] on div "Recibido" at bounding box center [704, 386] width 106 height 26
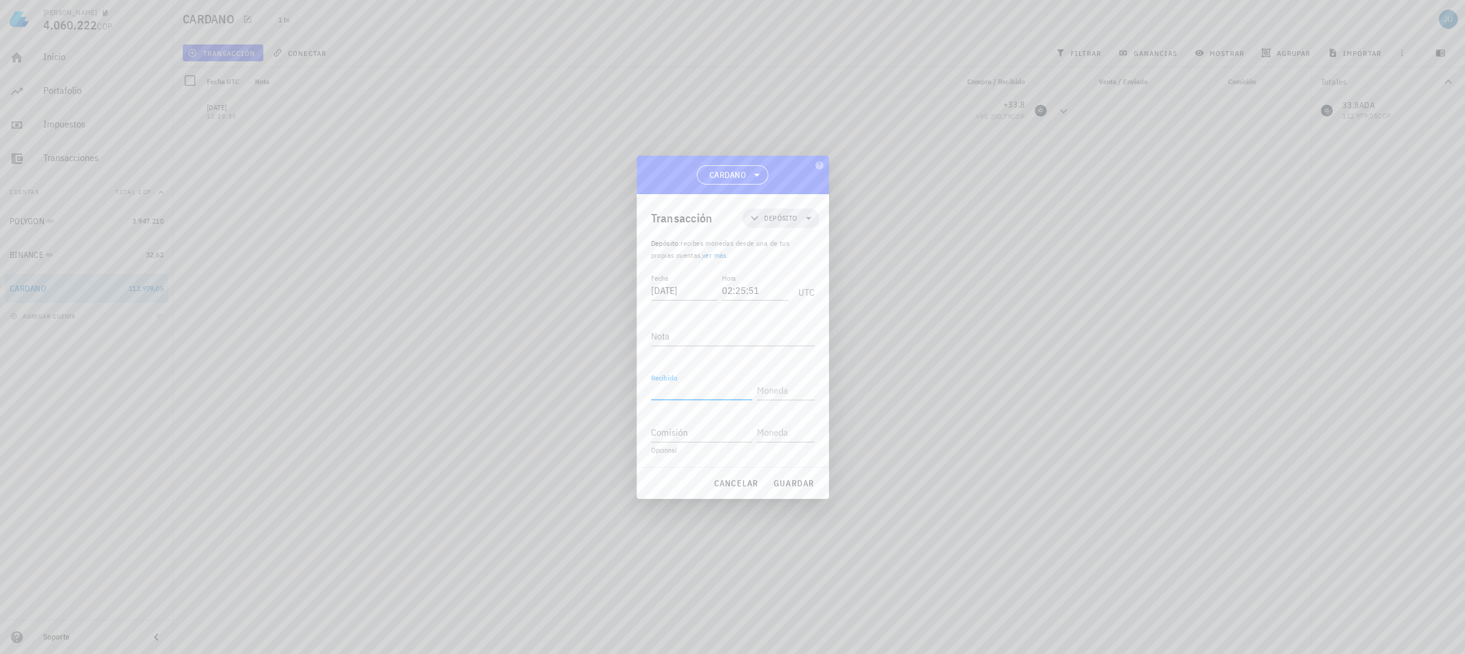
click at [692, 390] on input "Recibido" at bounding box center [701, 390] width 101 height 19
type input "17,45"
click at [765, 390] on input "text" at bounding box center [784, 390] width 55 height 19
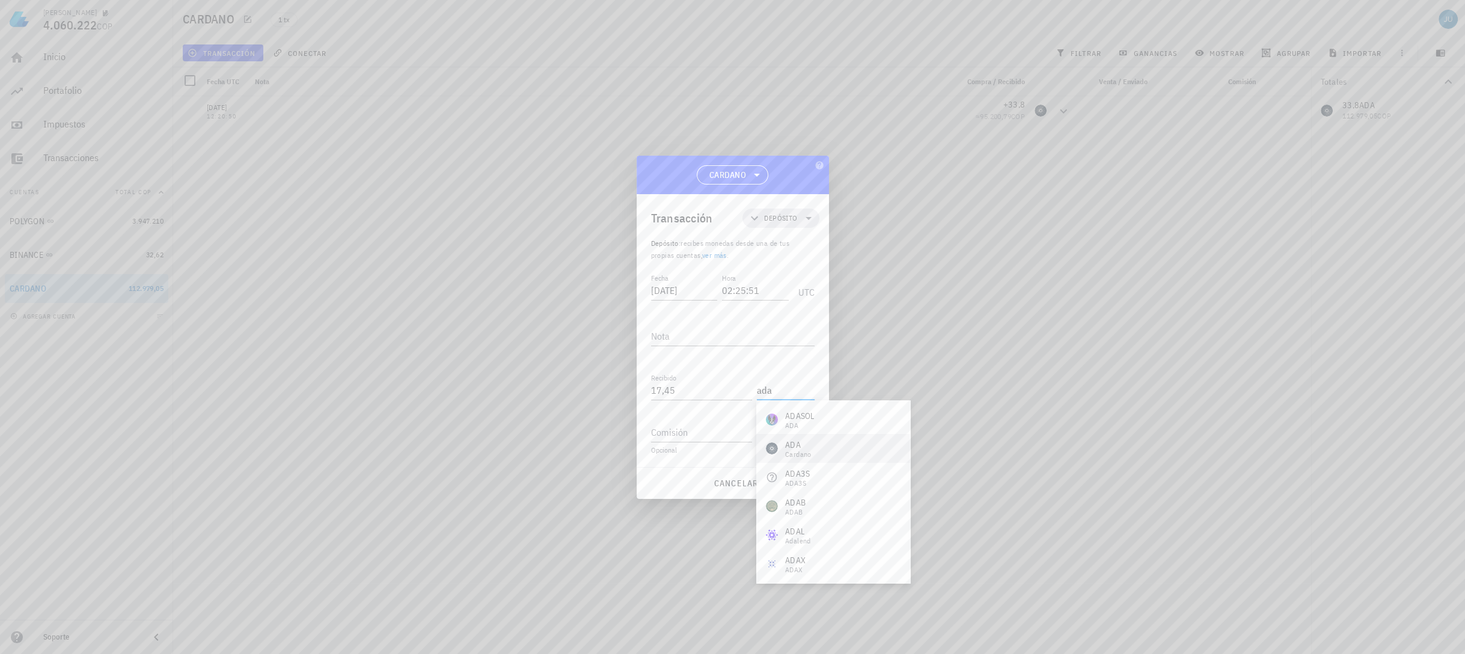
click at [794, 459] on div "ADA Cardano" at bounding box center [833, 448] width 154 height 29
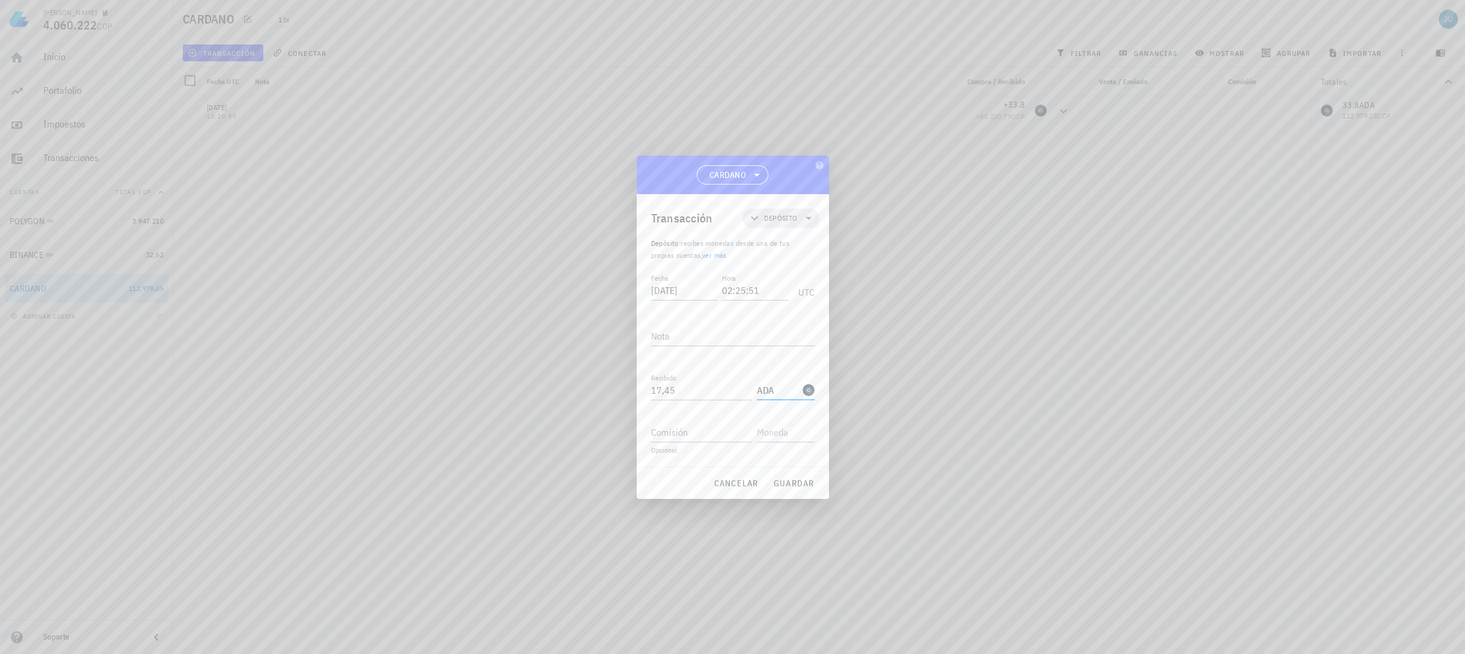
type input "ADA"
click at [795, 483] on span "guardar" at bounding box center [793, 483] width 41 height 11
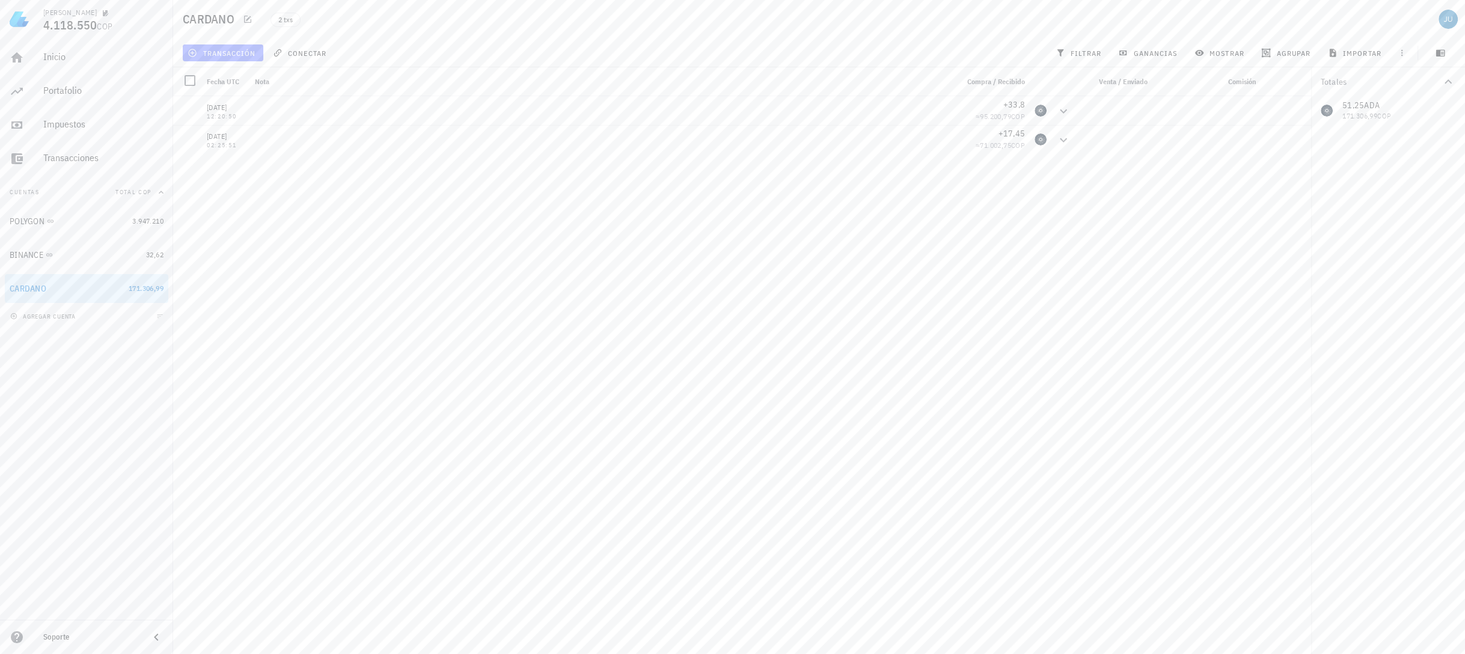
click at [225, 55] on span "transacción" at bounding box center [223, 53] width 66 height 10
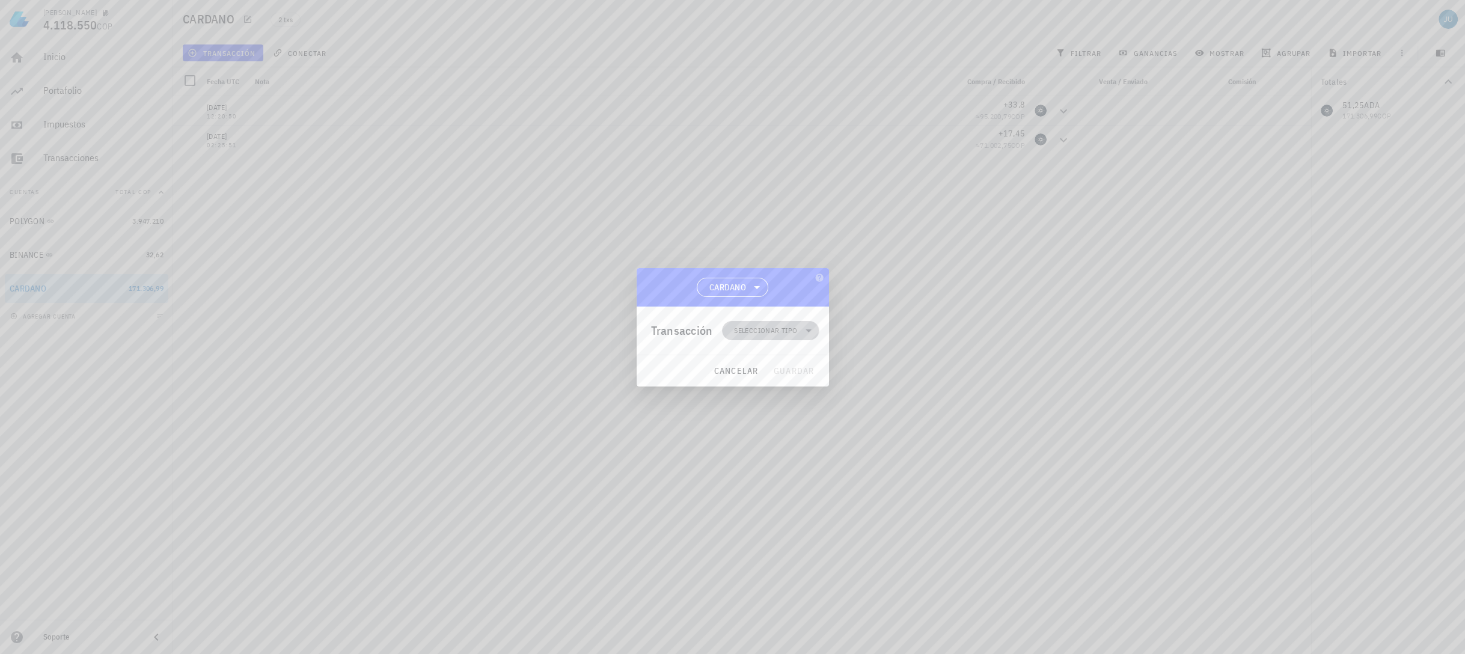
click at [766, 334] on span "Seleccionar tipo" at bounding box center [765, 331] width 63 height 12
click at [781, 432] on div "Transferencia" at bounding box center [776, 432] width 47 height 10
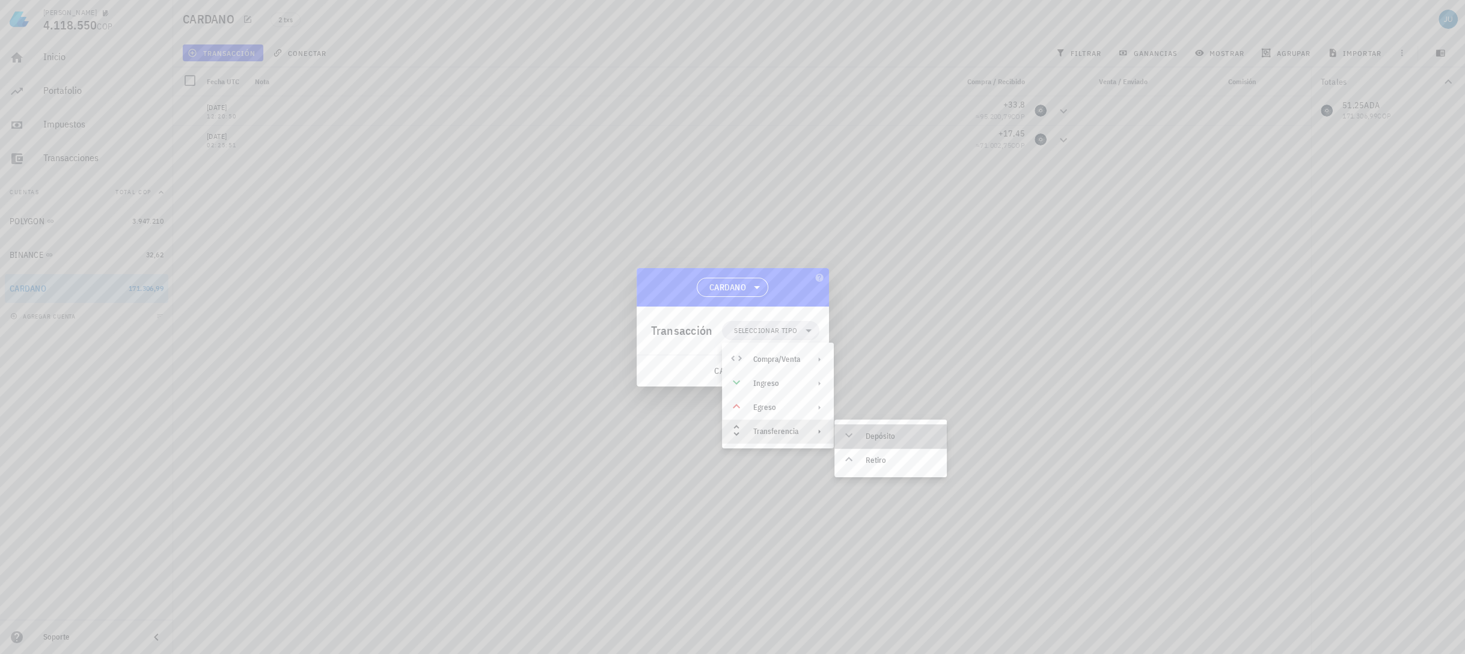
click at [870, 430] on div "Depósito" at bounding box center [890, 436] width 112 height 24
click at [760, 362] on div "Felipe 4.118.550 COP Inicio Portafolio Impuestos Transacciones Cuentas Total CO…" at bounding box center [732, 327] width 1465 height 654
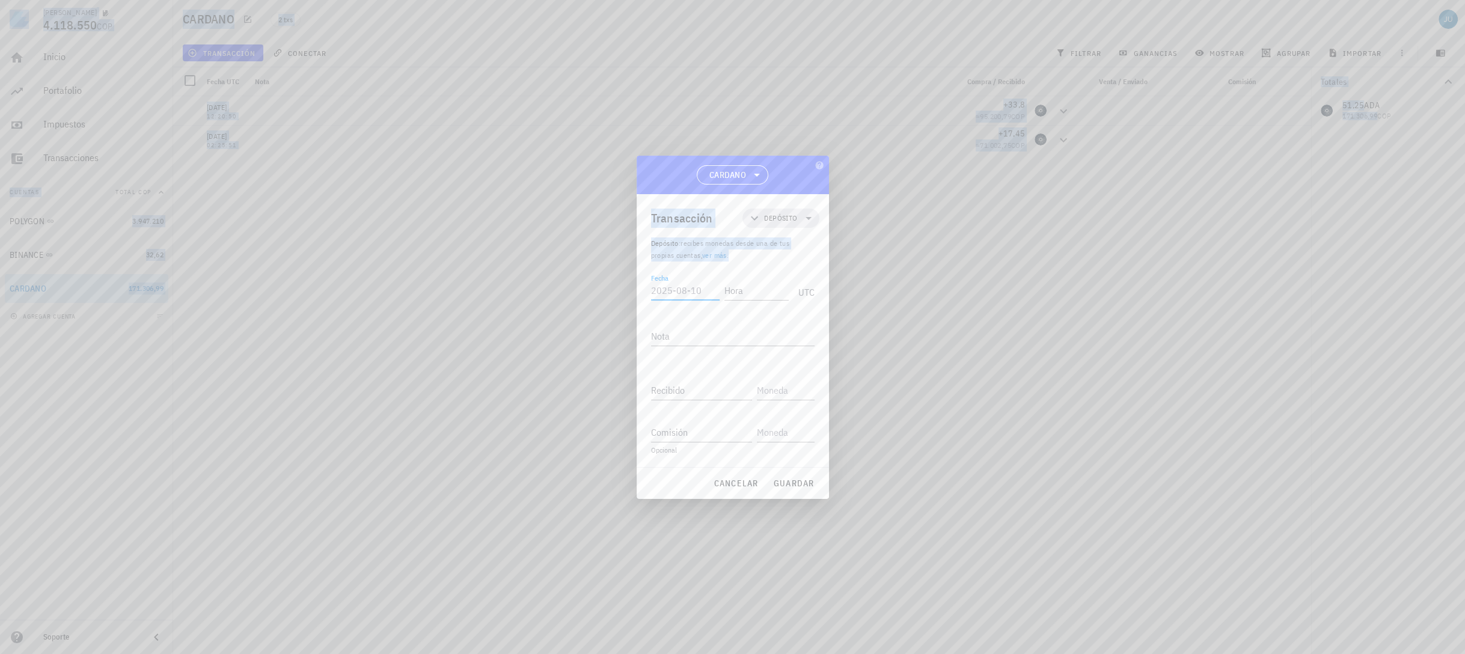
click at [673, 292] on input "Fecha" at bounding box center [685, 290] width 69 height 19
type input "2024-12-21"
click at [742, 289] on input "Hora" at bounding box center [756, 290] width 64 height 19
type input "21:42:14"
click at [679, 387] on div "Recibido" at bounding box center [701, 390] width 101 height 19
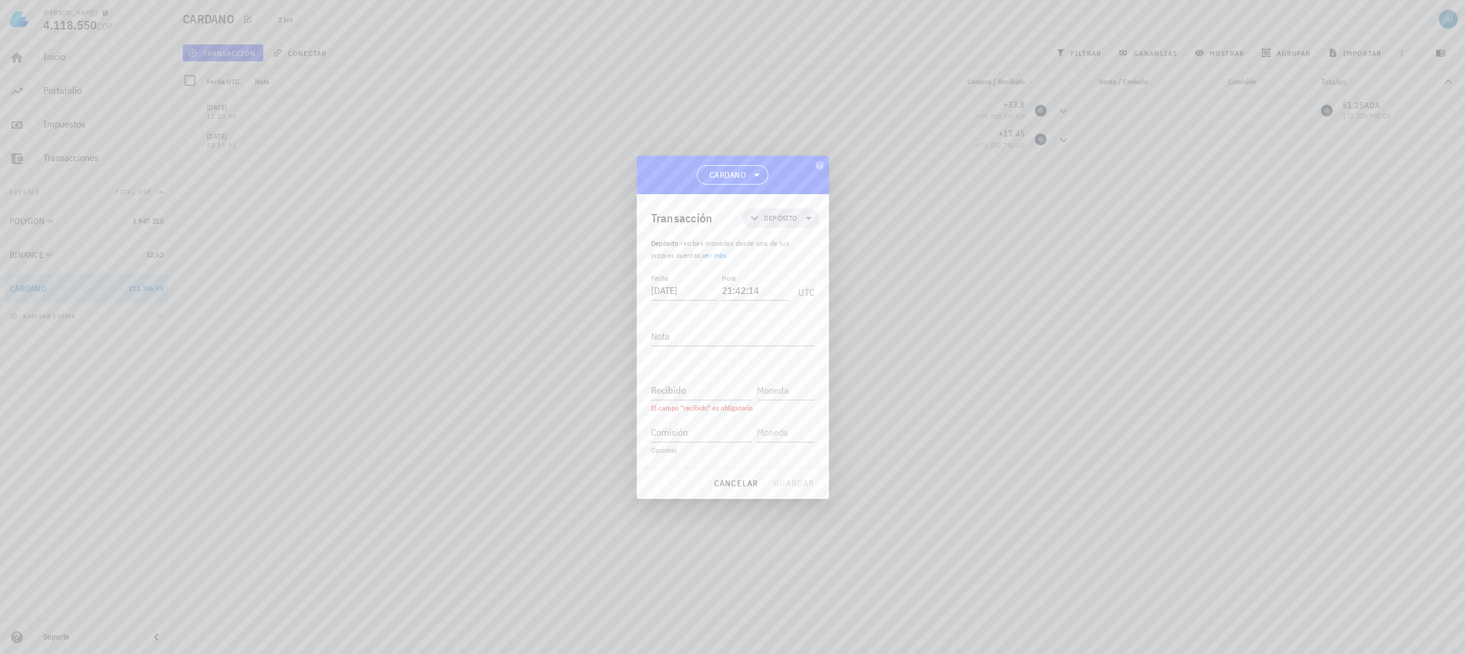
click at [1250, 308] on div at bounding box center [732, 327] width 1465 height 654
click at [679, 388] on input "Recibido" at bounding box center [701, 390] width 101 height 19
type input "30,39"
click at [778, 386] on input "text" at bounding box center [784, 387] width 55 height 19
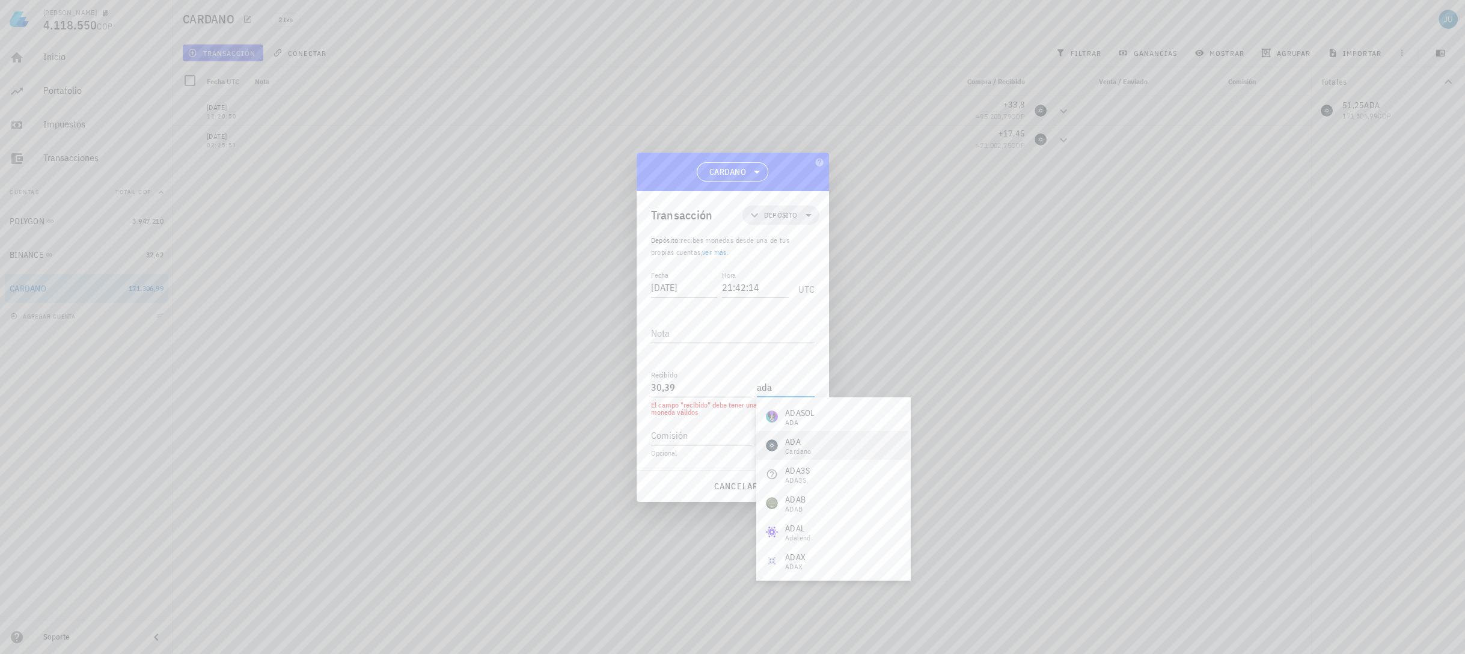
click at [799, 444] on div "ADA" at bounding box center [798, 442] width 26 height 12
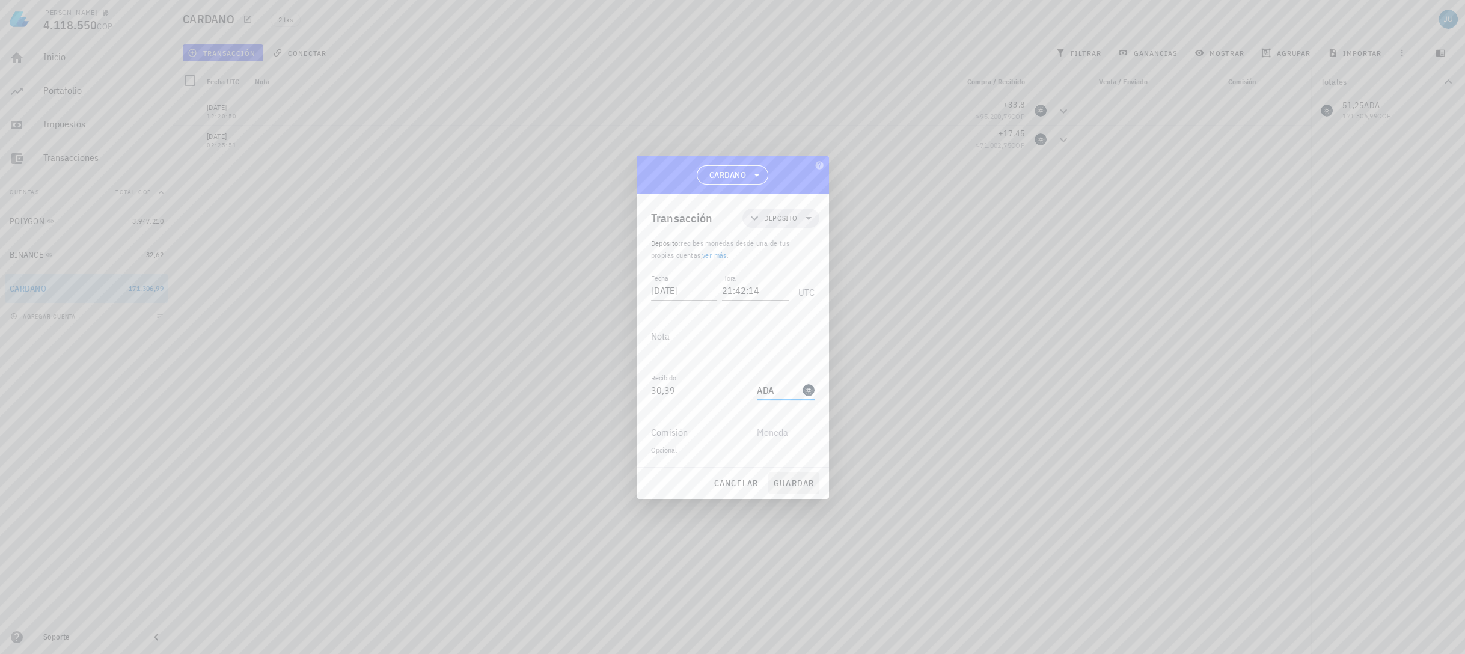
type input "ADA"
click at [792, 488] on span "guardar" at bounding box center [793, 483] width 41 height 11
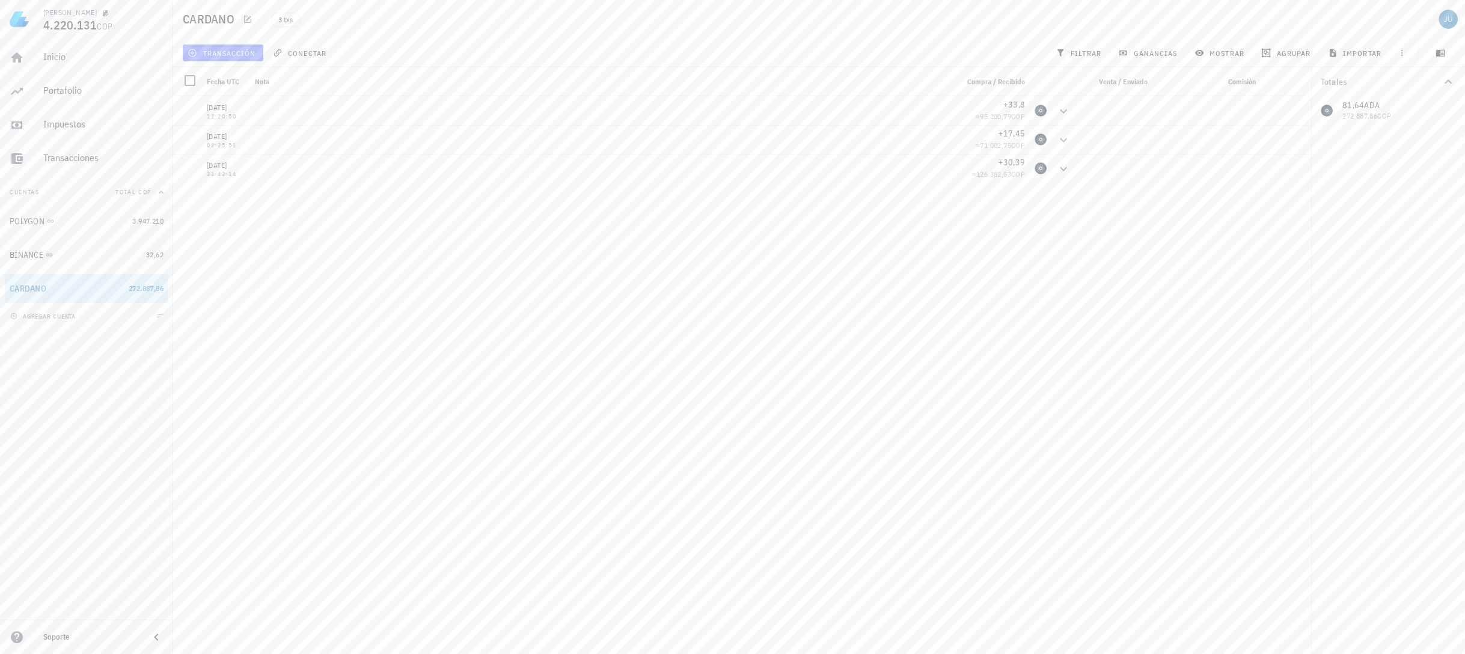
click at [194, 52] on icon "button" at bounding box center [193, 53] width 10 height 10
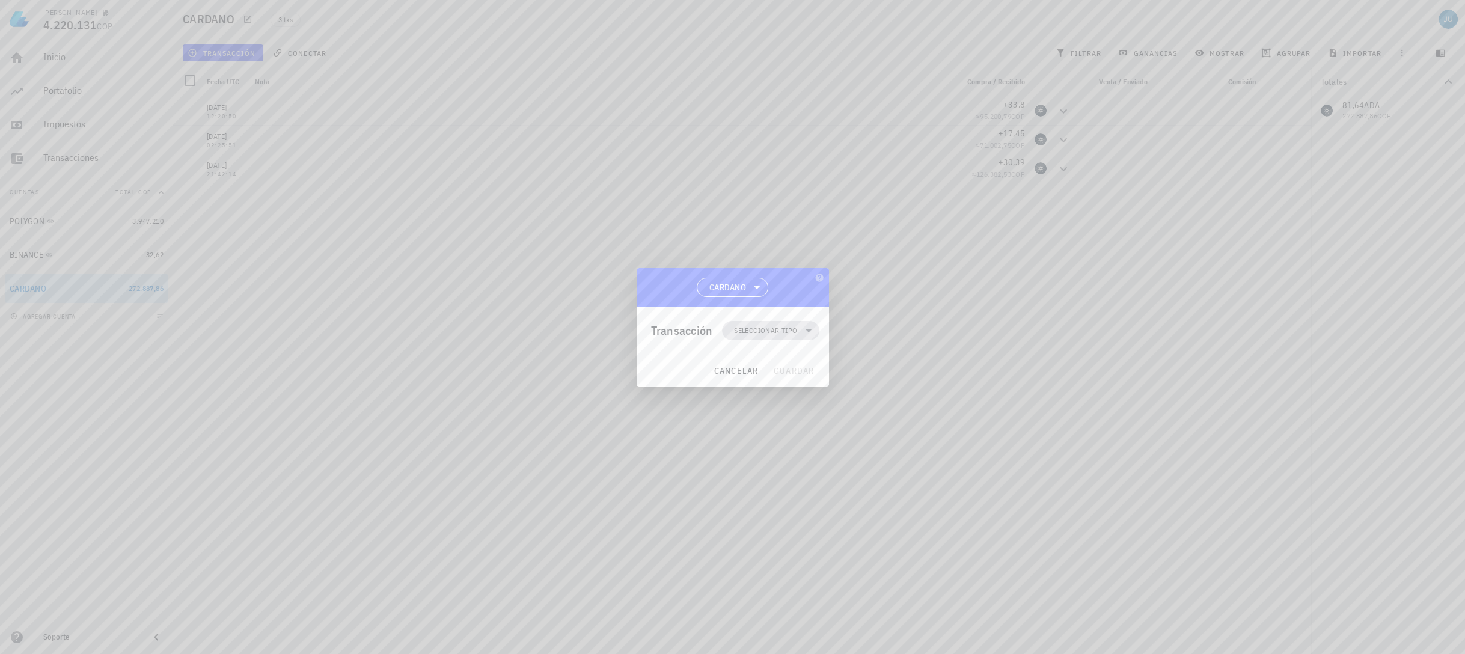
click at [786, 327] on span "Seleccionar tipo" at bounding box center [765, 331] width 63 height 12
click at [796, 390] on div "Ingreso" at bounding box center [778, 384] width 112 height 24
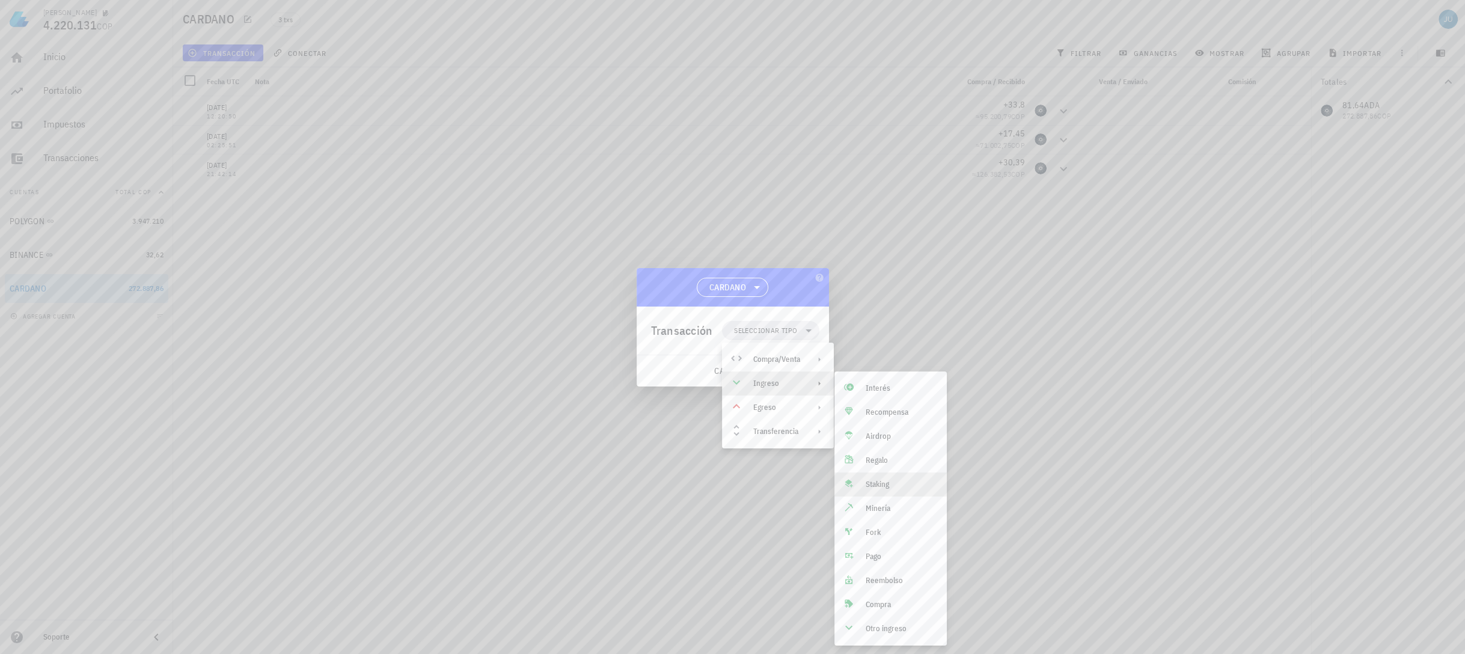
click at [882, 489] on div "Staking" at bounding box center [890, 484] width 112 height 24
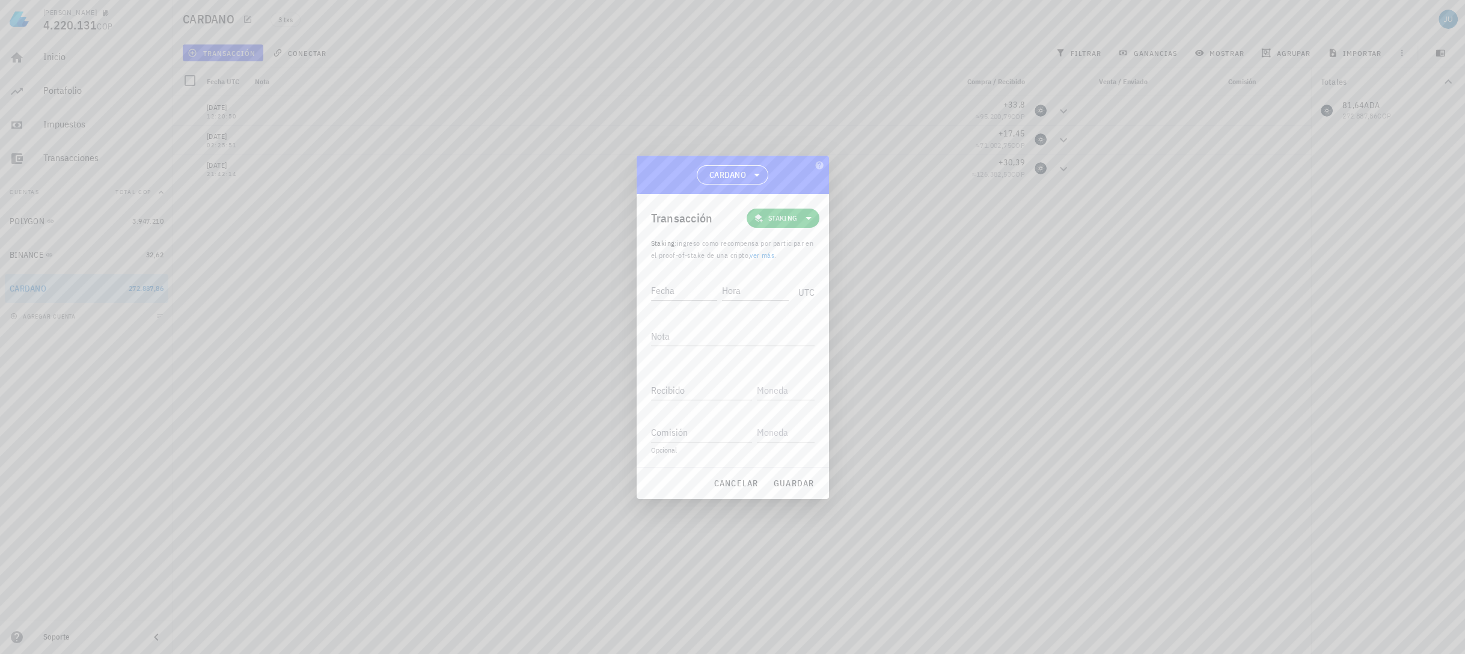
click at [774, 255] on link "ver más" at bounding box center [762, 255] width 25 height 9
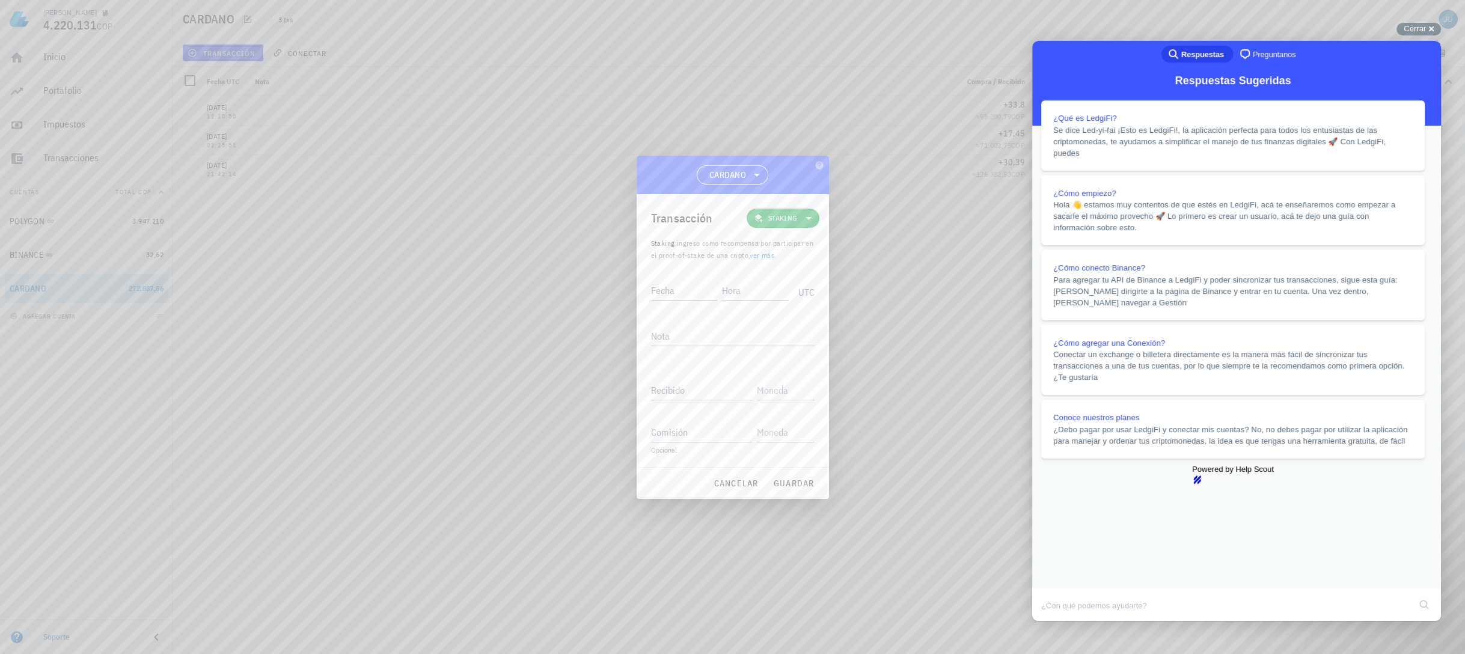
click at [1054, 622] on button "Close" at bounding box center [1044, 630] width 22 height 16
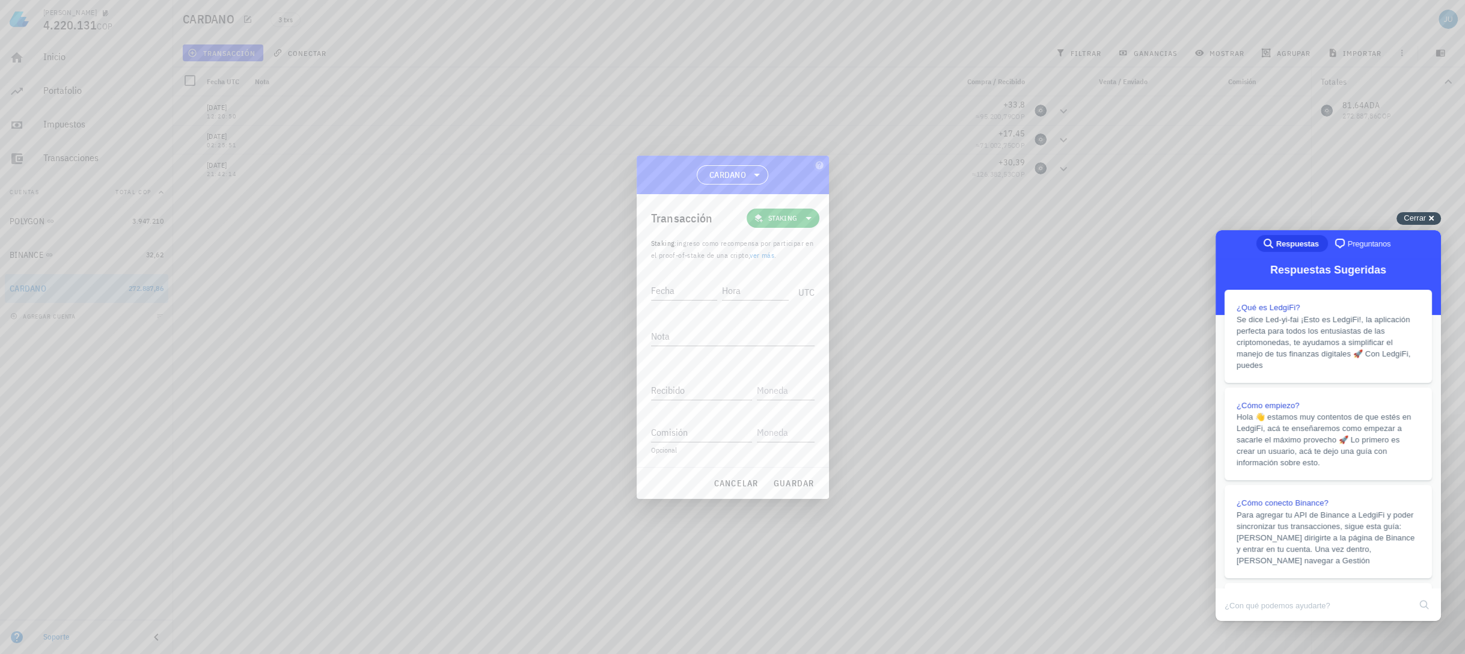
click at [1416, 216] on span "Cerrar" at bounding box center [1415, 217] width 22 height 9
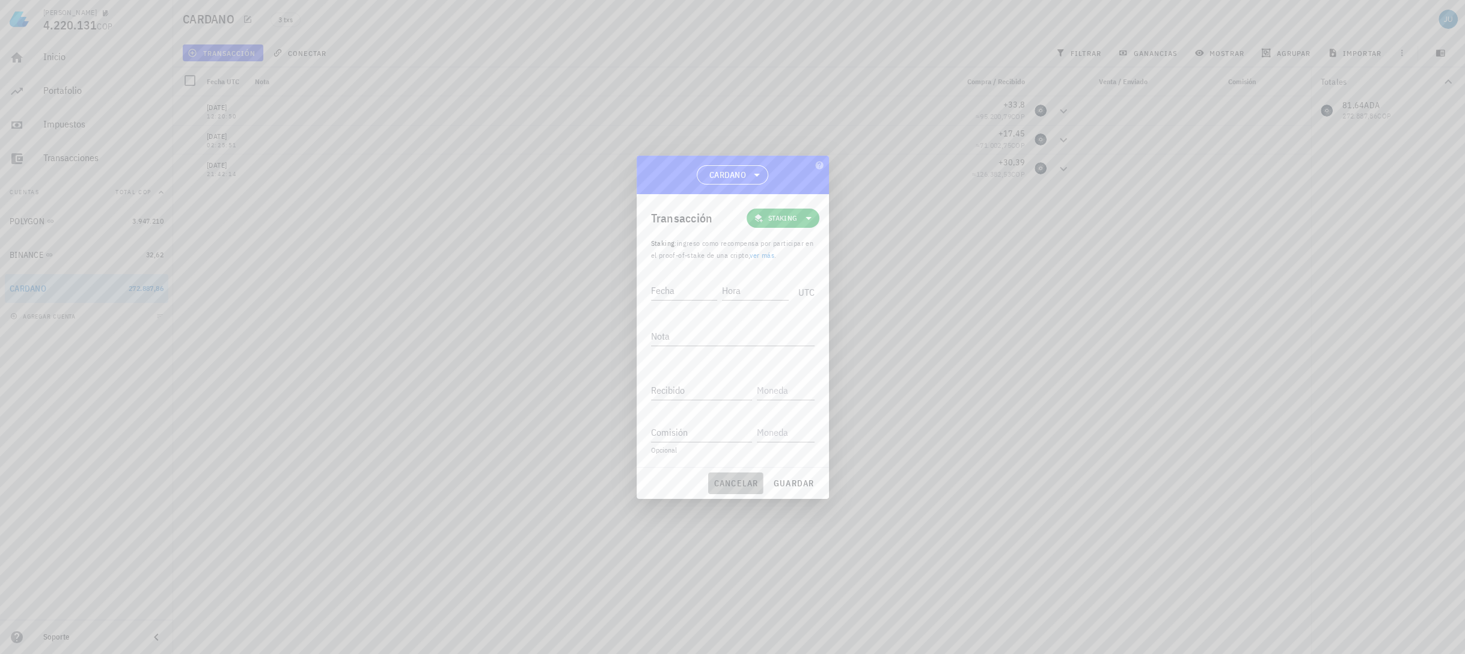
click at [738, 480] on span "cancelar" at bounding box center [735, 483] width 45 height 11
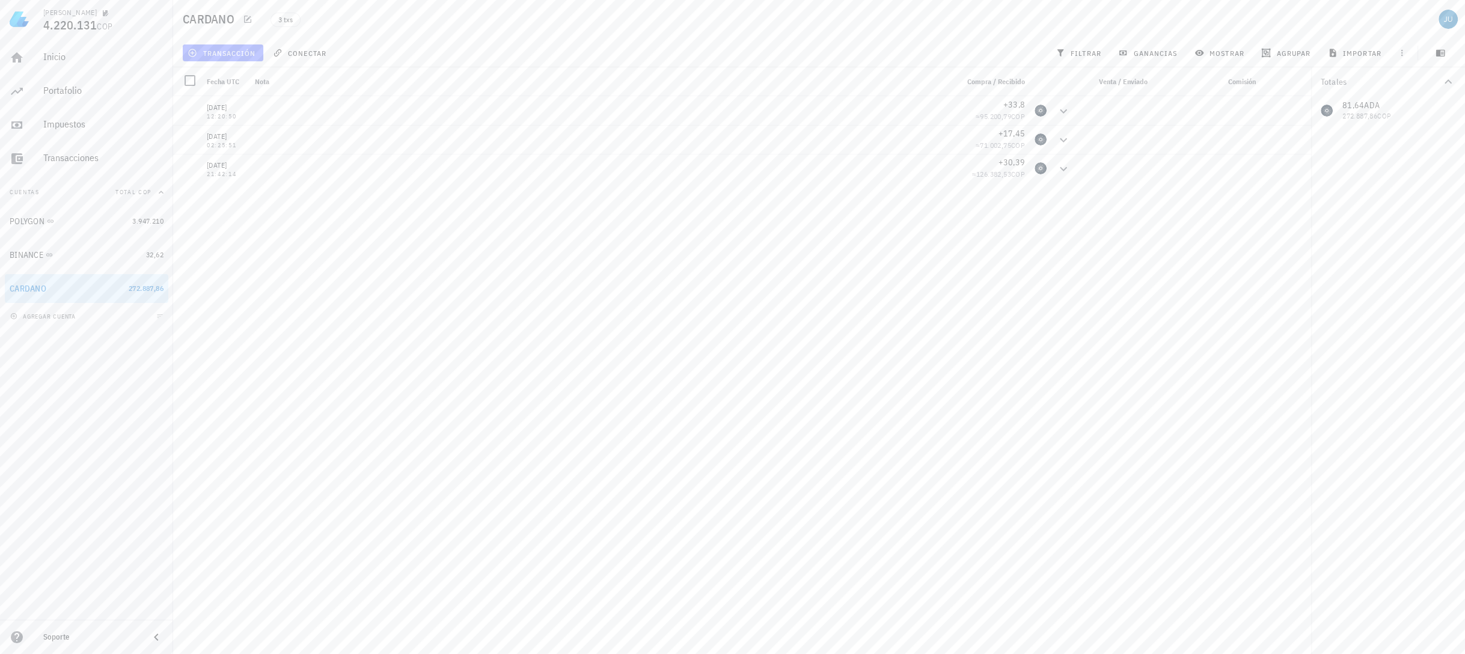
click at [251, 52] on span "transacción" at bounding box center [223, 53] width 66 height 10
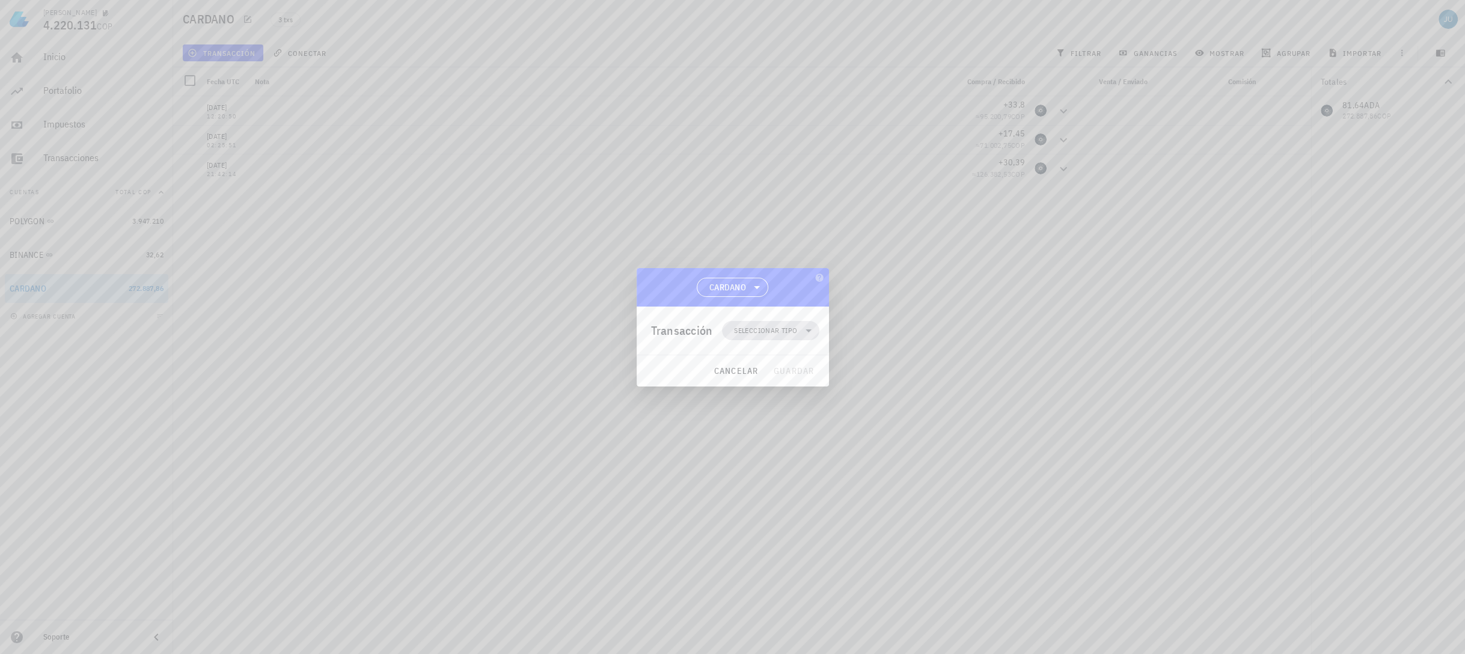
click at [797, 334] on span "Seleccionar tipo" at bounding box center [770, 330] width 82 height 19
click at [778, 382] on div "Ingreso" at bounding box center [776, 384] width 47 height 10
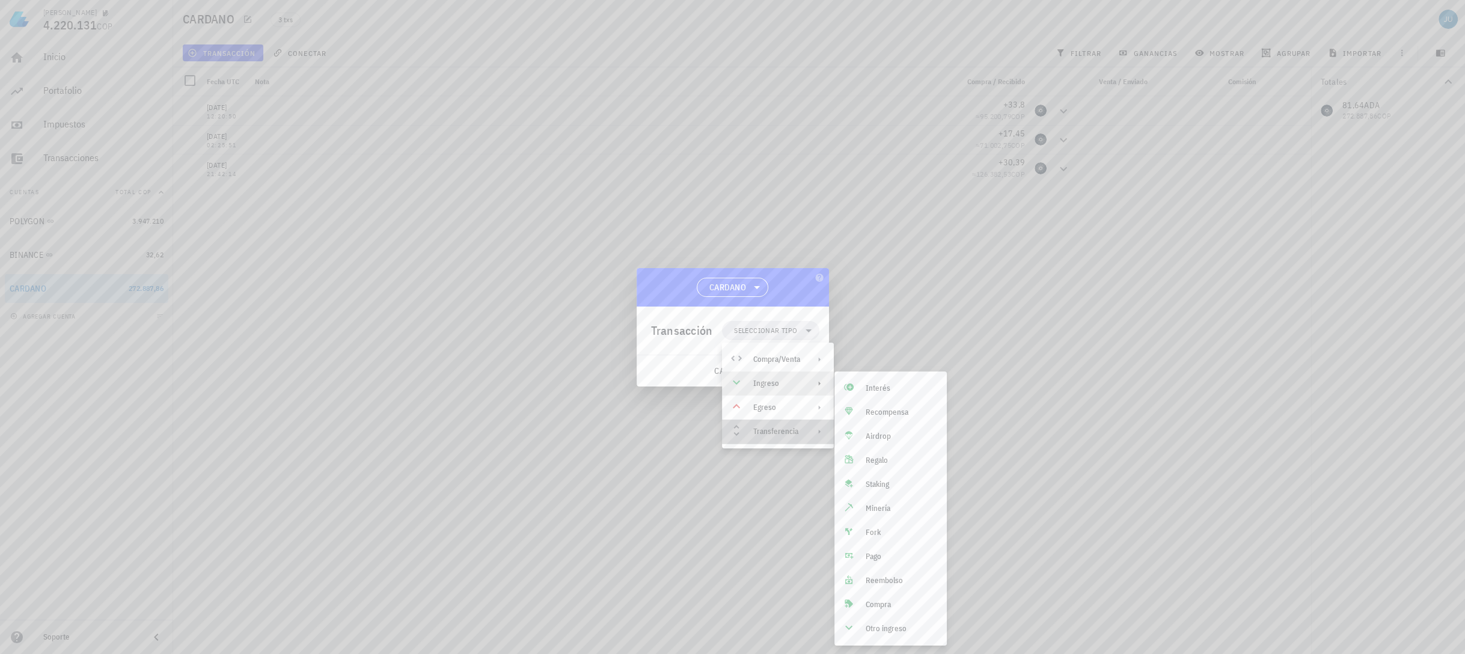
click at [781, 433] on div "Transferencia" at bounding box center [776, 432] width 47 height 10
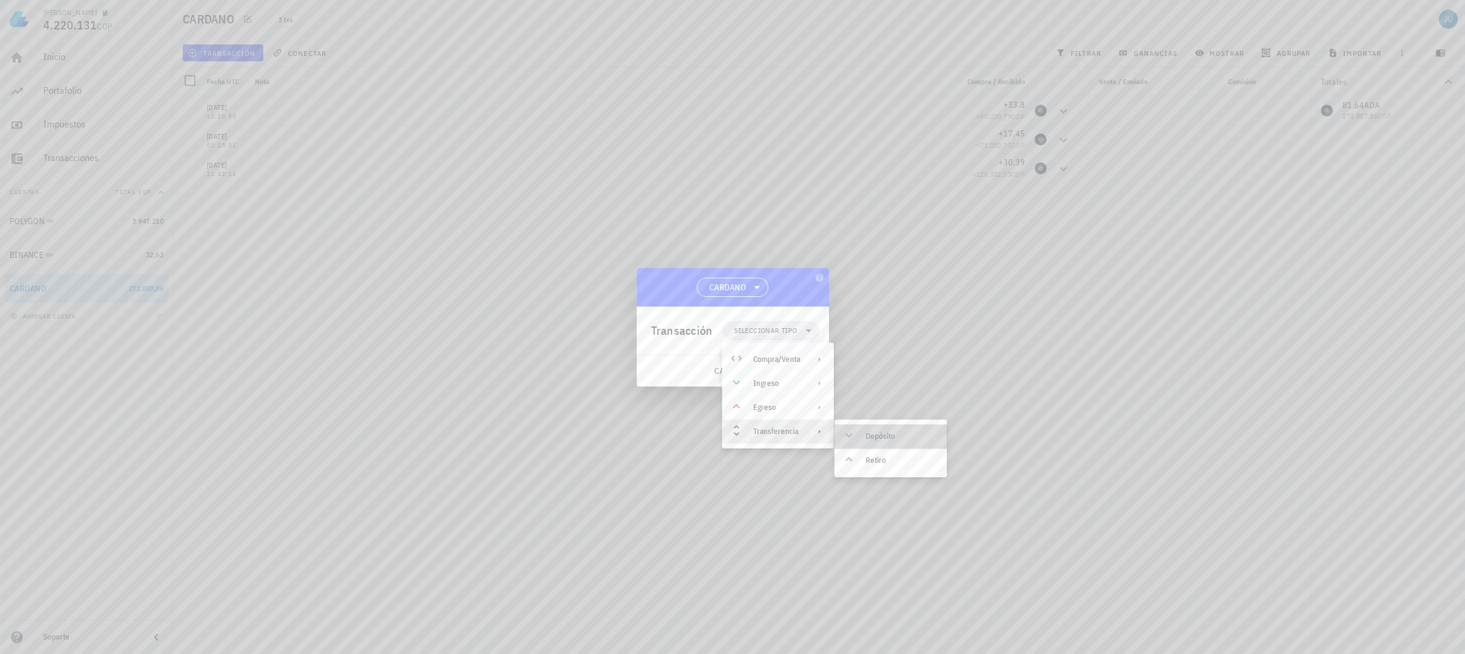
click at [876, 438] on div "Depósito" at bounding box center [902, 437] width 72 height 10
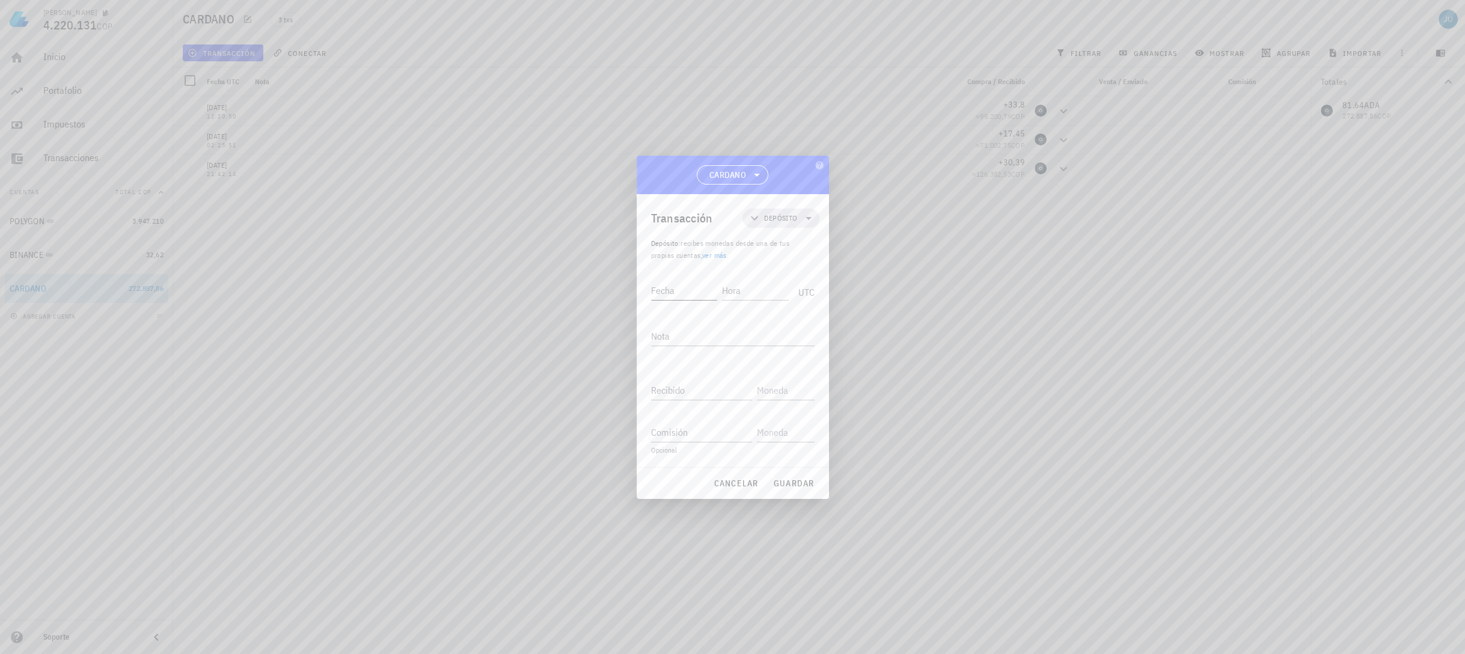
click at [685, 290] on input "Fecha" at bounding box center [684, 290] width 67 height 19
type input "2024-11-30"
click at [747, 294] on input "Hora" at bounding box center [755, 290] width 67 height 19
type input "01:49:59"
click at [690, 390] on input "Recibido" at bounding box center [701, 390] width 101 height 19
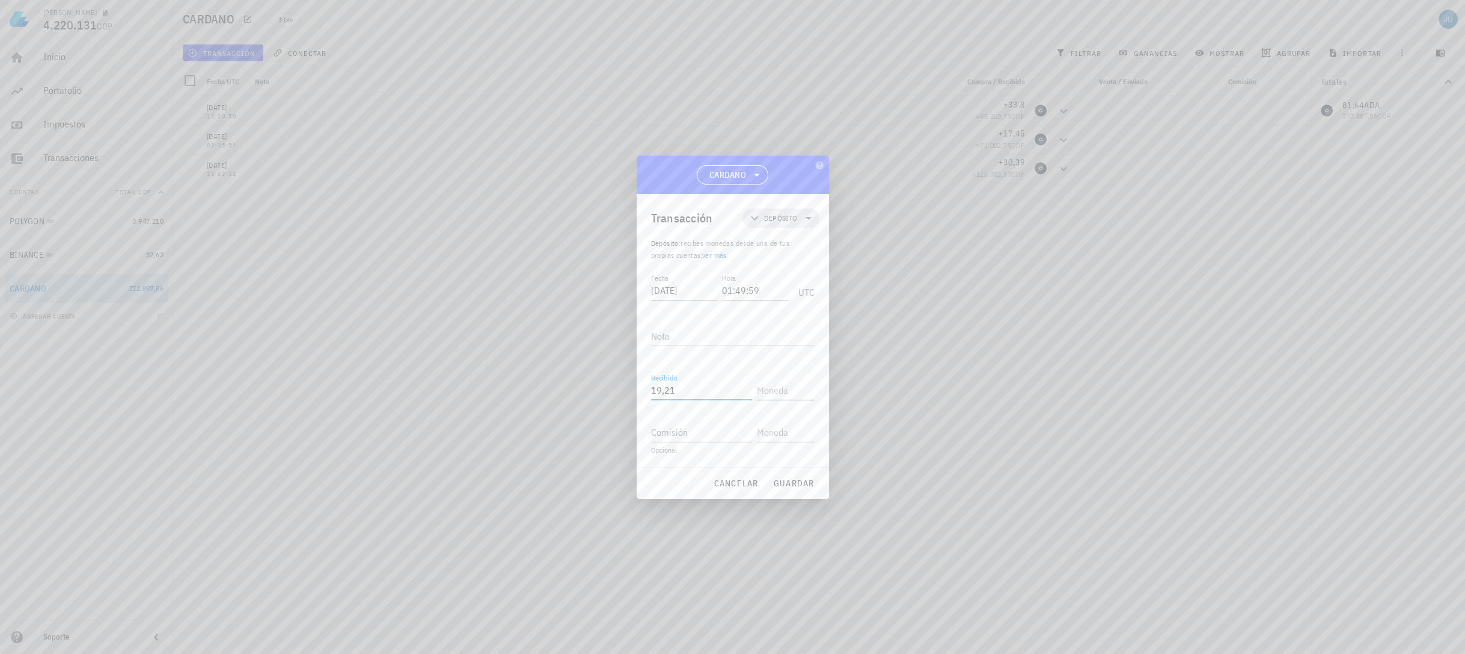
type input "19,21"
click at [786, 382] on input "text" at bounding box center [784, 390] width 55 height 19
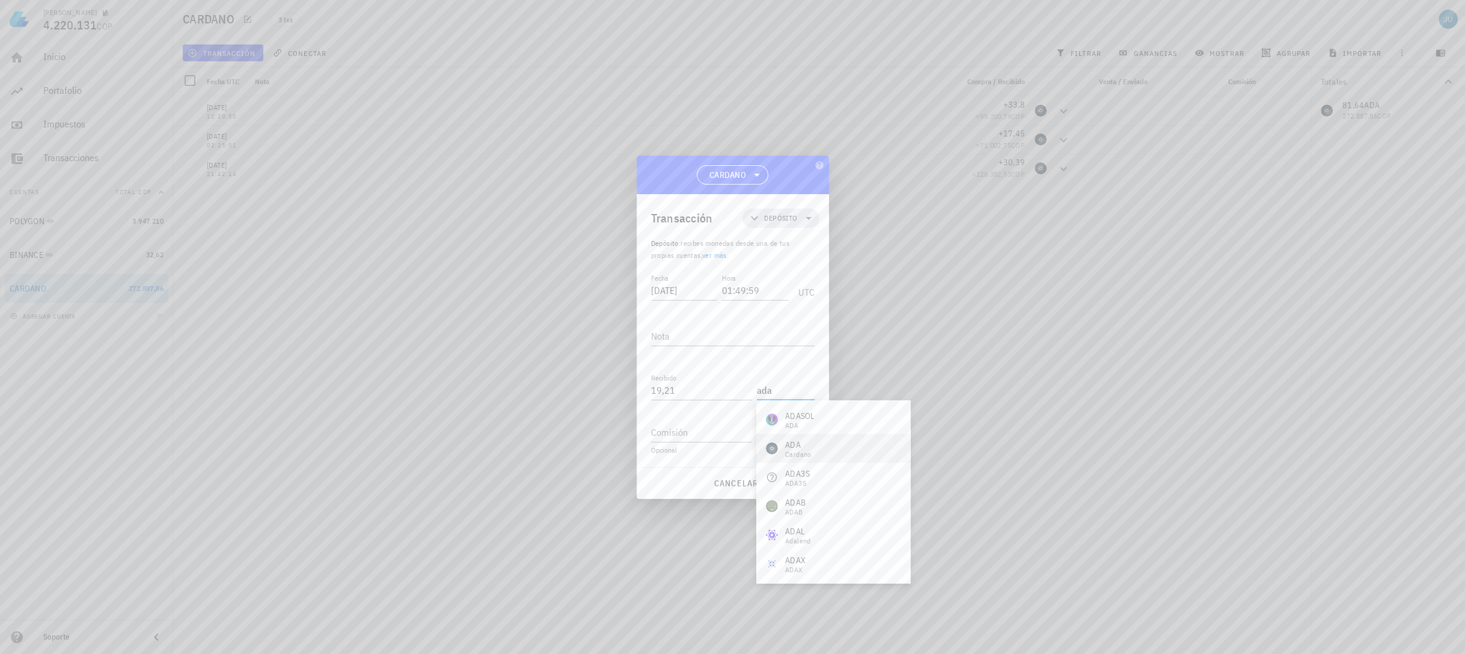
click at [809, 452] on div "Cardano" at bounding box center [798, 454] width 26 height 7
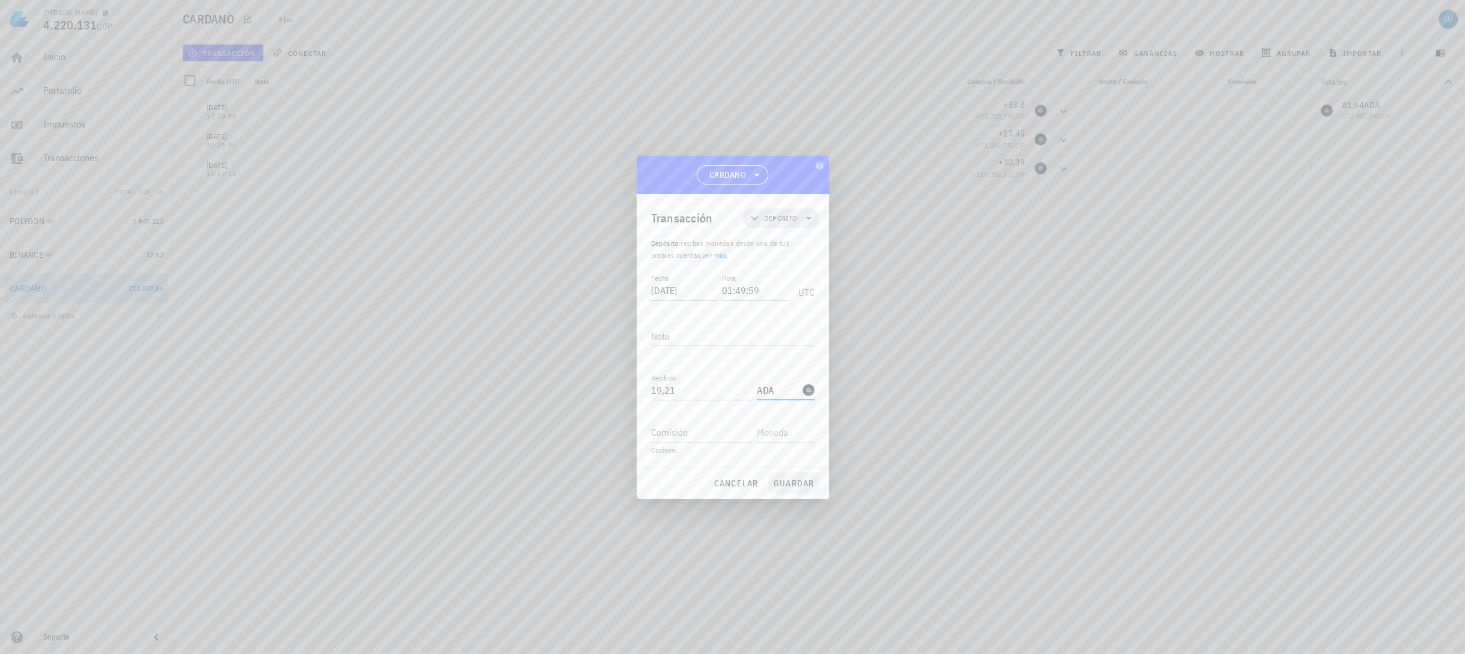
type input "ADA"
click at [794, 483] on span "guardar" at bounding box center [793, 483] width 41 height 11
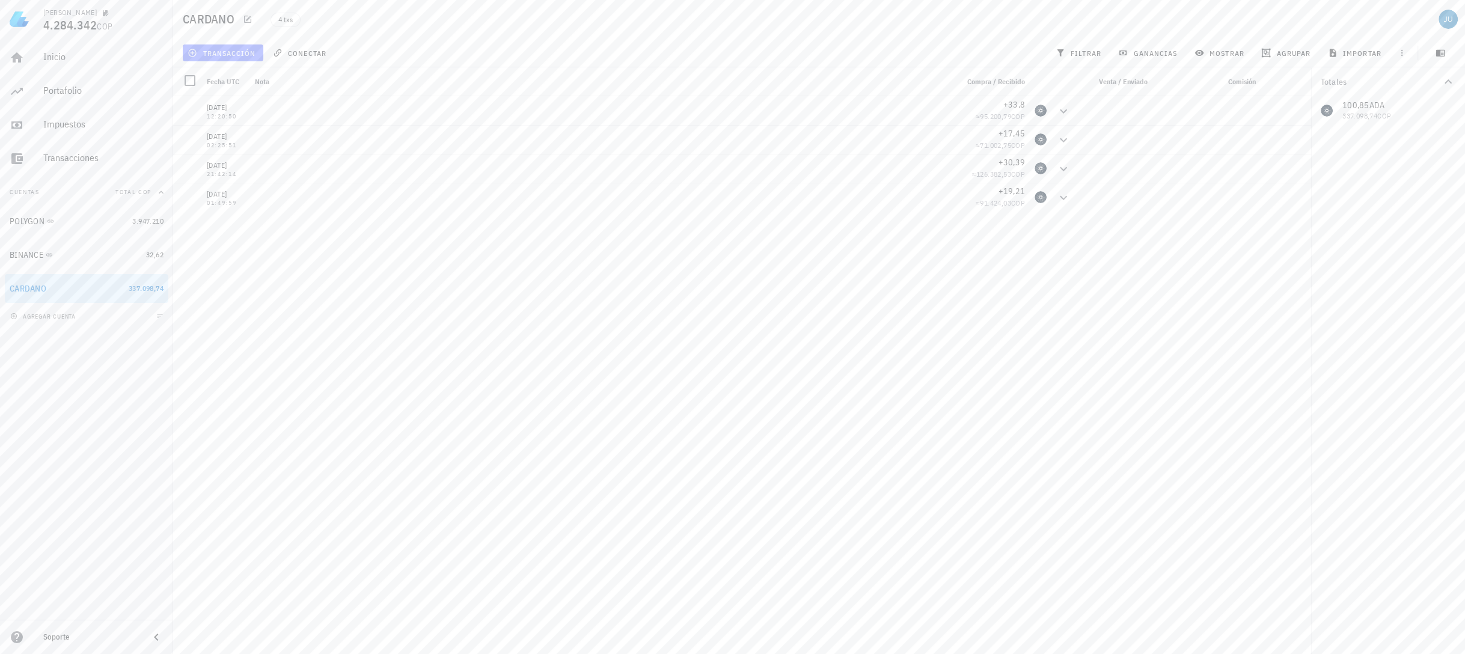
click at [214, 55] on span "transacción" at bounding box center [223, 53] width 66 height 10
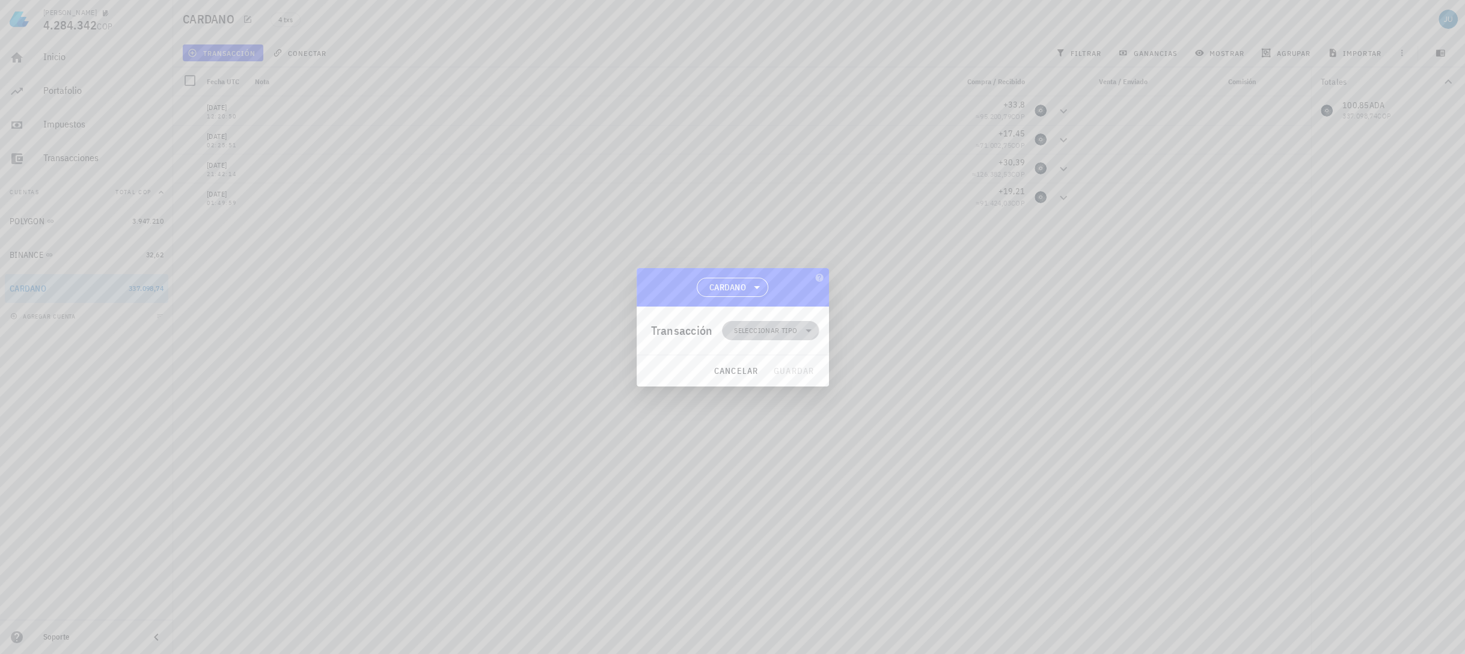
click at [764, 330] on span "Seleccionar tipo" at bounding box center [765, 331] width 63 height 12
click at [806, 390] on div "Ingreso" at bounding box center [778, 384] width 112 height 24
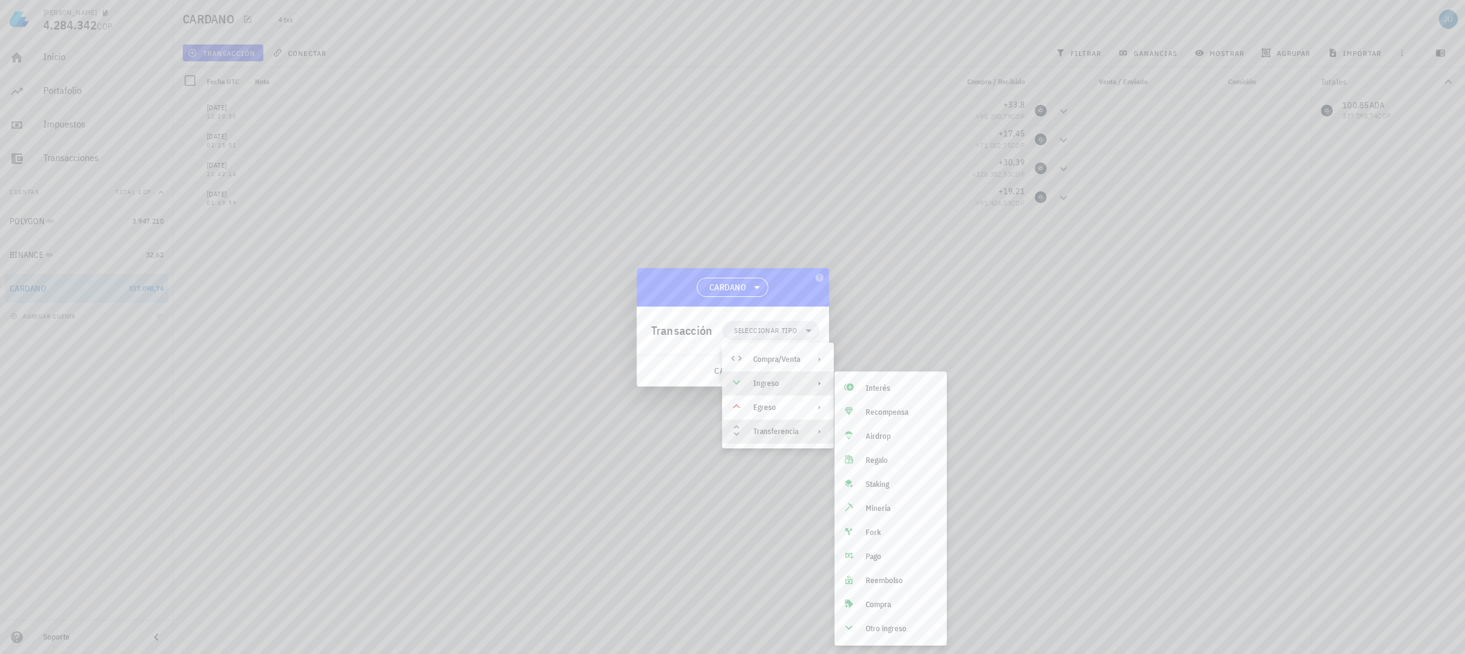
click at [792, 435] on div "Transferencia" at bounding box center [776, 432] width 47 height 10
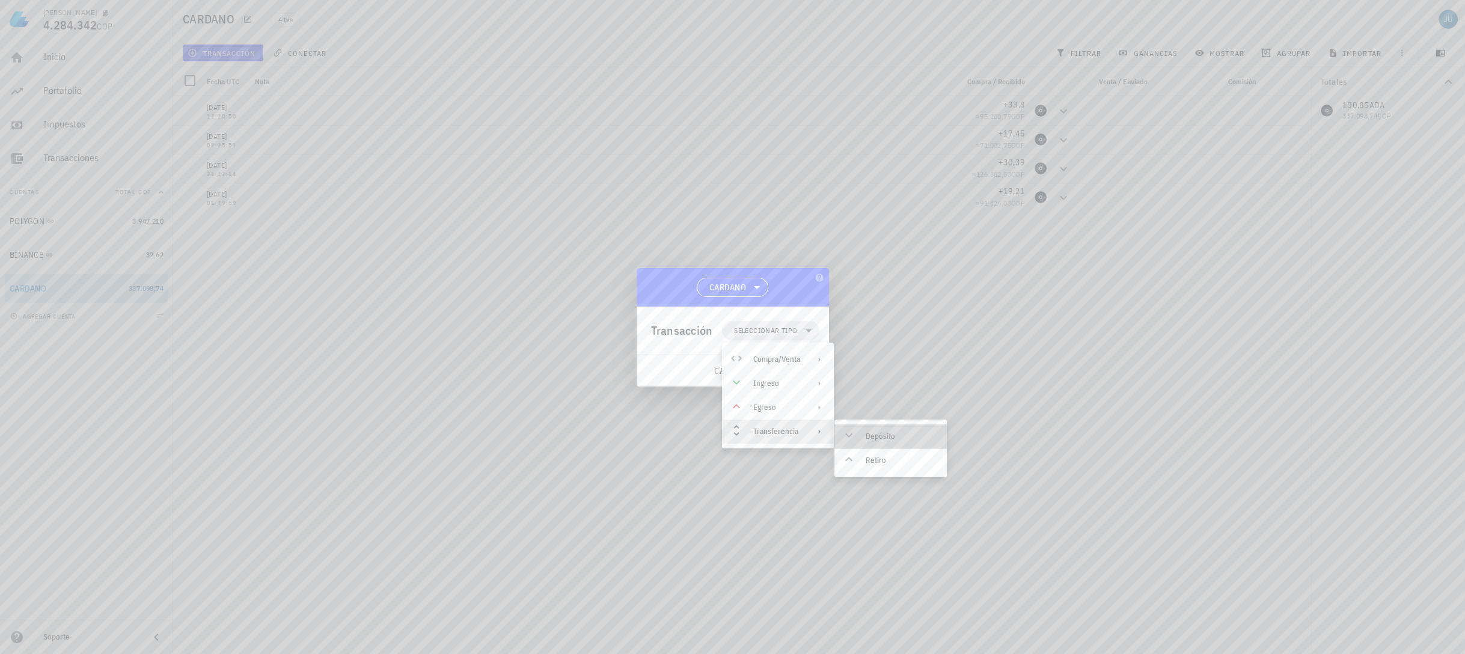
click at [890, 442] on div "Depósito" at bounding box center [890, 436] width 112 height 24
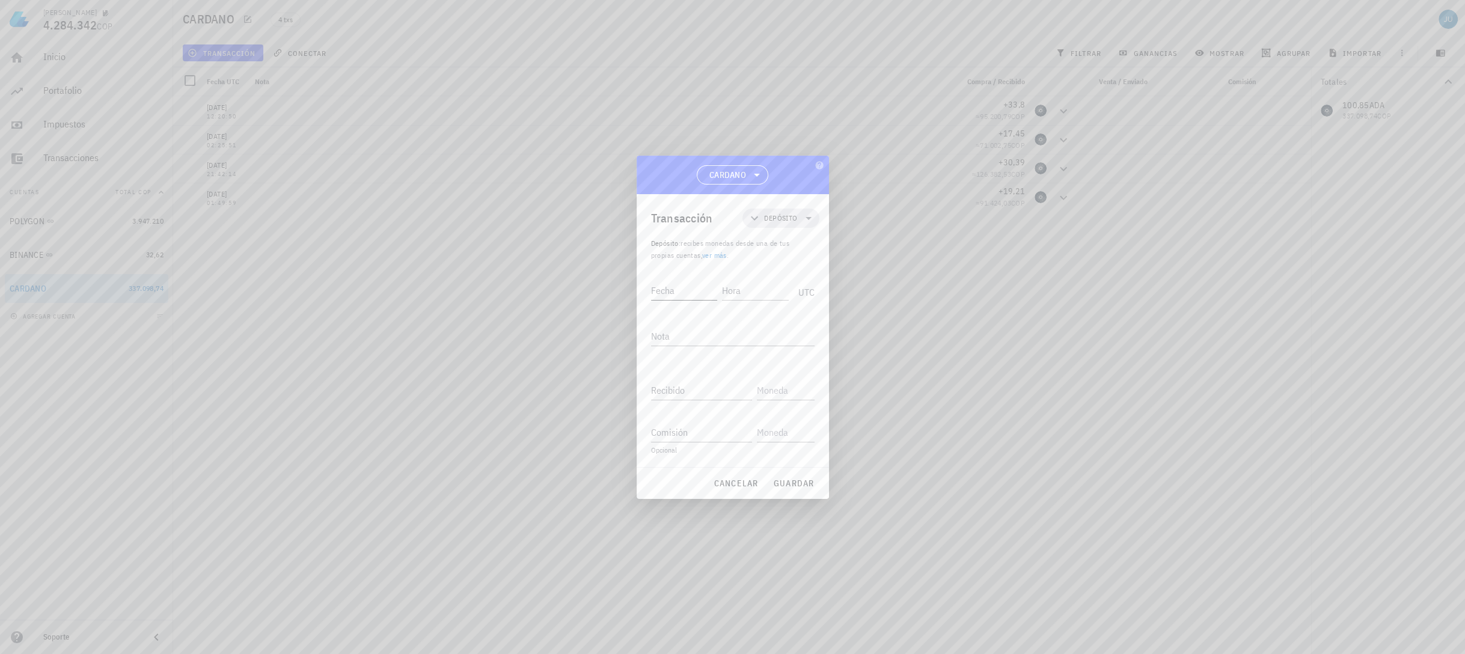
click at [672, 289] on input "Fecha" at bounding box center [684, 290] width 67 height 19
type input "2024-05-29"
click at [724, 293] on input "Hora" at bounding box center [755, 290] width 67 height 19
type input "12:00:46"
click at [693, 386] on input "Recibido" at bounding box center [701, 390] width 101 height 19
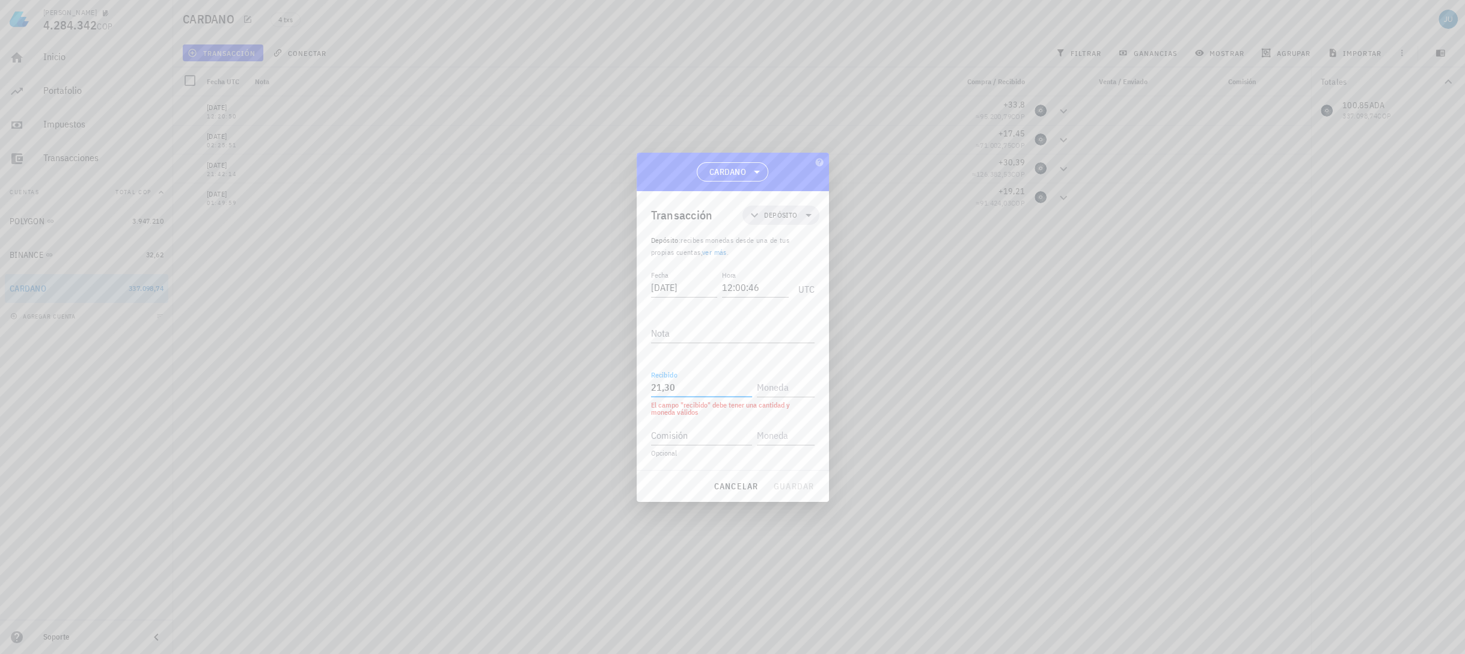
type input "21,3"
click at [773, 398] on div "Recibido 21,3 El campo "recibido" debe tener una cantidad y moneda válidos" at bounding box center [733, 392] width 164 height 48
click at [780, 381] on input "text" at bounding box center [784, 387] width 55 height 19
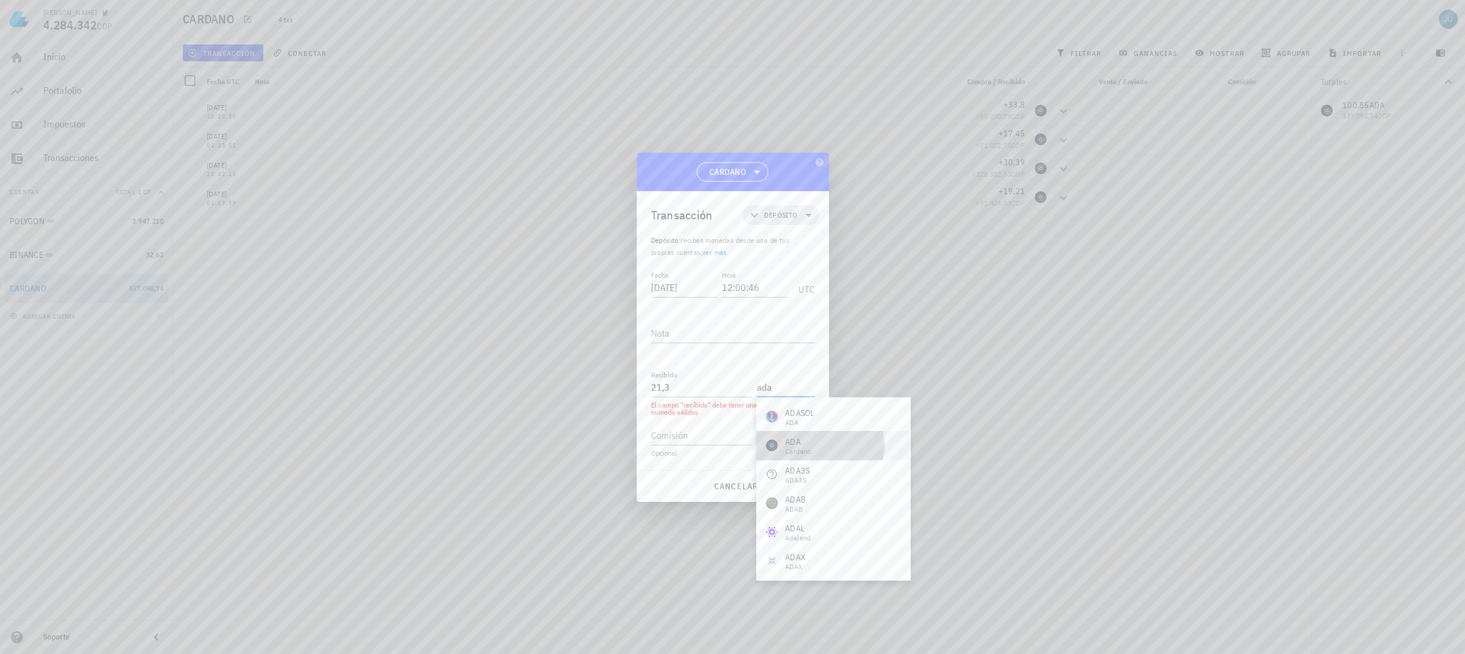
click at [810, 451] on div "Cardano" at bounding box center [798, 451] width 26 height 7
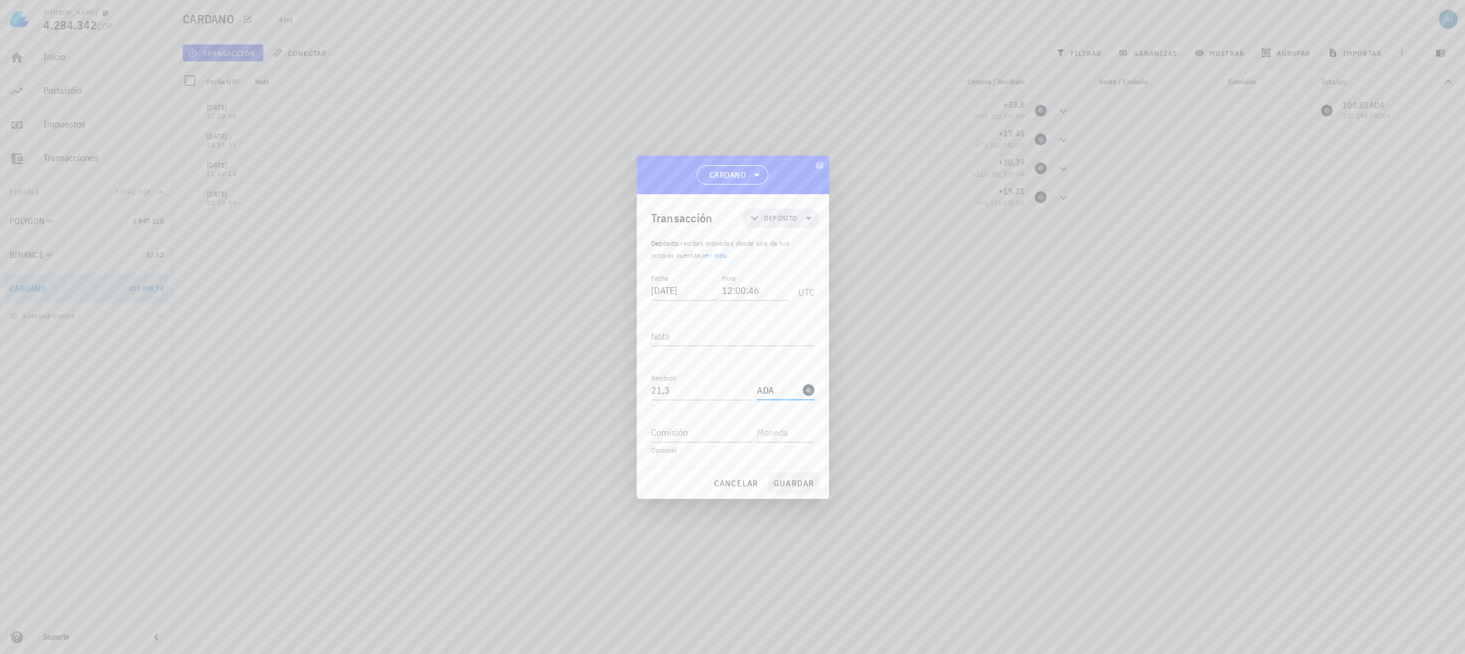
type input "ADA"
click at [796, 481] on span "guardar" at bounding box center [793, 483] width 41 height 11
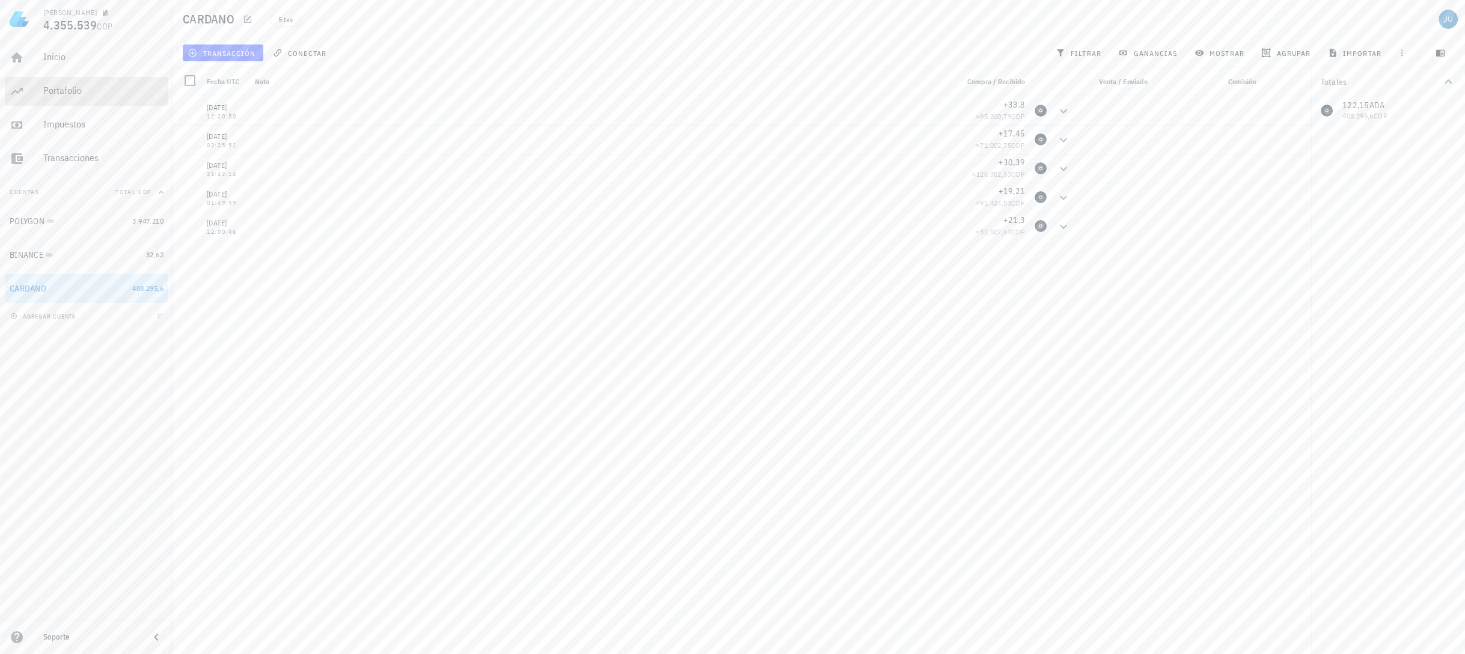
click at [62, 88] on div "Portafolio" at bounding box center [103, 90] width 120 height 11
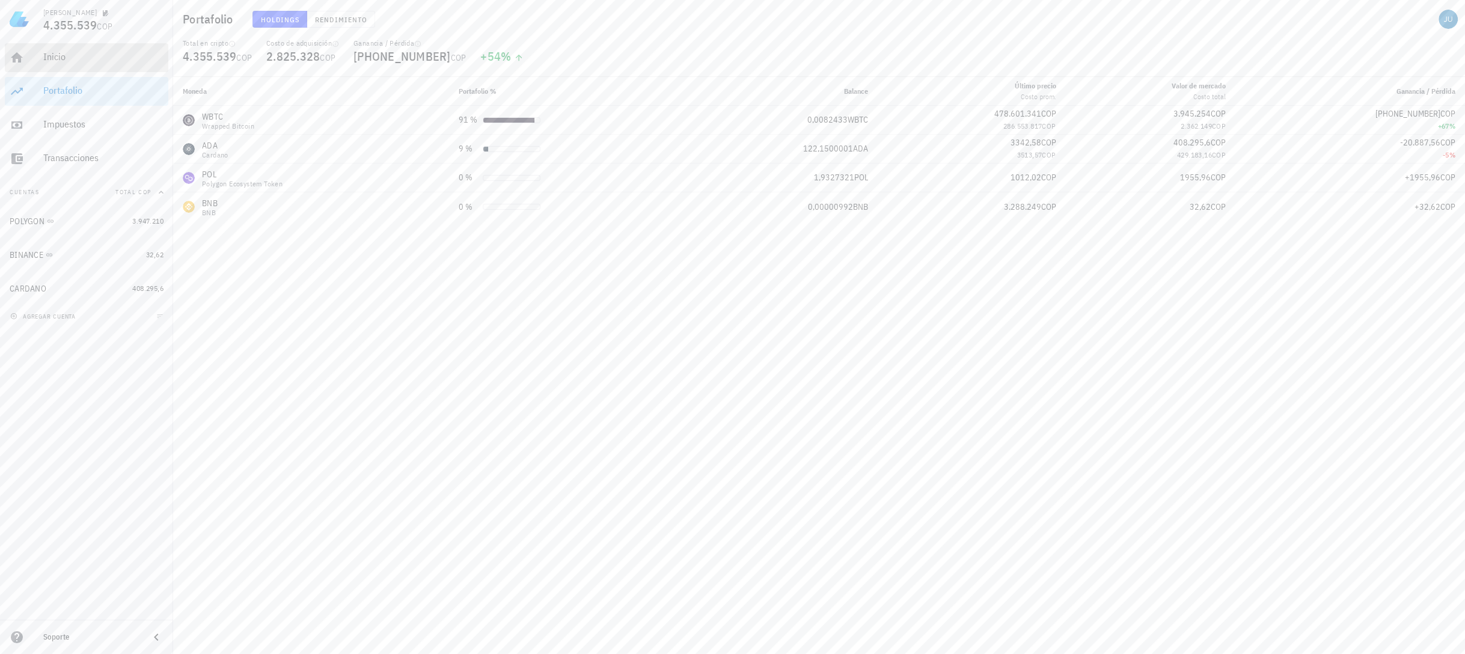
click at [57, 52] on div "Inicio" at bounding box center [103, 56] width 120 height 11
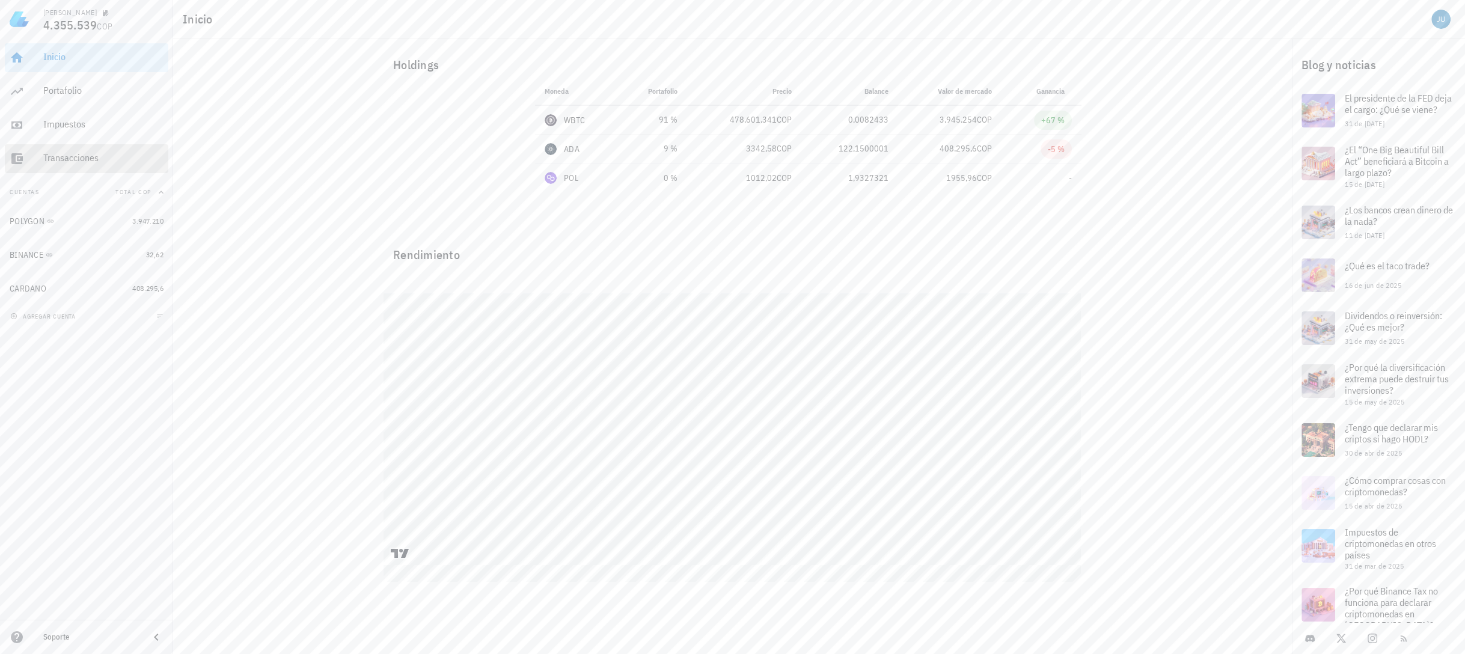
click at [74, 159] on div "Transacciones" at bounding box center [103, 157] width 120 height 11
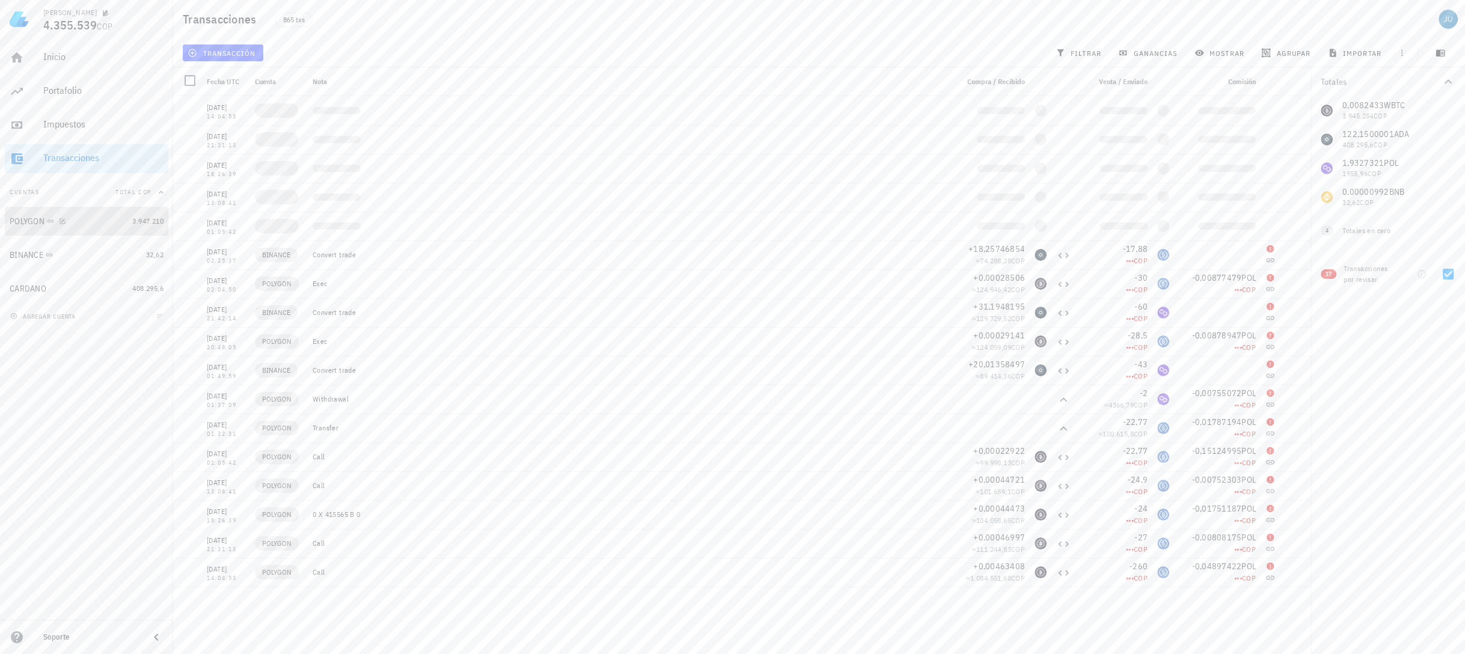
click at [29, 219] on div "POLYGON" at bounding box center [27, 221] width 35 height 10
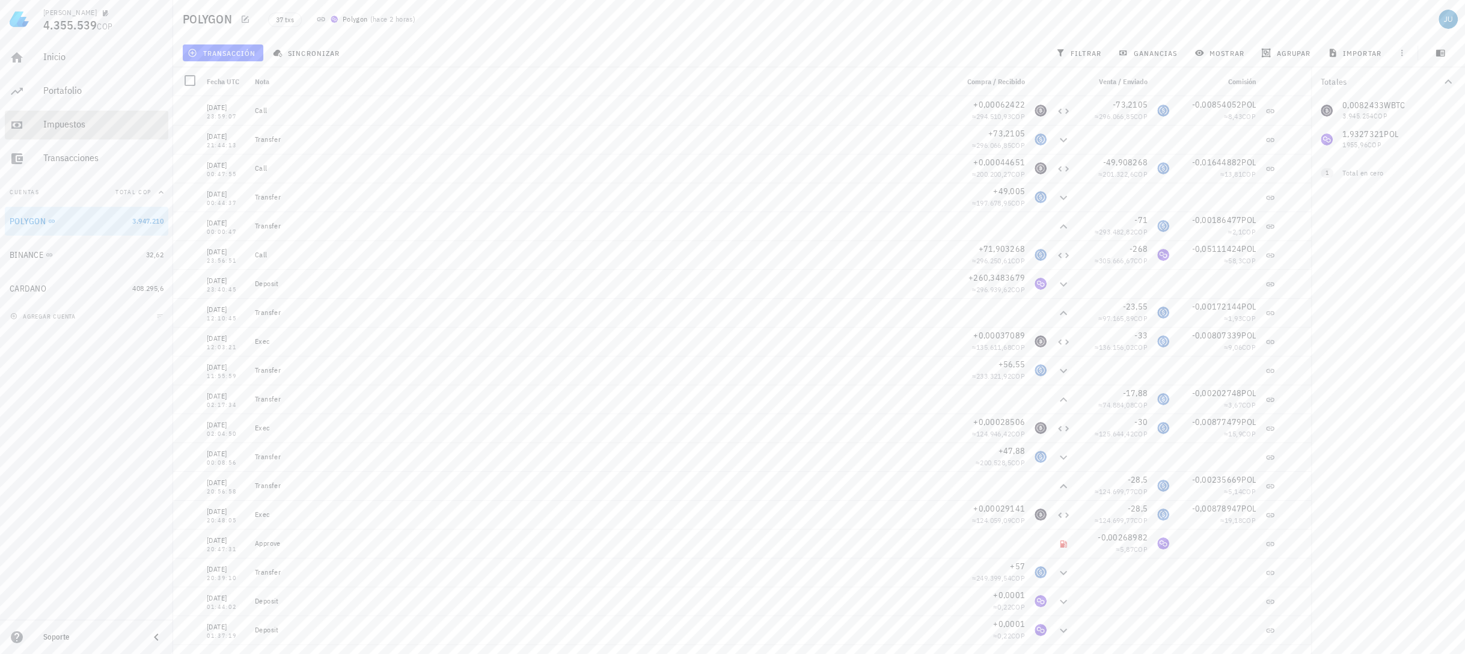
click at [81, 133] on div "Impuestos" at bounding box center [103, 124] width 120 height 27
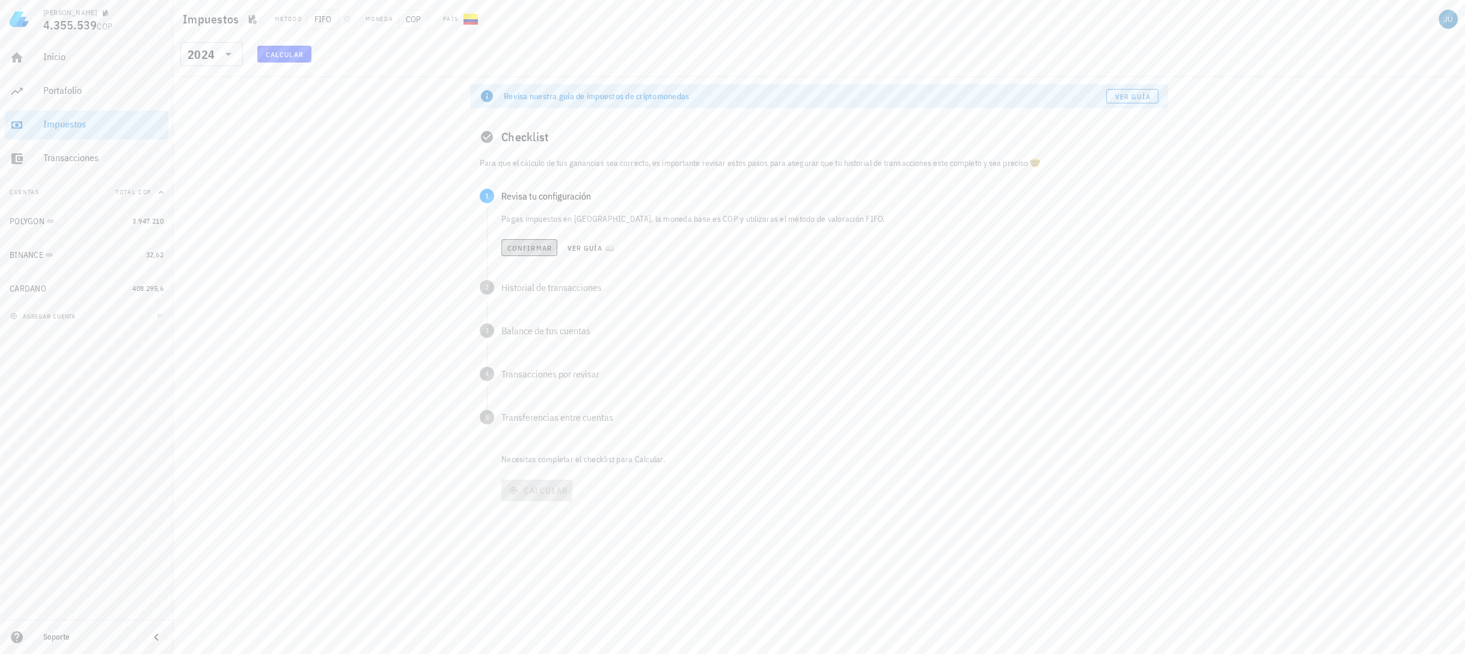
click at [533, 249] on span "Confirmar" at bounding box center [529, 247] width 45 height 9
click at [531, 296] on button "Confirmar" at bounding box center [529, 291] width 56 height 17
click at [531, 340] on button "Confirmar" at bounding box center [529, 334] width 56 height 17
click at [543, 378] on span "Confirmar" at bounding box center [529, 377] width 45 height 9
click at [519, 423] on span "Confirmar" at bounding box center [528, 421] width 45 height 9
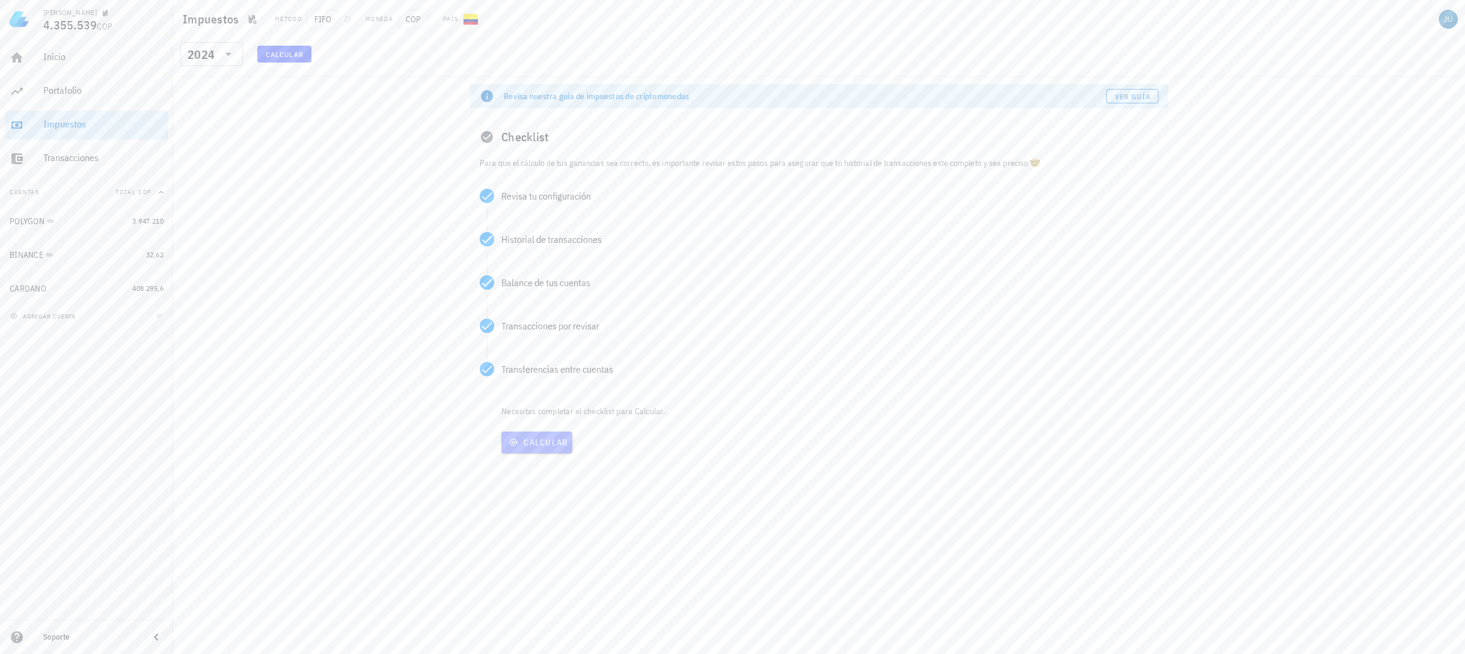
click at [527, 441] on span "Calcular" at bounding box center [536, 442] width 61 height 11
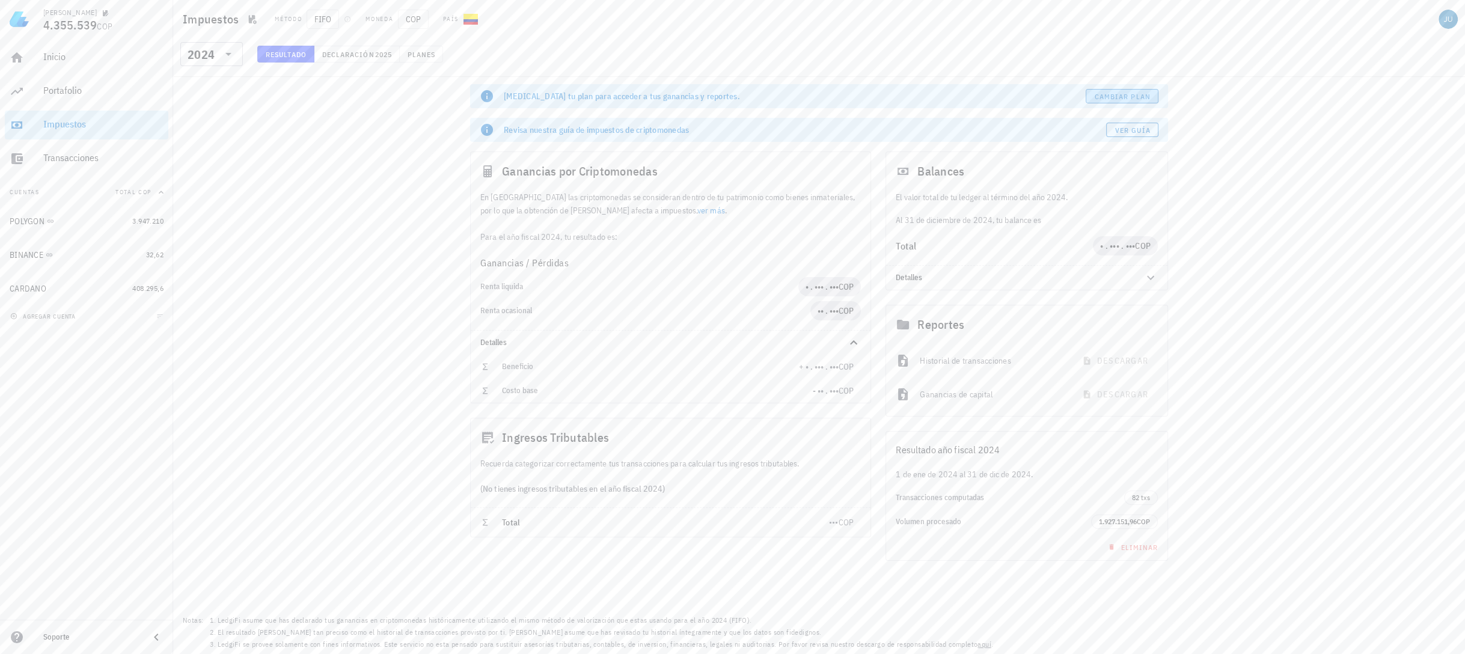
click at [1118, 92] on span "Cambiar plan" at bounding box center [1122, 96] width 57 height 9
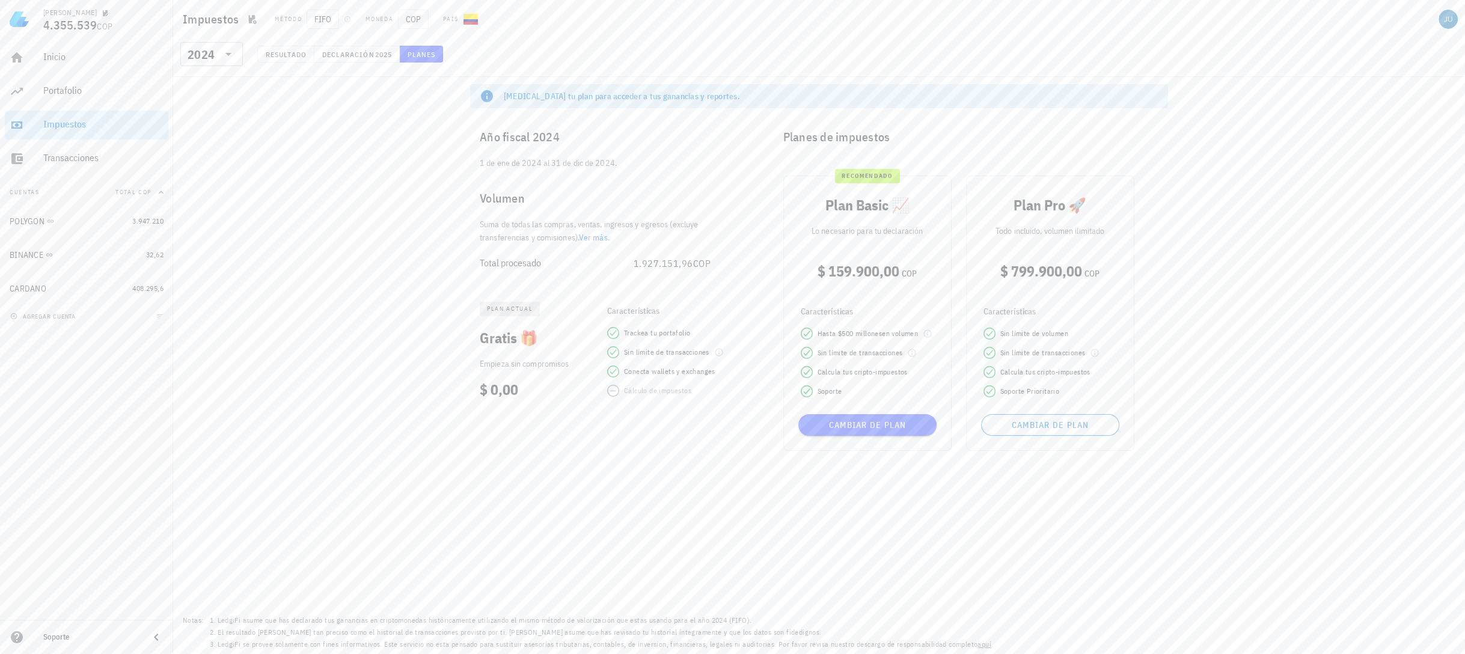
click at [589, 238] on link "Ver más" at bounding box center [593, 237] width 29 height 11
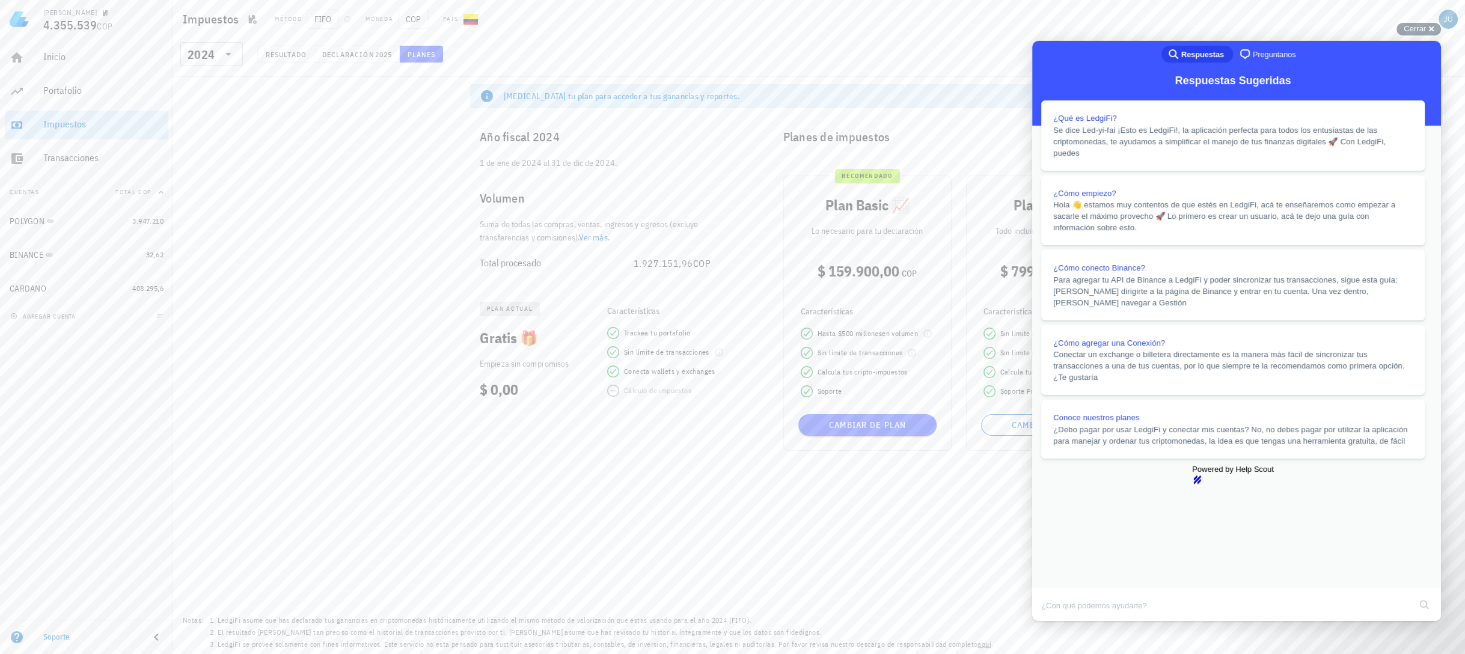
scroll to position [144, 0]
click at [1054, 622] on button "Close" at bounding box center [1044, 630] width 22 height 16
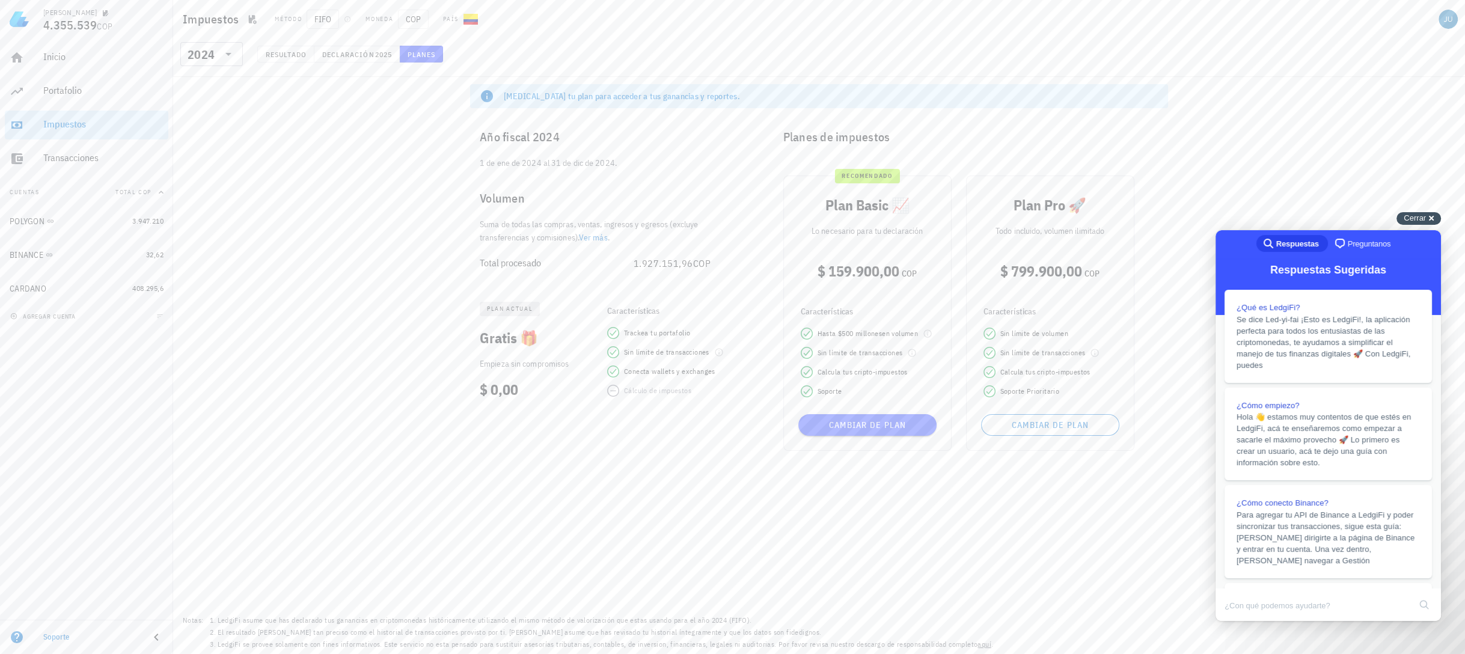
click at [1414, 218] on span "Cerrar" at bounding box center [1415, 217] width 22 height 9
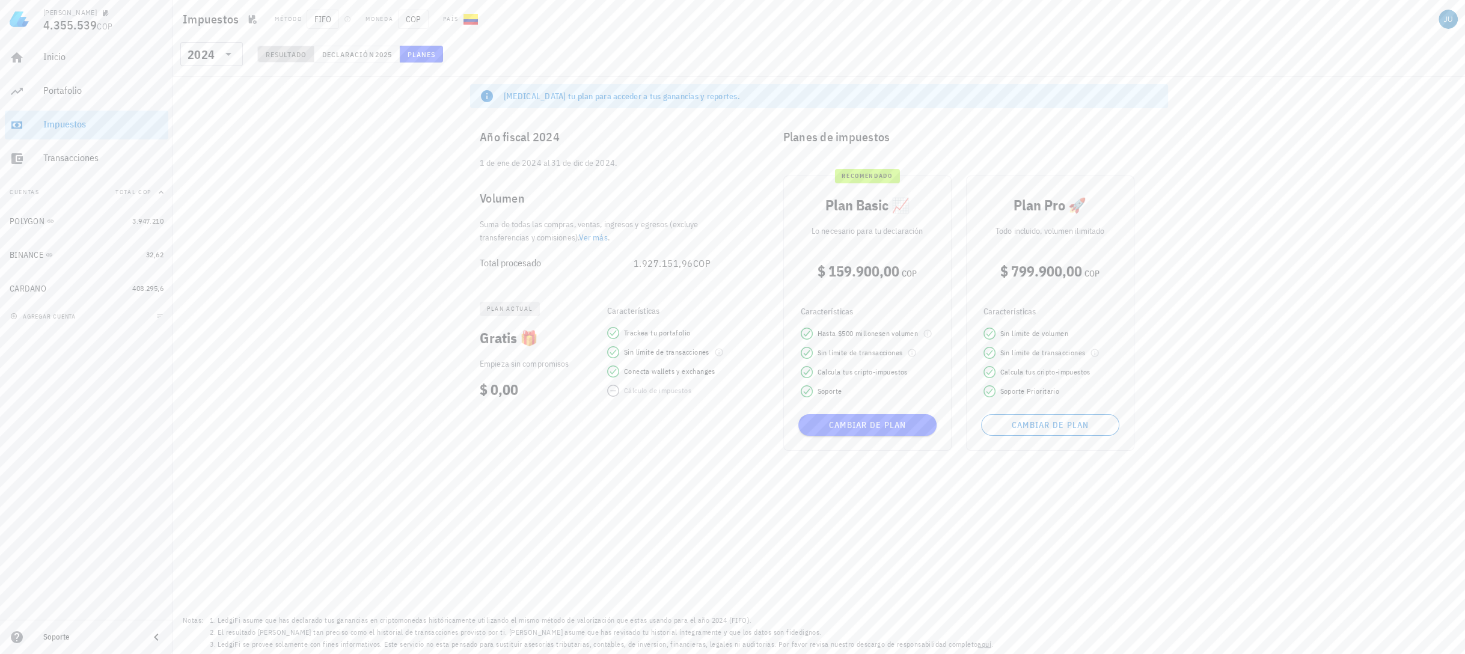
click at [269, 58] on span "Resultado" at bounding box center [285, 54] width 41 height 9
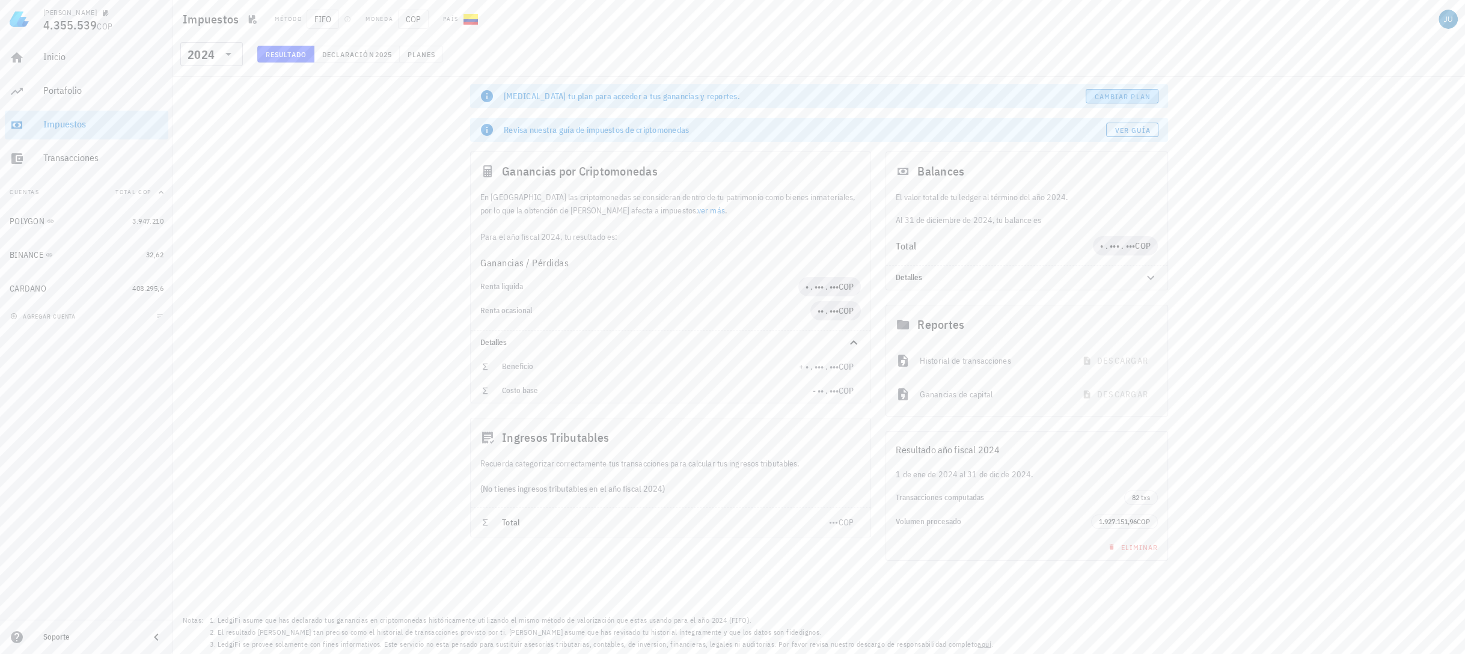
click at [1140, 99] on span "Cambiar plan" at bounding box center [1122, 96] width 57 height 9
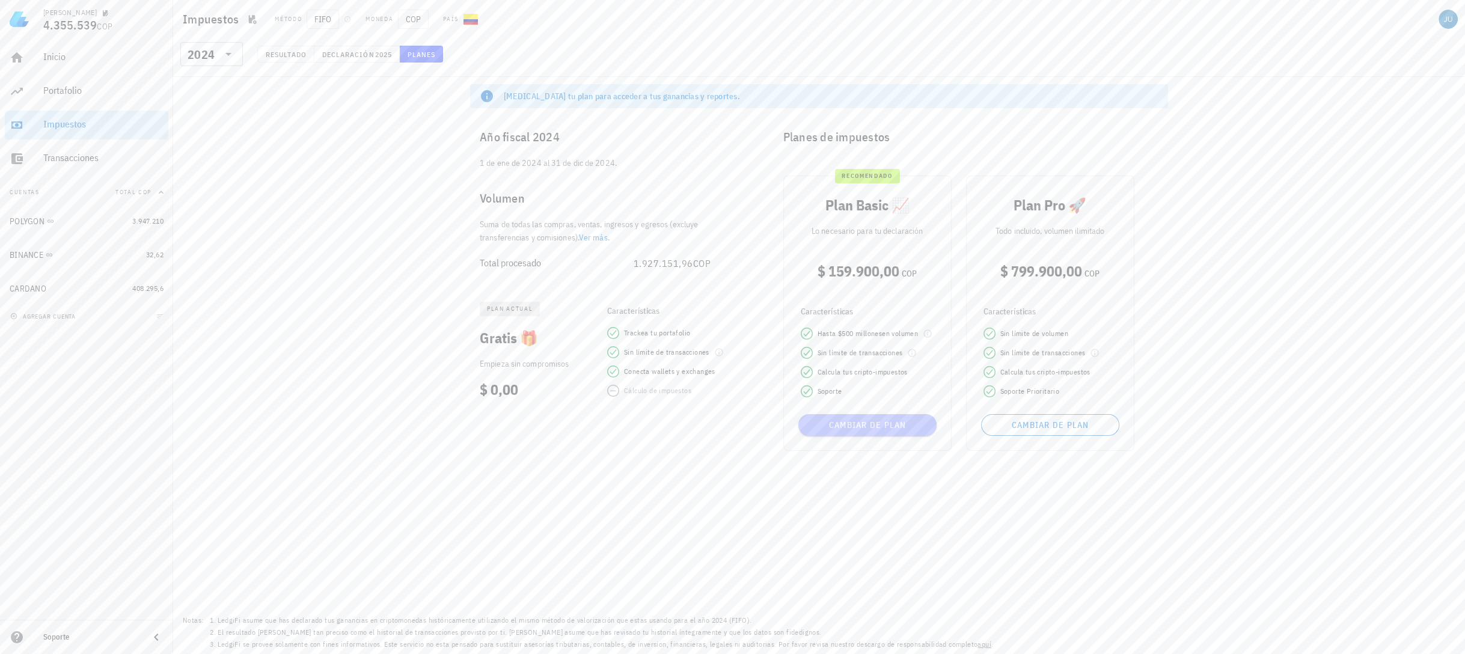
click at [870, 429] on span "Cambiar de plan" at bounding box center [867, 425] width 129 height 11
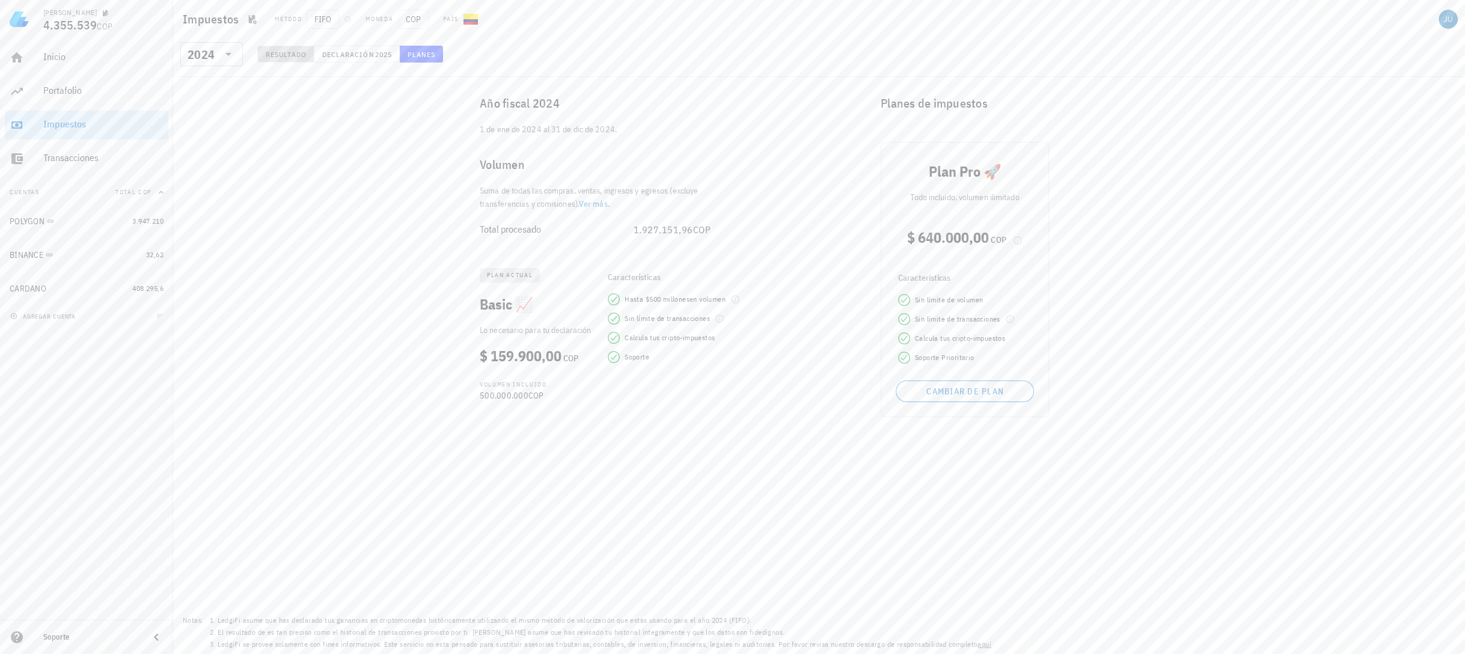
click at [295, 58] on span "Resultado" at bounding box center [285, 54] width 41 height 9
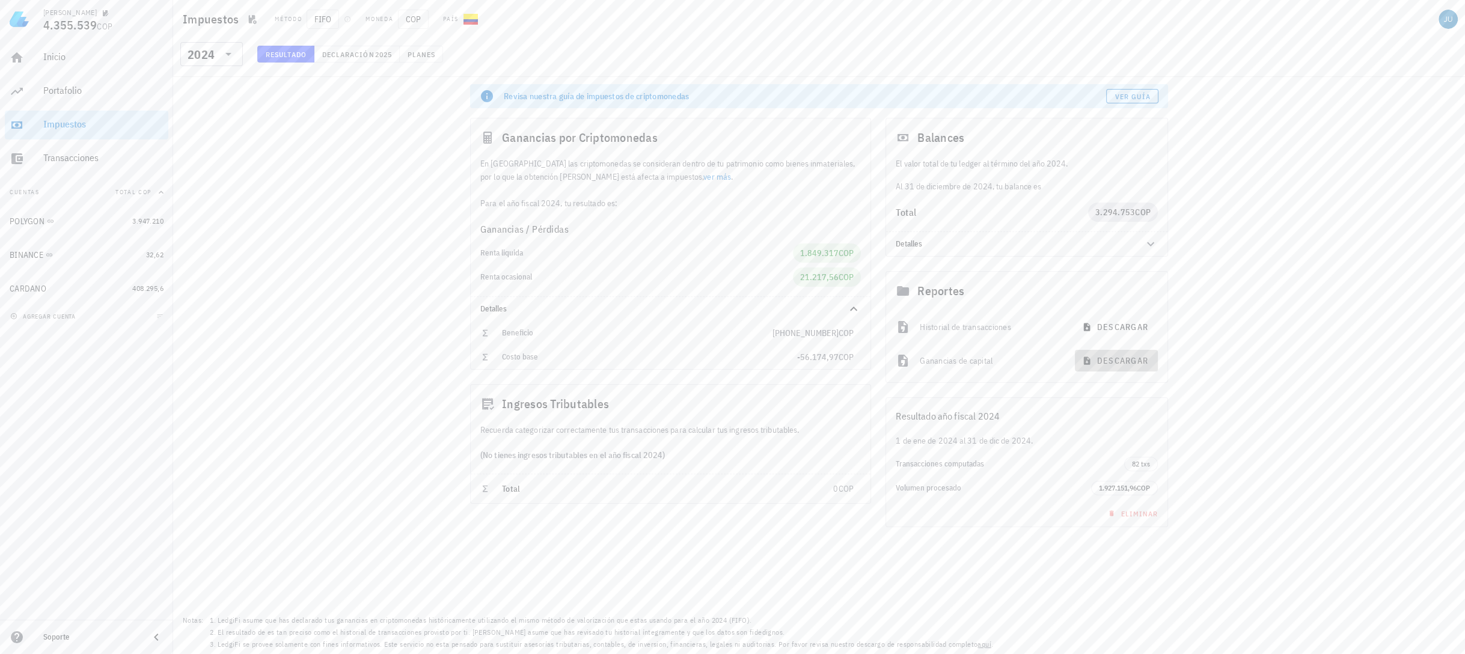
click at [1118, 364] on span "descargar" at bounding box center [1116, 360] width 64 height 11
click at [510, 490] on span "Total" at bounding box center [511, 488] width 18 height 11
click at [532, 457] on div "(No tienes ingresos tributables en el año fiscal 2024)" at bounding box center [671, 454] width 400 height 37
click at [1116, 329] on span "descargar" at bounding box center [1116, 327] width 64 height 11
click at [90, 153] on div "Transacciones" at bounding box center [103, 157] width 120 height 11
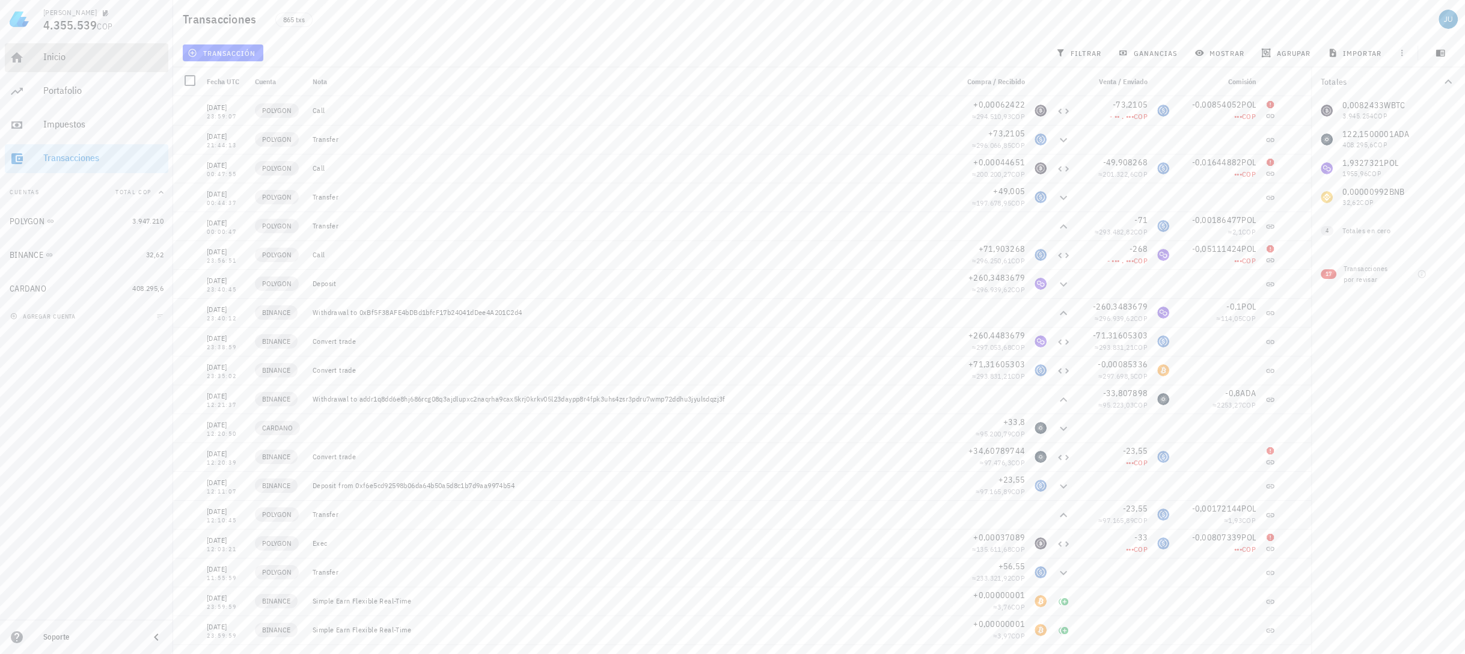
click at [82, 54] on div "Inicio" at bounding box center [103, 56] width 120 height 11
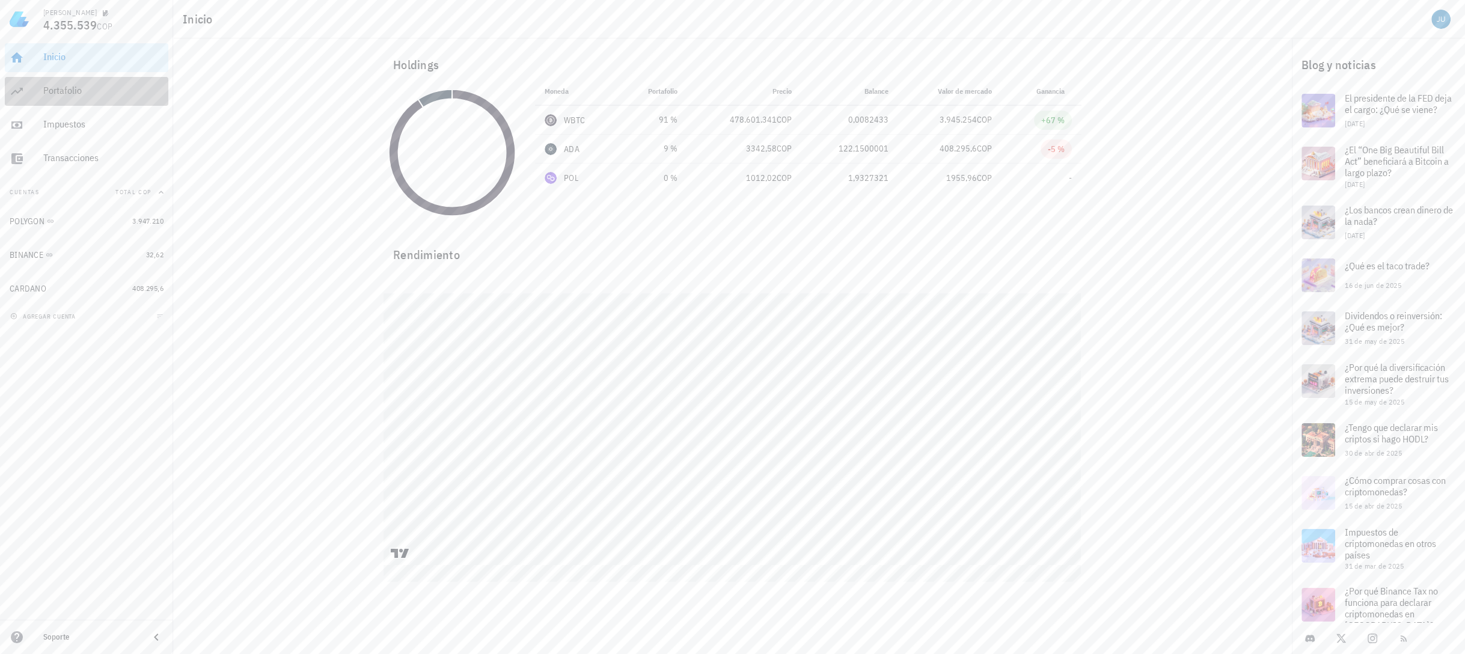
click at [97, 99] on div "Portafolio" at bounding box center [103, 91] width 120 height 27
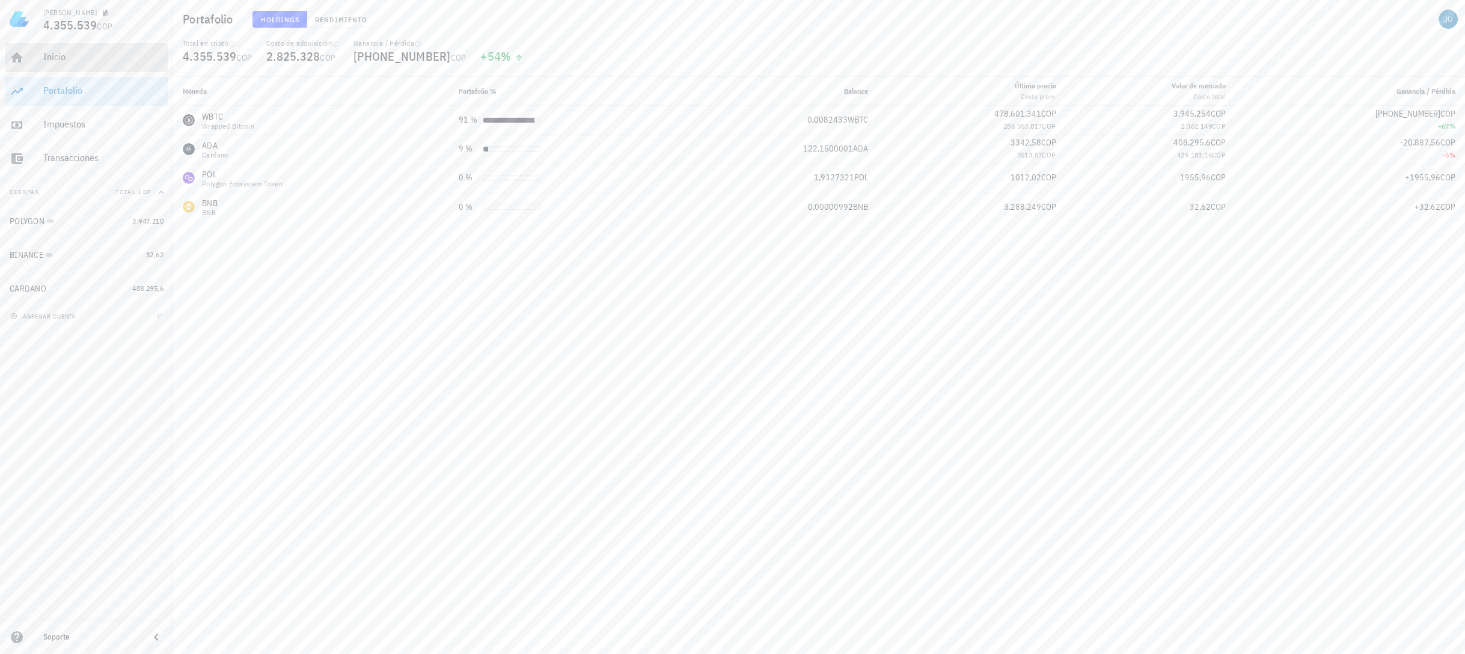
click at [60, 61] on div "Inicio" at bounding box center [103, 56] width 120 height 11
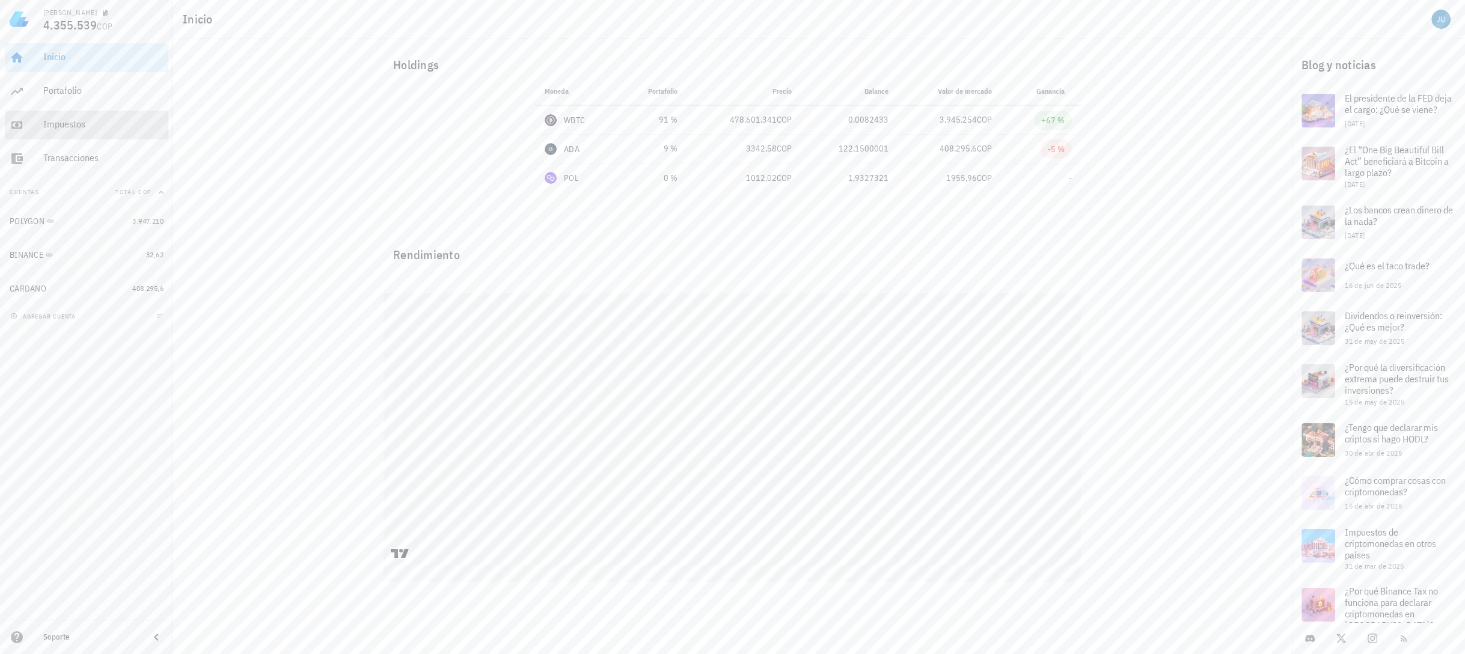
click at [79, 130] on div "Impuestos" at bounding box center [103, 123] width 120 height 11
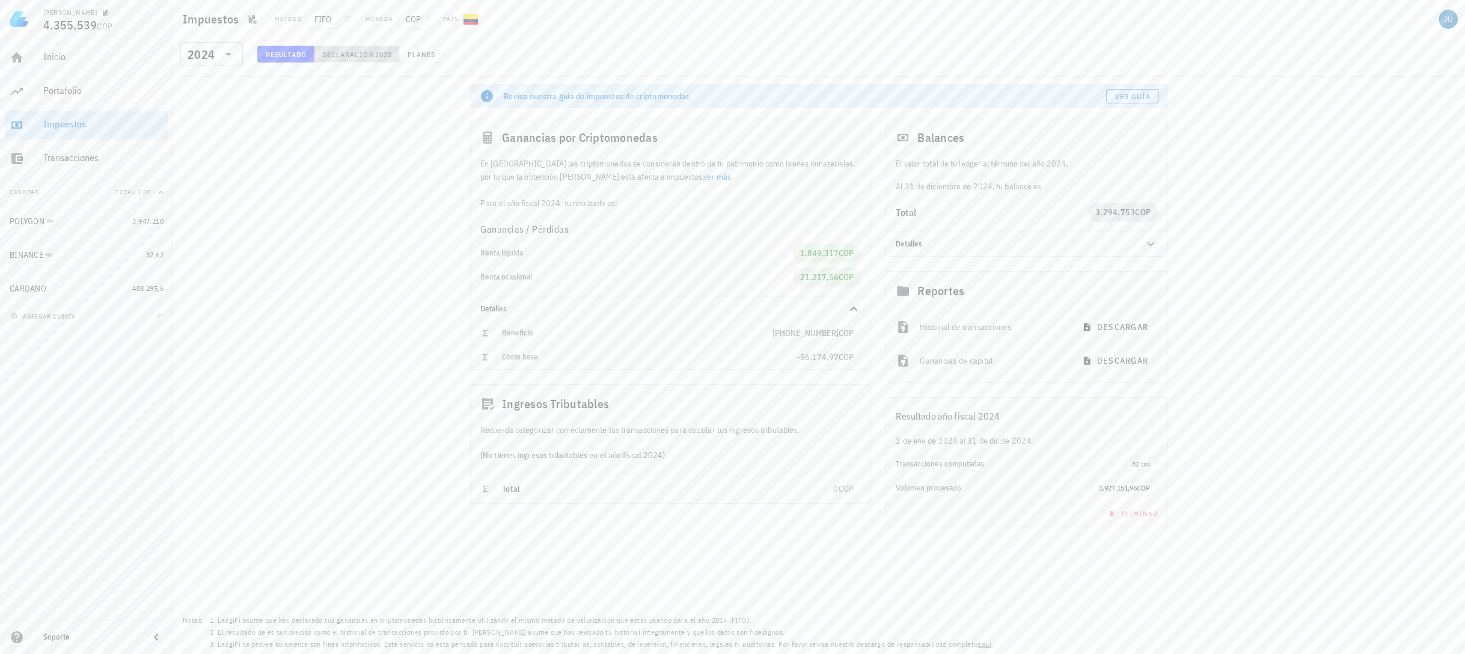
click at [353, 58] on button "Declaración 2025" at bounding box center [356, 54] width 85 height 17
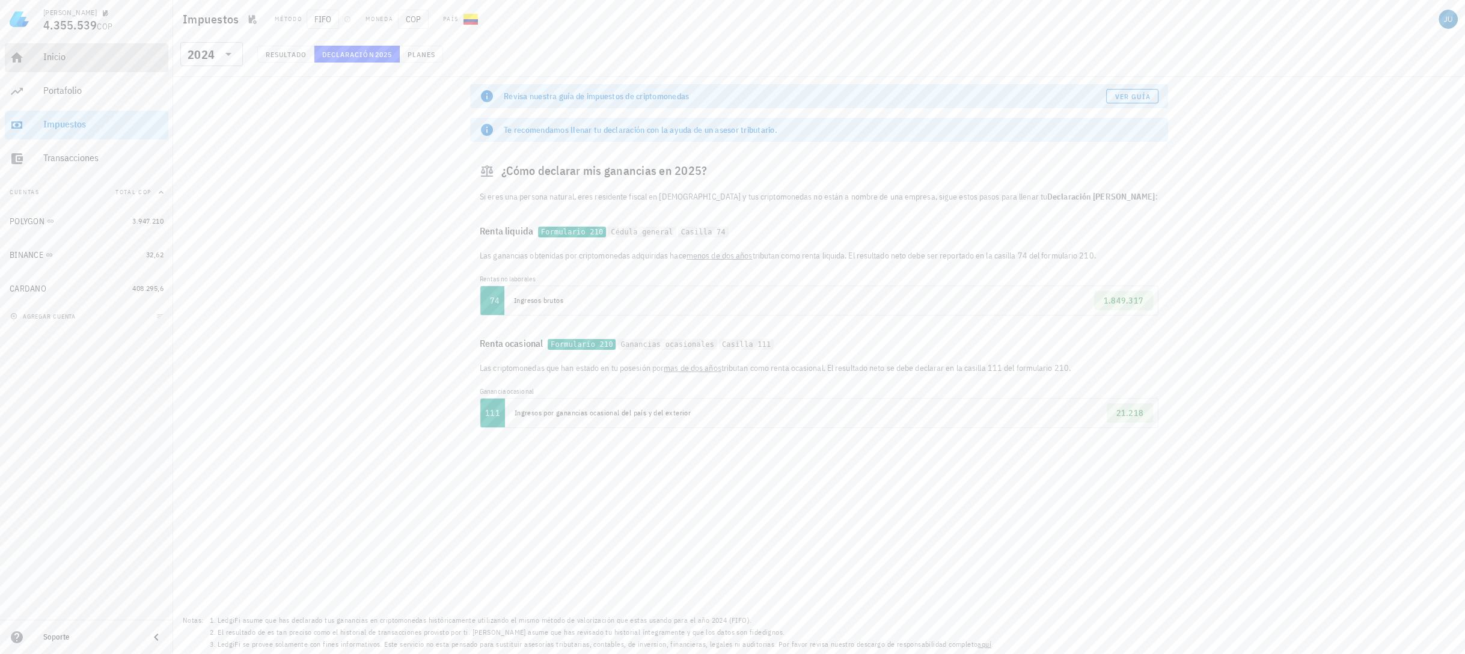
click at [53, 63] on div "Inicio" at bounding box center [103, 57] width 120 height 27
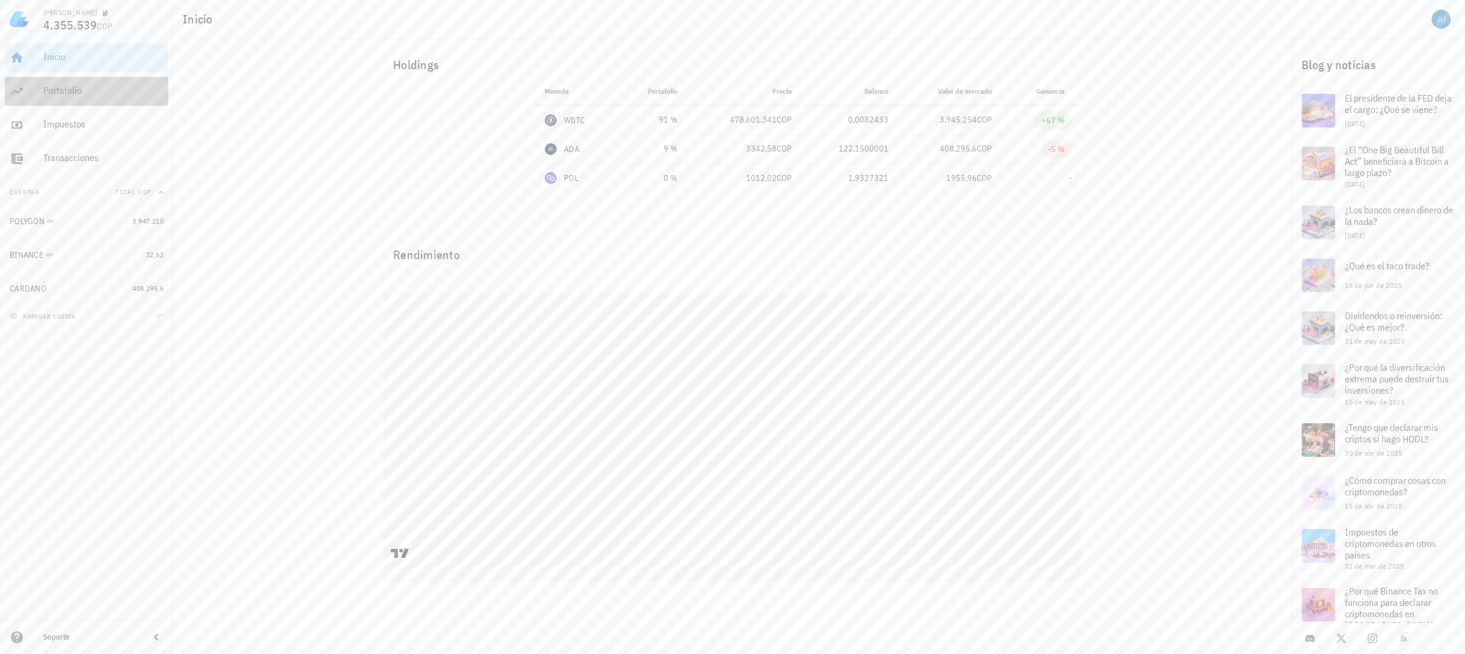
click at [43, 90] on div "Portafolio" at bounding box center [103, 90] width 120 height 11
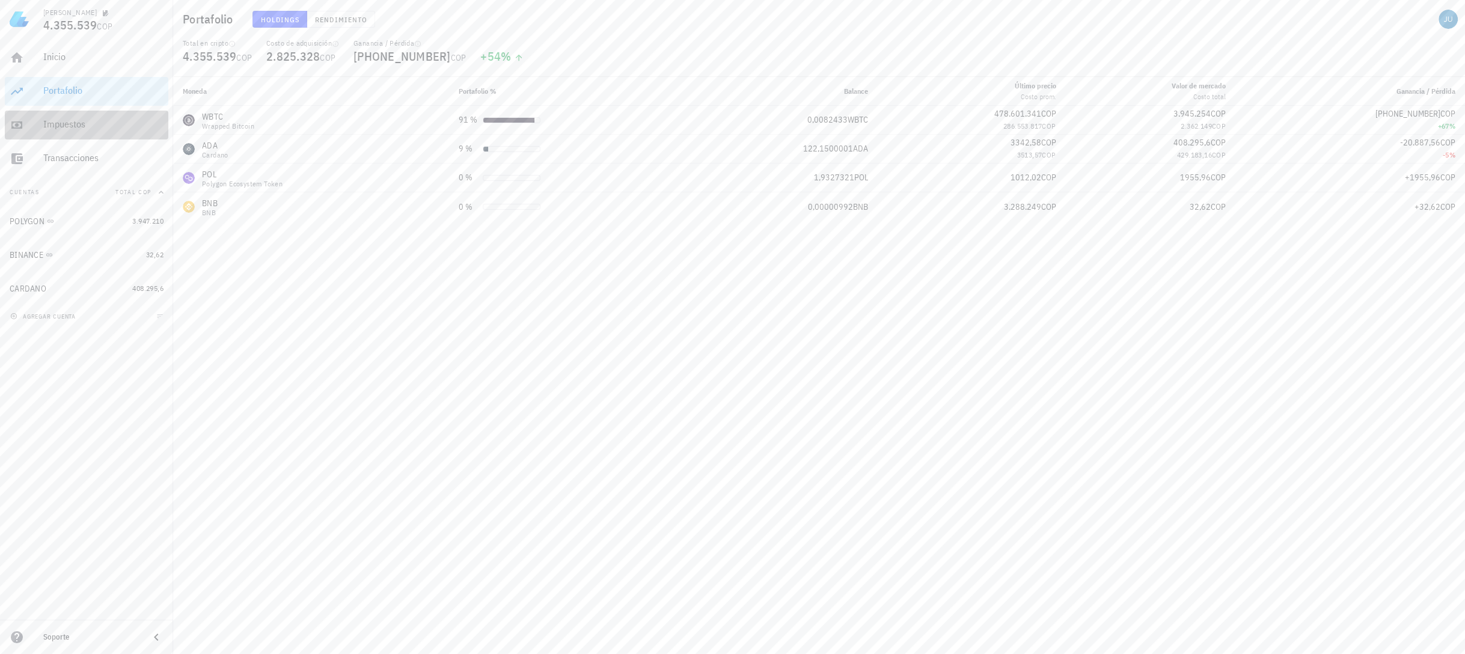
click at [59, 132] on div "Impuestos" at bounding box center [103, 124] width 120 height 27
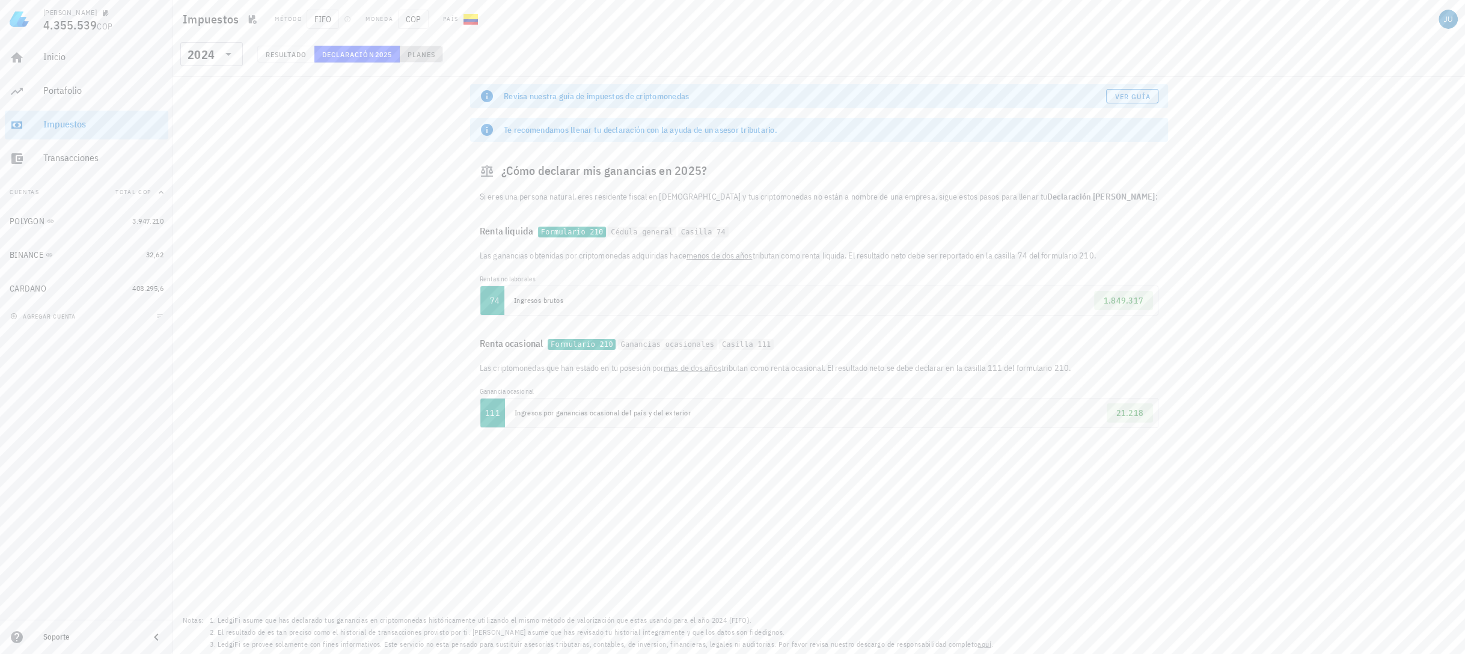
click at [409, 50] on span "Planes" at bounding box center [421, 54] width 29 height 9
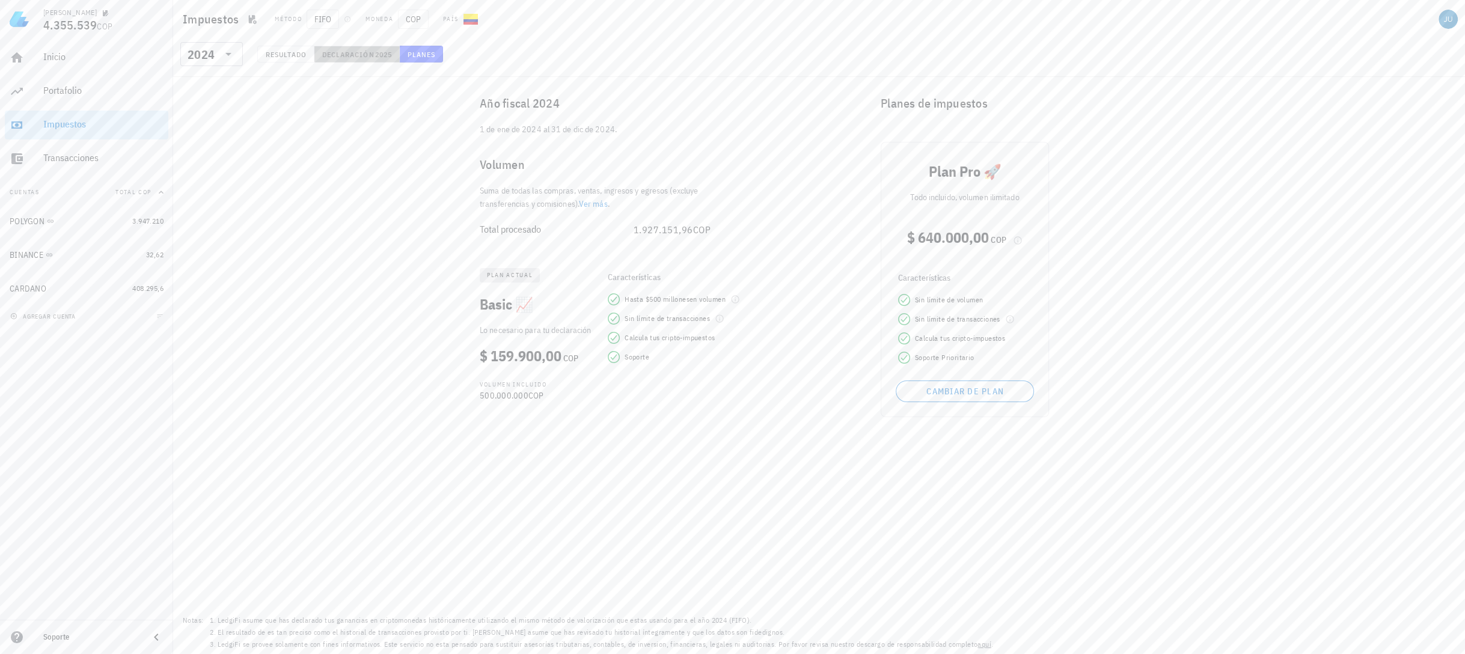
click at [368, 60] on button "Declaración 2025" at bounding box center [356, 54] width 85 height 17
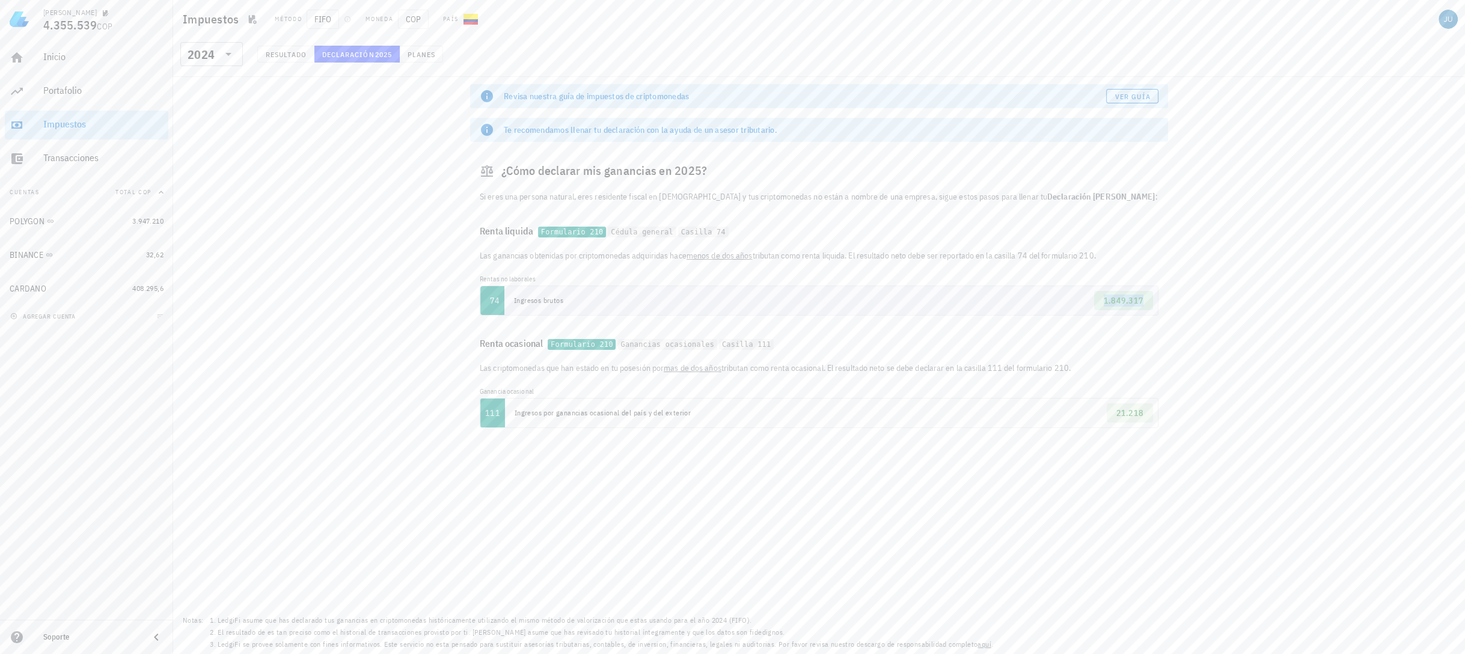
click at [1110, 300] on span "1.849.317" at bounding box center [1124, 300] width 40 height 11
drag, startPoint x: 1110, startPoint y: 300, endPoint x: 1033, endPoint y: 308, distance: 77.3
click at [1033, 308] on td "1.849.317" at bounding box center [989, 300] width 338 height 29
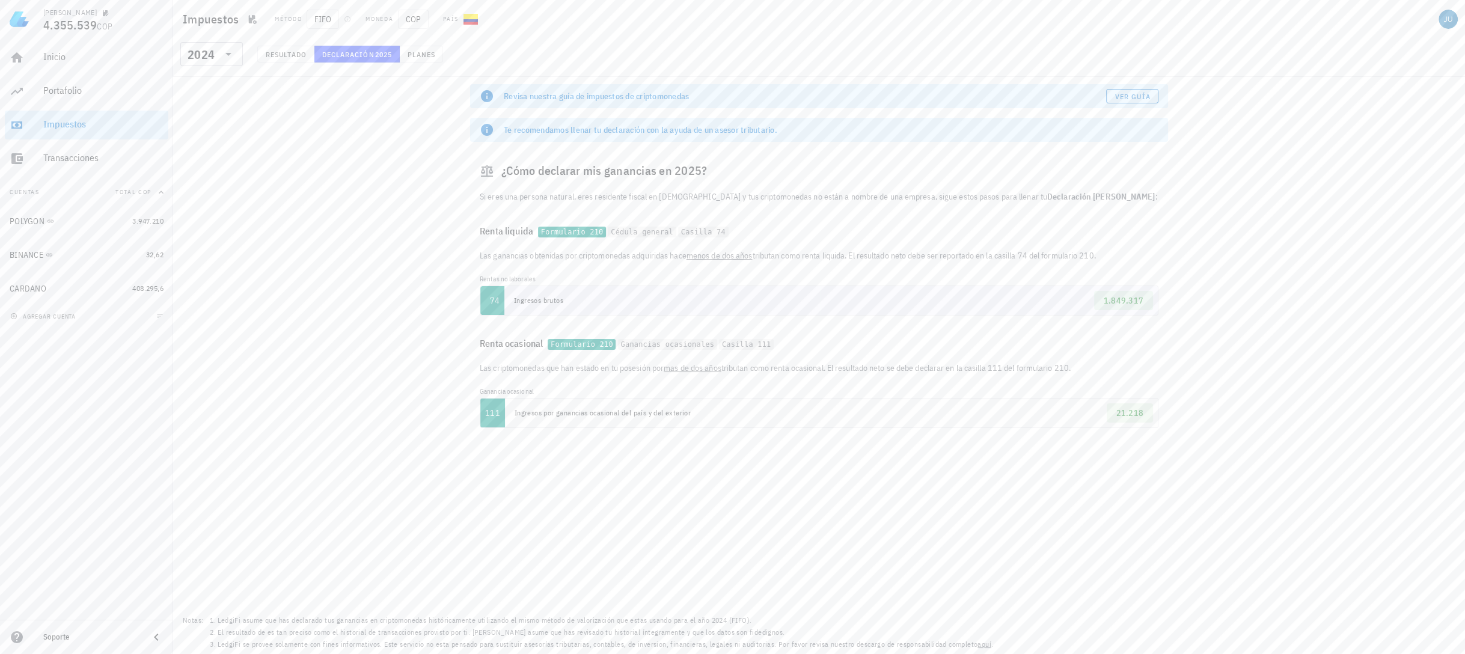
click at [693, 307] on td "Ingresos brutos" at bounding box center [662, 300] width 316 height 29
click at [730, 404] on td "Ingresos por ganancias ocasional del país y del exterior" at bounding box center [754, 413] width 498 height 29
click at [844, 296] on td "1.849.317" at bounding box center [989, 300] width 338 height 29
click at [87, 161] on div "Transacciones" at bounding box center [103, 157] width 120 height 11
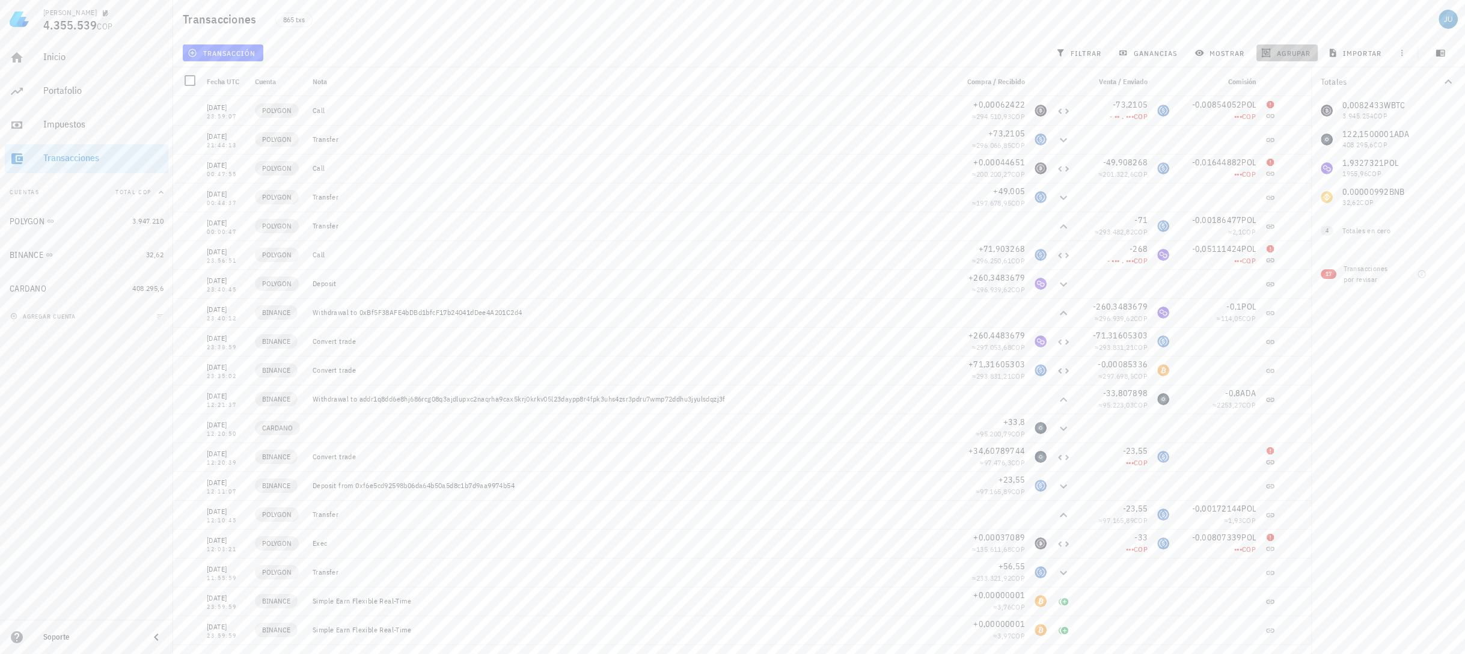
click at [1297, 60] on button "agrupar" at bounding box center [1286, 52] width 61 height 17
click at [1274, 177] on div "Año" at bounding box center [1292, 177] width 53 height 10
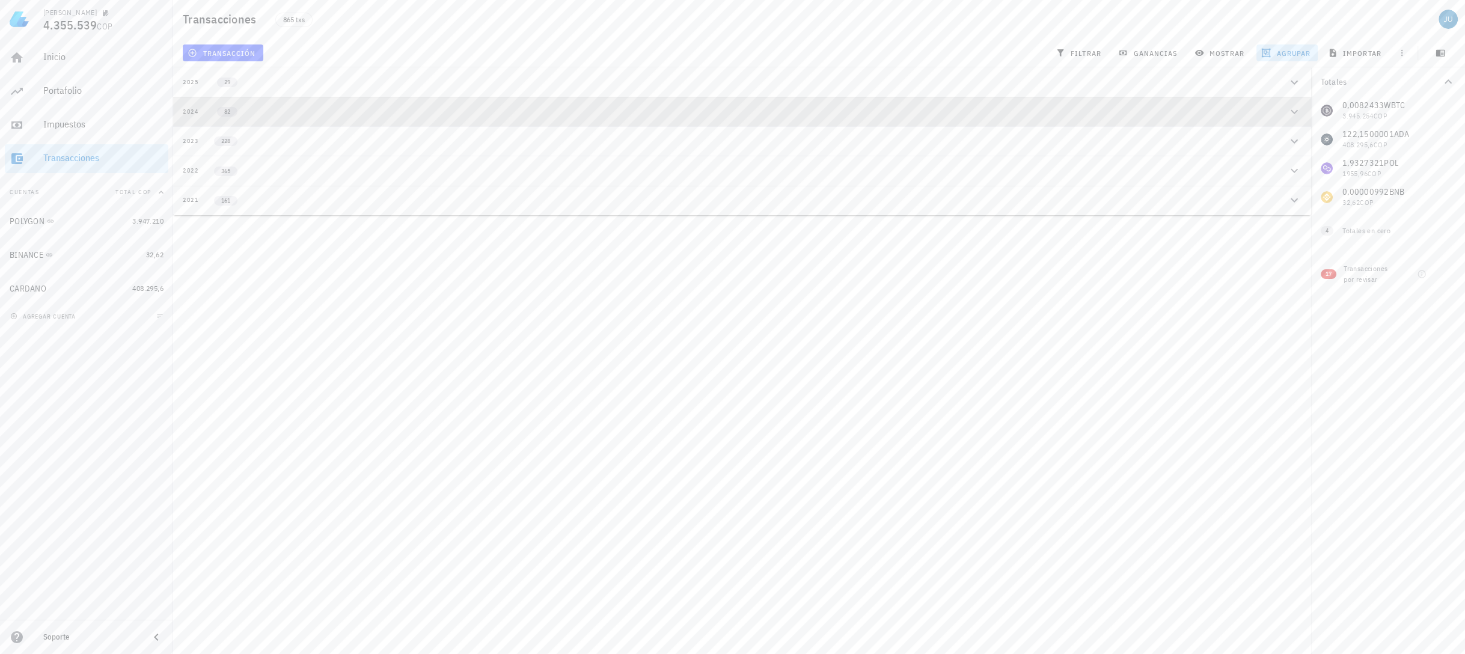
click at [275, 109] on div "2024 82" at bounding box center [735, 111] width 1104 height 10
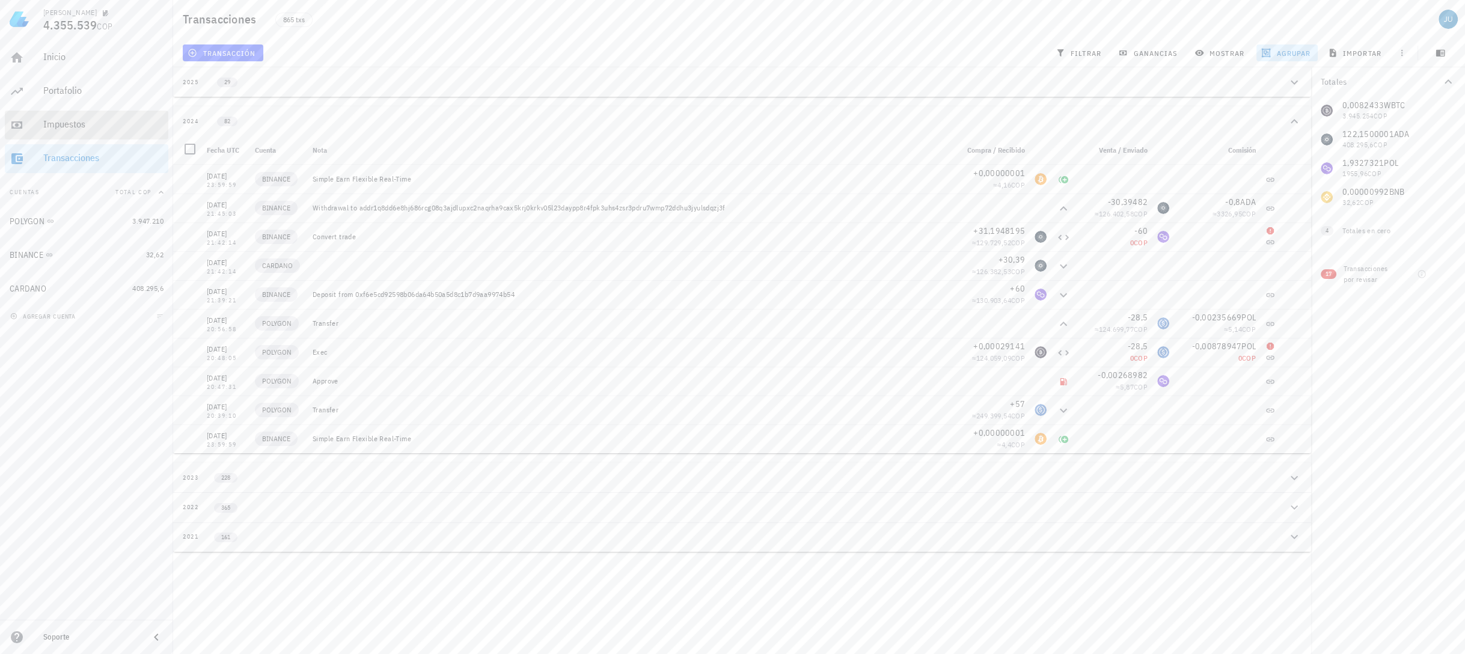
click at [70, 137] on div "Impuestos" at bounding box center [103, 124] width 120 height 27
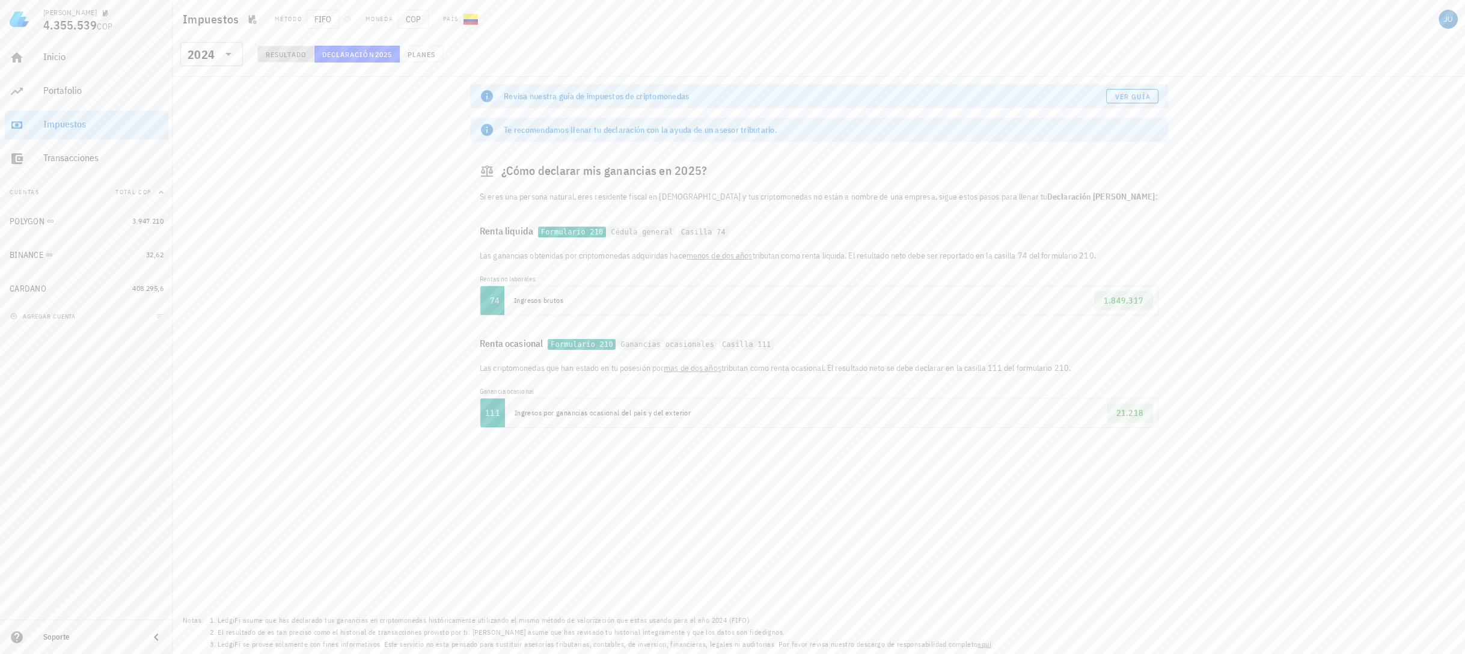
click at [286, 62] on button "Resultado" at bounding box center [285, 54] width 57 height 17
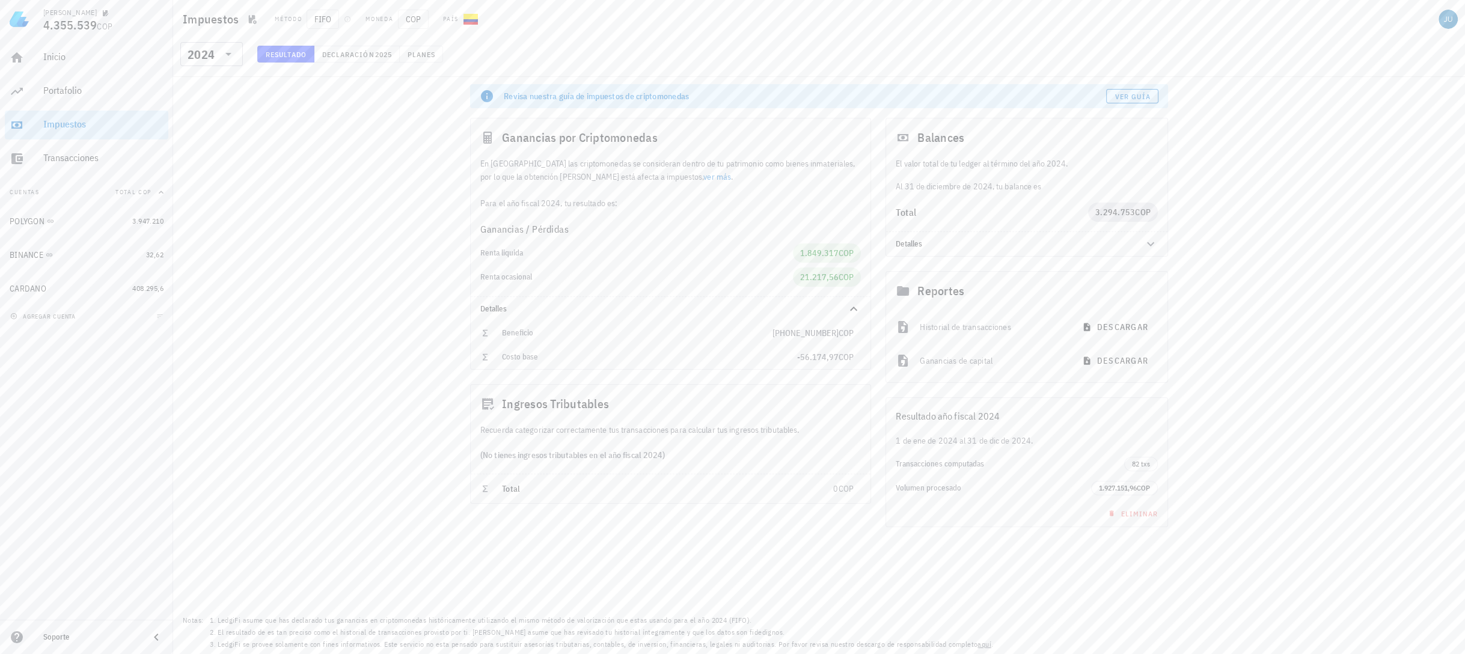
click at [907, 289] on icon at bounding box center [903, 291] width 12 height 10
click at [90, 82] on div "Portafolio" at bounding box center [103, 91] width 120 height 27
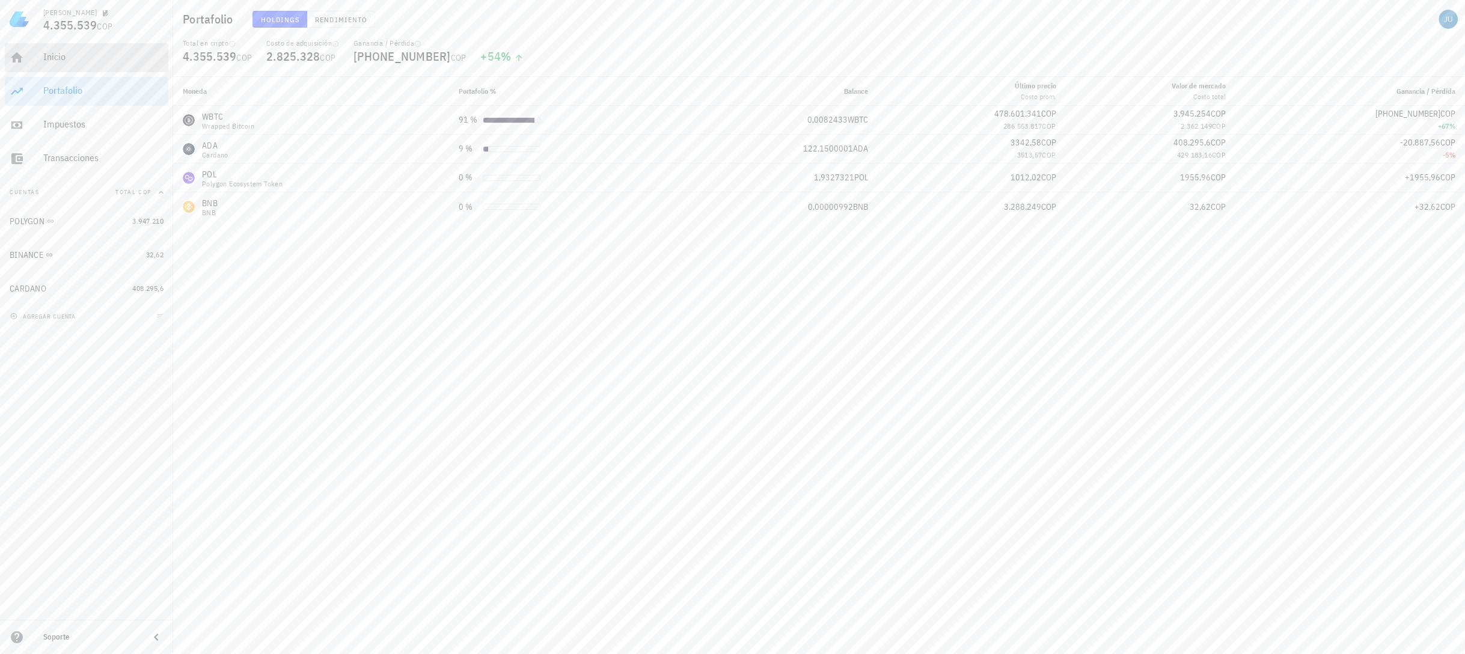
click at [72, 64] on div "Inicio" at bounding box center [103, 57] width 120 height 27
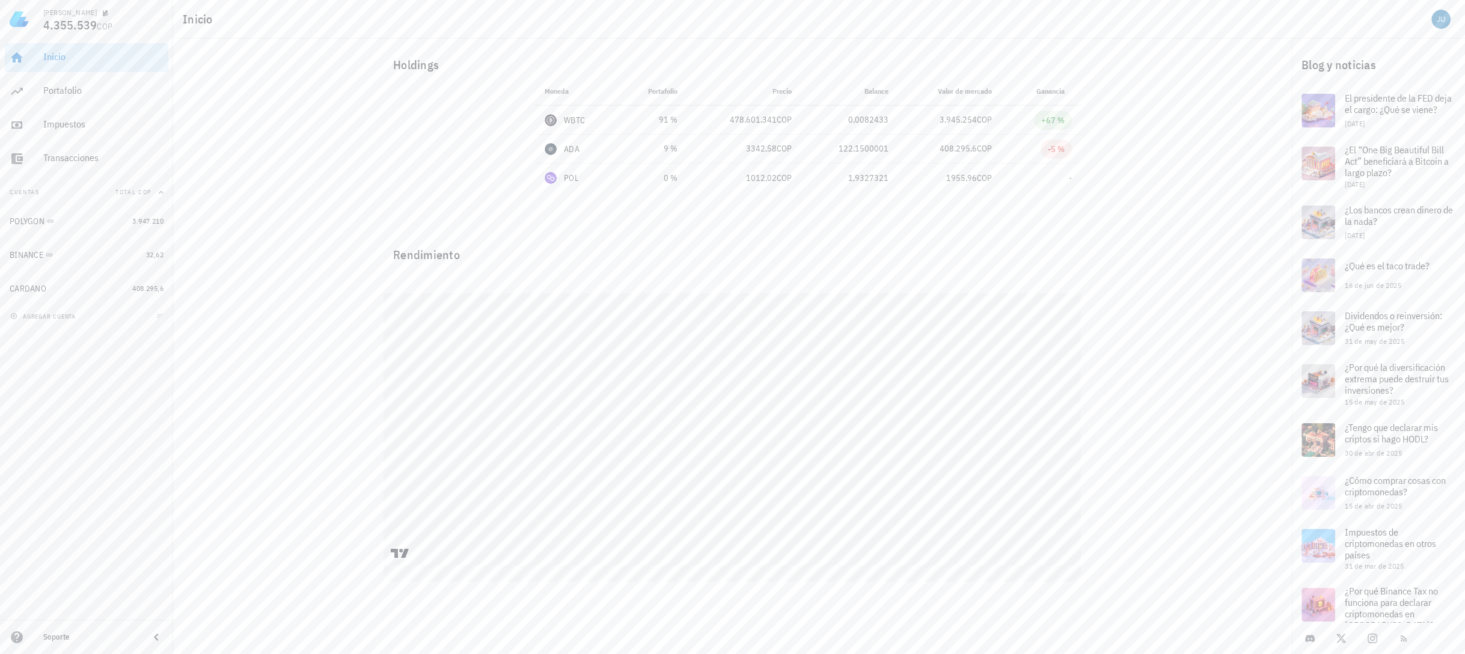
click at [91, 139] on div "Inicio [GEOGRAPHIC_DATA] Impuestos [GEOGRAPHIC_DATA]" at bounding box center [87, 107] width 164 height 139
click at [79, 120] on div "Impuestos" at bounding box center [103, 123] width 120 height 11
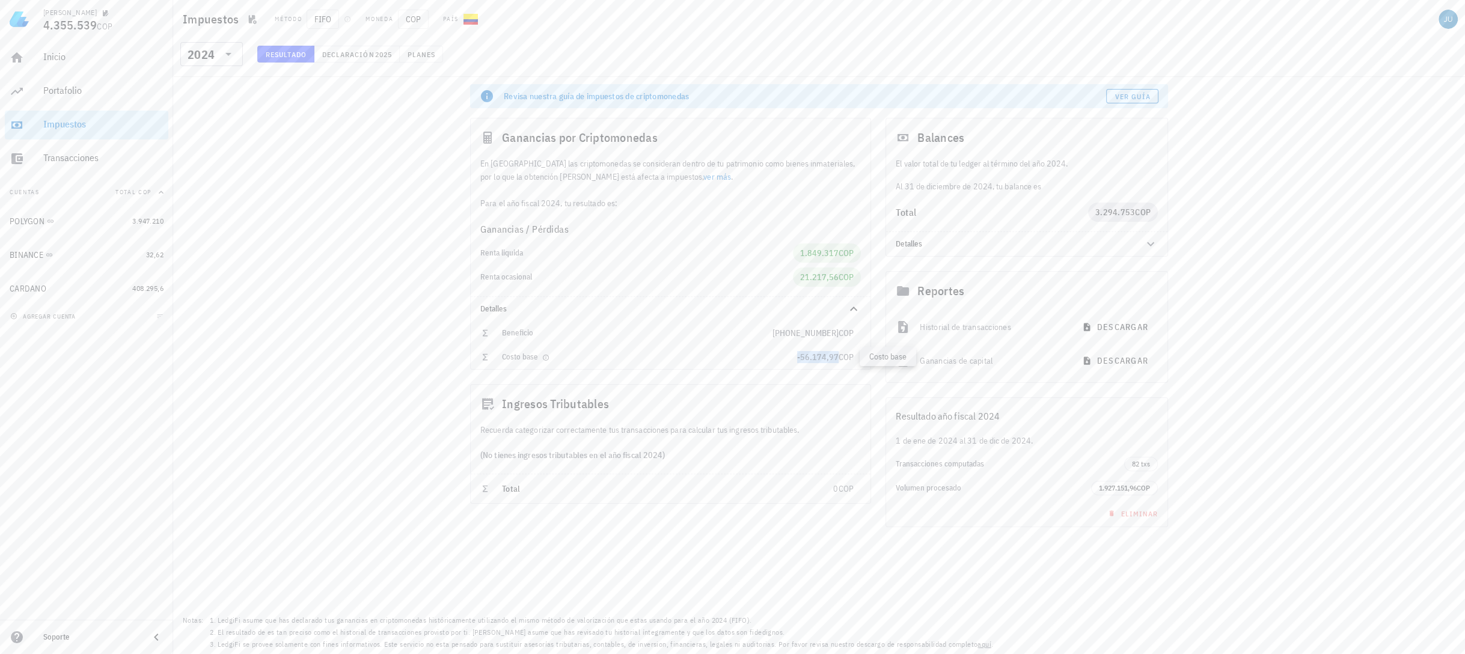
click at [813, 352] on span "-56.174,97" at bounding box center [817, 357] width 41 height 11
drag, startPoint x: 813, startPoint y: 352, endPoint x: 787, endPoint y: 350, distance: 25.4
click at [787, 350] on div "Costo base" at bounding box center [649, 356] width 295 height 19
click at [1130, 251] on div "Detalles" at bounding box center [1026, 244] width 281 height 24
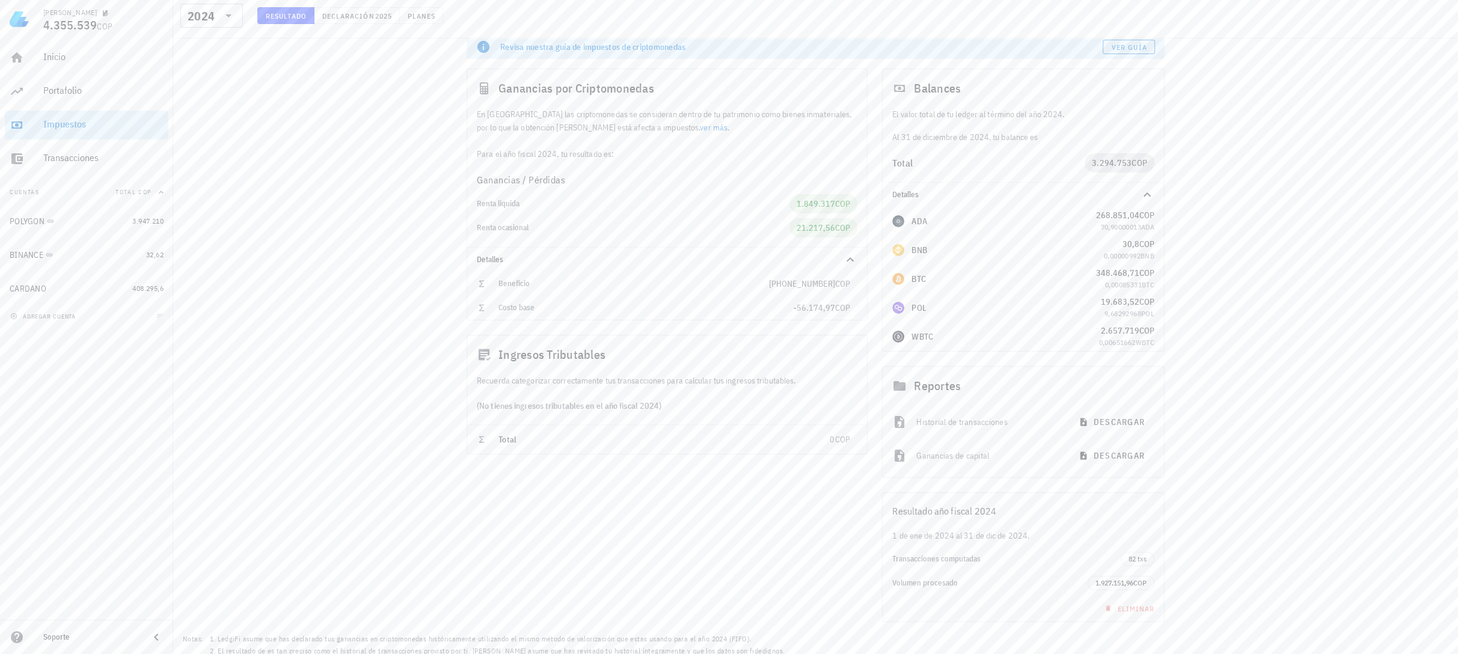
scroll to position [67, 0]
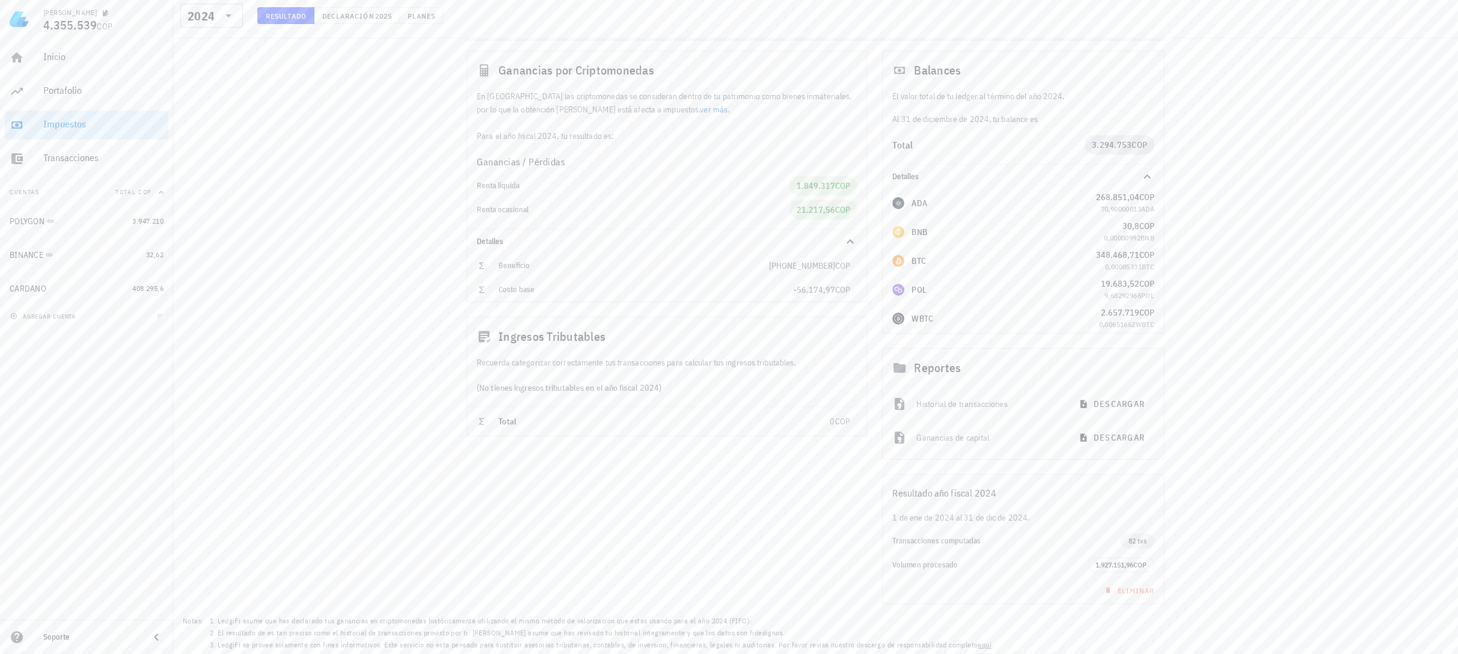
click at [1140, 539] on span "82 txs" at bounding box center [1137, 540] width 18 height 13
click at [1133, 540] on span "82 txs" at bounding box center [1137, 540] width 18 height 13
click at [1100, 433] on span "descargar" at bounding box center [1113, 437] width 64 height 11
click at [84, 154] on div "Transacciones" at bounding box center [103, 157] width 120 height 11
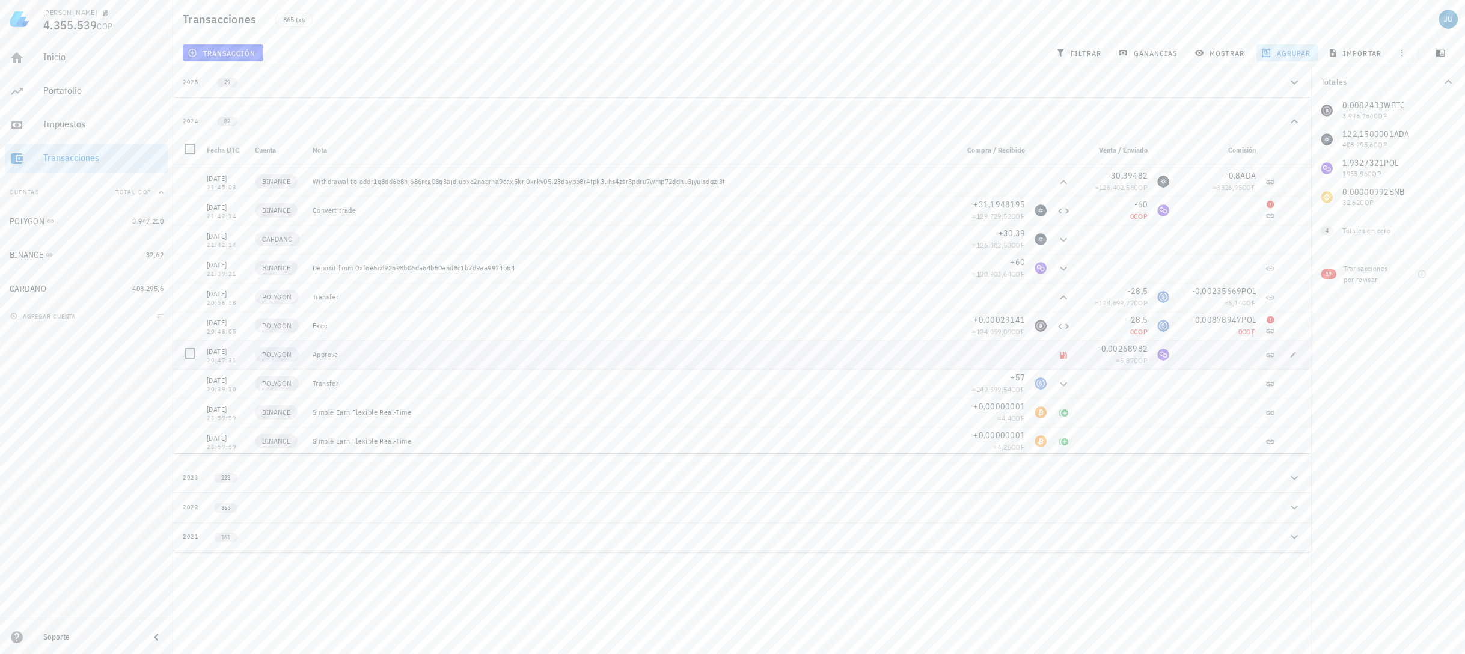
scroll to position [363, 0]
click at [34, 259] on div "BINANCE" at bounding box center [27, 255] width 34 height 10
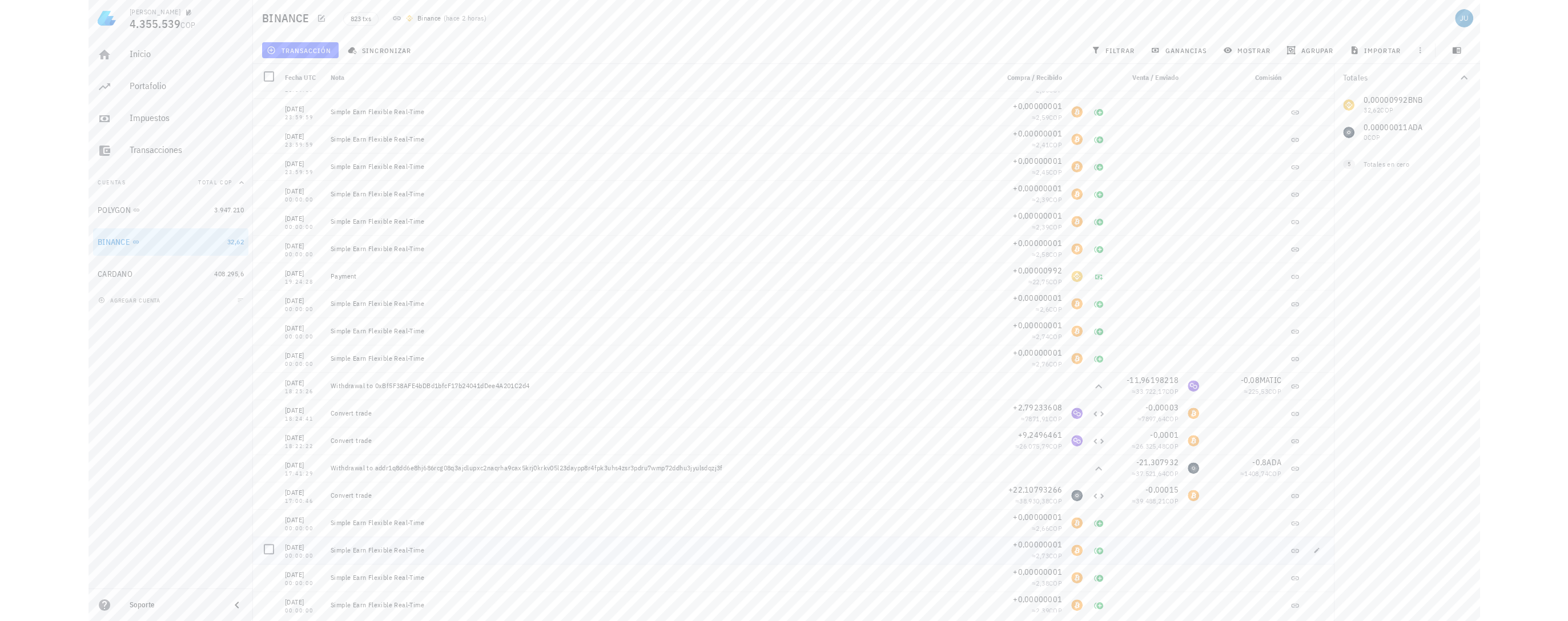
scroll to position [777, 0]
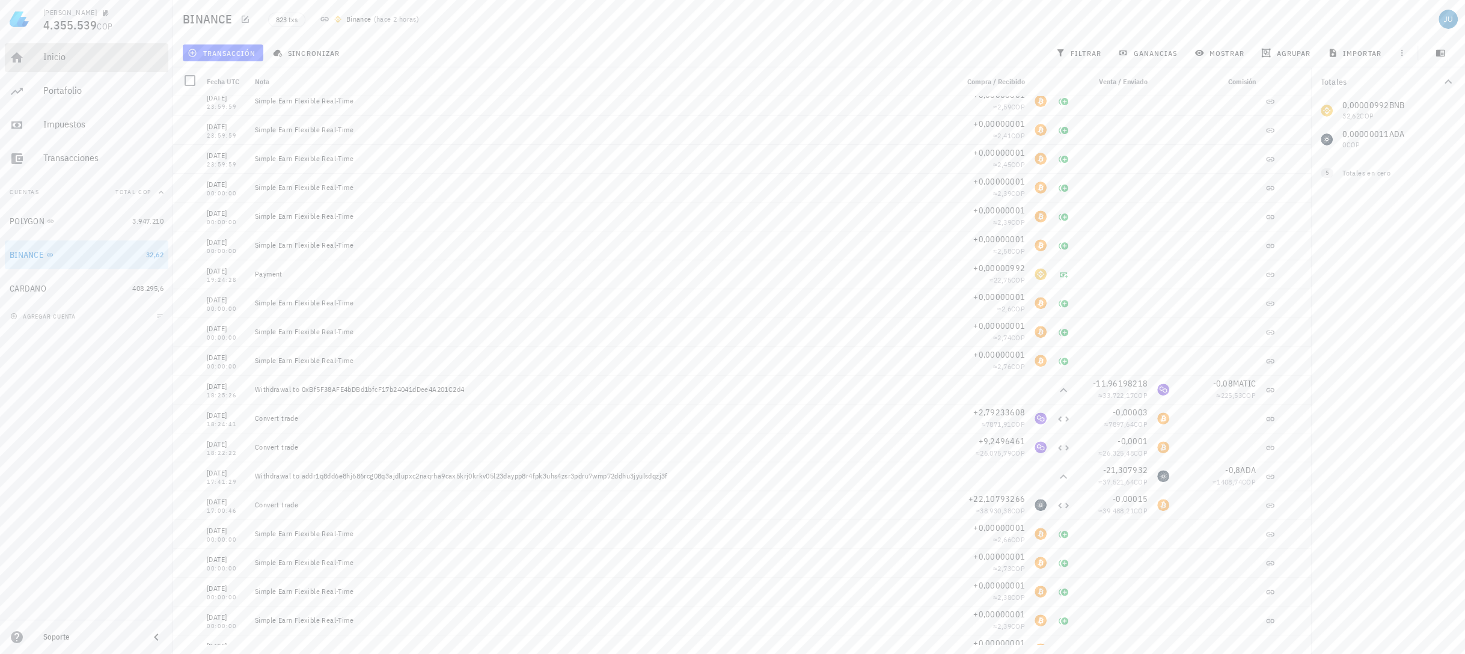
click at [86, 63] on div "Inicio" at bounding box center [103, 57] width 120 height 27
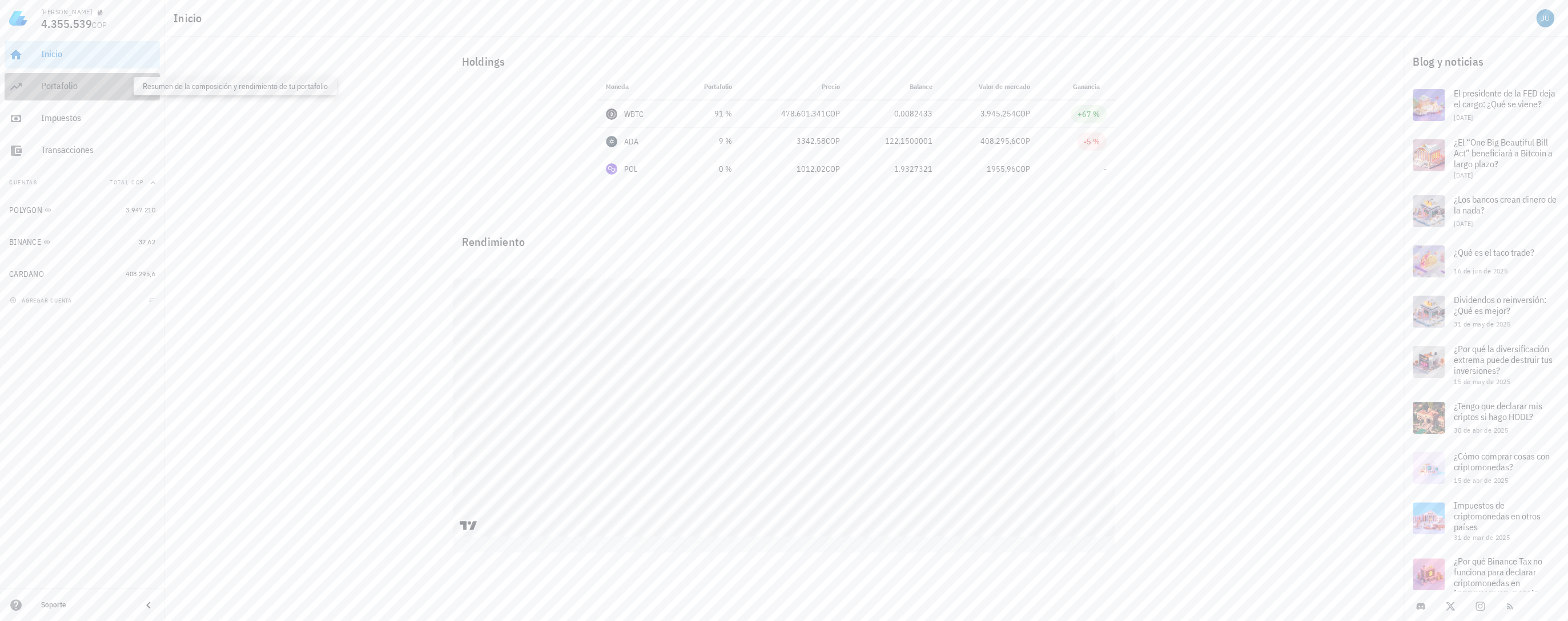
click at [52, 87] on div "Portafolio" at bounding box center [98, 85] width 114 height 10
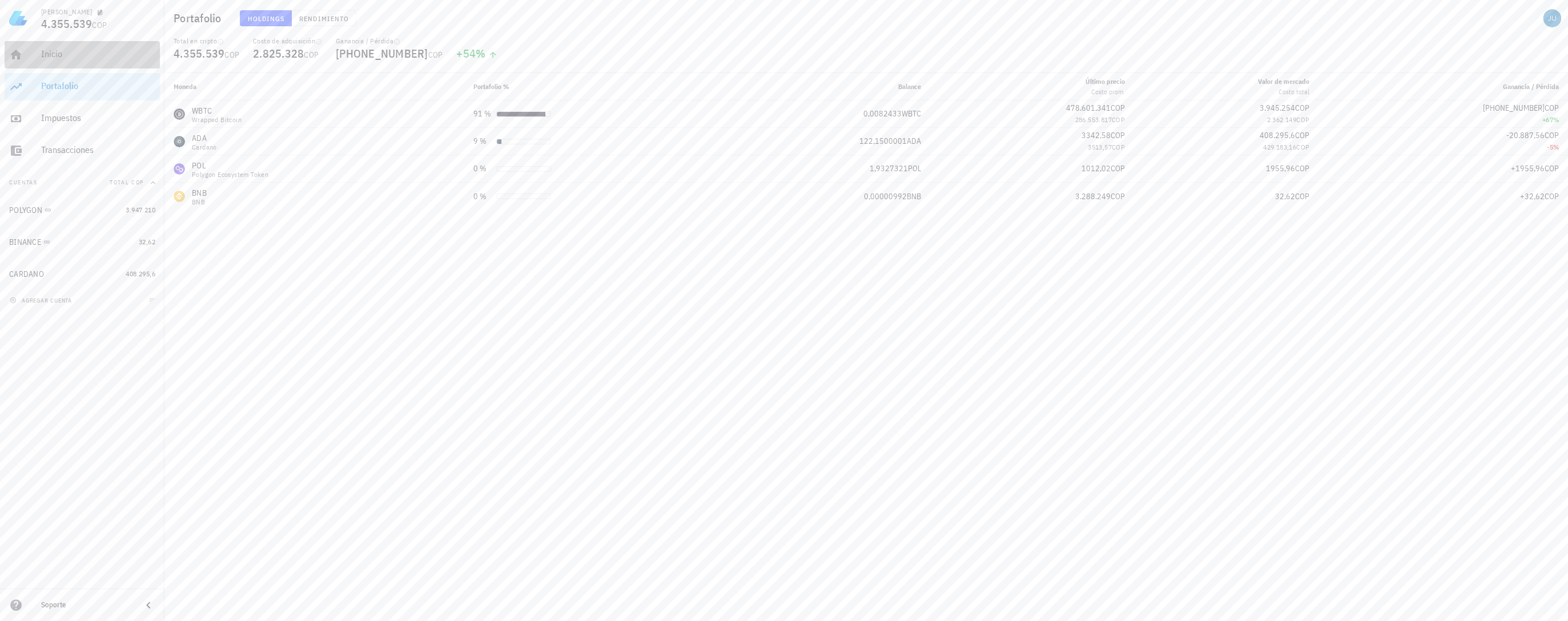
click at [62, 52] on div "Inicio" at bounding box center [98, 53] width 114 height 10
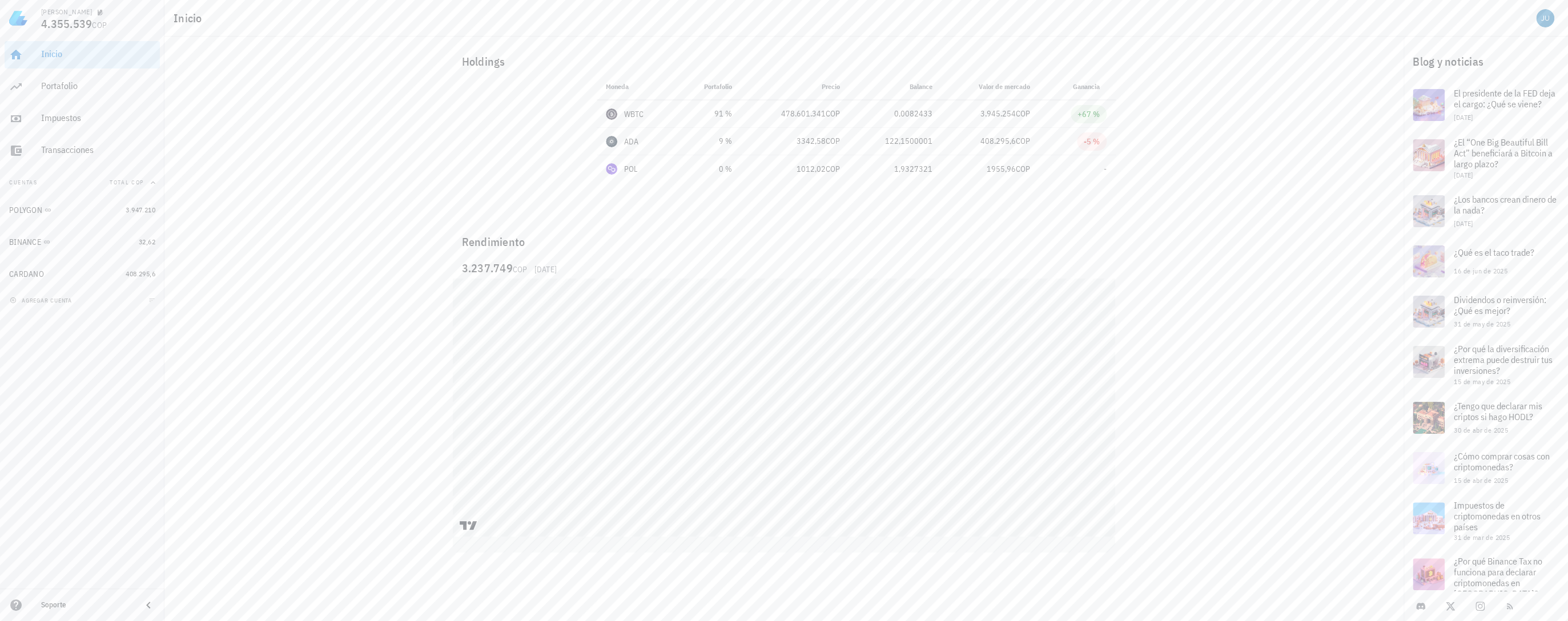
click at [292, 484] on div "Holdings Moneda Portafolio Precio Balance Valor [PERSON_NAME] Ganancia WBTC 91 …" at bounding box center [784, 284] width 1238 height 496
click at [420, 481] on div "Holdings Moneda Portafolio Precio Balance Valor [PERSON_NAME] Ganancia WBTC 91 …" at bounding box center [784, 284] width 1238 height 496
click at [1104, 174] on td "-" at bounding box center [1077, 169] width 77 height 28
click at [82, 87] on div "Portafolio" at bounding box center [98, 85] width 114 height 10
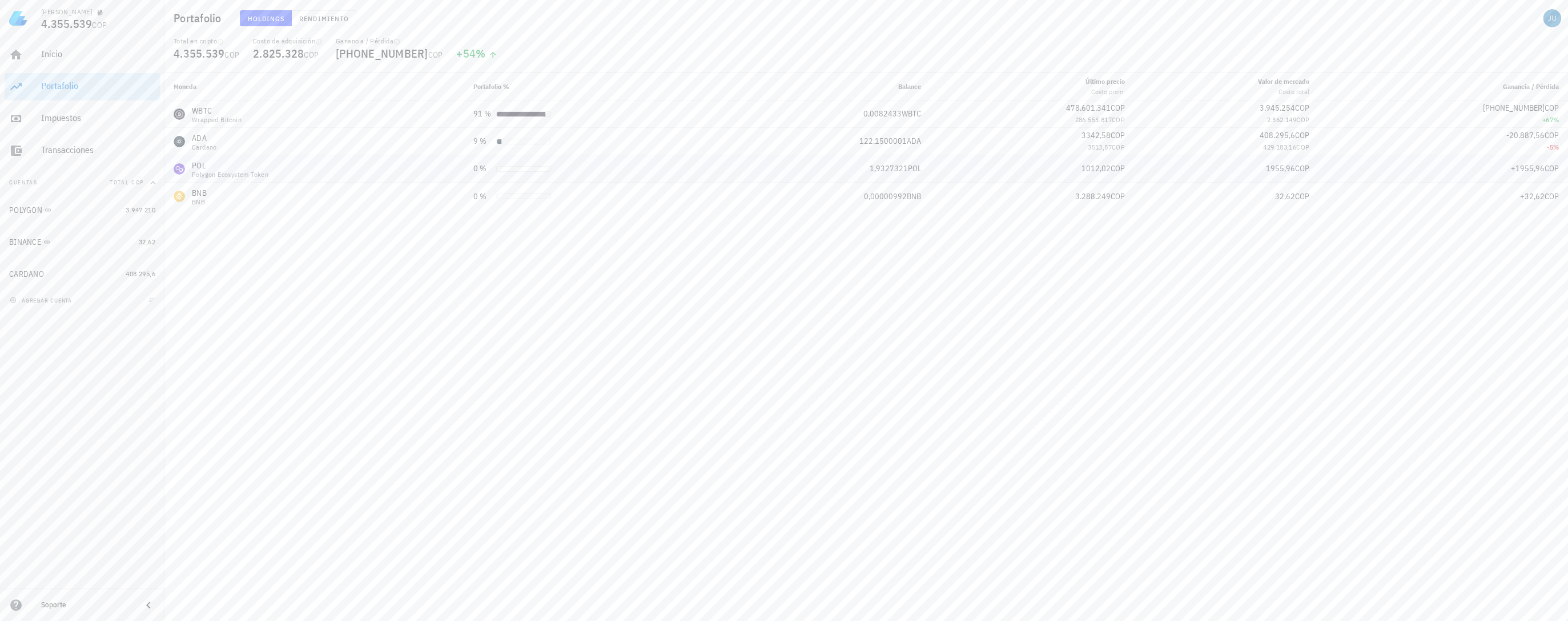
click at [910, 181] on td "1,9327321 POL" at bounding box center [823, 169] width 212 height 28
click at [464, 174] on td "POL Polygon Ecosystem Token" at bounding box center [314, 169] width 300 height 28
click at [96, 213] on div "POLYGON" at bounding box center [66, 210] width 112 height 10
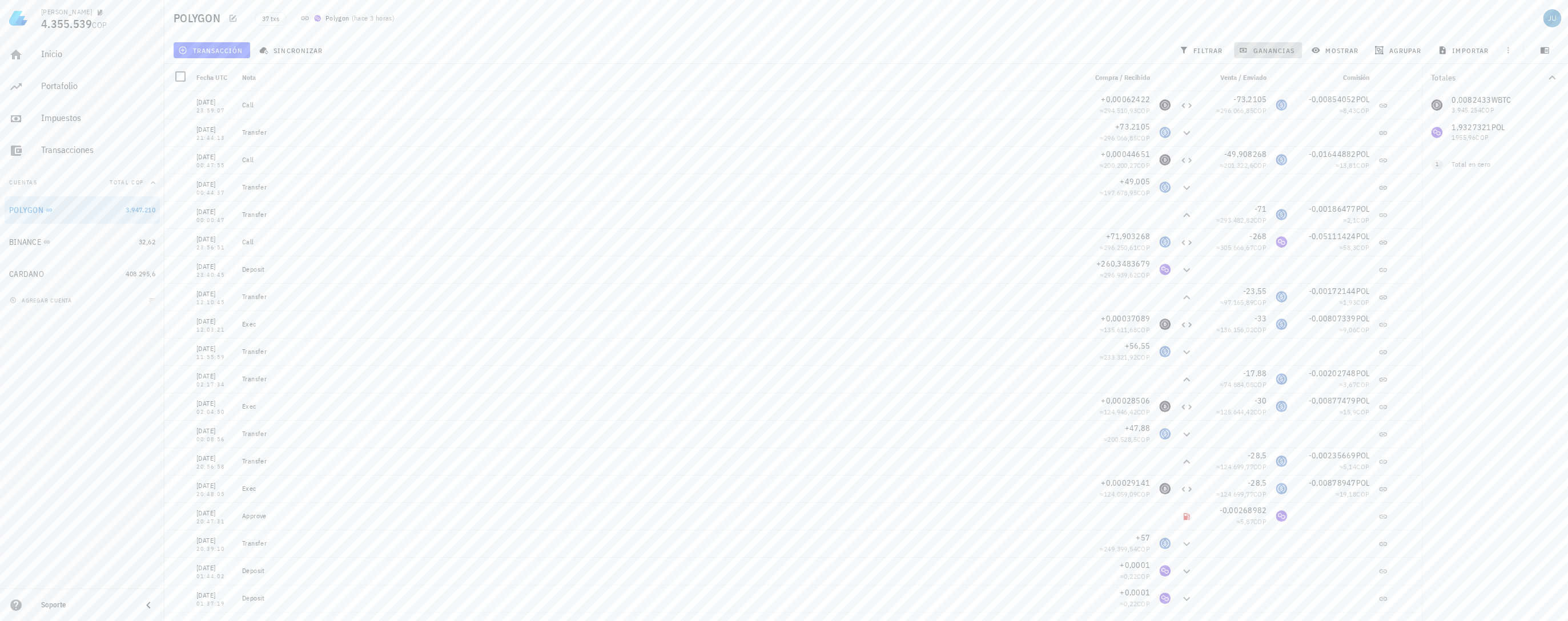
click at [1278, 51] on span "ganancias" at bounding box center [1267, 50] width 54 height 9
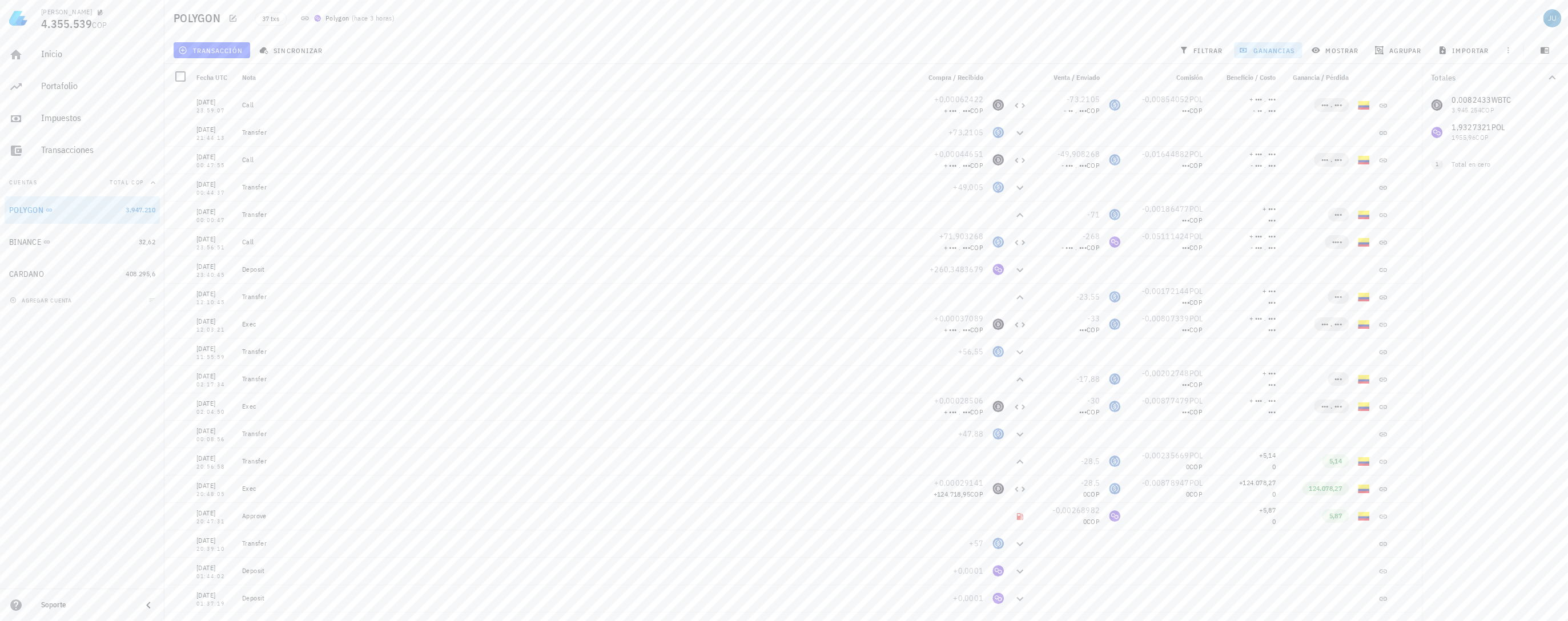
click at [1124, 103] on div "Costo base Cambiar plan" at bounding box center [1126, 110] width 58 height 30
click at [1283, 52] on span "ganancias" at bounding box center [1267, 50] width 54 height 9
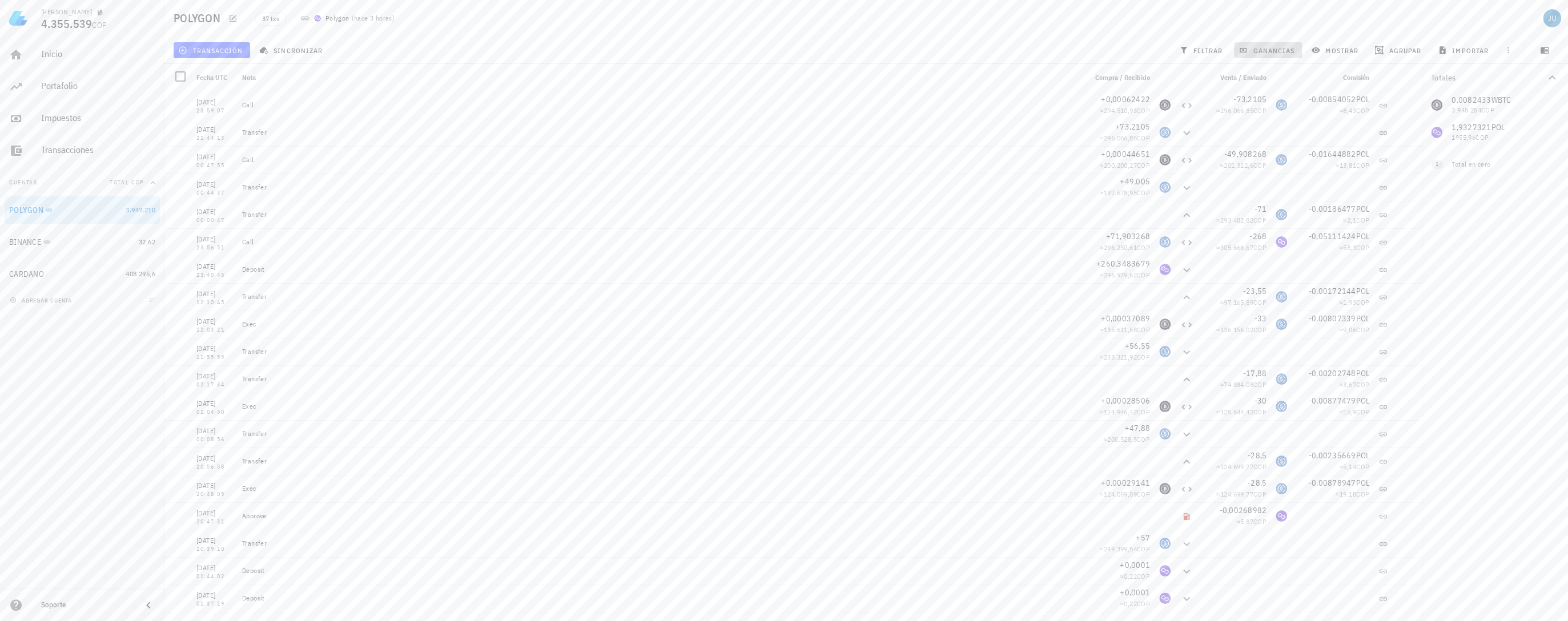
click at [1264, 51] on span "ganancias" at bounding box center [1267, 50] width 54 height 9
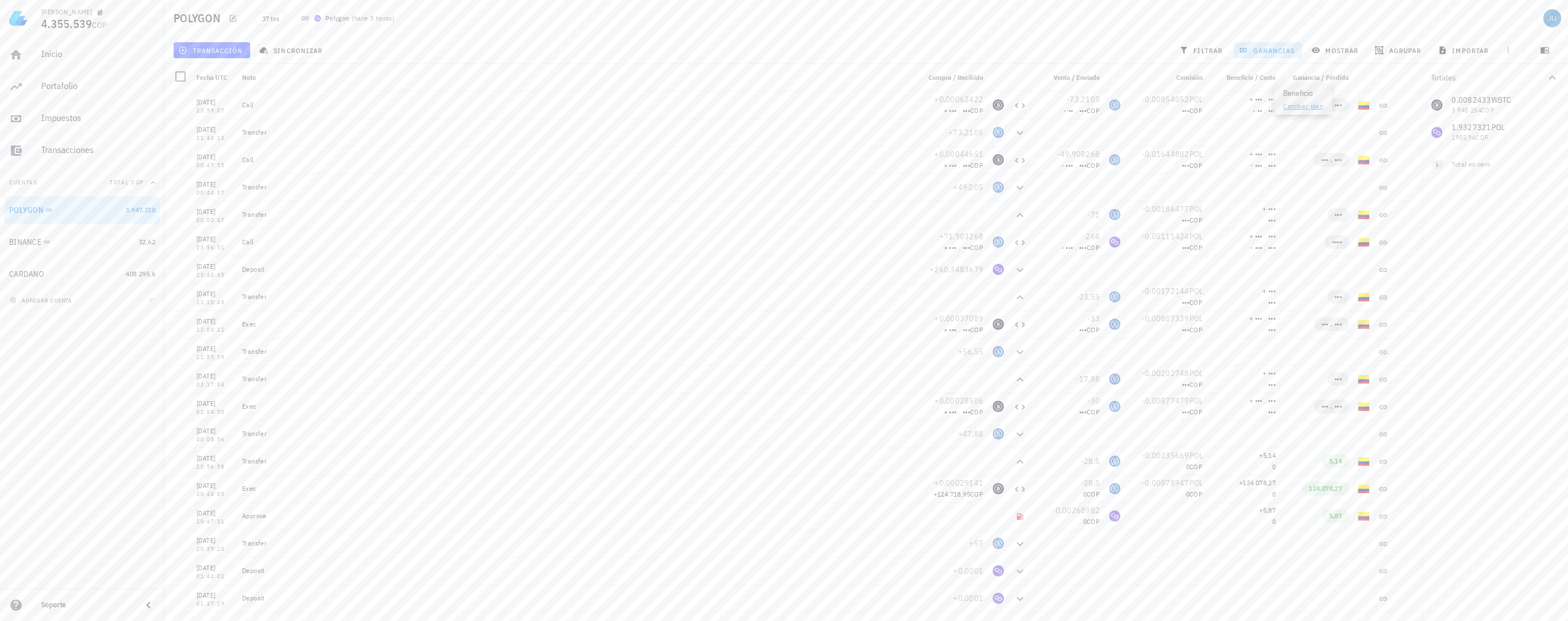
click at [1296, 106] on link "Cambiar plan" at bounding box center [1303, 105] width 40 height 9
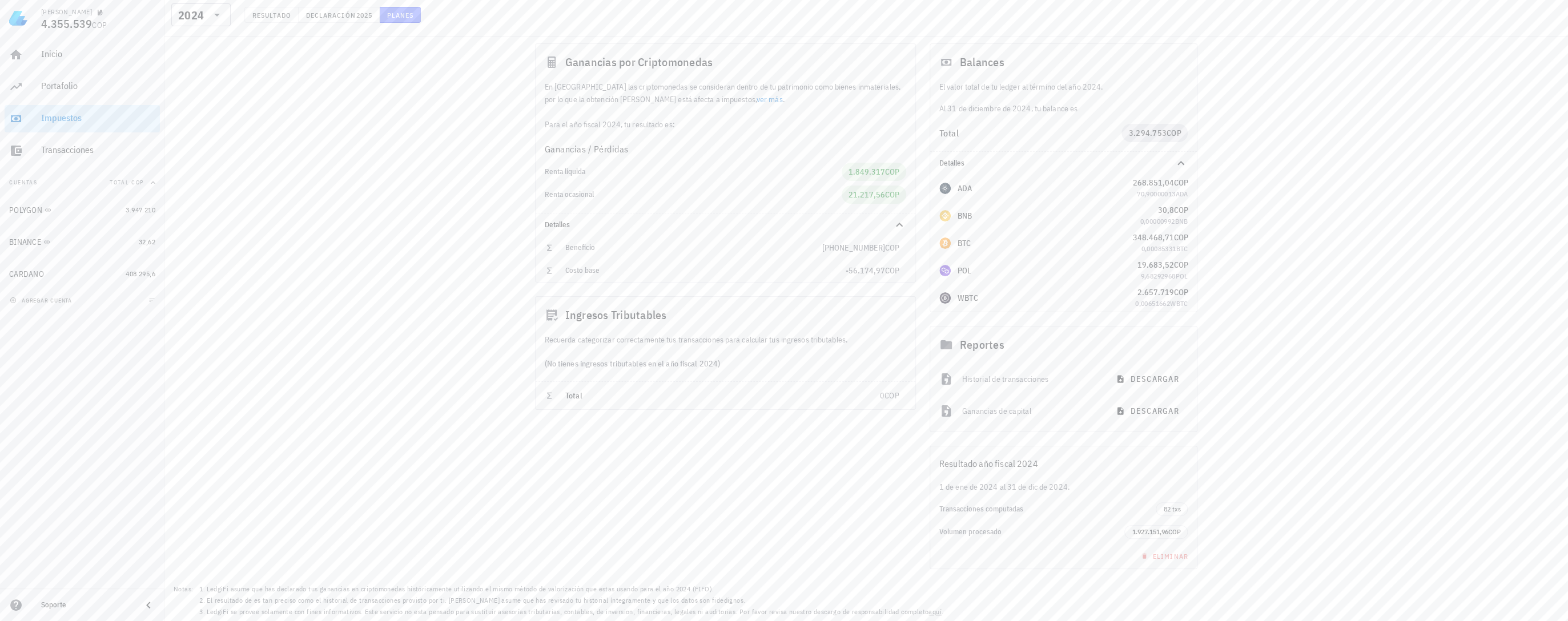
click at [411, 21] on button "Planes" at bounding box center [401, 14] width 42 height 16
click at [408, 19] on button "Planes" at bounding box center [401, 14] width 42 height 16
click at [208, 12] on div at bounding box center [216, 14] width 16 height 13
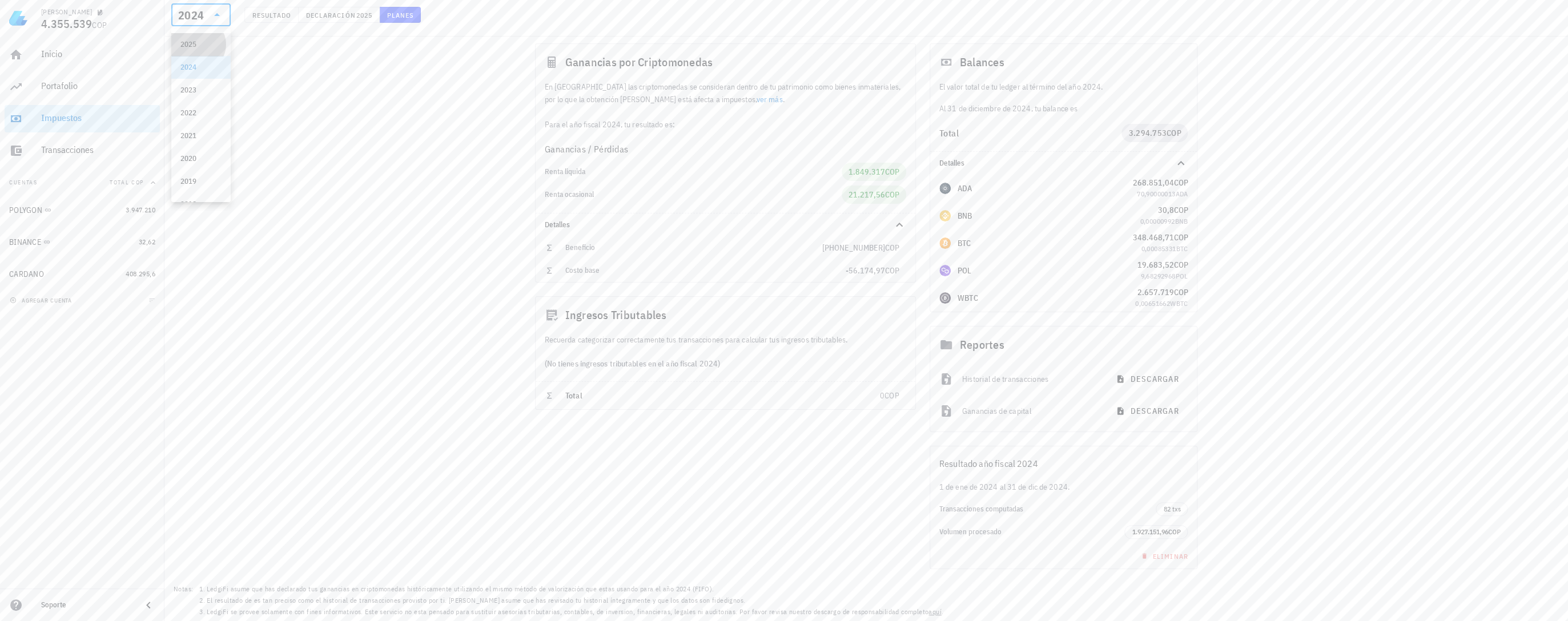
click at [190, 45] on div "2025" at bounding box center [200, 45] width 41 height 9
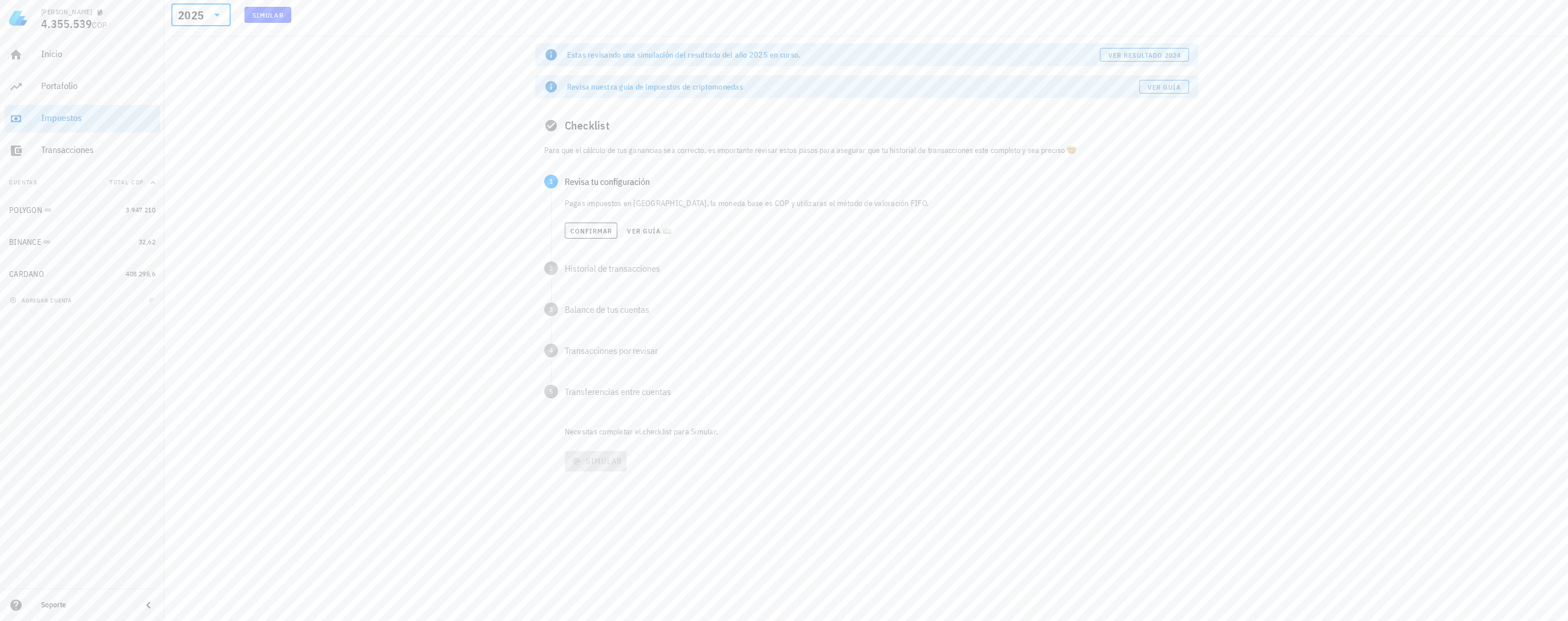
click at [213, 12] on icon at bounding box center [217, 14] width 13 height 13
click at [199, 89] on div "2023" at bounding box center [200, 90] width 41 height 9
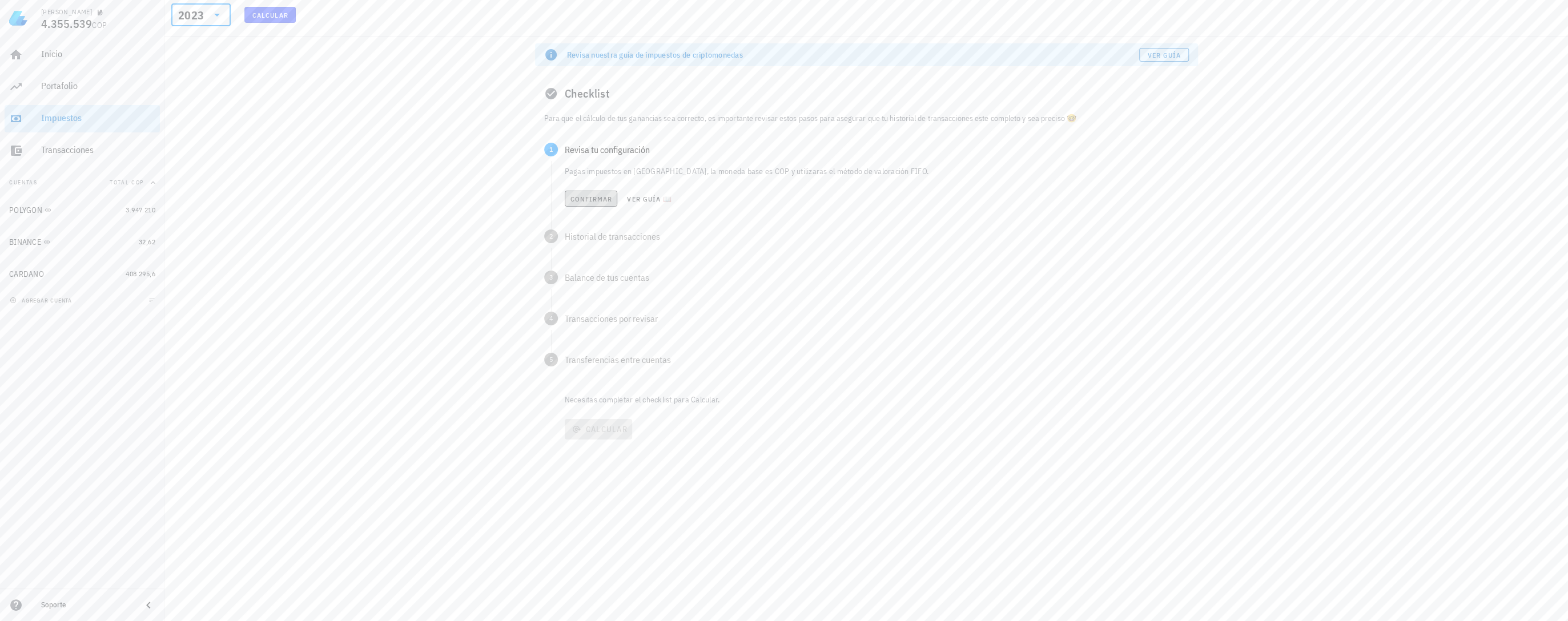
click at [601, 203] on button "Confirmar" at bounding box center [592, 198] width 53 height 16
click at [596, 233] on button "Confirmar" at bounding box center [592, 239] width 53 height 16
click at [598, 274] on button "Confirmar" at bounding box center [592, 280] width 53 height 16
click at [593, 318] on span "Confirmar" at bounding box center [591, 322] width 43 height 9
click at [591, 365] on span "Confirmar" at bounding box center [590, 364] width 43 height 9
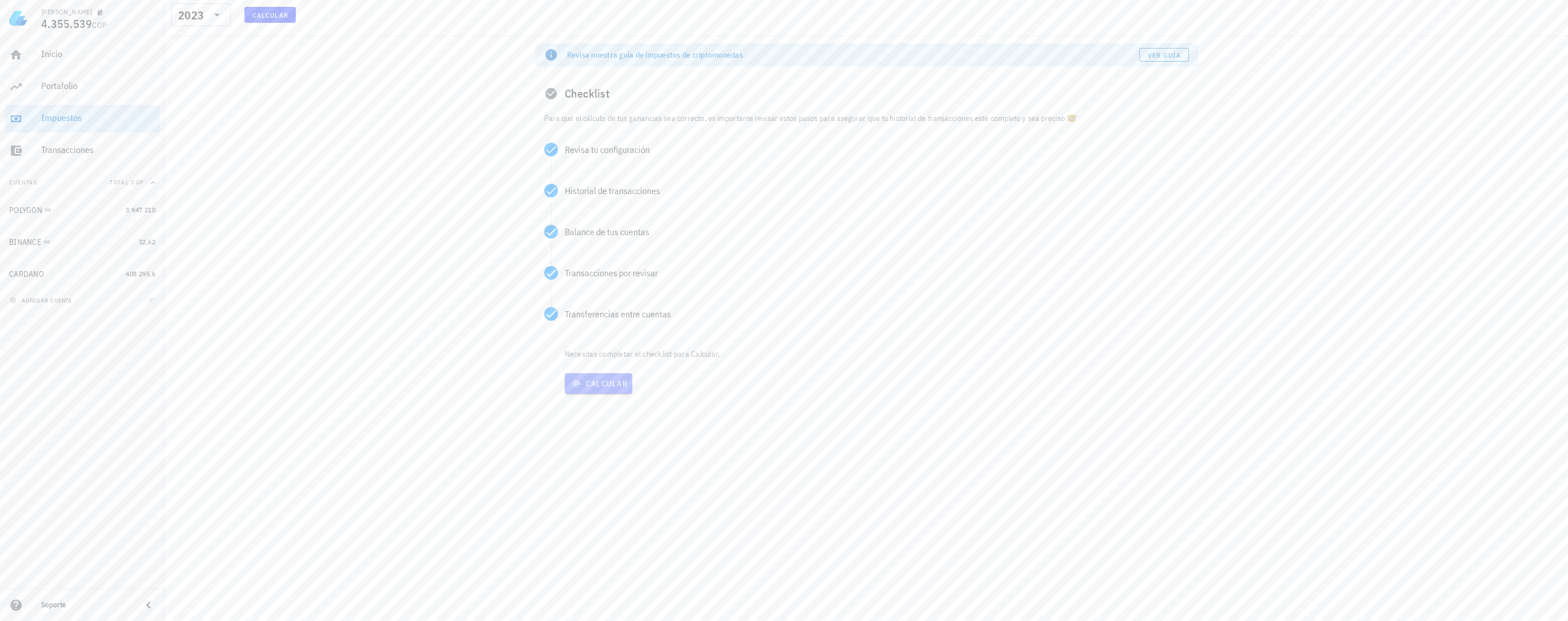
click at [605, 388] on span "Calcular" at bounding box center [597, 384] width 58 height 10
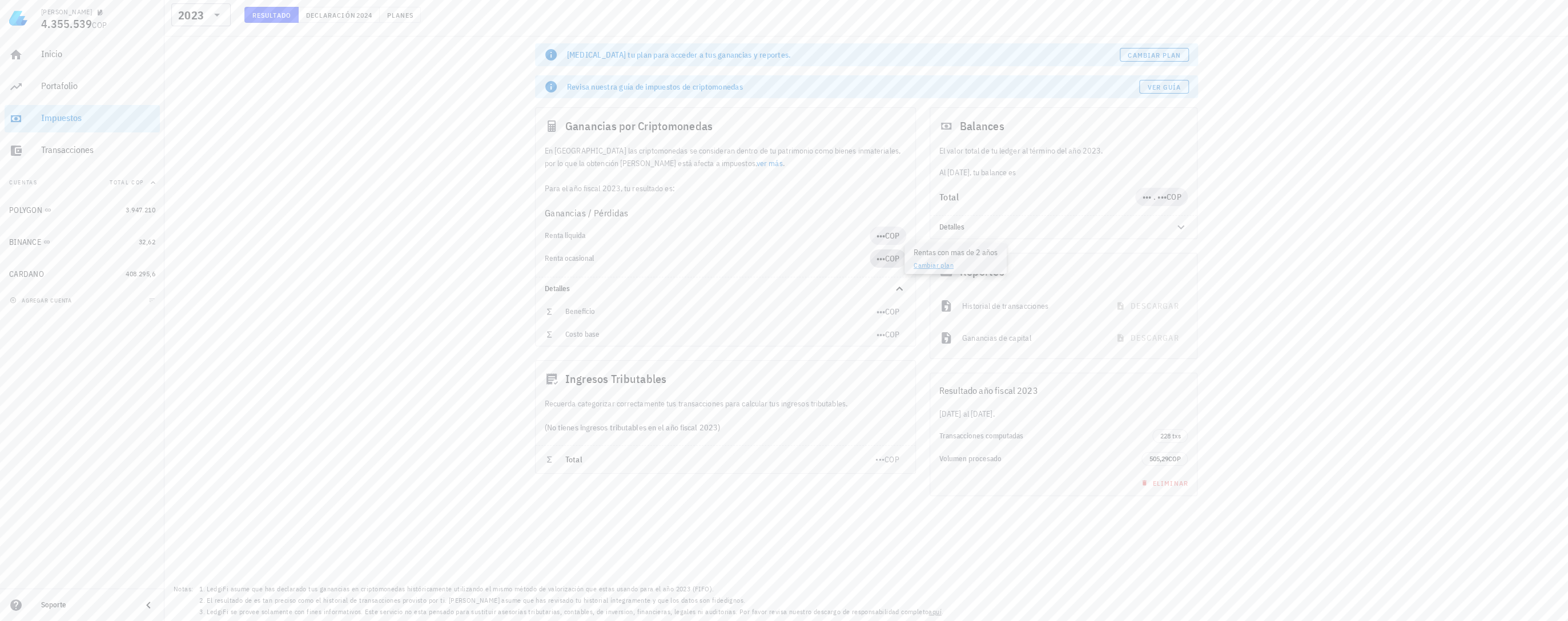
click at [888, 258] on span "COP" at bounding box center [892, 258] width 14 height 10
click at [480, 257] on div "[MEDICAL_DATA] tu plan para acceder a tus ganancias y reportes. Cambiar plan Re…" at bounding box center [866, 329] width 1404 height 585
click at [1177, 51] on span "Cambiar plan" at bounding box center [1154, 55] width 54 height 9
click at [757, 164] on link "ver más" at bounding box center [770, 163] width 27 height 10
click at [354, 15] on span "Declaración" at bounding box center [331, 14] width 50 height 9
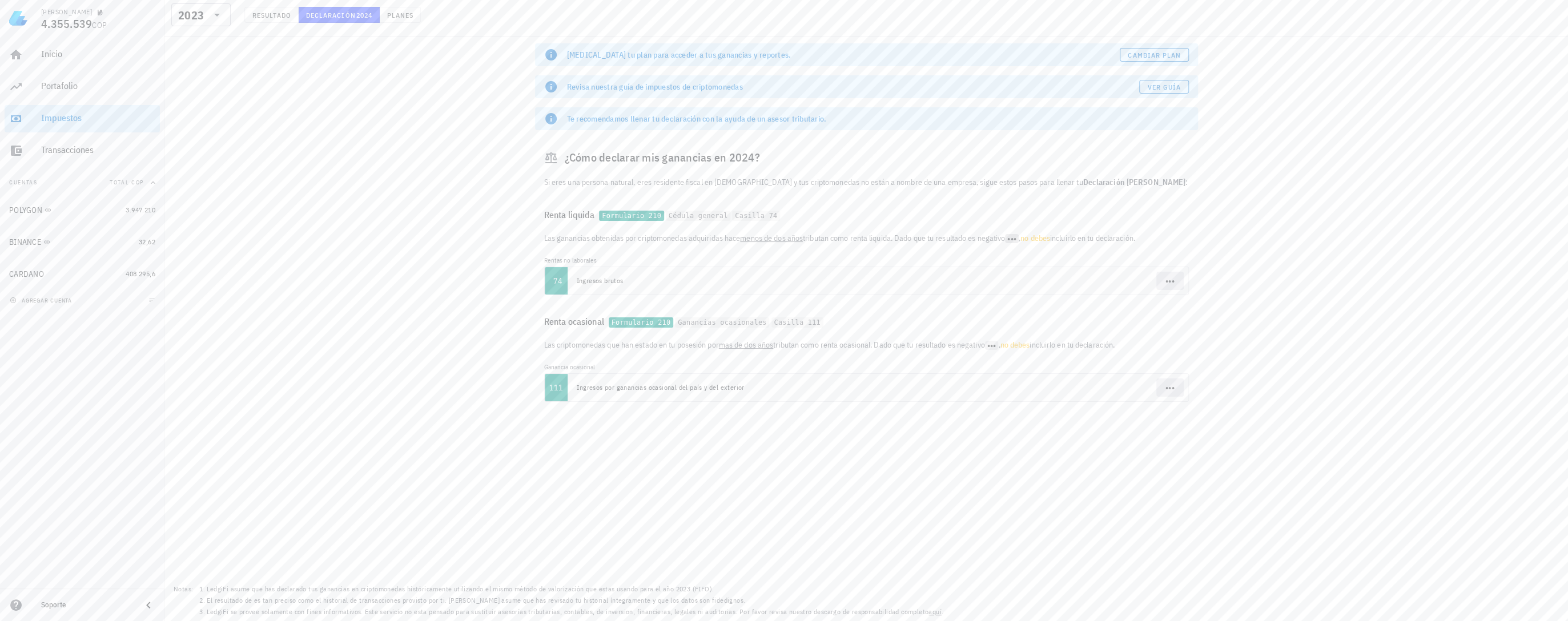
click at [1018, 238] on span "•••" at bounding box center [1011, 238] width 13 height 9
click at [1016, 237] on span "•••" at bounding box center [1011, 238] width 9 height 10
click at [952, 267] on td "•••" at bounding box center [1067, 280] width 239 height 28
click at [1343, 310] on div "[MEDICAL_DATA] tu plan para acceder a tus ganancias y reportes. Cambiar plan Re…" at bounding box center [866, 329] width 1404 height 585
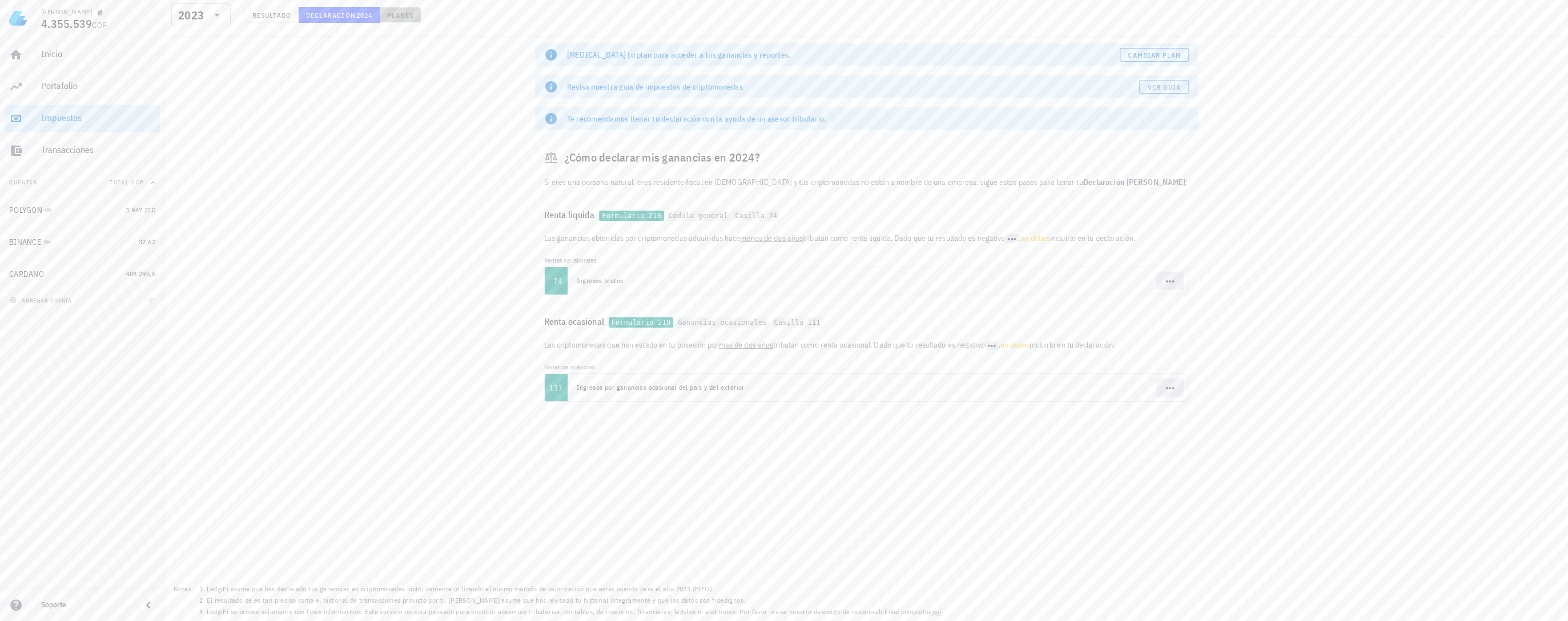
click at [388, 16] on span "Planes" at bounding box center [400, 14] width 28 height 9
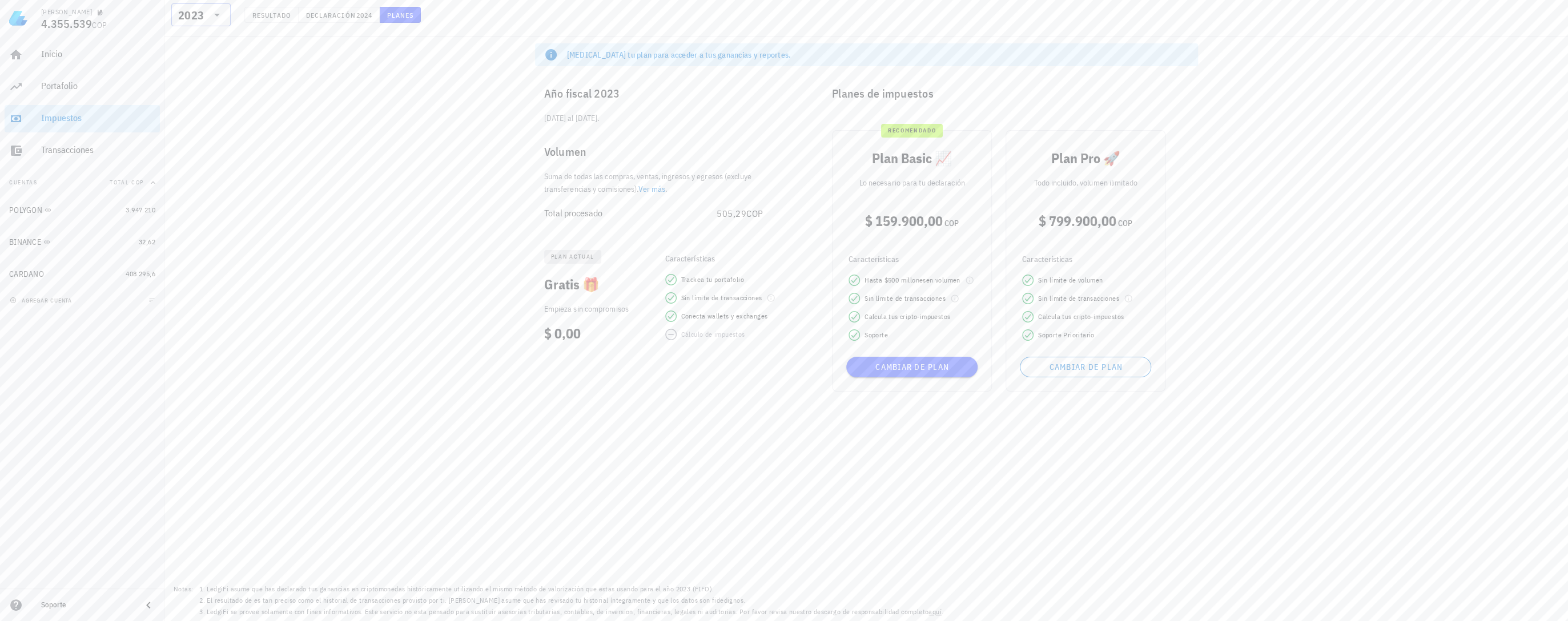
click at [211, 18] on icon at bounding box center [217, 14] width 13 height 13
click at [196, 66] on div "2024" at bounding box center [200, 67] width 41 height 9
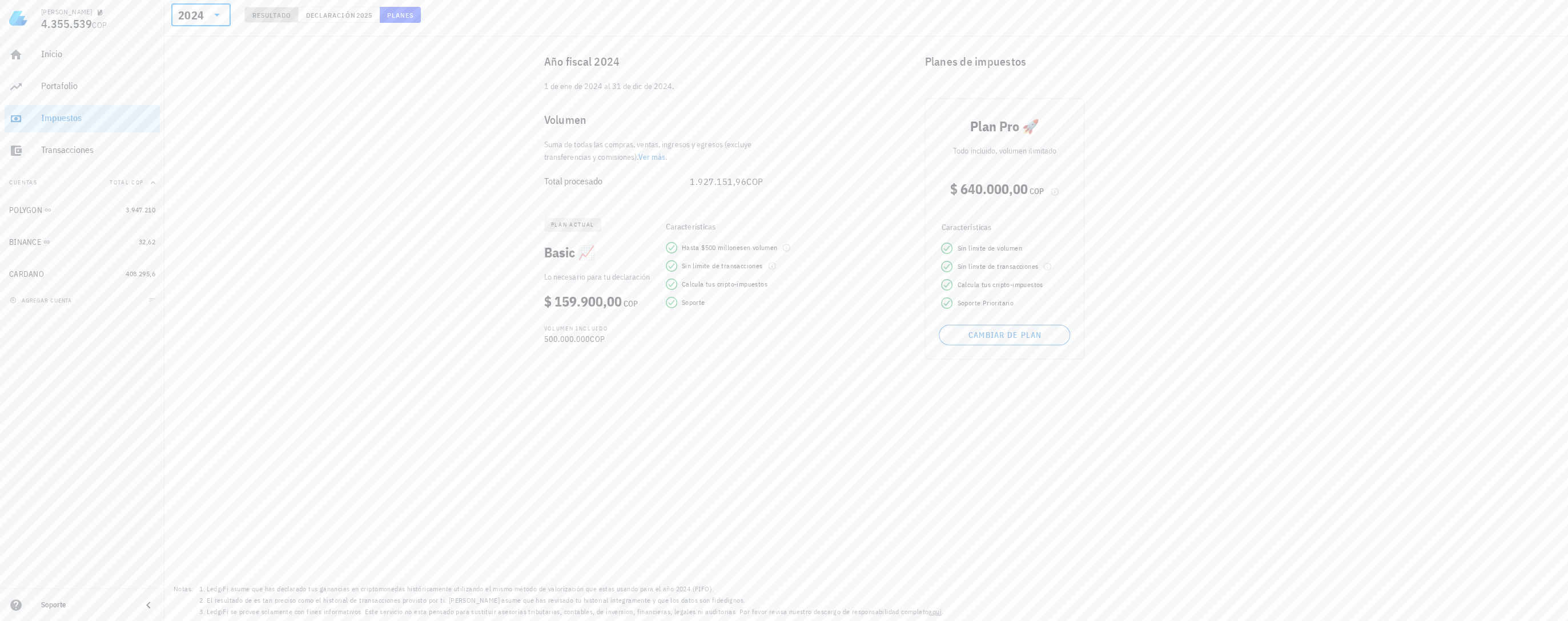
click at [266, 14] on span "Resultado" at bounding box center [271, 14] width 39 height 9
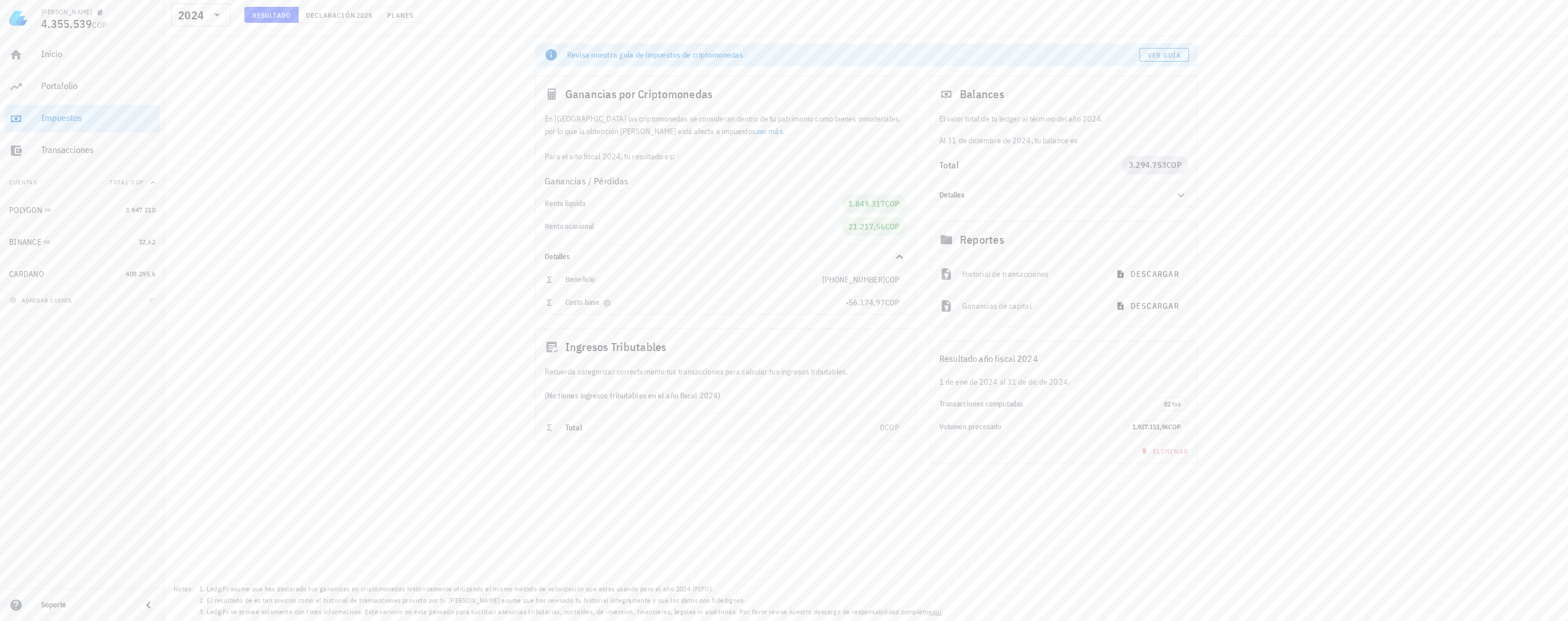
click at [606, 302] on icon "button" at bounding box center [606, 303] width 7 height 7
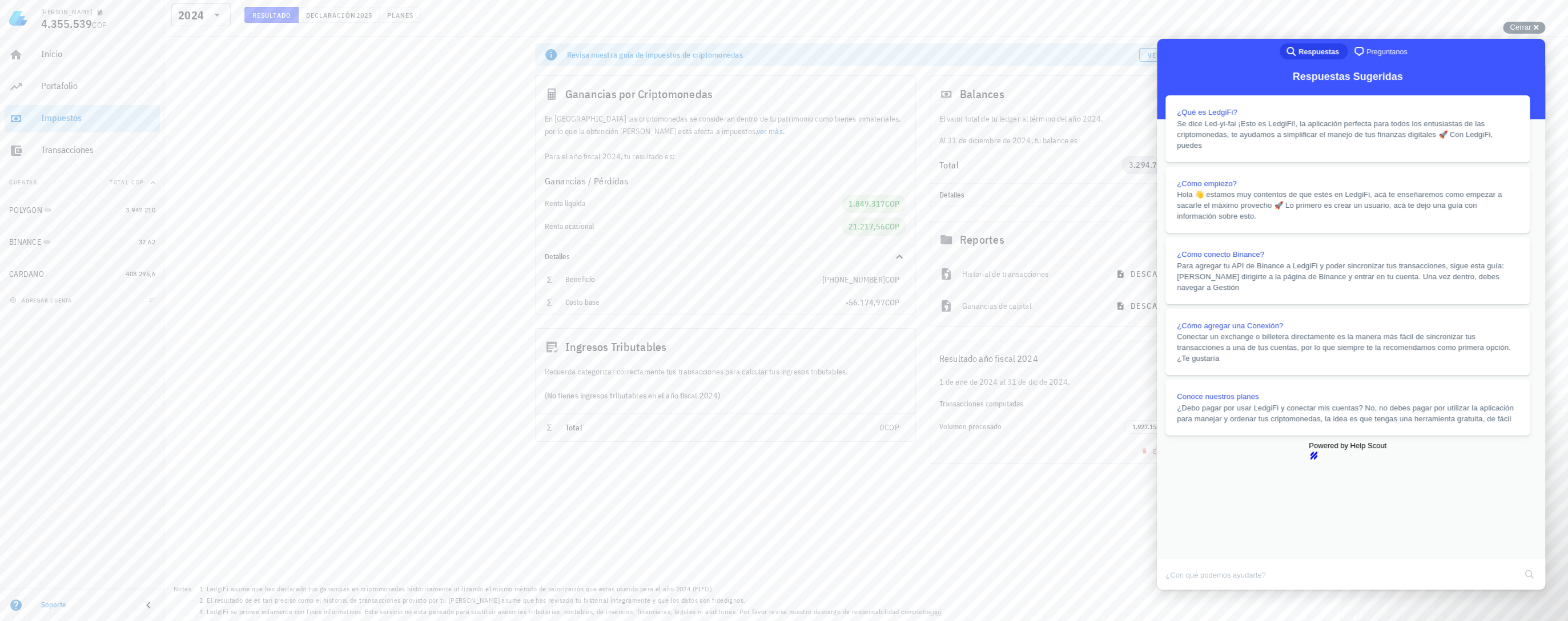
click at [1178, 591] on button "Close" at bounding box center [1168, 598] width 21 height 15
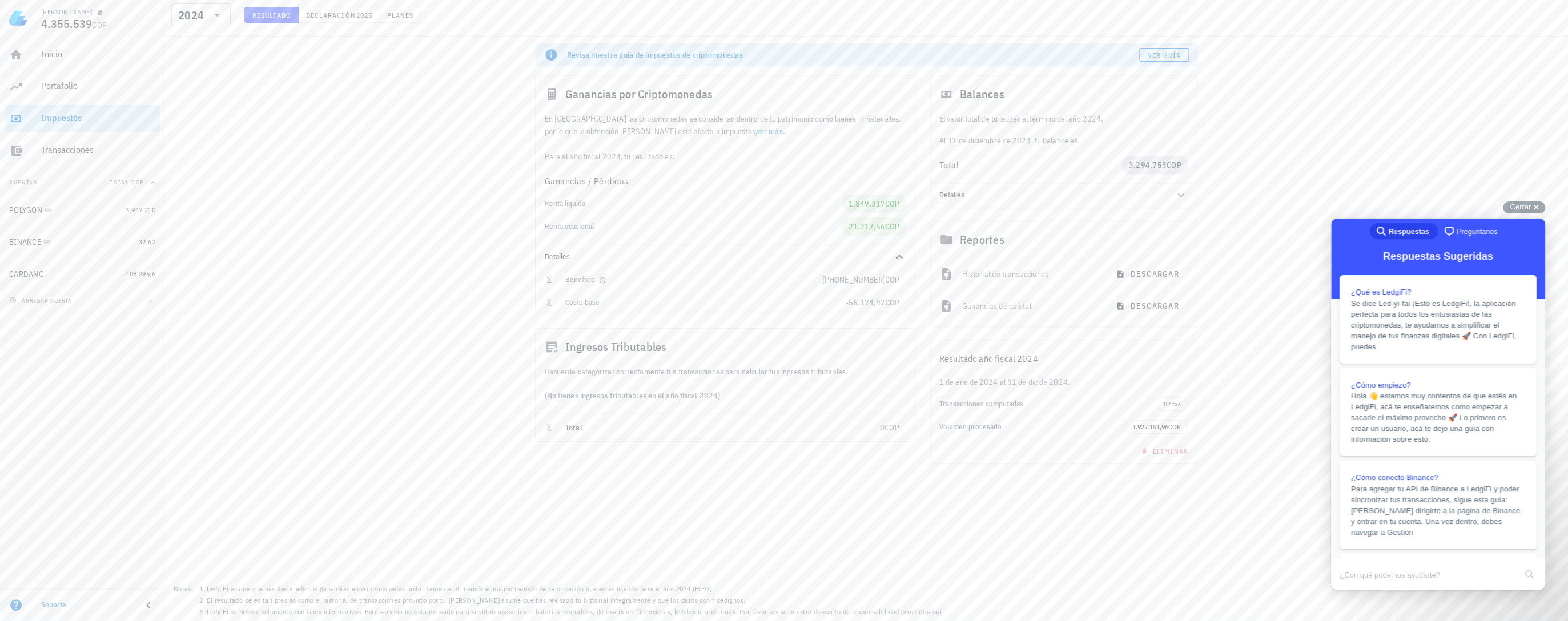
click at [600, 283] on icon "button" at bounding box center [602, 280] width 6 height 6
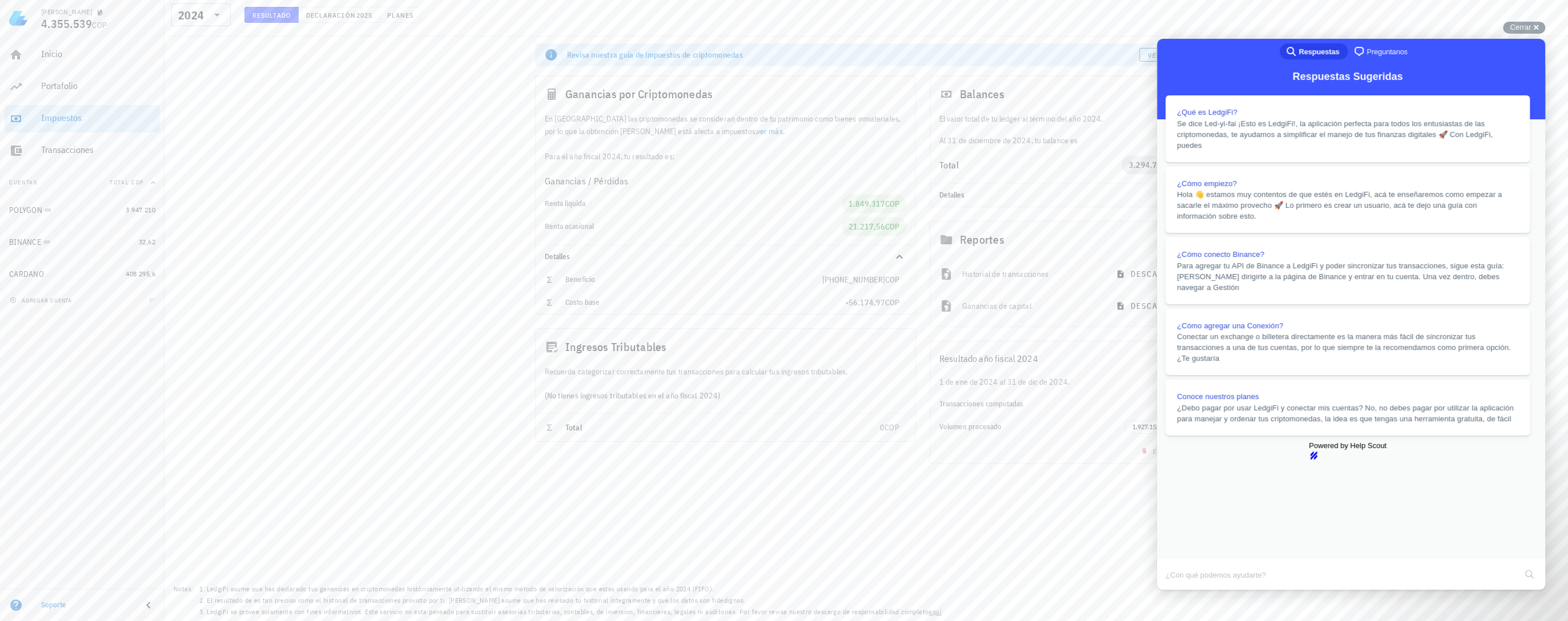
click at [1091, 350] on div "Resultado año fiscal 2024" at bounding box center [1063, 358] width 267 height 34
click at [1178, 591] on button "Close" at bounding box center [1168, 598] width 21 height 15
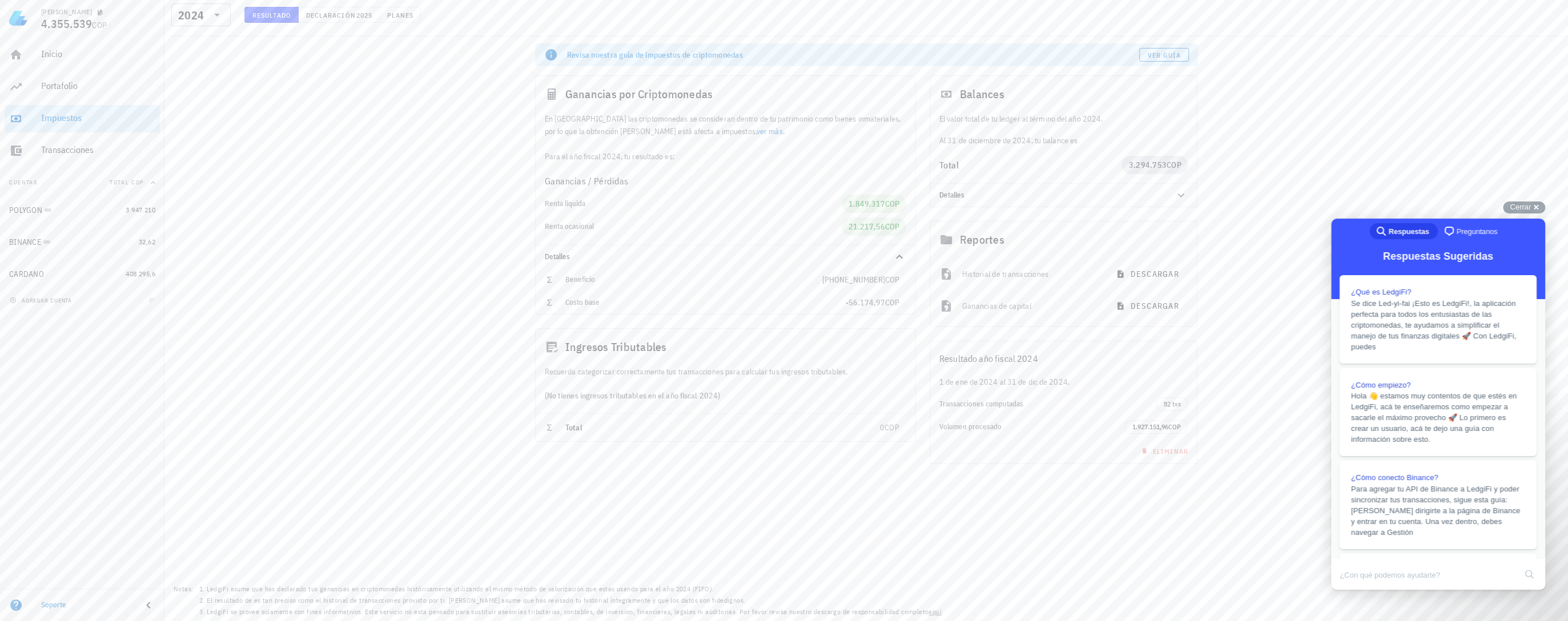
click at [1390, 95] on div "Revisa nuestra guía de impuestos de criptomonedas Ver guía Ganancias por Cripto…" at bounding box center [866, 329] width 1404 height 585
click at [1390, 207] on span "Cerrar" at bounding box center [1520, 206] width 21 height 9
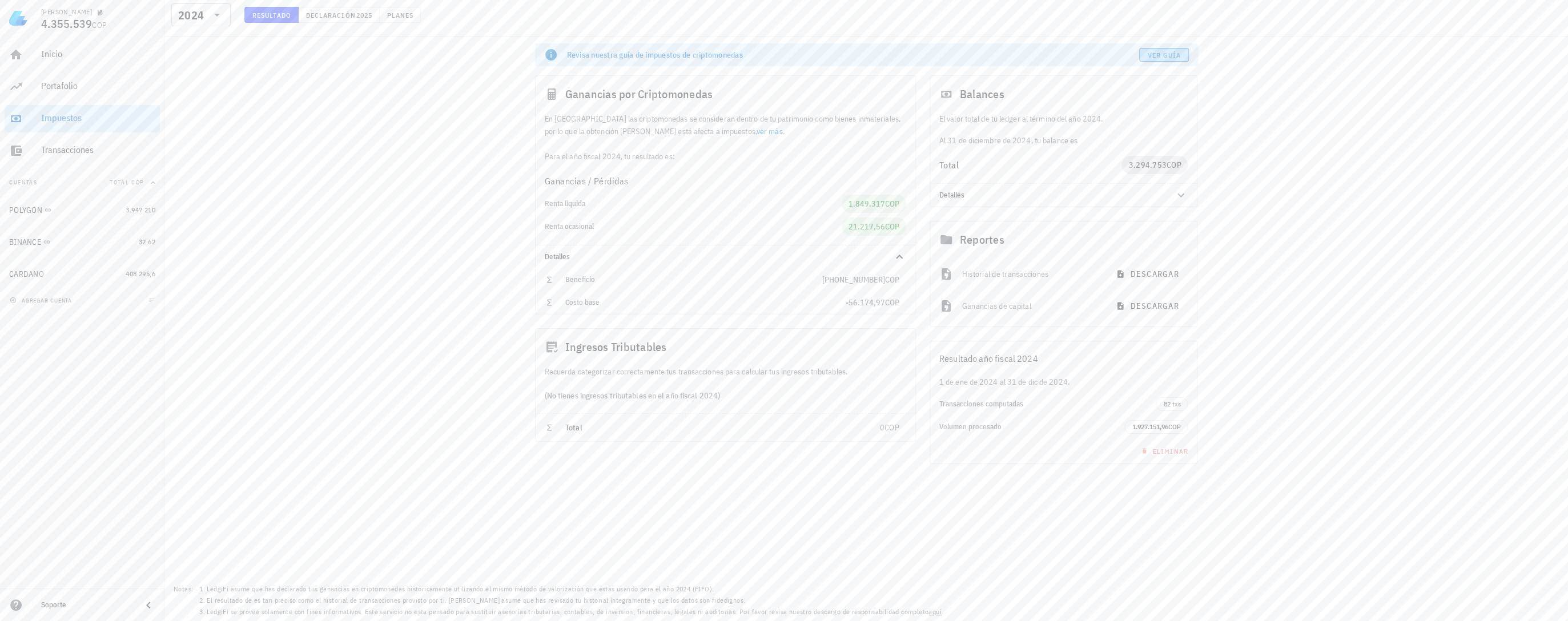
click at [1167, 57] on span "Ver guía" at bounding box center [1163, 55] width 34 height 9
click at [60, 156] on div "Transacciones" at bounding box center [98, 150] width 114 height 26
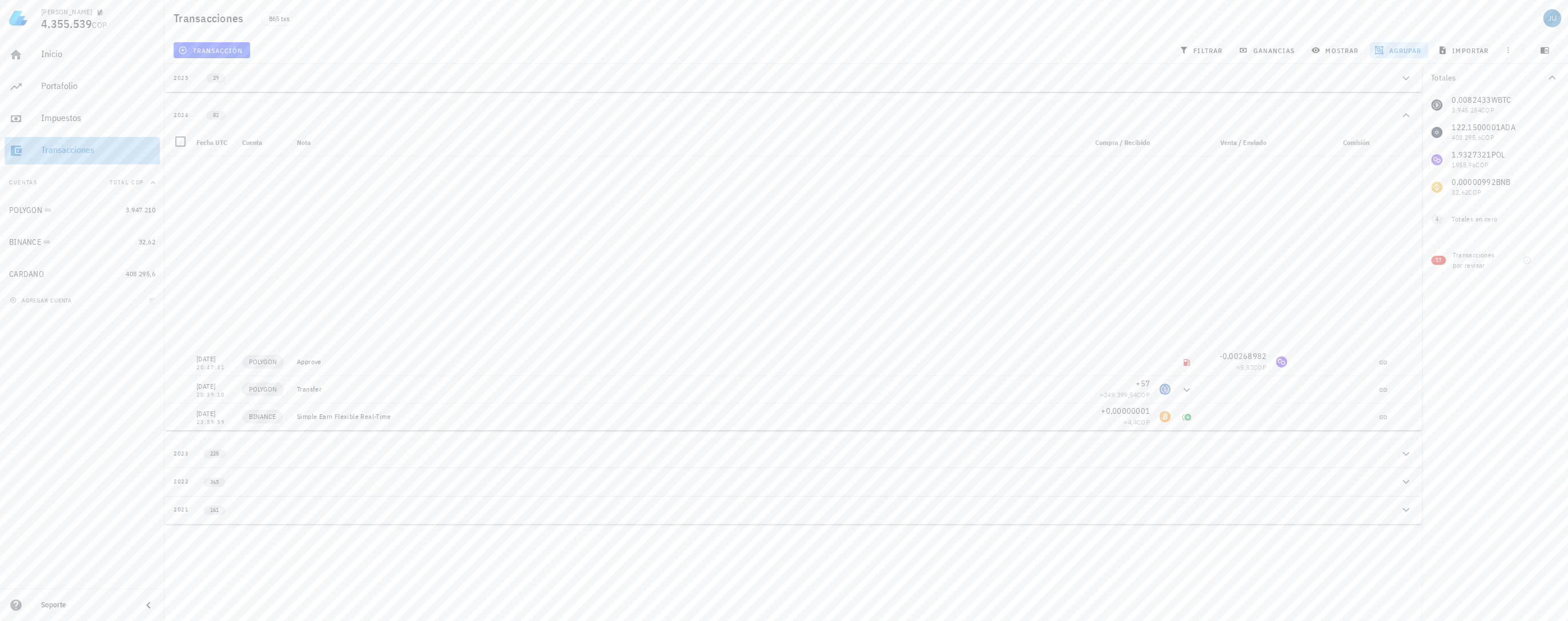
scroll to position [327, 0]
click at [1390, 48] on icon "button" at bounding box center [1508, 50] width 9 height 9
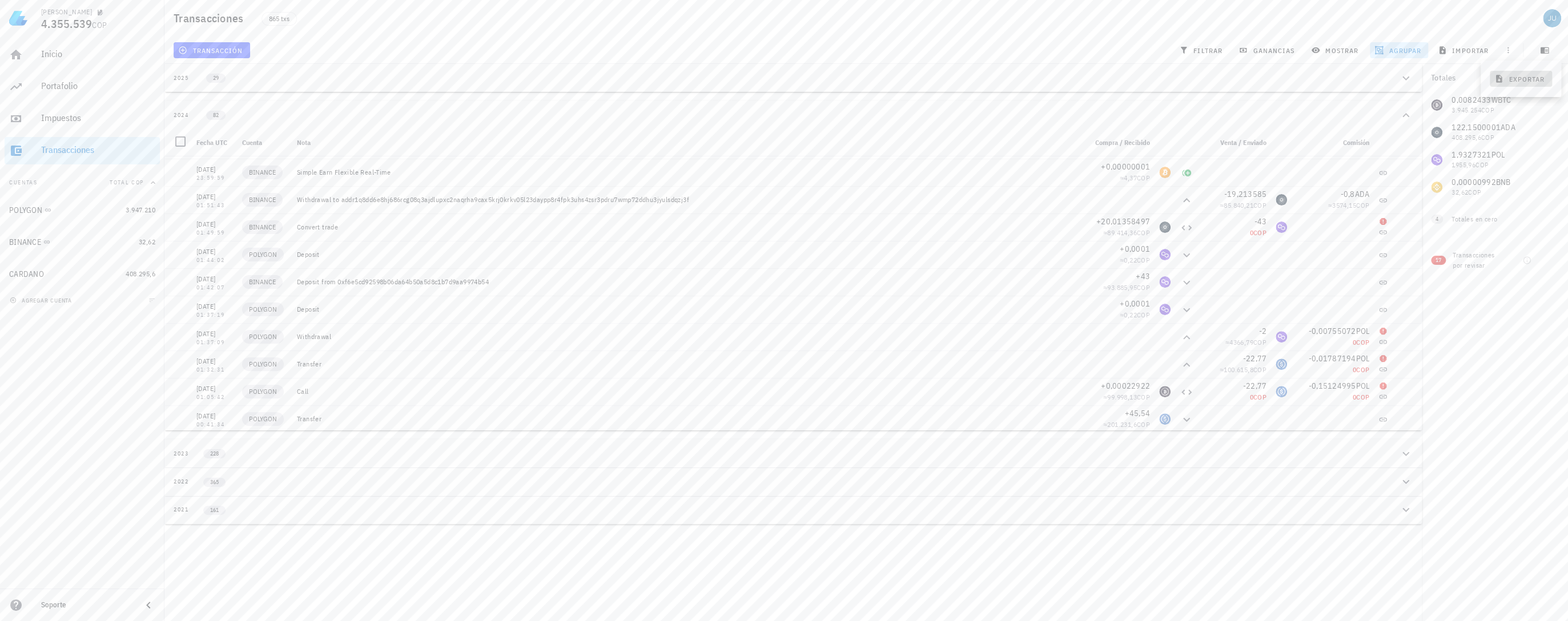
click at [1390, 77] on span "exportar" at bounding box center [1521, 79] width 47 height 9
click at [70, 58] on div "Inicio" at bounding box center [98, 53] width 114 height 10
